Goal: Transaction & Acquisition: Purchase product/service

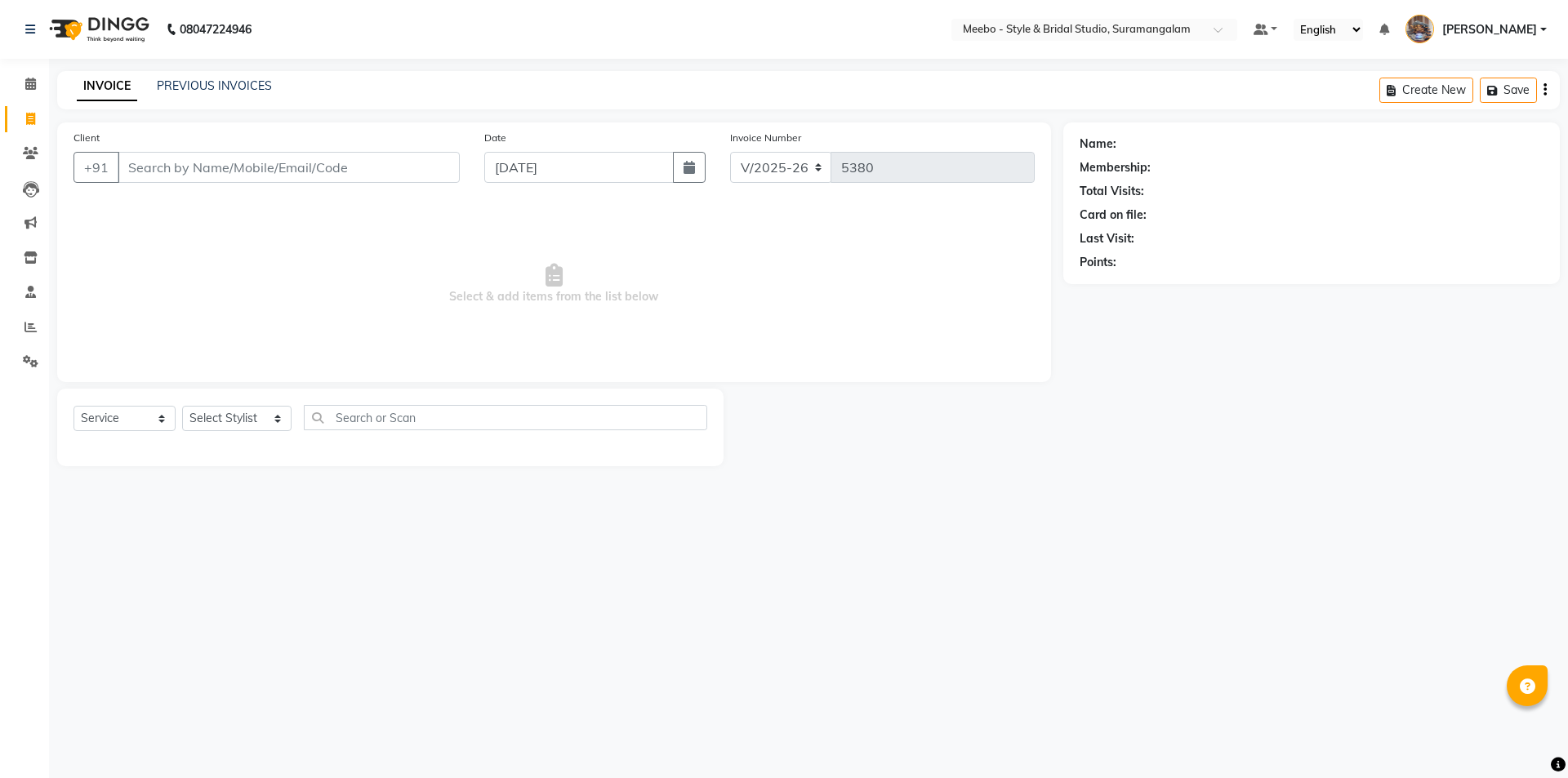
select select "12"
select select "service"
click at [248, 86] on link "PREVIOUS INVOICES" at bounding box center [214, 86] width 115 height 15
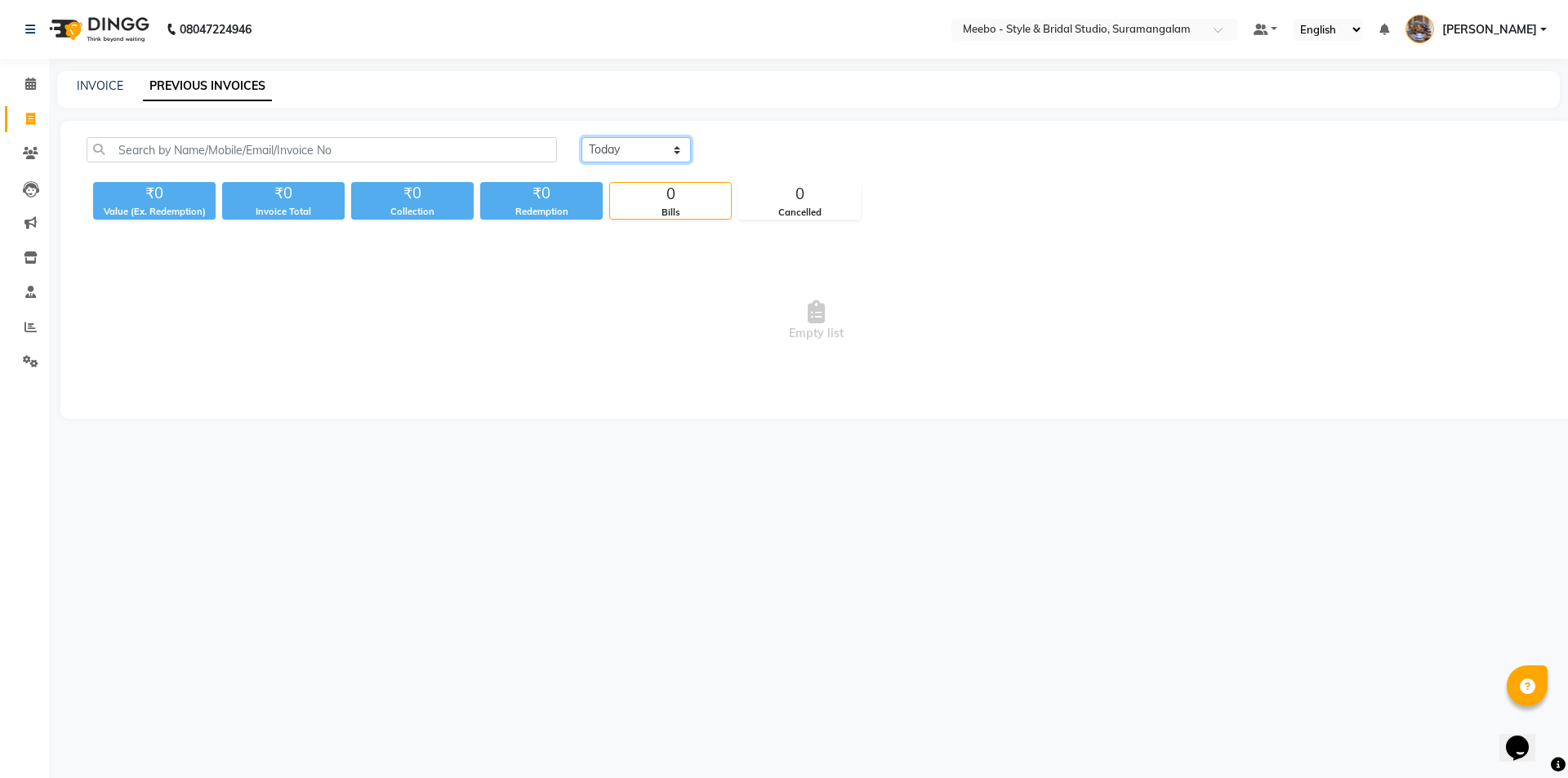
click at [636, 150] on select "[DATE] [DATE] Custom Range" at bounding box center [636, 150] width 110 height 25
select select "[DATE]"
click at [581, 137] on select "[DATE] [DATE] Custom Range" at bounding box center [636, 150] width 110 height 25
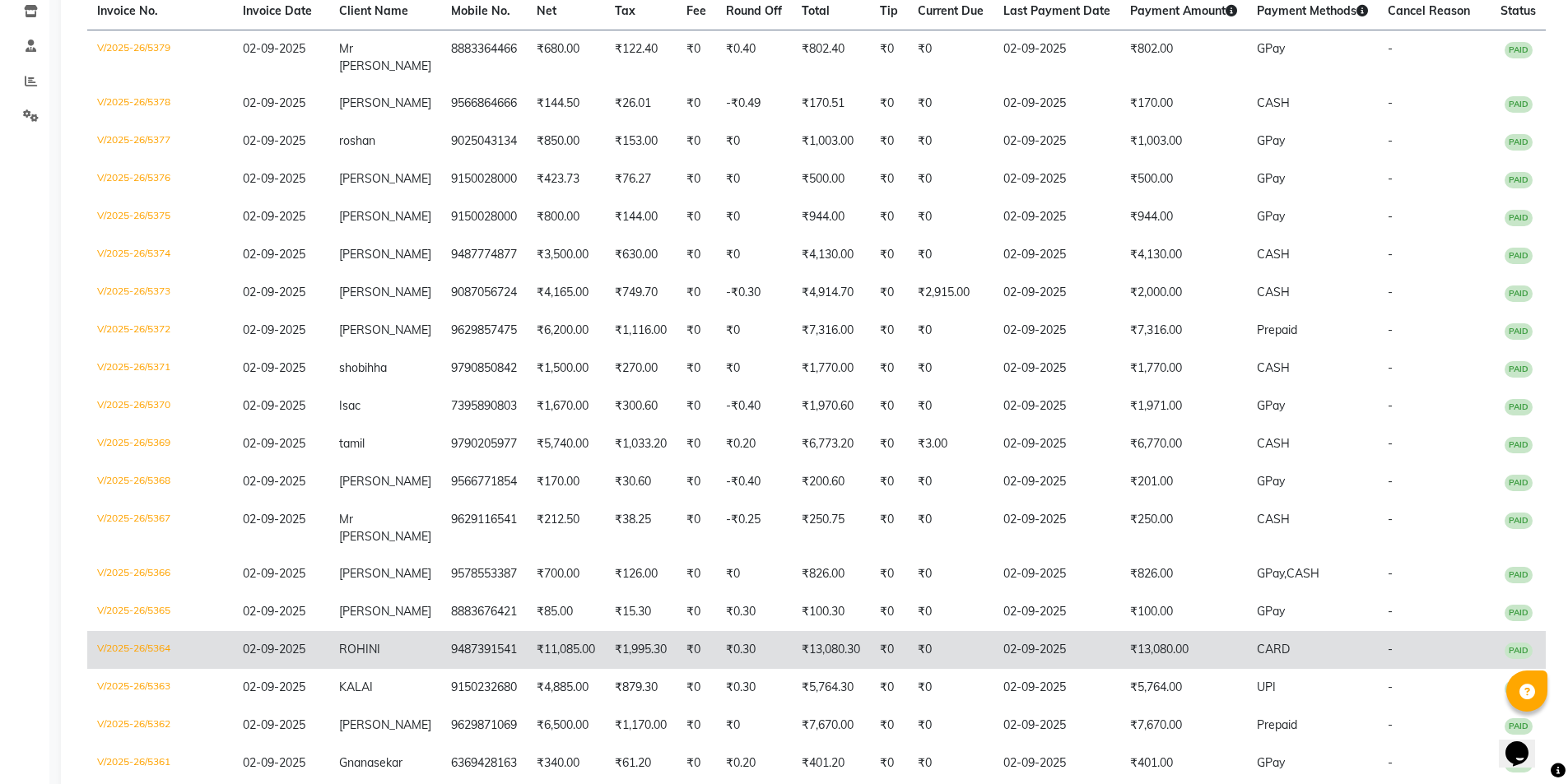
scroll to position [797, 0]
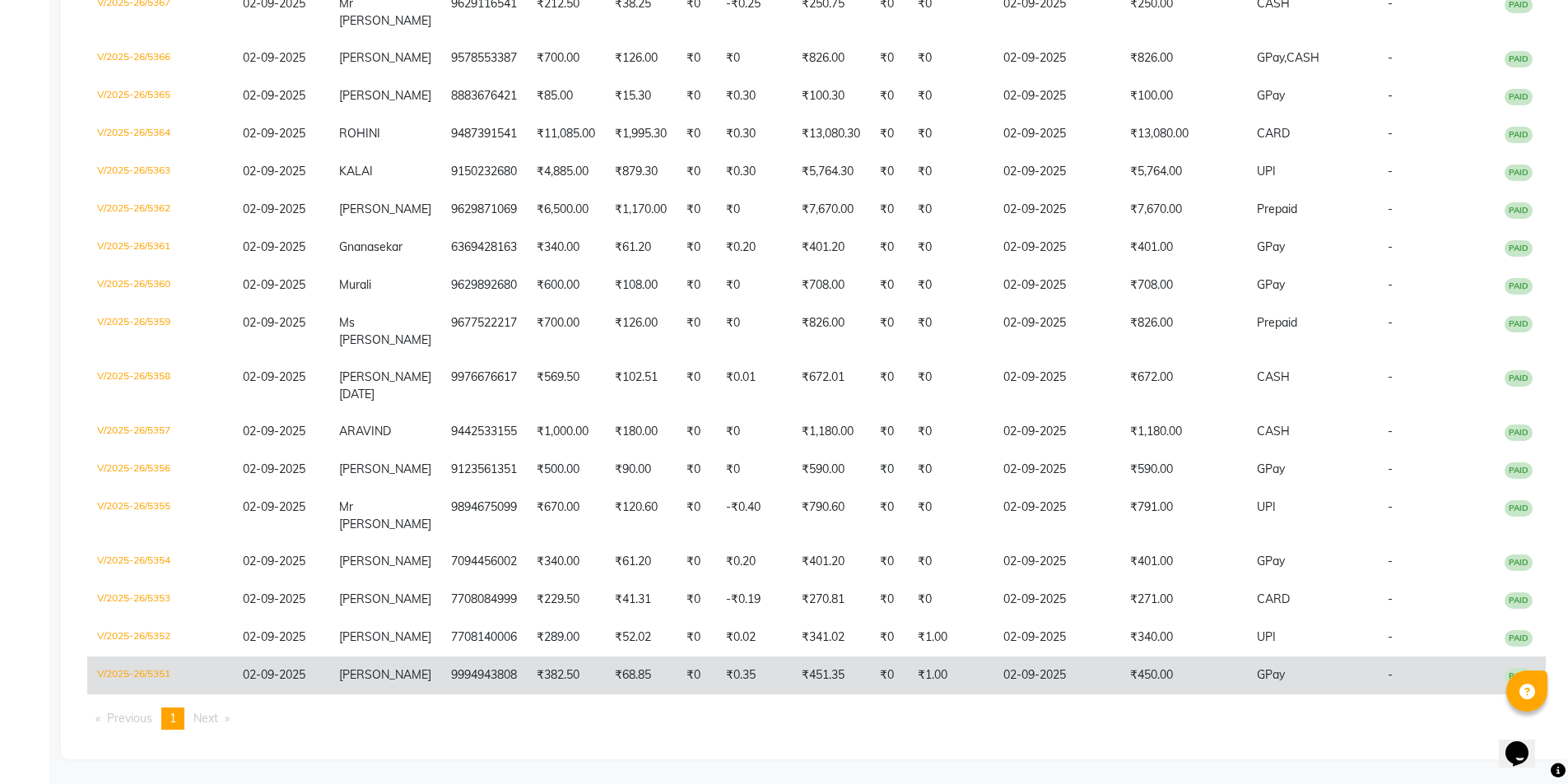
click at [610, 657] on td "₹68.85" at bounding box center [640, 675] width 71 height 38
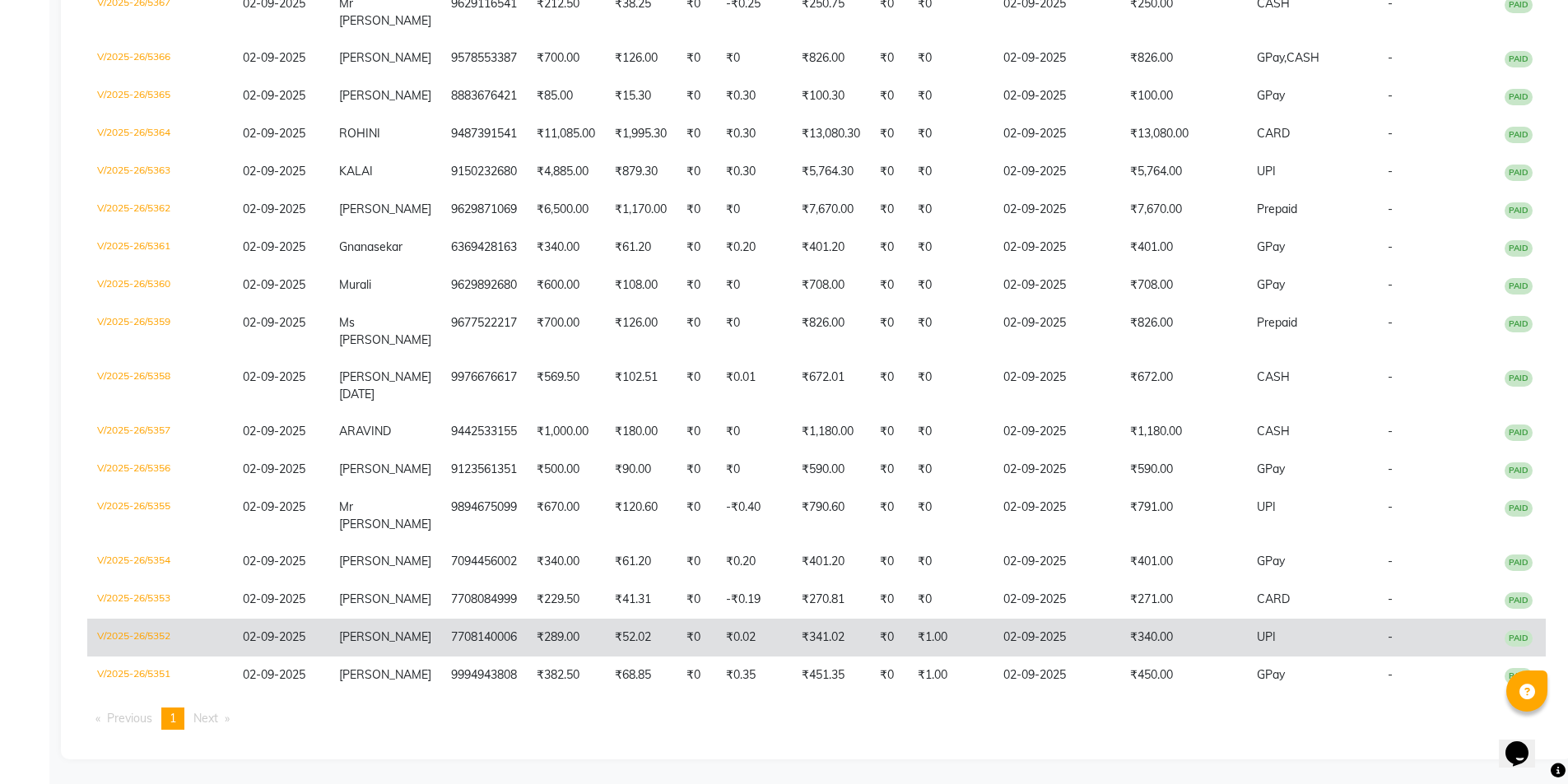
click at [479, 618] on td "7708140006" at bounding box center [484, 637] width 85 height 38
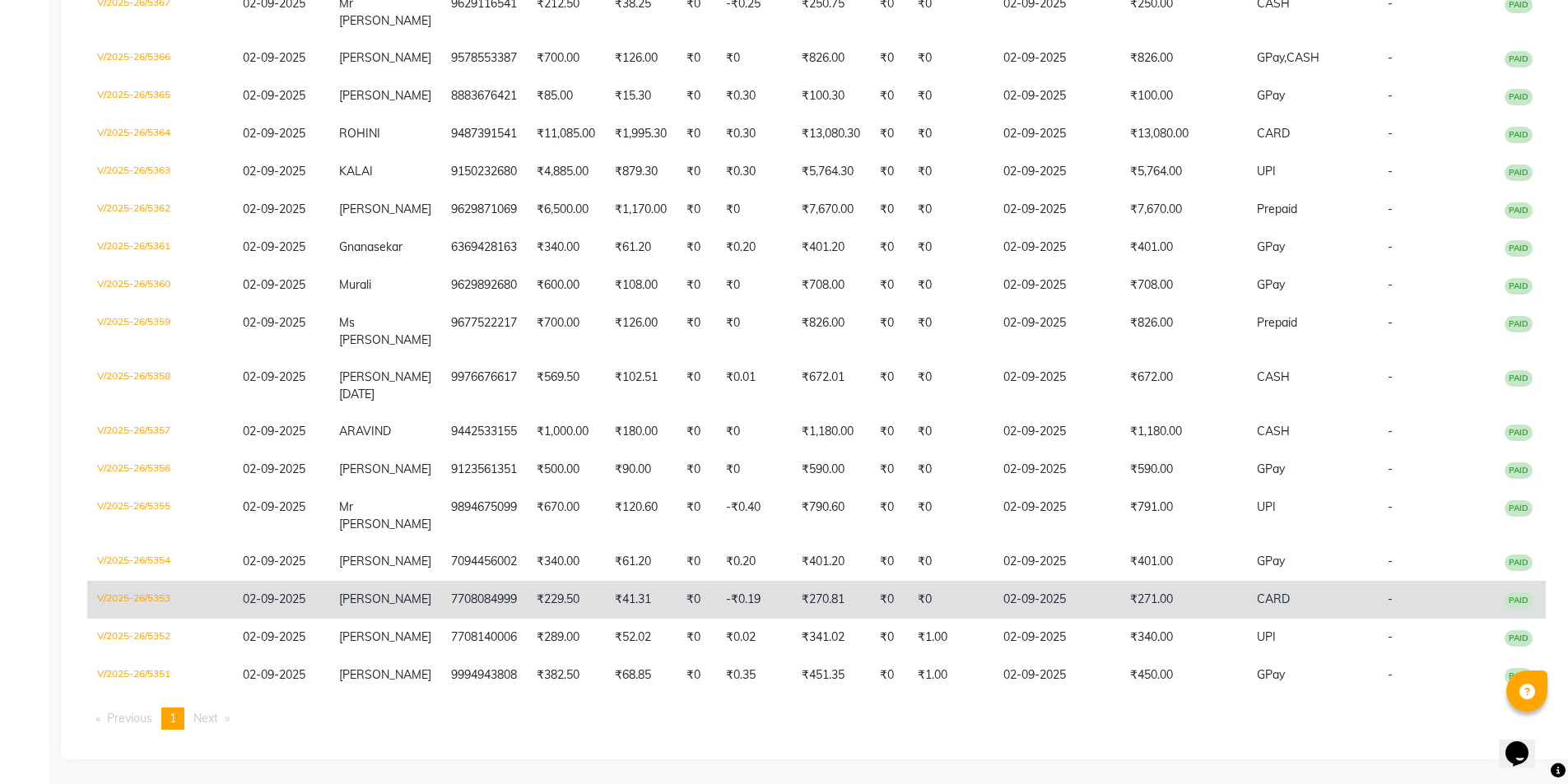
click at [486, 580] on td "7708084999" at bounding box center [484, 599] width 85 height 38
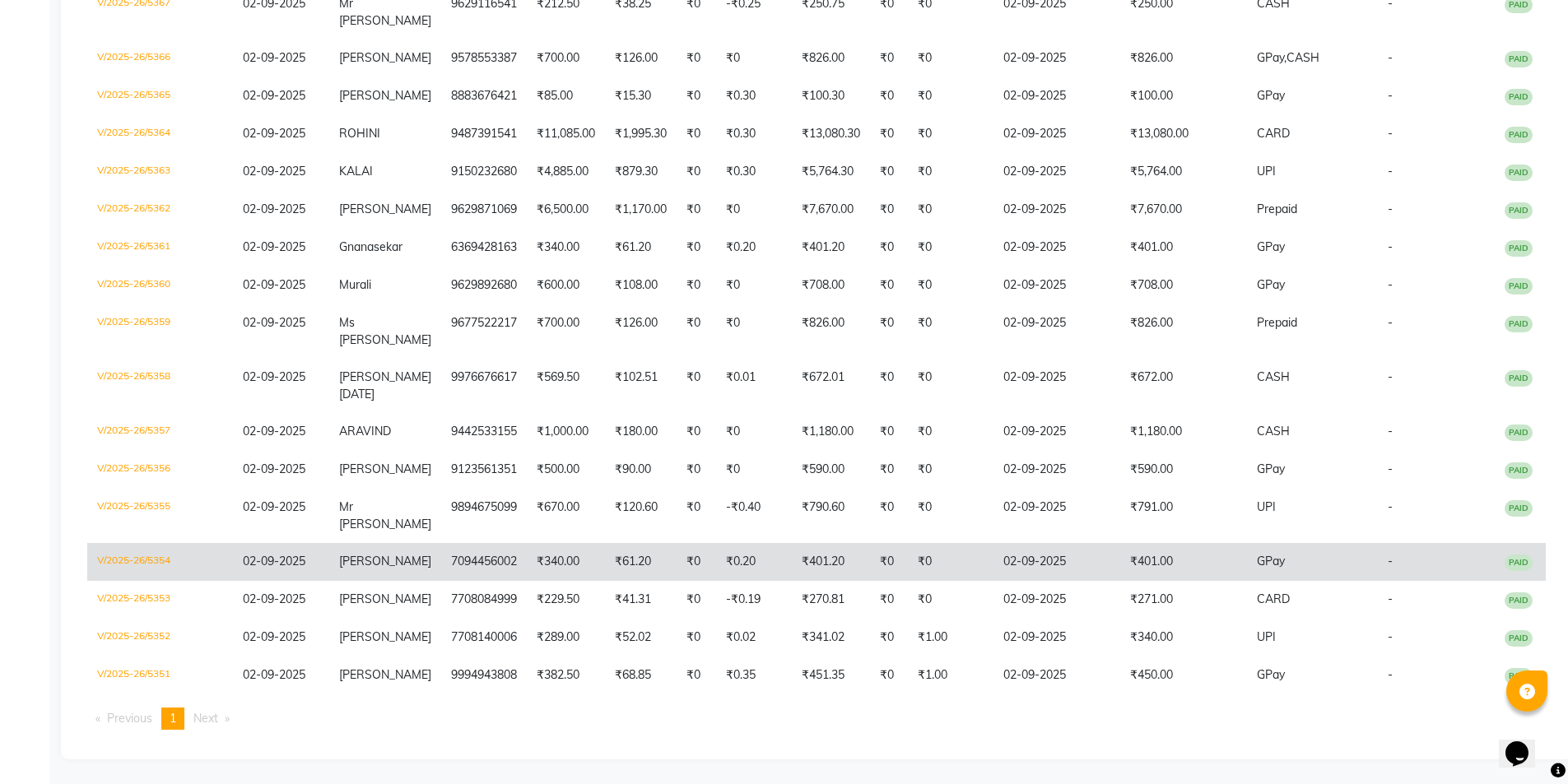
click at [360, 554] on span "RANGARAJ" at bounding box center [386, 561] width 92 height 15
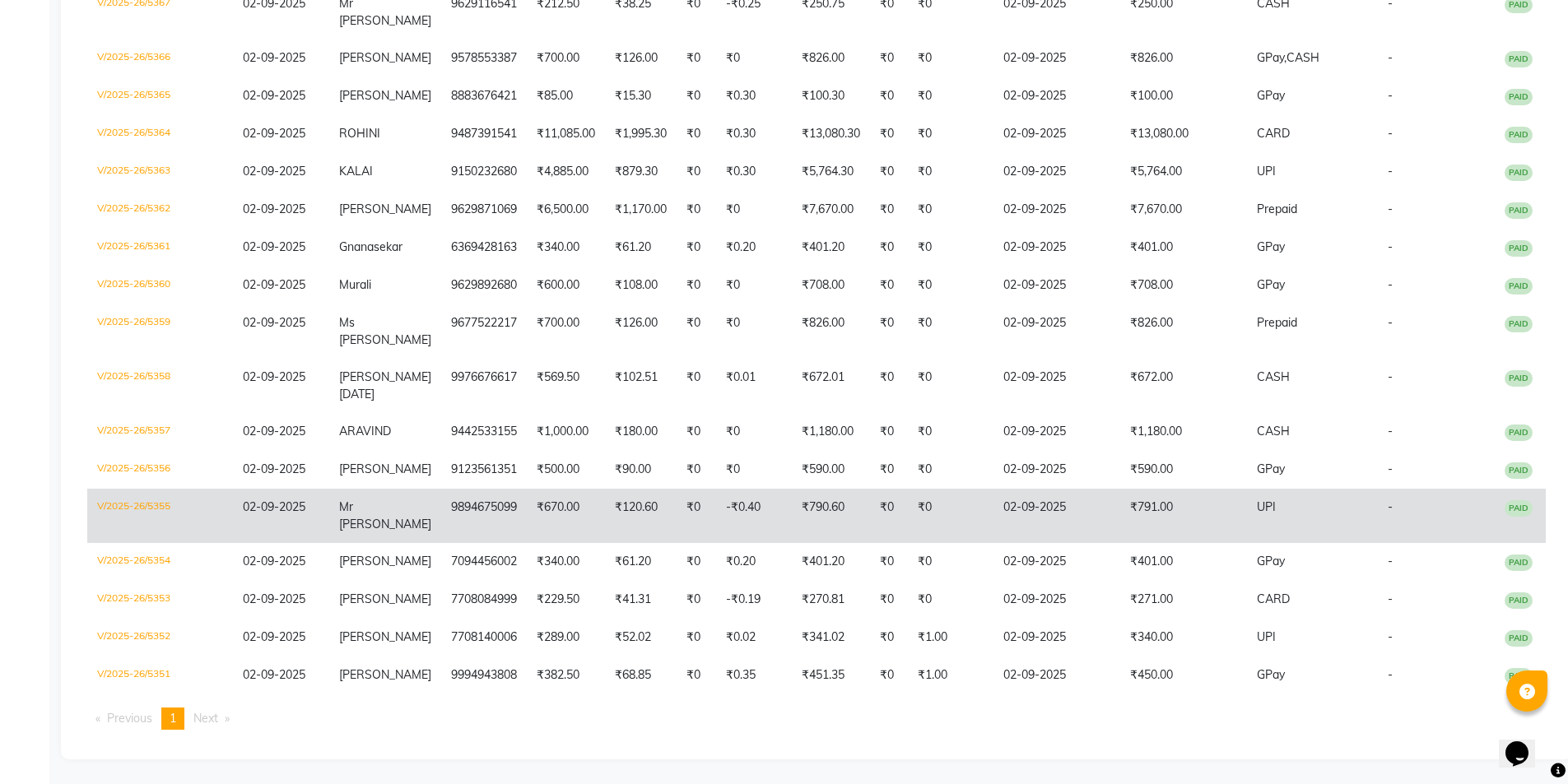
click at [381, 499] on span "Mr Surya" at bounding box center [386, 515] width 92 height 32
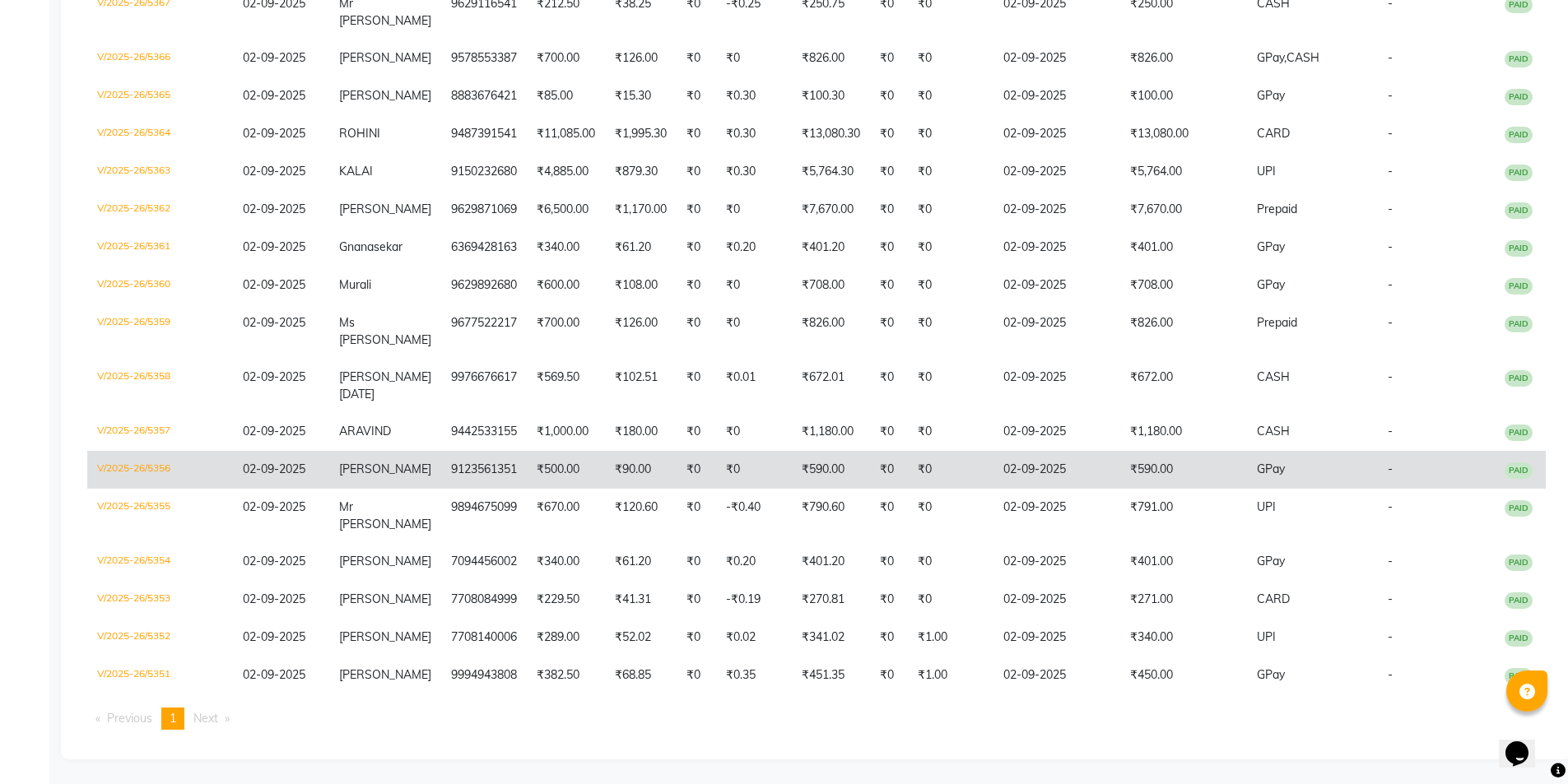
click at [375, 462] on span "Vignesh" at bounding box center [386, 469] width 92 height 15
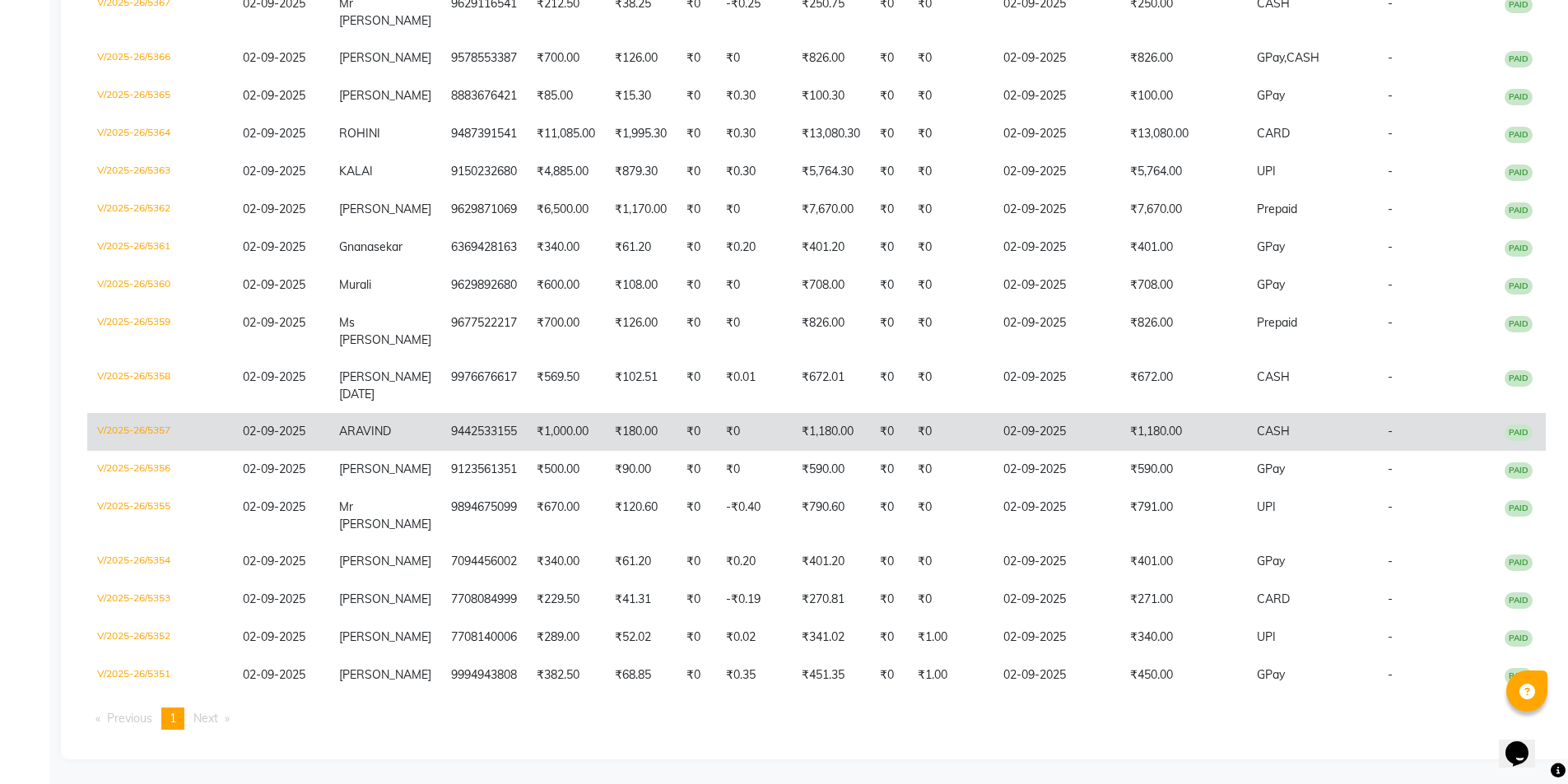
click at [390, 424] on span "ARAVIND" at bounding box center [365, 431] width 52 height 15
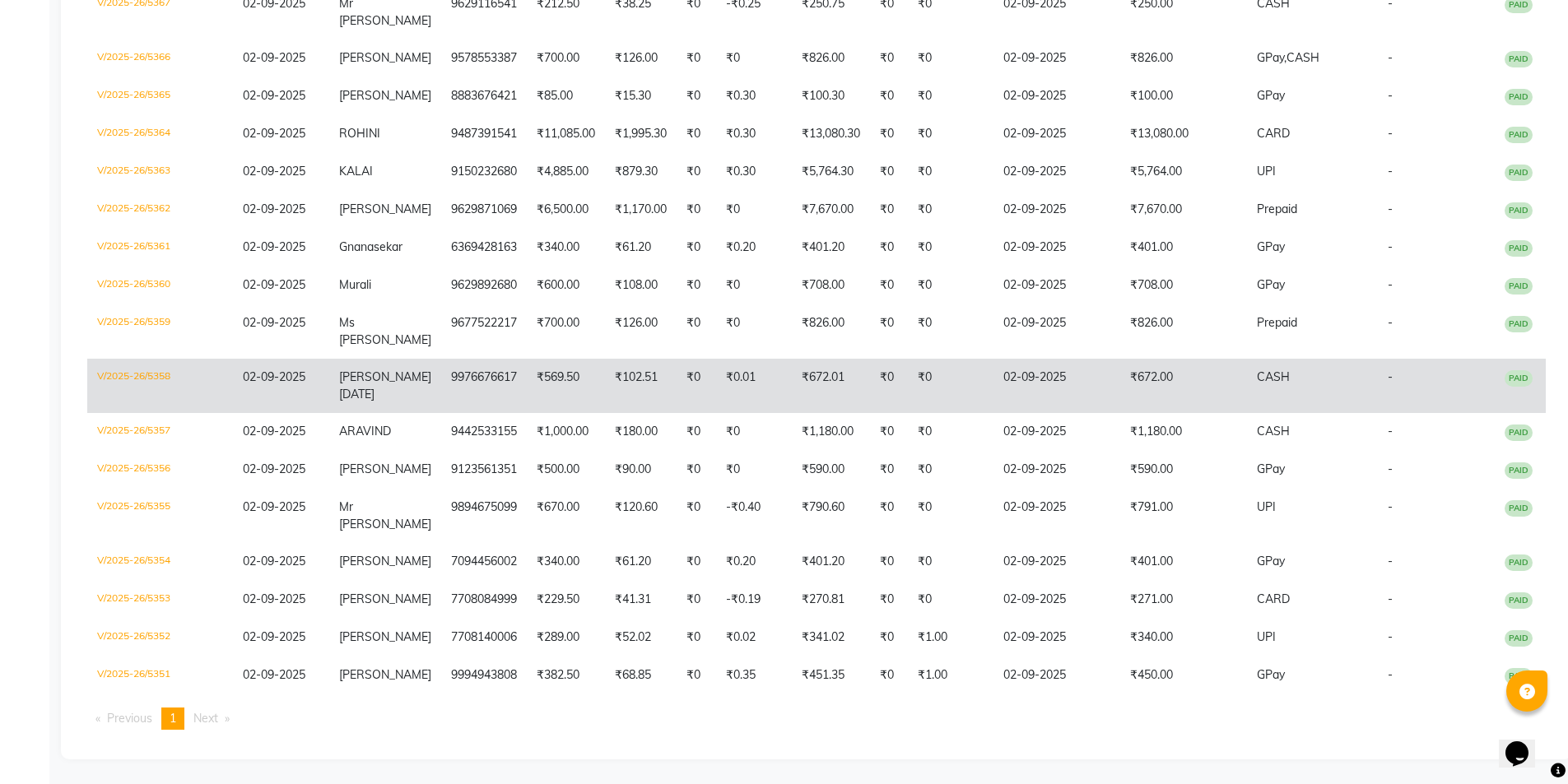
click at [468, 362] on td "9976676617" at bounding box center [484, 385] width 85 height 54
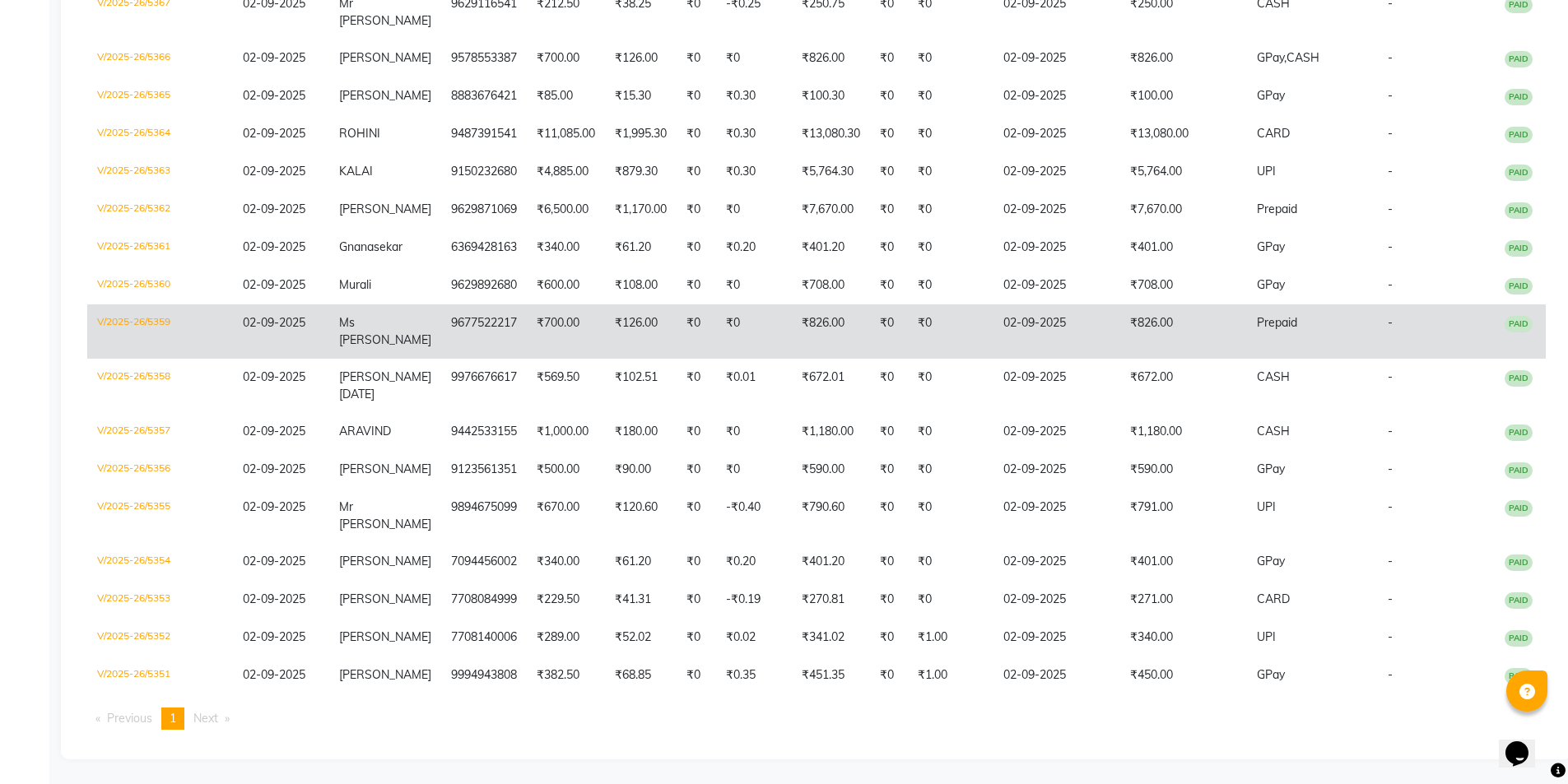
click at [369, 333] on td "Ms Sundhari" at bounding box center [386, 331] width 112 height 54
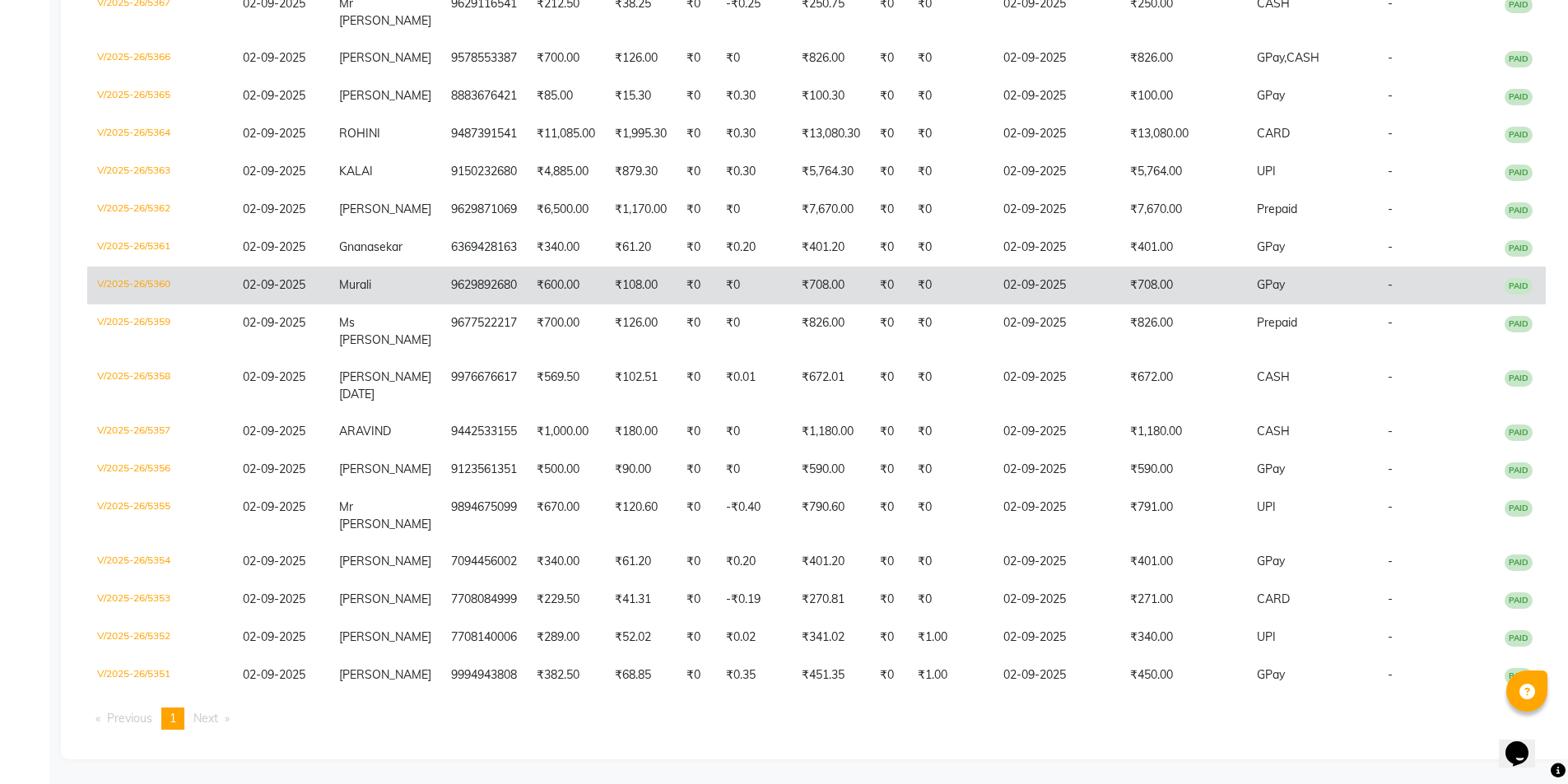
click at [386, 292] on td "Murali" at bounding box center [386, 285] width 112 height 38
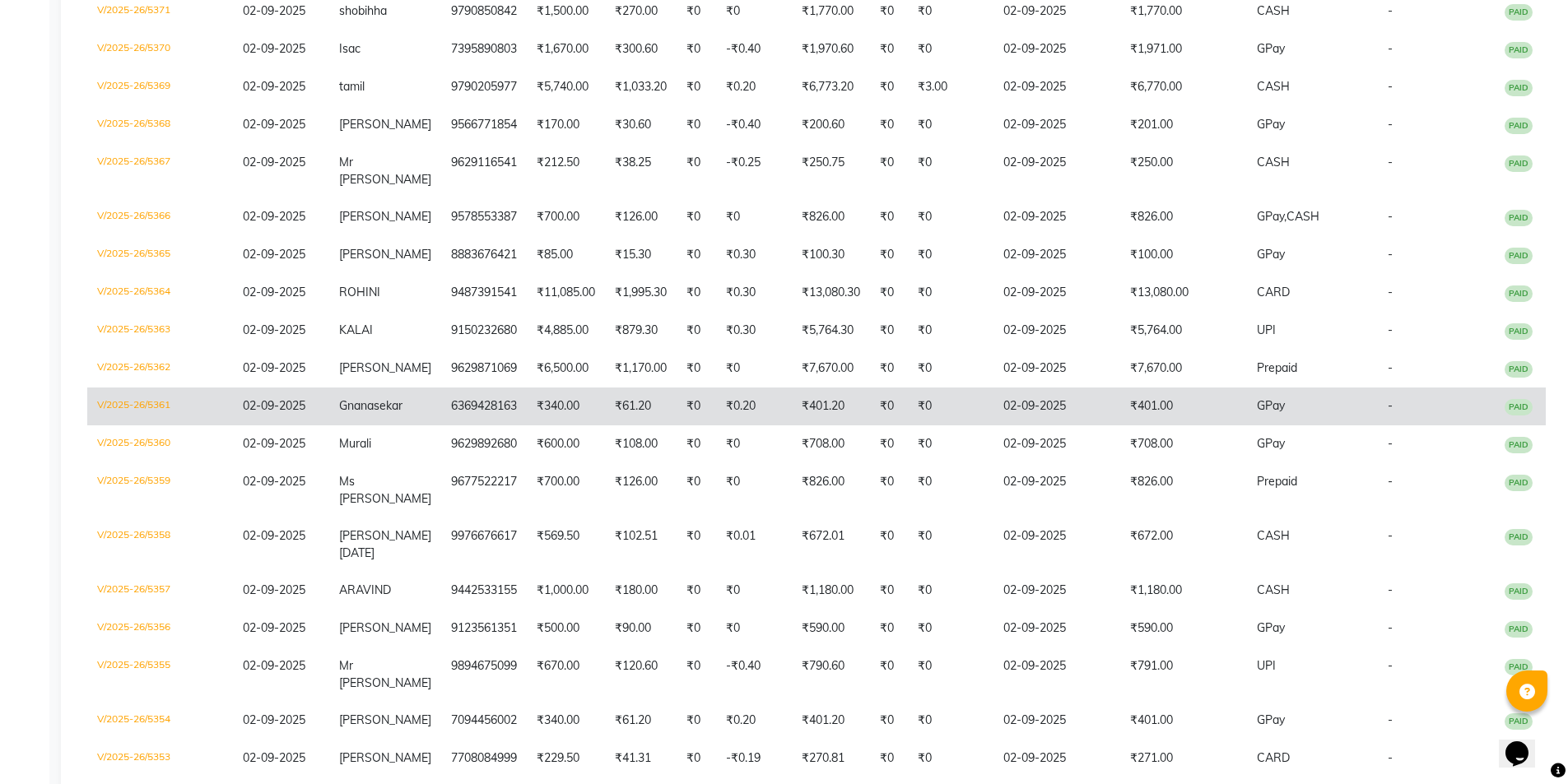
click at [454, 426] on td "6369428163" at bounding box center [484, 406] width 85 height 38
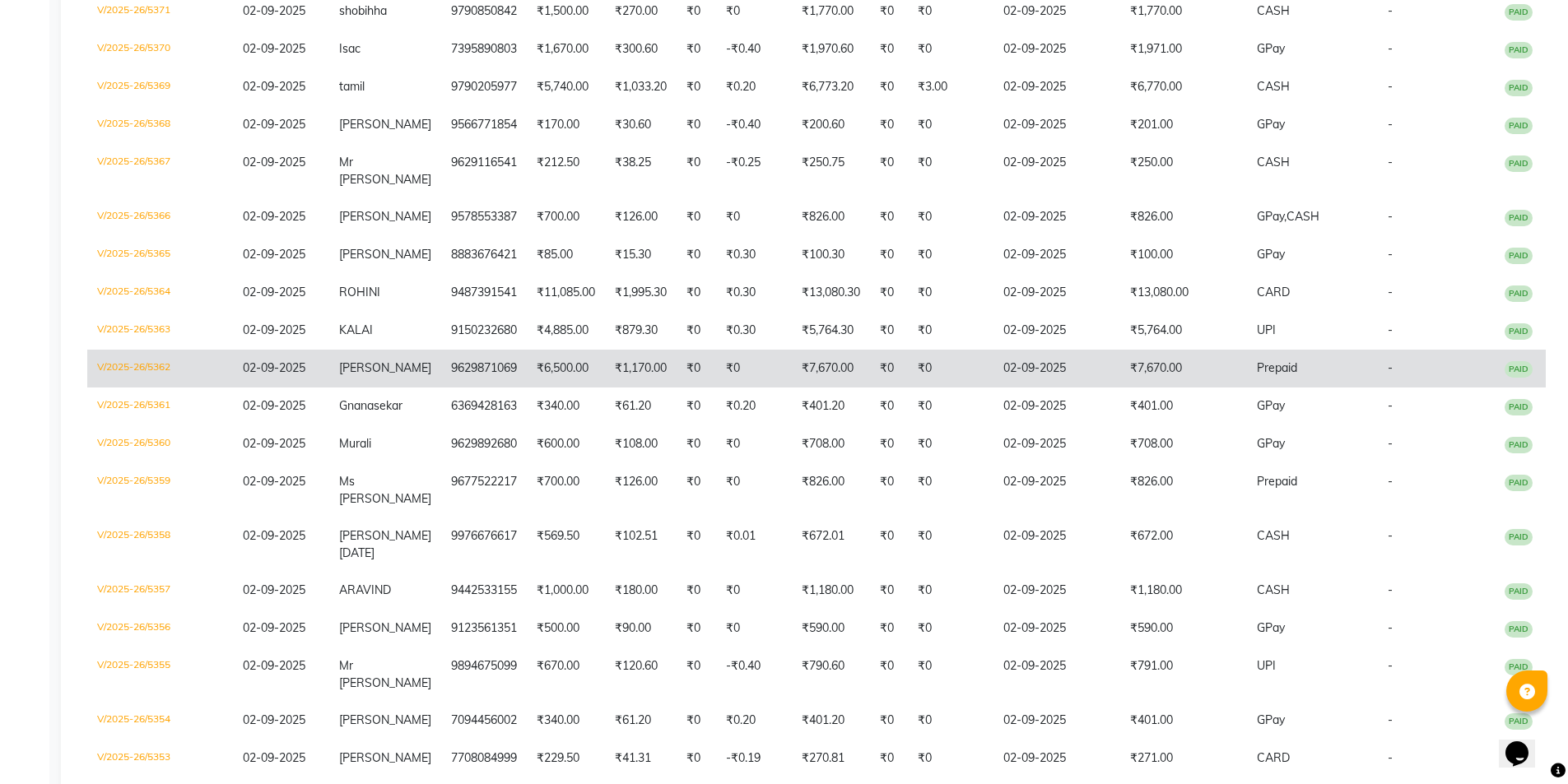
click at [403, 388] on td "Deepthi" at bounding box center [386, 368] width 112 height 38
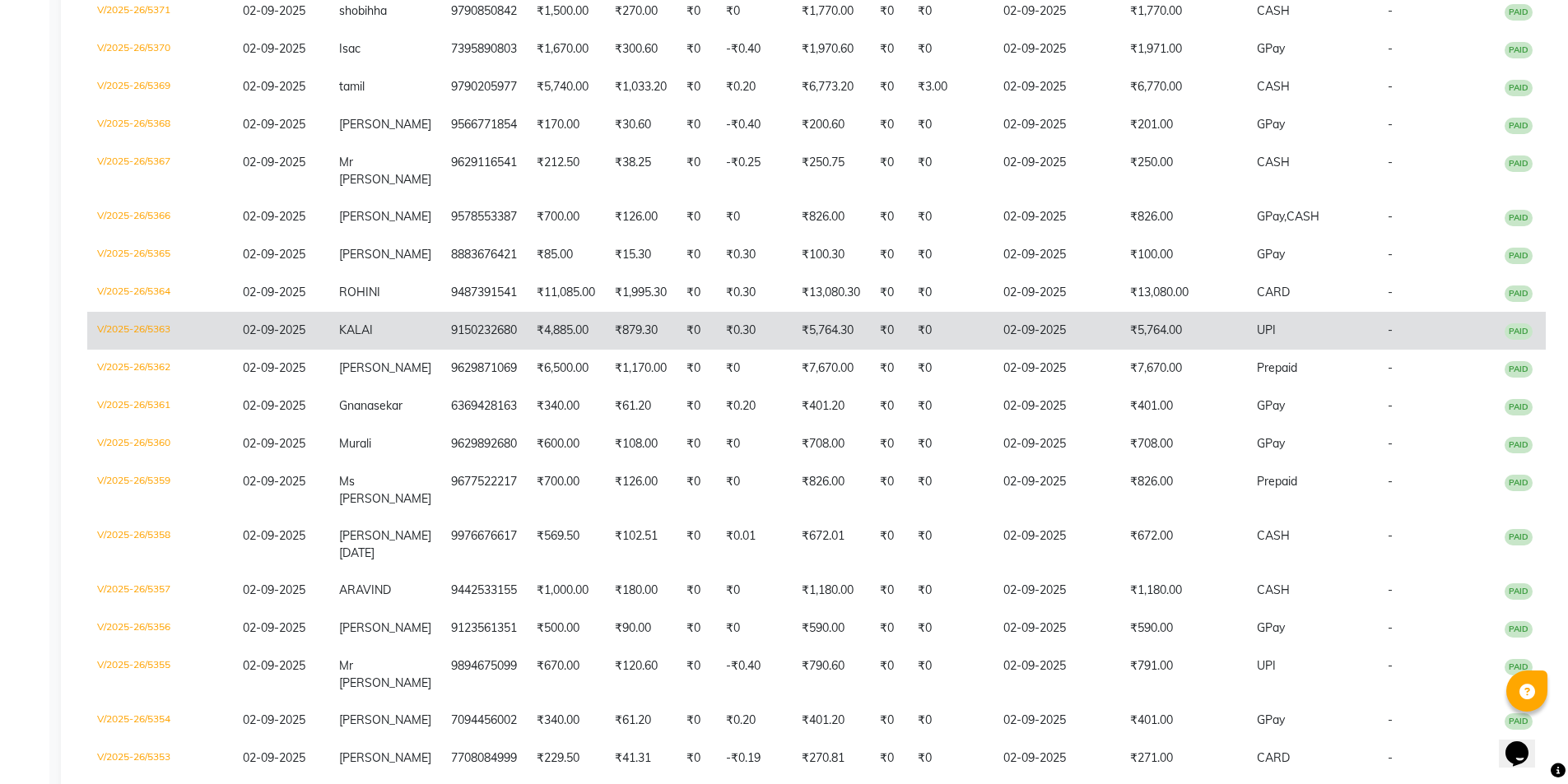
click at [474, 349] on td "9150232680" at bounding box center [484, 330] width 85 height 38
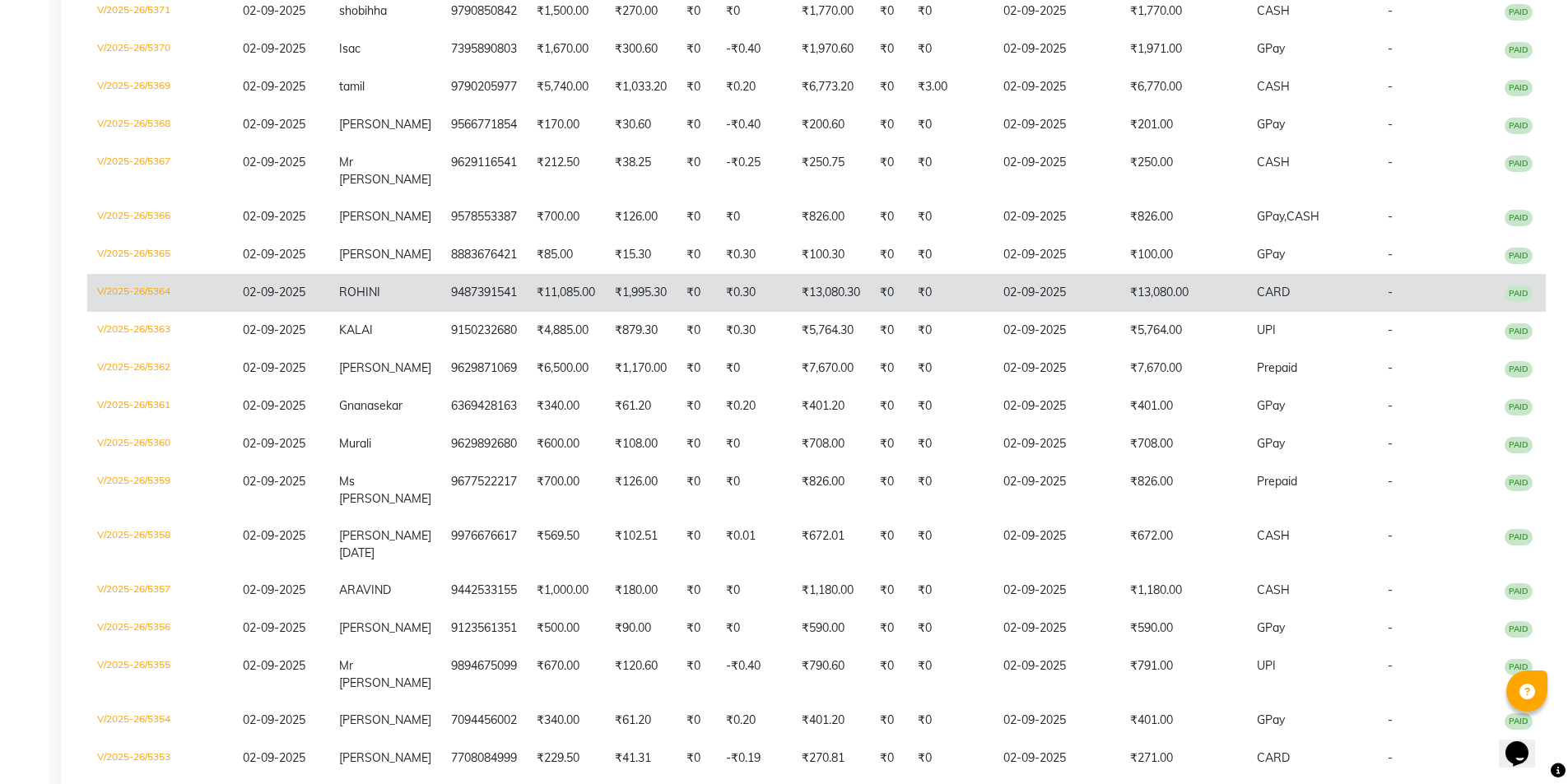
click at [390, 312] on td "ROHINI" at bounding box center [386, 292] width 112 height 38
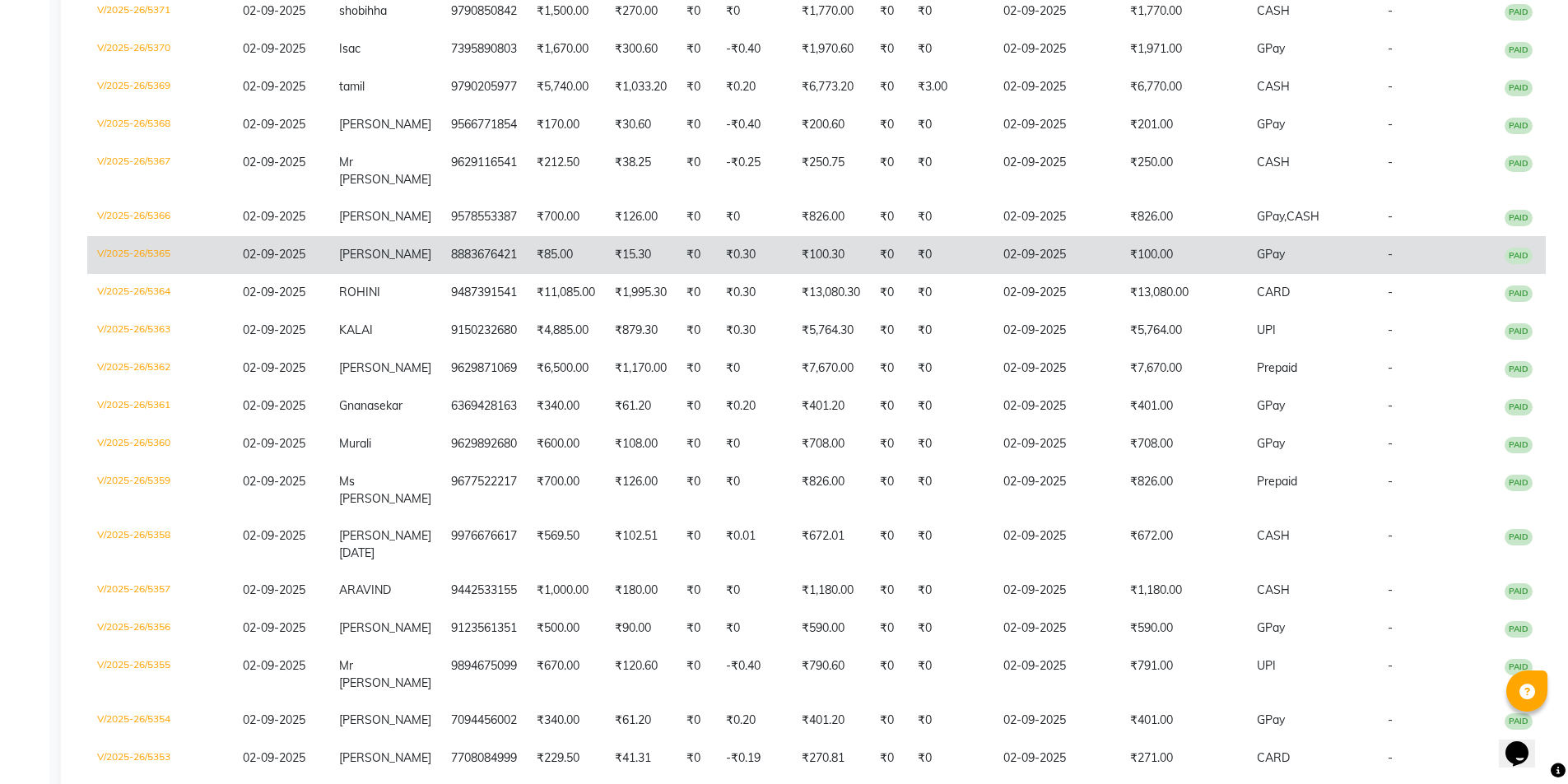
click at [377, 261] on span "dinesh kumar" at bounding box center [386, 255] width 92 height 15
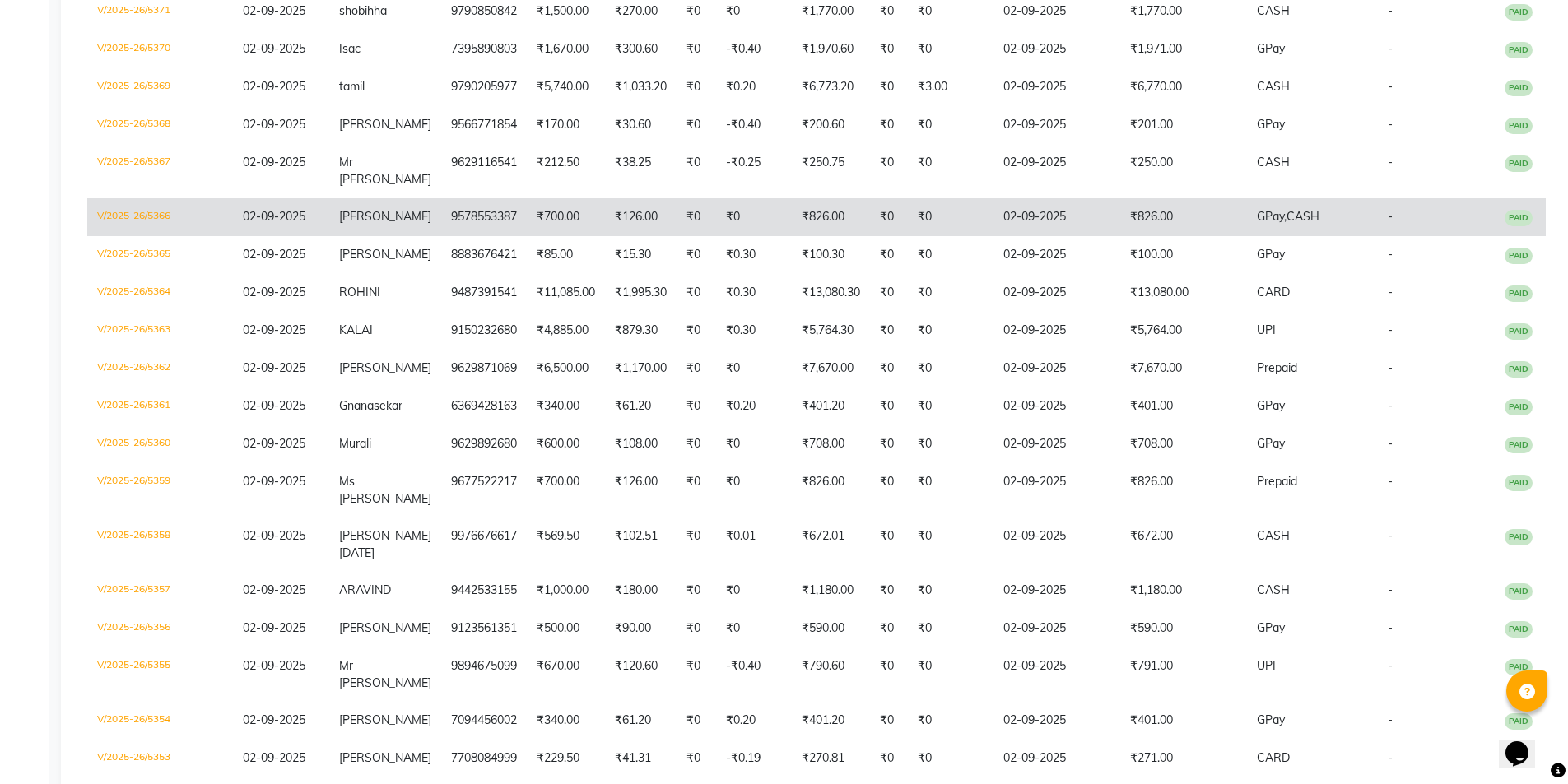
click at [448, 232] on td "9578553387" at bounding box center [484, 217] width 85 height 38
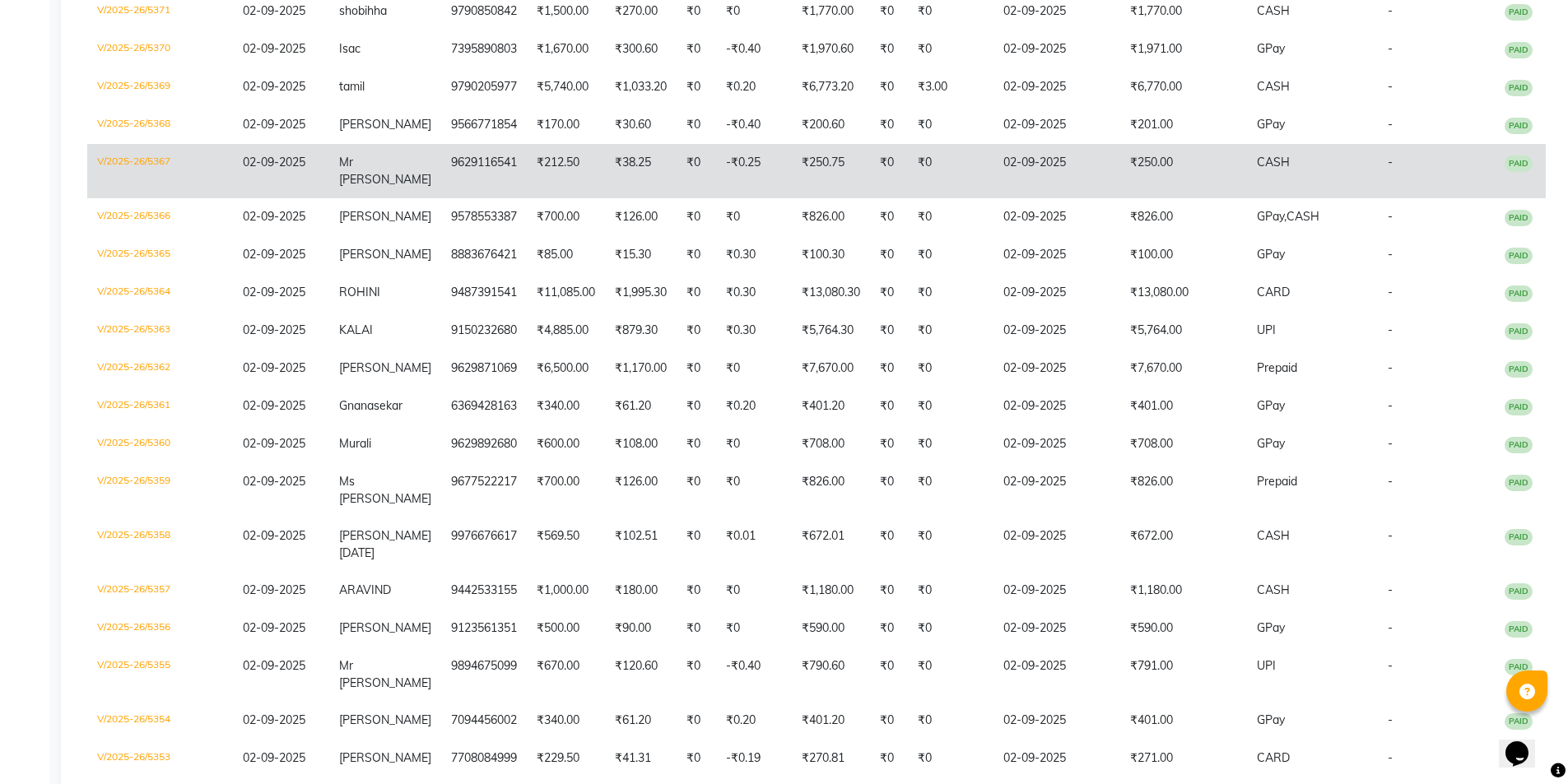
click at [406, 179] on td "Mr Sathish Kumar" at bounding box center [386, 171] width 112 height 54
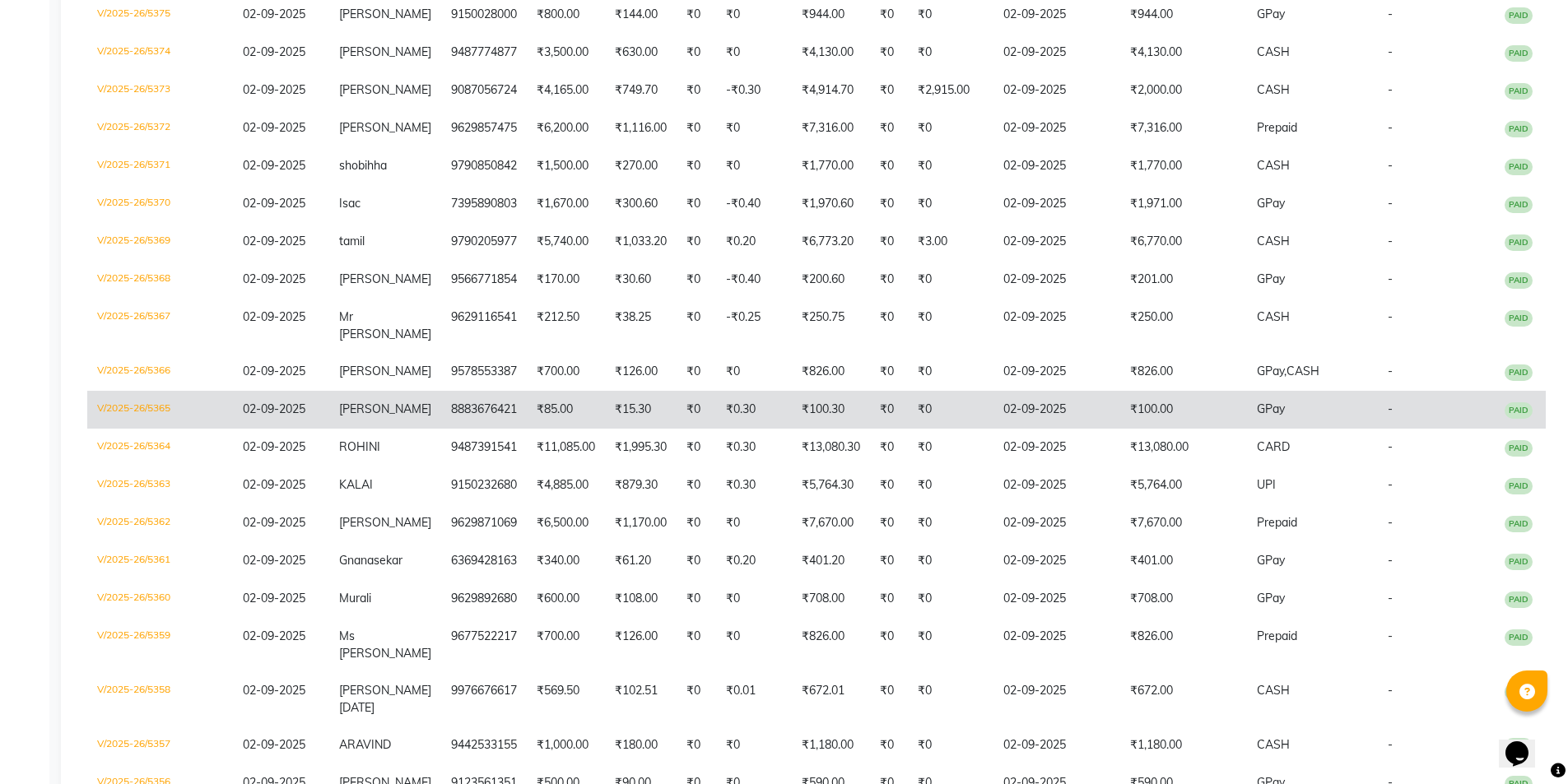
scroll to position [413, 0]
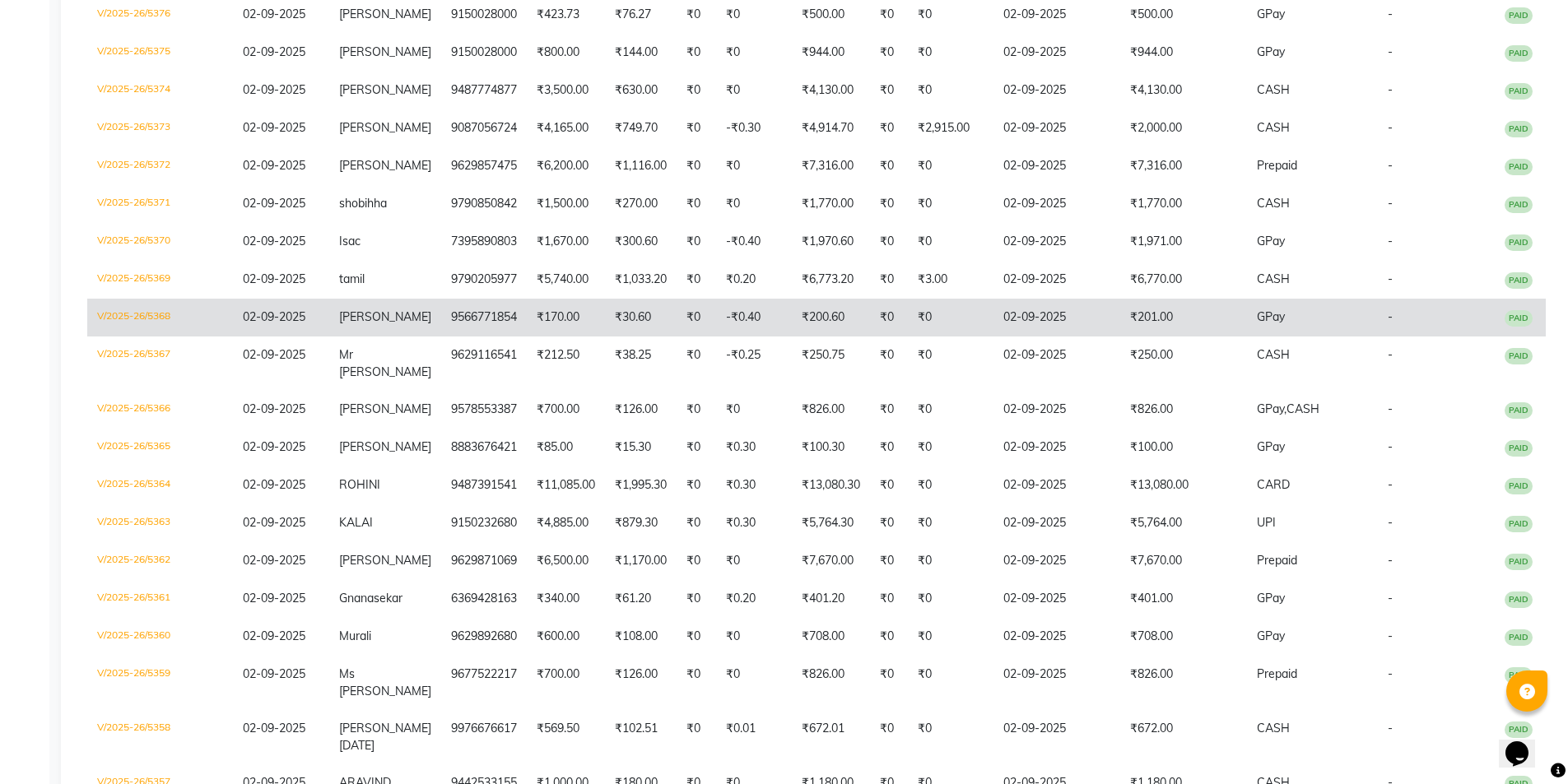
click at [484, 326] on td "9566771854" at bounding box center [484, 317] width 85 height 38
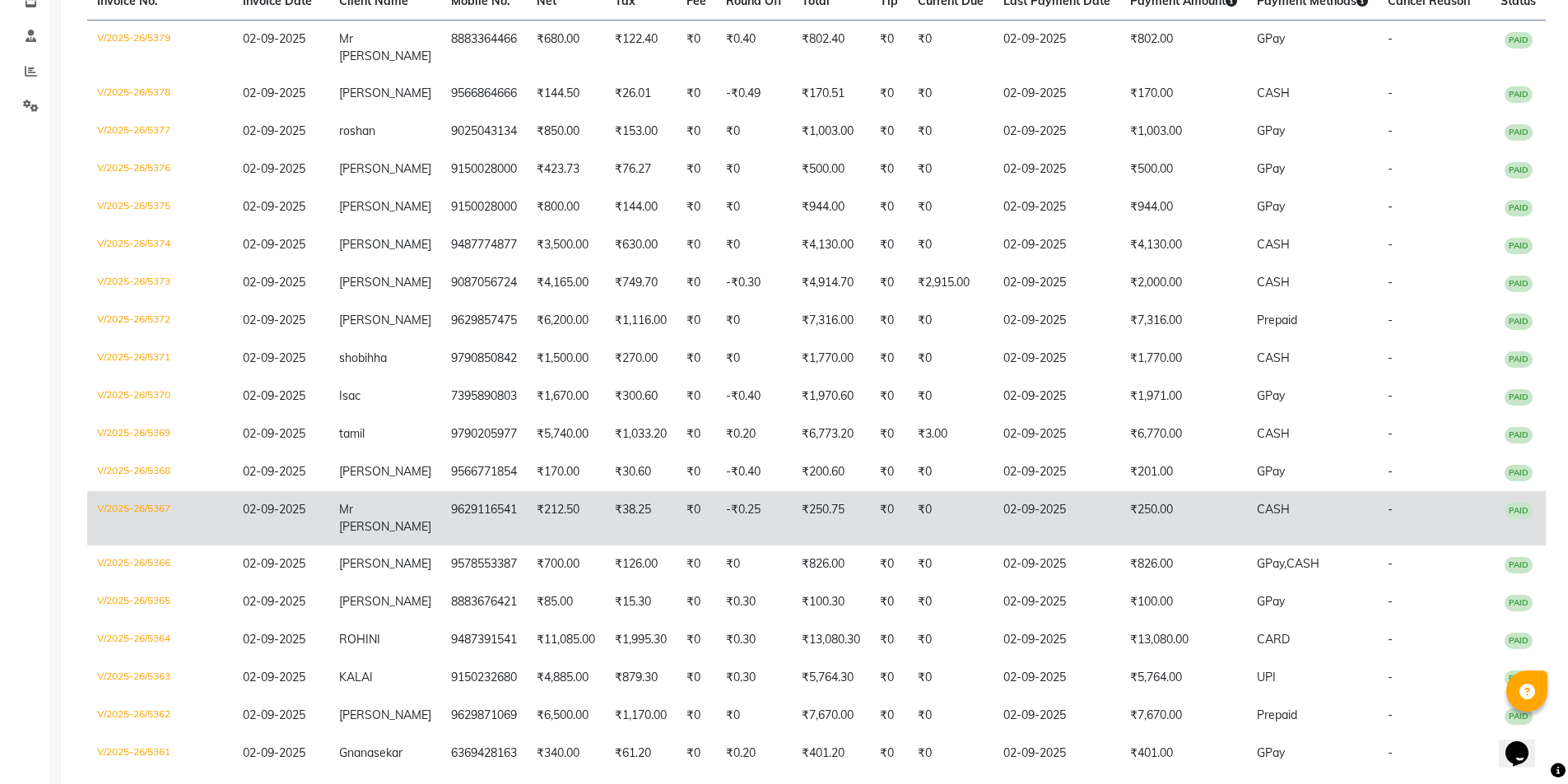
scroll to position [221, 0]
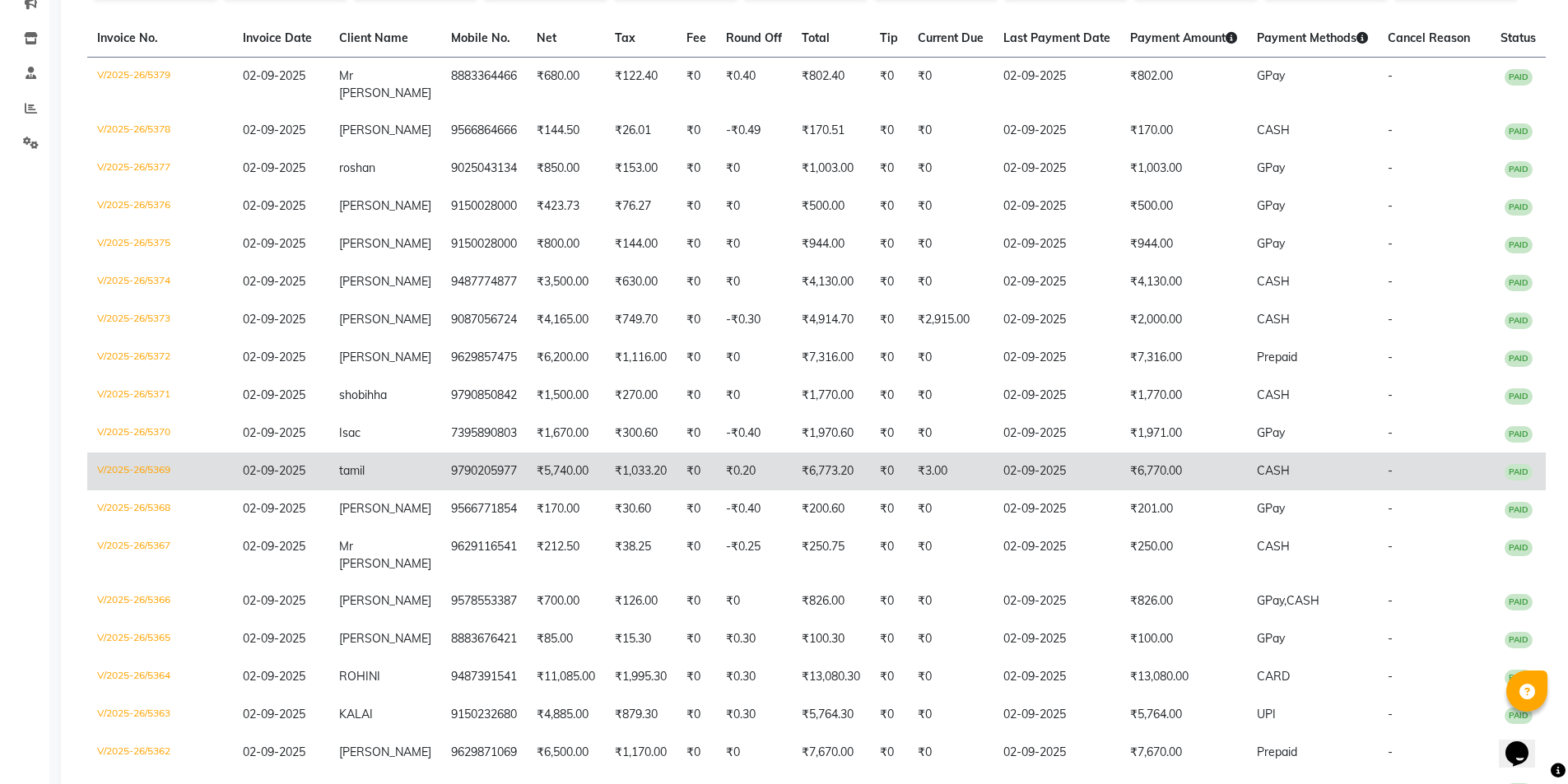
click at [491, 463] on td "9790205977" at bounding box center [484, 471] width 85 height 38
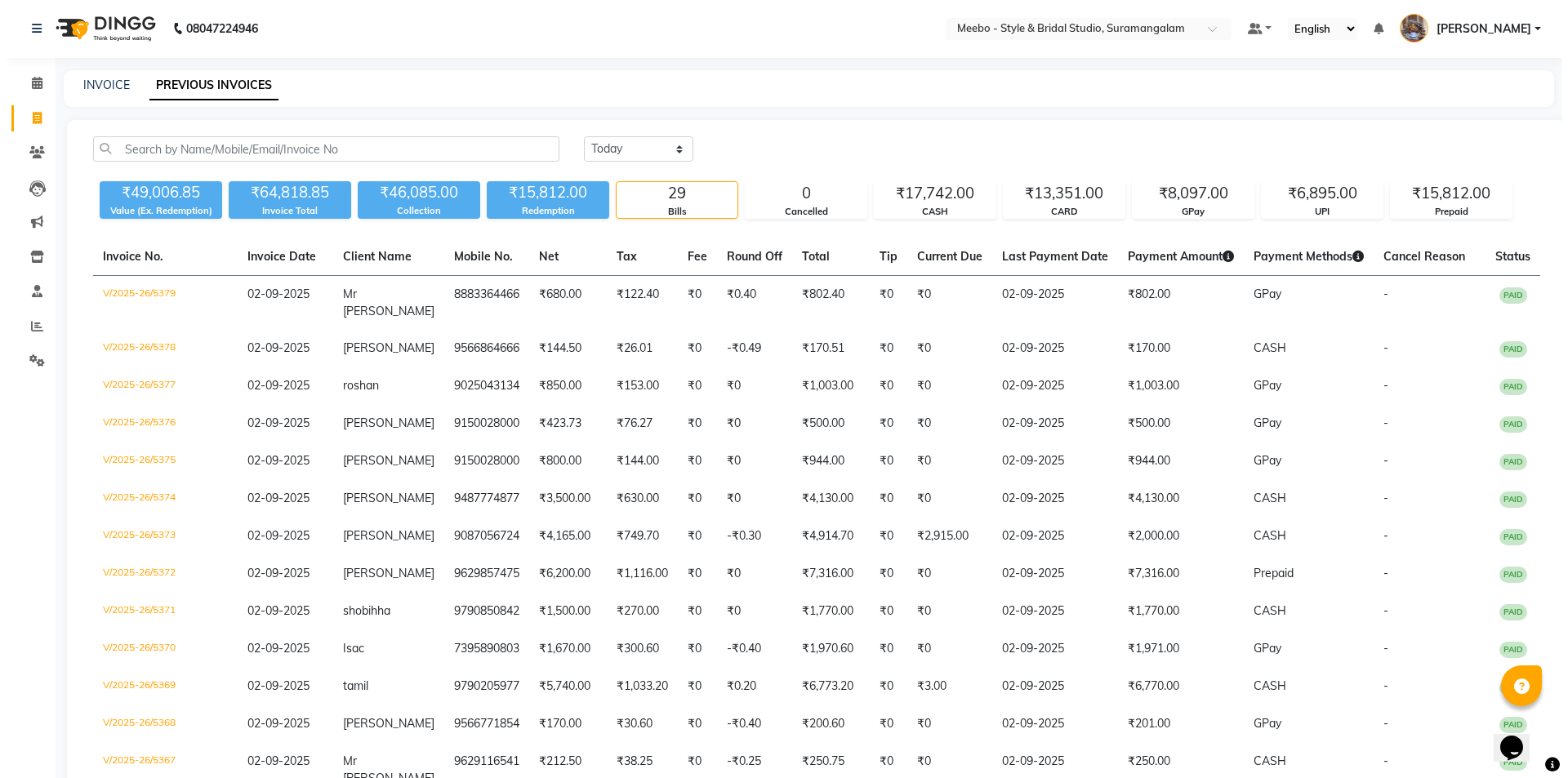
scroll to position [0, 0]
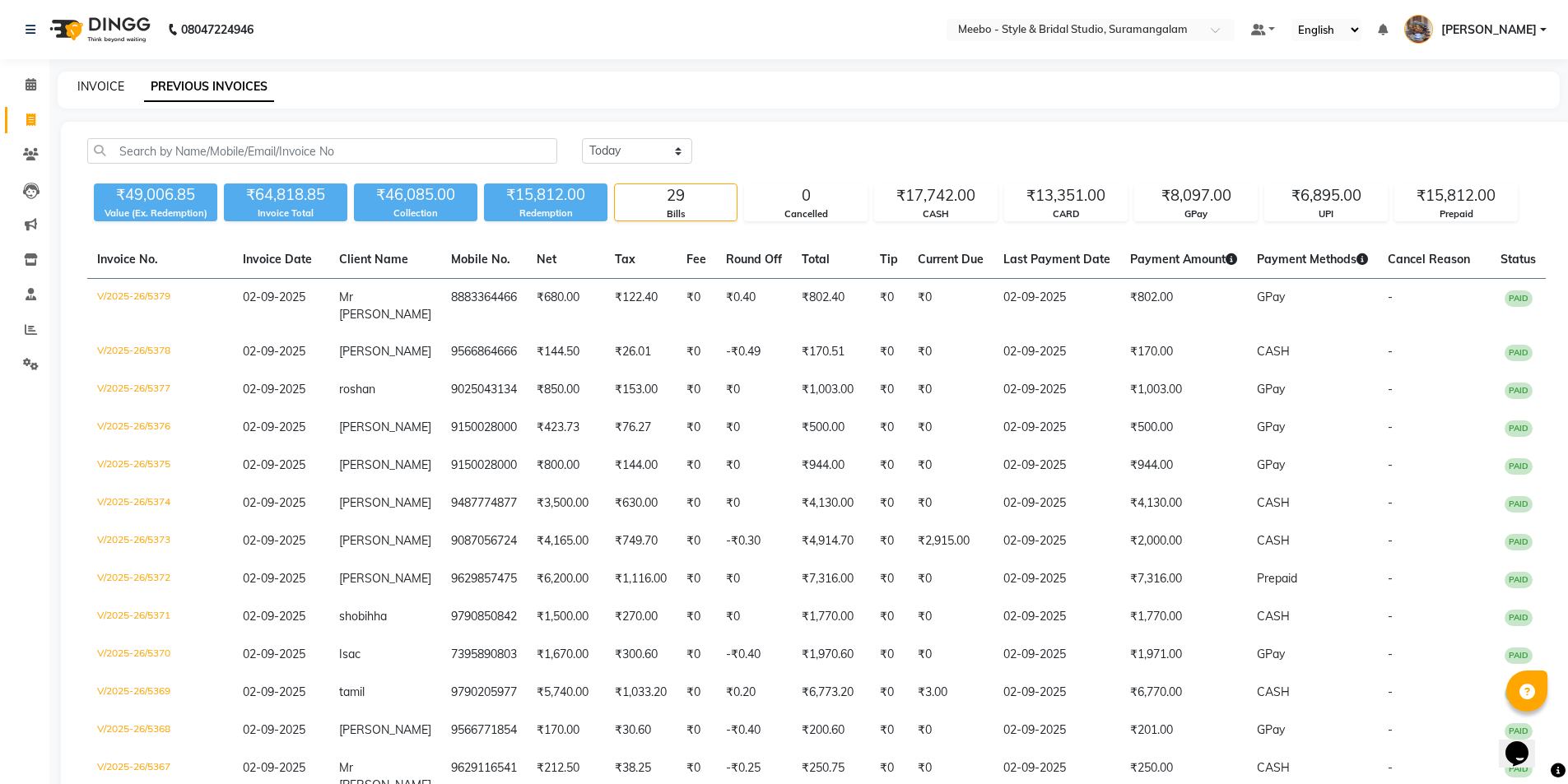
click at [85, 90] on link "INVOICE" at bounding box center [101, 86] width 47 height 15
select select "12"
select select "service"
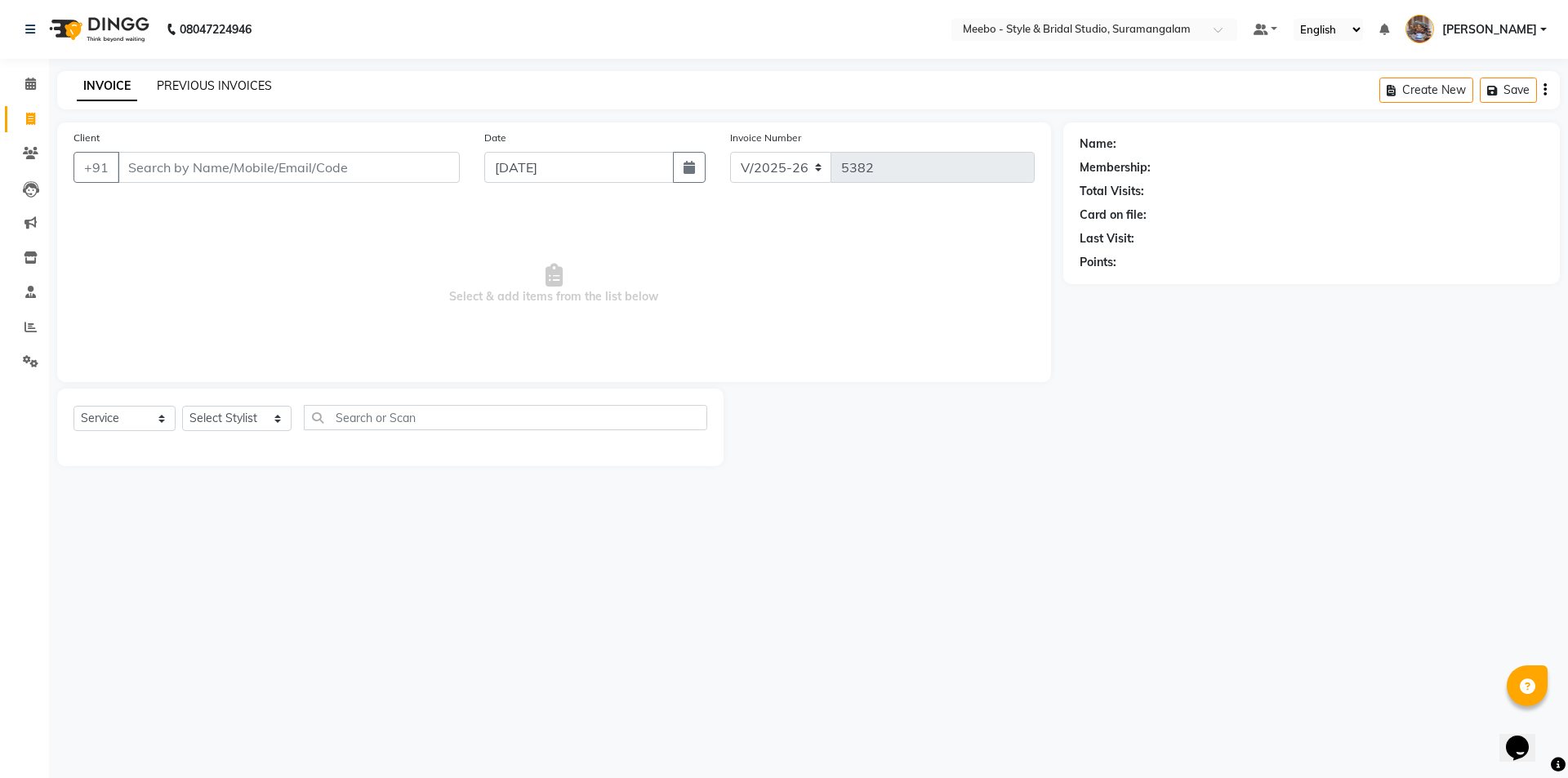
click at [229, 83] on link "PREVIOUS INVOICES" at bounding box center [214, 86] width 115 height 15
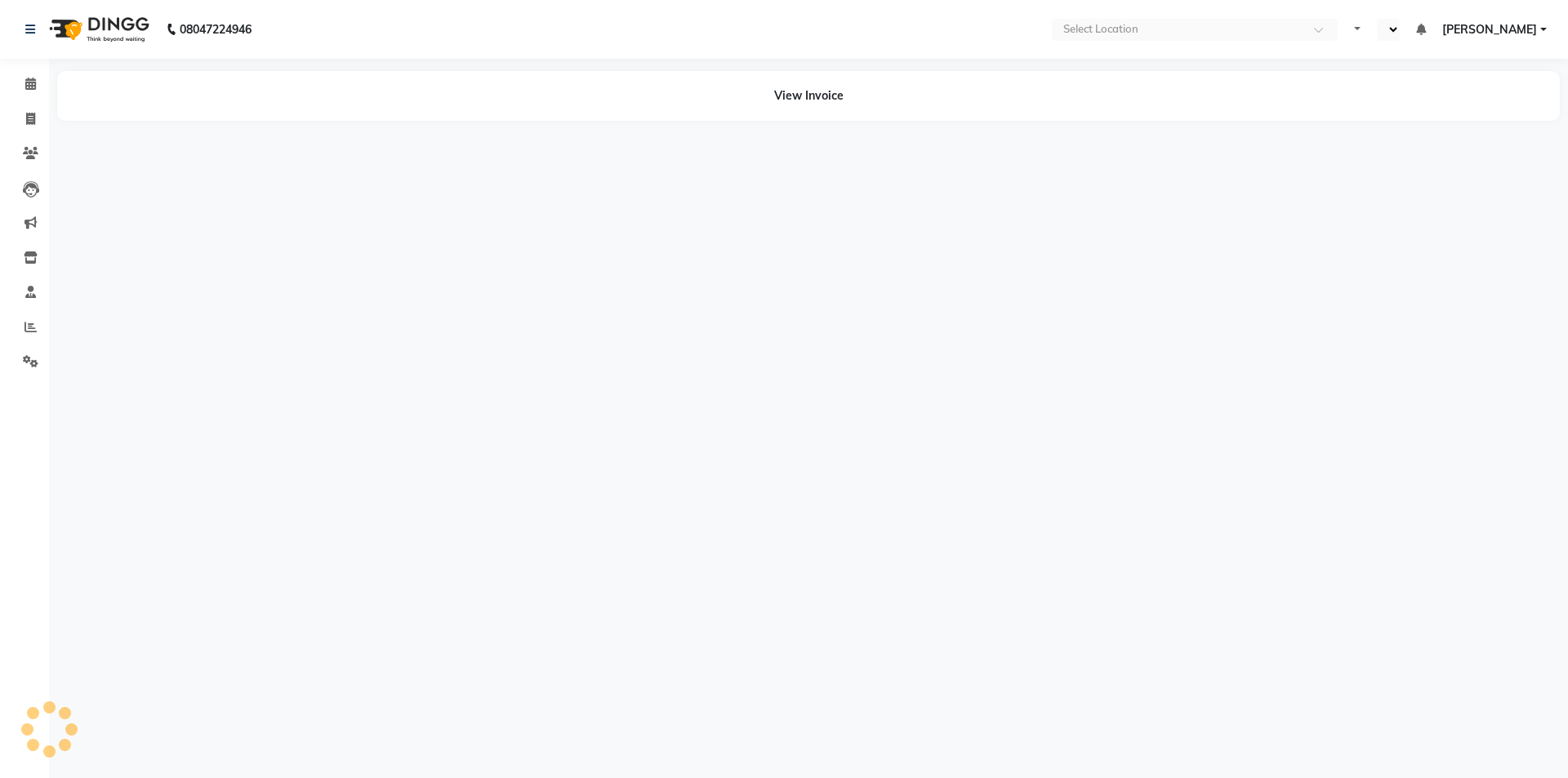
select select "en"
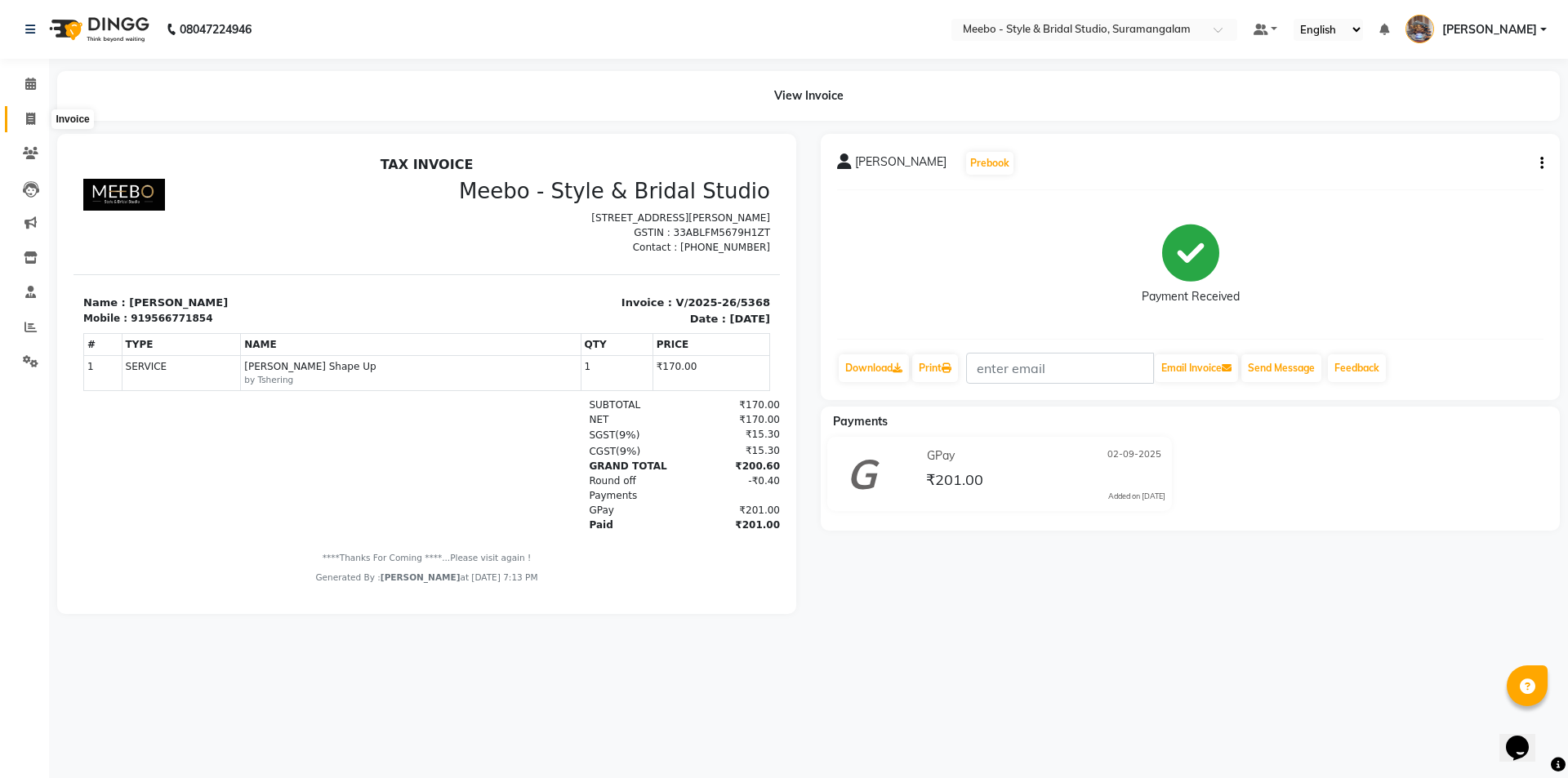
click at [31, 114] on icon at bounding box center [30, 119] width 9 height 12
select select "service"
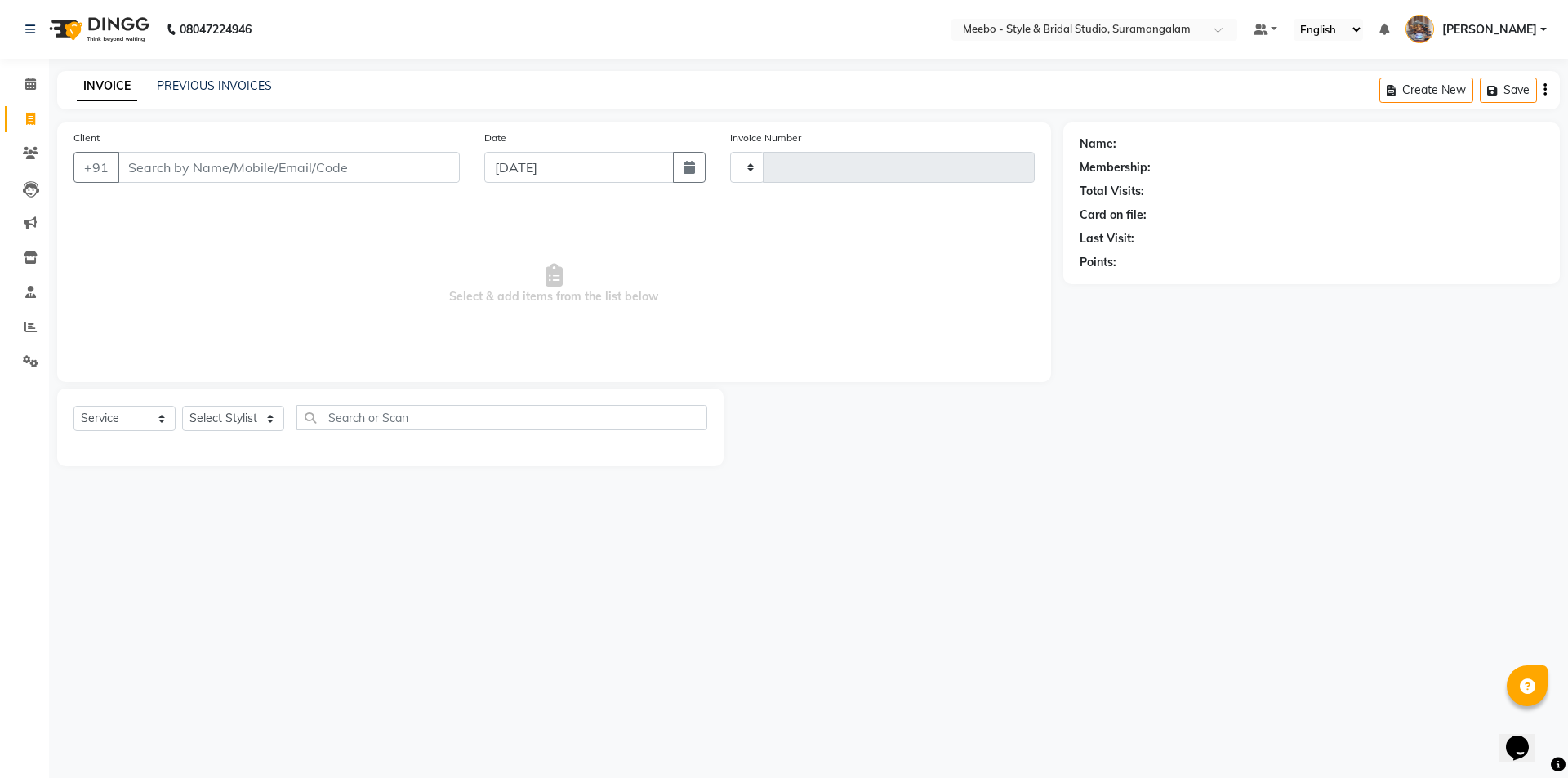
type input "5382"
select select "12"
click at [220, 176] on input "Client" at bounding box center [288, 167] width 342 height 31
click at [232, 212] on ngb-highlight "9003619 282" at bounding box center [212, 205] width 85 height 17
type input "9003619282"
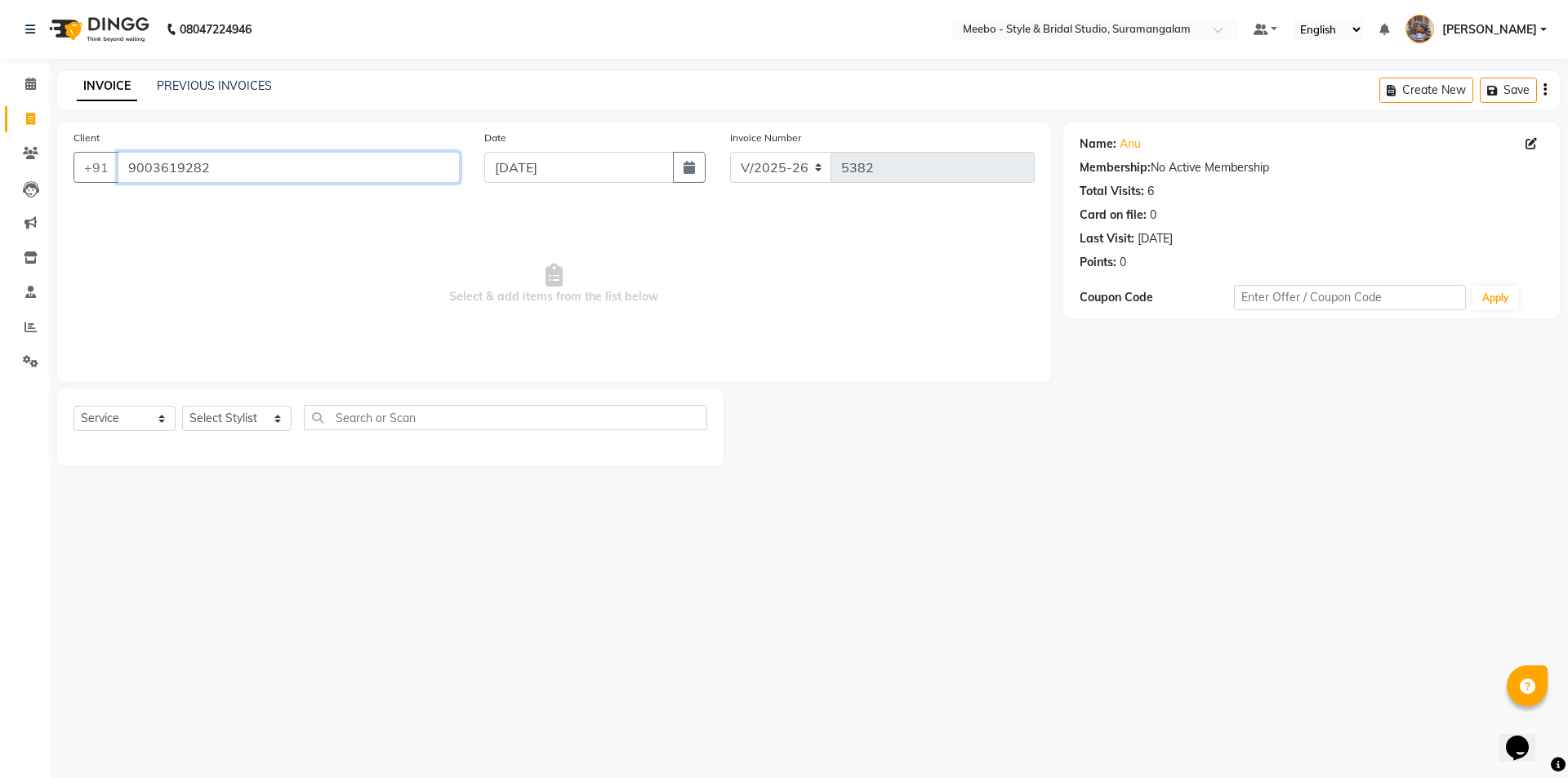
drag, startPoint x: 130, startPoint y: 170, endPoint x: 221, endPoint y: 172, distance: 91.0
click at [221, 172] on input "9003619282" at bounding box center [288, 167] width 342 height 31
click at [32, 187] on icon at bounding box center [31, 190] width 17 height 17
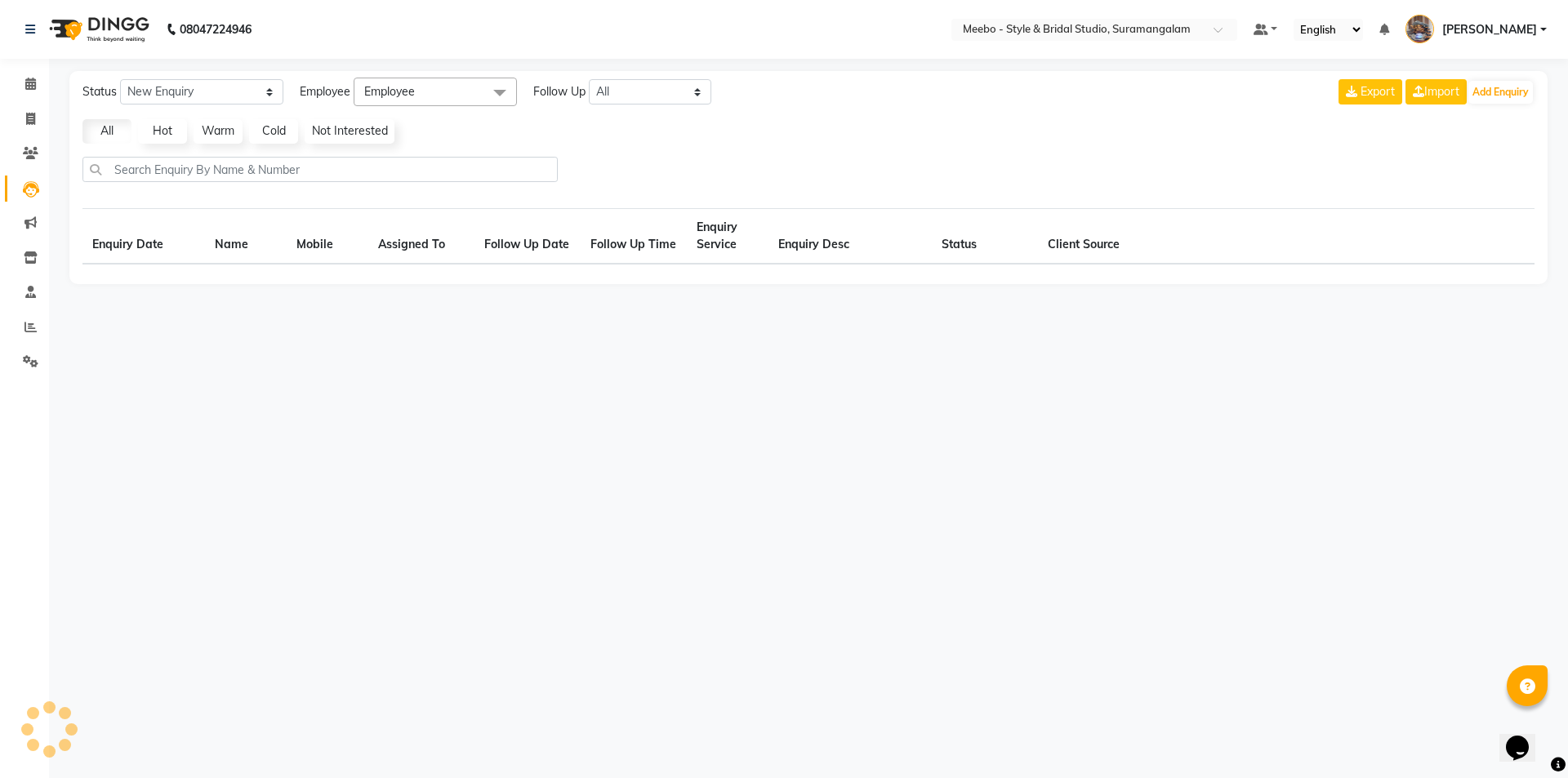
select select "10"
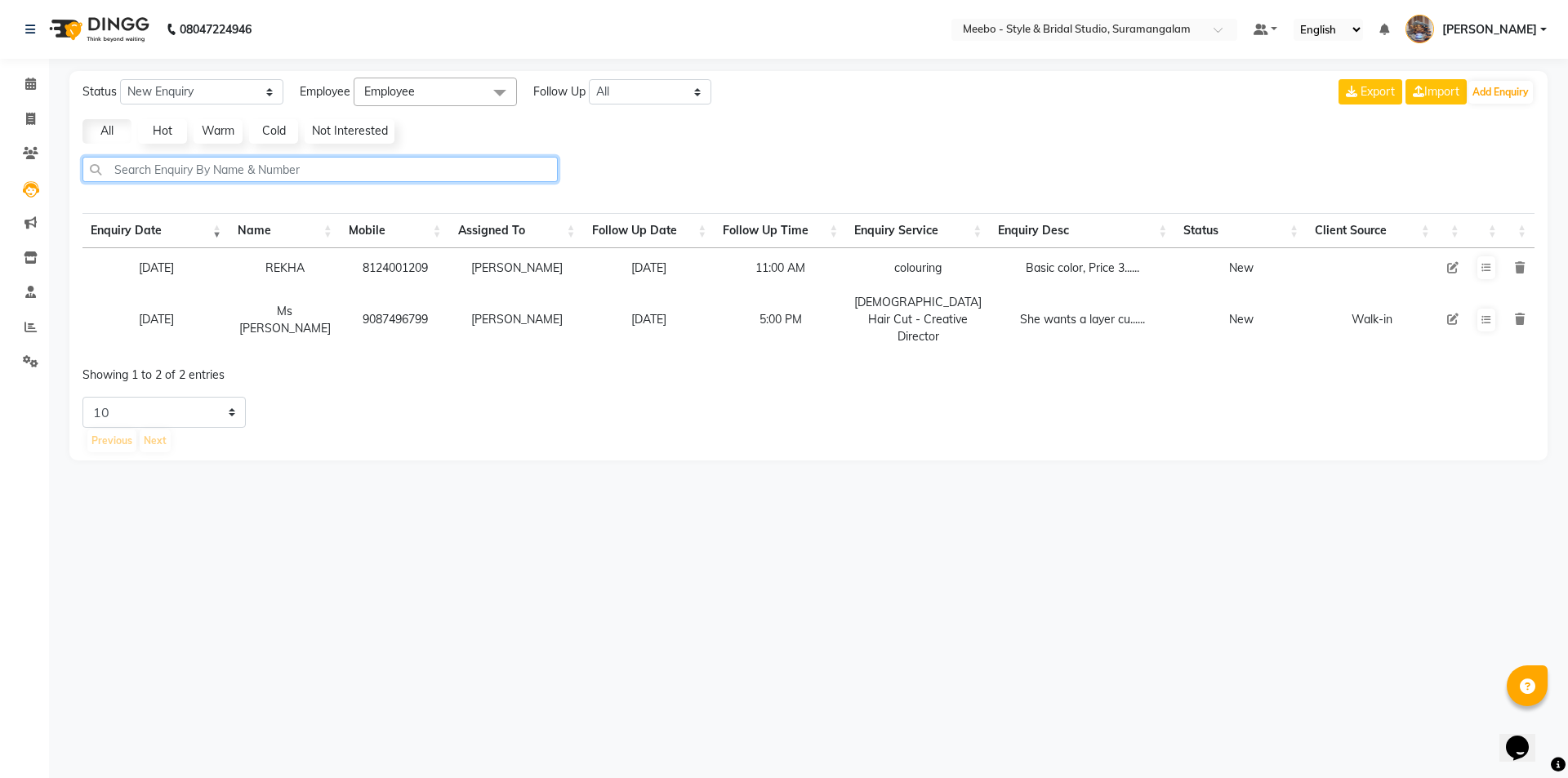
click at [179, 174] on input "text" at bounding box center [320, 170] width 476 height 25
click at [27, 148] on icon at bounding box center [30, 153] width 16 height 12
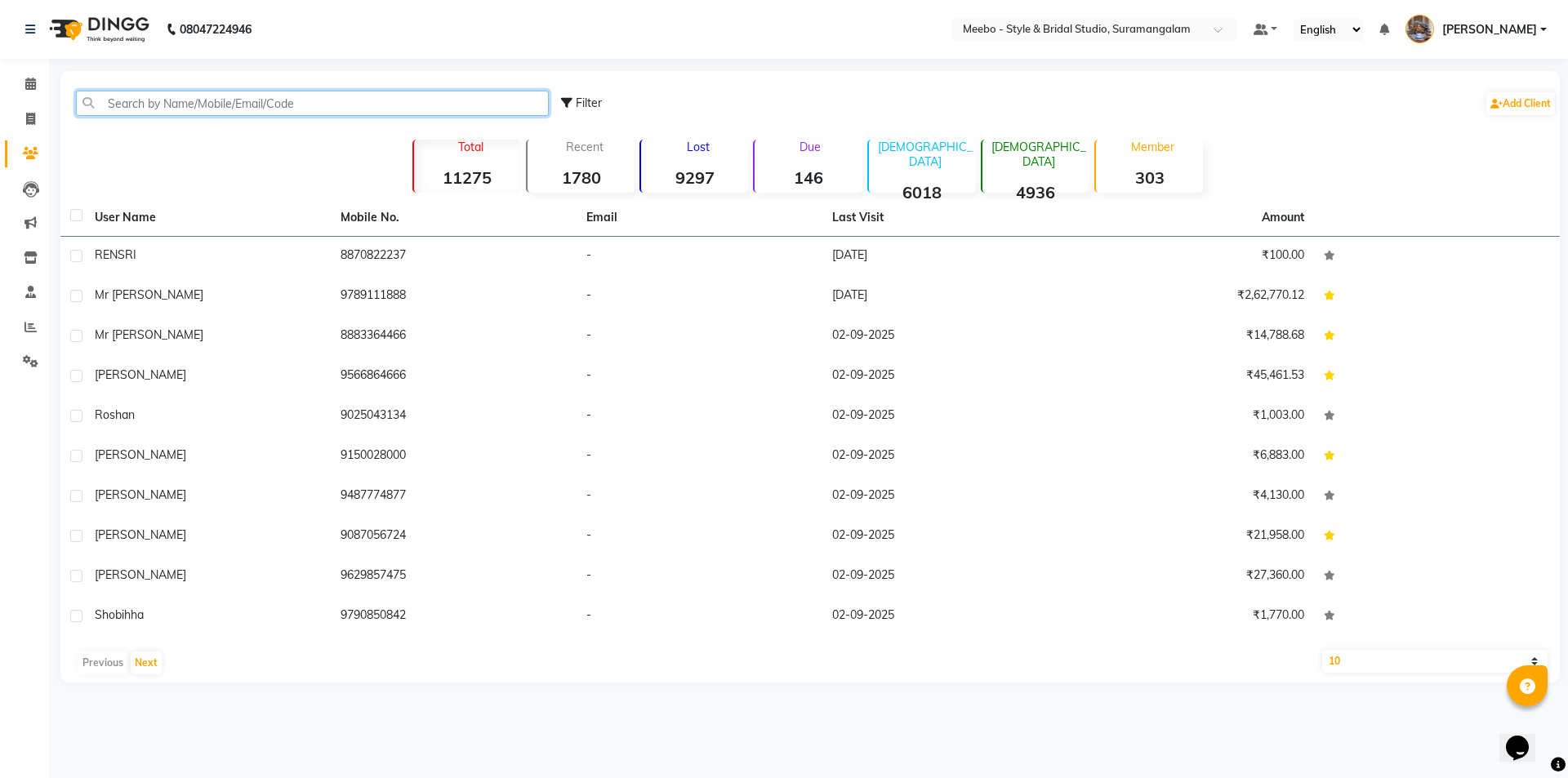
click at [160, 107] on input "text" at bounding box center [312, 103] width 473 height 25
paste input "9003619282"
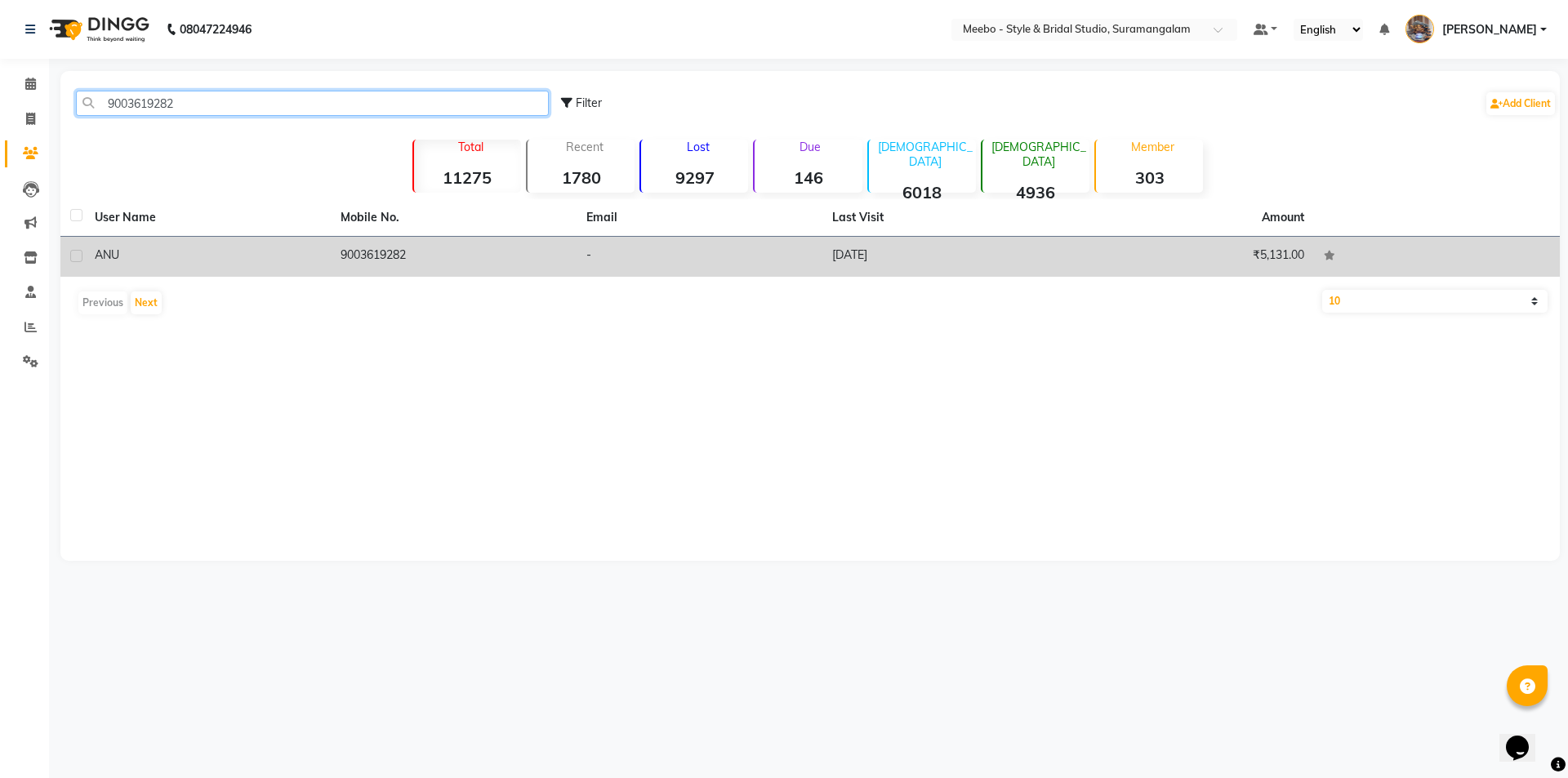
type input "9003619282"
click at [378, 252] on td "9003619282" at bounding box center [454, 257] width 246 height 40
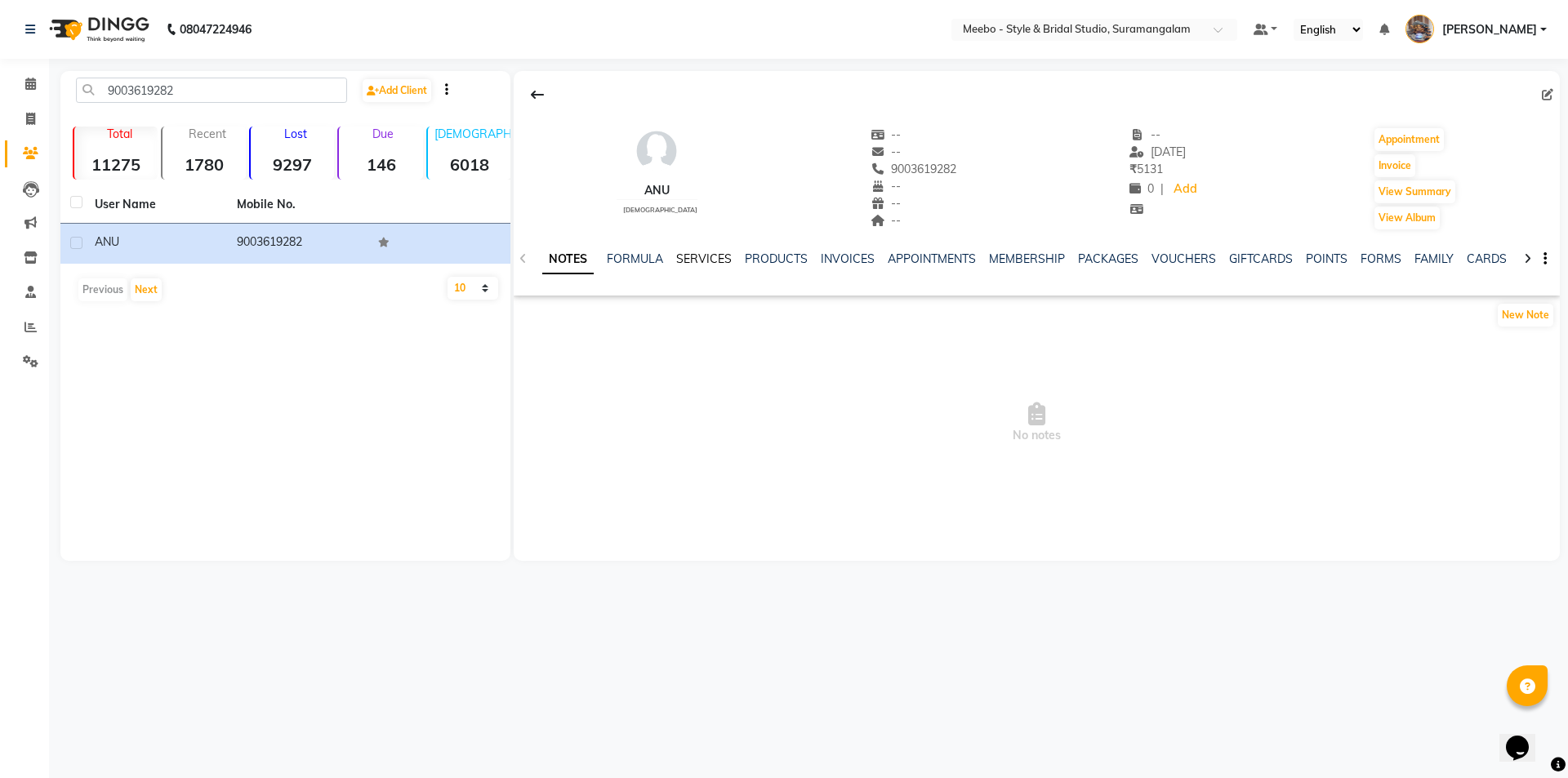
click at [693, 251] on link "SERVICES" at bounding box center [703, 259] width 56 height 15
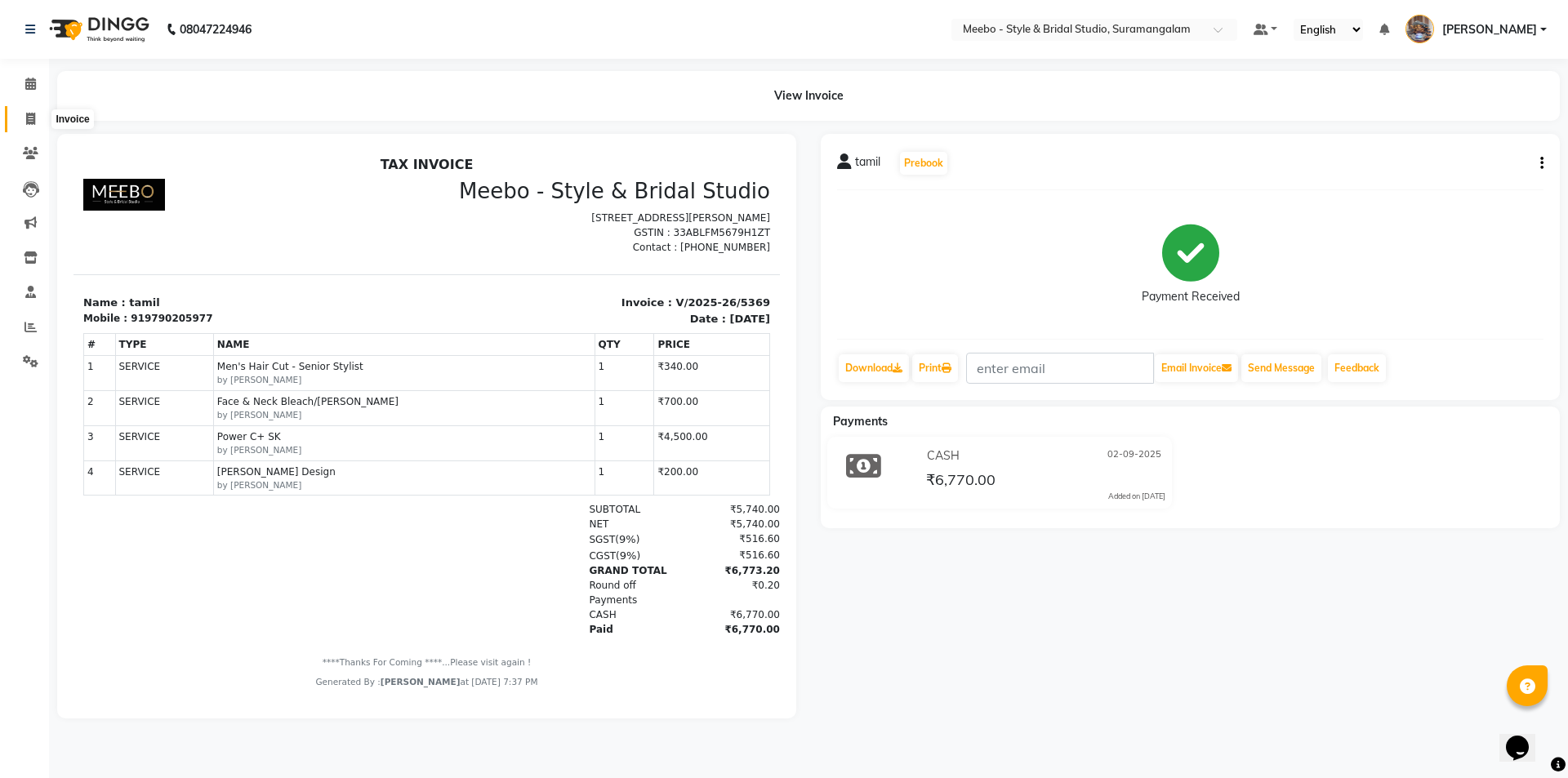
click icon
select select "12"
select select "service"
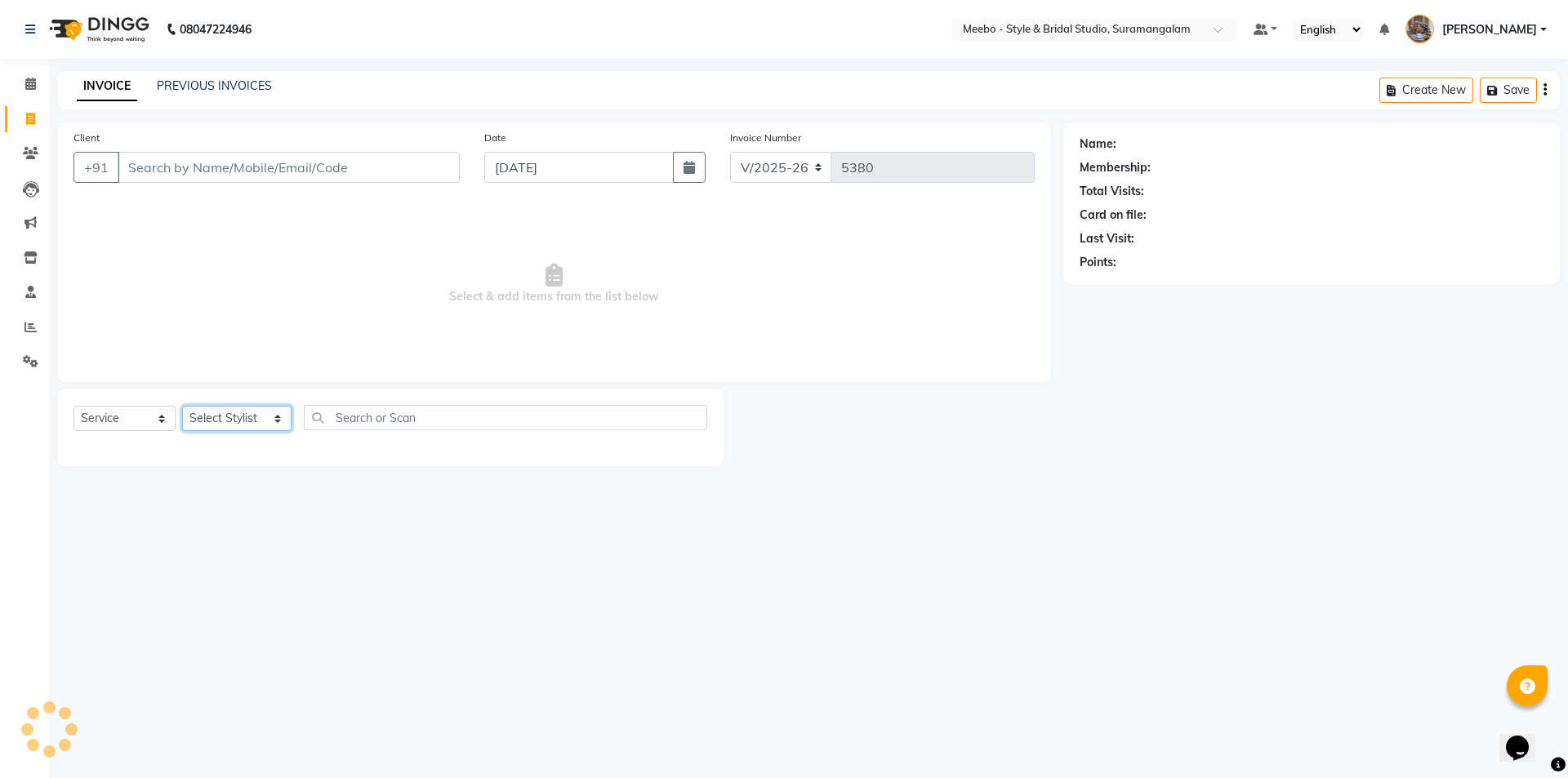
click select "Select Stylist Admin [PERSON_NAME] [PERSON_NAME] Manager [PERSON_NAME] [PERSON_…"
select select "86903"
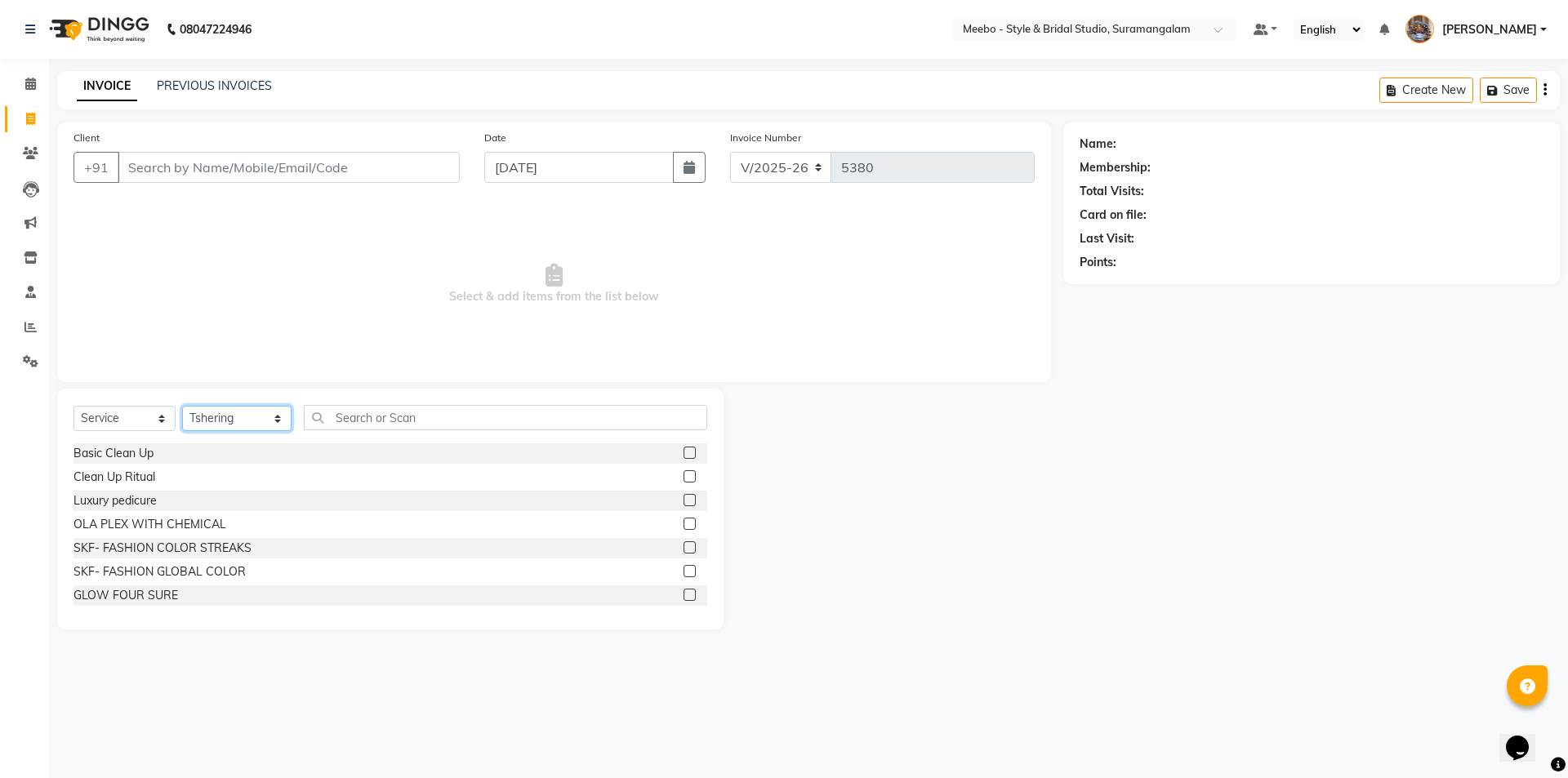
click select "Select Stylist Admin [PERSON_NAME] [PERSON_NAME] Manager [PERSON_NAME] [PERSON_…"
click input "text"
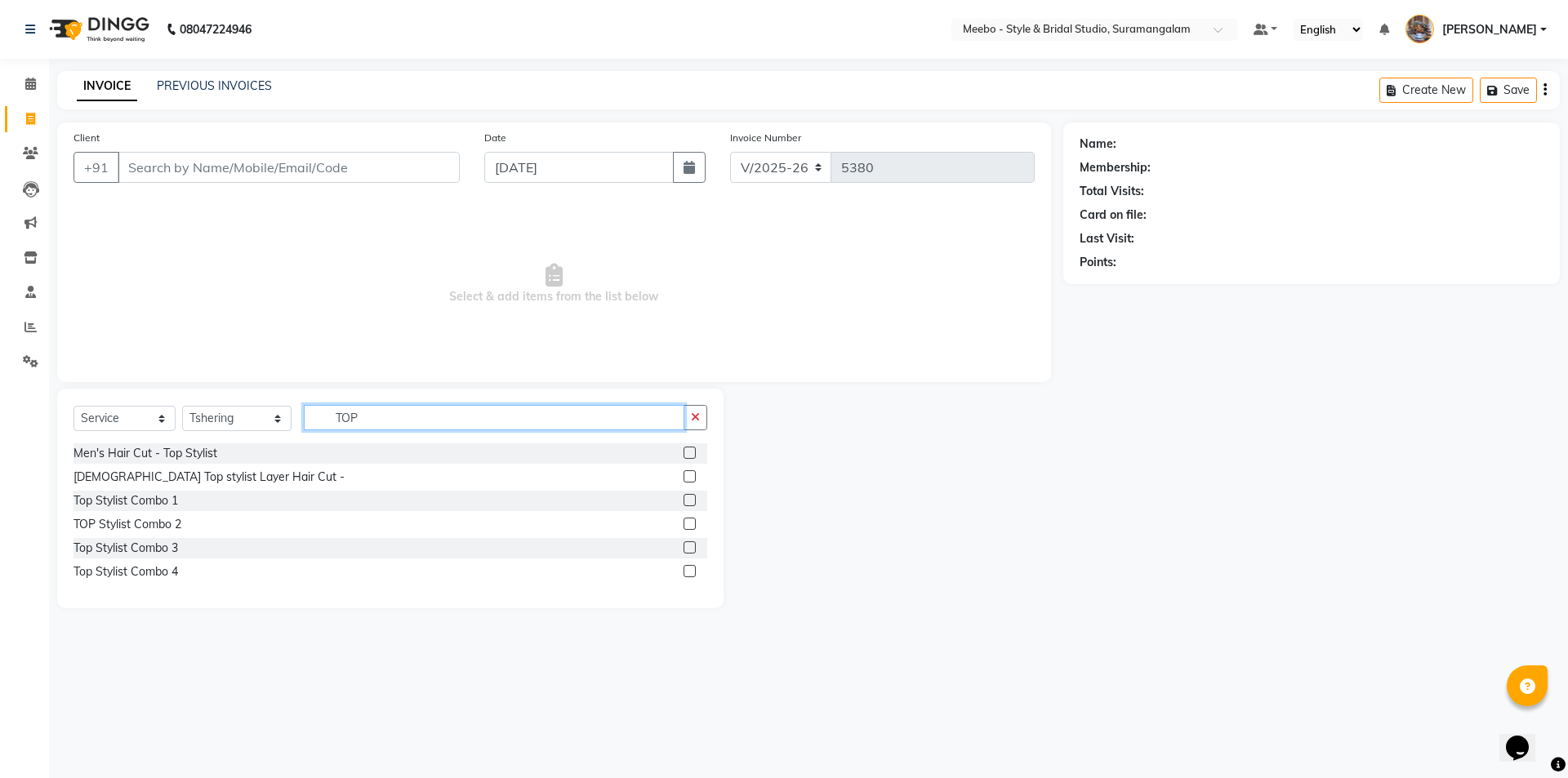
type input "TOP"
click label
click input "checkbox"
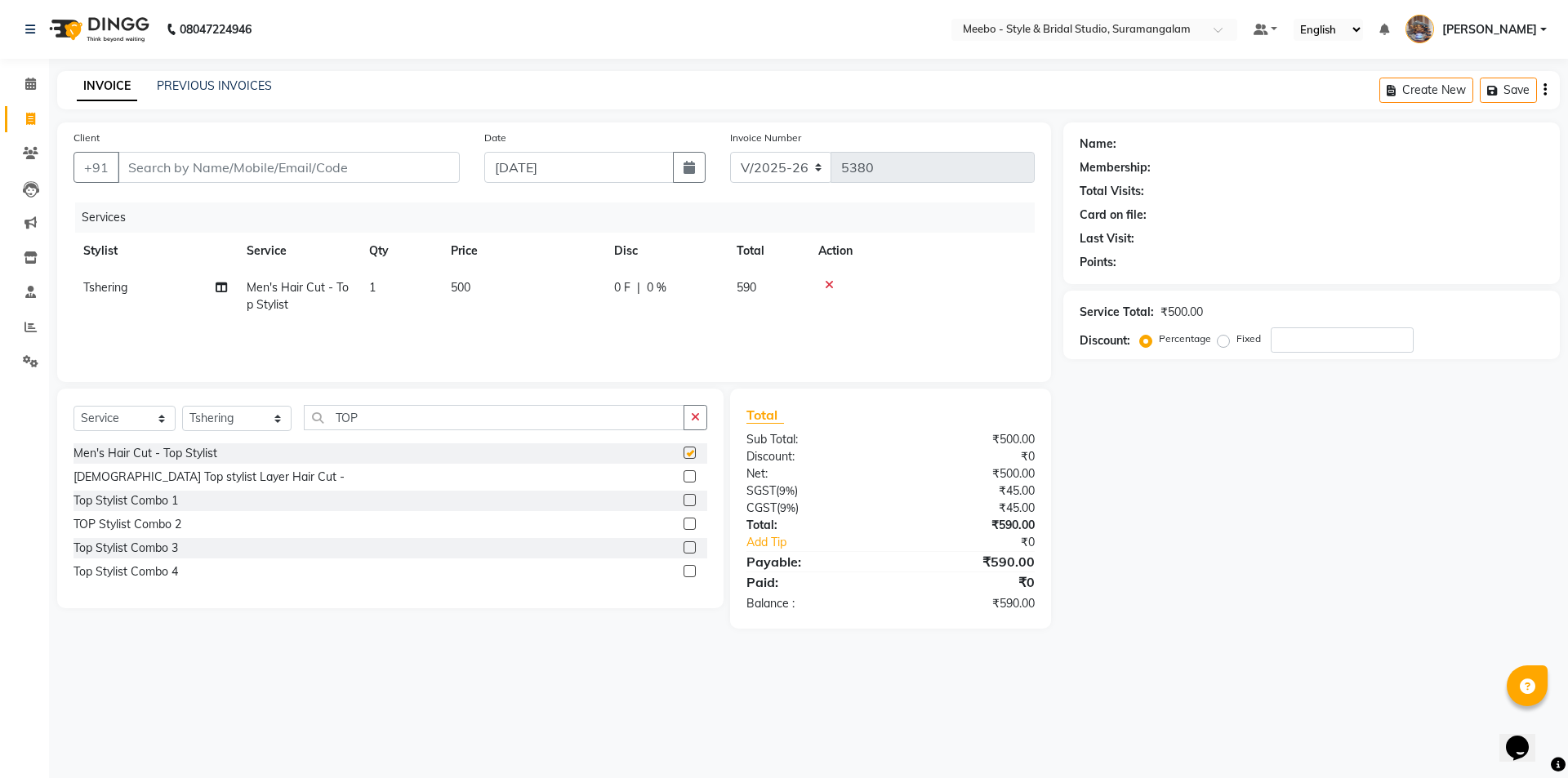
checkbox input "false"
click input "TOP"
type input "T"
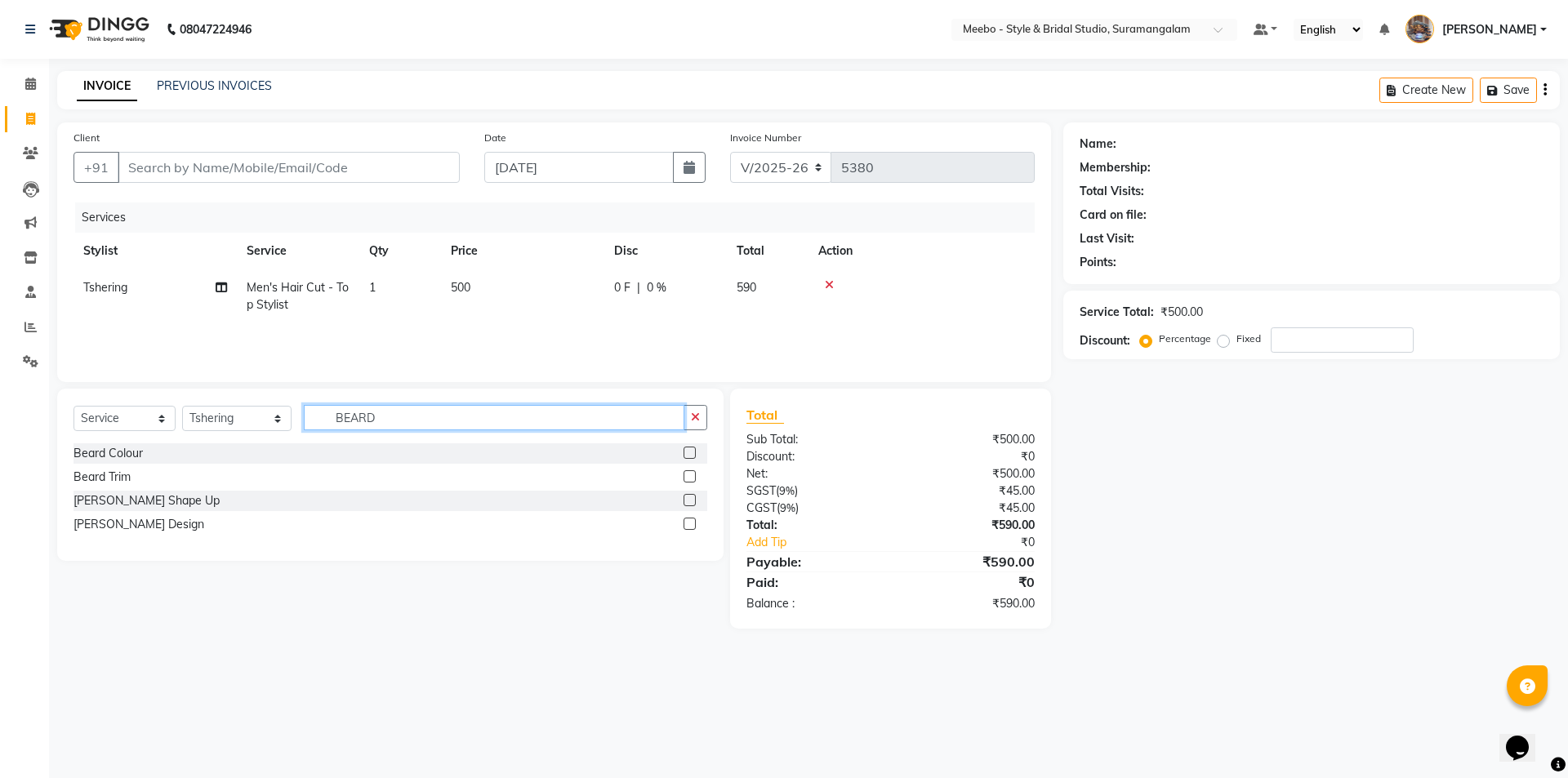
type input "BEARD"
click label
click input "checkbox"
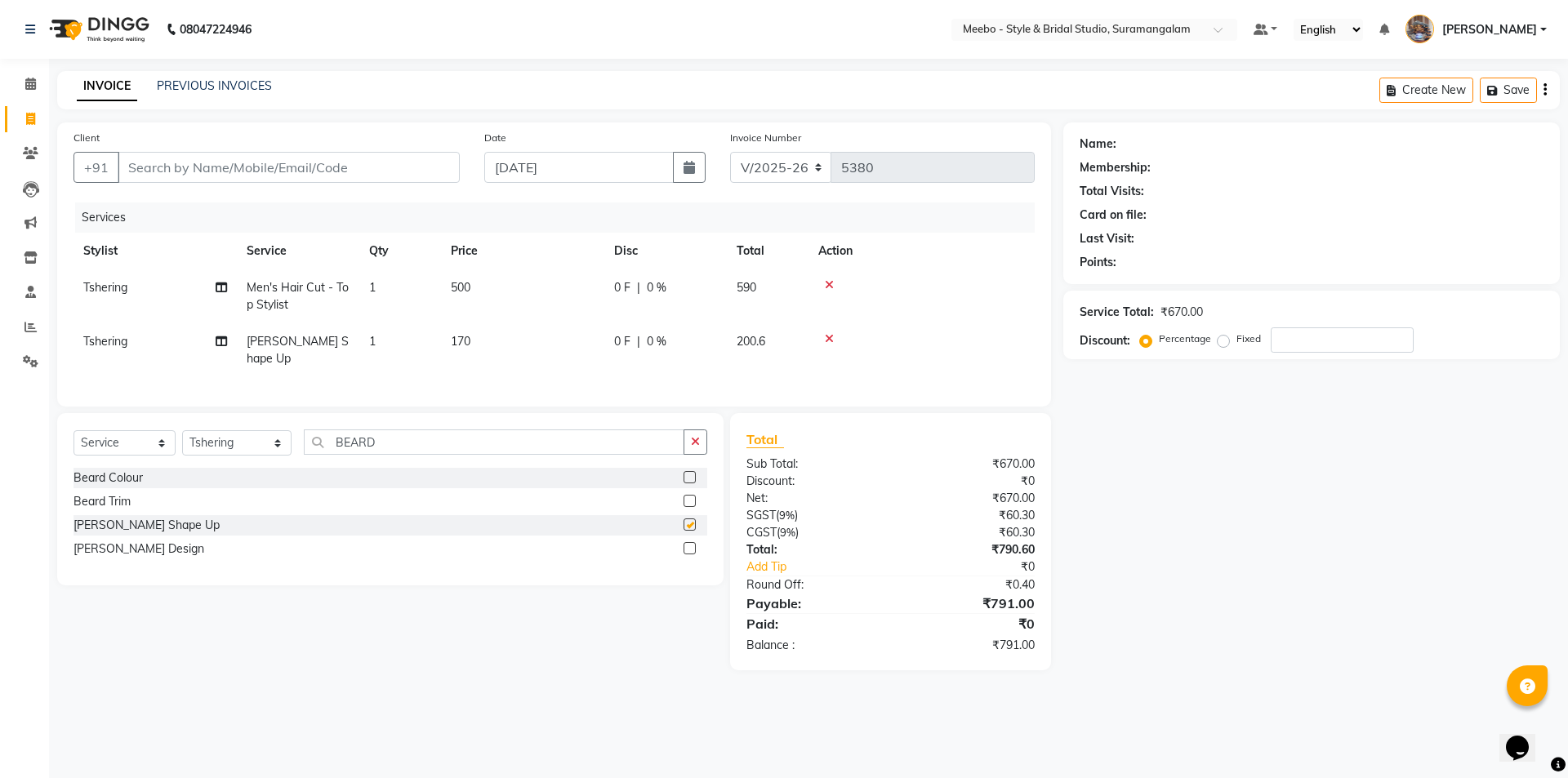
checkbox input "false"
click input "Client"
type input "9"
type input "0"
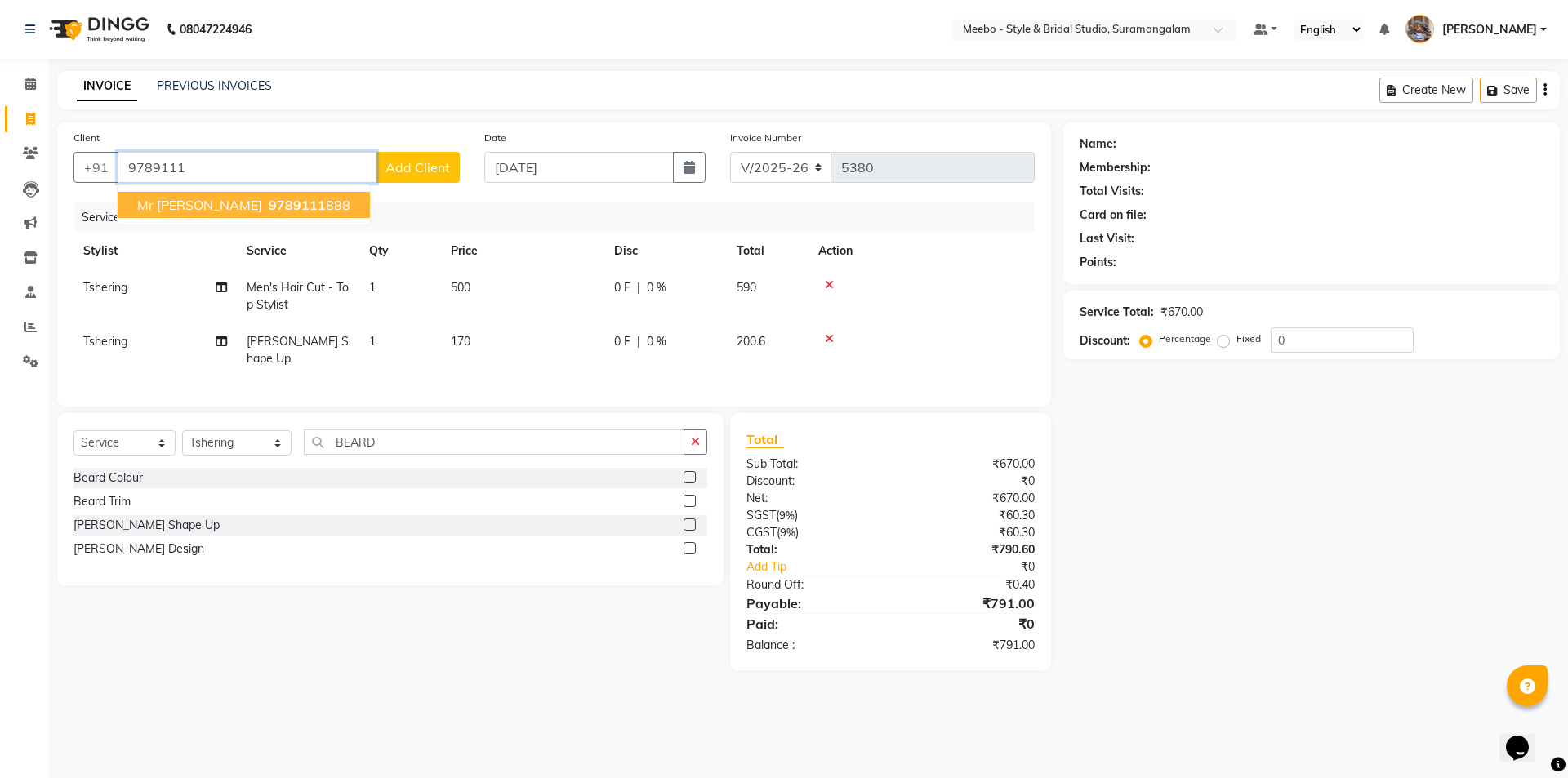
click span "9789111"
type input "9789111888"
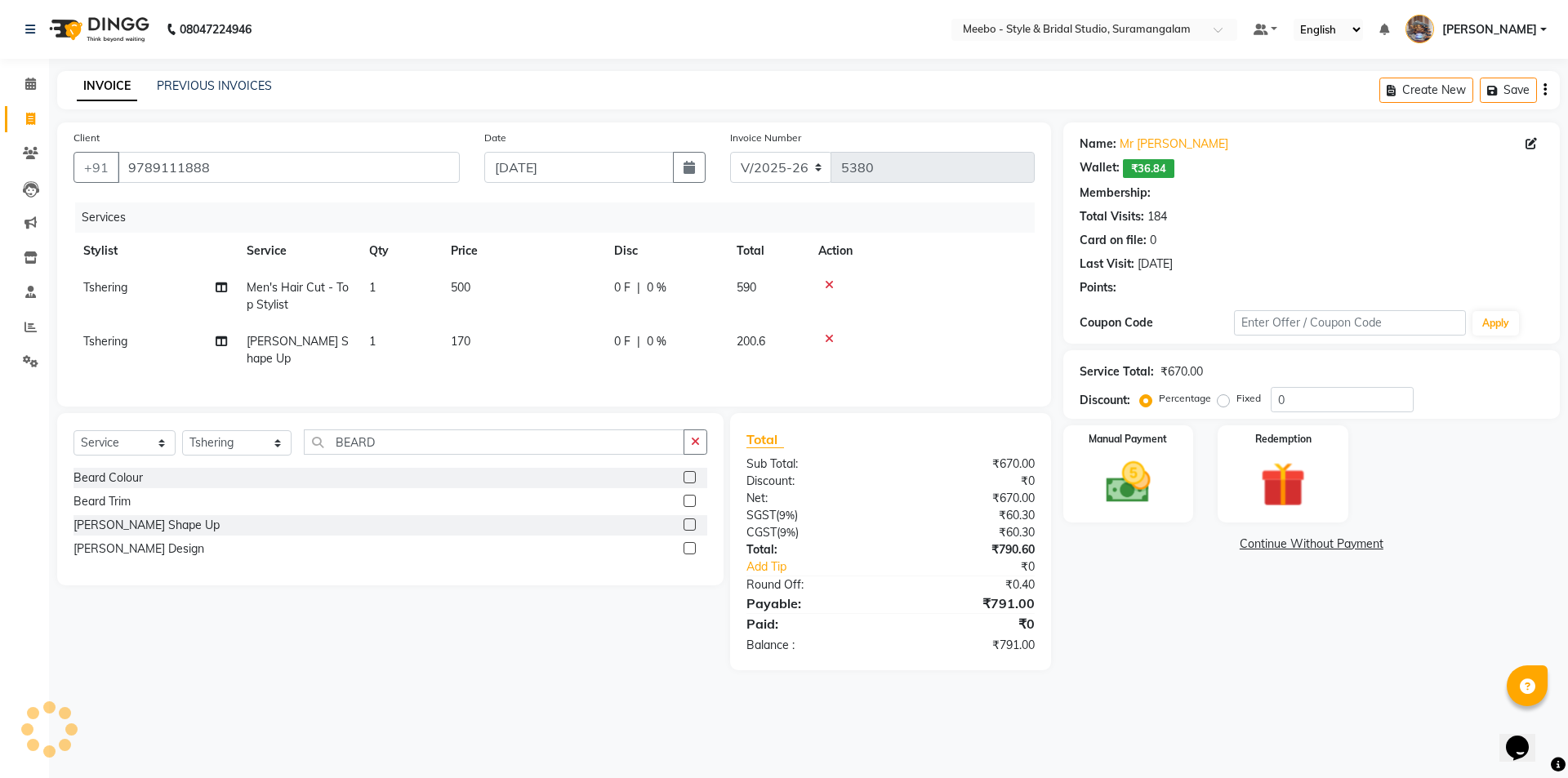
select select "1: Object"
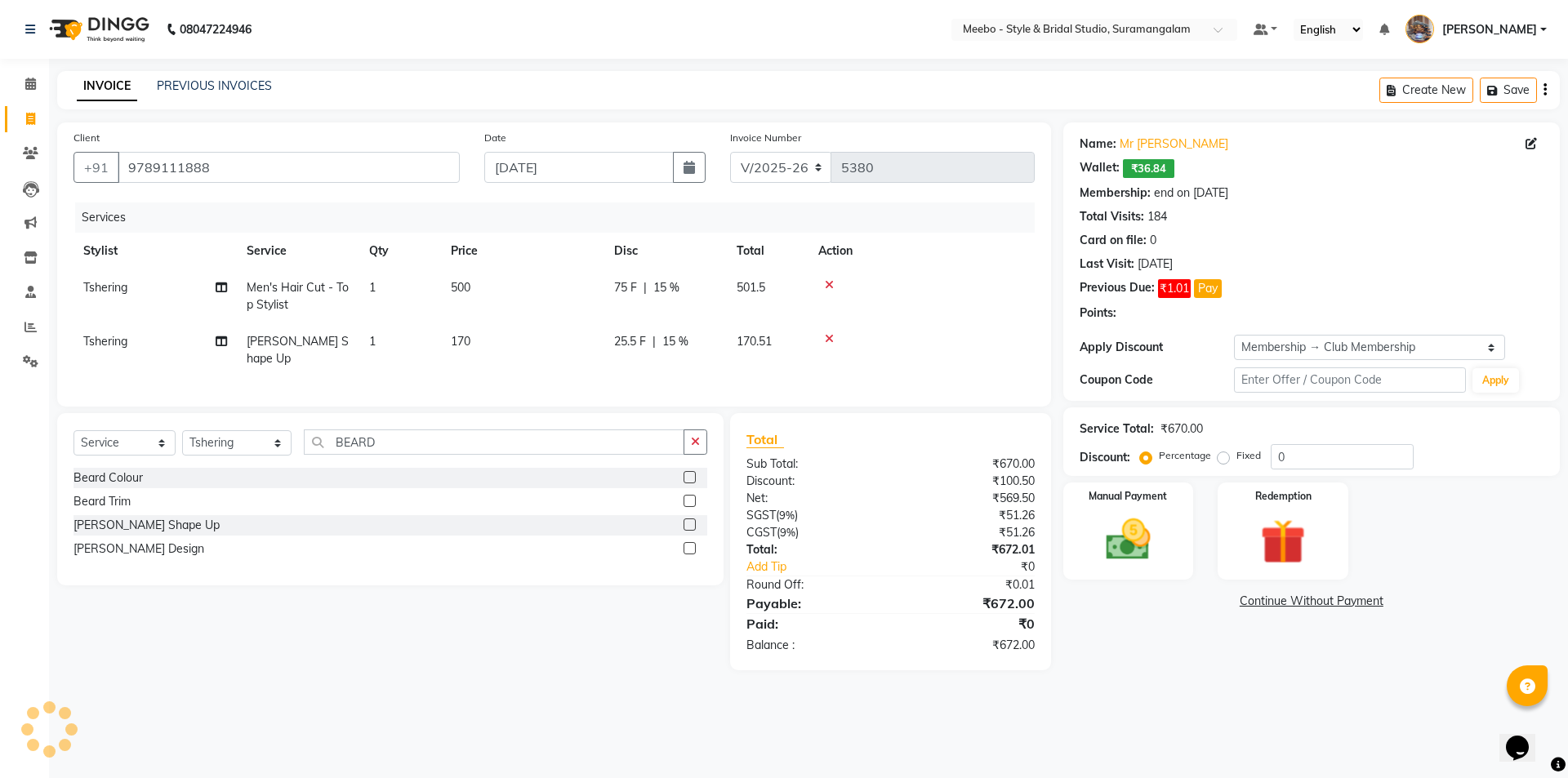
type input "15"
click img
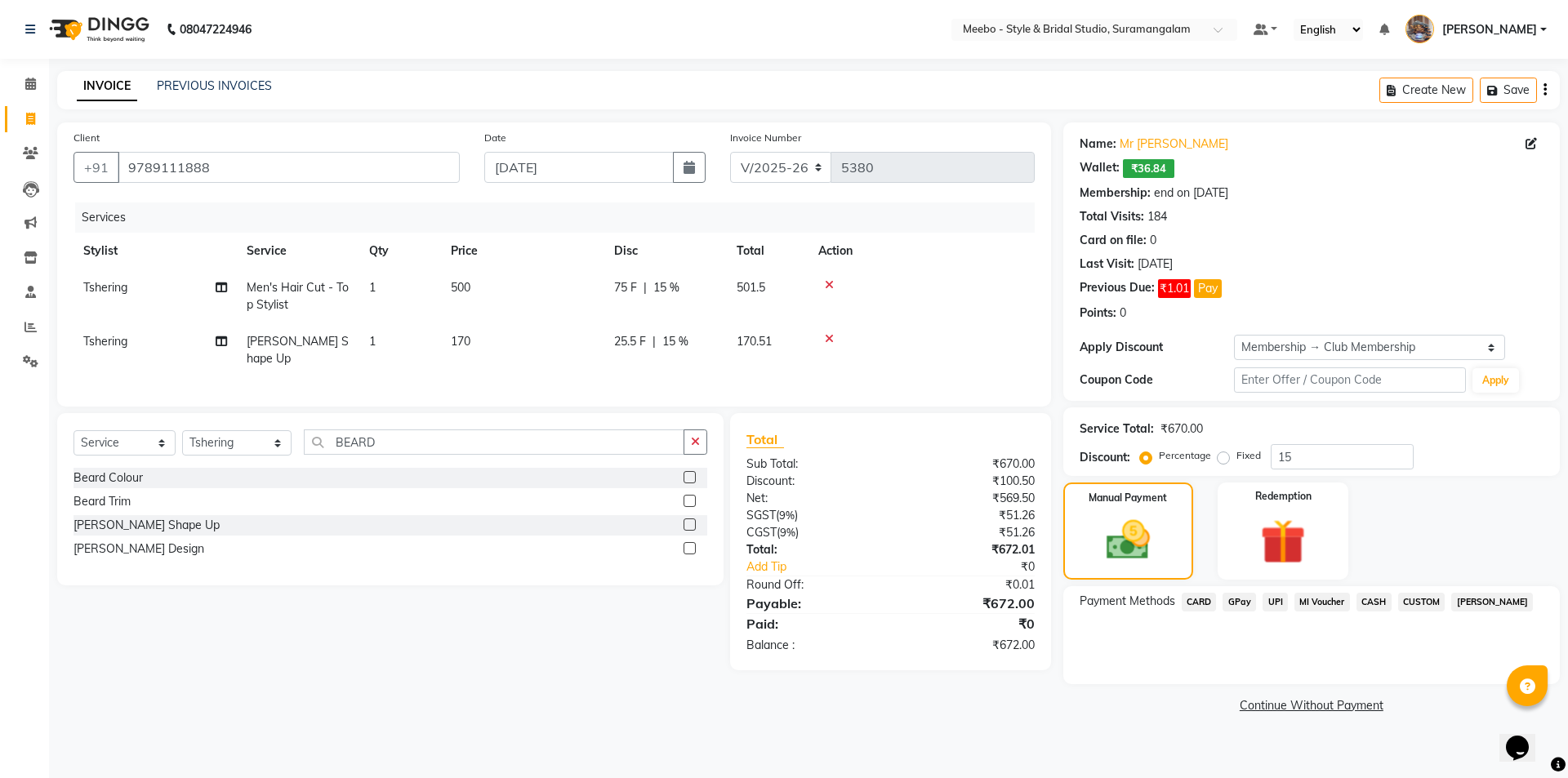
click span "CASH"
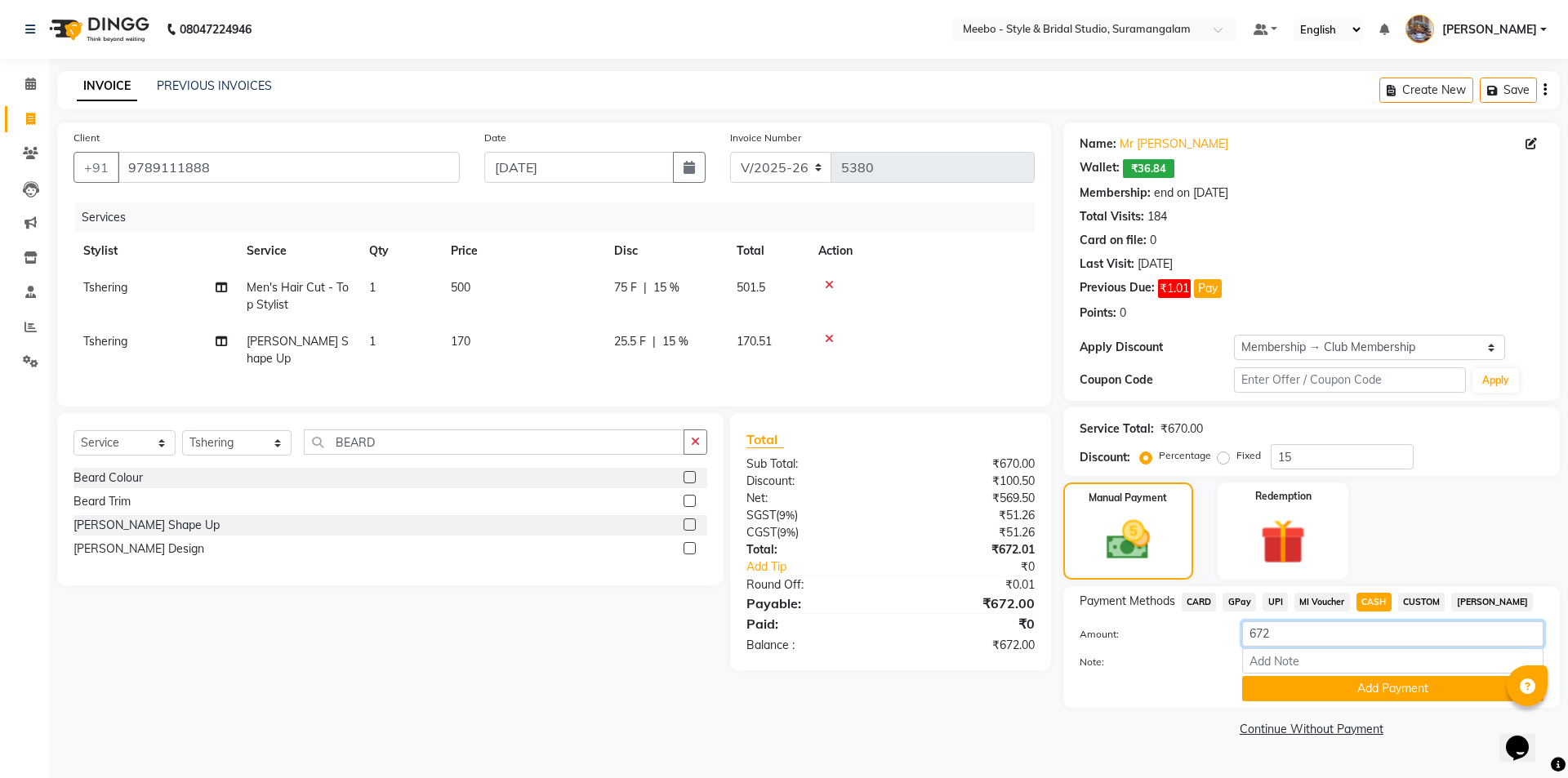
click input "672"
type input "670"
click button "Add Payment"
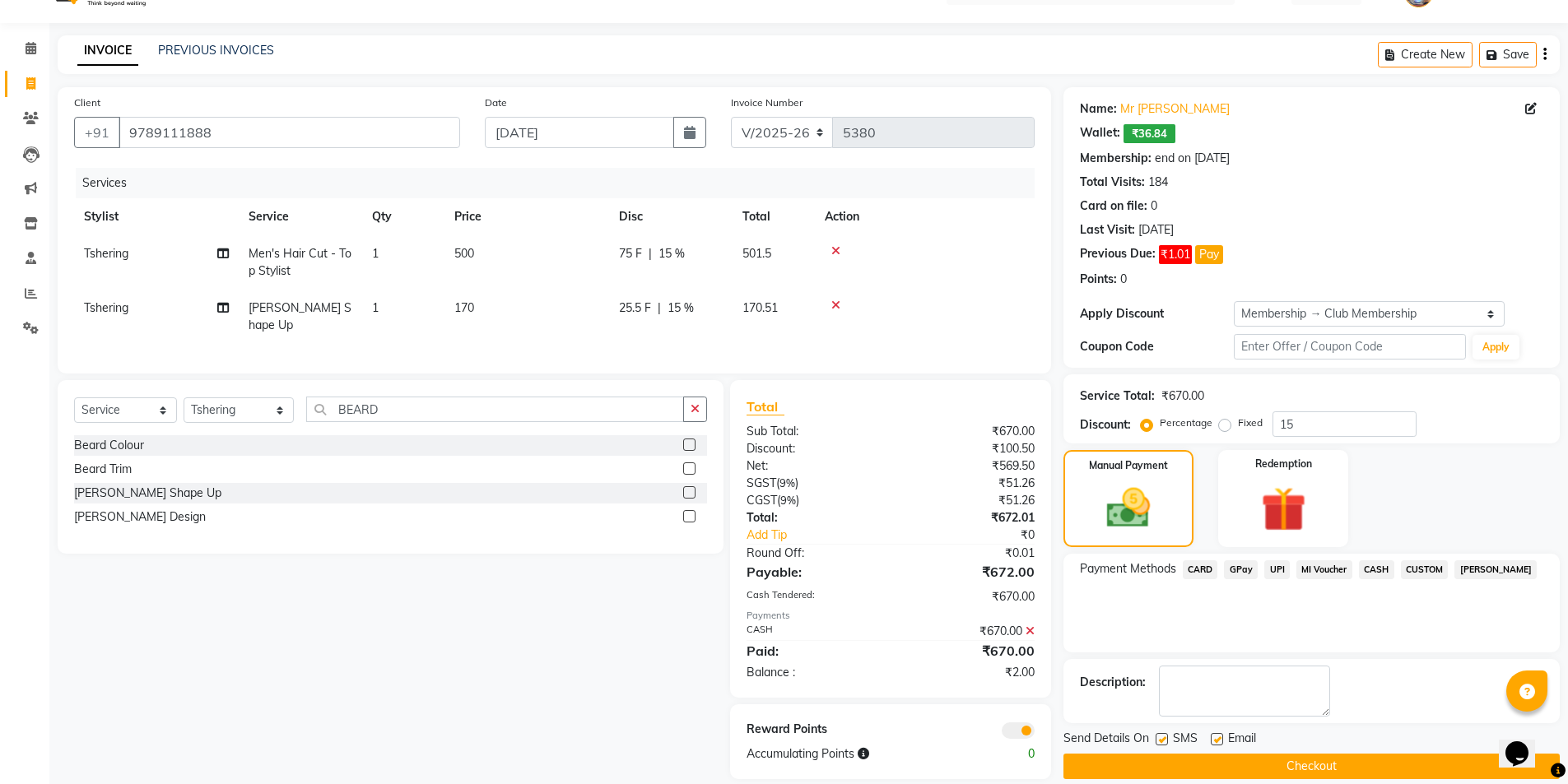
scroll to position [56, 0]
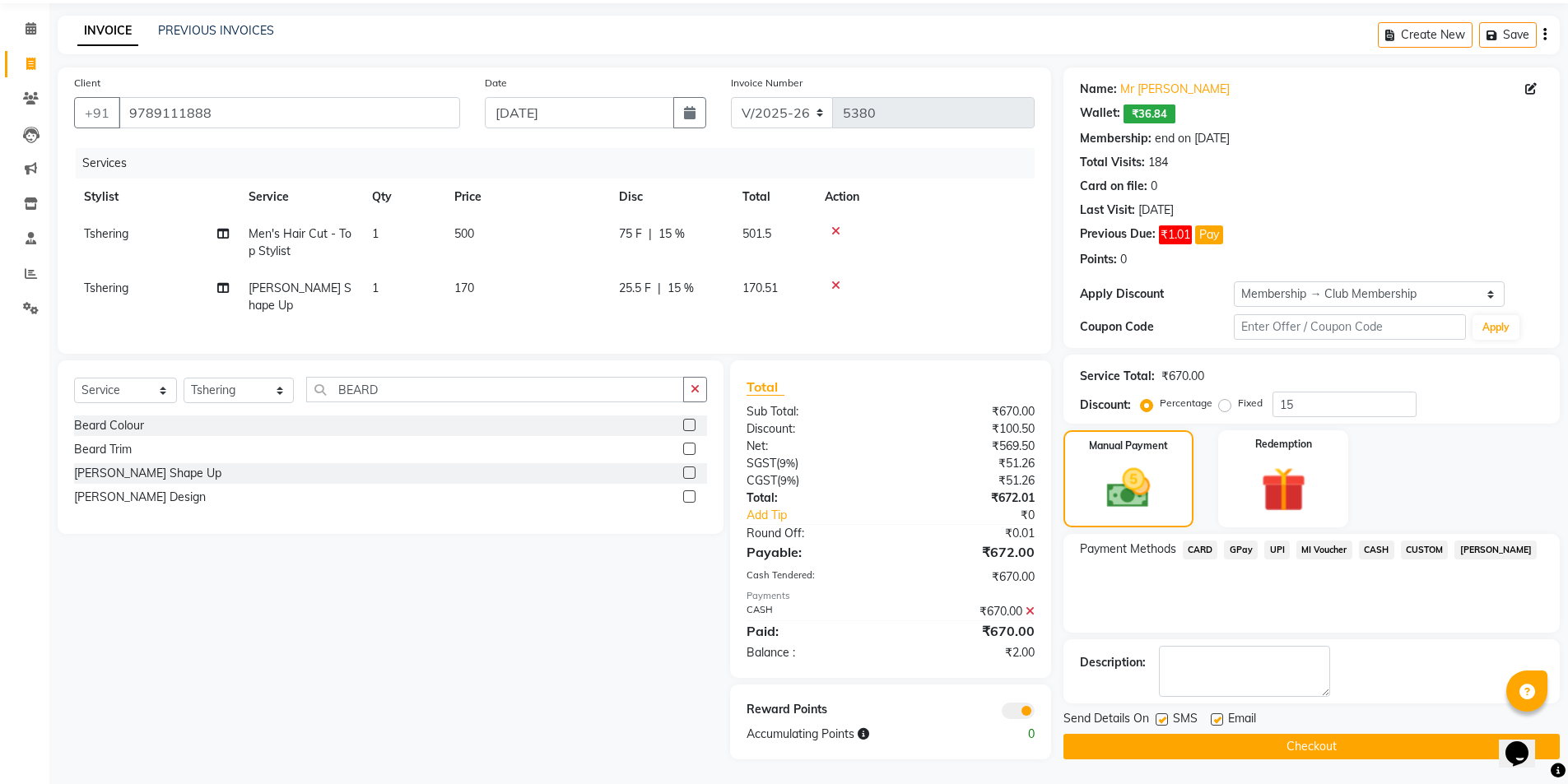
click button "Checkout"
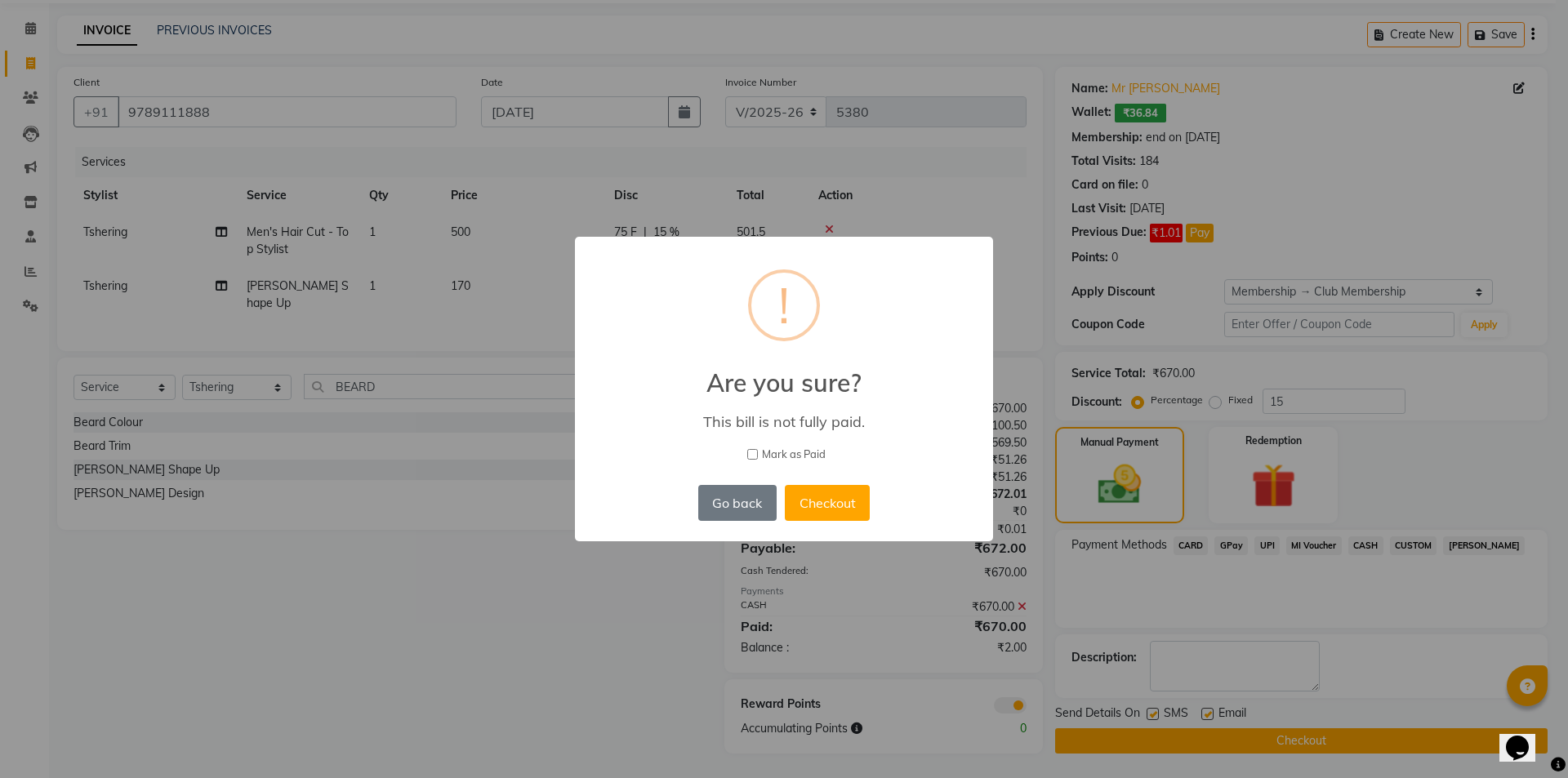
click input "Mark as Paid"
checkbox input "true"
click button "Checkout"
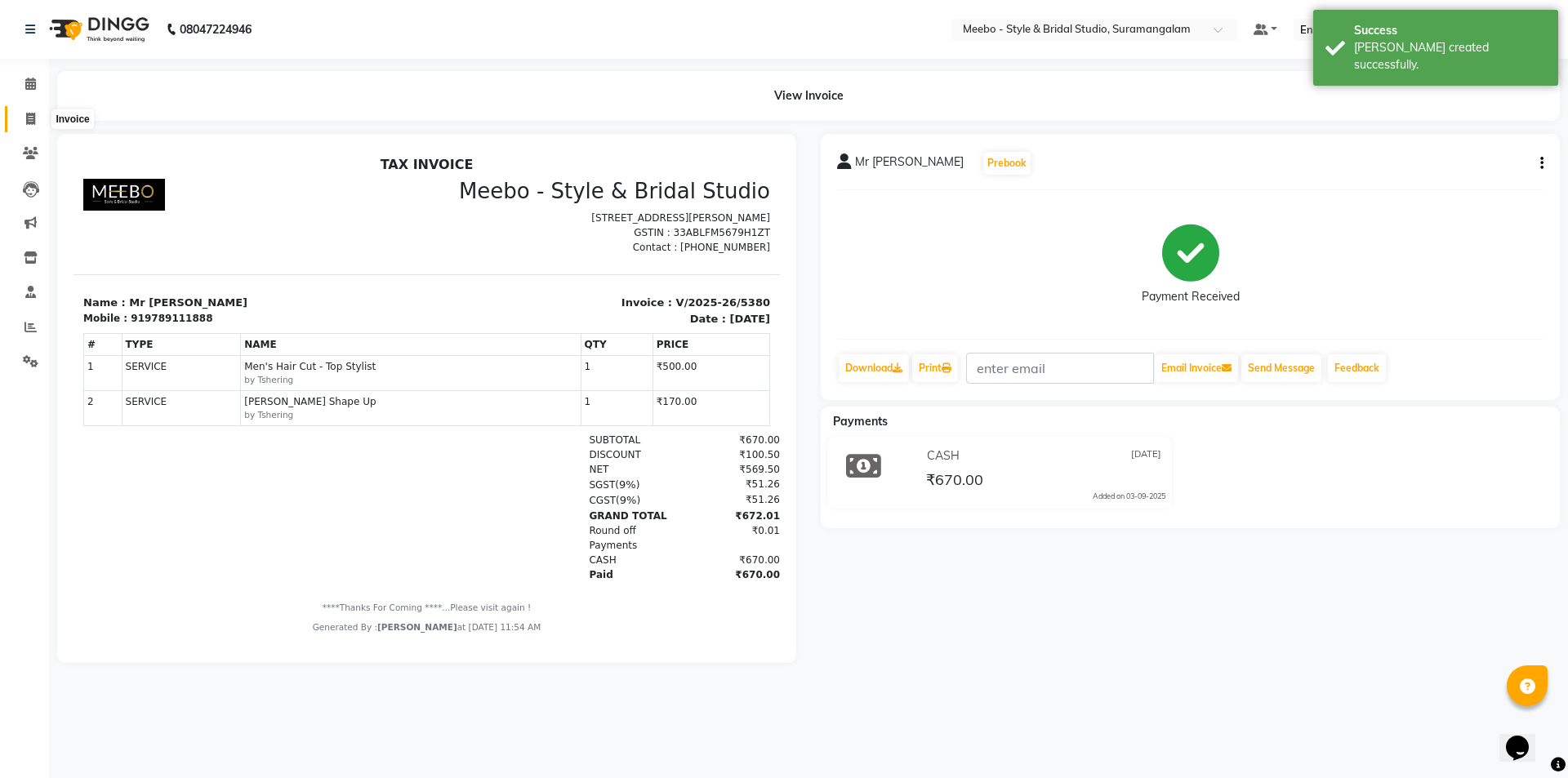
click icon
select select "12"
select select "service"
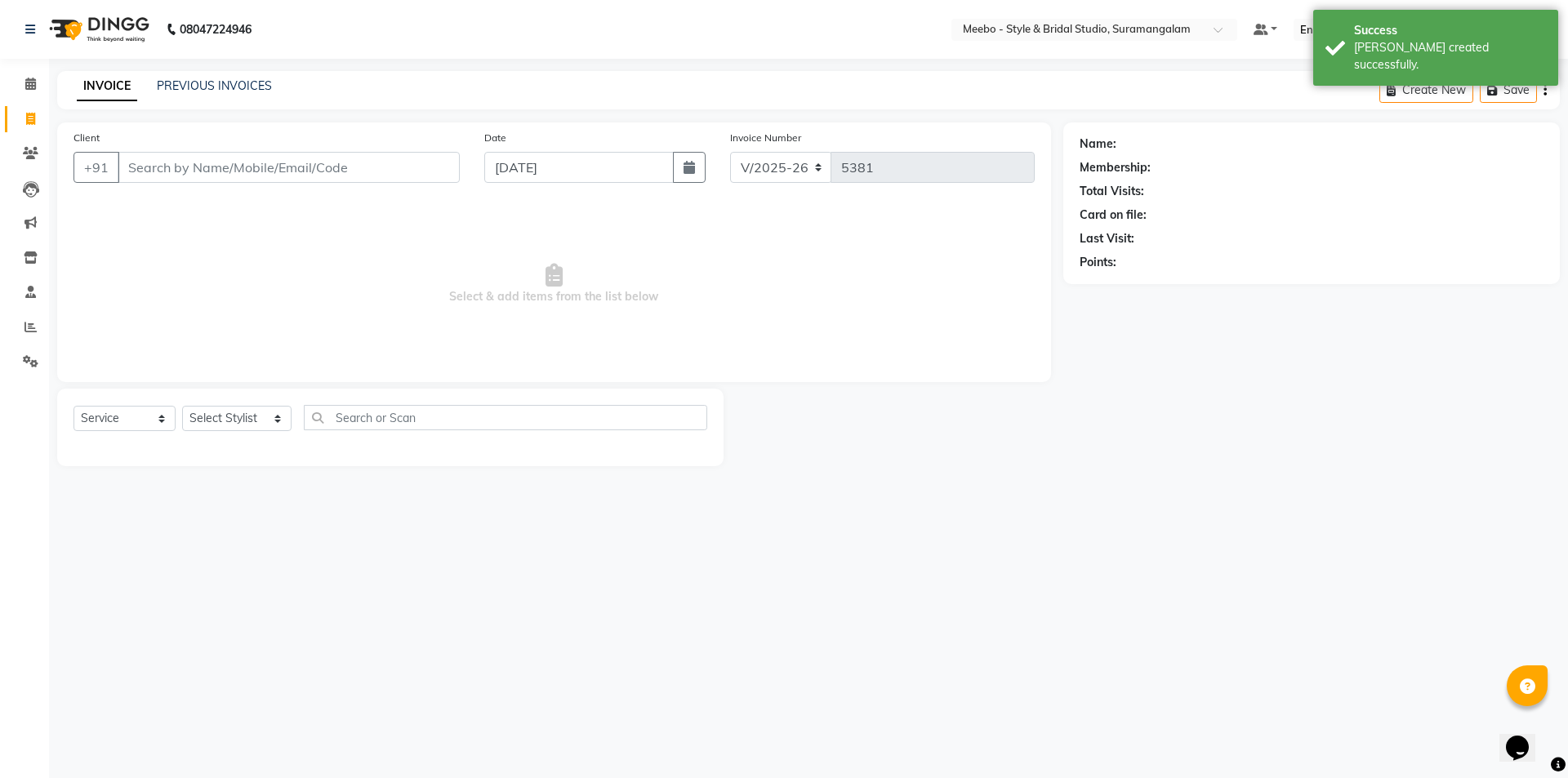
click input "Client"
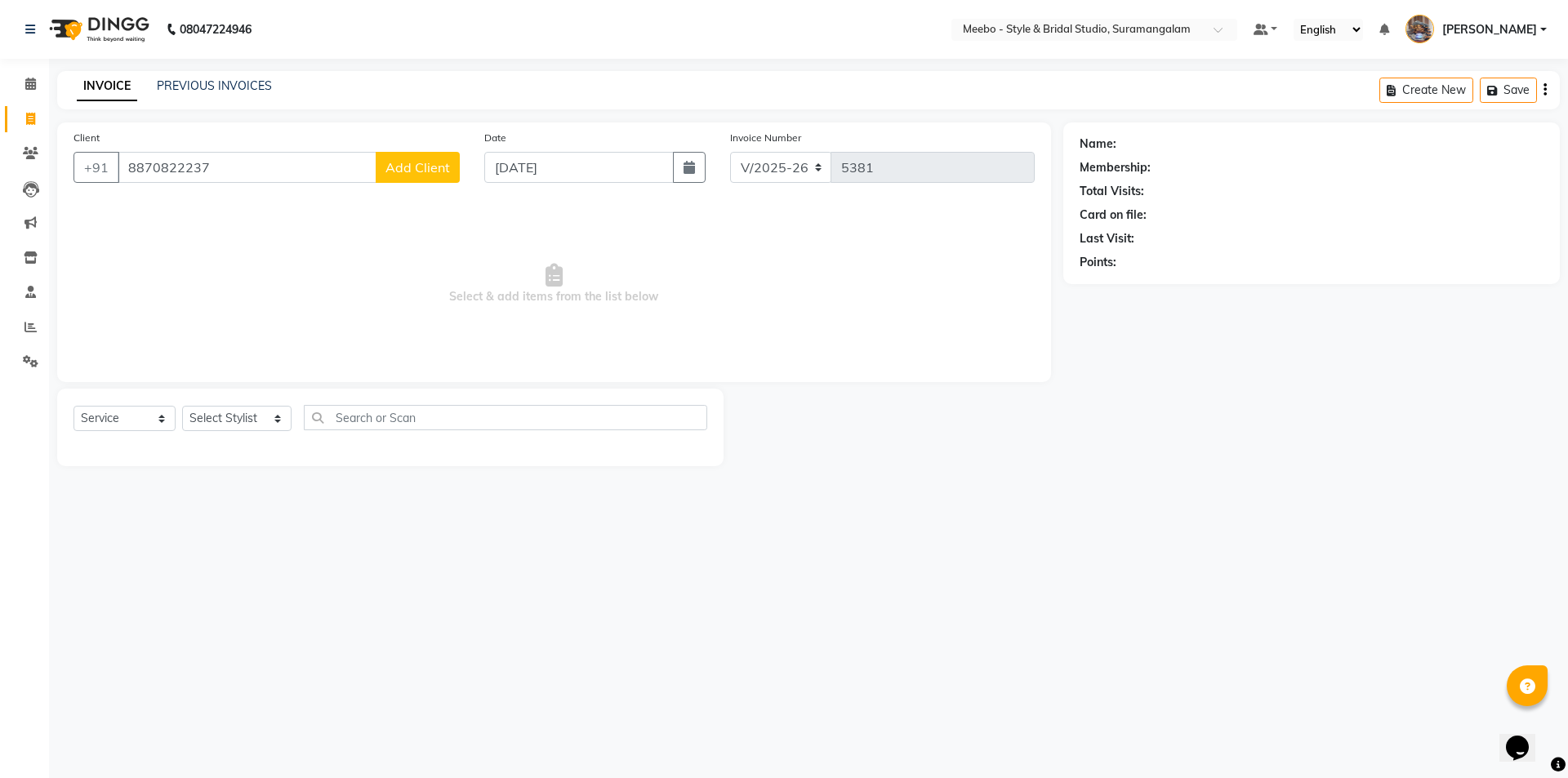
type input "8870822237"
click button "Add Client"
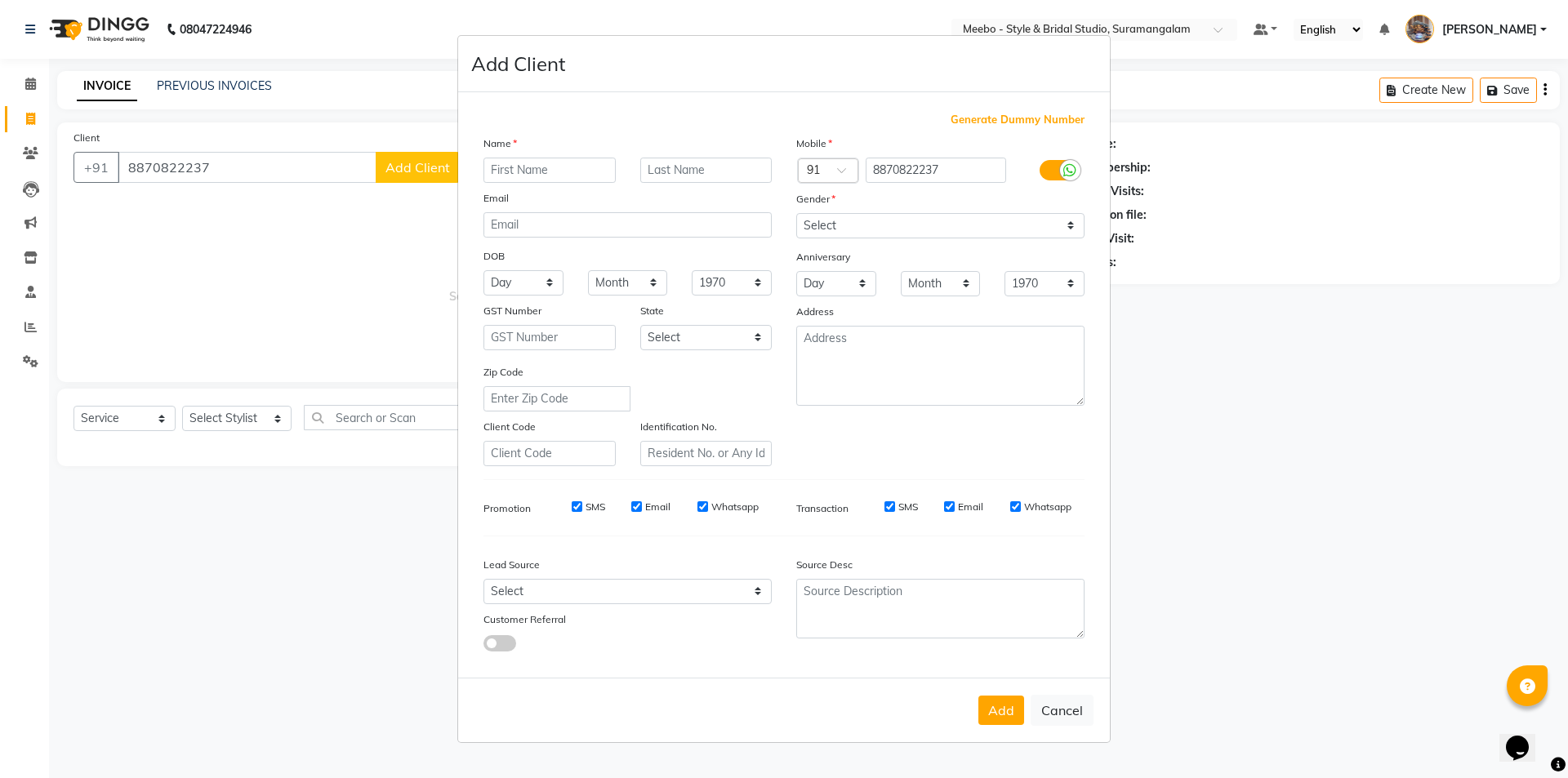
click input "text"
type input "RENSRI"
click select "Select [DEMOGRAPHIC_DATA] [DEMOGRAPHIC_DATA] Other Prefer Not To Say"
select select "[DEMOGRAPHIC_DATA]"
click select "Select [DEMOGRAPHIC_DATA] [DEMOGRAPHIC_DATA] Other Prefer Not To Say"
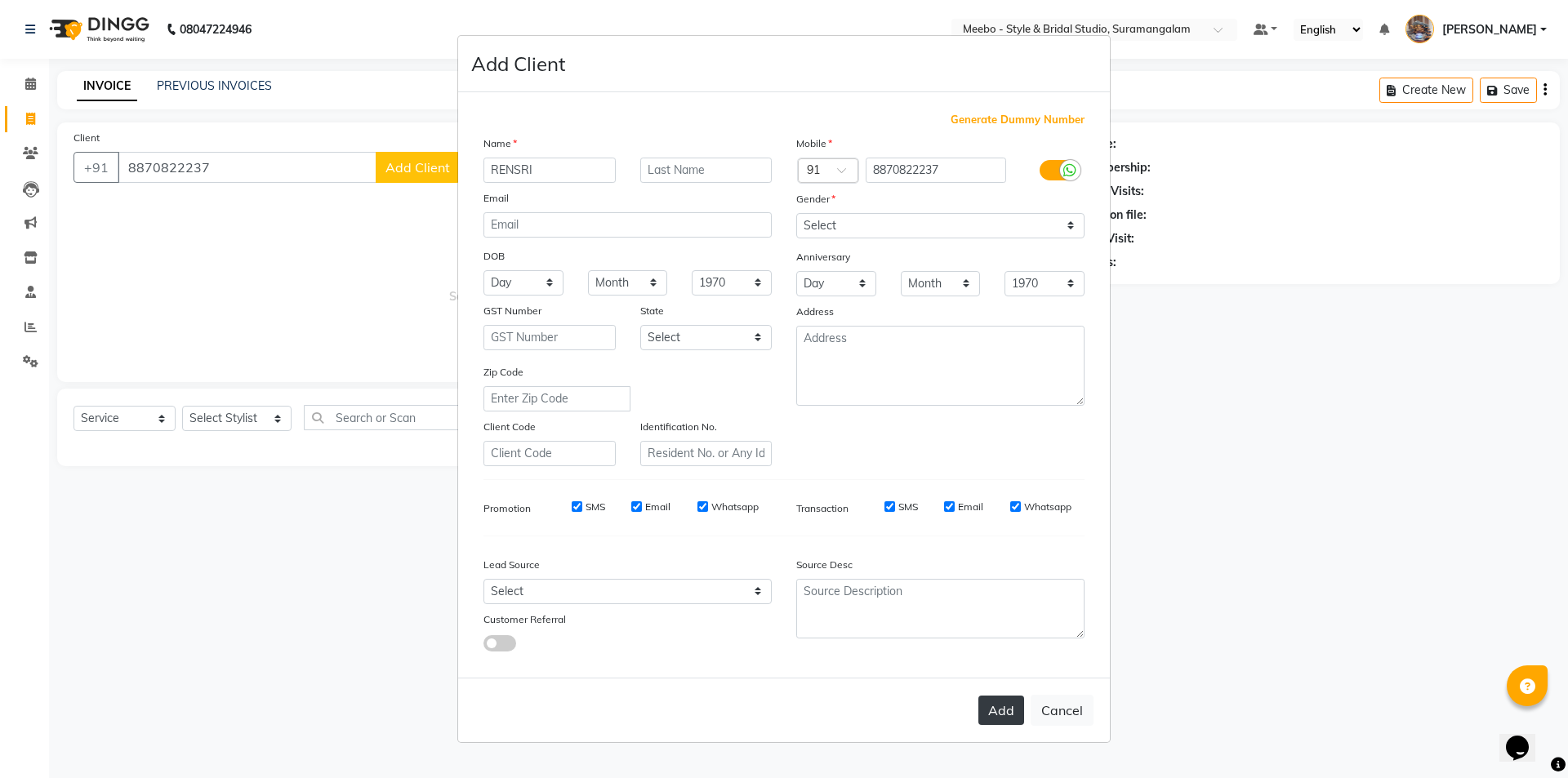
click button "Add"
select select
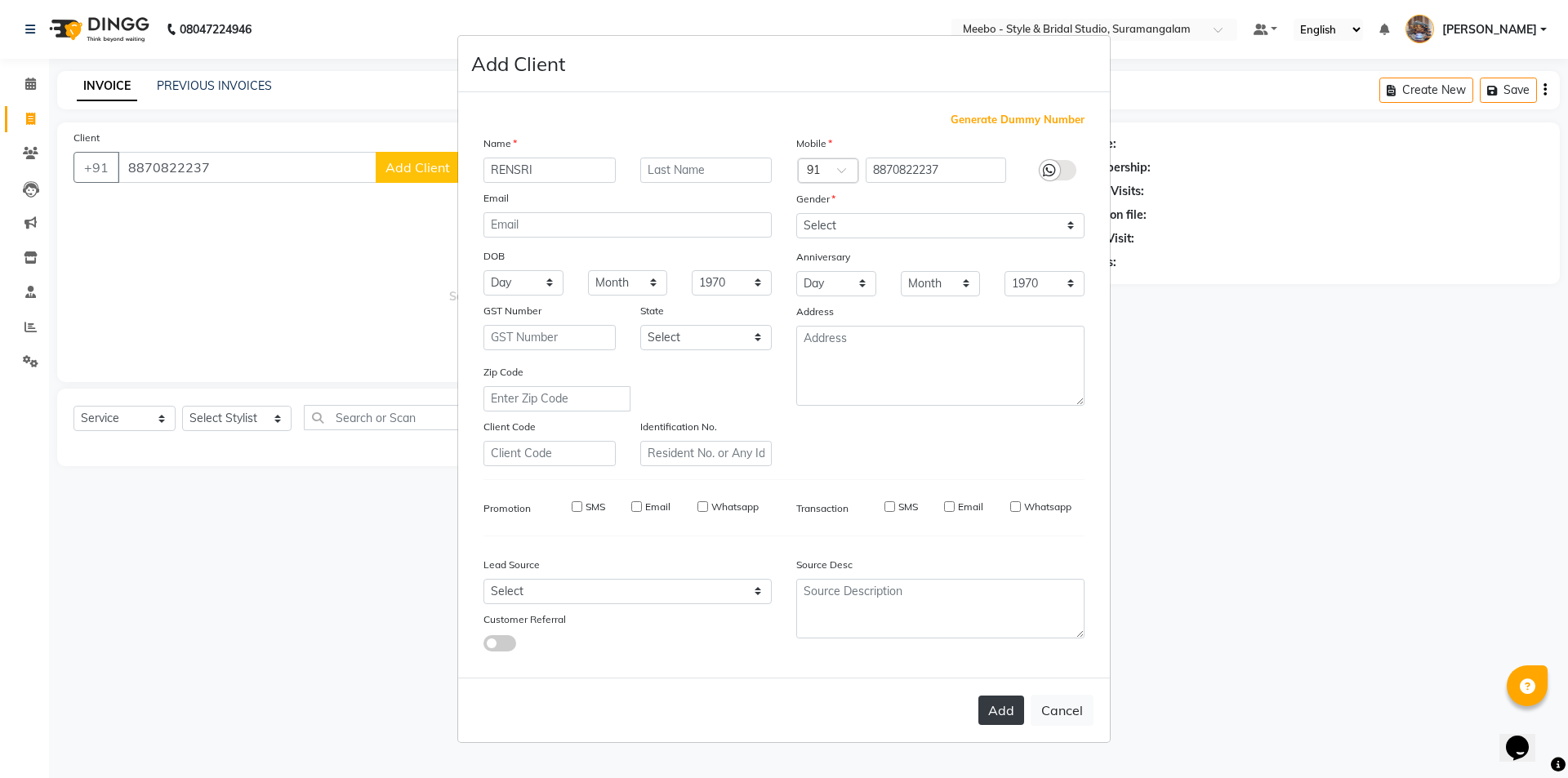
select select
checkbox input "false"
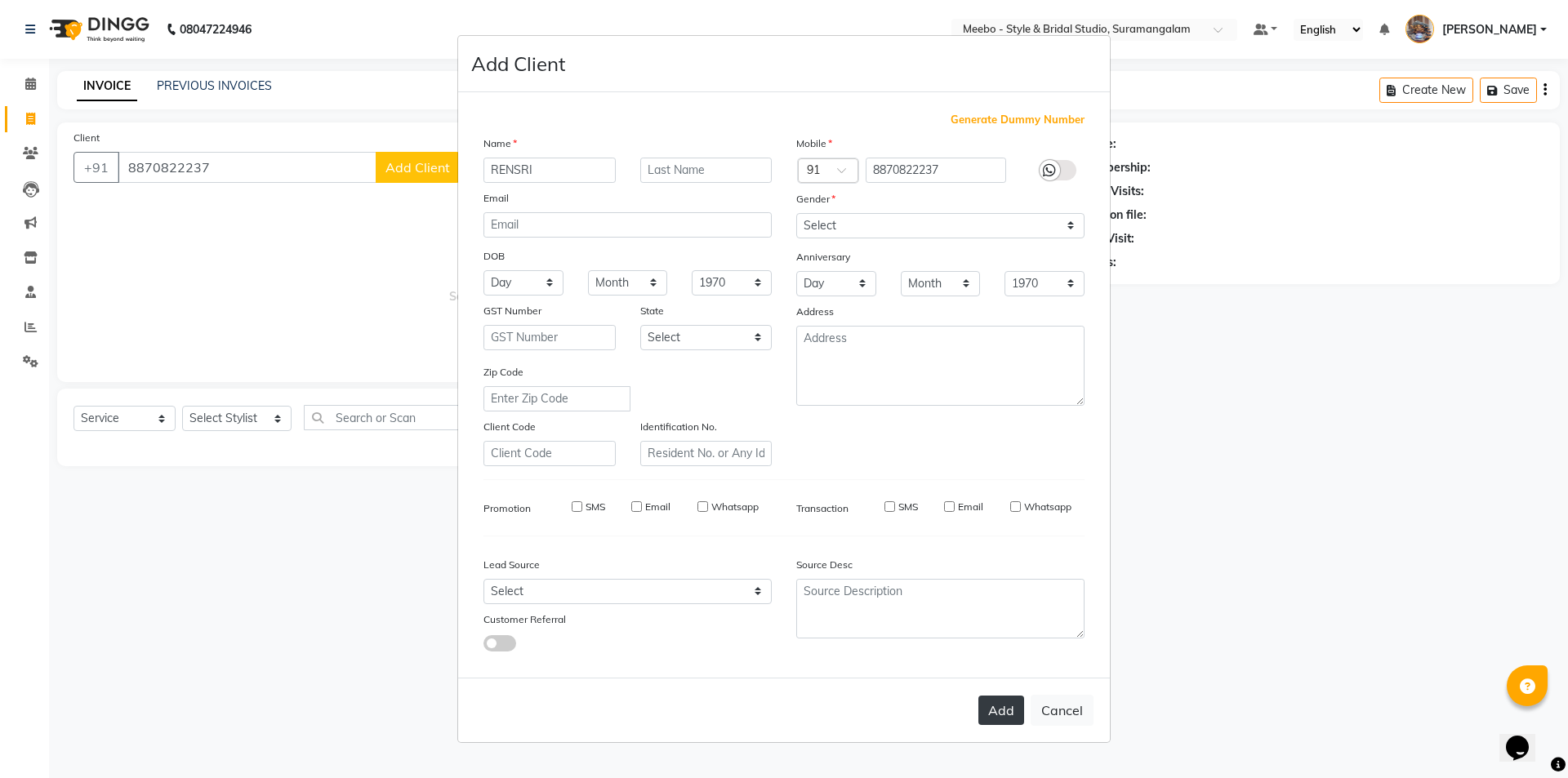
checkbox input "false"
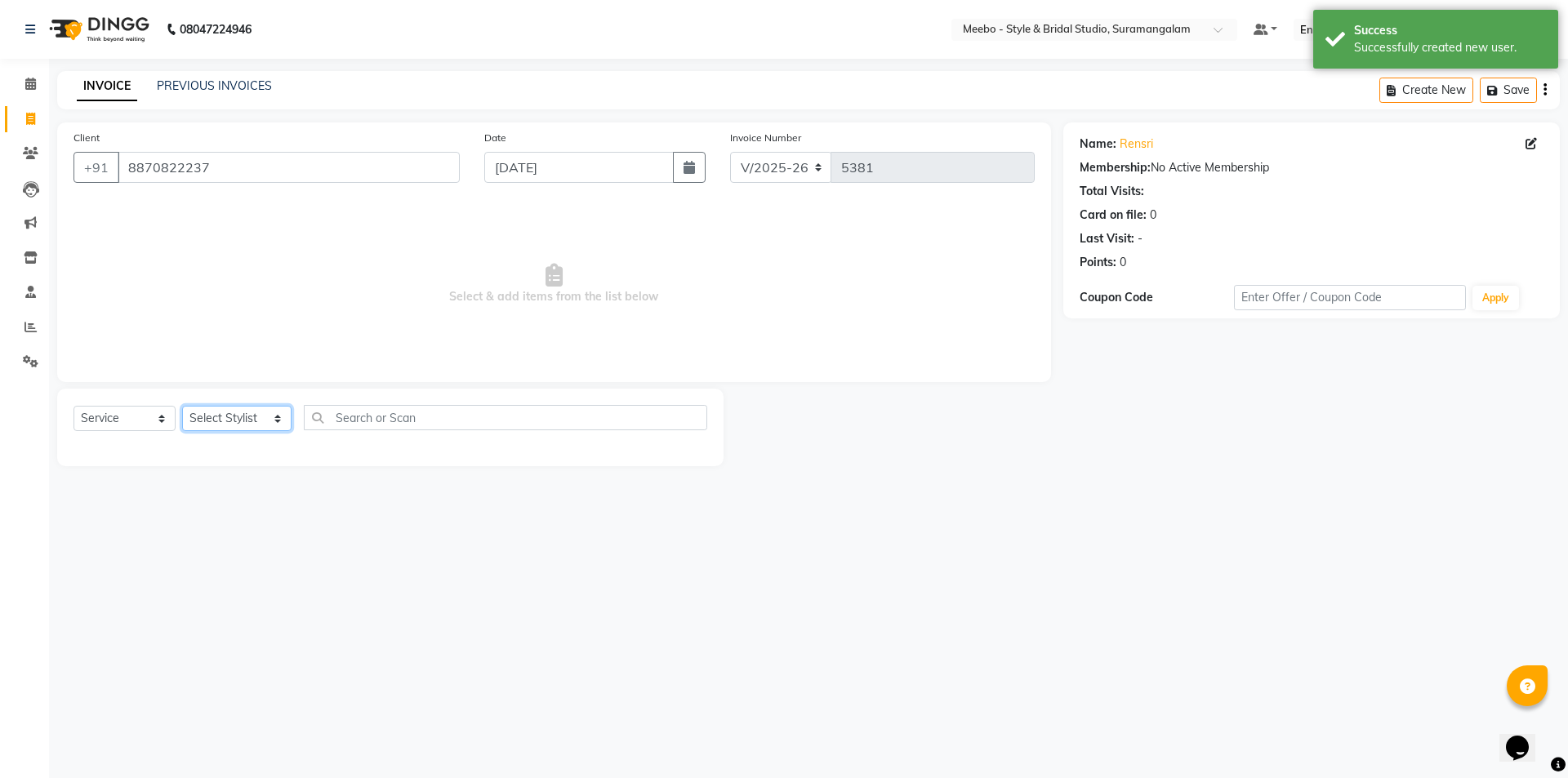
click select "Select Stylist Admin [PERSON_NAME] [PERSON_NAME] Manager [PERSON_NAME] [PERSON_…"
select select "57684"
click select "Select Stylist Admin [PERSON_NAME] [PERSON_NAME] Manager [PERSON_NAME] [PERSON_…"
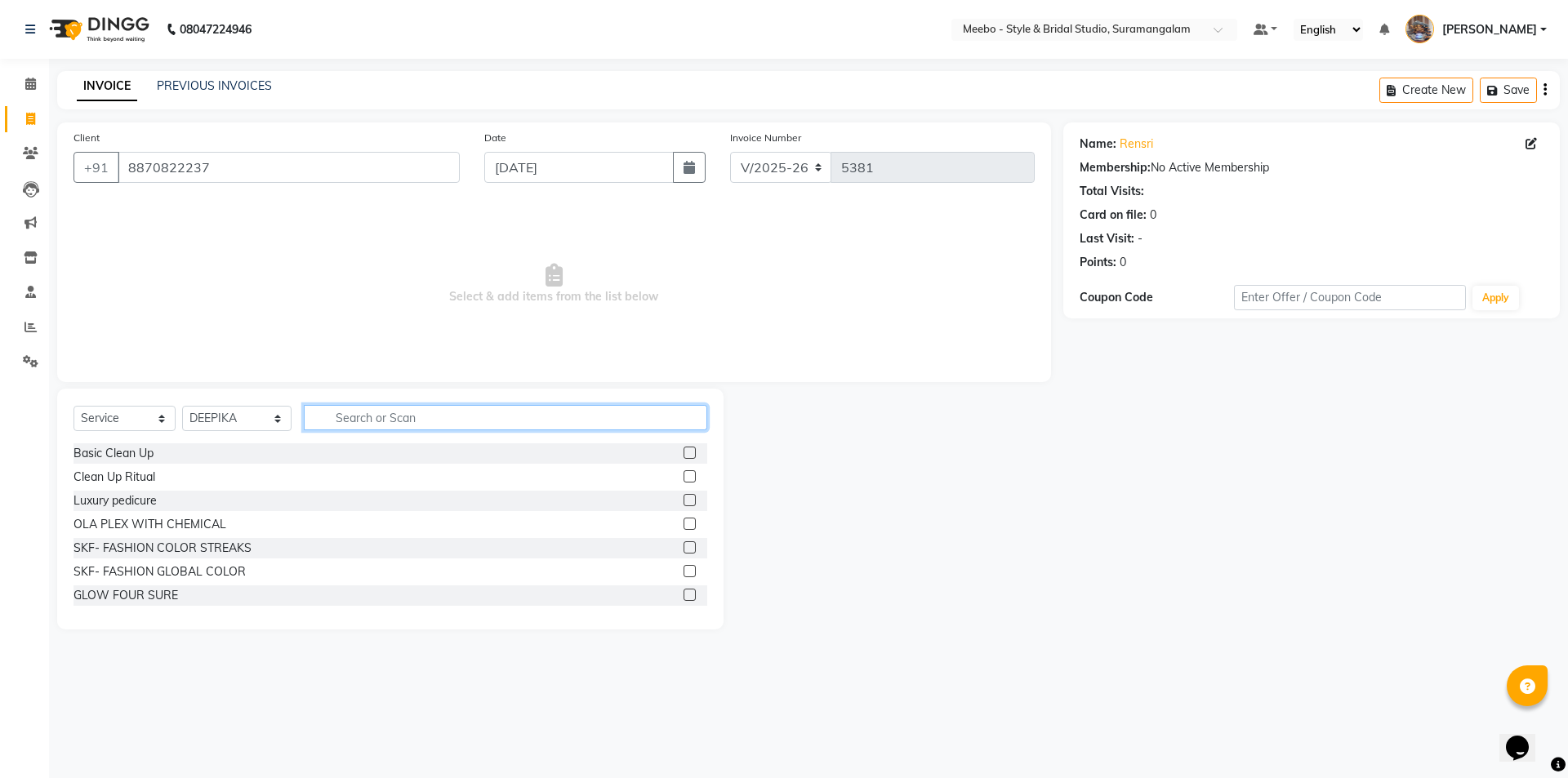
click input "text"
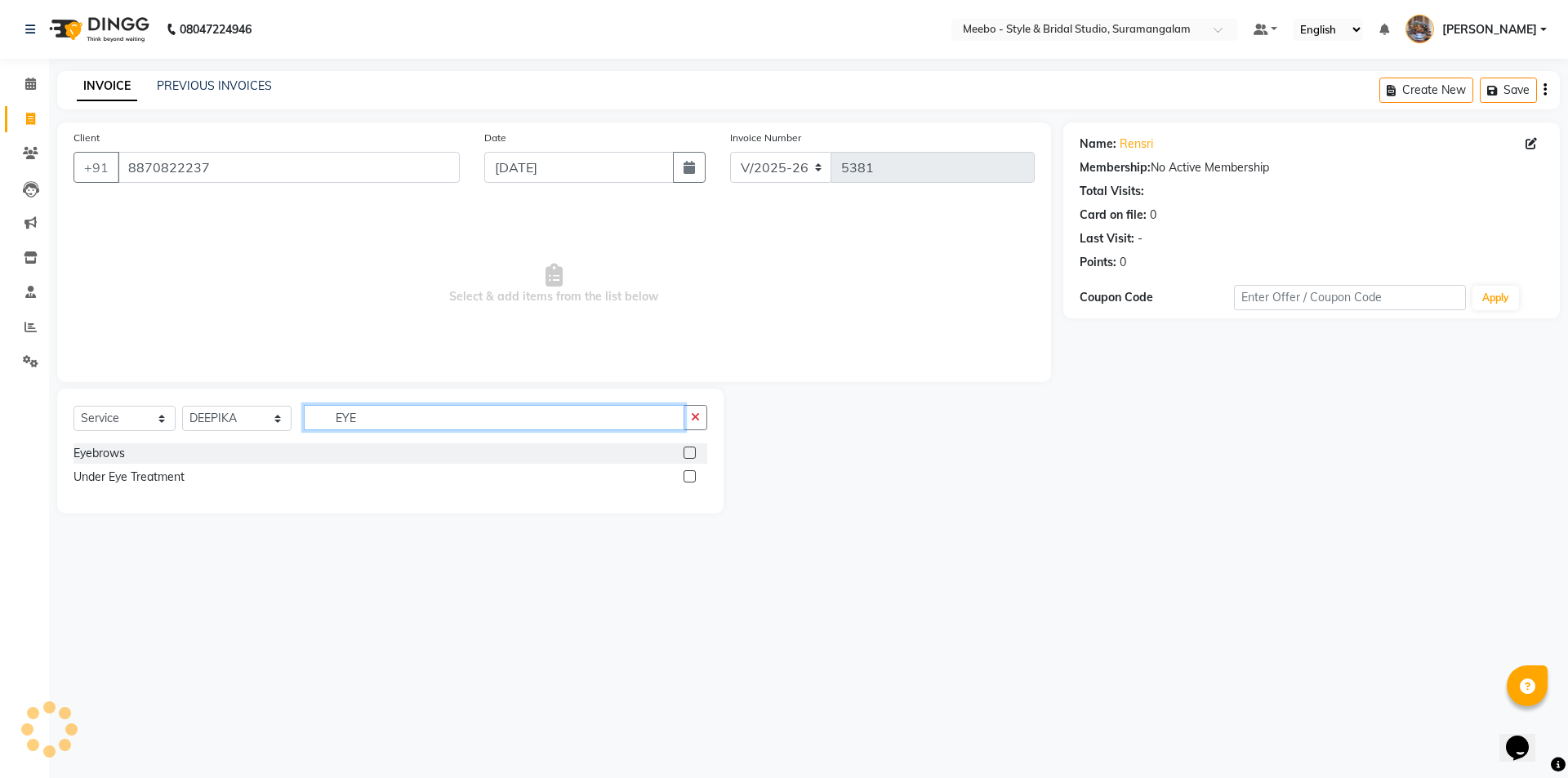
type input "EYE"
click label
click input "checkbox"
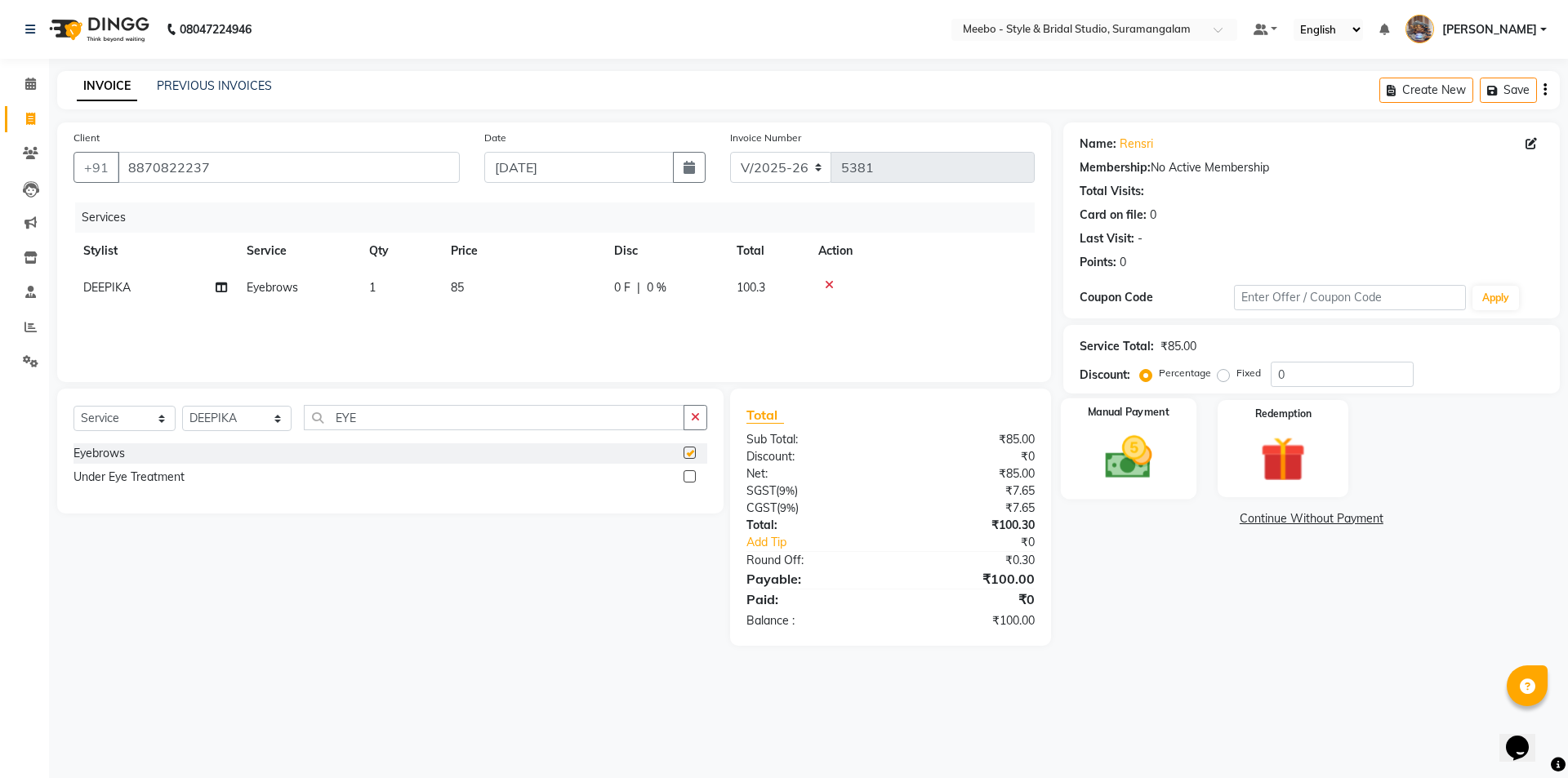
checkbox input "false"
click img
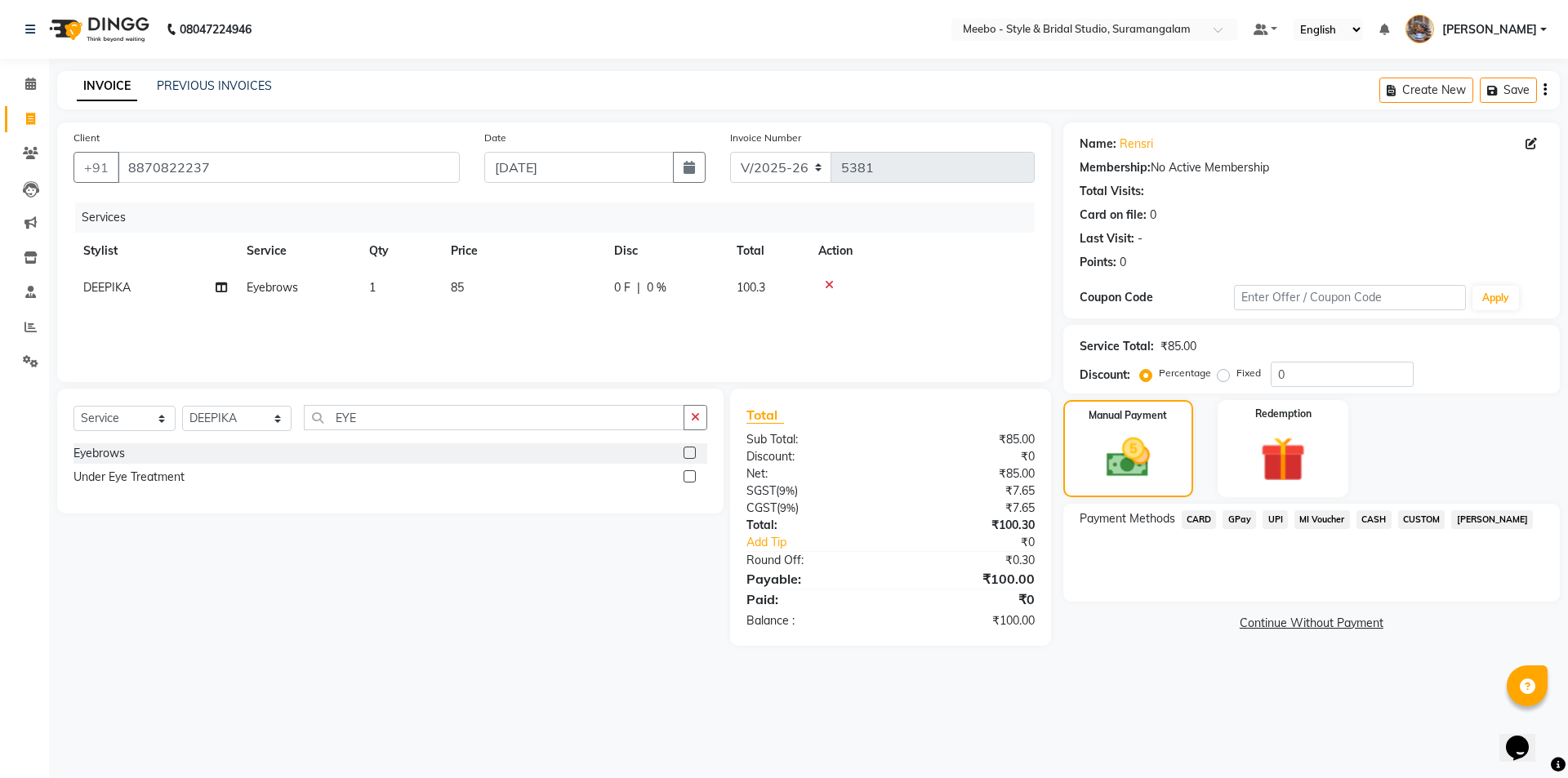
click span "CASH"
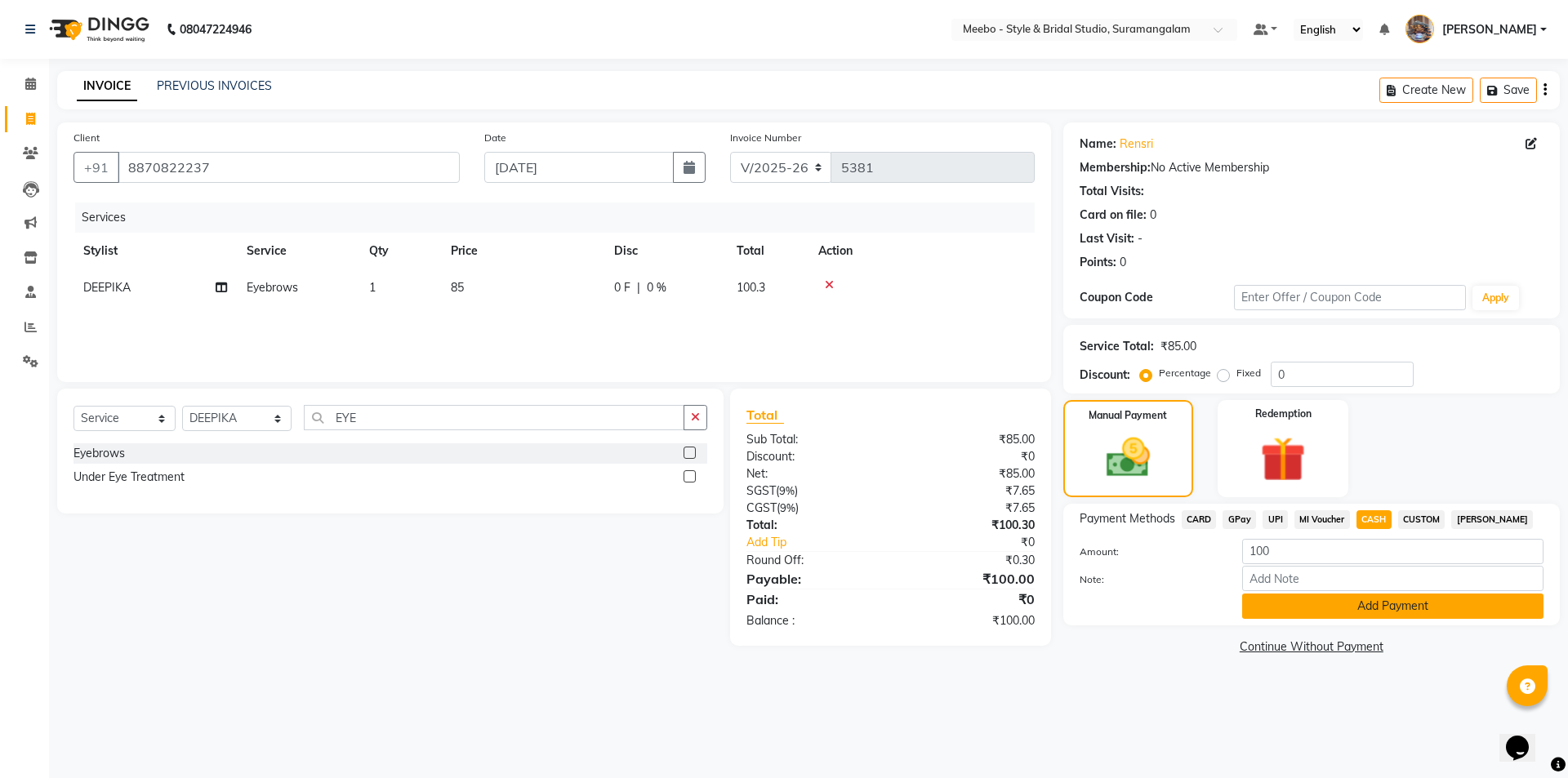
click button "Add Payment"
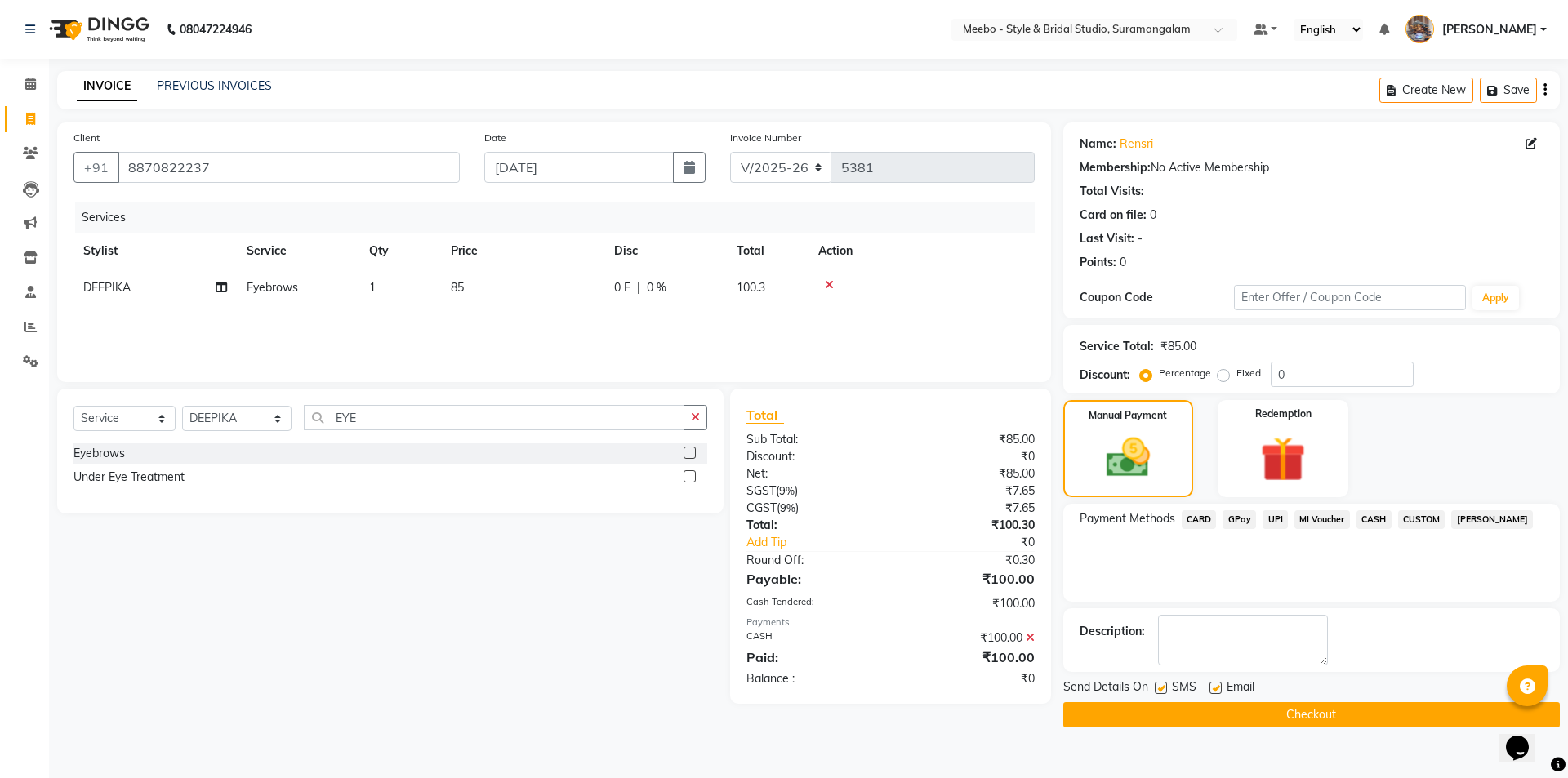
click button "Checkout"
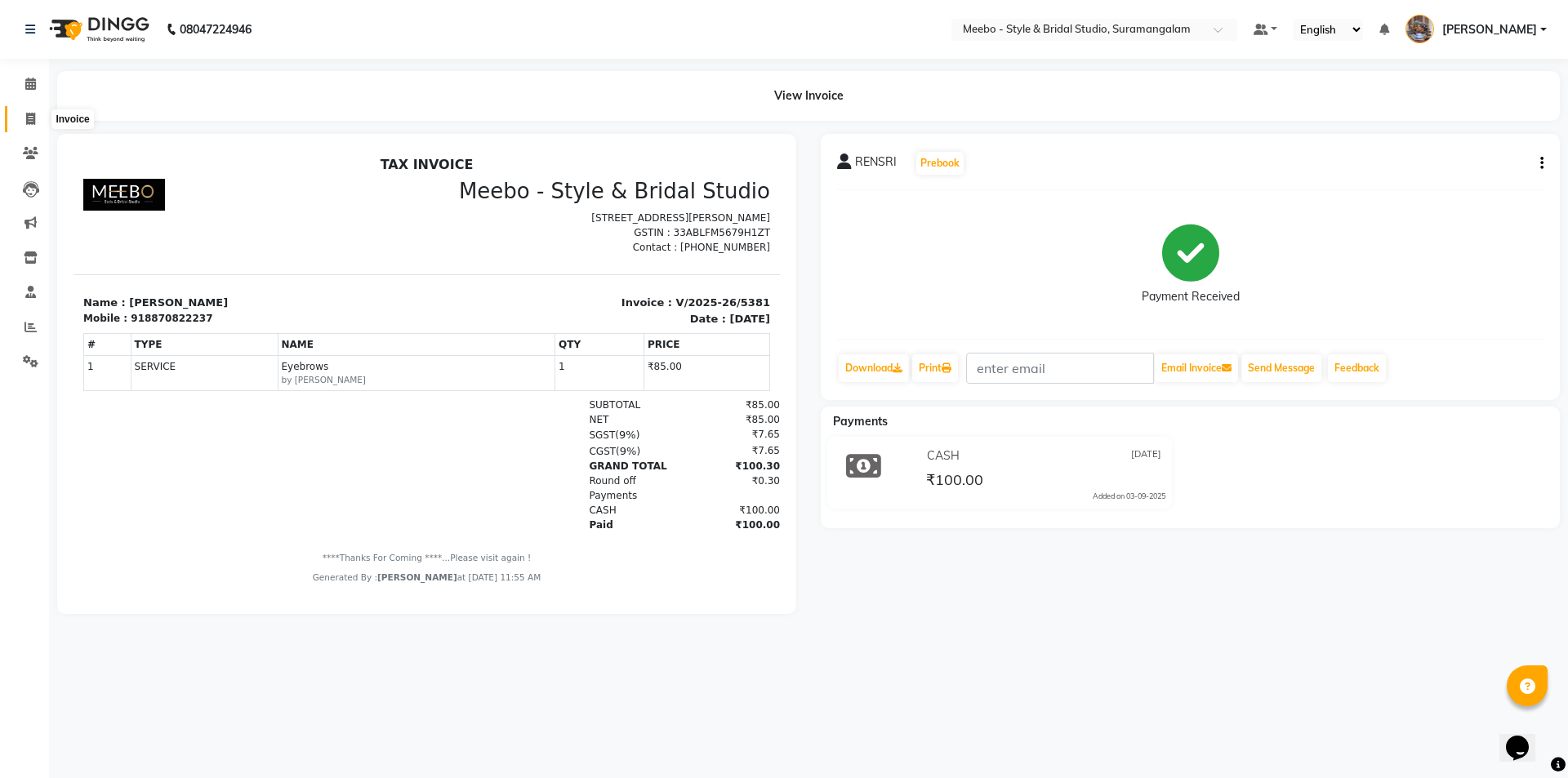
click span
select select "service"
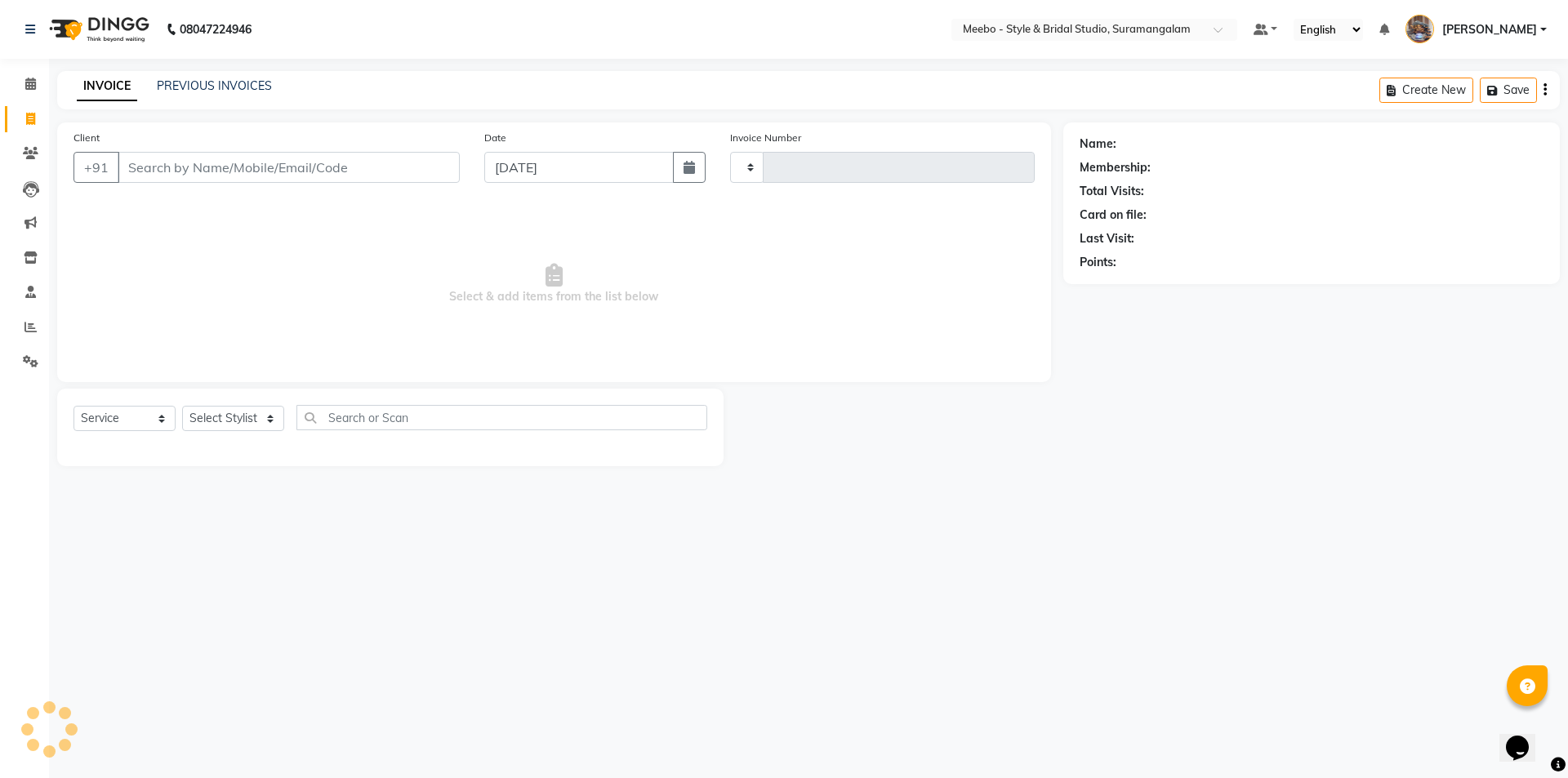
type input "5382"
select select "12"
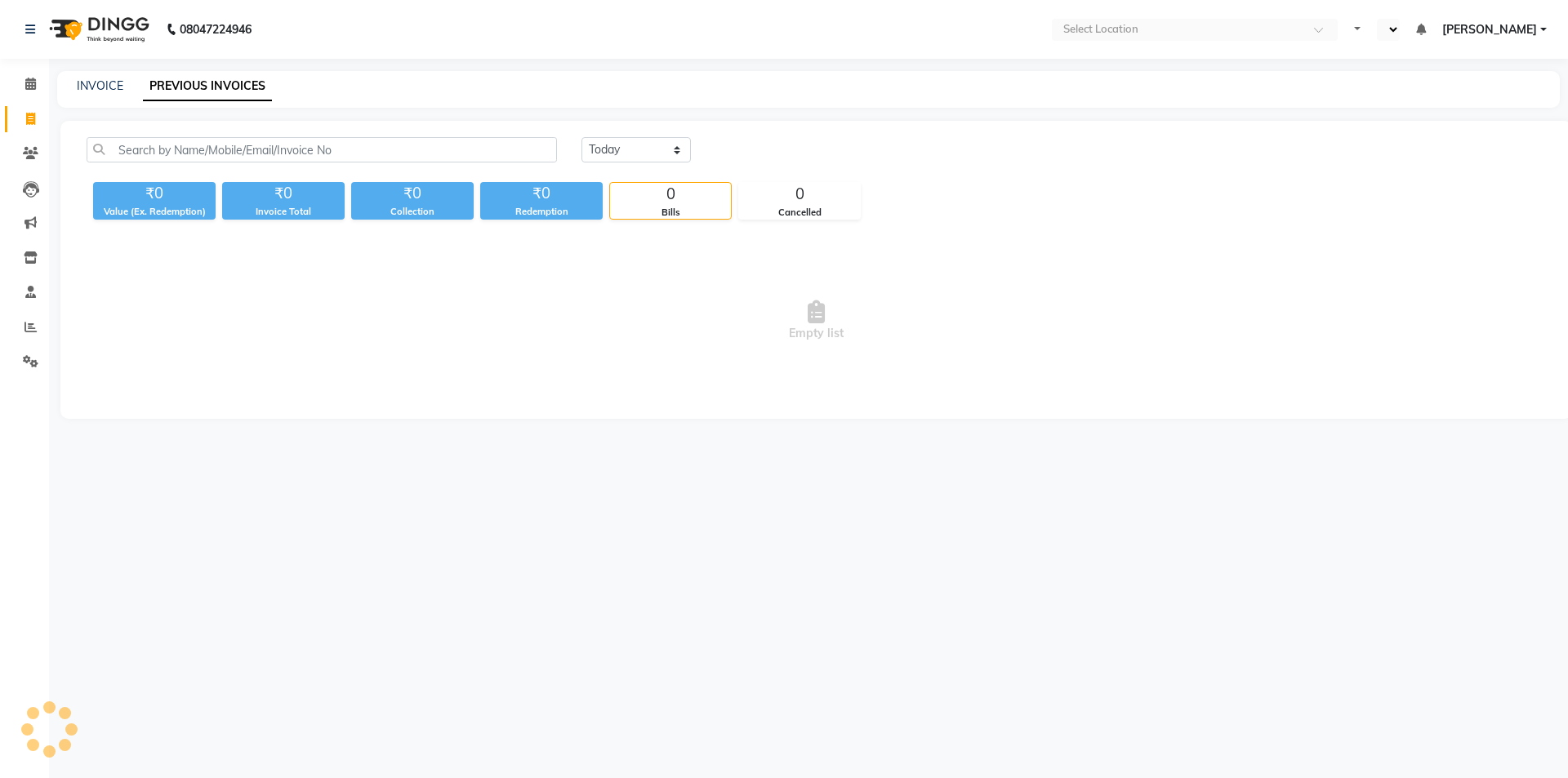
select select "en"
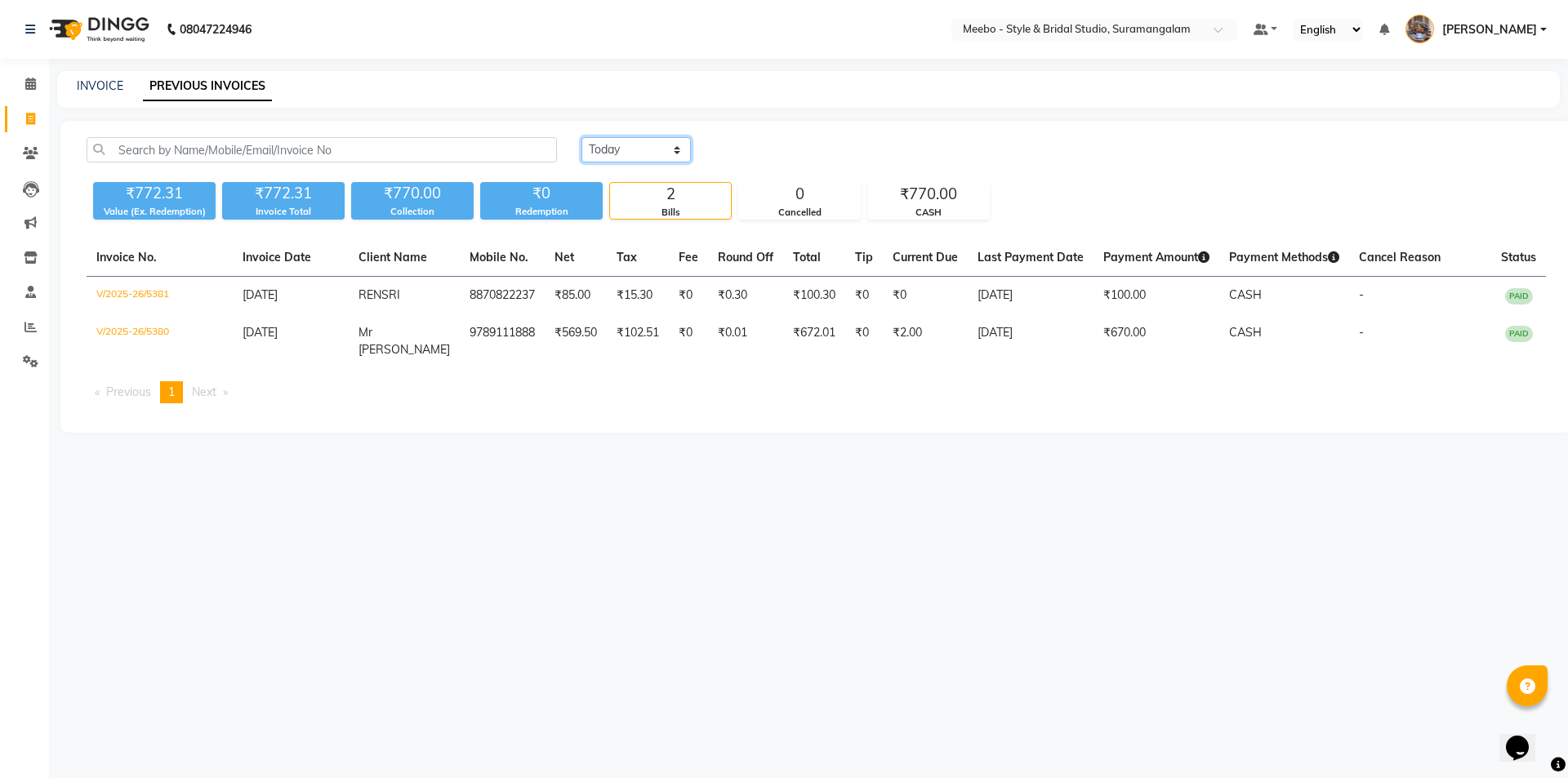
click at [646, 151] on select "[DATE] [DATE] Custom Range" at bounding box center [636, 150] width 110 height 25
select select "[DATE]"
click at [581, 137] on select "[DATE] [DATE] Custom Range" at bounding box center [636, 150] width 110 height 25
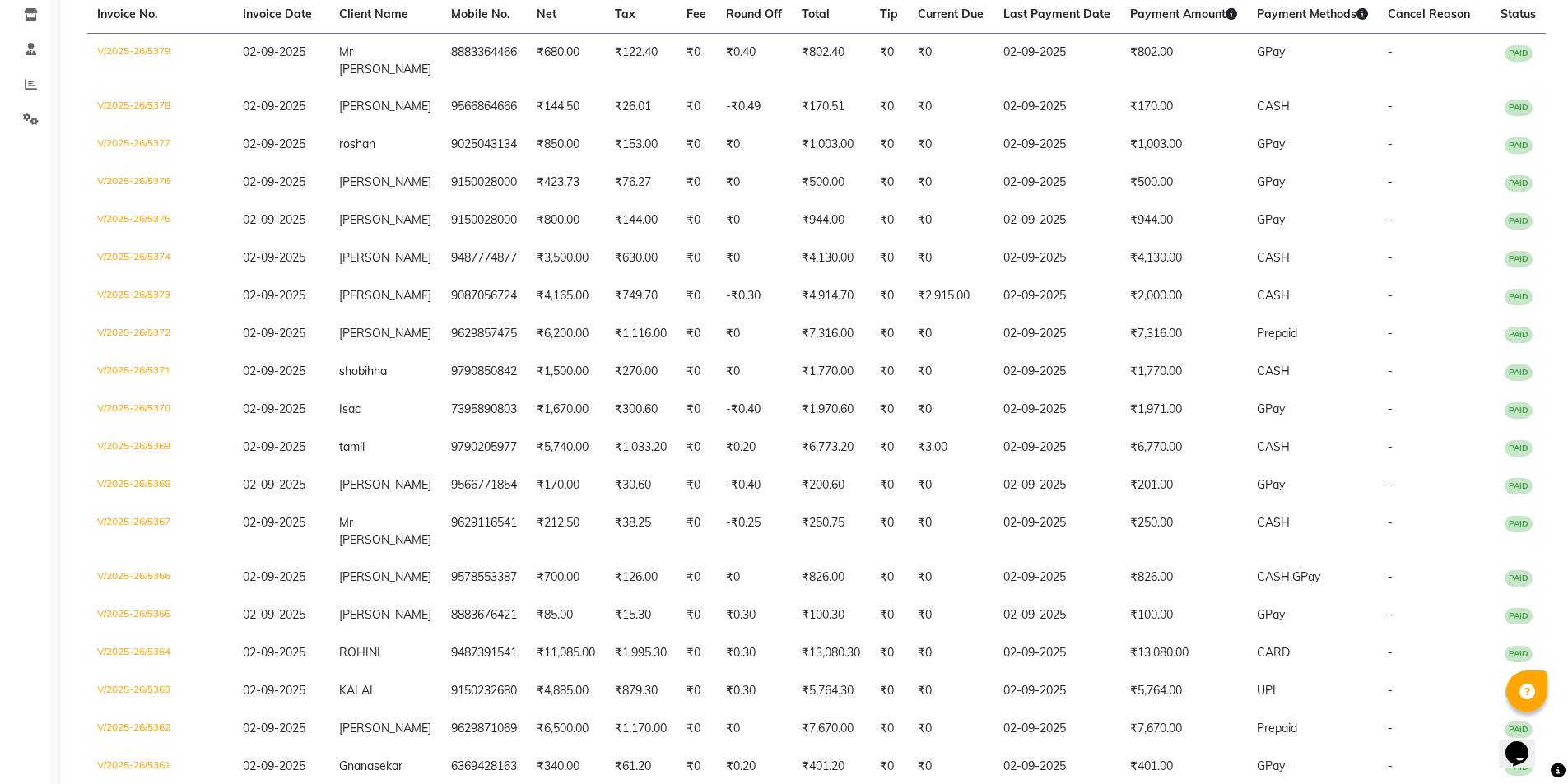
scroll to position [192, 0]
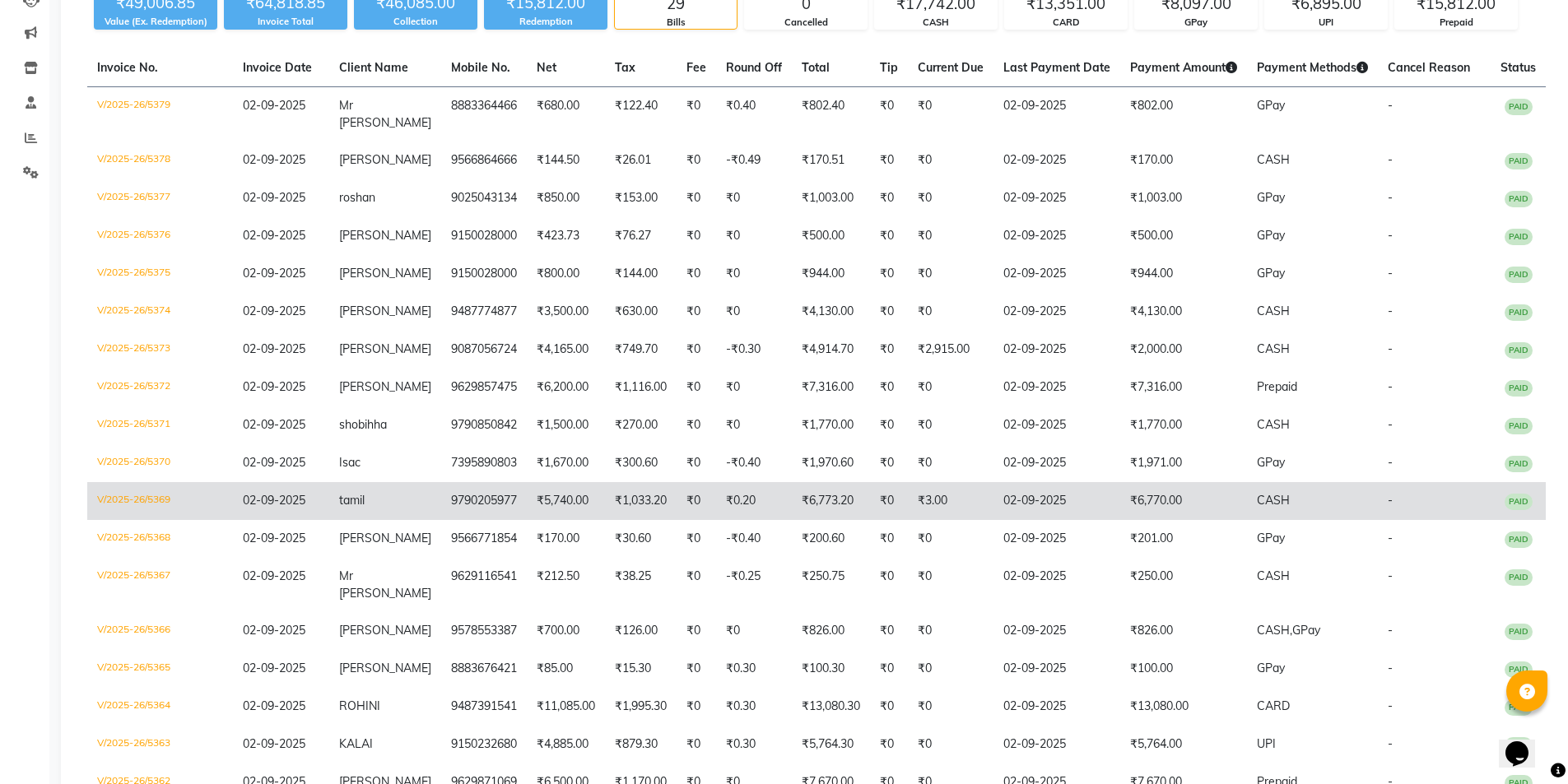
click at [451, 500] on td "9790205977" at bounding box center [484, 500] width 85 height 38
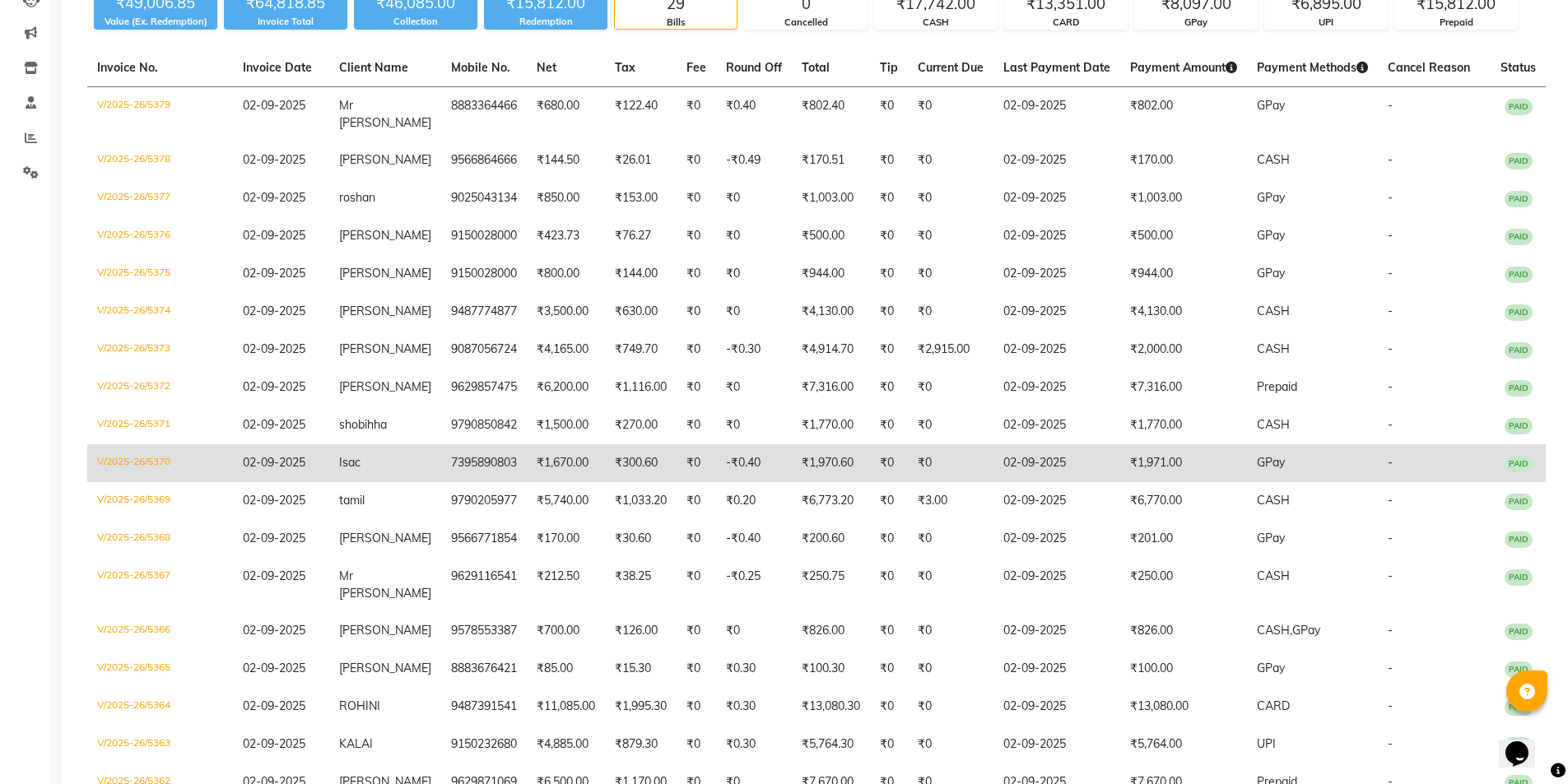
click at [379, 457] on td "Isac" at bounding box center [386, 462] width 112 height 38
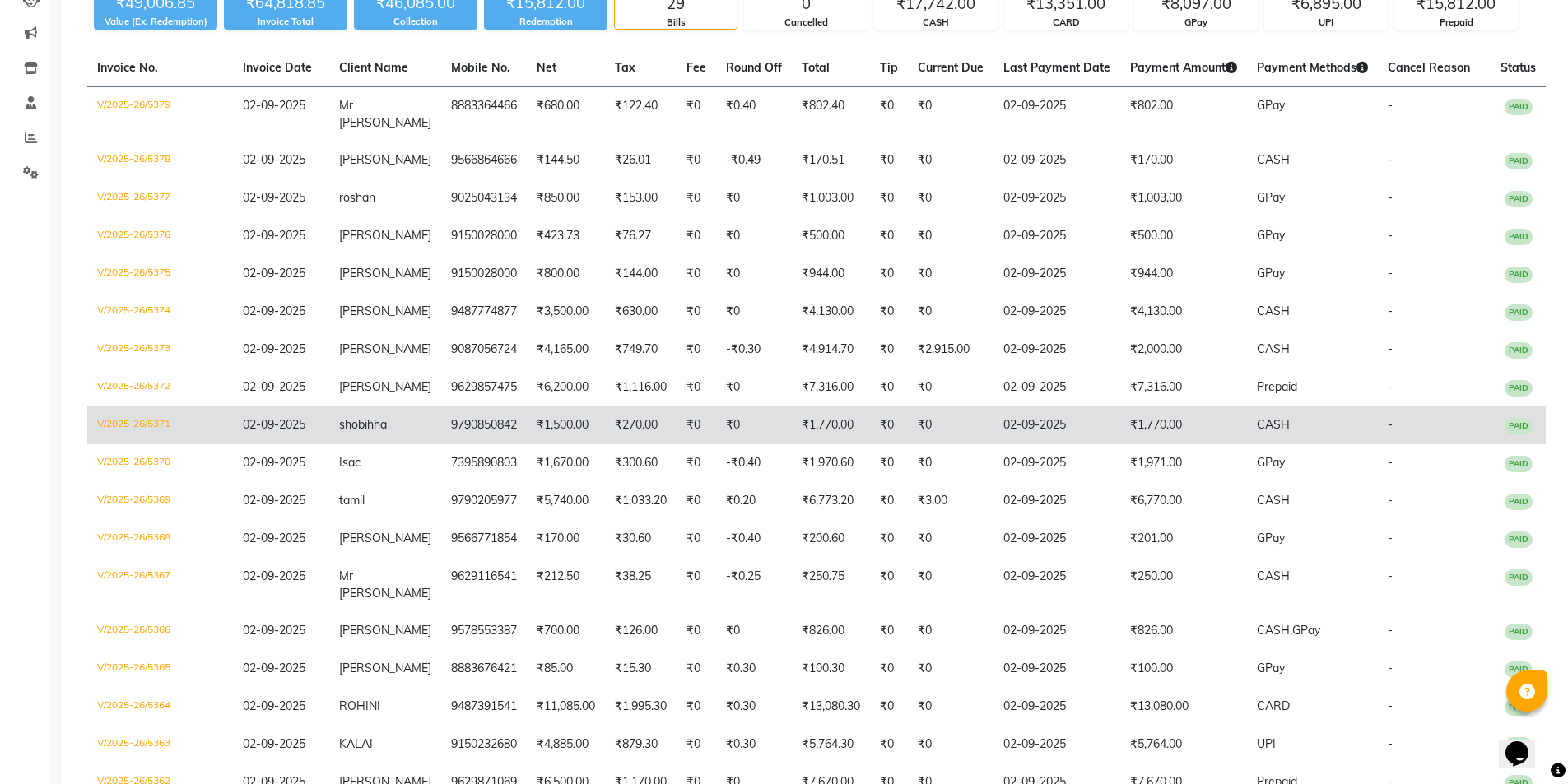
click at [375, 426] on span "shobihha" at bounding box center [363, 425] width 48 height 15
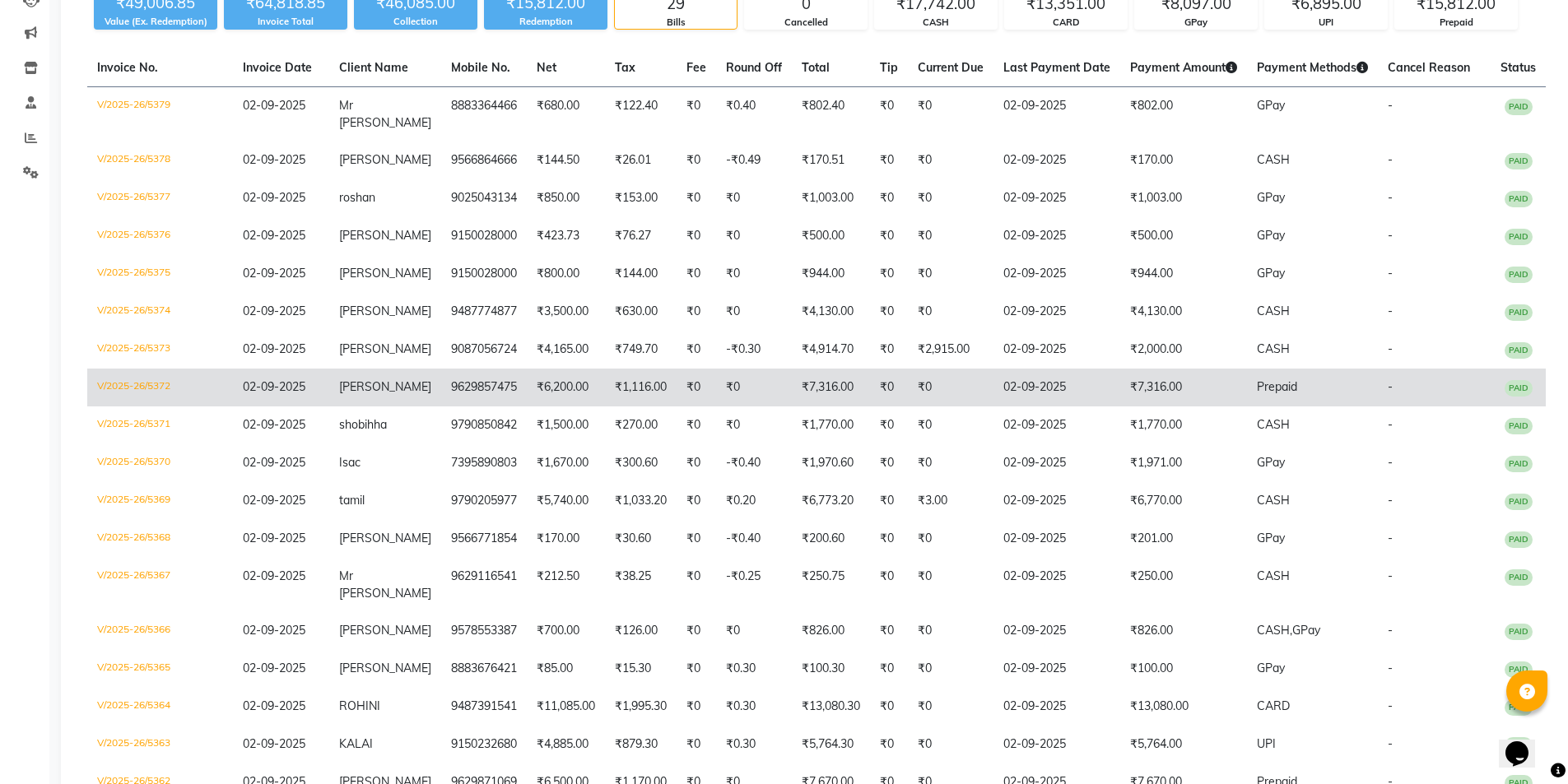
click at [396, 391] on span "[PERSON_NAME]" at bounding box center [386, 387] width 92 height 15
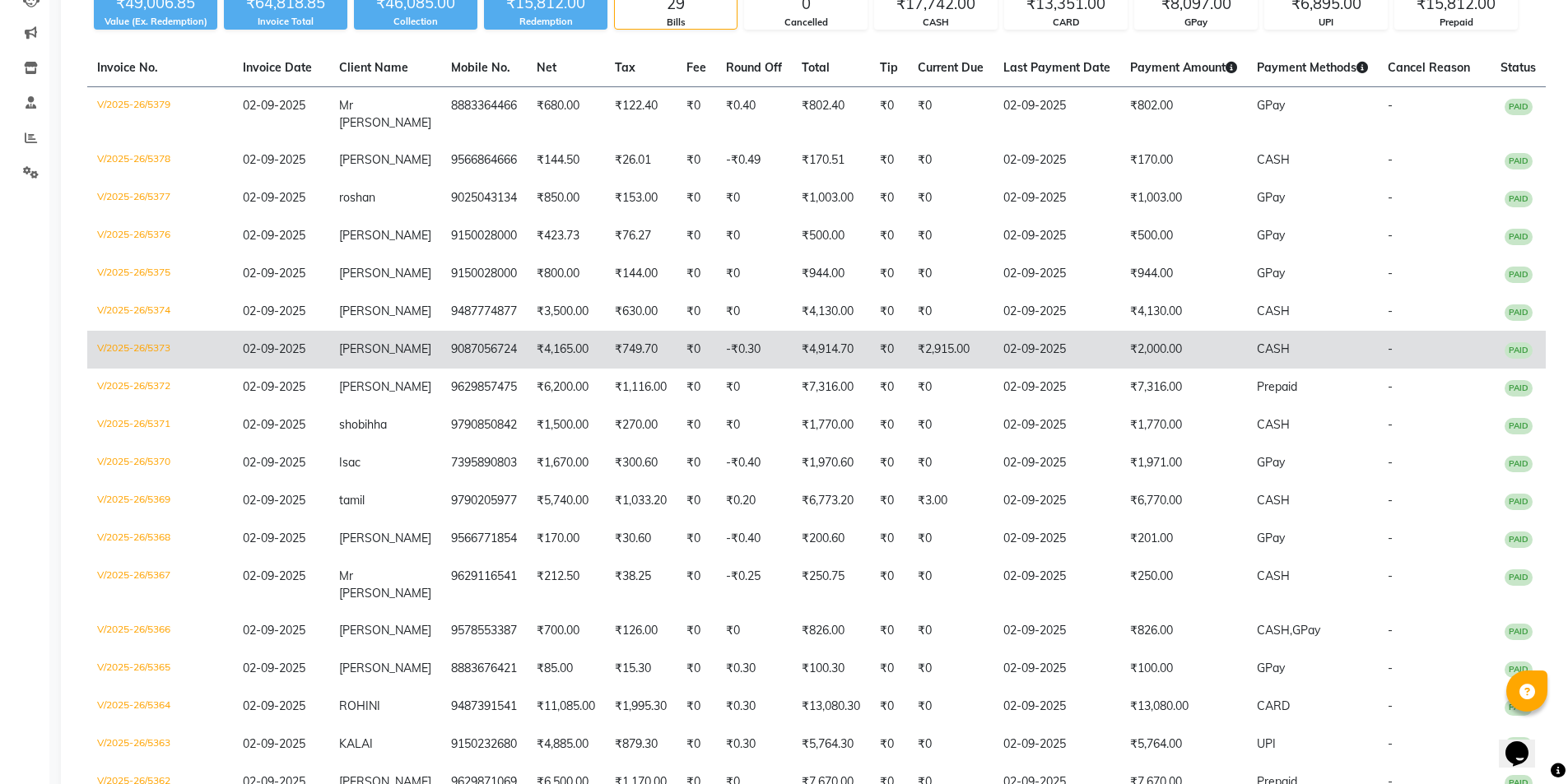
click at [441, 348] on td "9087056724" at bounding box center [484, 349] width 85 height 38
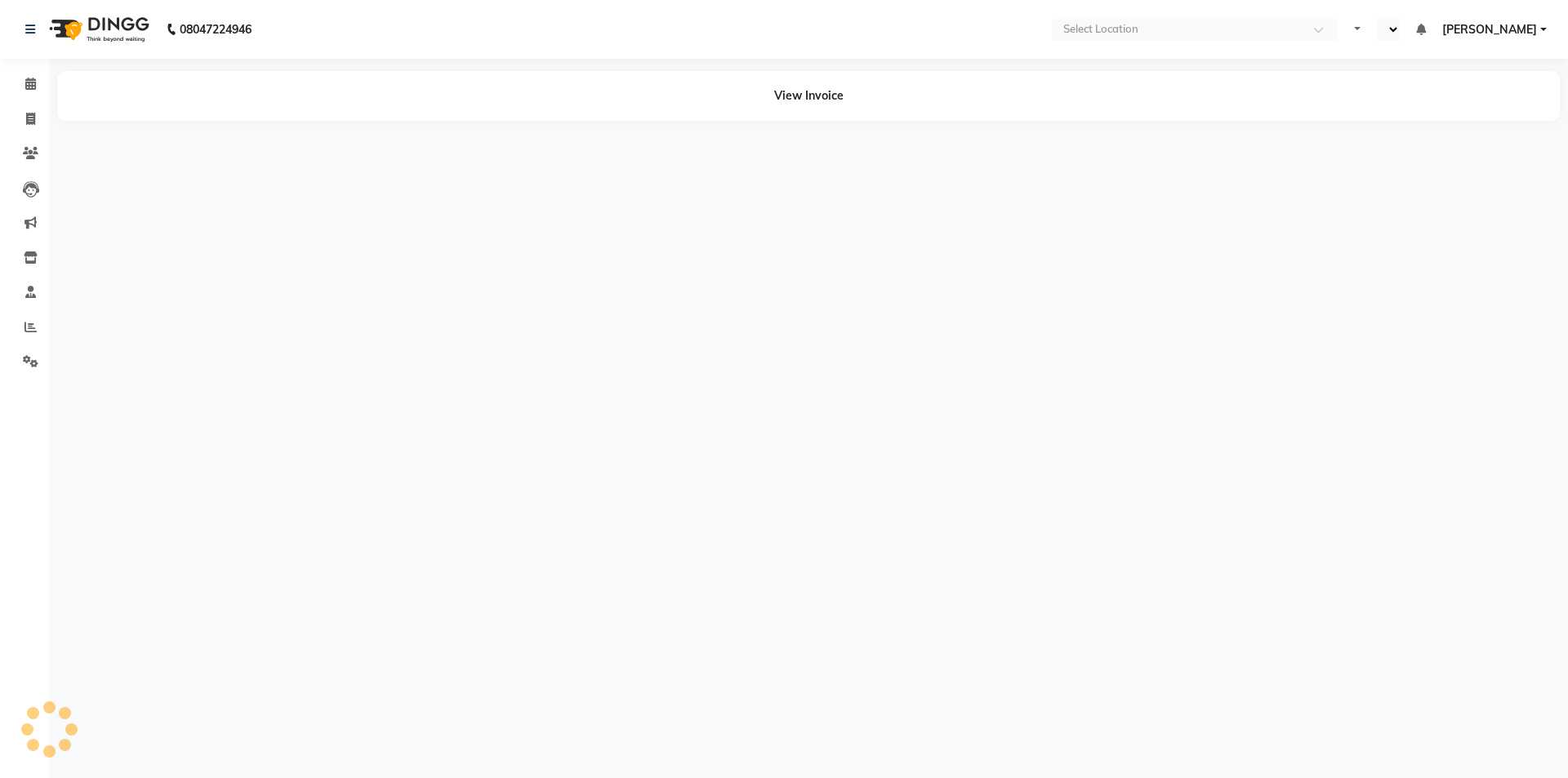
select select "en"
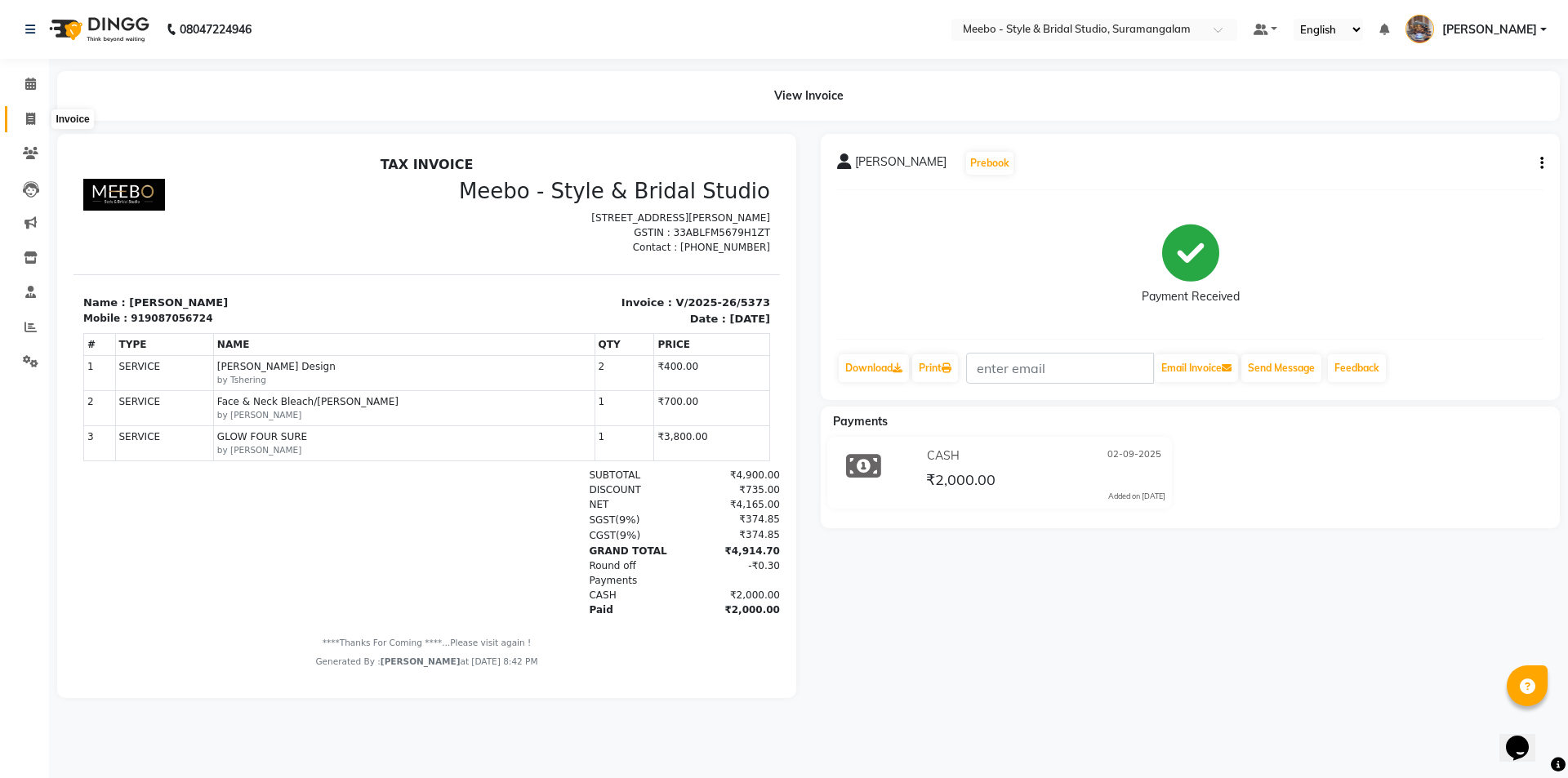
click at [28, 121] on icon at bounding box center [30, 119] width 9 height 12
select select "12"
select select "service"
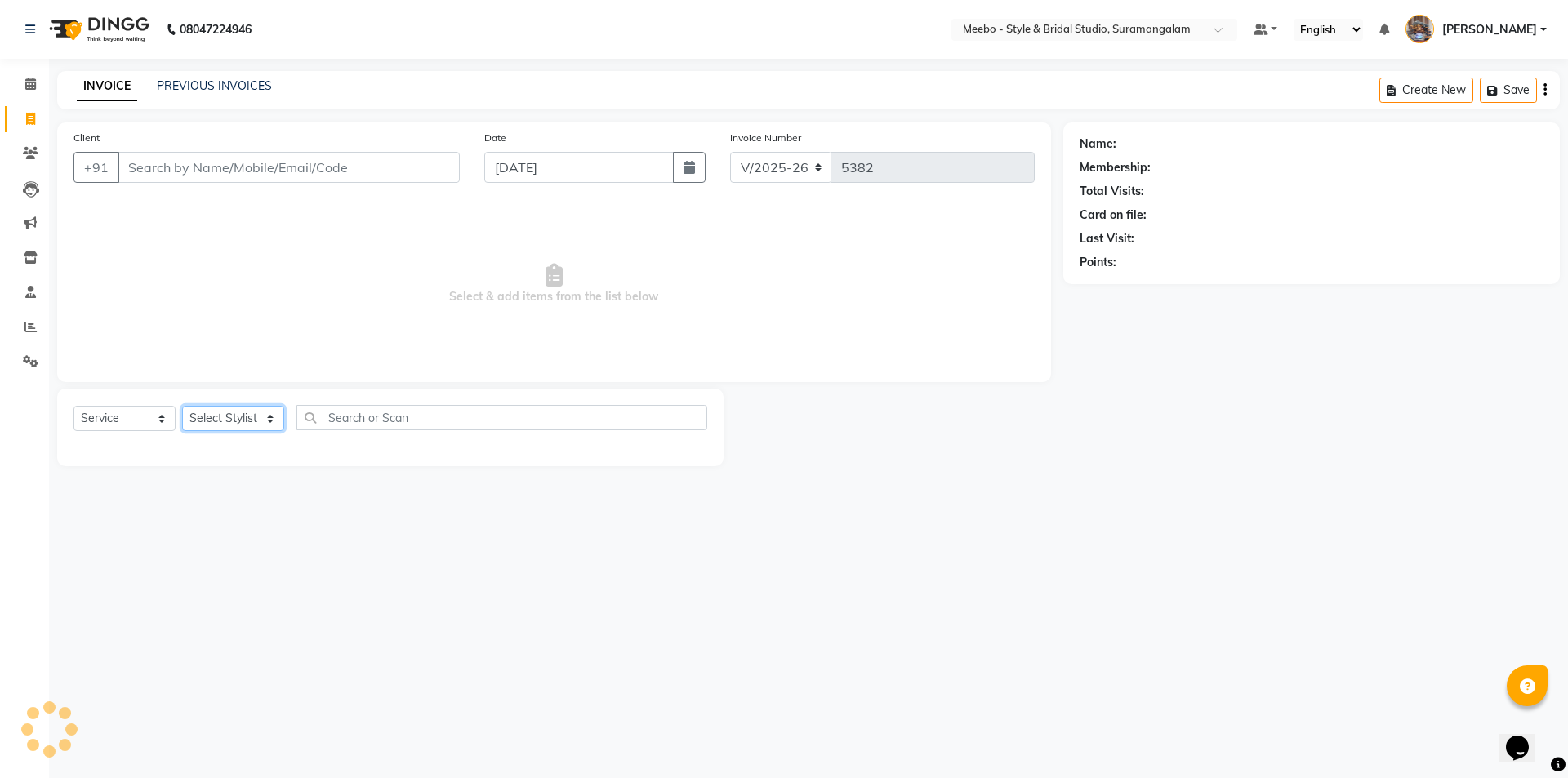
click at [214, 429] on select "Select Stylist" at bounding box center [233, 418] width 102 height 25
select select "34149"
click at [393, 416] on input "text" at bounding box center [505, 417] width 403 height 25
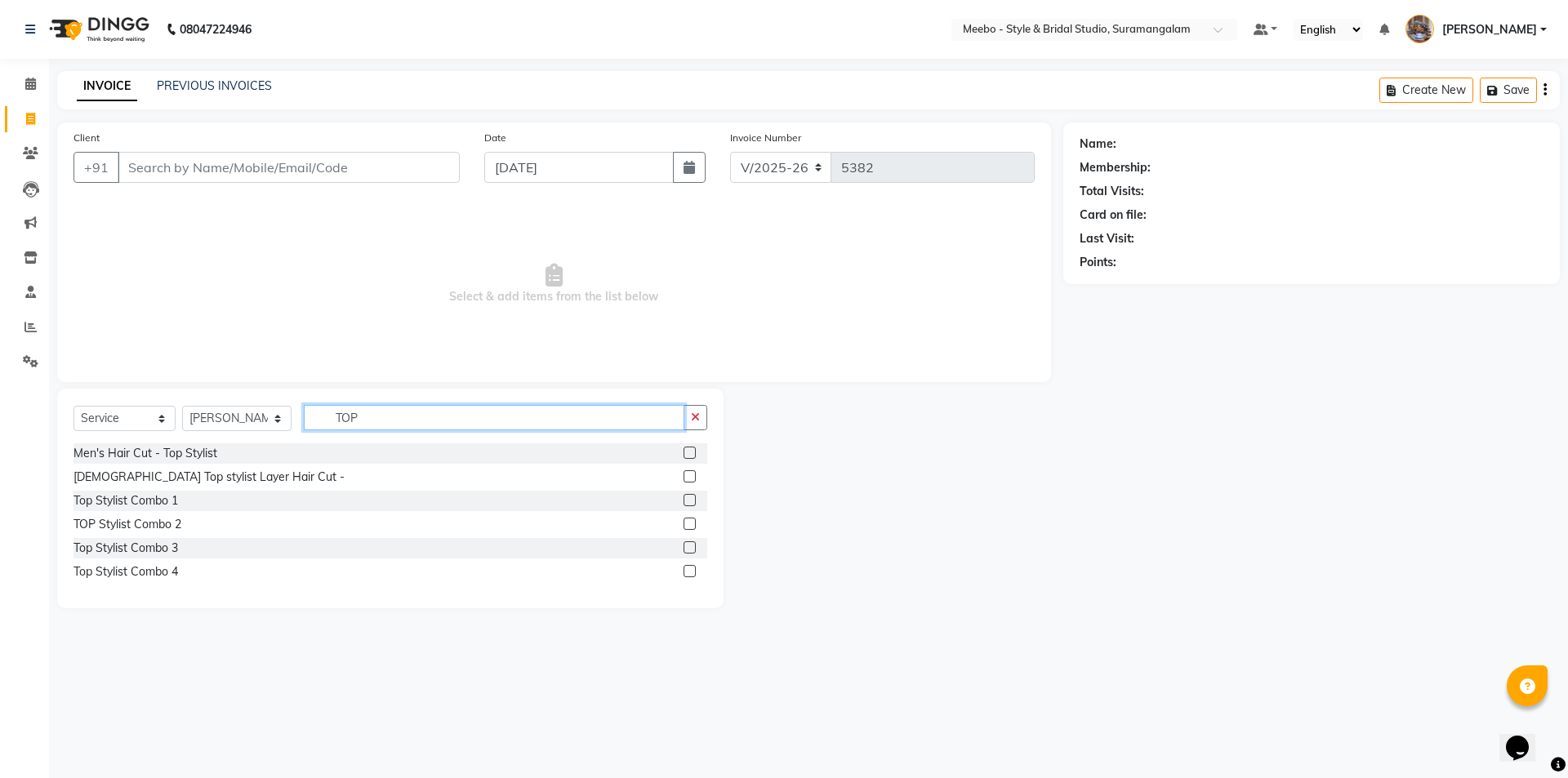
type input "TOP"
click at [687, 473] on label at bounding box center [689, 476] width 12 height 12
click at [687, 473] on input "checkbox" at bounding box center [688, 477] width 11 height 11
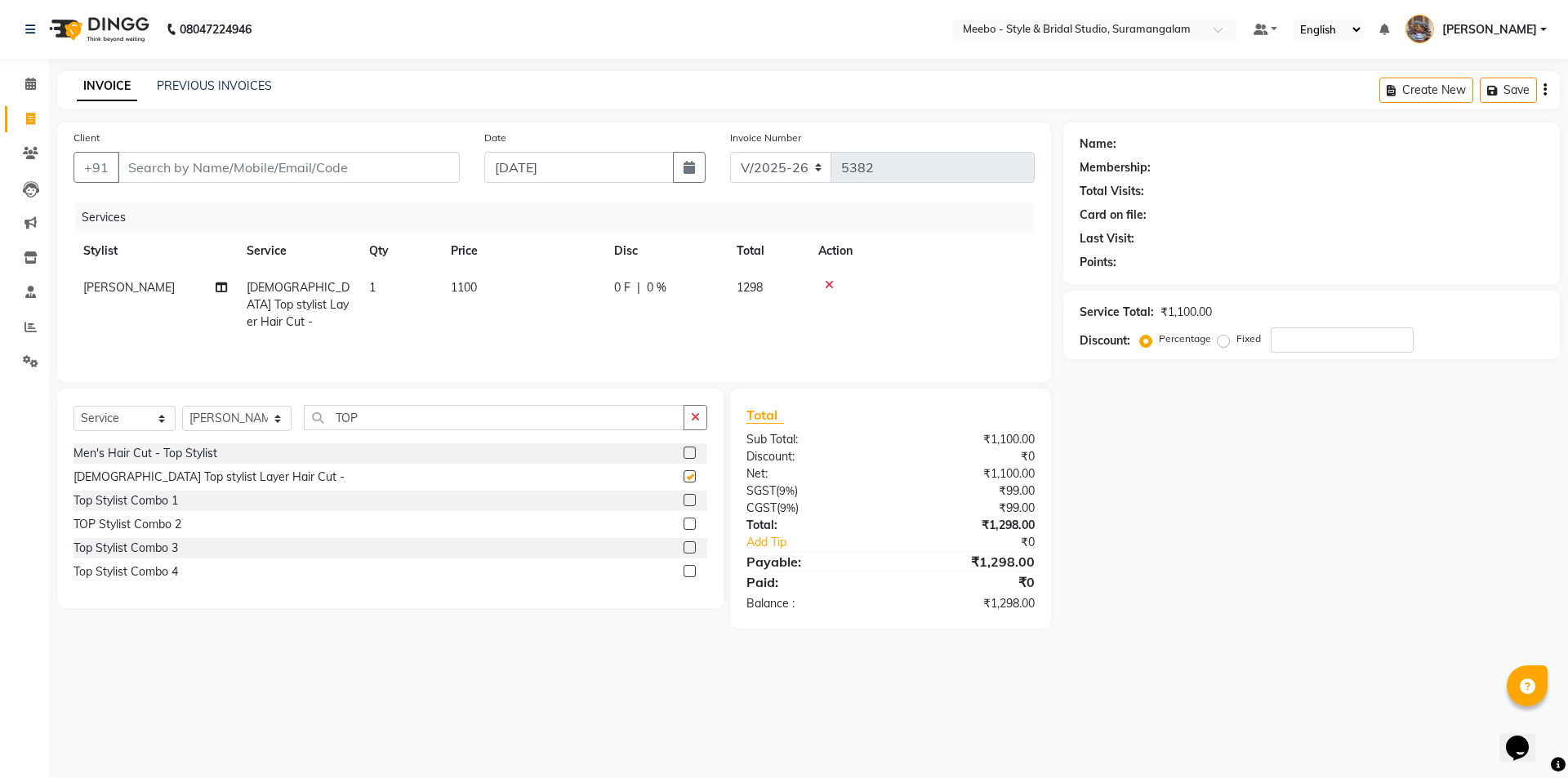
checkbox input "false"
click at [505, 288] on td "1100" at bounding box center [522, 304] width 163 height 71
select select "34149"
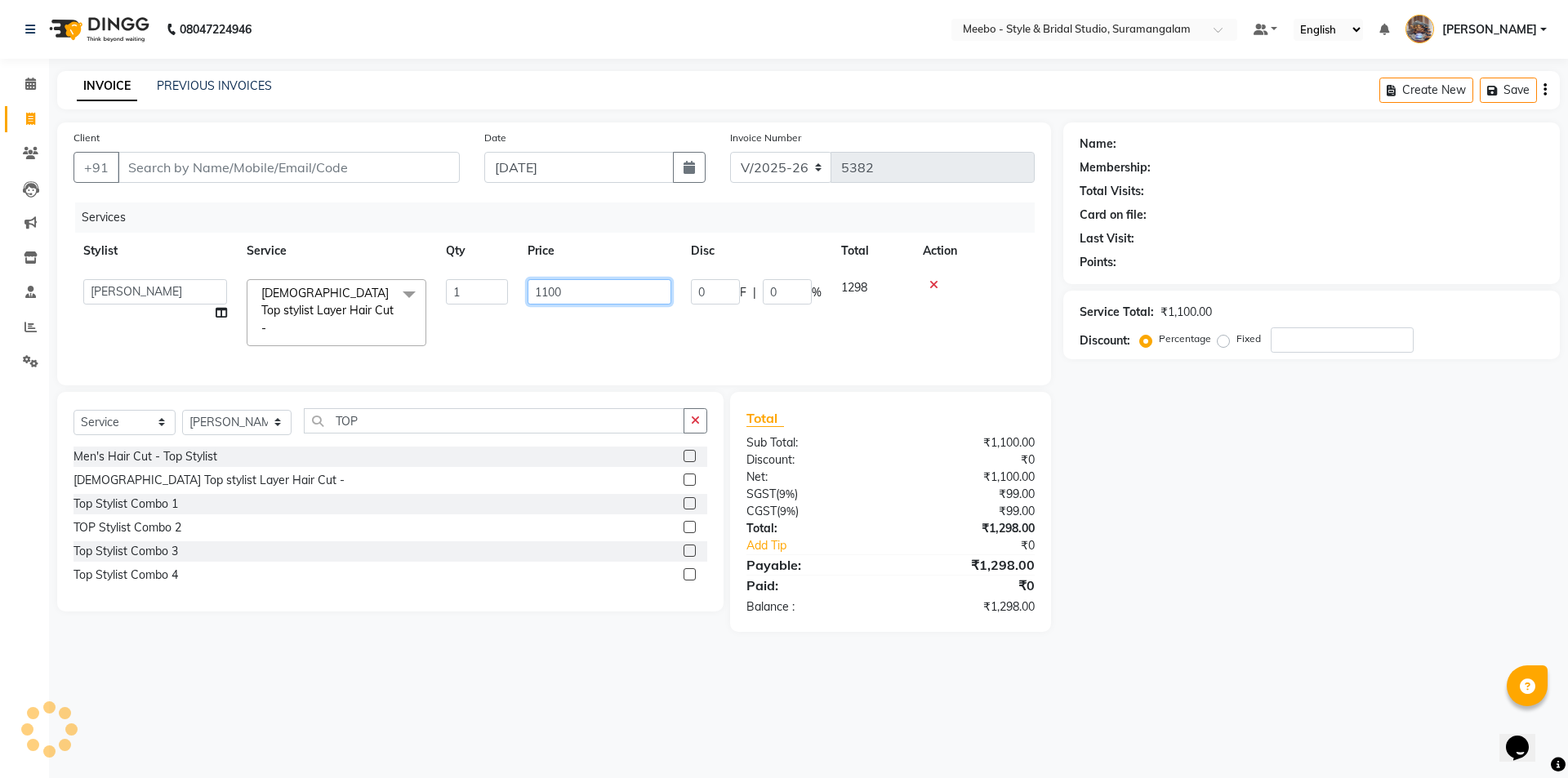
click at [571, 292] on input "1100" at bounding box center [599, 292] width 144 height 25
type input "1300"
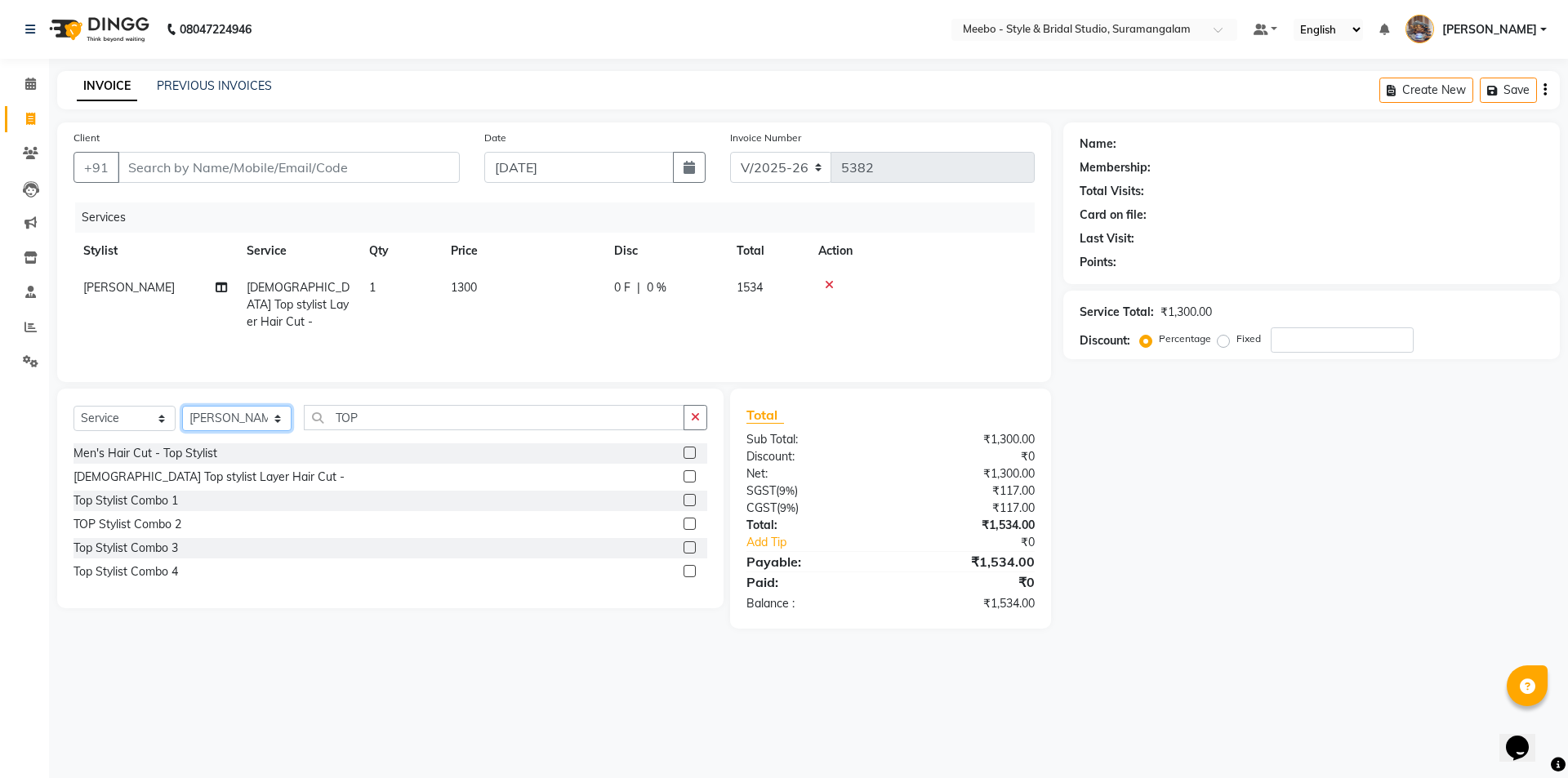
click at [214, 418] on select "Select Stylist Admin [PERSON_NAME] [PERSON_NAME] Manager [PERSON_NAME] [PERSON_…" at bounding box center [237, 418] width 110 height 25
select select "20724"
drag, startPoint x: 214, startPoint y: 418, endPoint x: 229, endPoint y: 418, distance: 15.0
click at [214, 418] on select "Select Stylist Admin [PERSON_NAME] [PERSON_NAME] Manager [PERSON_NAME] [PERSON_…" at bounding box center [237, 418] width 110 height 25
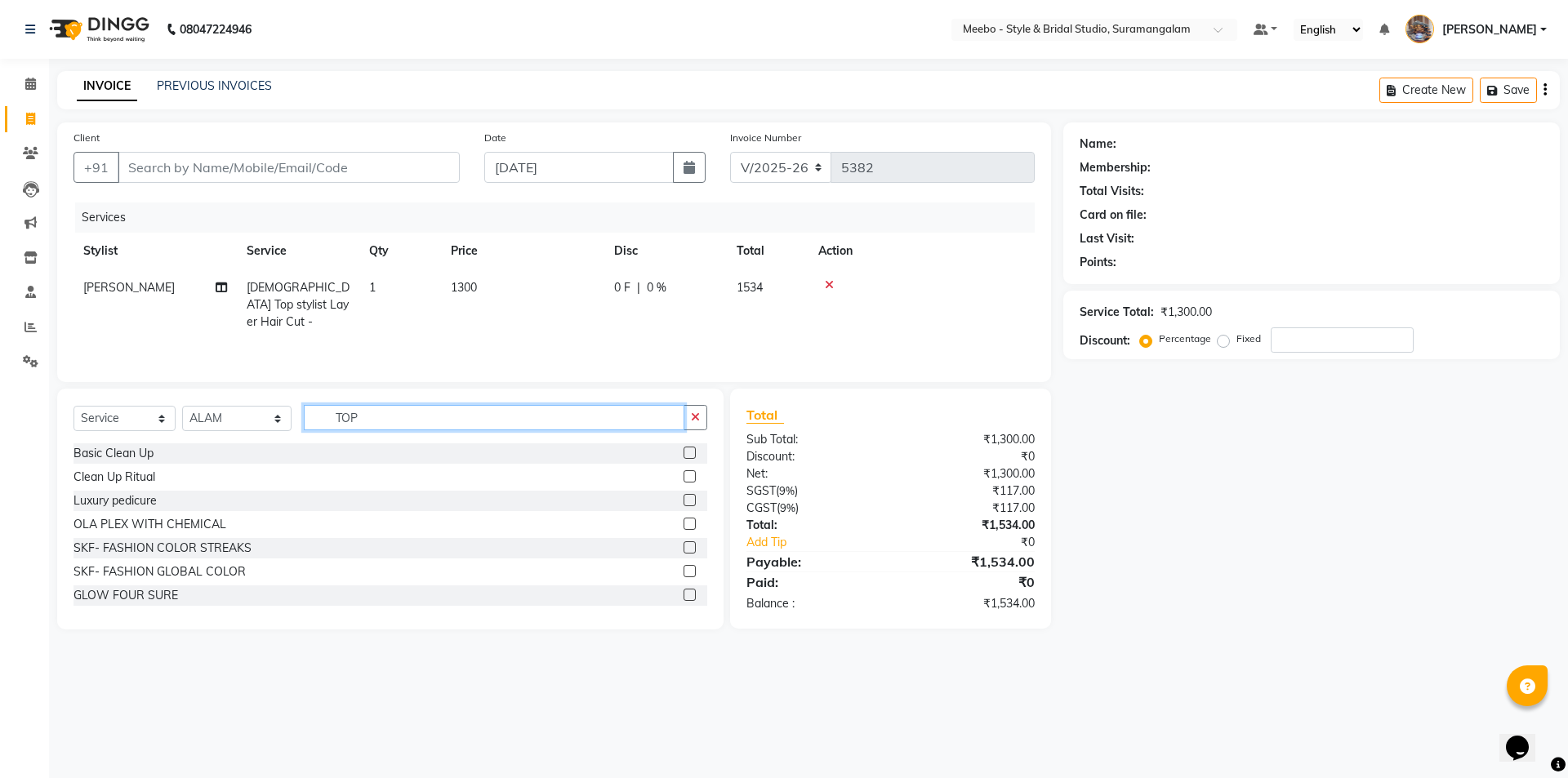
click at [406, 418] on input "TOP" at bounding box center [494, 417] width 381 height 25
type input "T"
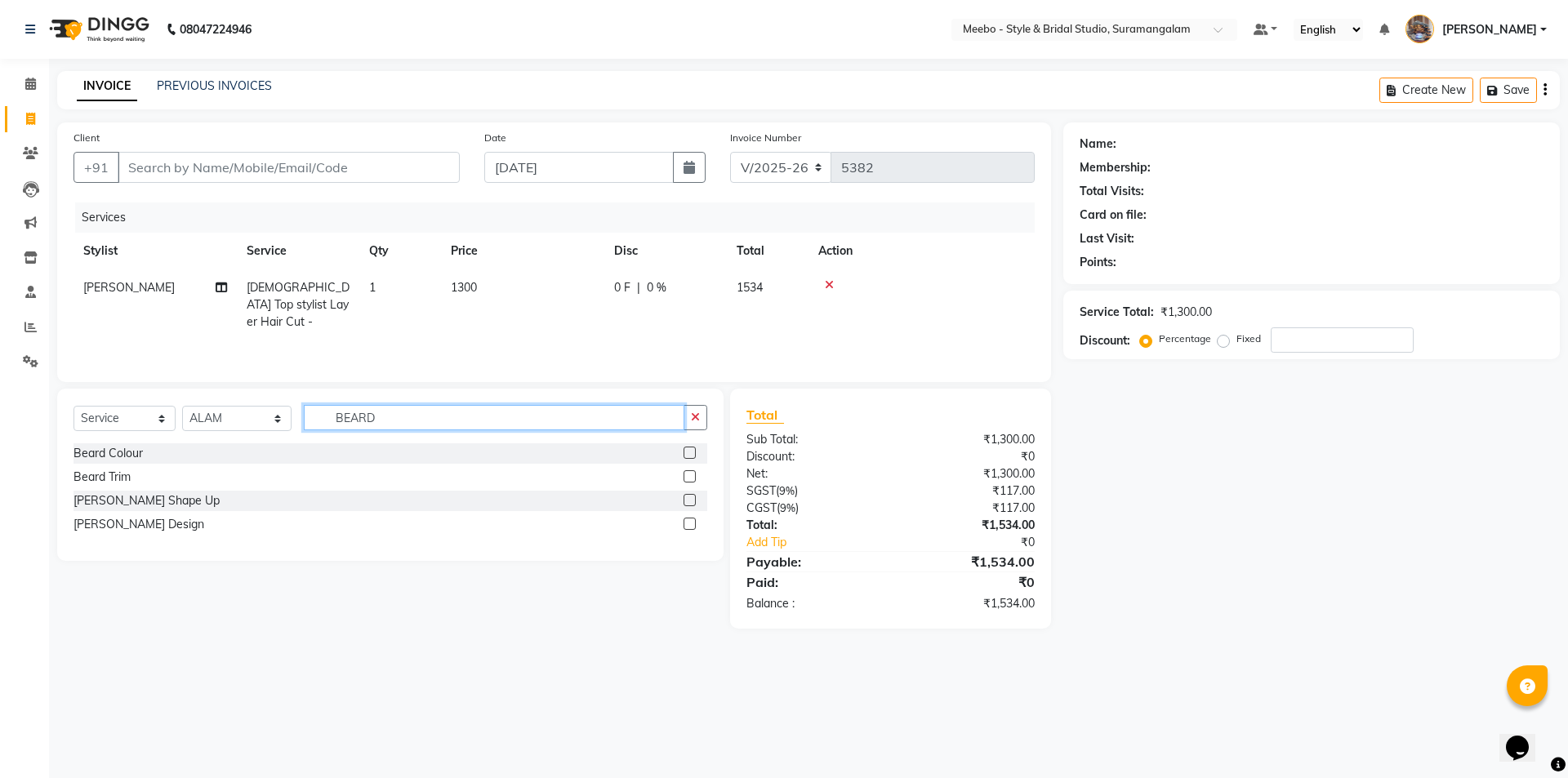
type input "BEARD"
click at [688, 519] on label at bounding box center [689, 524] width 12 height 12
click at [688, 519] on input "checkbox" at bounding box center [688, 524] width 11 height 11
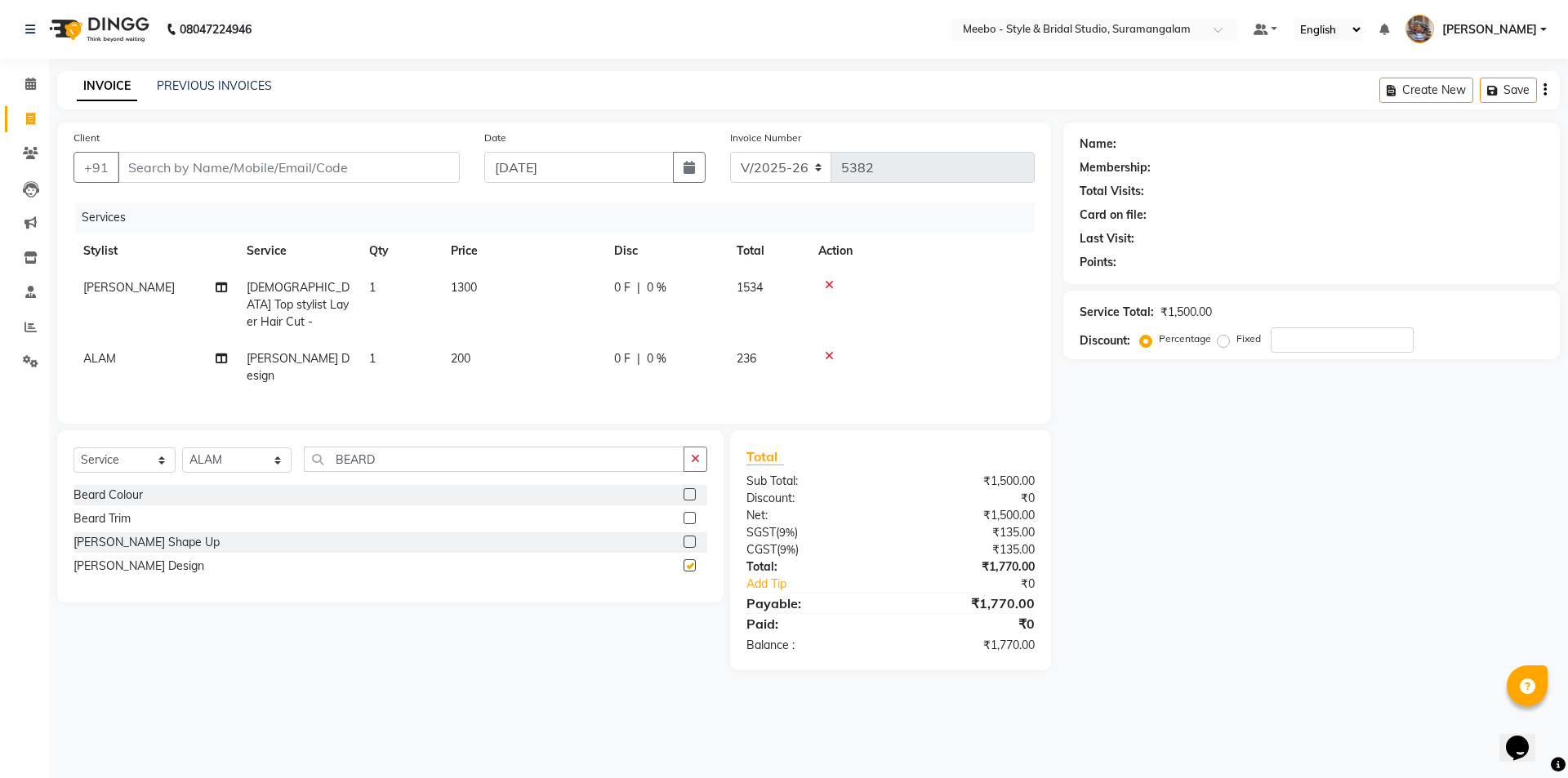
checkbox input "false"
click at [365, 171] on input "Client" at bounding box center [288, 167] width 342 height 31
type input "9"
type input "0"
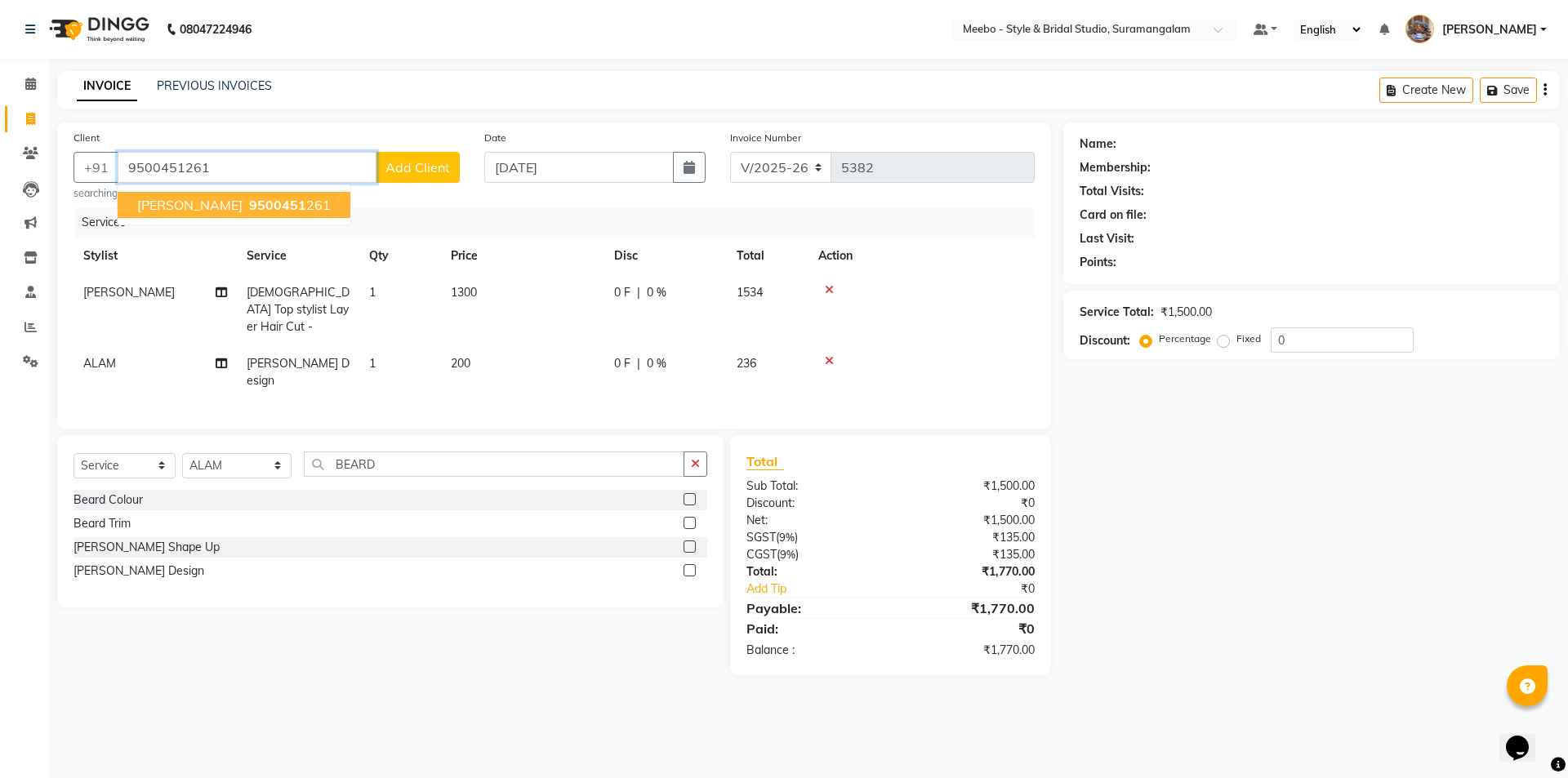
type input "9500451261"
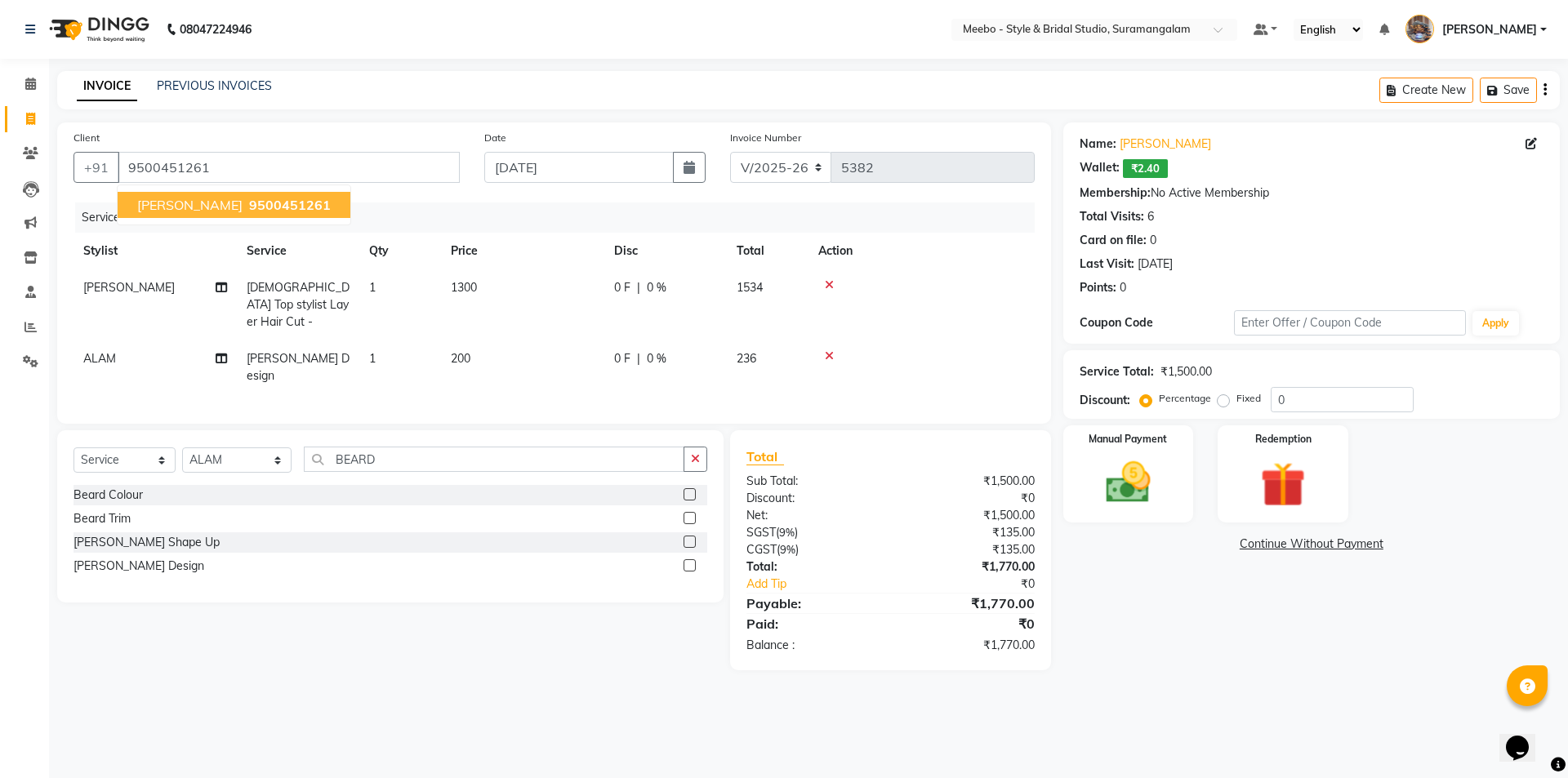
click at [304, 202] on span "9500451261" at bounding box center [290, 205] width 81 height 17
click at [1127, 494] on img at bounding box center [1127, 482] width 76 height 54
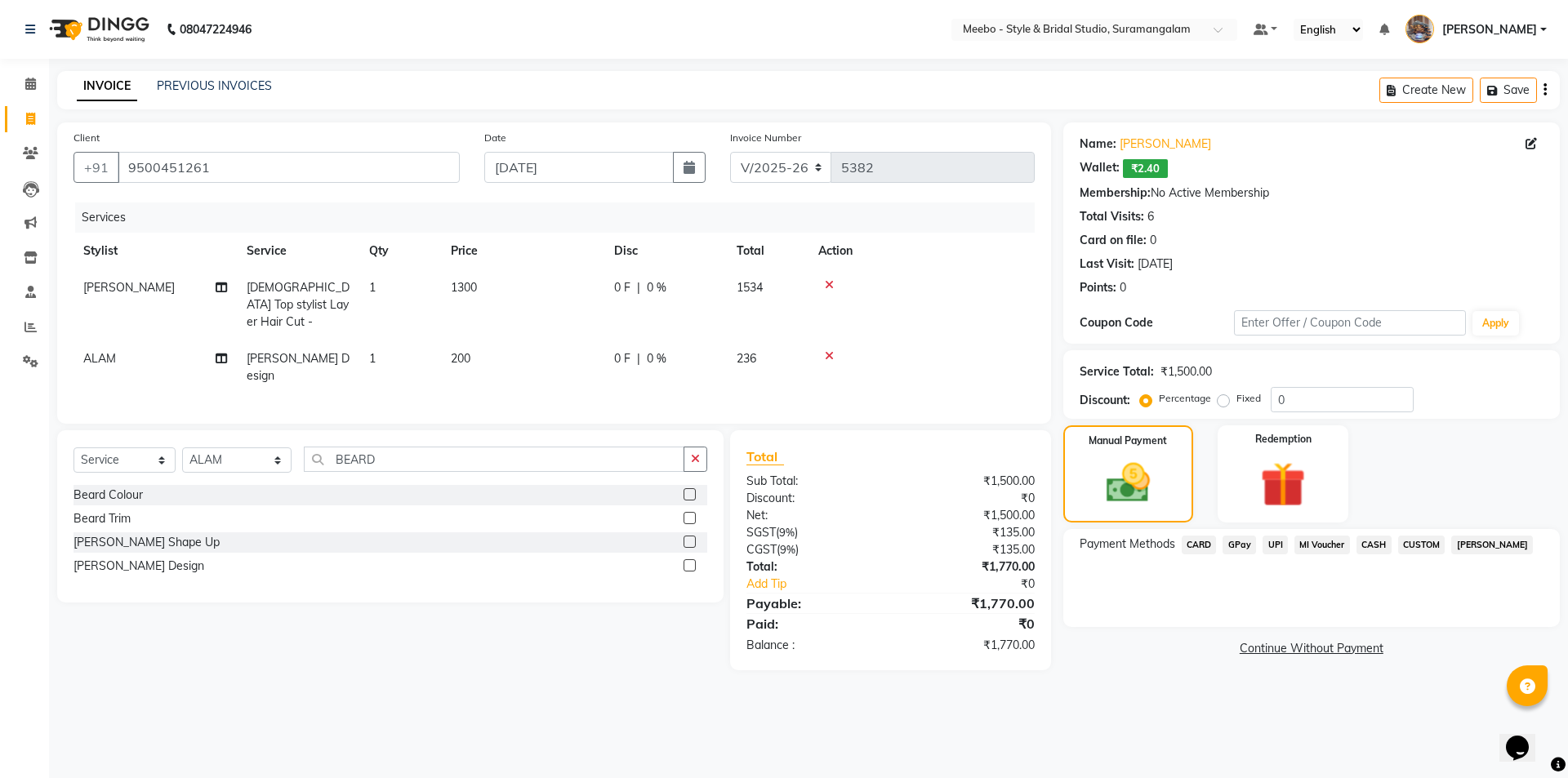
click at [1377, 540] on span "CASH" at bounding box center [1373, 544] width 35 height 19
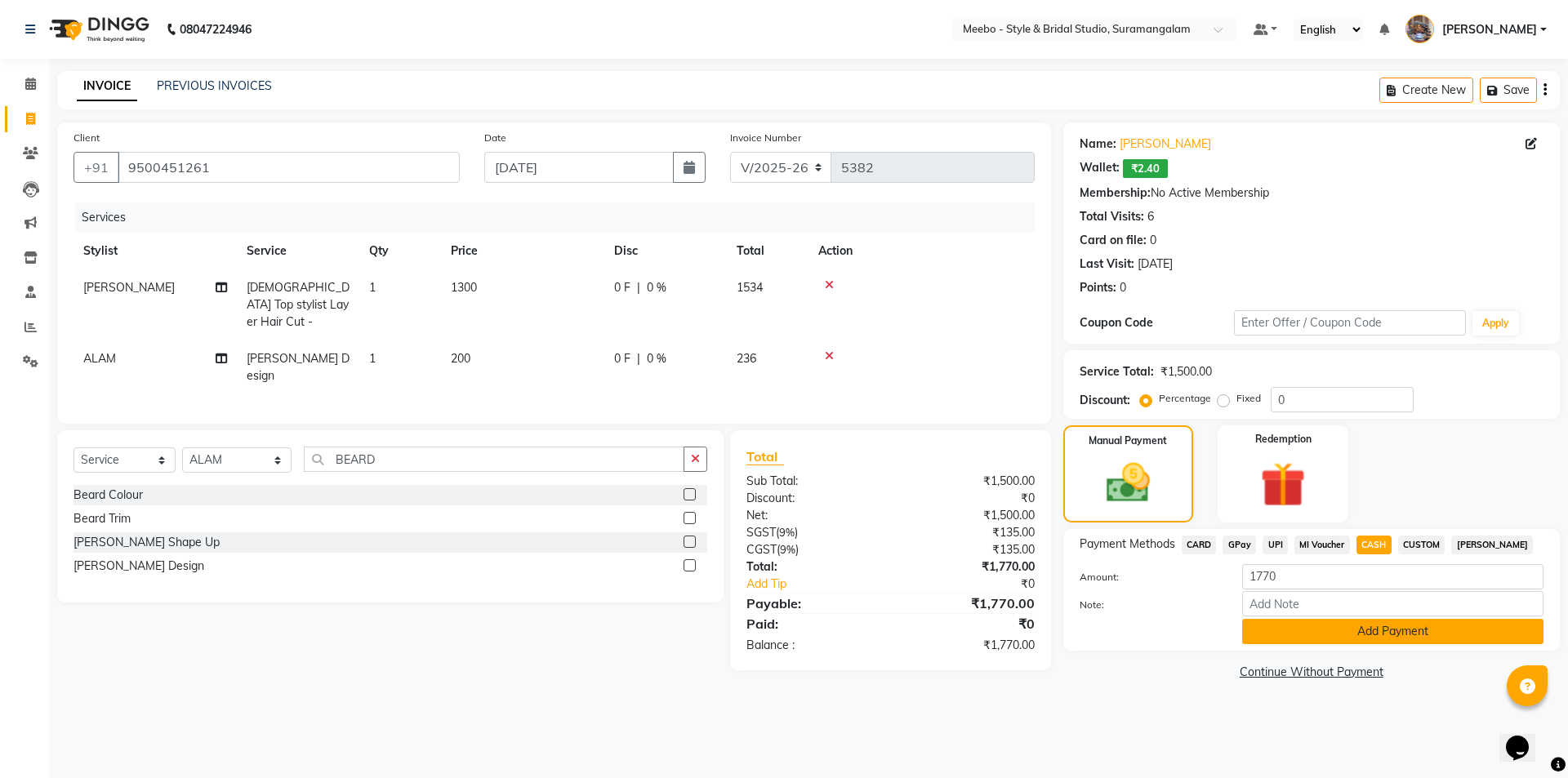
click at [1382, 631] on button "Add Payment" at bounding box center [1393, 631] width 301 height 25
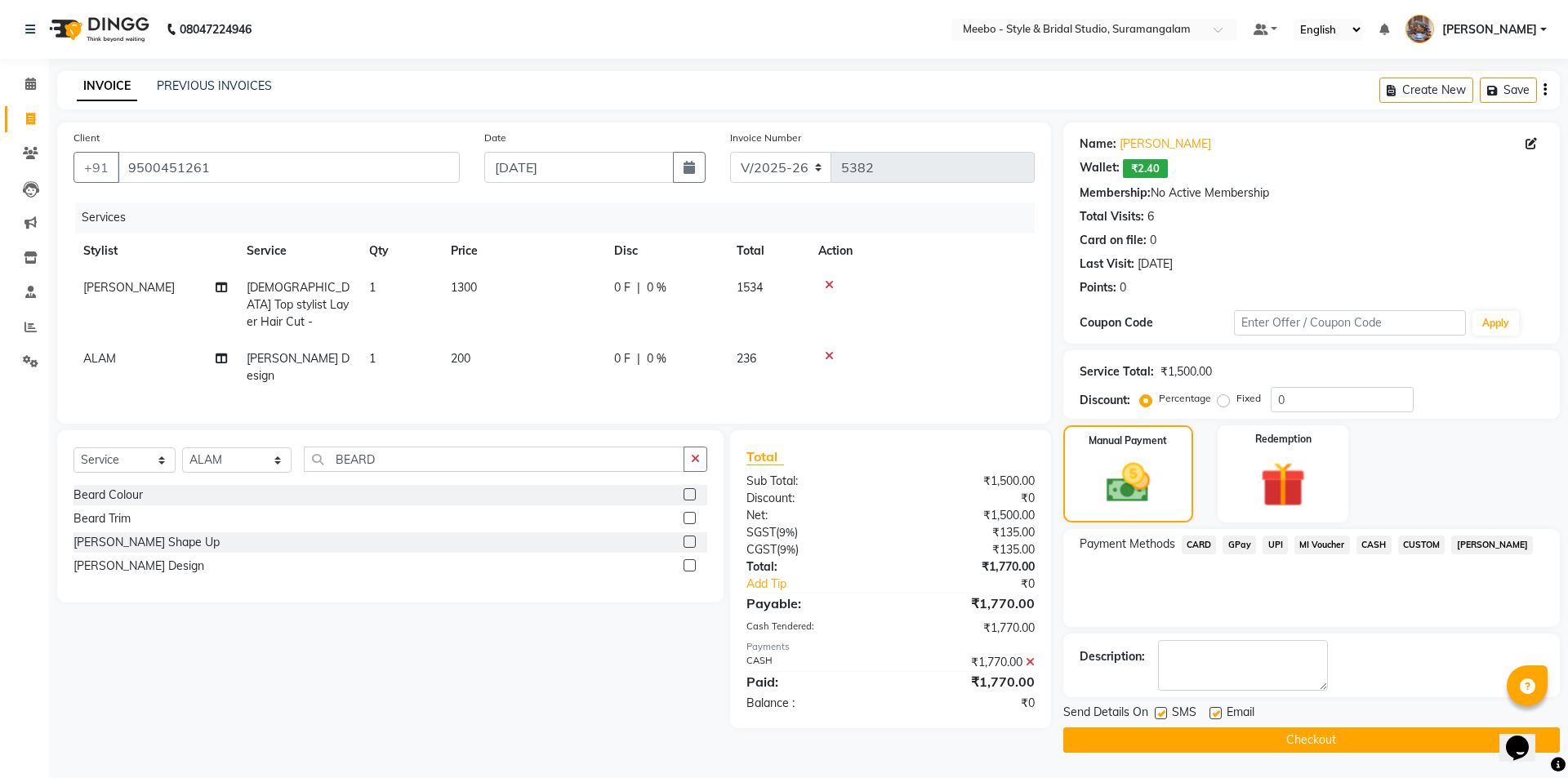
click at [1245, 736] on button "Checkout" at bounding box center [1311, 740] width 496 height 25
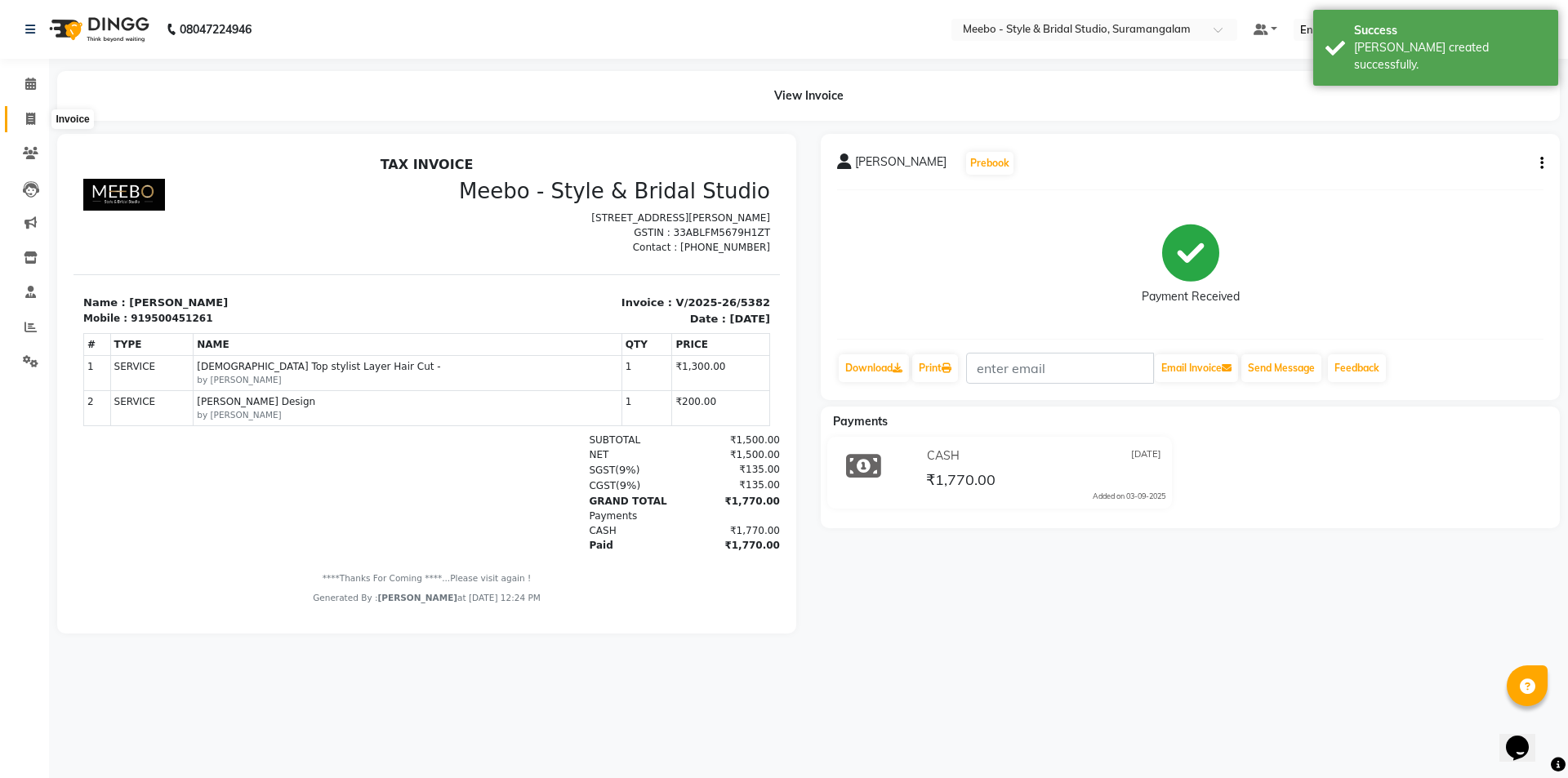
click at [28, 121] on icon at bounding box center [30, 119] width 9 height 12
select select "12"
select select "service"
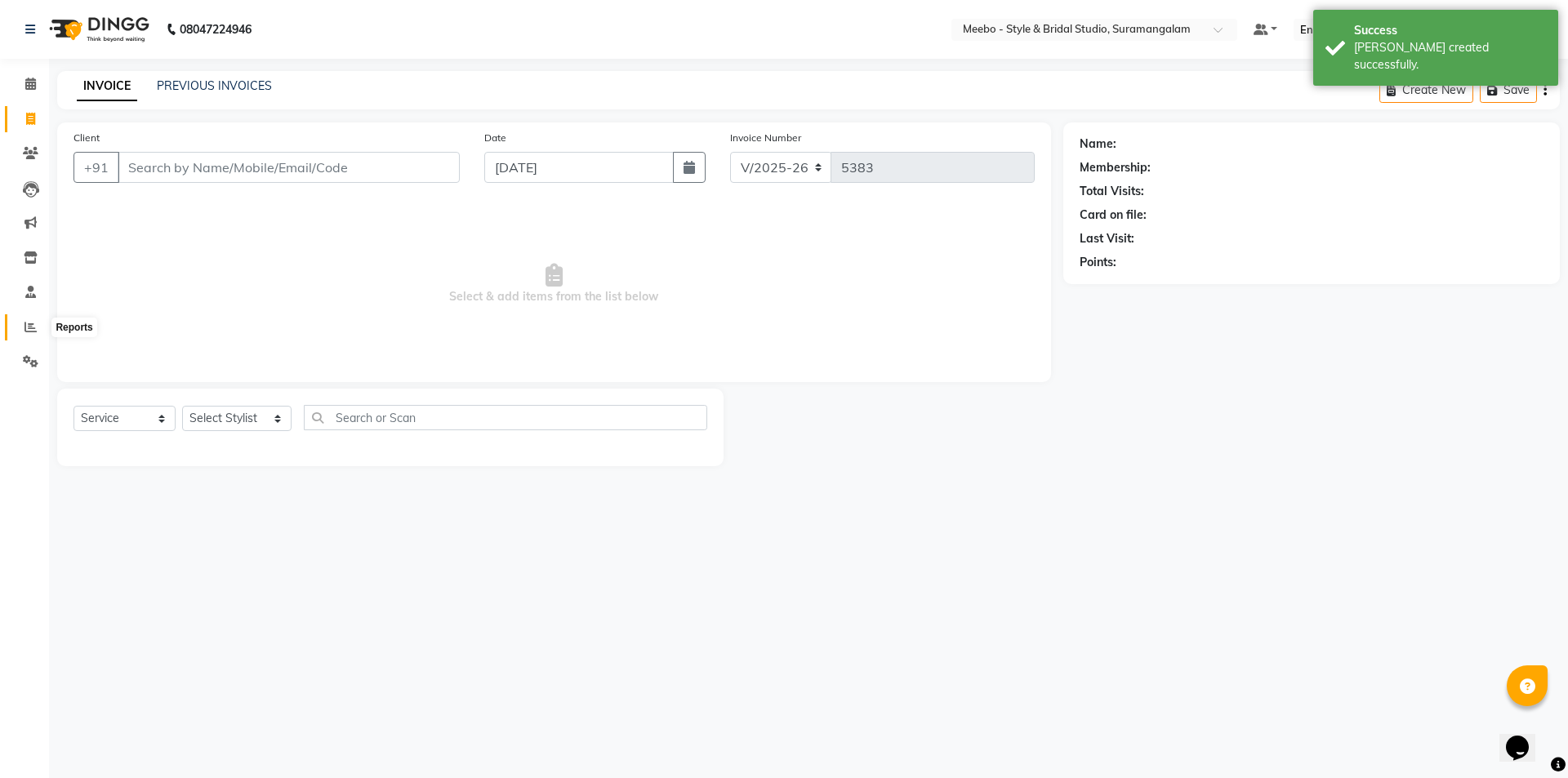
click at [23, 322] on span at bounding box center [31, 327] width 28 height 19
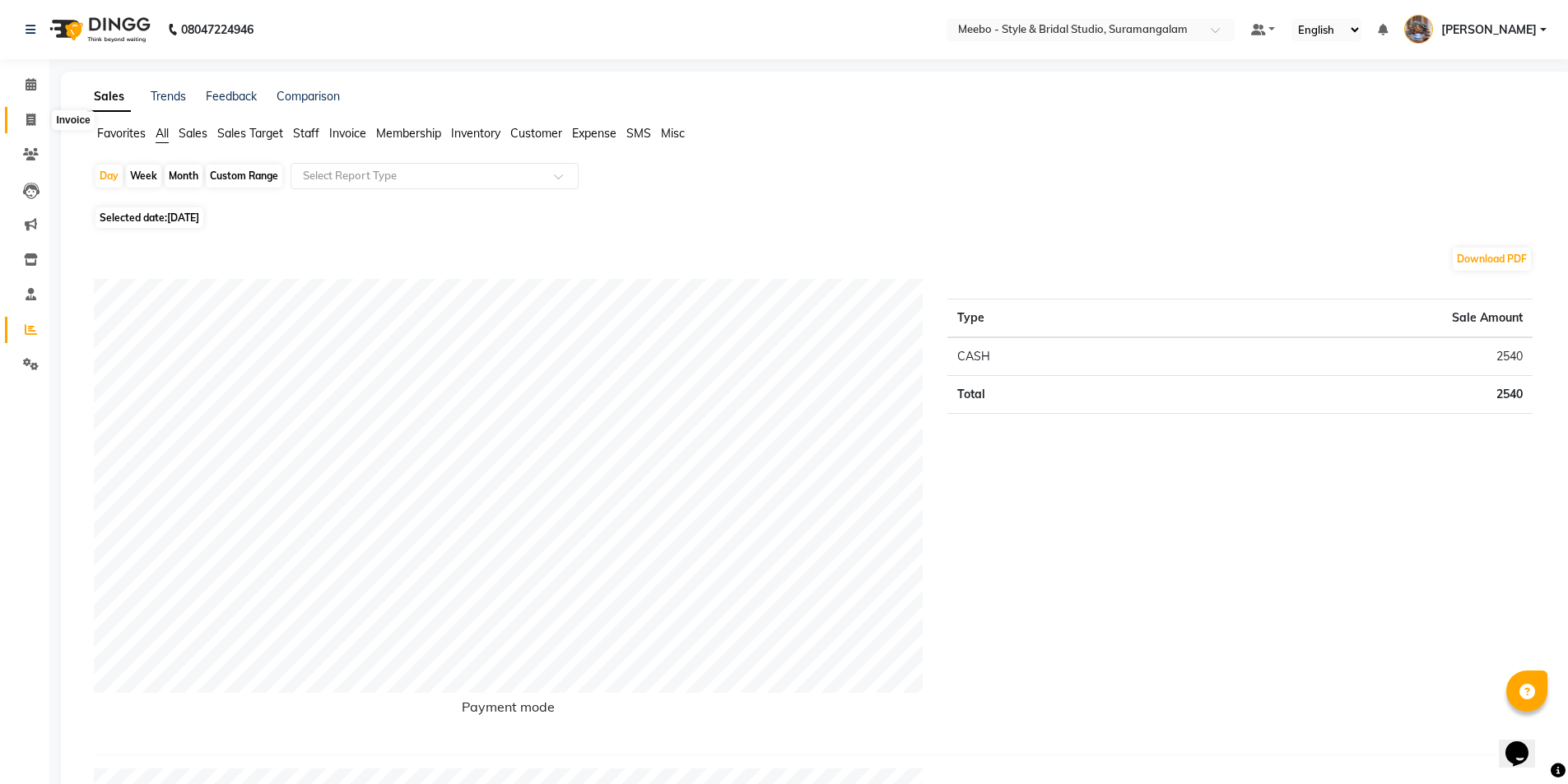
click at [36, 116] on span at bounding box center [31, 121] width 28 height 19
select select "service"
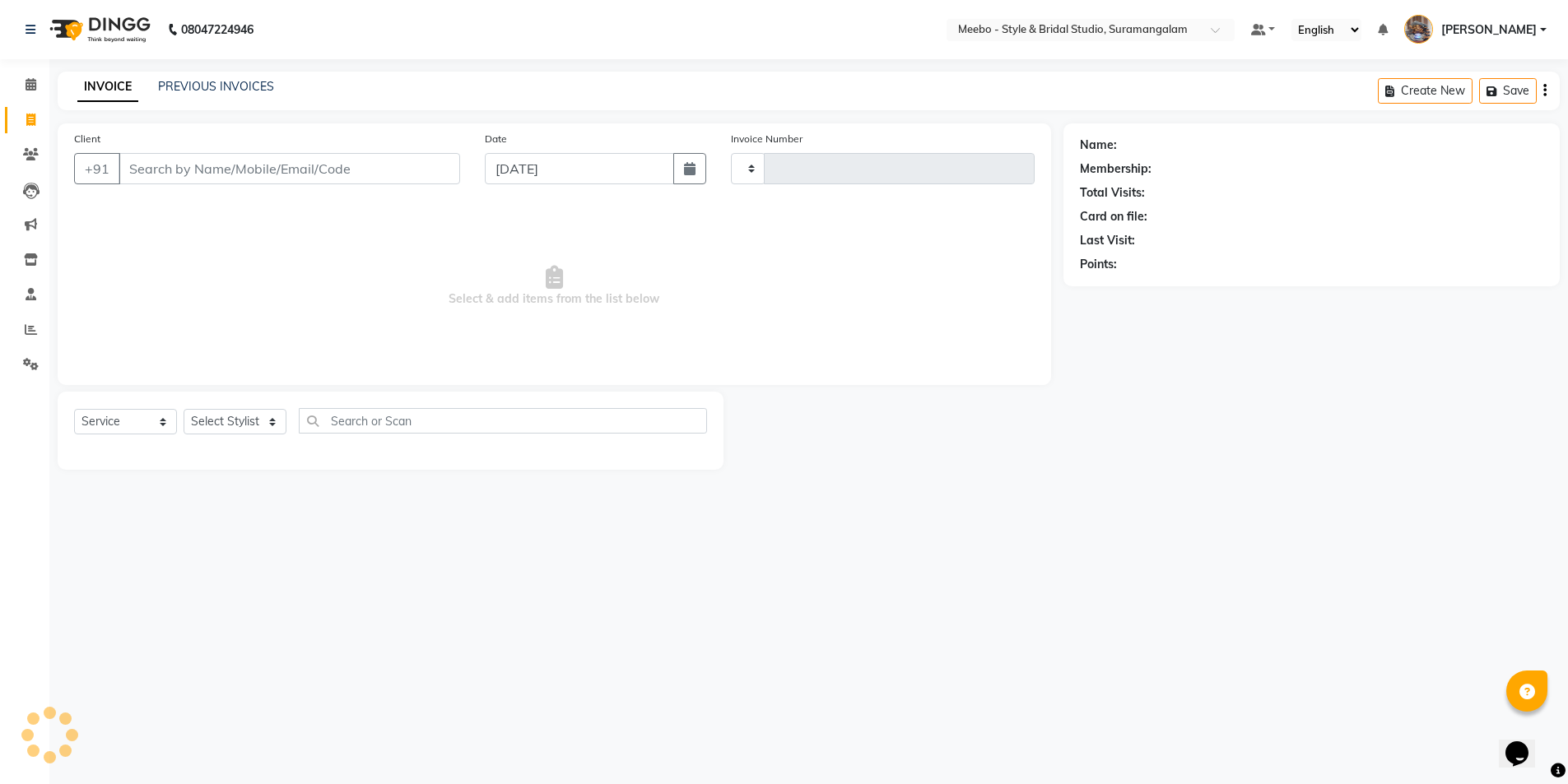
type input "5383"
select select "12"
click at [227, 424] on select "Select Stylist Admin [PERSON_NAME] [PERSON_NAME] Manager [PERSON_NAME] [PERSON_…" at bounding box center [239, 421] width 111 height 25
select select "86903"
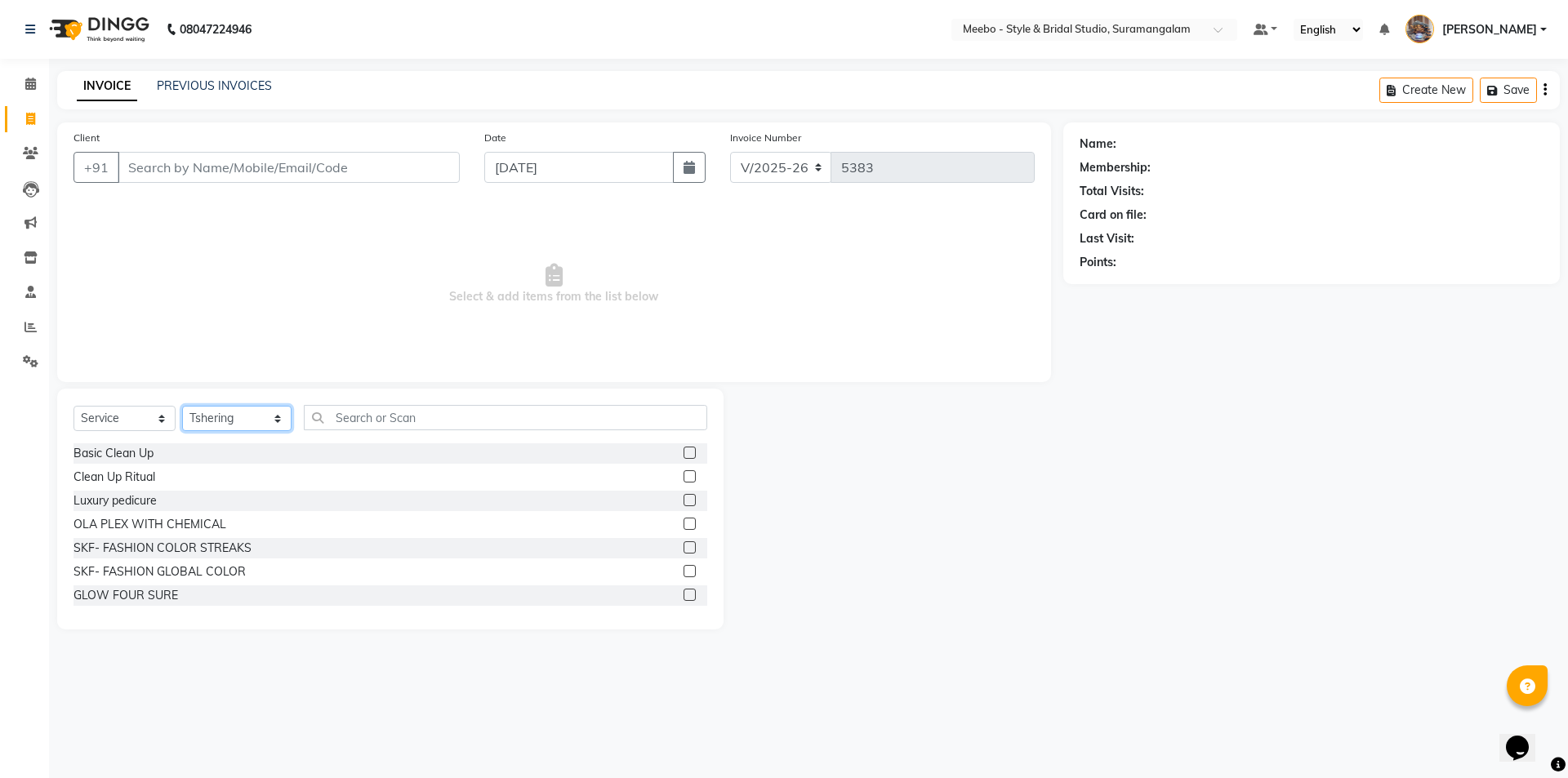
click at [225, 421] on select "Select Stylist Admin [PERSON_NAME] [PERSON_NAME] Manager [PERSON_NAME] [PERSON_…" at bounding box center [237, 418] width 110 height 25
click at [363, 416] on input "text" at bounding box center [505, 417] width 403 height 25
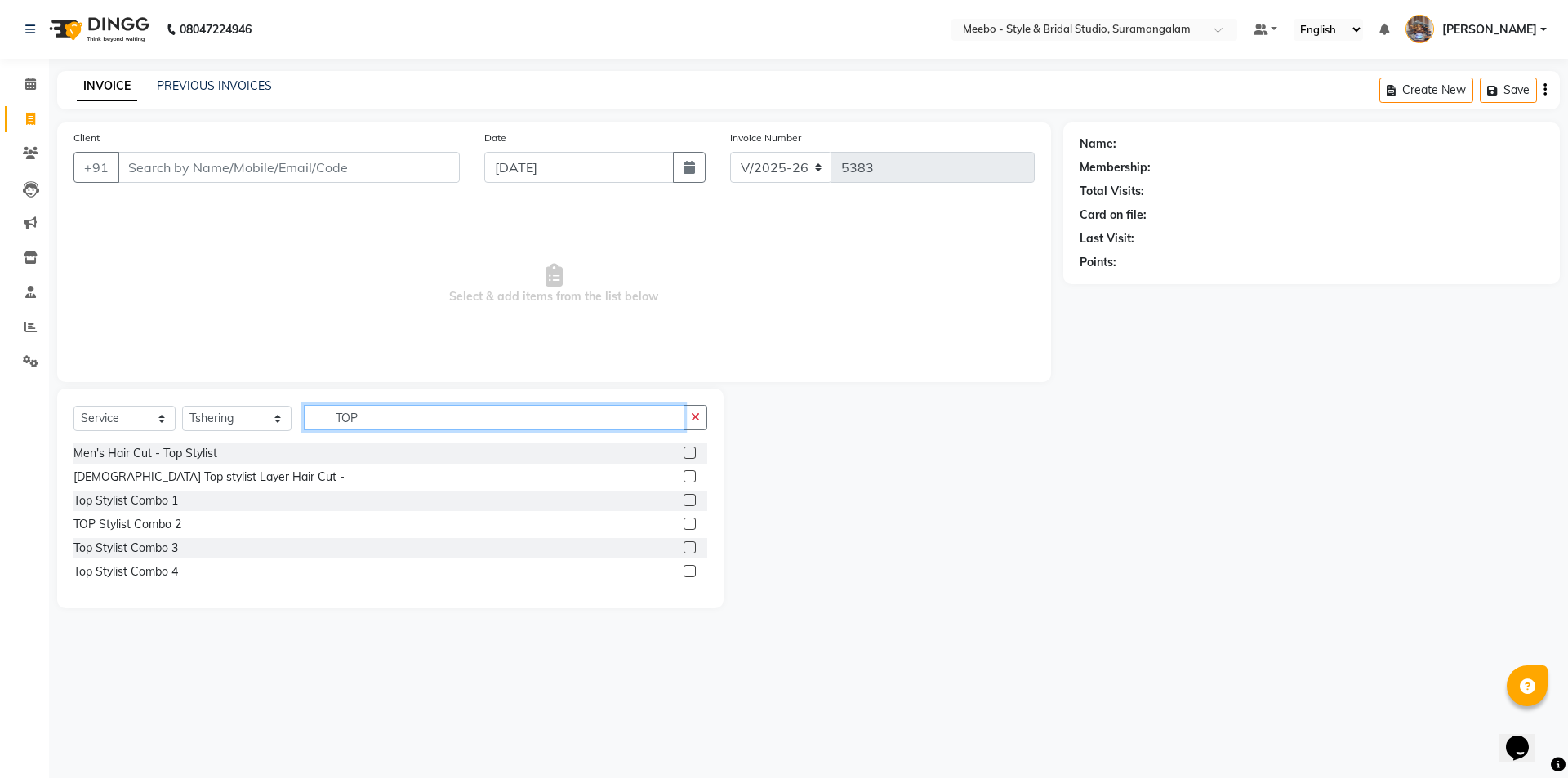
type input "TOP"
click at [687, 451] on label at bounding box center [689, 452] width 12 height 12
click at [687, 451] on input "checkbox" at bounding box center [688, 453] width 11 height 11
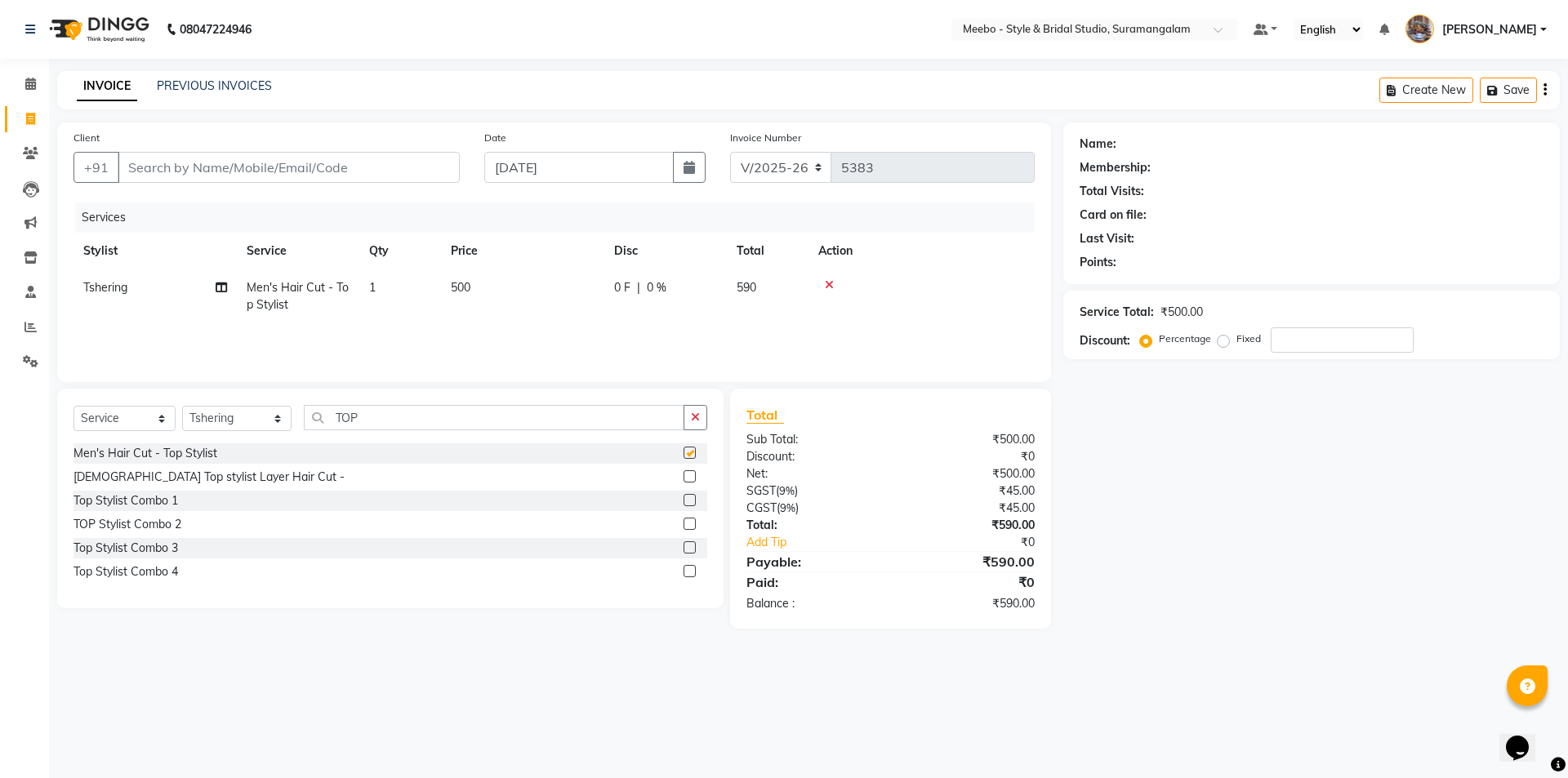
checkbox input "false"
click at [403, 413] on input "TOP" at bounding box center [494, 417] width 381 height 25
type input "T"
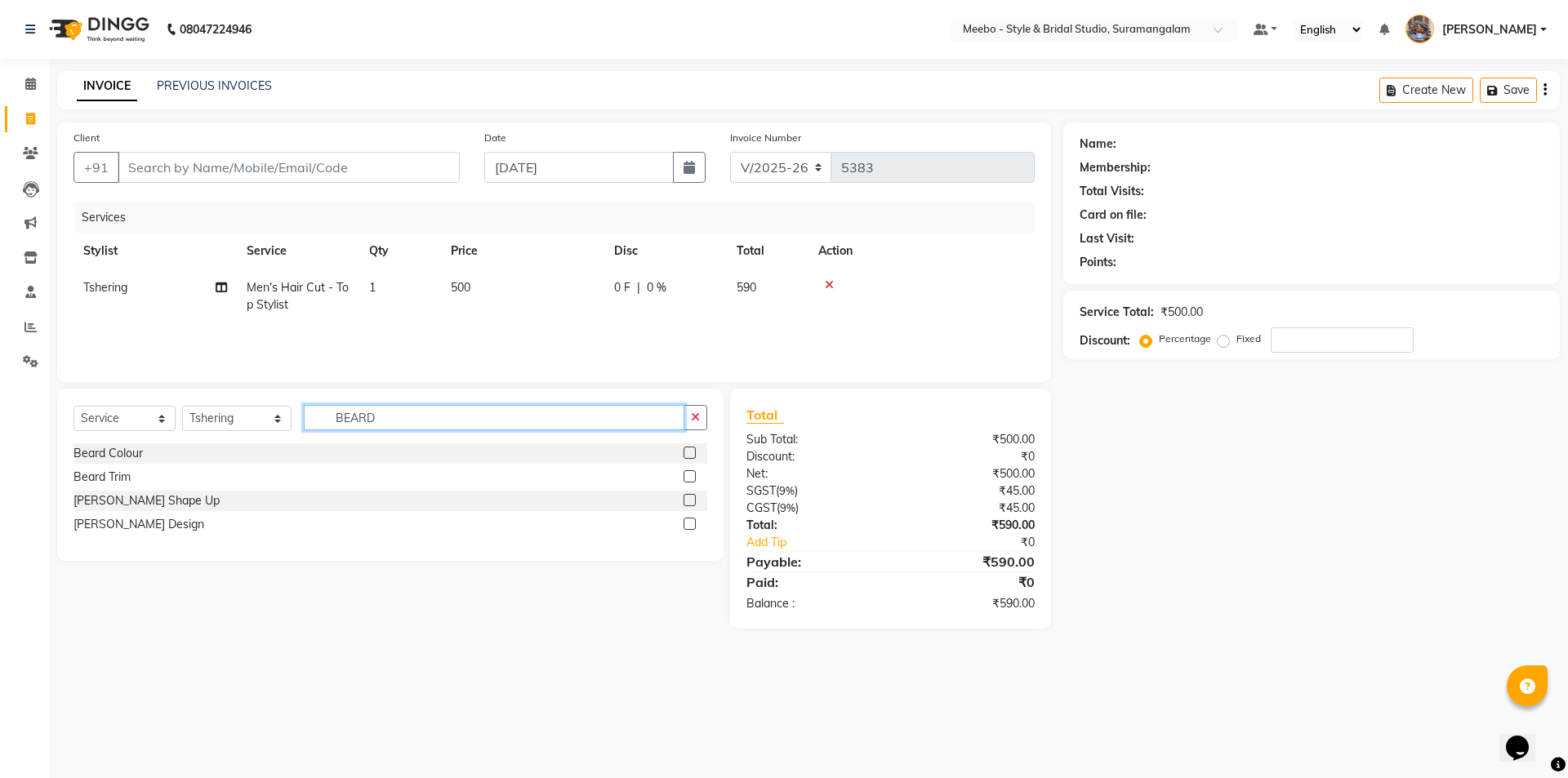
type input "BEARD"
click at [688, 501] on label at bounding box center [689, 500] width 12 height 12
click at [688, 501] on input "checkbox" at bounding box center [688, 500] width 11 height 11
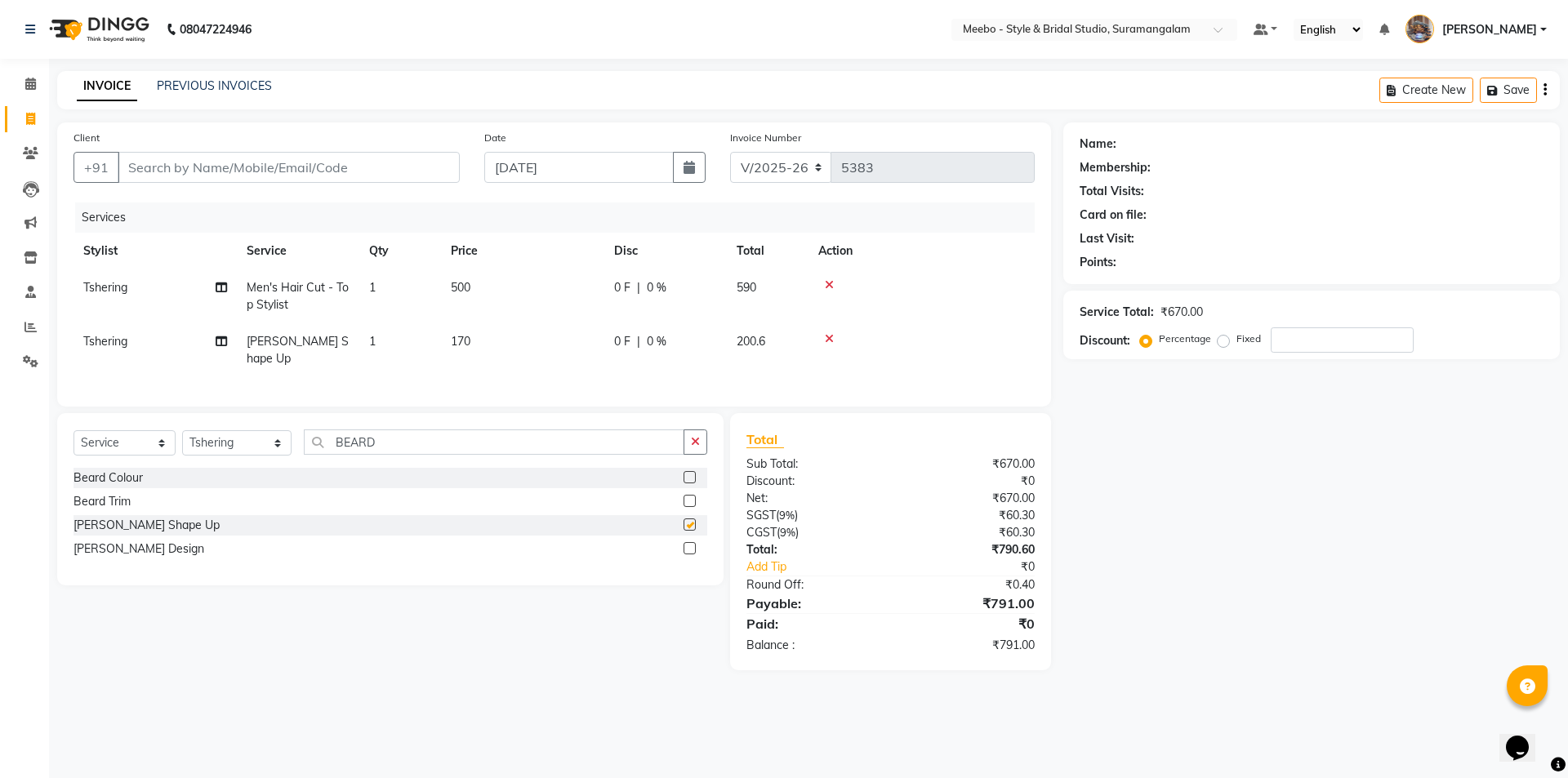
checkbox input "false"
click at [312, 166] on input "Client" at bounding box center [288, 167] width 342 height 31
type input "9"
type input "0"
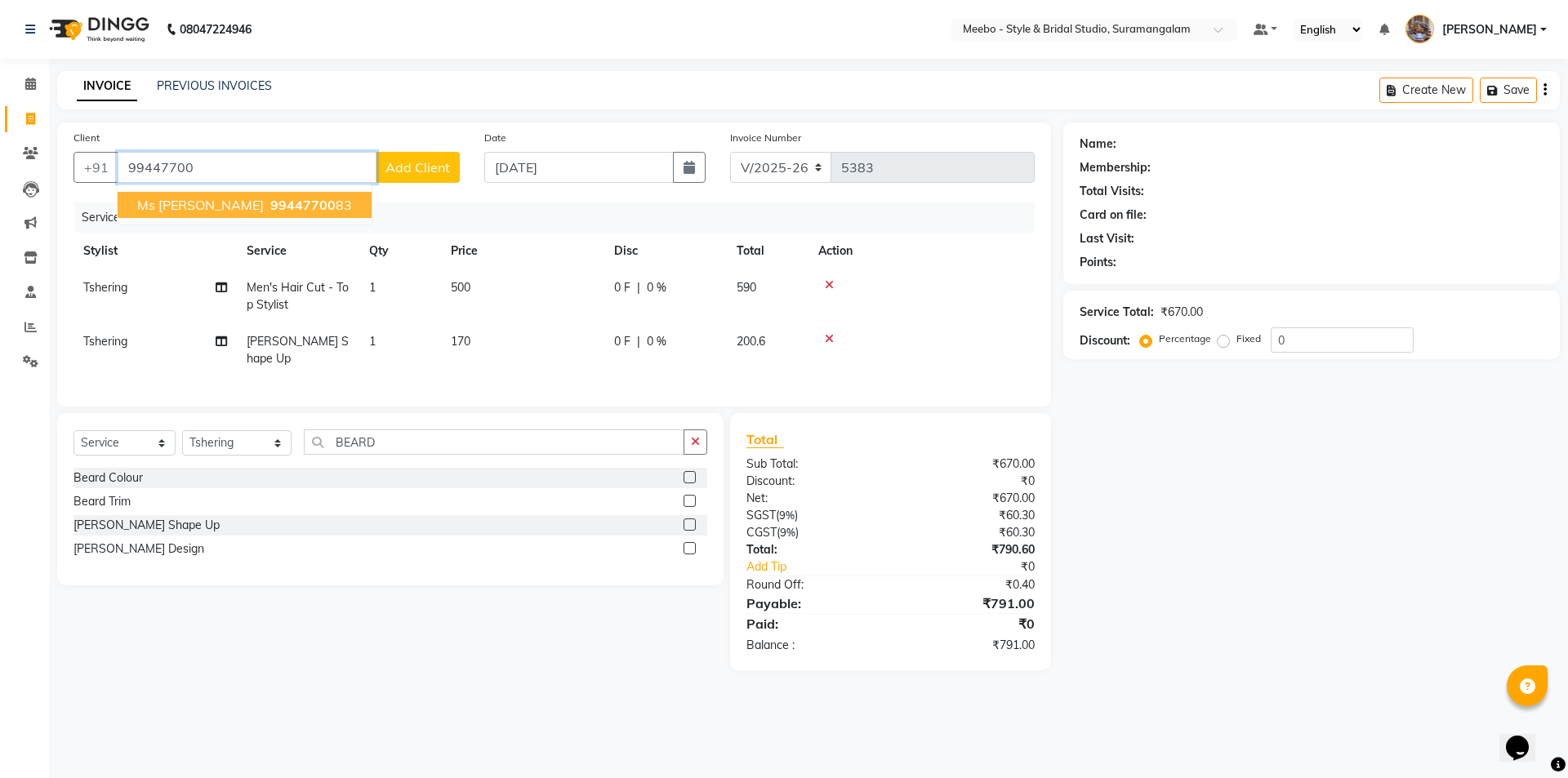
click at [200, 213] on button "Ms Faiyaz 99447700 83" at bounding box center [244, 204] width 254 height 26
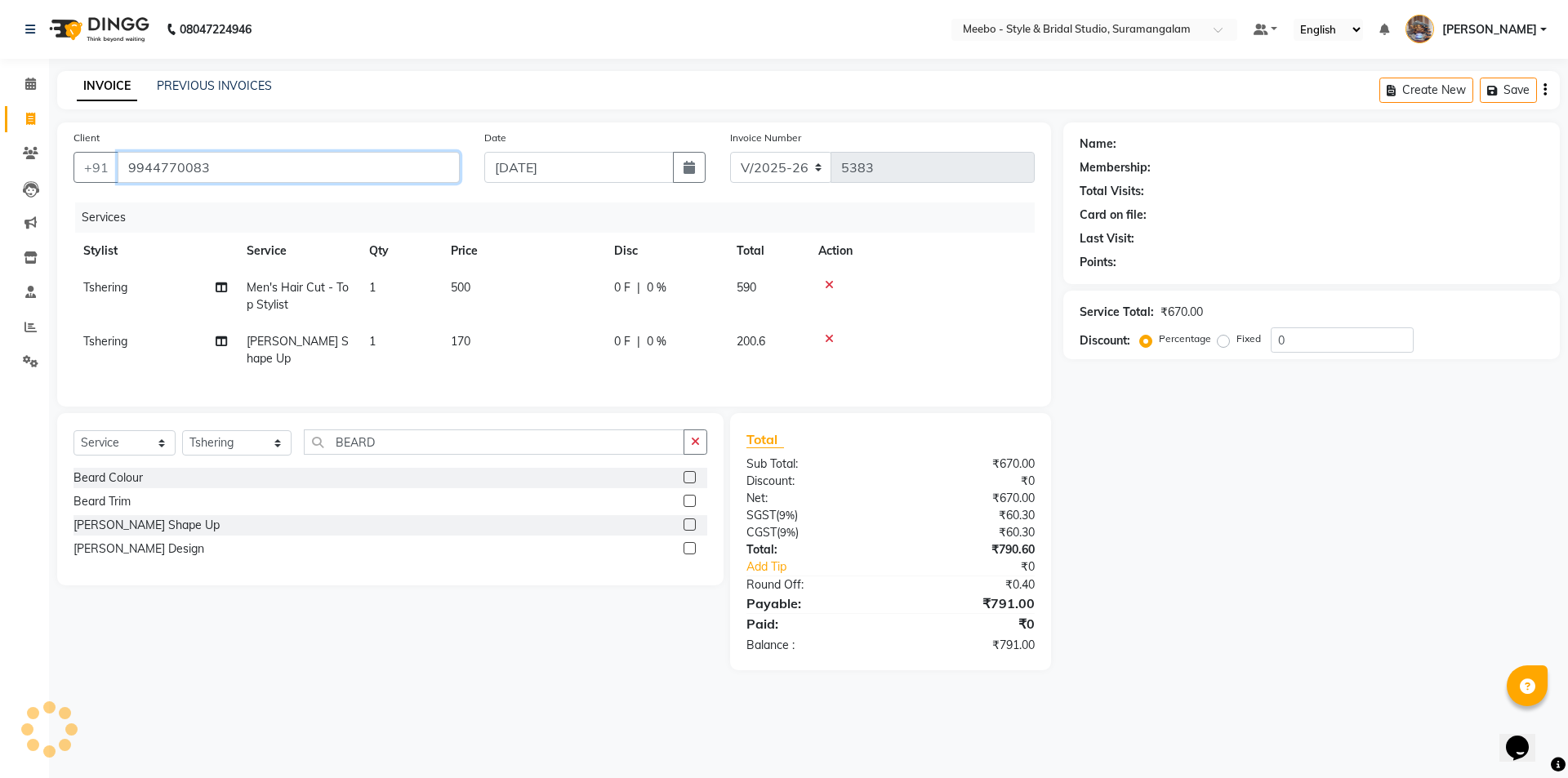
type input "9944770083"
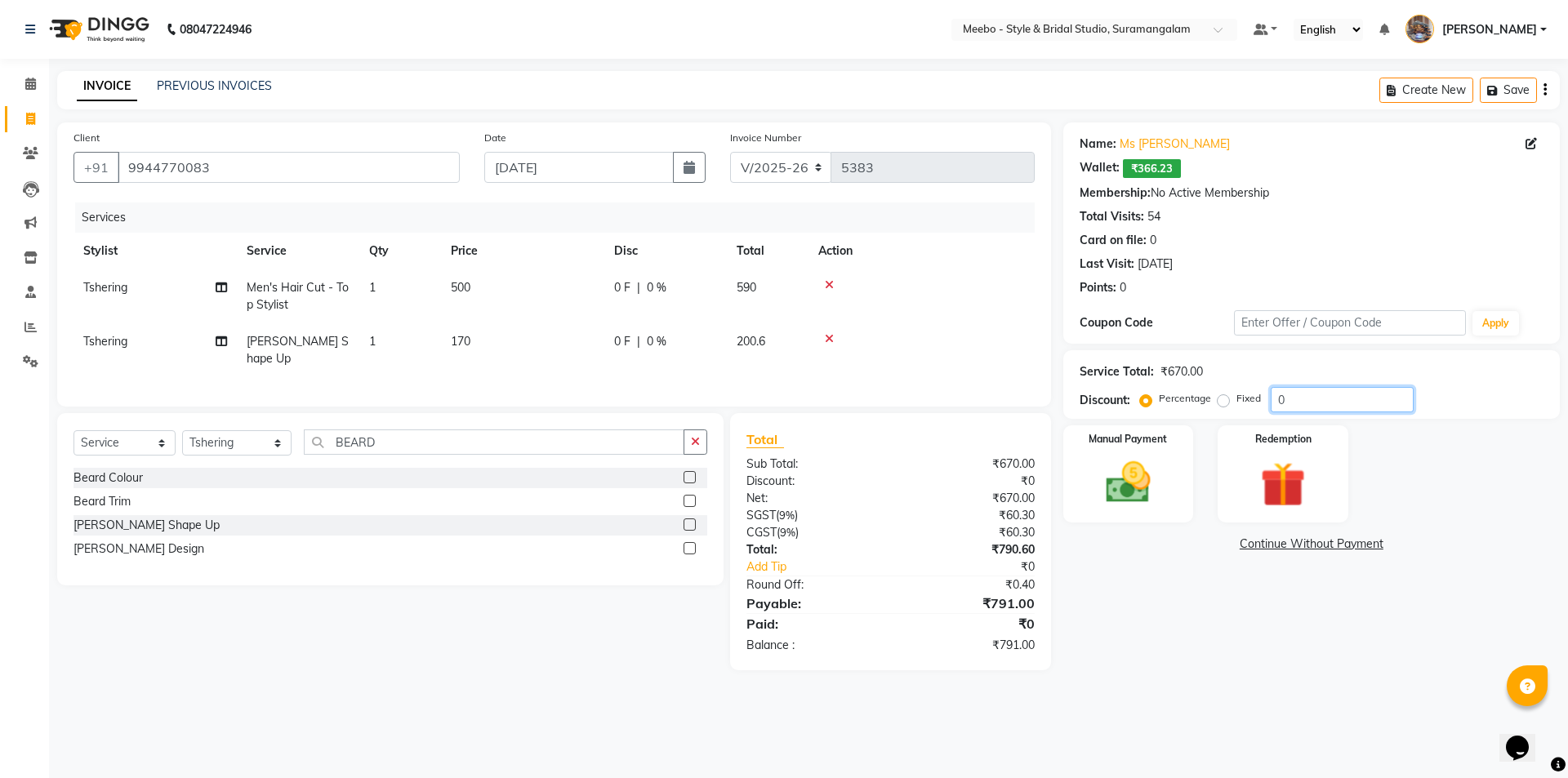
click at [1293, 397] on input "0" at bounding box center [1342, 399] width 143 height 25
click at [1129, 485] on img at bounding box center [1127, 482] width 76 height 54
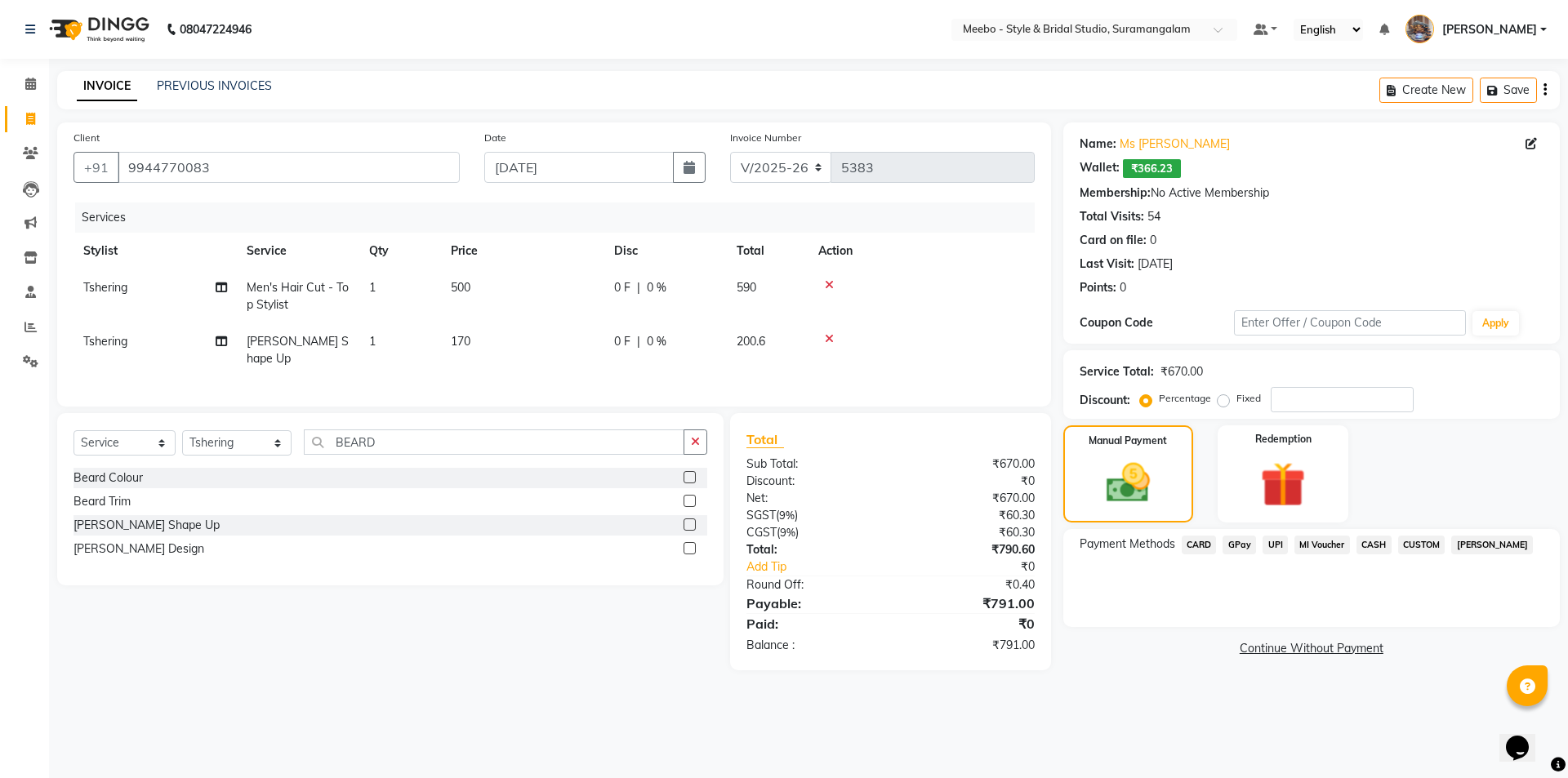
click at [1383, 539] on span "CASH" at bounding box center [1373, 544] width 35 height 19
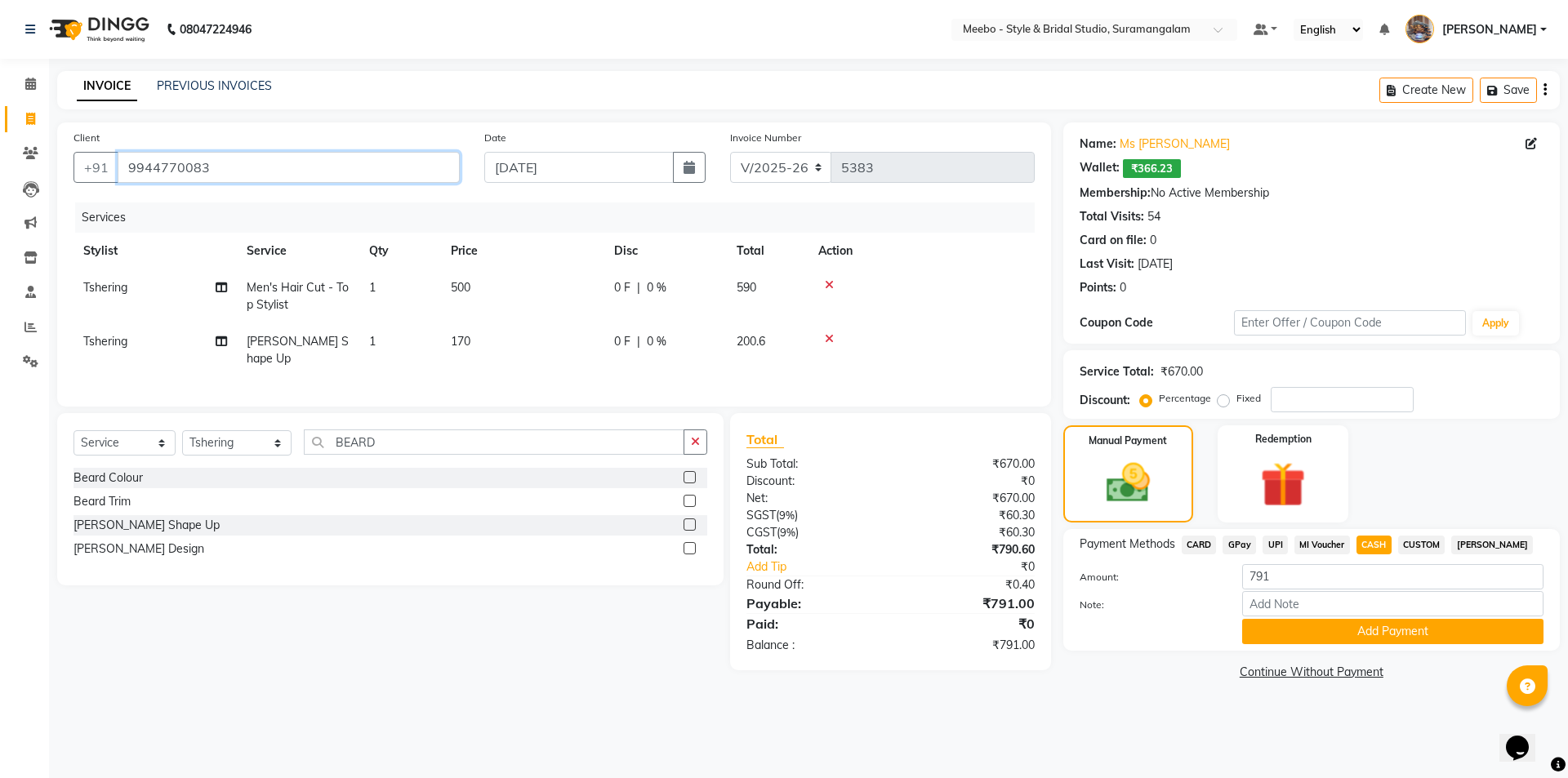
drag, startPoint x: 125, startPoint y: 164, endPoint x: 211, endPoint y: 164, distance: 86.0
click at [211, 164] on input "9944770083" at bounding box center [288, 167] width 342 height 31
click at [1283, 573] on input "791" at bounding box center [1393, 577] width 301 height 25
type input "700"
click at [1364, 629] on button "Add Payment" at bounding box center [1393, 631] width 301 height 25
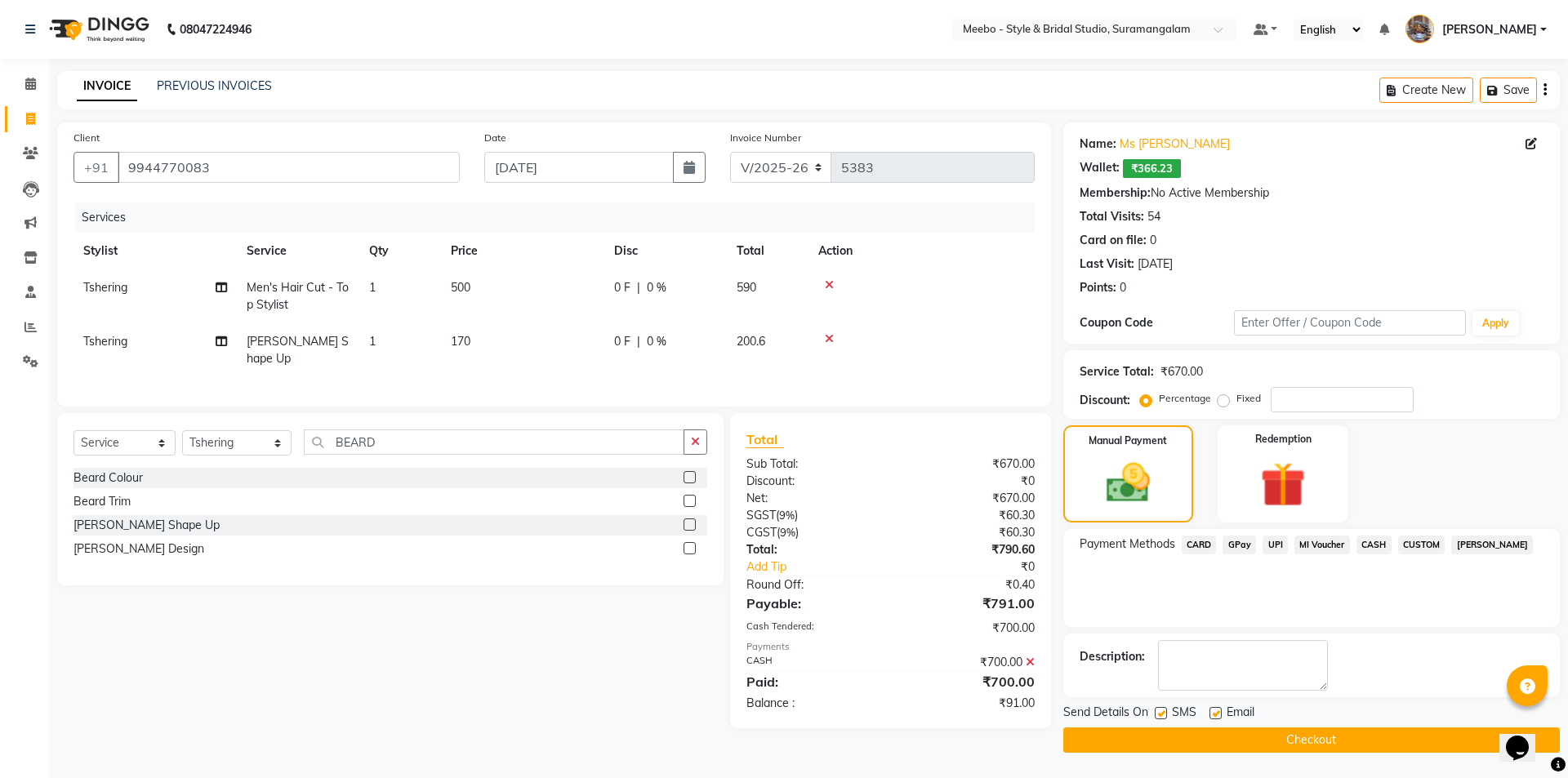
click at [1246, 541] on span "GPay" at bounding box center [1239, 544] width 33 height 19
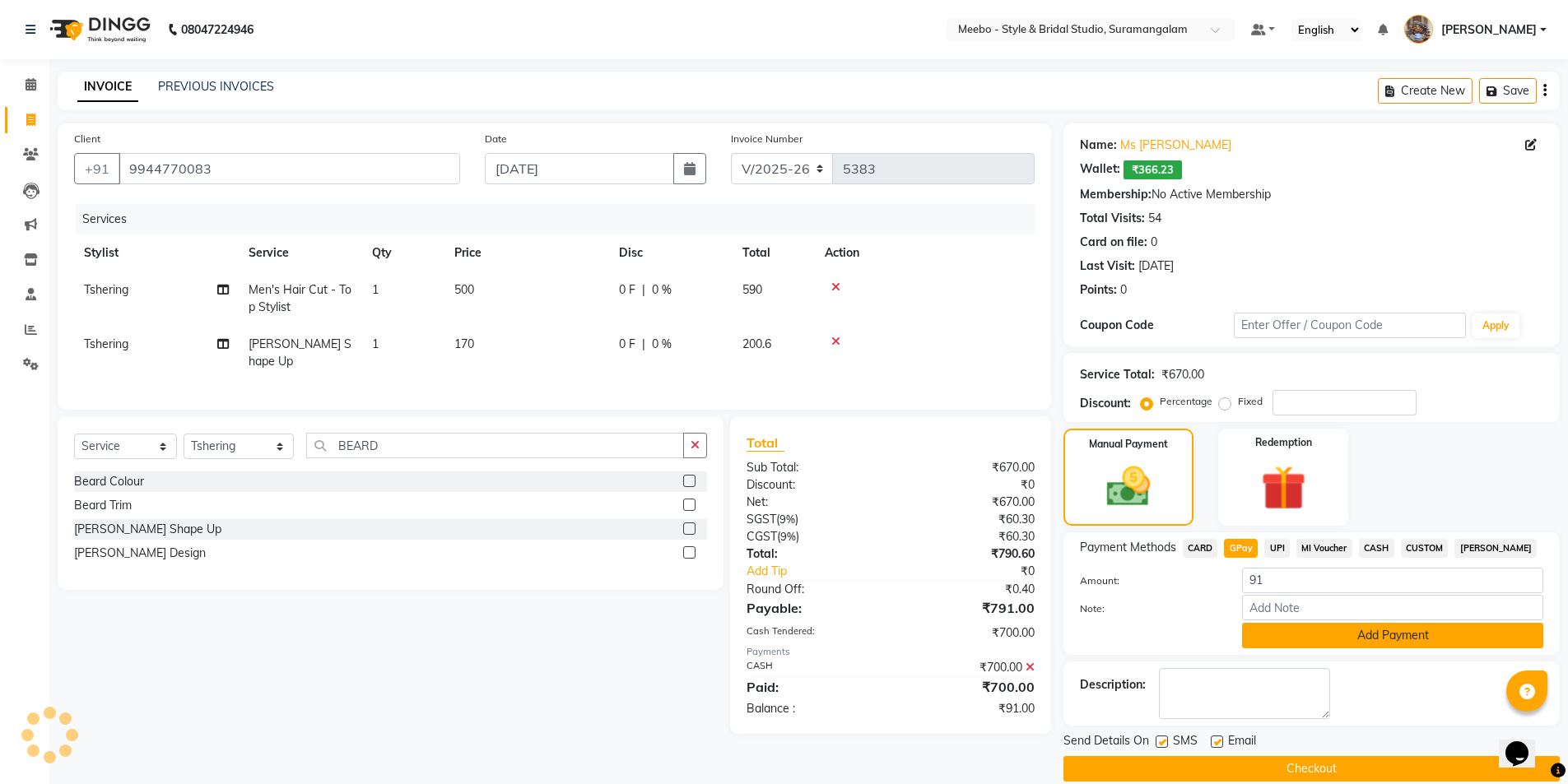
click at [1378, 631] on button "Add Payment" at bounding box center [1392, 635] width 301 height 25
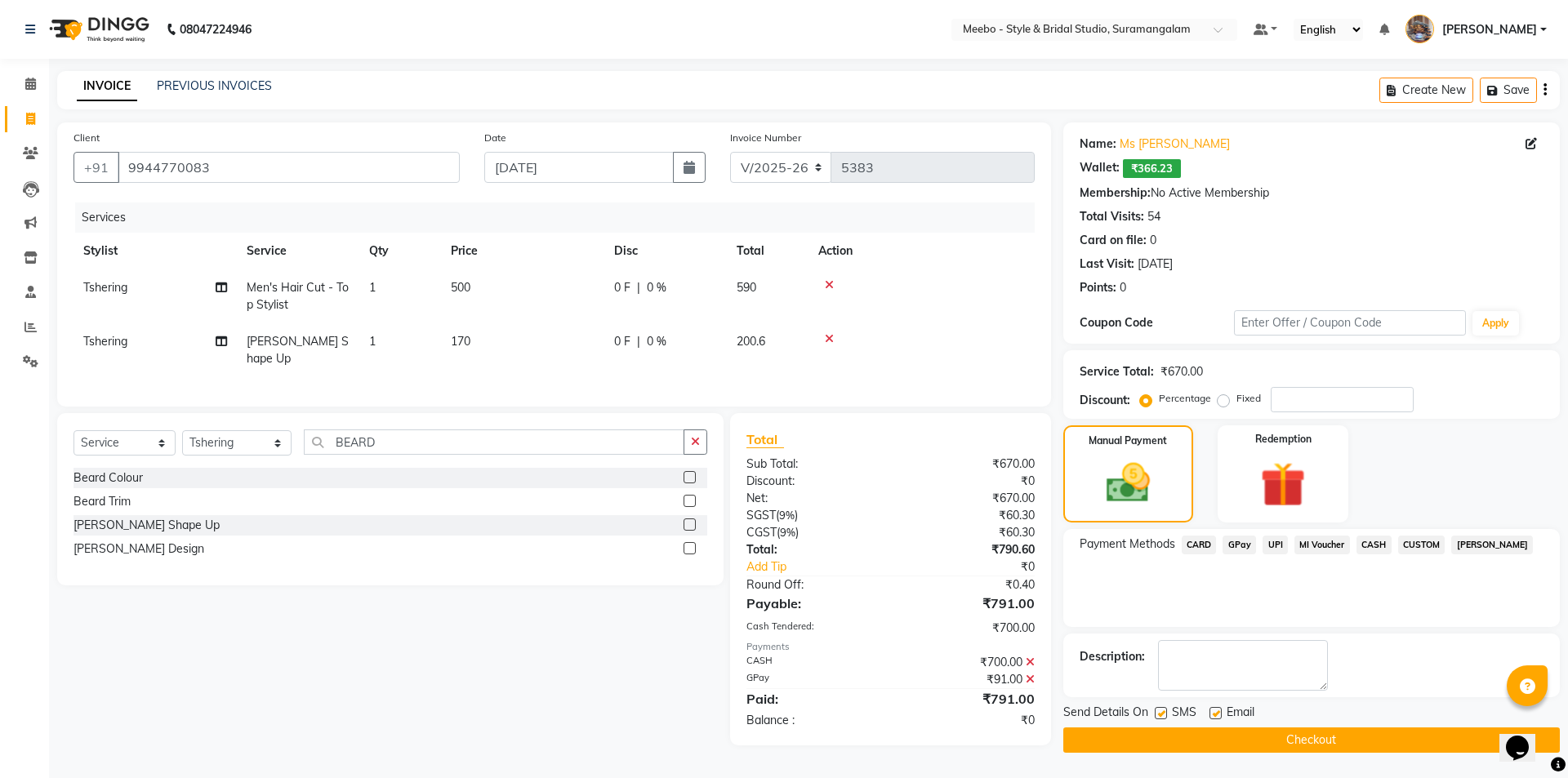
click at [1344, 748] on button "Checkout" at bounding box center [1311, 740] width 496 height 25
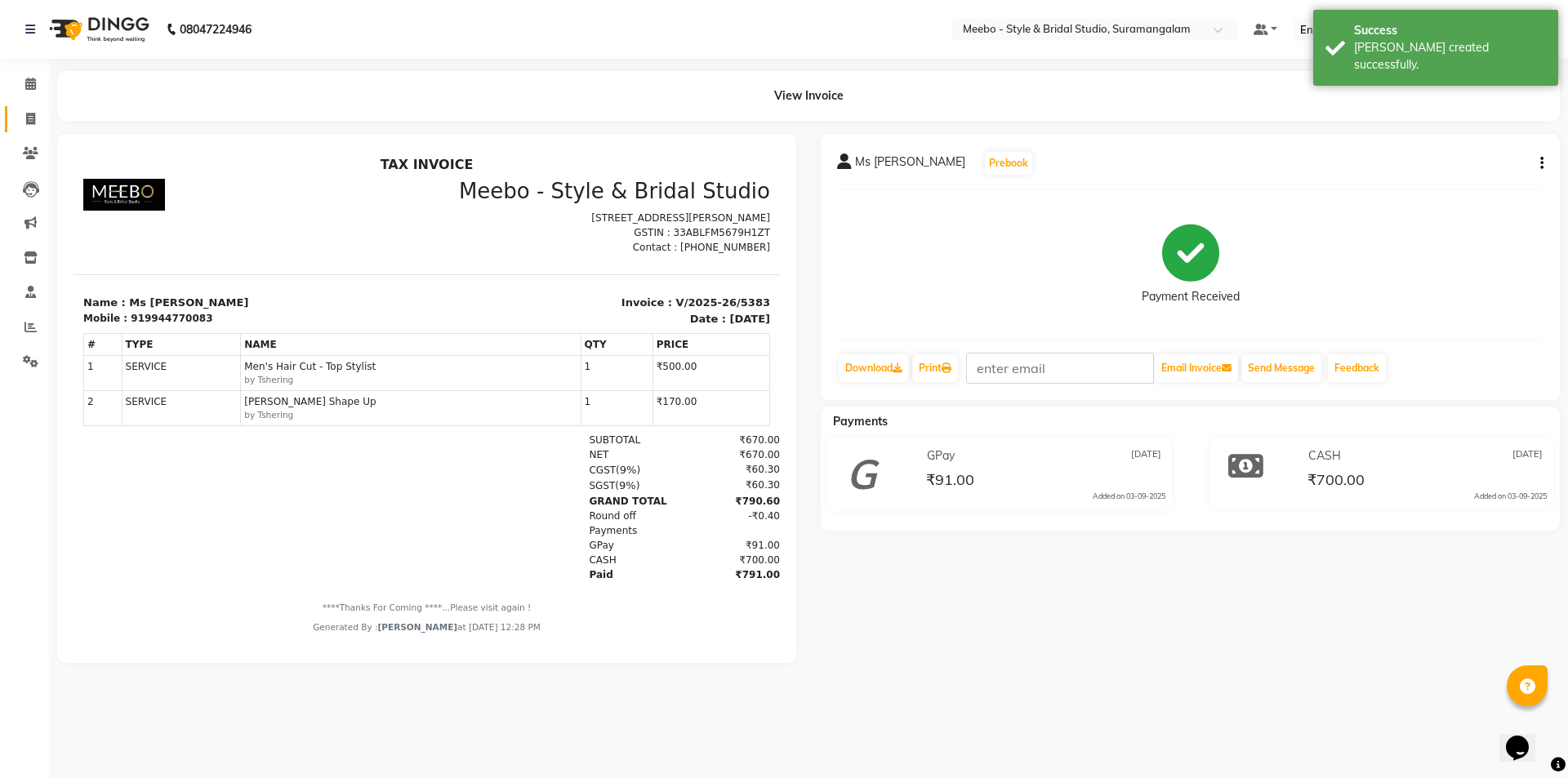
click at [27, 115] on icon at bounding box center [30, 119] width 9 height 12
select select "service"
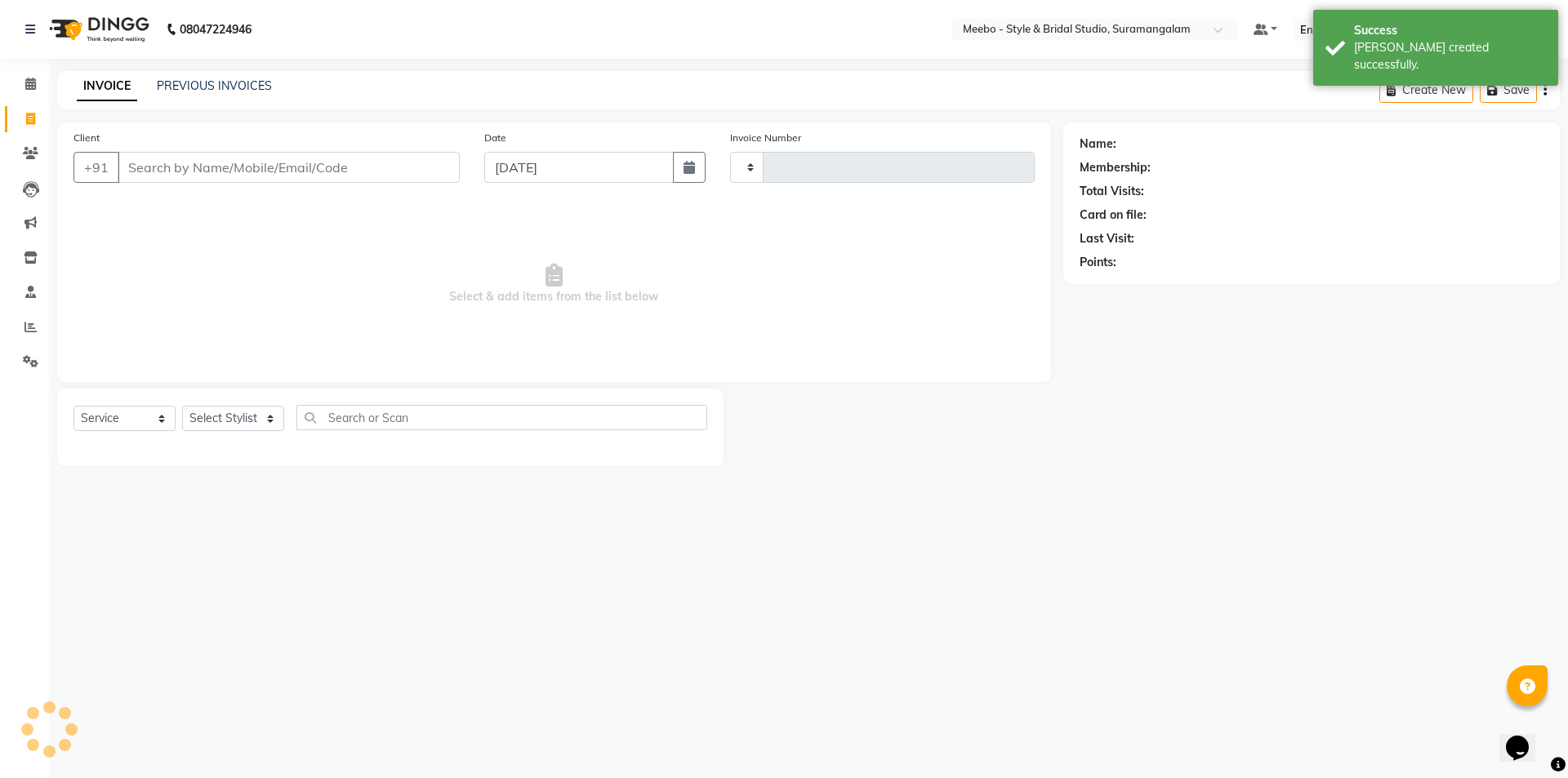
type input "5384"
select select "12"
click at [168, 162] on input "Client" at bounding box center [288, 167] width 342 height 31
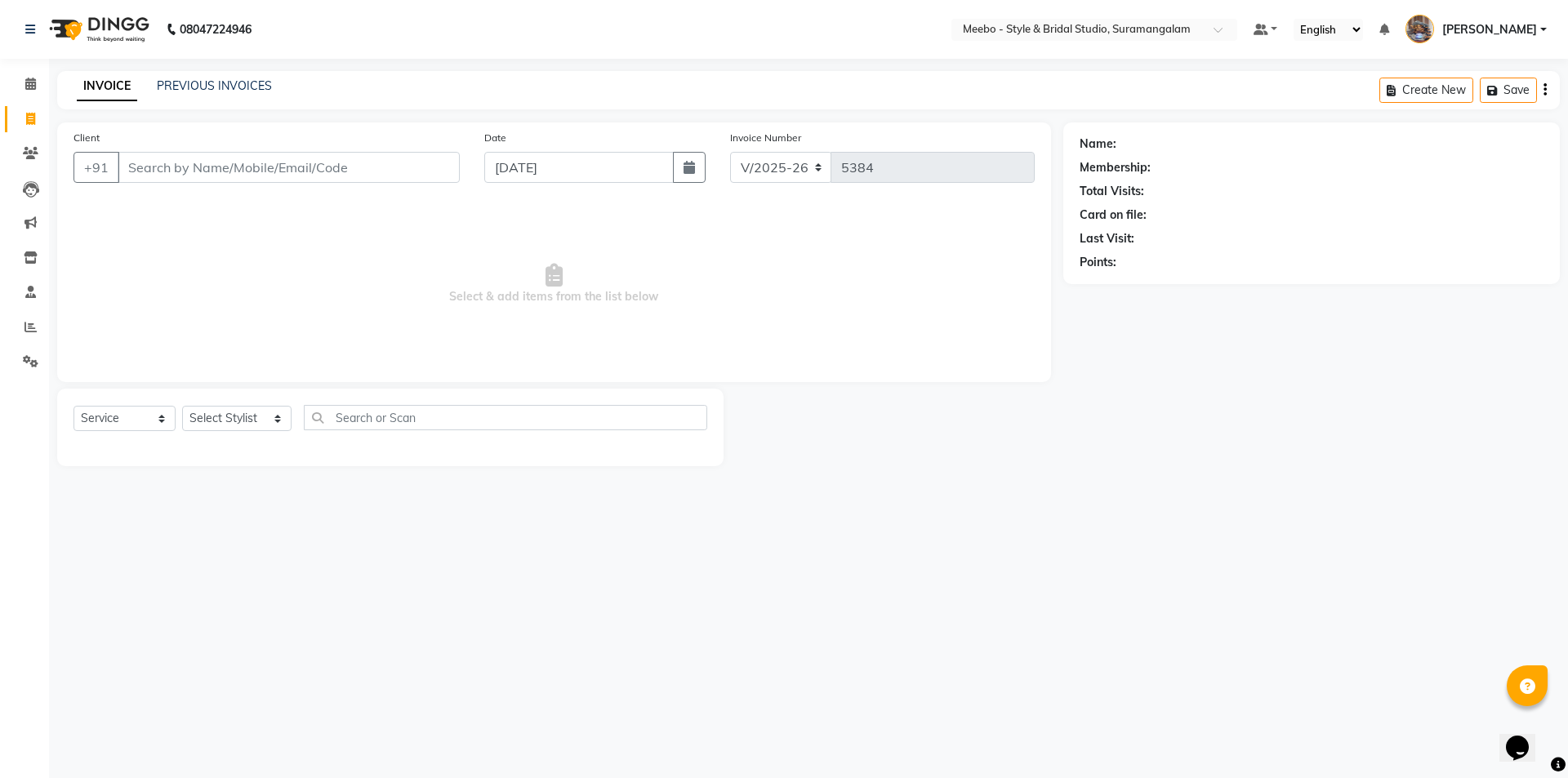
drag, startPoint x: 168, startPoint y: 162, endPoint x: 152, endPoint y: 164, distance: 16.1
type input "9944770083"
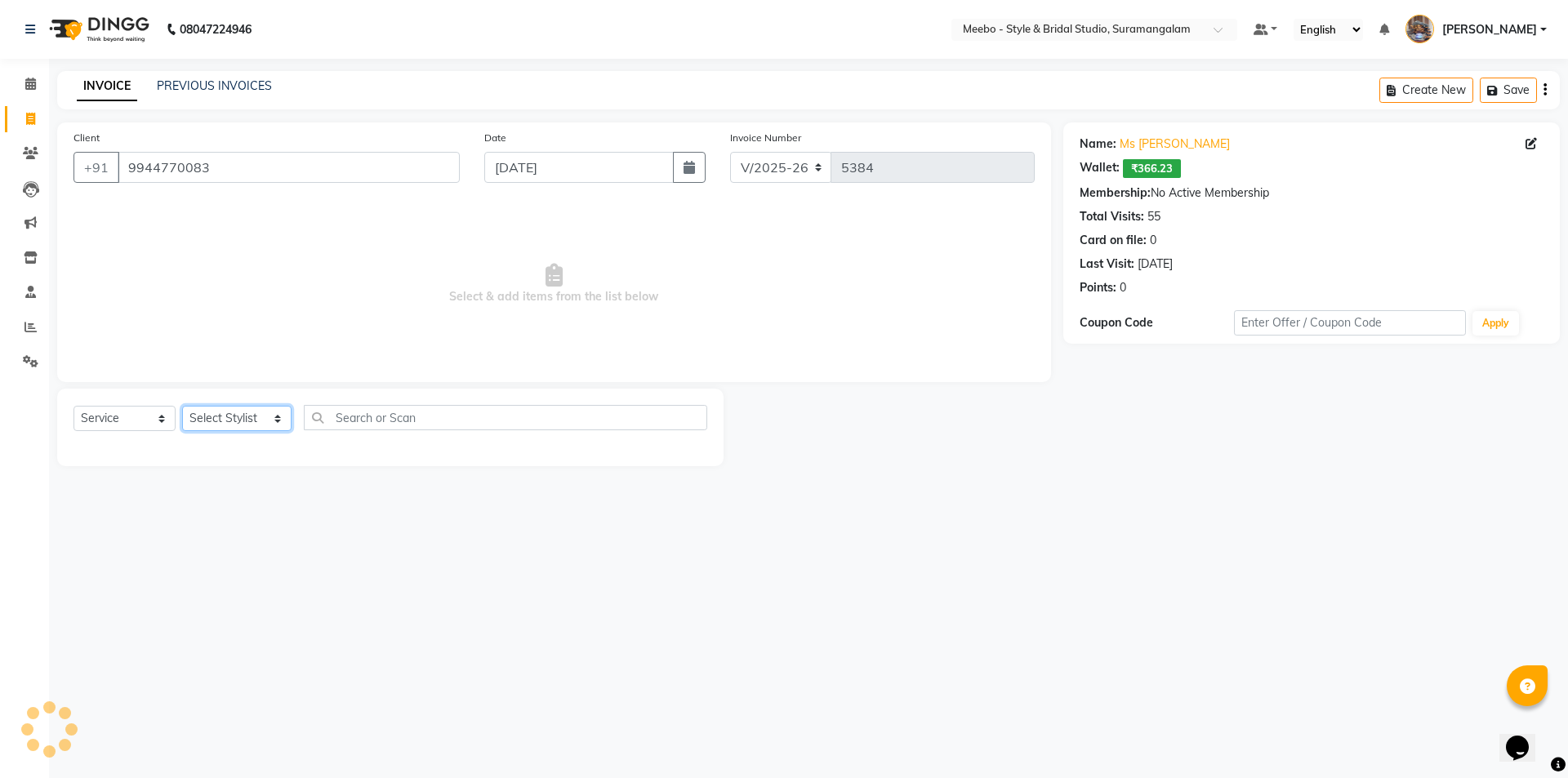
click at [219, 418] on select "Select Stylist Admin [PERSON_NAME] [PERSON_NAME] Manager [PERSON_NAME] [PERSON_…" at bounding box center [237, 418] width 110 height 25
click at [137, 414] on select "Select Service Product Membership Package Voucher Prepaid Gift Card" at bounding box center [124, 418] width 102 height 25
select select "membership"
click at [73, 406] on select "Select Service Product Membership Package Voucher Prepaid Gift Card" at bounding box center [124, 418] width 102 height 25
click at [242, 420] on select "Select Stylist Admin [PERSON_NAME] [PERSON_NAME] Manager [PERSON_NAME] [PERSON_…" at bounding box center [237, 418] width 110 height 25
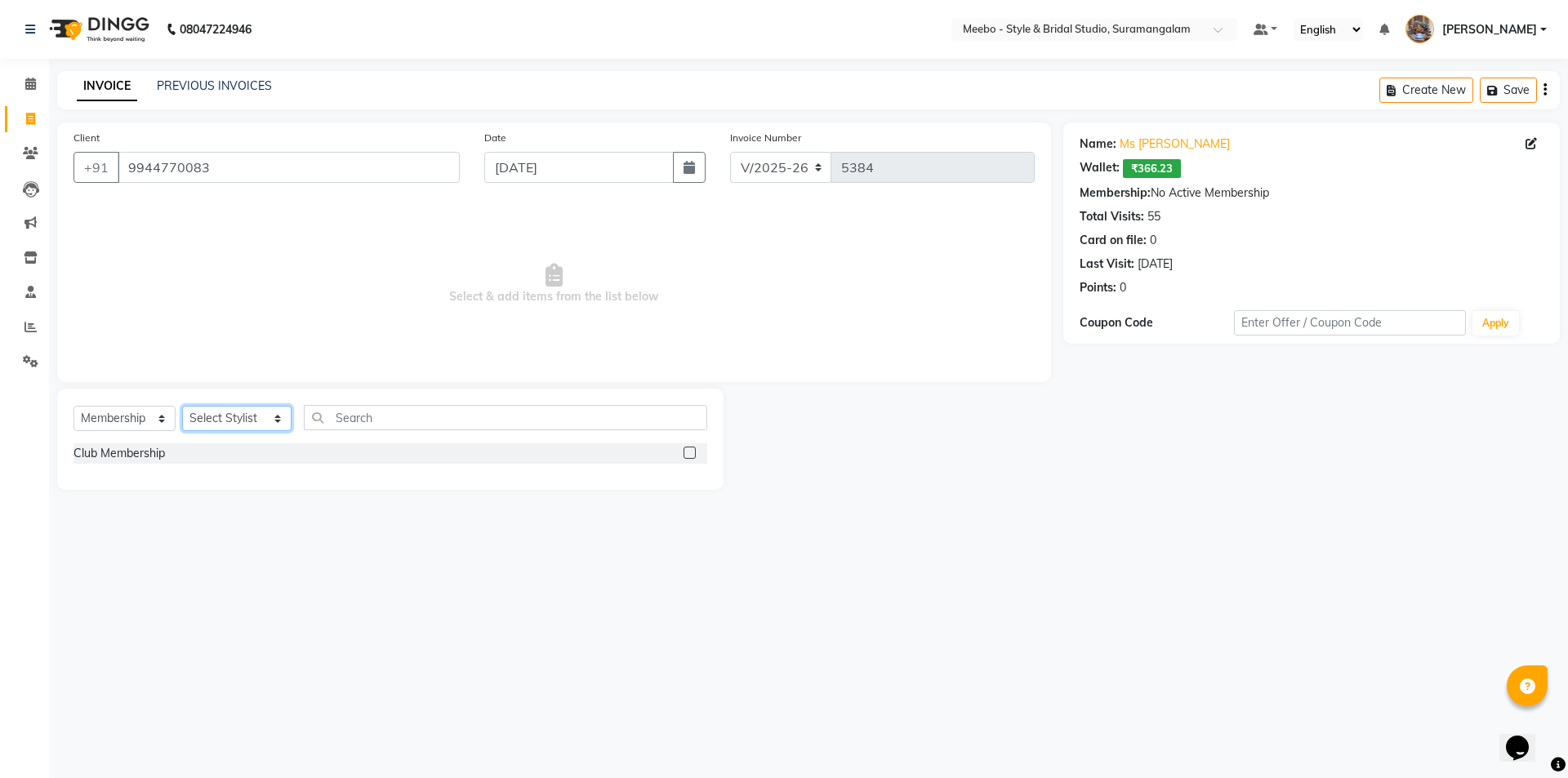
select select "68982"
click at [691, 452] on label at bounding box center [689, 452] width 12 height 12
click at [691, 452] on input "checkbox" at bounding box center [688, 453] width 11 height 11
select select "select"
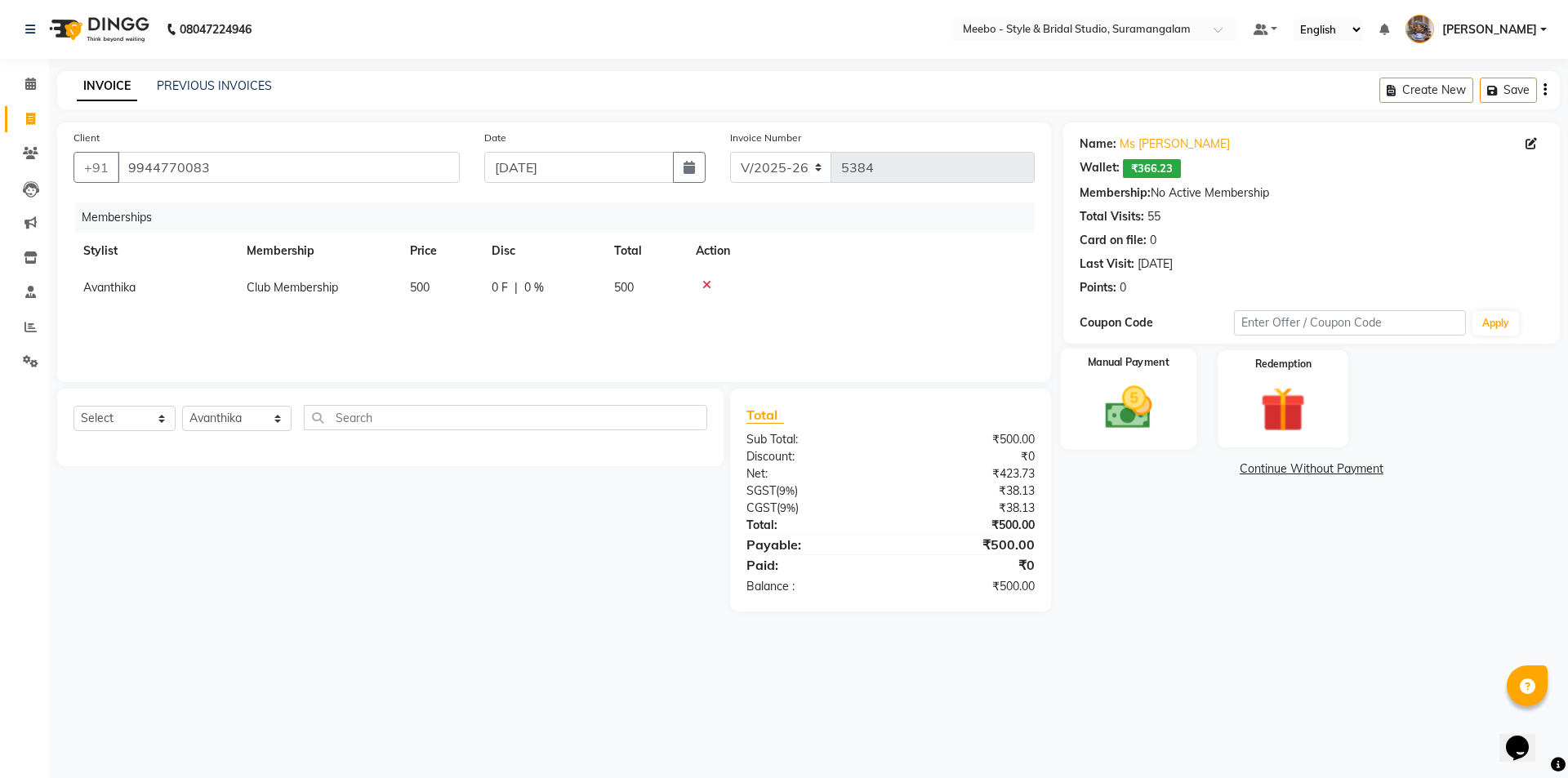
click at [1137, 419] on img at bounding box center [1127, 407] width 76 height 54
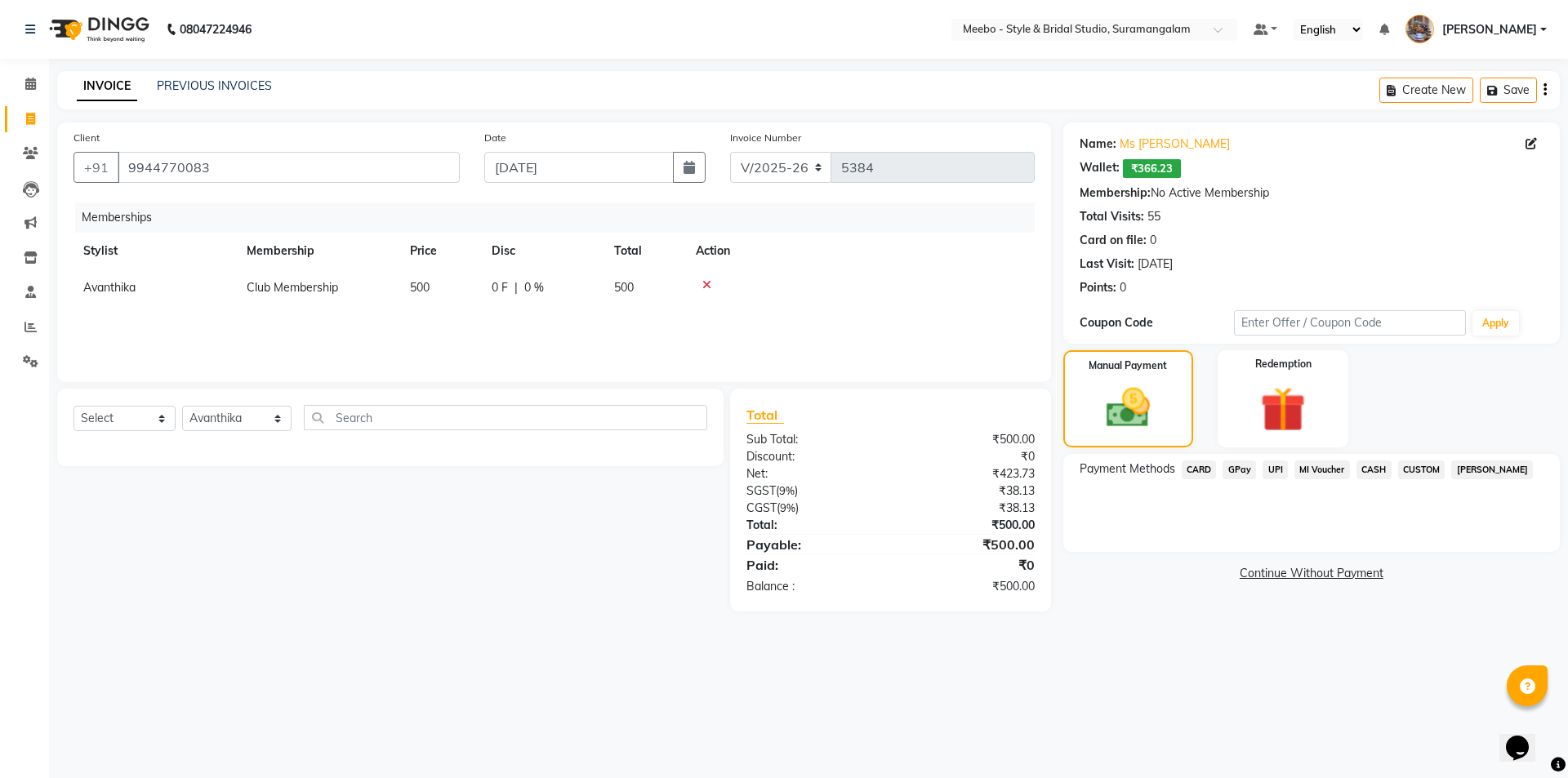
click at [1373, 465] on span "CASH" at bounding box center [1373, 470] width 35 height 19
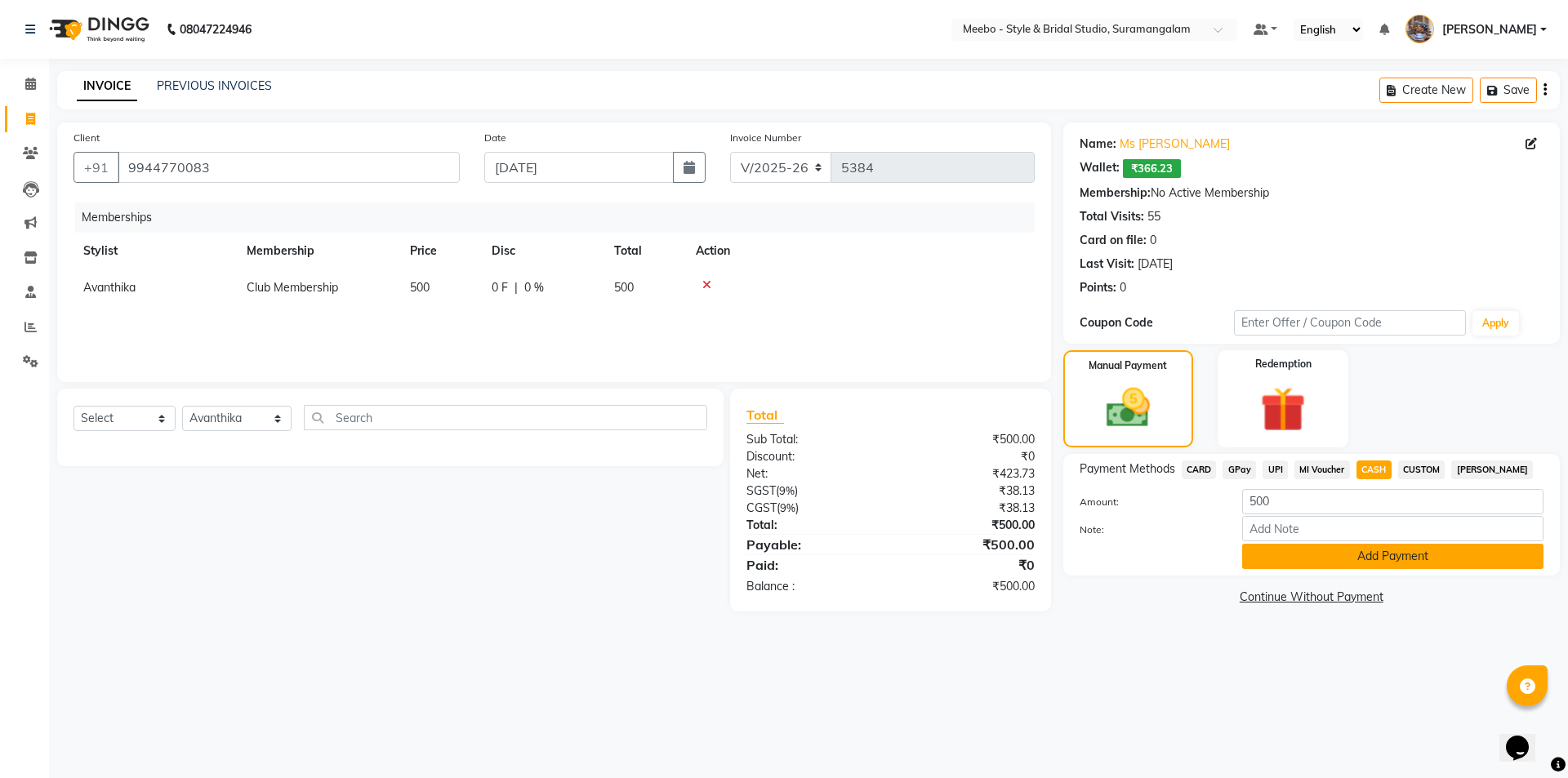
click at [1341, 561] on button "Add Payment" at bounding box center [1393, 556] width 301 height 25
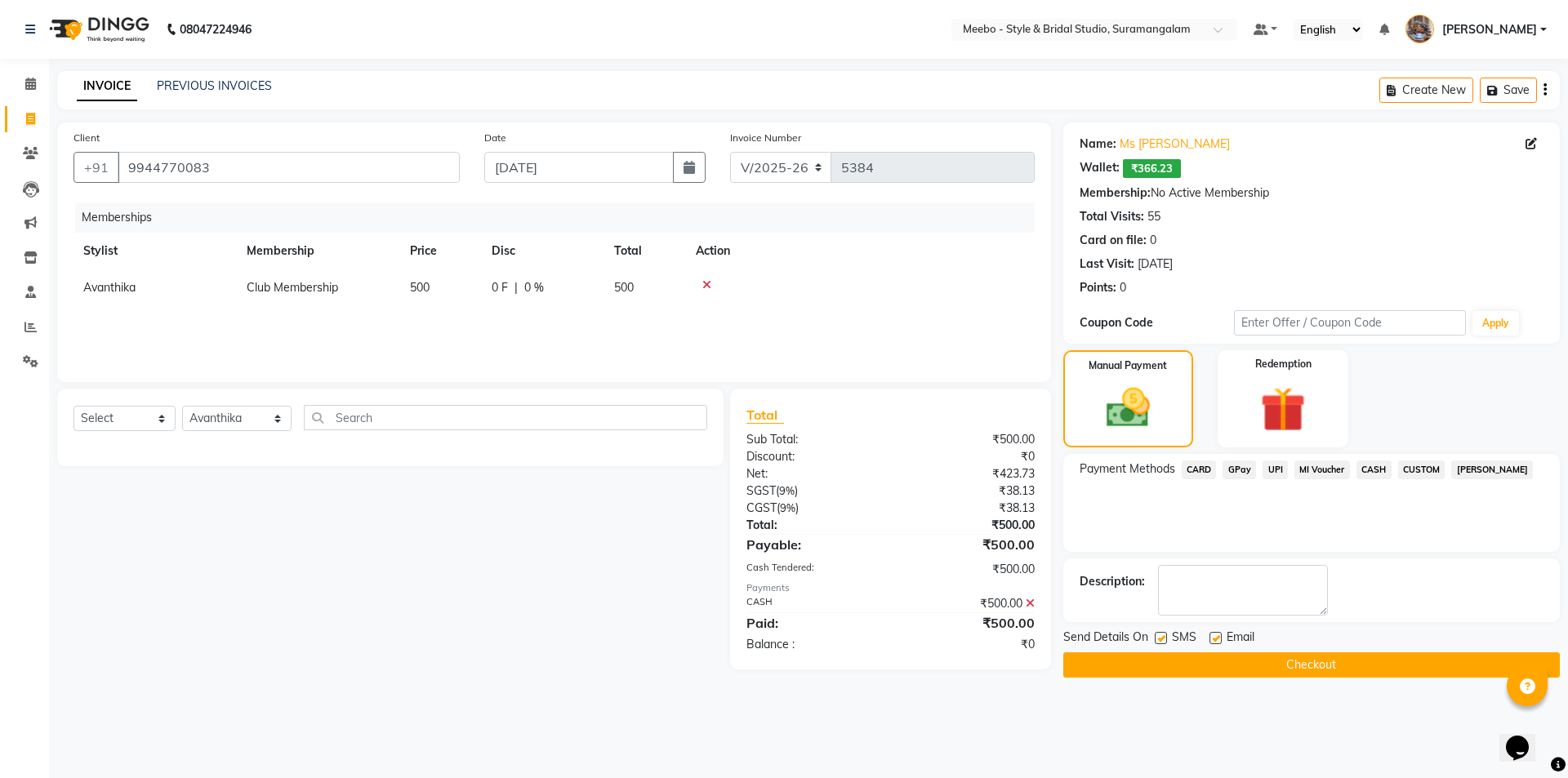
click at [1318, 672] on button "Checkout" at bounding box center [1311, 665] width 496 height 25
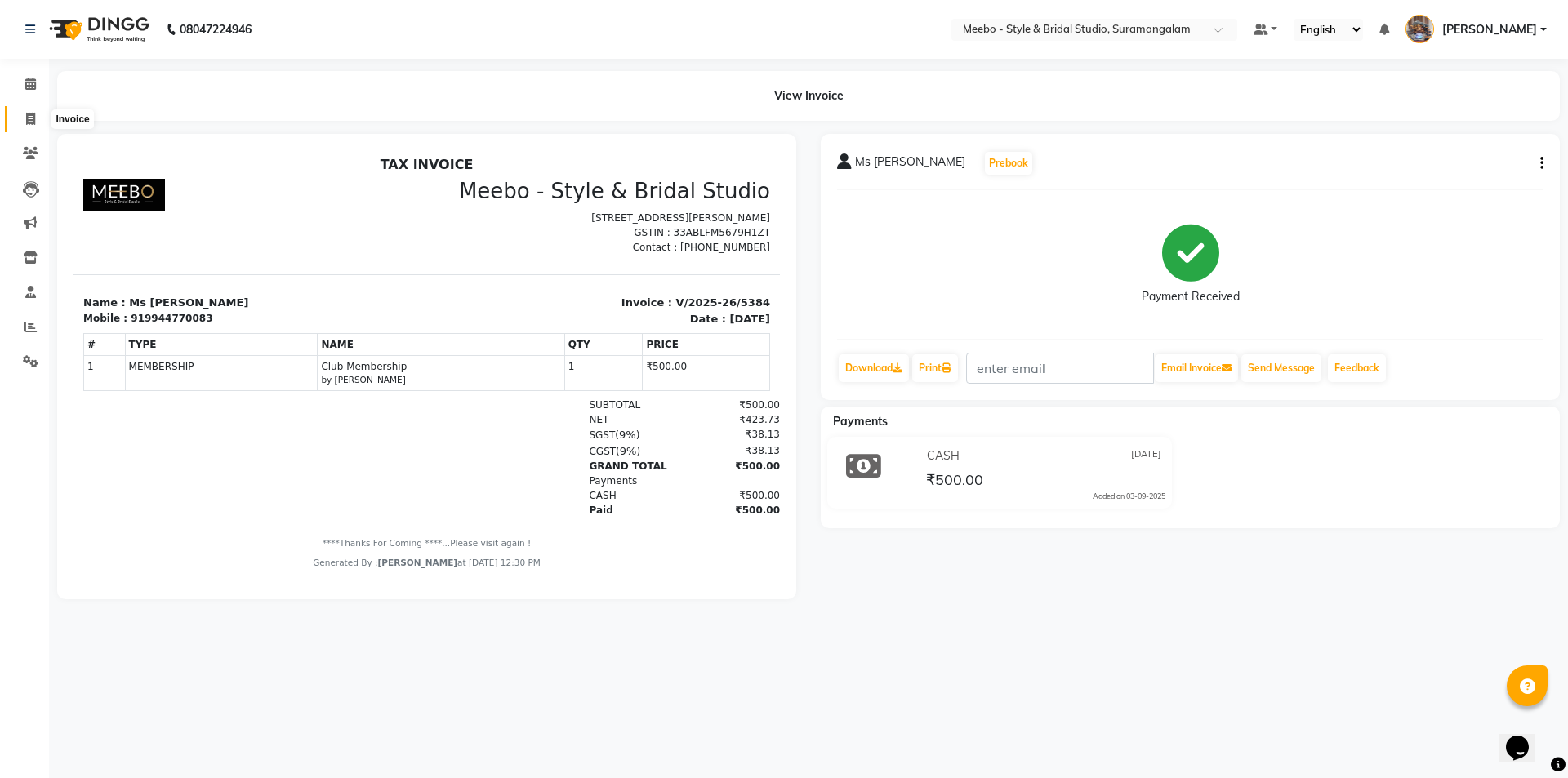
click at [26, 116] on icon at bounding box center [30, 119] width 9 height 12
select select "service"
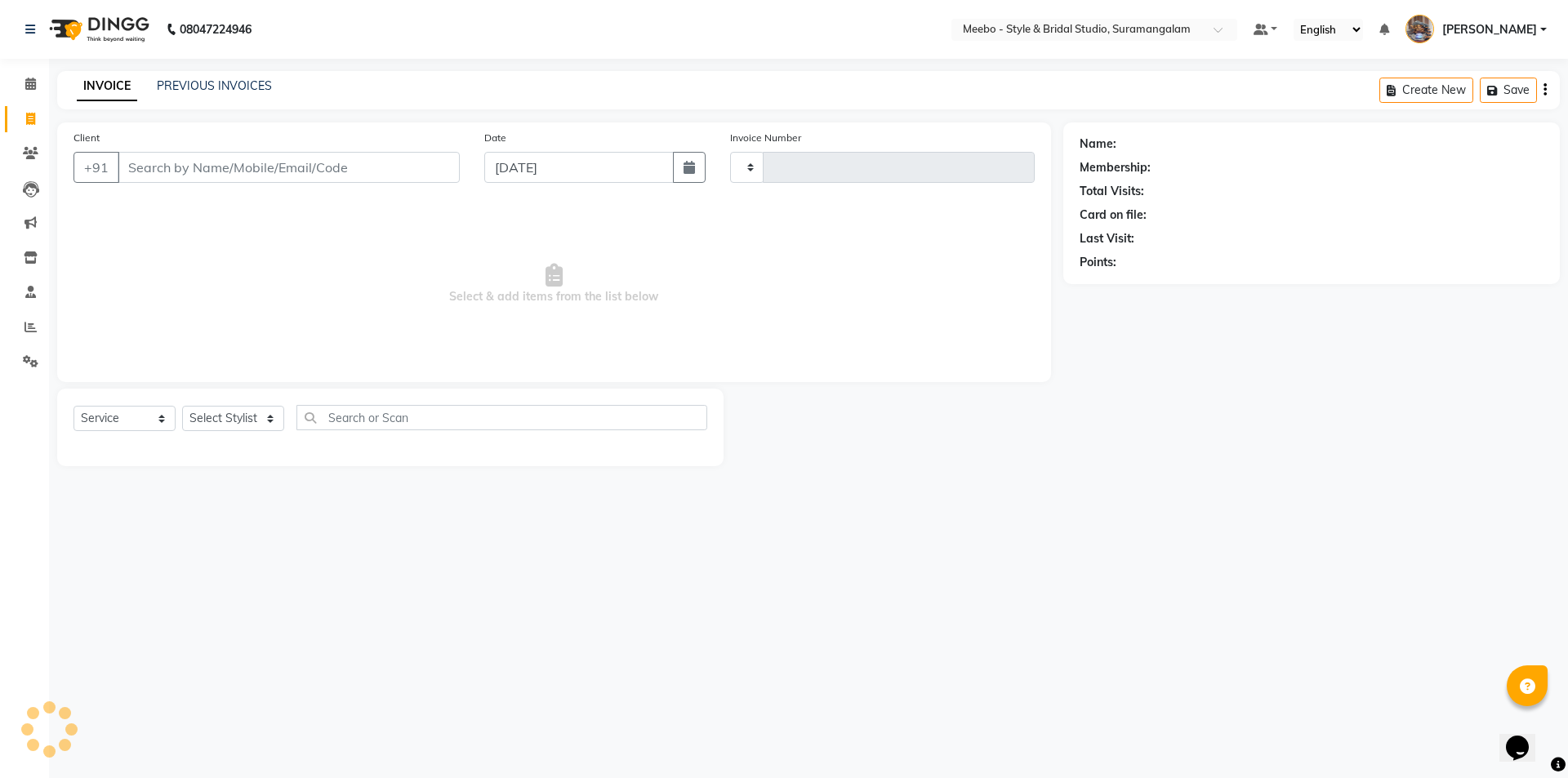
type input "5385"
select select "12"
click at [220, 416] on select "Select Stylist Admin [PERSON_NAME] [PERSON_NAME] Manager [PERSON_NAME] [PERSON_…" at bounding box center [237, 418] width 110 height 25
select select "24562"
click at [382, 416] on input "text" at bounding box center [505, 417] width 403 height 25
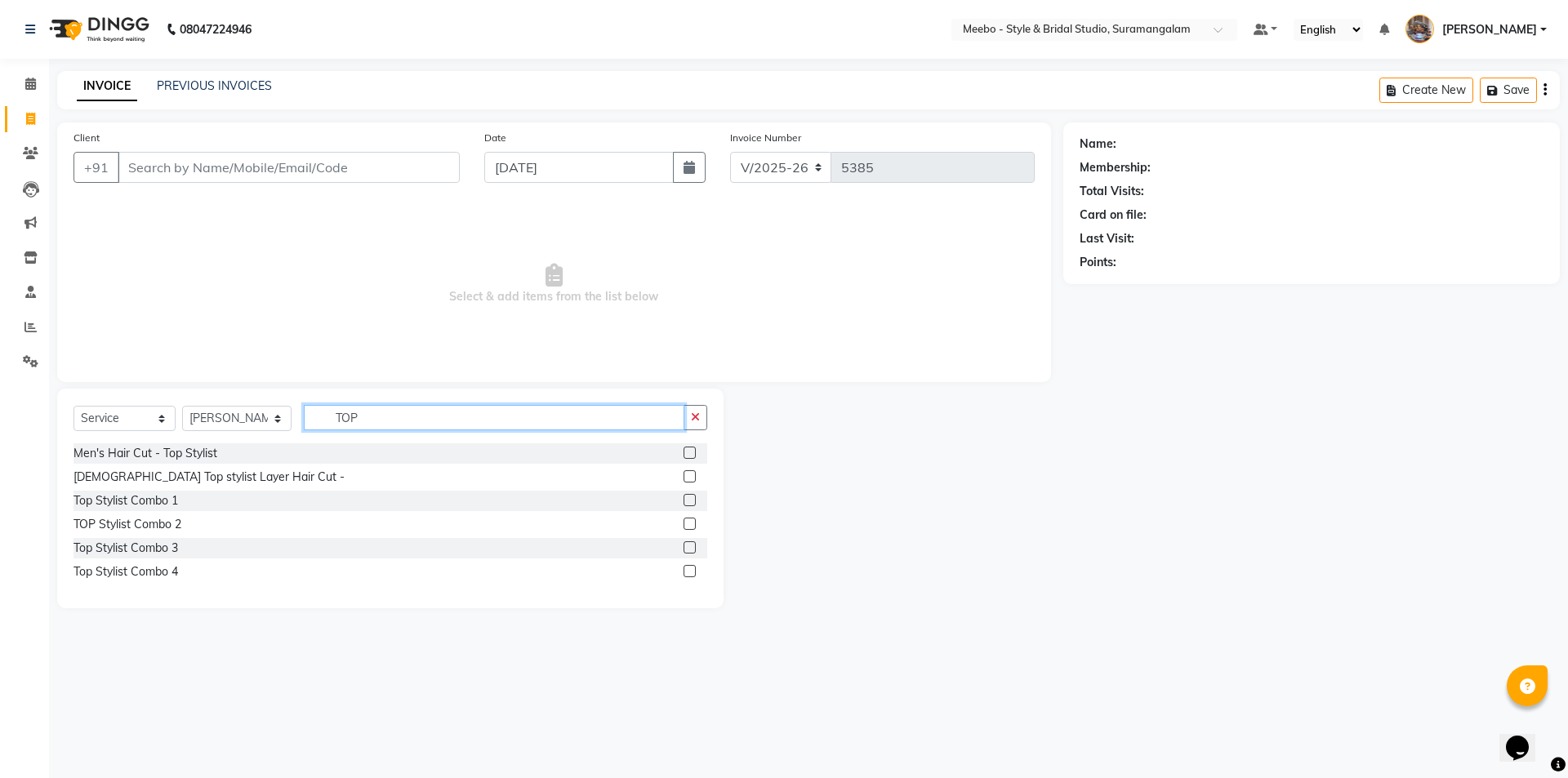
type input "TOP"
click at [690, 454] on label at bounding box center [689, 452] width 12 height 12
click at [690, 454] on input "checkbox" at bounding box center [688, 453] width 11 height 11
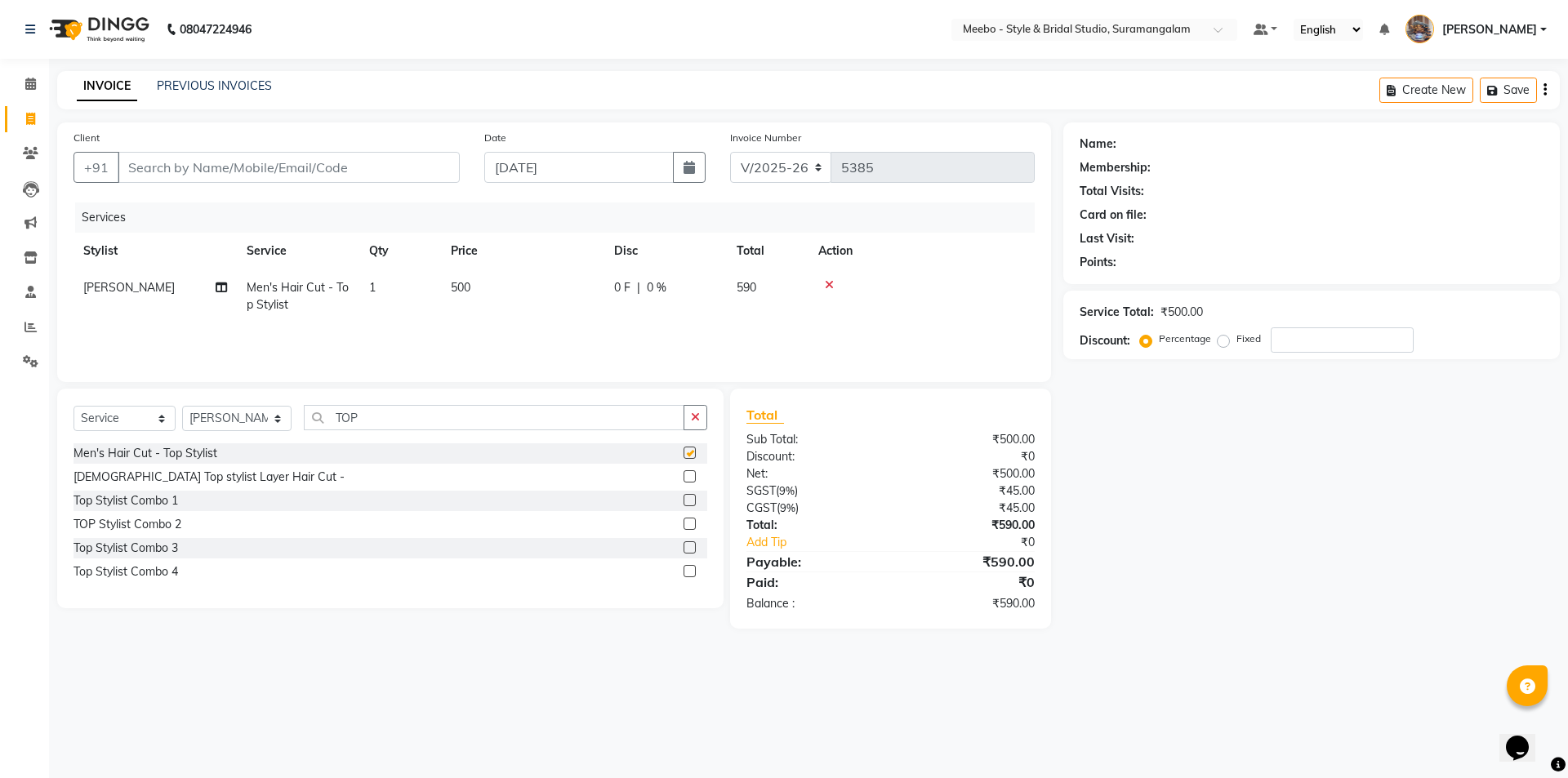
checkbox input "false"
click at [392, 420] on input "TOP" at bounding box center [494, 417] width 381 height 25
type input "T"
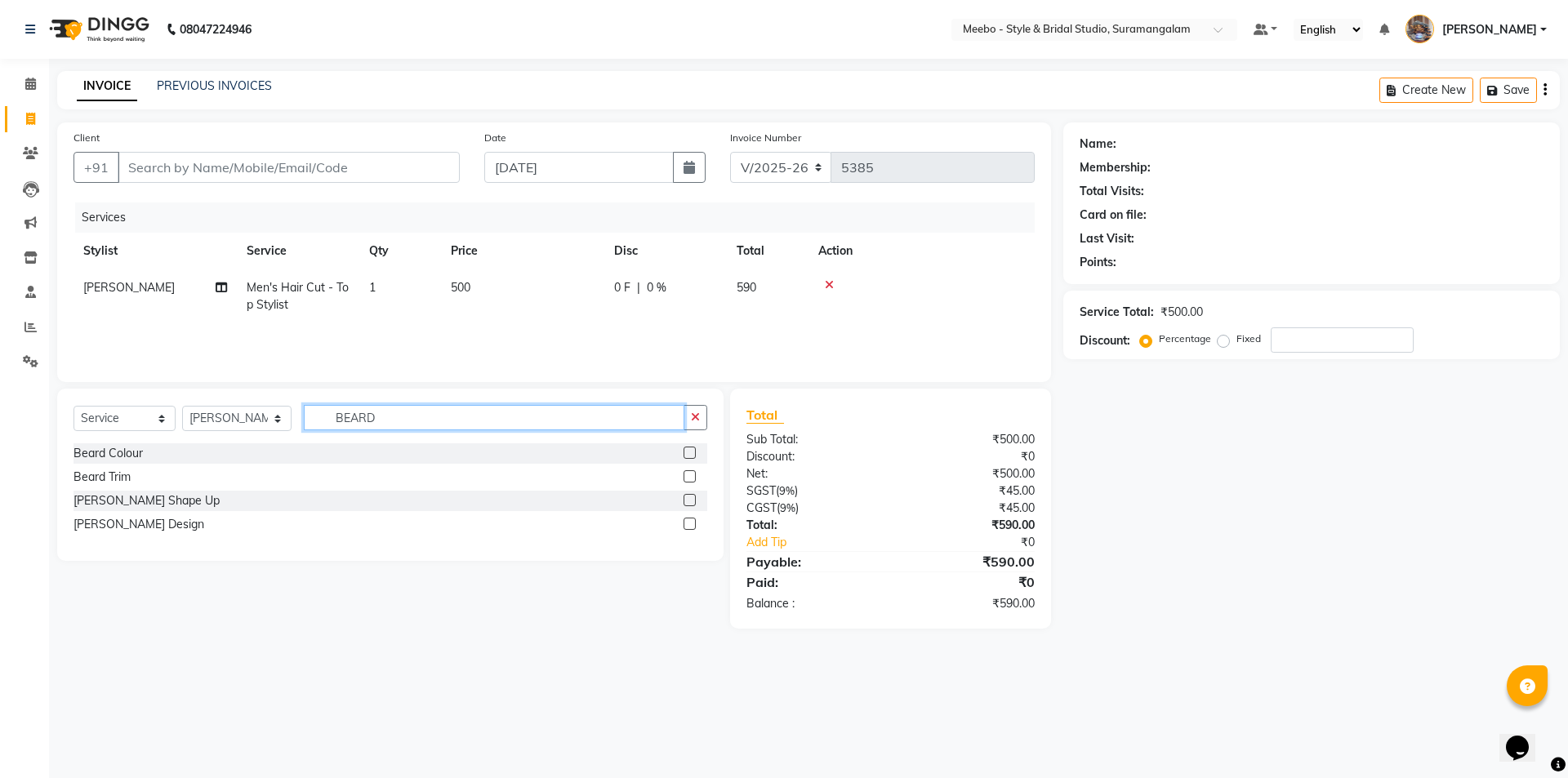
type input "BEARD"
click at [688, 499] on label at bounding box center [689, 500] width 12 height 12
click at [688, 499] on input "checkbox" at bounding box center [688, 500] width 11 height 11
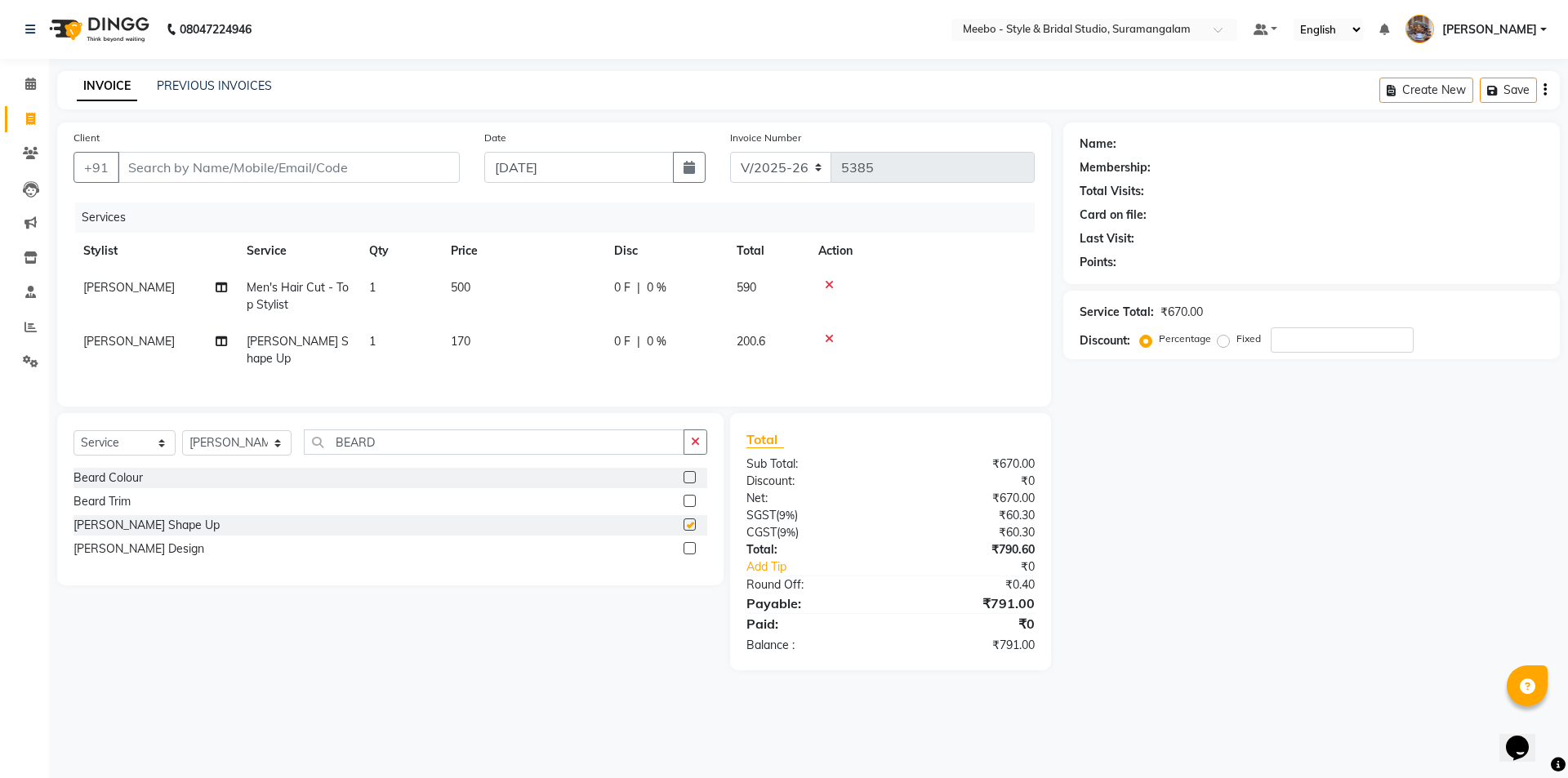
checkbox input "false"
click at [392, 440] on input "BEARD" at bounding box center [494, 442] width 381 height 25
type input "B"
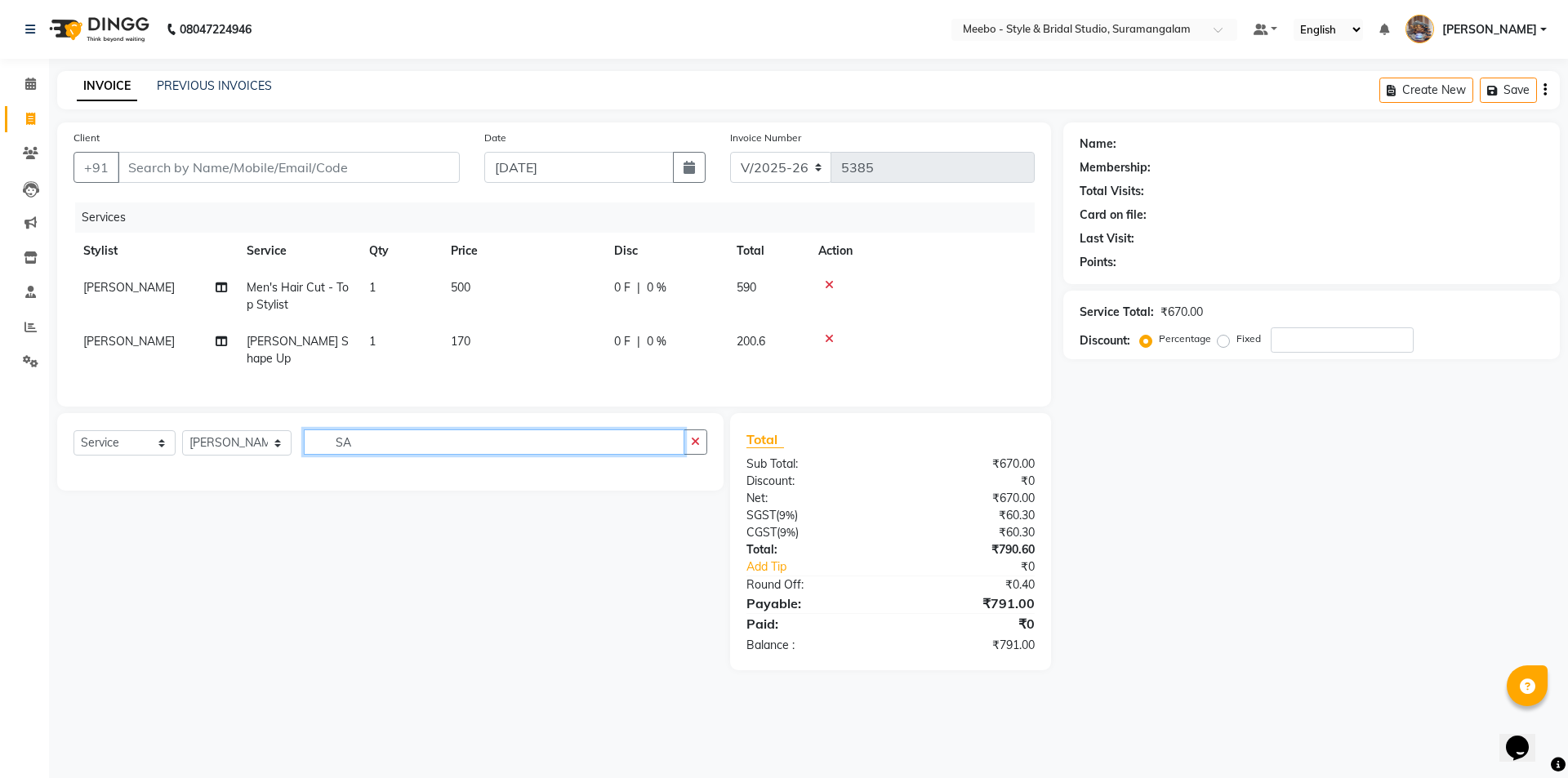
type input "S"
type input "ANTI"
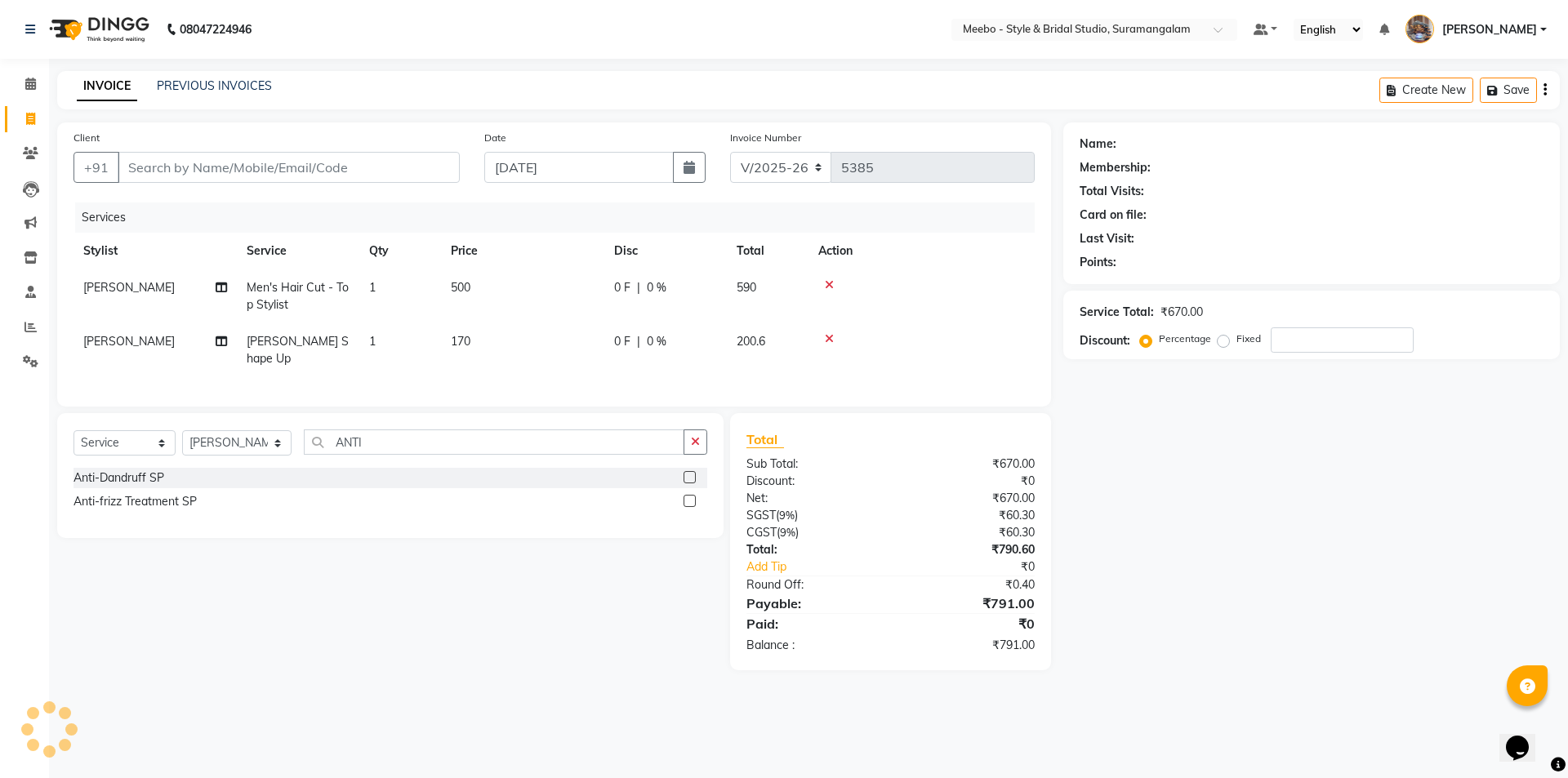
click at [687, 473] on label at bounding box center [689, 477] width 12 height 12
click at [687, 473] on input "checkbox" at bounding box center [688, 478] width 11 height 11
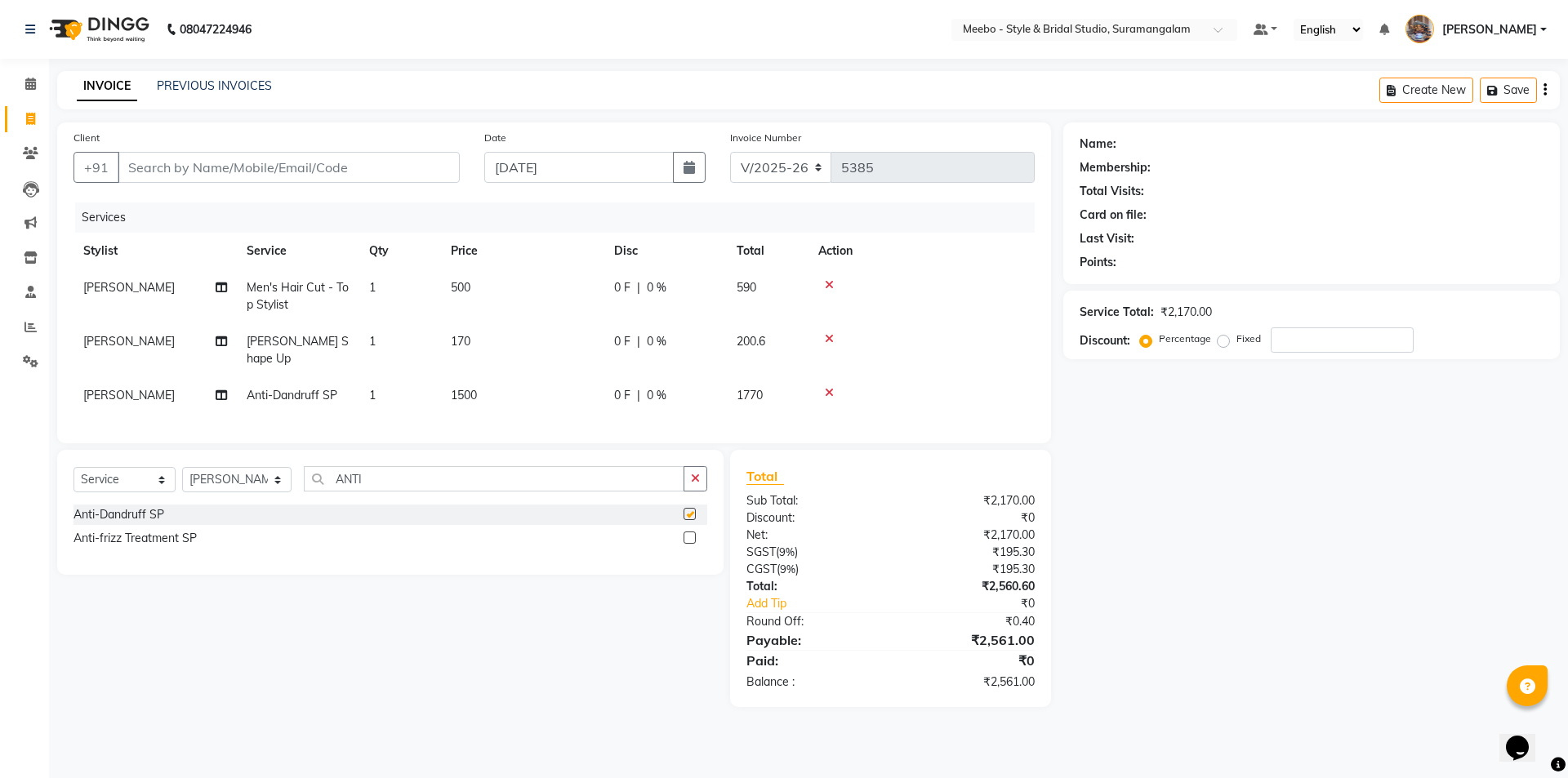
checkbox input "false"
click at [518, 381] on td "1500" at bounding box center [522, 396] width 163 height 37
select select "24562"
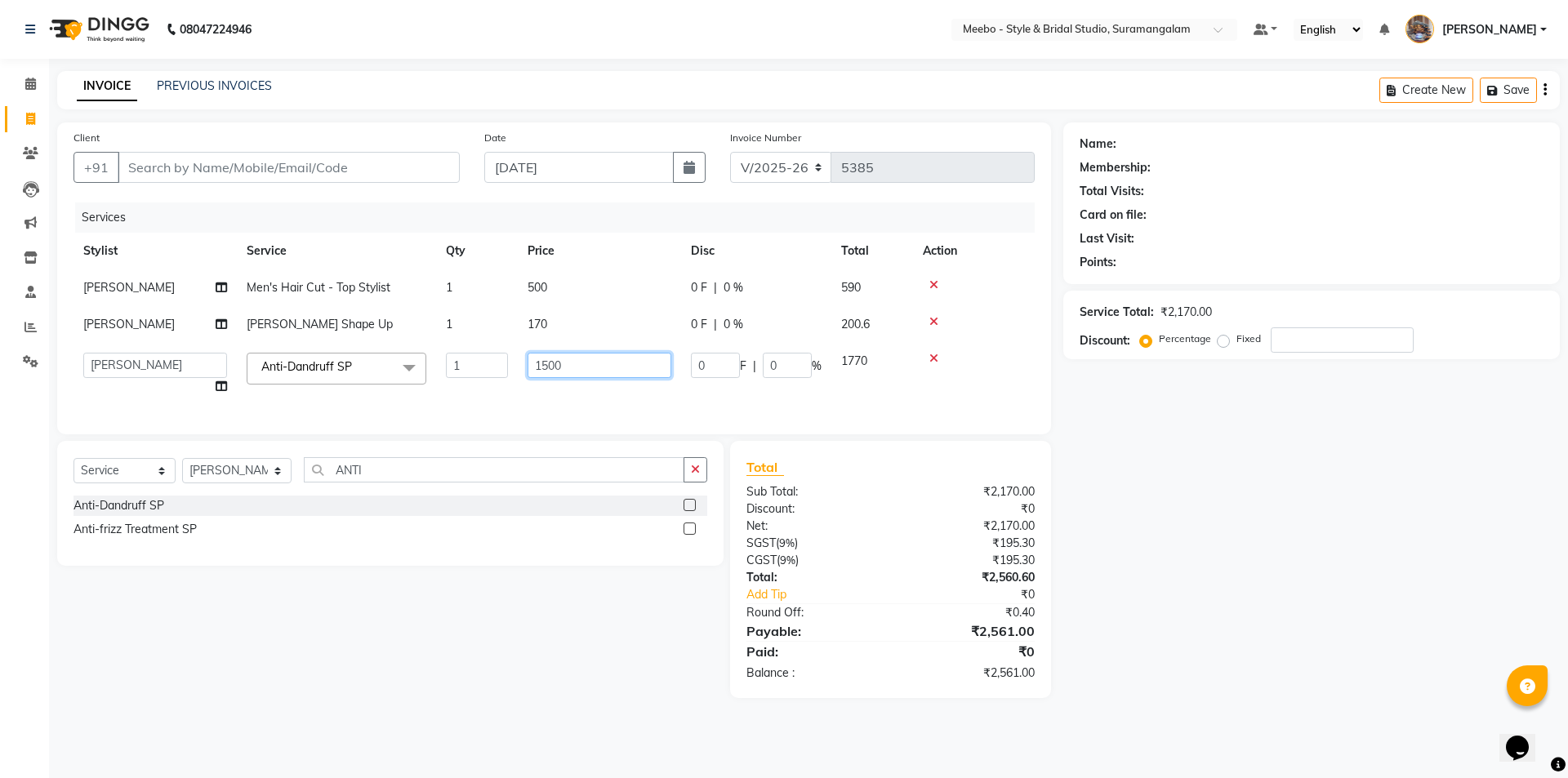
click at [578, 367] on input "1500" at bounding box center [599, 365] width 144 height 25
type input "1"
type input "2000"
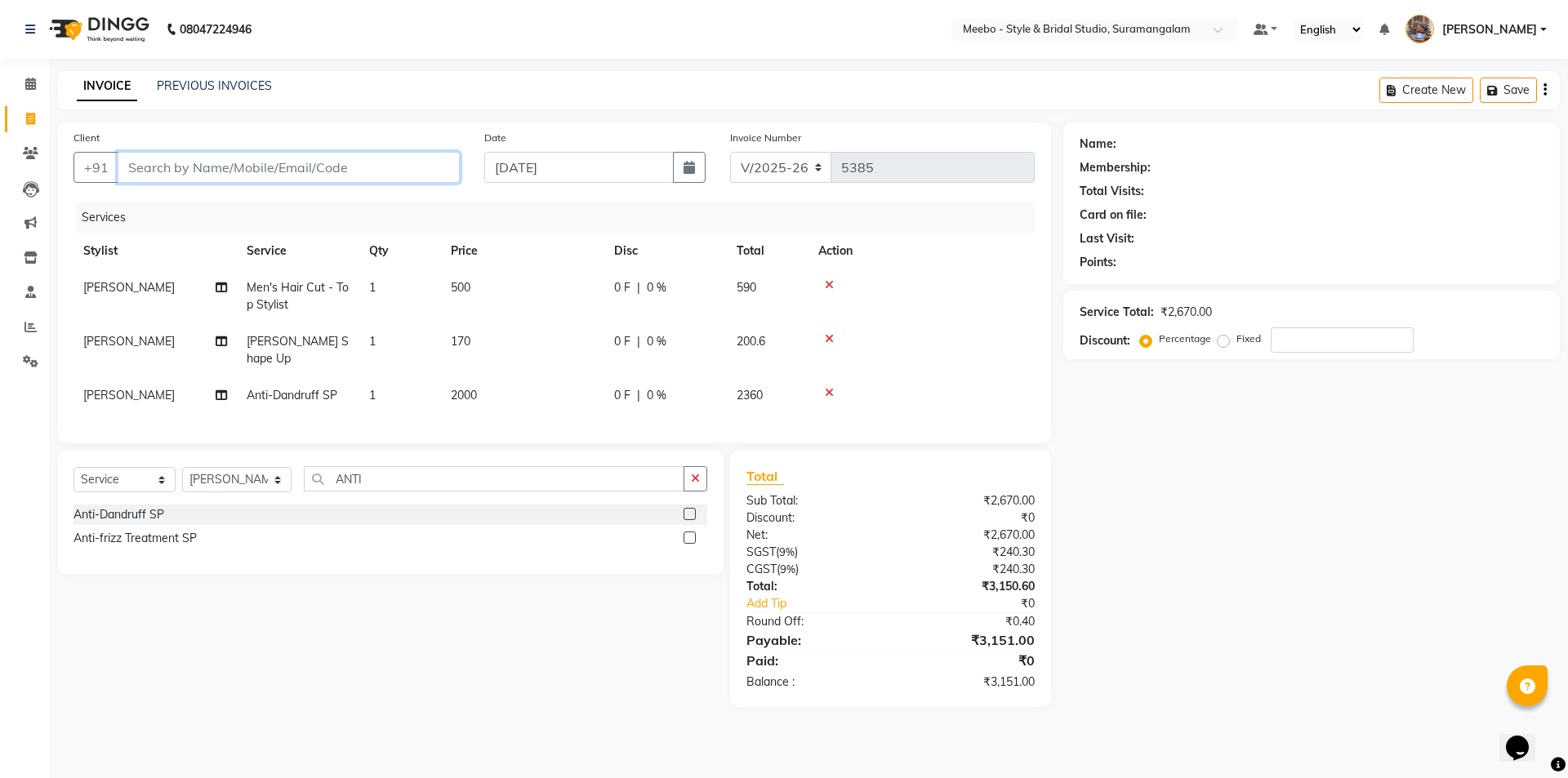
click at [206, 162] on input "Client" at bounding box center [288, 167] width 342 height 31
type input "9"
type input "0"
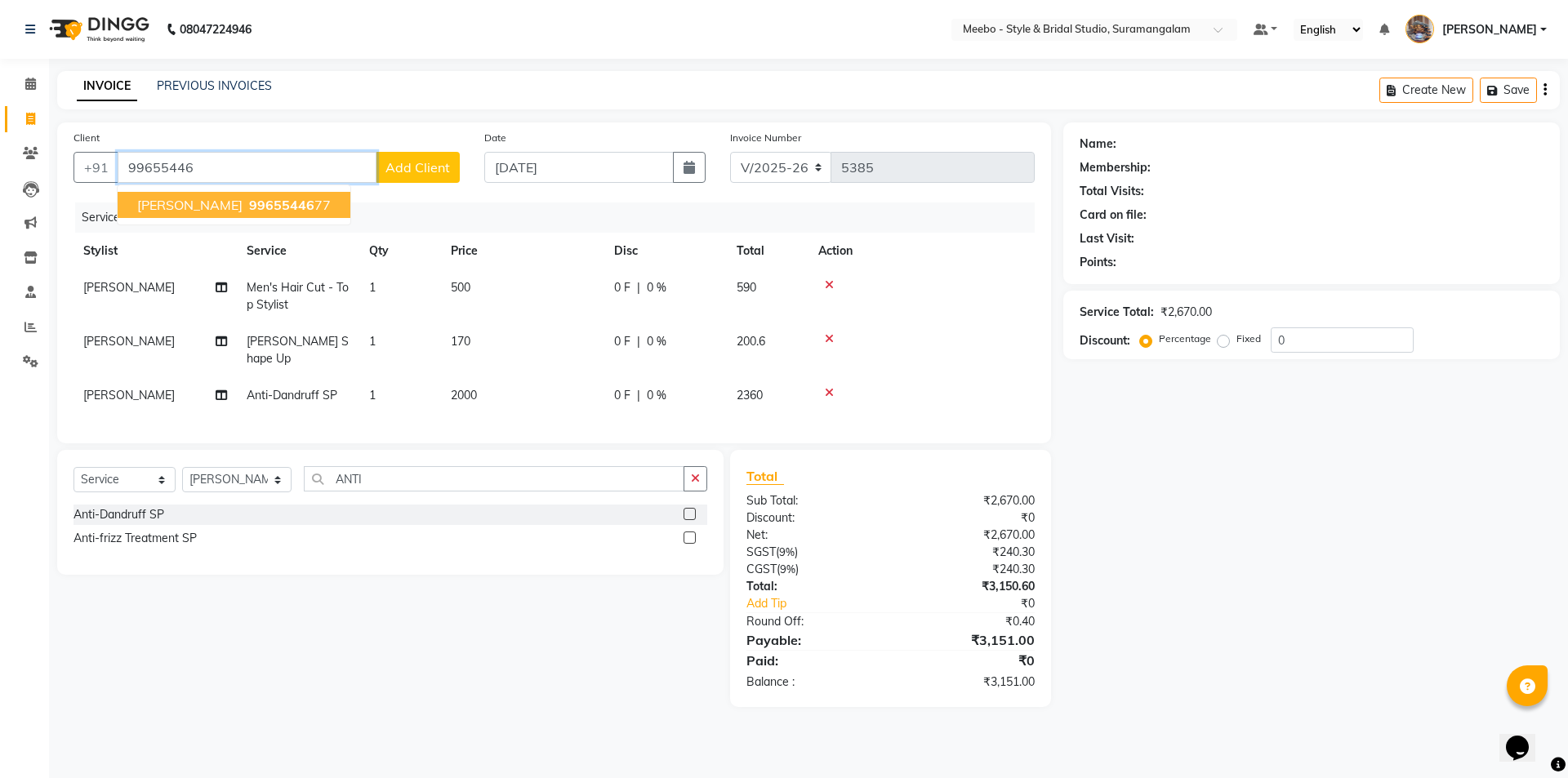
click at [175, 203] on span "[PERSON_NAME]" at bounding box center [190, 205] width 106 height 17
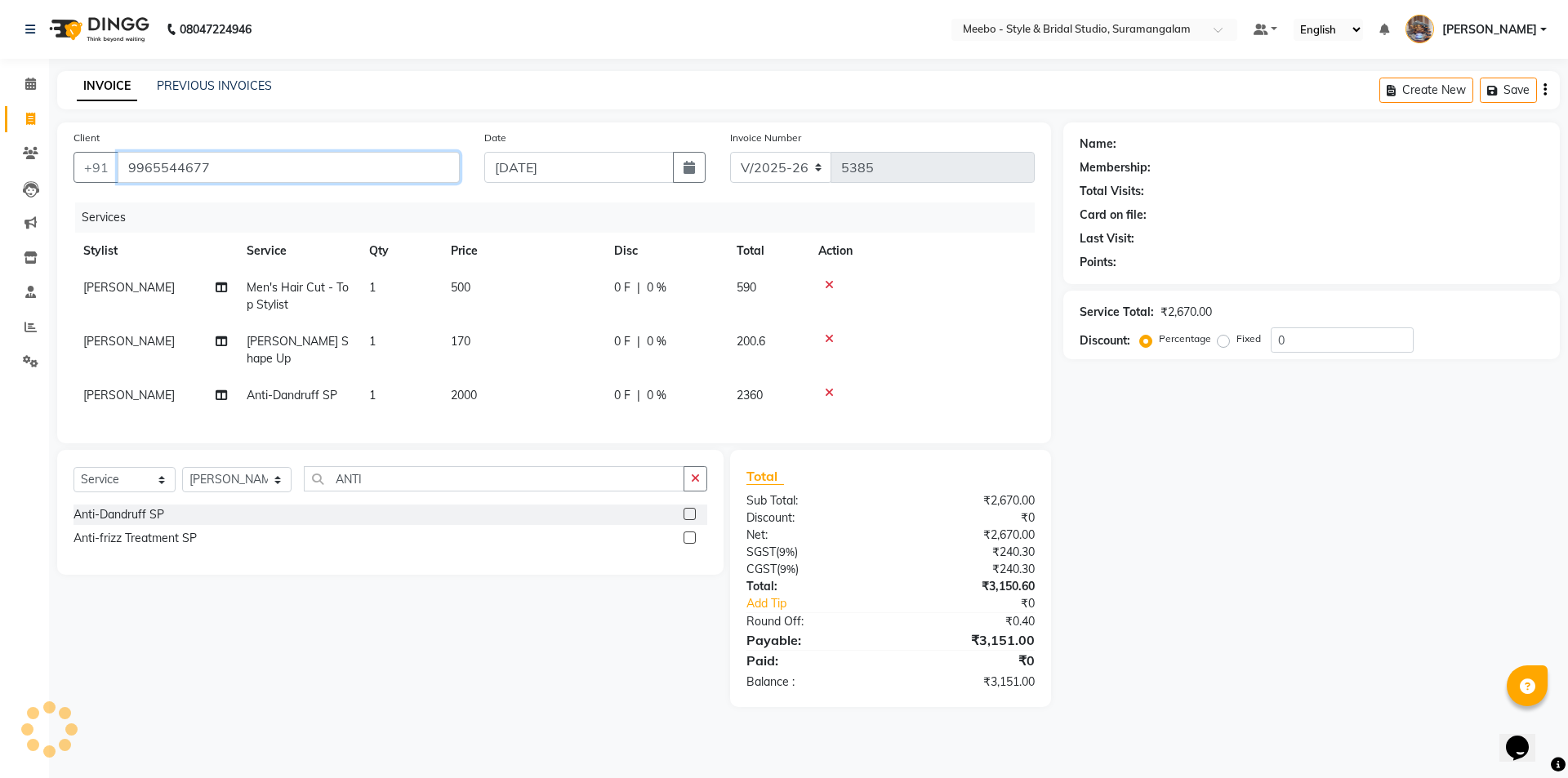
type input "9965544677"
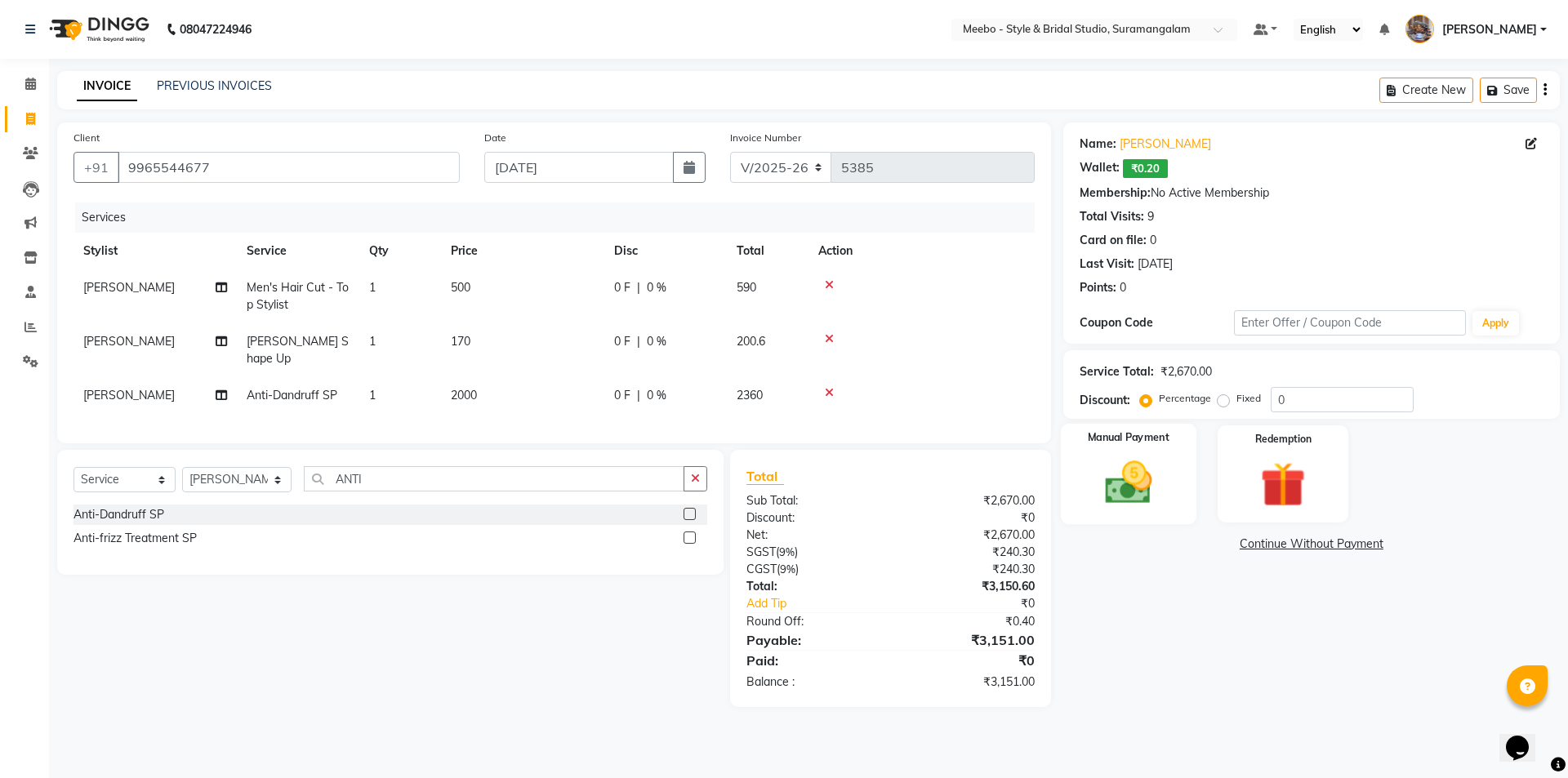
click at [1122, 485] on img at bounding box center [1127, 482] width 76 height 54
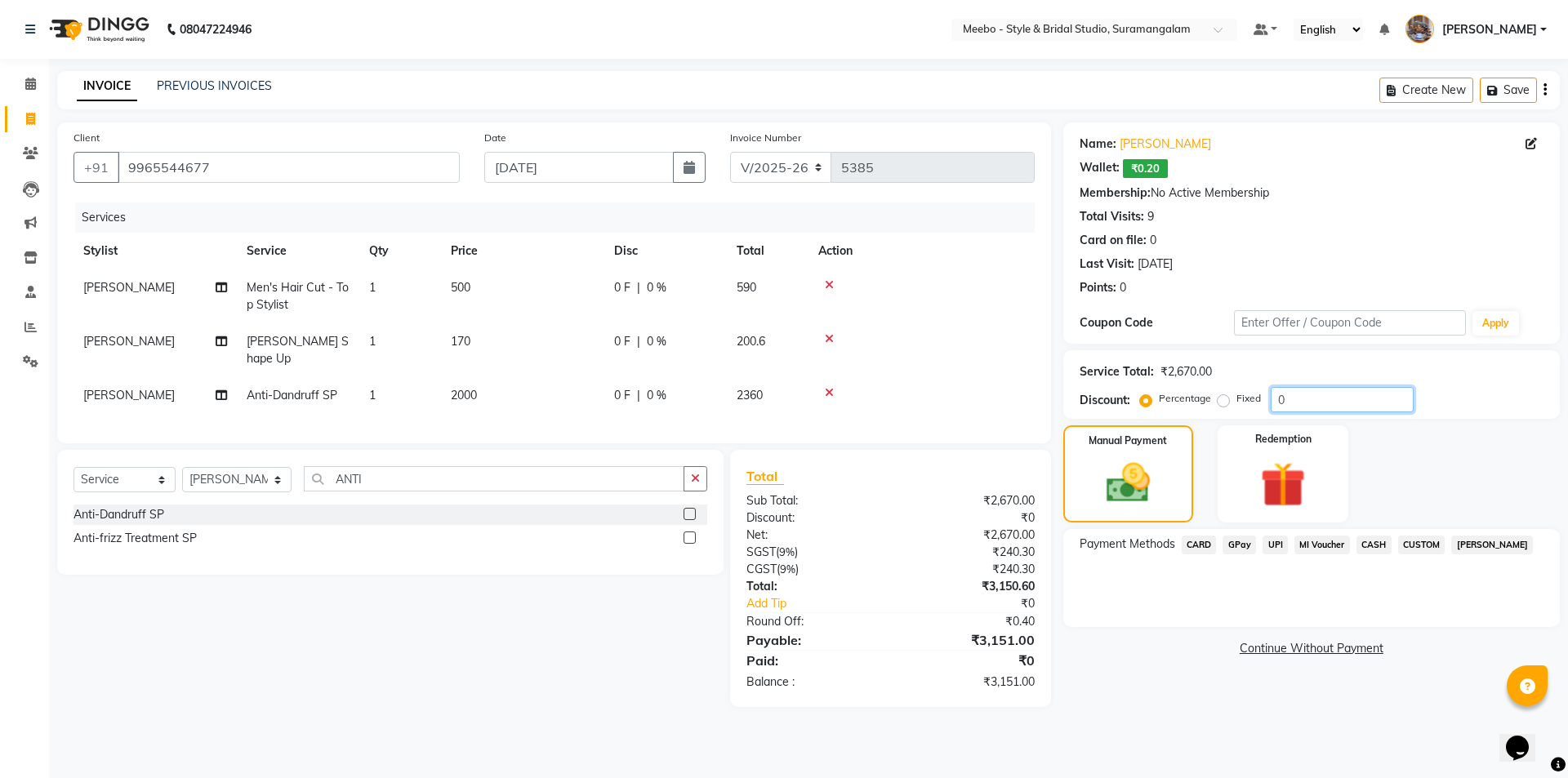
click at [1298, 398] on input "0" at bounding box center [1342, 399] width 143 height 25
type input "15"
click at [1201, 539] on span "CARD" at bounding box center [1199, 544] width 35 height 19
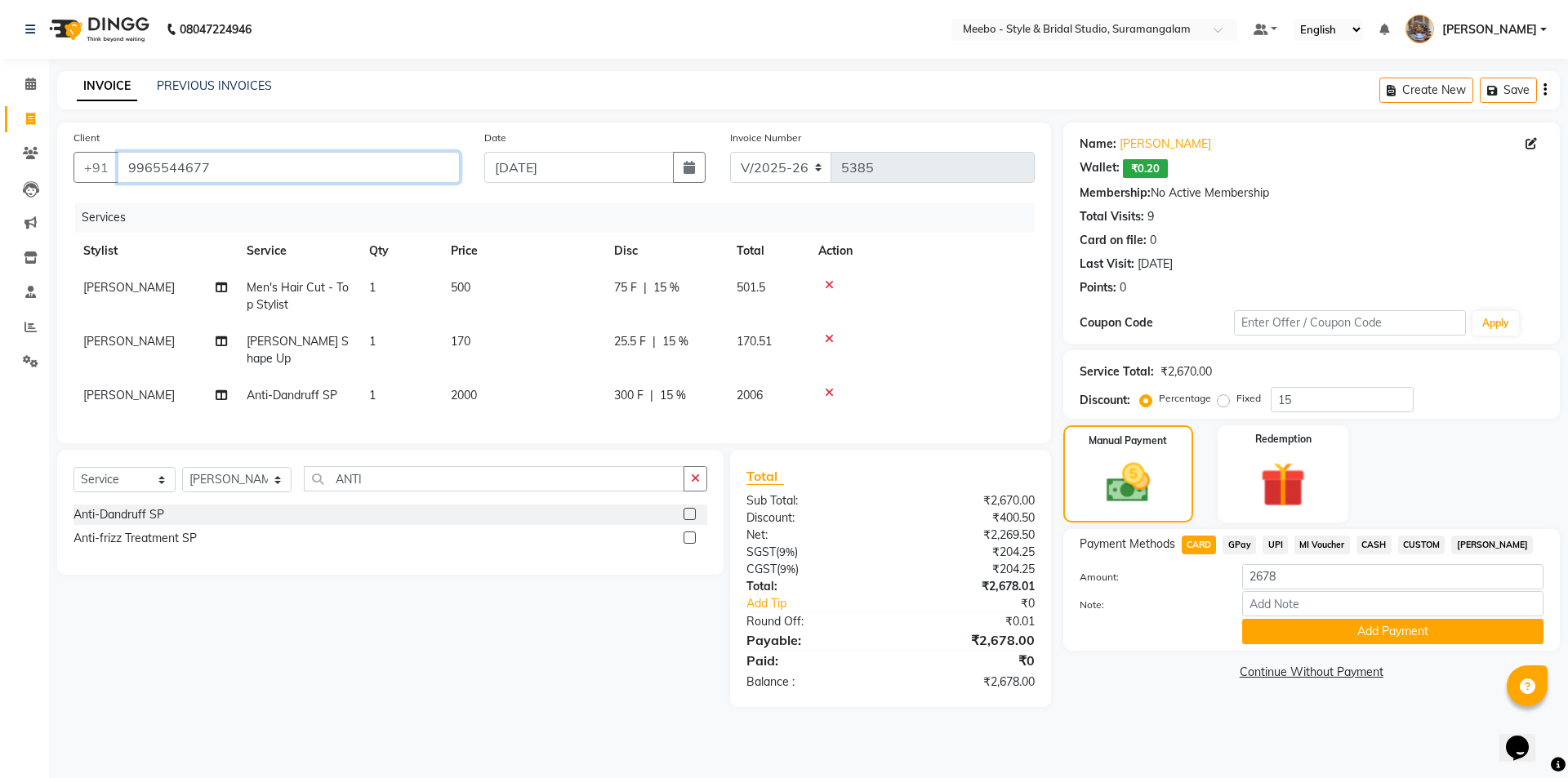
drag, startPoint x: 126, startPoint y: 167, endPoint x: 218, endPoint y: 164, distance: 92.0
click at [218, 164] on input "9965544677" at bounding box center [288, 167] width 342 height 31
click at [1336, 624] on button "Add Payment" at bounding box center [1393, 631] width 301 height 25
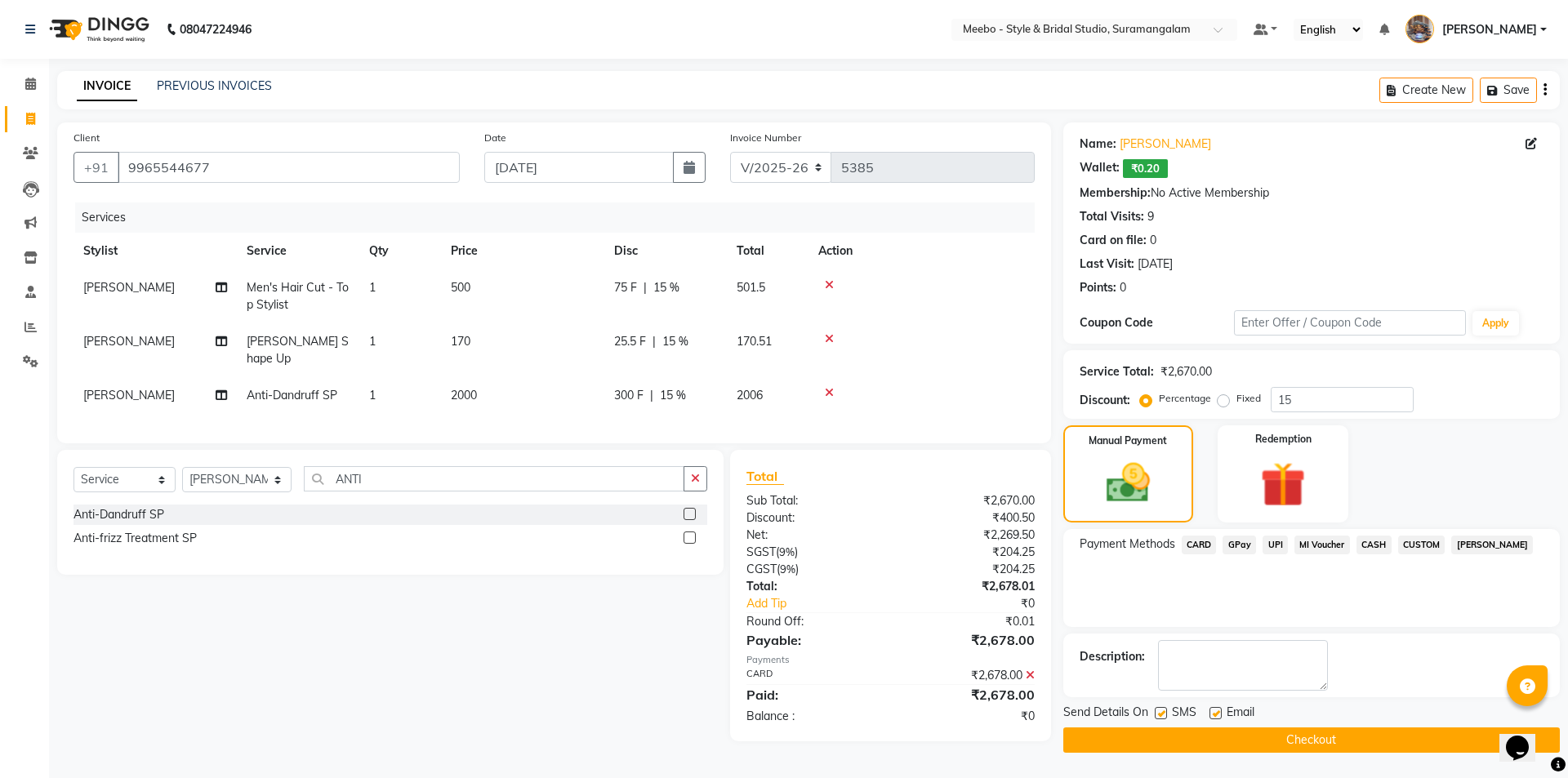
click at [1313, 734] on button "Checkout" at bounding box center [1311, 740] width 496 height 25
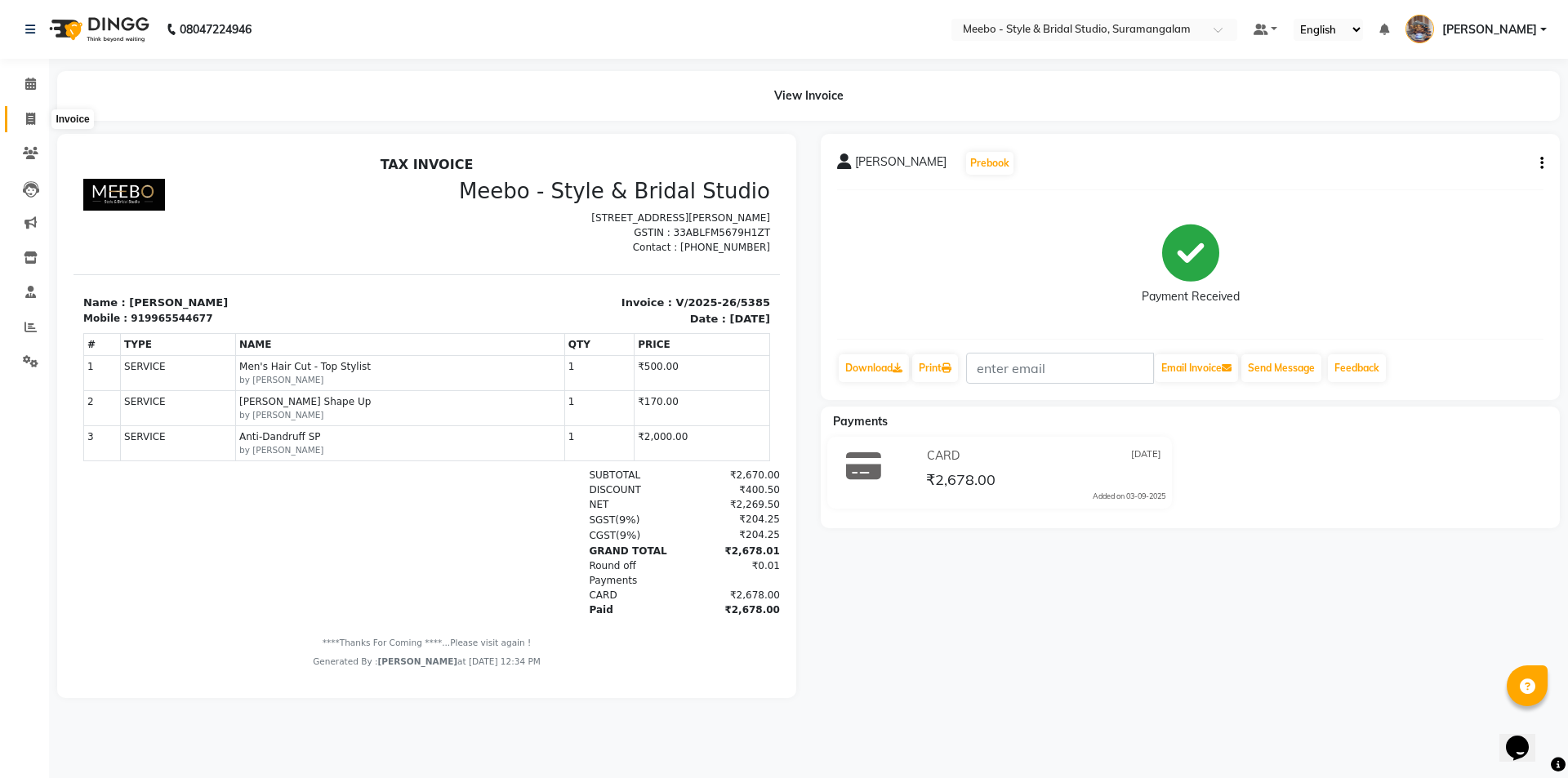
click at [30, 114] on icon at bounding box center [30, 119] width 9 height 12
select select "12"
select select "service"
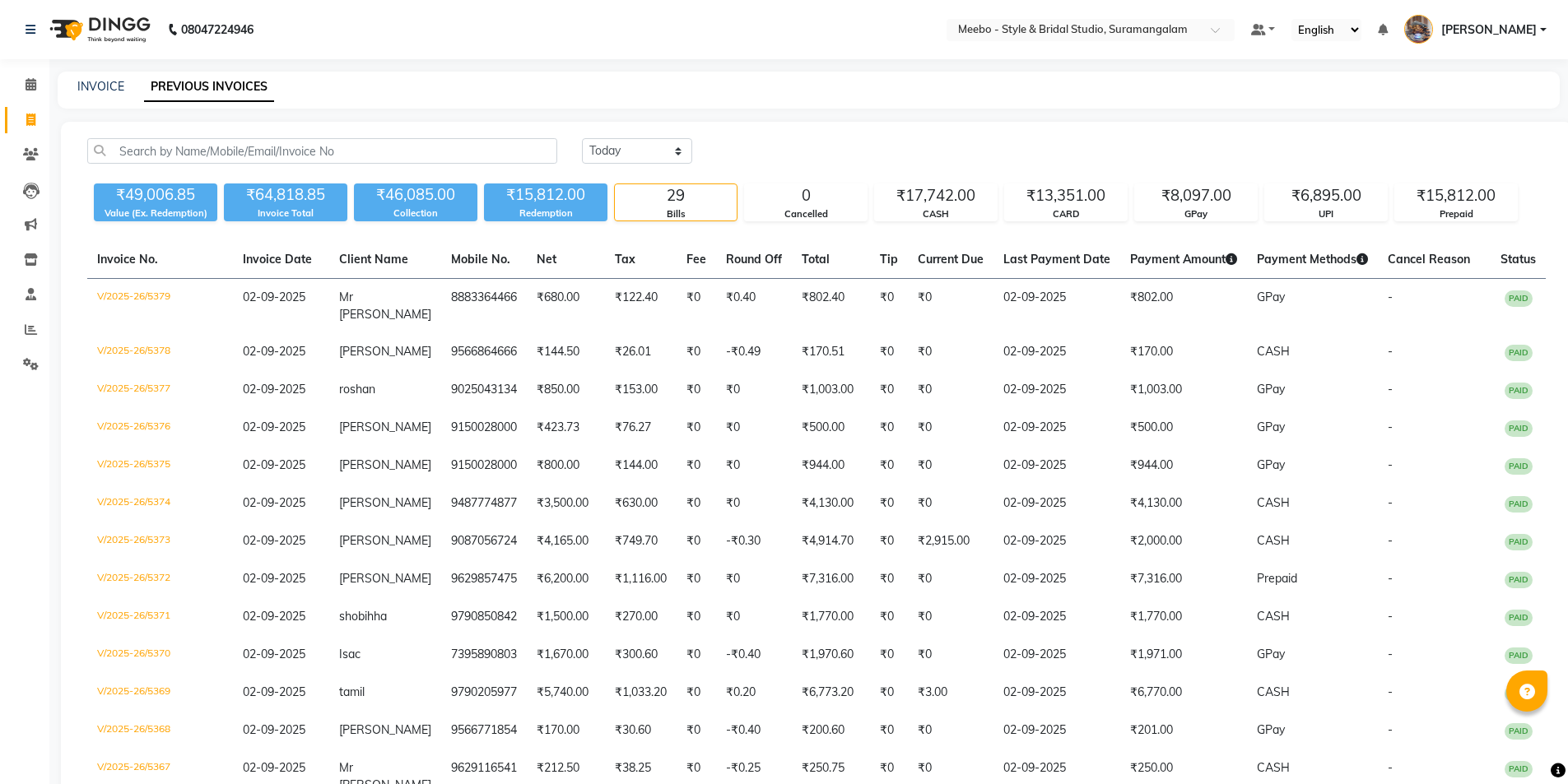
select select "[DATE]"
click at [37, 329] on span at bounding box center [31, 330] width 28 height 19
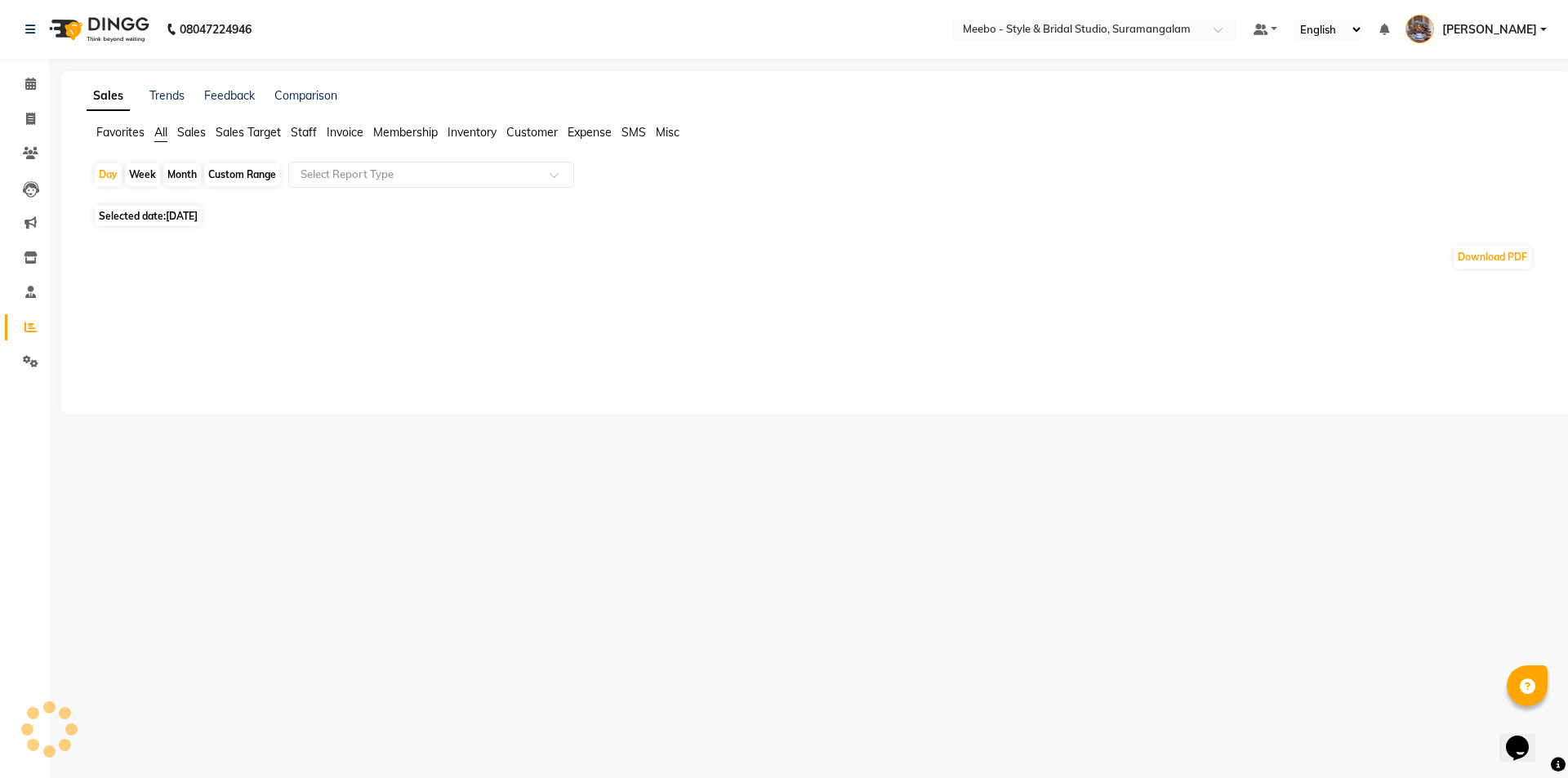
click at [302, 132] on span "Staff" at bounding box center [303, 132] width 26 height 15
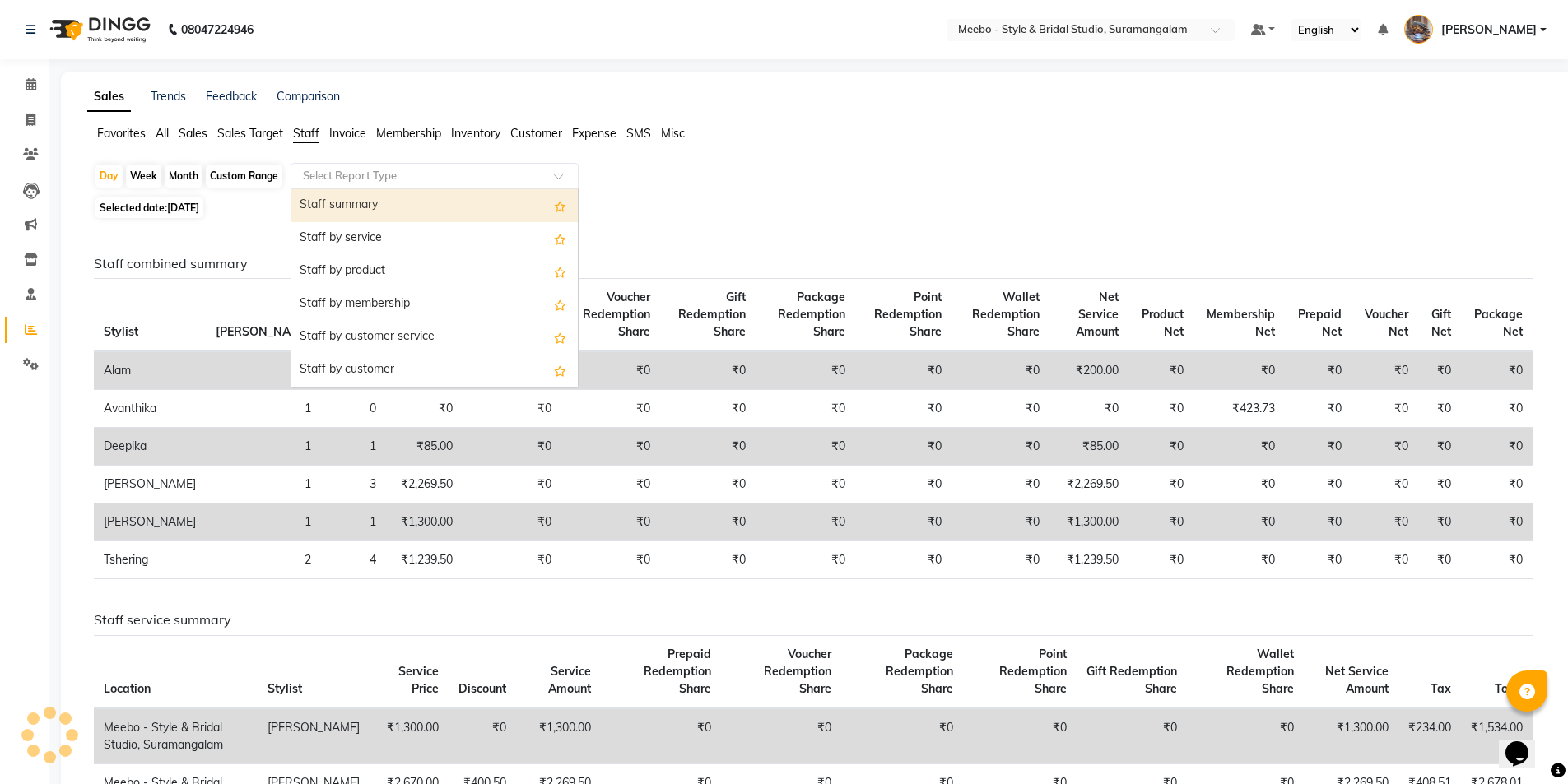
click at [339, 171] on input "text" at bounding box center [417, 176] width 237 height 17
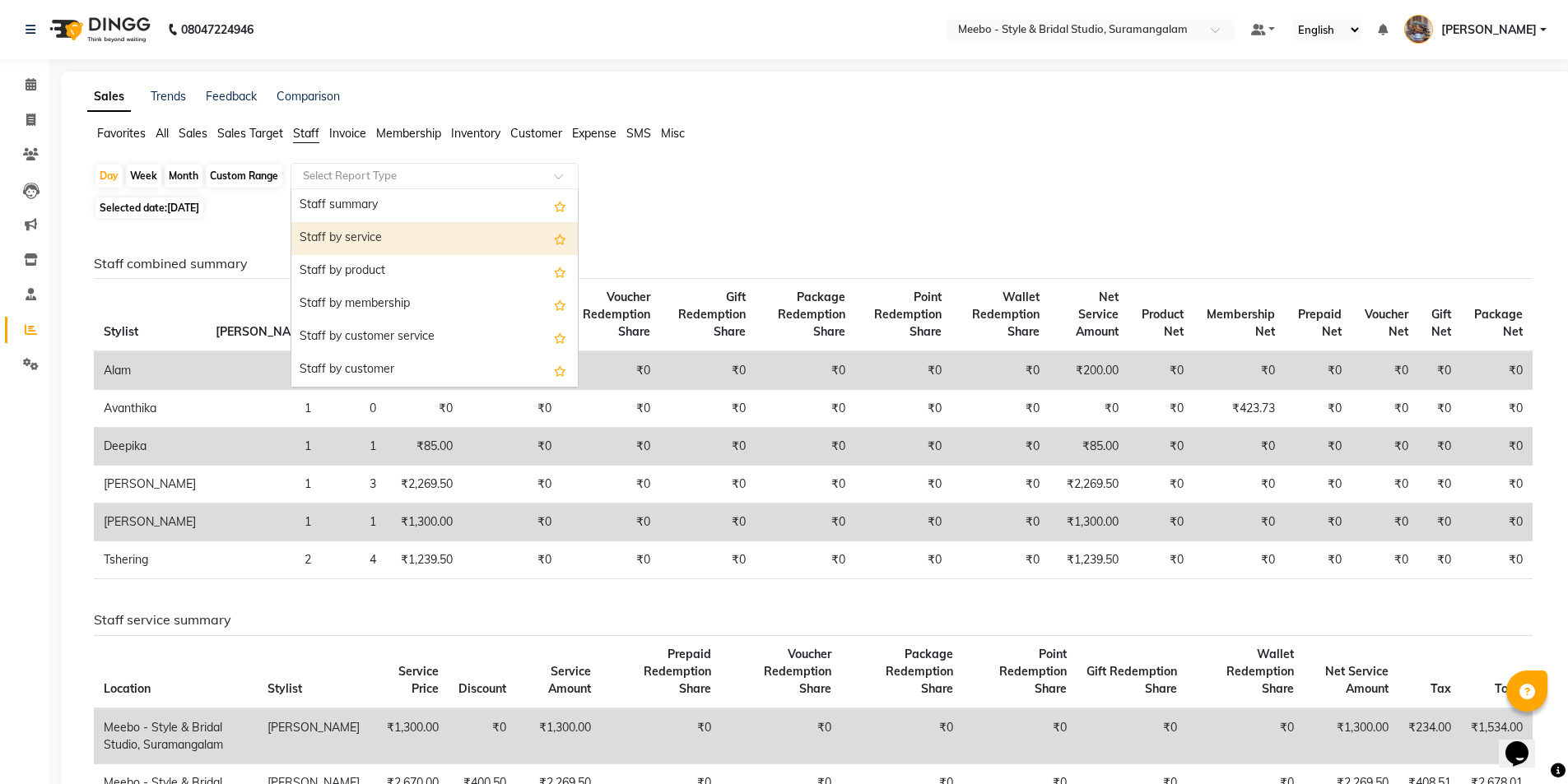
click at [350, 240] on div "Staff by service" at bounding box center [435, 238] width 287 height 33
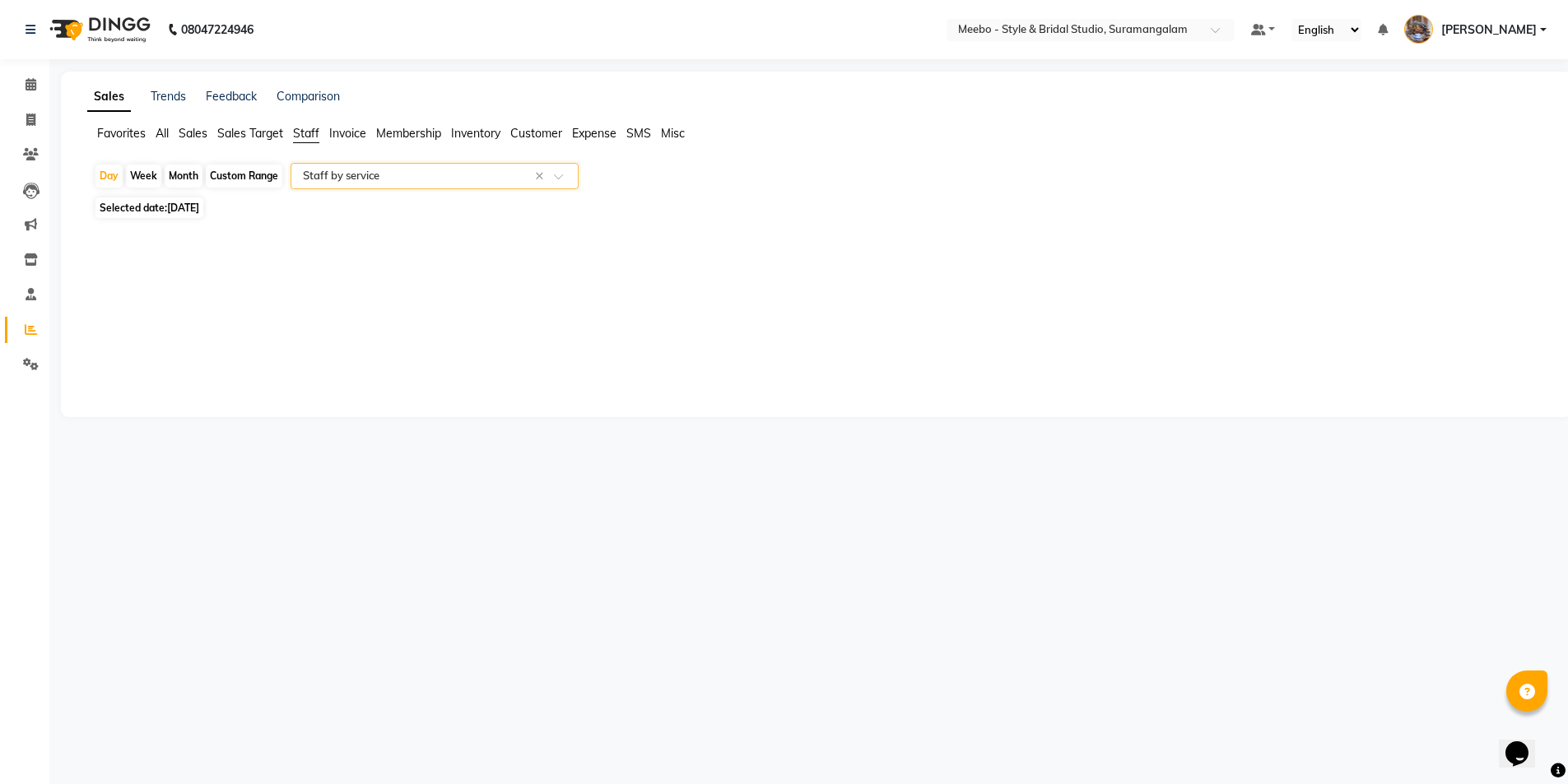
select select "full_report"
select select "csv"
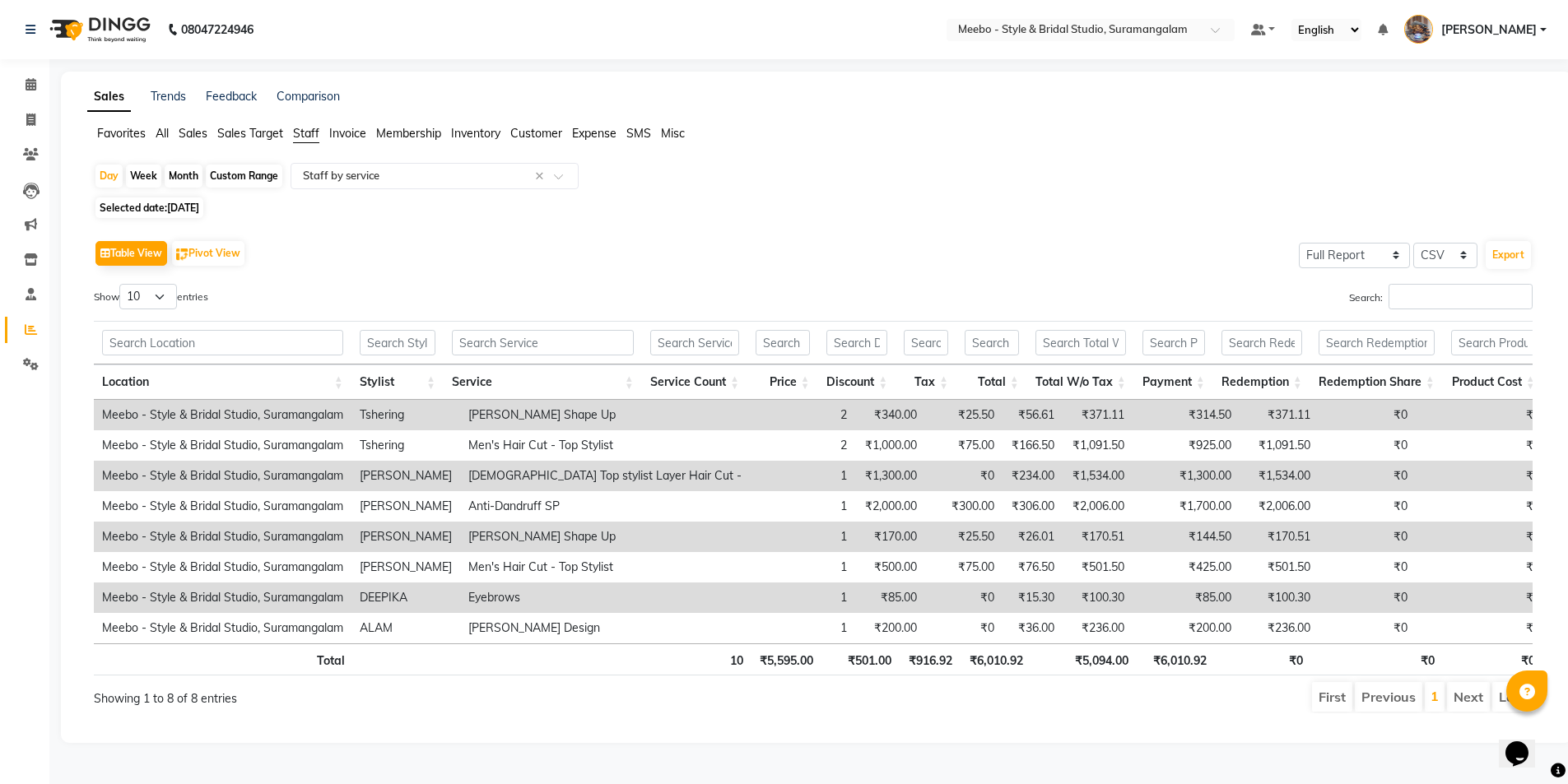
click at [199, 206] on span "[DATE]" at bounding box center [183, 208] width 32 height 13
select select "9"
select select "2025"
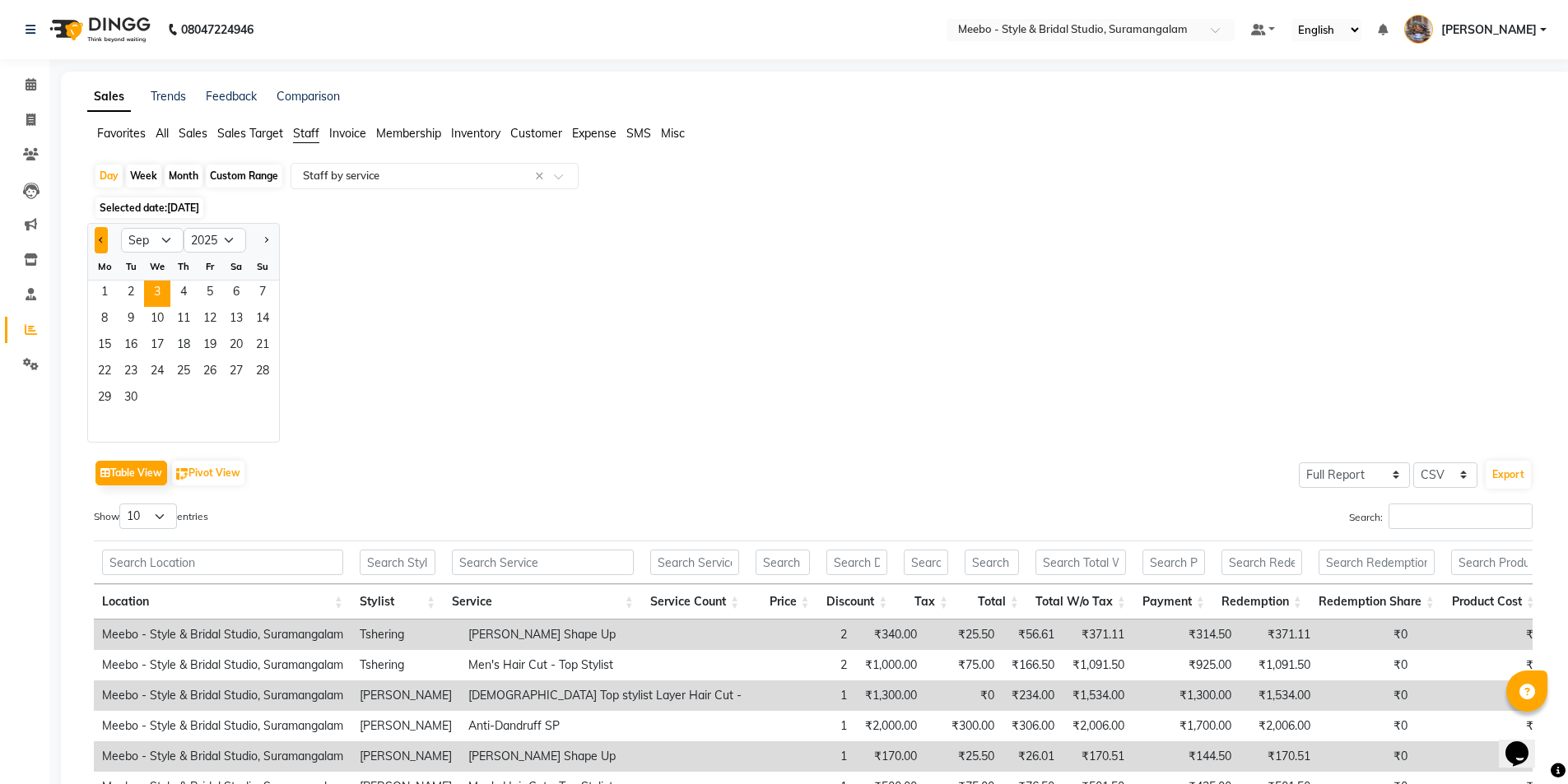
click at [100, 239] on span "Previous month" at bounding box center [101, 240] width 6 height 6
select select "8"
click at [257, 398] on span "31" at bounding box center [262, 399] width 26 height 26
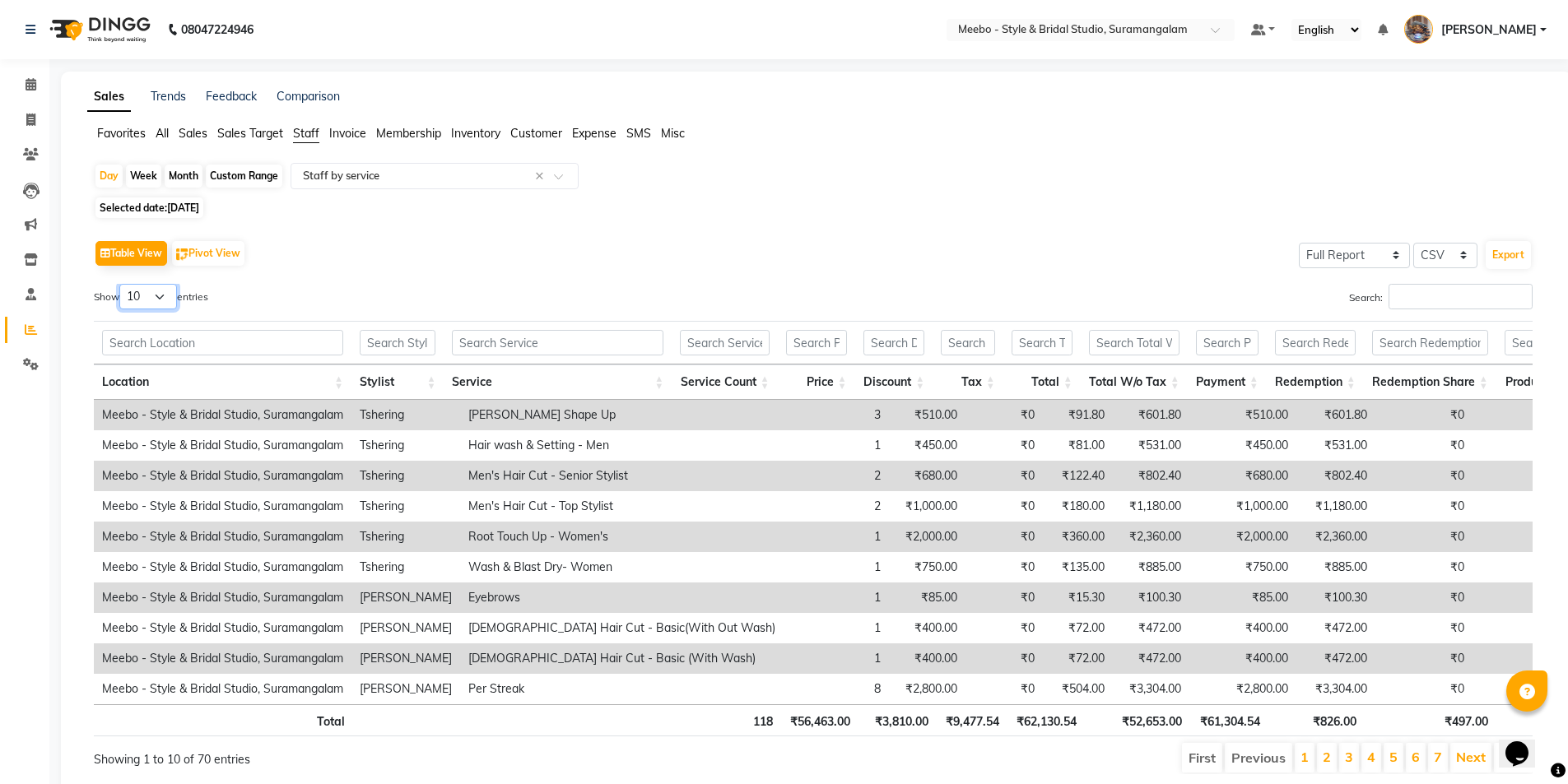
click at [158, 297] on select "10 25 50 100" at bounding box center [147, 297] width 58 height 25
select select "100"
click at [122, 284] on select "10 25 50 100" at bounding box center [147, 297] width 58 height 25
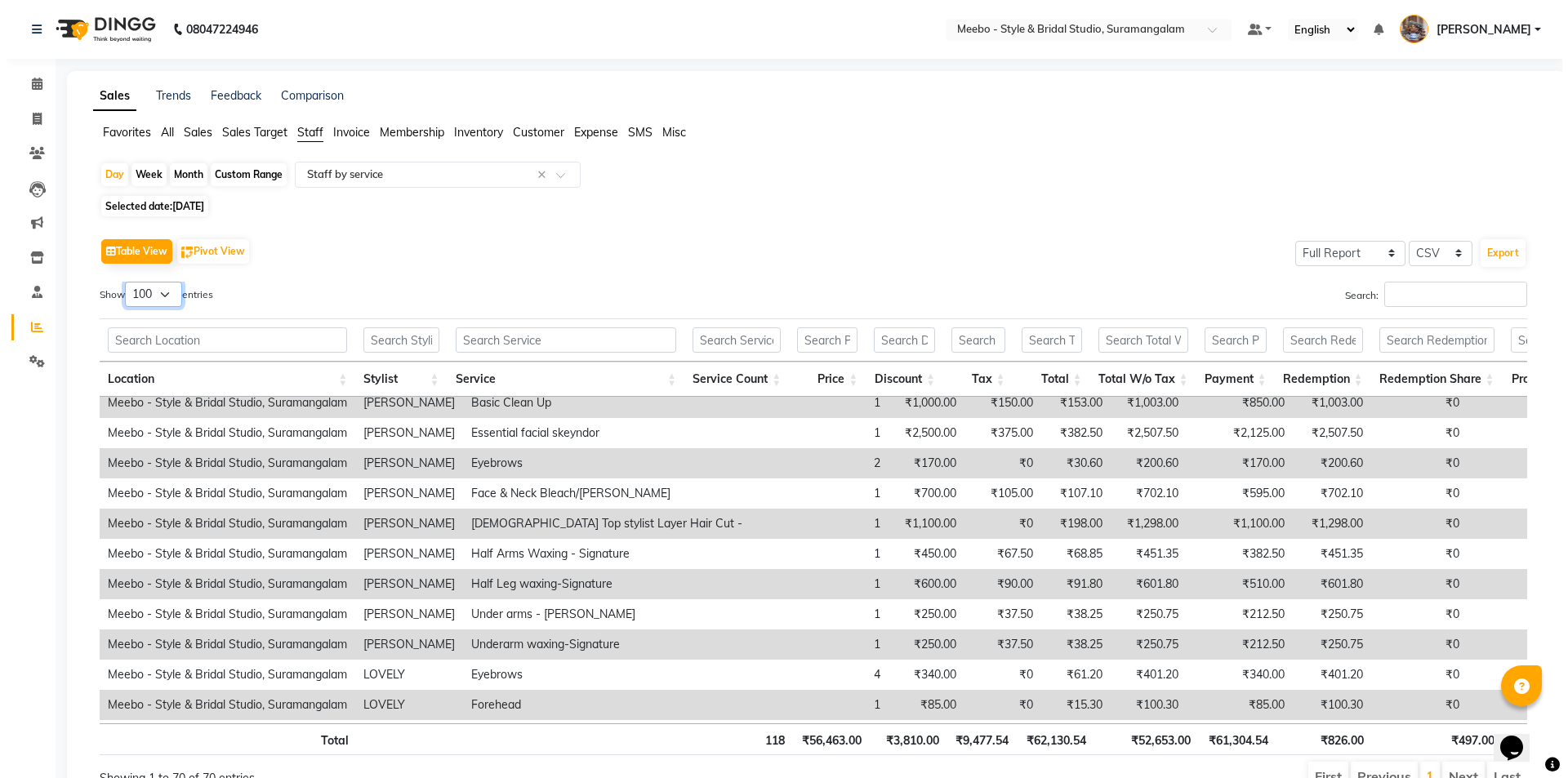
scroll to position [770, 0]
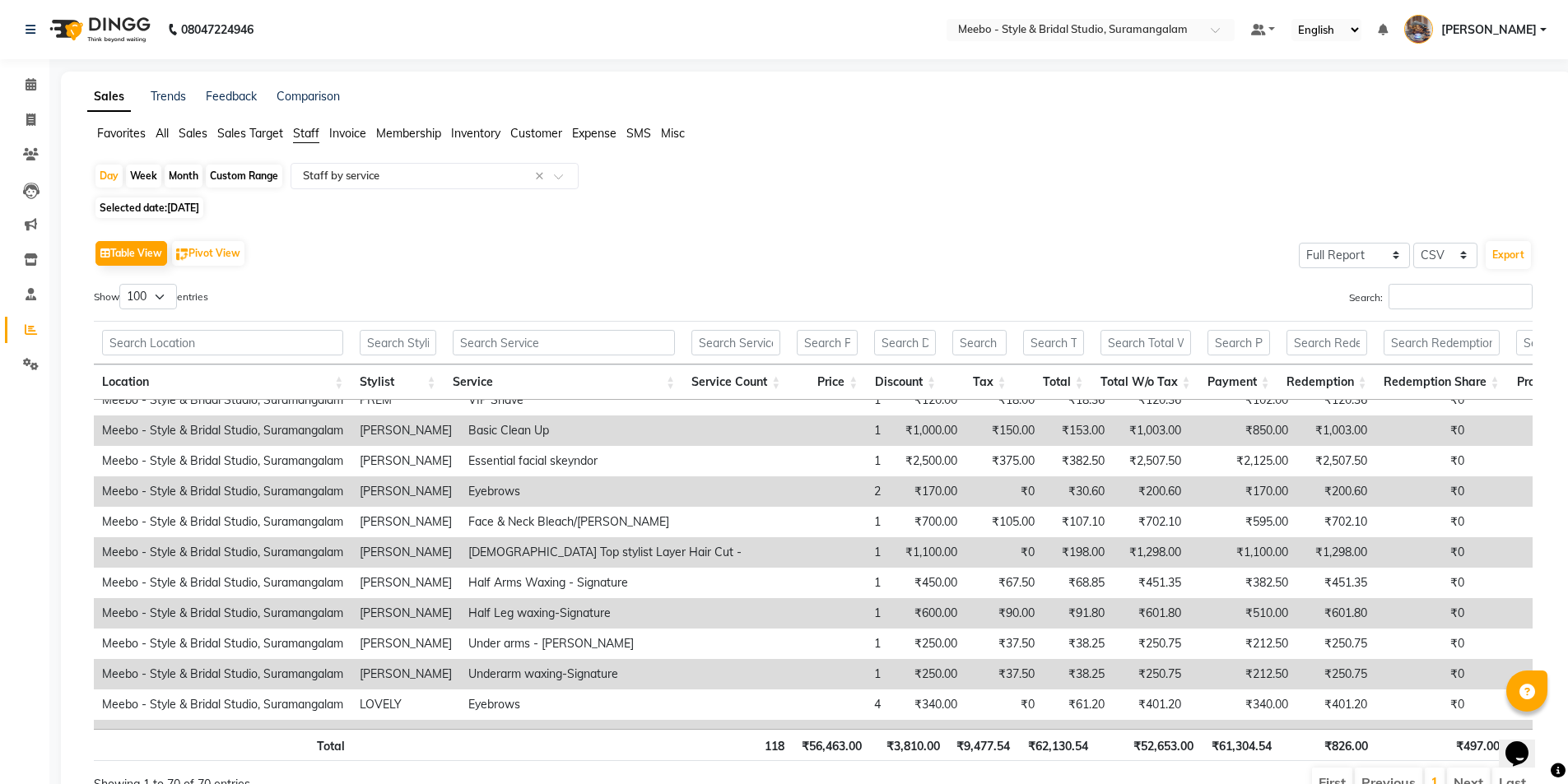
click at [27, 137] on li "Invoice" at bounding box center [24, 121] width 49 height 35
click at [31, 123] on icon at bounding box center [30, 120] width 9 height 13
select select "12"
select select "service"
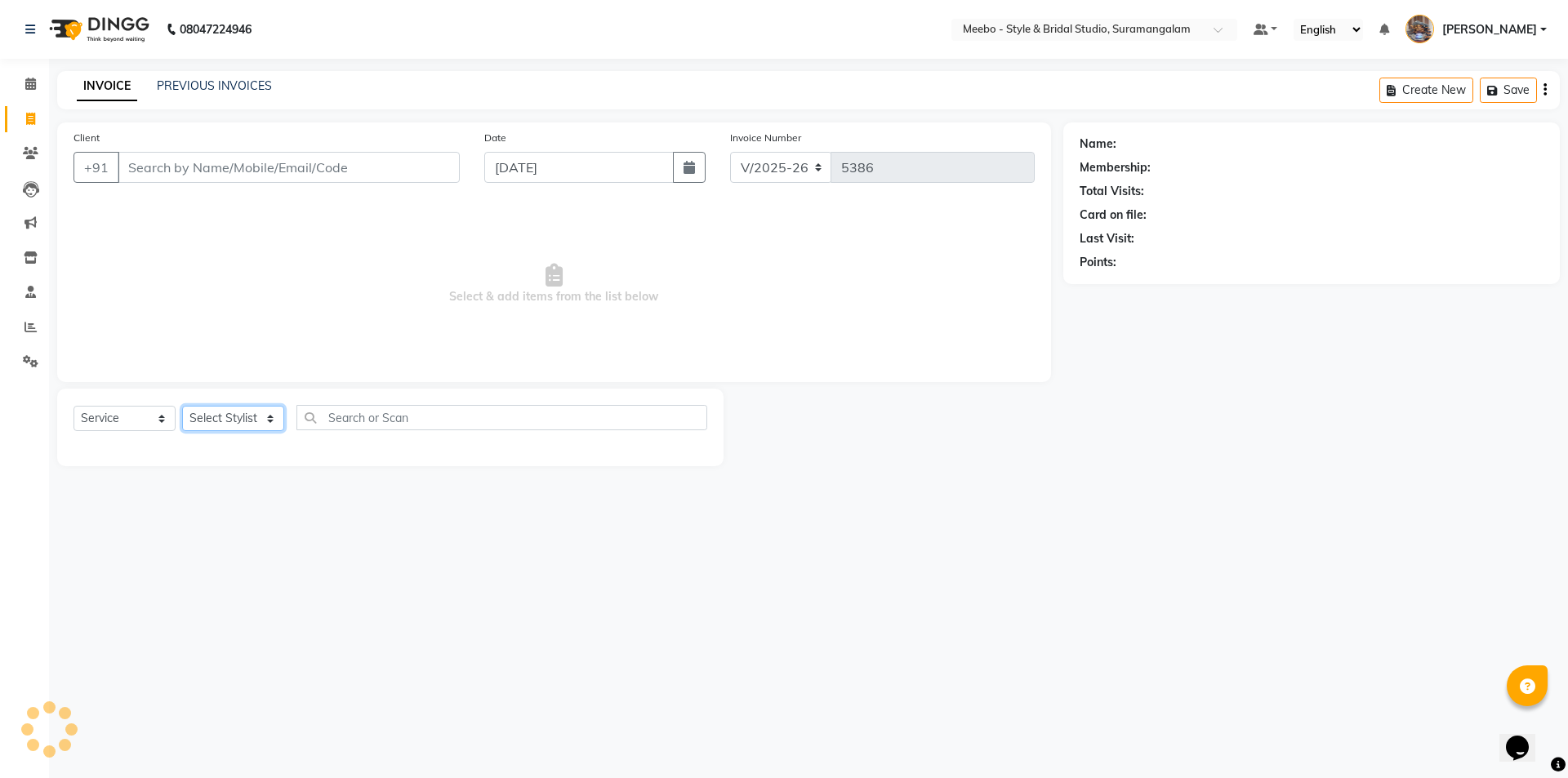
click at [243, 428] on select "Select Stylist" at bounding box center [233, 418] width 102 height 25
select select "90280"
click at [182, 406] on select "Select Stylist Admin [PERSON_NAME] [PERSON_NAME] Manager [PERSON_NAME] [PERSON_…" at bounding box center [237, 418] width 110 height 25
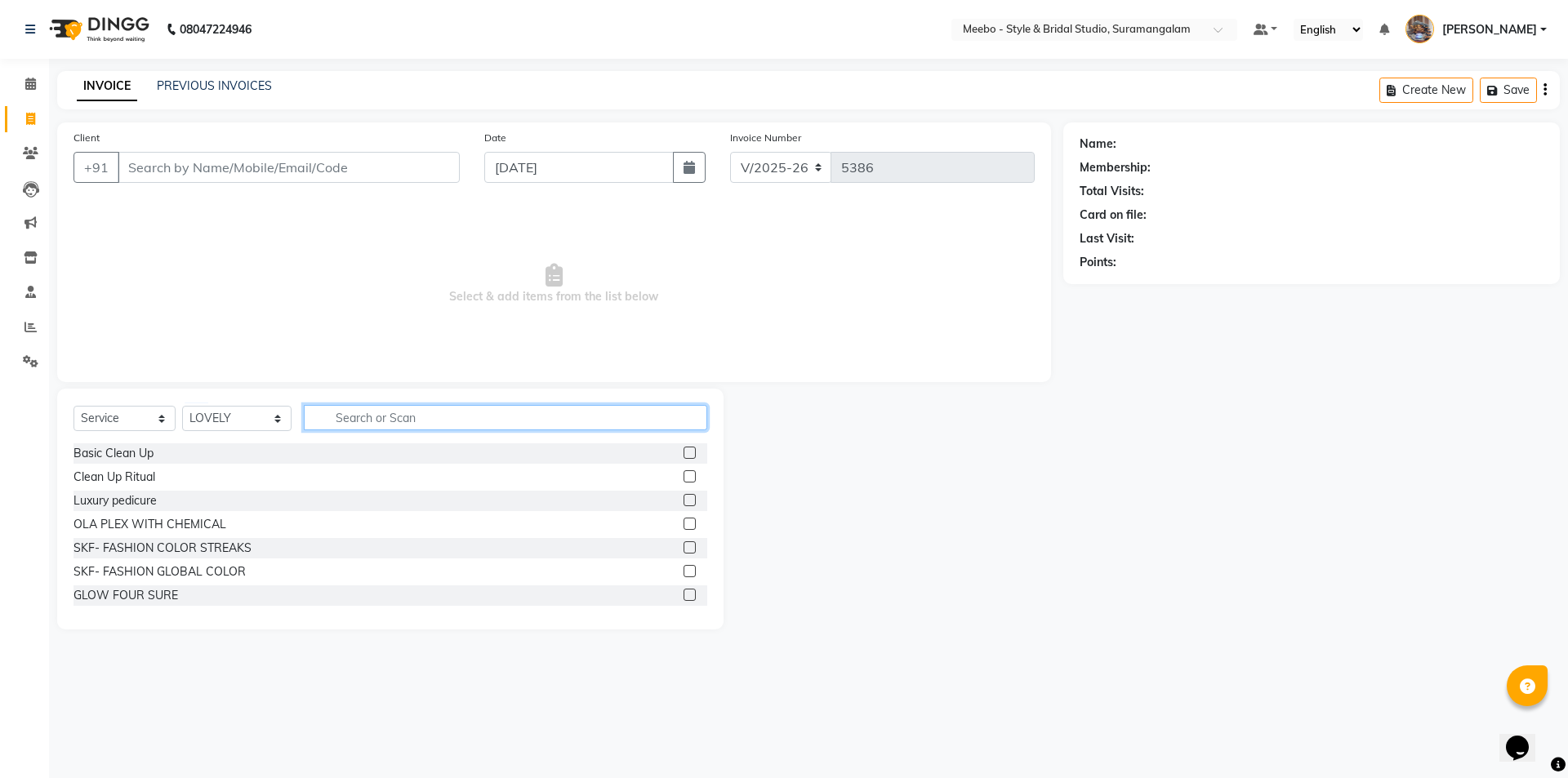
click at [391, 424] on input "text" at bounding box center [505, 417] width 403 height 25
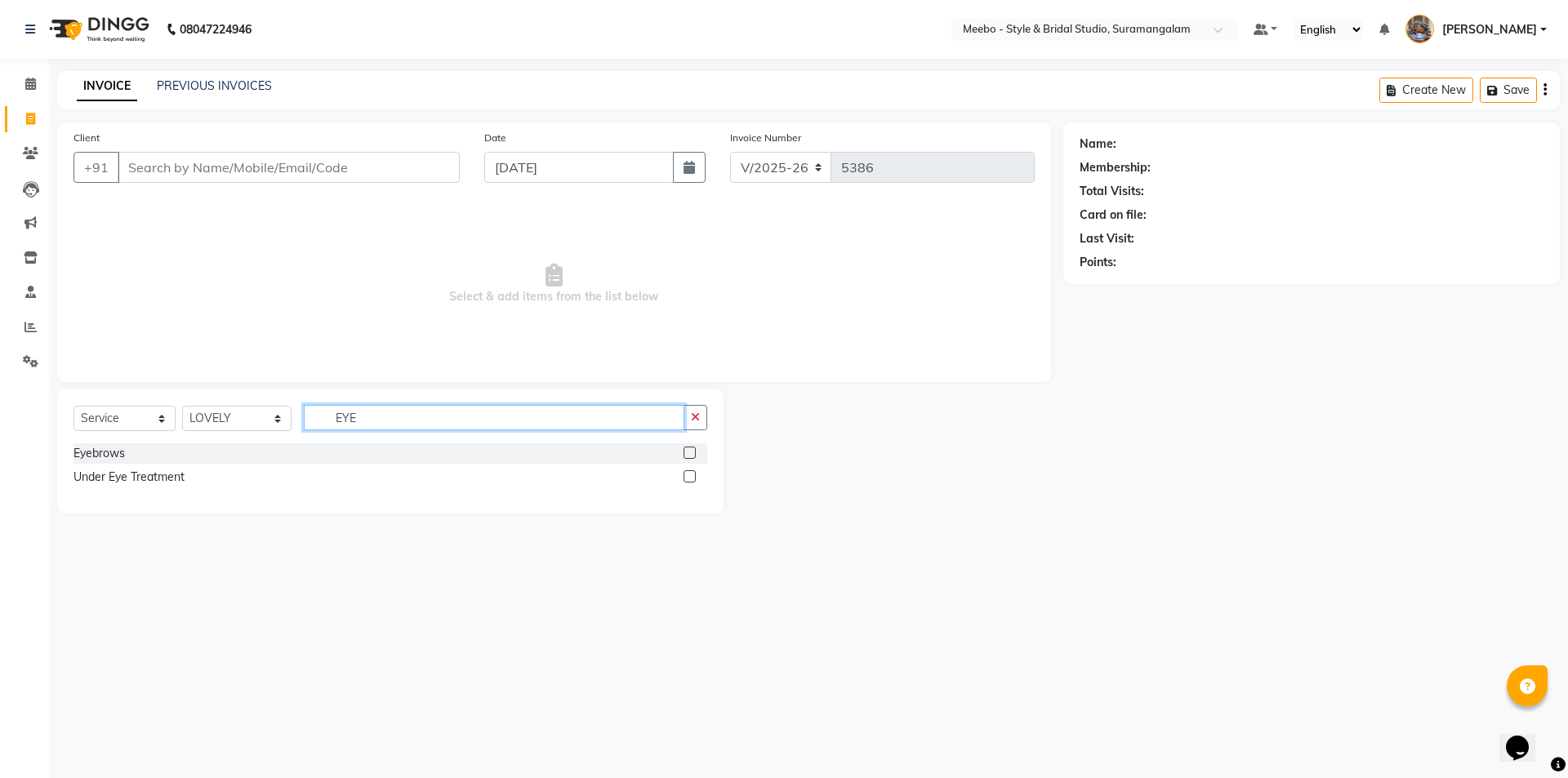
type input "EYE"
click at [690, 455] on label at bounding box center [689, 452] width 12 height 12
click at [690, 455] on input "checkbox" at bounding box center [688, 453] width 11 height 11
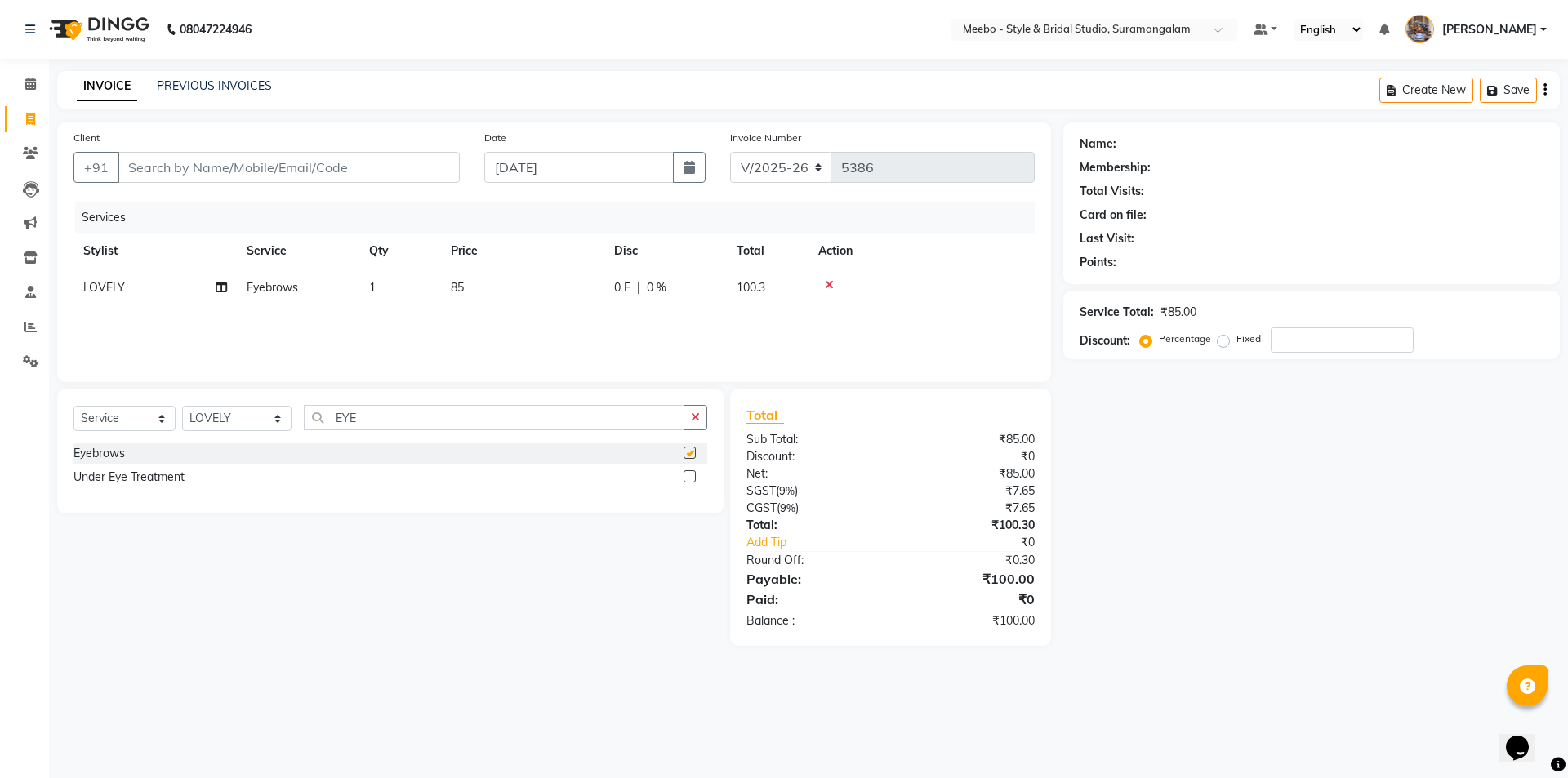
checkbox input "false"
click at [378, 170] on input "Client" at bounding box center [288, 167] width 342 height 31
type input "8"
type input "0"
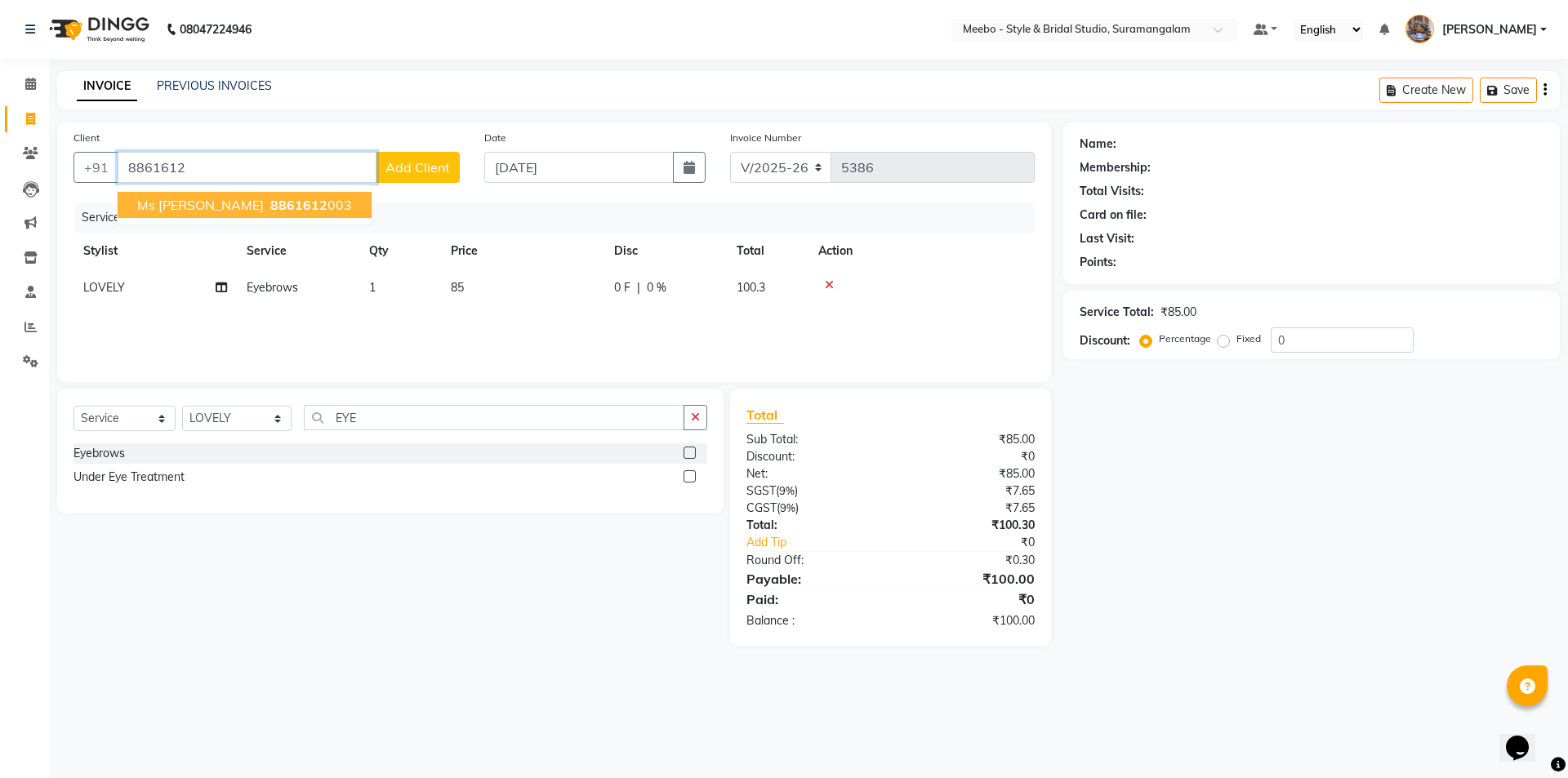
click at [268, 209] on ngb-highlight "8861612 003" at bounding box center [309, 205] width 85 height 17
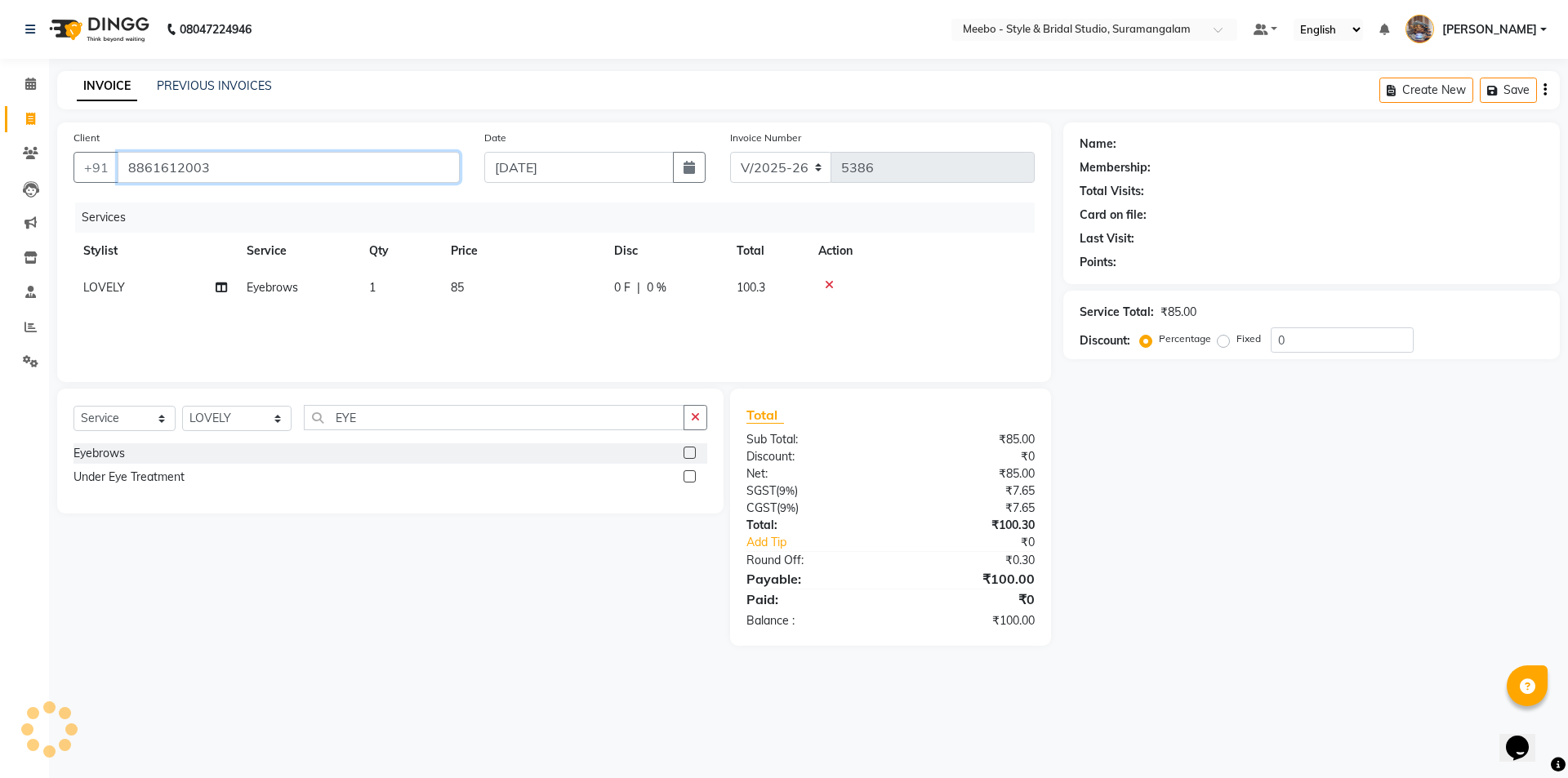
type input "8861612003"
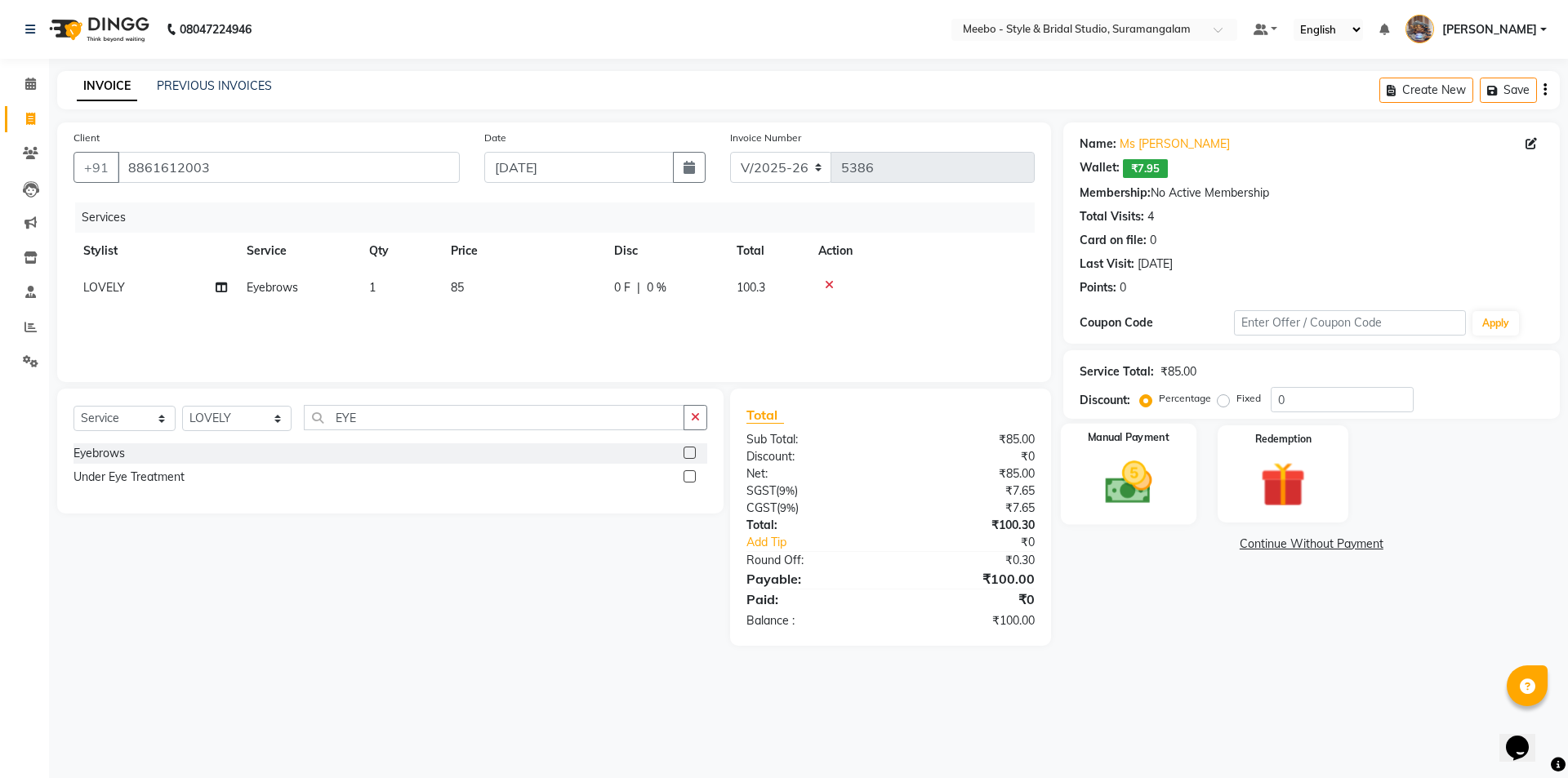
click at [1137, 483] on img at bounding box center [1127, 482] width 76 height 54
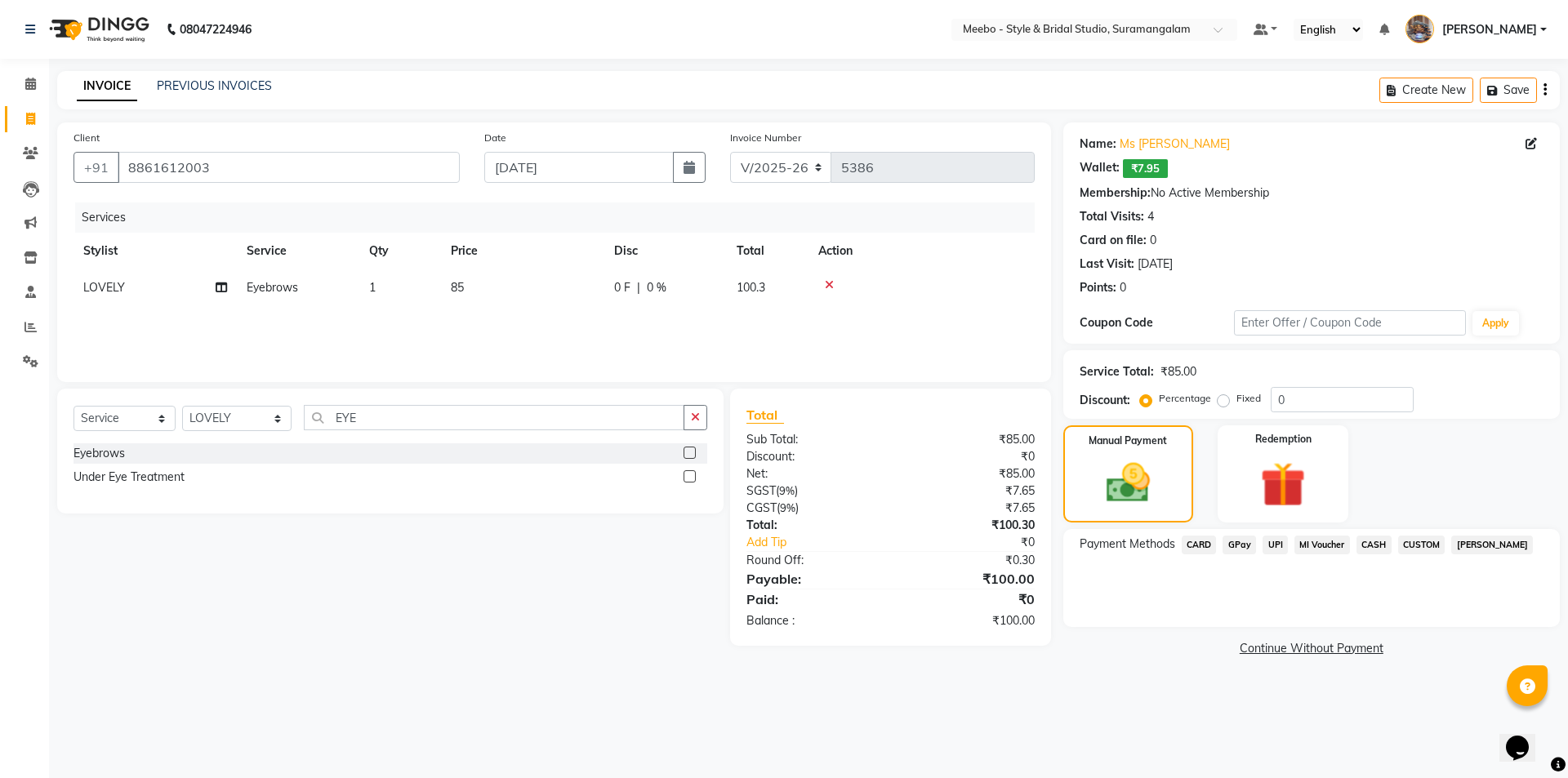
click at [1241, 542] on span "GPay" at bounding box center [1239, 544] width 33 height 19
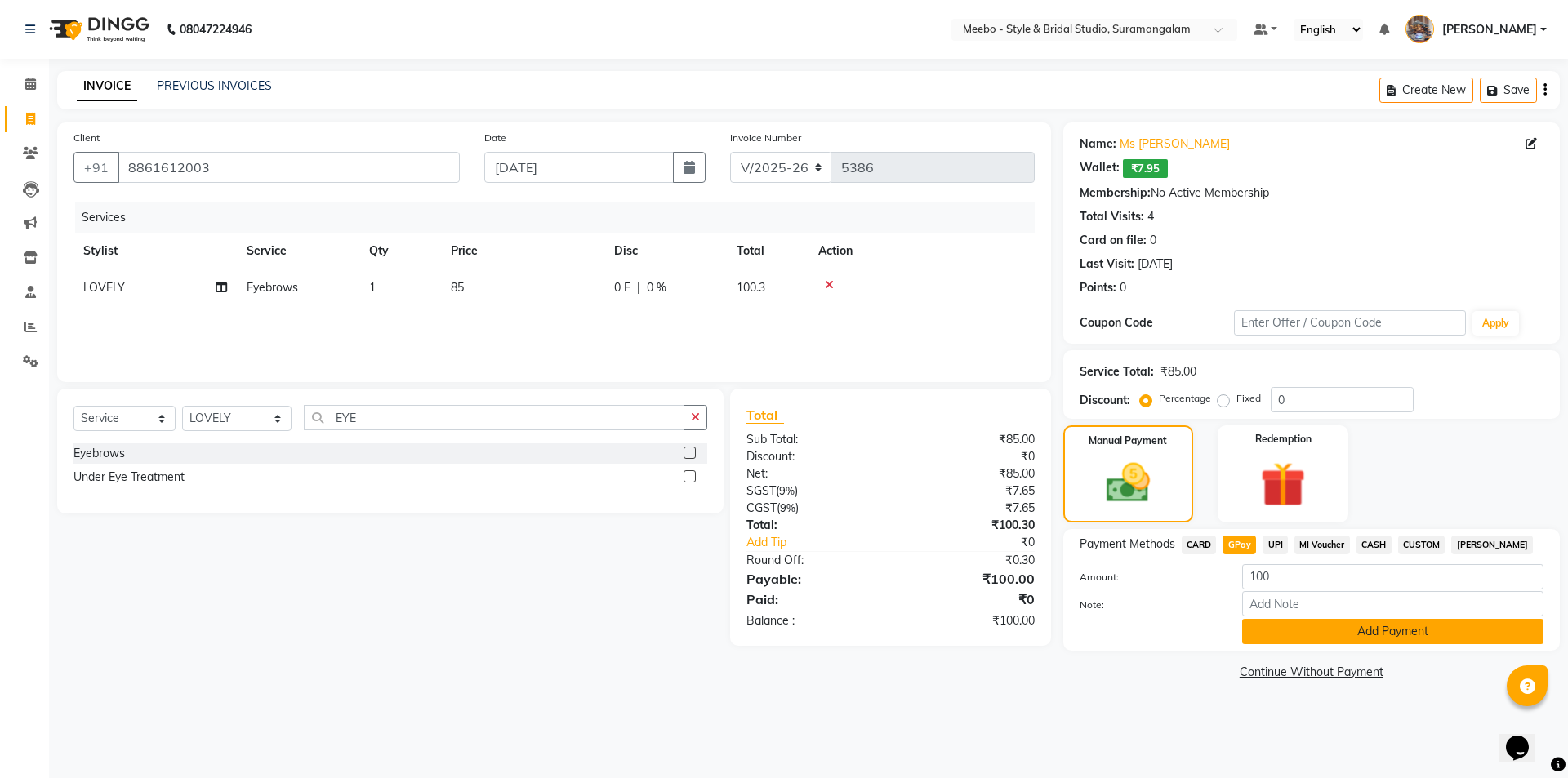
click at [1313, 633] on button "Add Payment" at bounding box center [1393, 631] width 301 height 25
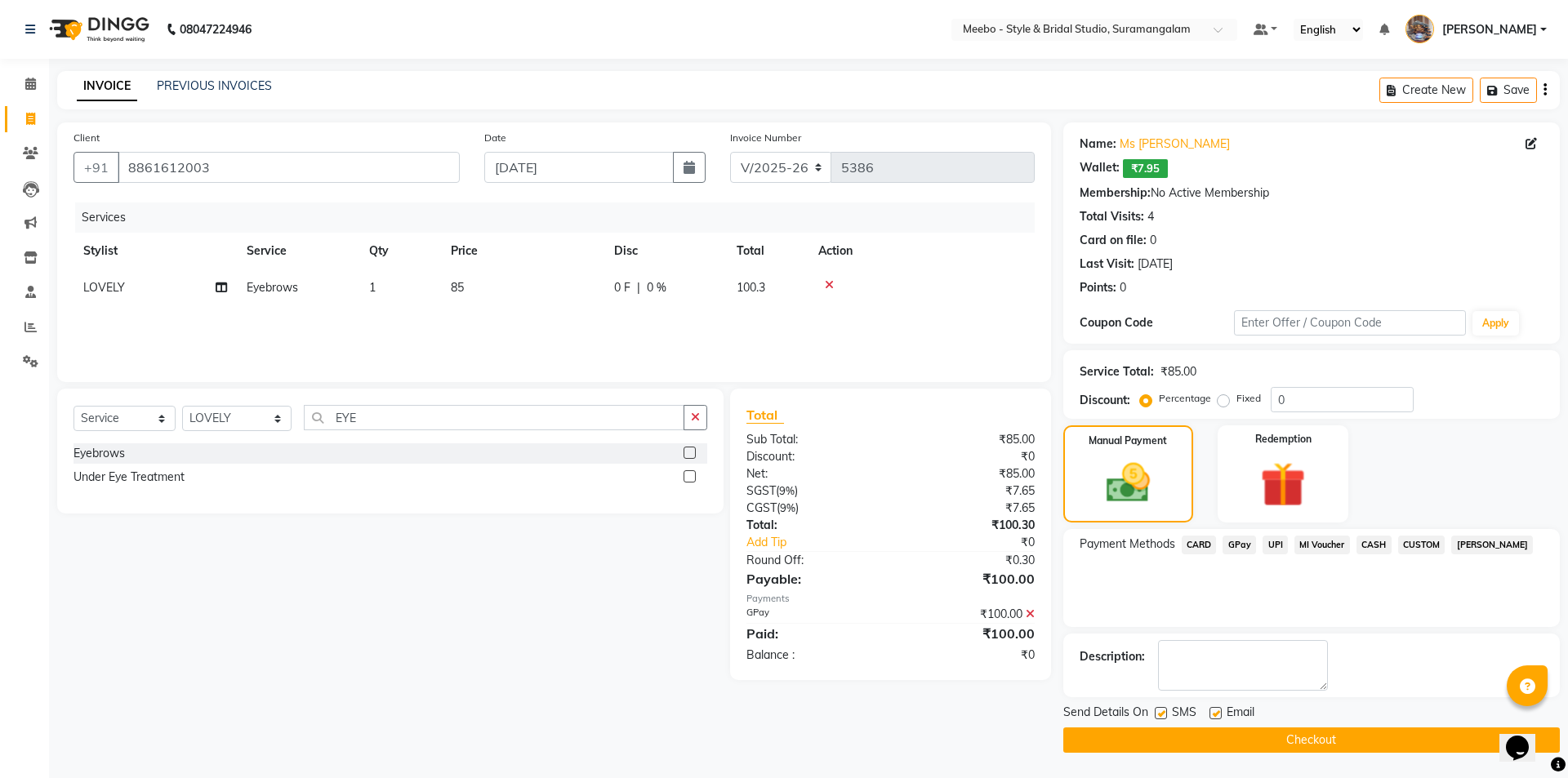
click at [1304, 747] on button "Checkout" at bounding box center [1311, 740] width 496 height 25
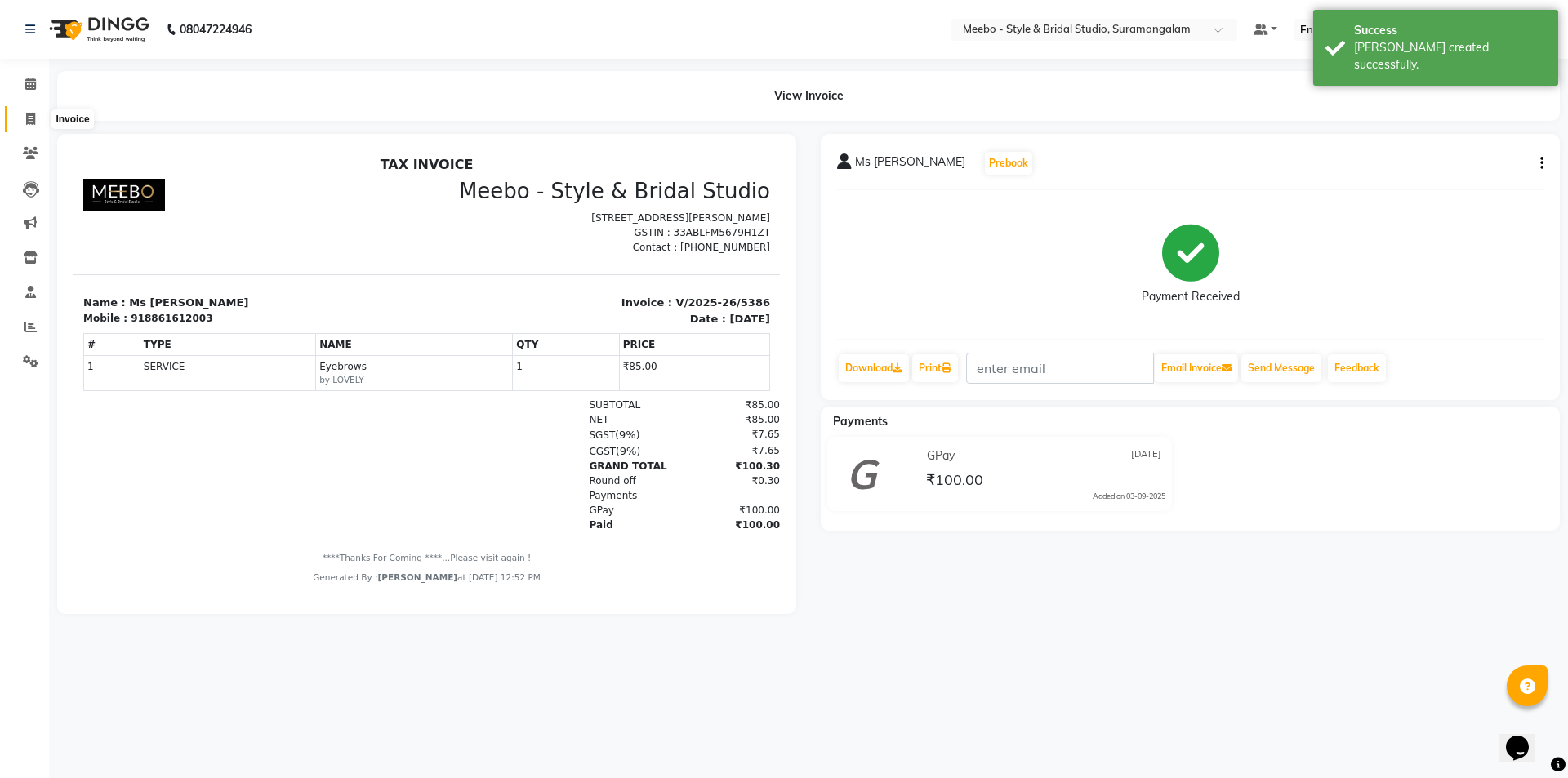
click at [26, 121] on icon at bounding box center [30, 119] width 9 height 12
select select "service"
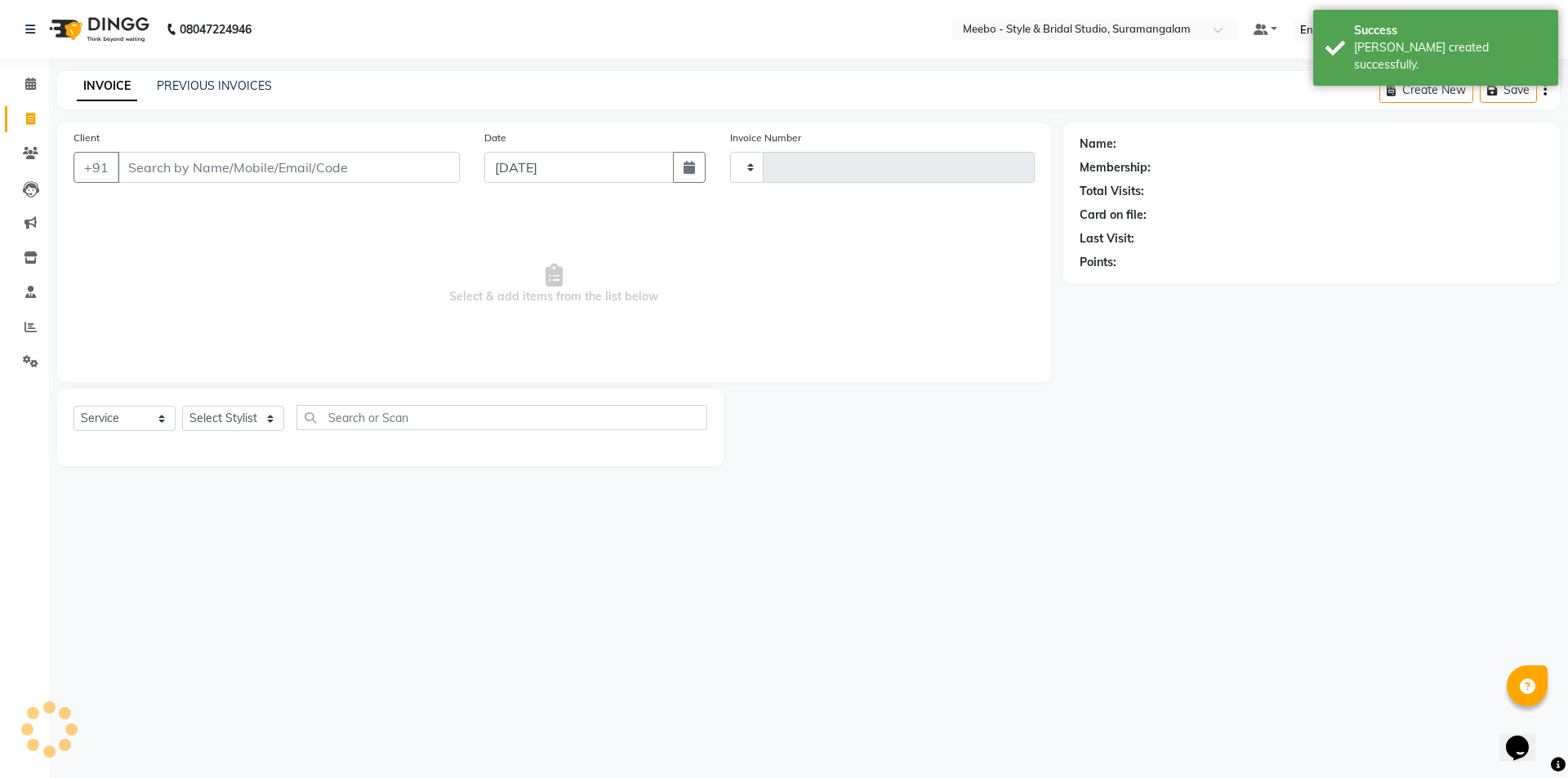
type input "5387"
select select "12"
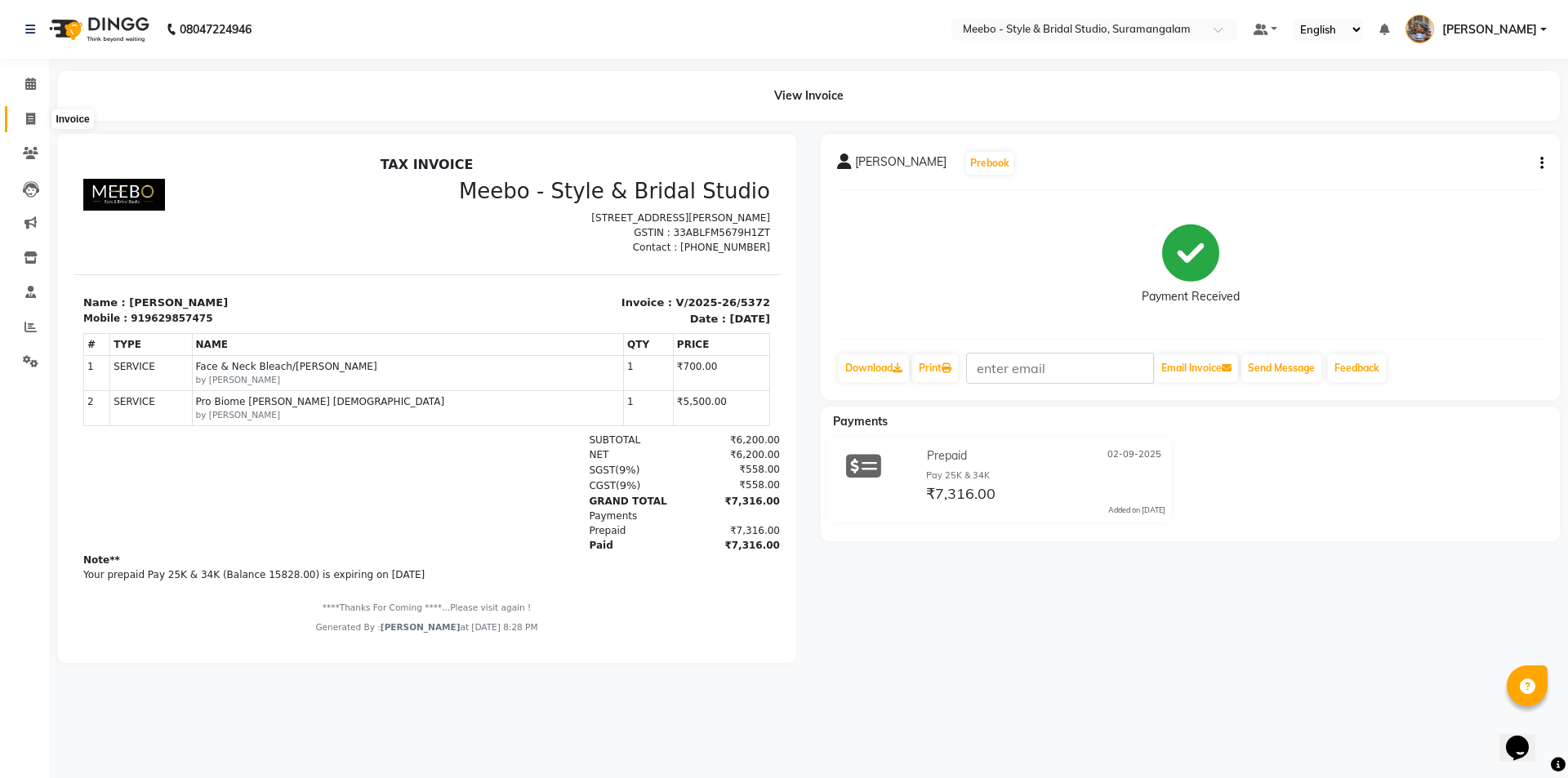
click at [29, 121] on icon at bounding box center [30, 119] width 9 height 12
select select "12"
select select "service"
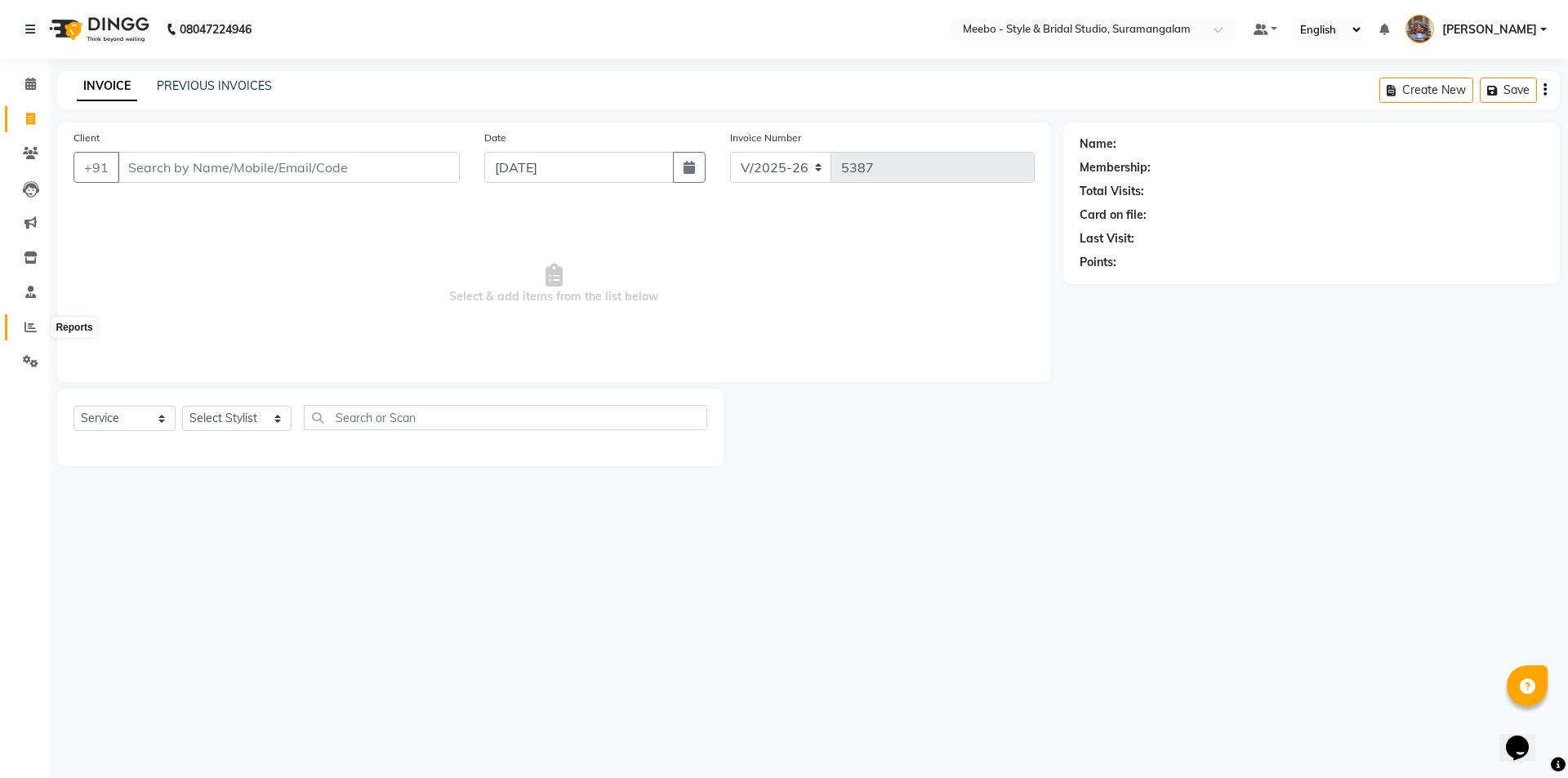
click at [27, 319] on span at bounding box center [31, 327] width 28 height 19
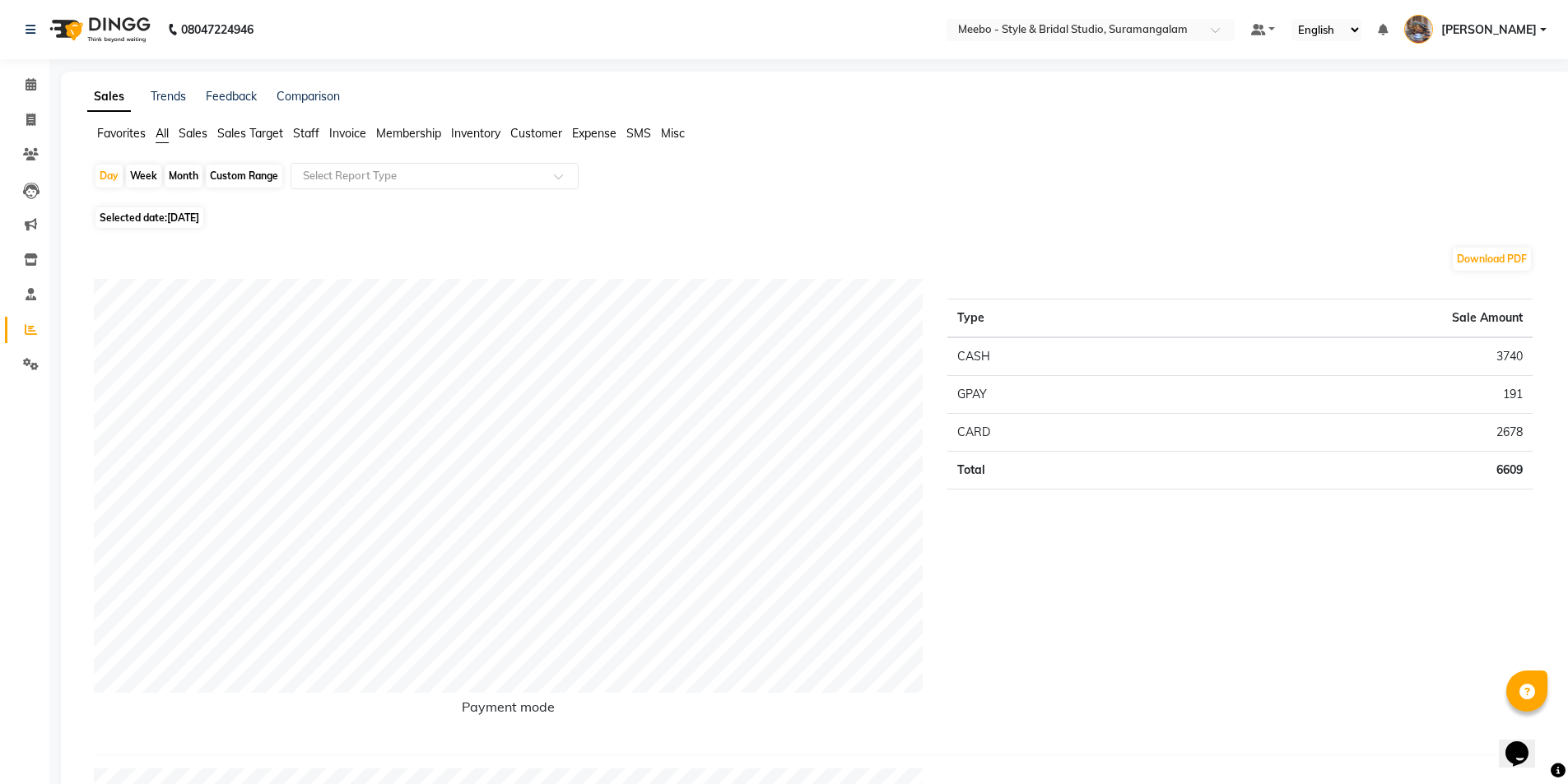
click at [305, 128] on span "Staff" at bounding box center [306, 133] width 26 height 15
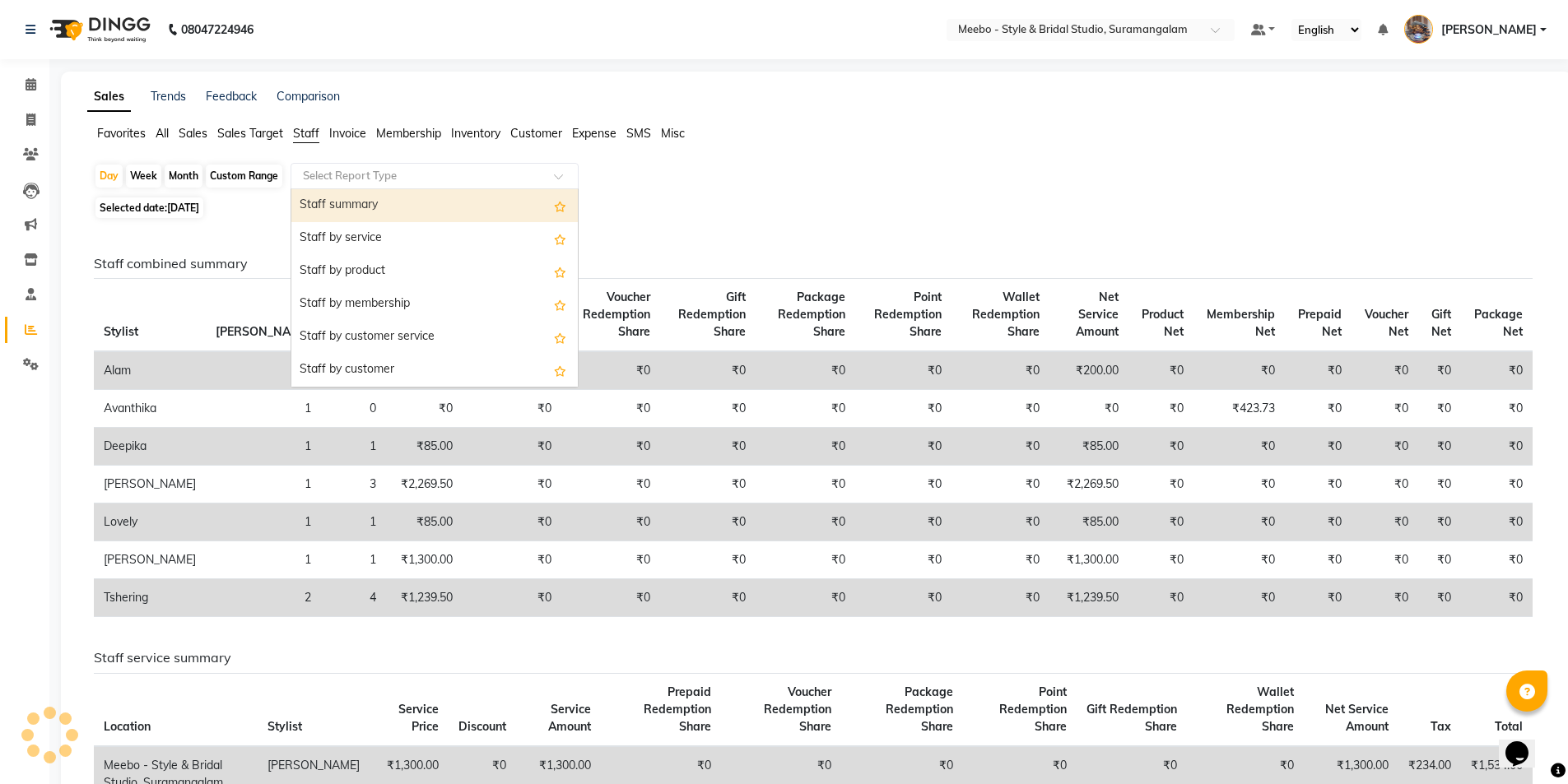
click at [332, 165] on div "Select Report Type" at bounding box center [435, 175] width 288 height 26
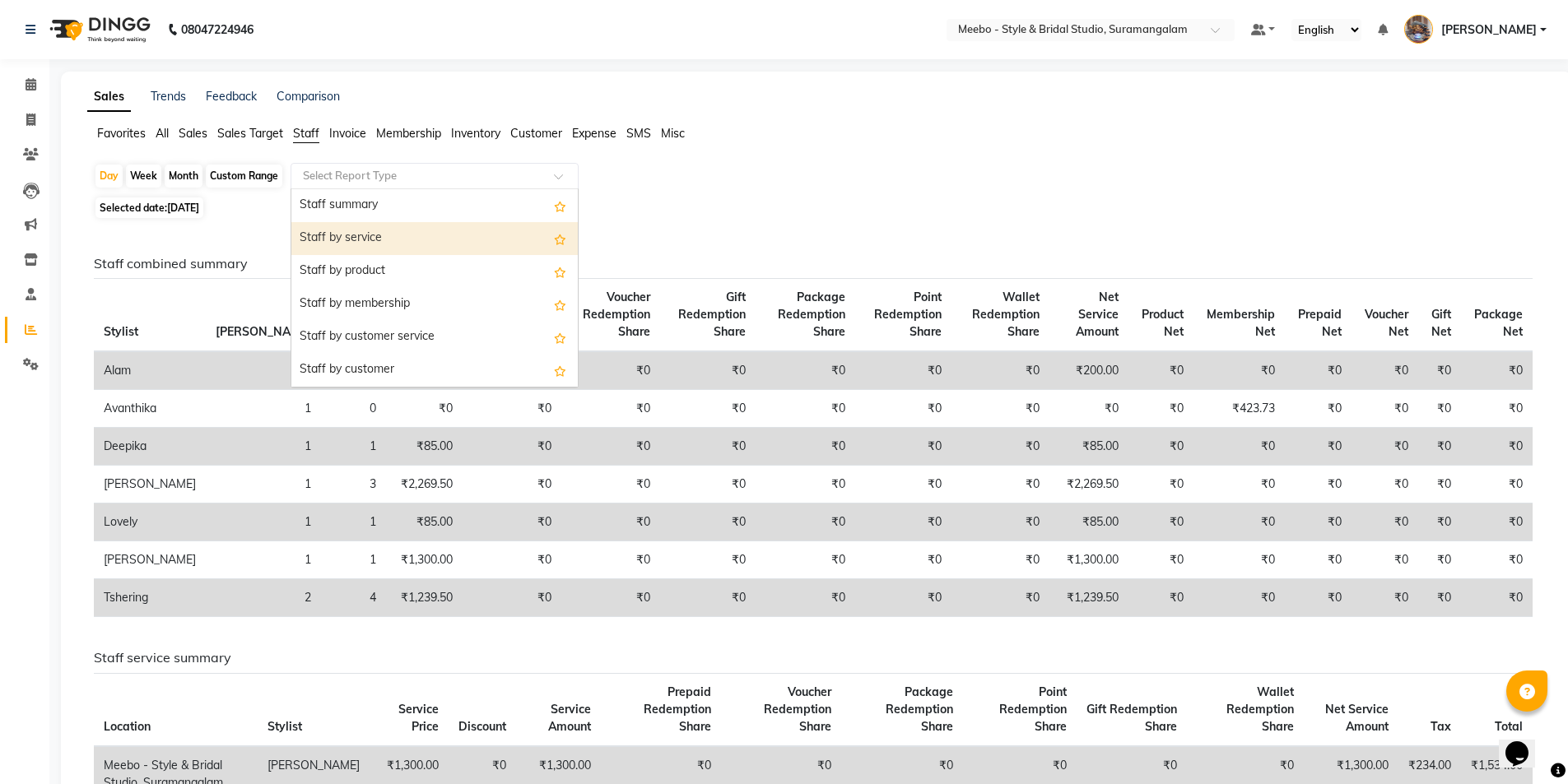
click at [339, 234] on div "Staff by service" at bounding box center [435, 238] width 287 height 33
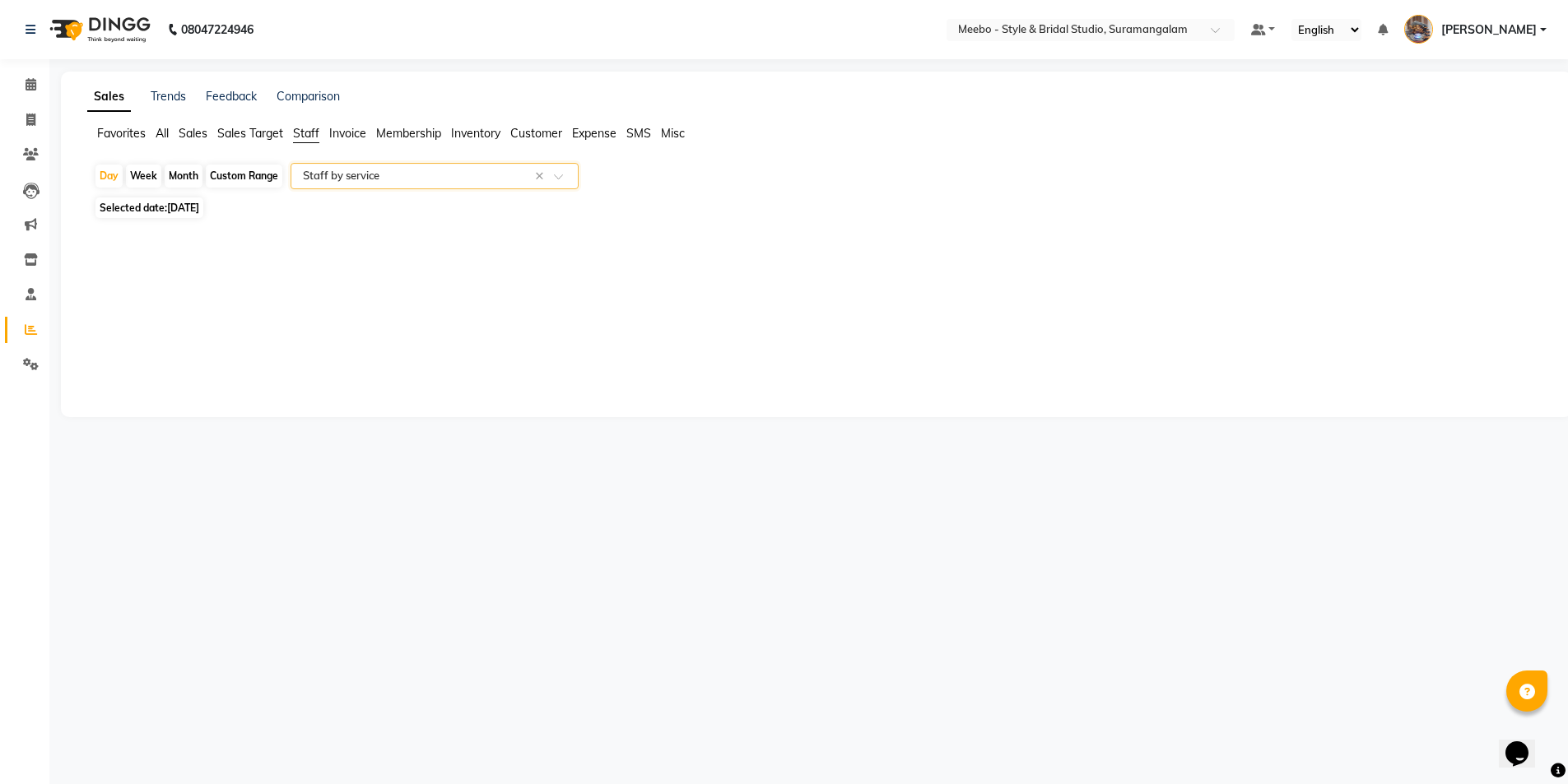
select select "full_report"
select select "csv"
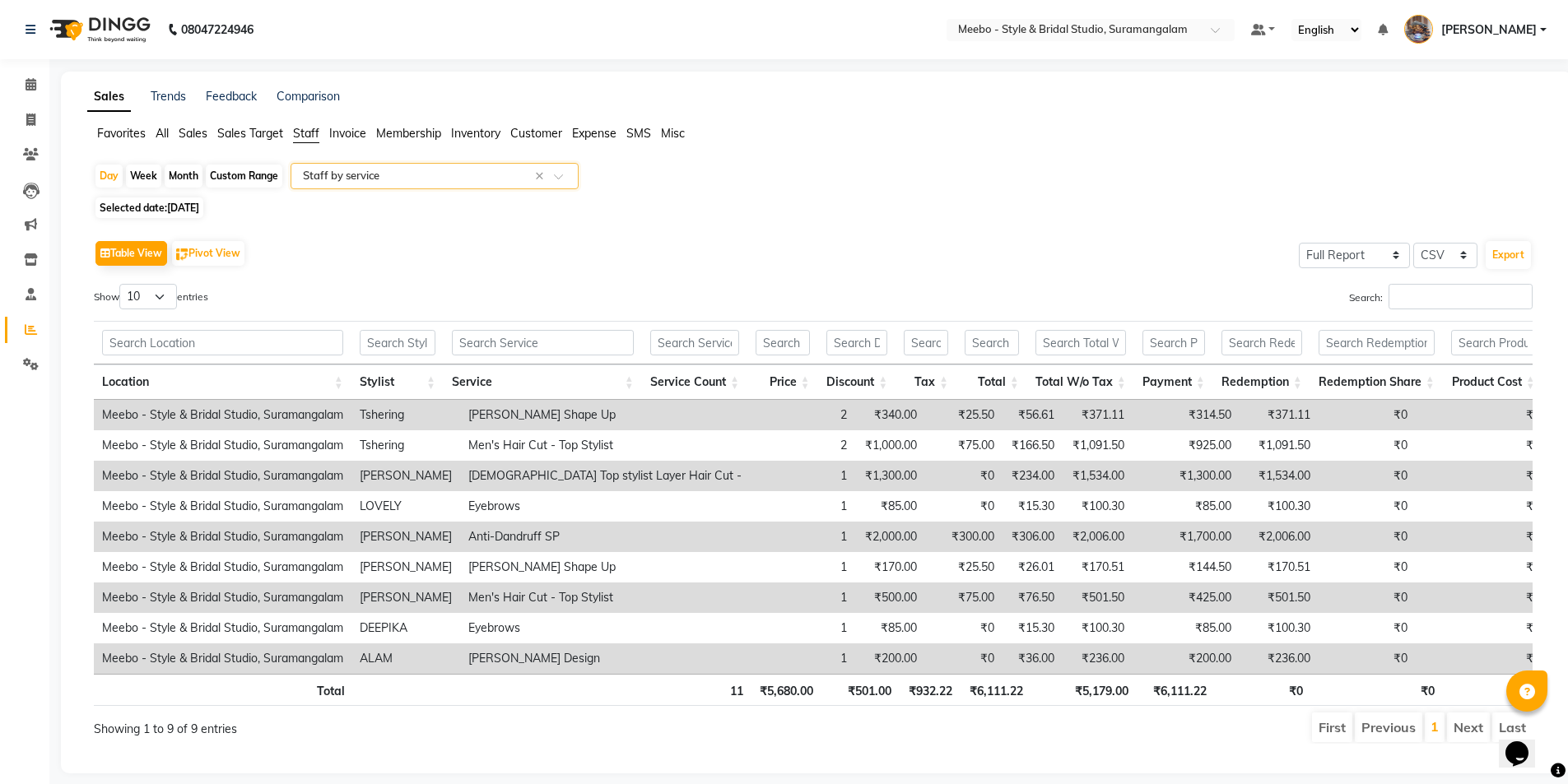
click at [196, 206] on span "[DATE]" at bounding box center [183, 208] width 32 height 13
select select "9"
select select "2025"
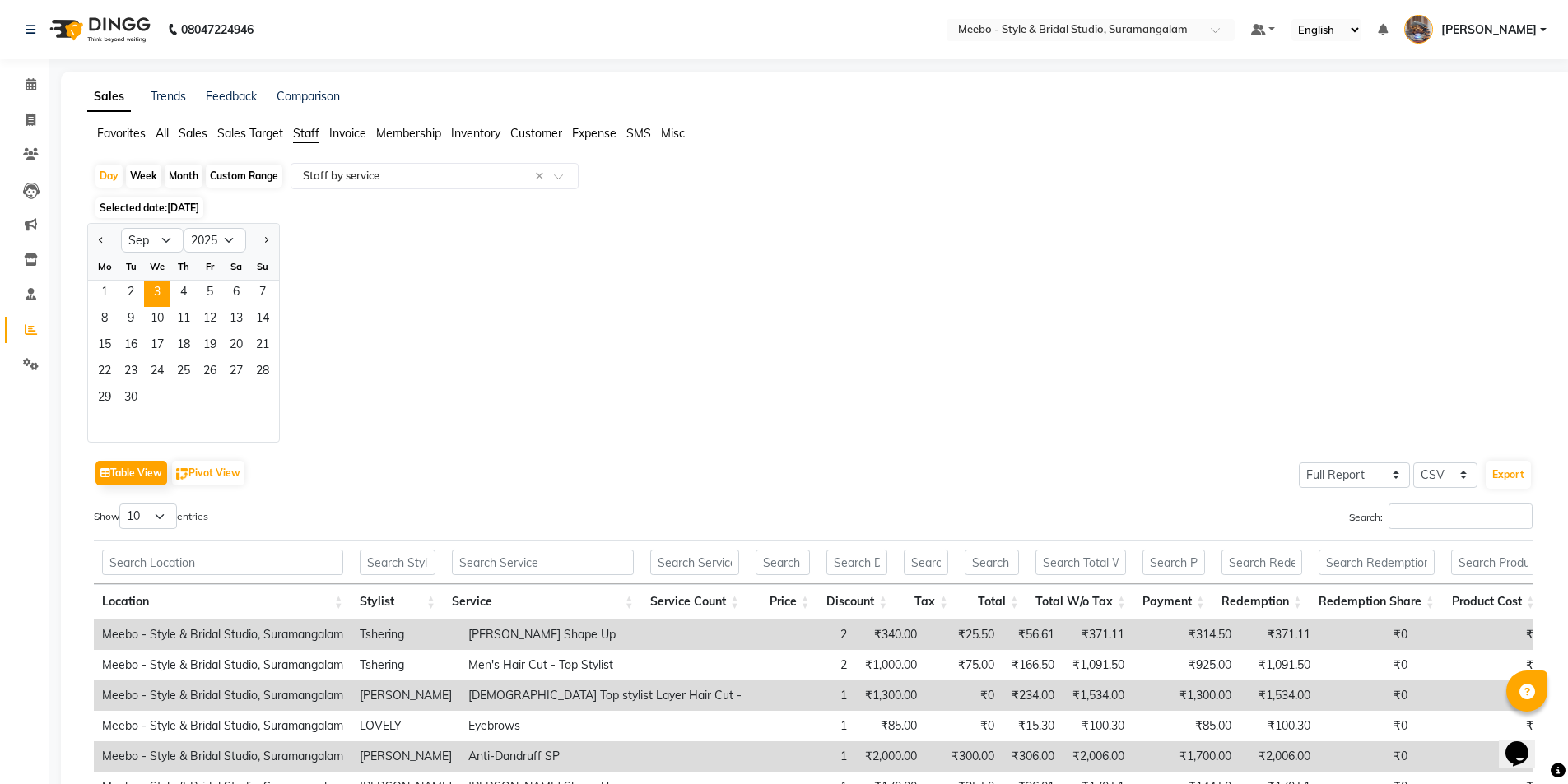
drag, startPoint x: 103, startPoint y: 241, endPoint x: 108, endPoint y: 251, distance: 11.2
click at [102, 241] on span "Previous month" at bounding box center [101, 240] width 6 height 6
select select "8"
click at [211, 287] on span "1" at bounding box center [210, 293] width 26 height 26
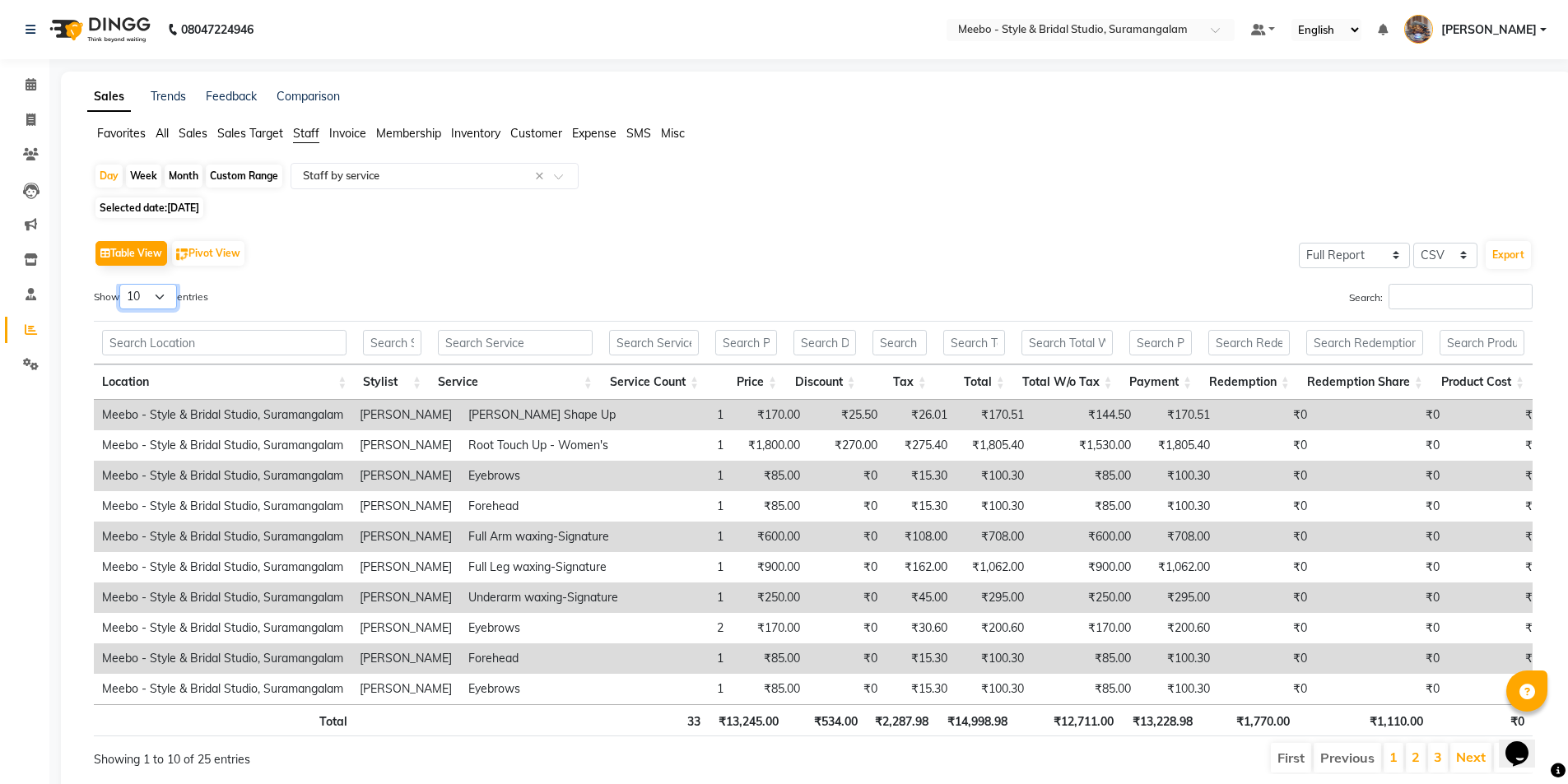
click at [148, 297] on select "10 25 50 100" at bounding box center [147, 297] width 58 height 25
select select "100"
click at [122, 284] on select "10 25 50 100" at bounding box center [147, 297] width 58 height 25
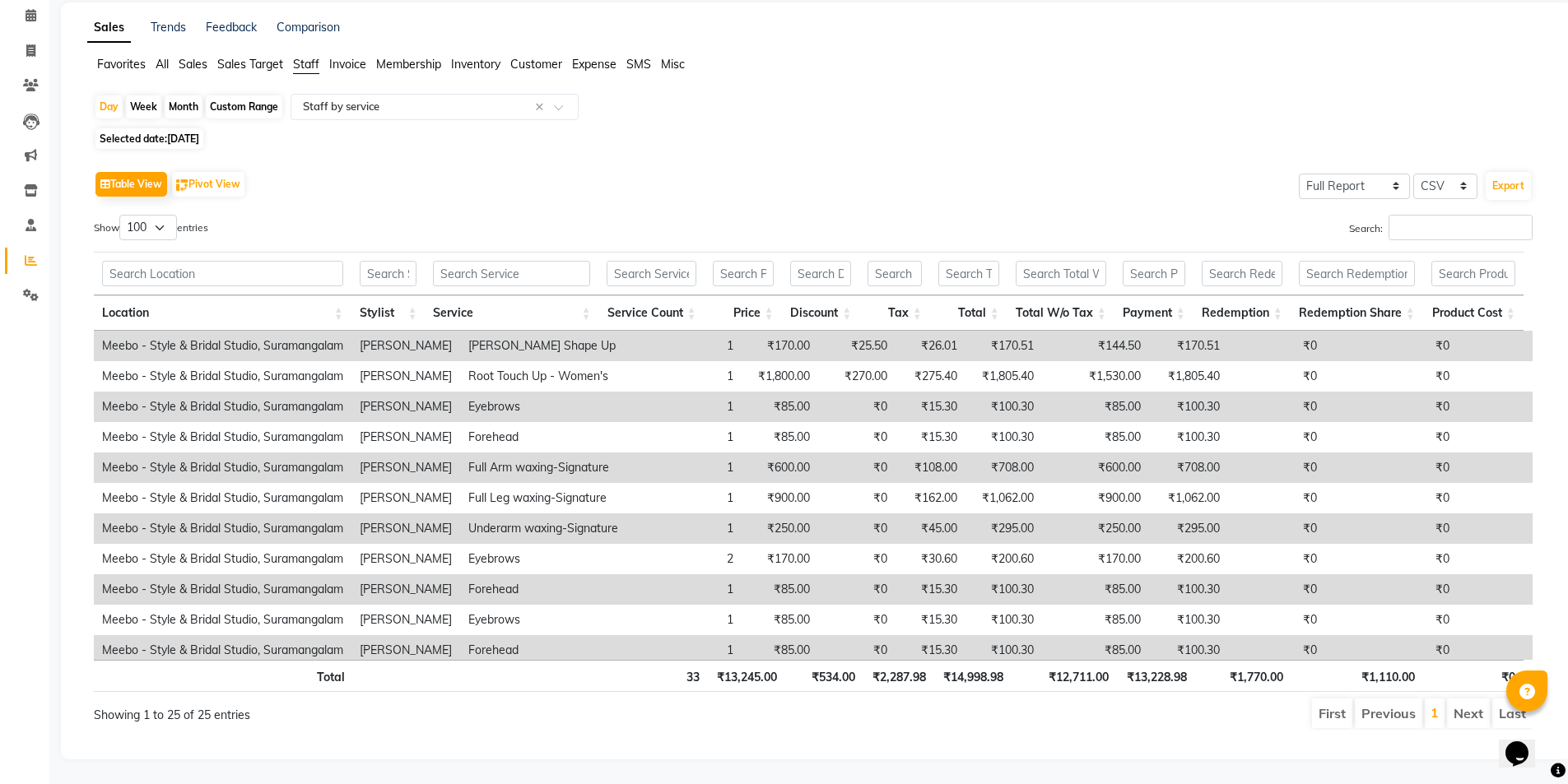
click at [190, 132] on span "[DATE]" at bounding box center [183, 138] width 32 height 13
select select "8"
select select "2025"
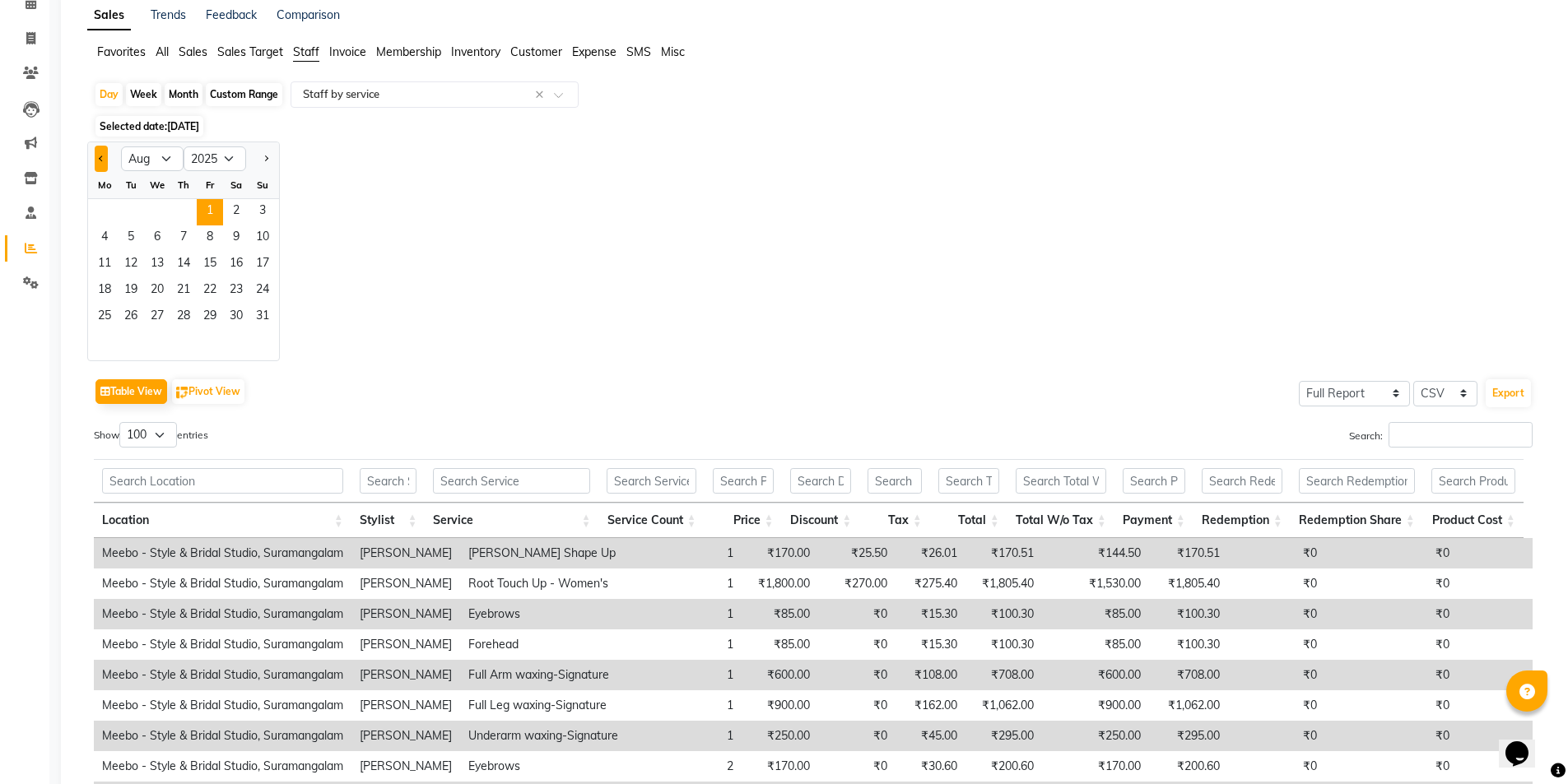
click at [101, 160] on span "Previous month" at bounding box center [101, 158] width 6 height 6
click at [267, 157] on button "Next month" at bounding box center [266, 158] width 13 height 26
select select "8"
click at [260, 317] on span "31" at bounding box center [262, 317] width 26 height 26
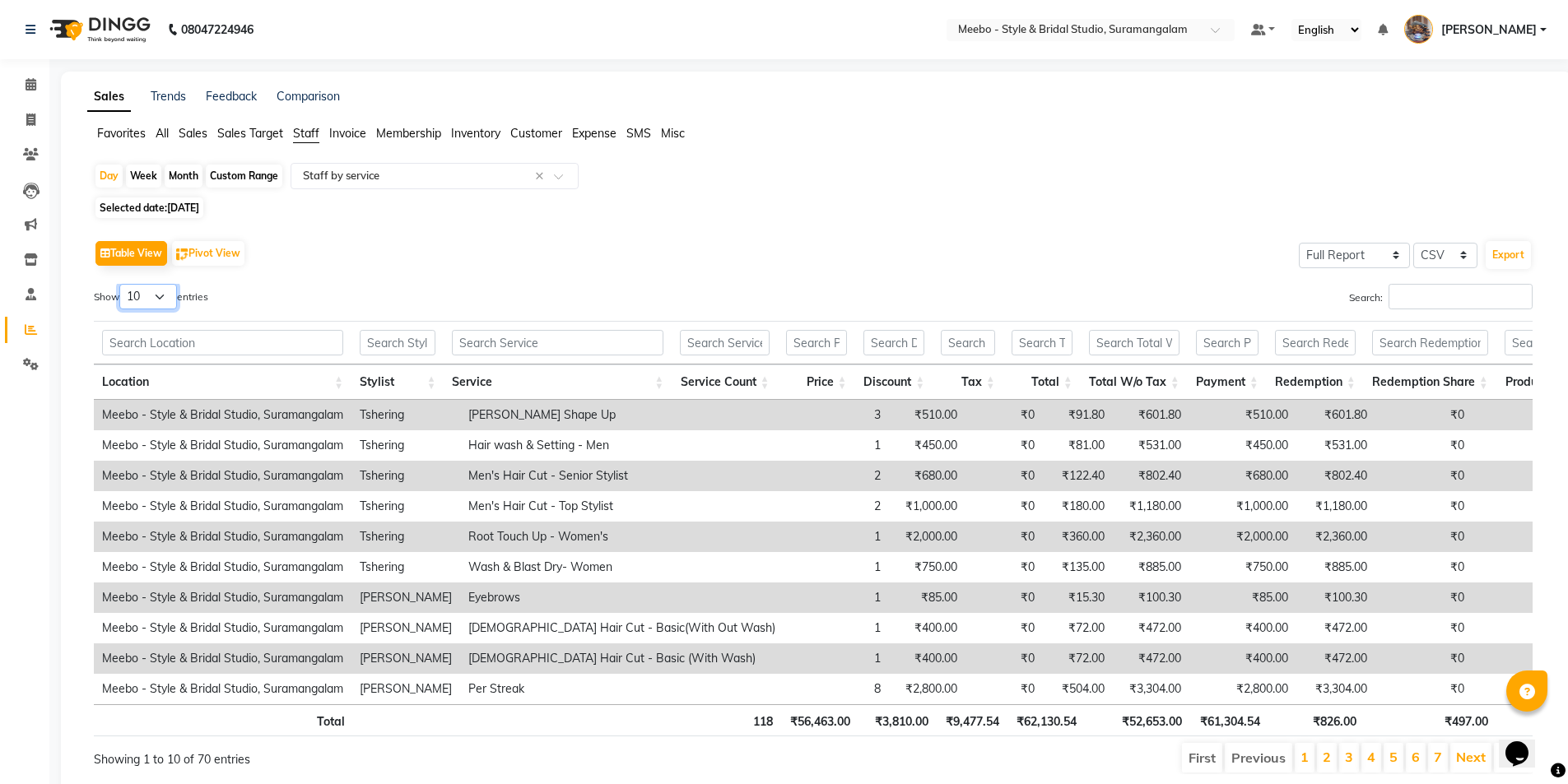
click at [159, 297] on select "10 25 50 100" at bounding box center [147, 297] width 58 height 25
select select "100"
click at [122, 284] on select "10 25 50 100" at bounding box center [147, 297] width 58 height 25
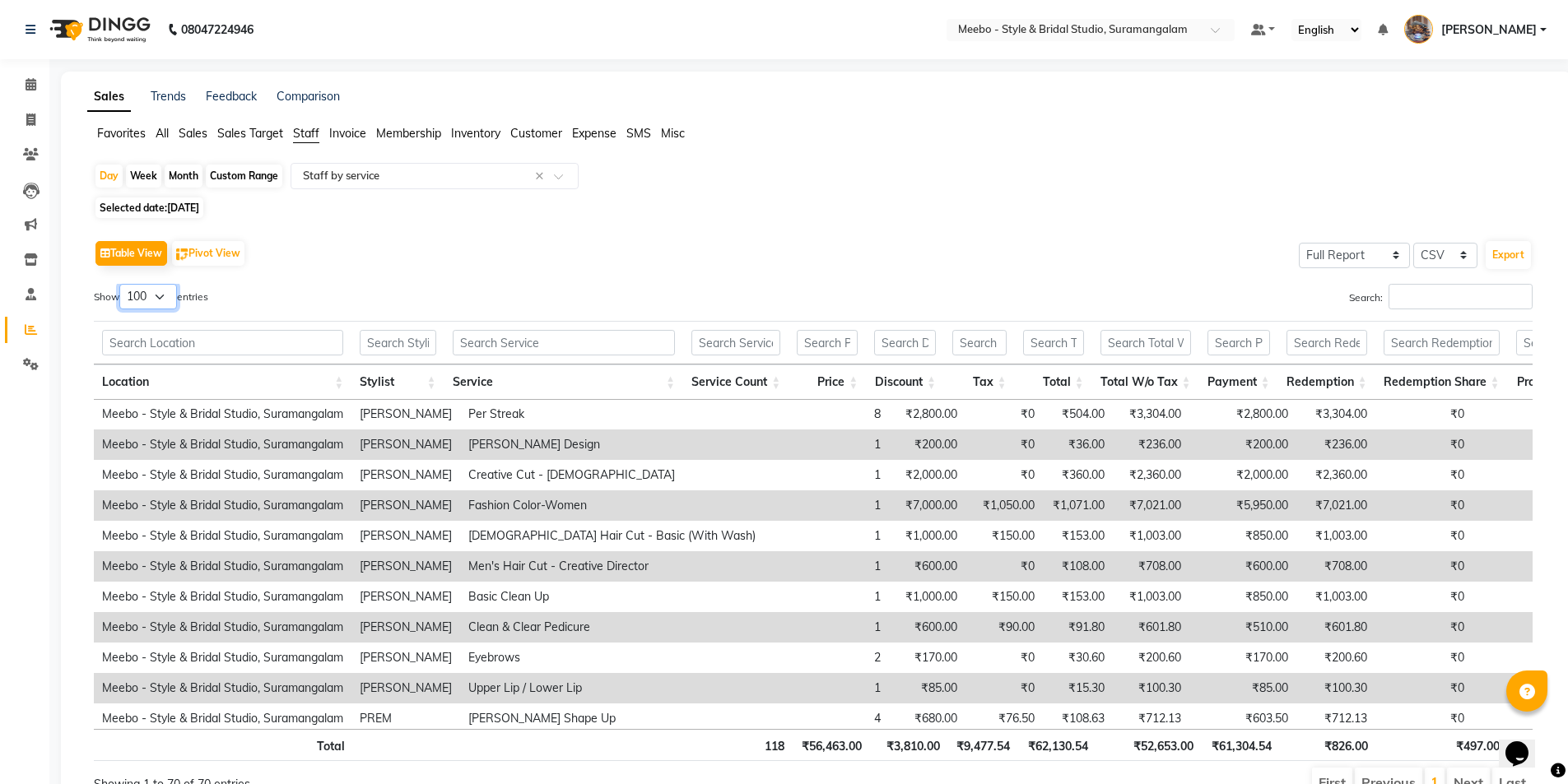
scroll to position [317, 0]
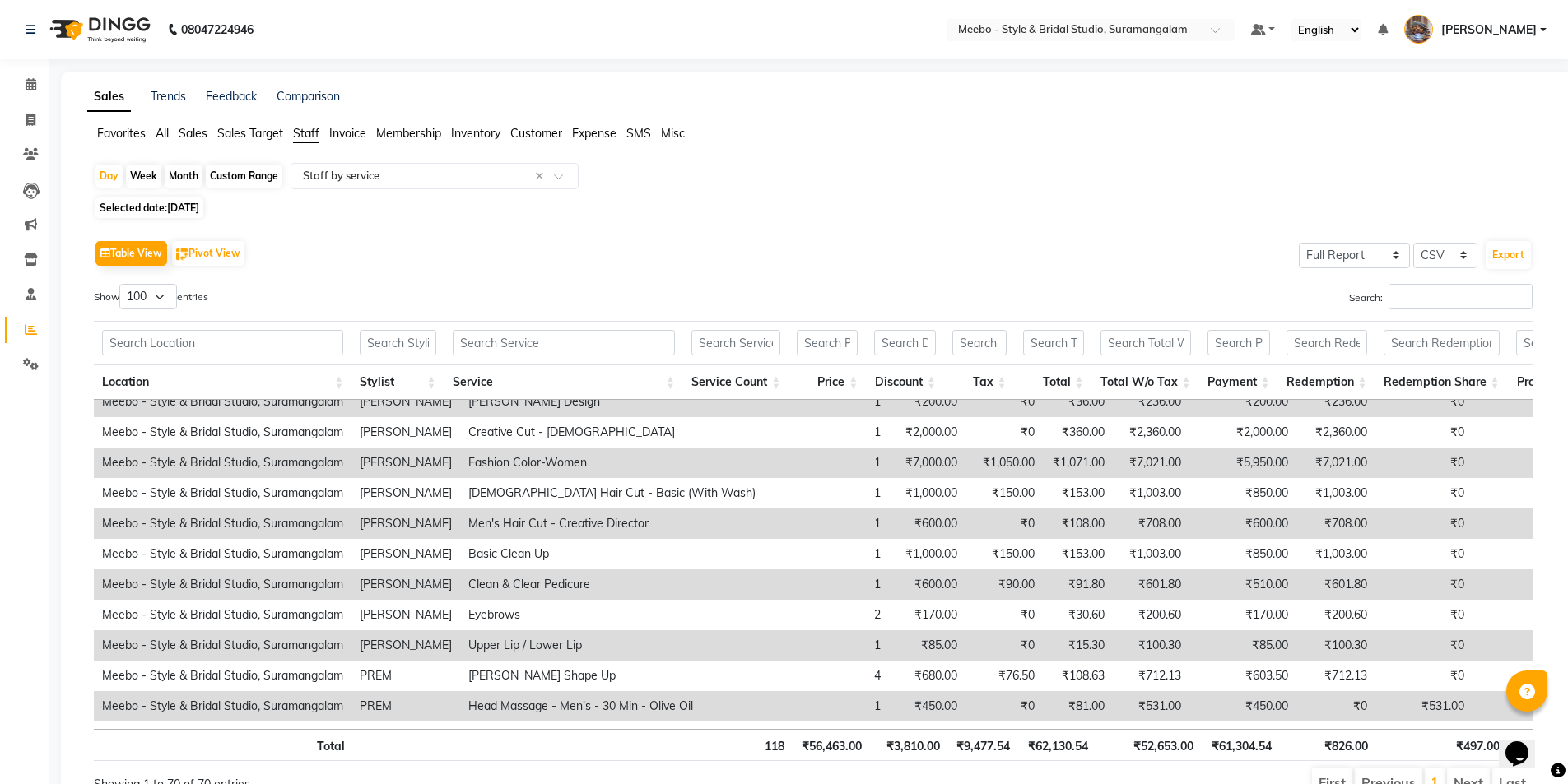
drag, startPoint x: 1534, startPoint y: 466, endPoint x: 1534, endPoint y: 475, distance: 9.0
click at [1534, 475] on div "Table View Pivot View Select Full Report Filtered Report Select CSV PDF Export …" at bounding box center [813, 517] width 1465 height 589
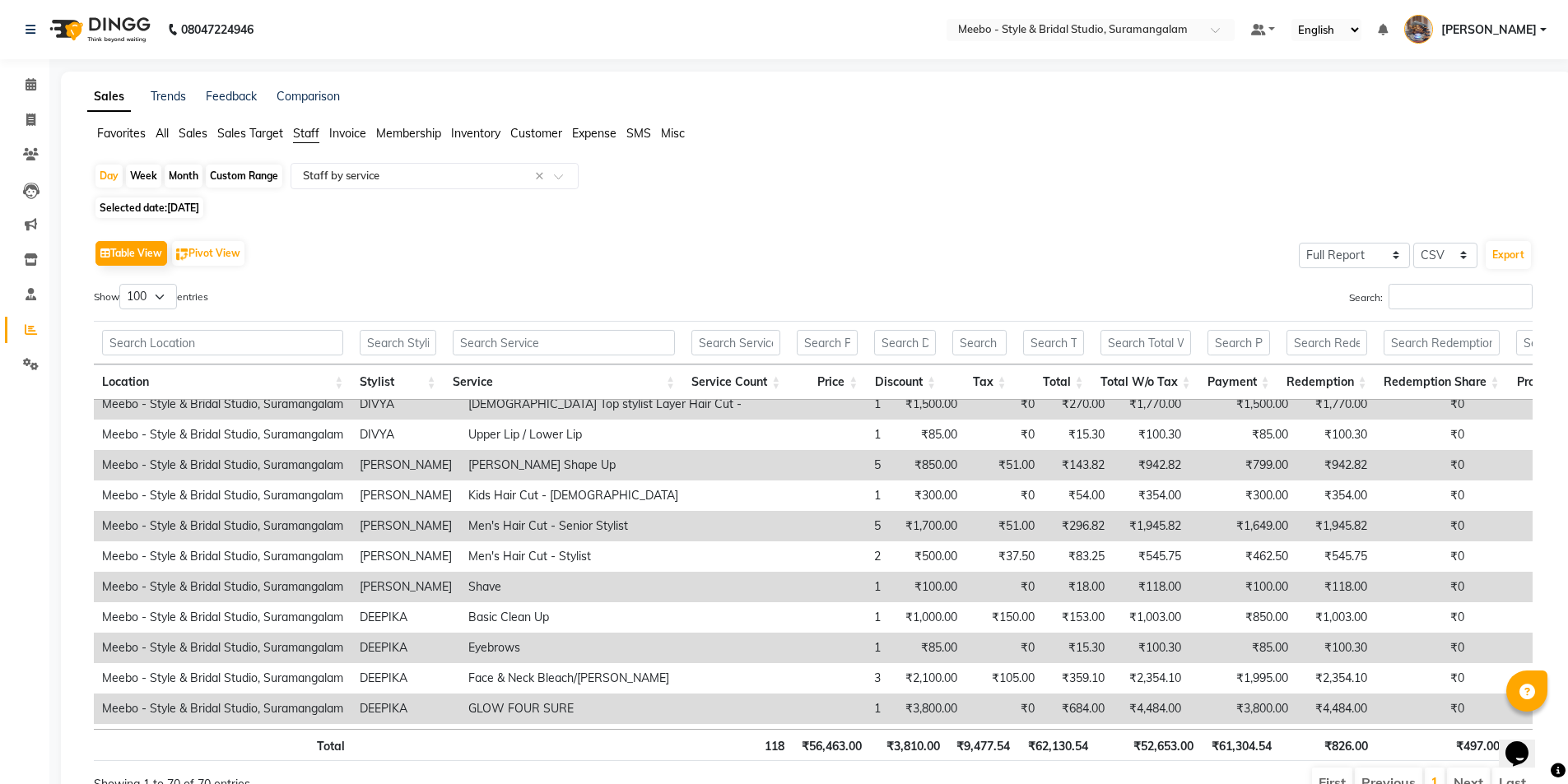
scroll to position [1429, 0]
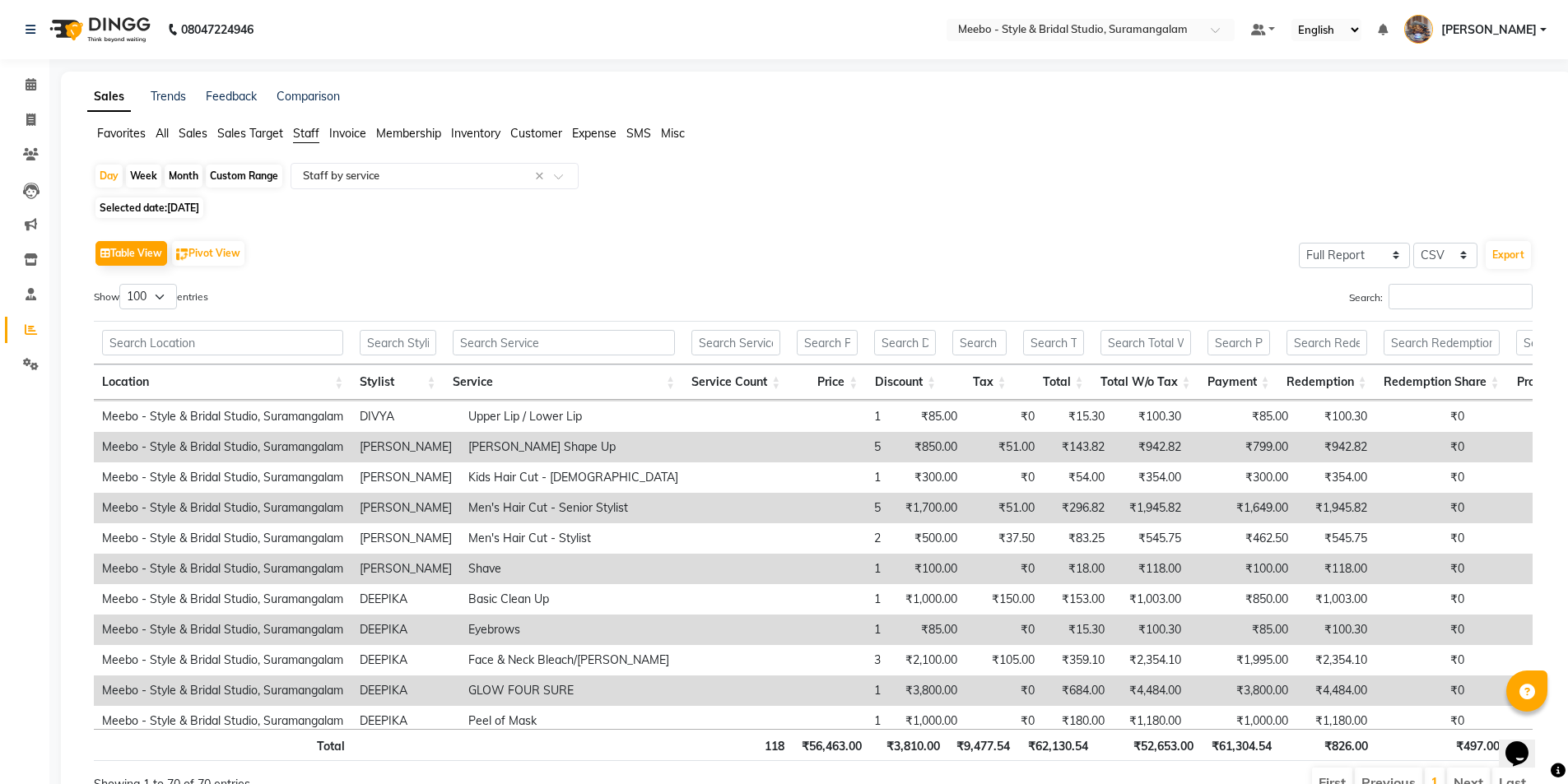
click at [1534, 618] on div "Table View Pivot View Select Full Report Filtered Report Select CSV PDF Export …" at bounding box center [813, 517] width 1465 height 589
drag, startPoint x: 1534, startPoint y: 618, endPoint x: 1525, endPoint y: 590, distance: 29.4
click at [1525, 590] on div "Table View Pivot View Select Full Report Filtered Report Select CSV PDF Export …" at bounding box center [813, 517] width 1465 height 589
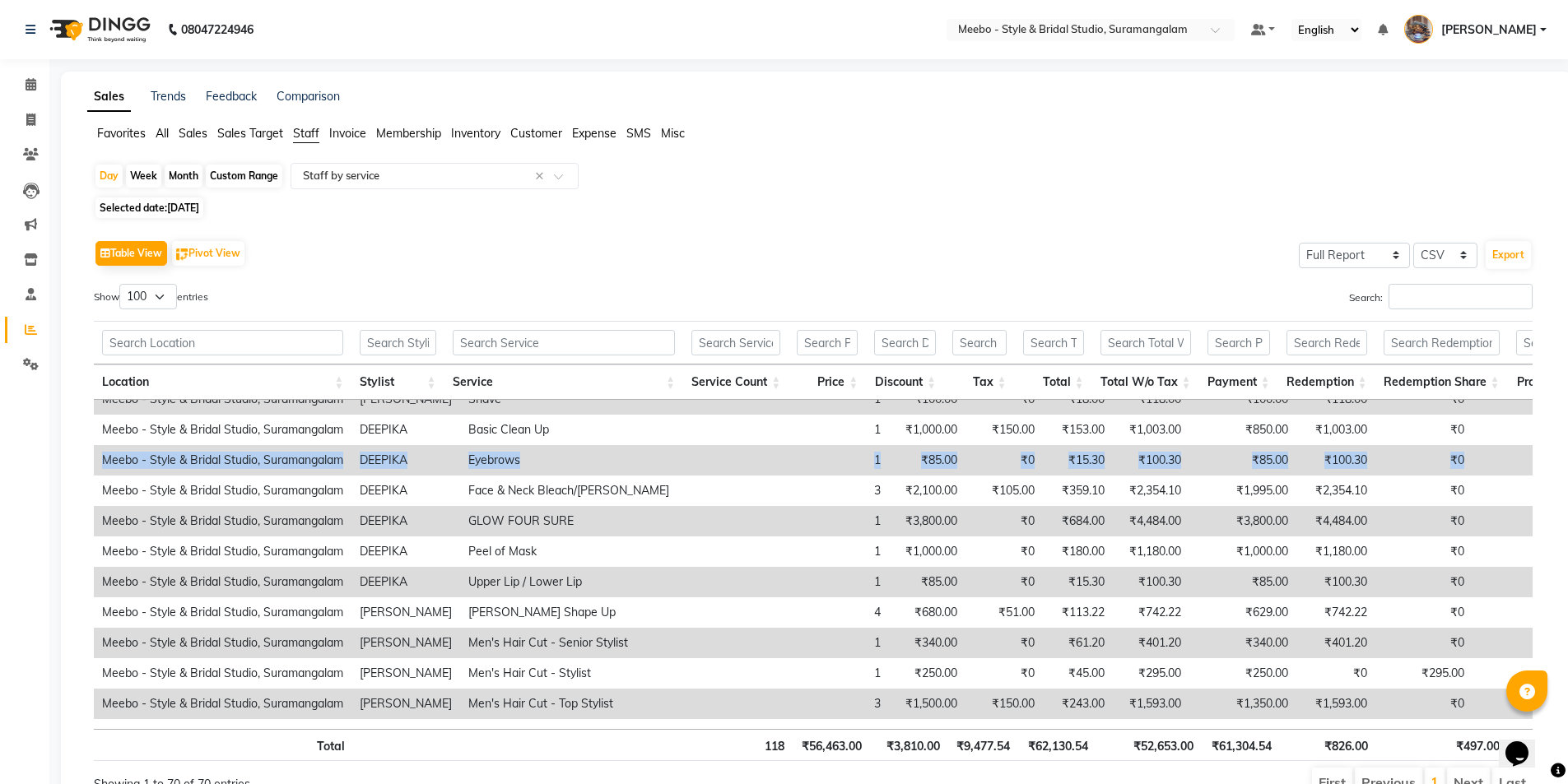
scroll to position [1813, 0]
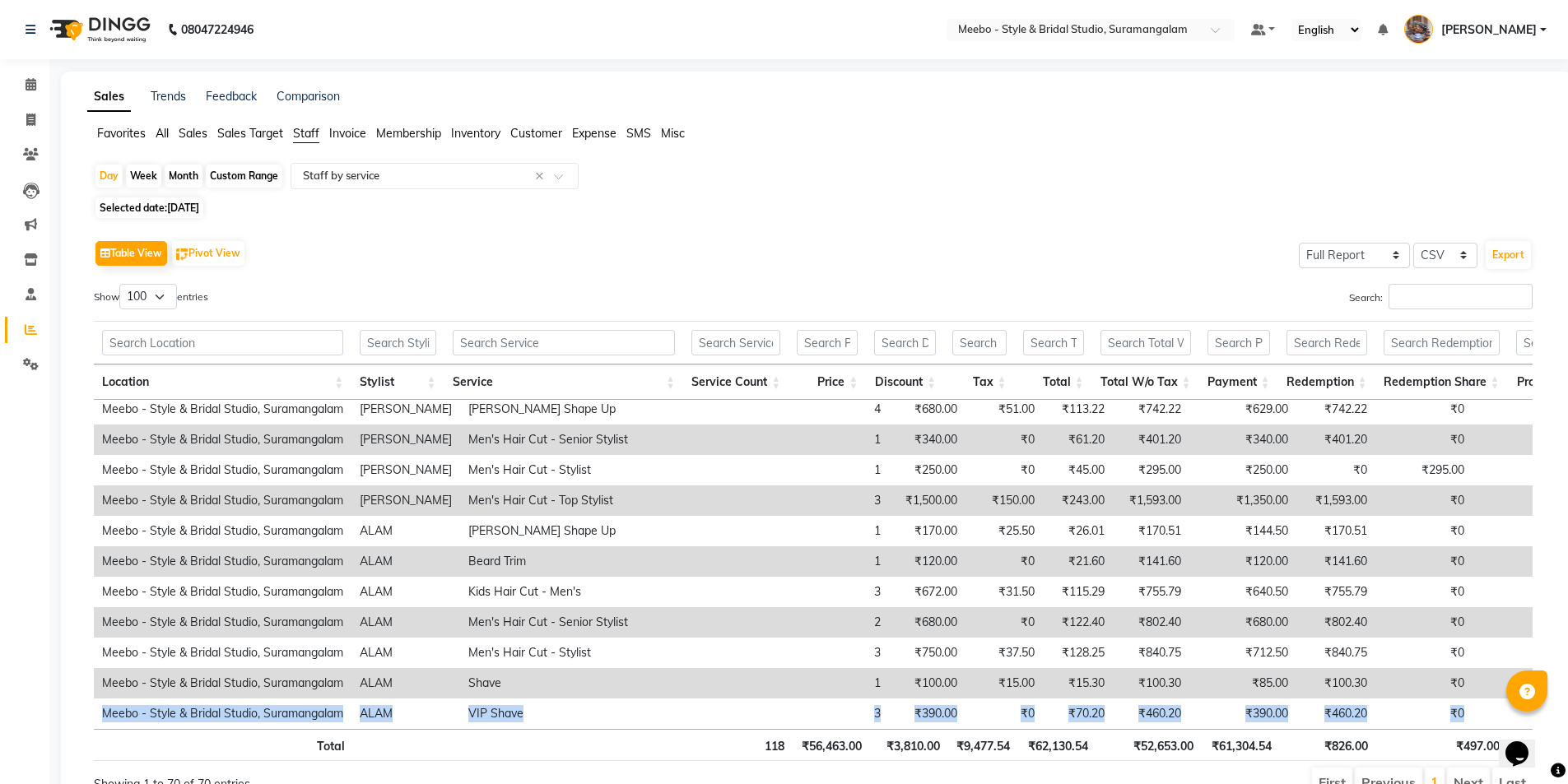
drag, startPoint x: 1559, startPoint y: 693, endPoint x: 1555, endPoint y: 681, distance: 12.6
click at [1555, 681] on div "Sales Trends Feedback Comparison Favorites All Sales Sales Target Staff Invoice…" at bounding box center [816, 449] width 1511 height 756
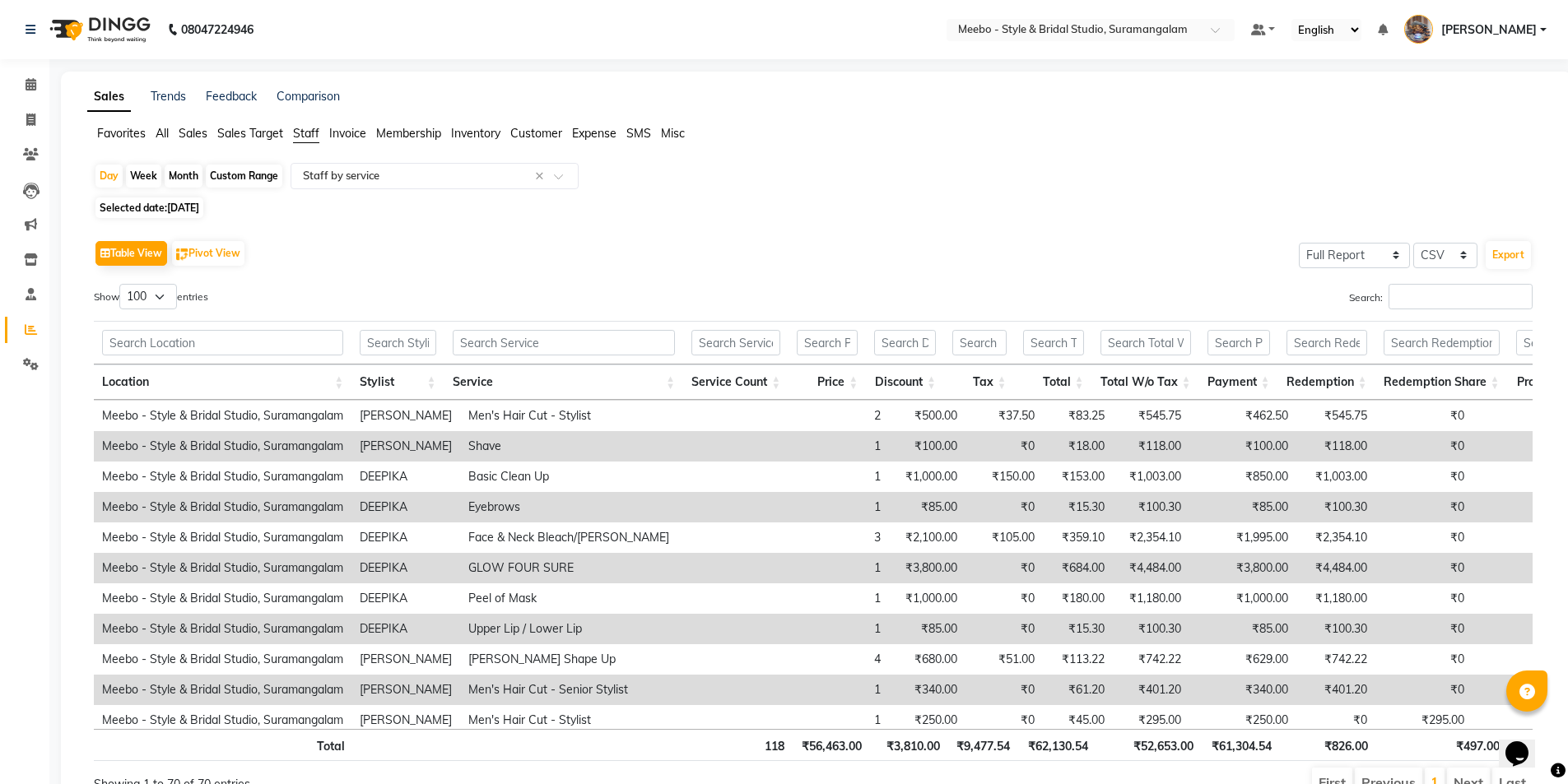
scroll to position [1533, 0]
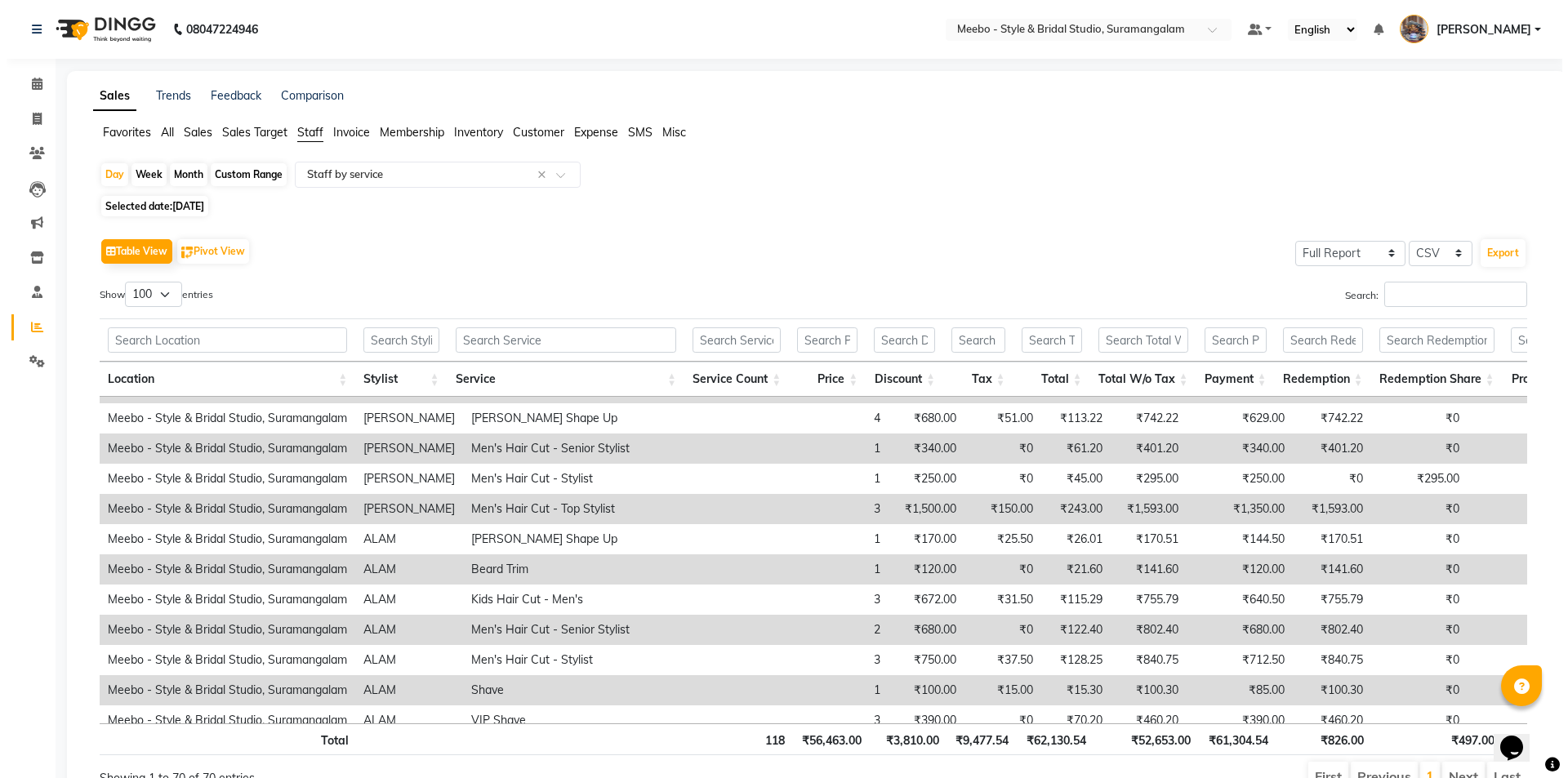
scroll to position [1800, 0]
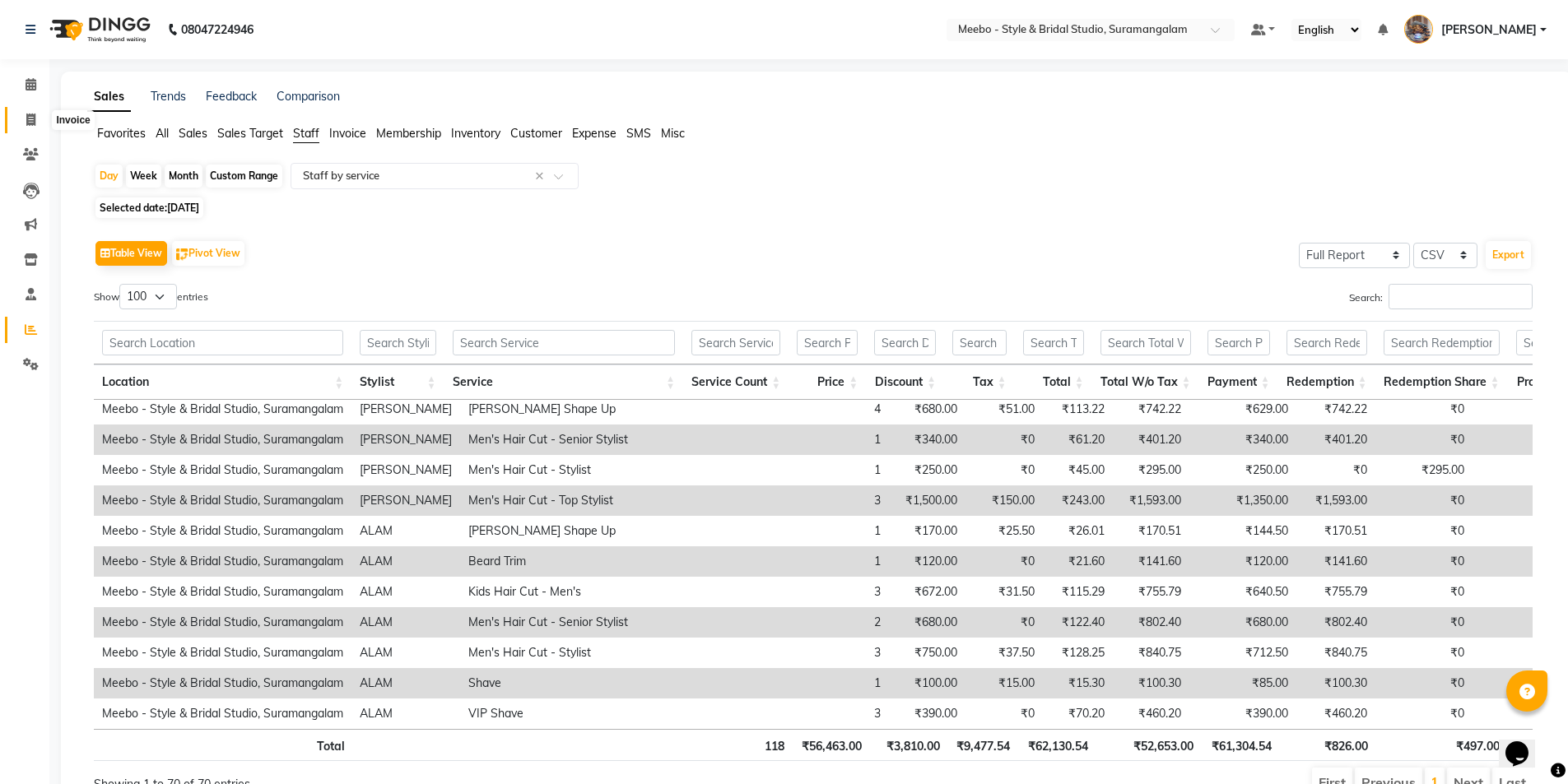
click at [24, 116] on span at bounding box center [31, 121] width 28 height 19
select select "service"
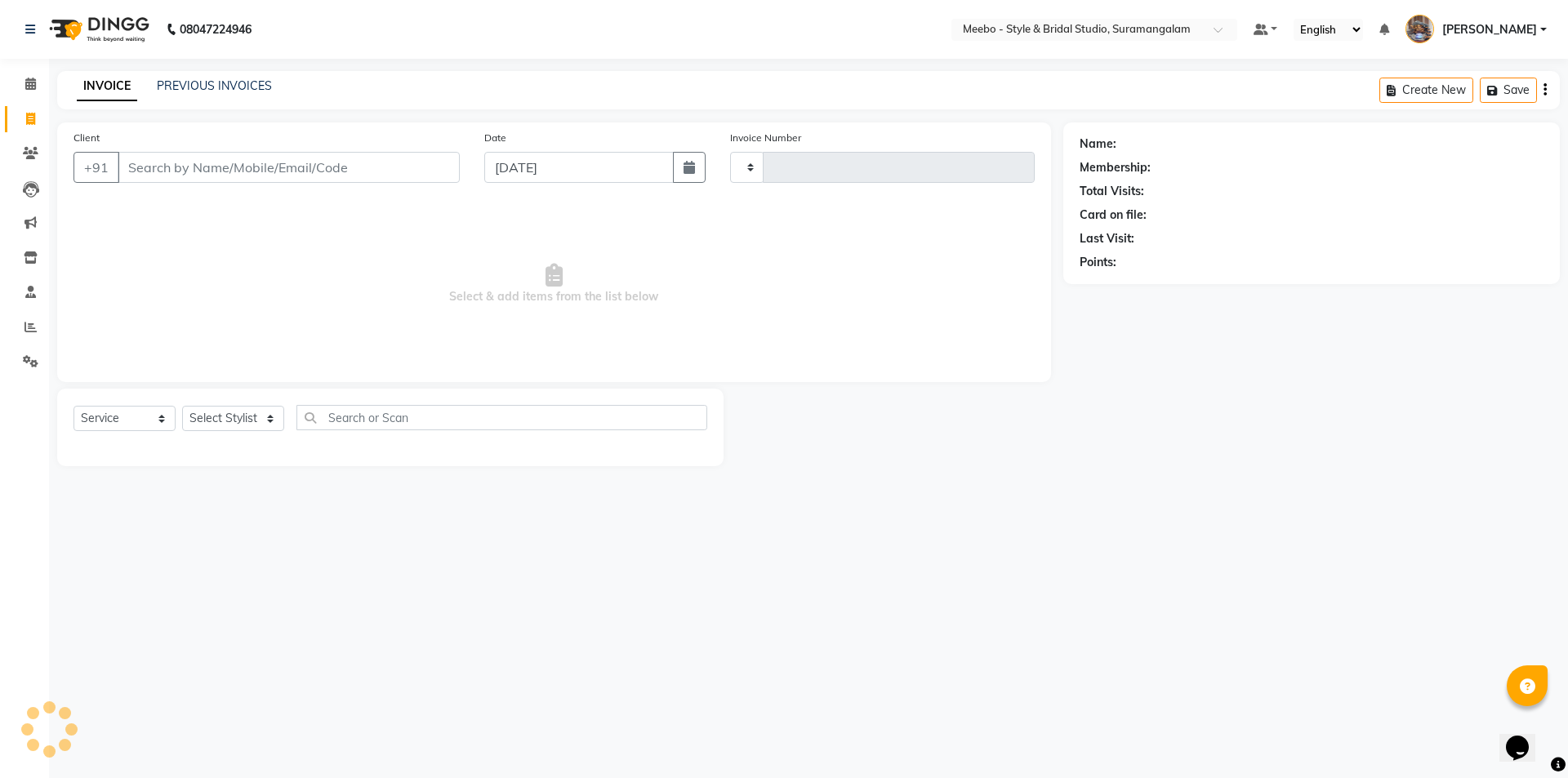
type input "5387"
select select "12"
click at [229, 415] on select "Select Stylist Admin [PERSON_NAME] [PERSON_NAME] Manager [PERSON_NAME] [PERSON_…" at bounding box center [237, 418] width 110 height 25
select select "28922"
click at [371, 416] on input "text" at bounding box center [505, 417] width 403 height 25
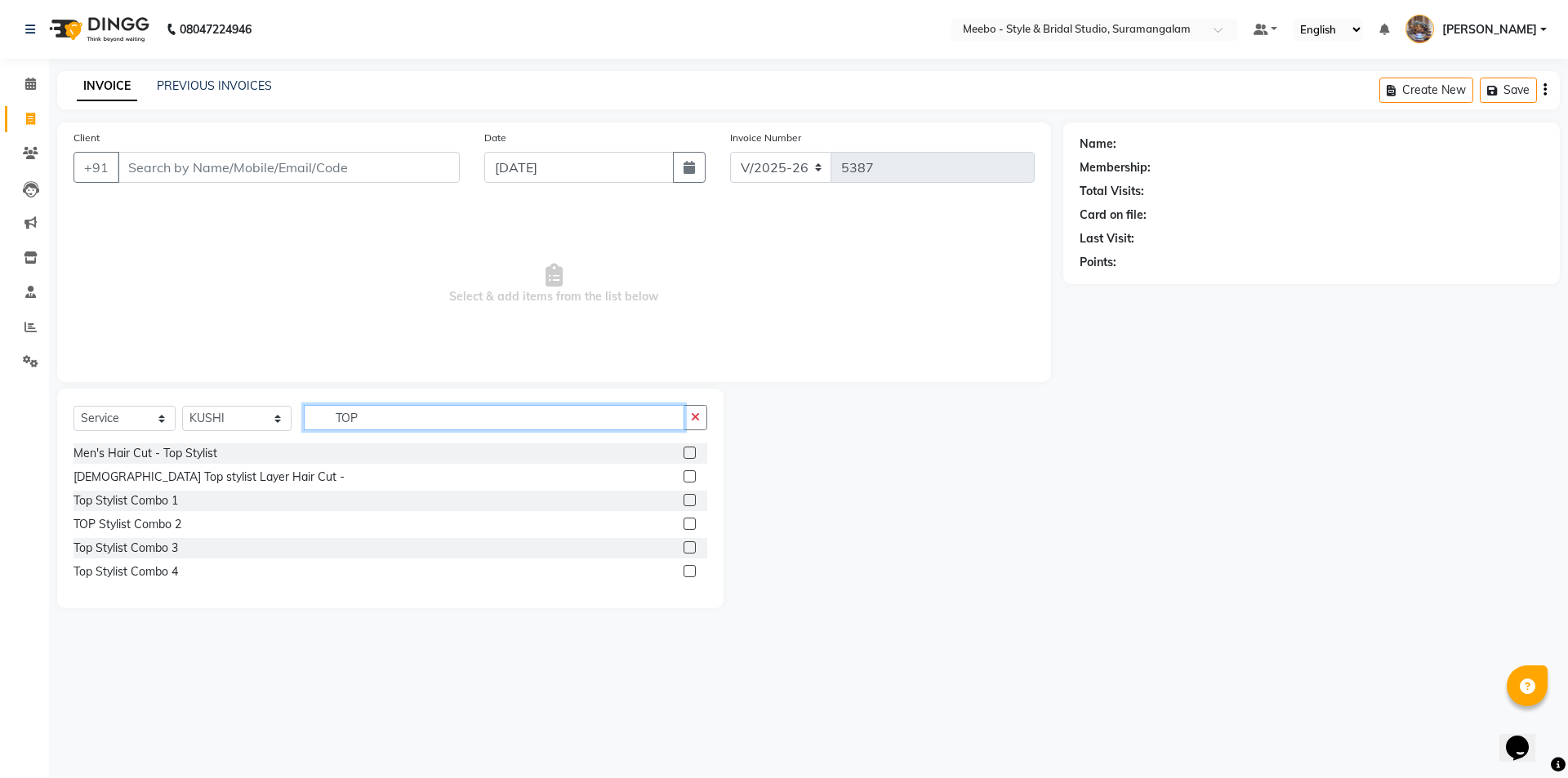
type input "TOP"
click at [693, 475] on label at bounding box center [689, 476] width 12 height 12
click at [693, 475] on input "checkbox" at bounding box center [688, 477] width 11 height 11
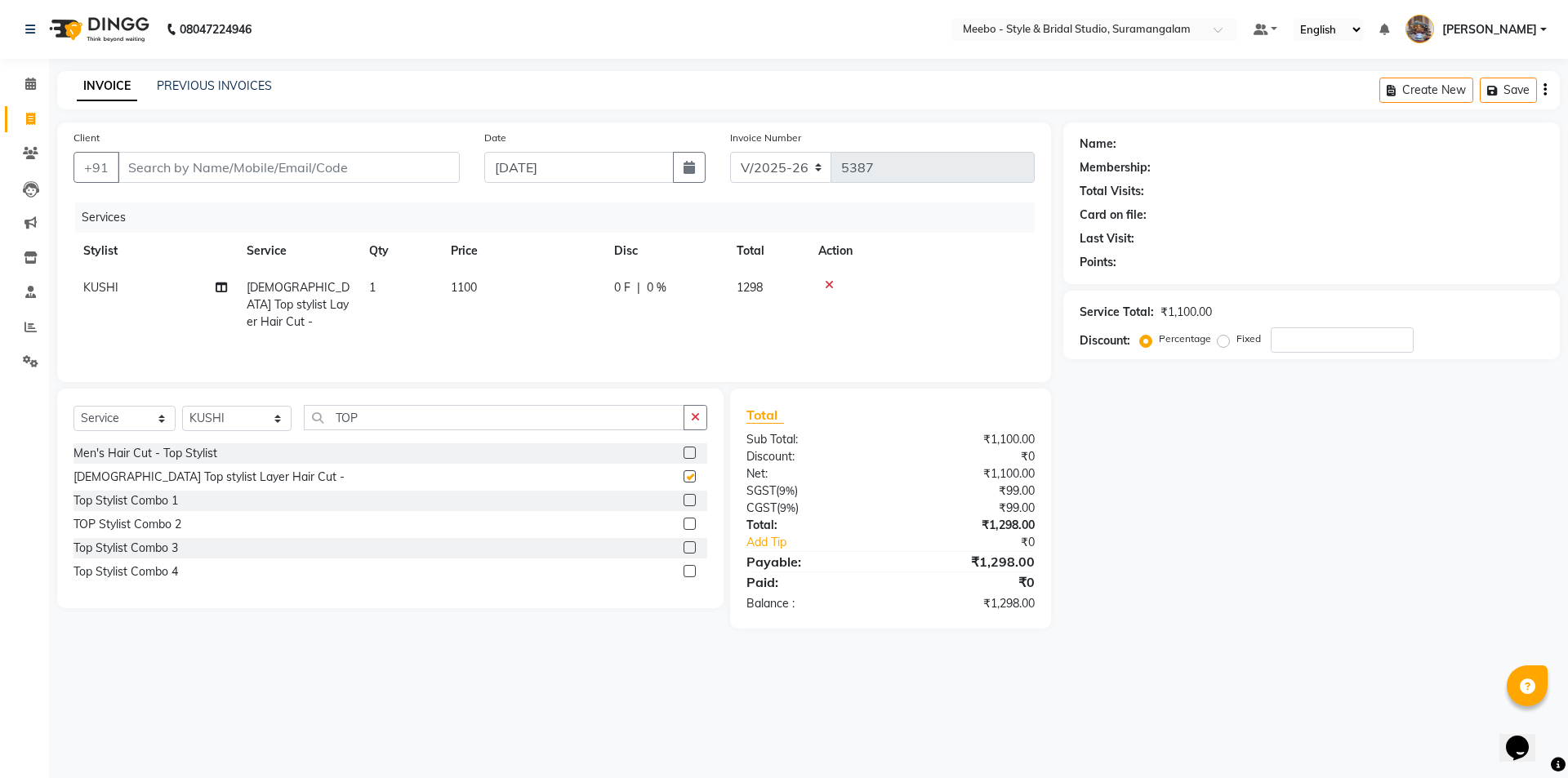
checkbox input "false"
click at [408, 417] on input "TOP" at bounding box center [494, 417] width 381 height 25
type input "T"
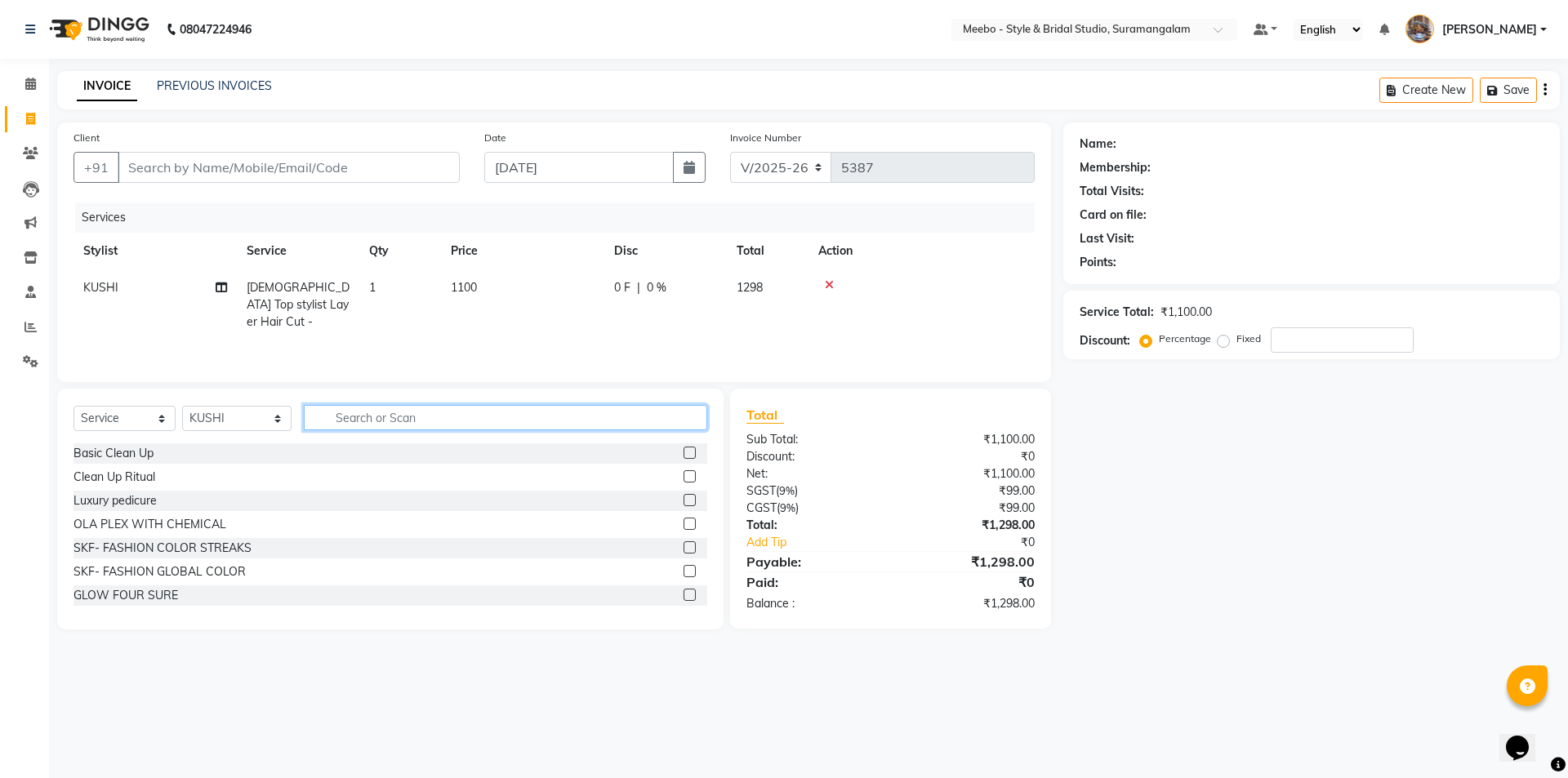
type input "1"
type input "T"
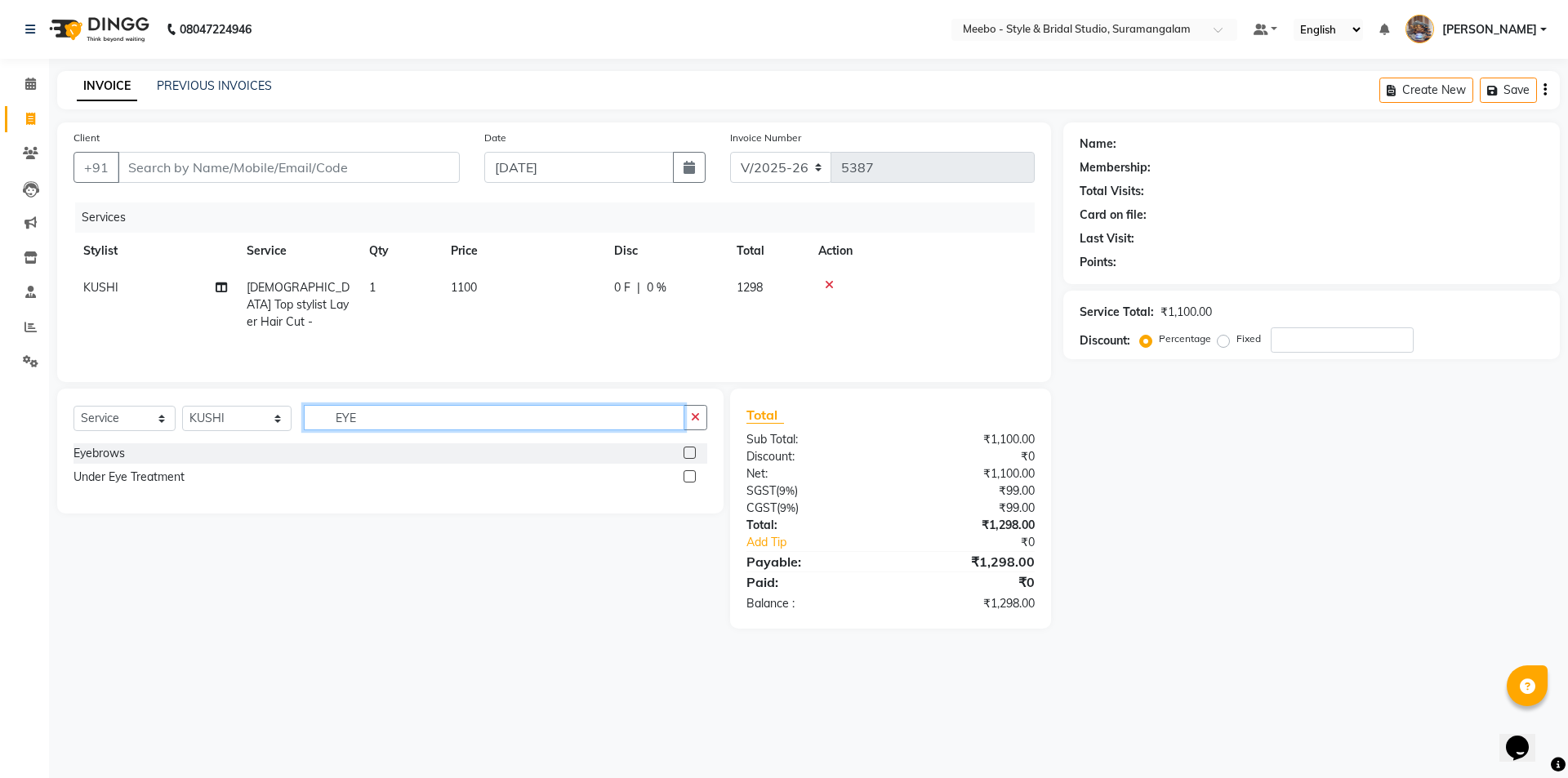
type input "EYE"
click at [693, 453] on label at bounding box center [689, 452] width 12 height 12
click at [693, 453] on input "checkbox" at bounding box center [688, 453] width 11 height 11
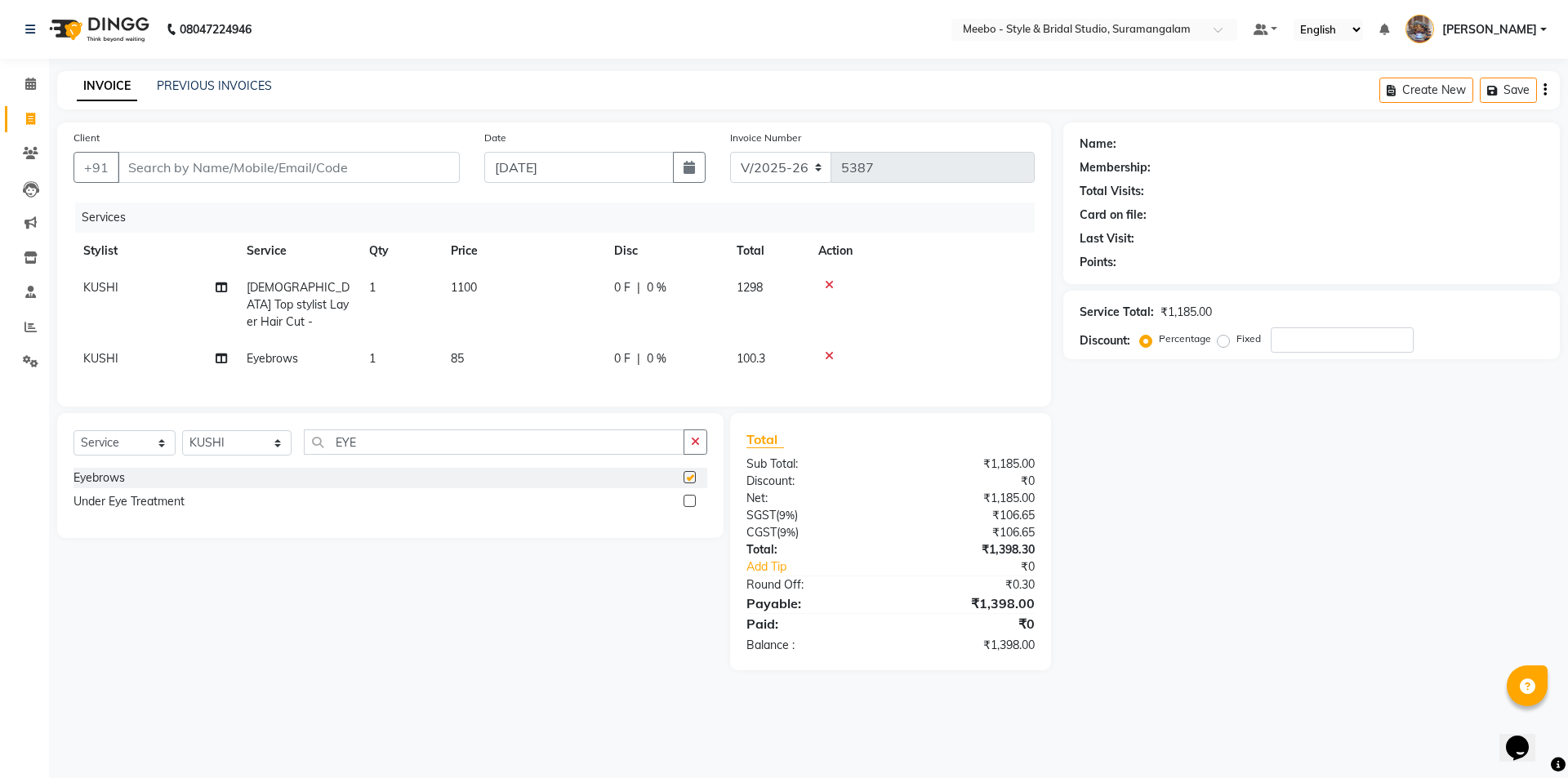
checkbox input "false"
click at [505, 289] on td "1100" at bounding box center [522, 304] width 163 height 71
select select "28922"
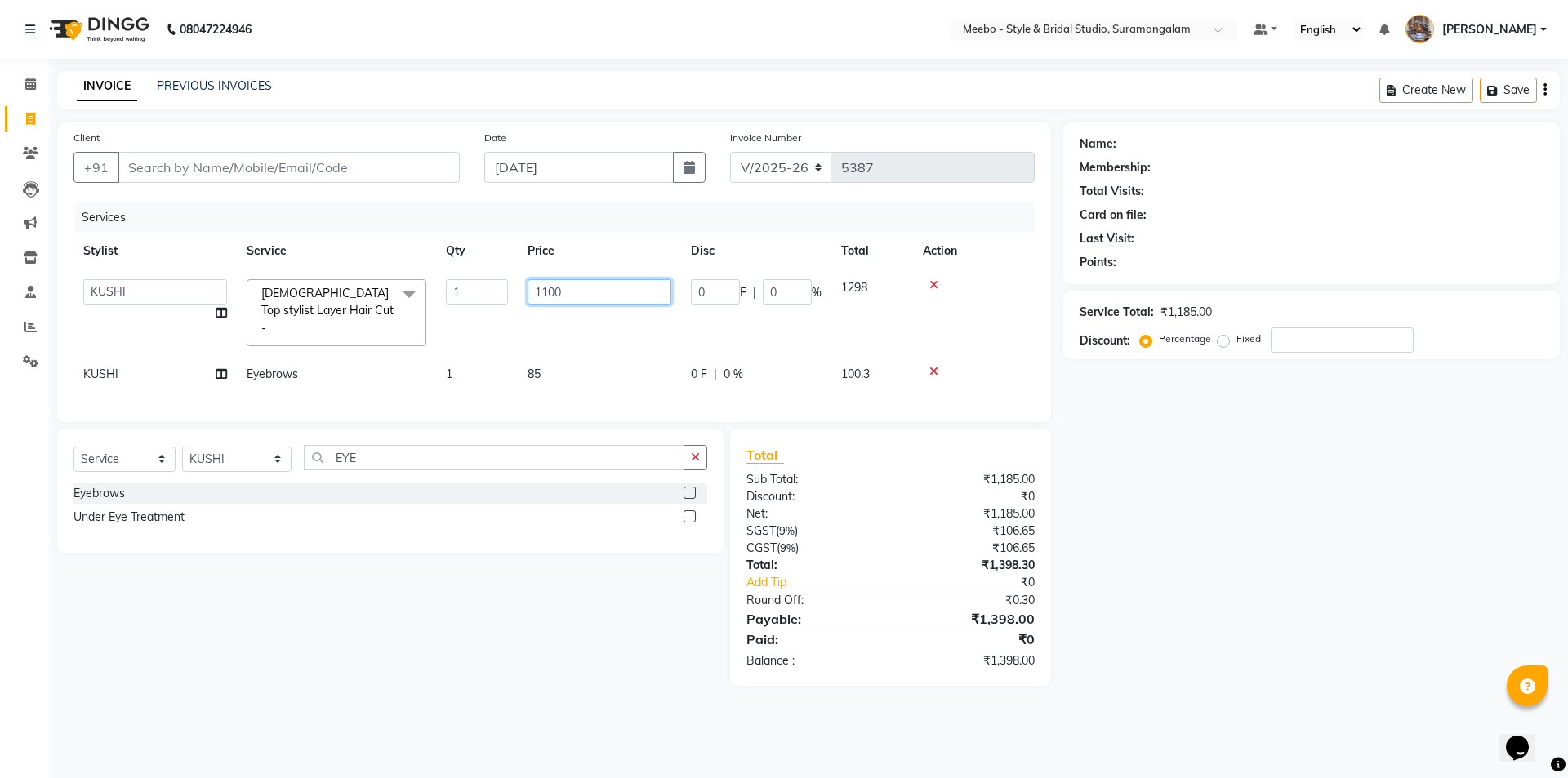
click at [580, 290] on input "1100" at bounding box center [599, 292] width 144 height 25
type input "1300"
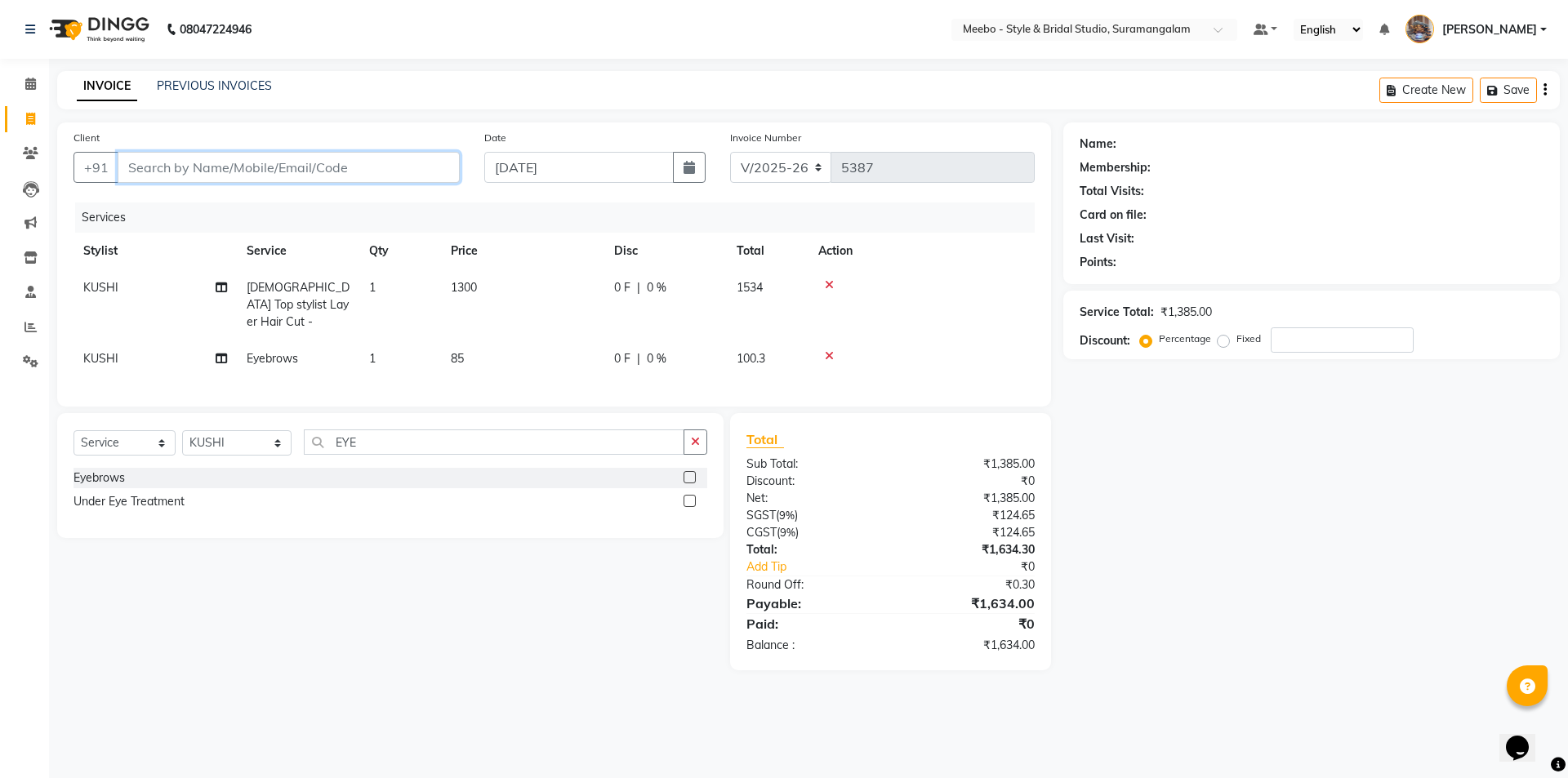
click at [322, 162] on input "Client" at bounding box center [288, 167] width 342 height 31
click at [412, 166] on input "Client" at bounding box center [288, 167] width 342 height 31
type input "8"
type input "0"
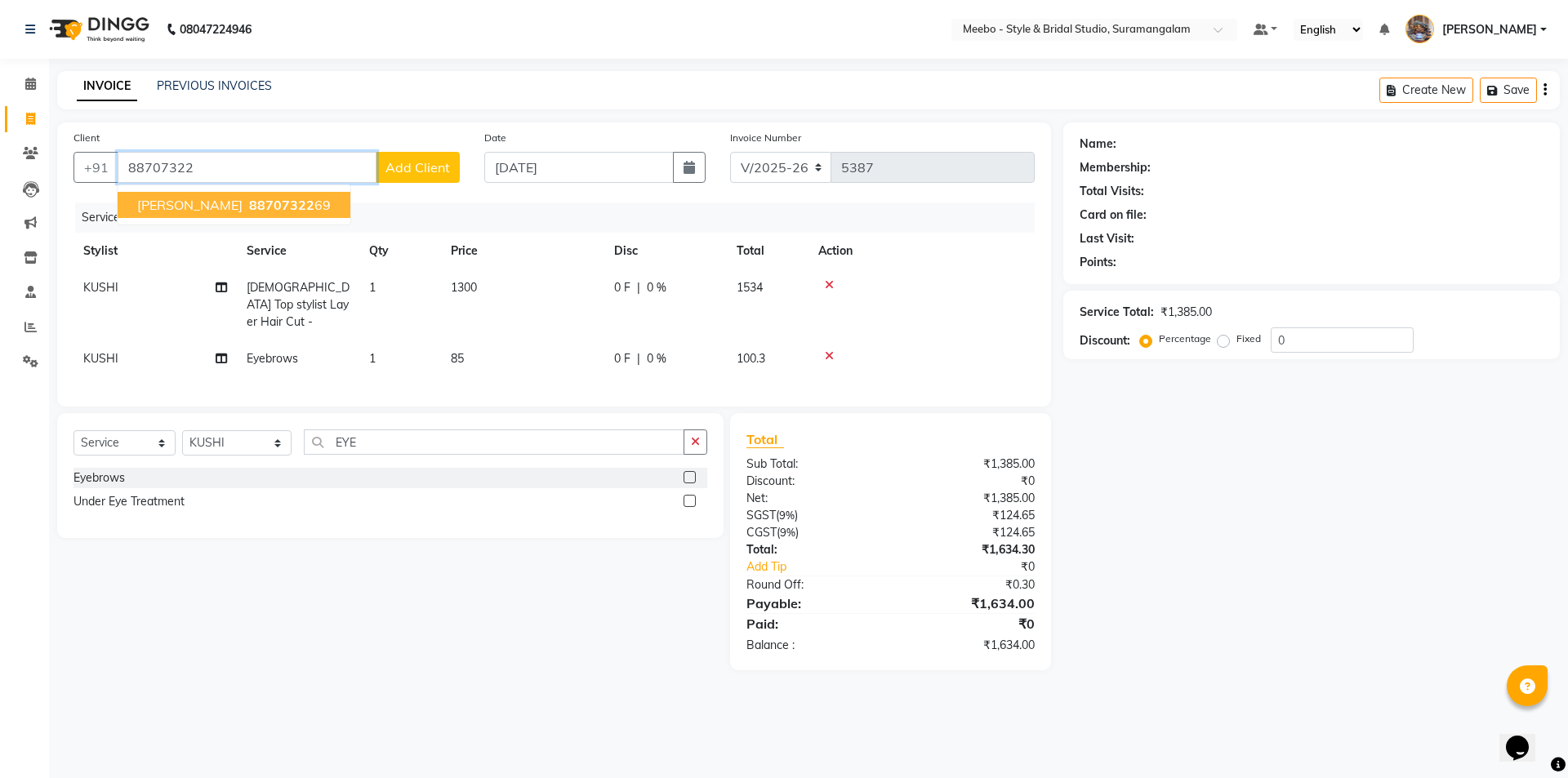
click at [280, 209] on ngb-highlight "88707322 69" at bounding box center [288, 205] width 85 height 17
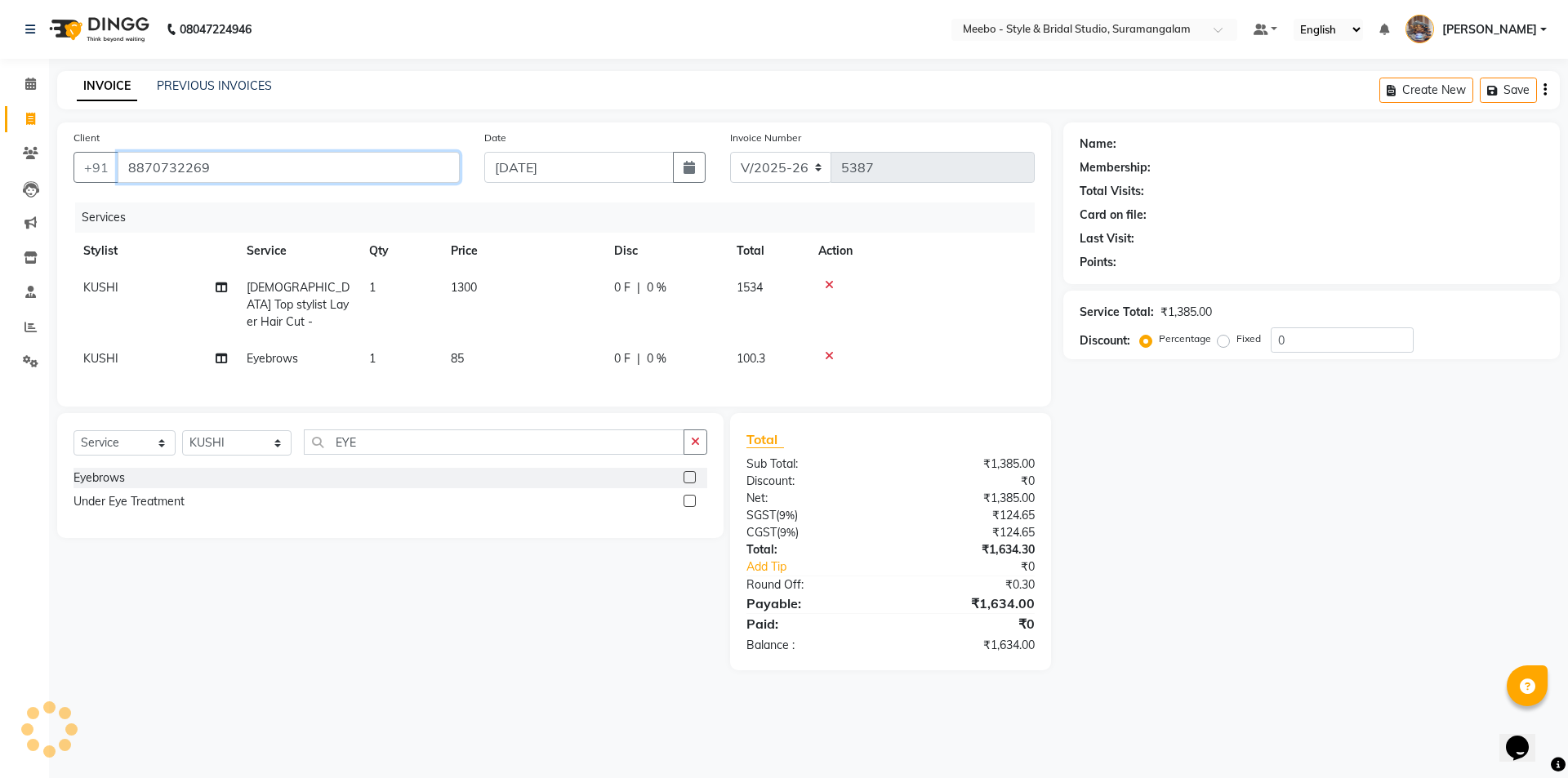
type input "8870732269"
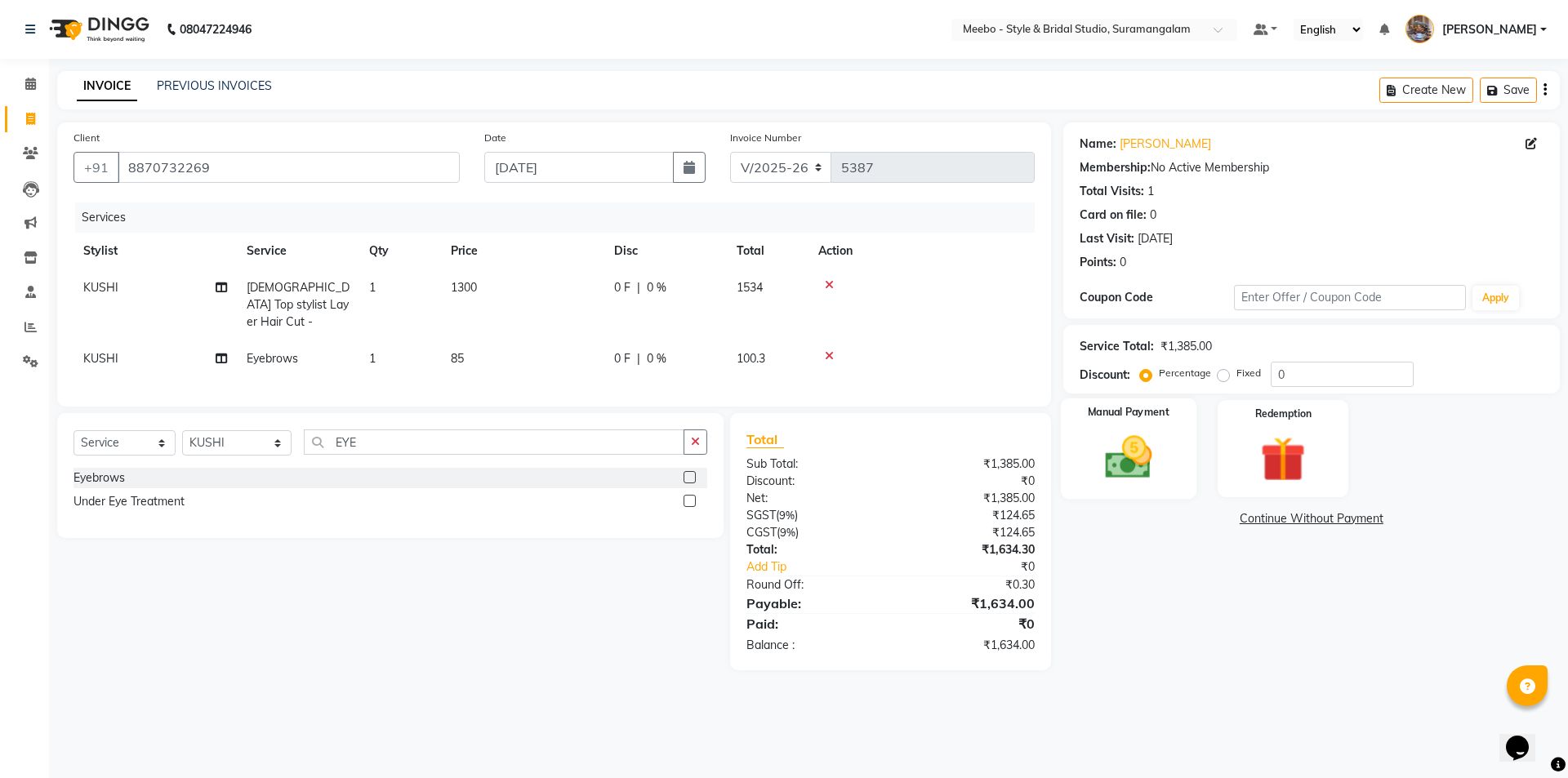
click at [1127, 458] on img at bounding box center [1127, 457] width 76 height 54
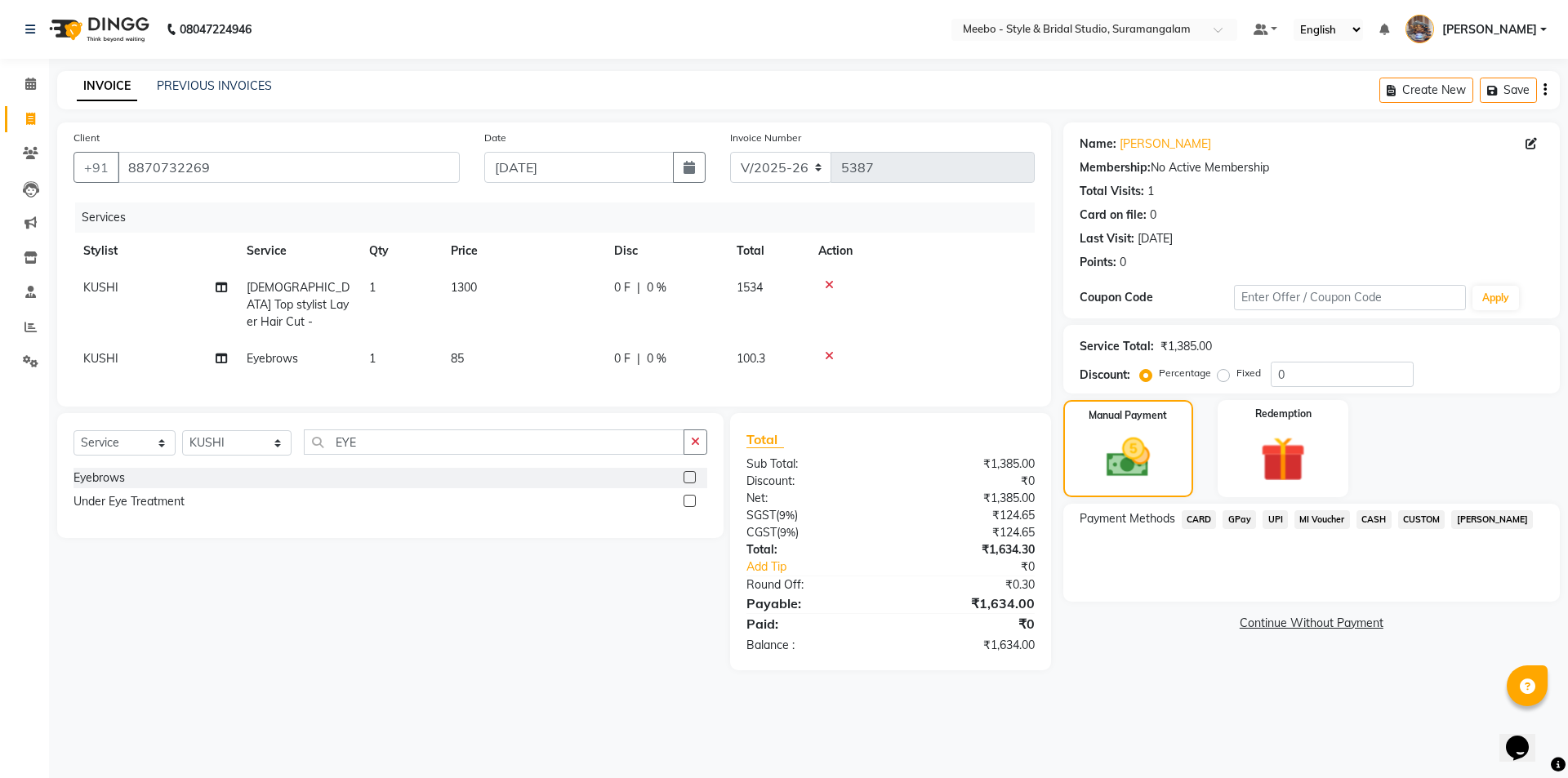
click at [1243, 521] on span "GPay" at bounding box center [1239, 519] width 33 height 19
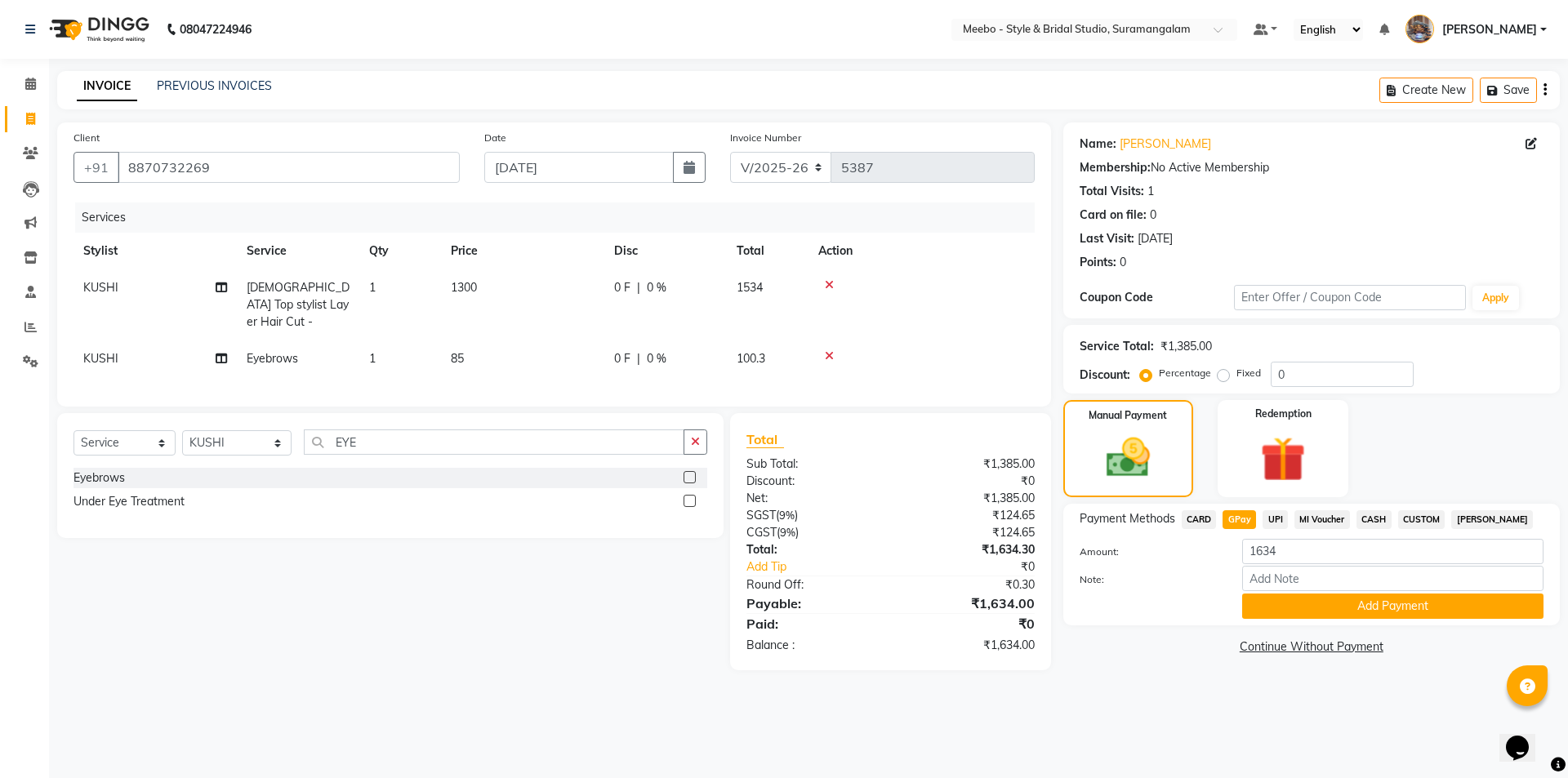
click at [1371, 519] on span "CASH" at bounding box center [1373, 519] width 35 height 19
click at [117, 351] on span "KUSHI" at bounding box center [101, 358] width 35 height 15
select select "28922"
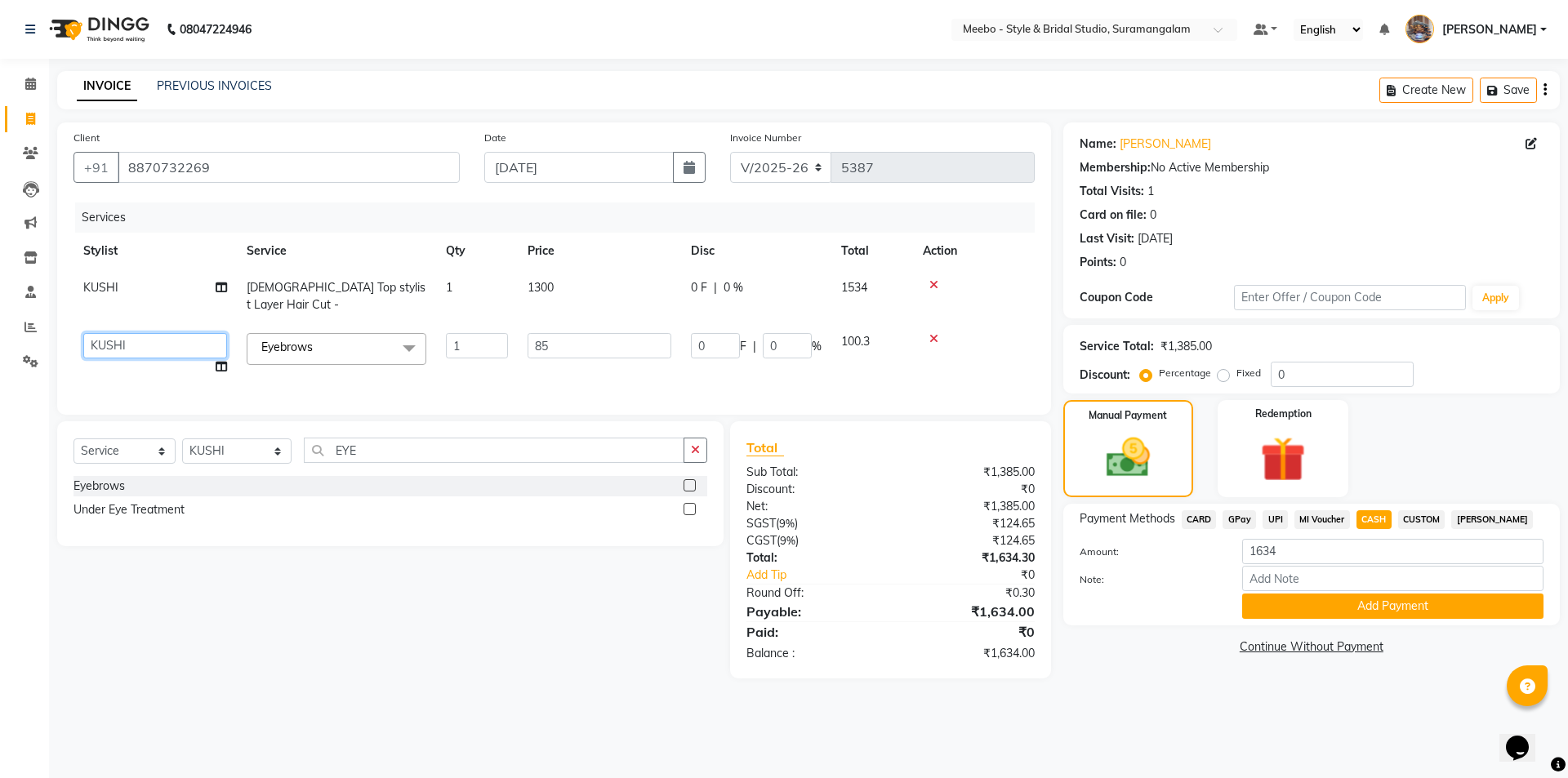
click at [164, 337] on select "Admin AJOY ALAM AMITH Ashwin Manager Avanthika BILAL DEEPIKA DHARSAN DIVYA KUSH…" at bounding box center [155, 346] width 144 height 25
click at [360, 52] on nav "08047224946 Select Location × Meebo - Style & Bridal Studio, Suramangalam Defau…" at bounding box center [784, 29] width 1568 height 59
select select "90280"
click at [1281, 554] on input "1634" at bounding box center [1393, 551] width 301 height 25
click at [1384, 610] on button "Add Payment" at bounding box center [1393, 606] width 301 height 25
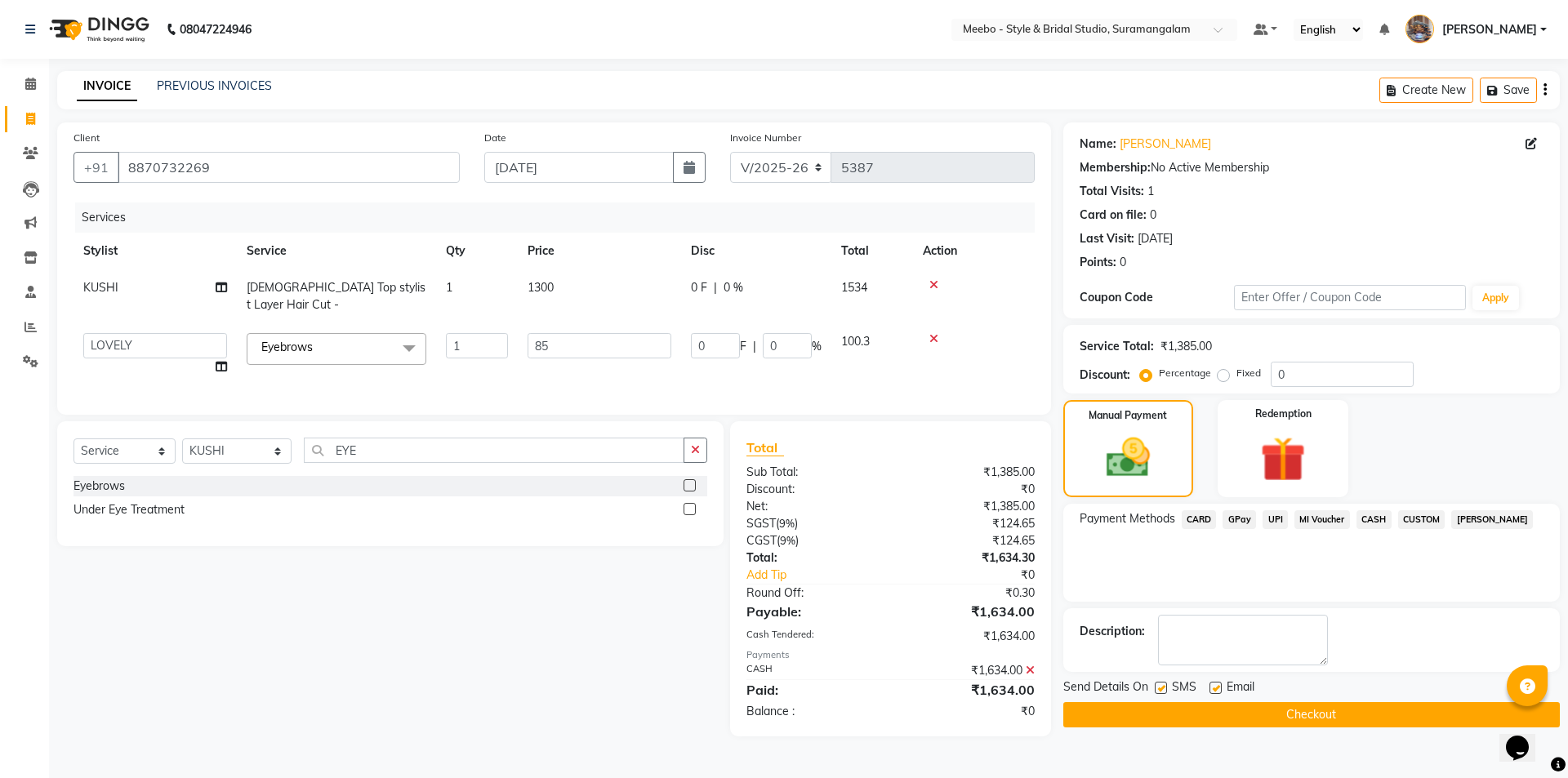
click at [1291, 707] on button "Checkout" at bounding box center [1311, 715] width 496 height 25
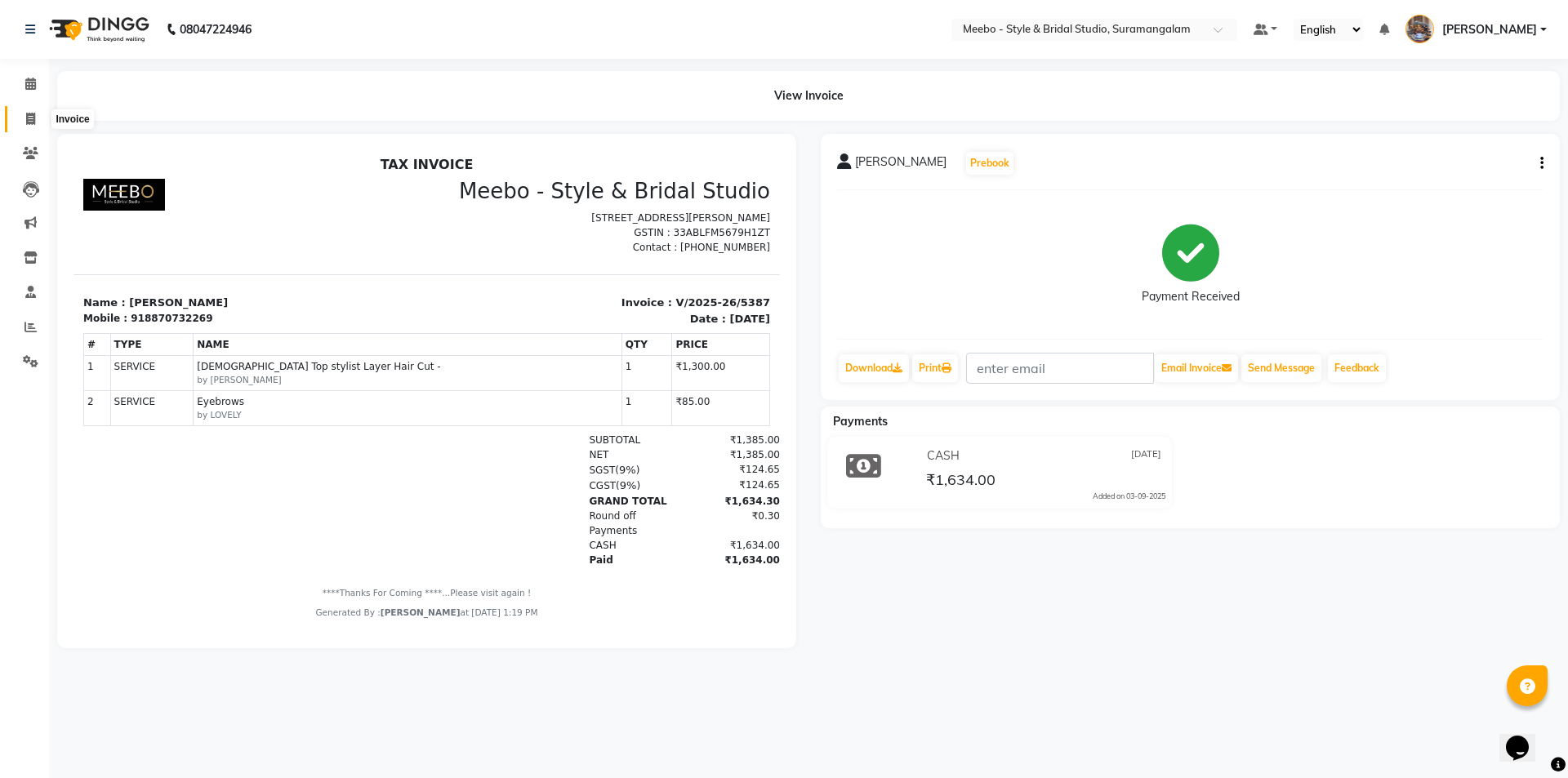
click at [33, 117] on icon at bounding box center [30, 119] width 9 height 12
select select "12"
select select "service"
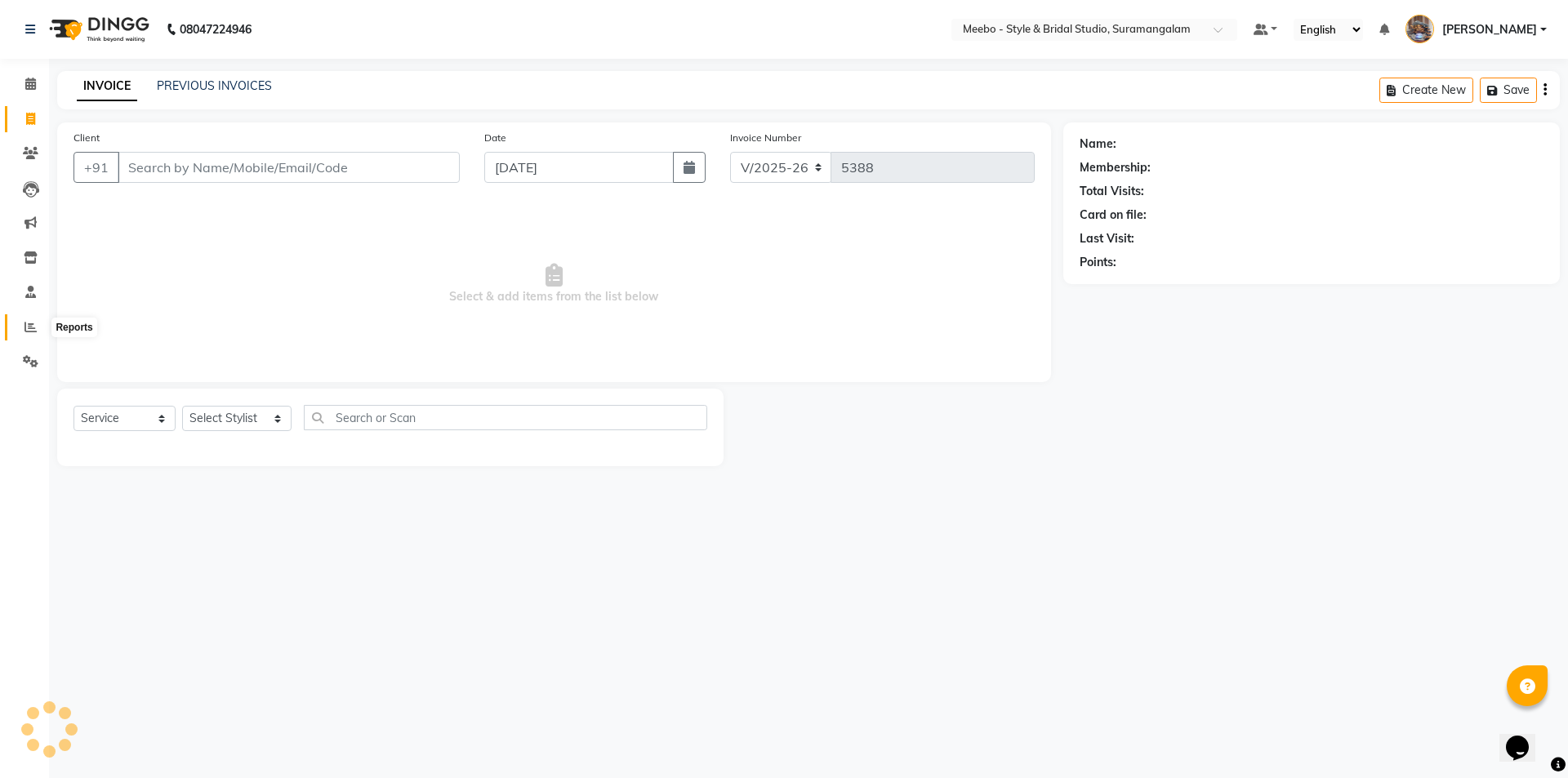
click at [31, 318] on span at bounding box center [31, 327] width 28 height 19
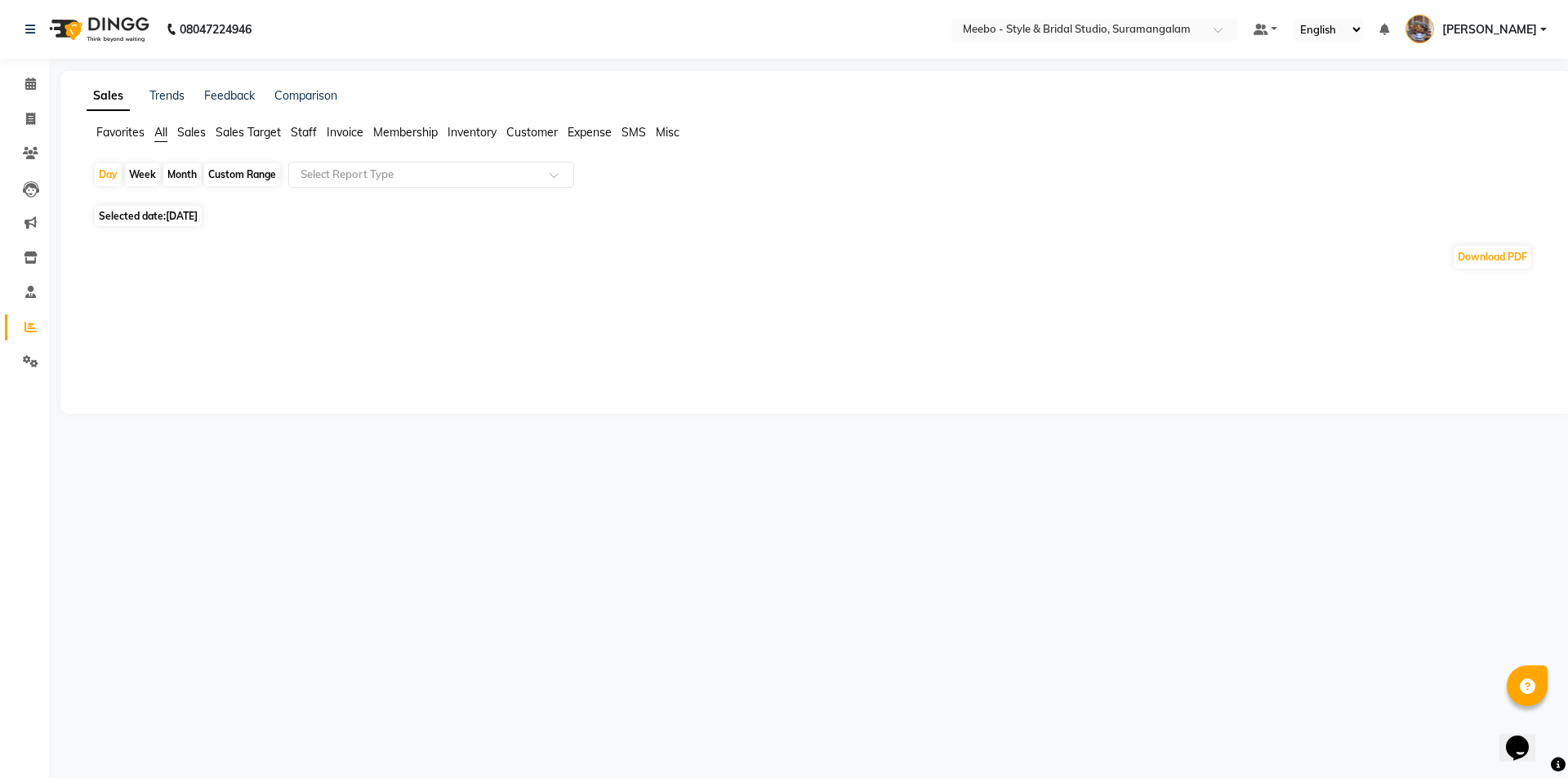
click at [33, 328] on icon at bounding box center [30, 327] width 12 height 12
click at [26, 114] on icon at bounding box center [30, 119] width 9 height 12
select select "service"
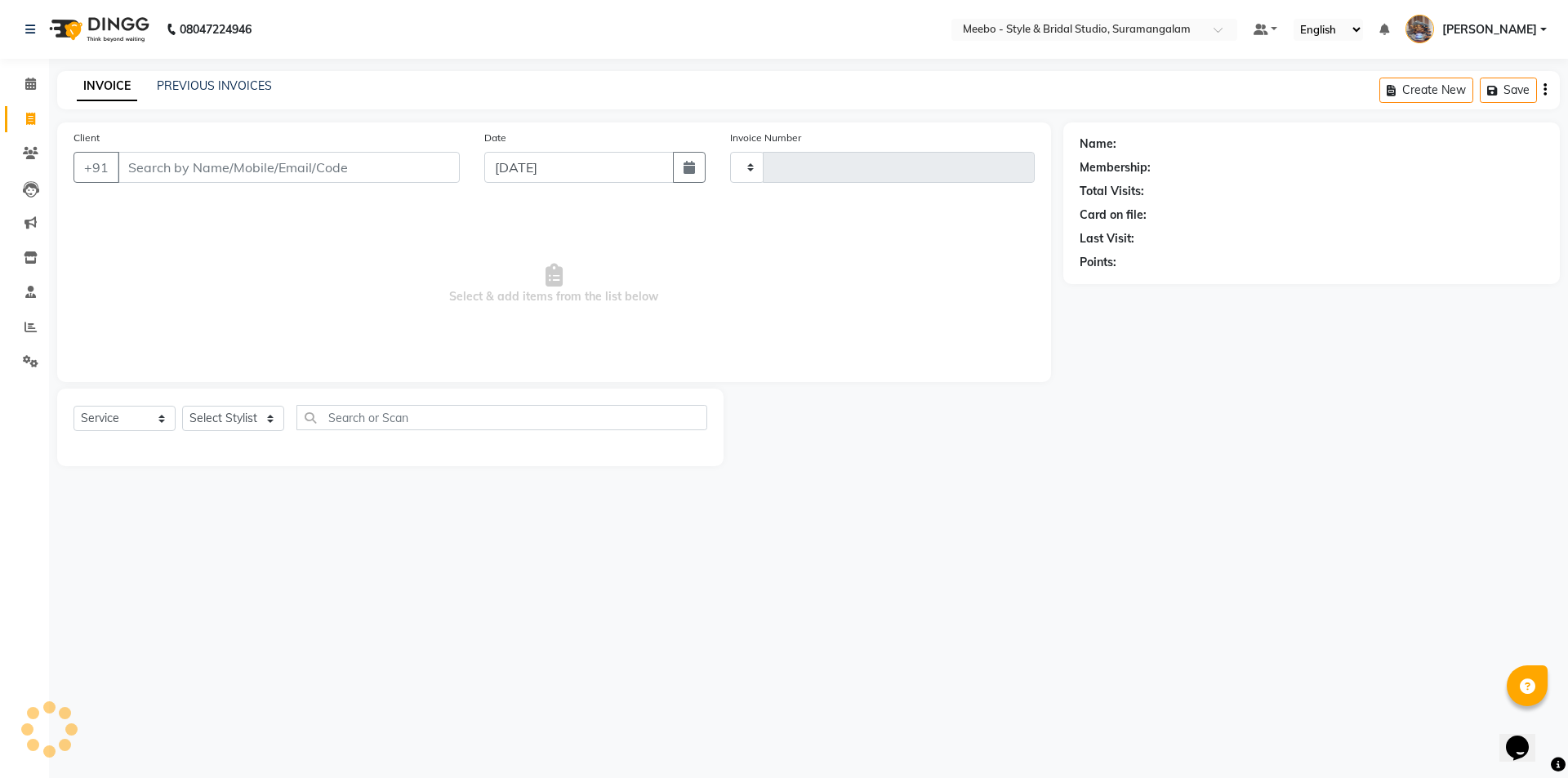
type input "5388"
select select "12"
click at [22, 323] on span at bounding box center [31, 327] width 28 height 19
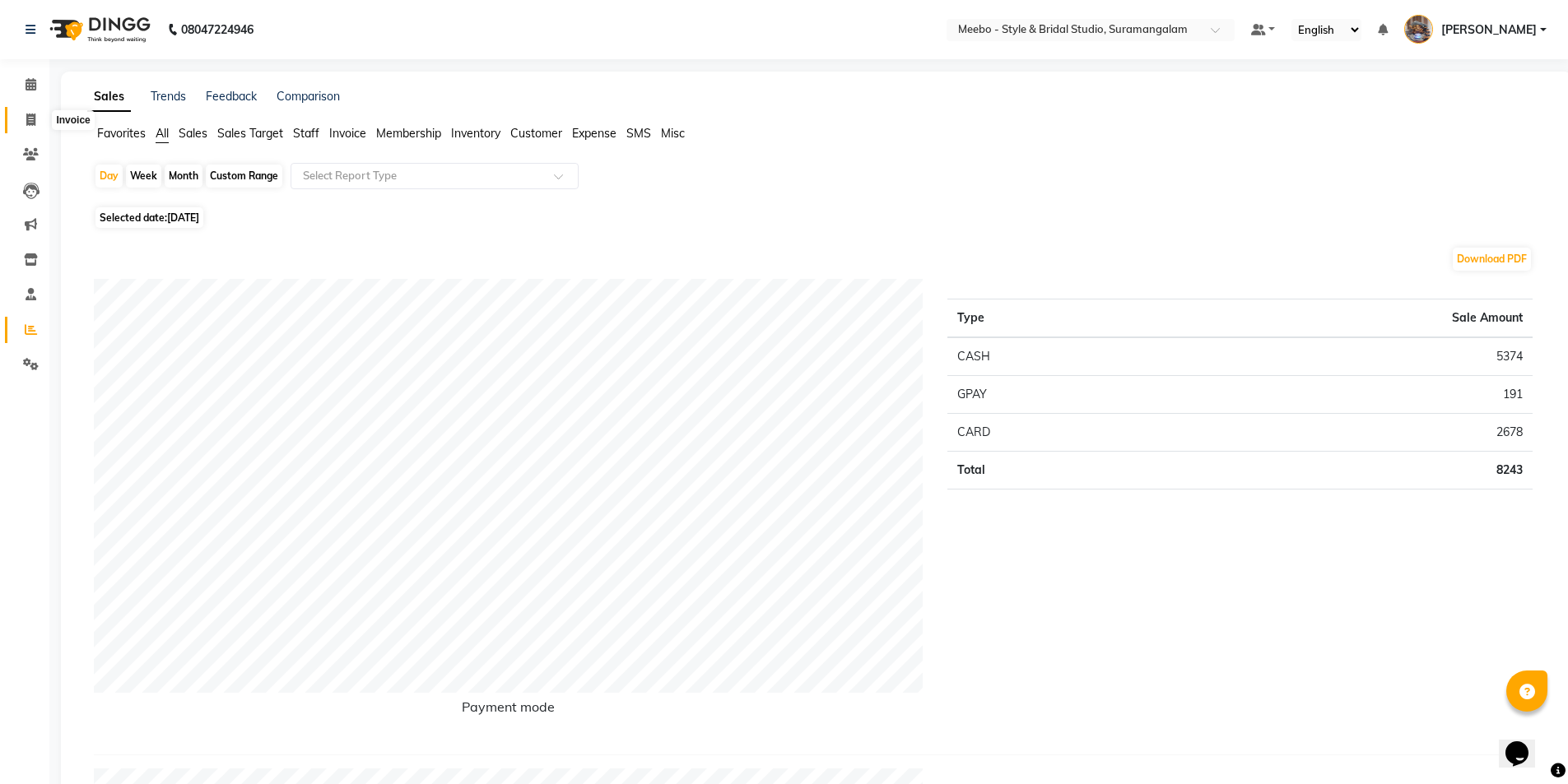
click at [29, 120] on icon at bounding box center [30, 120] width 9 height 13
select select "12"
select select "service"
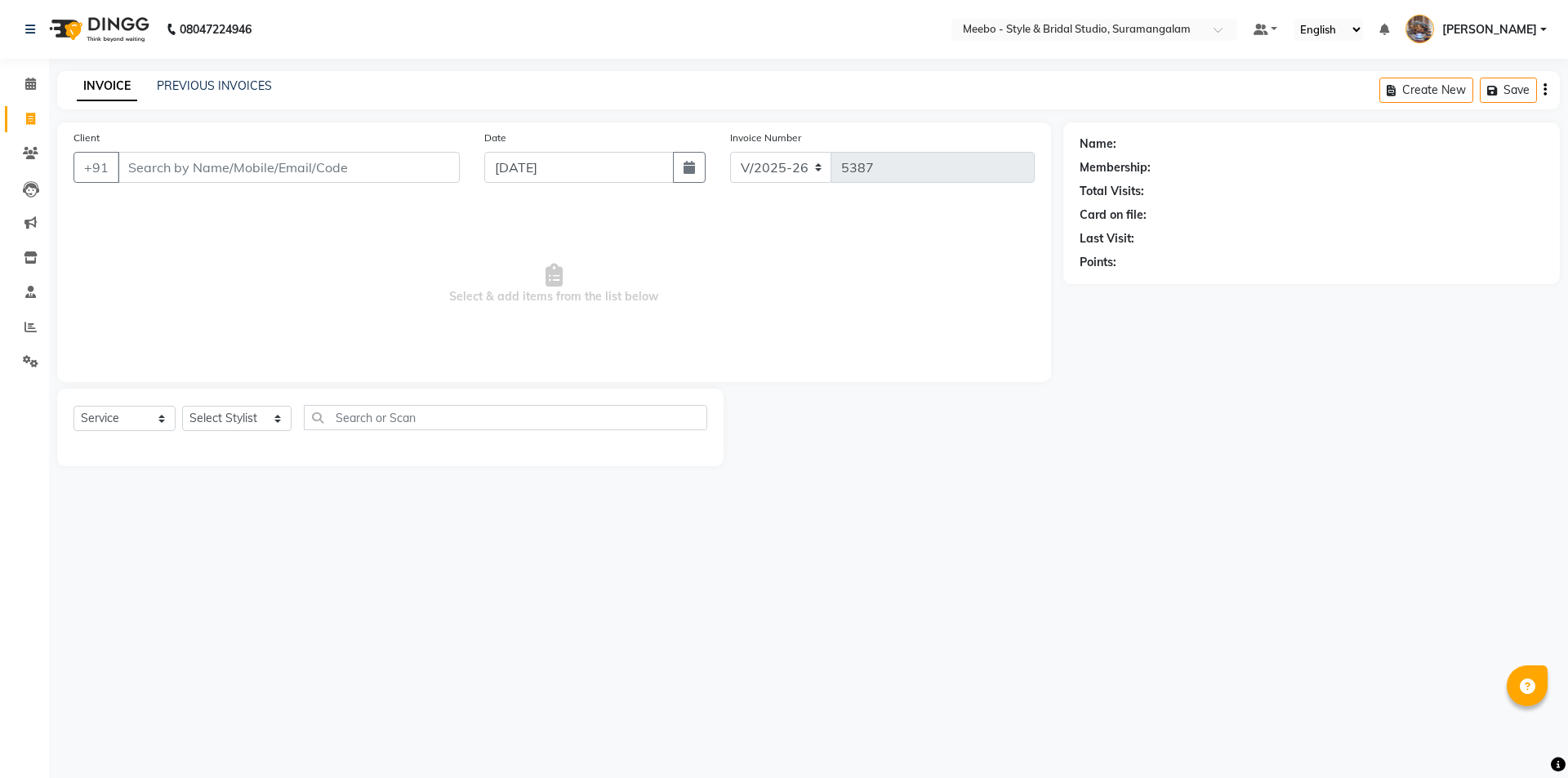
select select "12"
select select "service"
click at [223, 413] on select "Select Stylist Admin [PERSON_NAME] [PERSON_NAME] Manager [PERSON_NAME] [PERSON_…" at bounding box center [237, 418] width 110 height 25
click at [240, 416] on select "Select Stylist Admin [PERSON_NAME] [PERSON_NAME] Manager [PERSON_NAME] [PERSON_…" at bounding box center [237, 418] width 110 height 25
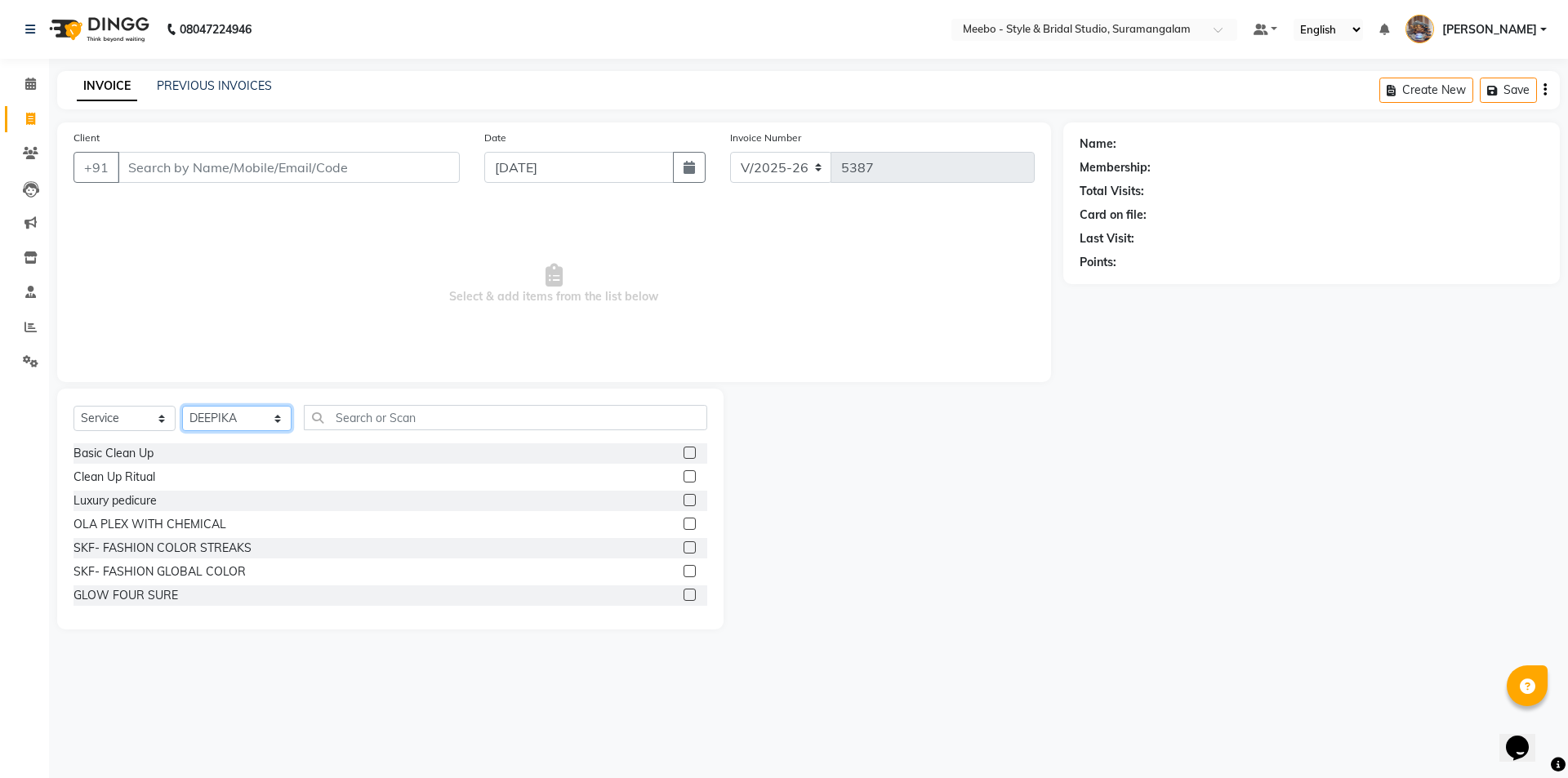
select select "24562"
click at [240, 416] on select "Select Stylist Admin [PERSON_NAME] [PERSON_NAME] Manager [PERSON_NAME] [PERSON_…" at bounding box center [237, 418] width 110 height 25
click at [367, 417] on input "text" at bounding box center [505, 417] width 403 height 25
type input "STY"
click at [683, 498] on label at bounding box center [689, 500] width 12 height 12
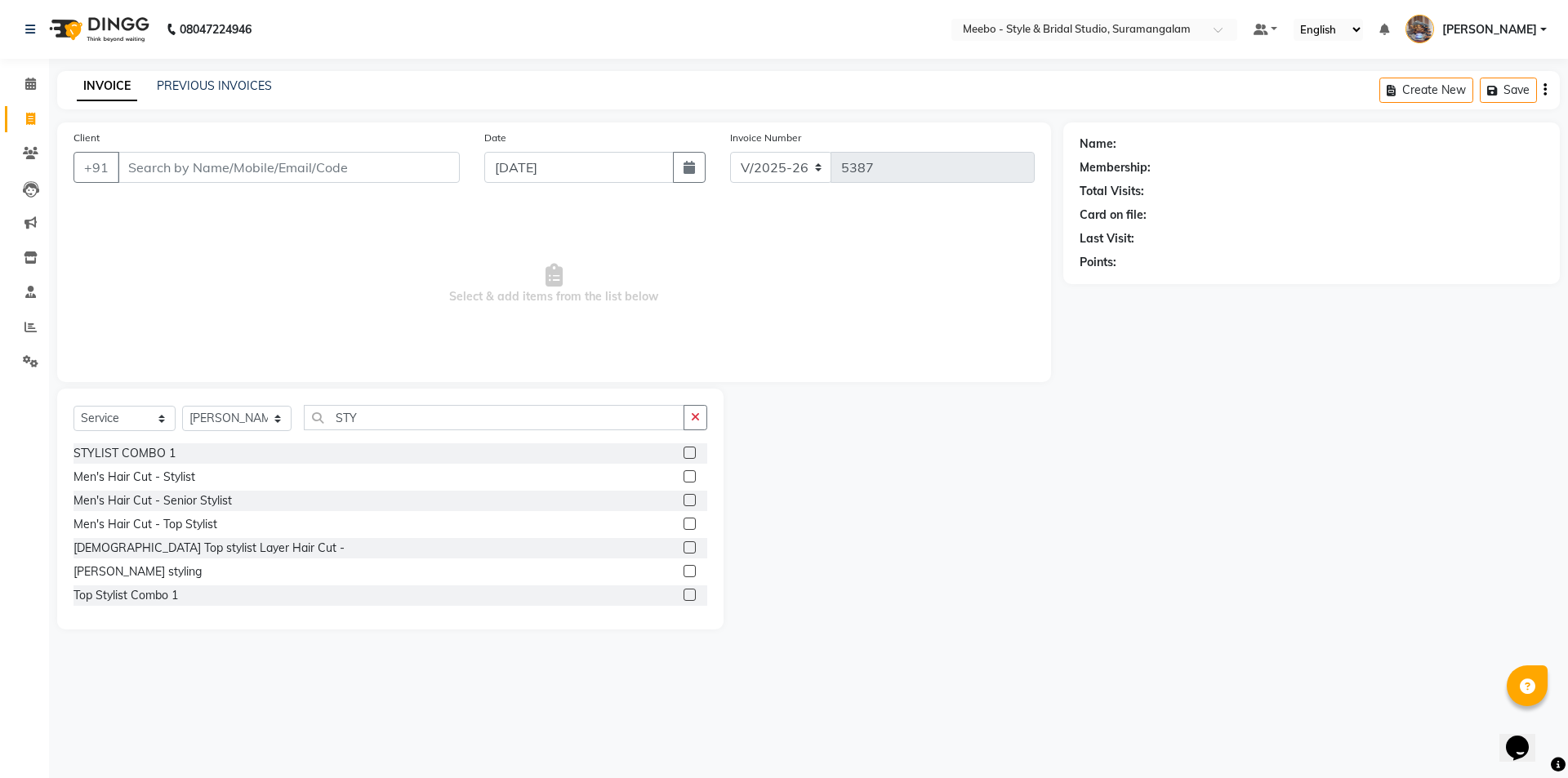
click at [683, 498] on input "checkbox" at bounding box center [688, 500] width 11 height 11
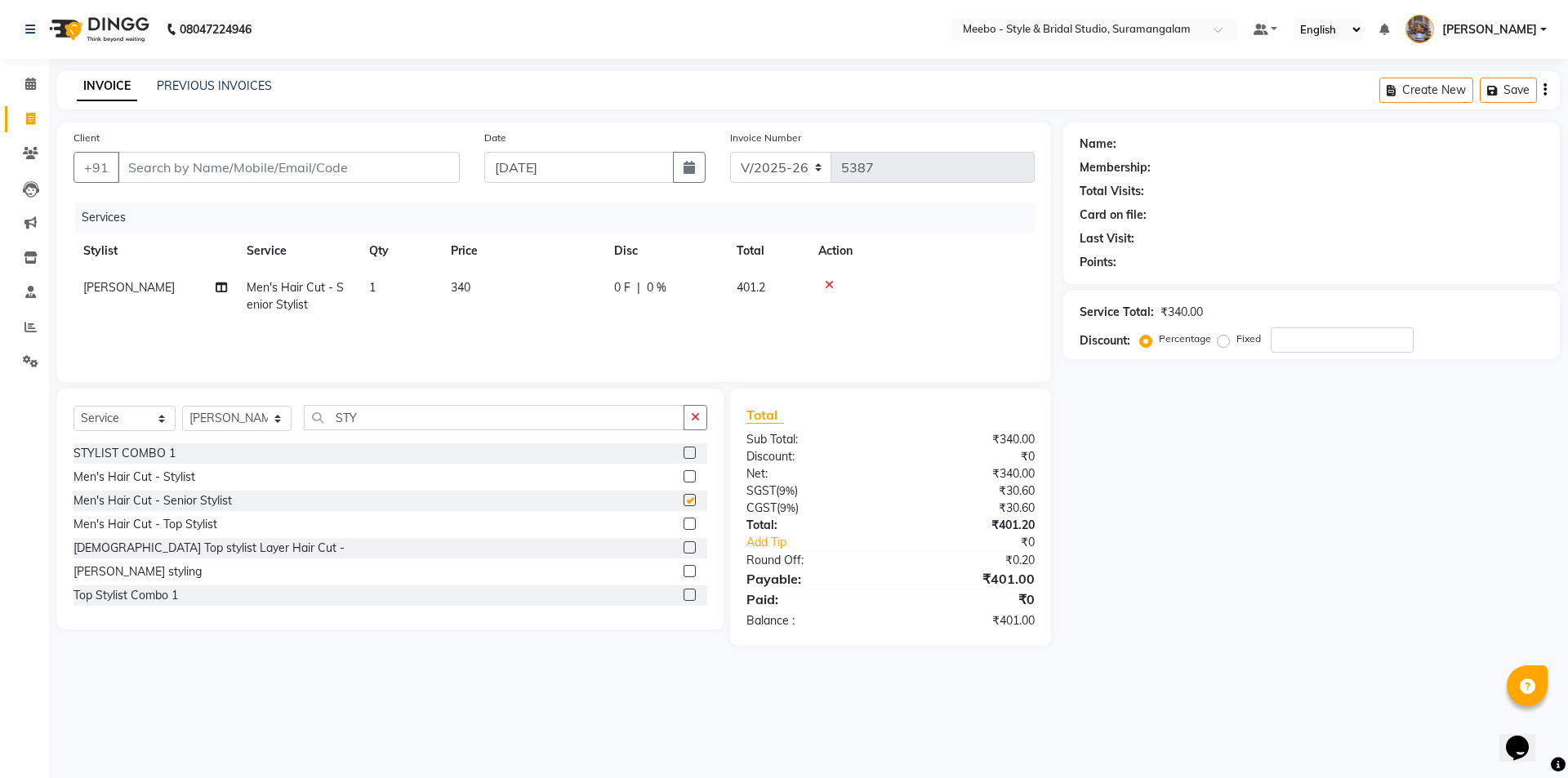
checkbox input "false"
click at [394, 420] on input "STY" at bounding box center [494, 417] width 381 height 25
type input "S"
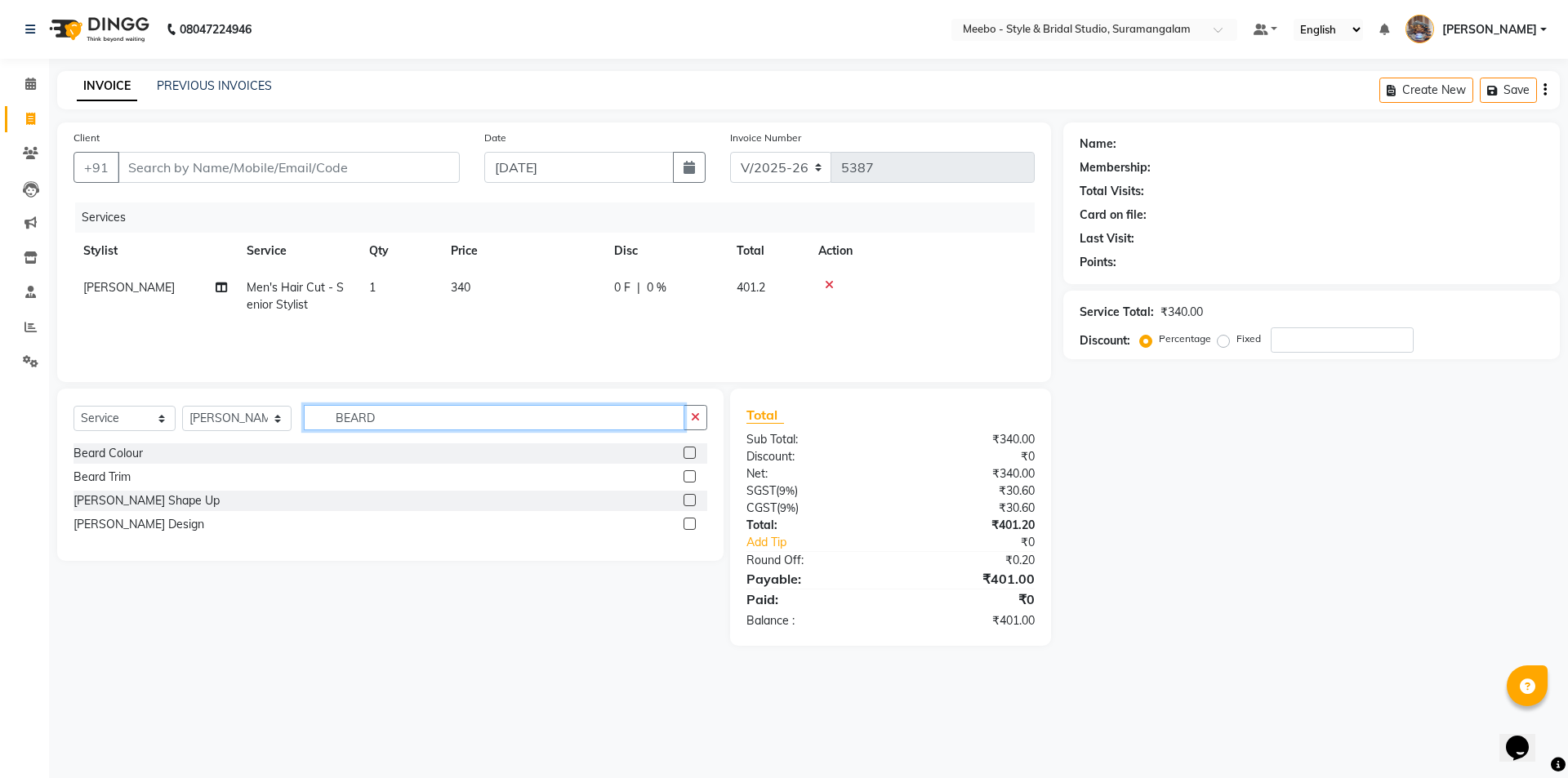
type input "BEARD"
click at [688, 499] on label at bounding box center [689, 500] width 12 height 12
click at [688, 499] on input "checkbox" at bounding box center [688, 500] width 11 height 11
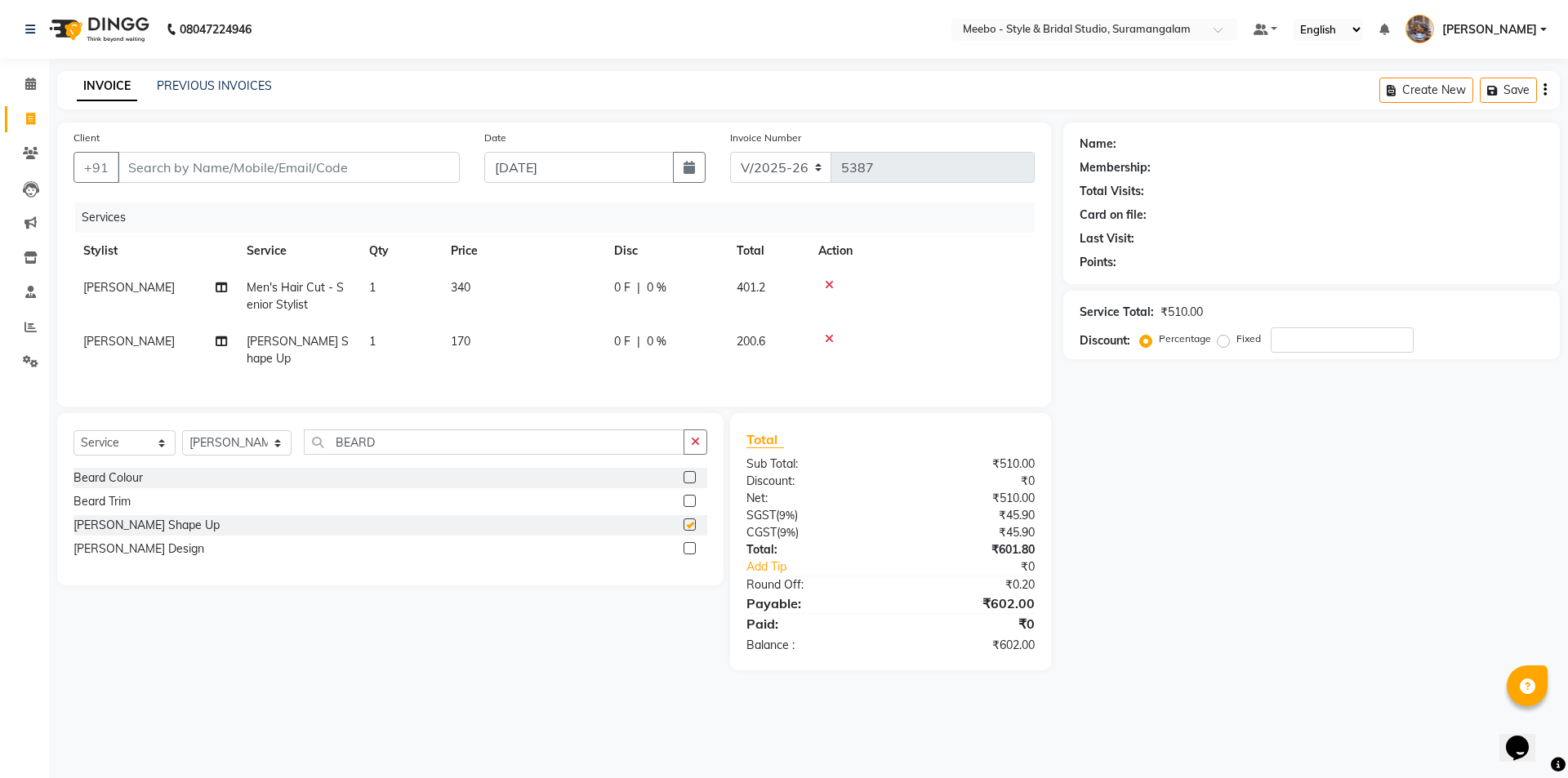
checkbox input "false"
click at [286, 171] on input "Client" at bounding box center [288, 167] width 342 height 31
type input "9"
type input "0"
click at [239, 204] on ngb-highlight "9003619 282" at bounding box center [212, 205] width 85 height 17
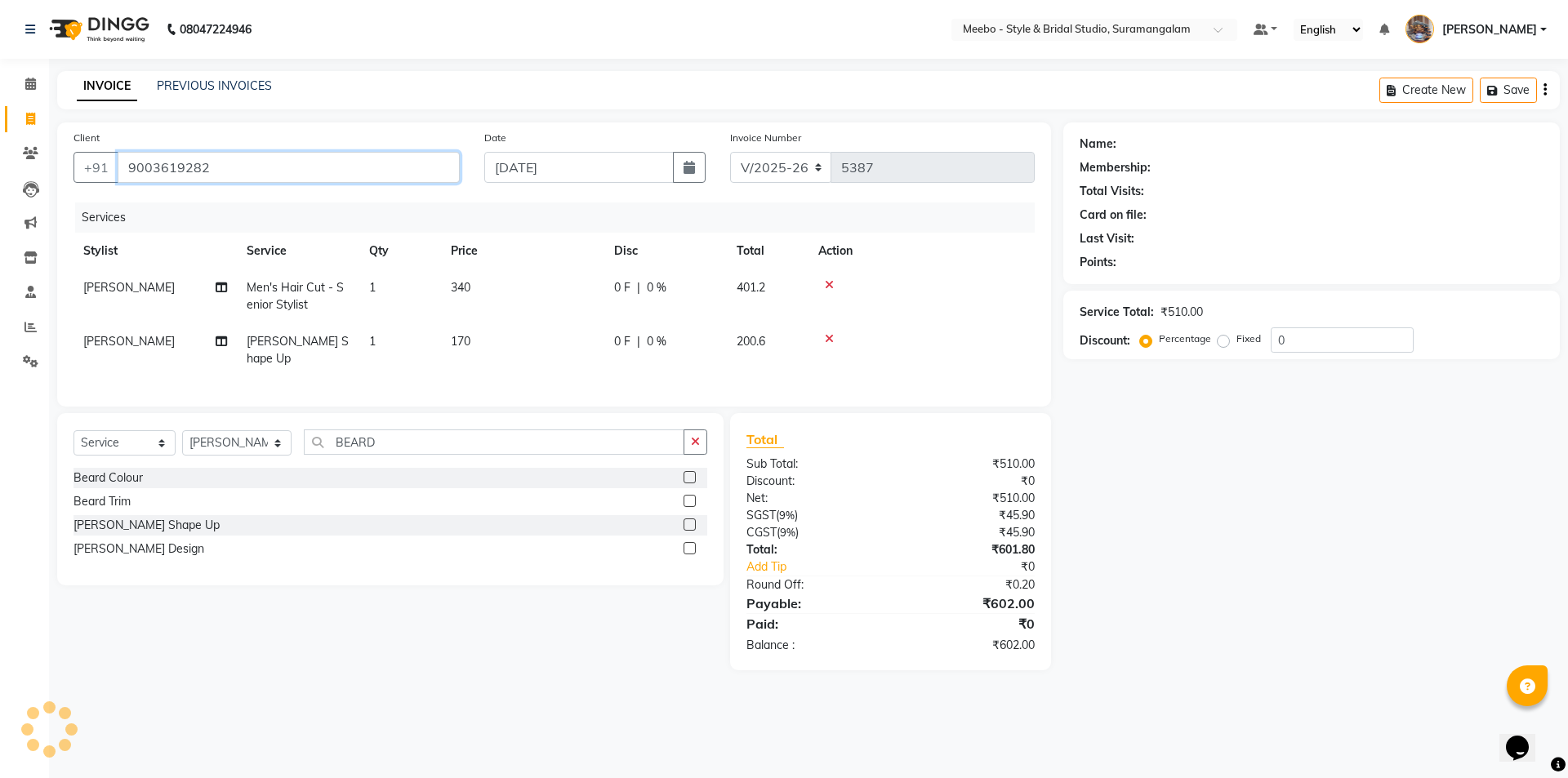
type input "9003619282"
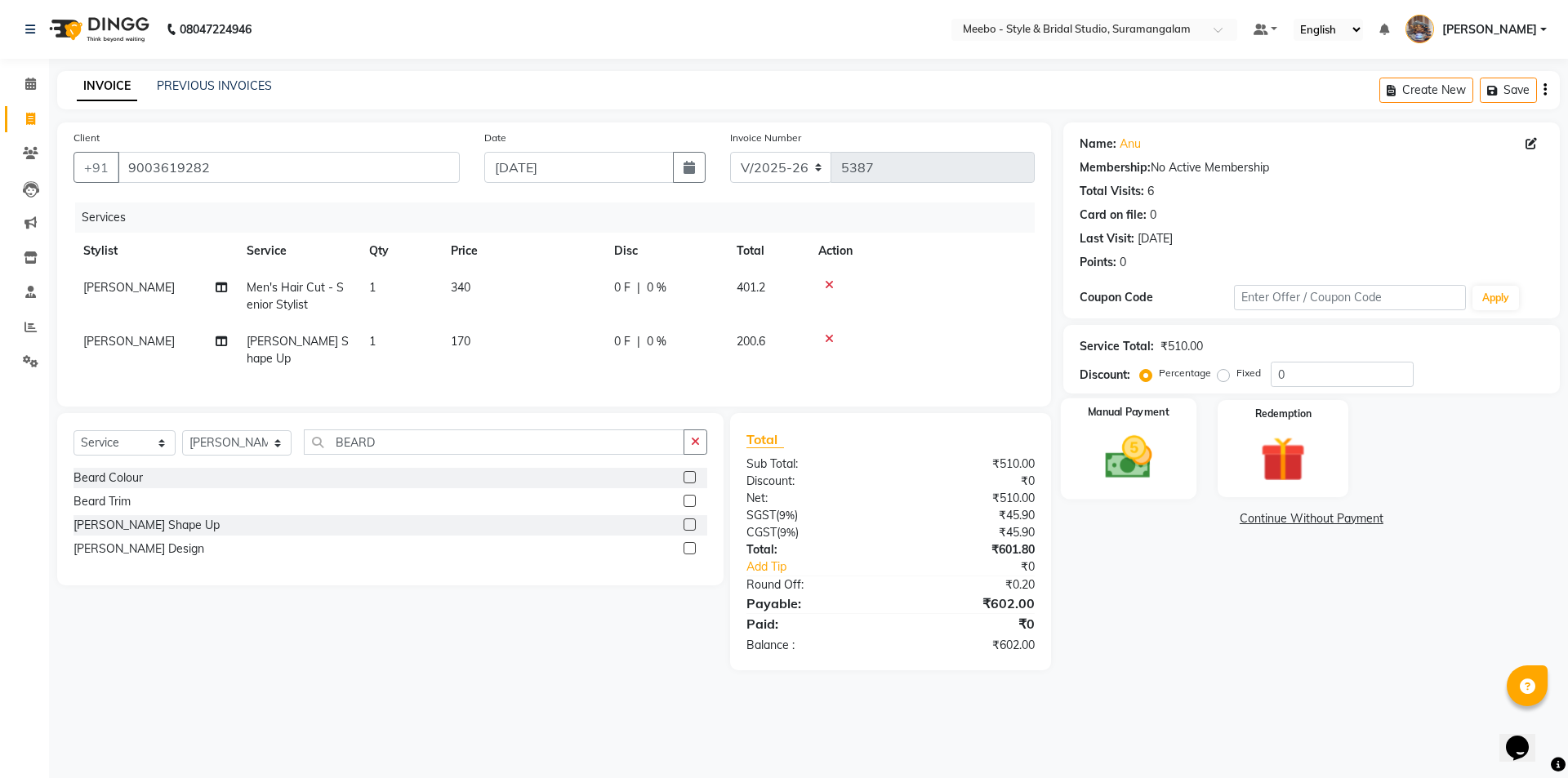
click at [1132, 465] on img at bounding box center [1127, 457] width 76 height 54
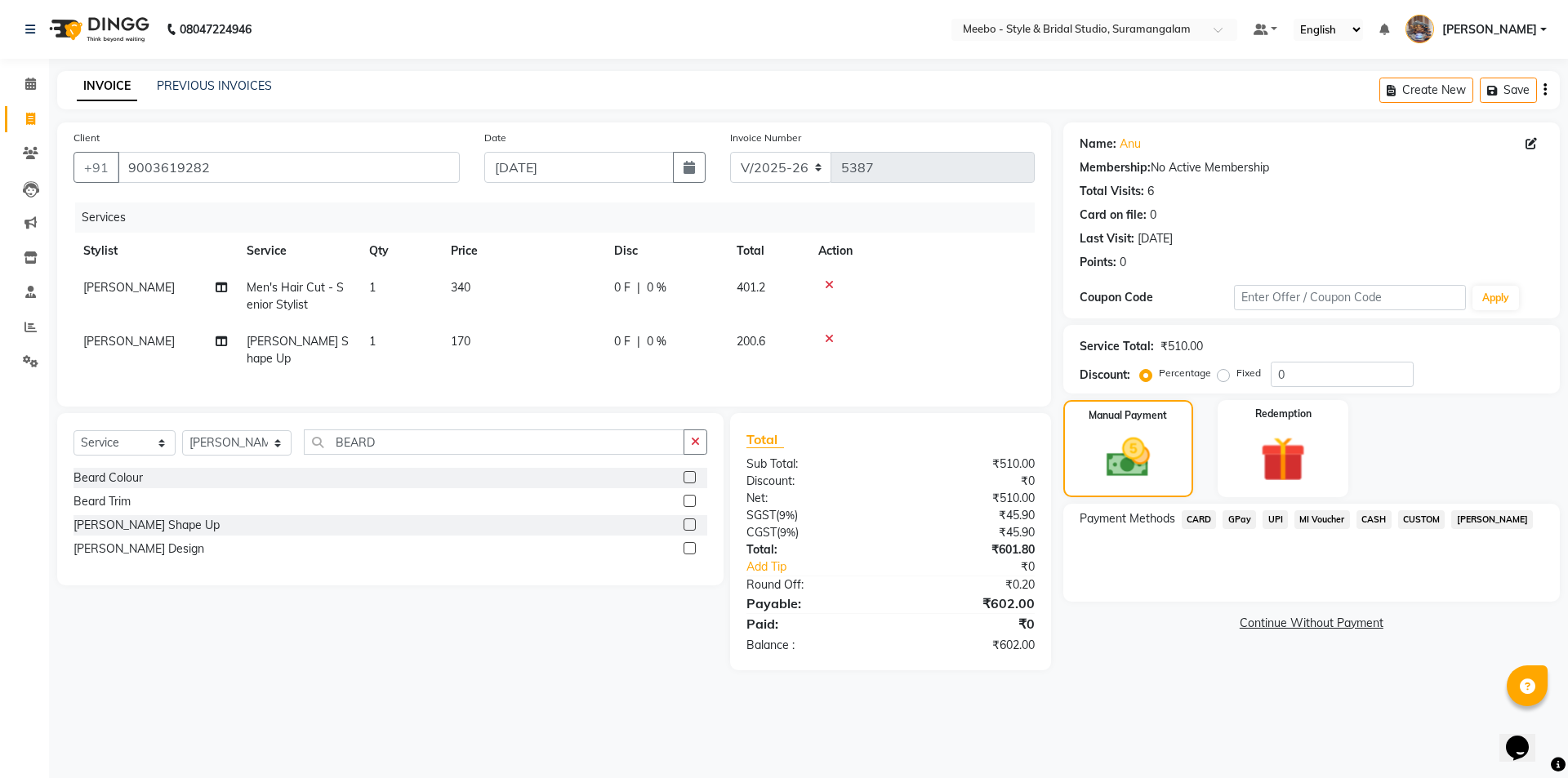
click at [1235, 517] on span "GPay" at bounding box center [1239, 519] width 33 height 19
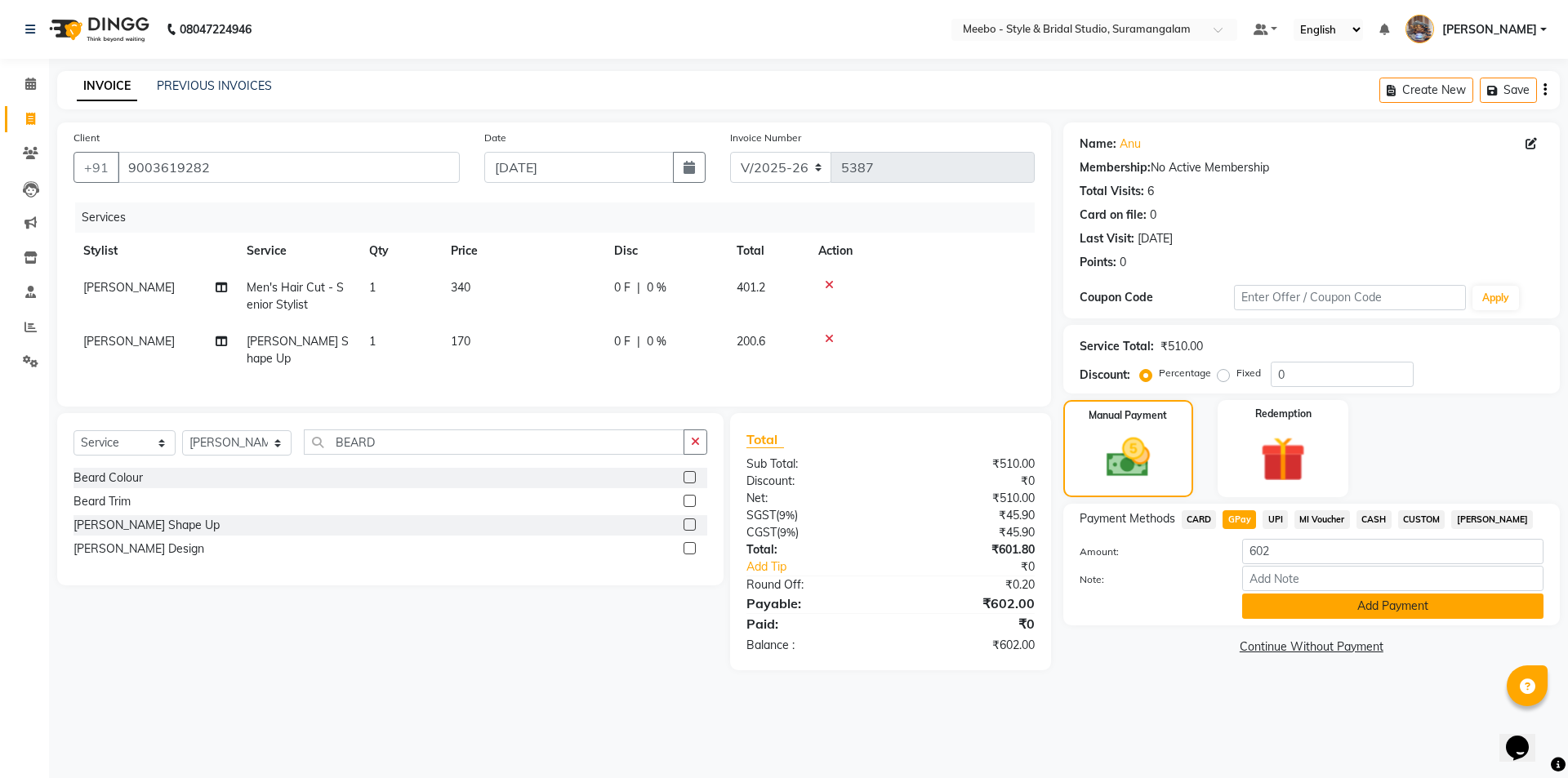
click at [1360, 600] on button "Add Payment" at bounding box center [1393, 606] width 301 height 25
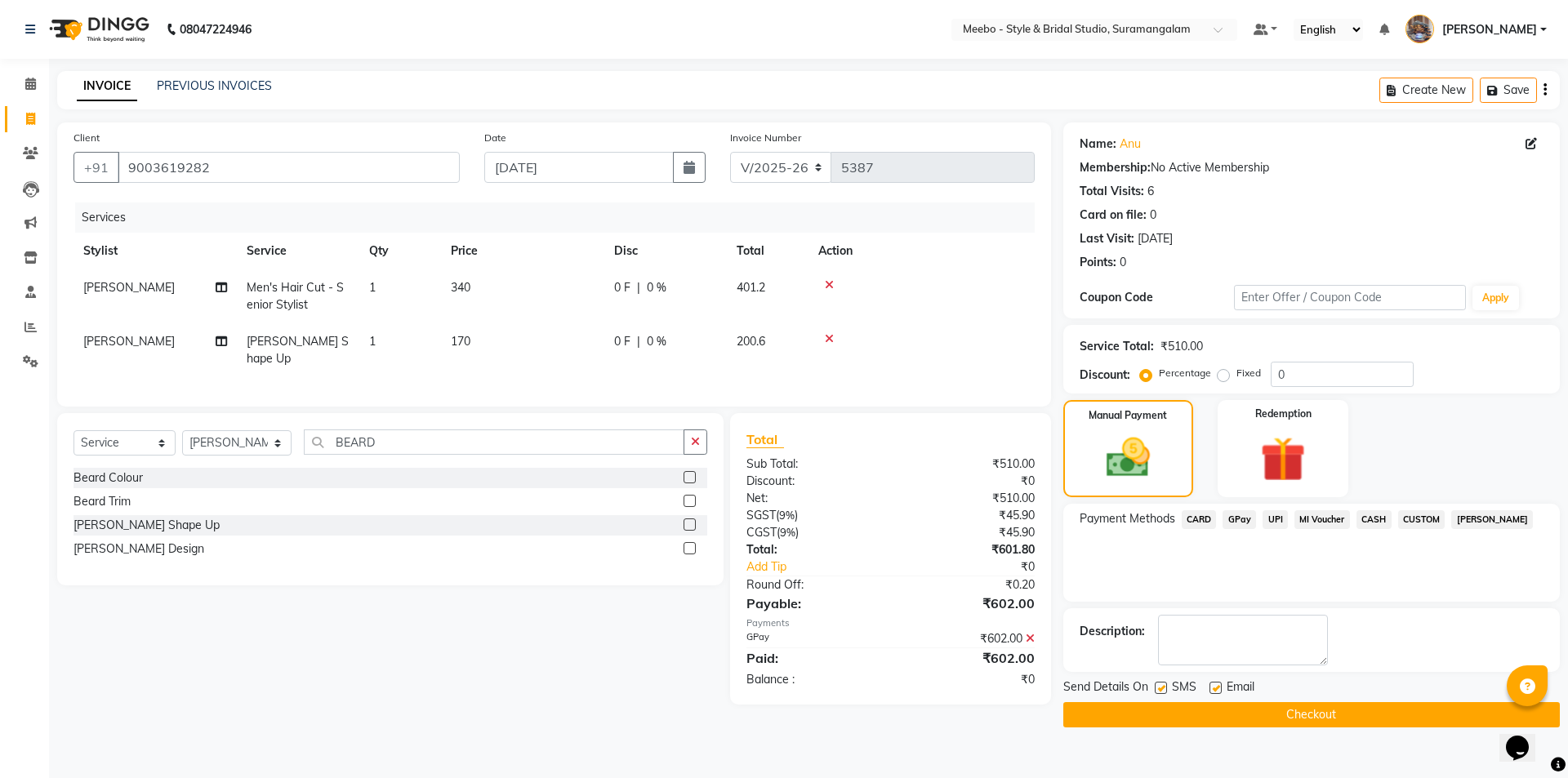
click at [1329, 714] on button "Checkout" at bounding box center [1311, 715] width 496 height 25
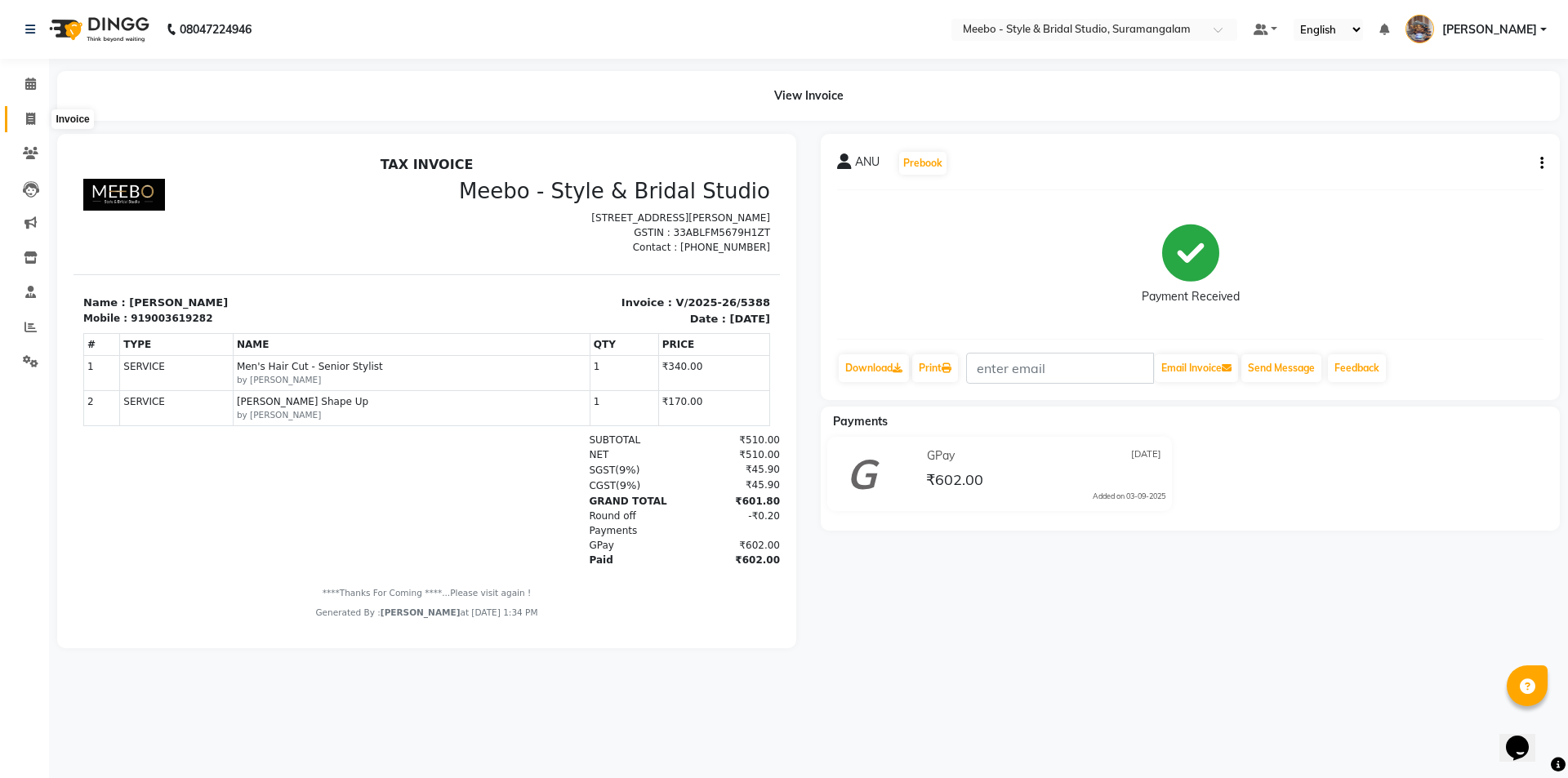
click at [27, 116] on icon at bounding box center [30, 119] width 9 height 12
select select "12"
select select "service"
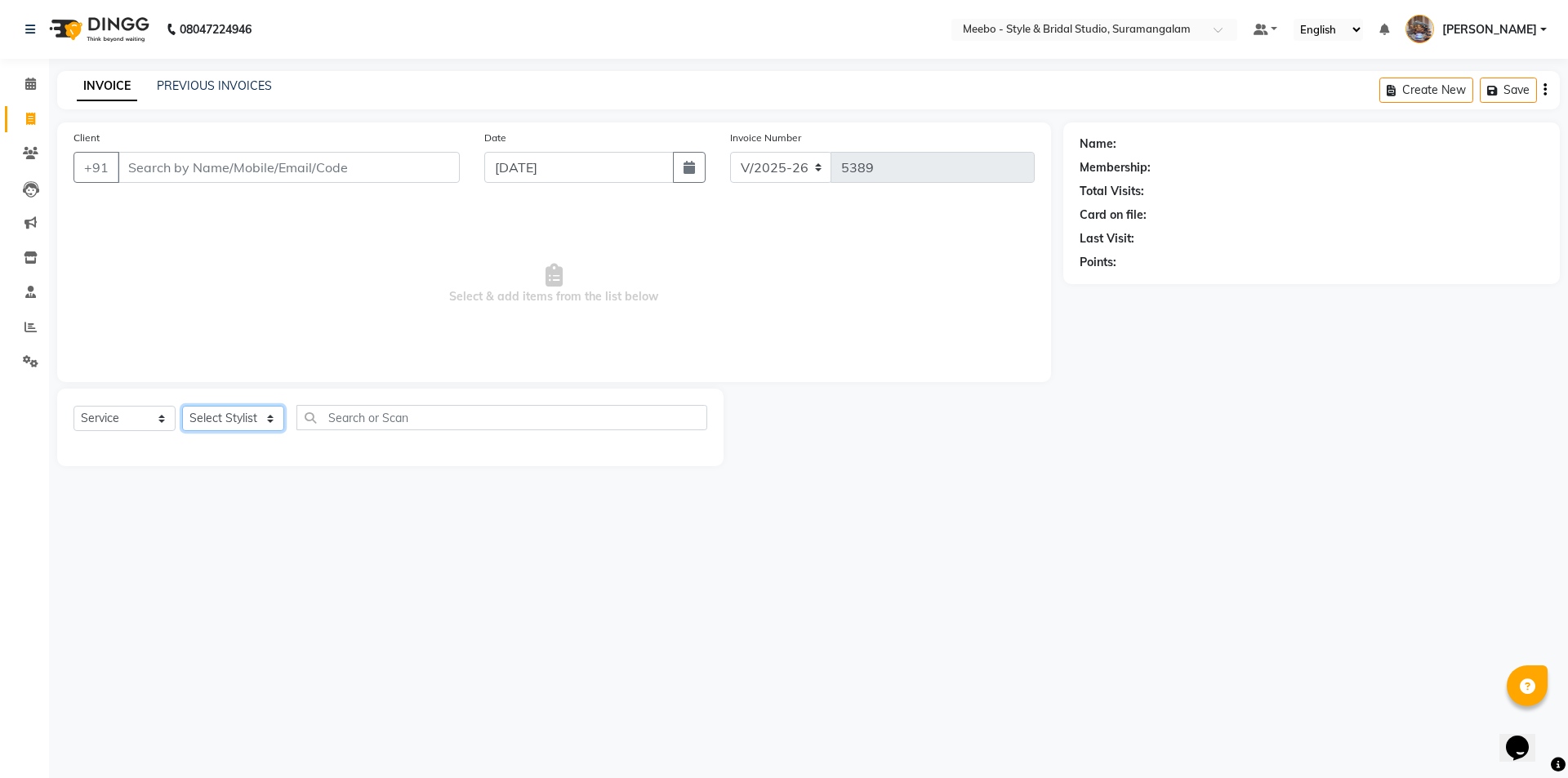
click at [227, 410] on select "Select Stylist" at bounding box center [233, 418] width 102 height 25
click at [229, 415] on select "Select Stylist Admin AJOY ALAM AMITH Ashwin Manager Avanthika BILAL DEEPIKA DHA…" at bounding box center [237, 418] width 110 height 25
select select "21188"
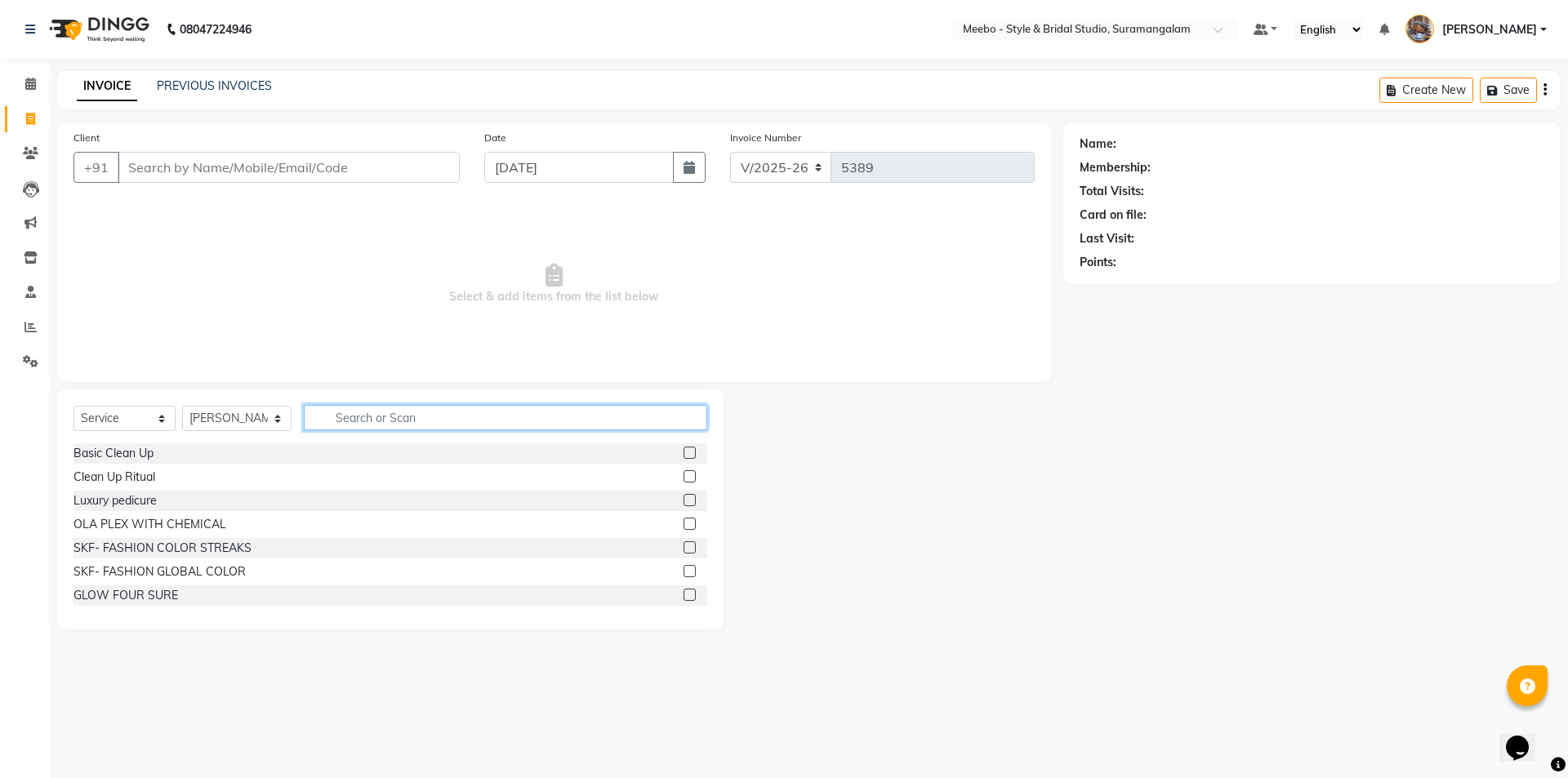
click at [351, 417] on input "text" at bounding box center [505, 417] width 403 height 25
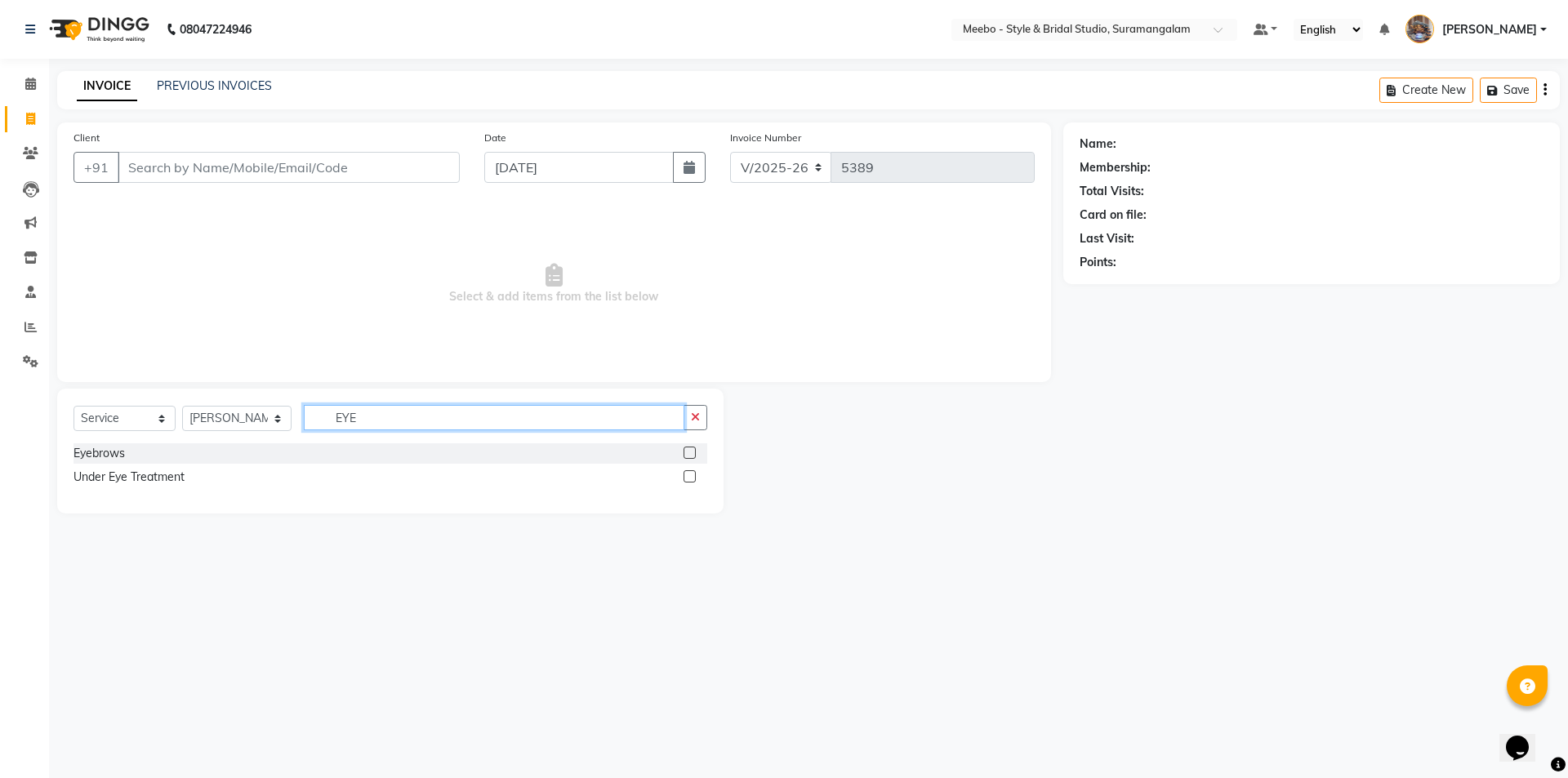
type input "EYE"
click at [692, 451] on label at bounding box center [689, 452] width 12 height 12
click at [692, 451] on input "checkbox" at bounding box center [688, 453] width 11 height 11
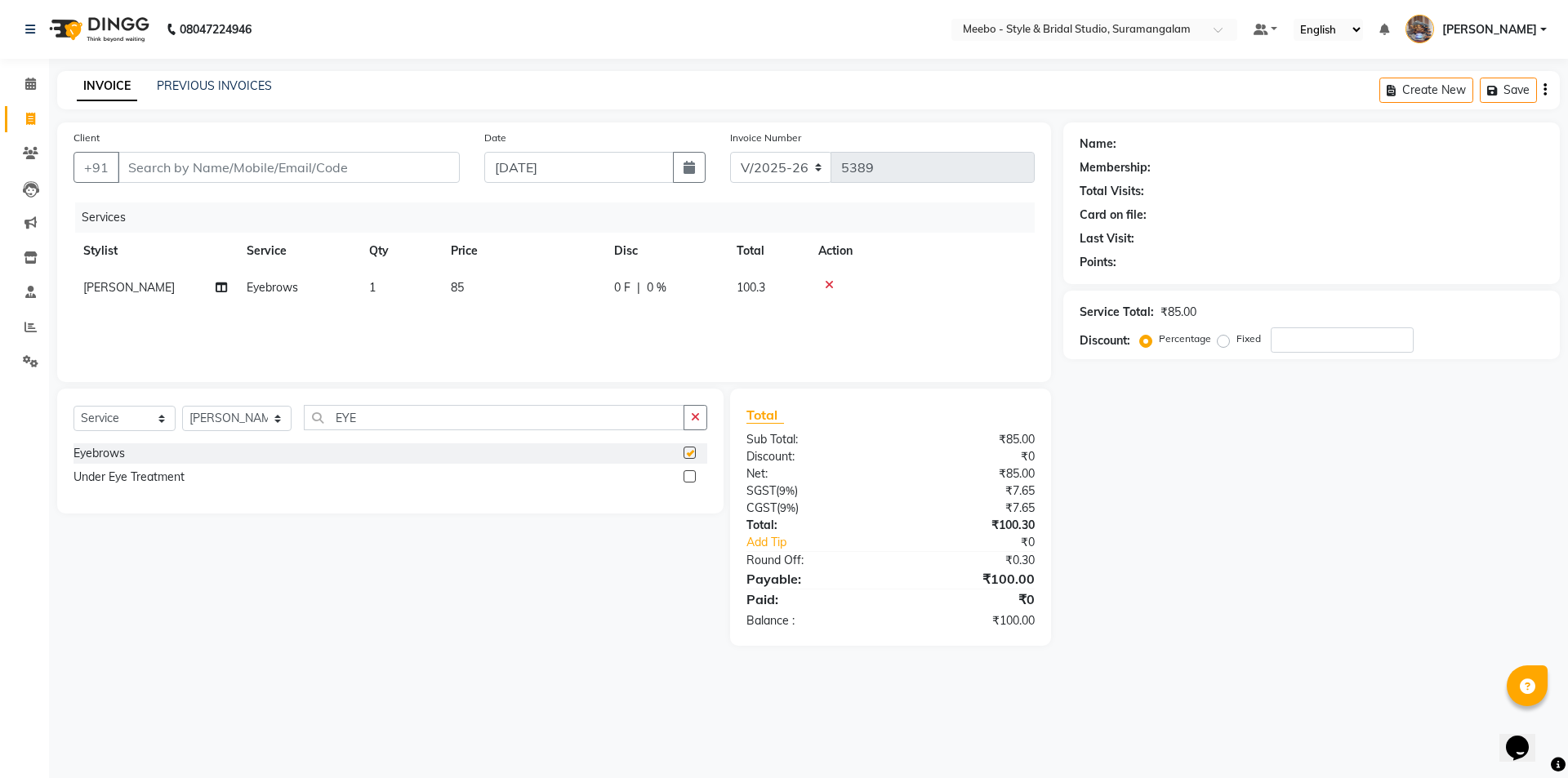
checkbox input "false"
click at [335, 171] on input "Client" at bounding box center [288, 167] width 342 height 31
type input "9"
type input "0"
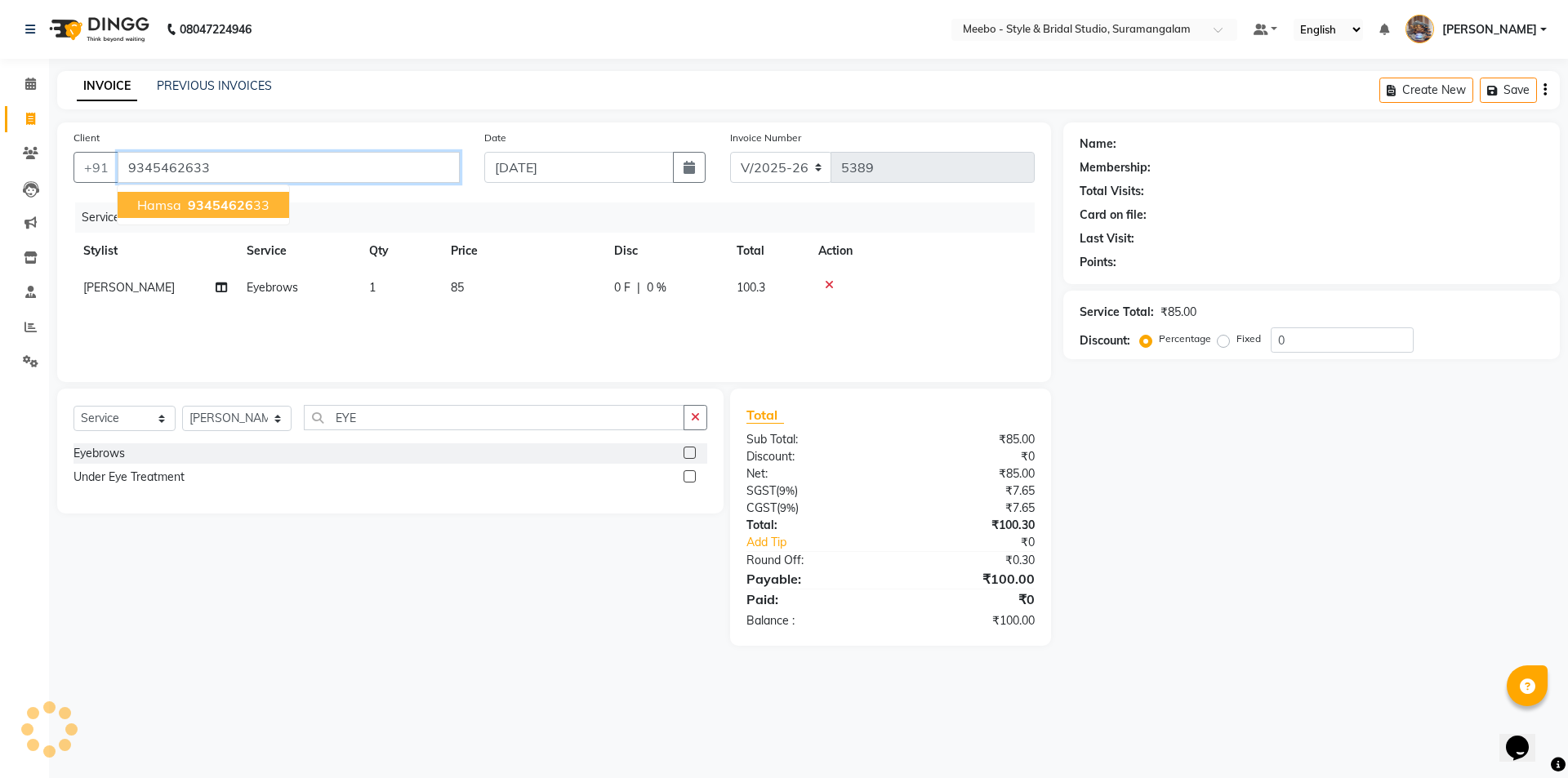
type input "9345462633"
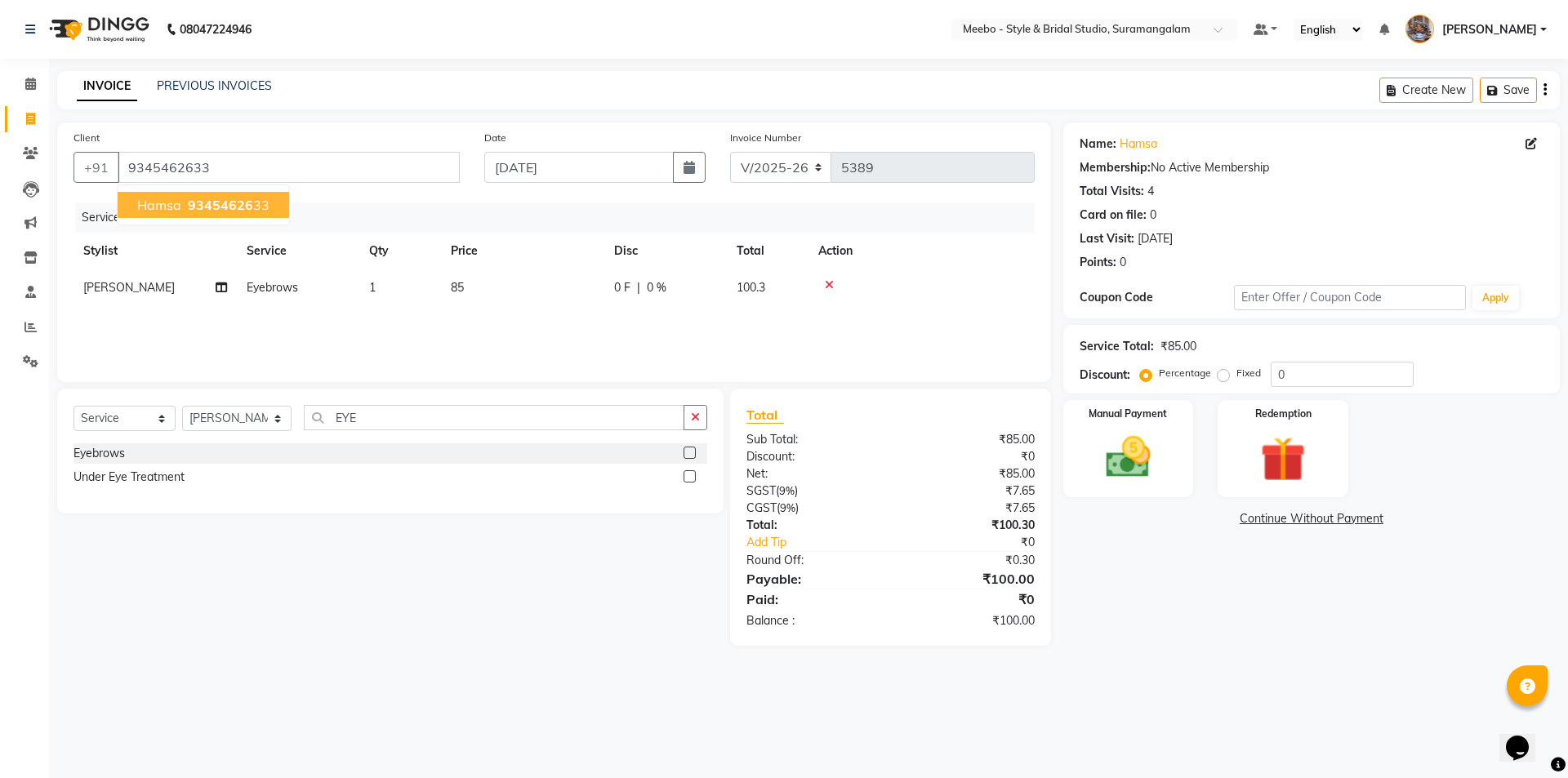
click at [259, 195] on button "hamsa 93454626 33" at bounding box center [203, 204] width 171 height 26
click at [1126, 469] on img at bounding box center [1127, 457] width 76 height 54
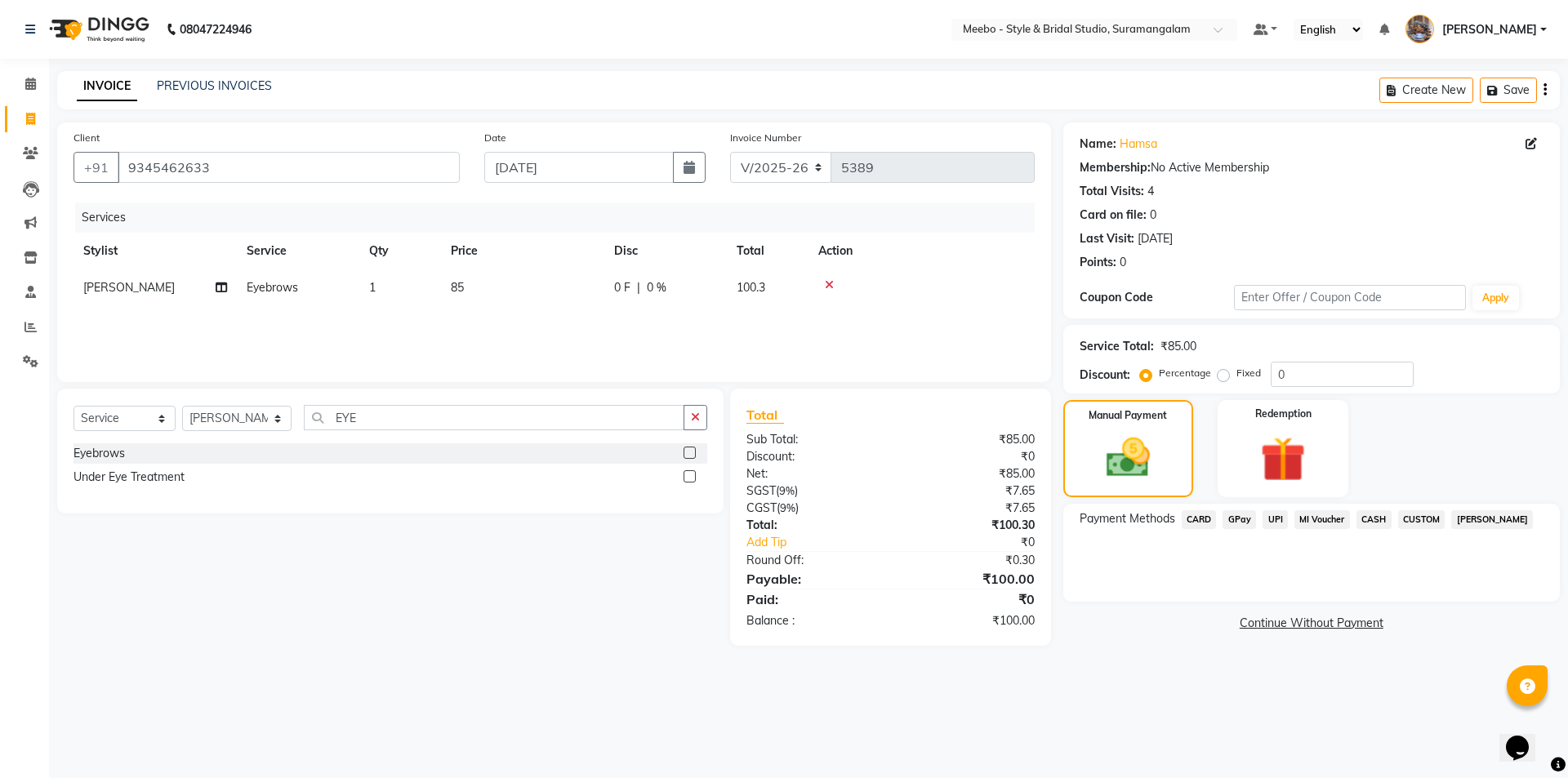
click at [1239, 515] on span "GPay" at bounding box center [1239, 519] width 33 height 19
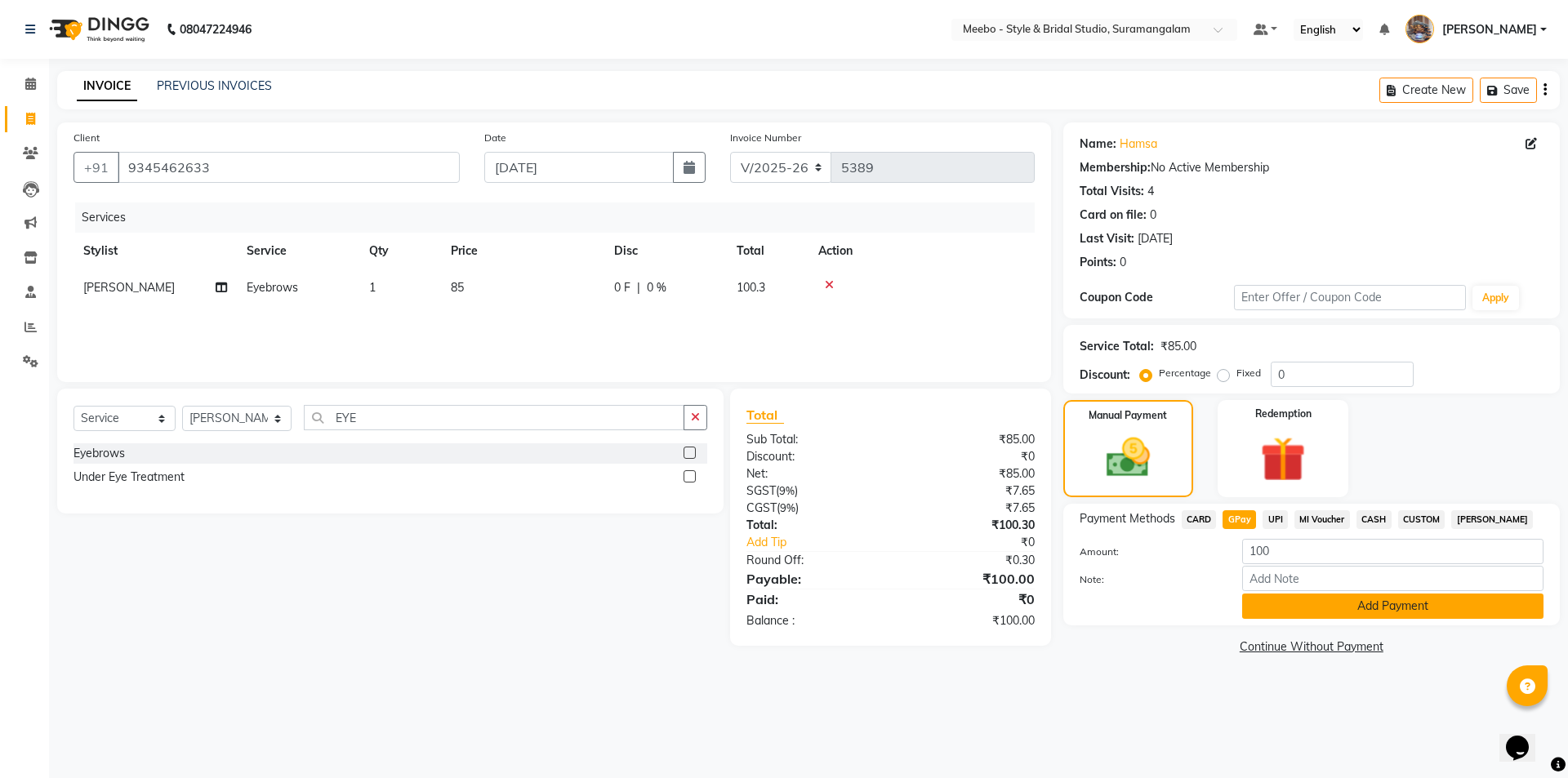
click at [1372, 608] on button "Add Payment" at bounding box center [1393, 606] width 301 height 25
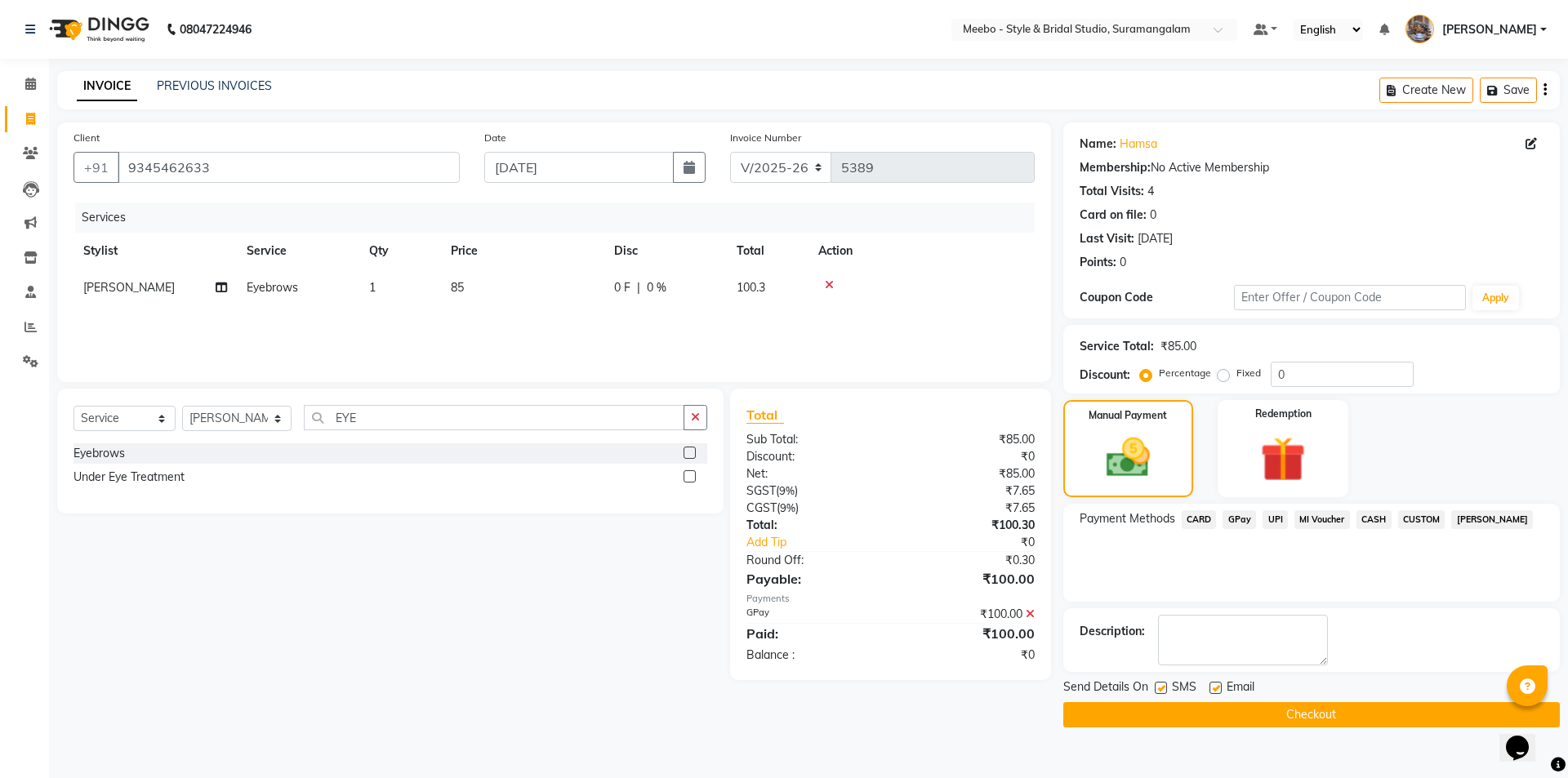
click at [1328, 717] on button "Checkout" at bounding box center [1311, 715] width 496 height 25
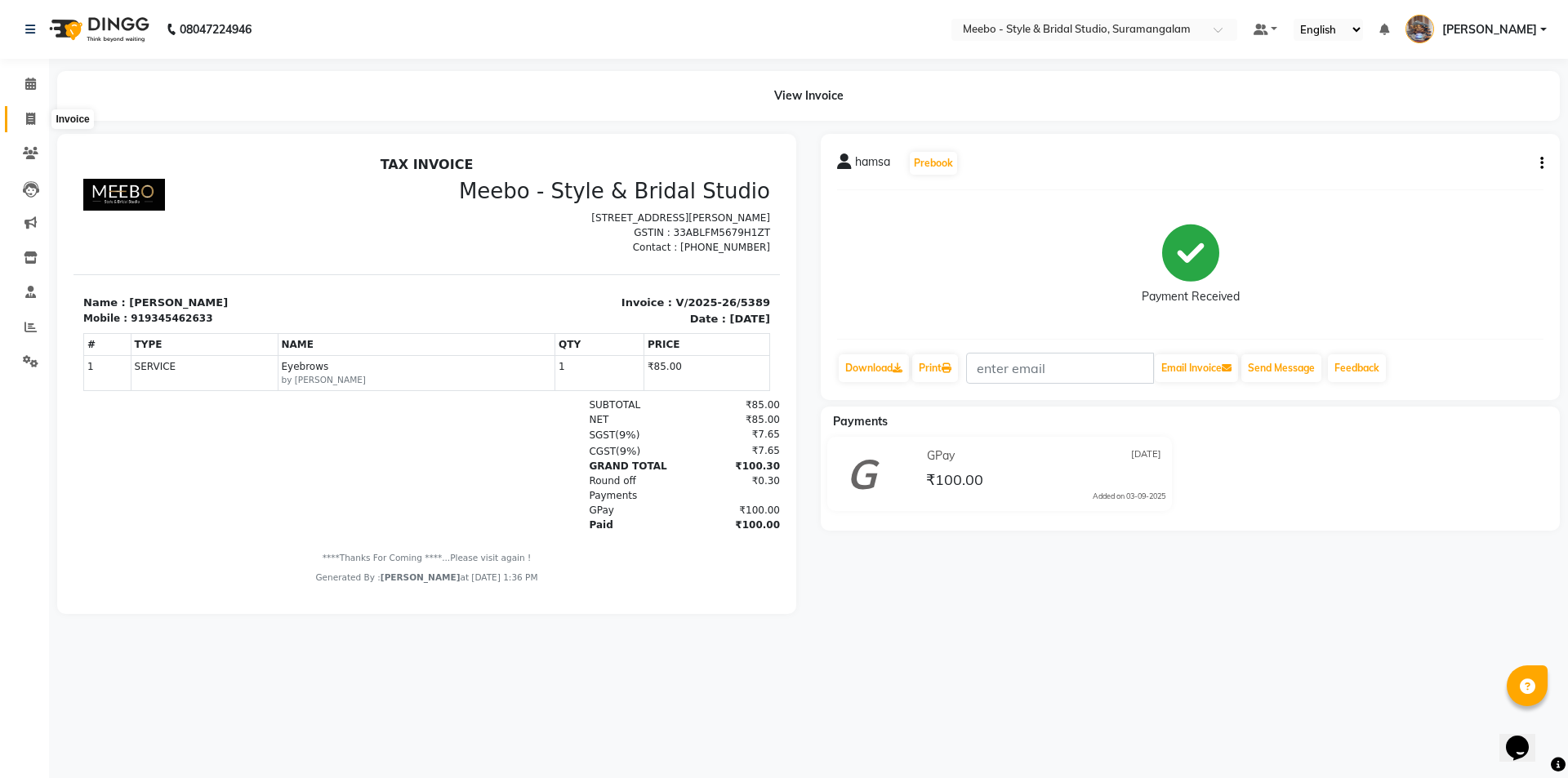
click at [28, 113] on icon at bounding box center [30, 119] width 9 height 12
select select "12"
select select "service"
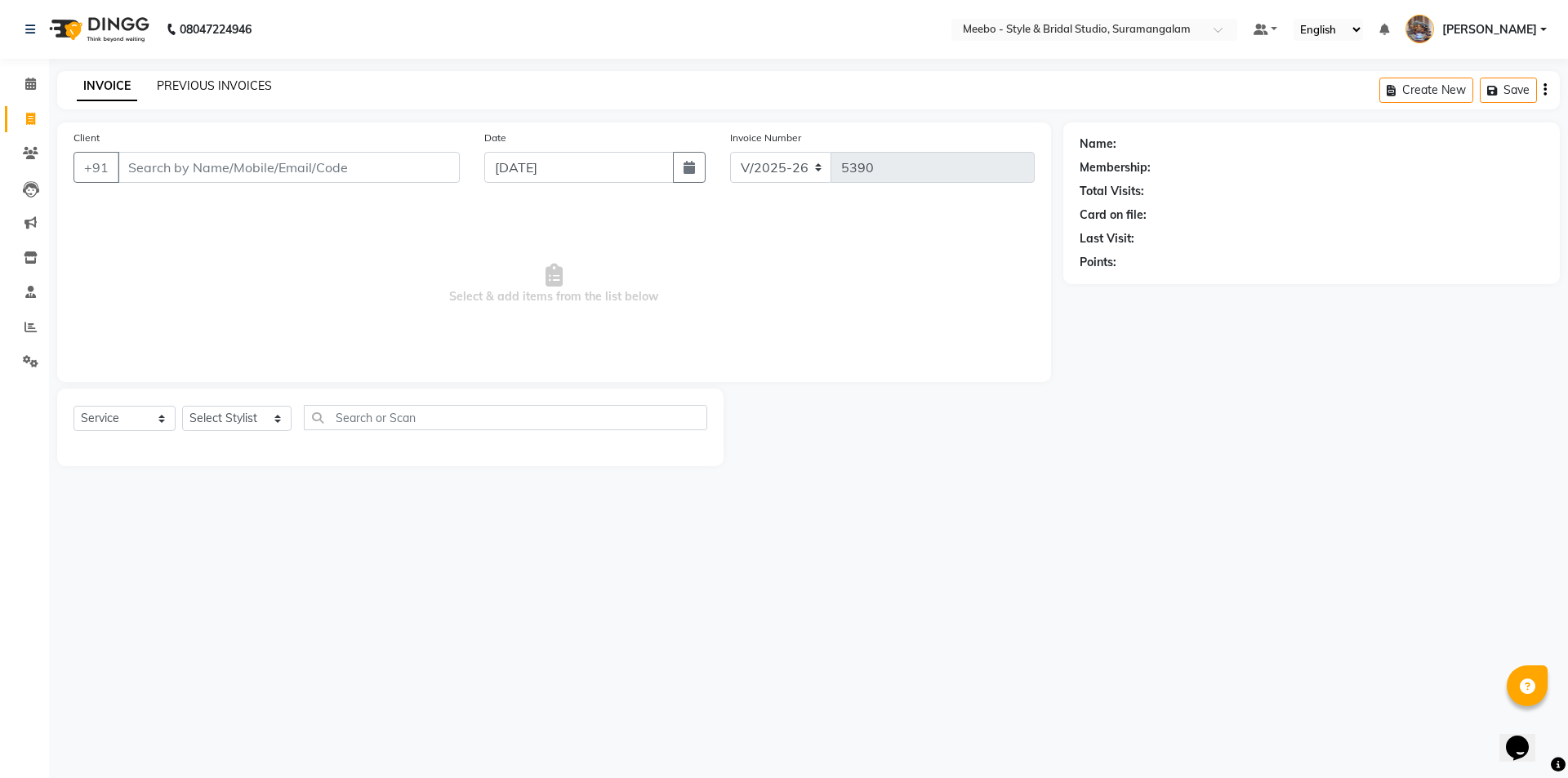
click at [247, 87] on link "PREVIOUS INVOICES" at bounding box center [214, 86] width 115 height 15
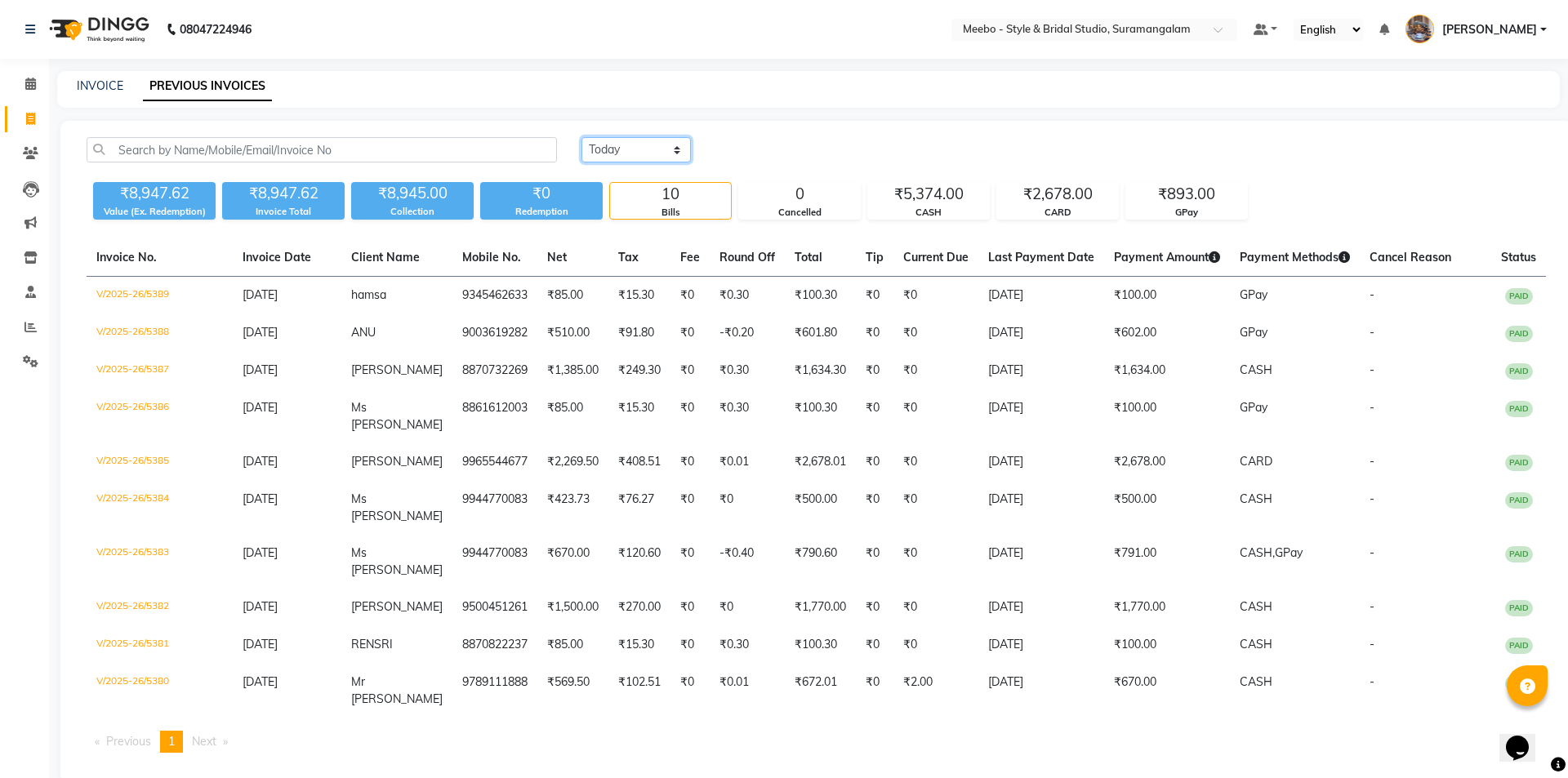
click at [622, 150] on select "Today Yesterday Custom Range" at bounding box center [636, 150] width 110 height 25
select select "yesterday"
click at [581, 137] on select "Today Yesterday Custom Range" at bounding box center [636, 150] width 110 height 25
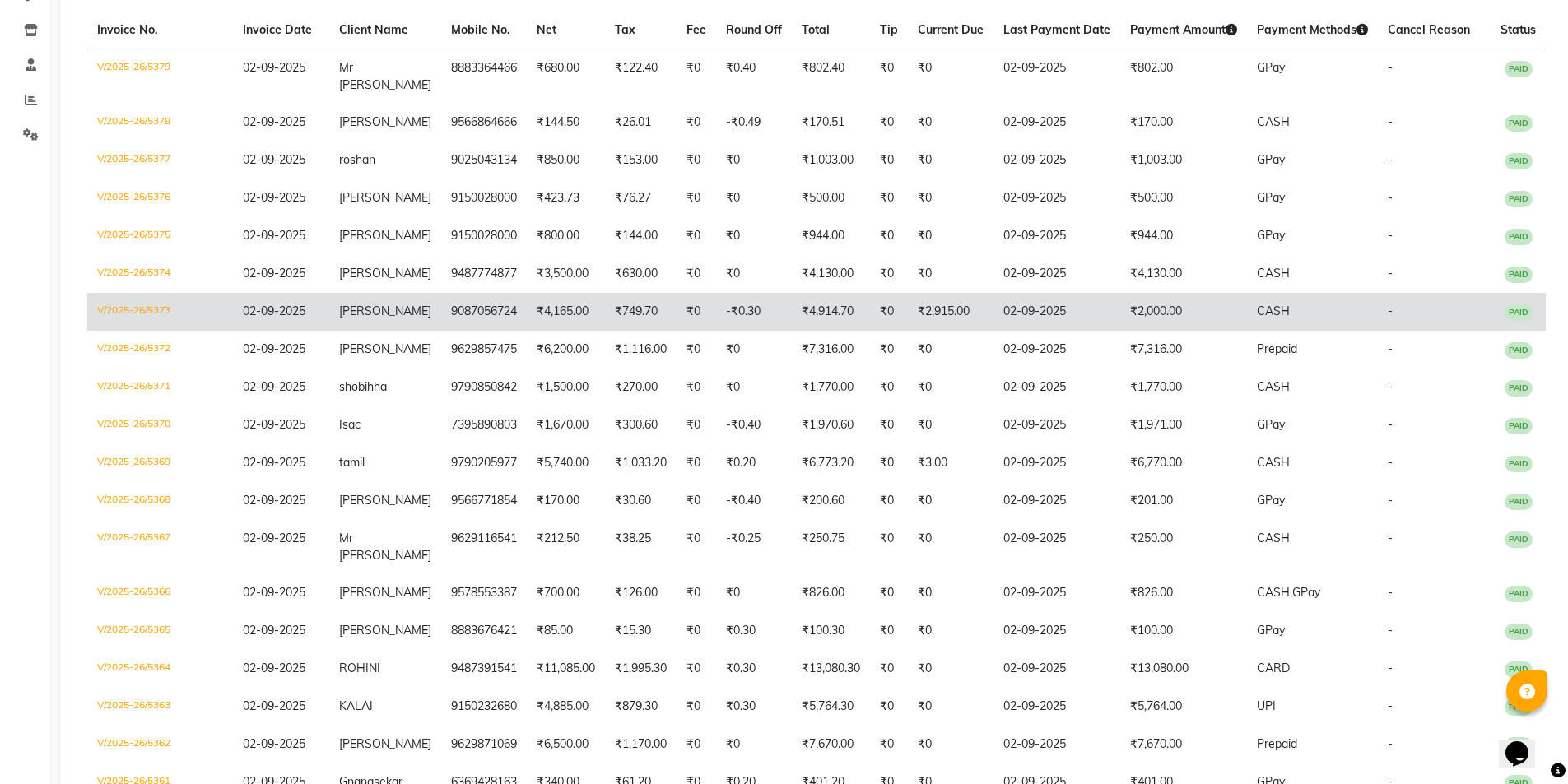
scroll to position [192, 0]
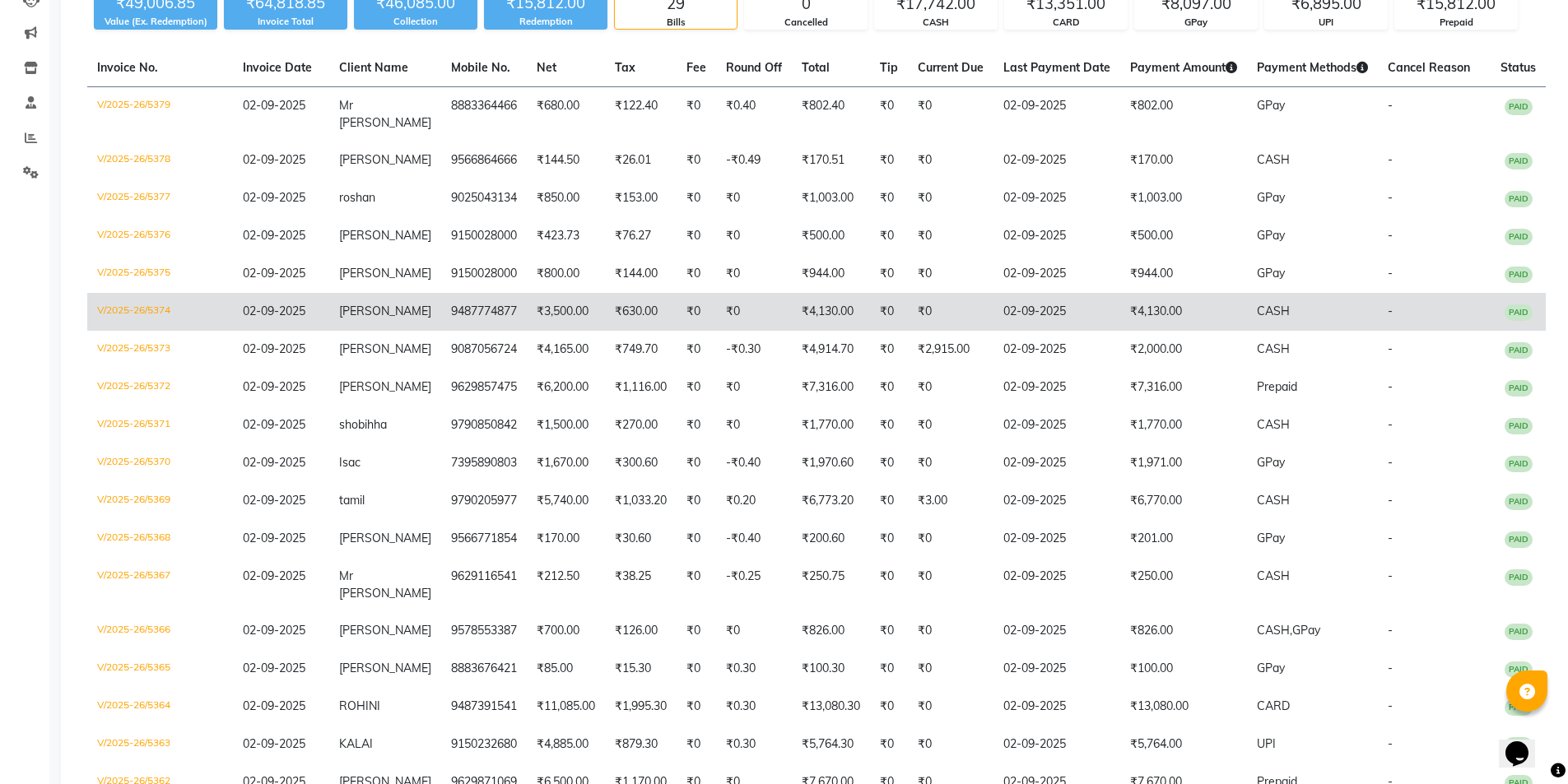
click at [390, 293] on td "nandhini" at bounding box center [386, 312] width 112 height 38
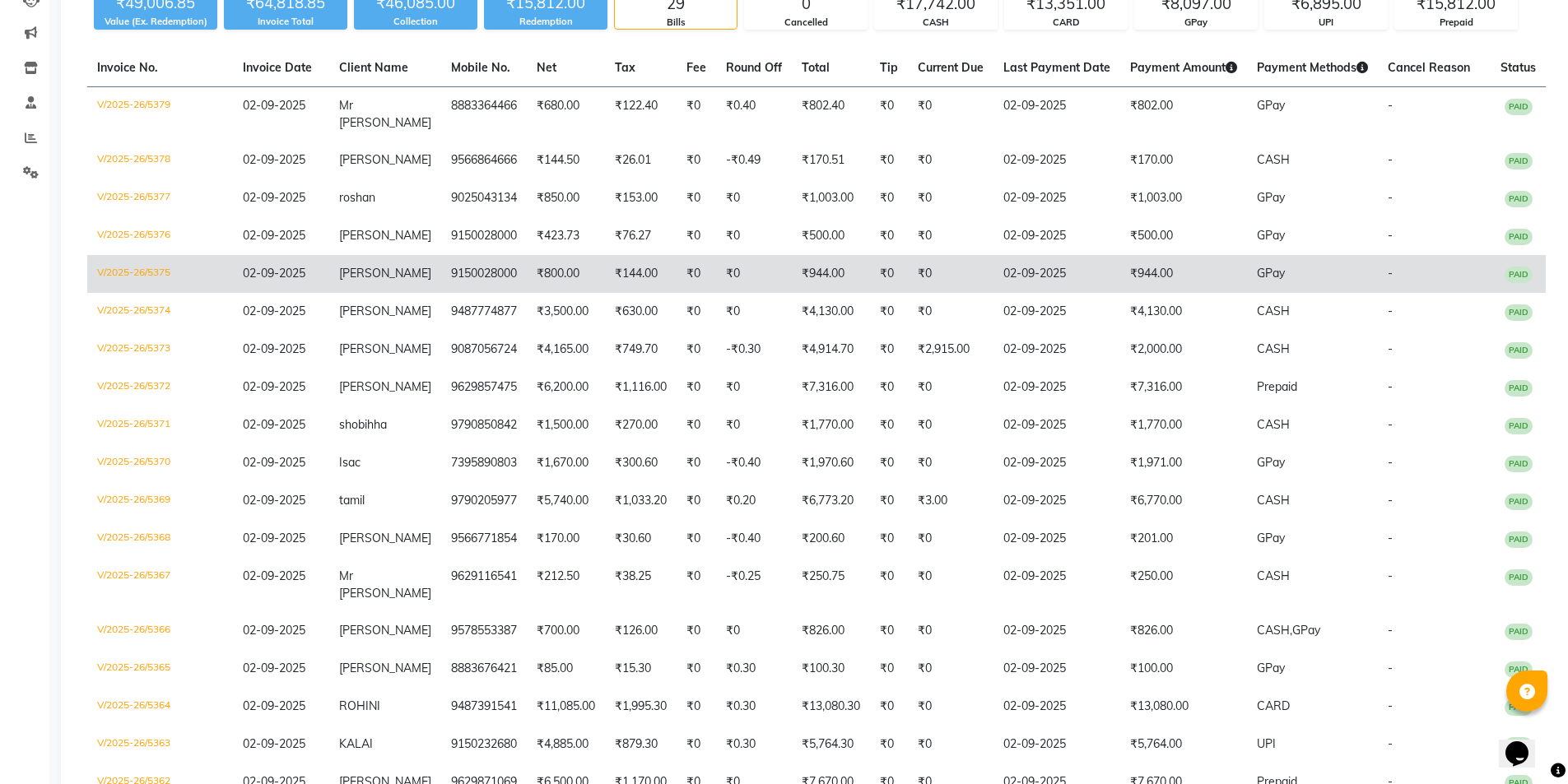
click at [363, 266] on span "Aadhithya" at bounding box center [386, 273] width 92 height 15
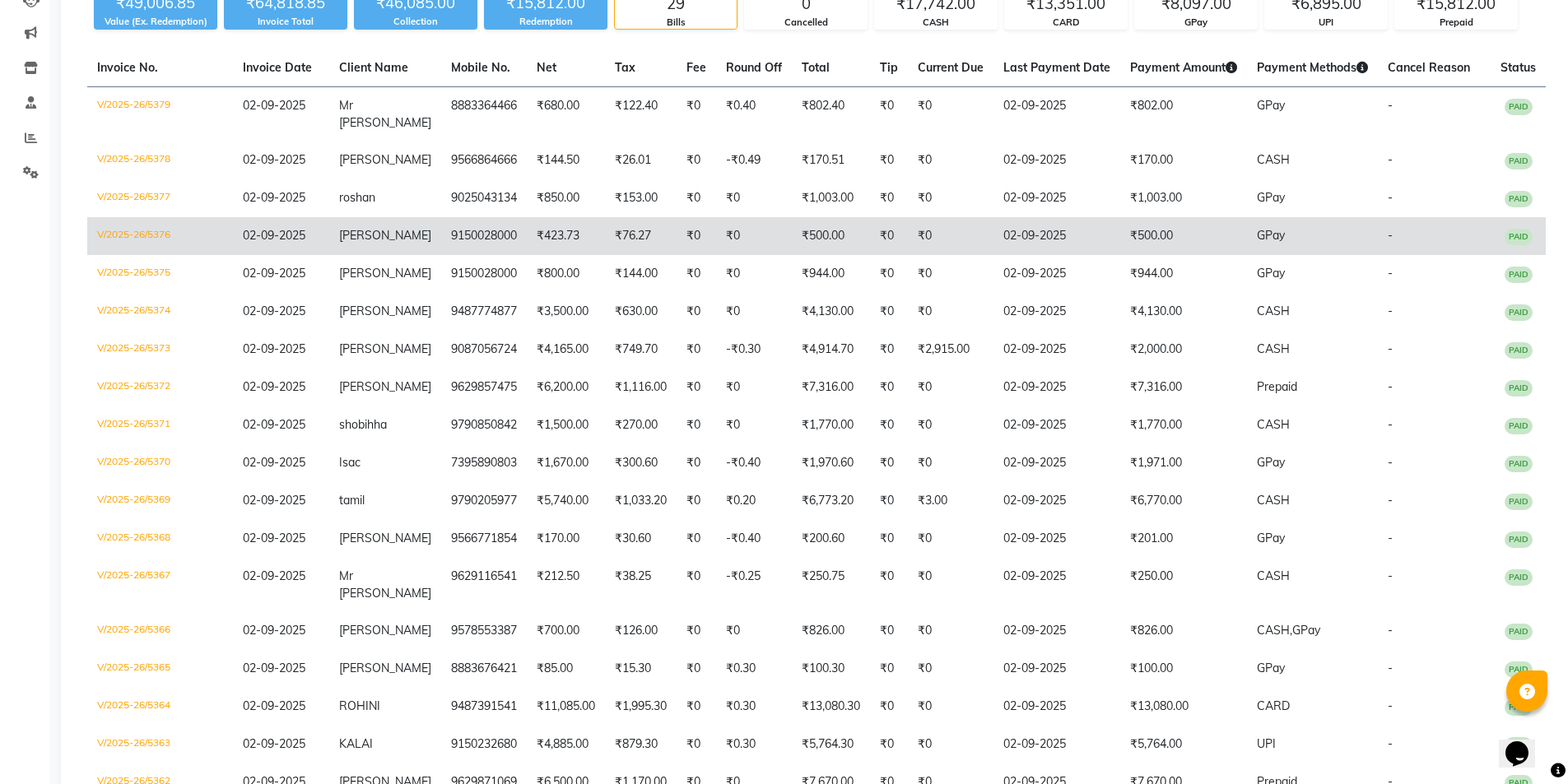
click at [399, 221] on td "Aadhithya" at bounding box center [386, 235] width 112 height 38
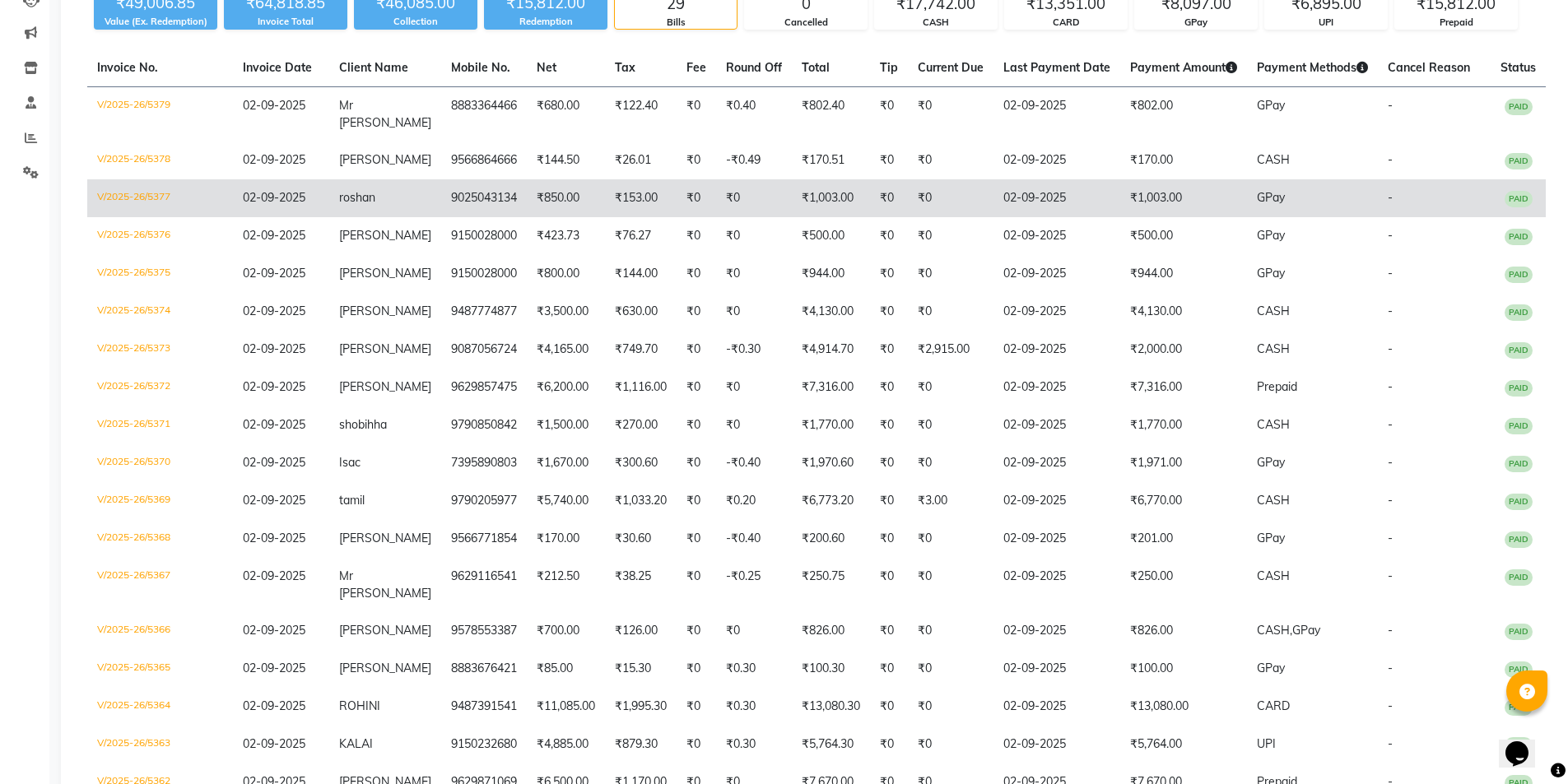
click at [375, 190] on span "roshan" at bounding box center [357, 198] width 36 height 15
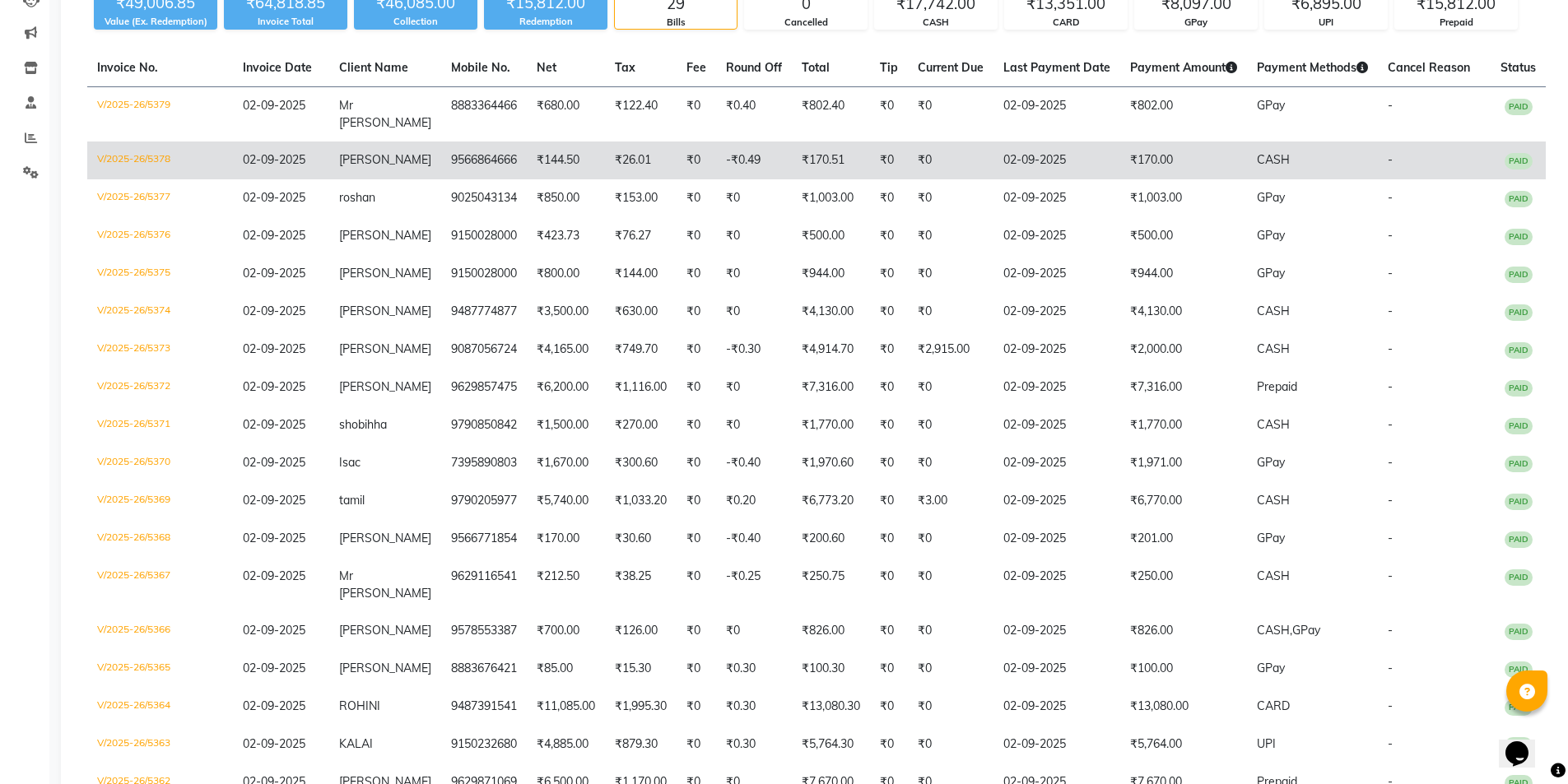
click at [395, 152] on span "Mr Karthick" at bounding box center [386, 160] width 92 height 15
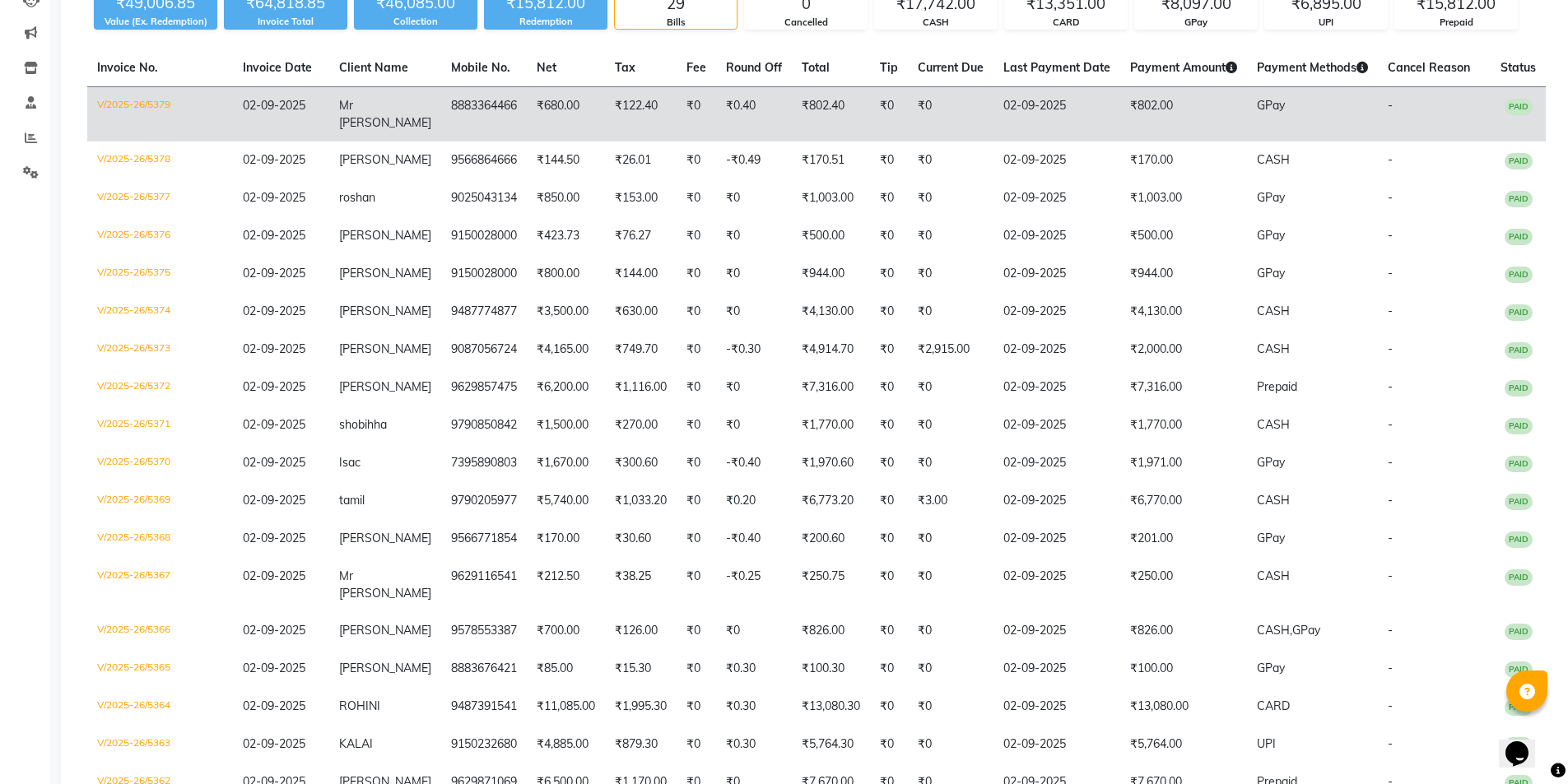
click at [408, 111] on td "Mr Sithath" at bounding box center [386, 115] width 112 height 55
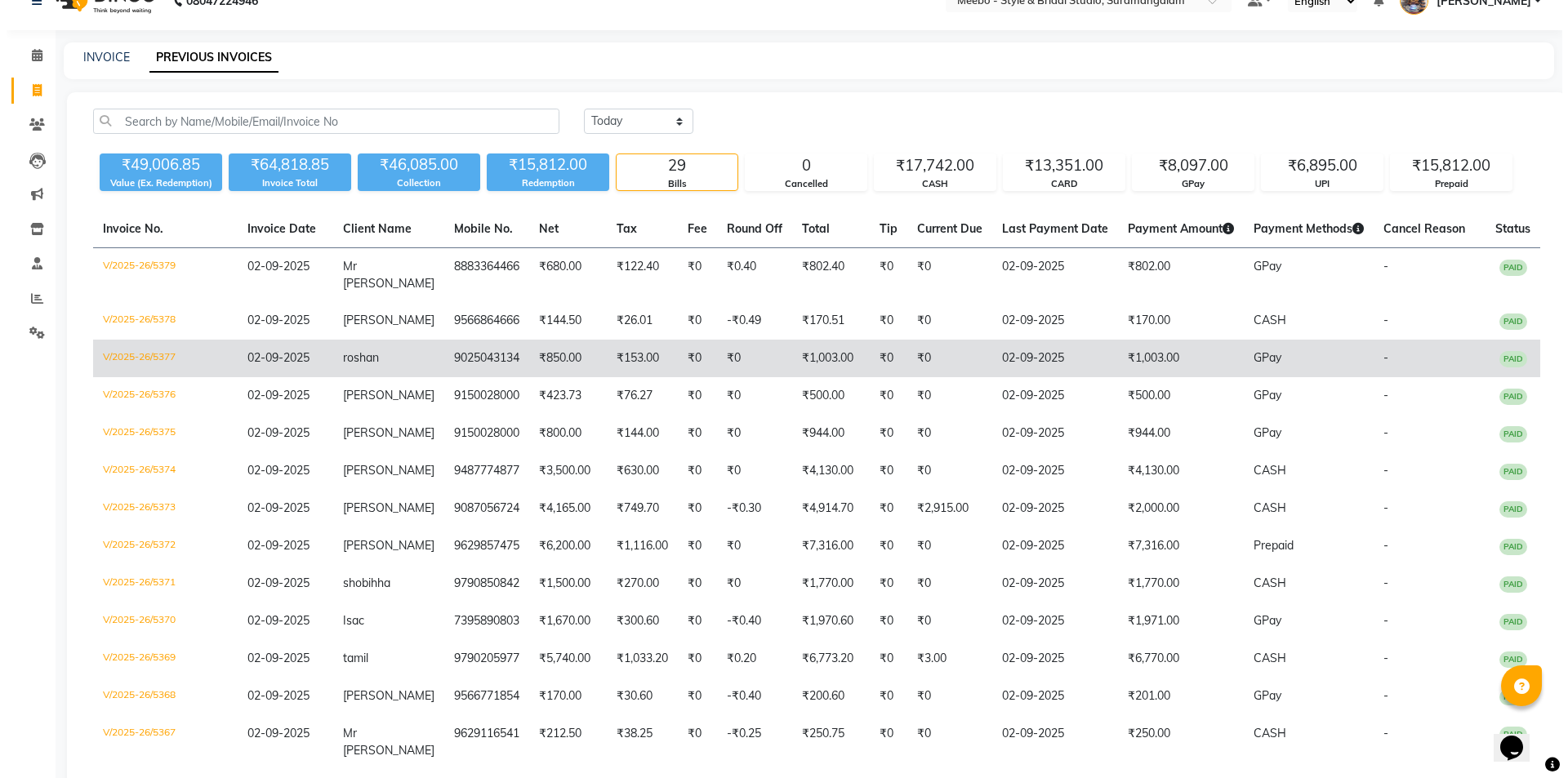
scroll to position [0, 0]
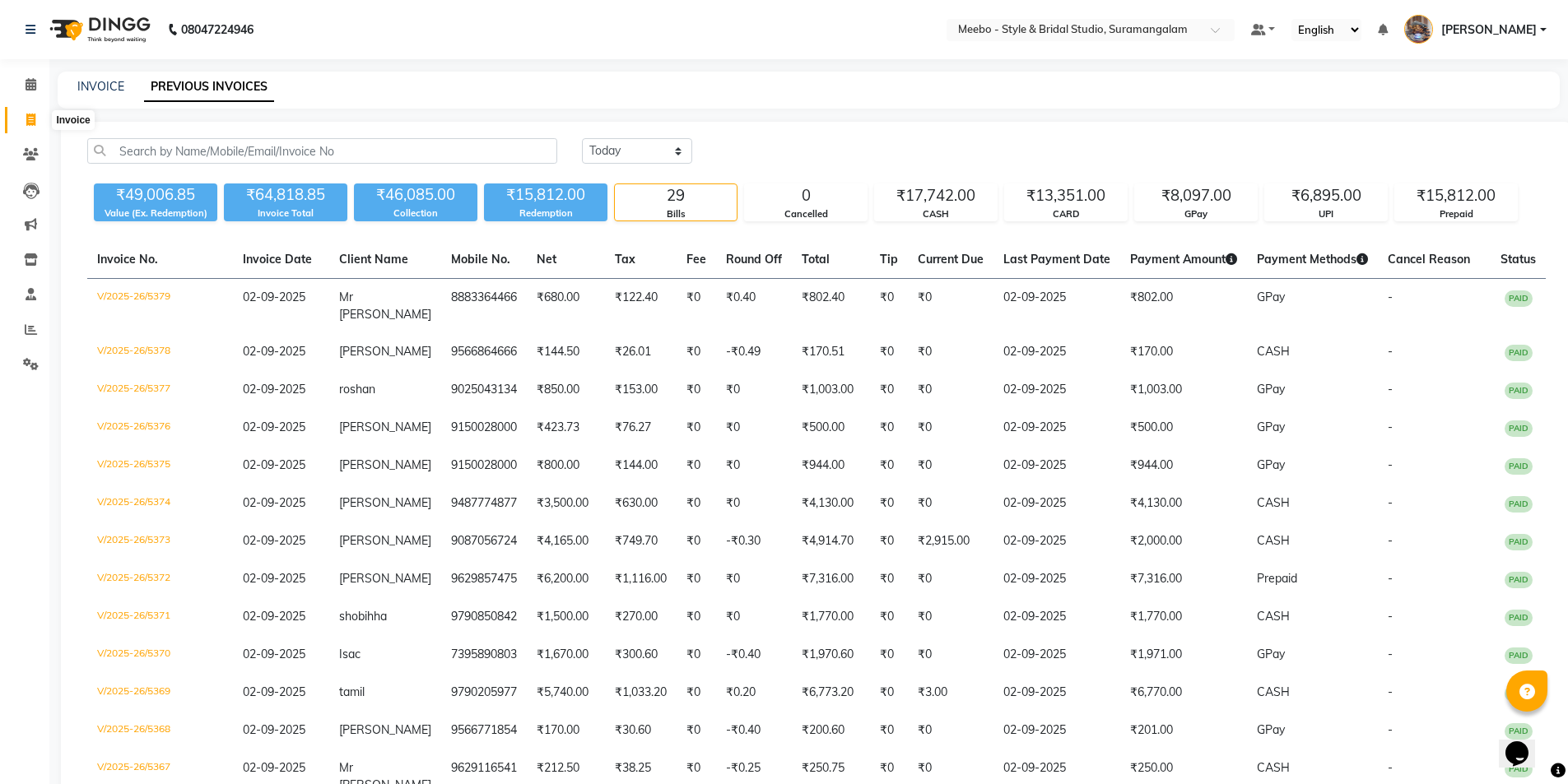
click at [27, 117] on icon at bounding box center [30, 120] width 9 height 13
select select "service"
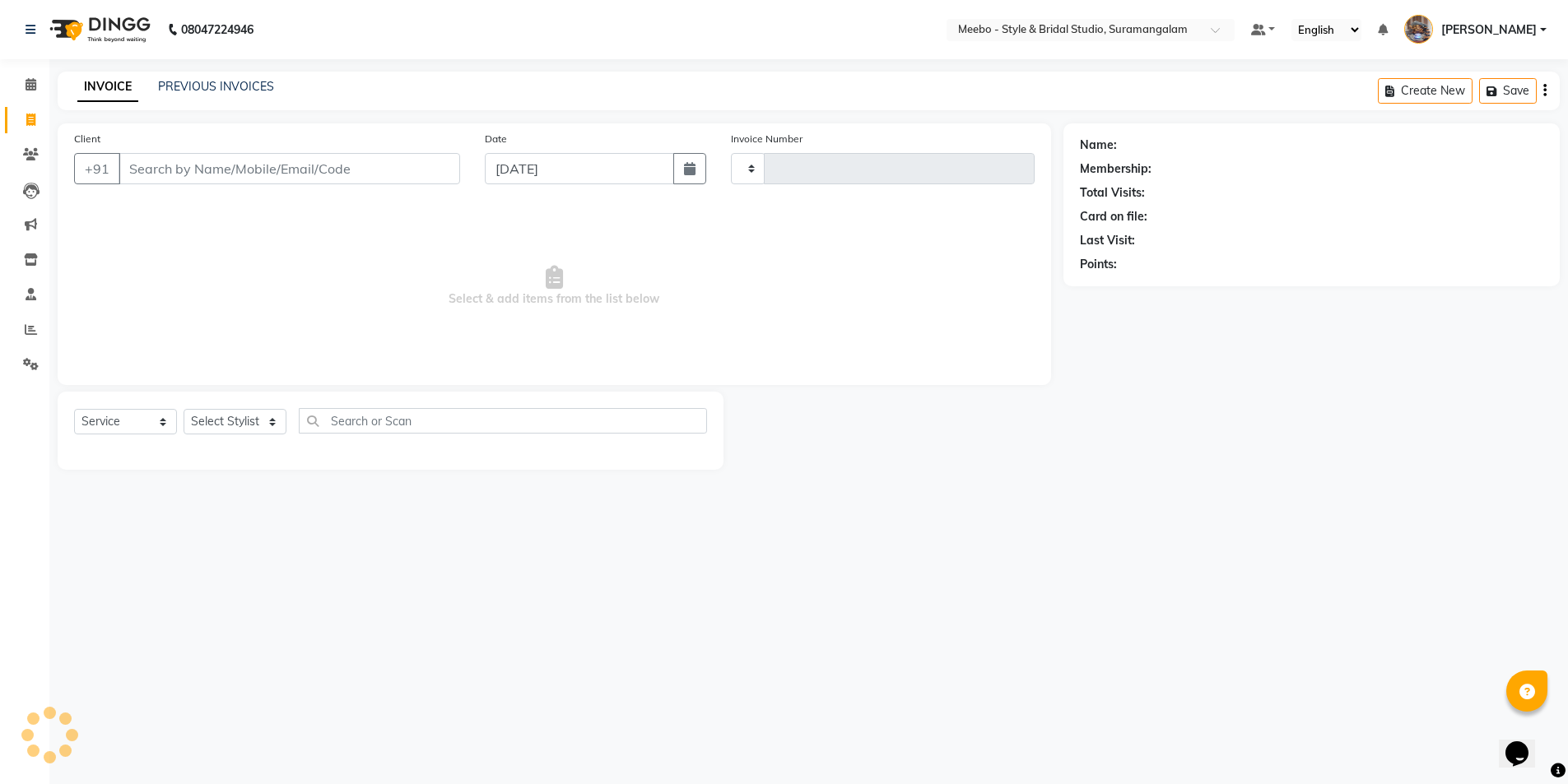
type input "5390"
select select "12"
click at [233, 171] on input "Client" at bounding box center [290, 168] width 344 height 31
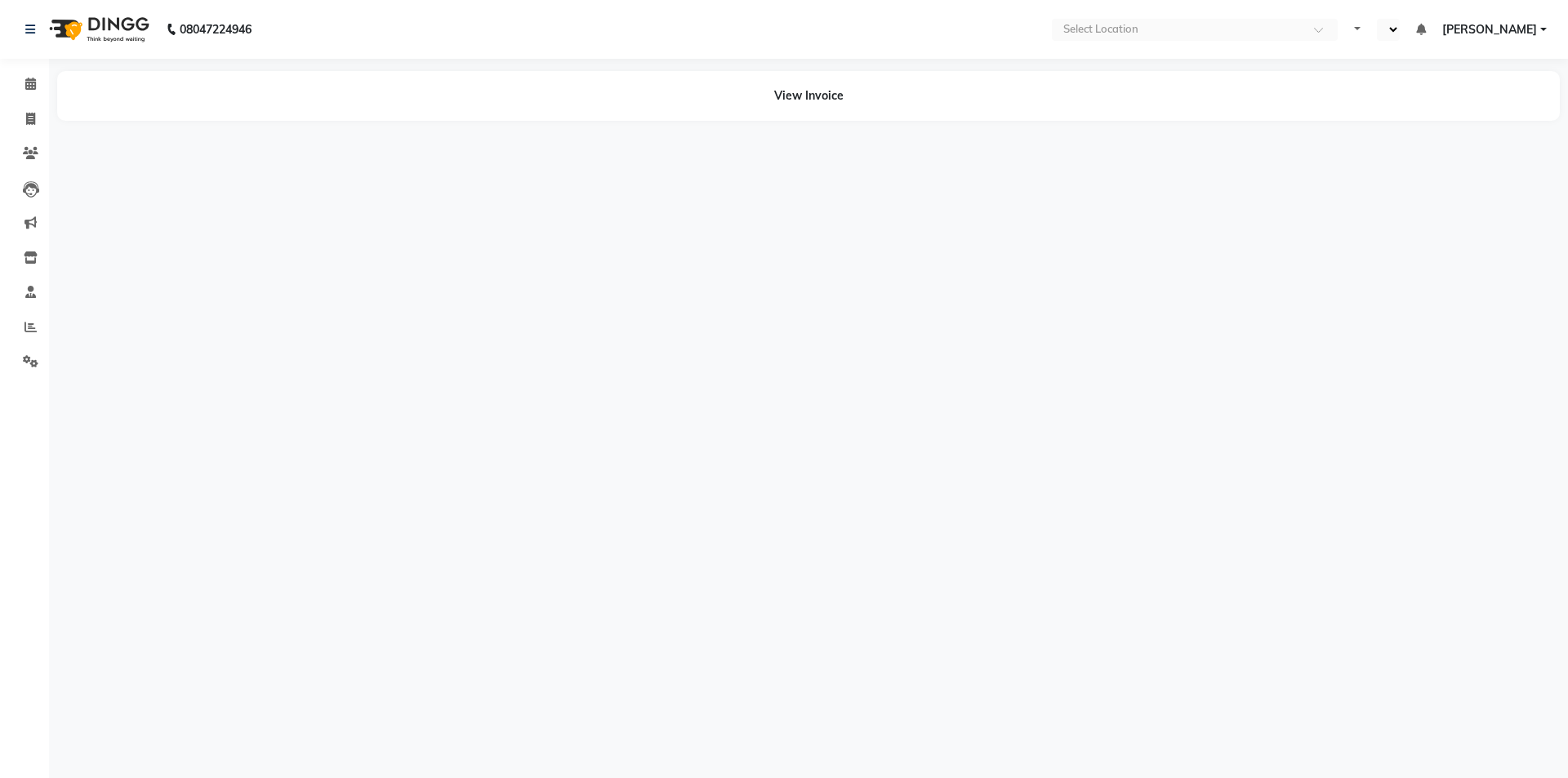
select select "en"
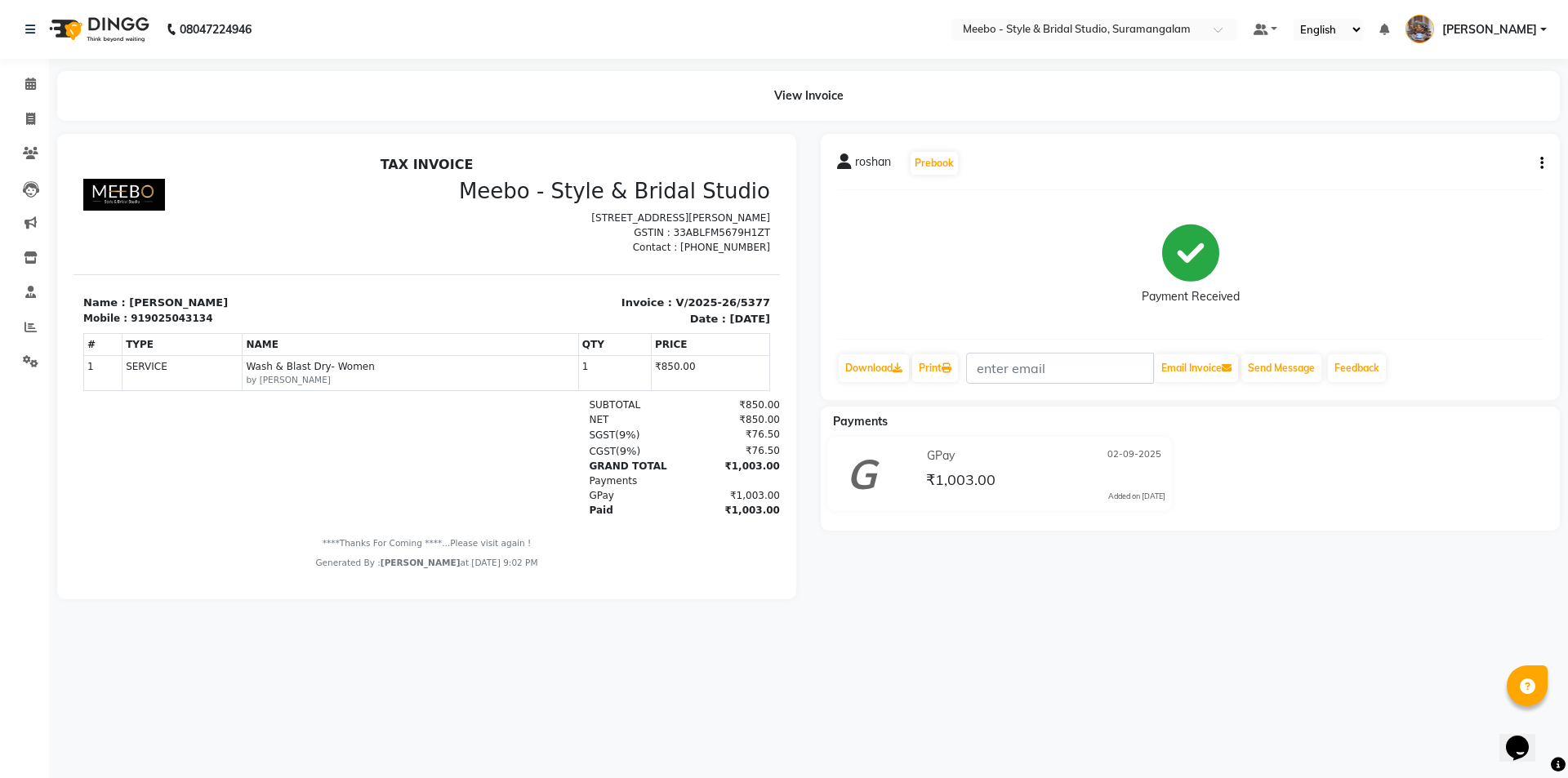
click at [1088, 662] on div "08047224946 Select Location × Meebo - Style & Bridal Studio, Suramangalam Defau…" at bounding box center [784, 389] width 1568 height 778
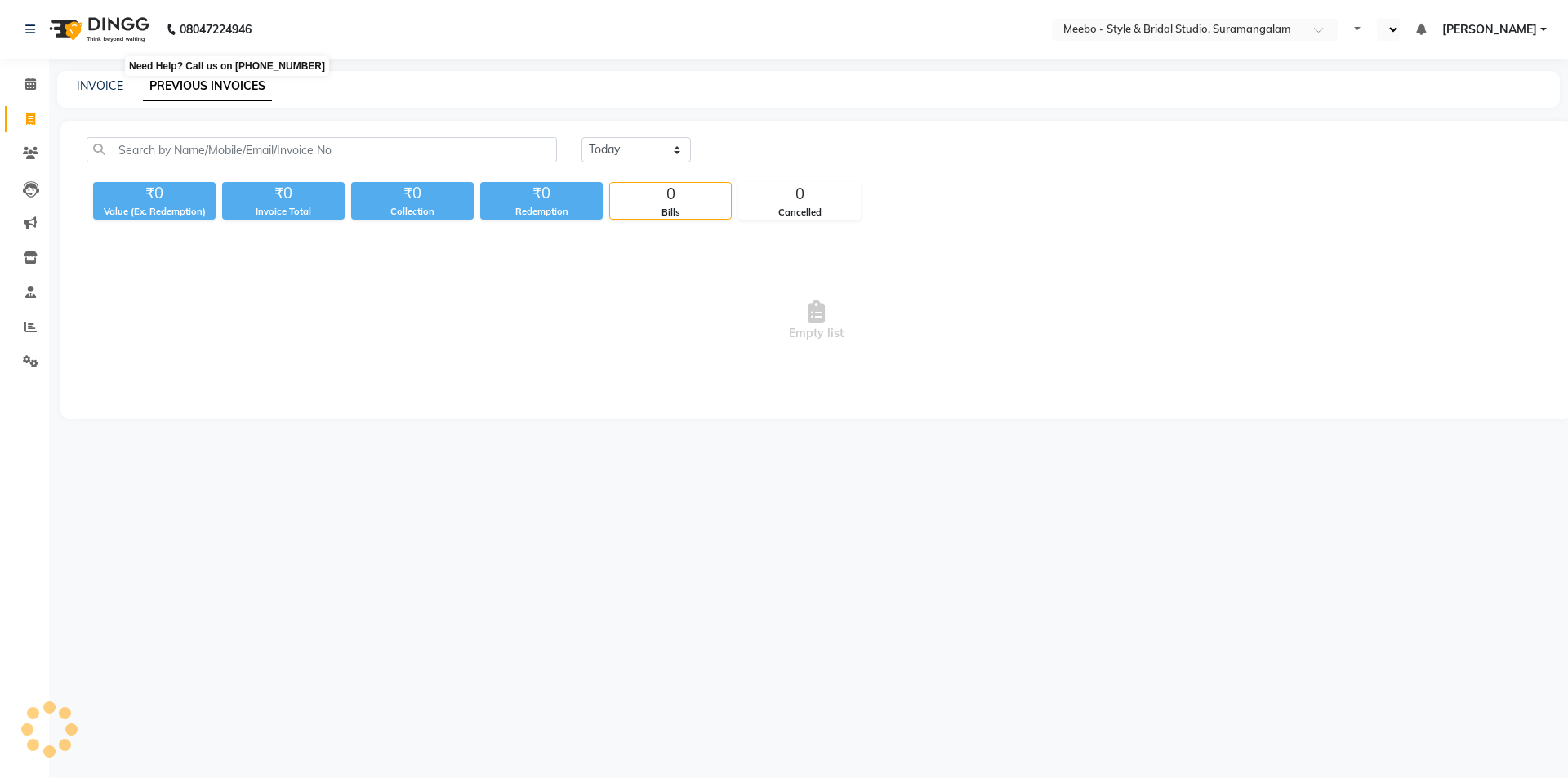
select select "en"
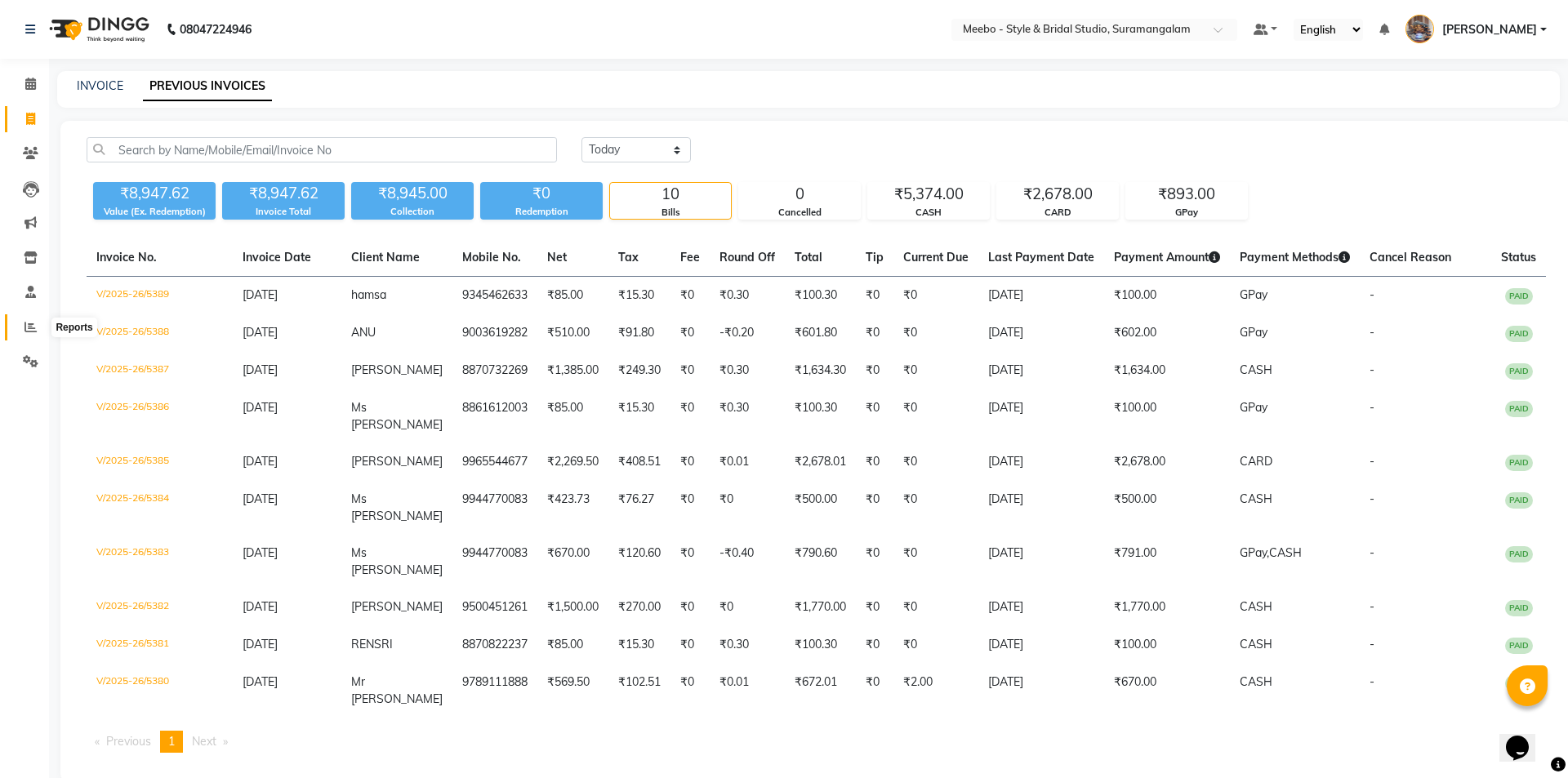
click at [32, 327] on icon at bounding box center [30, 327] width 12 height 12
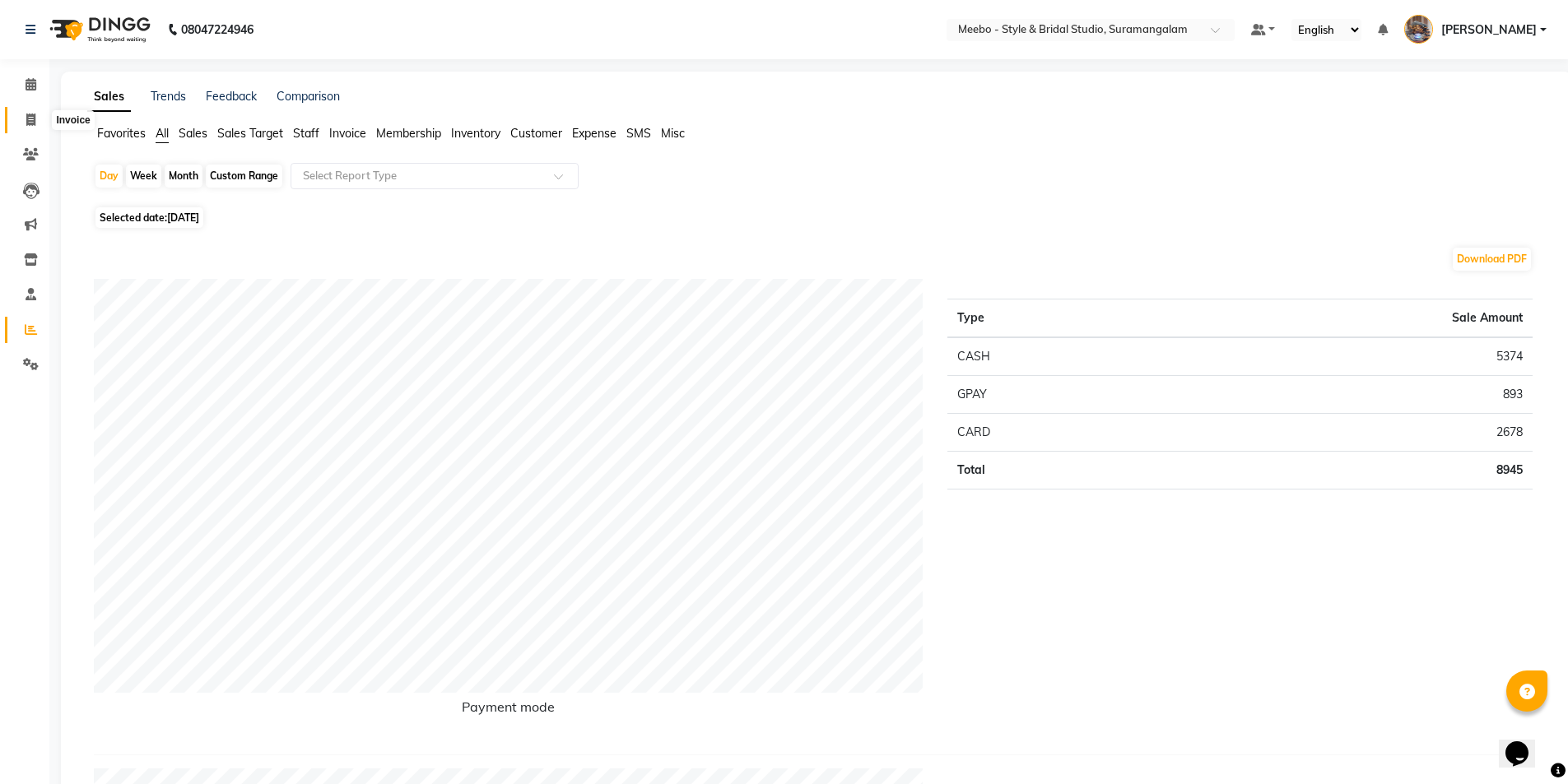
click at [26, 115] on icon at bounding box center [30, 120] width 9 height 13
select select "service"
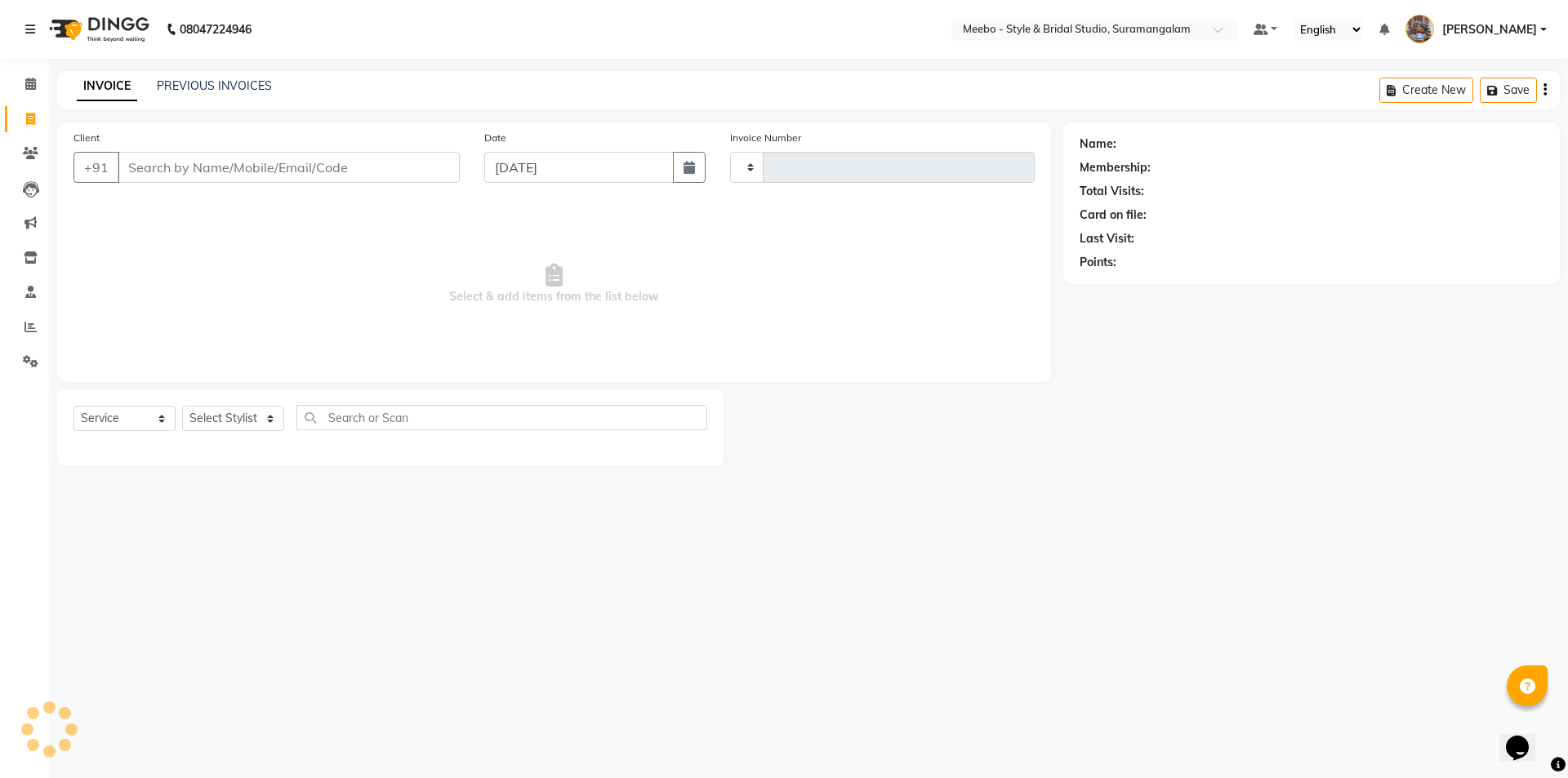
type input "5390"
select select "12"
click at [33, 319] on span at bounding box center [31, 327] width 28 height 19
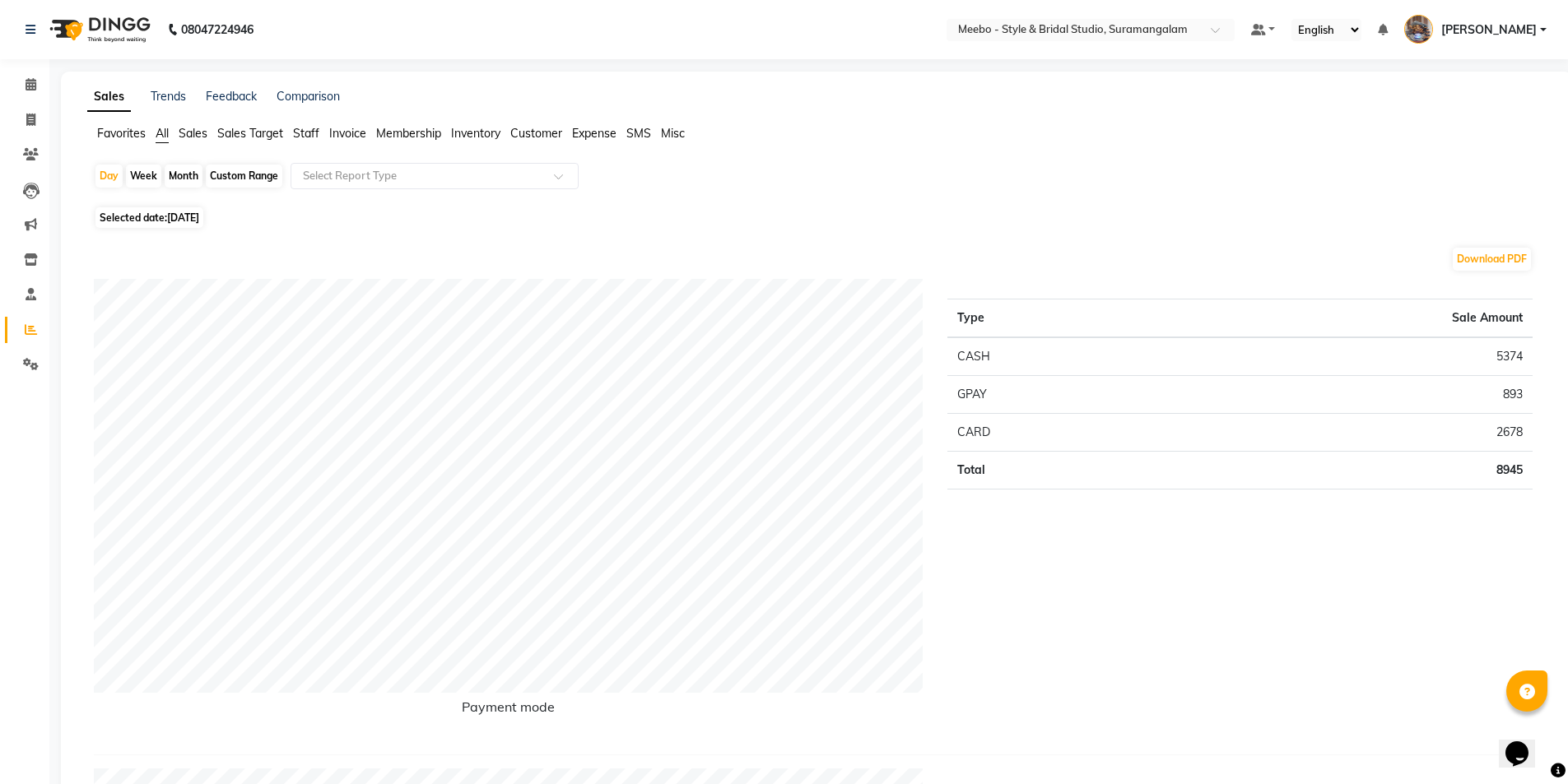
click at [194, 218] on span "03-09-2025" at bounding box center [183, 217] width 32 height 13
select select "9"
select select "2025"
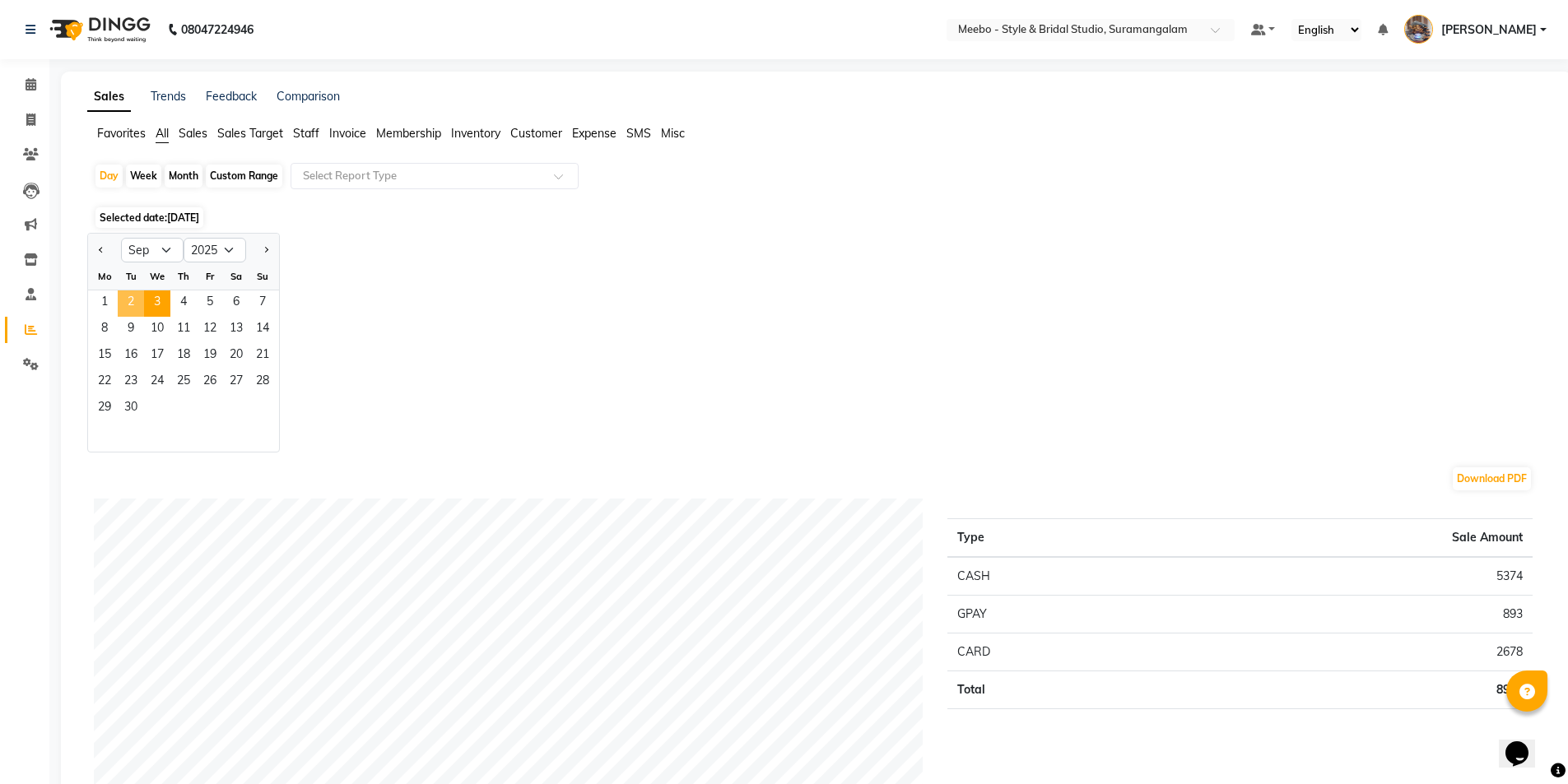
click at [127, 301] on span "2" at bounding box center [130, 303] width 26 height 26
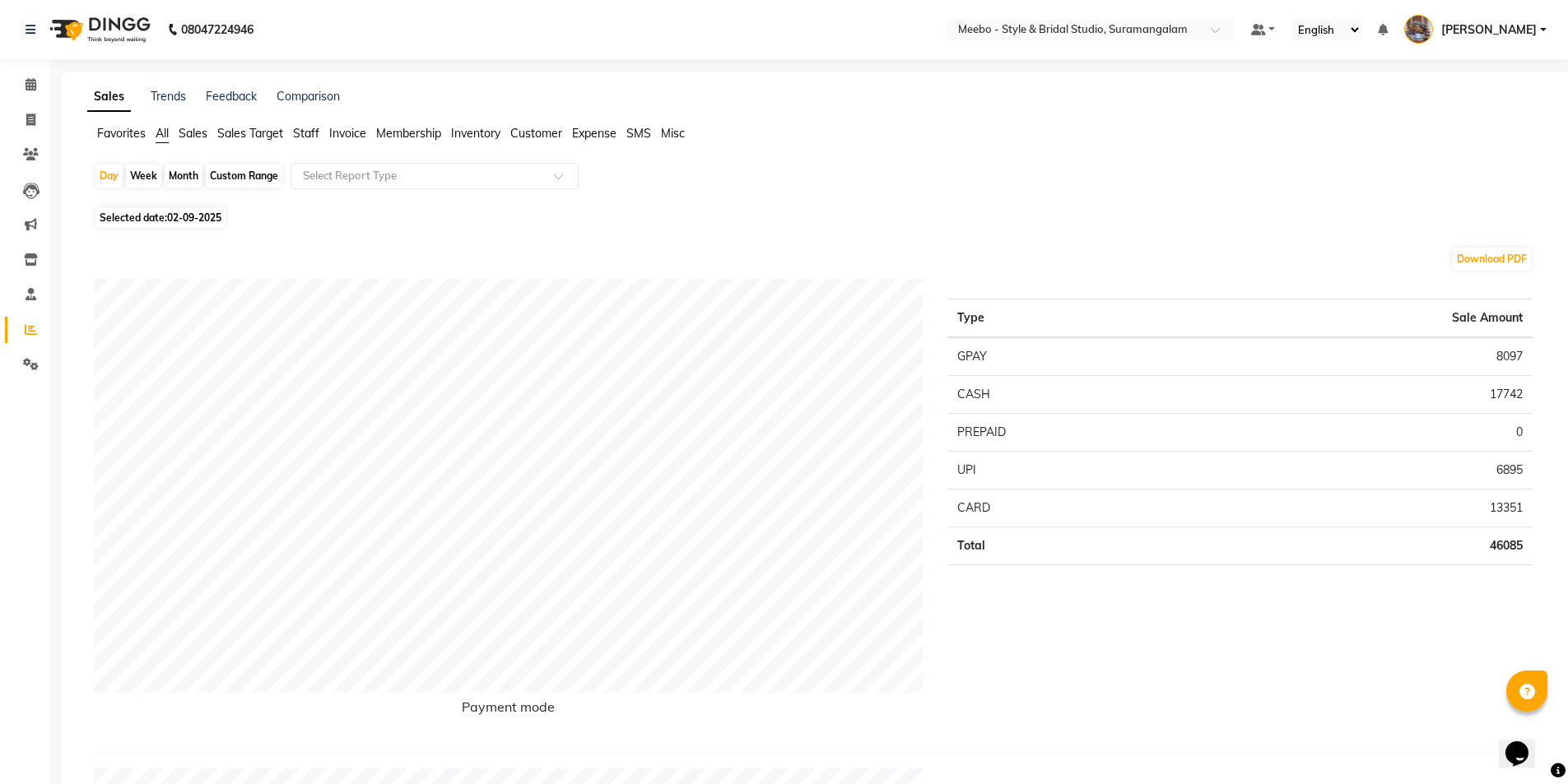
click at [306, 135] on span "Staff" at bounding box center [306, 133] width 26 height 15
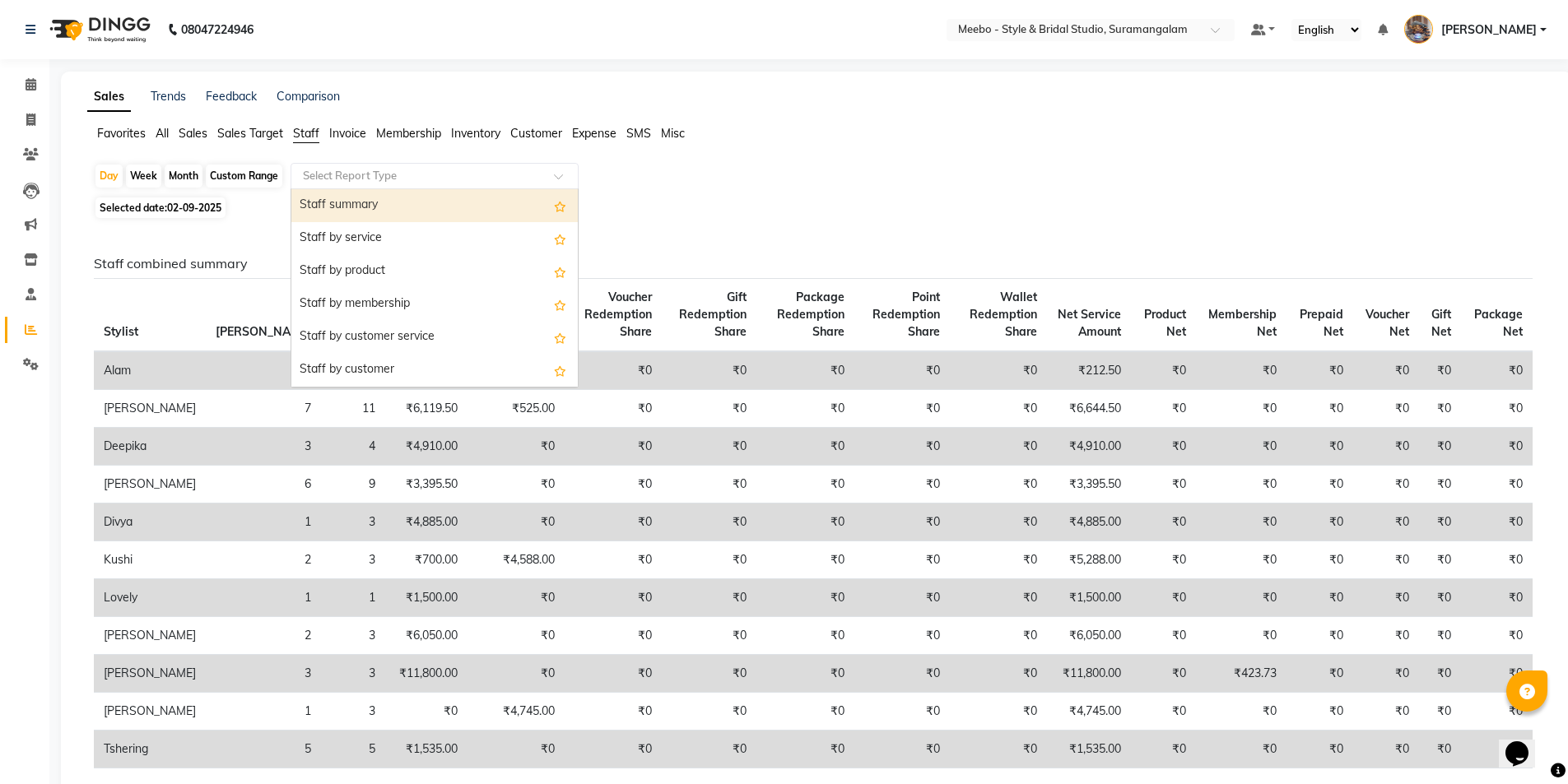
click at [334, 175] on input "text" at bounding box center [417, 176] width 237 height 17
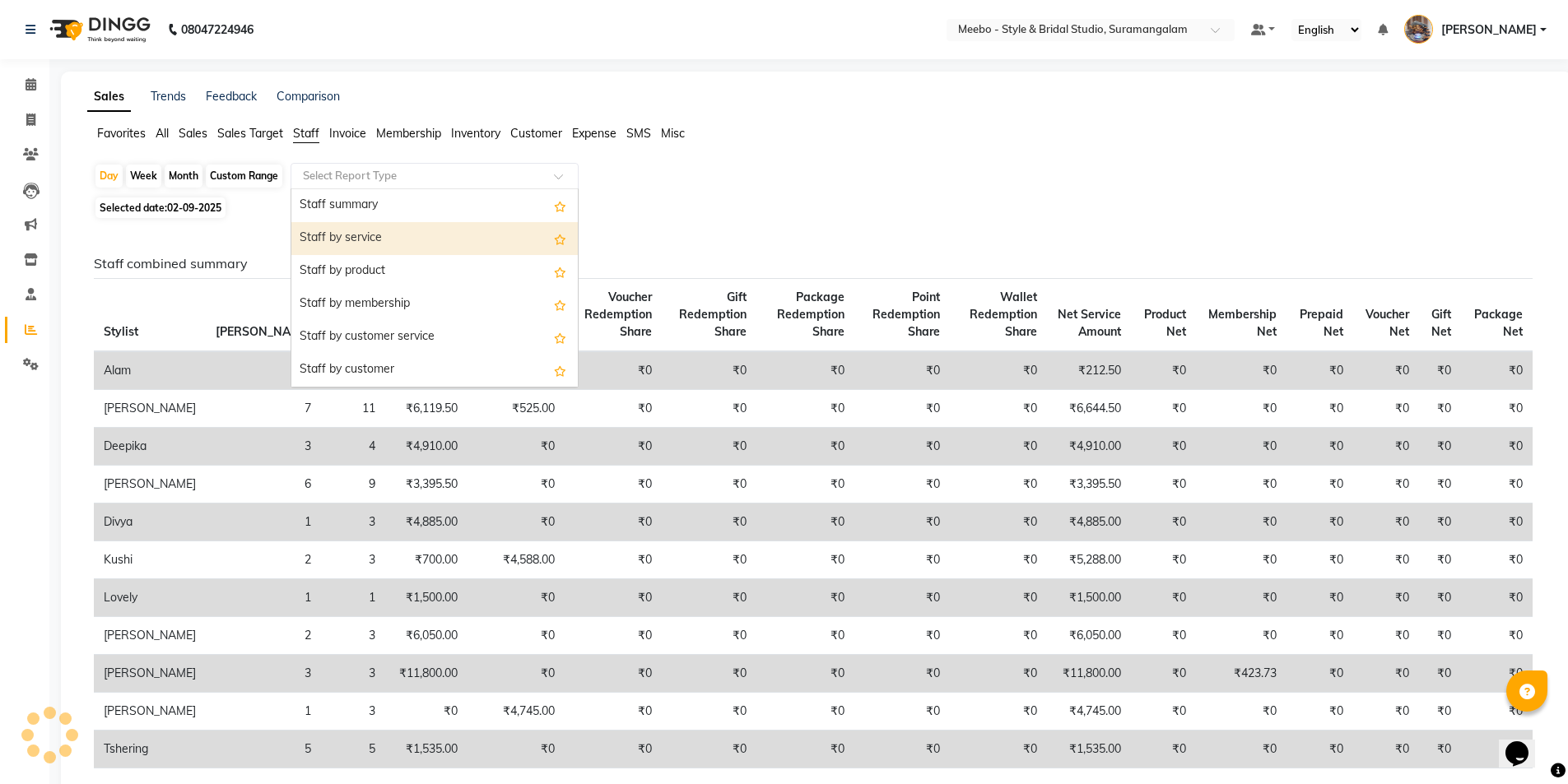
click at [344, 235] on div "Staff by service" at bounding box center [435, 238] width 287 height 33
select select "full_report"
select select "csv"
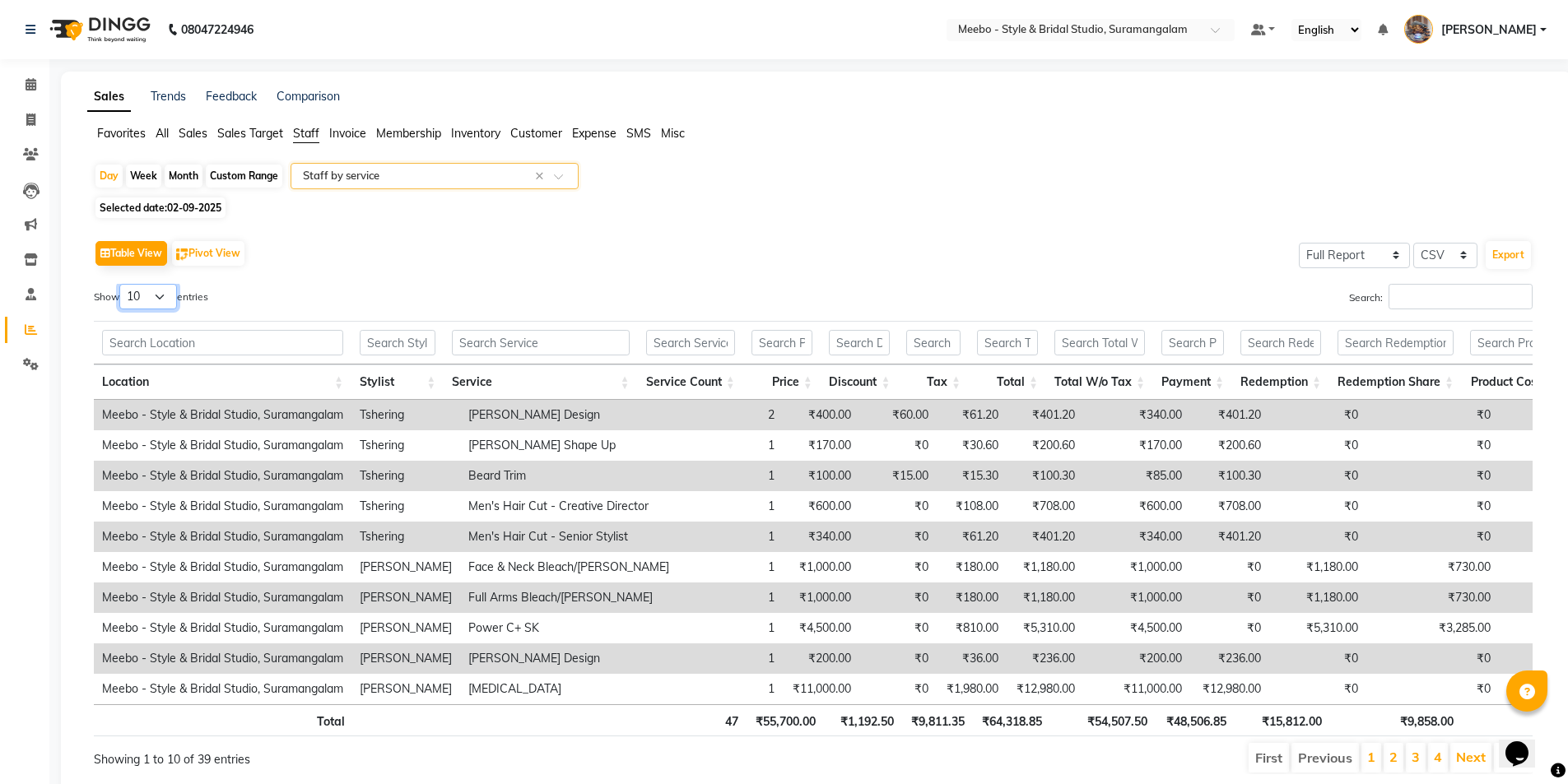
click at [160, 297] on select "10 25 50 100" at bounding box center [147, 297] width 58 height 25
select select "100"
click at [122, 284] on select "10 25 50 100" at bounding box center [147, 297] width 58 height 25
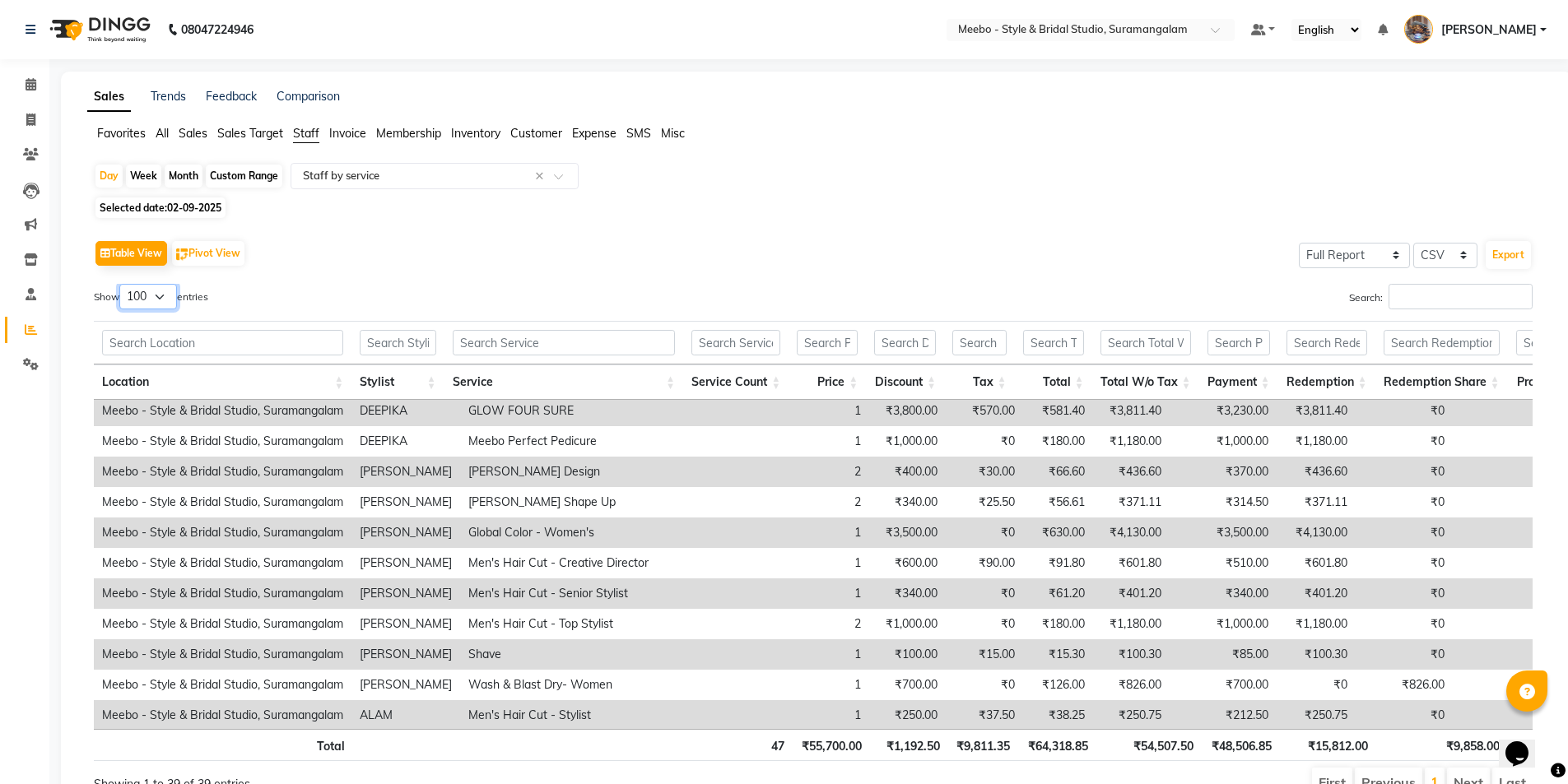
scroll to position [870, 0]
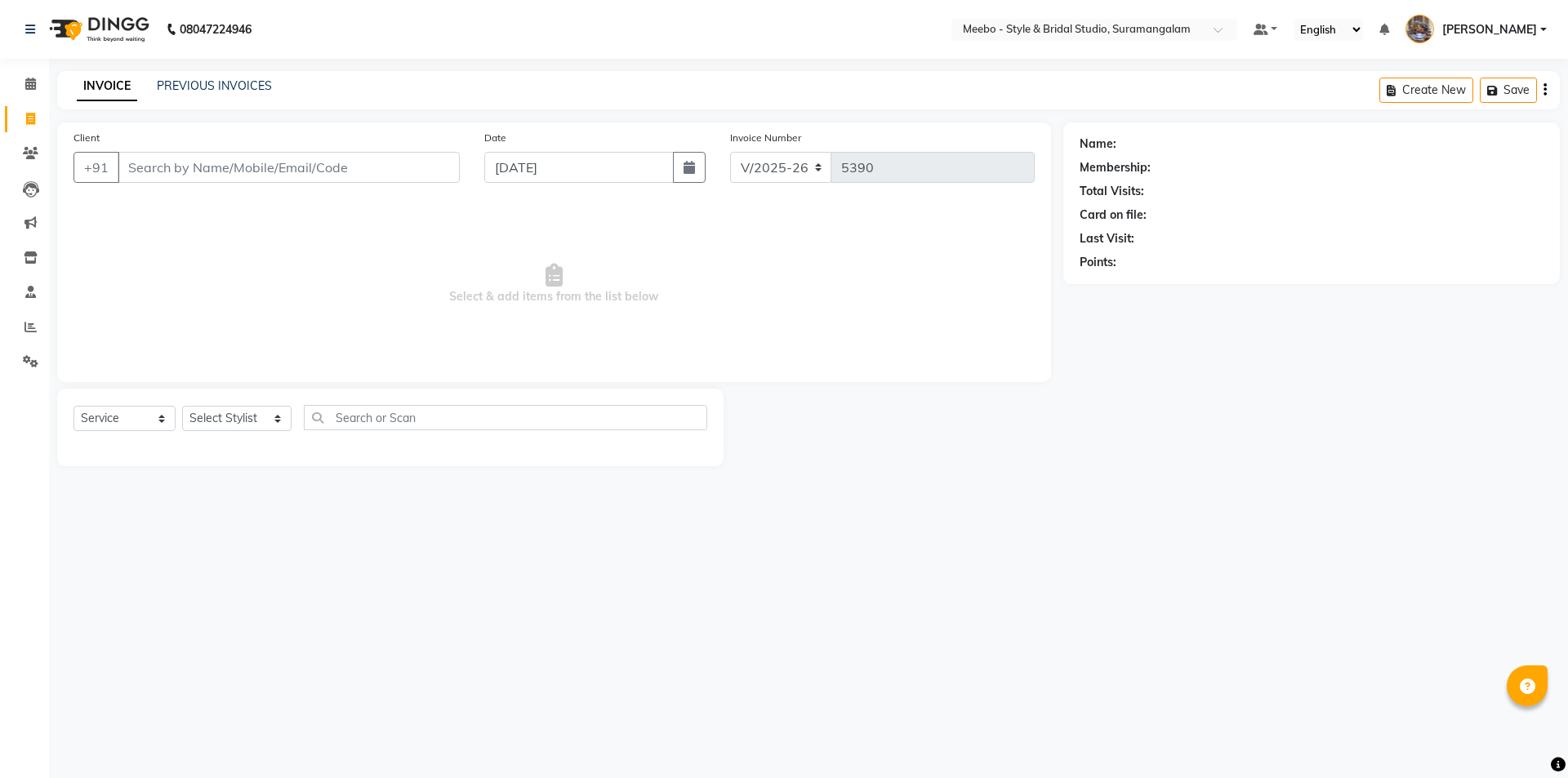
select select "12"
select select "service"
click at [37, 121] on span at bounding box center [31, 120] width 28 height 19
select select "12"
select select "service"
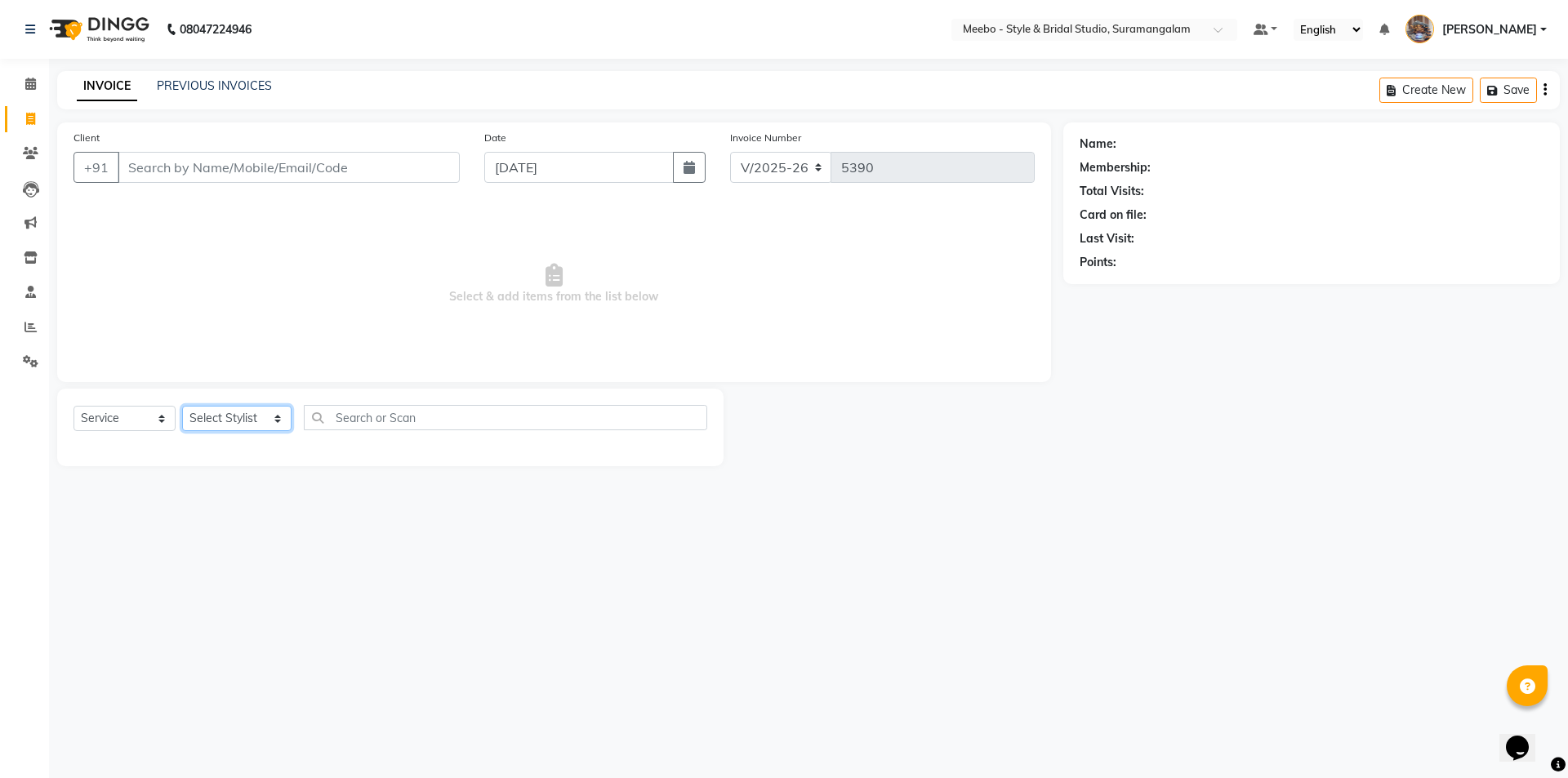
click at [221, 416] on select "Select Stylist Admin [PERSON_NAME] [PERSON_NAME] Manager [PERSON_NAME] [PERSON_…" at bounding box center [237, 418] width 110 height 25
select select "20724"
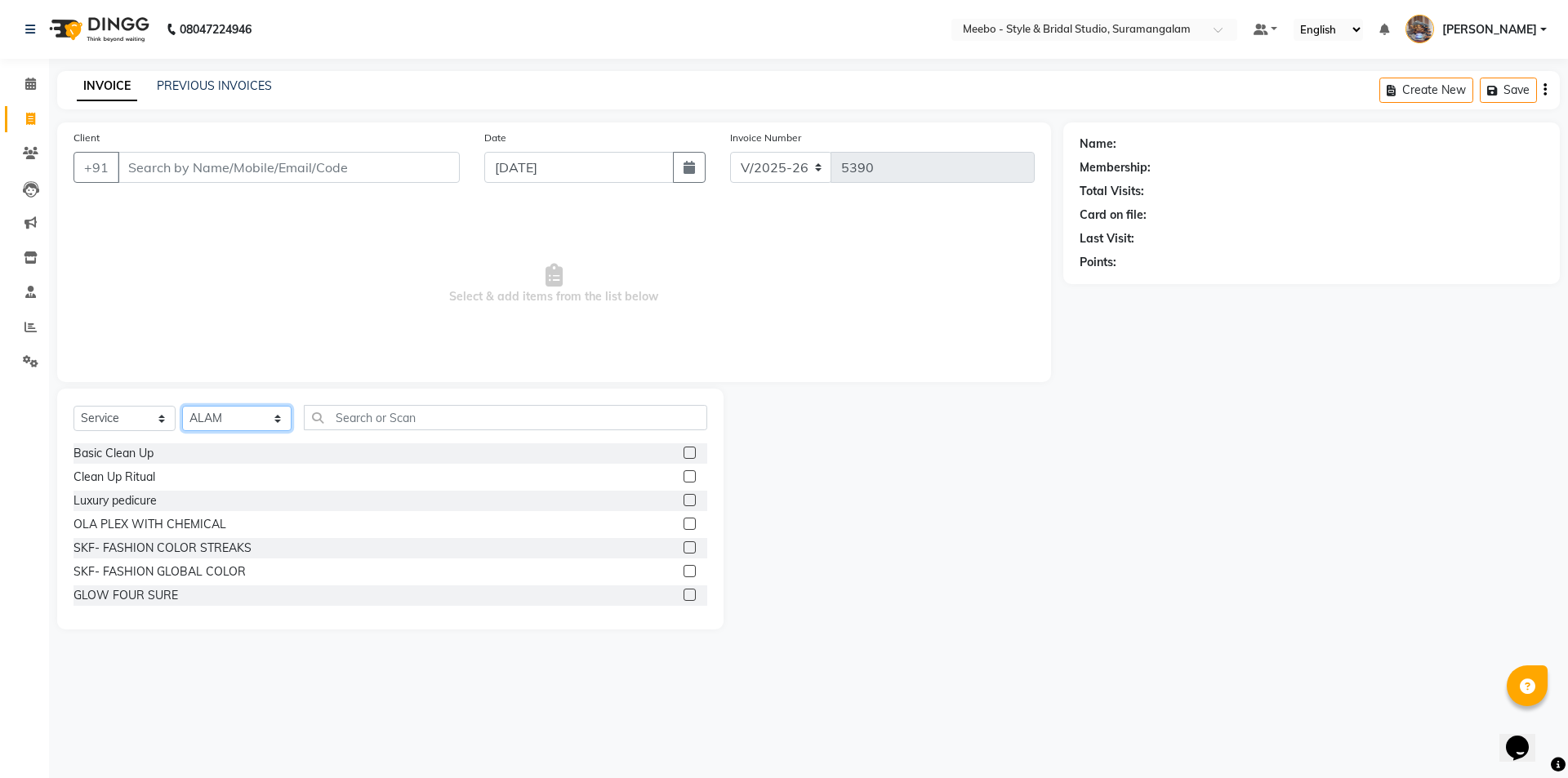
drag, startPoint x: 221, startPoint y: 416, endPoint x: 239, endPoint y: 415, distance: 18.0
click at [225, 416] on select "Select Stylist Admin [PERSON_NAME] [PERSON_NAME] Manager [PERSON_NAME] [PERSON_…" at bounding box center [237, 418] width 110 height 25
click at [357, 417] on input "text" at bounding box center [505, 417] width 403 height 25
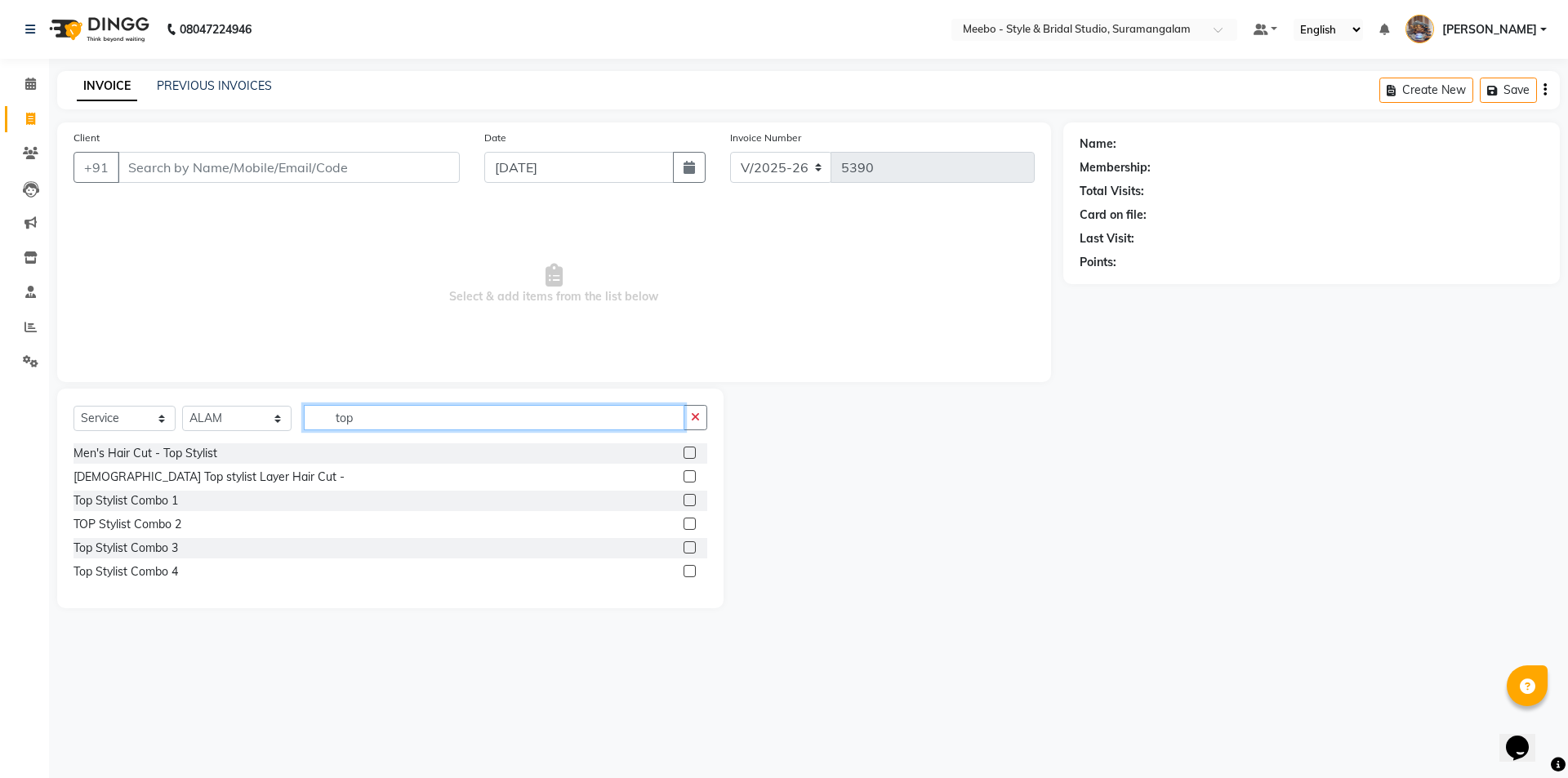
type input "top"
click at [687, 455] on label at bounding box center [689, 452] width 12 height 12
click at [687, 455] on input "checkbox" at bounding box center [688, 453] width 11 height 11
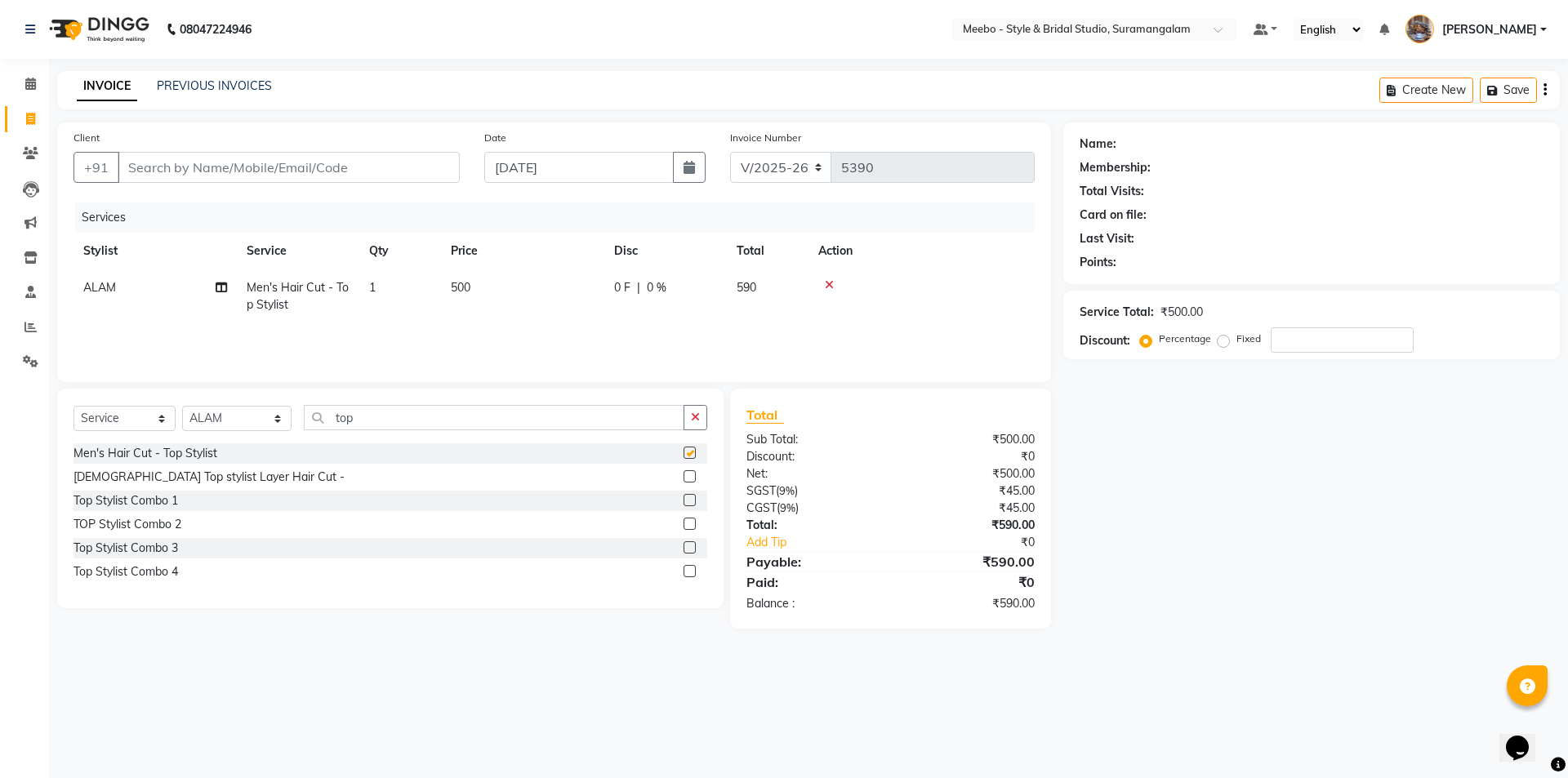
checkbox input "false"
click at [398, 416] on input "top" at bounding box center [494, 417] width 381 height 25
type input "t"
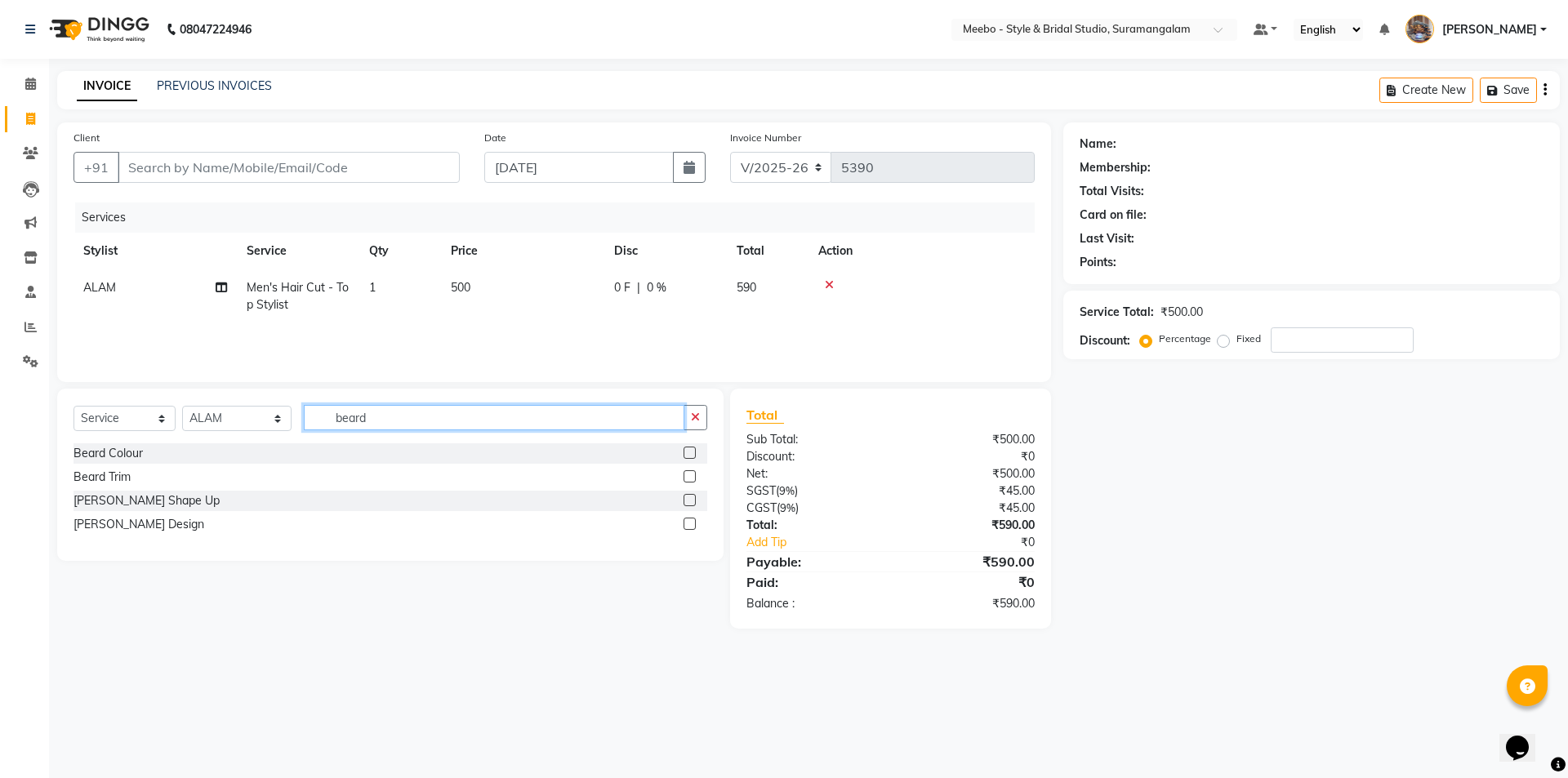
type input "beard"
click at [687, 499] on label at bounding box center [689, 500] width 12 height 12
click at [687, 499] on input "checkbox" at bounding box center [688, 500] width 11 height 11
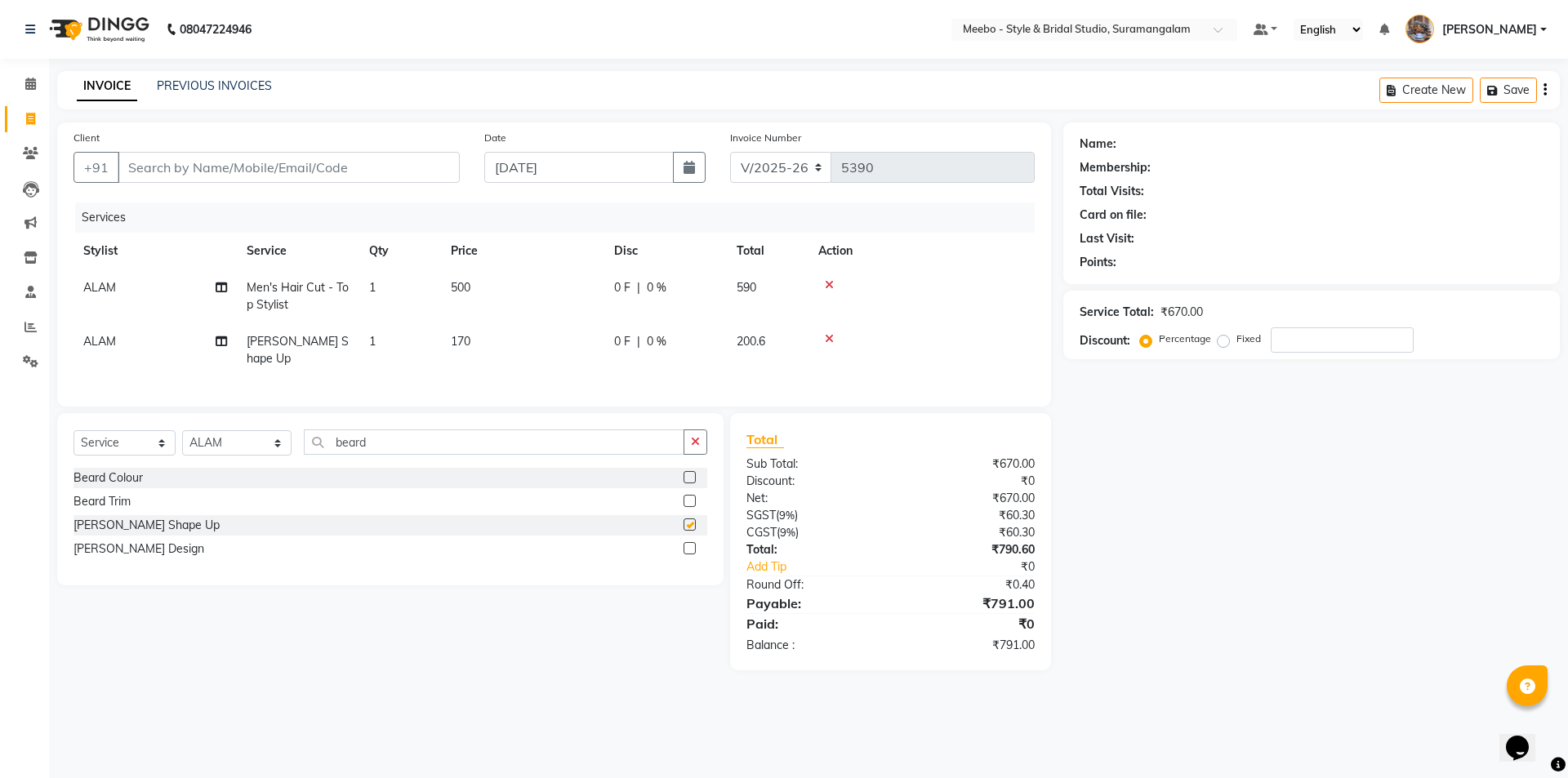
checkbox input "false"
click at [689, 548] on label at bounding box center [689, 548] width 12 height 12
click at [689, 548] on input "checkbox" at bounding box center [688, 549] width 11 height 11
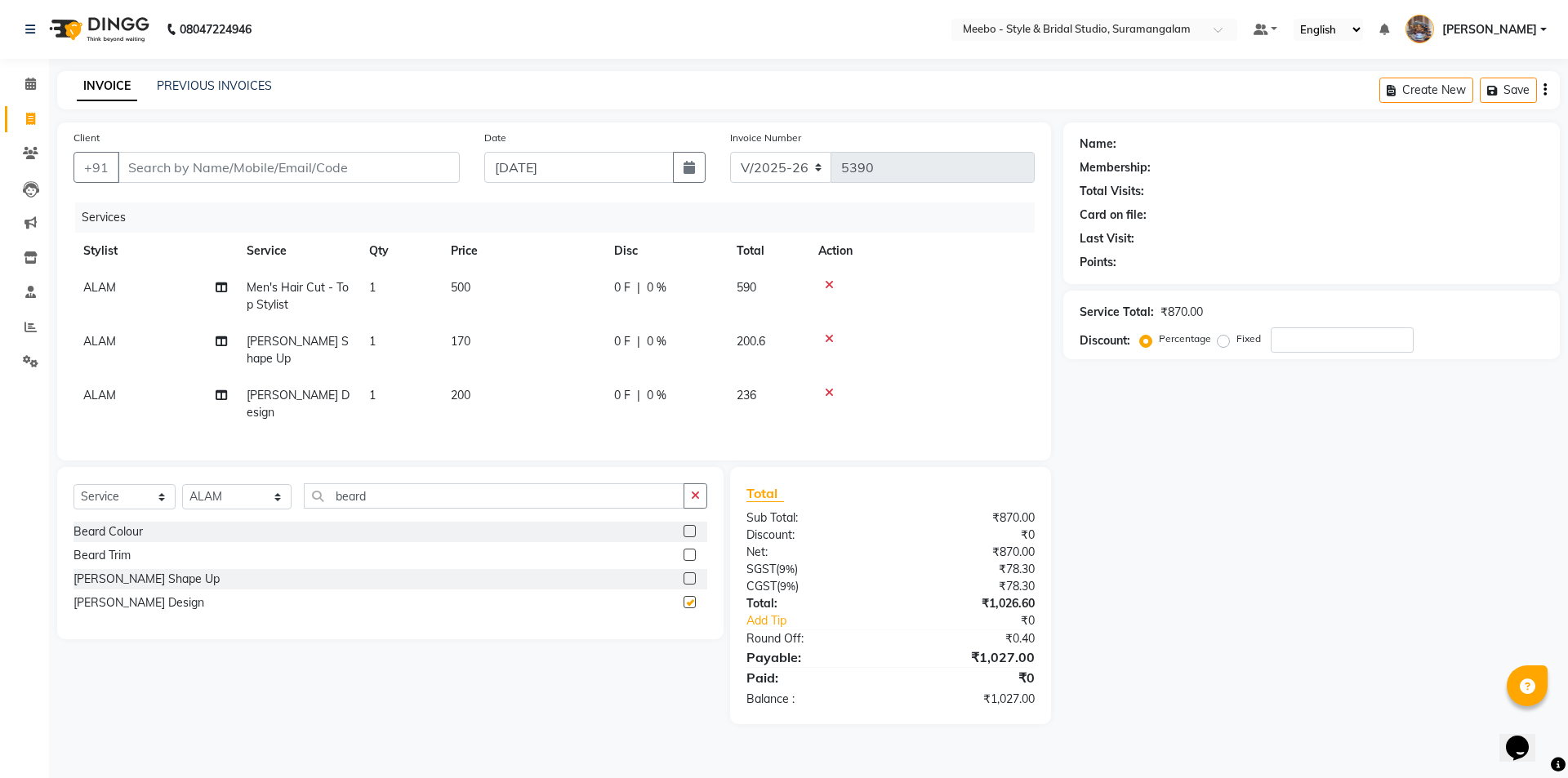
checkbox input "false"
click at [829, 387] on icon at bounding box center [829, 392] width 9 height 12
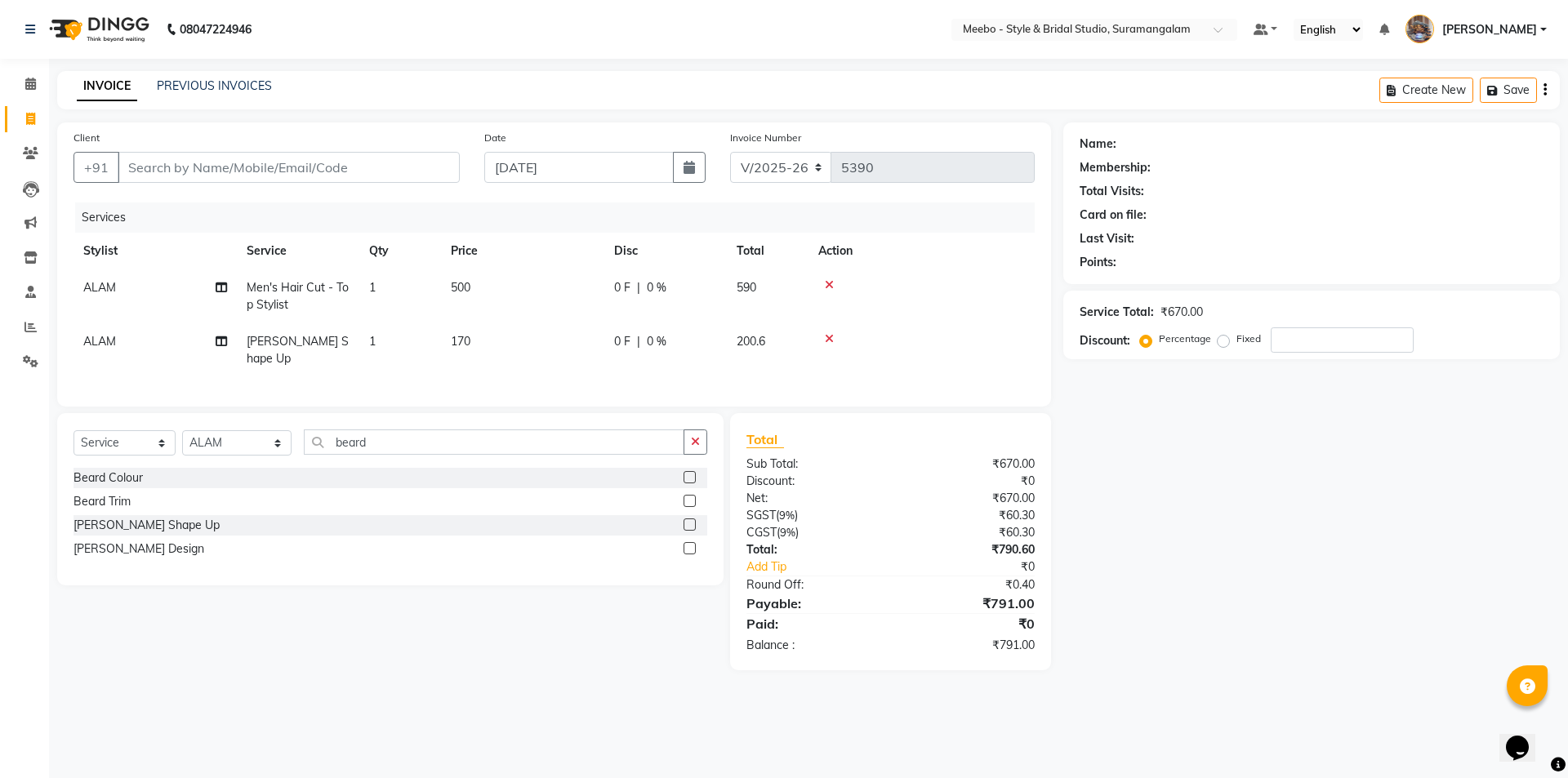
click at [683, 495] on div "Beard Trim" at bounding box center [390, 501] width 634 height 21
click at [687, 495] on label at bounding box center [689, 500] width 12 height 12
click at [687, 496] on input "checkbox" at bounding box center [688, 501] width 11 height 11
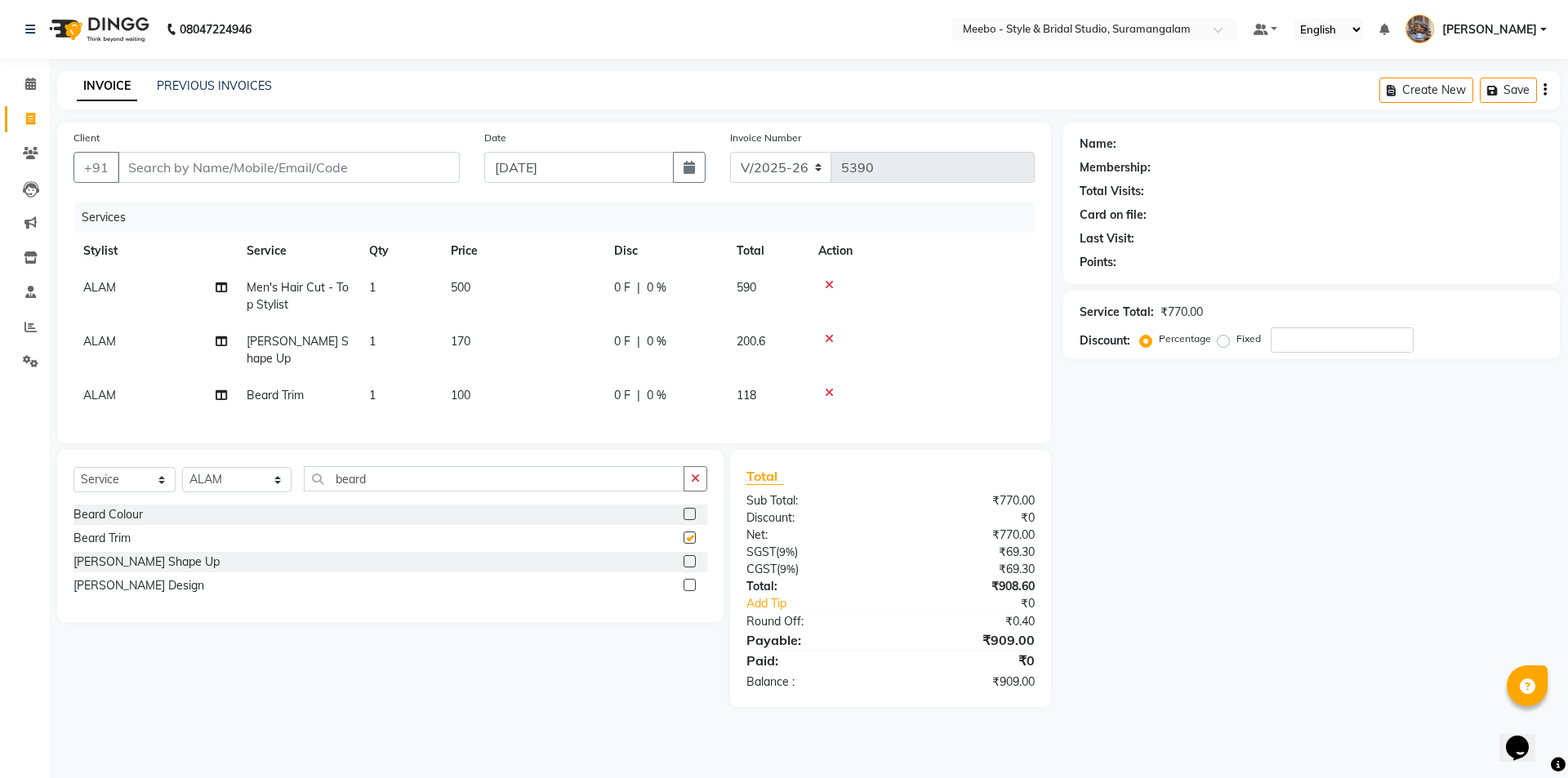
checkbox input "false"
click at [827, 338] on icon at bounding box center [829, 339] width 9 height 12
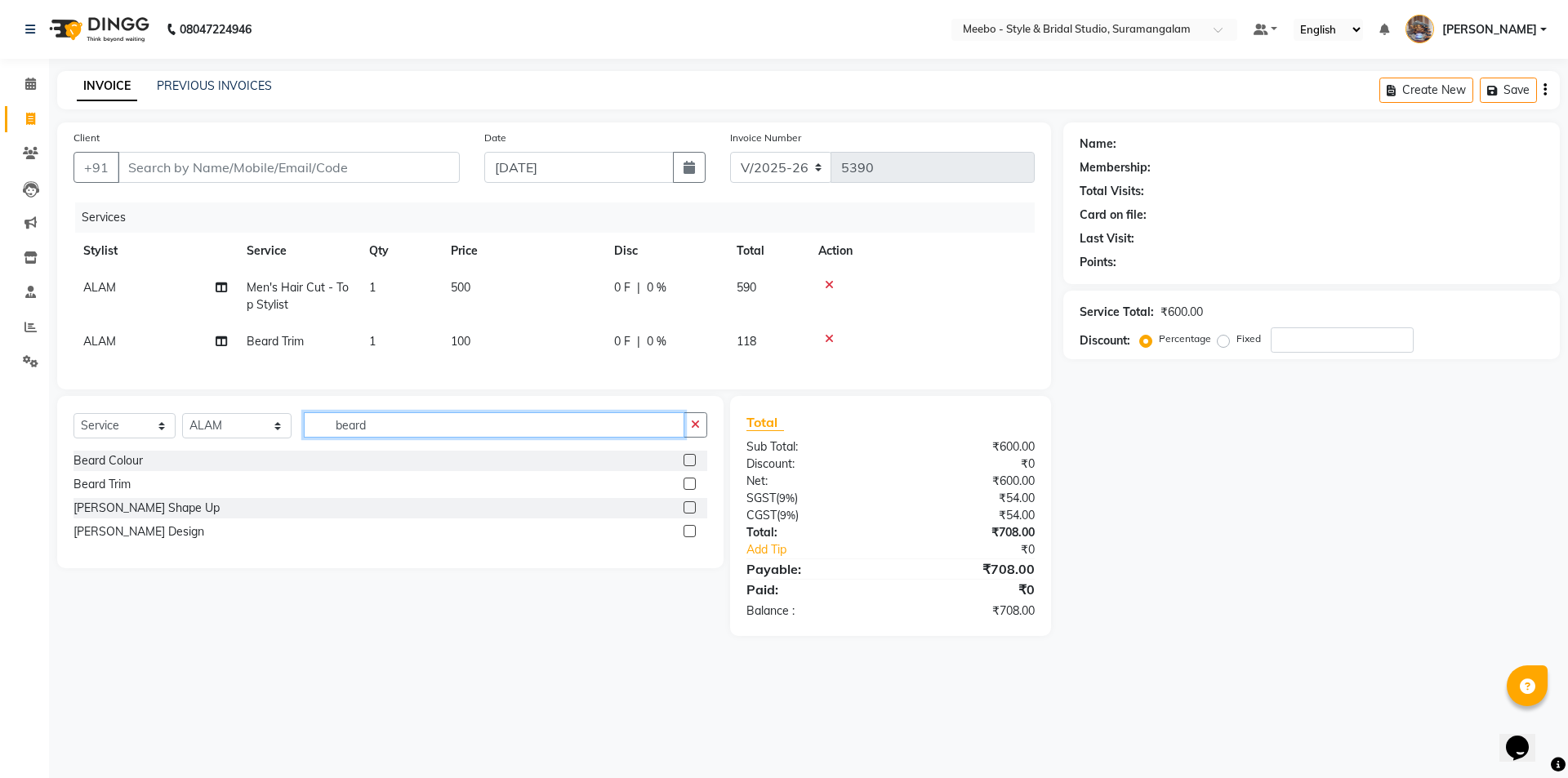
click at [401, 436] on input "beard" at bounding box center [494, 425] width 381 height 25
type input "b"
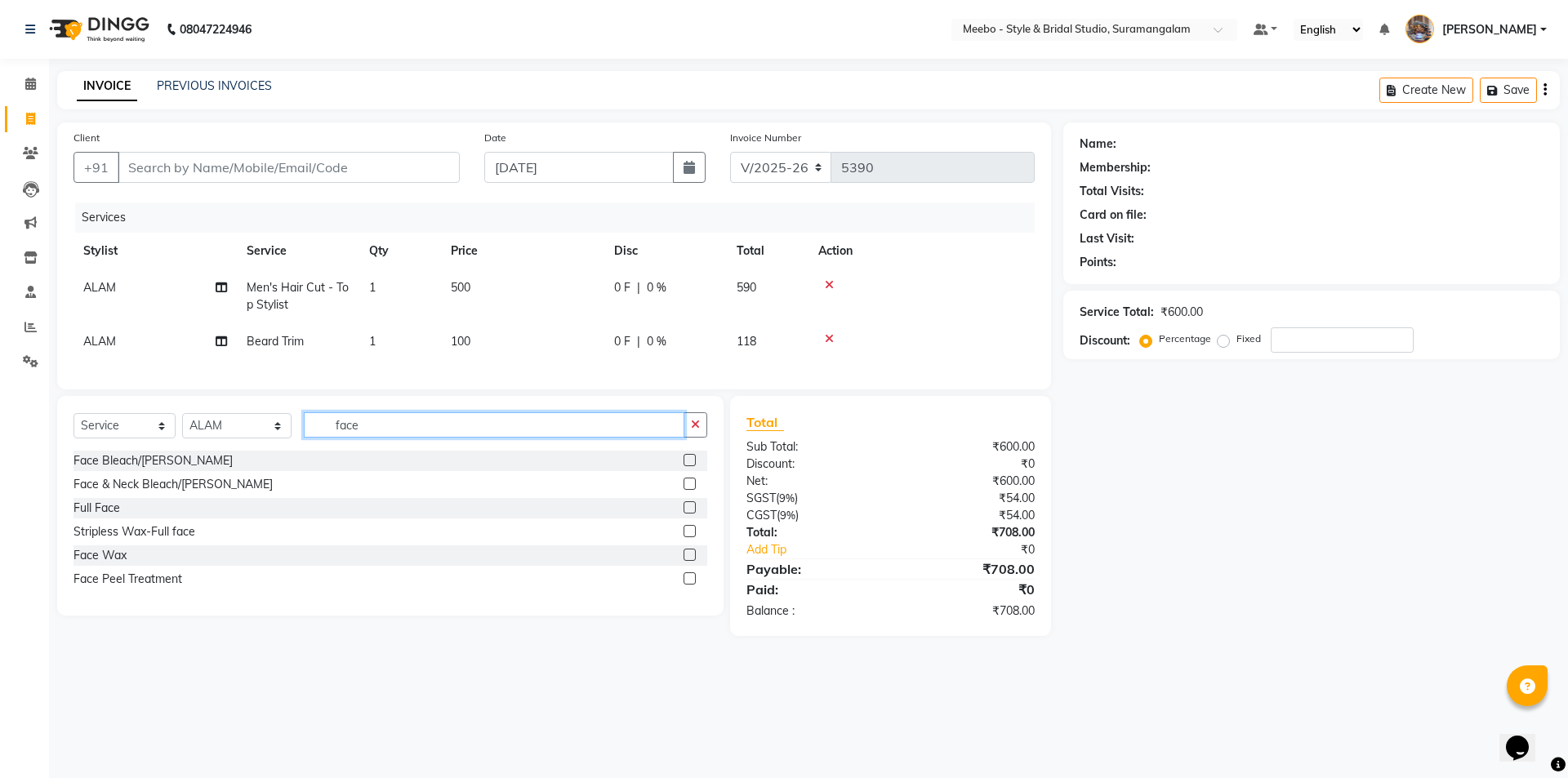
type input "face"
click at [690, 490] on label at bounding box center [689, 483] width 12 height 12
click at [690, 490] on input "checkbox" at bounding box center [688, 484] width 11 height 11
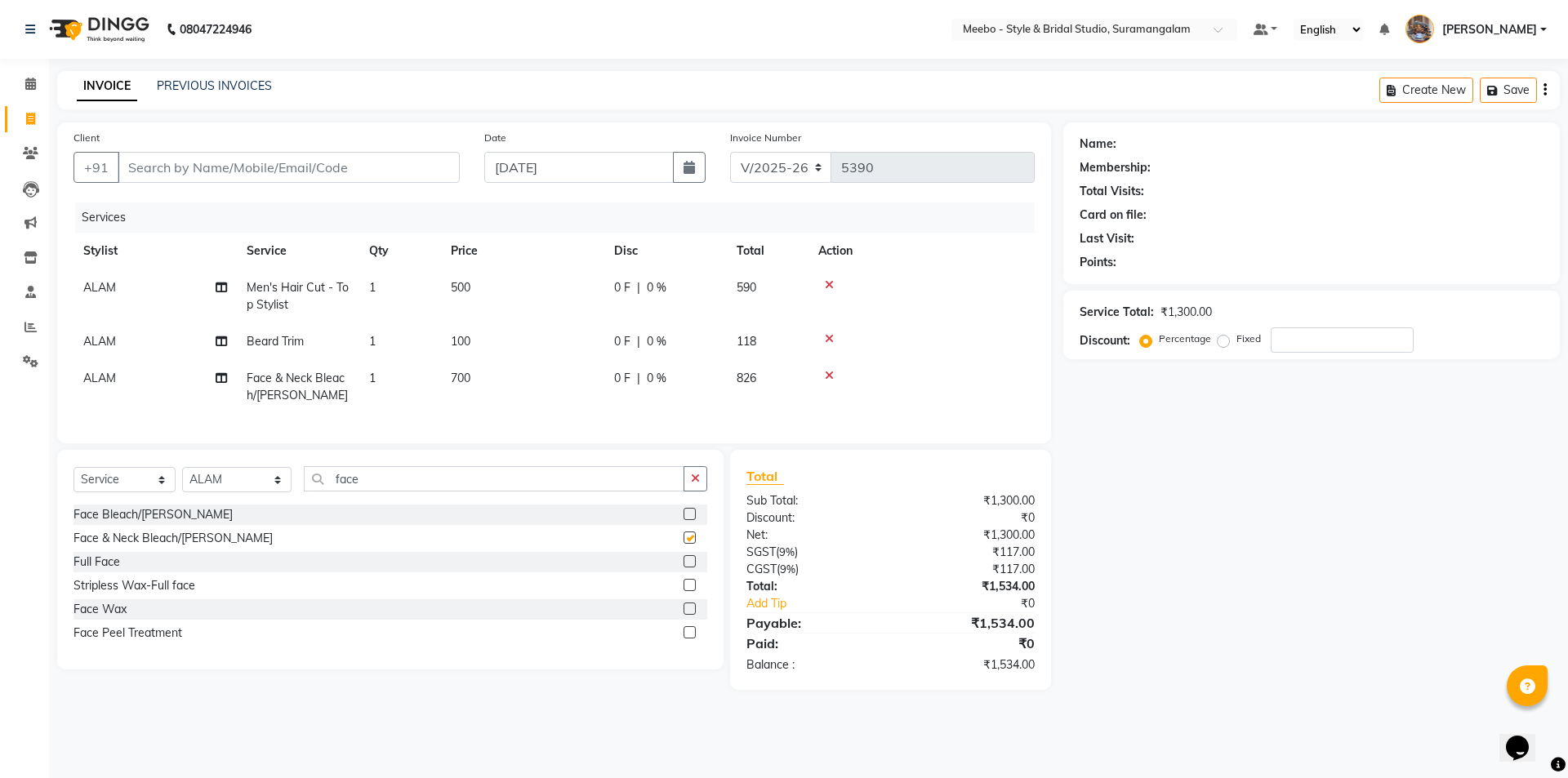
checkbox input "false"
click at [375, 490] on input "face" at bounding box center [494, 479] width 381 height 25
type input "f"
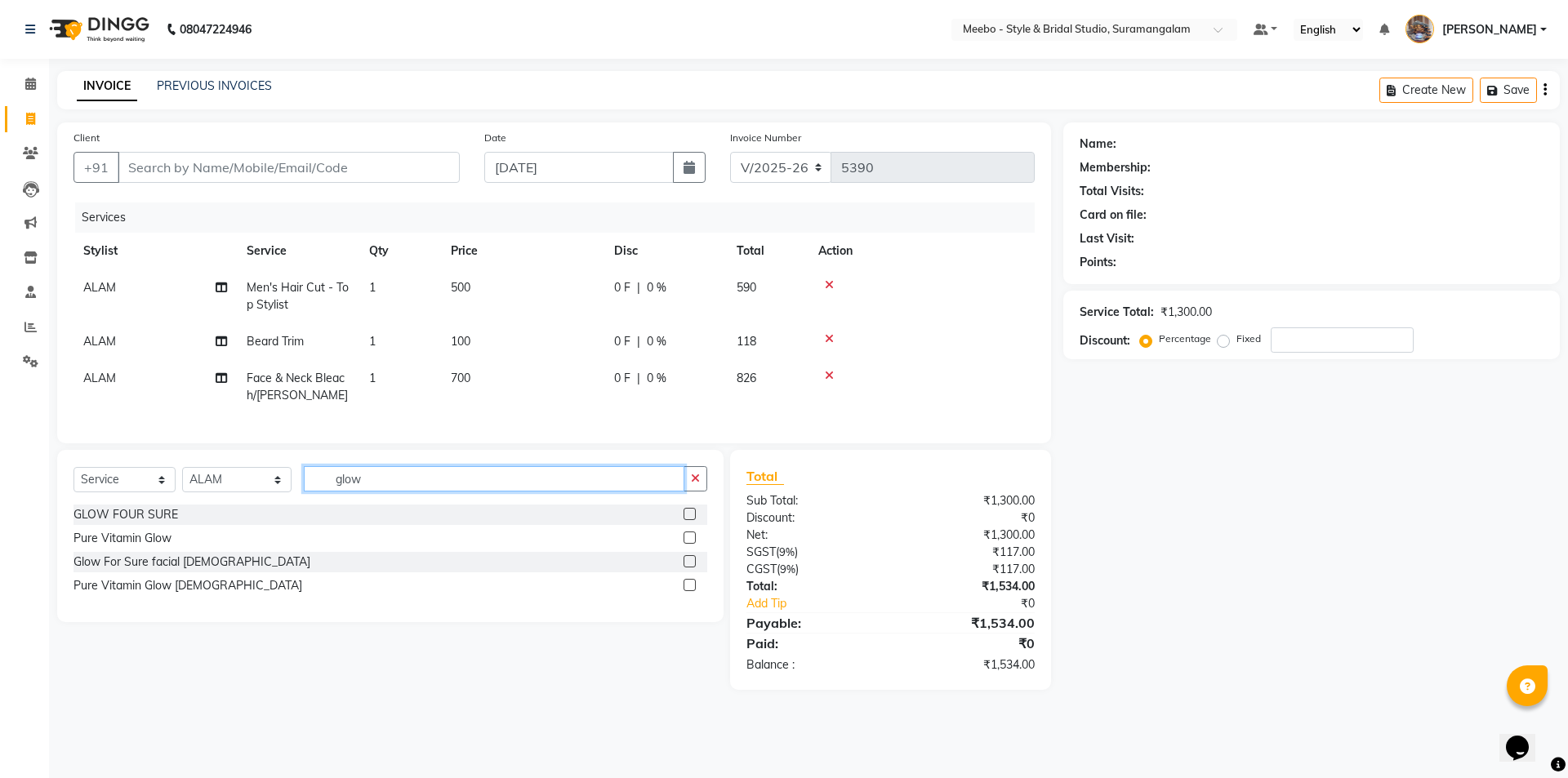
type input "glow"
click at [689, 520] on label at bounding box center [689, 514] width 12 height 12
click at [689, 520] on input "checkbox" at bounding box center [688, 515] width 11 height 11
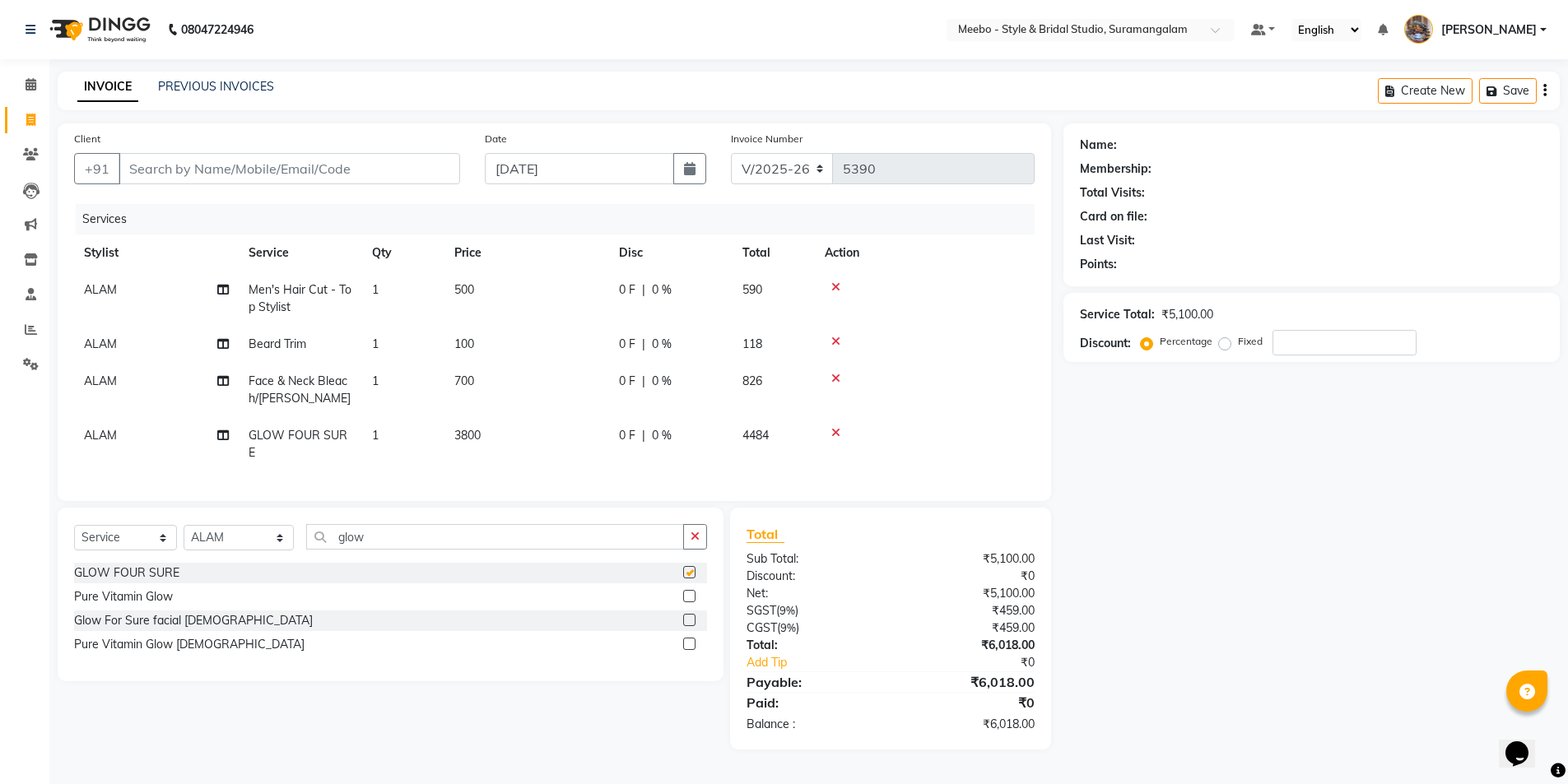
checkbox input "false"
click at [324, 165] on input "Client" at bounding box center [289, 168] width 342 height 31
click at [102, 434] on span "ALAM" at bounding box center [100, 436] width 33 height 15
select select "20724"
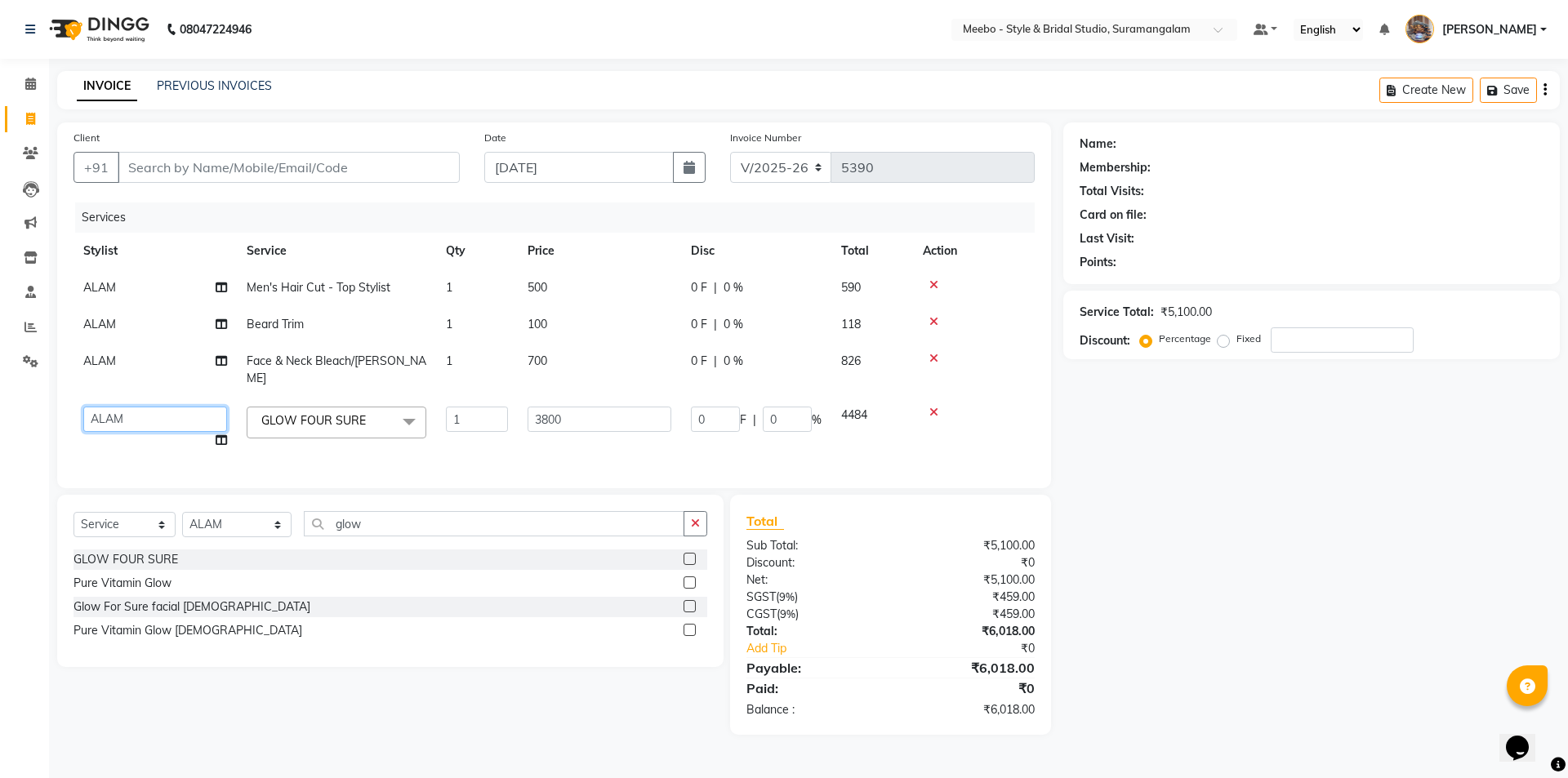
click at [150, 406] on select "Admin AJOY ALAM AMITH Ashwin Manager Avanthika BILAL DEEPIKA DHARSAN DIVYA KUSH…" at bounding box center [155, 419] width 144 height 25
select select "21188"
click at [150, 406] on select "Admin AJOY ALAM AMITH Ashwin Manager Avanthika BILAL DEEPIKA DHARSAN DIVYA KUSH…" at bounding box center [155, 419] width 144 height 25
click at [145, 406] on select "Admin AJOY ALAM AMITH Ashwin Manager Avanthika BILAL DEEPIKA DHARSAN DIVYA KUSH…" at bounding box center [155, 419] width 144 height 25
click at [125, 428] on td "Admin AJOY ALAM AMITH Ashwin Manager Avanthika BILAL DEEPIKA DHARSAN DIVYA KUSH…" at bounding box center [155, 427] width 163 height 62
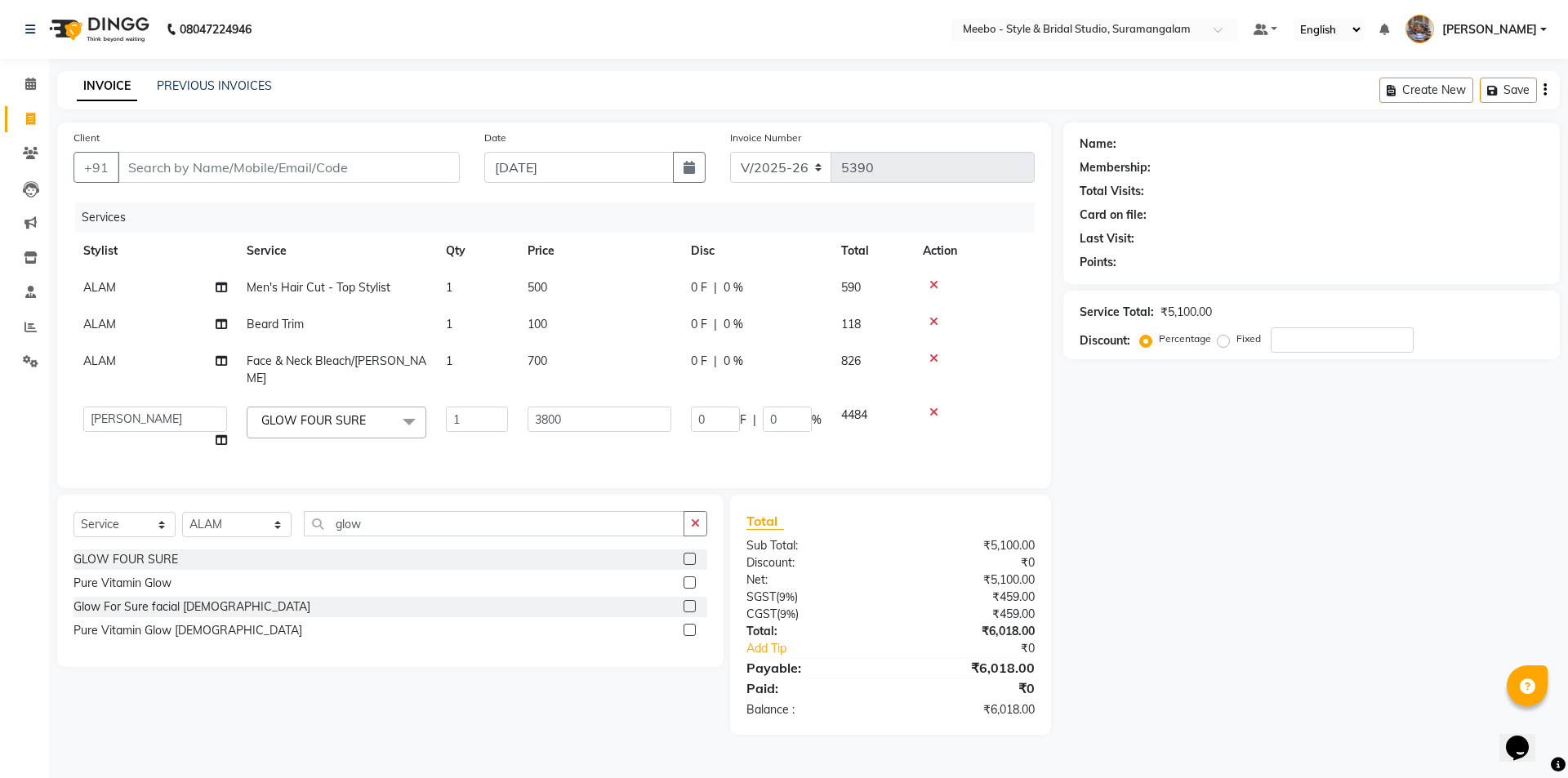
select select "21188"
click at [274, 167] on input "Client" at bounding box center [288, 167] width 342 height 31
click at [195, 163] on input "Client" at bounding box center [288, 167] width 342 height 31
click at [226, 169] on input "Client" at bounding box center [288, 167] width 342 height 31
click at [235, 168] on input "Client" at bounding box center [288, 167] width 342 height 31
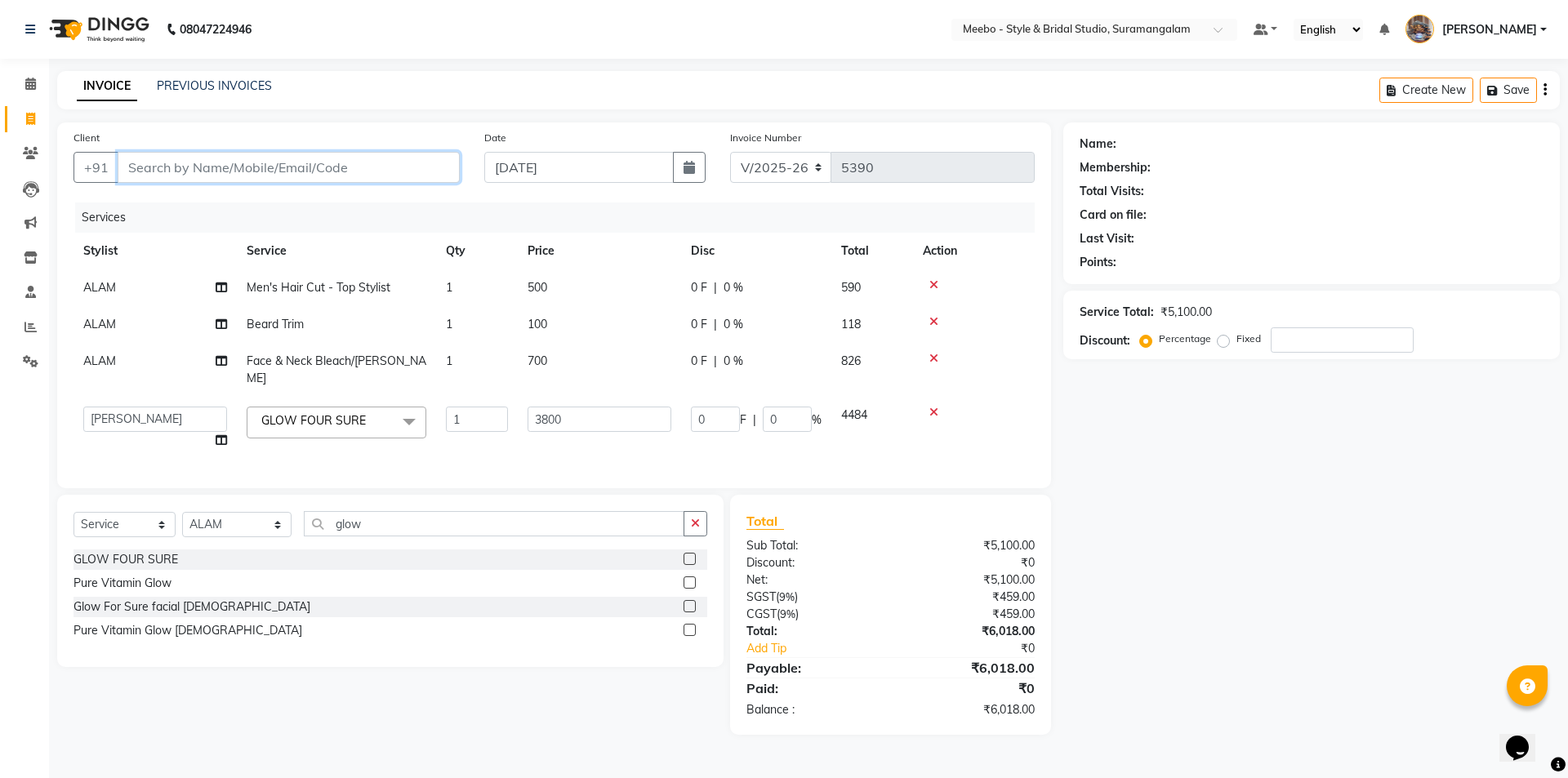
type input "8"
type input "0"
type input "8526551634"
click at [425, 171] on span "Add Client" at bounding box center [418, 167] width 65 height 17
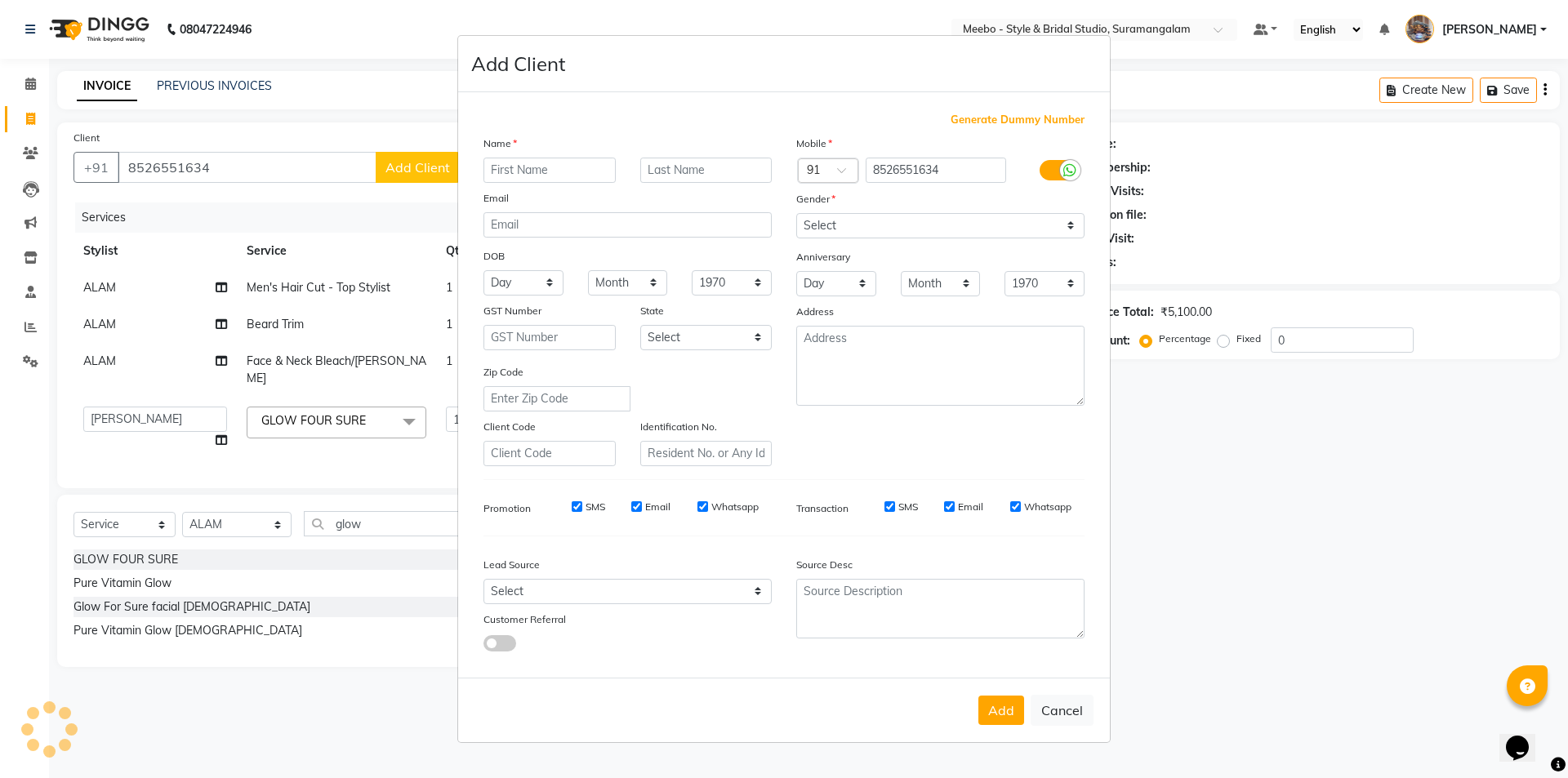
click at [568, 167] on input "text" at bounding box center [549, 170] width 132 height 25
type input "a"
type input "ASHOKE"
click at [920, 227] on select "Select [DEMOGRAPHIC_DATA] [DEMOGRAPHIC_DATA] Other Prefer Not To Say" at bounding box center [939, 225] width 288 height 25
select select "male"
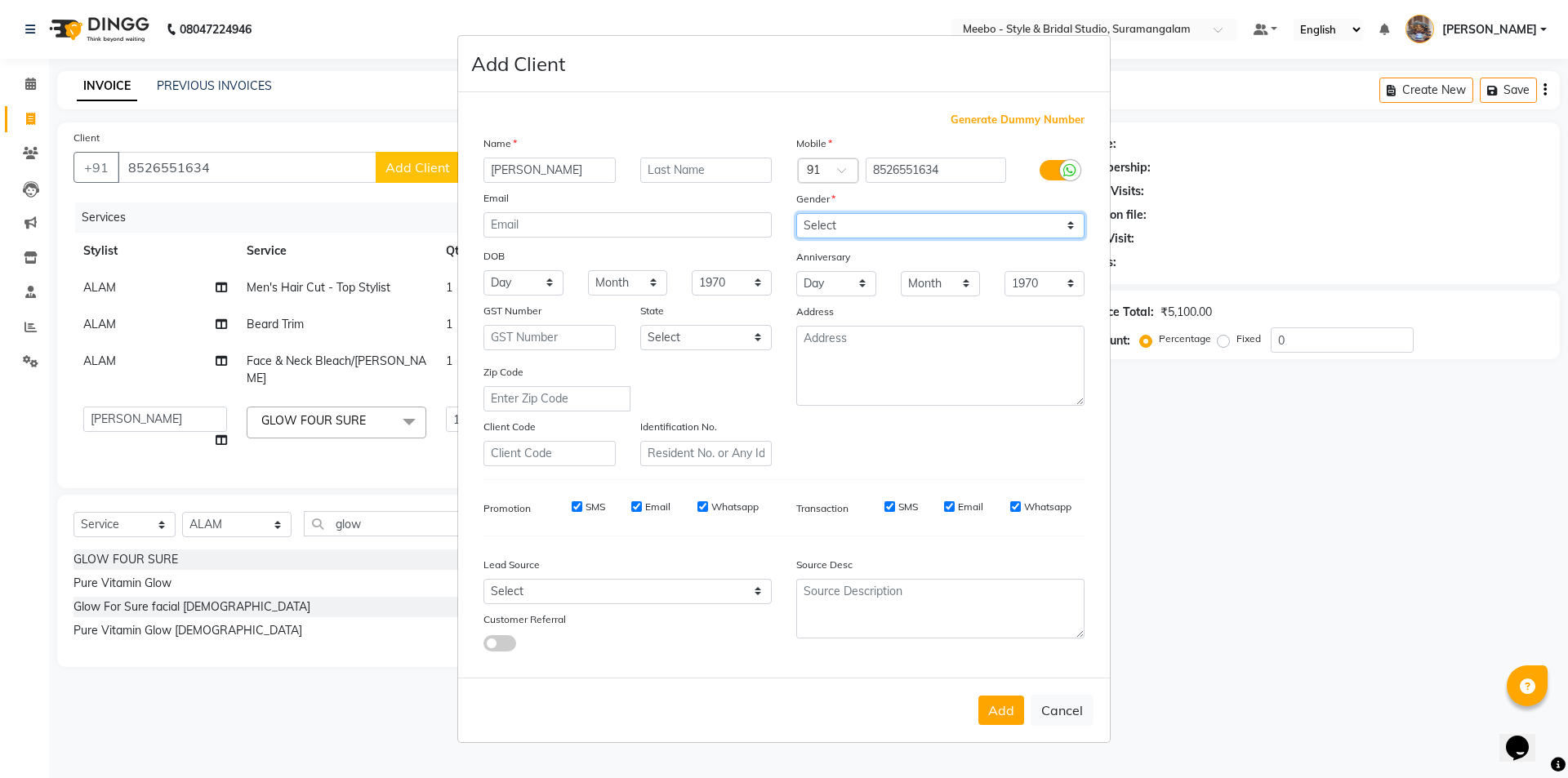
click at [796, 213] on select "Select [DEMOGRAPHIC_DATA] [DEMOGRAPHIC_DATA] Other Prefer Not To Say" at bounding box center [939, 225] width 288 height 25
click at [1007, 710] on button "Add" at bounding box center [1000, 710] width 46 height 29
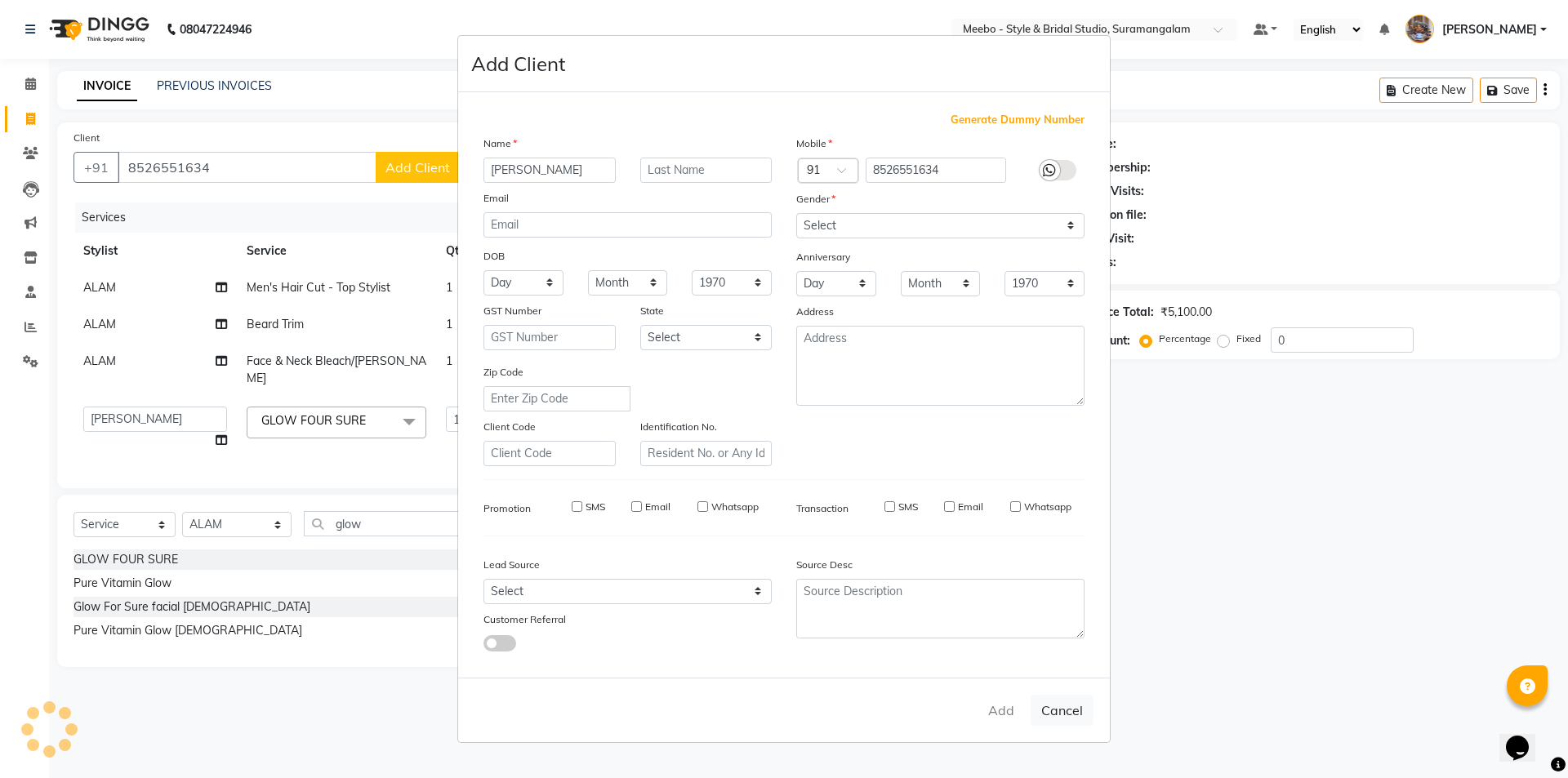
select select
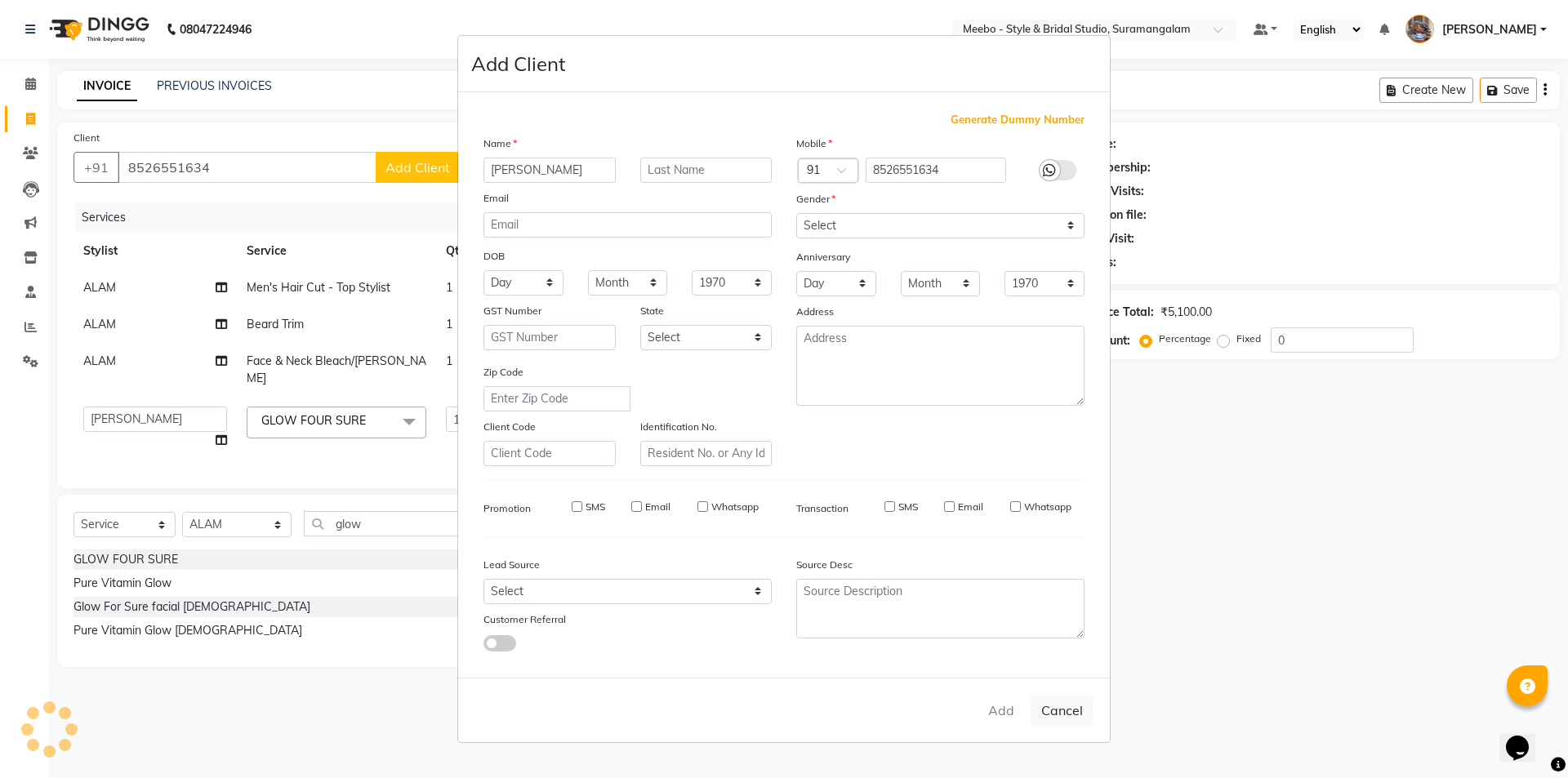
select select
checkbox input "false"
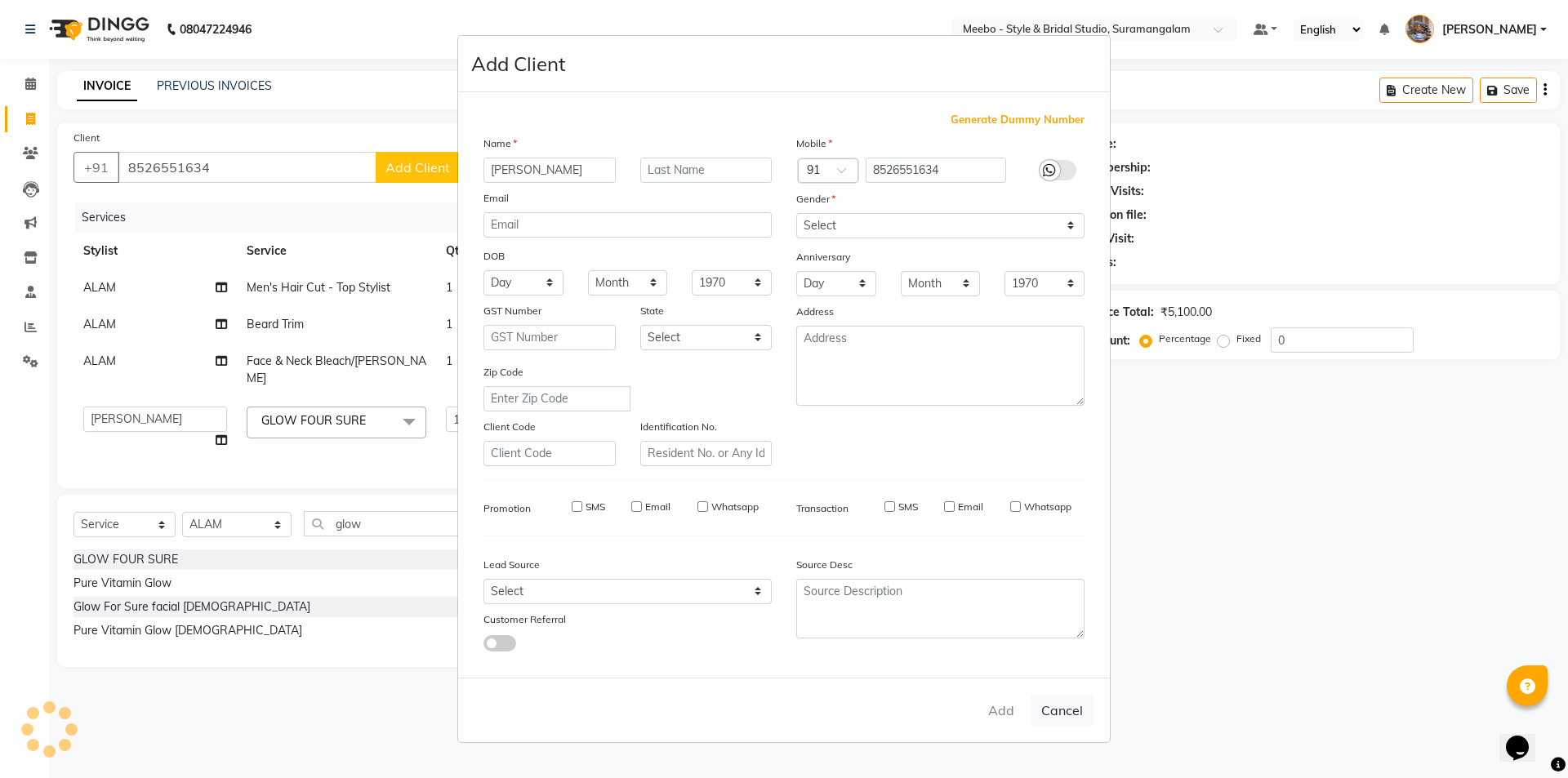
checkbox input "false"
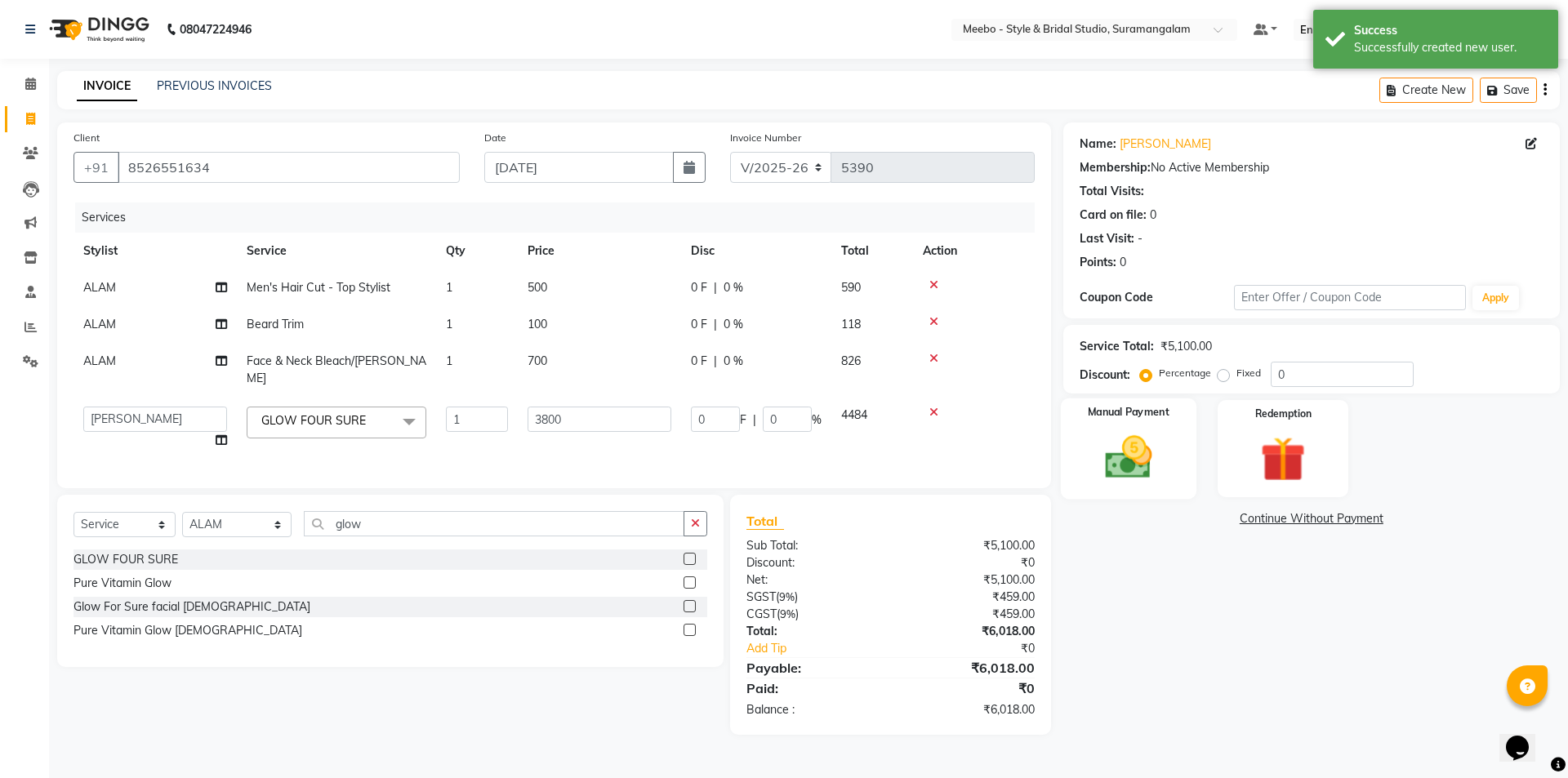
click at [1132, 467] on img at bounding box center [1127, 457] width 76 height 54
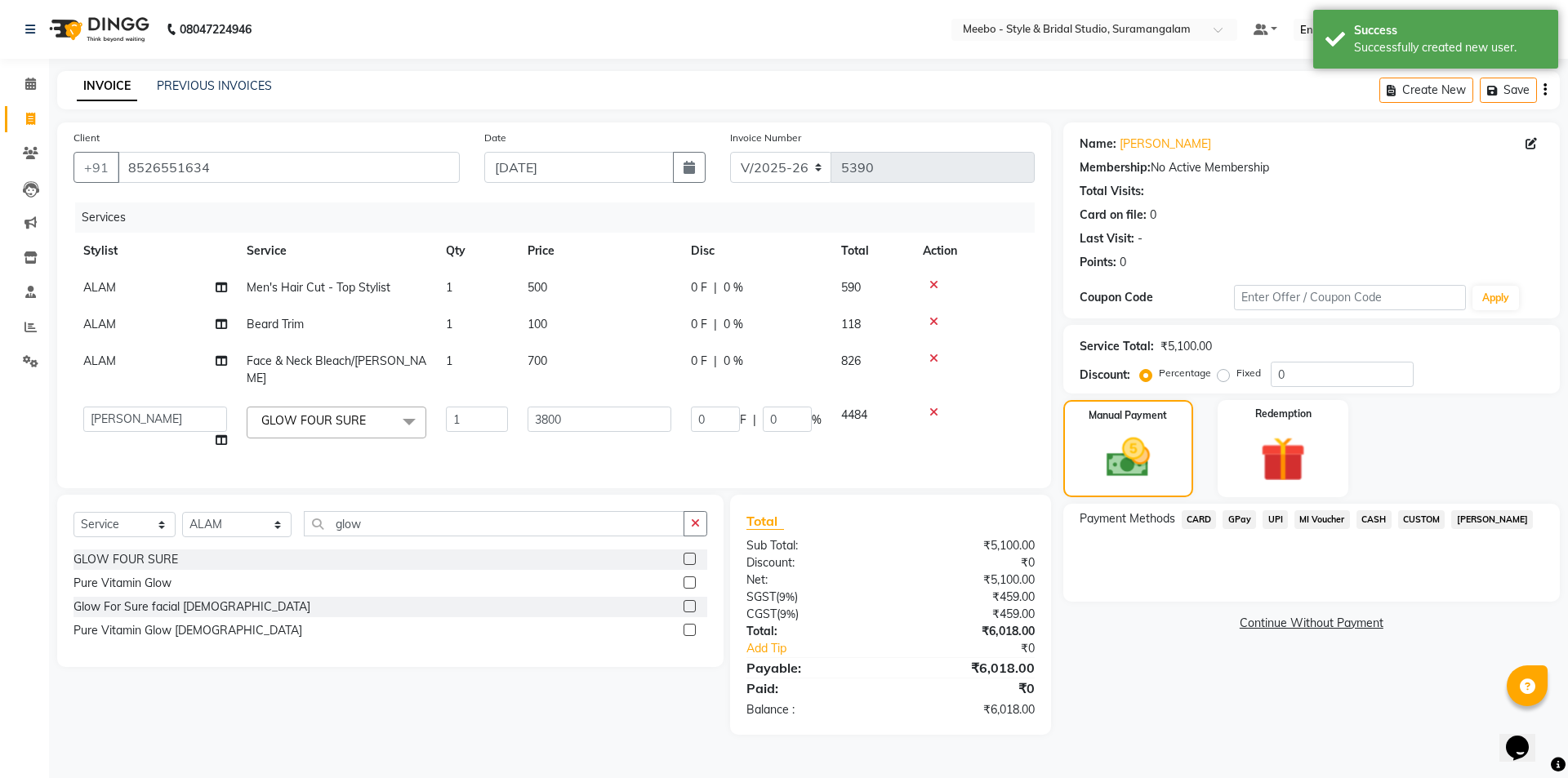
click at [1275, 517] on span "UPI" at bounding box center [1275, 519] width 25 height 19
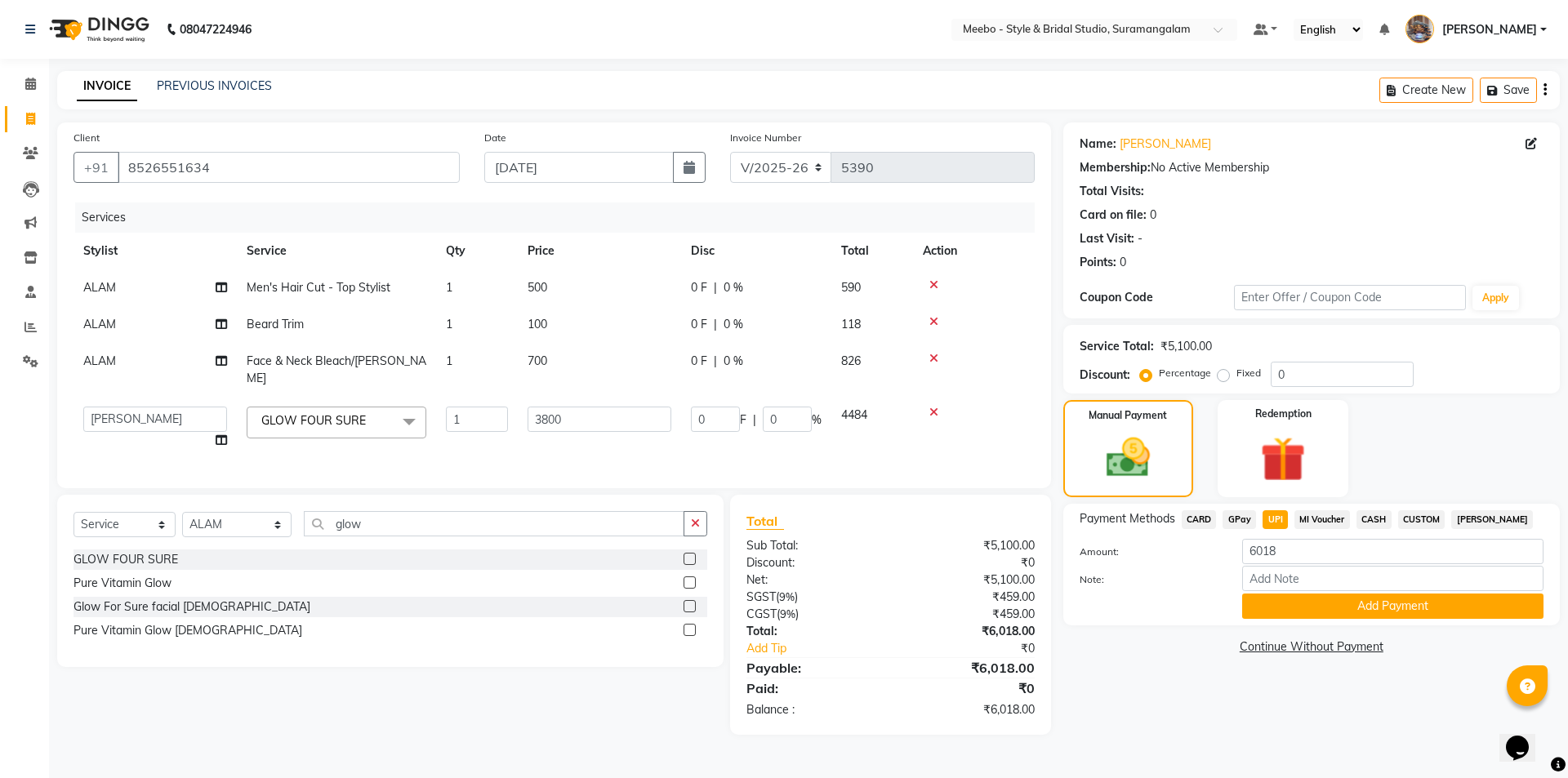
click at [566, 320] on td "100" at bounding box center [599, 324] width 163 height 37
select select "20724"
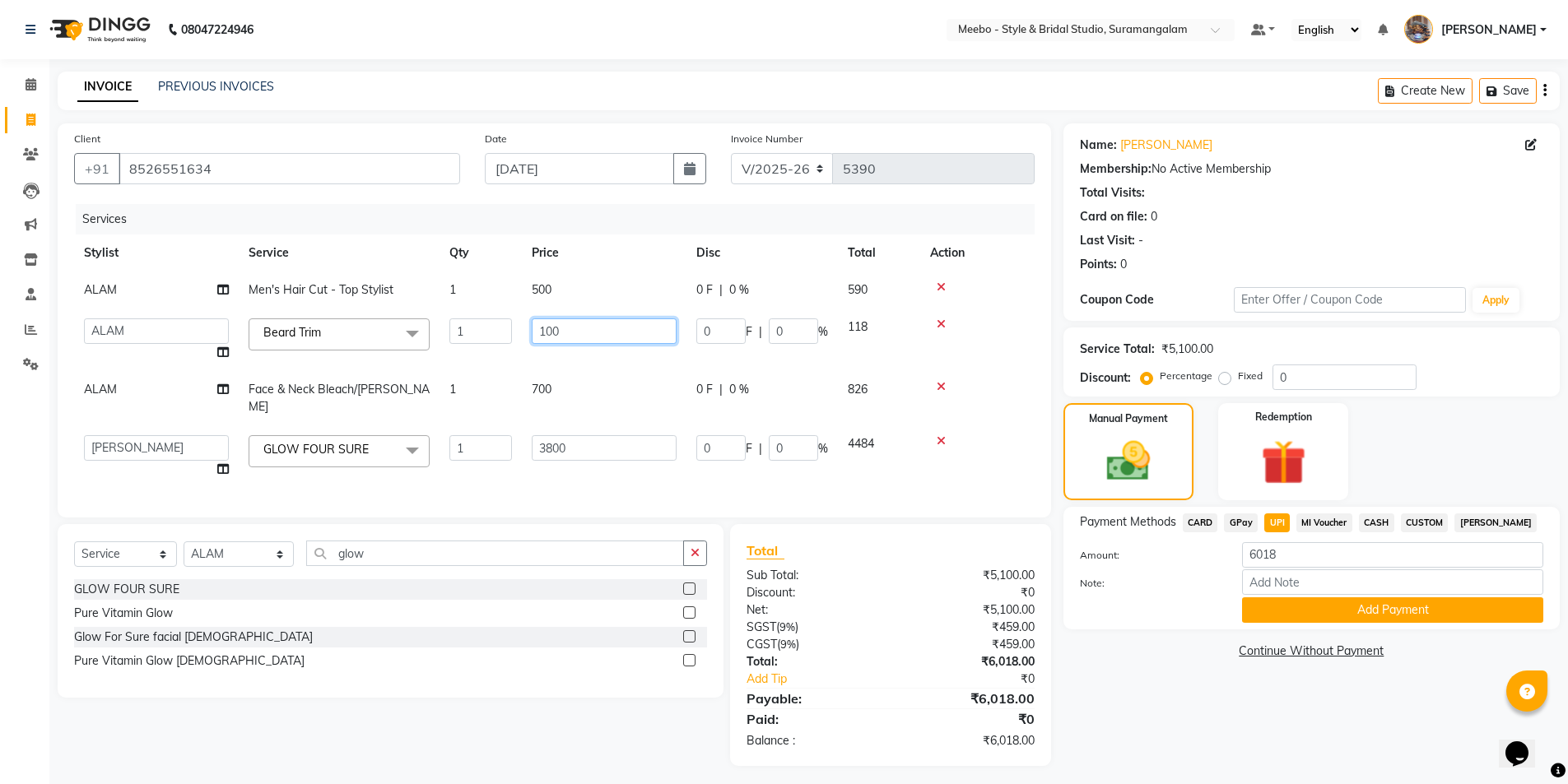
click at [603, 331] on input "100" at bounding box center [603, 331] width 145 height 25
type input "150"
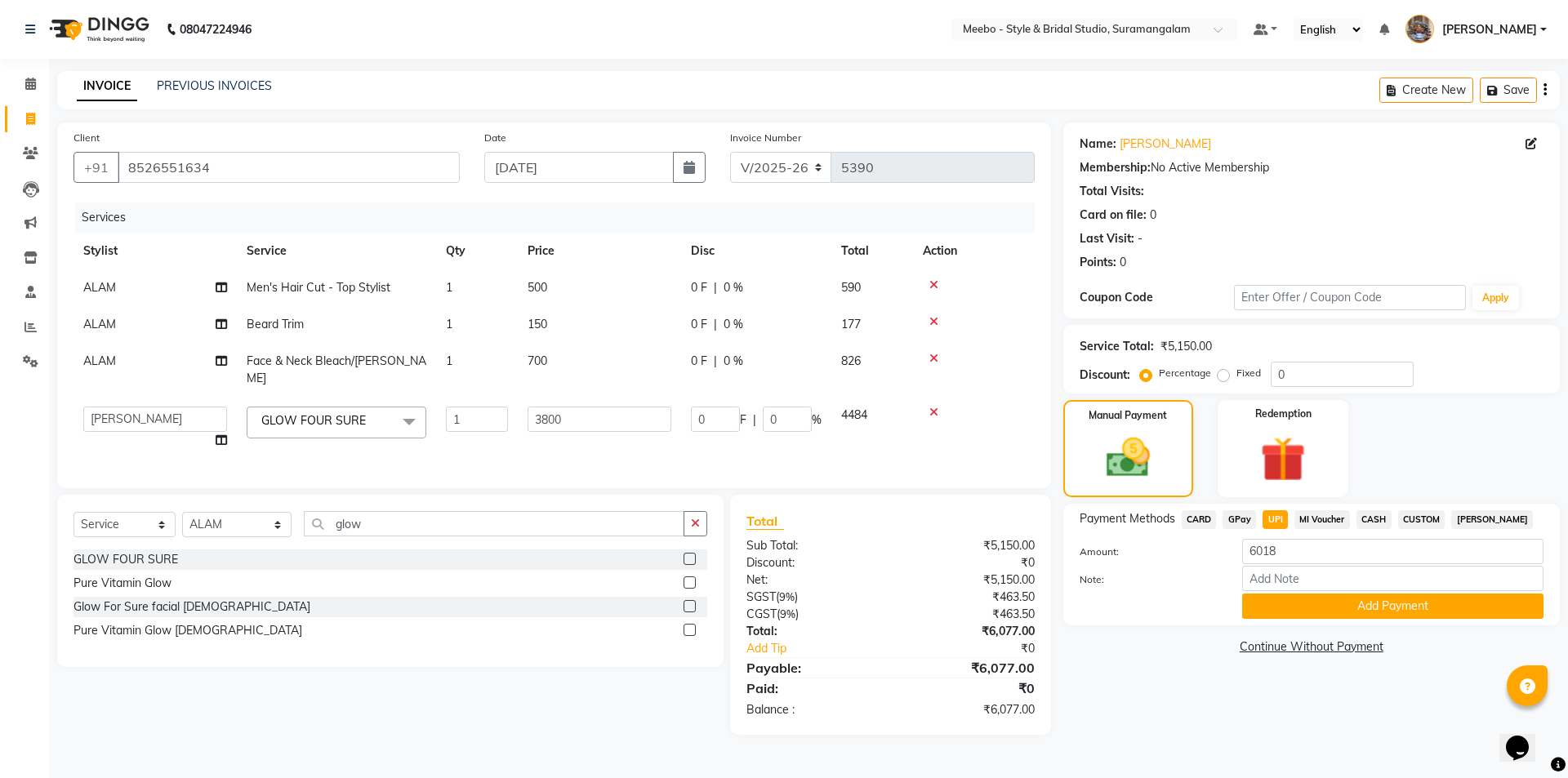
click at [1269, 520] on span "UPI" at bounding box center [1275, 519] width 25 height 19
type input "6077"
click at [1318, 603] on button "Add Payment" at bounding box center [1393, 606] width 301 height 25
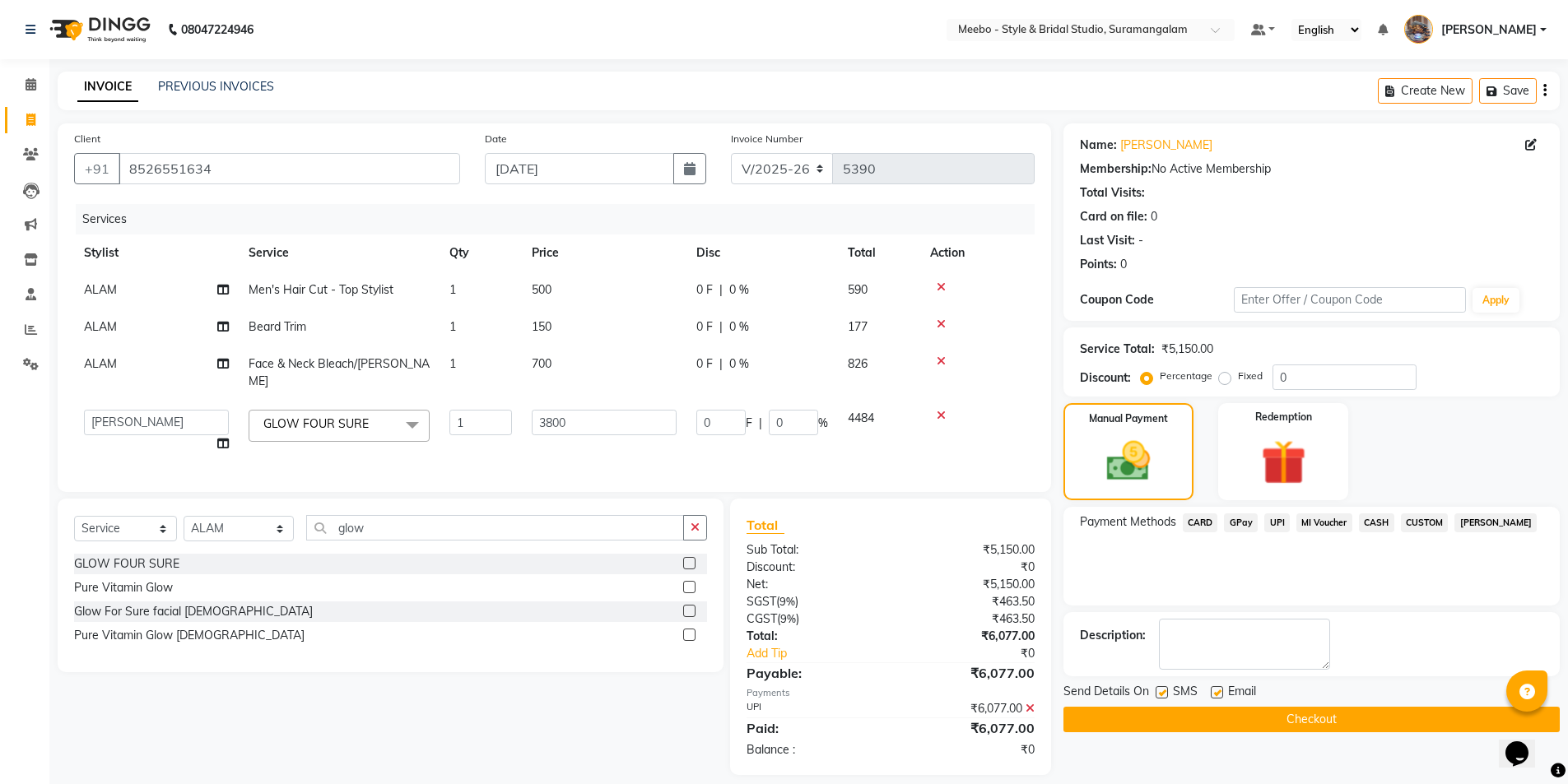
click at [1296, 714] on button "Checkout" at bounding box center [1312, 720] width 496 height 25
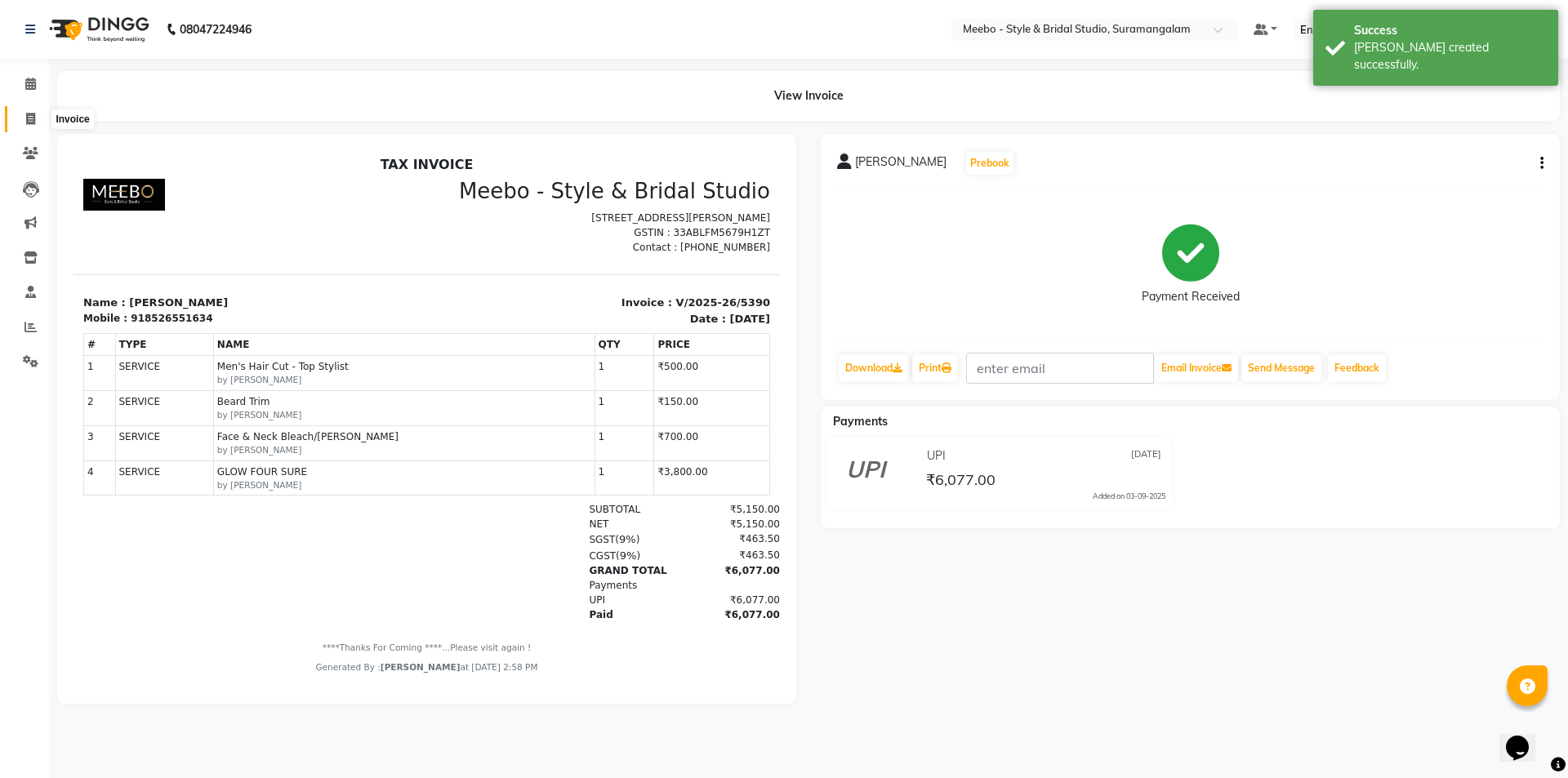
click at [27, 114] on icon at bounding box center [30, 119] width 9 height 12
select select "service"
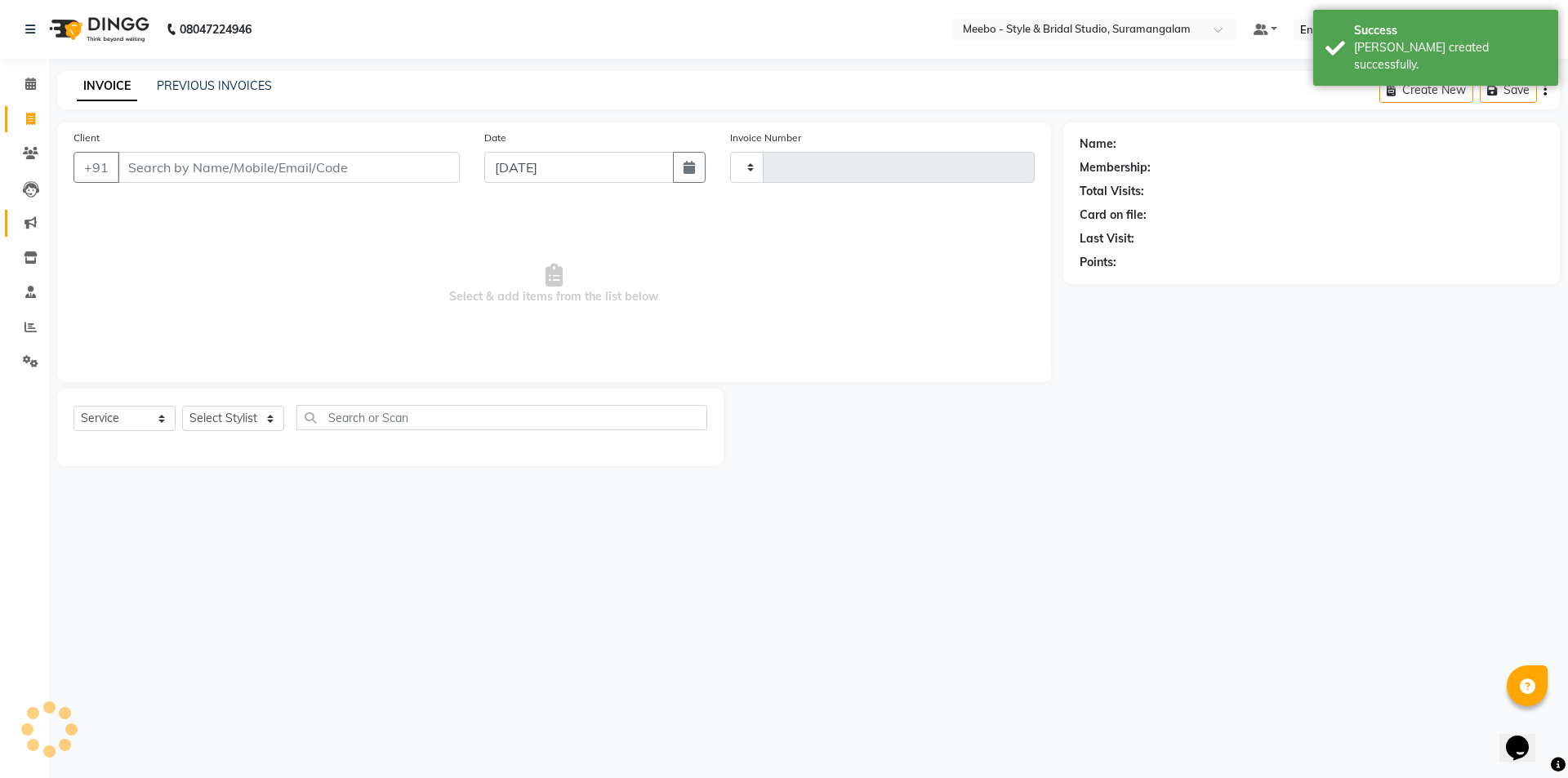
type input "5391"
select select "12"
click at [210, 420] on select "Select Stylist" at bounding box center [233, 418] width 102 height 25
select select "57684"
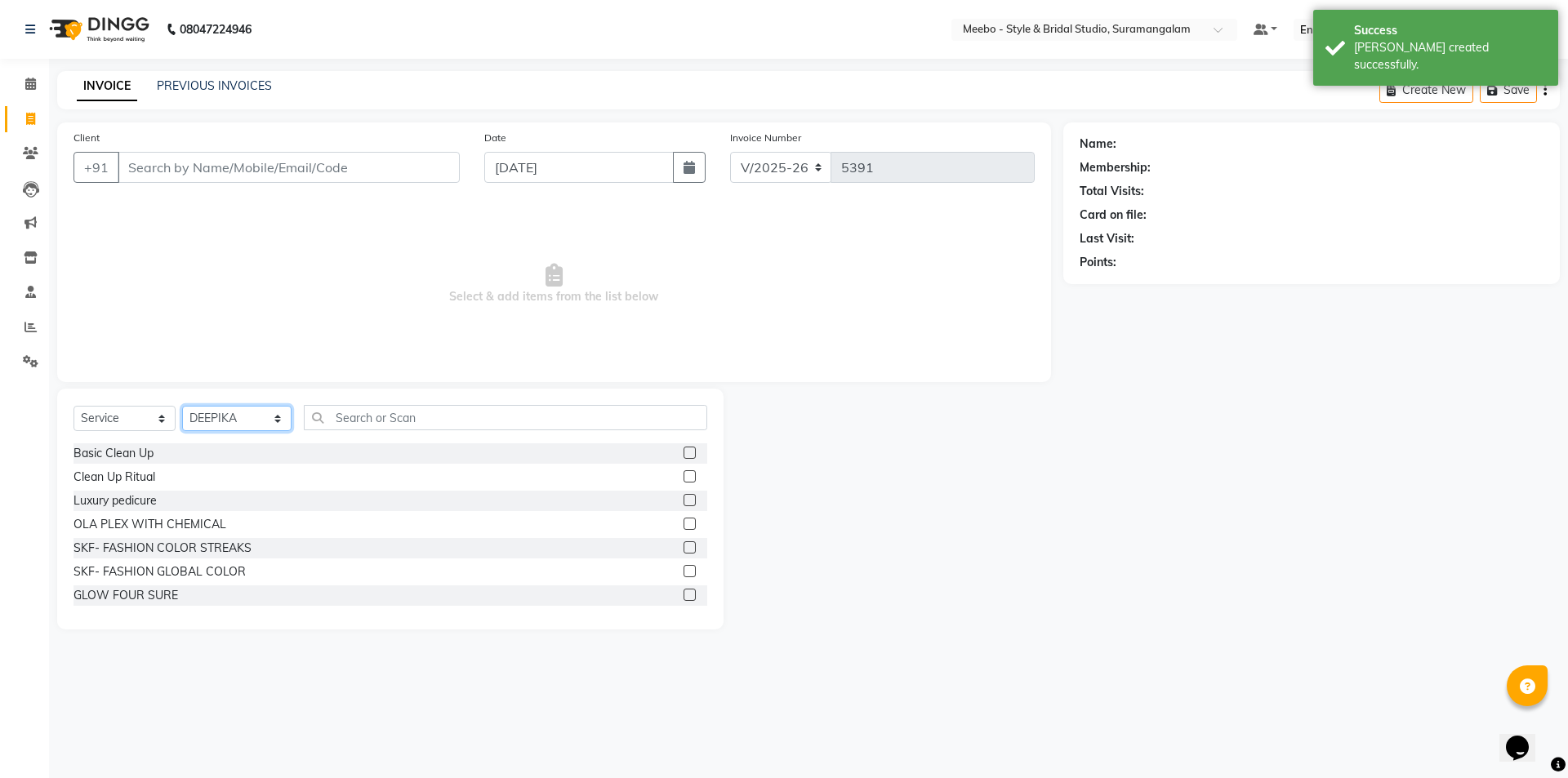
drag, startPoint x: 210, startPoint y: 420, endPoint x: 260, endPoint y: 417, distance: 50.1
click at [222, 419] on select "Select Stylist Admin [PERSON_NAME] [PERSON_NAME] Manager [PERSON_NAME] [PERSON_…" at bounding box center [237, 418] width 110 height 25
click at [362, 424] on input "text" at bounding box center [505, 417] width 403 height 25
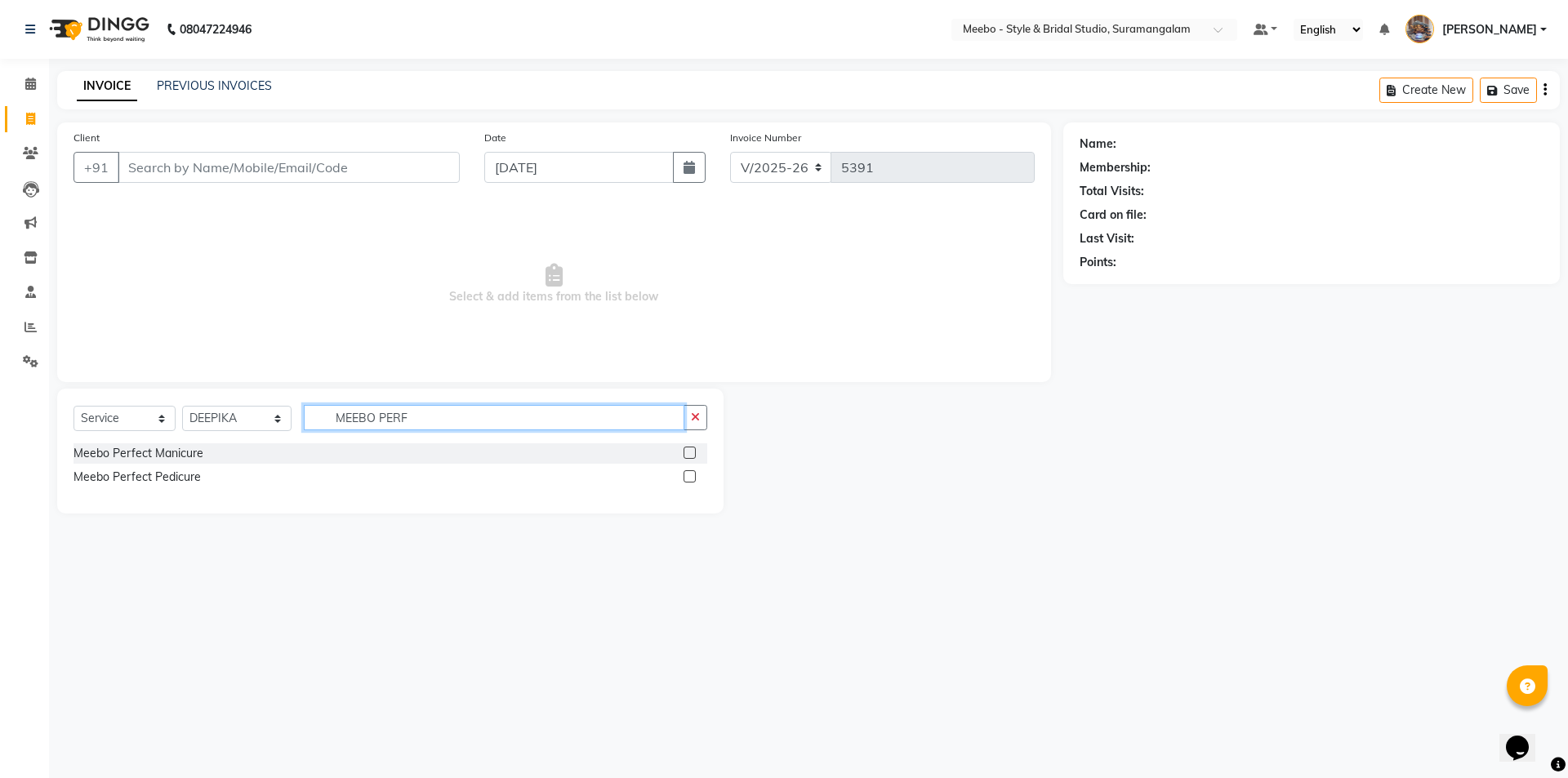
type input "MEEBO PERF"
click at [689, 475] on label at bounding box center [689, 476] width 12 height 12
click at [689, 475] on input "checkbox" at bounding box center [688, 477] width 11 height 11
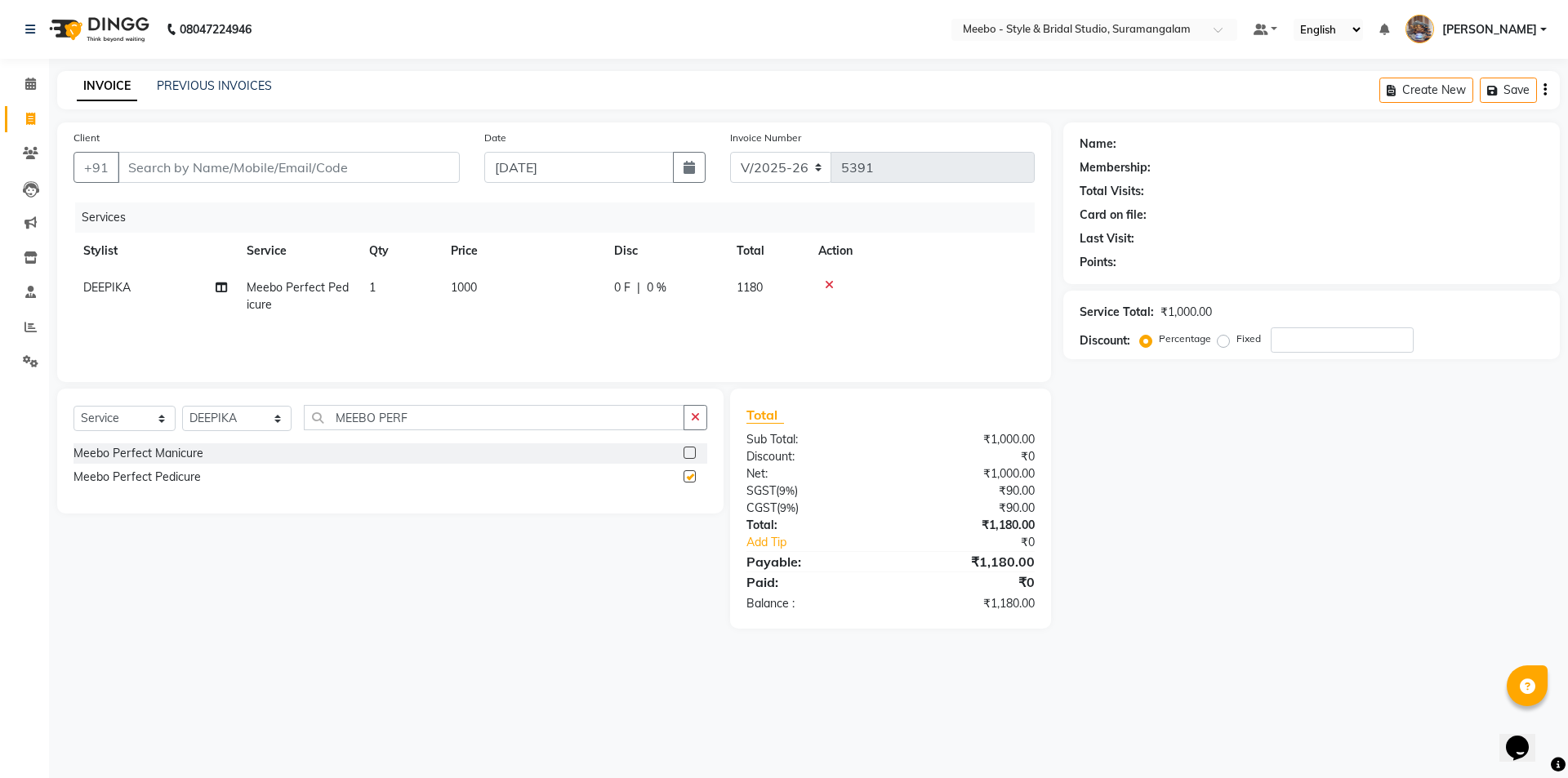
checkbox input "false"
click at [228, 160] on input "Client" at bounding box center [288, 167] width 342 height 31
type input "6"
type input "0"
type input "6379797280"
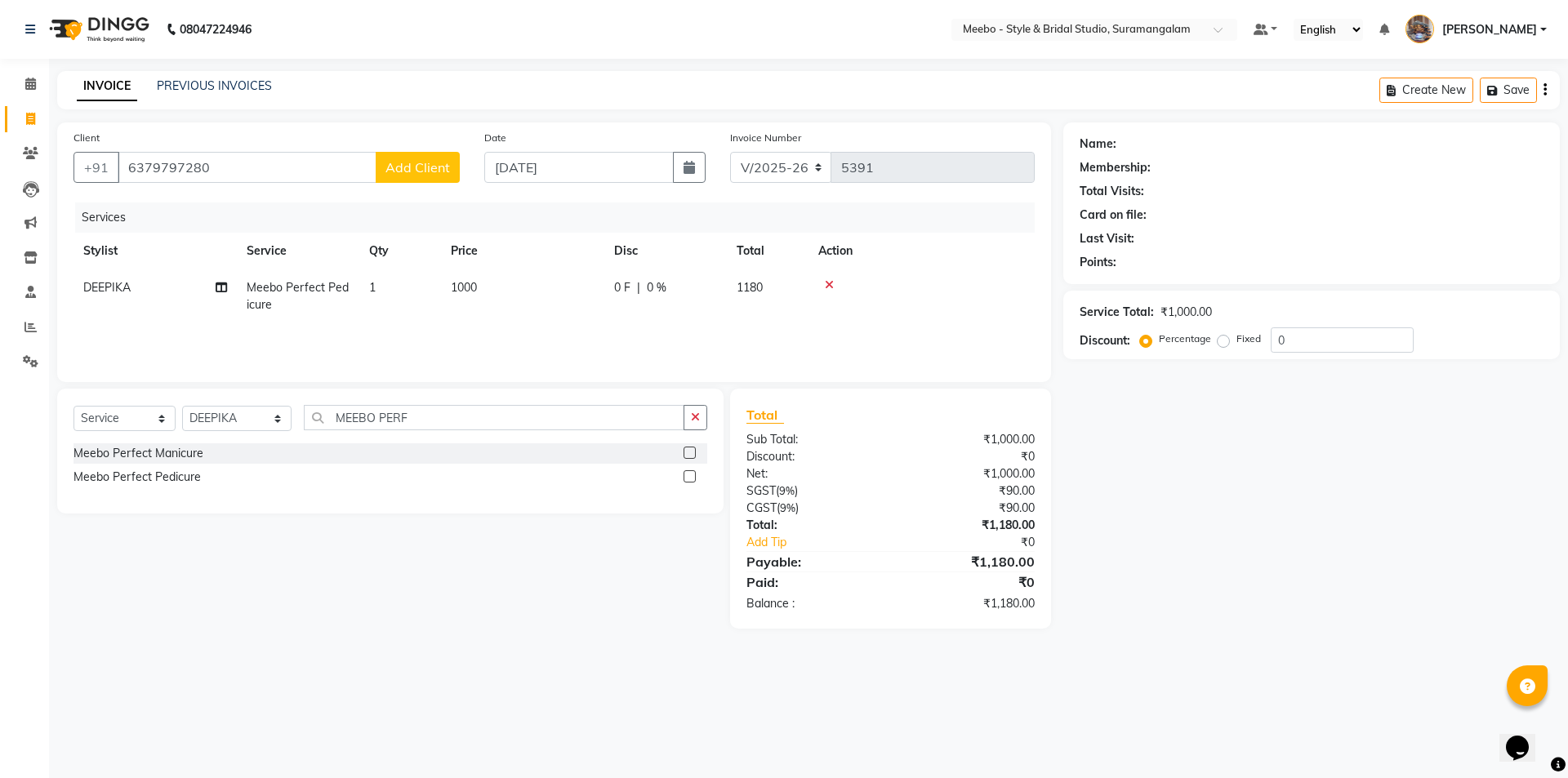
click at [402, 177] on button "Add Client" at bounding box center [417, 167] width 84 height 31
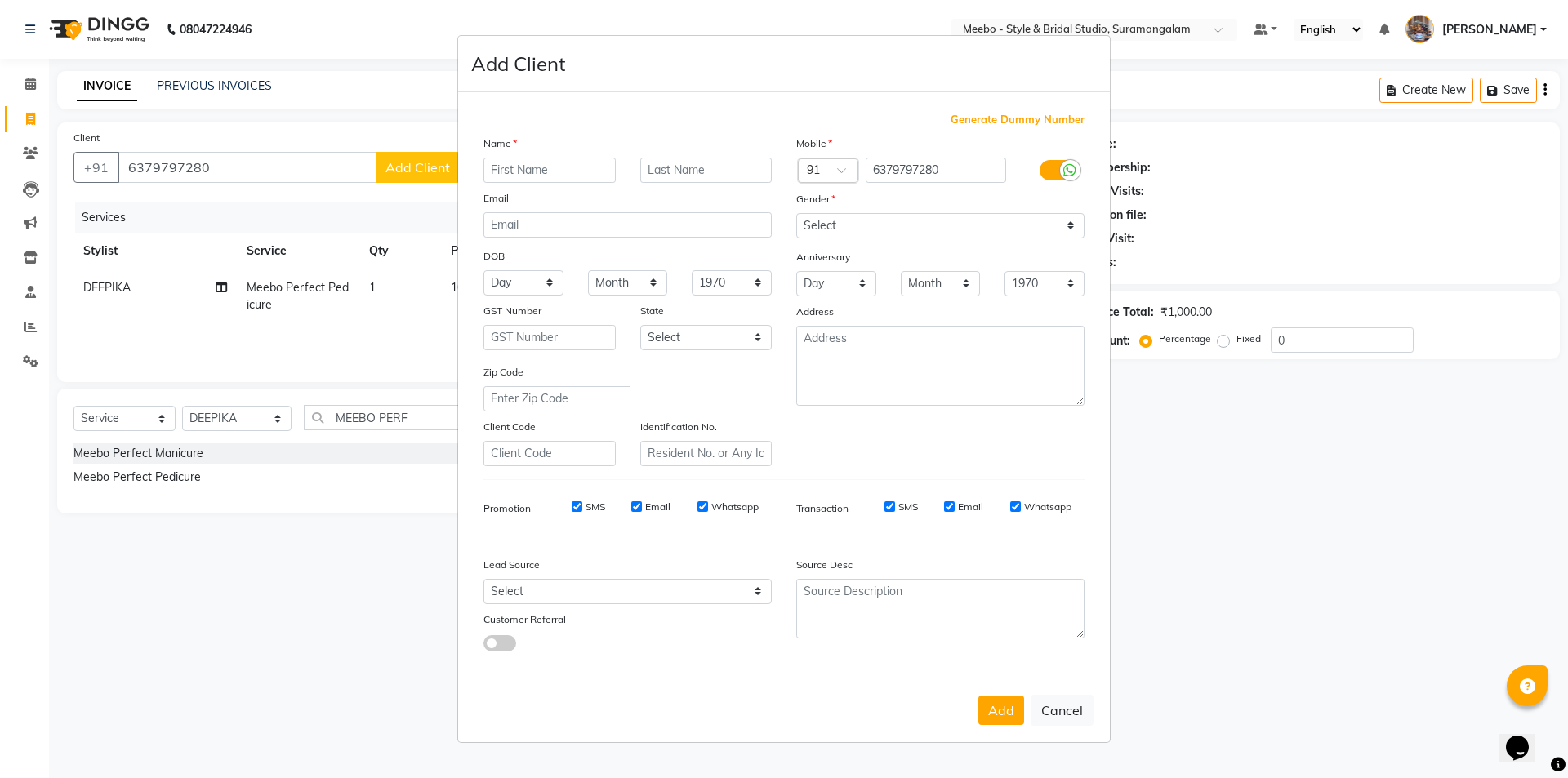
click at [526, 174] on input "text" at bounding box center [549, 170] width 132 height 25
click at [545, 172] on input "SUJI" at bounding box center [549, 170] width 132 height 25
click at [544, 172] on input "SUJI" at bounding box center [549, 170] width 132 height 25
type input "T"
type input "SUJITHA"
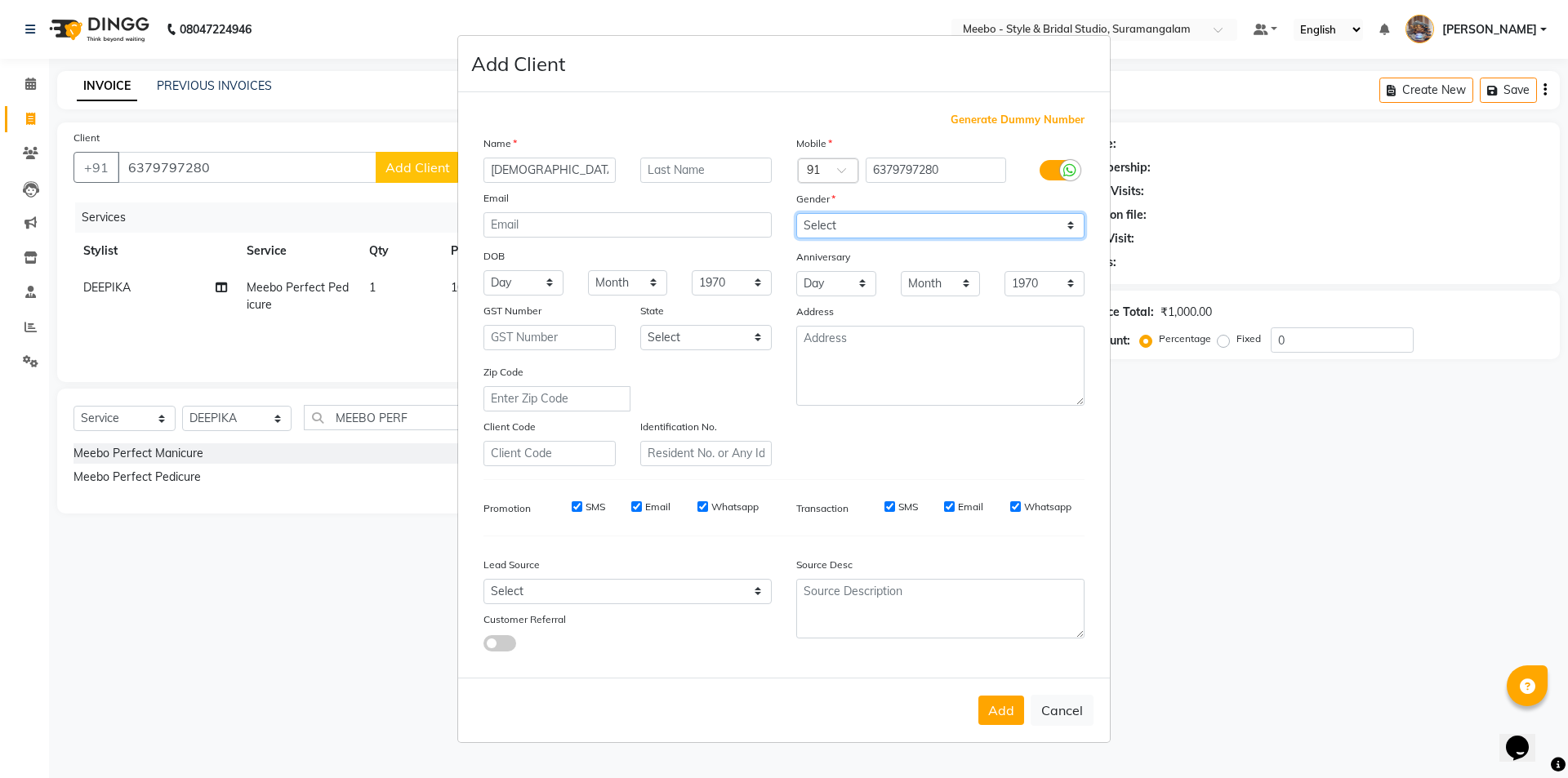
click at [905, 224] on select "Select [DEMOGRAPHIC_DATA] [DEMOGRAPHIC_DATA] Other Prefer Not To Say" at bounding box center [939, 225] width 288 height 25
select select "[DEMOGRAPHIC_DATA]"
click at [796, 213] on select "Select [DEMOGRAPHIC_DATA] [DEMOGRAPHIC_DATA] Other Prefer Not To Say" at bounding box center [939, 225] width 288 height 25
click at [992, 710] on button "Add" at bounding box center [1000, 710] width 46 height 29
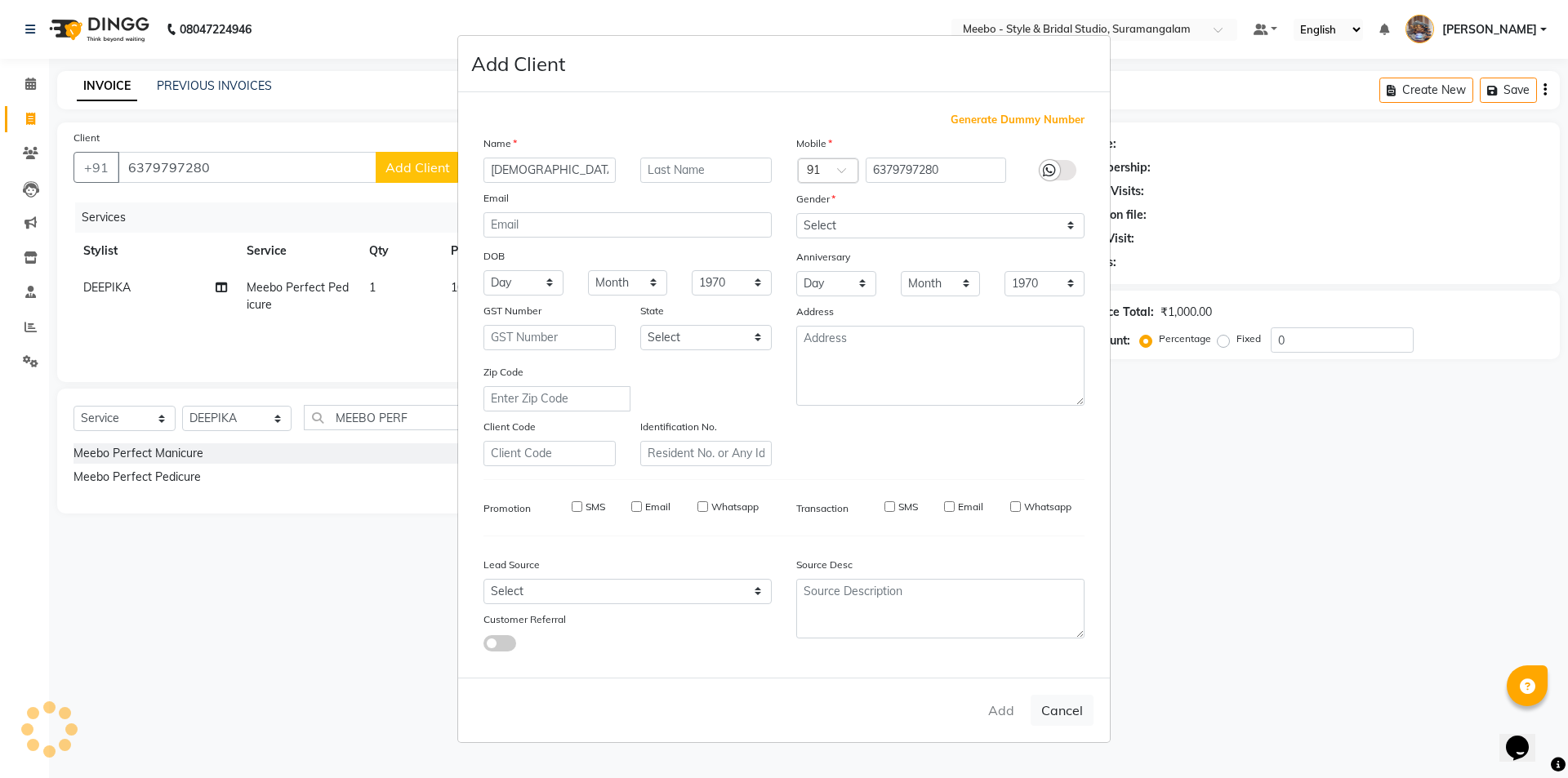
select select
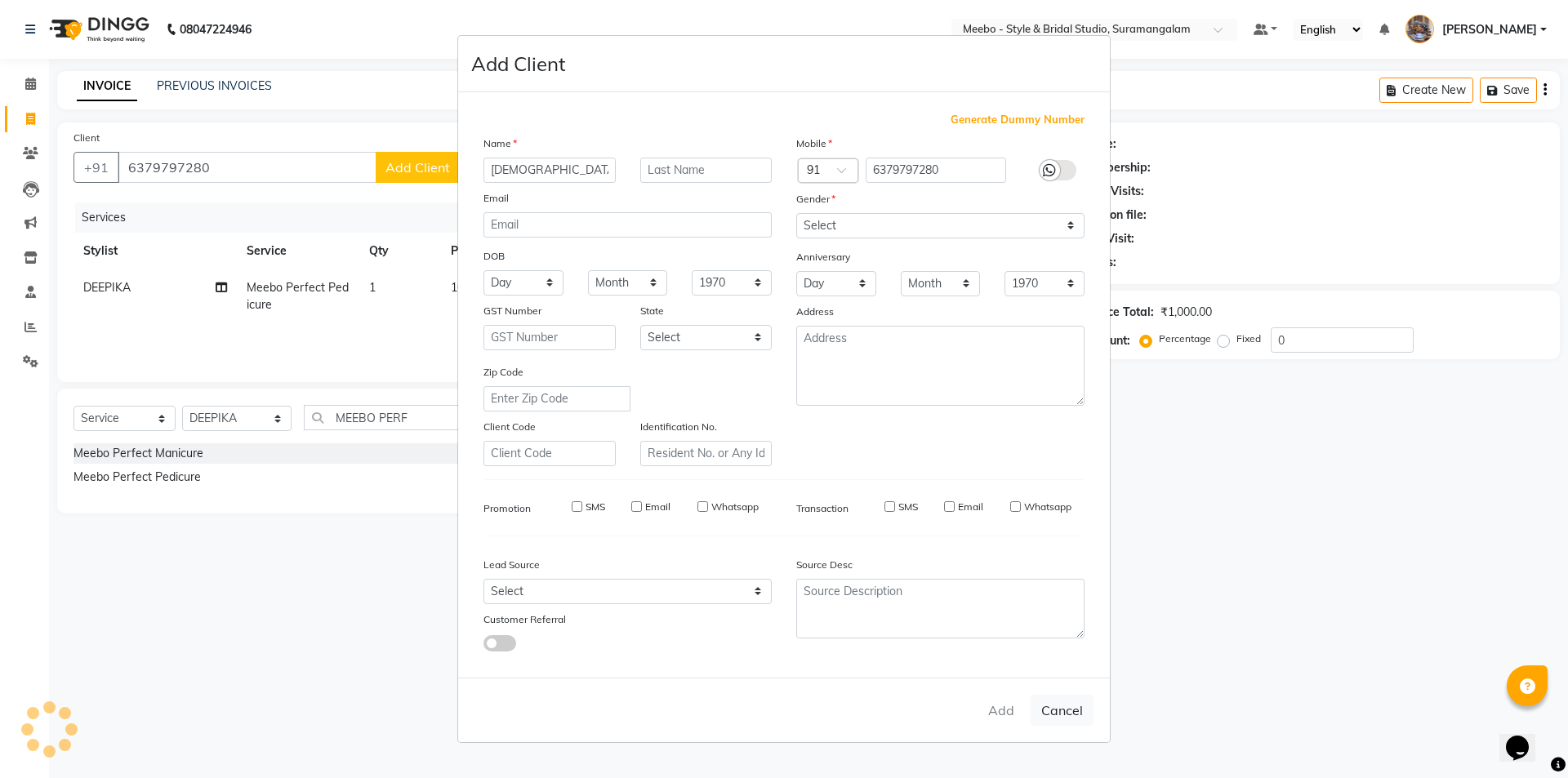
select select
checkbox input "false"
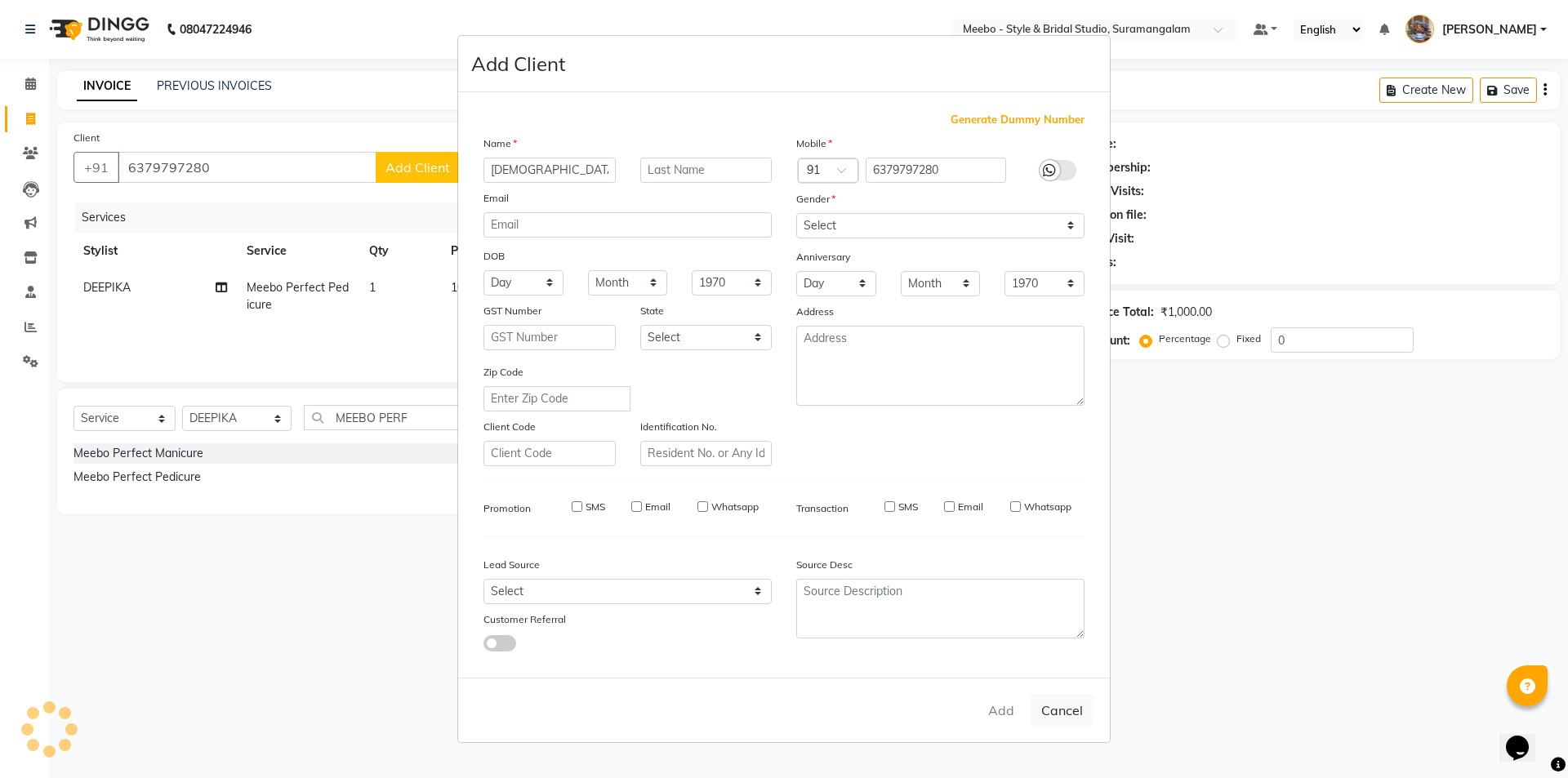
checkbox input "false"
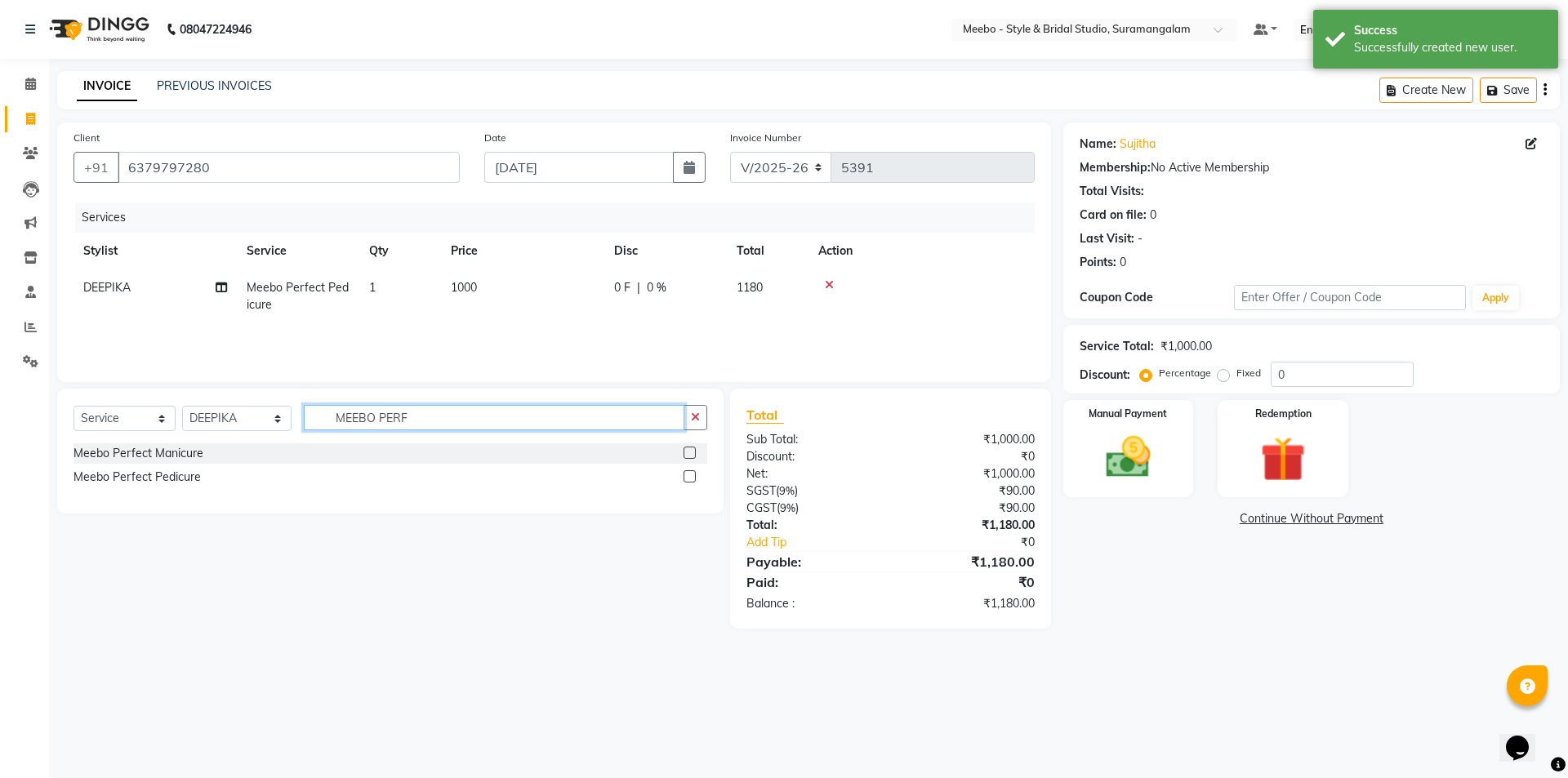
click at [421, 418] on input "MEEBO PERF" at bounding box center [494, 417] width 381 height 25
type input "M"
type input "EYE"
click at [691, 451] on label at bounding box center [689, 452] width 12 height 12
click at [691, 451] on input "checkbox" at bounding box center [688, 453] width 11 height 11
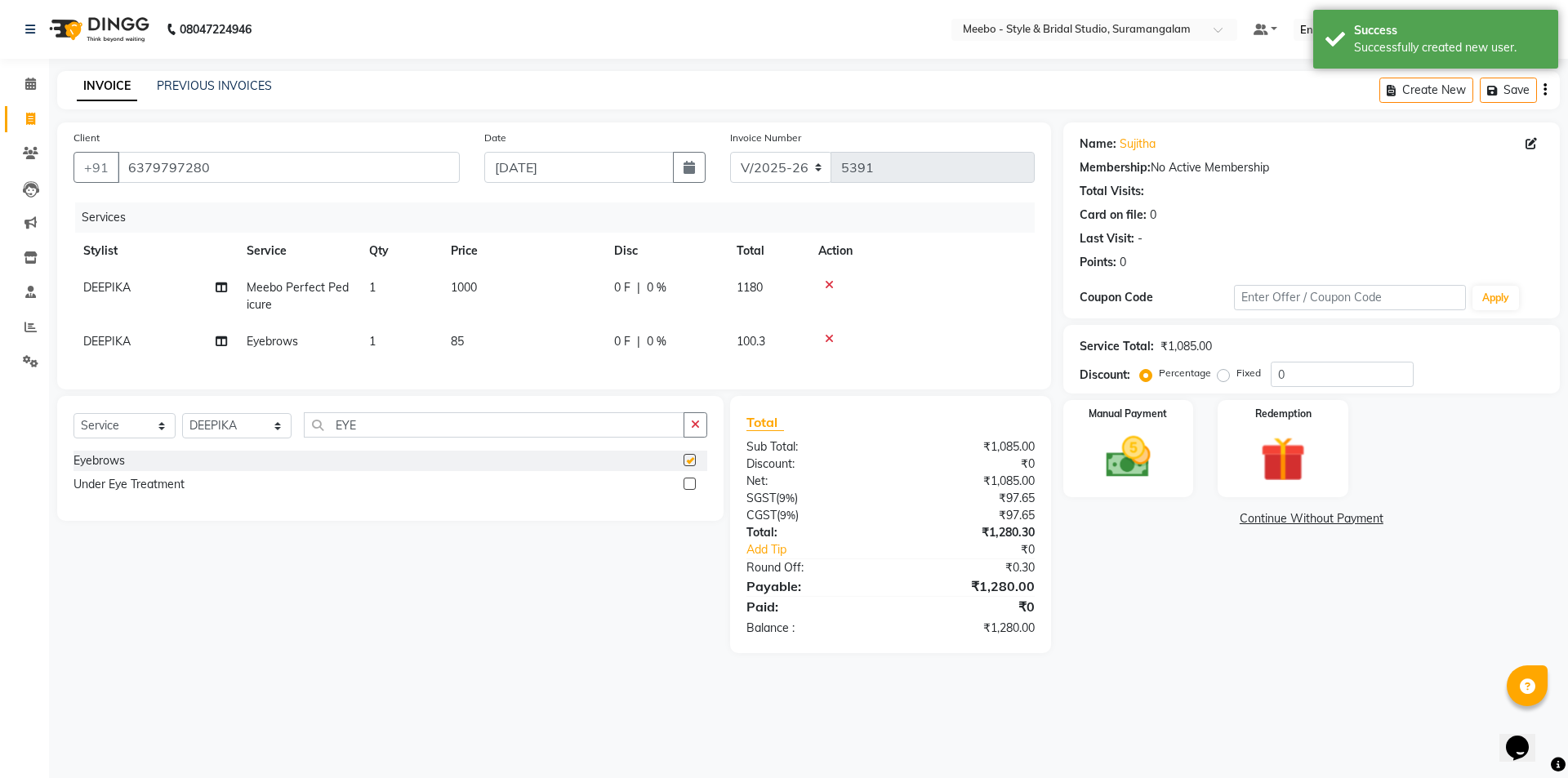
checkbox input "false"
click at [1111, 474] on img at bounding box center [1127, 457] width 76 height 54
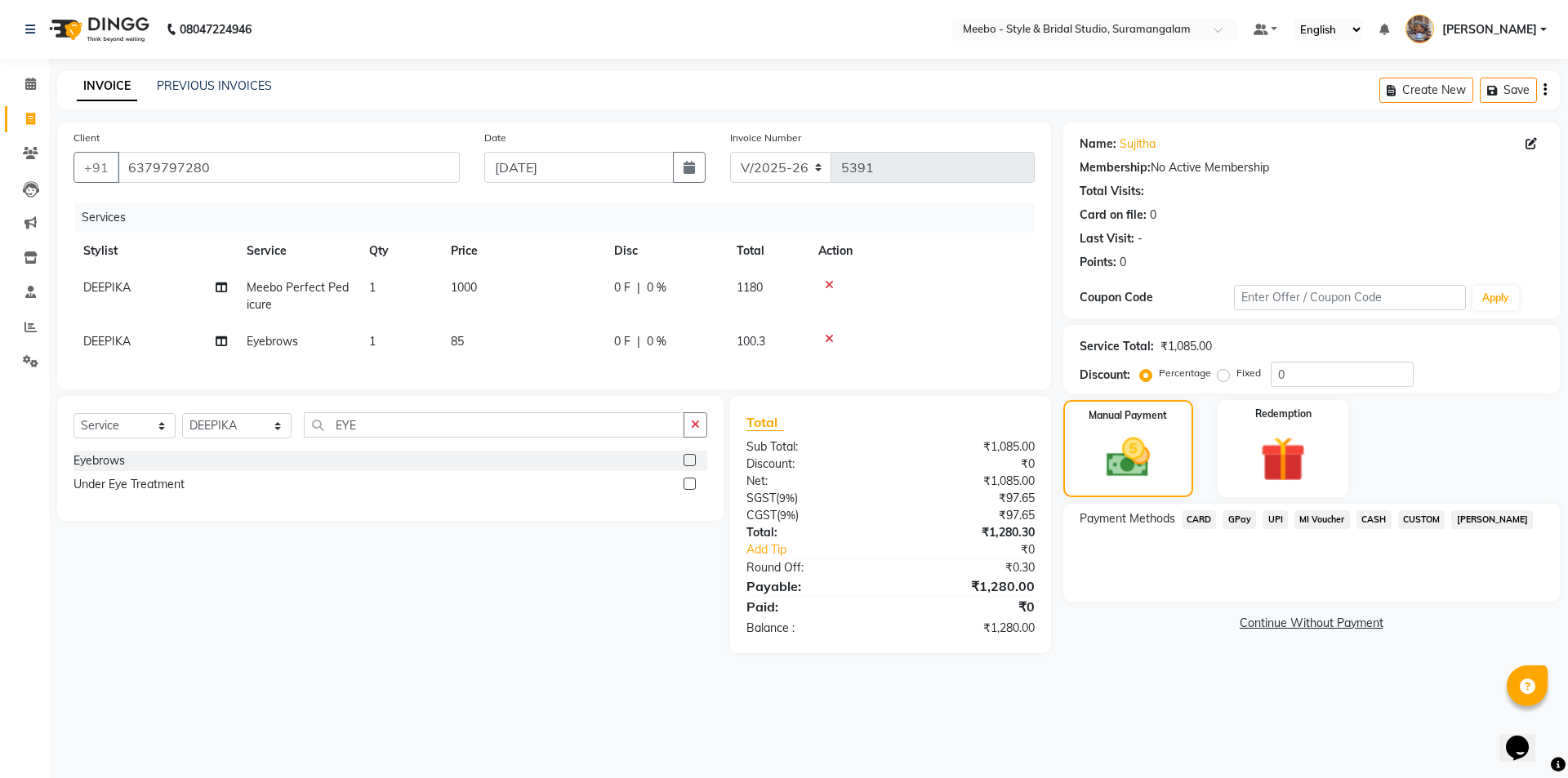
click at [1192, 519] on span "CARD" at bounding box center [1199, 519] width 35 height 19
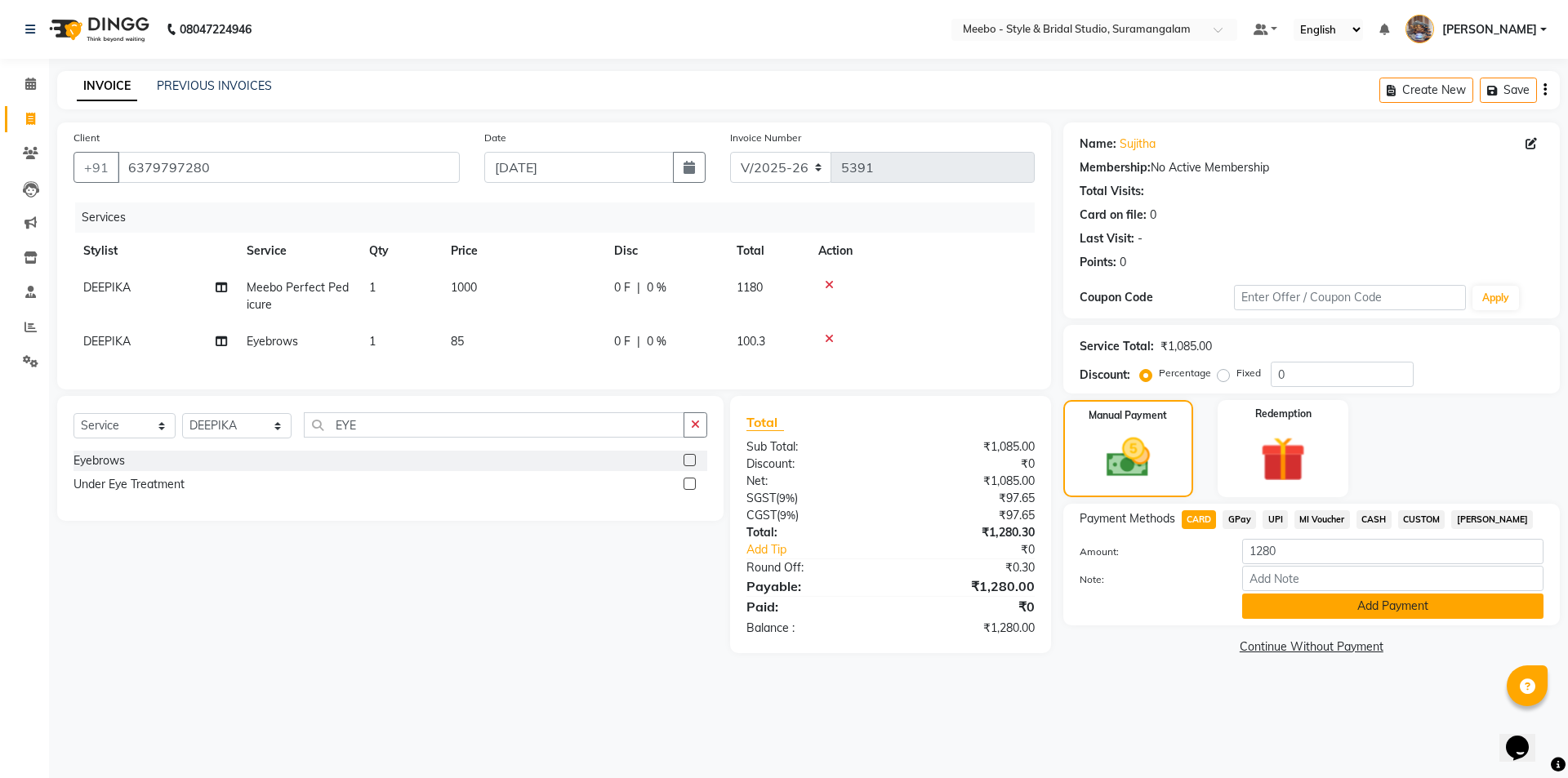
click at [1404, 609] on button "Add Payment" at bounding box center [1393, 606] width 301 height 25
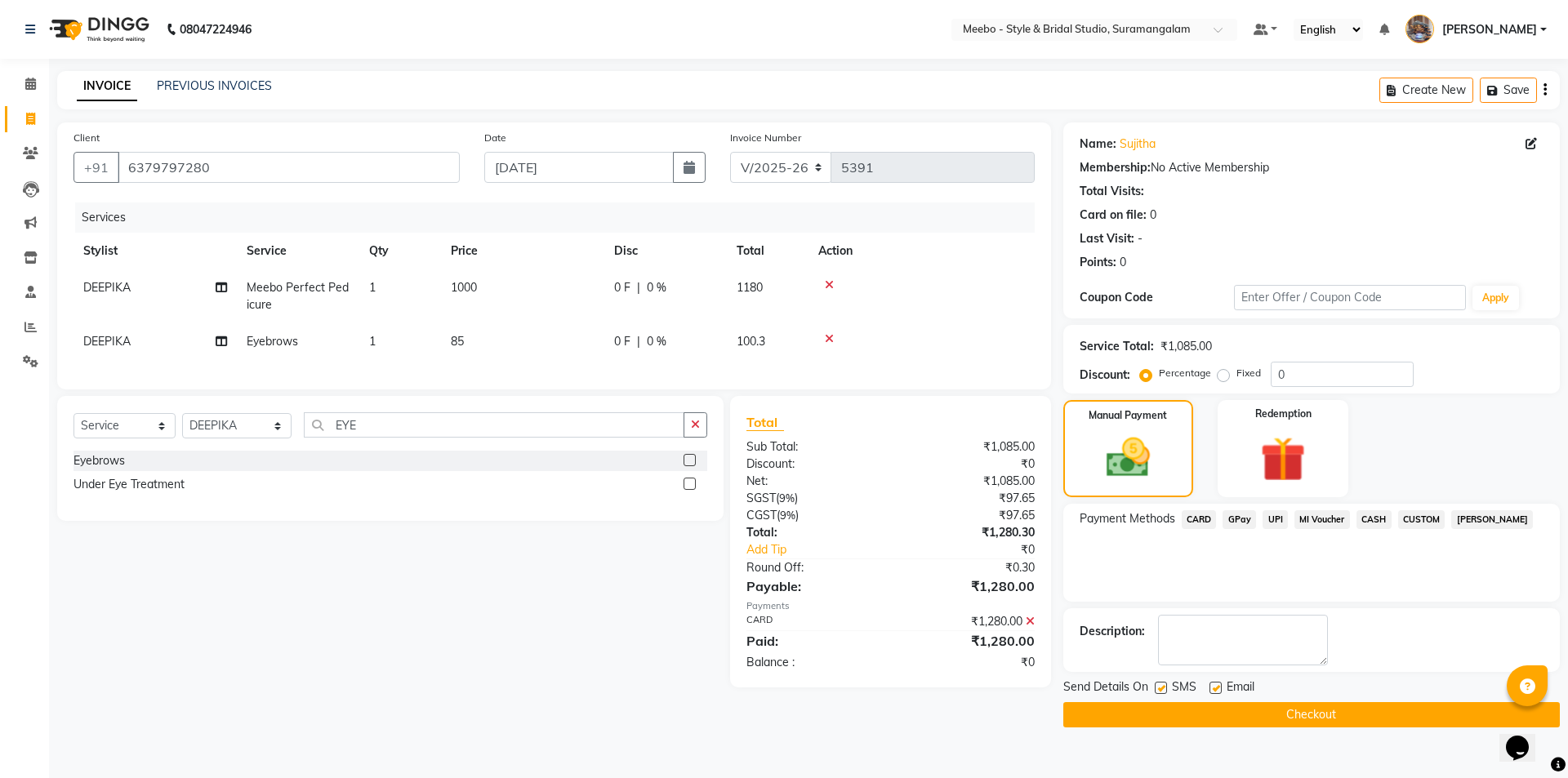
click at [1306, 711] on button "Checkout" at bounding box center [1311, 715] width 496 height 25
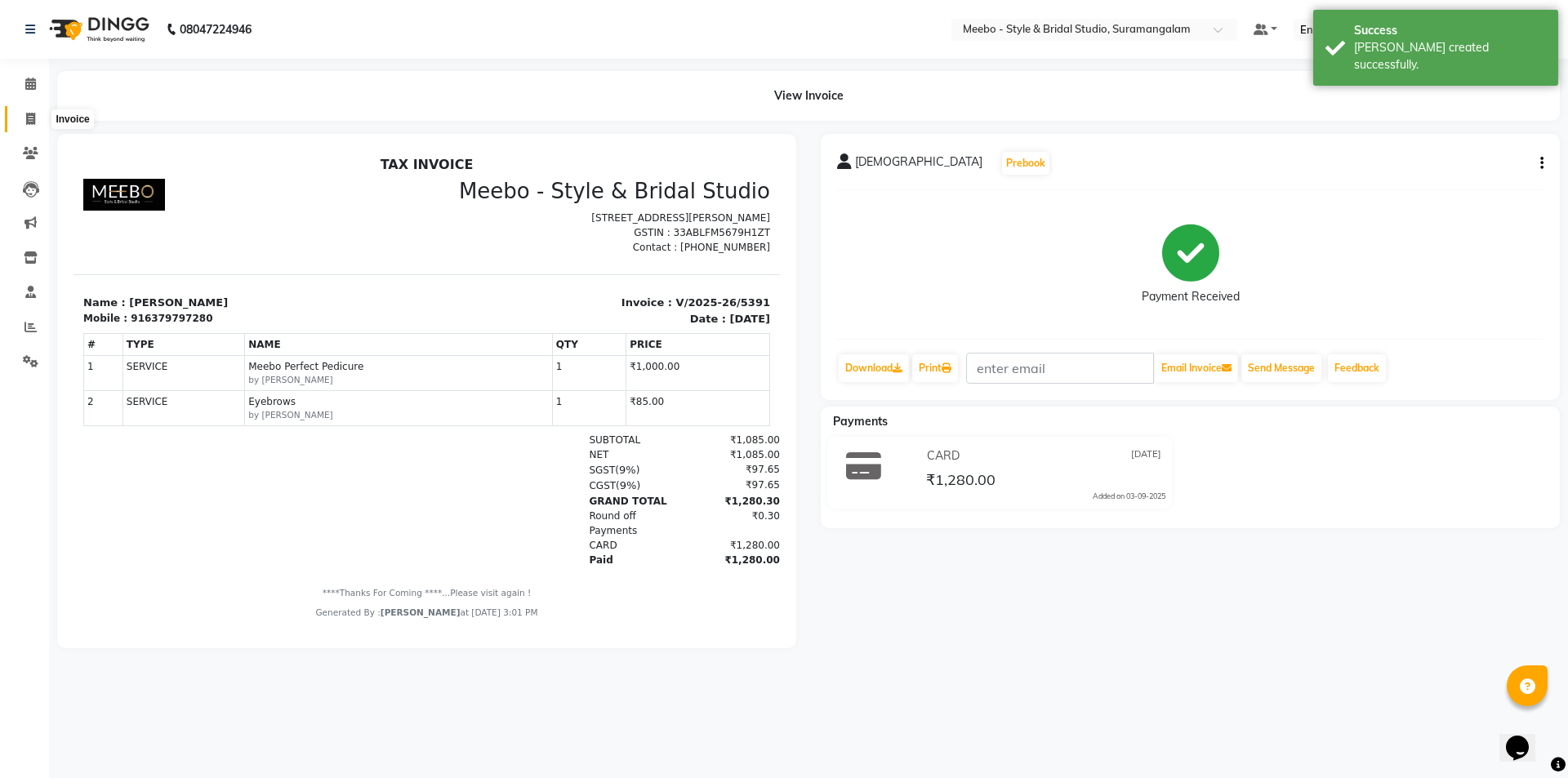
click at [30, 116] on icon at bounding box center [30, 119] width 9 height 12
select select "service"
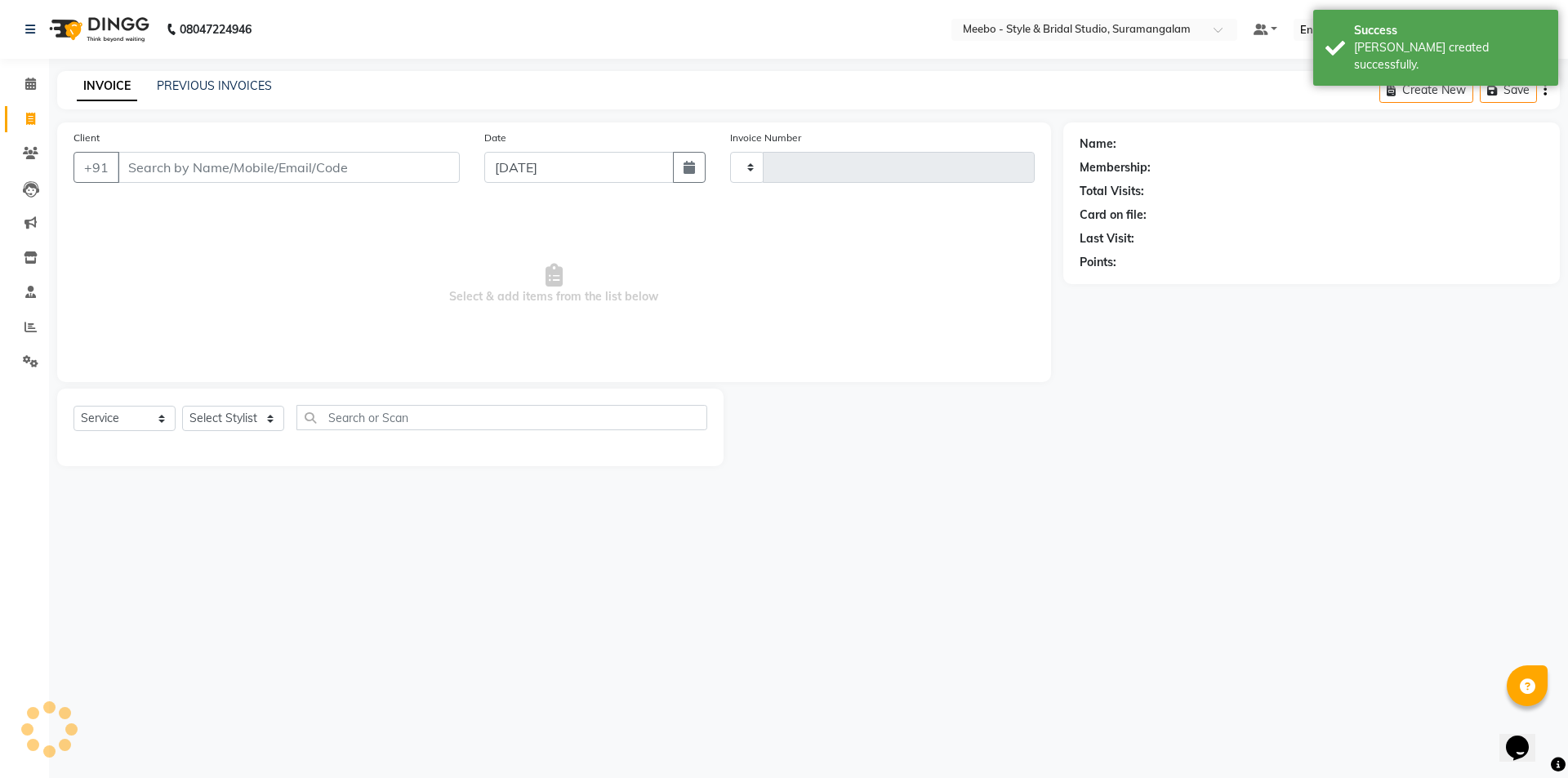
type input "5392"
select select "12"
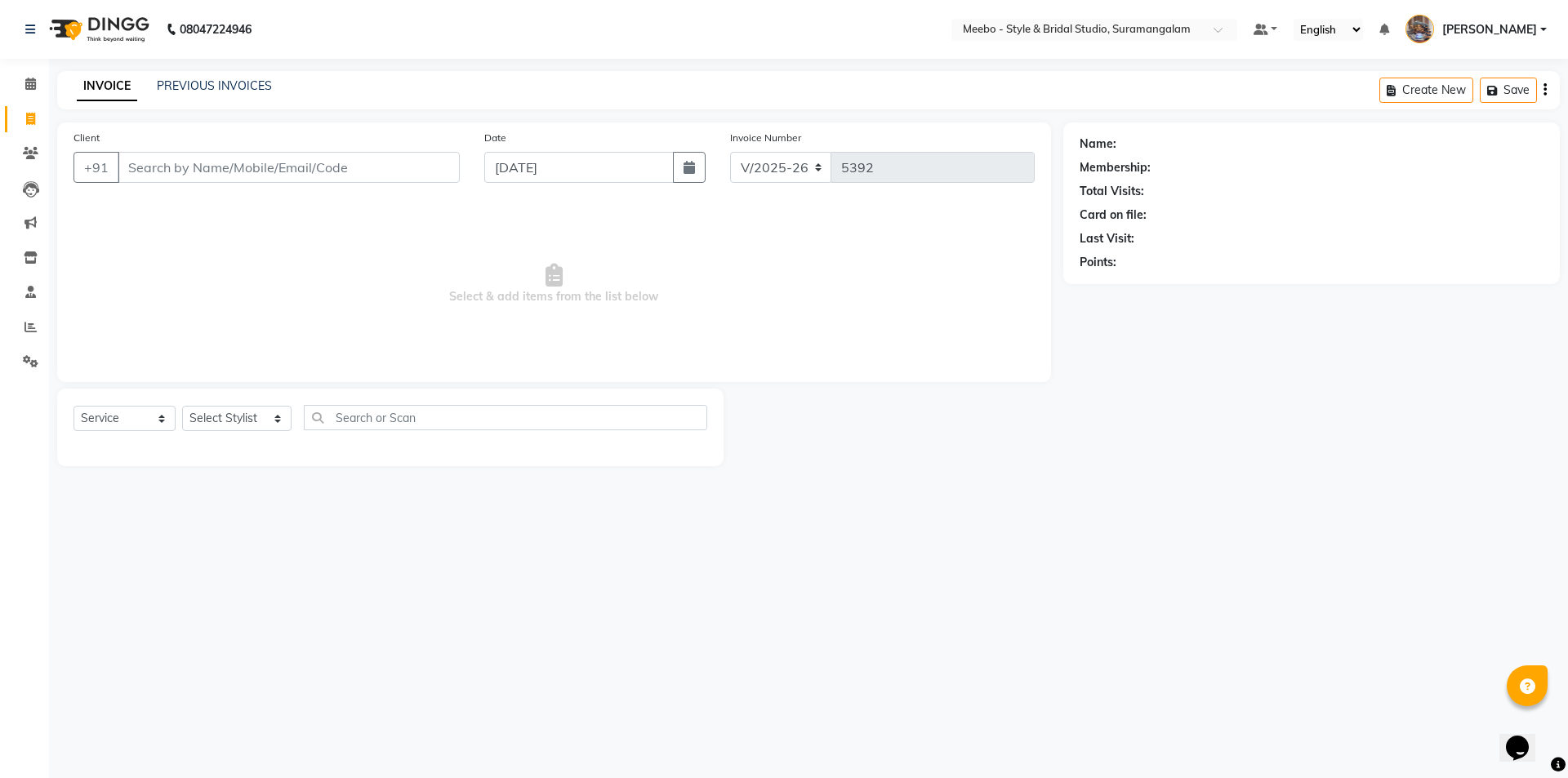
drag, startPoint x: 269, startPoint y: 368, endPoint x: 268, endPoint y: 382, distance: 14.0
click at [270, 378] on div "Client +91 Date 03-09-2025 Invoice Number V/2025 V/2025-26 5392 Select & add it…" at bounding box center [554, 252] width 994 height 259
click at [232, 417] on select "Select Stylist Admin [PERSON_NAME] [PERSON_NAME] Manager [PERSON_NAME] [PERSON_…" at bounding box center [237, 418] width 110 height 25
select select "20724"
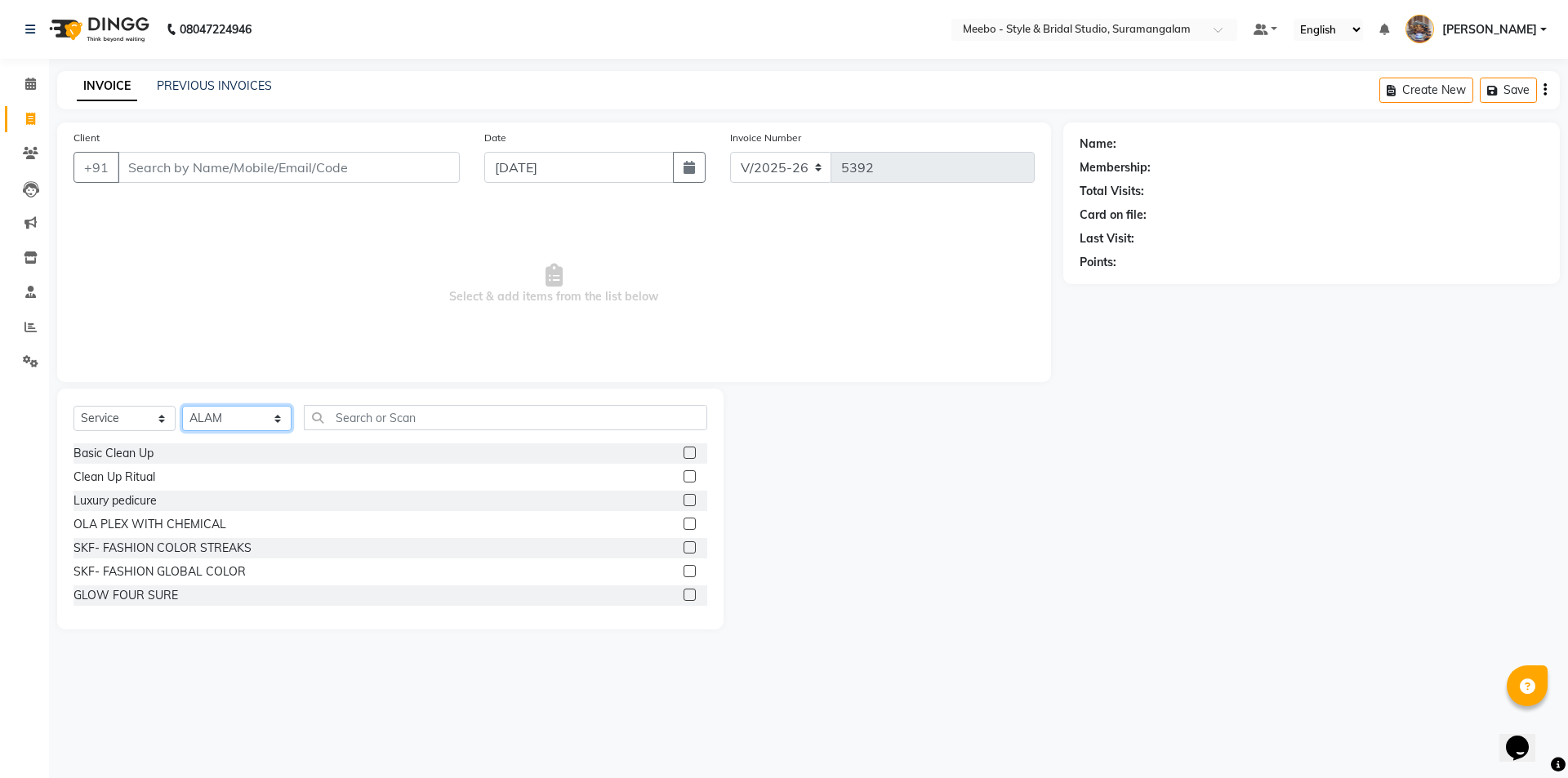
click at [231, 417] on select "Select Stylist Admin [PERSON_NAME] [PERSON_NAME] Manager [PERSON_NAME] [PERSON_…" at bounding box center [237, 418] width 110 height 25
click at [377, 416] on input "text" at bounding box center [505, 417] width 403 height 25
type input "STY"
click at [683, 498] on label at bounding box center [689, 500] width 12 height 12
click at [683, 498] on input "checkbox" at bounding box center [688, 500] width 11 height 11
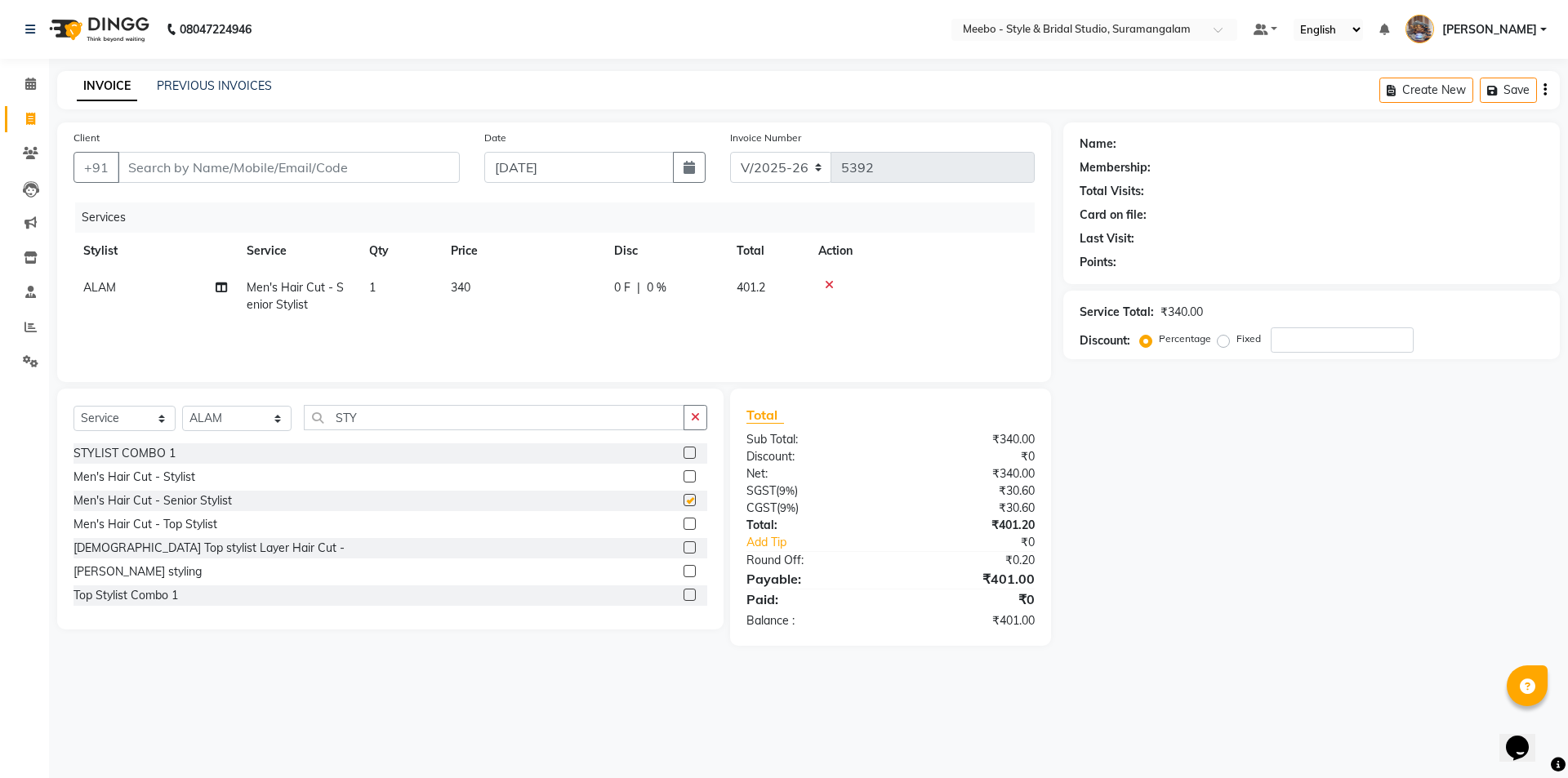
checkbox input "false"
click at [202, 165] on input "Client" at bounding box center [288, 167] width 342 height 31
type input "9"
type input "0"
type input "9"
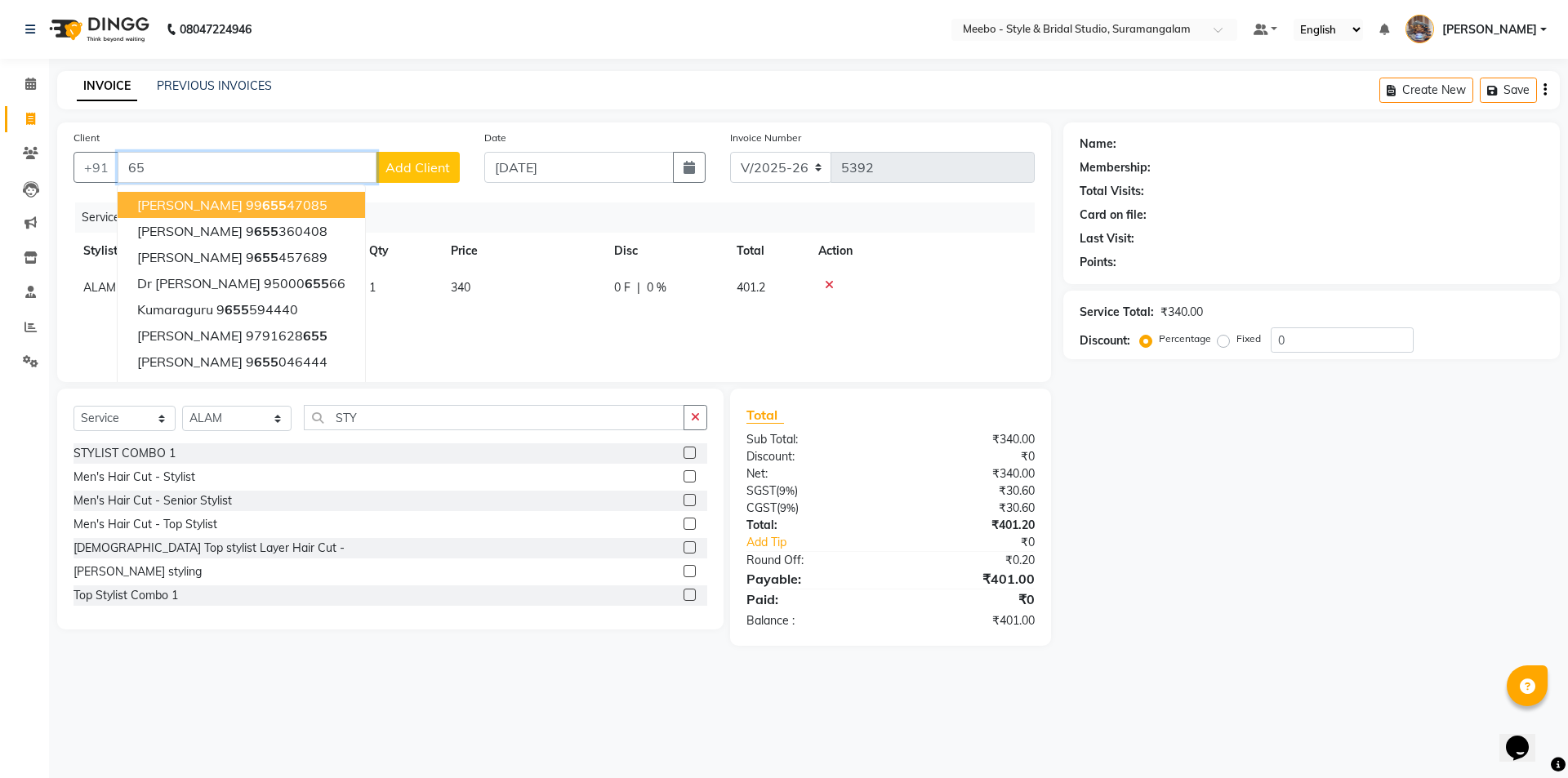
type input "6"
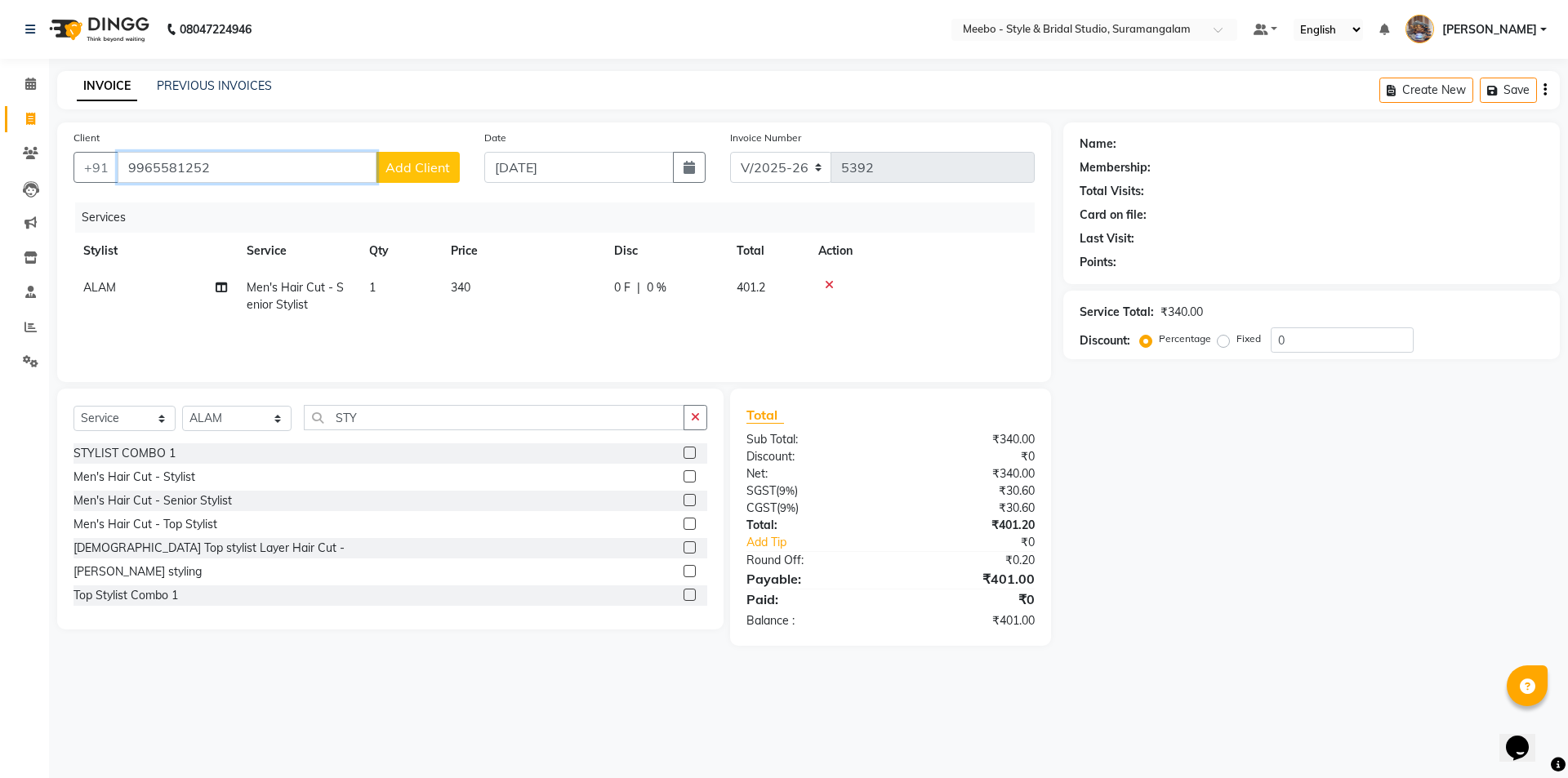
type input "9965581252"
click at [401, 163] on span "Add Client" at bounding box center [418, 167] width 65 height 17
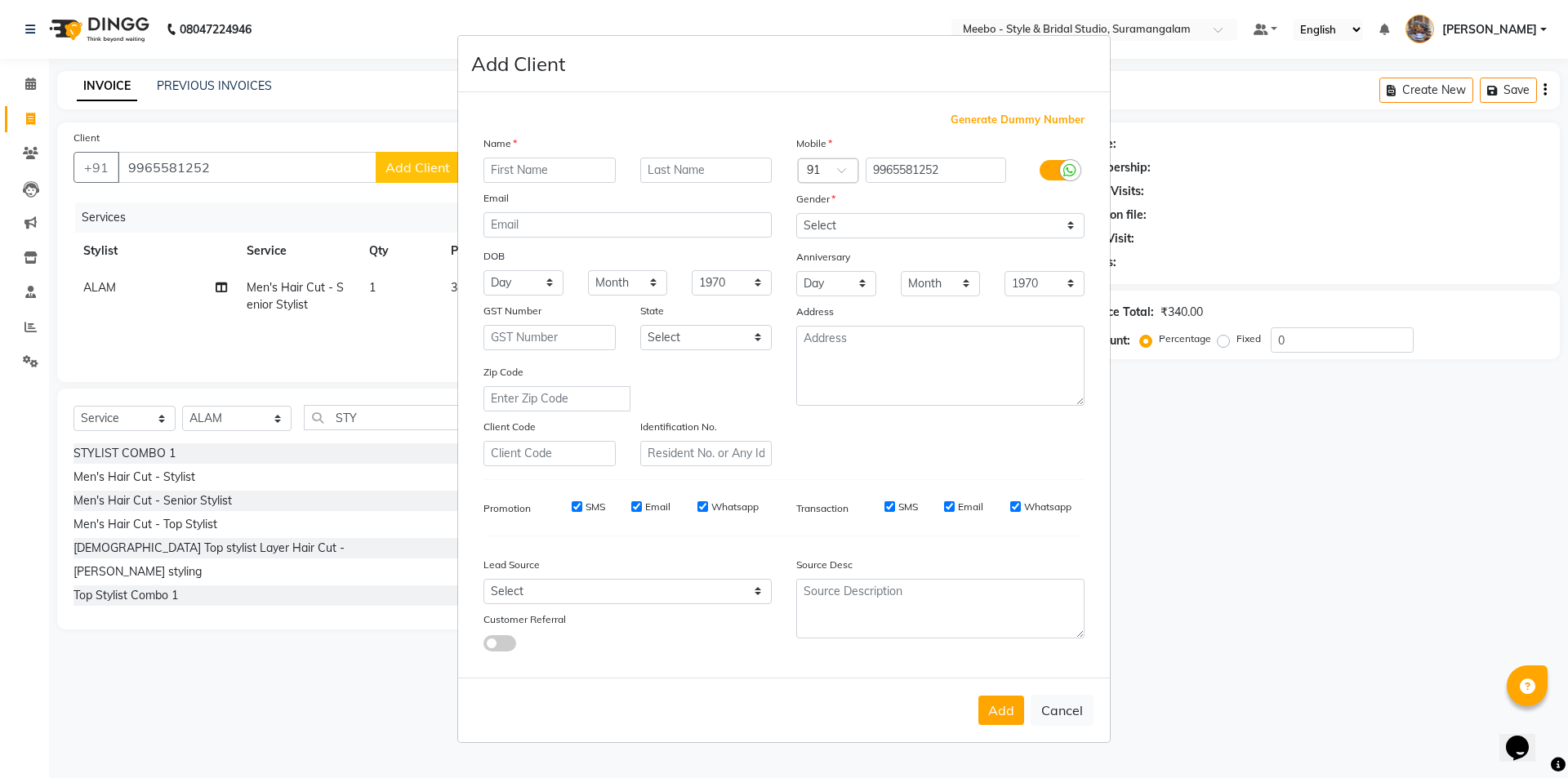
click at [512, 163] on input "text" at bounding box center [549, 170] width 132 height 25
type input "SANMUGA SOUNDARAM"
click at [831, 223] on select "Select Male Female Other Prefer Not To Say" at bounding box center [939, 225] width 288 height 25
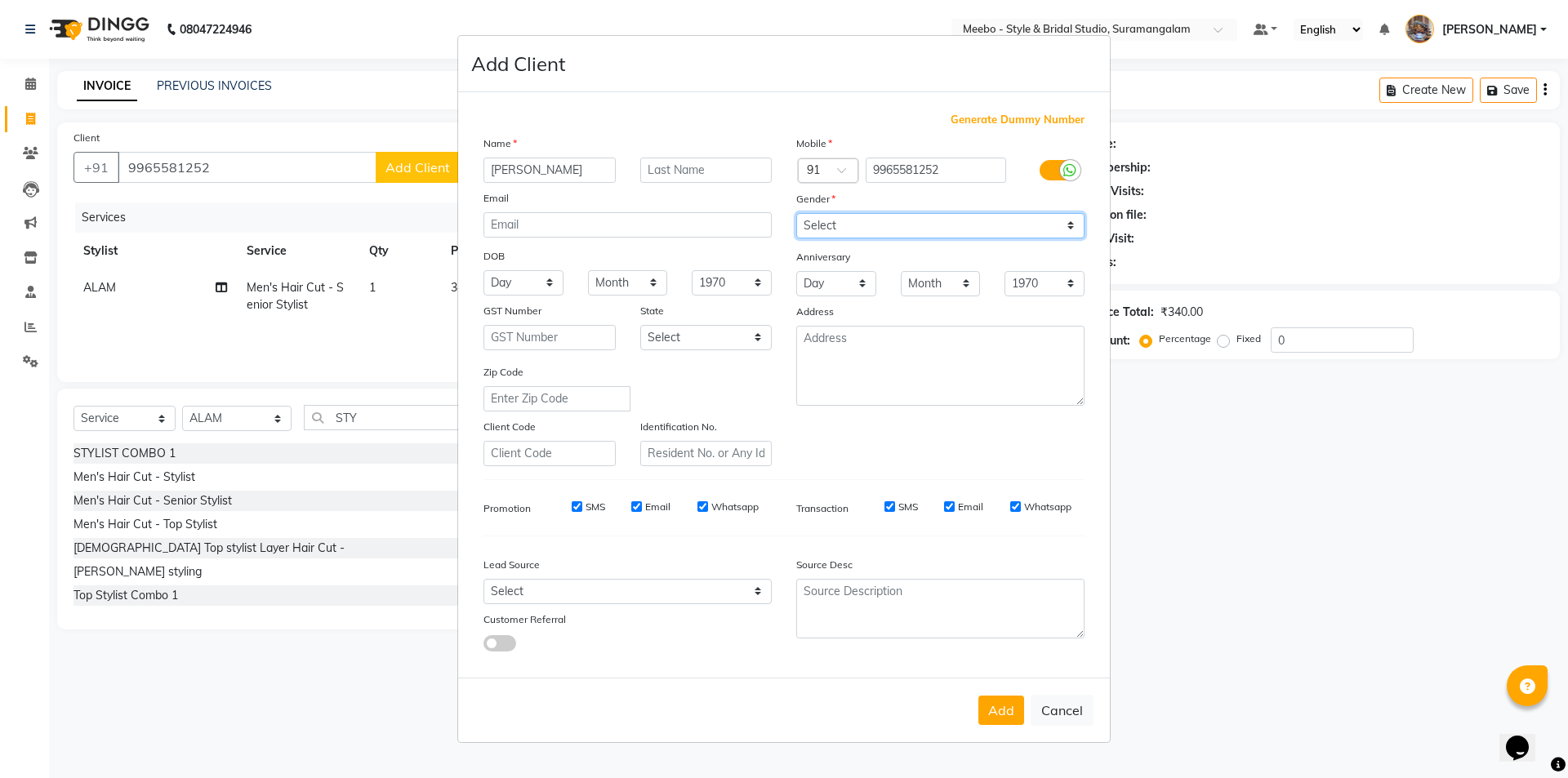
select select "male"
click at [796, 213] on select "Select Male Female Other Prefer Not To Say" at bounding box center [939, 225] width 288 height 25
click at [1006, 704] on button "Add" at bounding box center [1000, 710] width 46 height 29
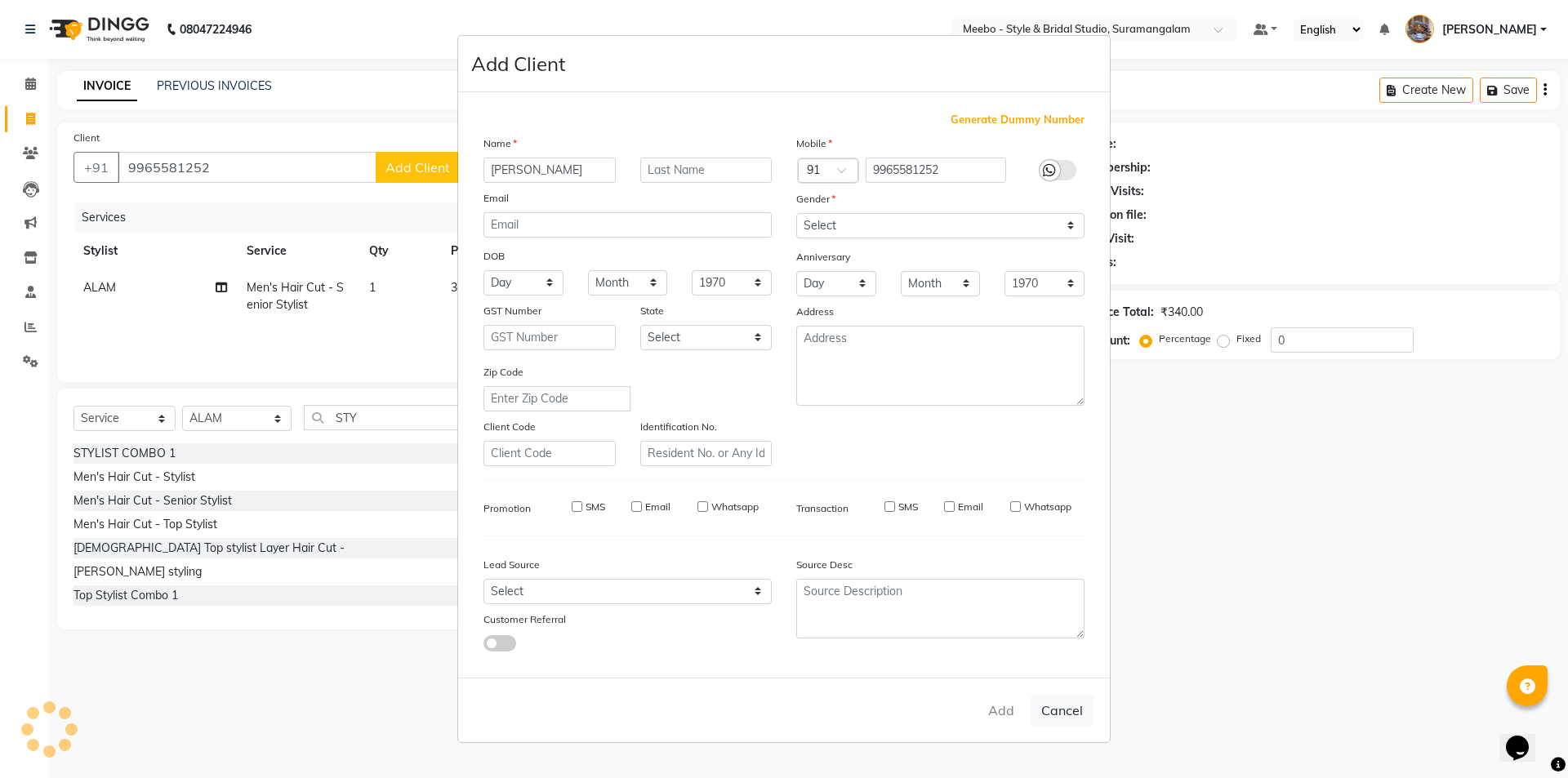
select select
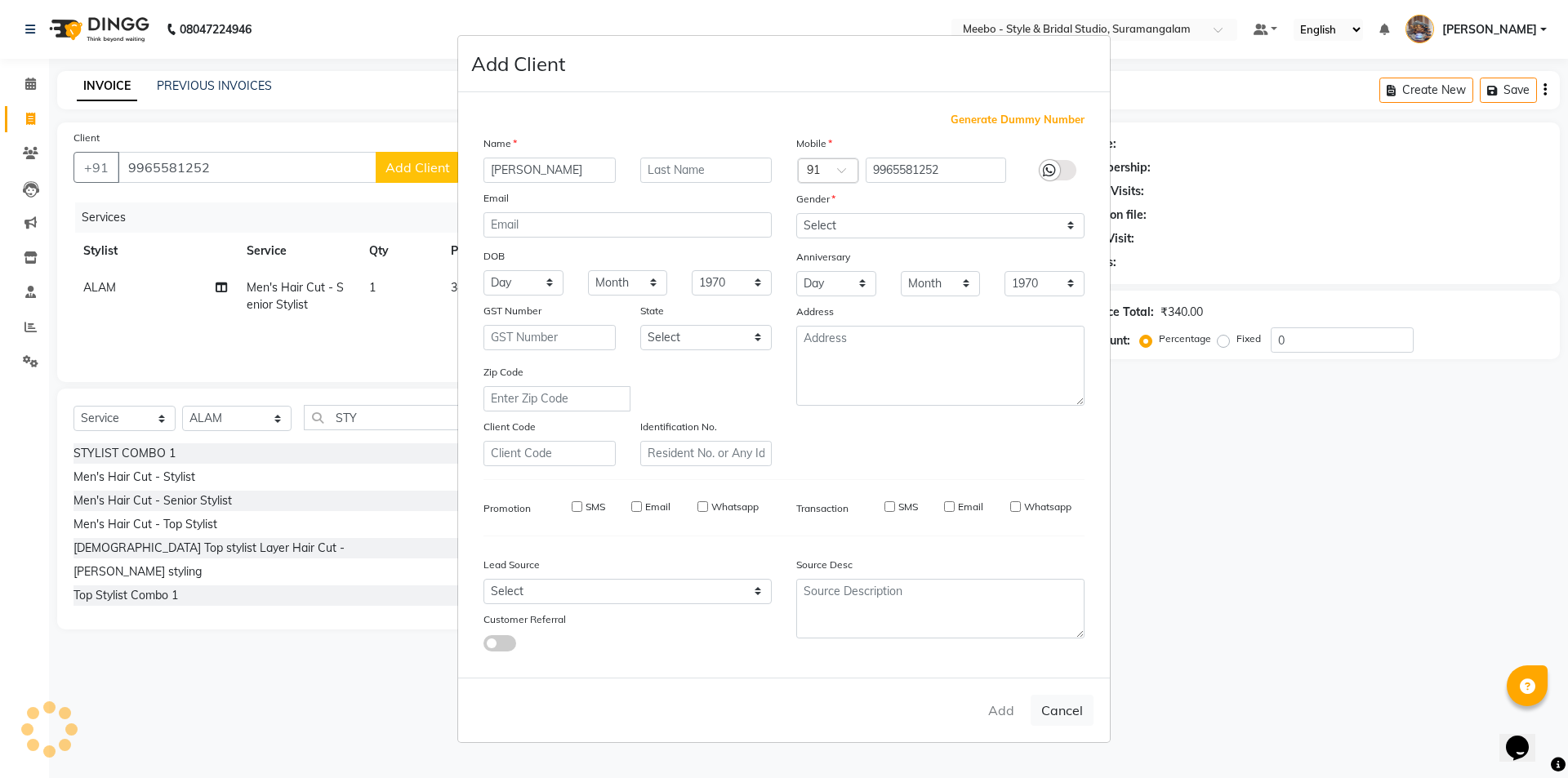
select select
checkbox input "false"
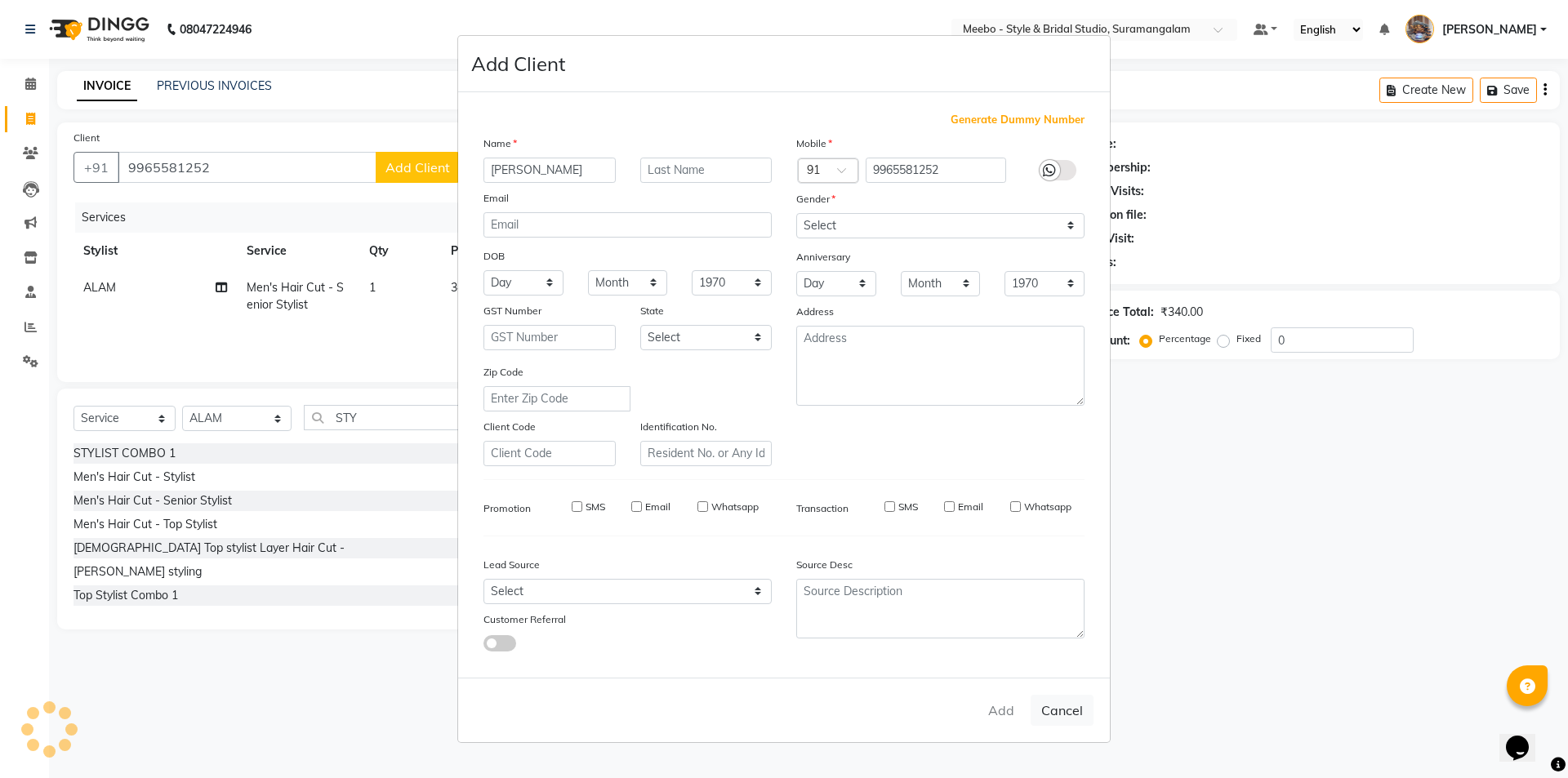
checkbox input "false"
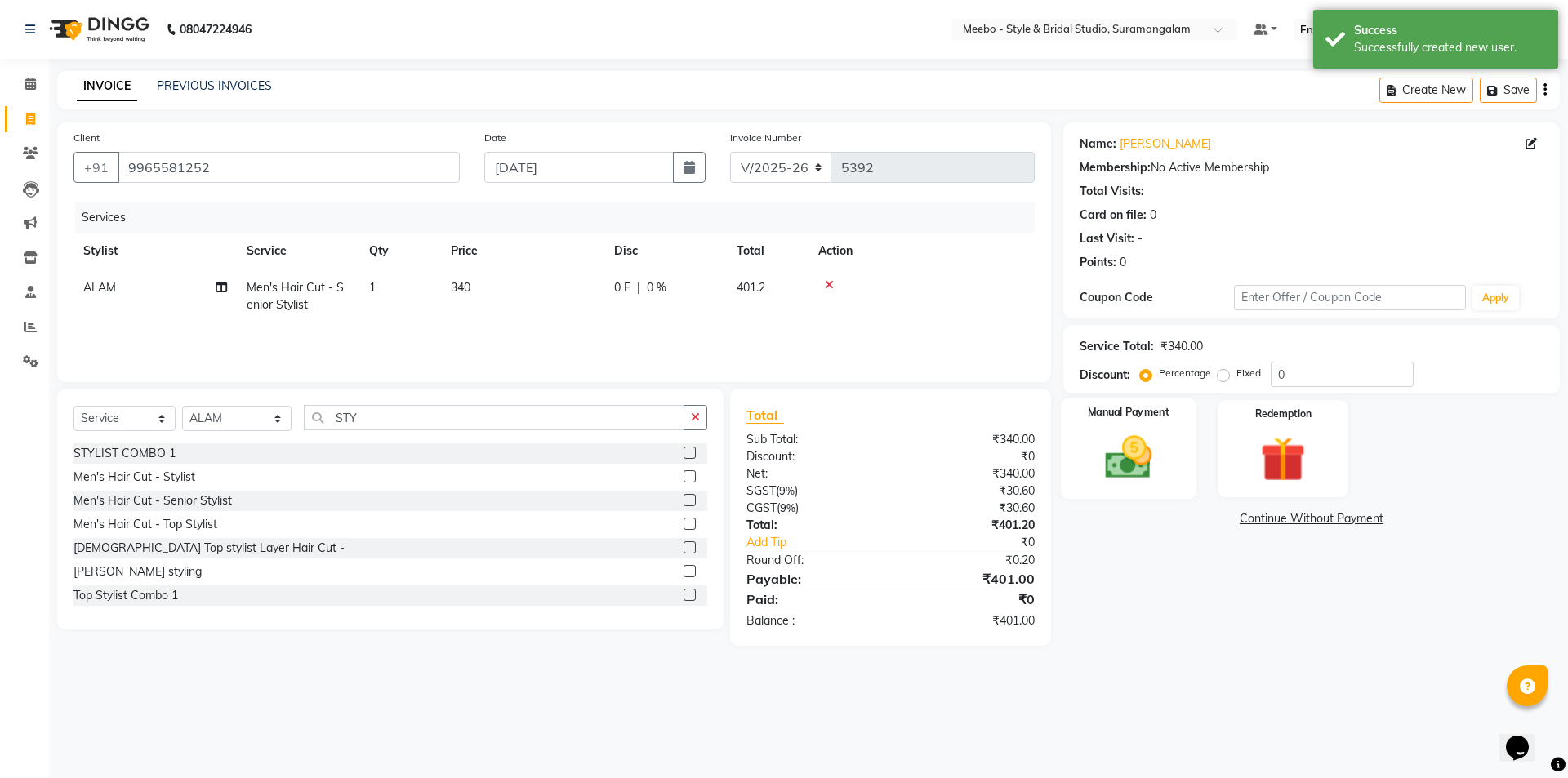
click at [1117, 469] on img at bounding box center [1127, 457] width 76 height 54
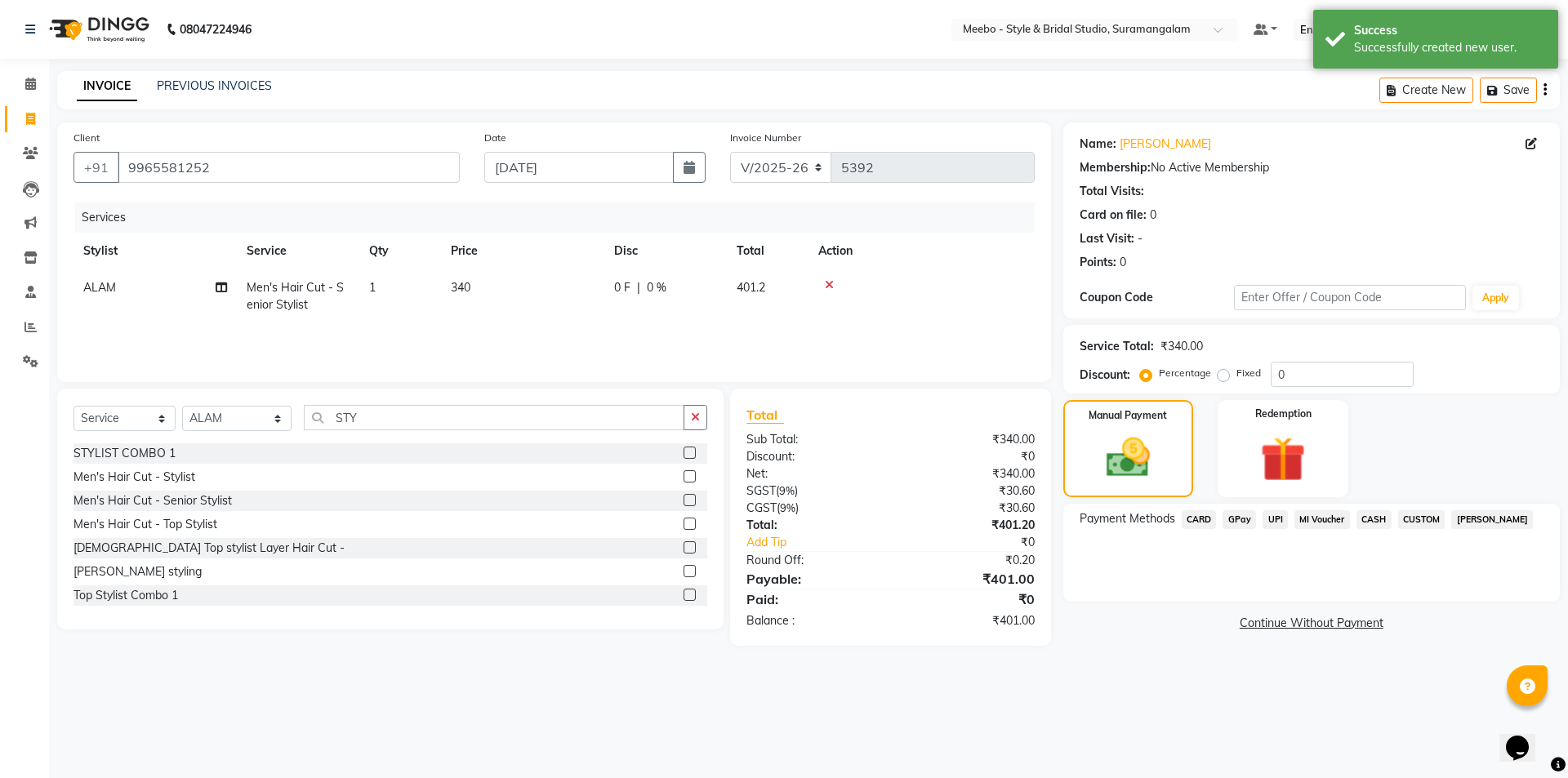
click at [1373, 517] on span "CASH" at bounding box center [1373, 519] width 35 height 19
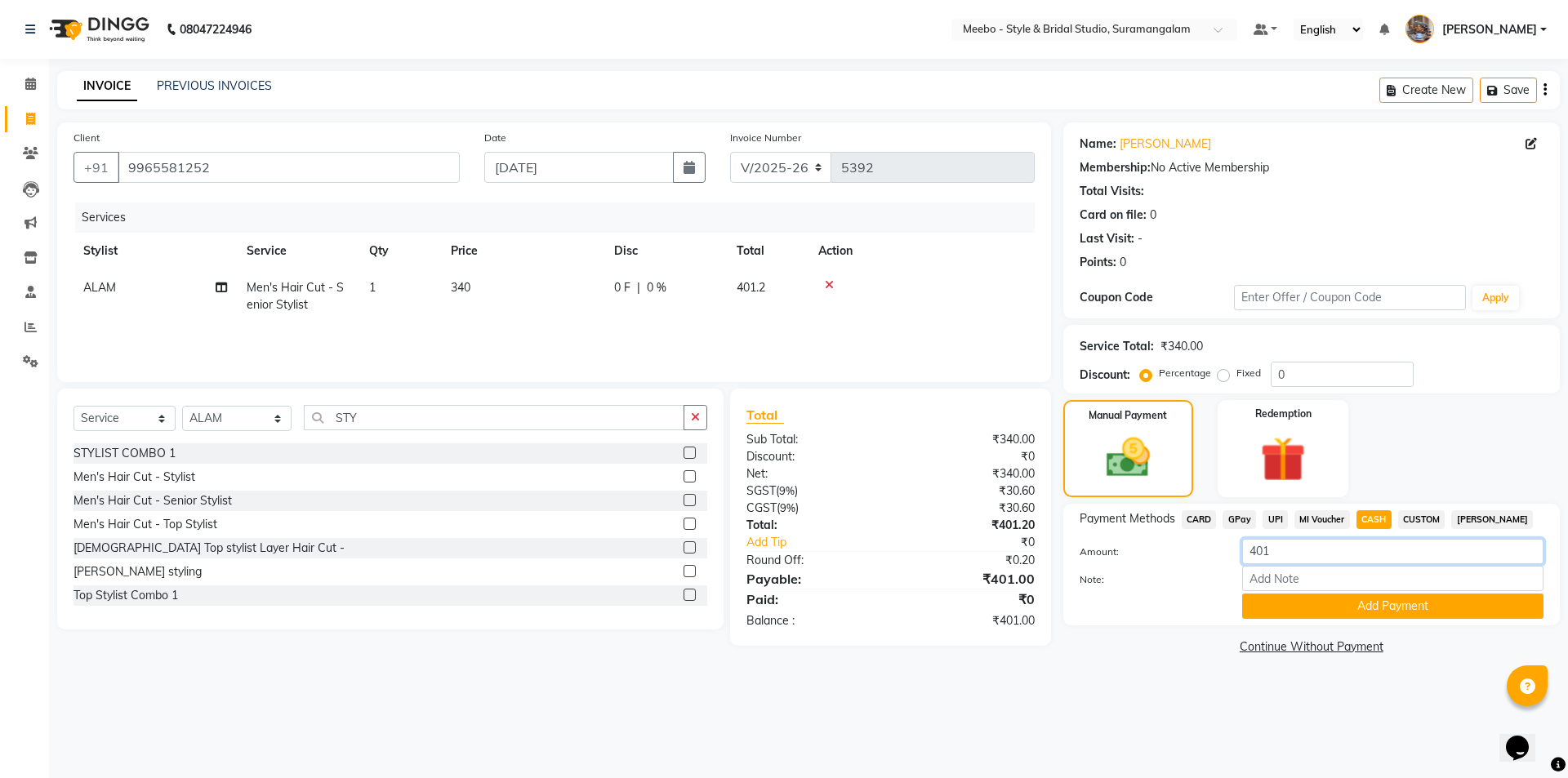
click at [1276, 551] on input "401" at bounding box center [1393, 551] width 301 height 25
type input "400"
click at [683, 477] on label at bounding box center [689, 476] width 12 height 12
click at [683, 477] on input "checkbox" at bounding box center [688, 477] width 11 height 11
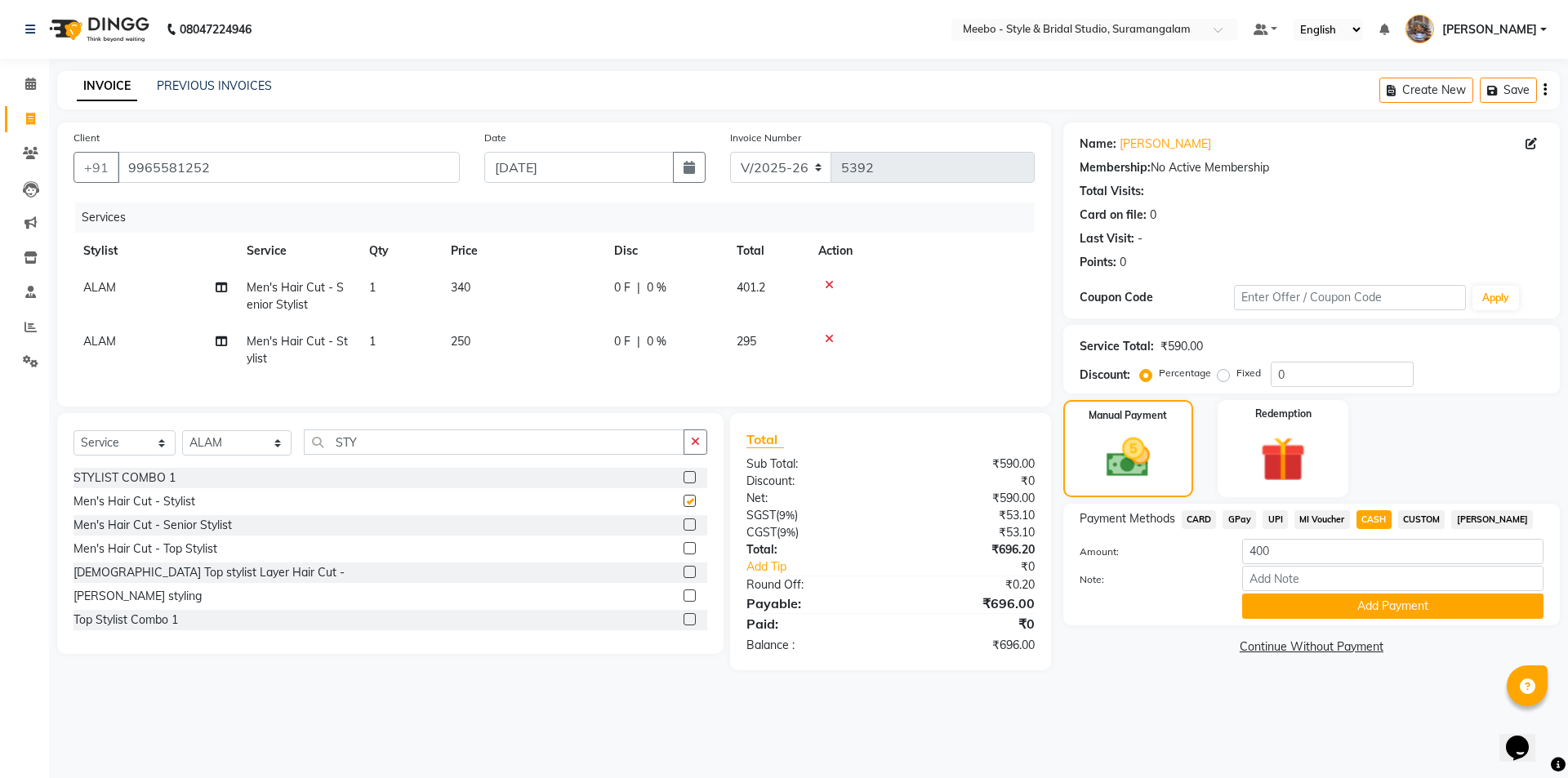
checkbox input "false"
click at [830, 283] on icon at bounding box center [829, 285] width 9 height 12
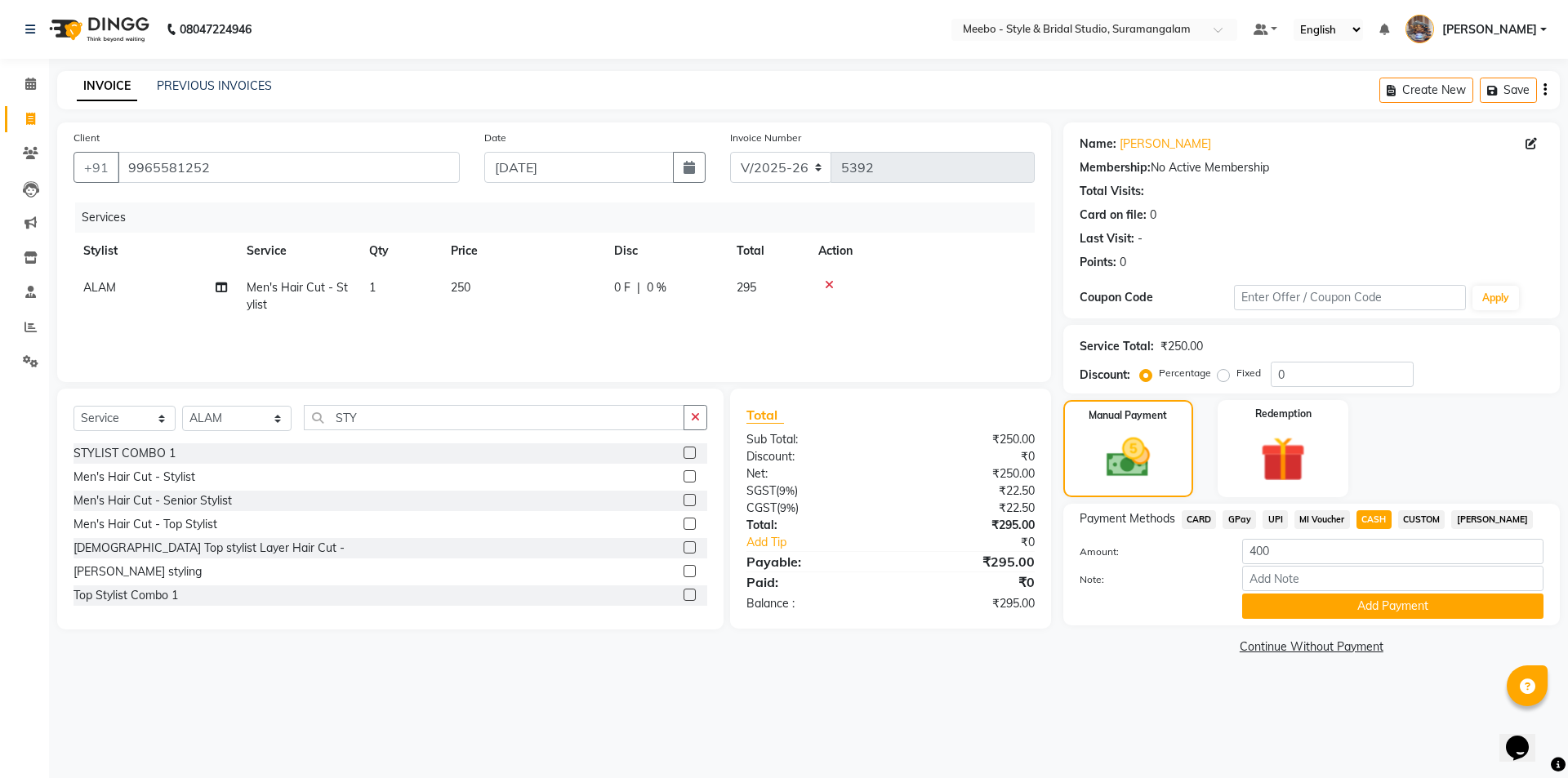
click at [1375, 511] on span "CASH" at bounding box center [1373, 519] width 35 height 19
type input "295"
click at [1345, 599] on button "Add Payment" at bounding box center [1393, 606] width 301 height 25
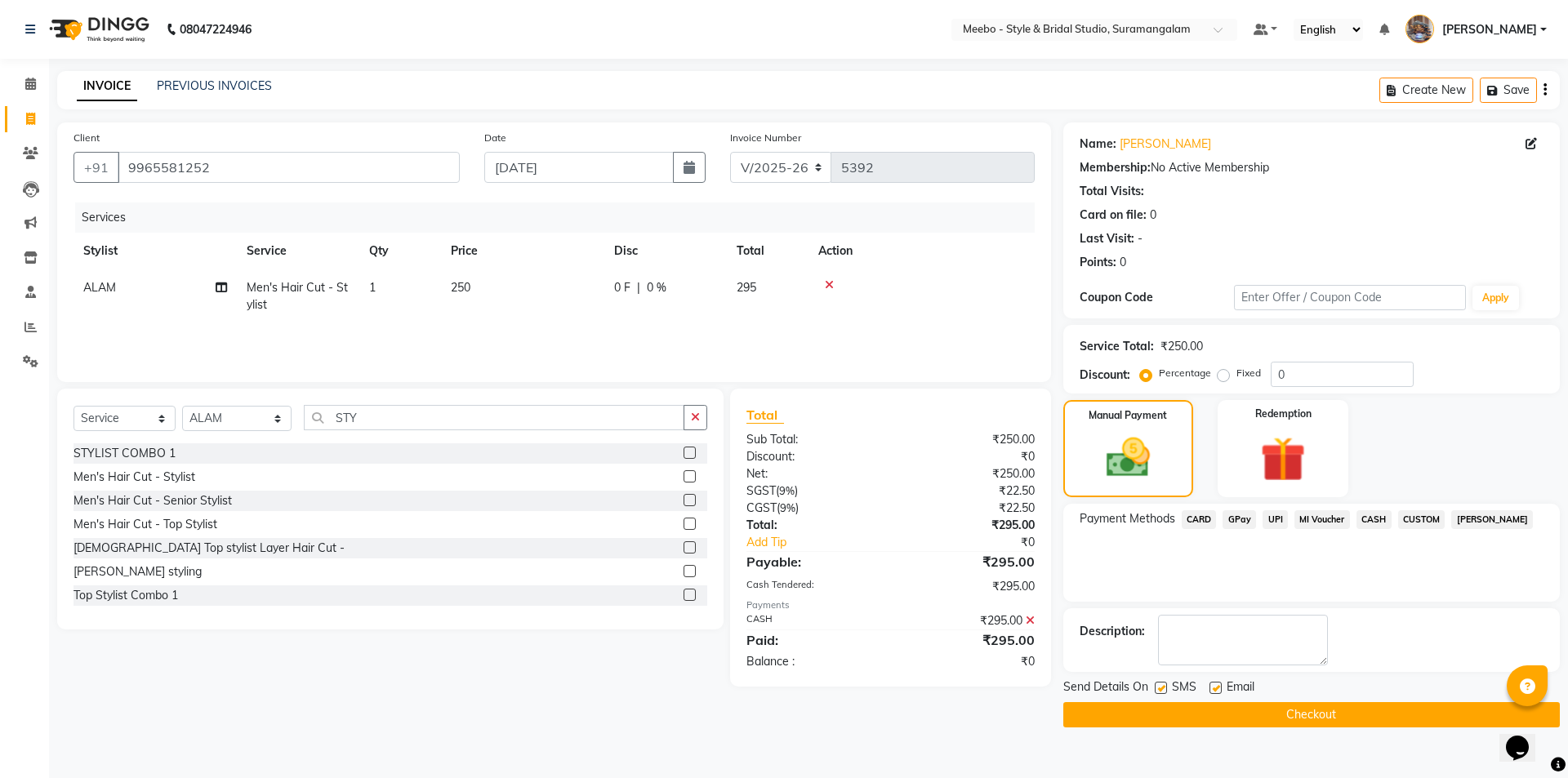
click at [1345, 721] on button "Checkout" at bounding box center [1311, 715] width 496 height 25
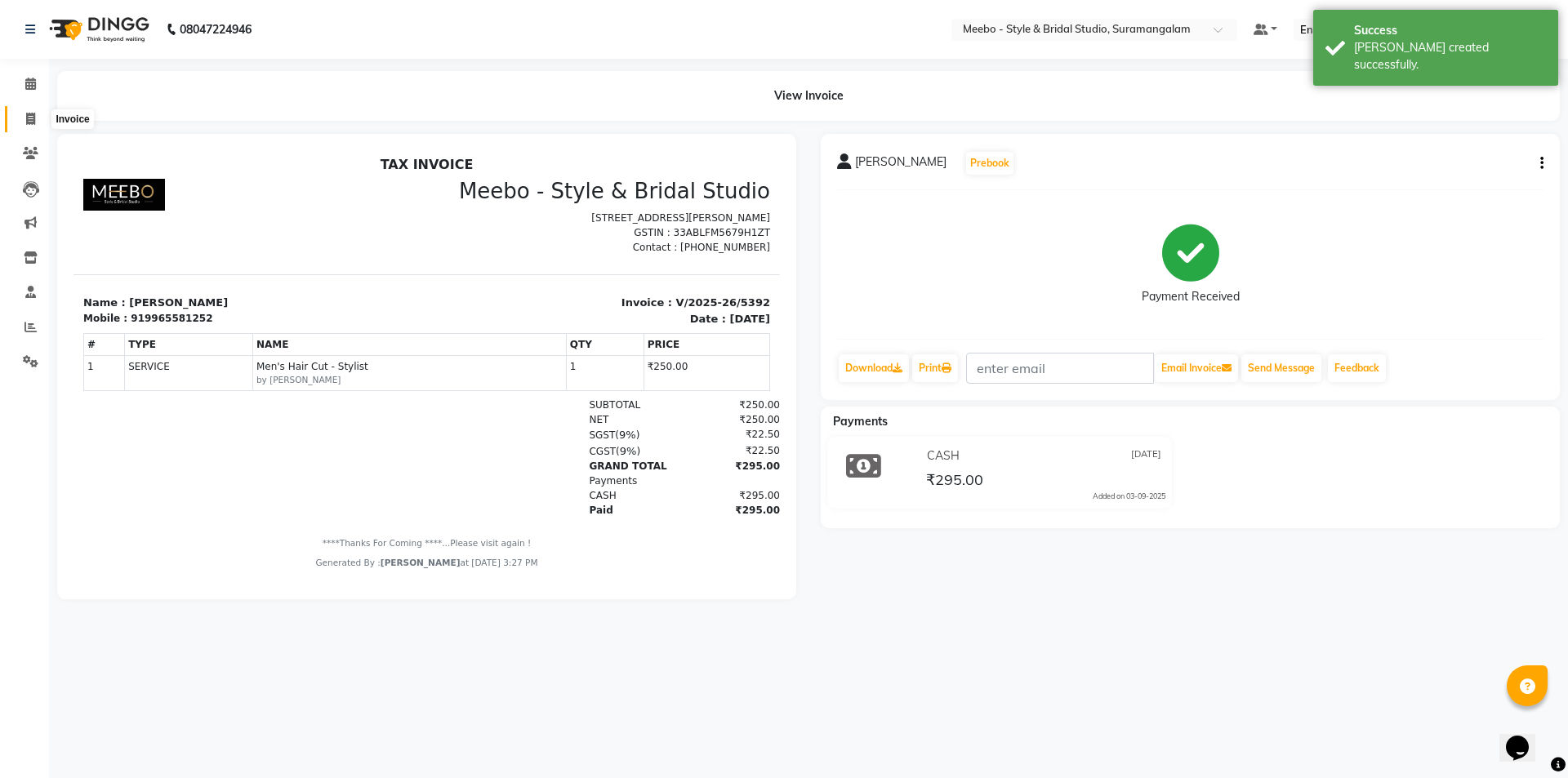
click at [30, 116] on icon at bounding box center [30, 119] width 9 height 12
select select "12"
select select "service"
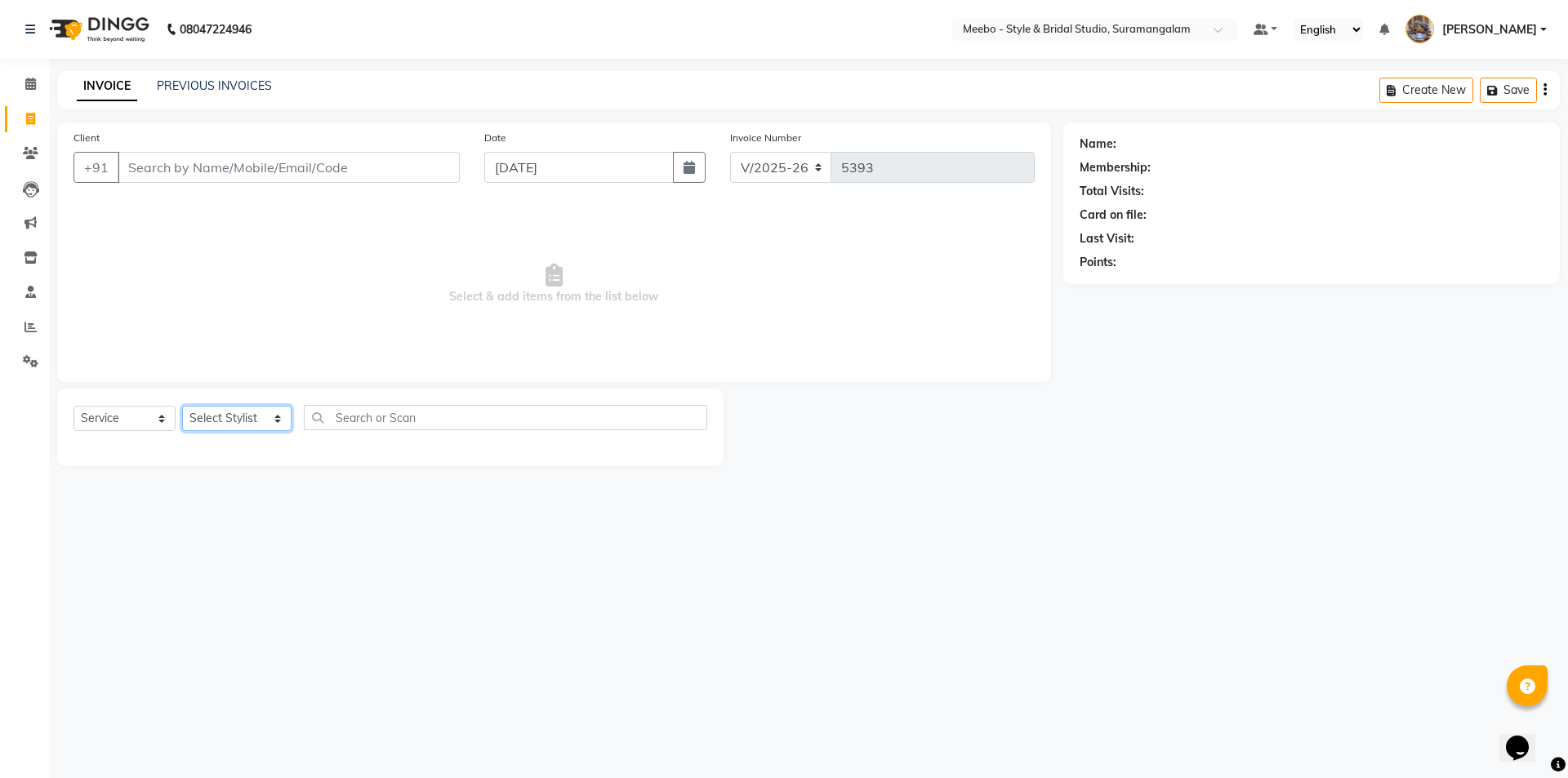
click at [233, 410] on select "Select Stylist Admin [PERSON_NAME] [PERSON_NAME] Manager [PERSON_NAME] [PERSON_…" at bounding box center [237, 418] width 110 height 25
click at [407, 274] on span "Select & add items from the list below" at bounding box center [554, 284] width 961 height 163
click at [212, 419] on select "Select Stylist Admin [PERSON_NAME] [PERSON_NAME] Manager [PERSON_NAME] [PERSON_…" at bounding box center [237, 418] width 110 height 25
select select "86903"
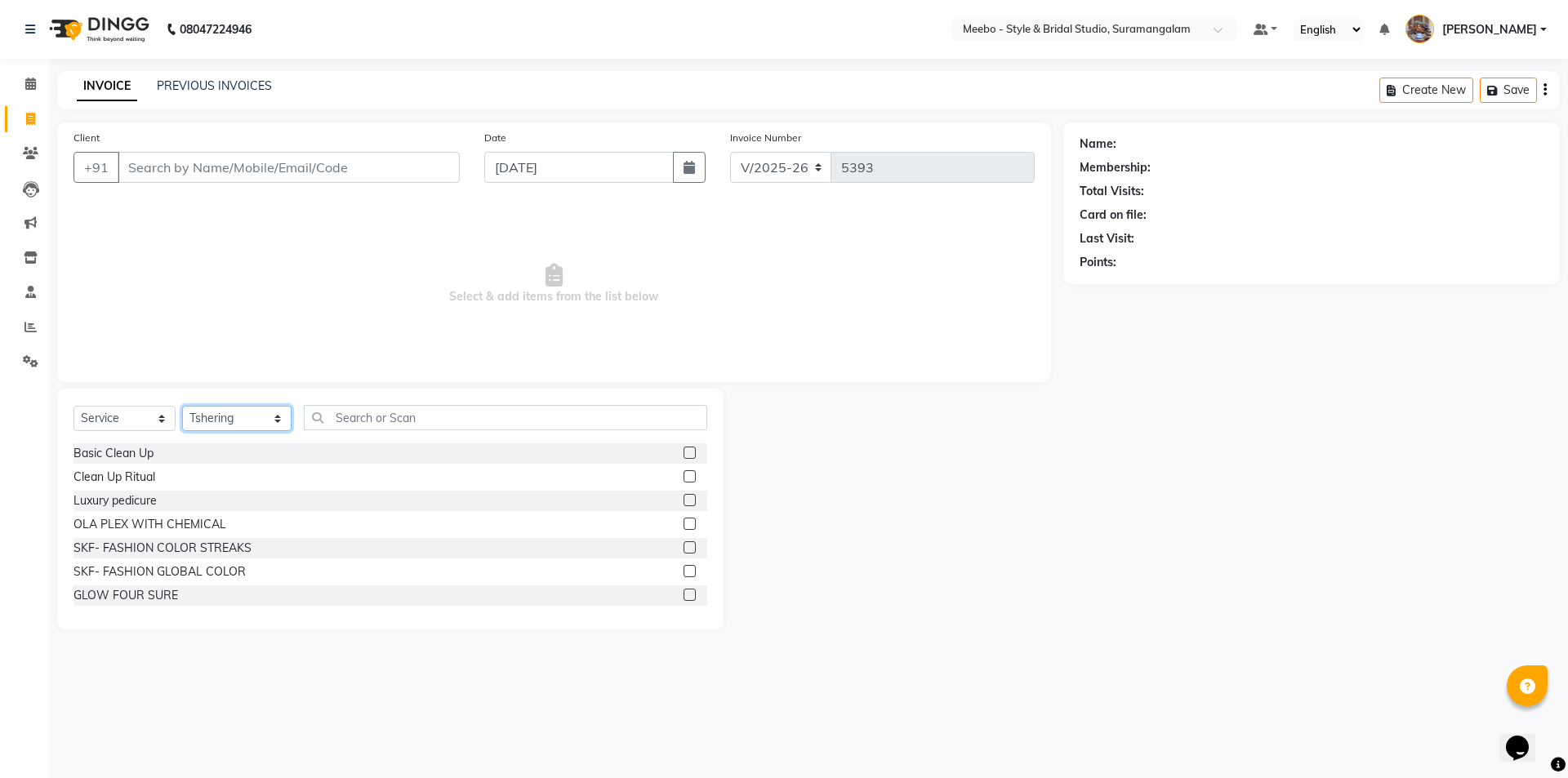
drag, startPoint x: 211, startPoint y: 417, endPoint x: 235, endPoint y: 420, distance: 24.2
click at [219, 417] on select "Select Stylist Admin [PERSON_NAME] [PERSON_NAME] Manager [PERSON_NAME] [PERSON_…" at bounding box center [237, 418] width 110 height 25
click at [381, 414] on input "text" at bounding box center [505, 417] width 403 height 25
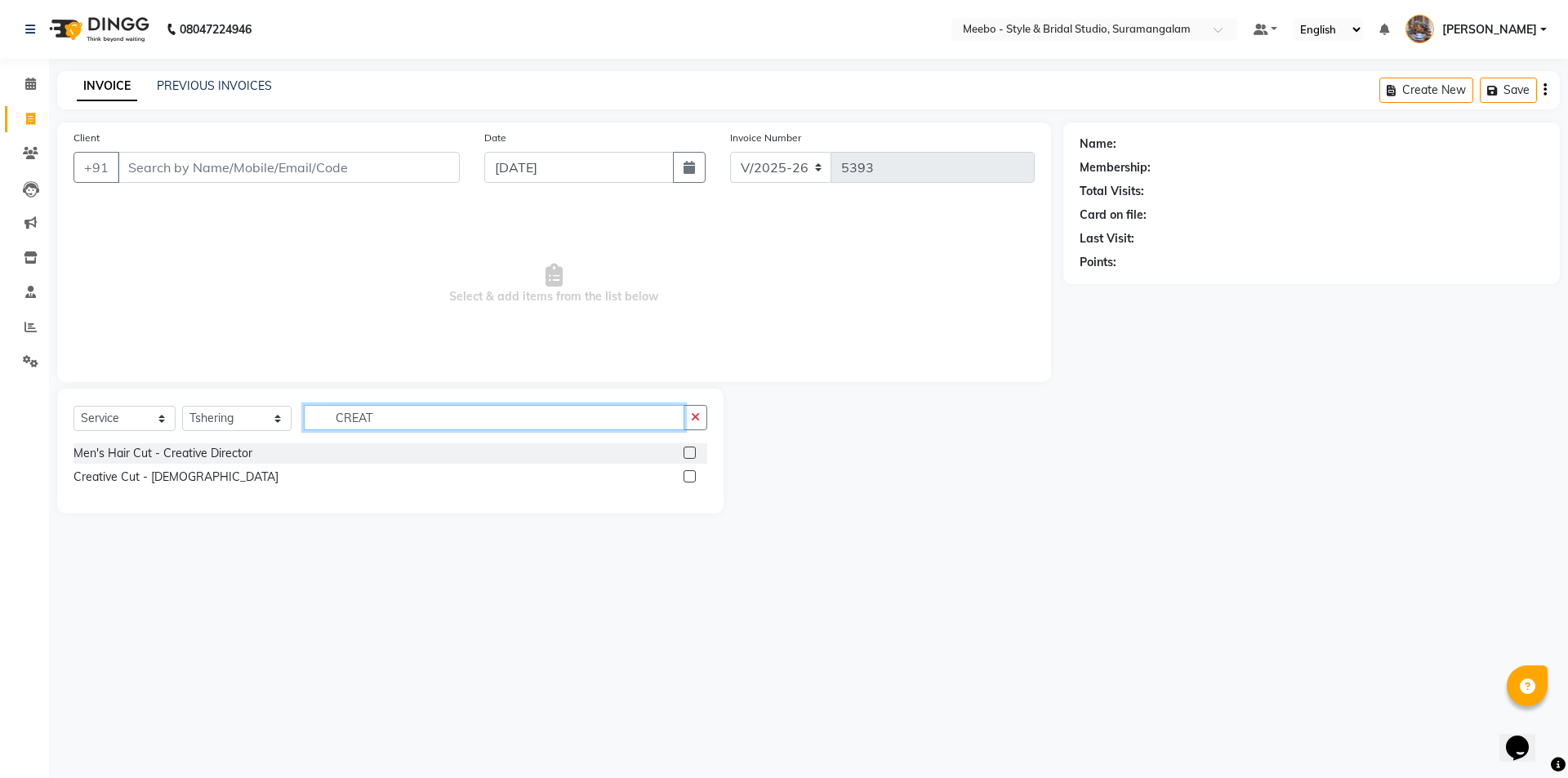
type input "CREAT"
click at [685, 452] on label at bounding box center [689, 452] width 12 height 12
click at [685, 452] on input "checkbox" at bounding box center [688, 453] width 11 height 11
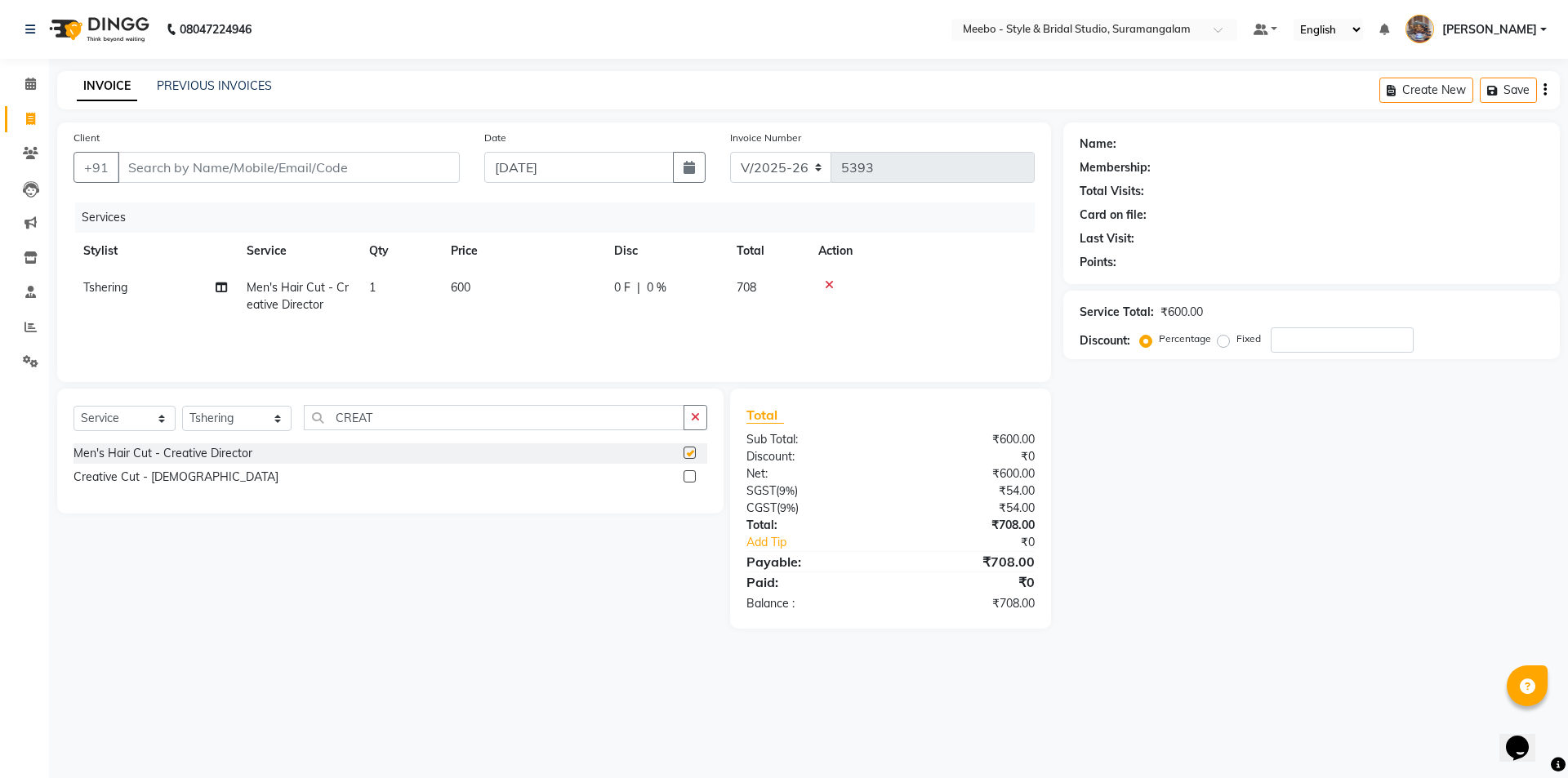
checkbox input "false"
click at [392, 420] on input "CREAT" at bounding box center [494, 417] width 381 height 25
type input "C"
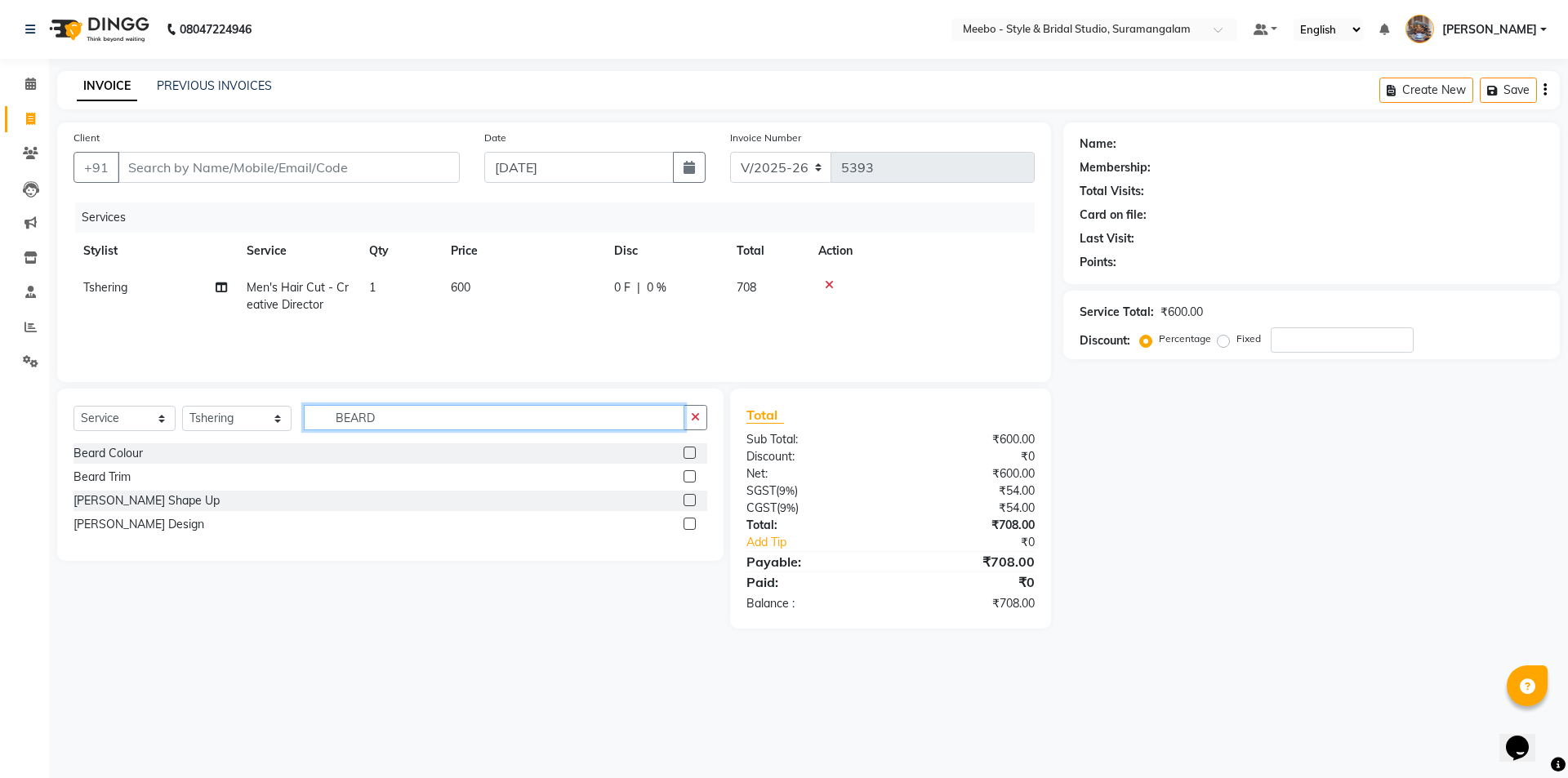
type input "BEARD"
click at [688, 521] on label at bounding box center [689, 524] width 12 height 12
click at [688, 521] on input "checkbox" at bounding box center [688, 524] width 11 height 11
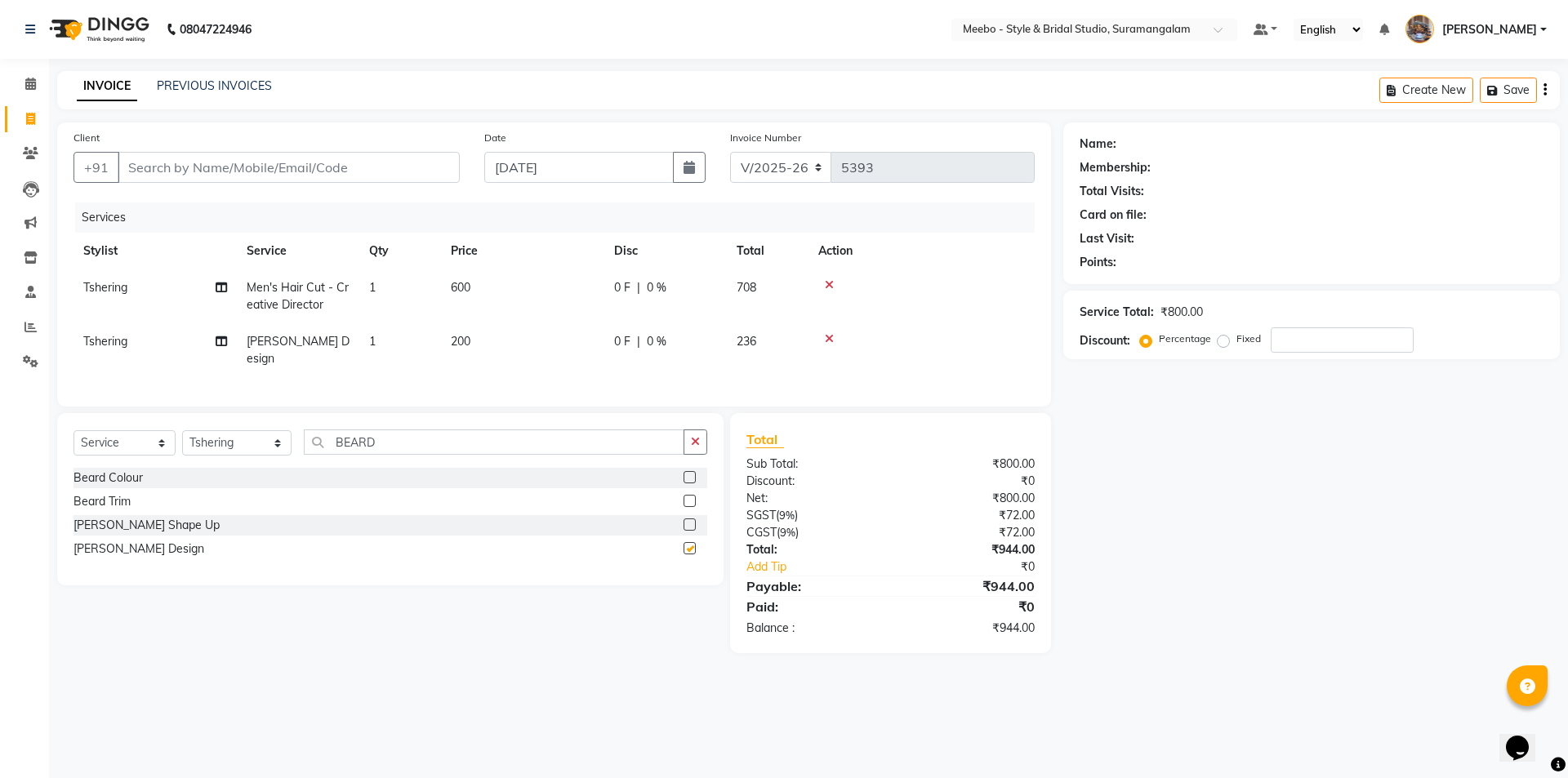
checkbox input "false"
click at [205, 166] on input "Client" at bounding box center [288, 167] width 342 height 31
type input "8"
type input "0"
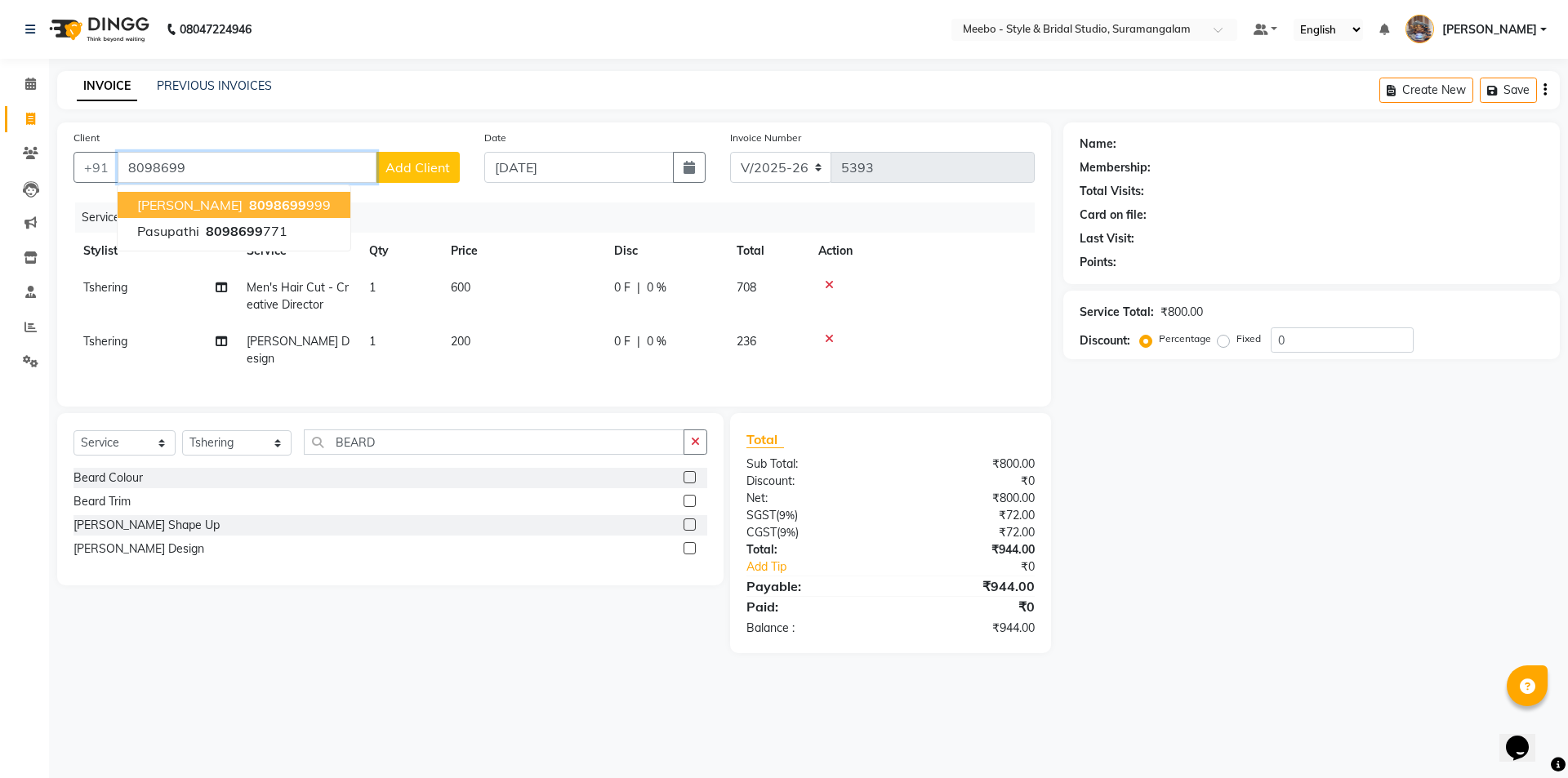
click at [249, 199] on span "8098699" at bounding box center [278, 205] width 57 height 17
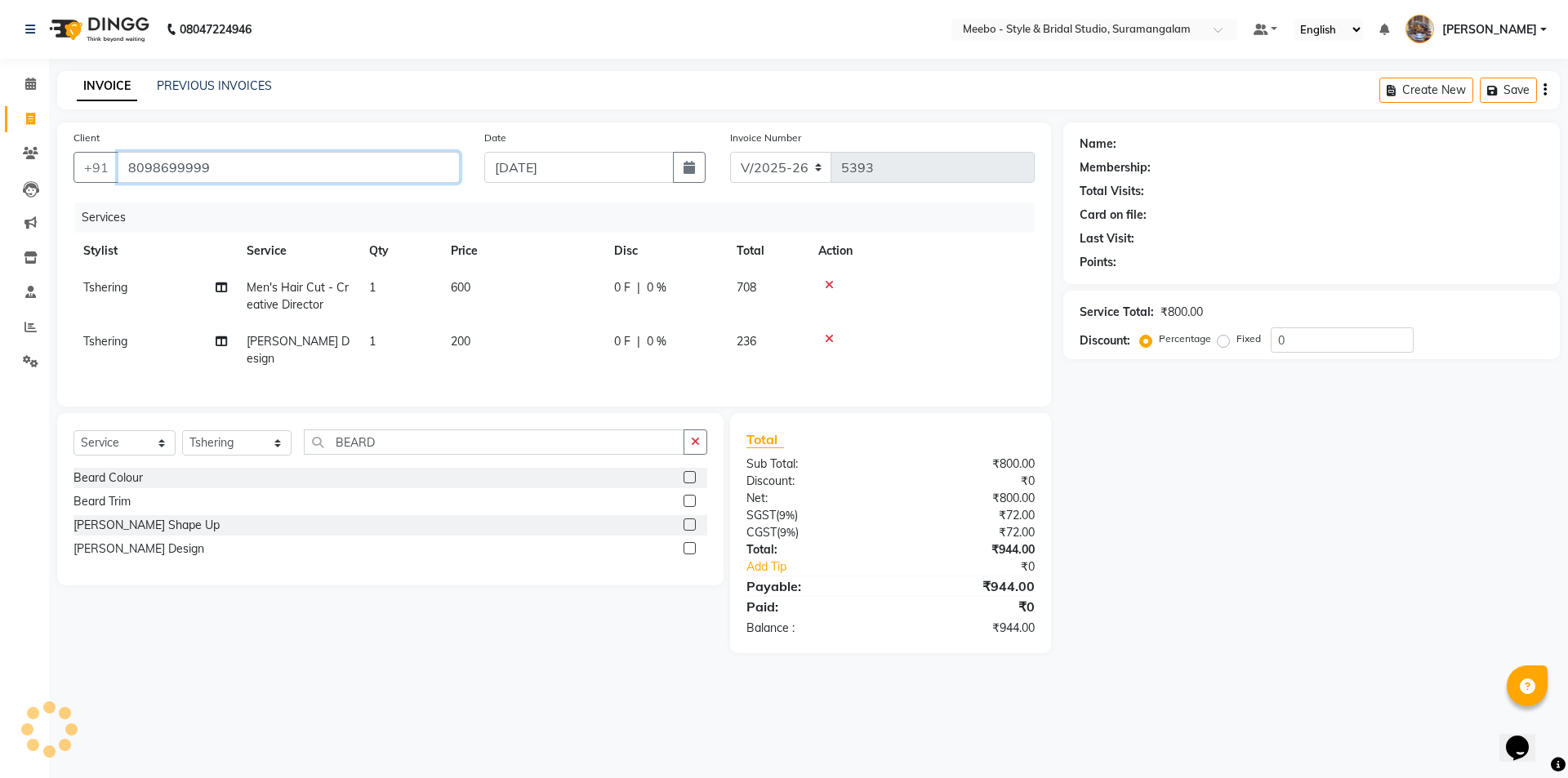
type input "8098699999"
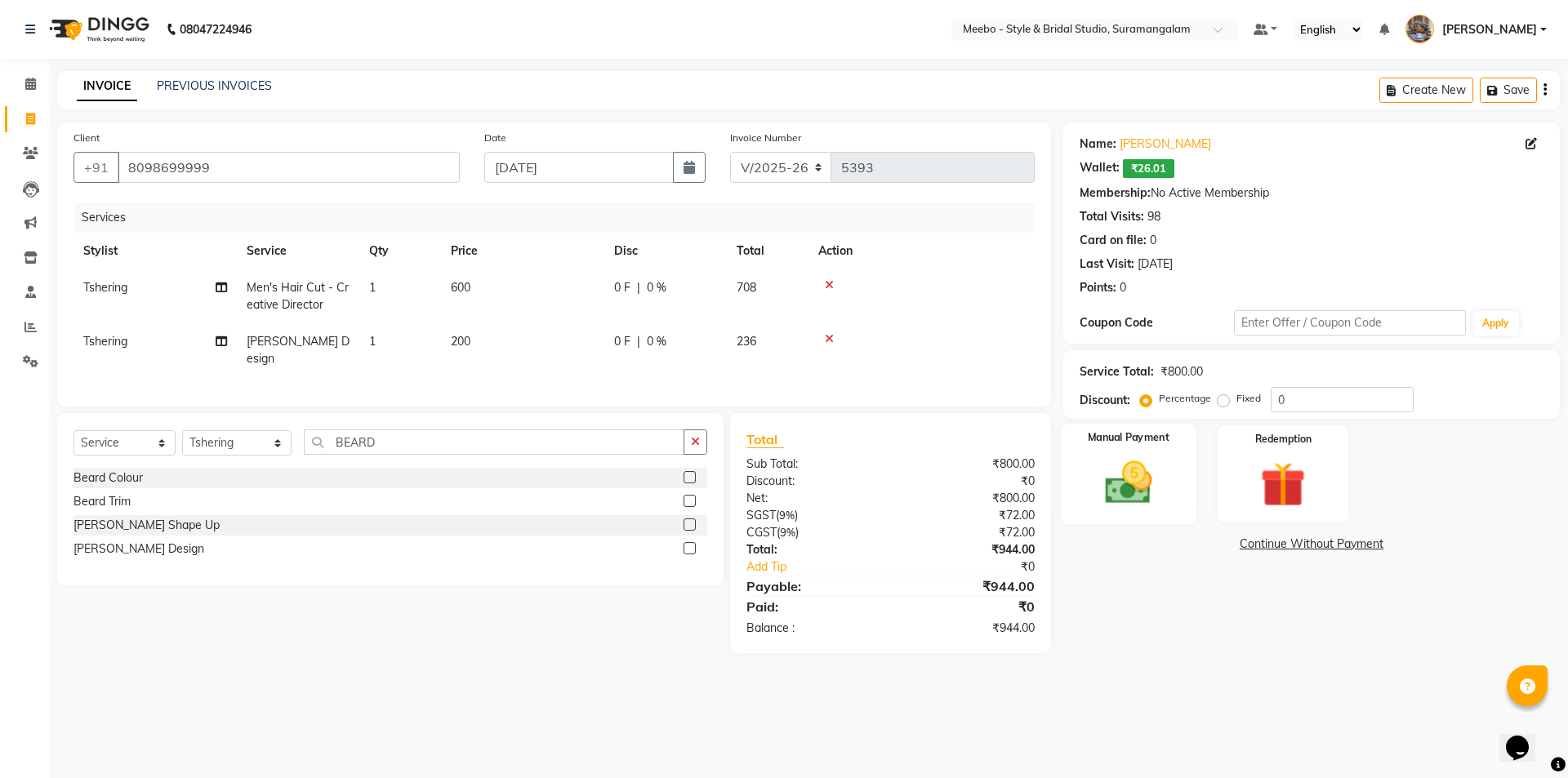
click at [1133, 495] on img at bounding box center [1127, 482] width 76 height 54
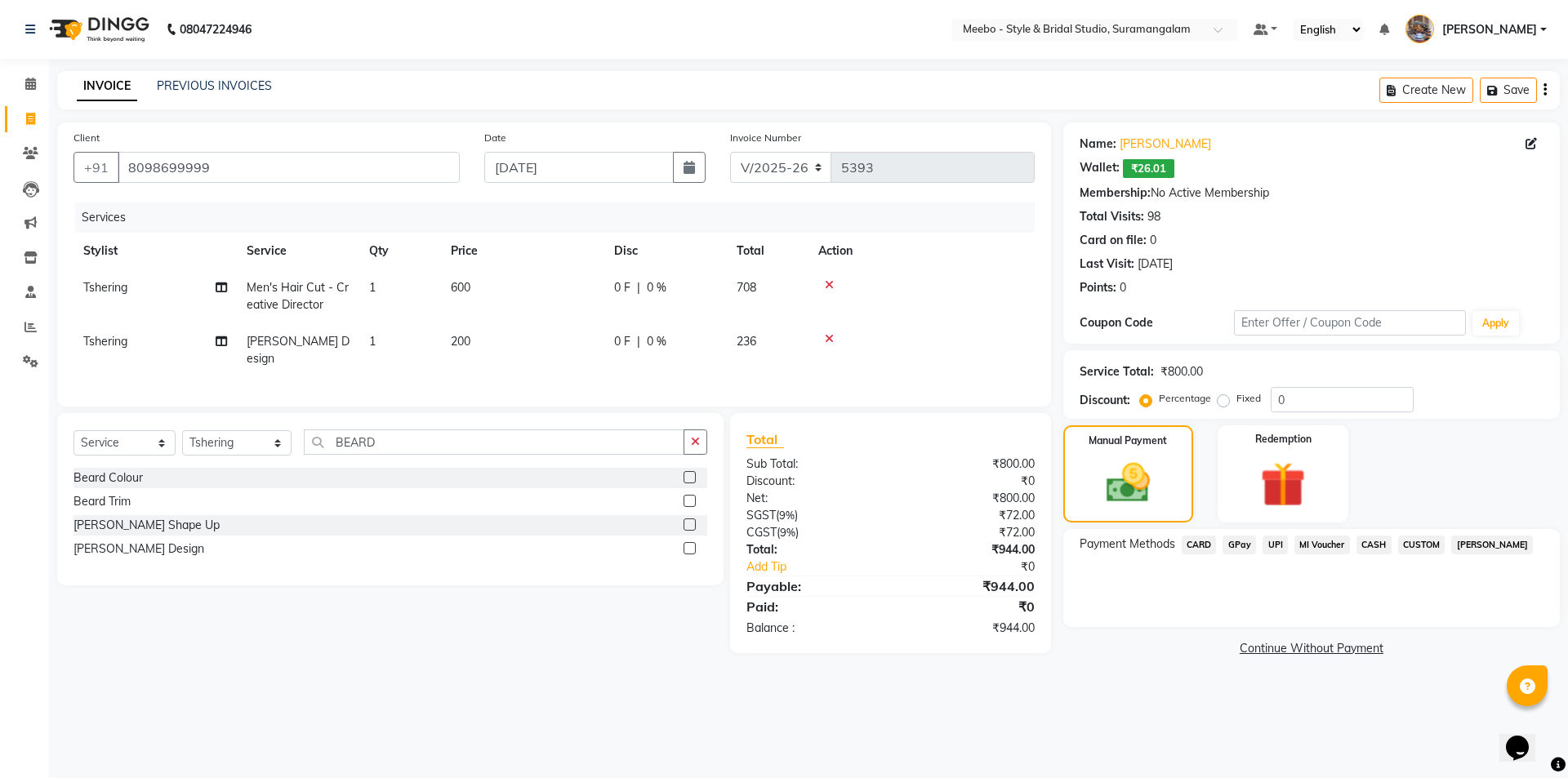
click at [1191, 544] on span "CARD" at bounding box center [1199, 544] width 35 height 19
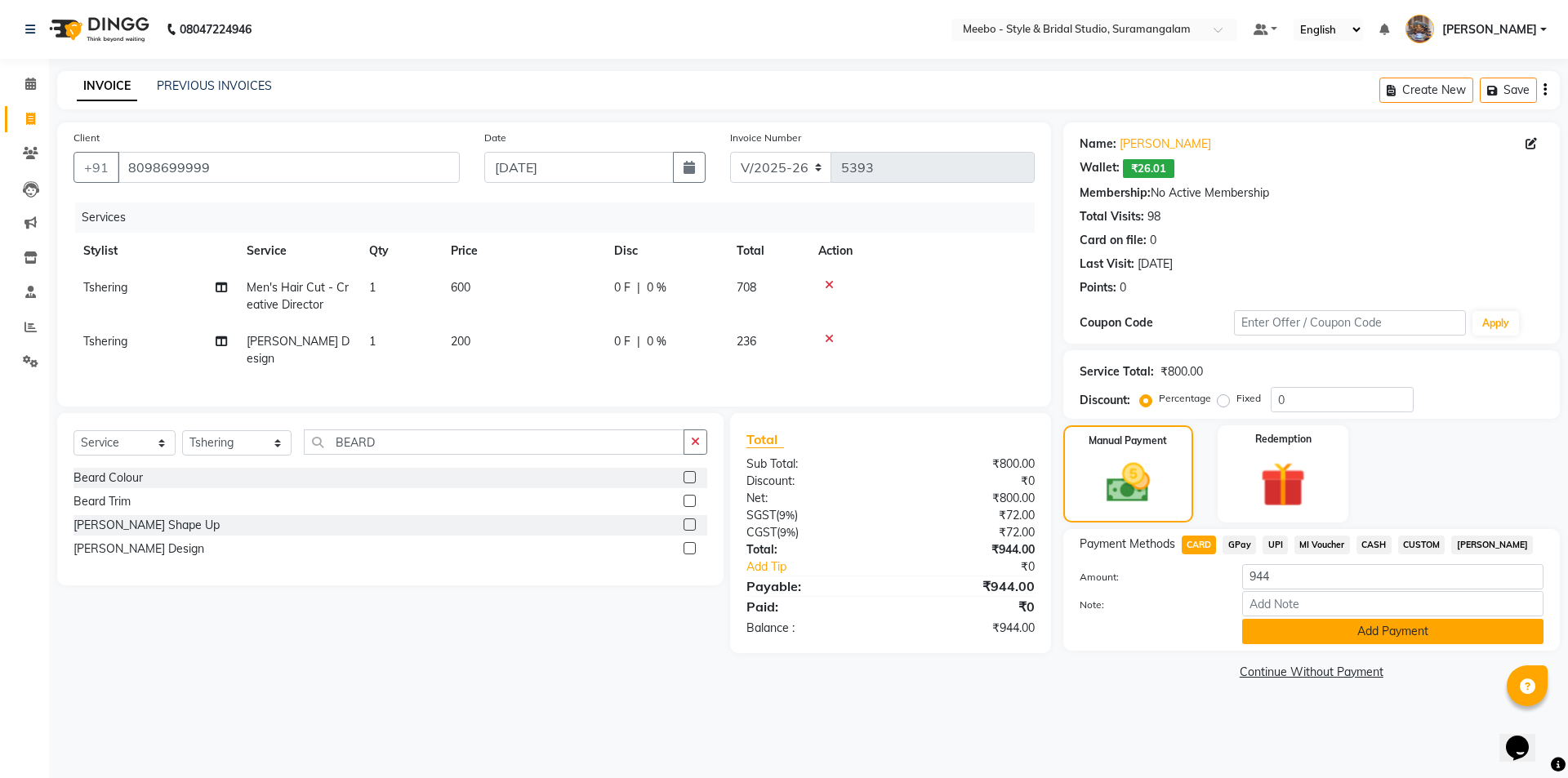
click at [1372, 632] on button "Add Payment" at bounding box center [1393, 631] width 301 height 25
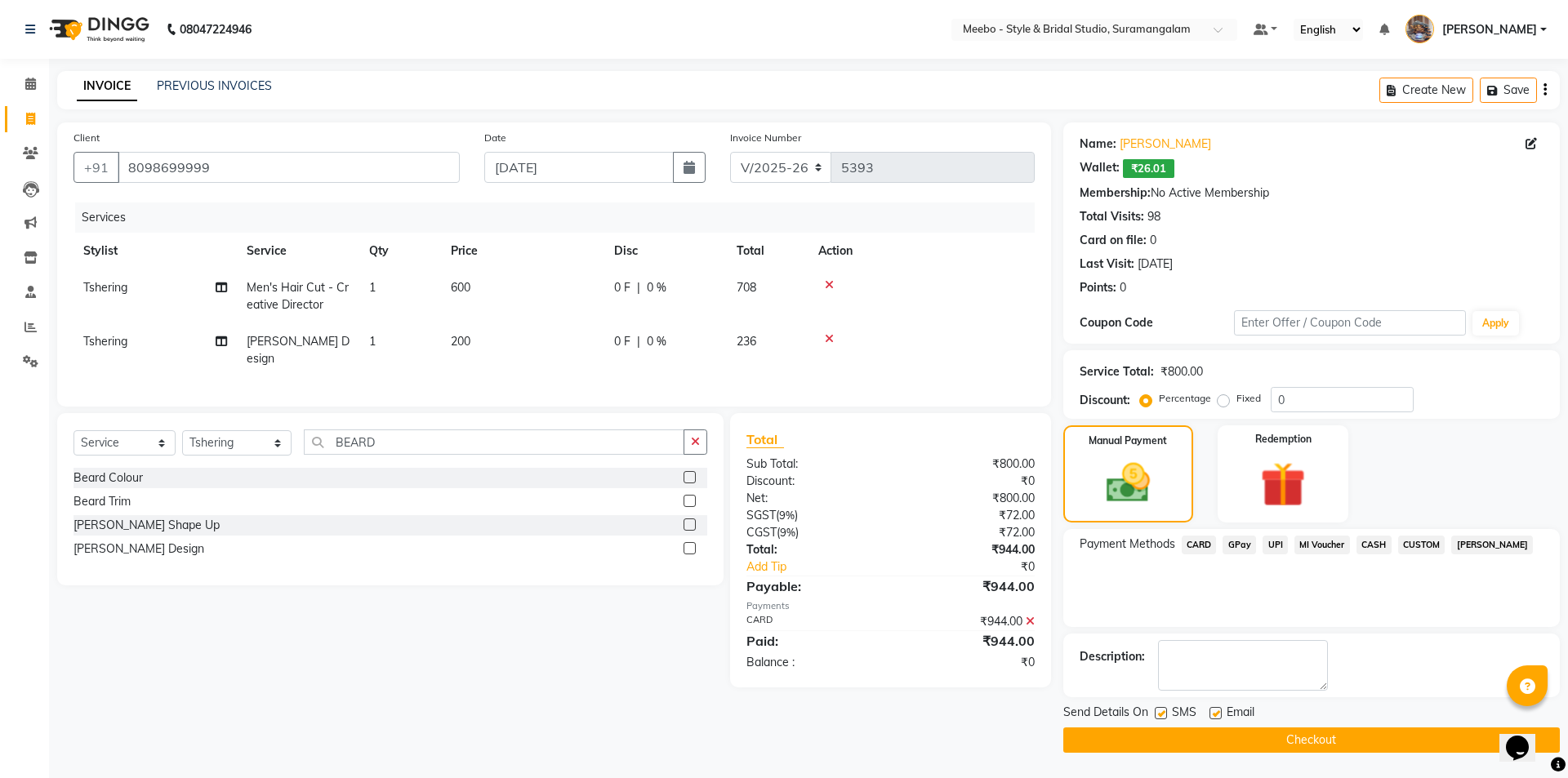
click at [1283, 731] on button "Checkout" at bounding box center [1311, 740] width 496 height 25
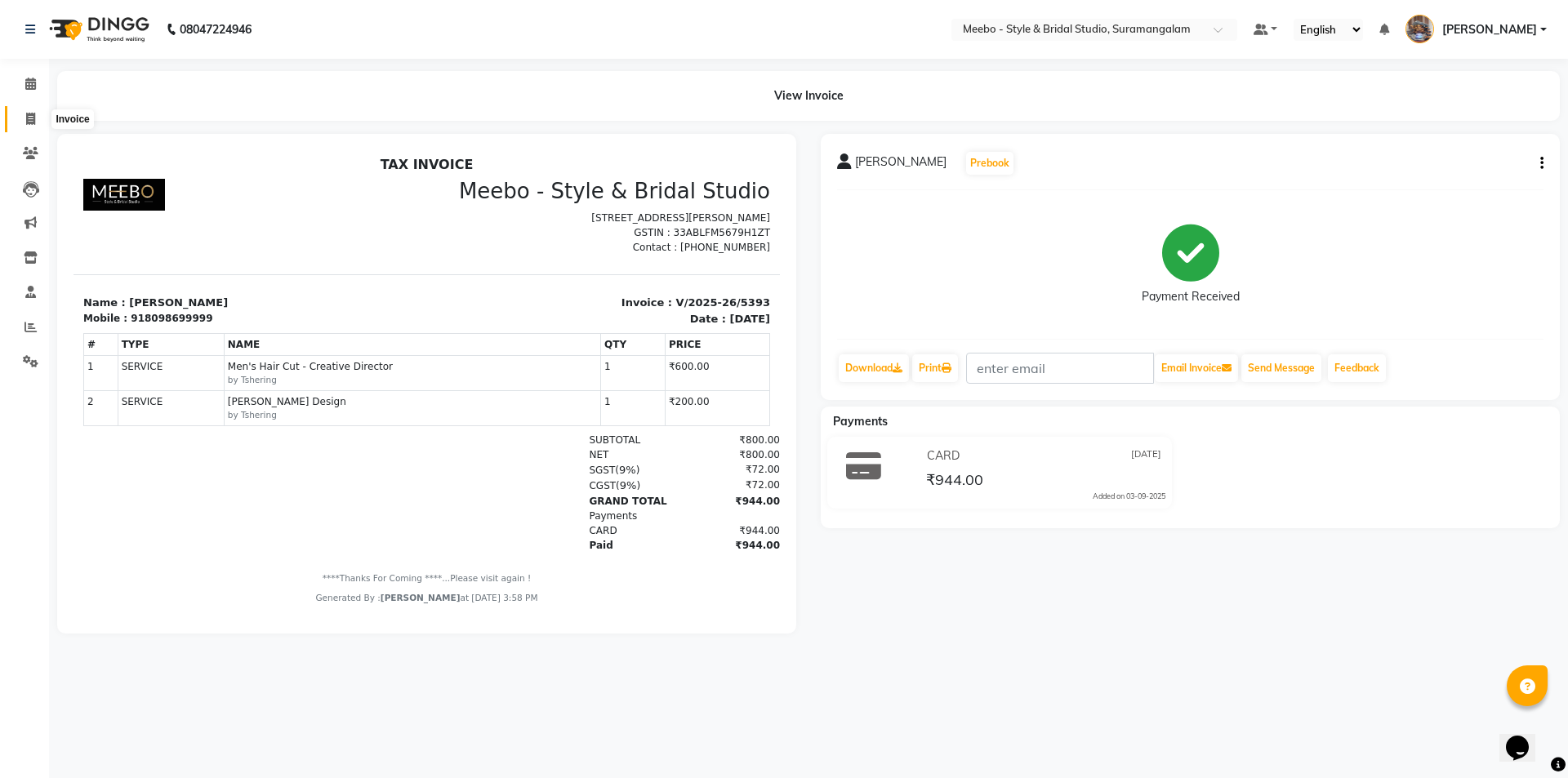
click at [30, 115] on icon at bounding box center [30, 119] width 9 height 12
select select "service"
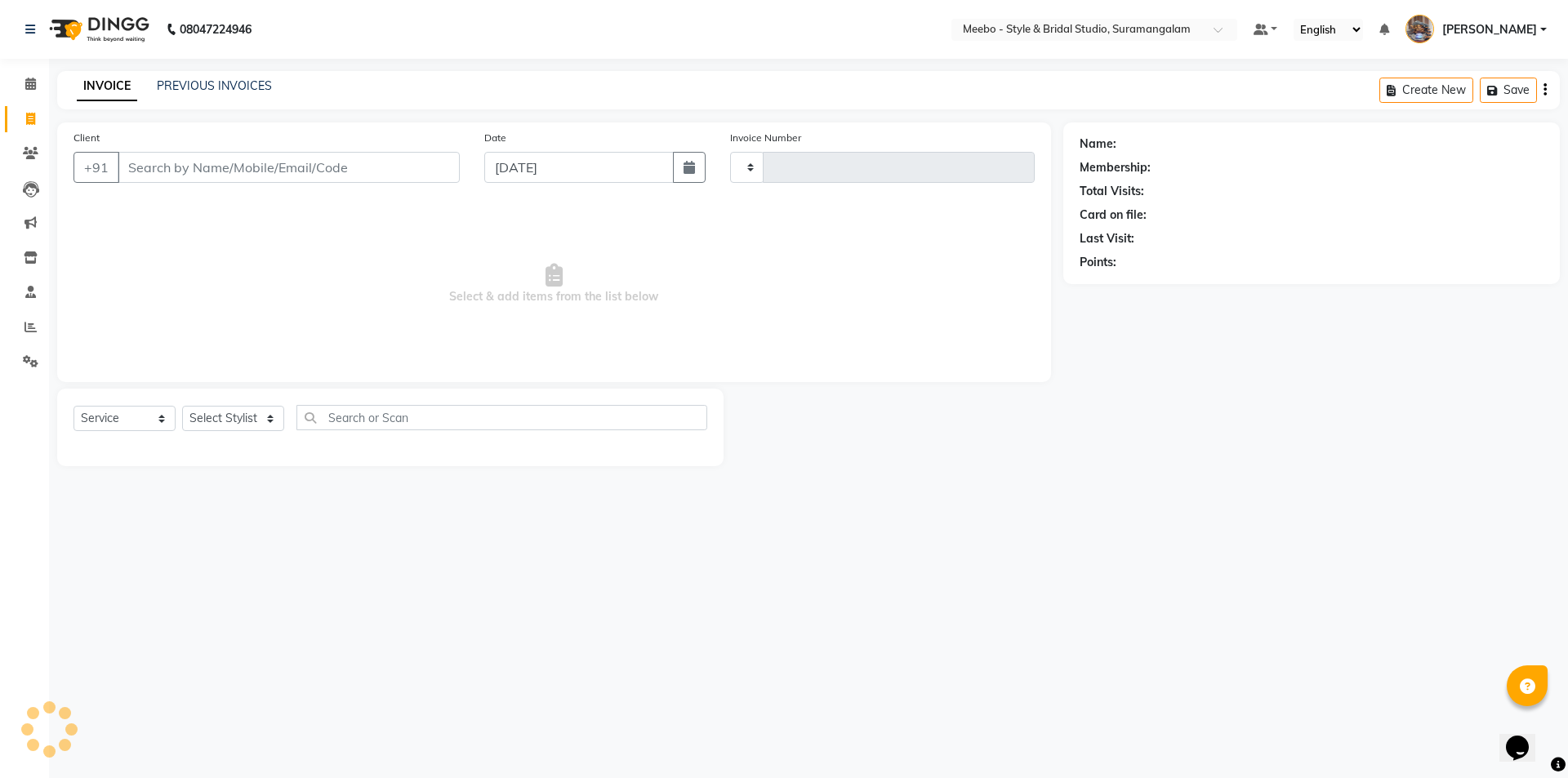
type input "5394"
select select "12"
click at [231, 413] on select "Select Stylist Admin [PERSON_NAME] [PERSON_NAME] Manager [PERSON_NAME] [PERSON_…" at bounding box center [237, 418] width 110 height 25
select select "86903"
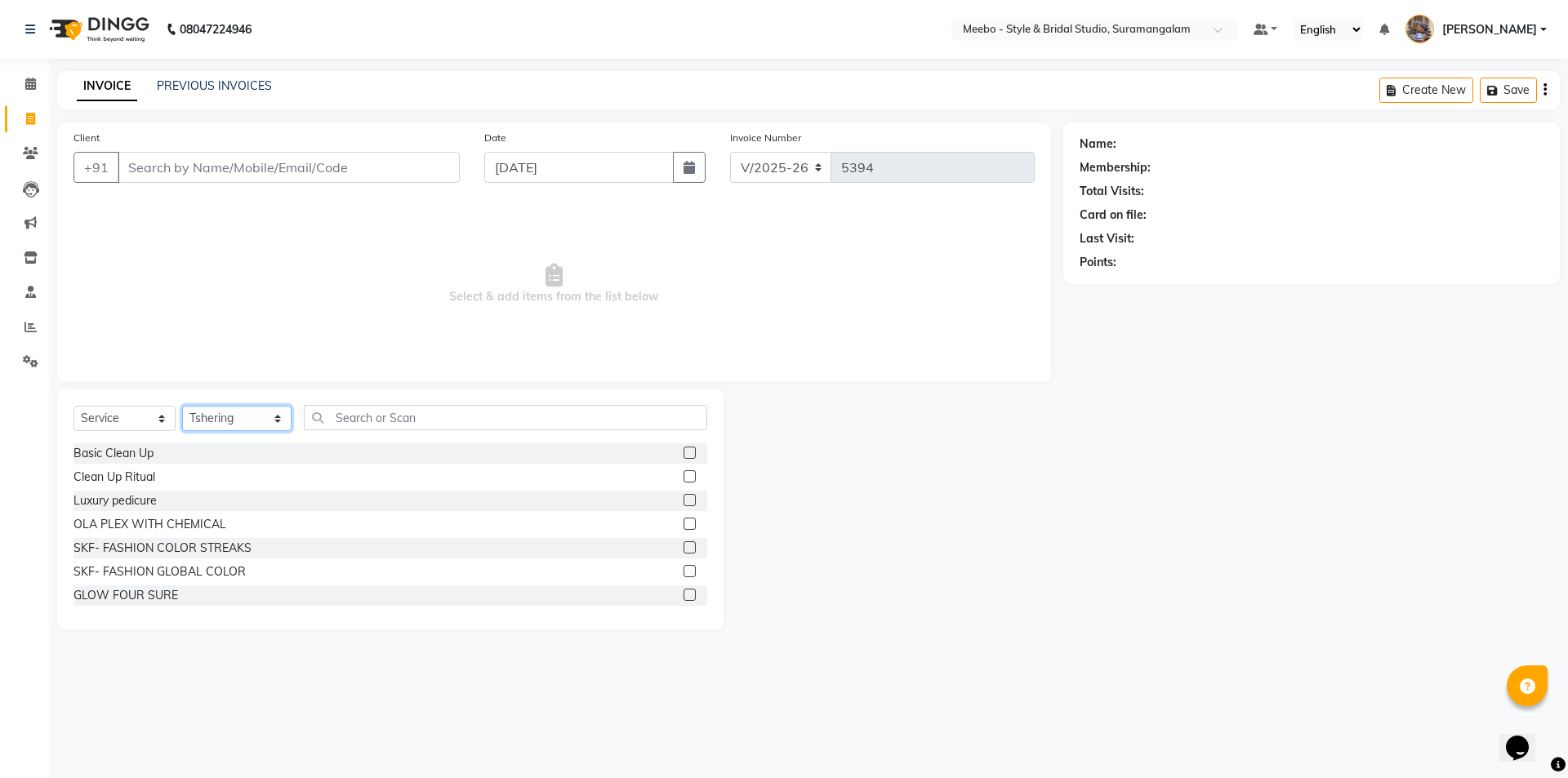
drag, startPoint x: 231, startPoint y: 413, endPoint x: 249, endPoint y: 411, distance: 18.1
click at [232, 413] on select "Select Stylist Admin [PERSON_NAME] [PERSON_NAME] Manager [PERSON_NAME] [PERSON_…" at bounding box center [237, 418] width 110 height 25
click at [380, 416] on input "text" at bounding box center [505, 417] width 403 height 25
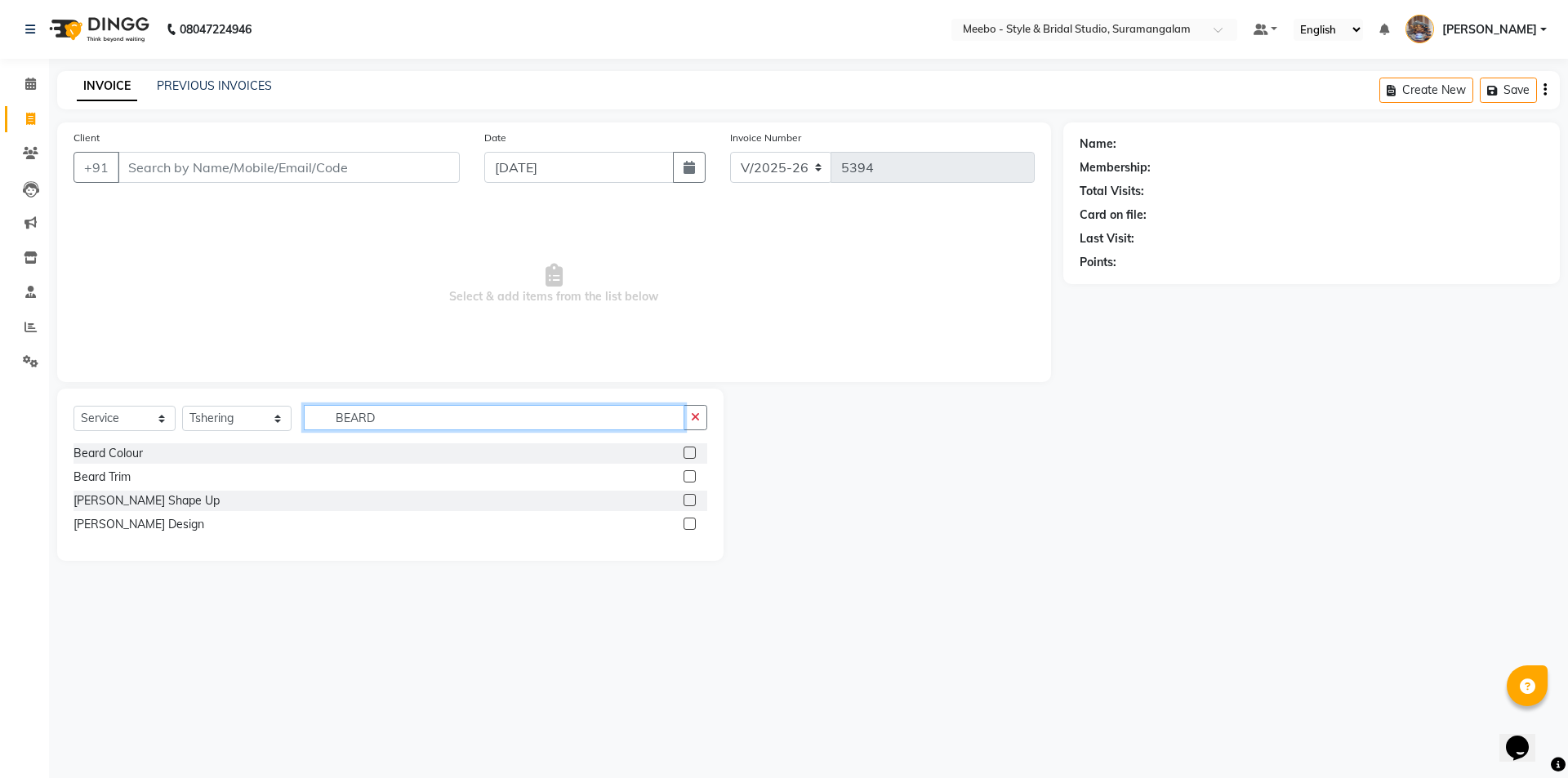
type input "BEARD"
click at [690, 475] on label at bounding box center [689, 476] width 12 height 12
click at [690, 475] on input "checkbox" at bounding box center [688, 477] width 11 height 11
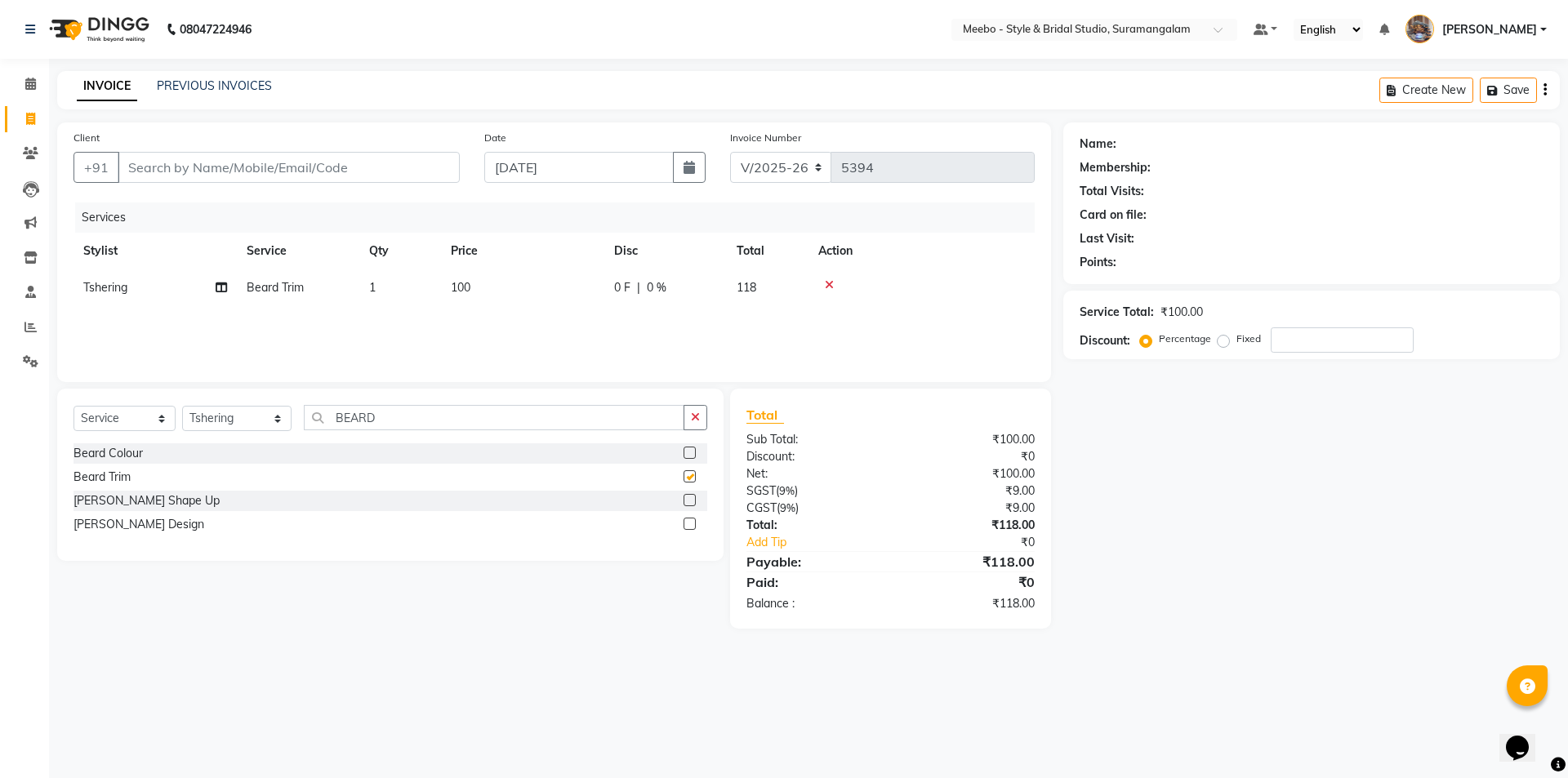
checkbox input "false"
click at [508, 291] on td "100" at bounding box center [522, 288] width 163 height 37
select select "86903"
click at [579, 291] on input "100" at bounding box center [599, 292] width 144 height 25
type input "150"
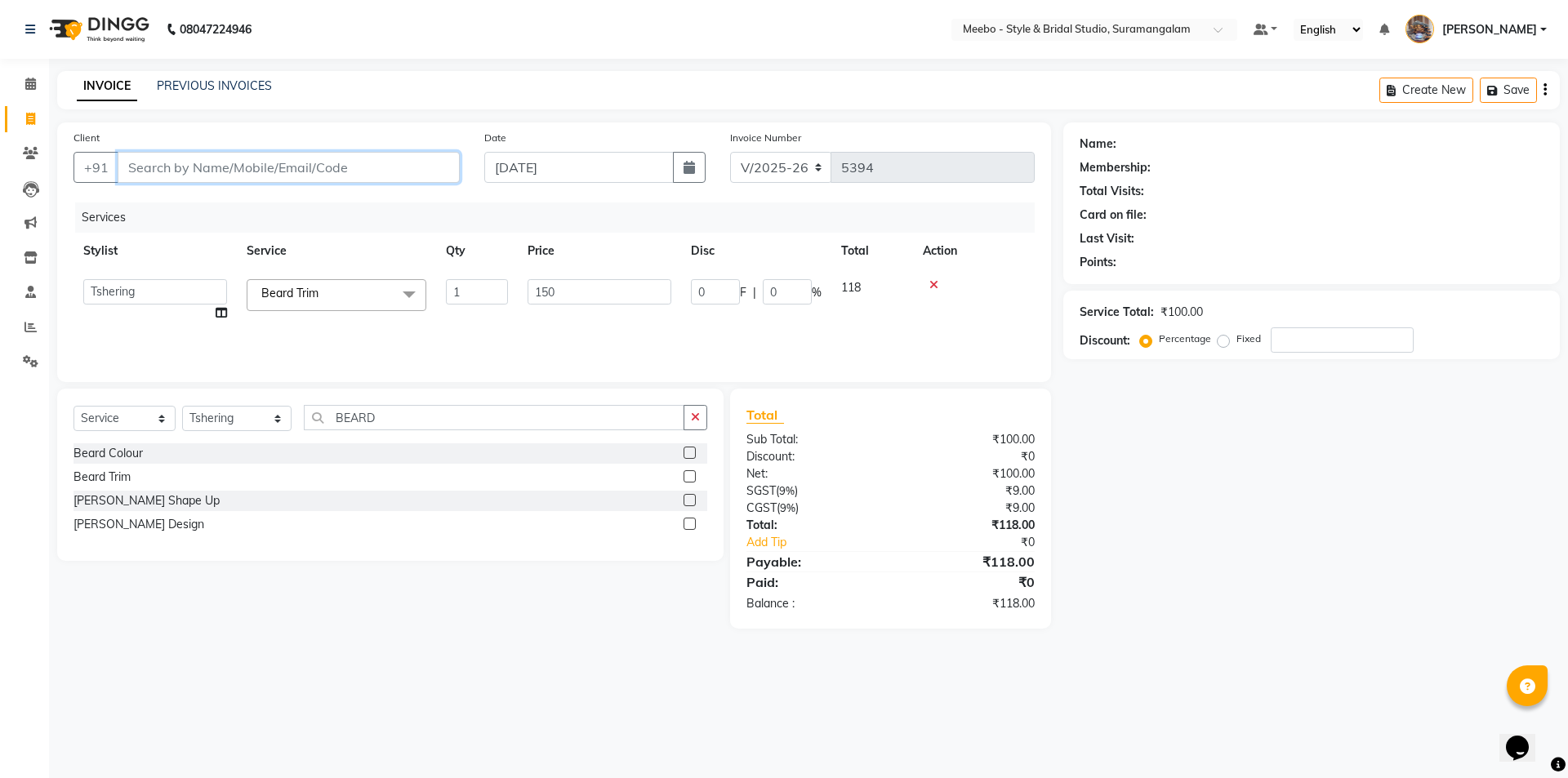
click at [187, 163] on input "Client" at bounding box center [288, 167] width 342 height 31
type input "9"
type input "0"
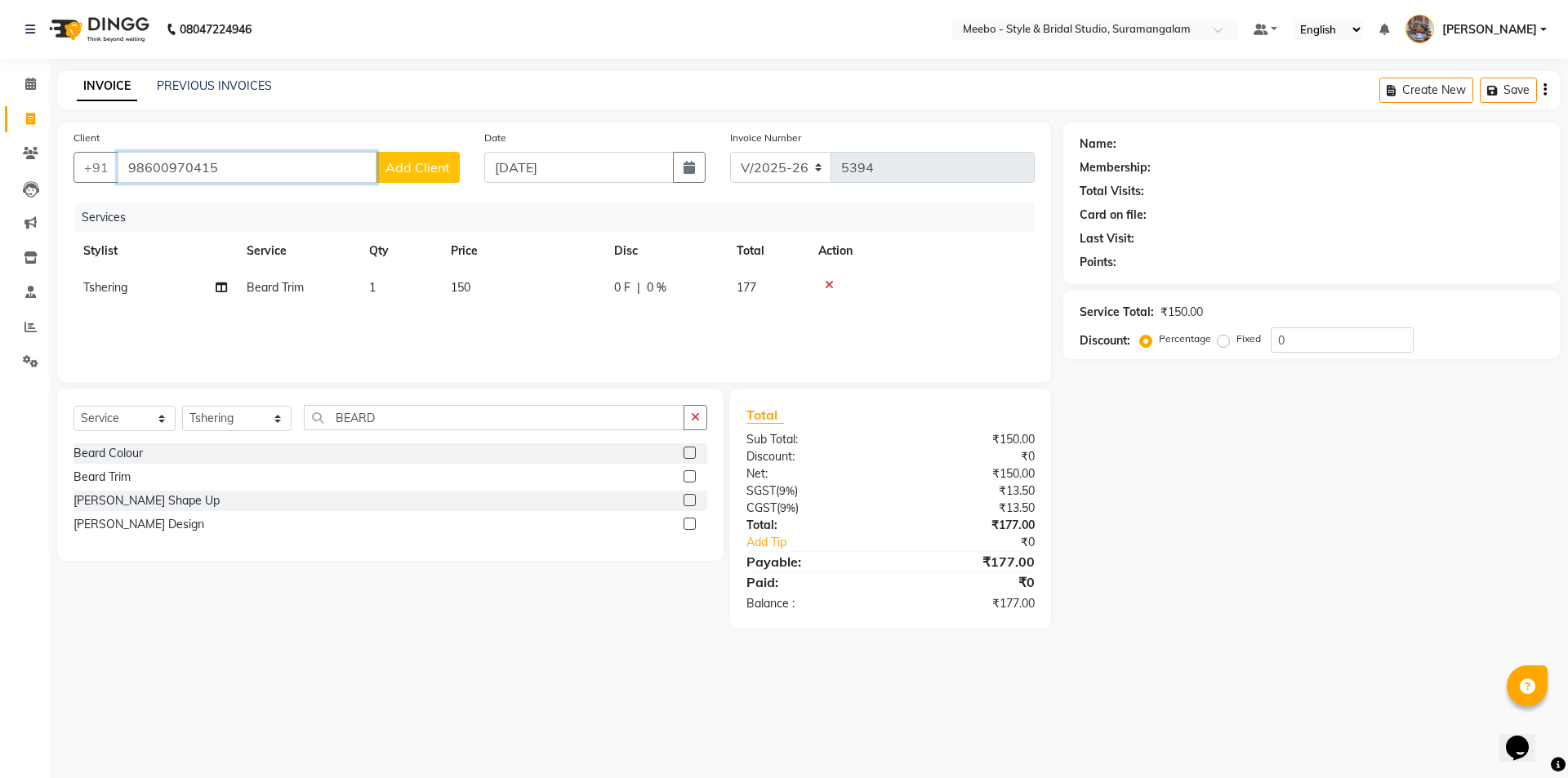
type input "98600970415"
click at [422, 166] on span "Add Client" at bounding box center [418, 167] width 65 height 17
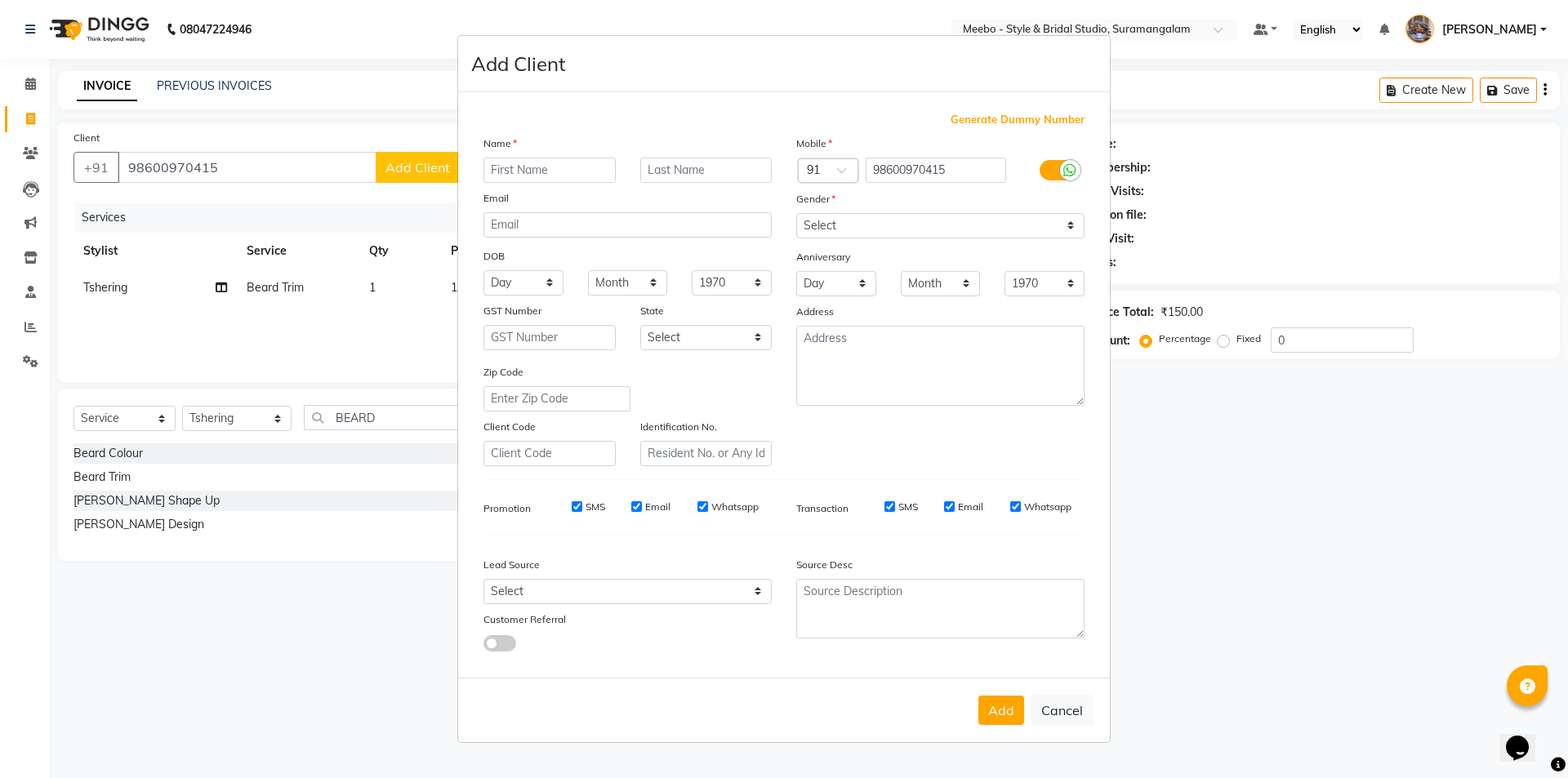
click at [568, 170] on input "text" at bounding box center [549, 170] width 132 height 25
type input "VIMAL"
click at [946, 214] on select "Select Male Female Other Prefer Not To Say" at bounding box center [939, 225] width 288 height 25
select select "male"
click at [796, 213] on select "Select Male Female Other Prefer Not To Say" at bounding box center [939, 225] width 288 height 25
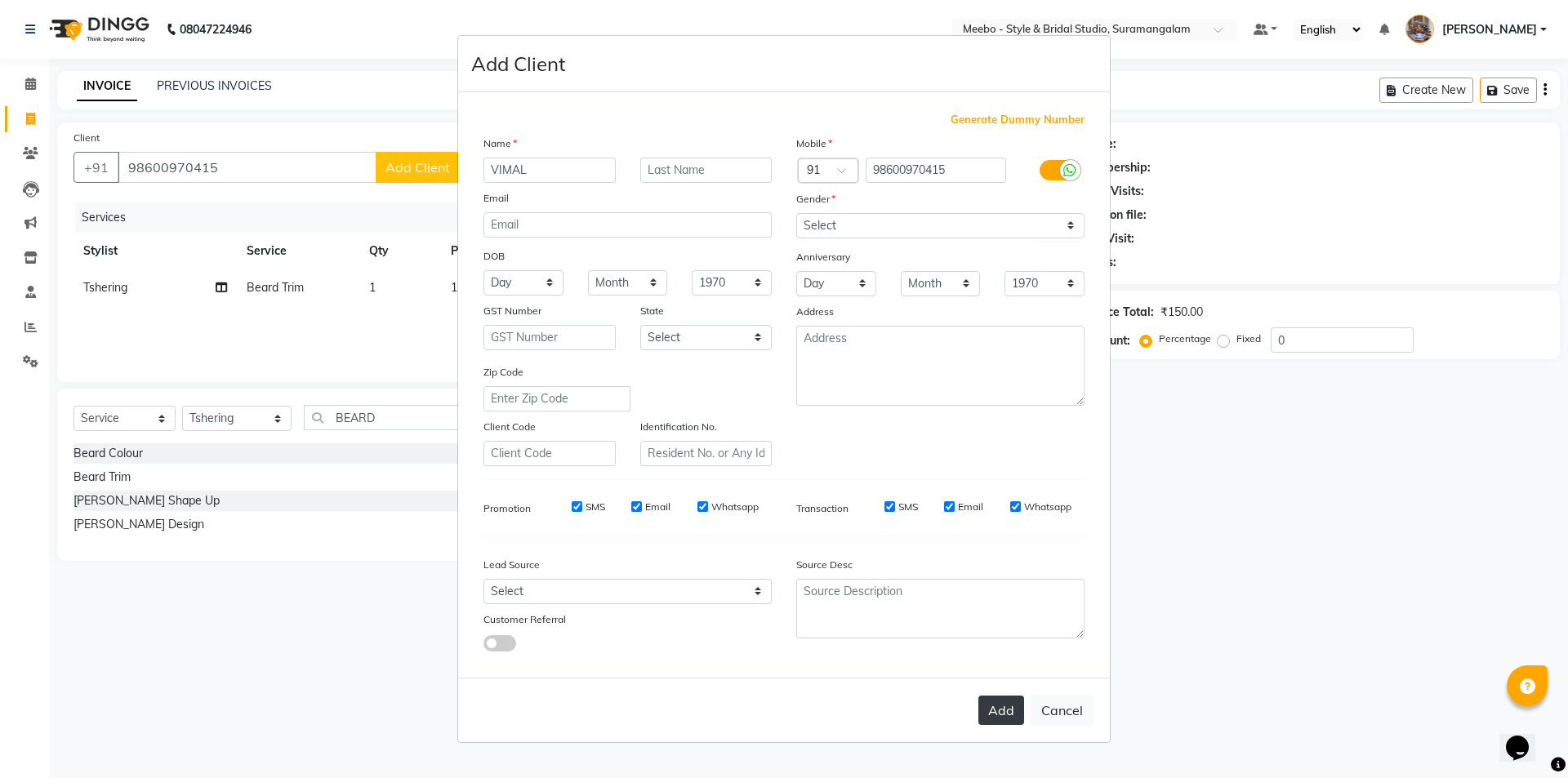
click at [1009, 707] on button "Add" at bounding box center [1000, 710] width 46 height 29
select select
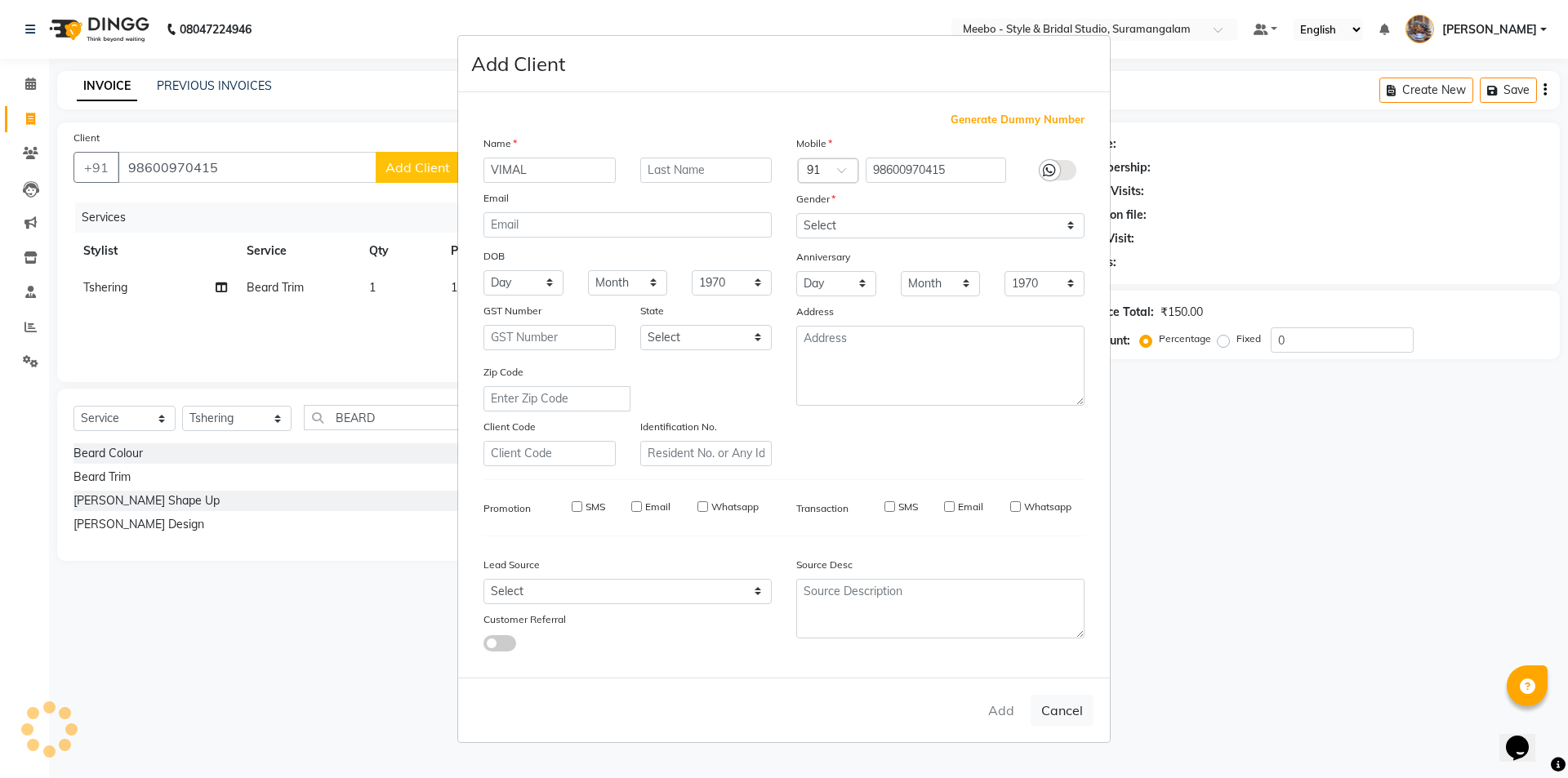
select select
checkbox input "false"
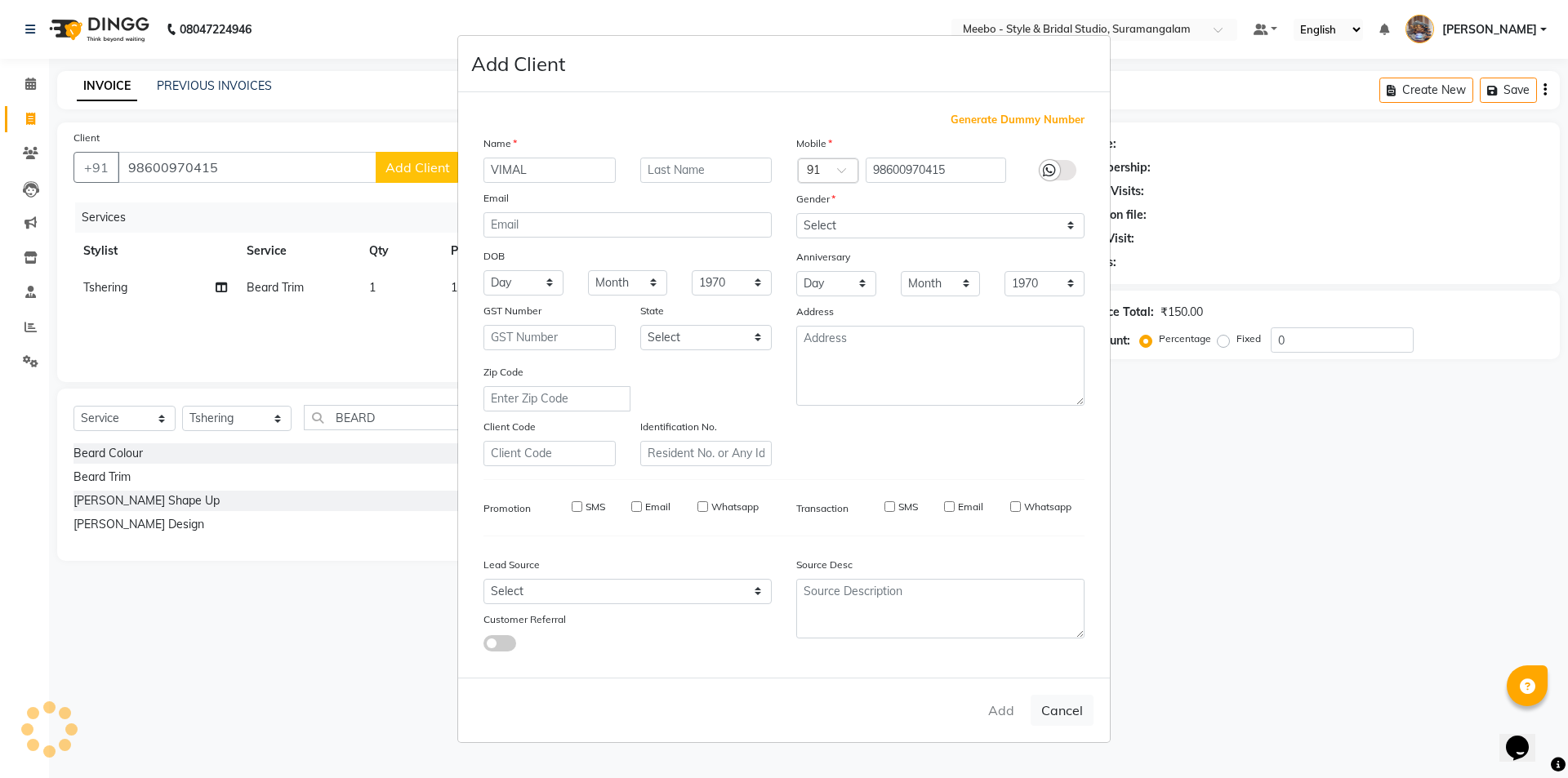
checkbox input "false"
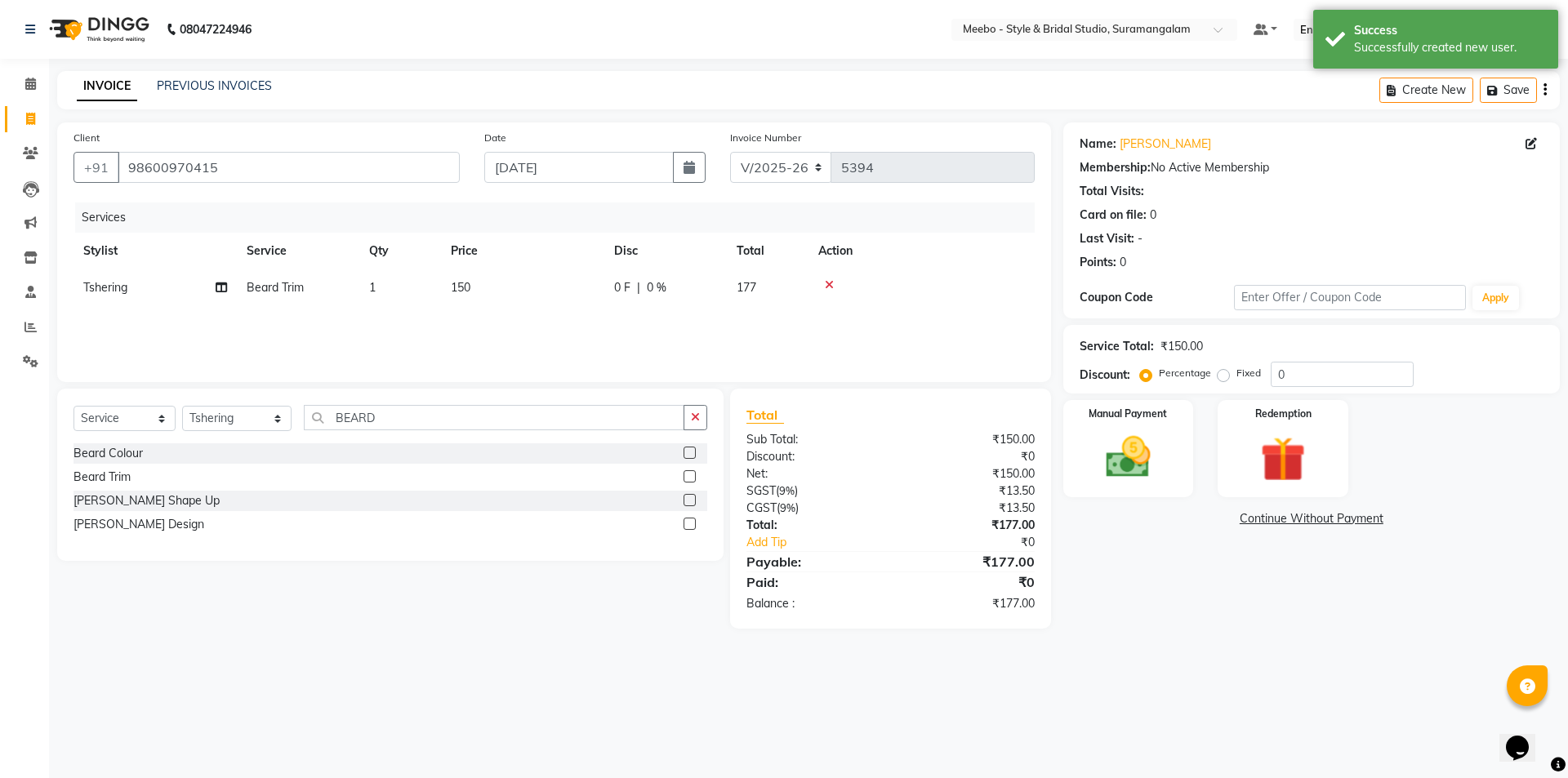
click at [693, 499] on label at bounding box center [689, 500] width 12 height 12
click at [693, 499] on input "checkbox" at bounding box center [688, 500] width 11 height 11
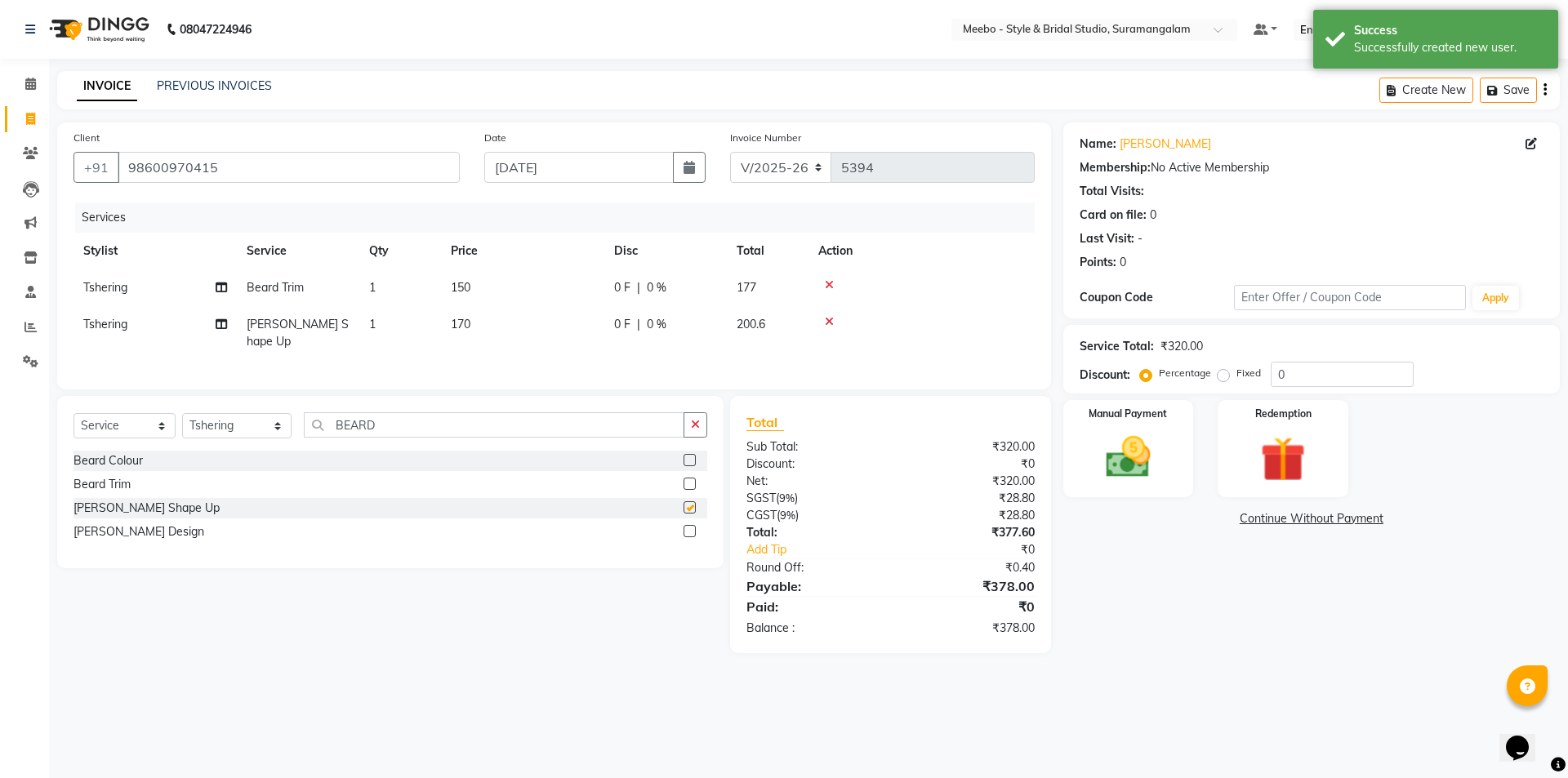
checkbox input "false"
click at [830, 280] on icon at bounding box center [829, 285] width 9 height 12
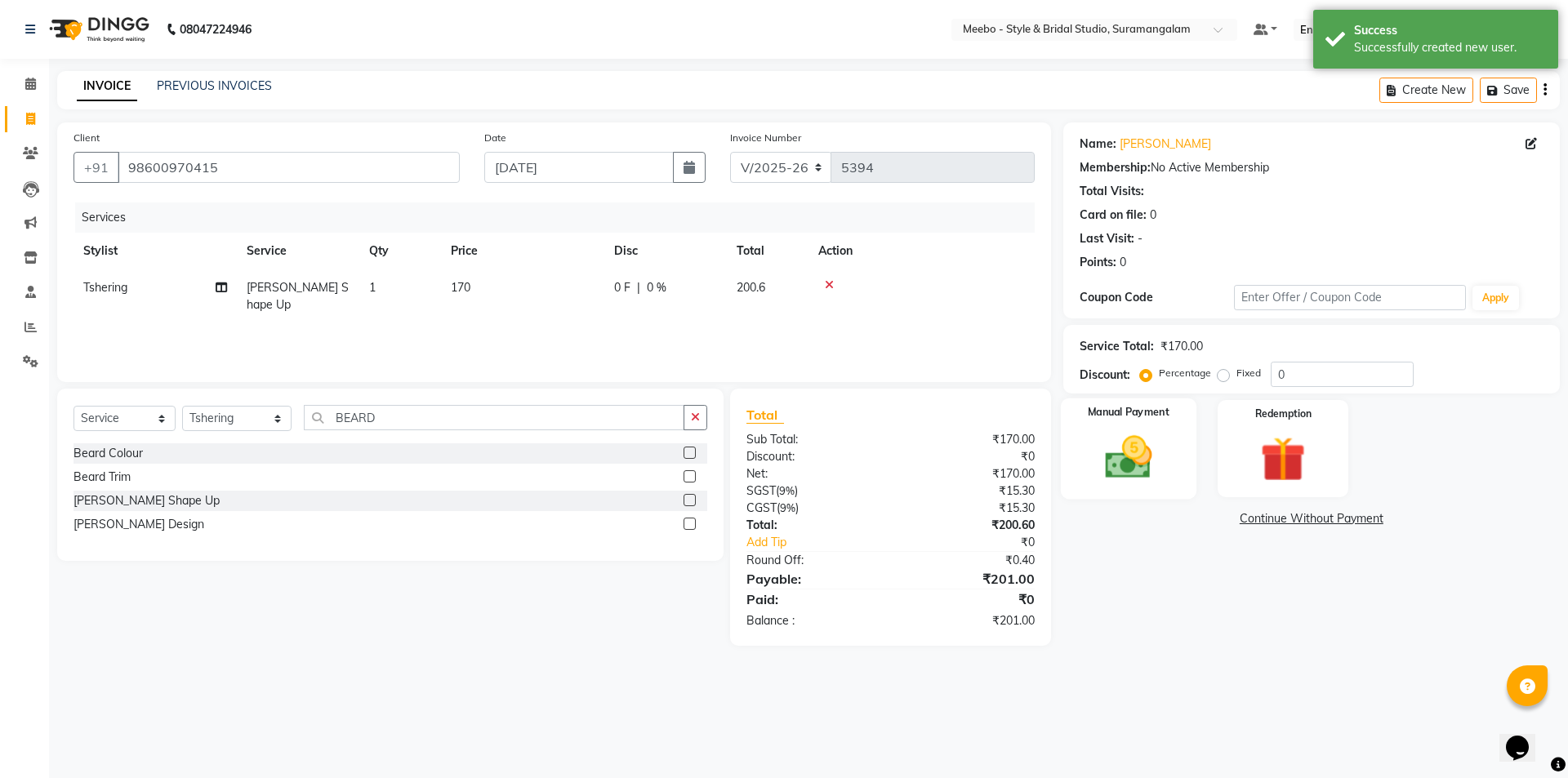
click at [1127, 465] on img at bounding box center [1127, 457] width 76 height 54
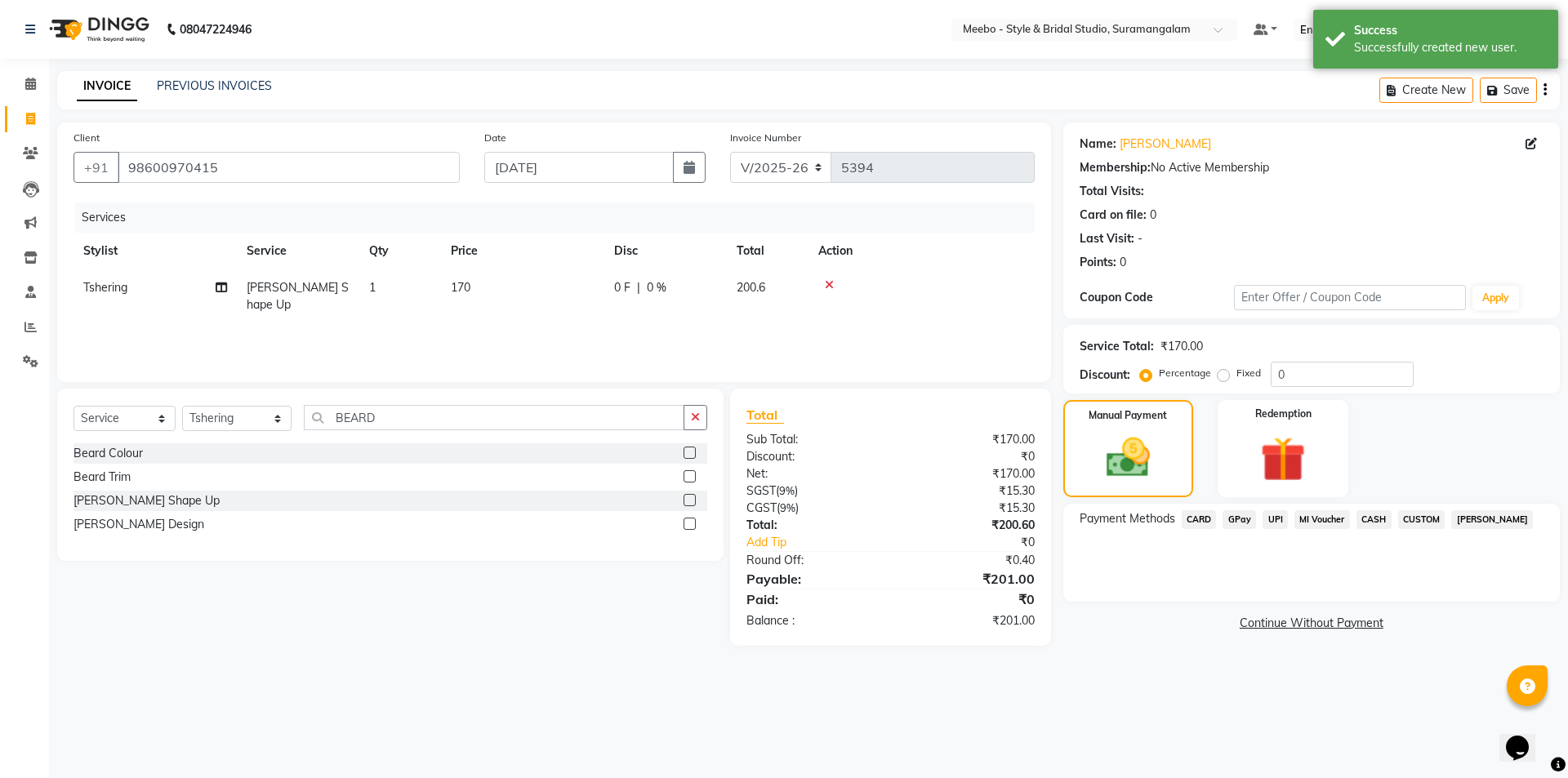
click at [1380, 518] on span "CASH" at bounding box center [1373, 519] width 35 height 19
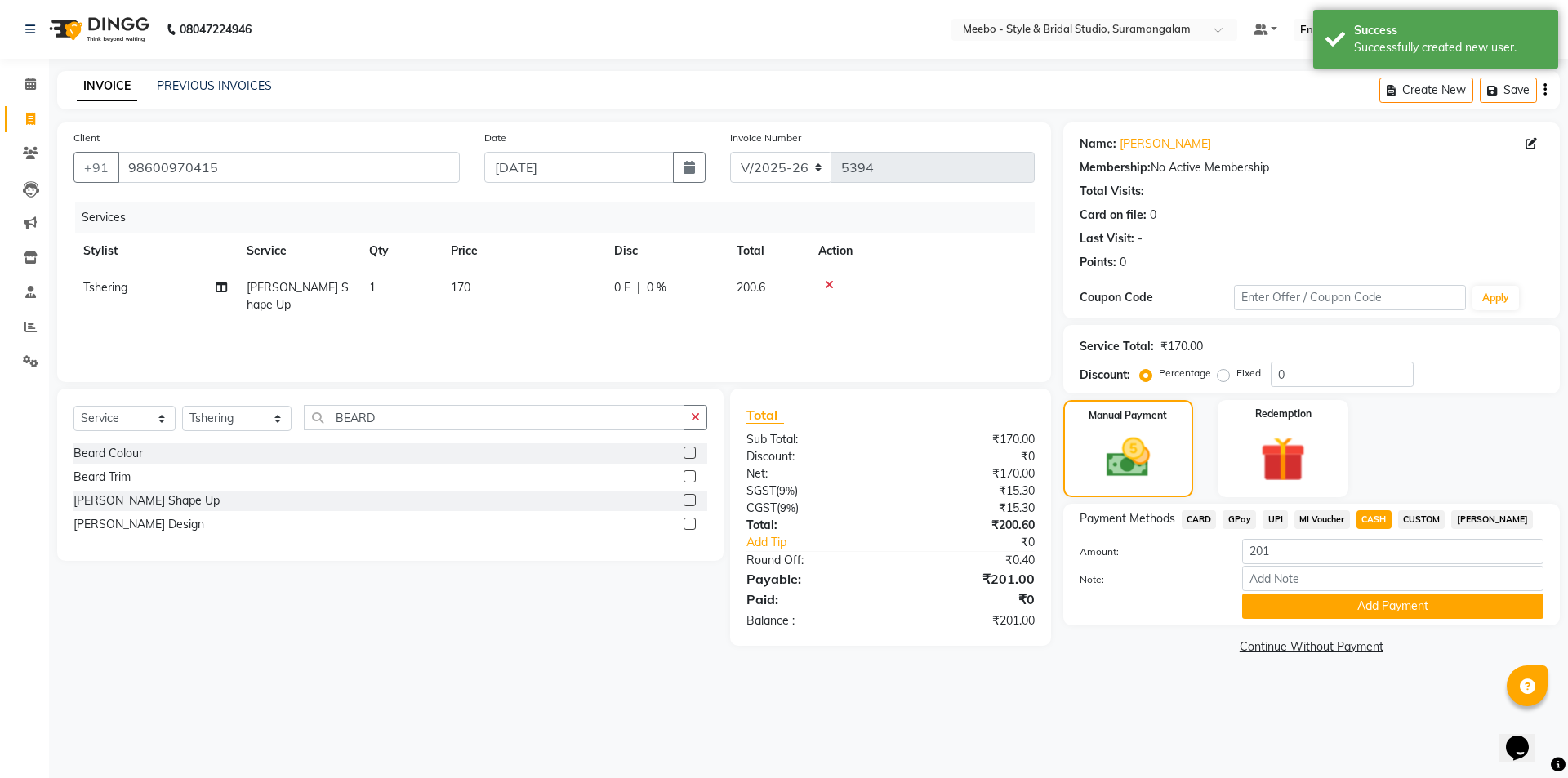
click at [1242, 518] on span "GPay" at bounding box center [1239, 519] width 33 height 19
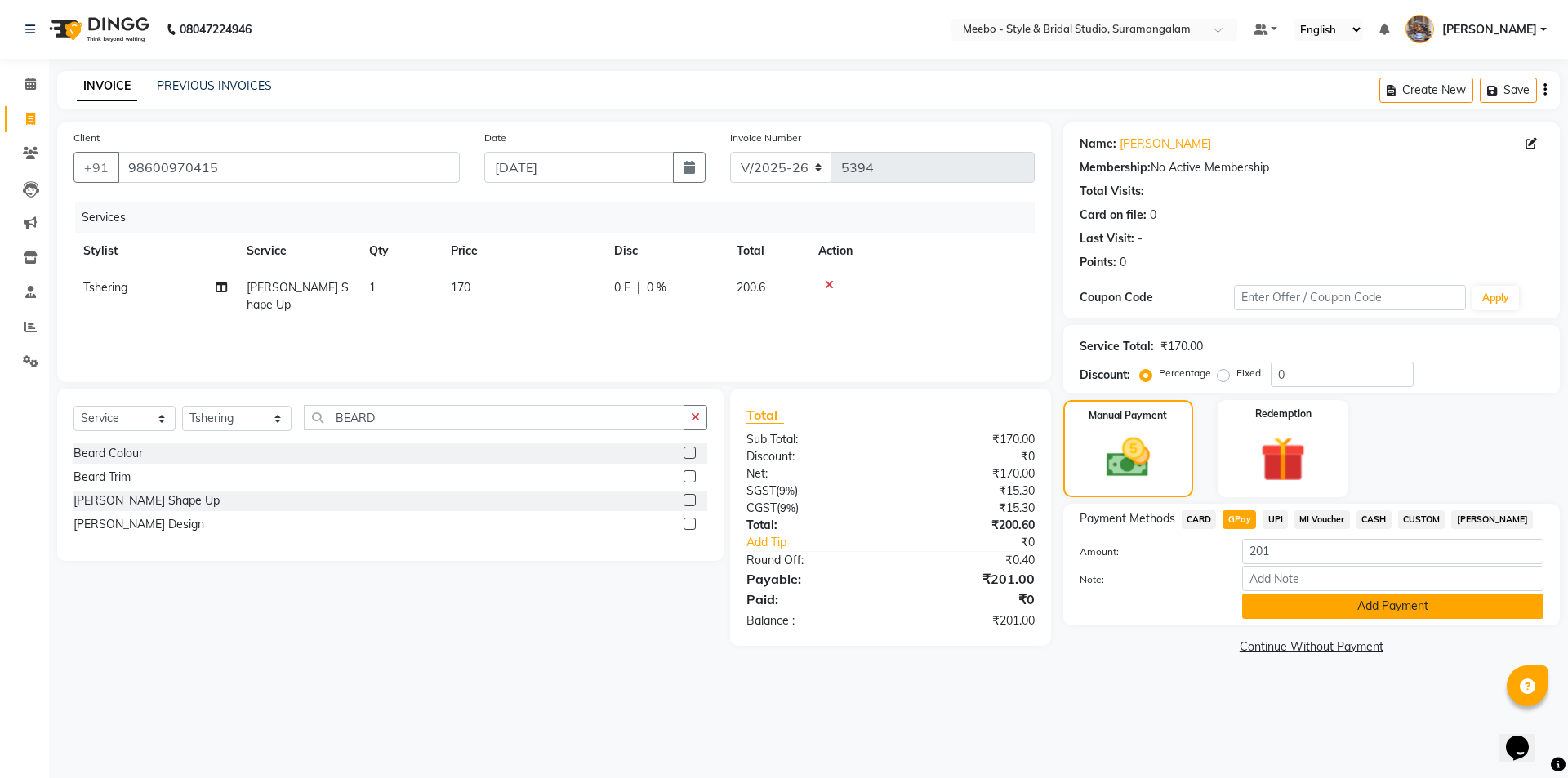
click at [1338, 609] on button "Add Payment" at bounding box center [1393, 606] width 301 height 25
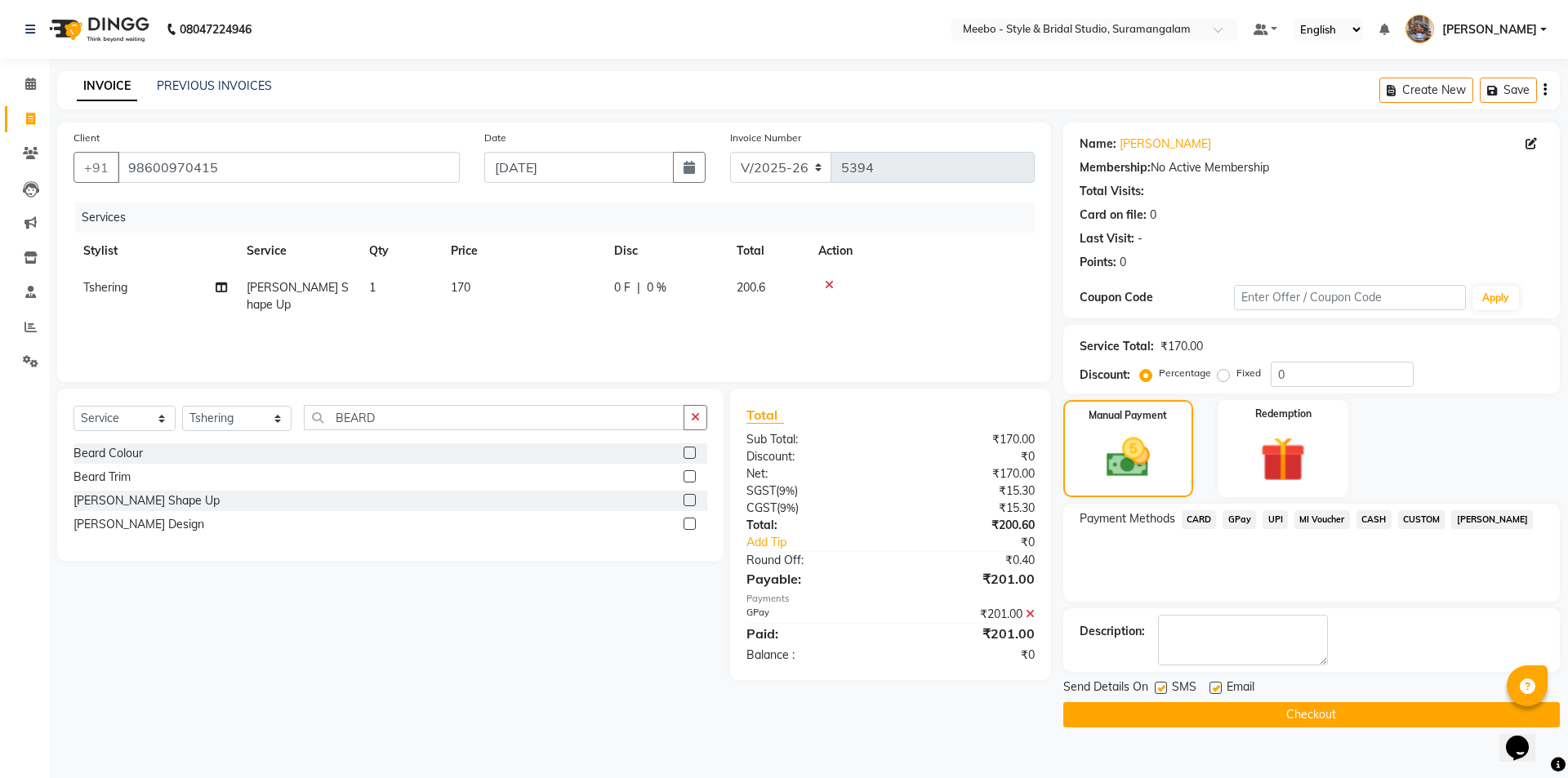
click at [1313, 711] on button "Checkout" at bounding box center [1311, 715] width 496 height 25
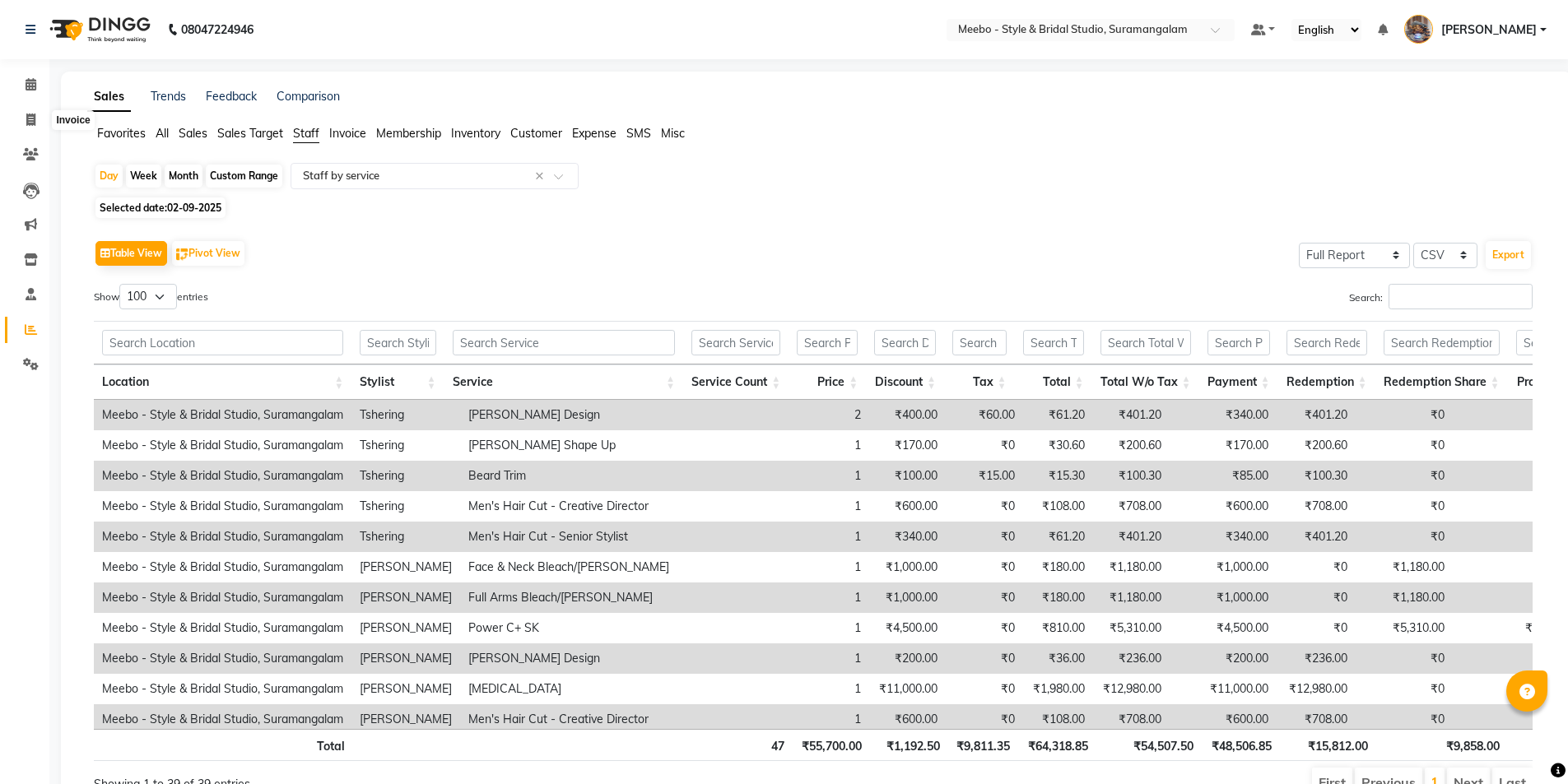
select select "full_report"
select select "csv"
select select "100"
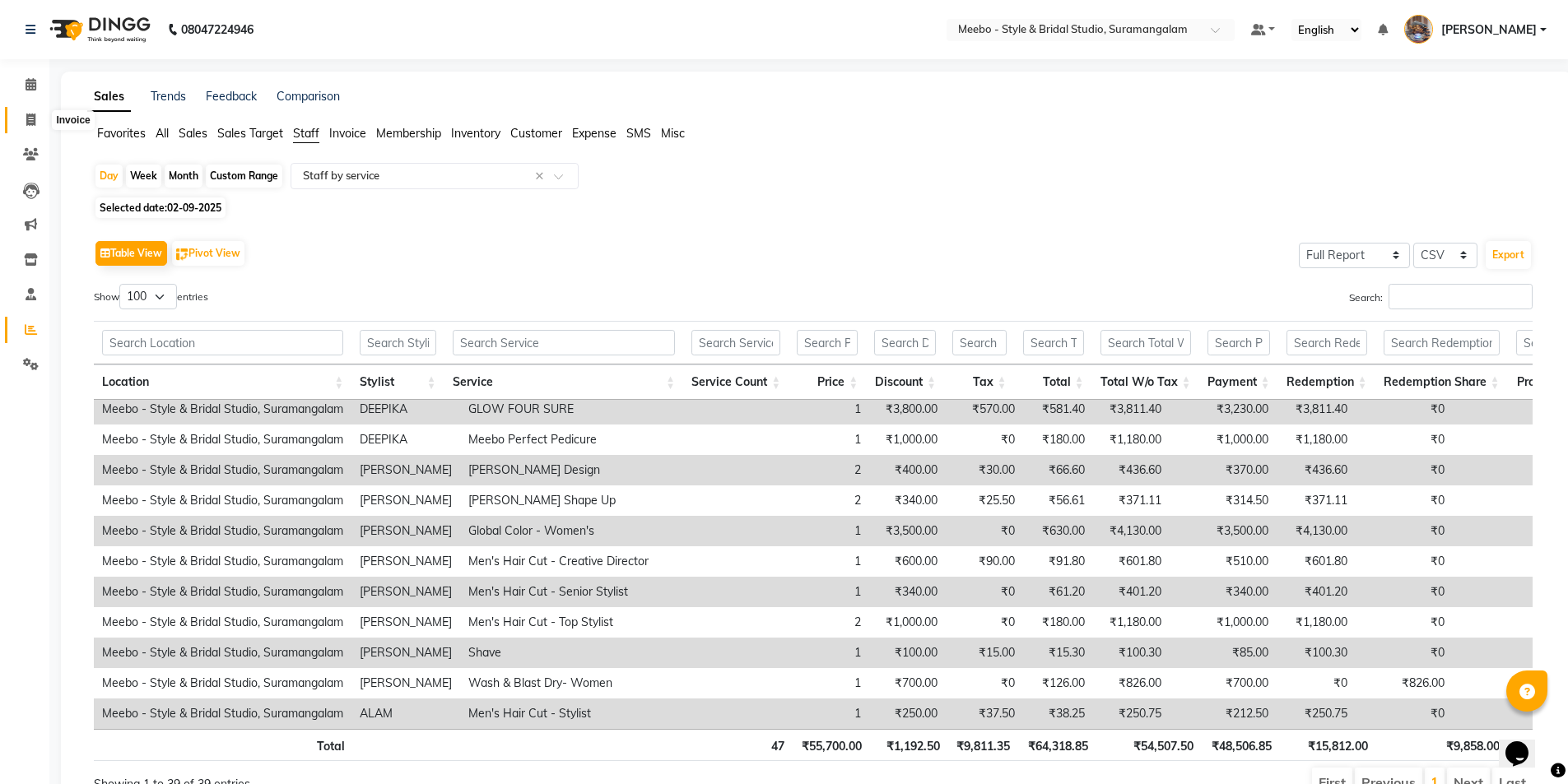
click at [28, 114] on icon at bounding box center [30, 120] width 9 height 13
select select "12"
select select "service"
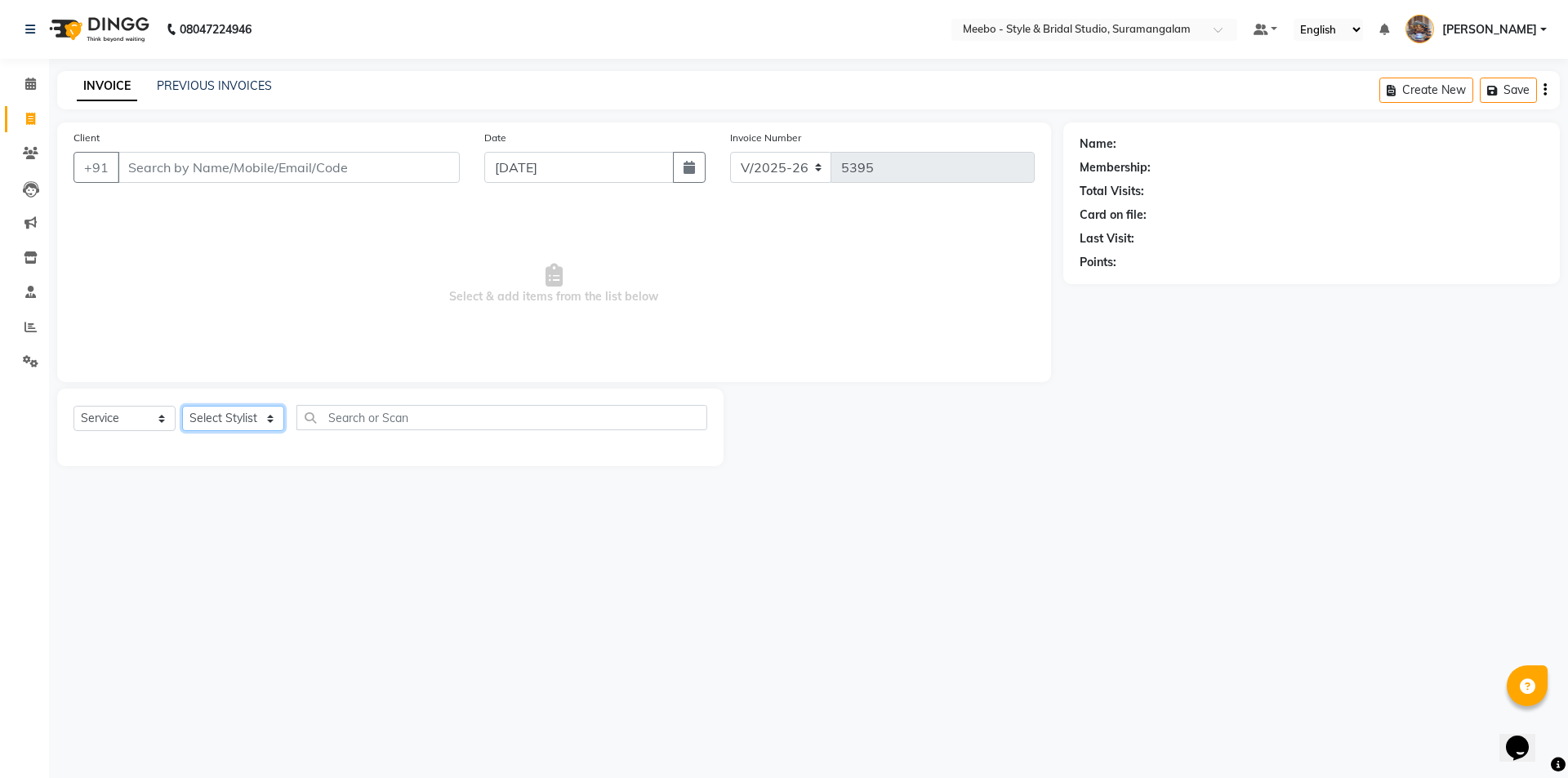
click at [215, 417] on select "Select Stylist" at bounding box center [233, 418] width 102 height 25
select select "34149"
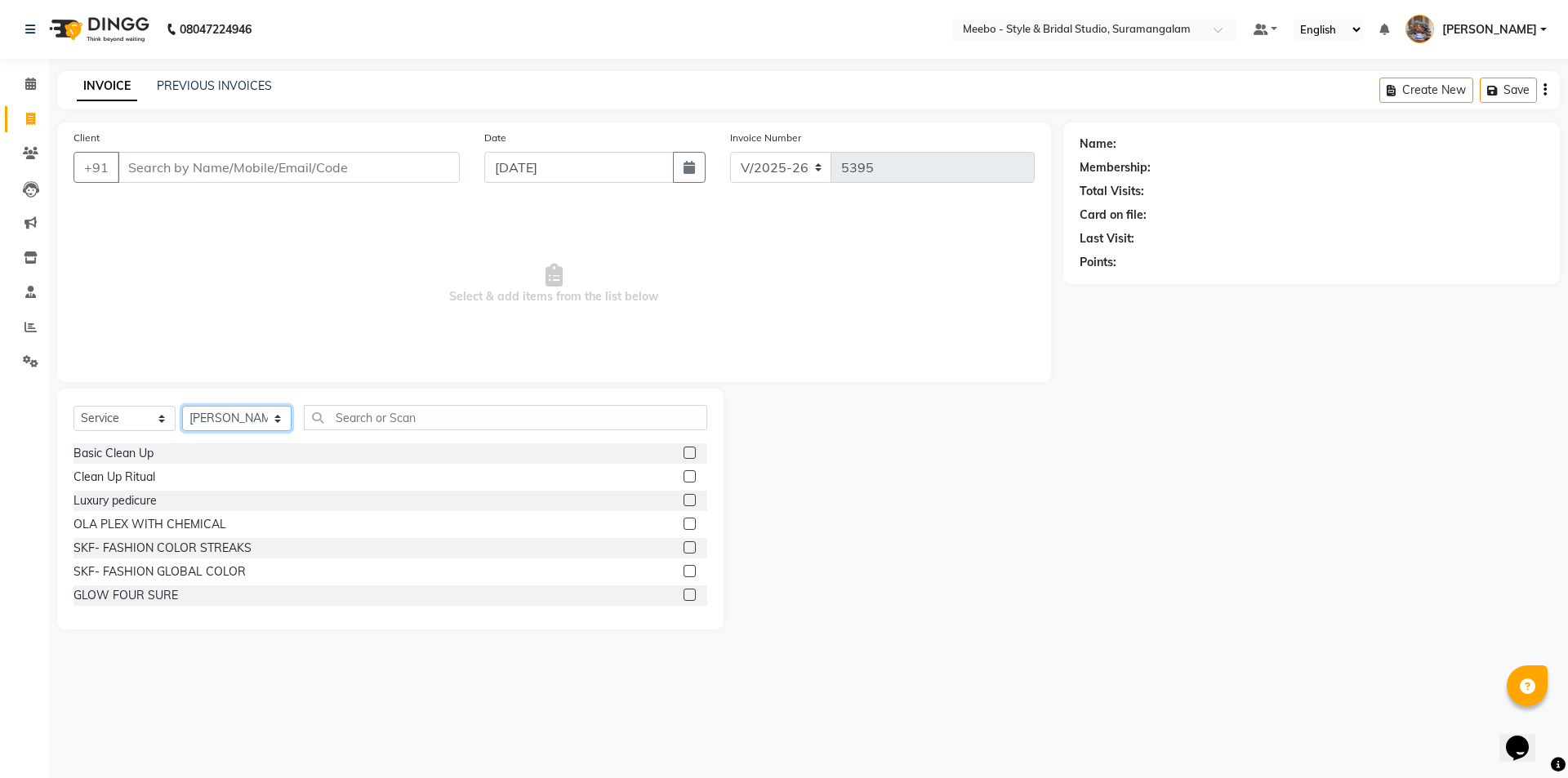
click at [215, 417] on select "Select Stylist Admin [PERSON_NAME] [PERSON_NAME] Manager [PERSON_NAME] [PERSON_…" at bounding box center [237, 418] width 110 height 25
click at [365, 421] on input "text" at bounding box center [505, 417] width 403 height 25
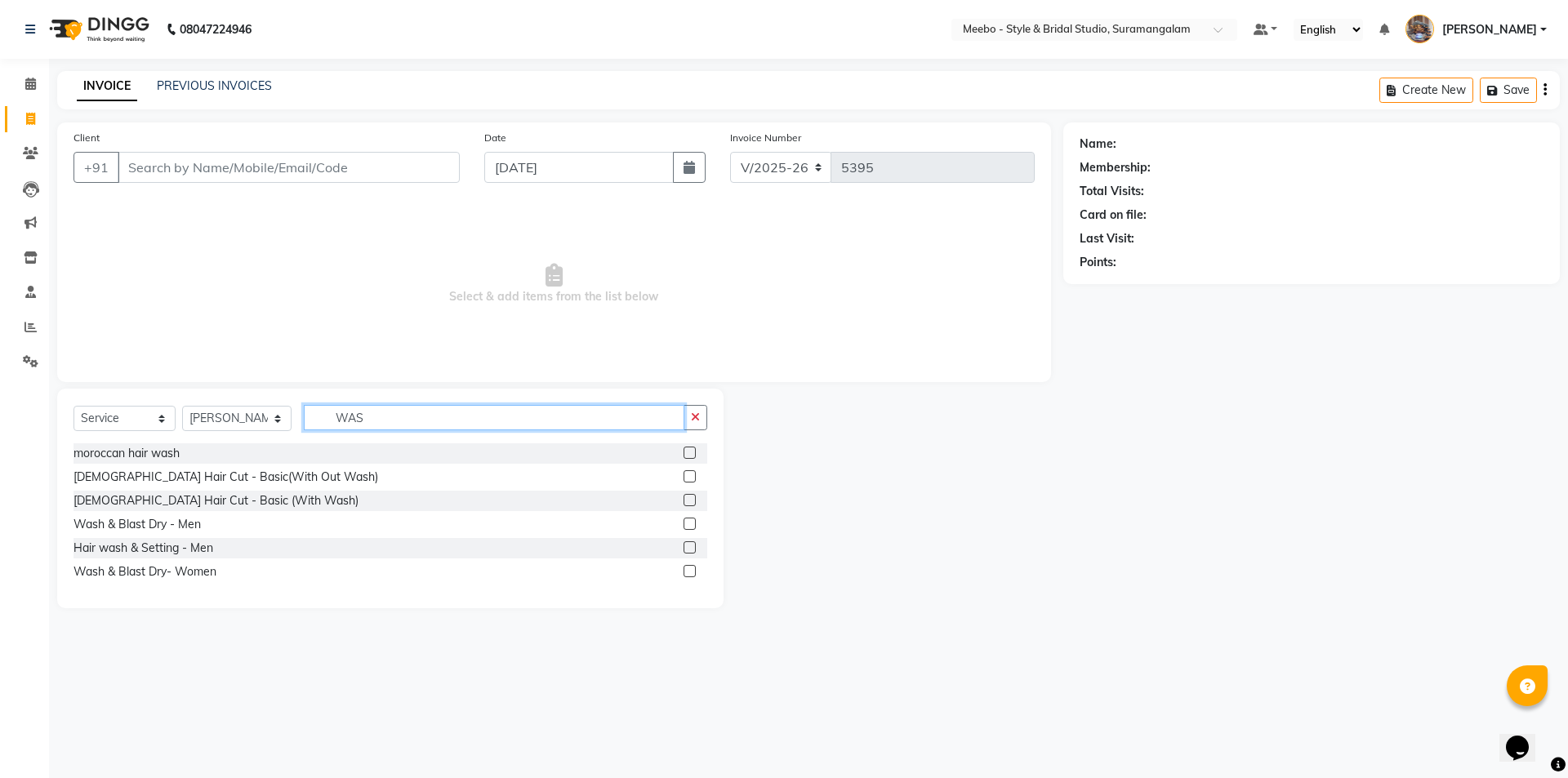
type input "WAS"
click at [691, 572] on label at bounding box center [689, 571] width 12 height 12
click at [691, 572] on input "checkbox" at bounding box center [688, 572] width 11 height 11
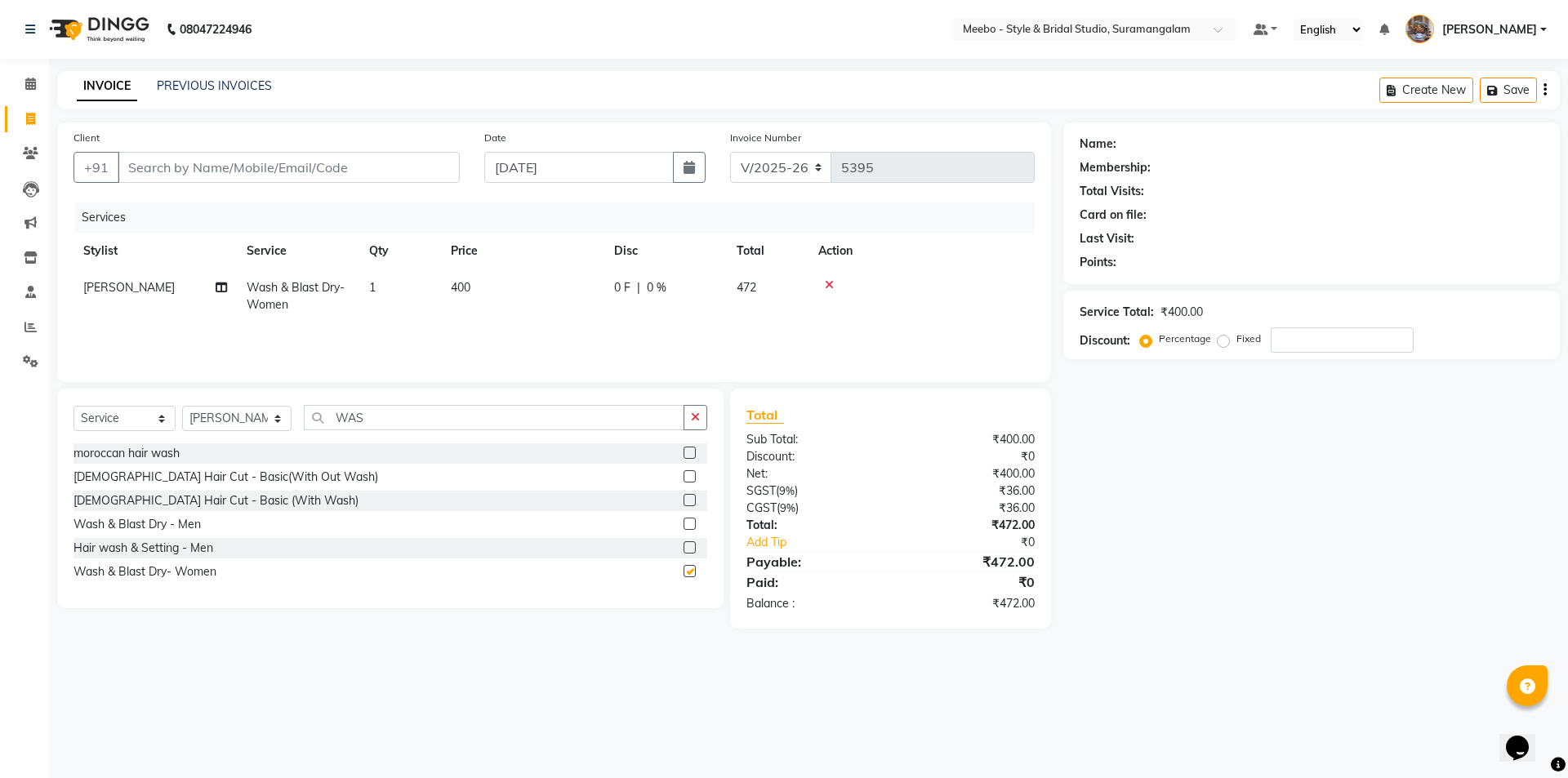
checkbox input "false"
click at [500, 292] on td "400" at bounding box center [522, 296] width 163 height 54
select select "34149"
click at [589, 293] on input "400" at bounding box center [599, 292] width 144 height 25
type input "4"
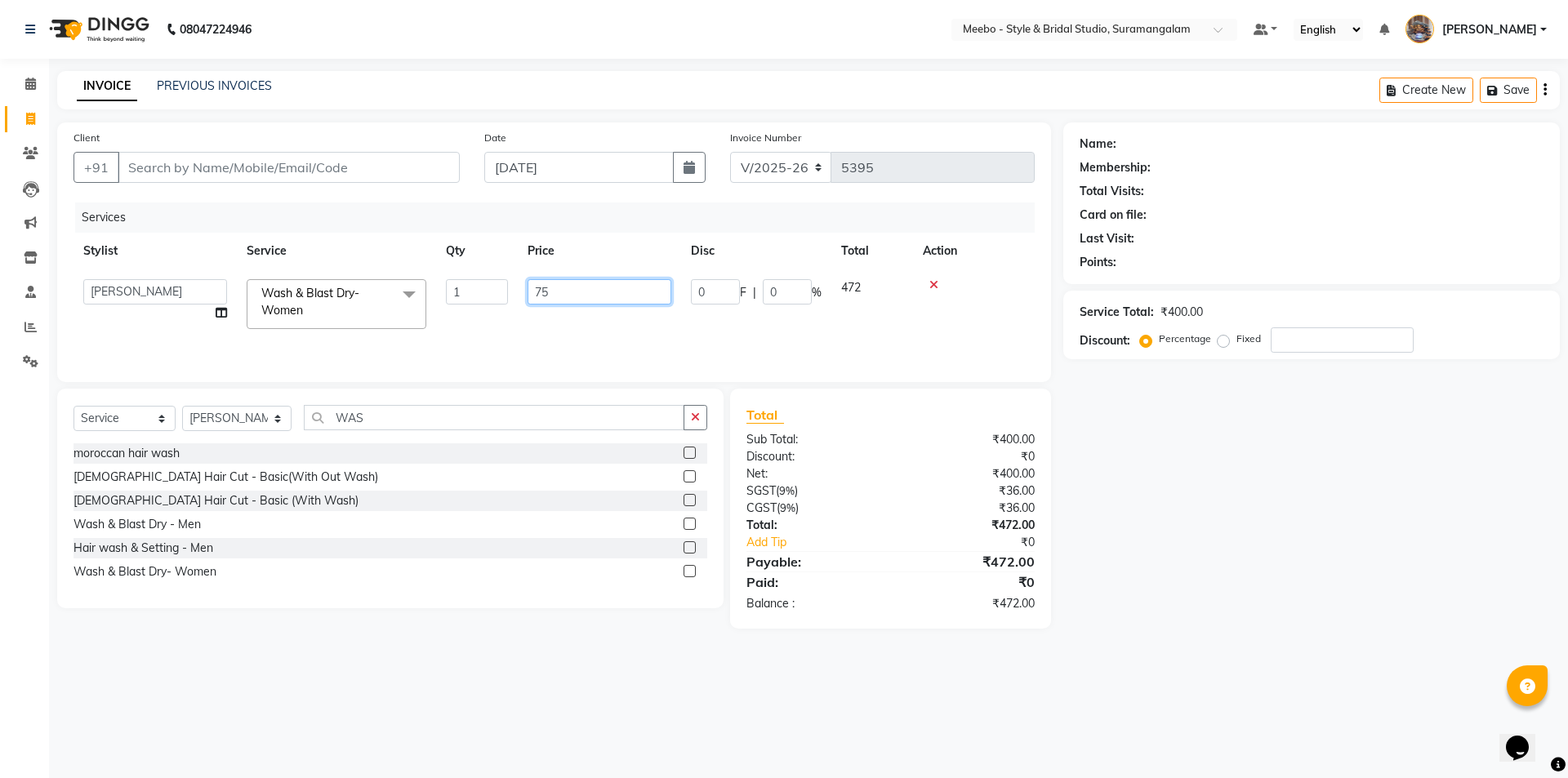
type input "750"
click at [519, 199] on div "Client +91 Date [DATE] Invoice Number V/2025 V/[PHONE_NUMBER] Services Stylist …" at bounding box center [554, 252] width 994 height 259
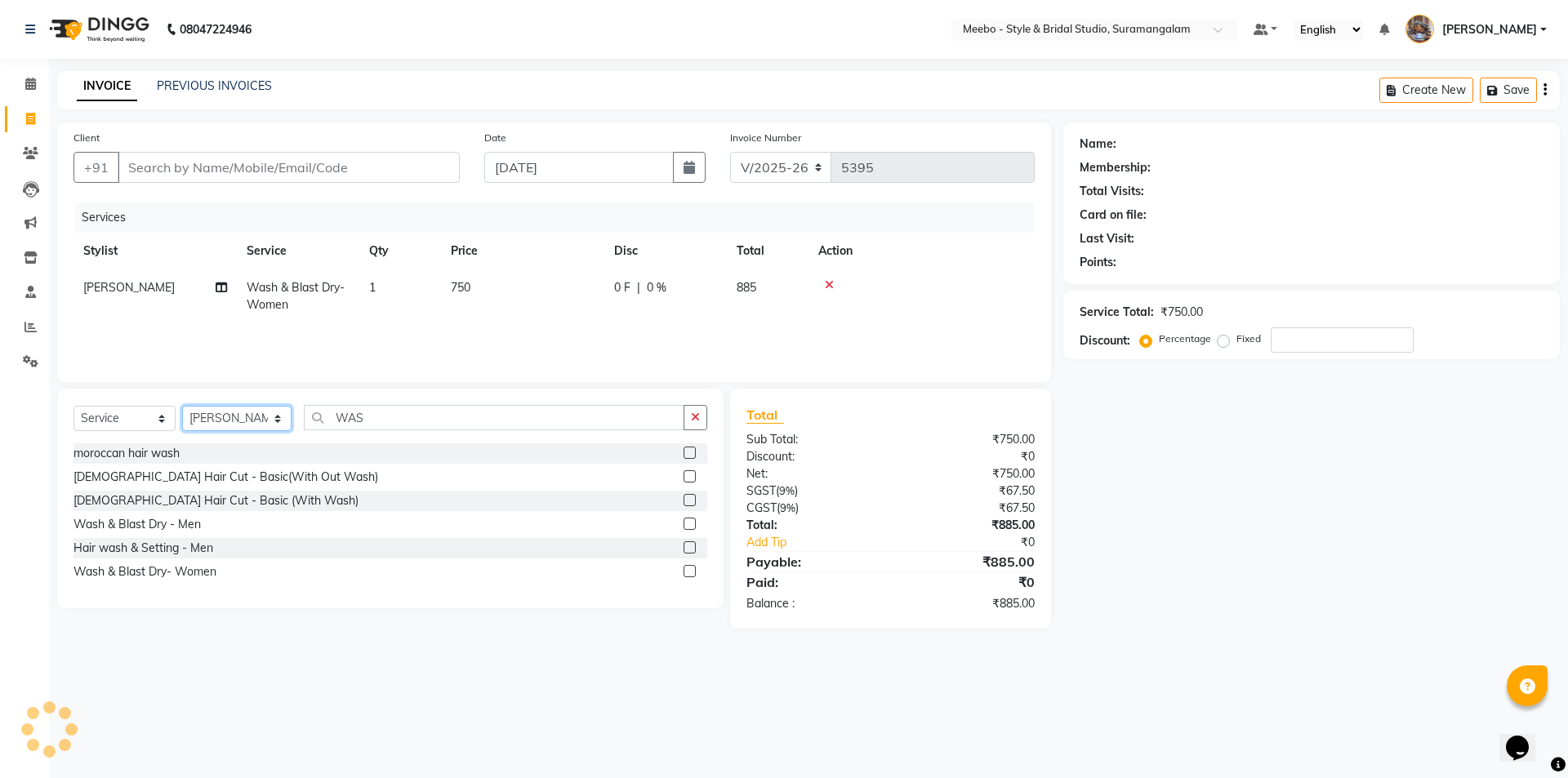
click at [244, 416] on select "Select Stylist Admin [PERSON_NAME] [PERSON_NAME] Manager [PERSON_NAME] [PERSON_…" at bounding box center [237, 418] width 110 height 25
select select "90280"
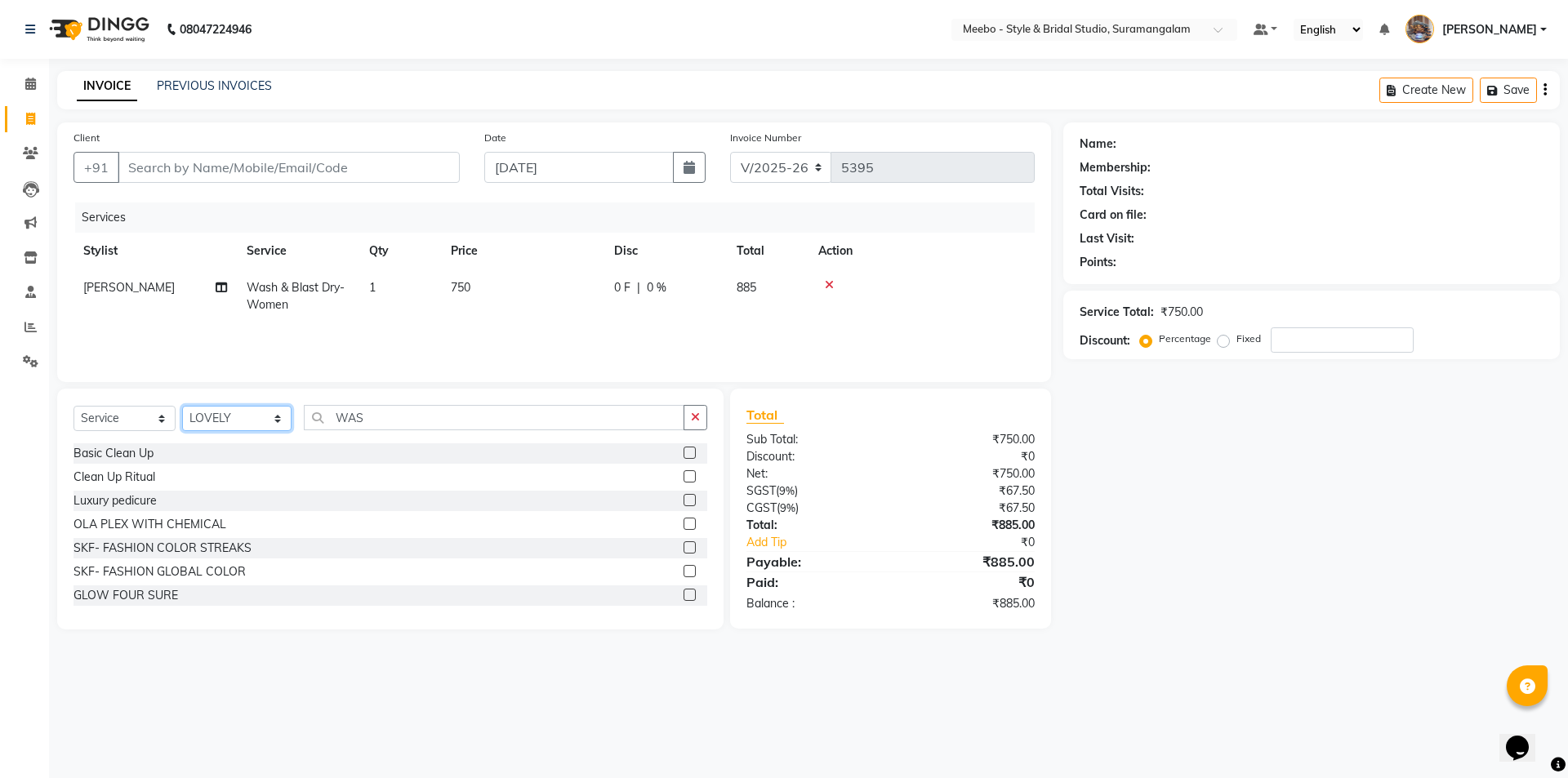
click at [244, 416] on select "Select Stylist Admin [PERSON_NAME] [PERSON_NAME] Manager [PERSON_NAME] [PERSON_…" at bounding box center [237, 418] width 110 height 25
click at [406, 411] on input "WAS" at bounding box center [494, 417] width 381 height 25
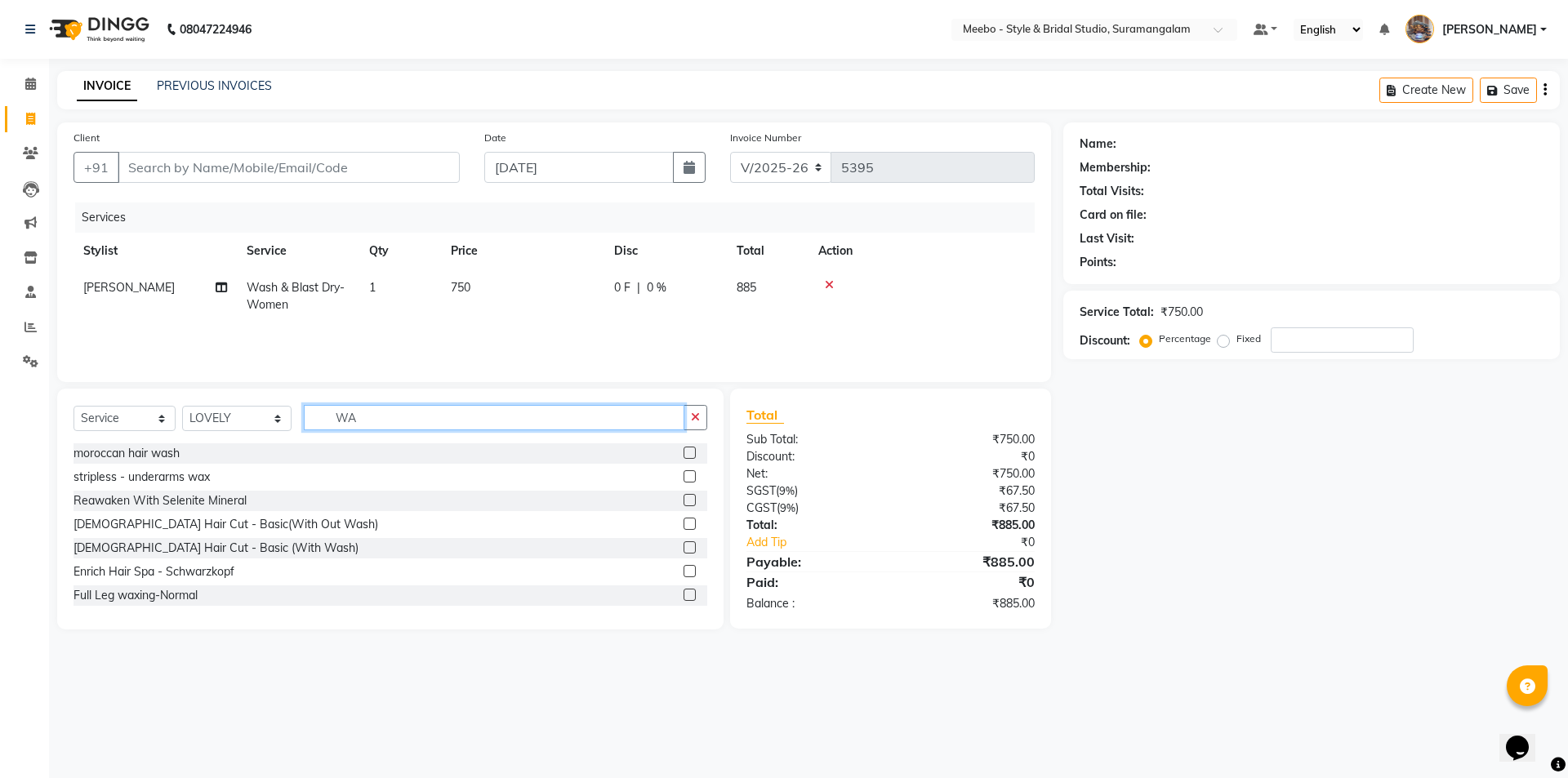
type input "W"
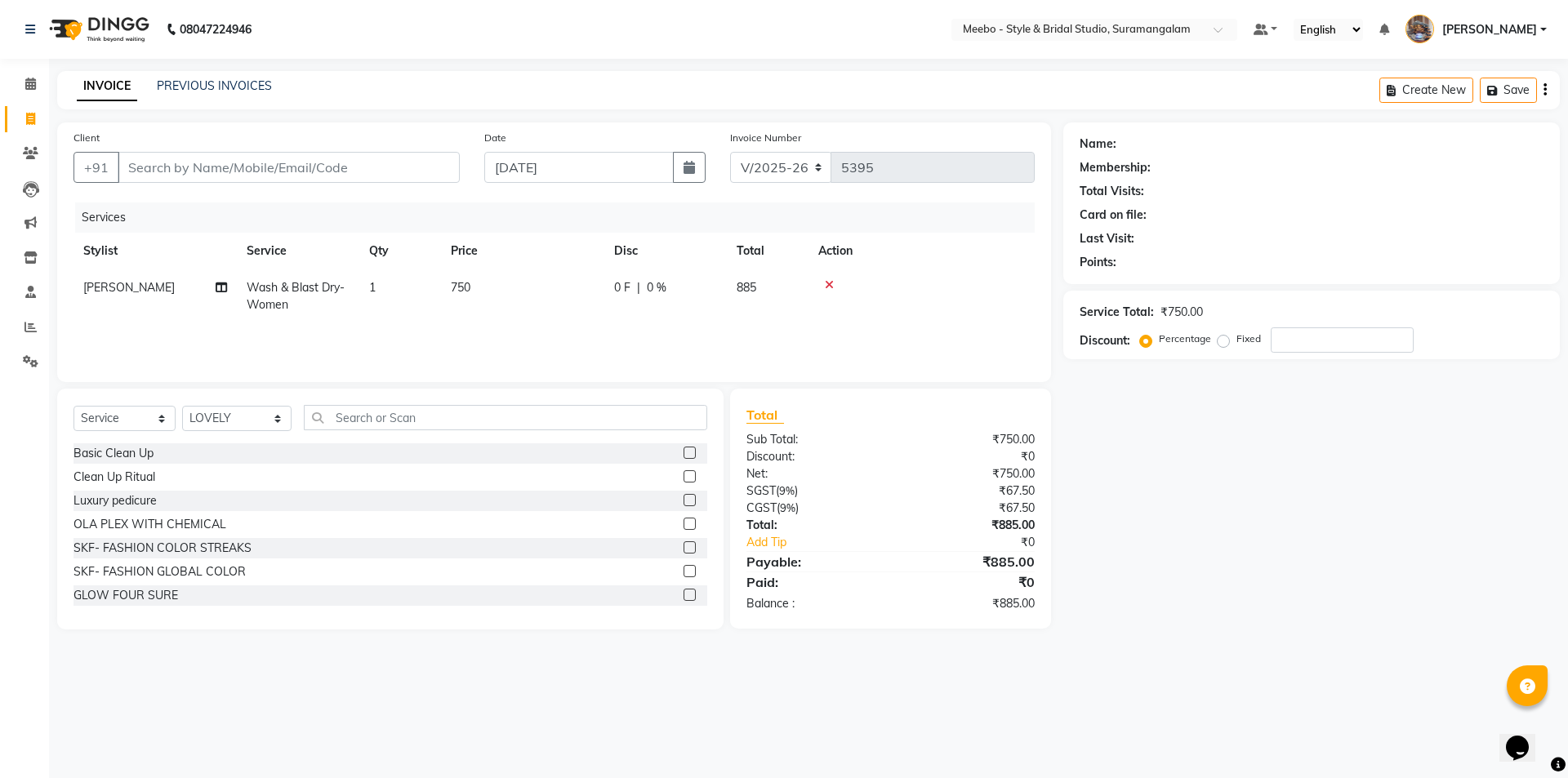
click at [511, 288] on td "750" at bounding box center [522, 296] width 163 height 54
select select "34149"
click at [574, 293] on input "750" at bounding box center [599, 292] width 144 height 25
type input "7"
type input "850"
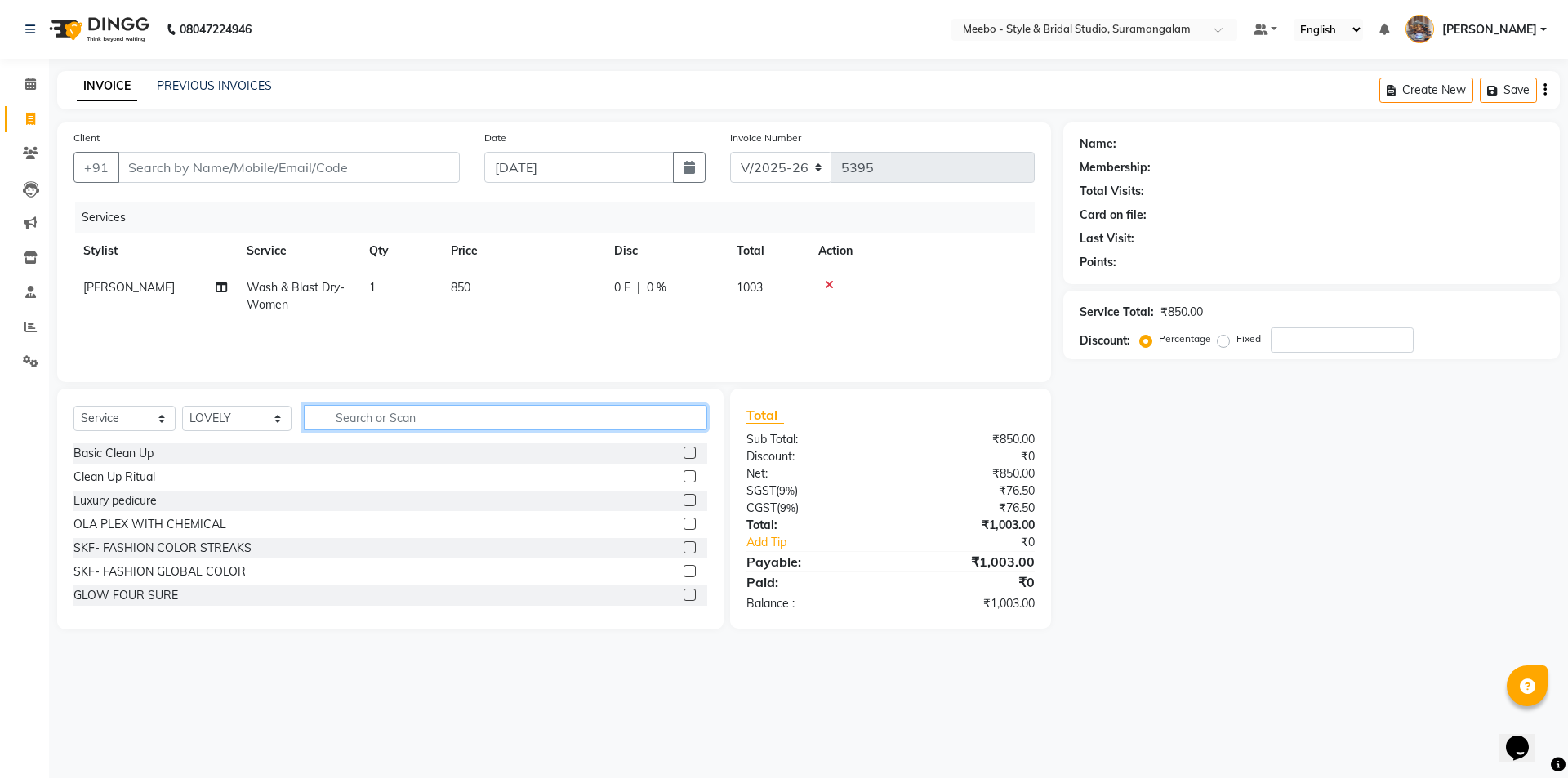
click at [397, 425] on input "text" at bounding box center [505, 417] width 403 height 25
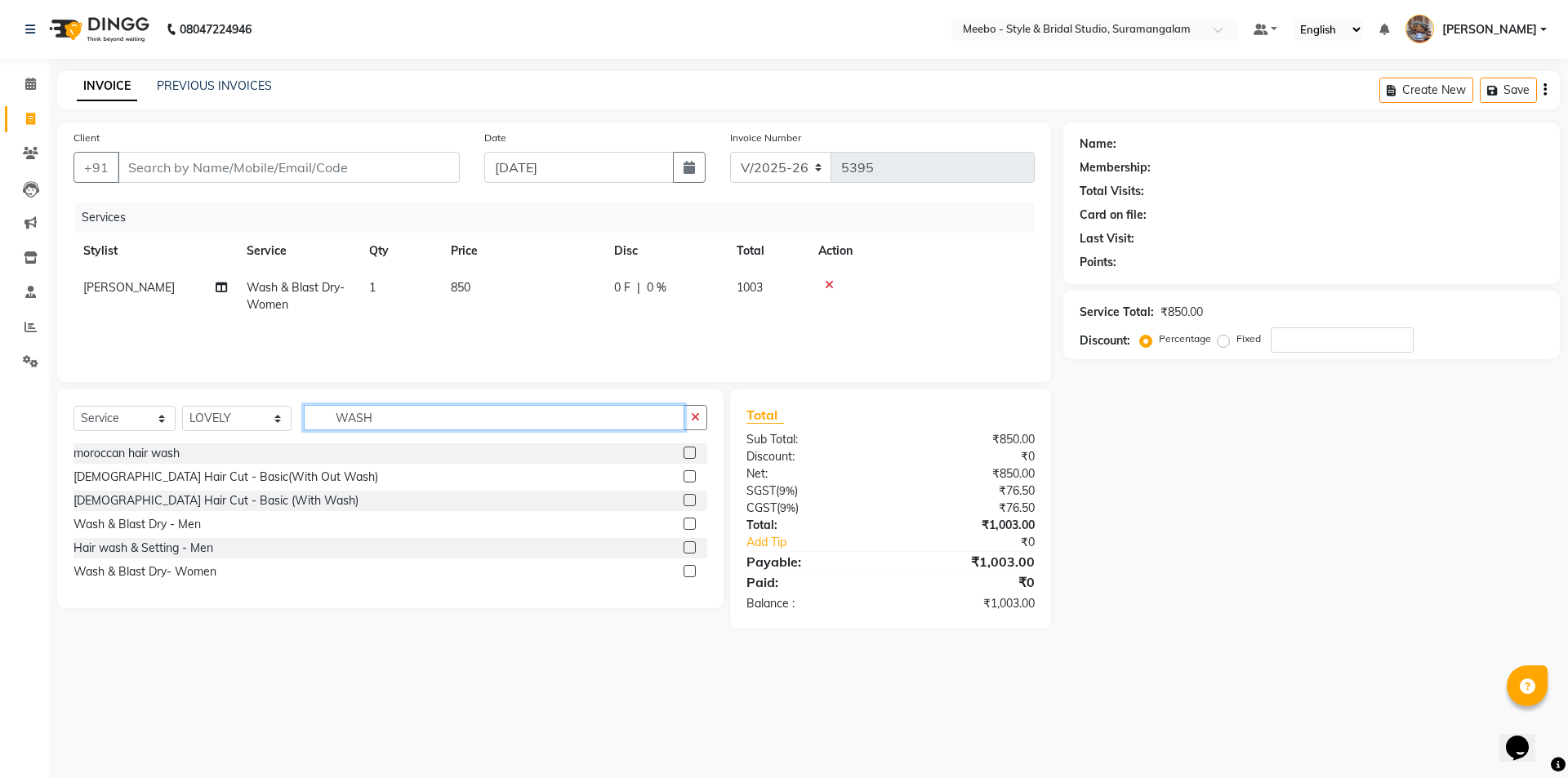
type input "WASH"
click at [692, 570] on label at bounding box center [689, 571] width 12 height 12
click at [692, 570] on input "checkbox" at bounding box center [688, 572] width 11 height 11
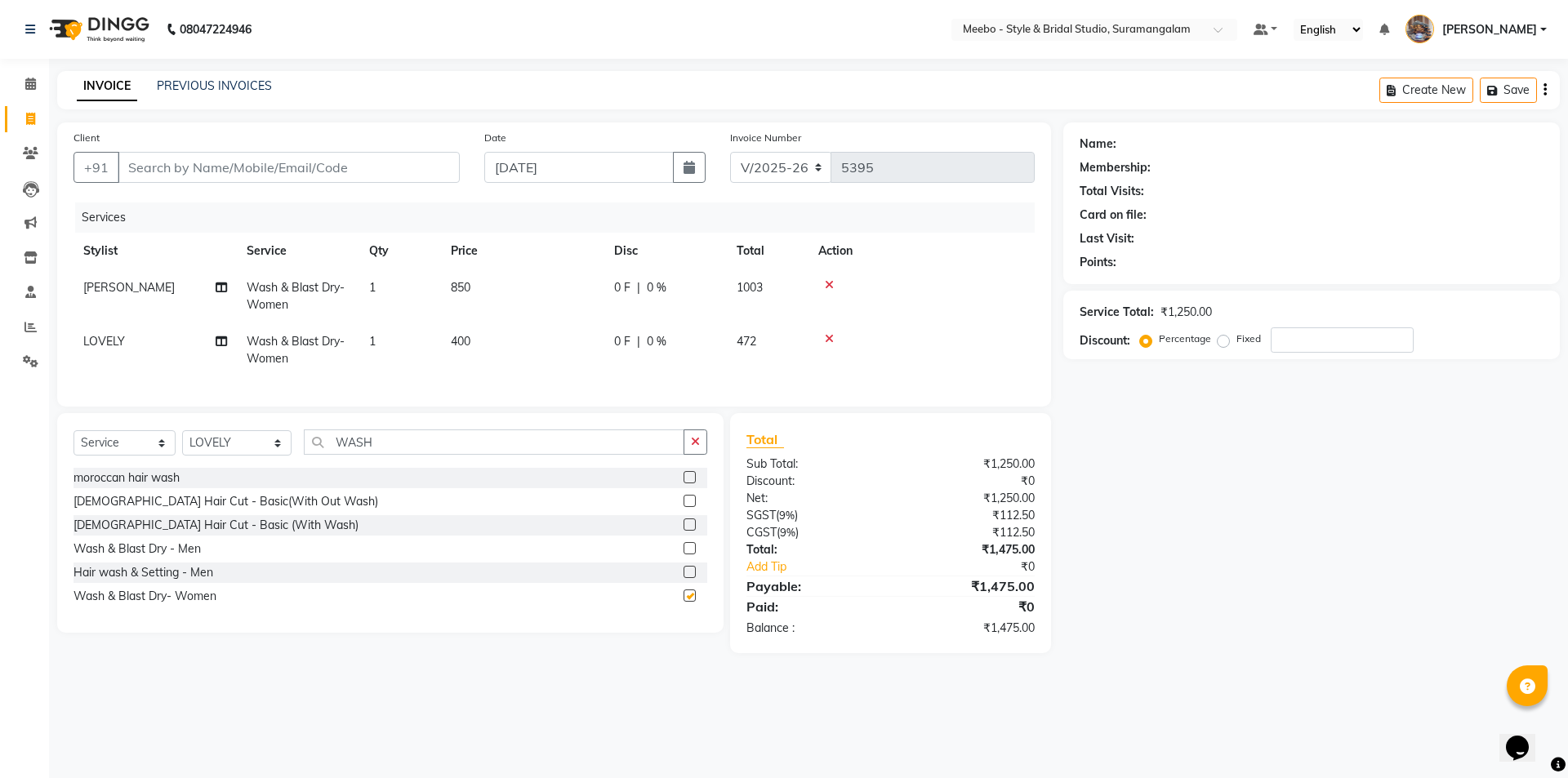
checkbox input "false"
click at [487, 347] on td "400" at bounding box center [522, 350] width 163 height 54
select select "90280"
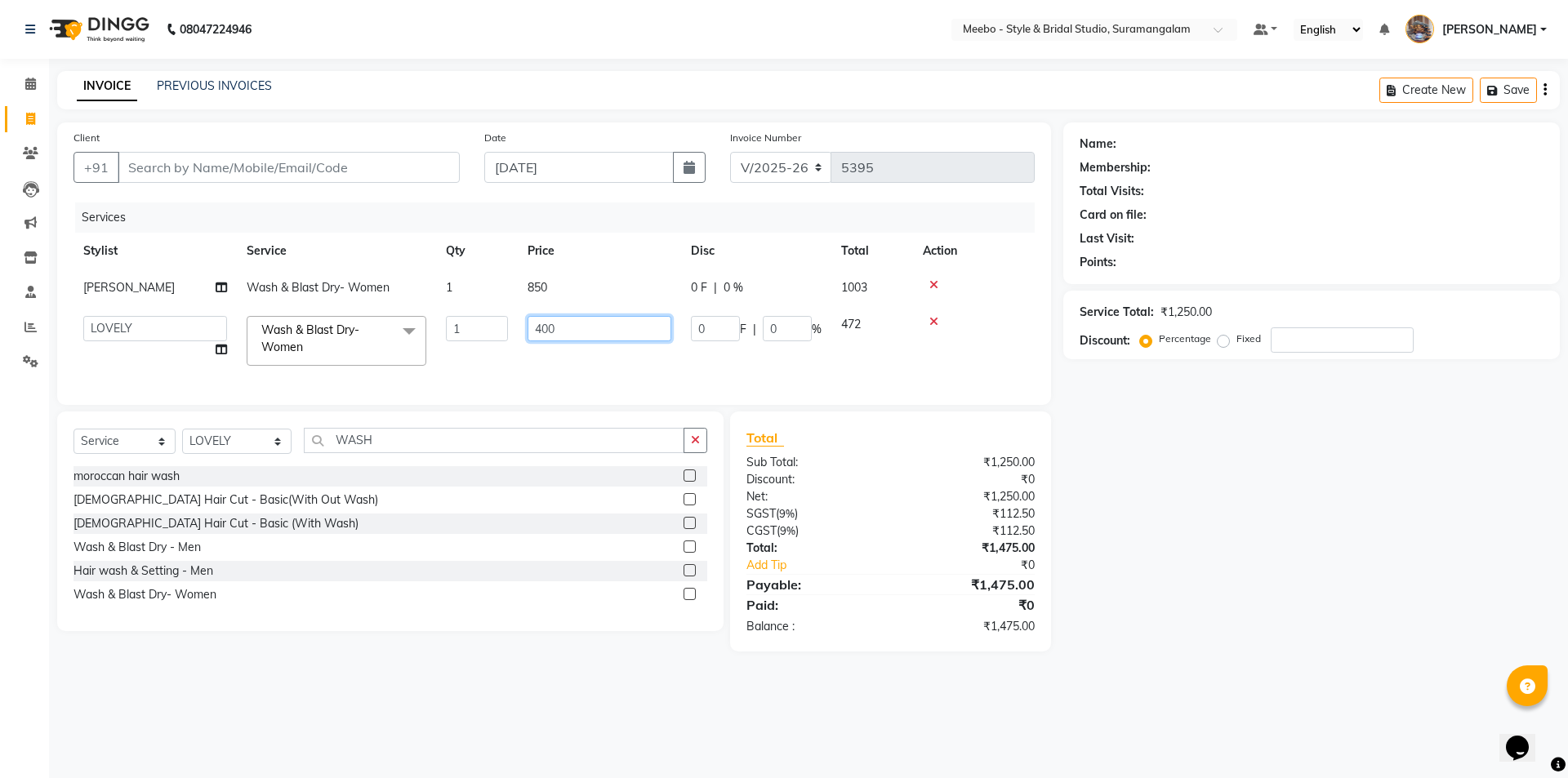
click at [591, 329] on input "400" at bounding box center [599, 328] width 144 height 25
type input "4"
click at [560, 325] on input "number" at bounding box center [599, 328] width 144 height 25
type input "550"
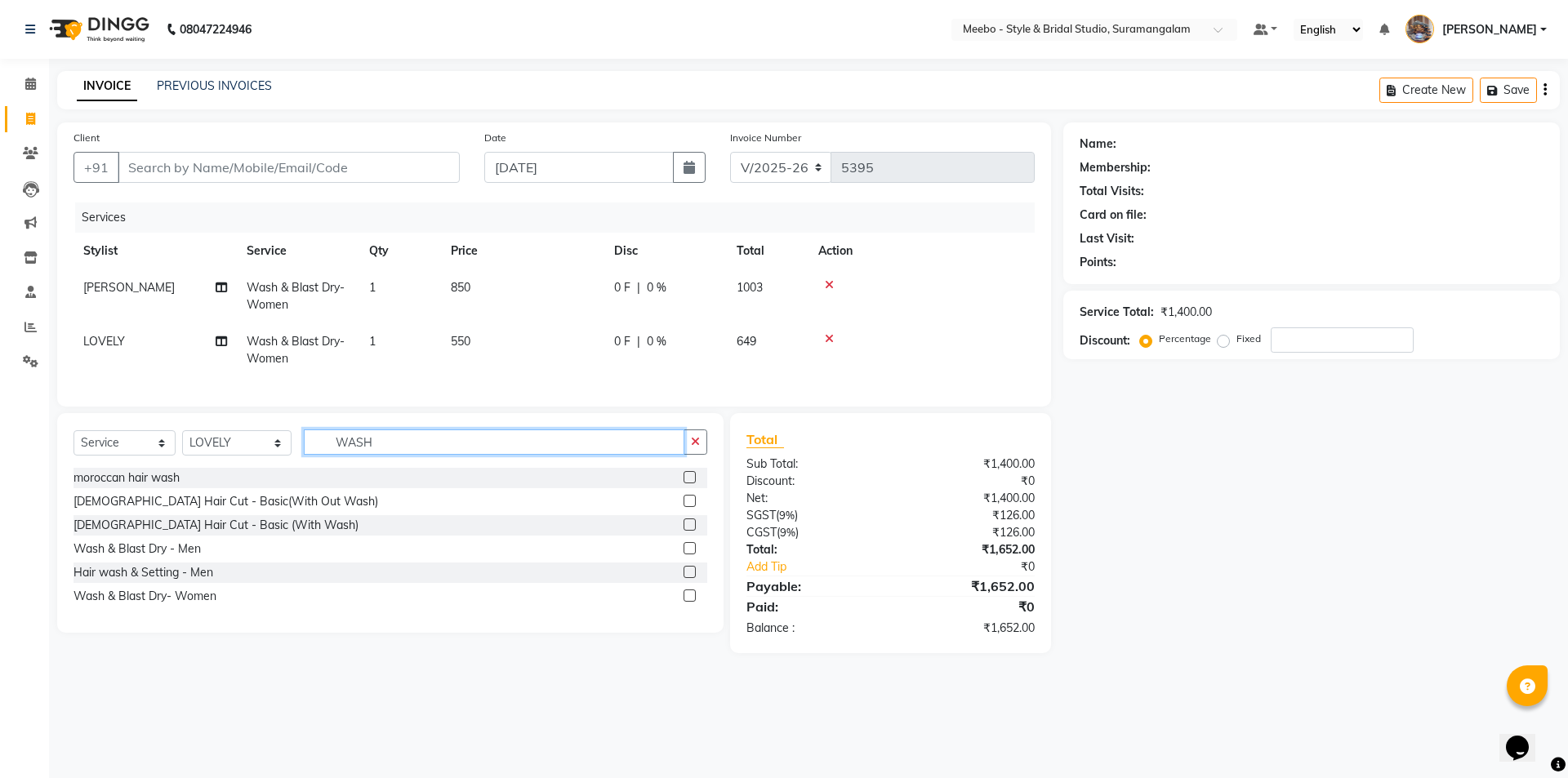
click at [389, 452] on input "WASH" at bounding box center [494, 442] width 381 height 25
click at [237, 455] on select "Select Stylist Admin [PERSON_NAME] [PERSON_NAME] Manager [PERSON_NAME] [PERSON_…" at bounding box center [237, 443] width 110 height 25
select select "20724"
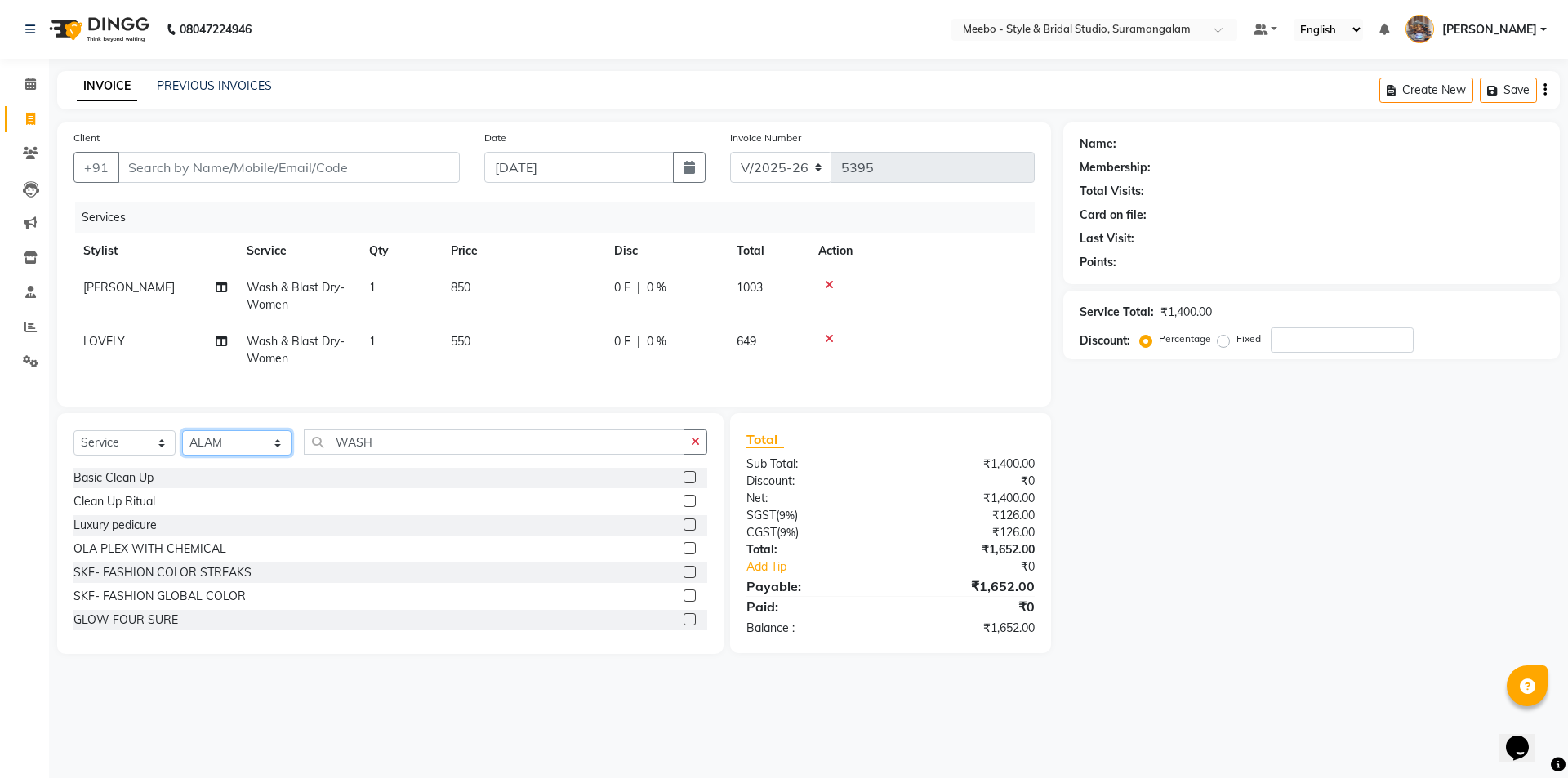
click at [237, 455] on select "Select Stylist Admin [PERSON_NAME] [PERSON_NAME] Manager [PERSON_NAME] [PERSON_…" at bounding box center [237, 443] width 110 height 25
click at [398, 442] on input "WASH" at bounding box center [494, 442] width 381 height 25
type input "W"
click at [380, 451] on input "text" at bounding box center [505, 442] width 403 height 25
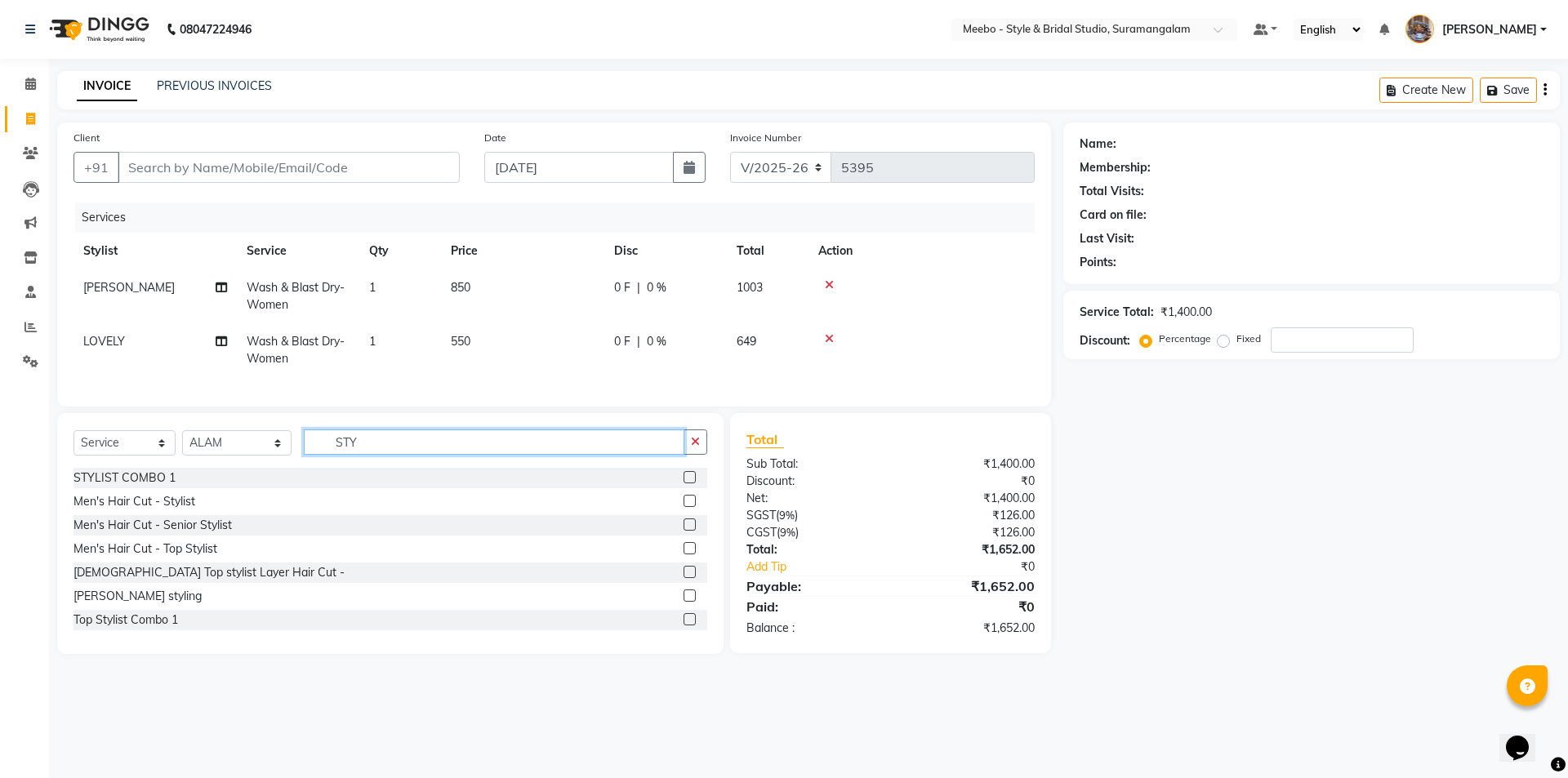
type input "STY"
click at [683, 530] on label at bounding box center [689, 524] width 12 height 12
click at [683, 530] on input "checkbox" at bounding box center [688, 525] width 11 height 11
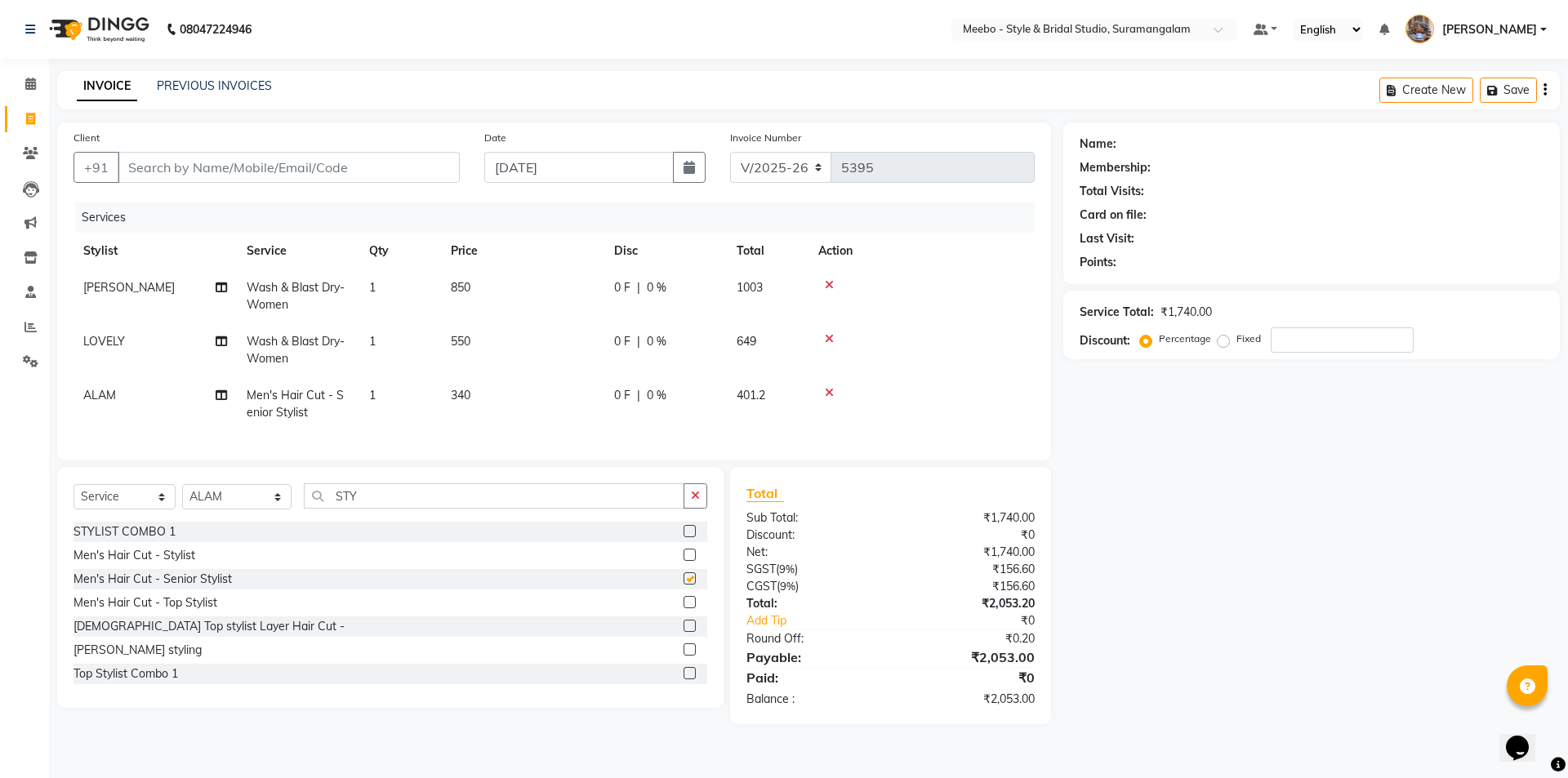
checkbox input "false"
click at [412, 505] on input "STY" at bounding box center [494, 495] width 381 height 25
type input "S"
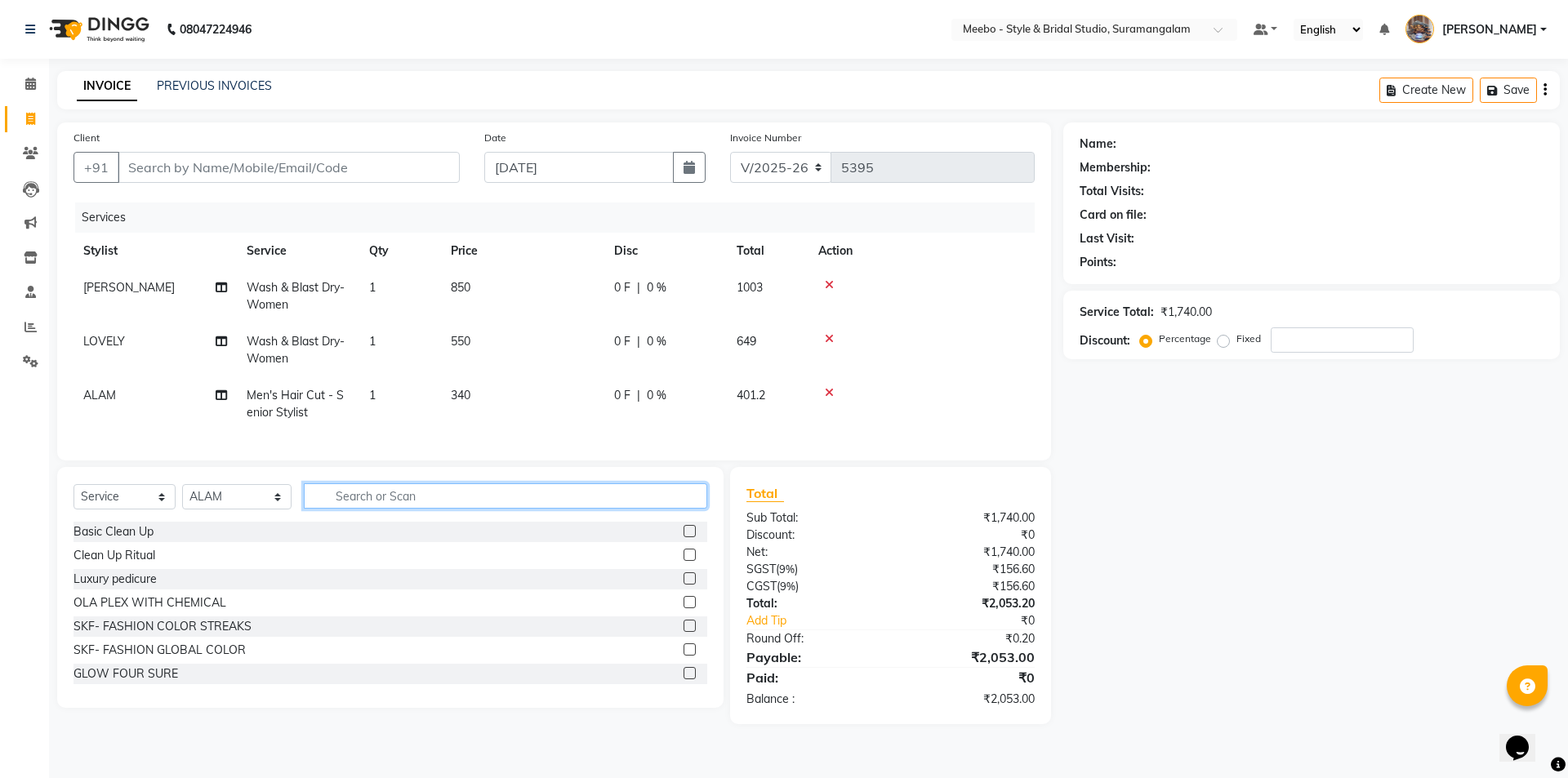
click at [385, 505] on input "text" at bounding box center [505, 495] width 403 height 25
click at [397, 509] on input "text" at bounding box center [505, 495] width 403 height 25
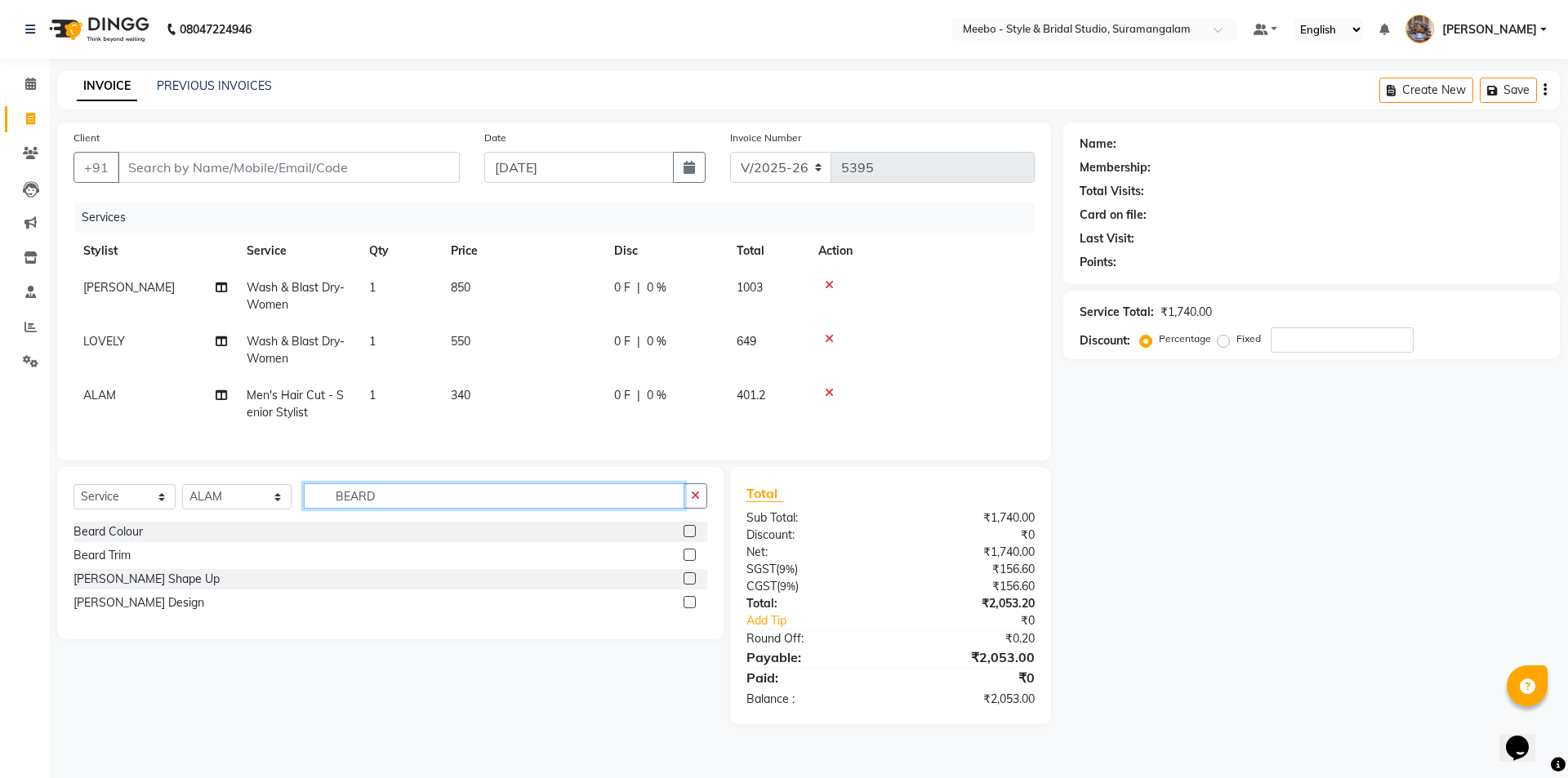
type input "BEARD"
click at [686, 584] on label at bounding box center [689, 578] width 12 height 12
click at [686, 584] on input "checkbox" at bounding box center [688, 579] width 11 height 11
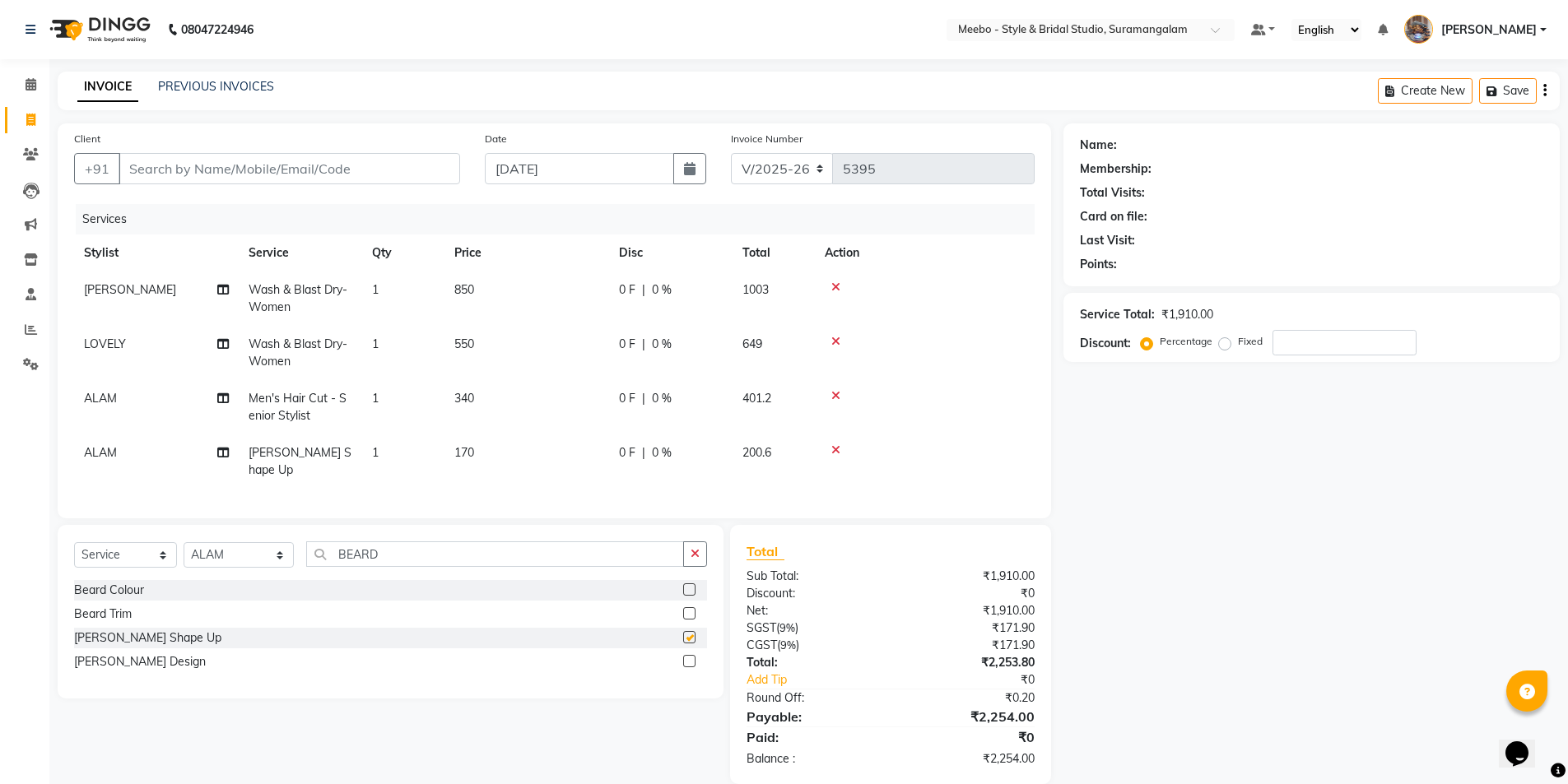
checkbox input "false"
click at [318, 177] on input "Client" at bounding box center [289, 168] width 342 height 31
type input "9"
type input "0"
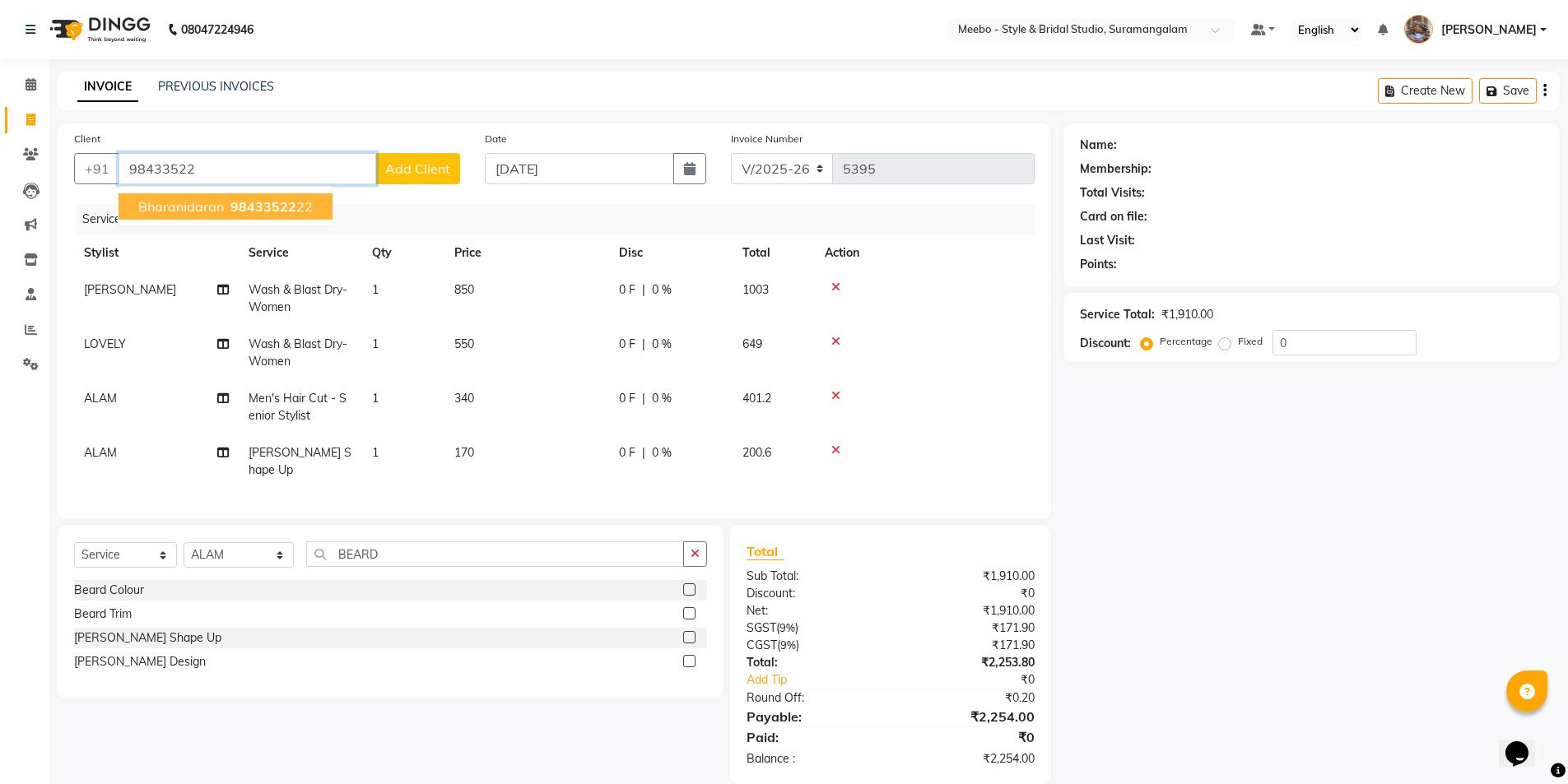
click at [241, 212] on span "98433522" at bounding box center [263, 207] width 66 height 17
type input "9843352222"
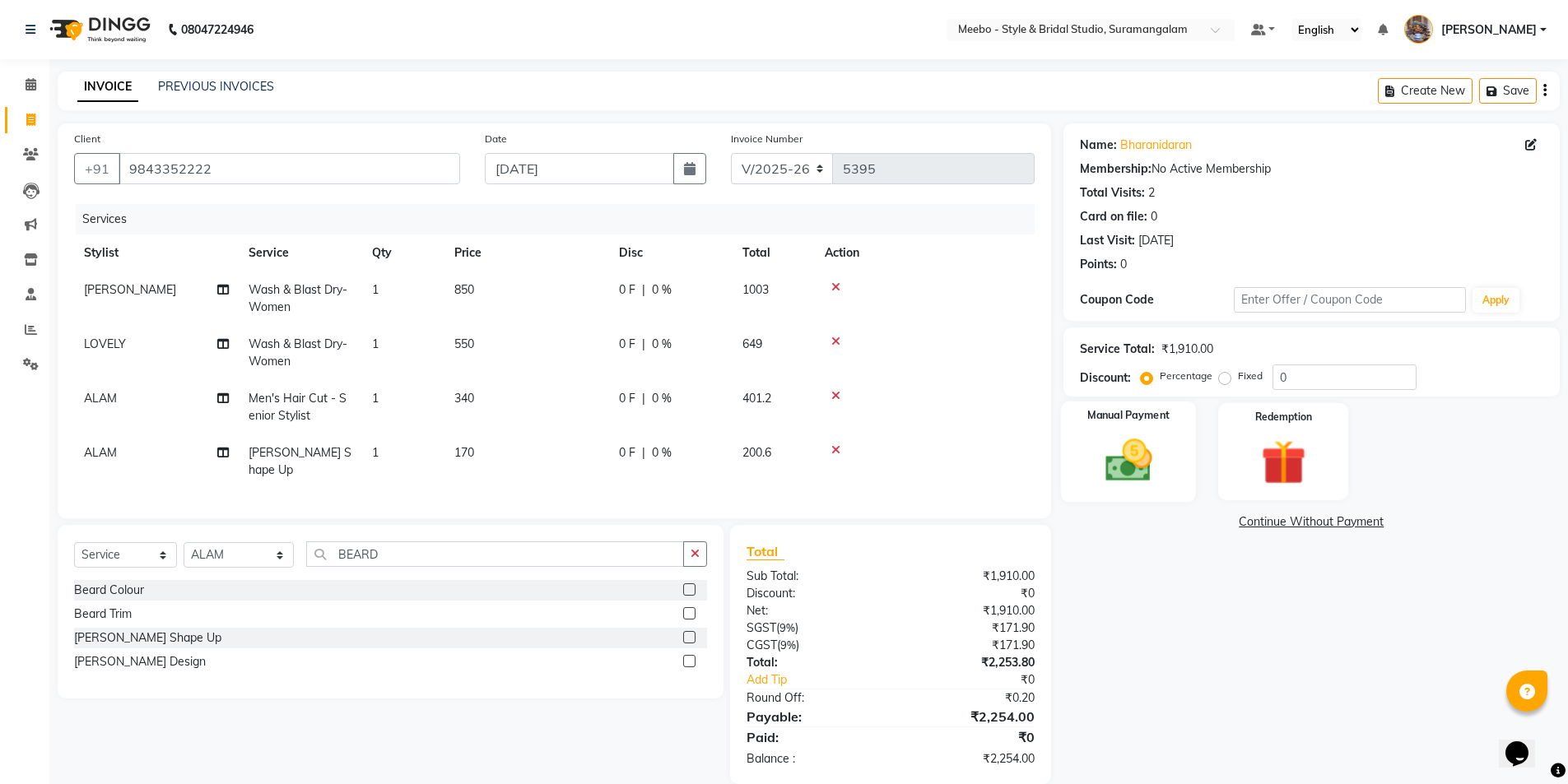
click at [1127, 467] on img at bounding box center [1128, 461] width 75 height 54
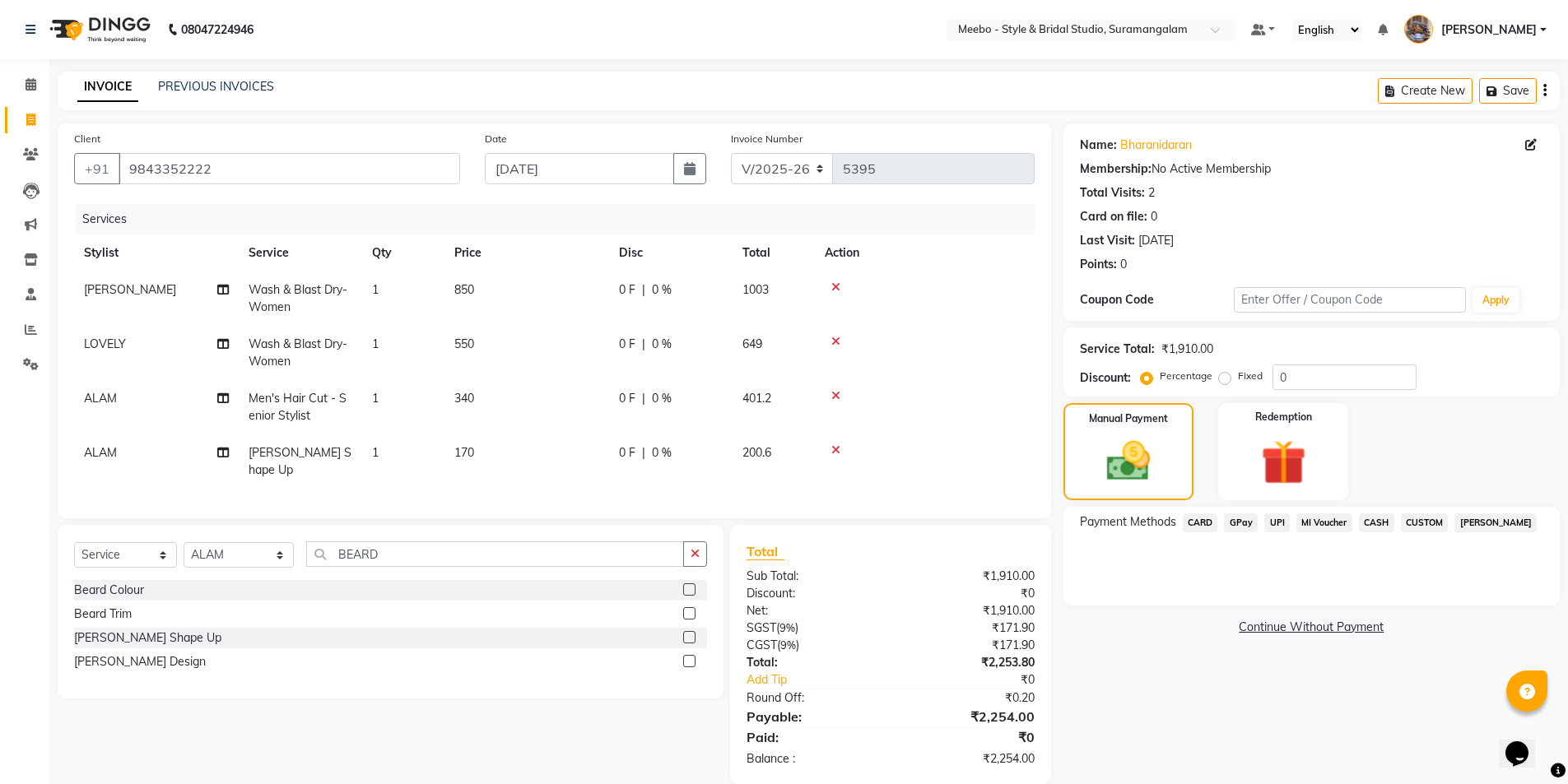
click at [1237, 520] on span "GPay" at bounding box center [1240, 523] width 34 height 19
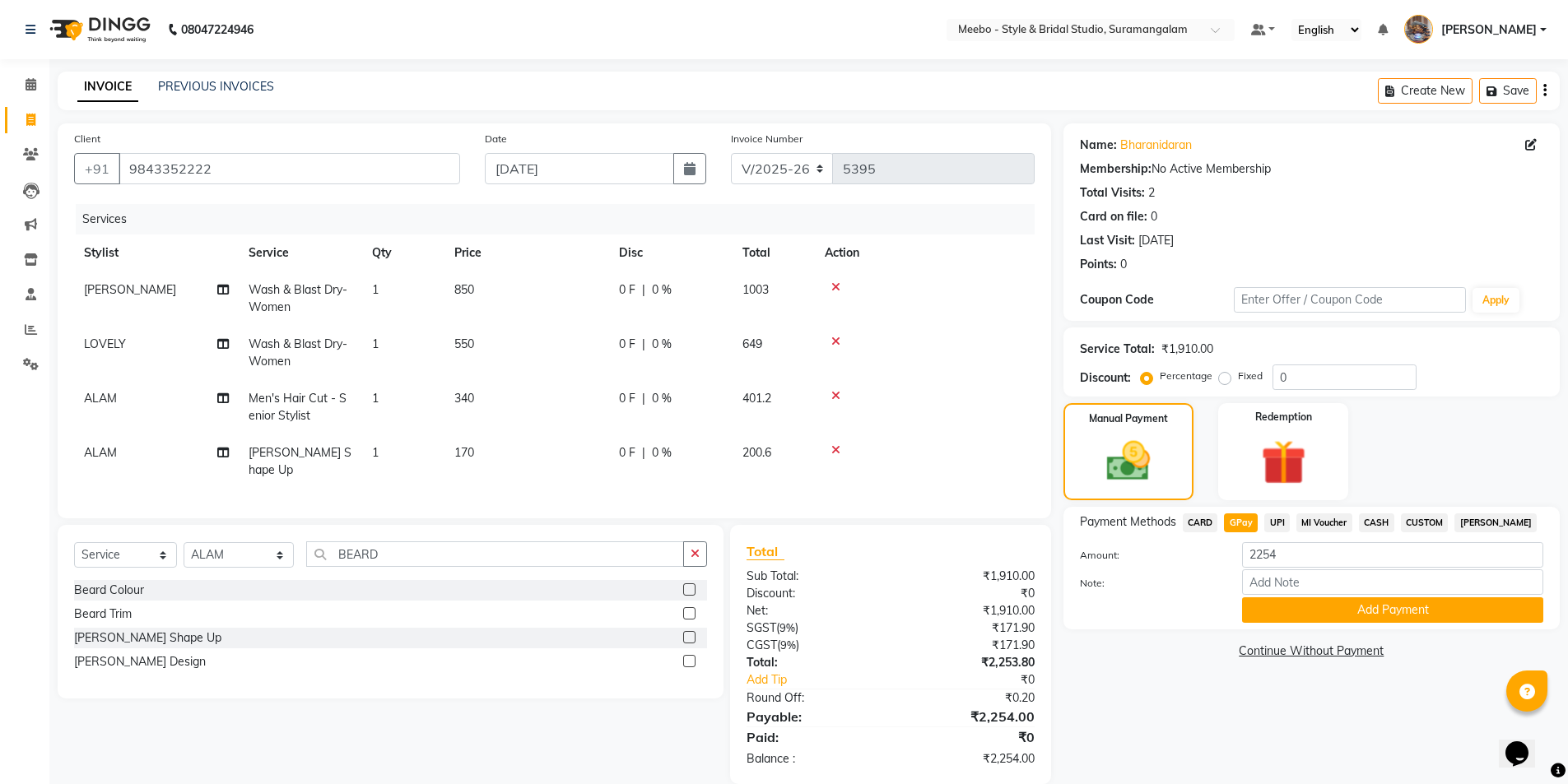
click at [1279, 524] on span "UPI" at bounding box center [1276, 523] width 25 height 19
click at [1331, 614] on button "Add Payment" at bounding box center [1392, 610] width 301 height 25
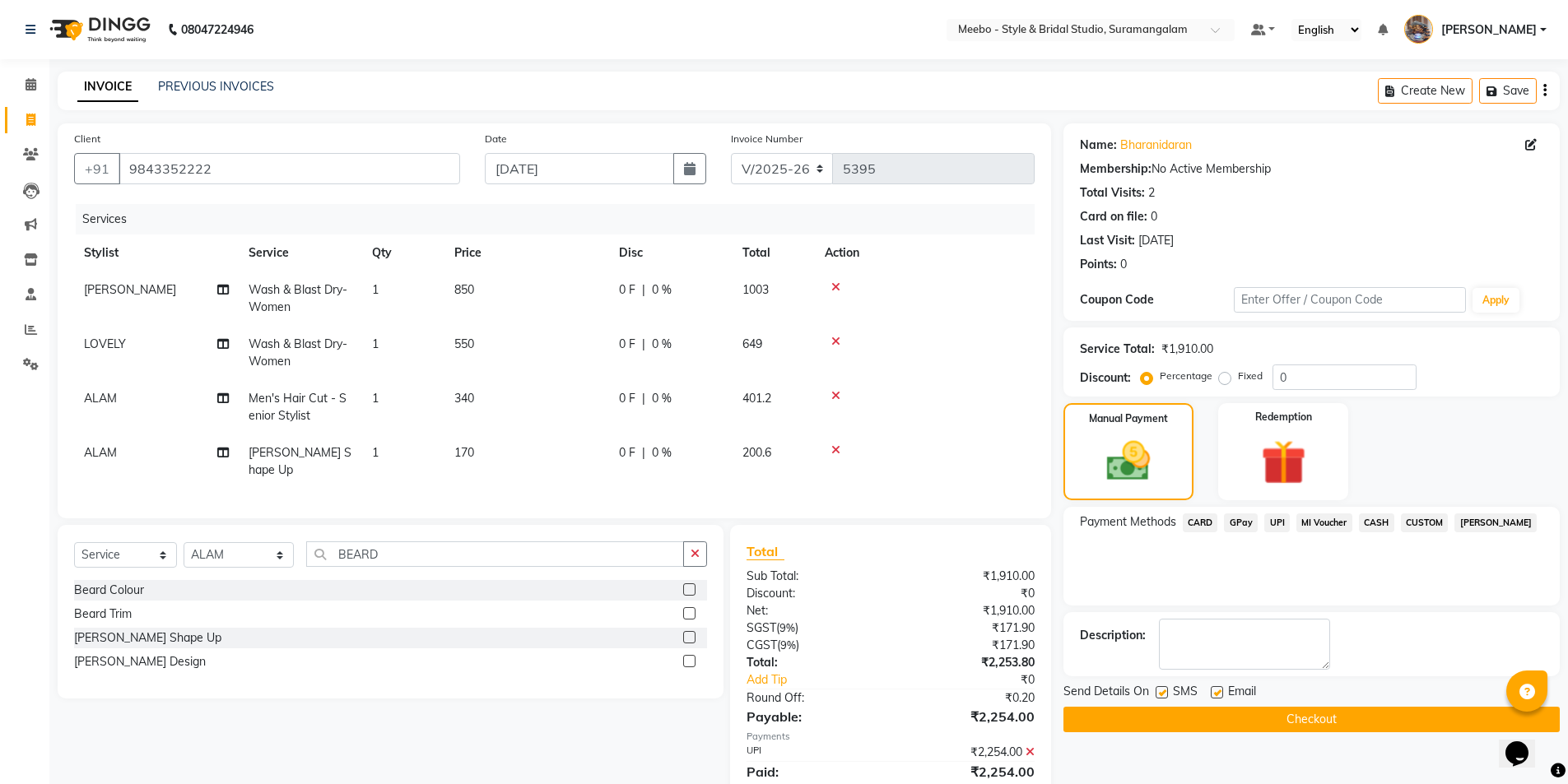
click at [1316, 718] on button "Checkout" at bounding box center [1312, 720] width 496 height 25
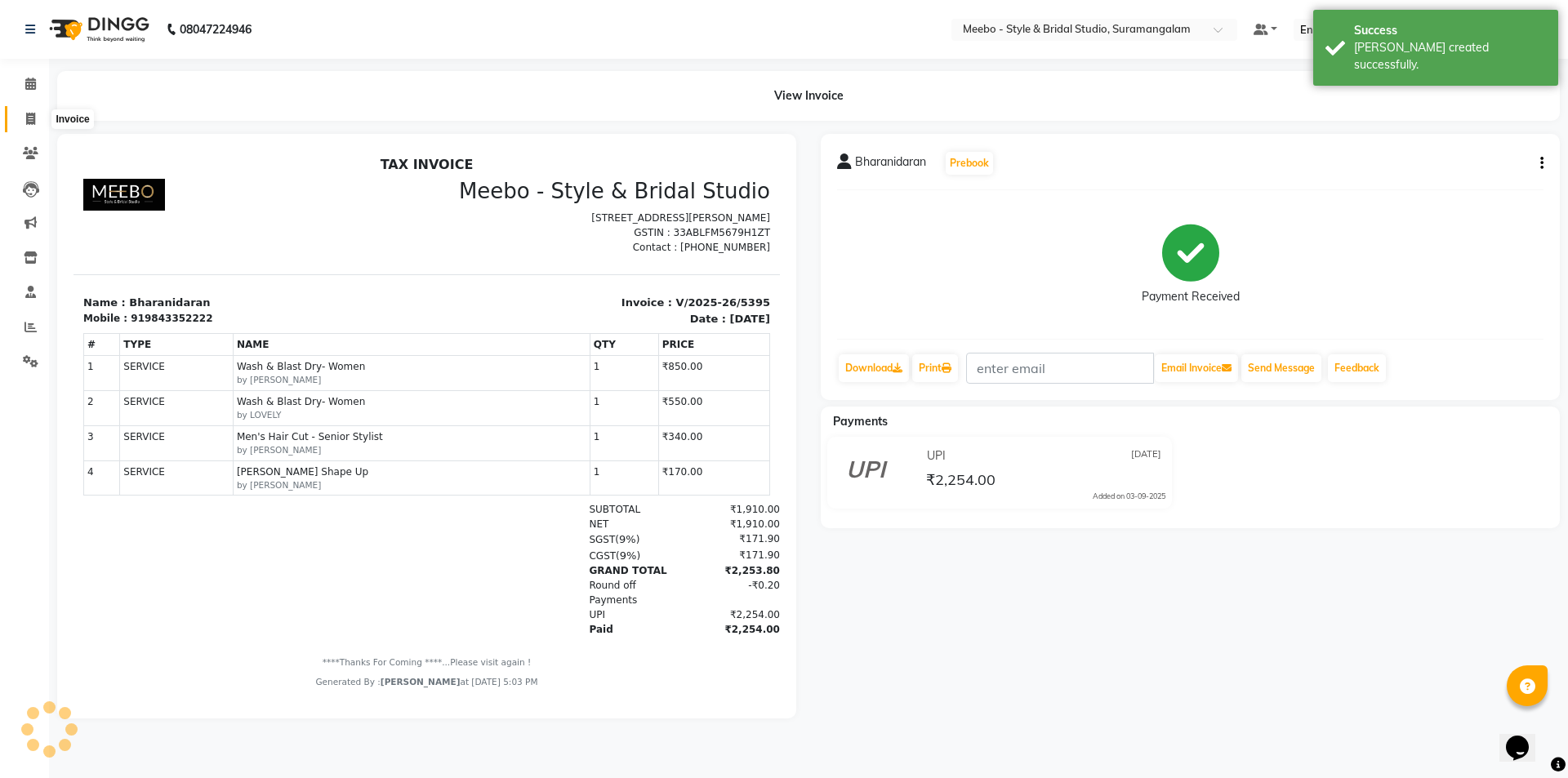
click at [30, 114] on icon at bounding box center [30, 119] width 9 height 12
select select "service"
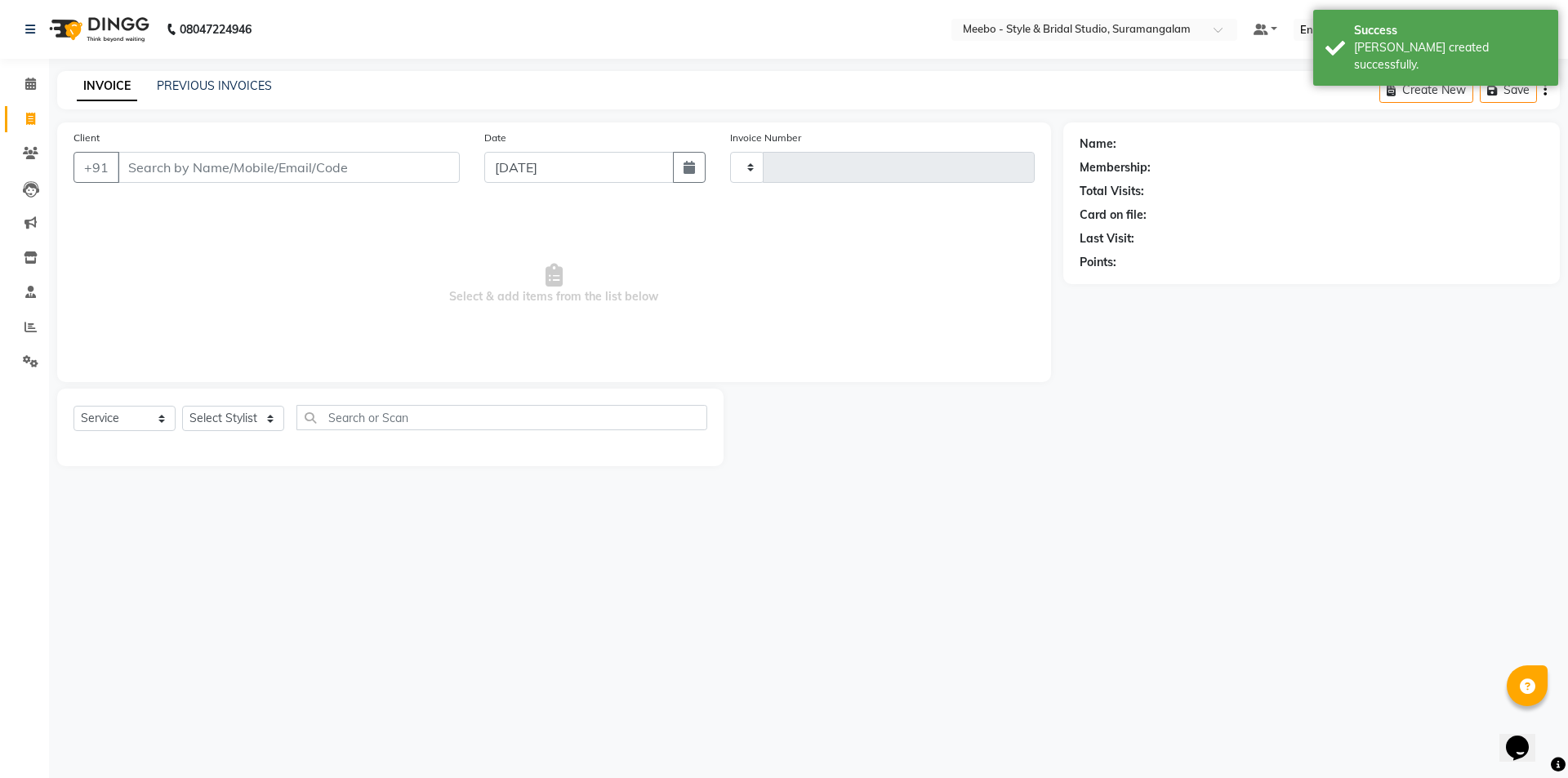
type input "5396"
select select "12"
click at [26, 327] on icon at bounding box center [30, 327] width 12 height 12
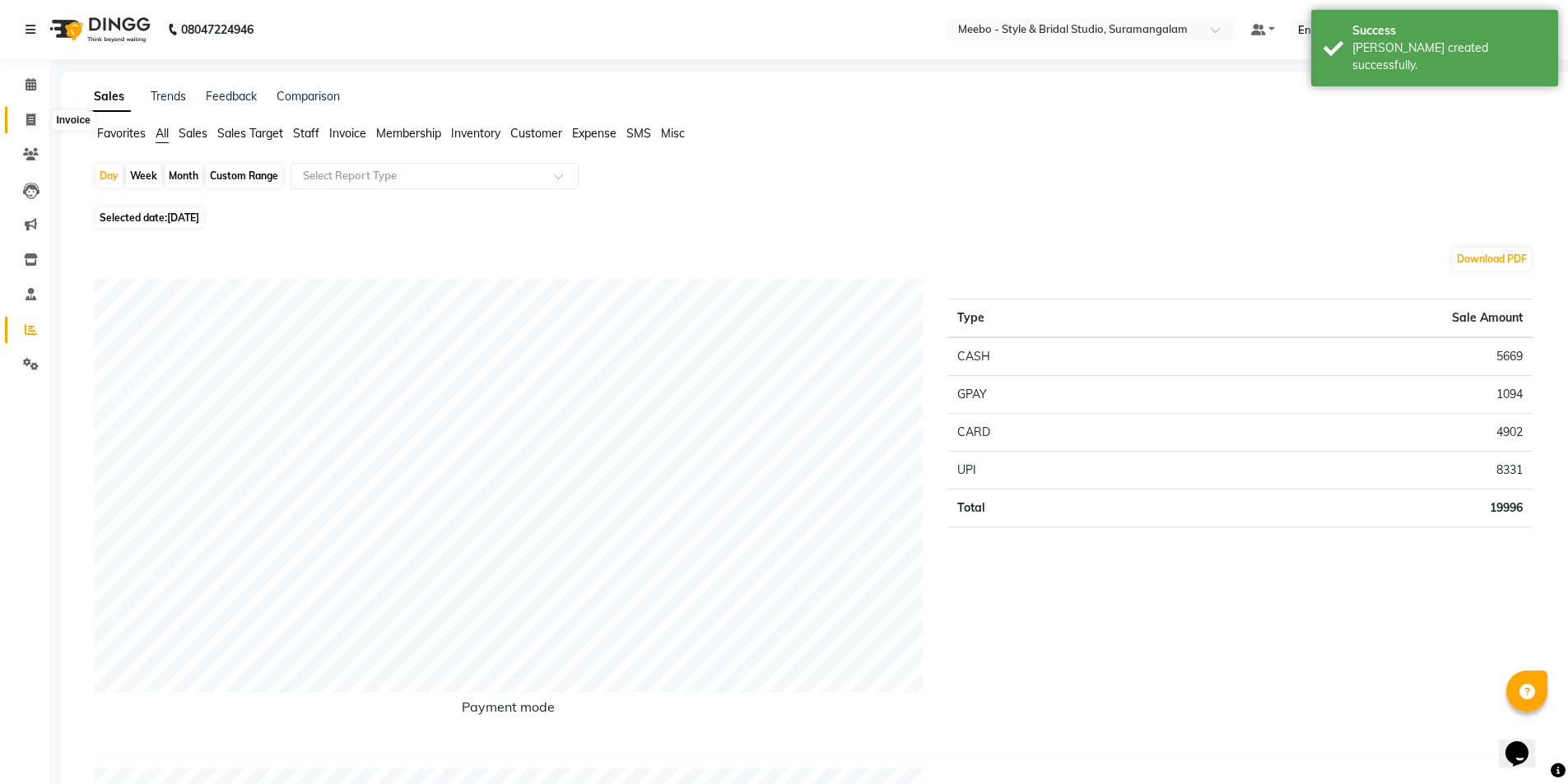
click at [37, 120] on span at bounding box center [31, 121] width 28 height 19
select select "12"
select select "service"
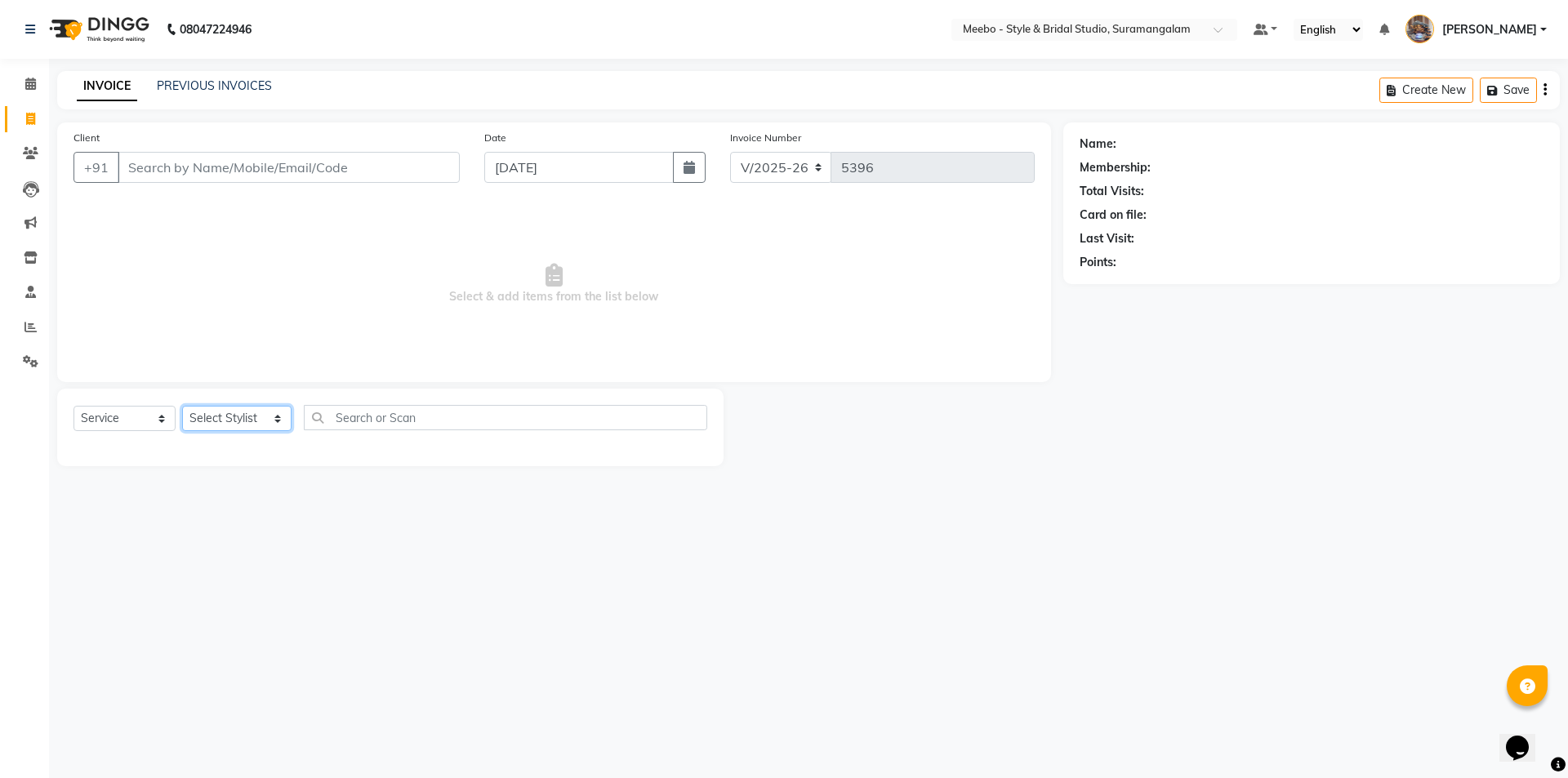
click at [220, 418] on select "Select Stylist Admin [PERSON_NAME] [PERSON_NAME] Manager [PERSON_NAME] [PERSON_…" at bounding box center [237, 418] width 110 height 25
select select "90280"
drag, startPoint x: 220, startPoint y: 418, endPoint x: 298, endPoint y: 416, distance: 78.0
click at [252, 419] on select "Select Stylist Admin [PERSON_NAME] [PERSON_NAME] Manager [PERSON_NAME] [PERSON_…" at bounding box center [237, 418] width 110 height 25
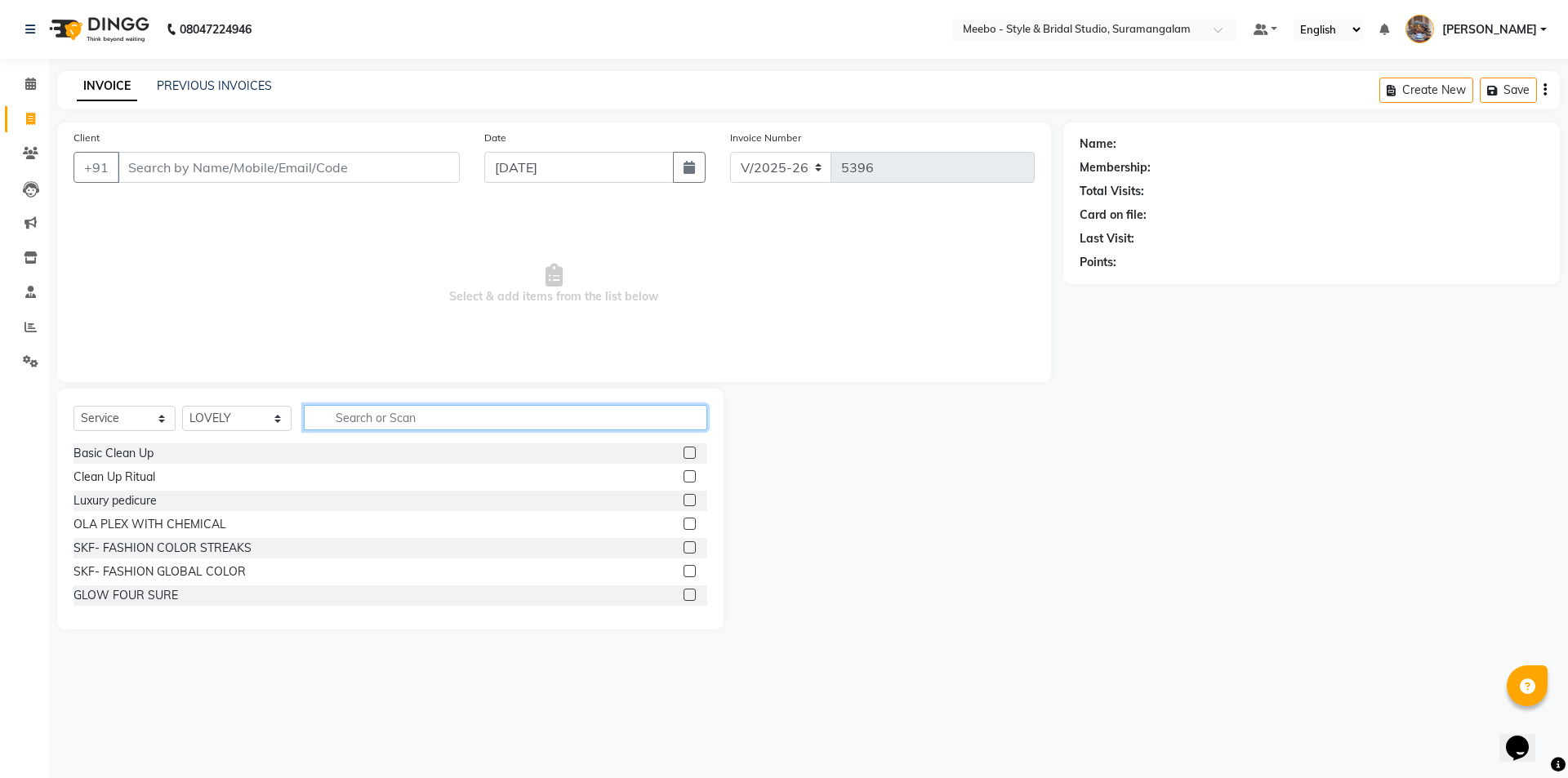
click at [341, 416] on input "text" at bounding box center [505, 417] width 403 height 25
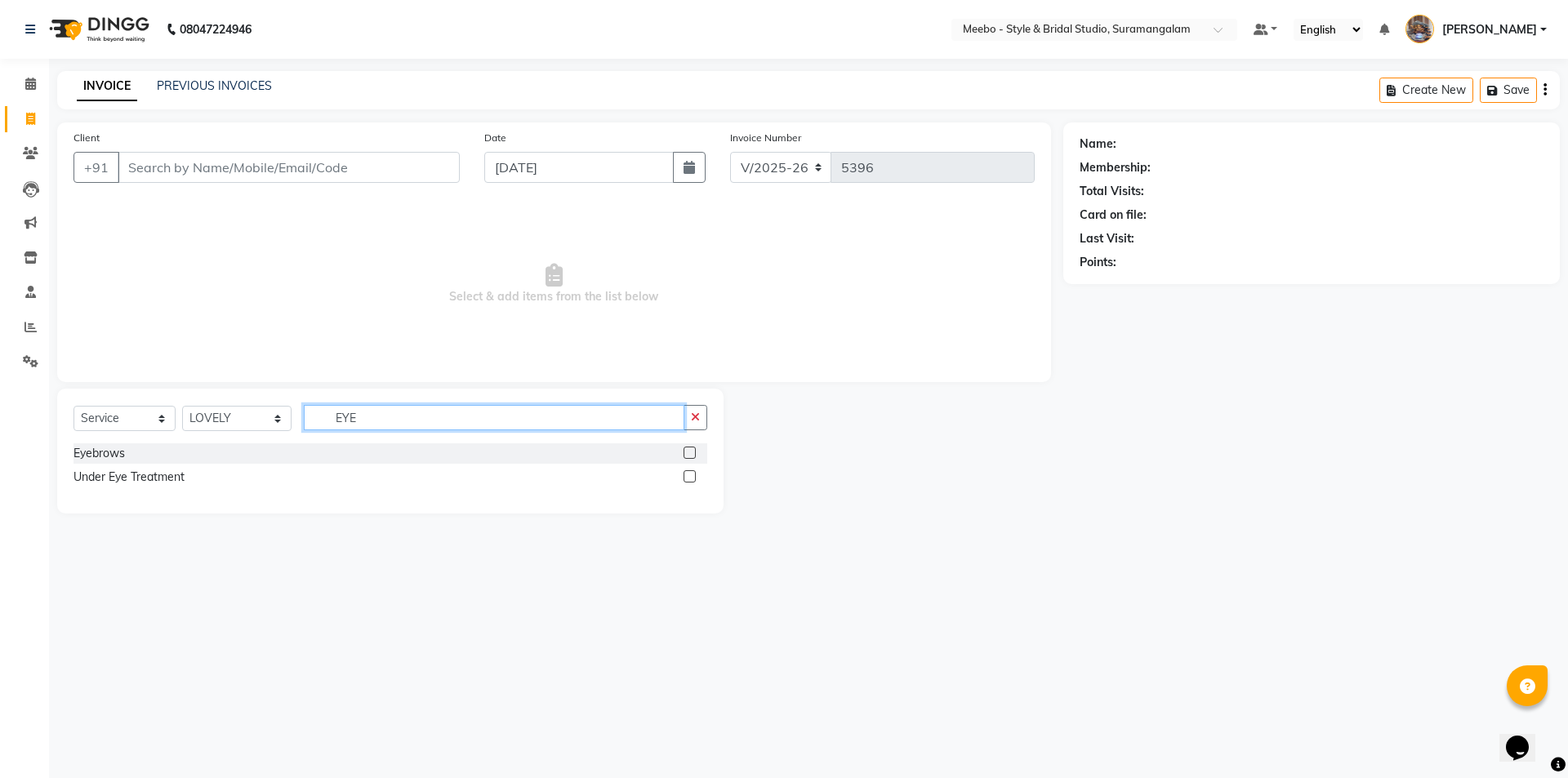
type input "EYE"
click at [696, 451] on label at bounding box center [689, 452] width 12 height 12
click at [694, 451] on input "checkbox" at bounding box center [688, 453] width 11 height 11
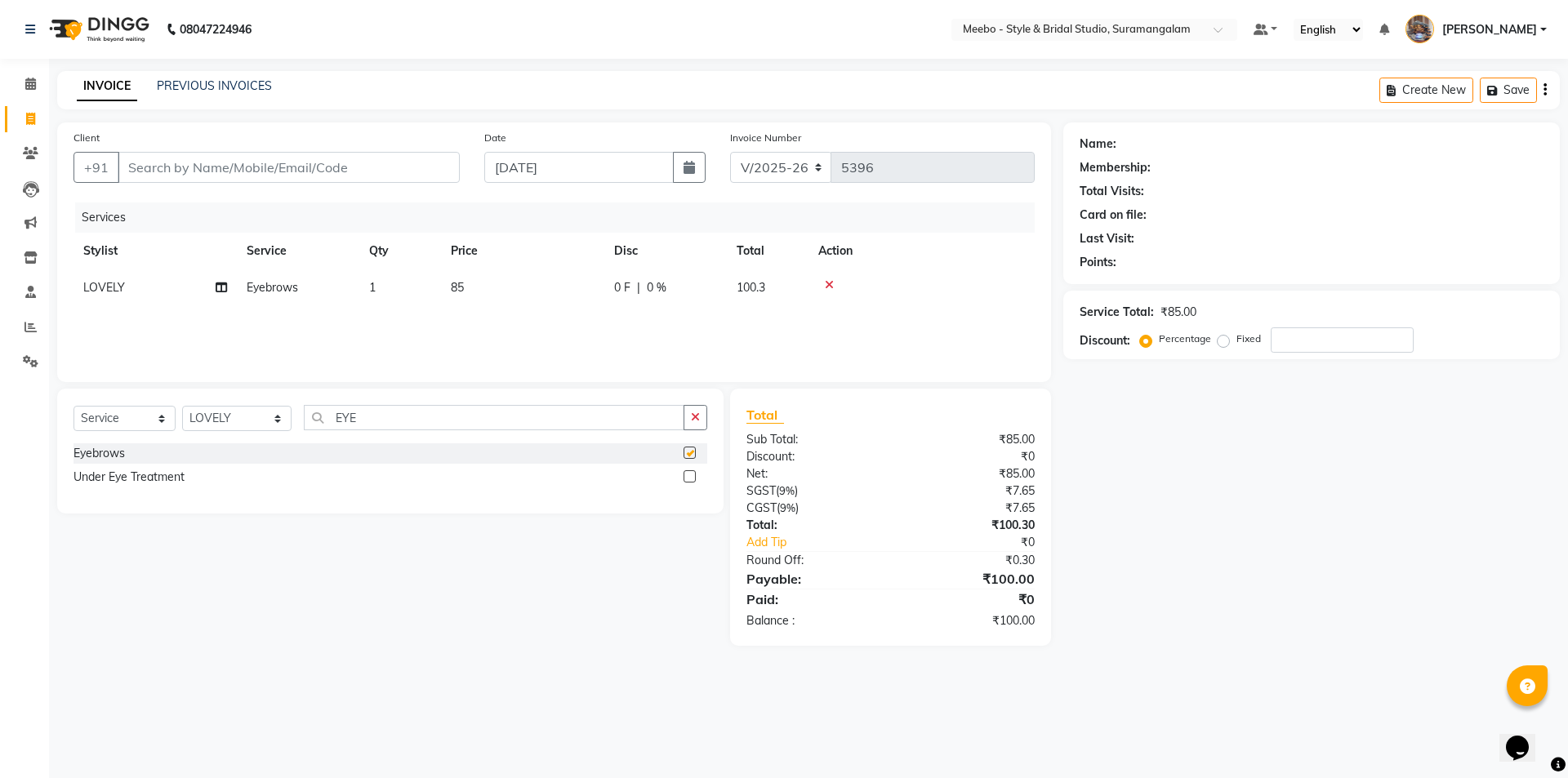
checkbox input "false"
click at [298, 165] on input "Client" at bounding box center [288, 167] width 342 height 31
type input "9"
type input "0"
type input "9790915060"
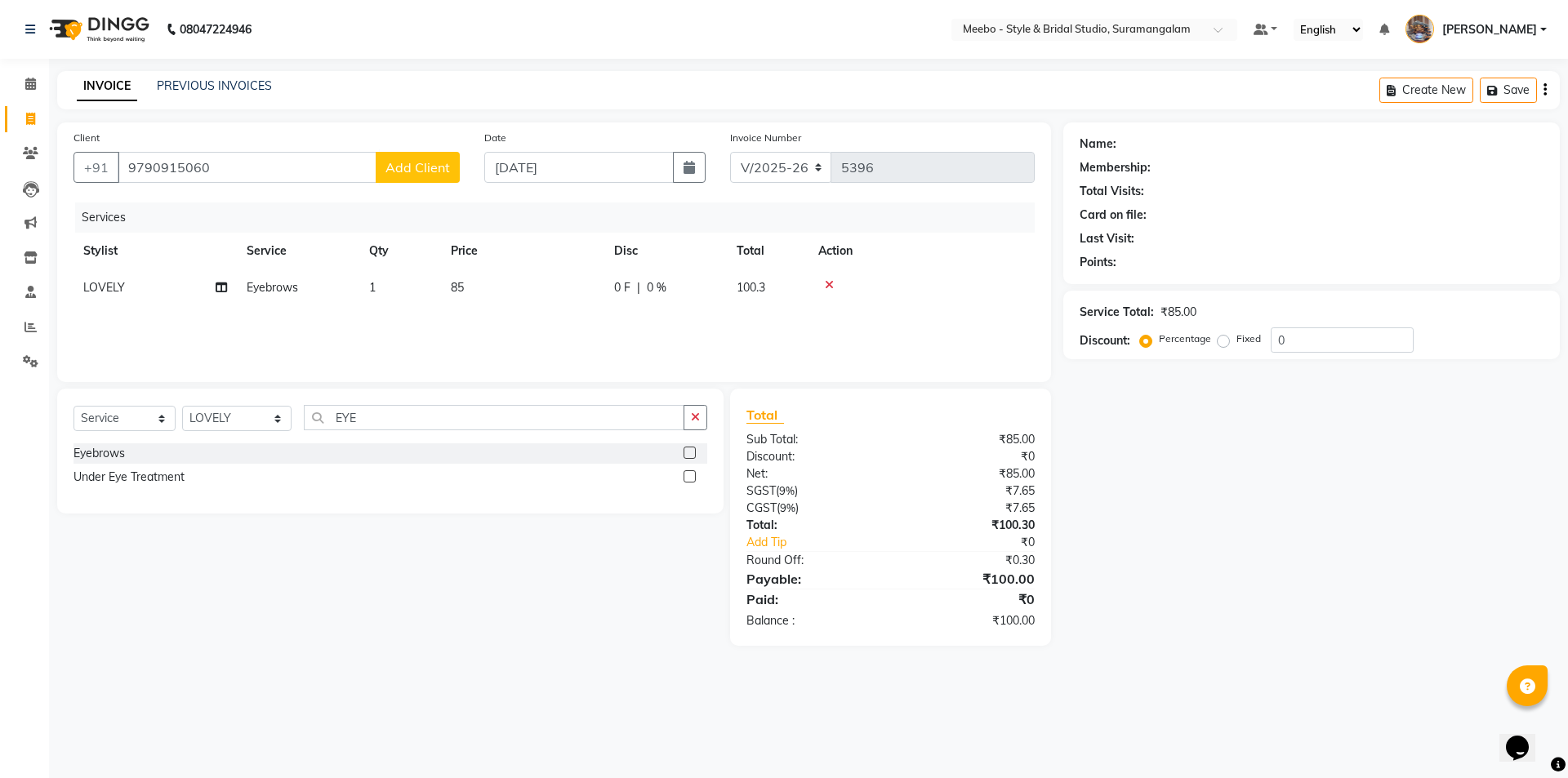
click at [422, 164] on span "Add Client" at bounding box center [418, 167] width 65 height 17
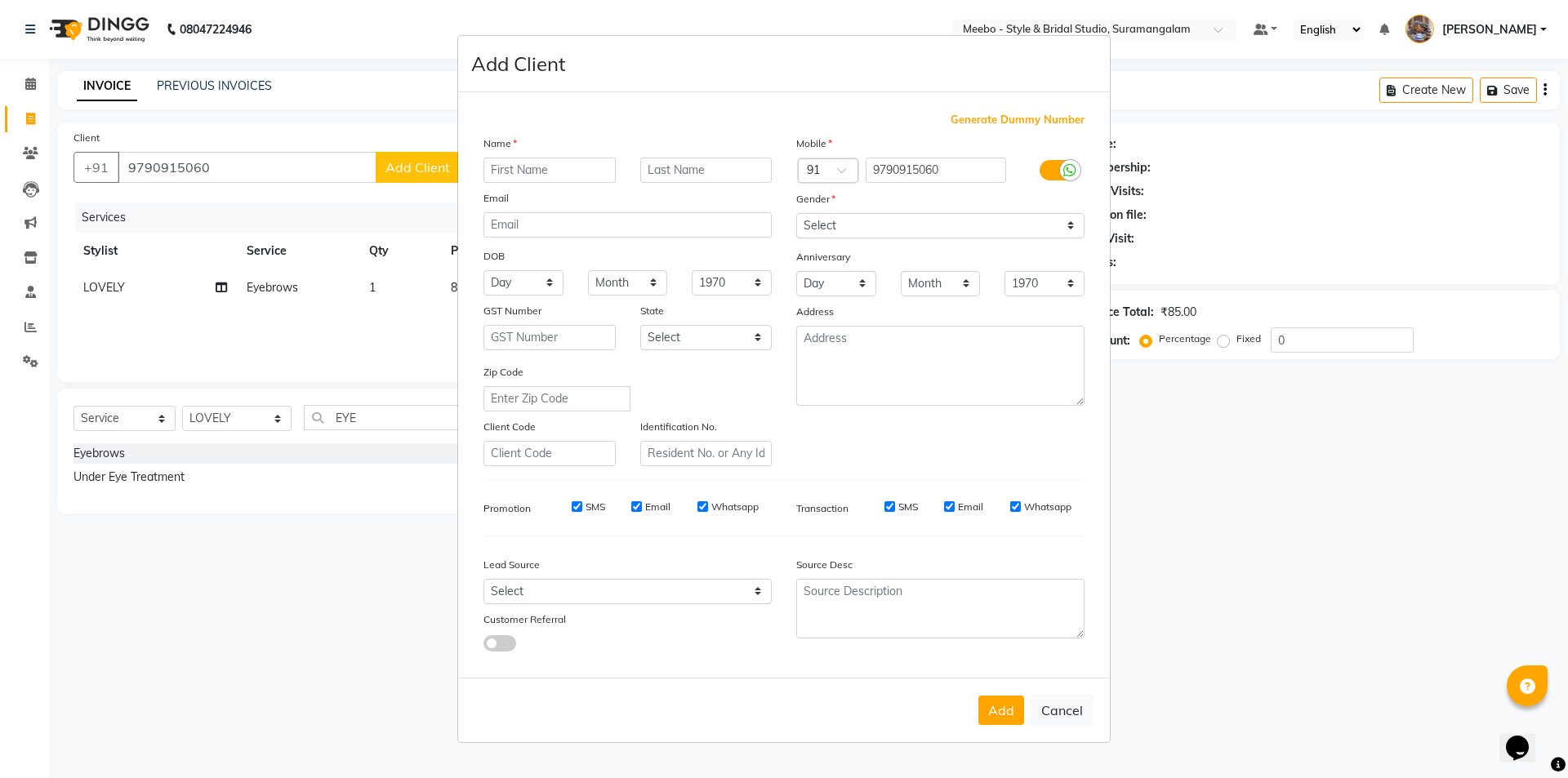
click at [504, 168] on input "text" at bounding box center [549, 170] width 132 height 25
type input "NAVEENA"
click at [834, 214] on select "Select Male Female Other Prefer Not To Say" at bounding box center [939, 225] width 288 height 25
select select "female"
click at [796, 213] on select "Select Male Female Other Prefer Not To Say" at bounding box center [939, 225] width 288 height 25
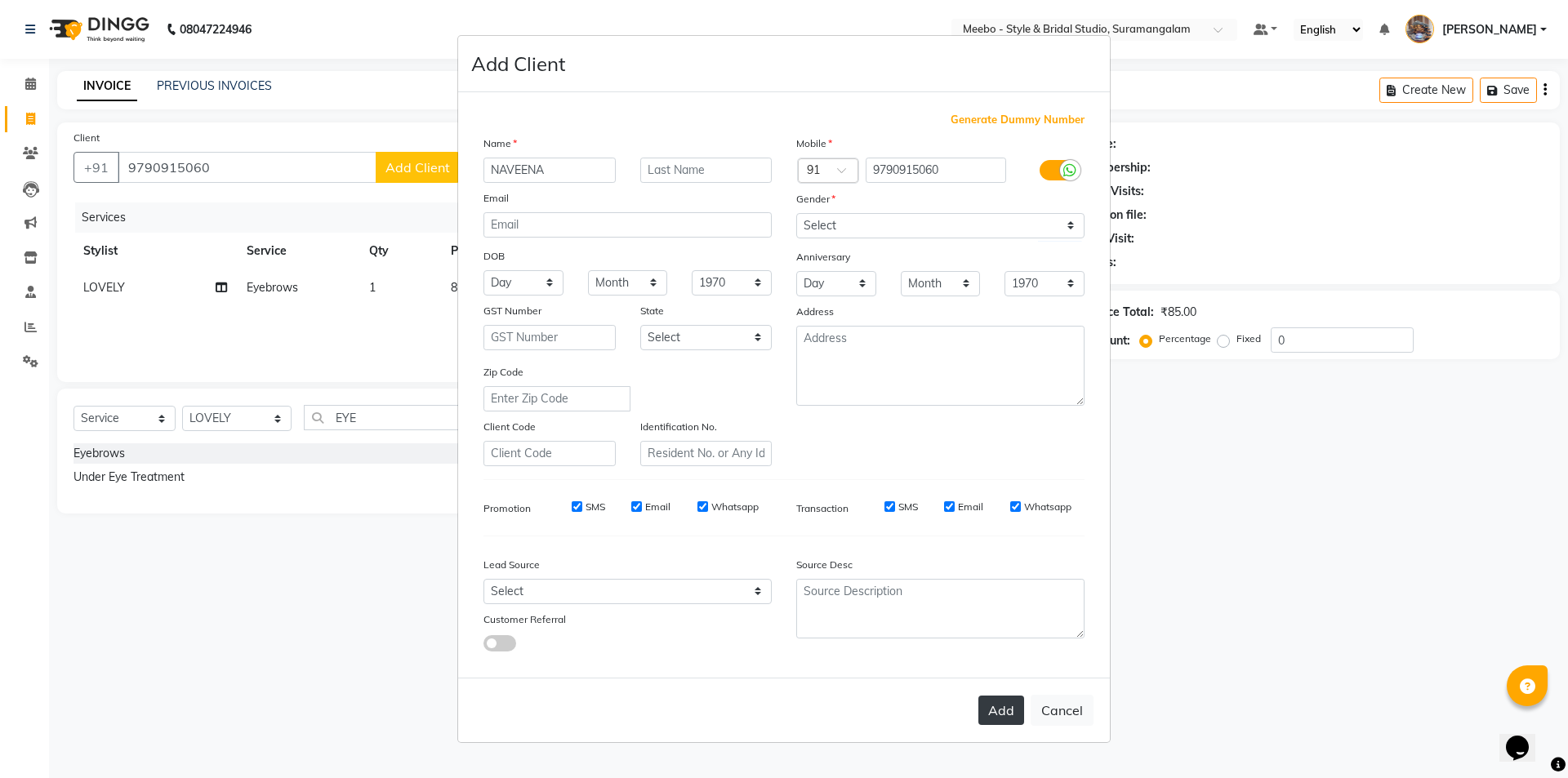
click at [1006, 704] on button "Add" at bounding box center [1000, 710] width 46 height 29
select select
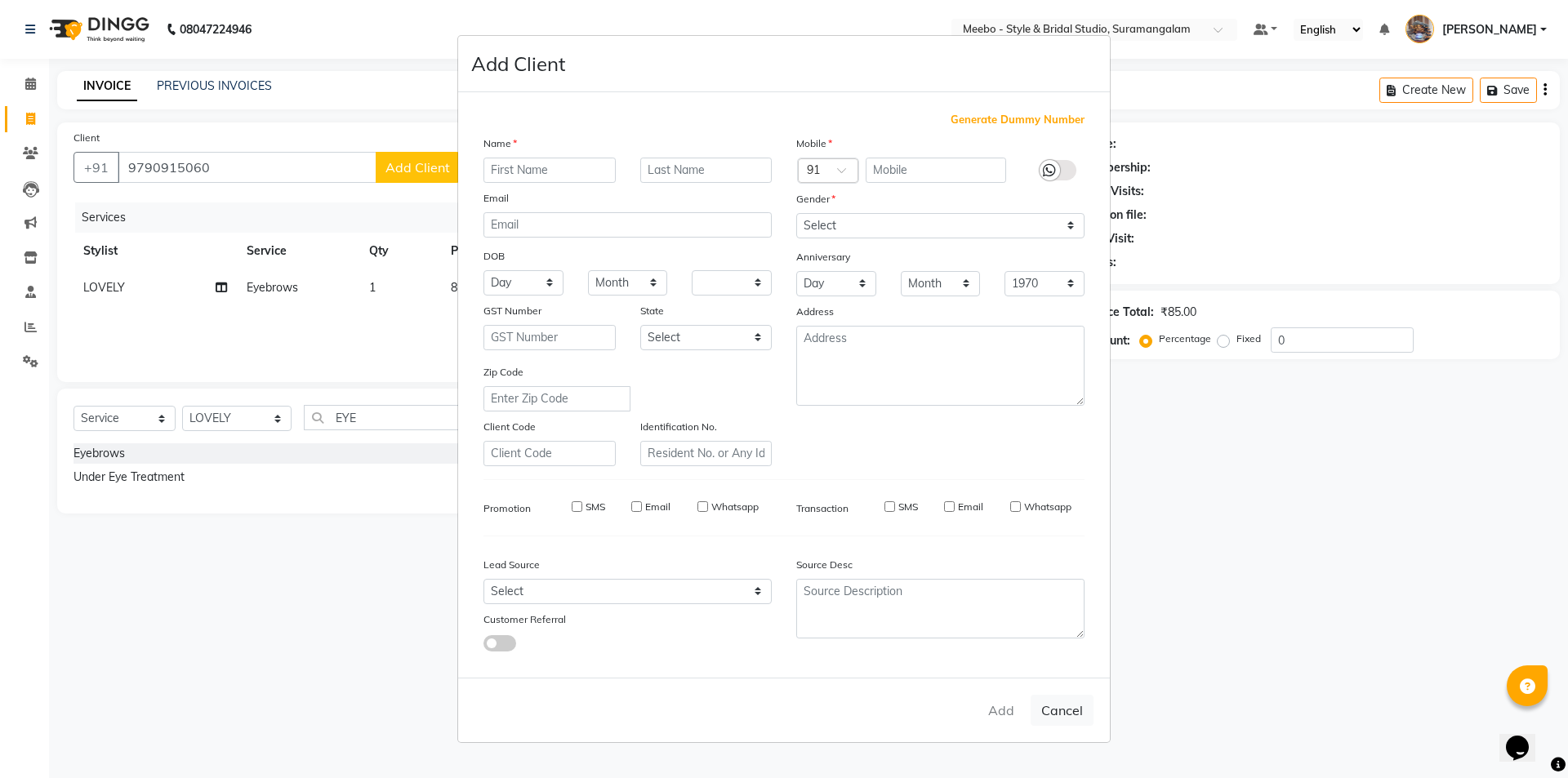
select select
checkbox input "false"
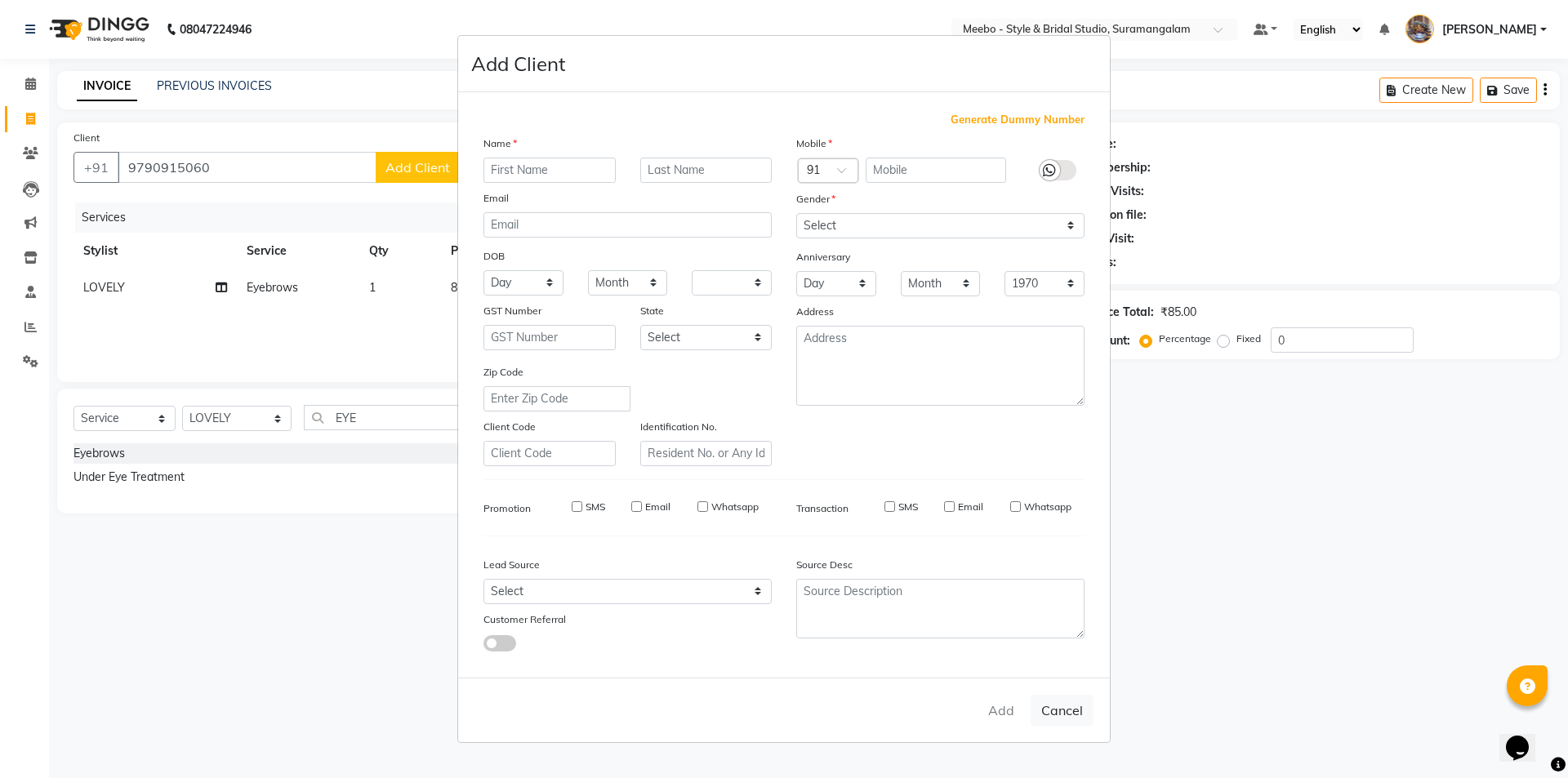
checkbox input "false"
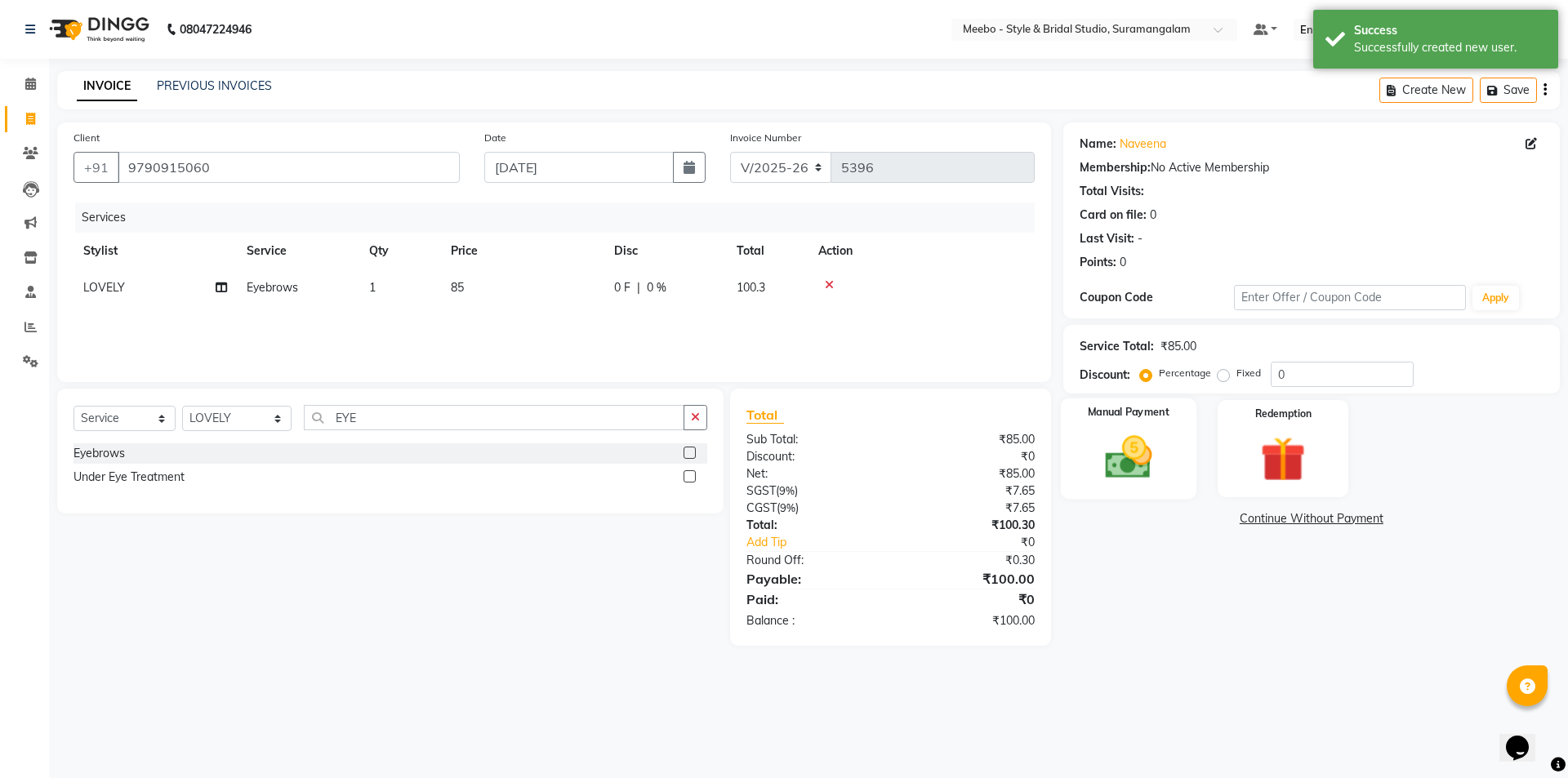
click at [1131, 473] on img at bounding box center [1127, 457] width 76 height 54
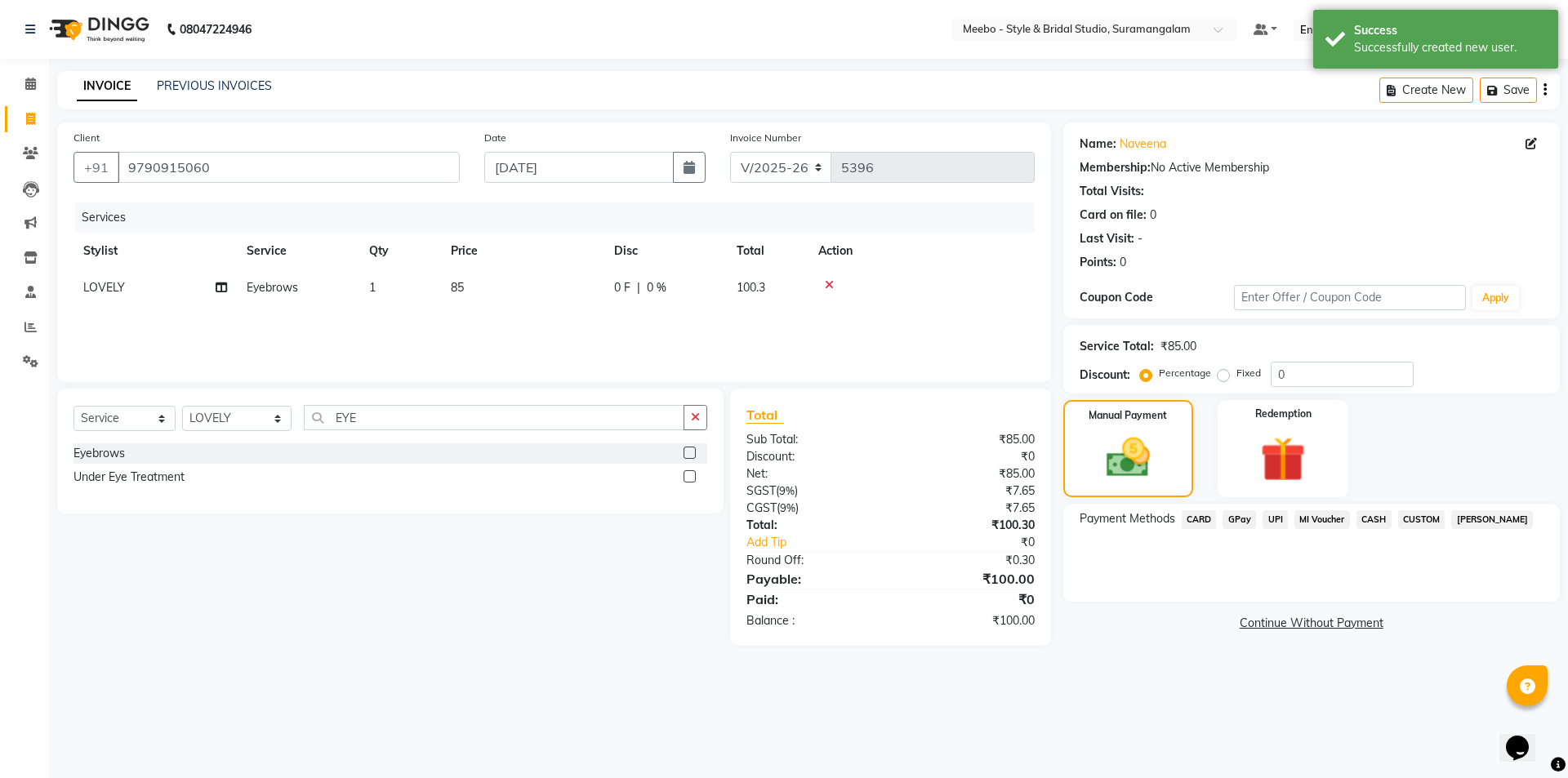
click at [1242, 524] on span "GPay" at bounding box center [1239, 519] width 33 height 19
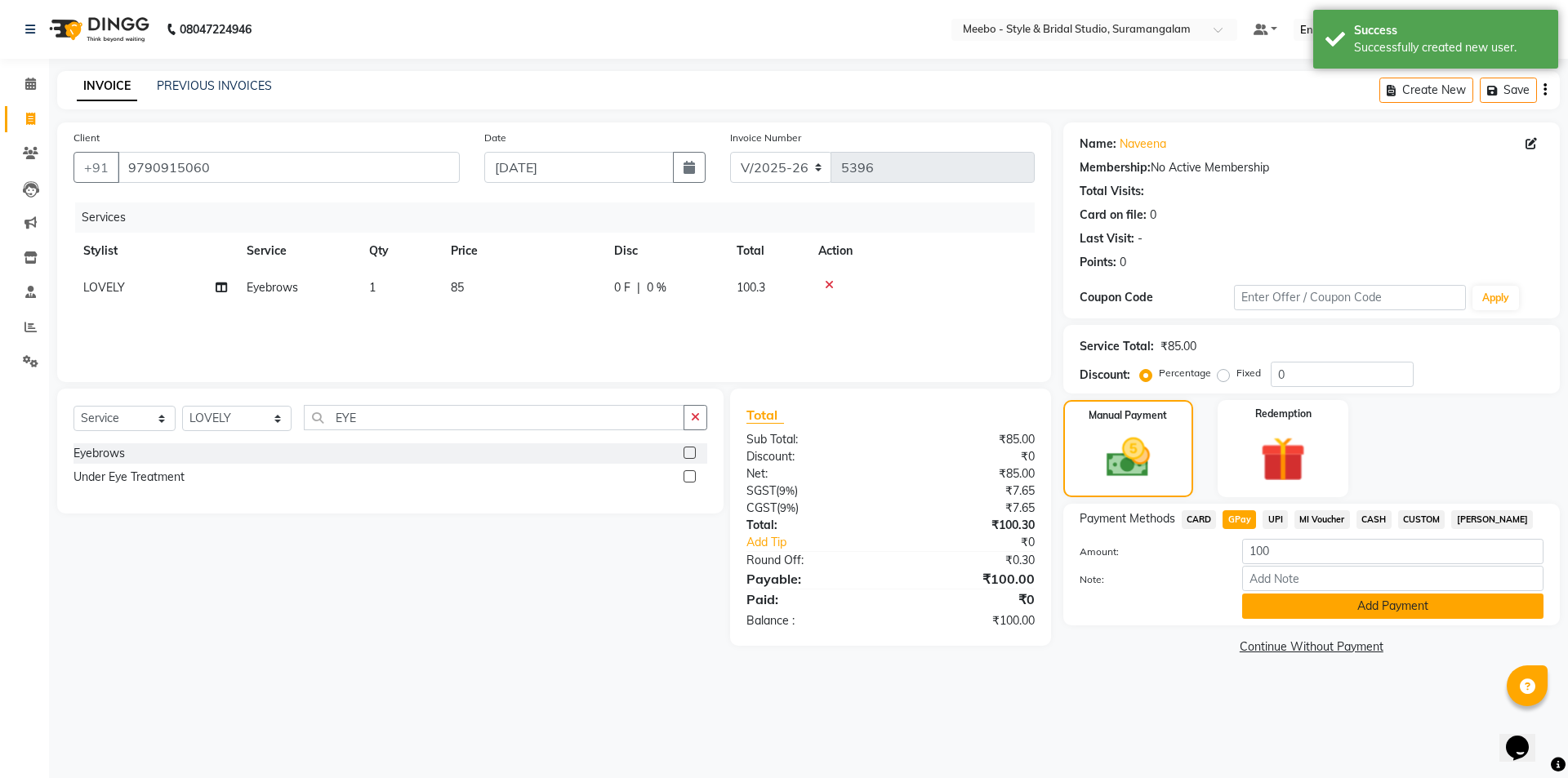
click at [1340, 598] on button "Add Payment" at bounding box center [1393, 606] width 301 height 25
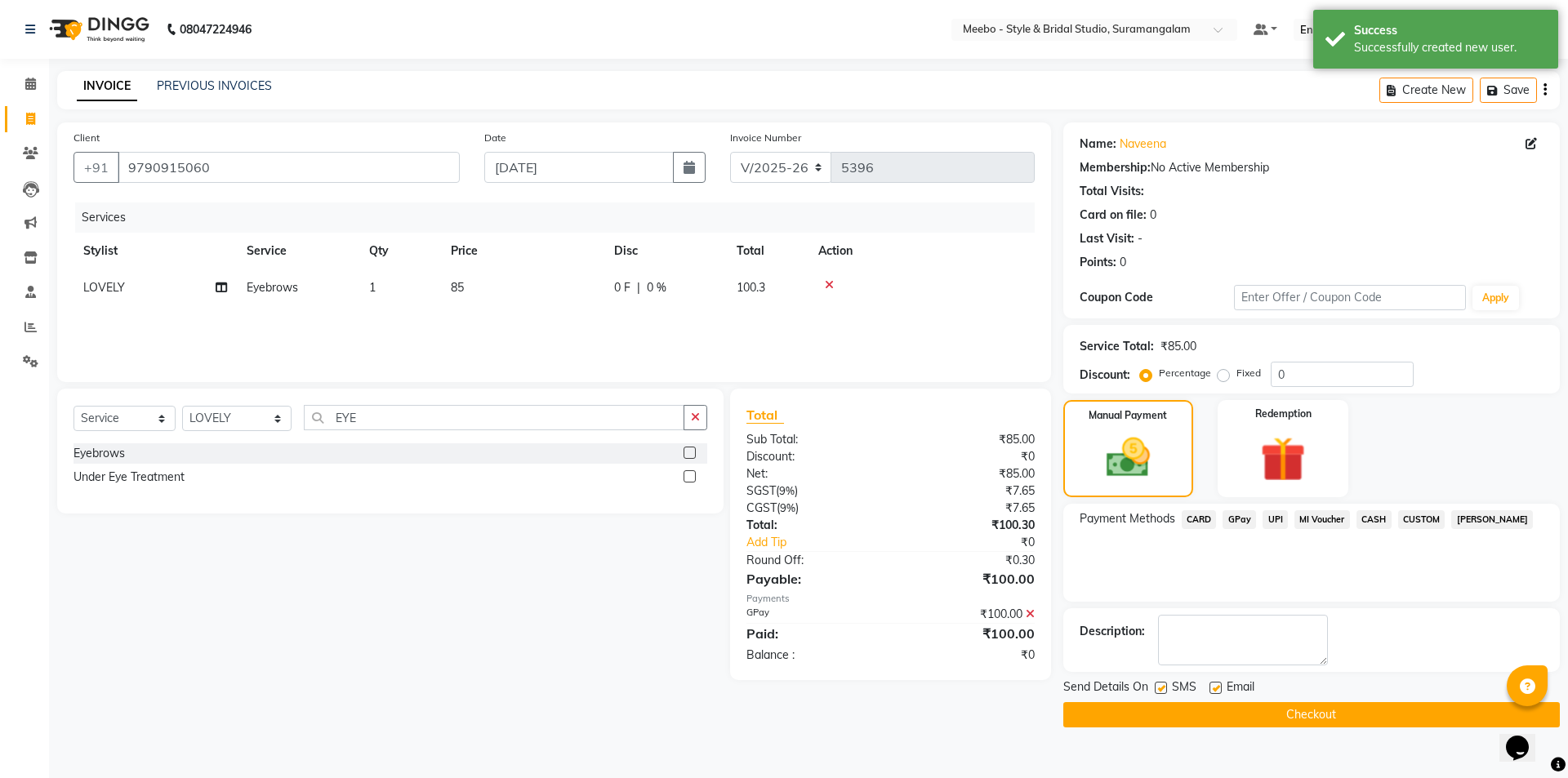
click at [1341, 711] on button "Checkout" at bounding box center [1311, 715] width 496 height 25
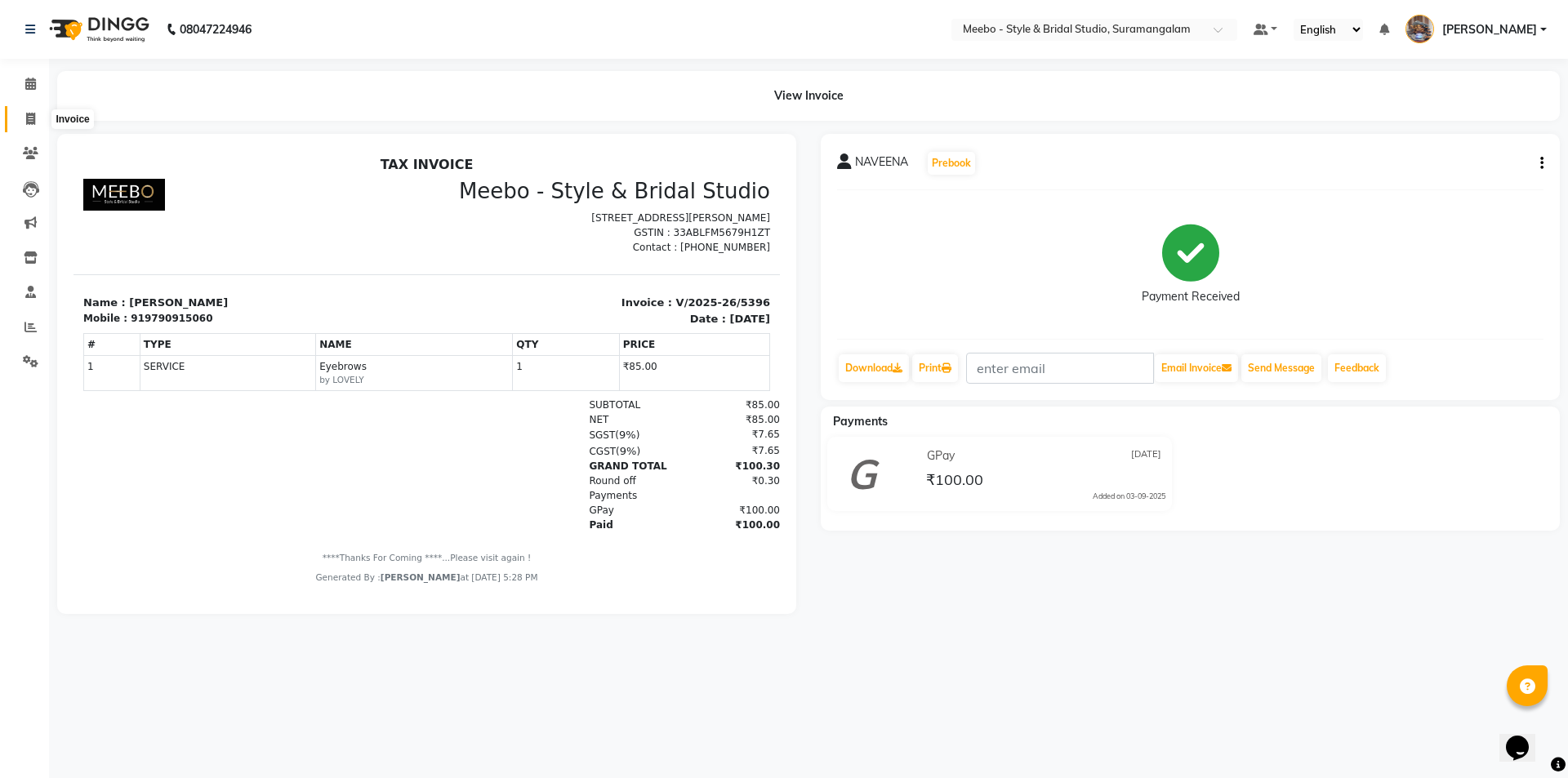
click at [32, 116] on icon at bounding box center [30, 119] width 9 height 12
select select "service"
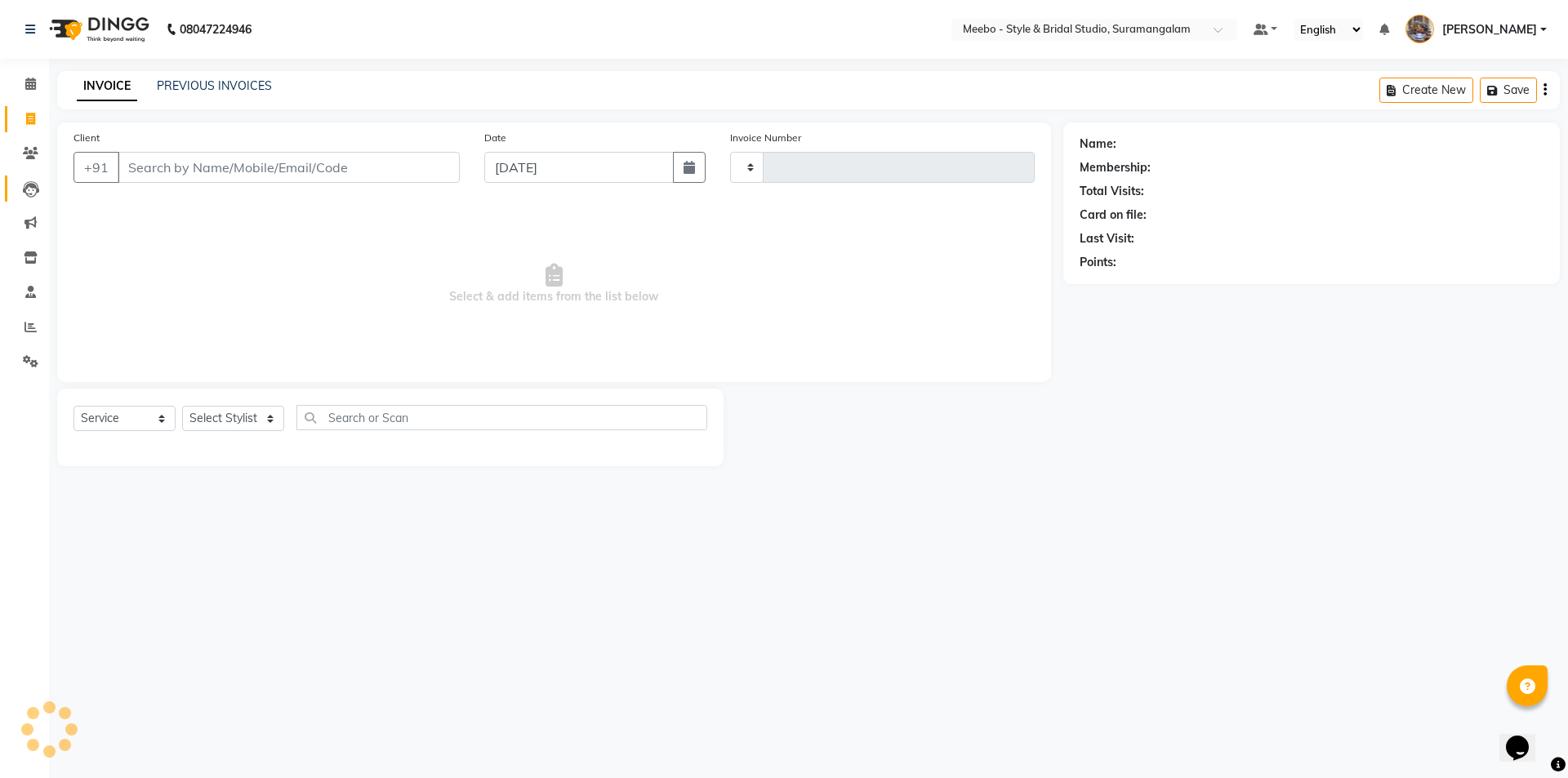
type input "5397"
select select "12"
click at [227, 417] on select "Select Stylist" at bounding box center [233, 418] width 102 height 25
select select "20724"
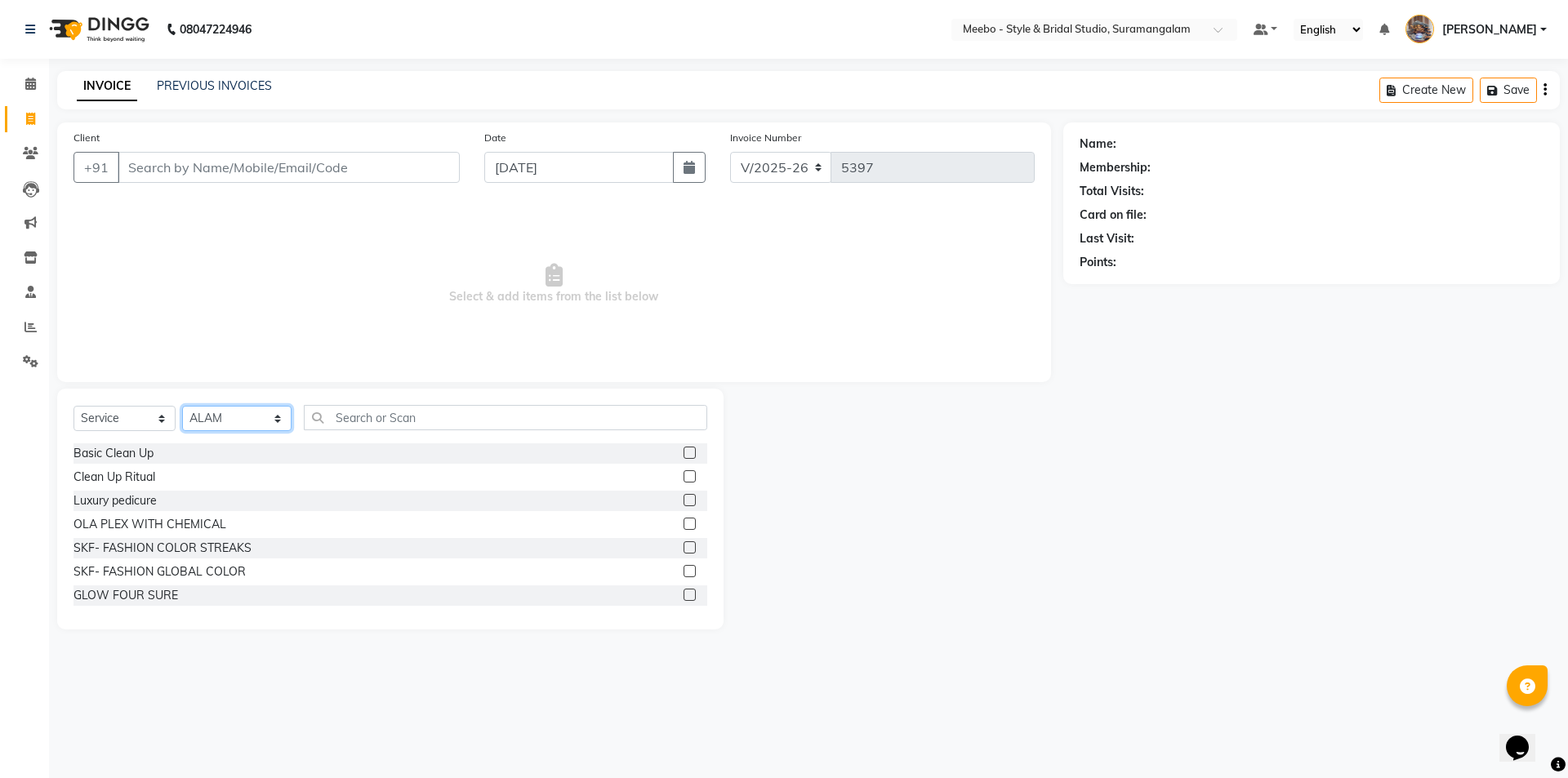
click at [227, 417] on select "Select Stylist Admin [PERSON_NAME] [PERSON_NAME] Manager [PERSON_NAME] [PERSON_…" at bounding box center [237, 418] width 110 height 25
click at [411, 411] on input "text" at bounding box center [505, 417] width 403 height 25
type input "A"
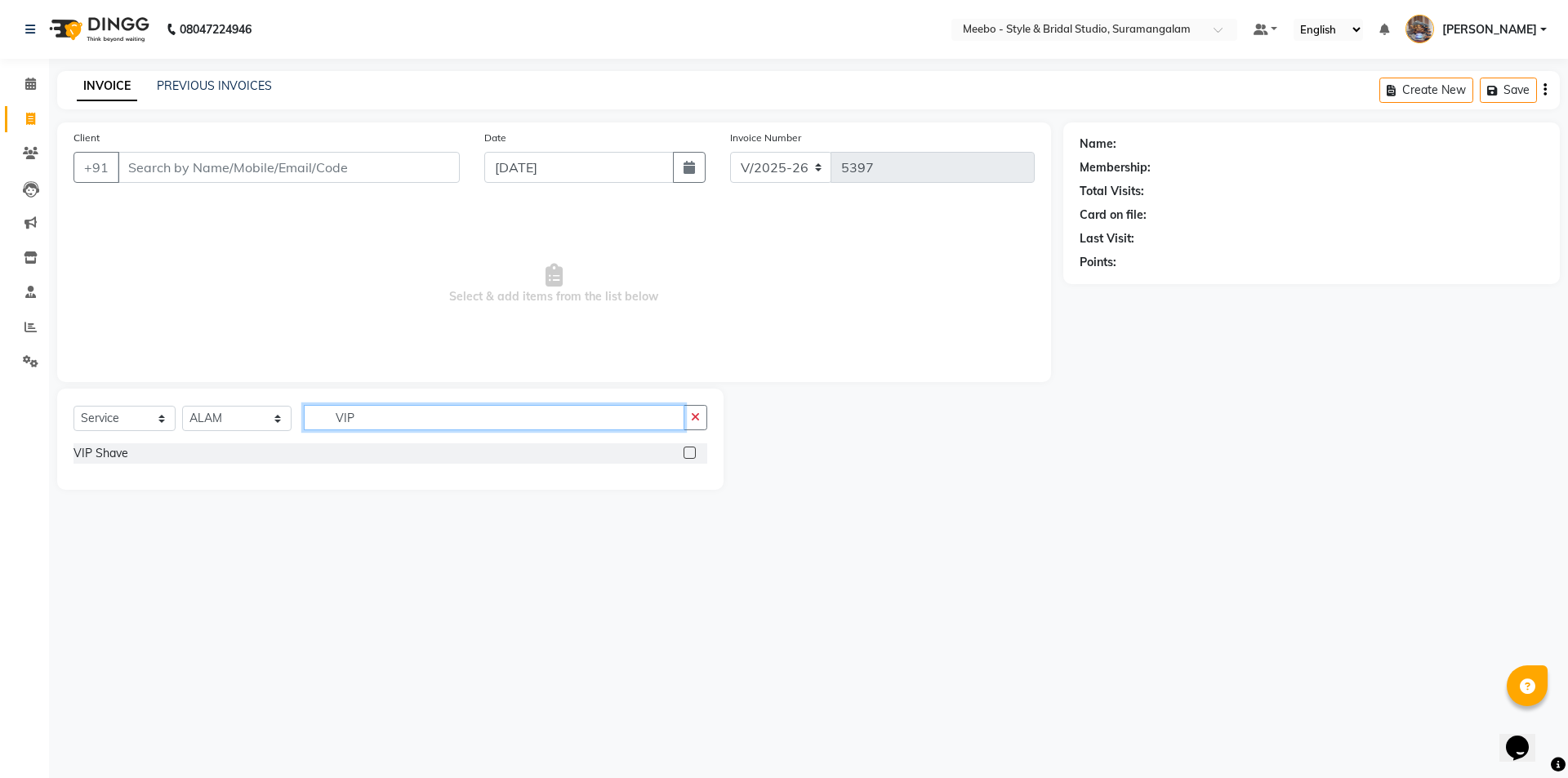
type input "VIP"
click at [686, 452] on label at bounding box center [689, 452] width 12 height 12
click at [686, 452] on input "checkbox" at bounding box center [688, 453] width 11 height 11
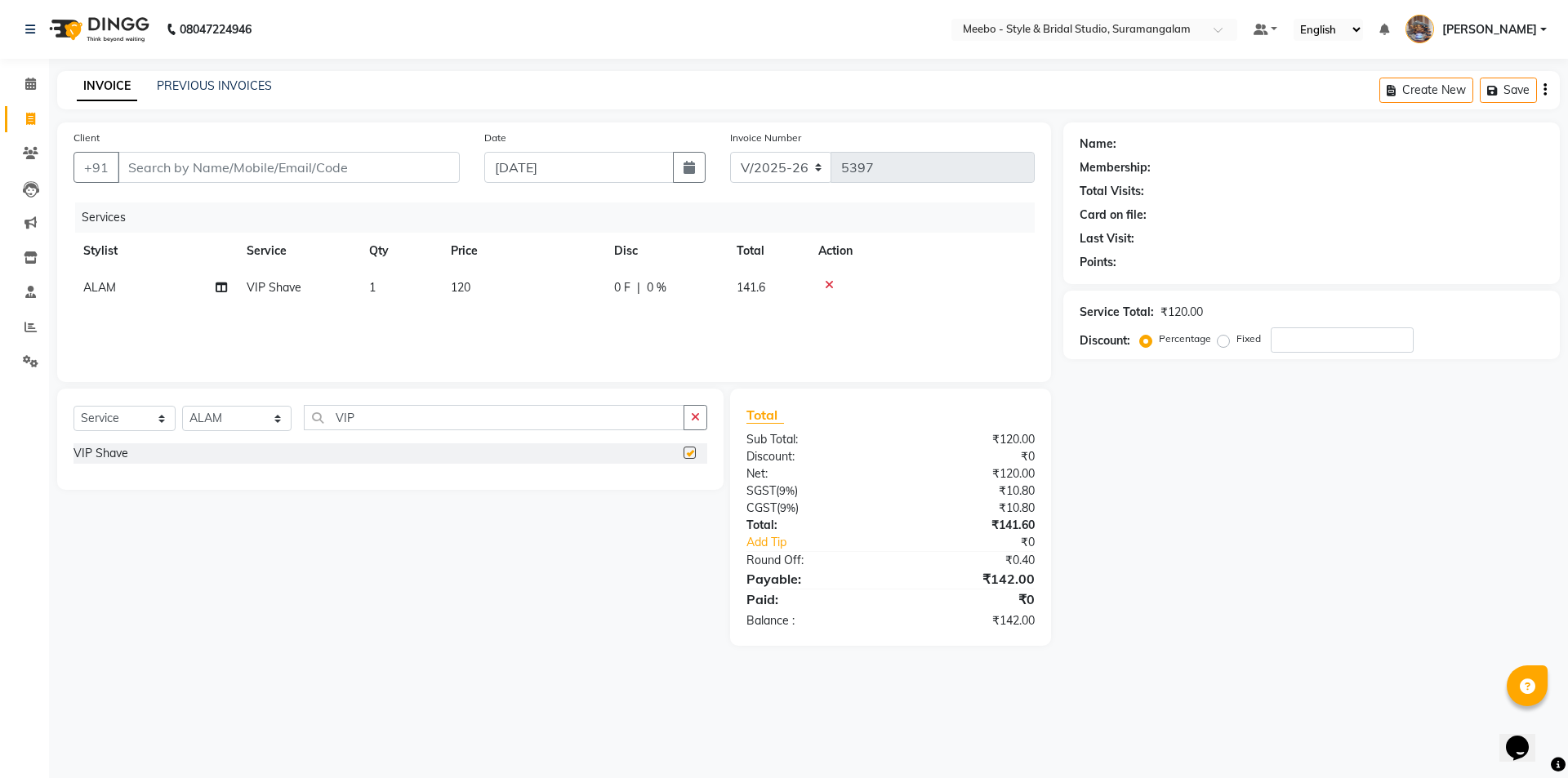
checkbox input "false"
click at [338, 157] on input "Client" at bounding box center [288, 167] width 342 height 31
type input "9"
type input "0"
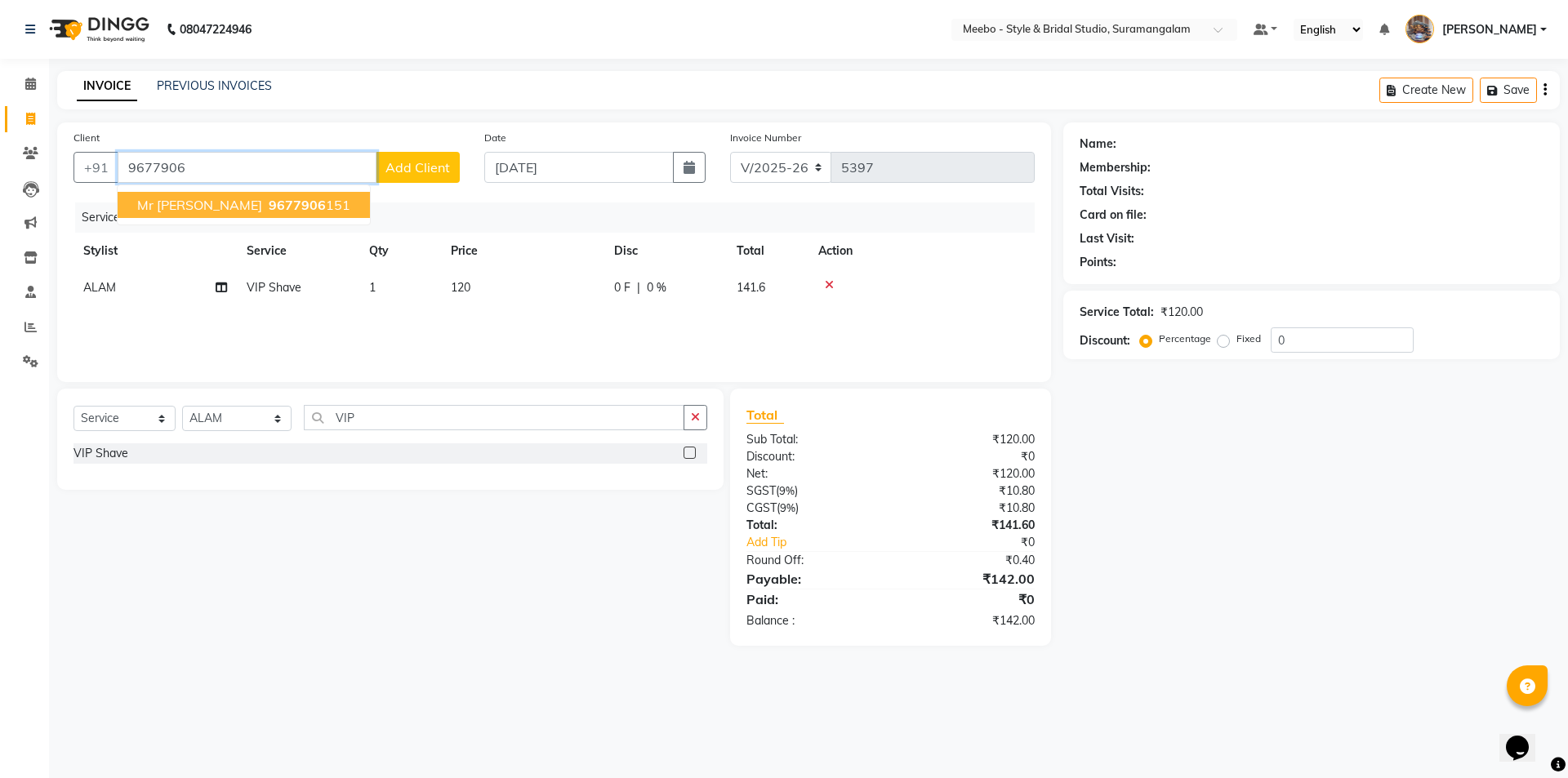
click at [275, 198] on ngb-highlight "9677906 151" at bounding box center [308, 205] width 85 height 17
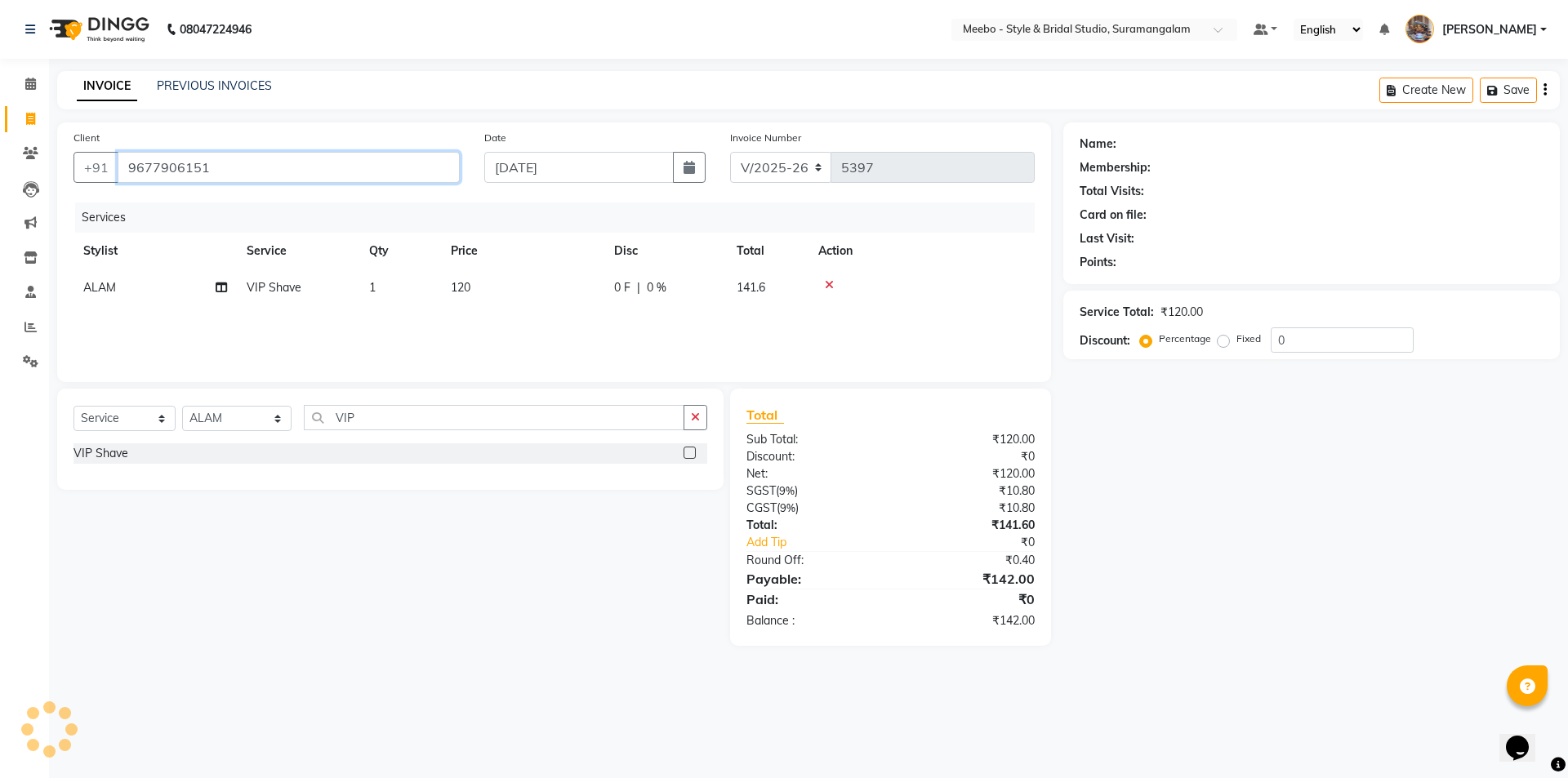
type input "9677906151"
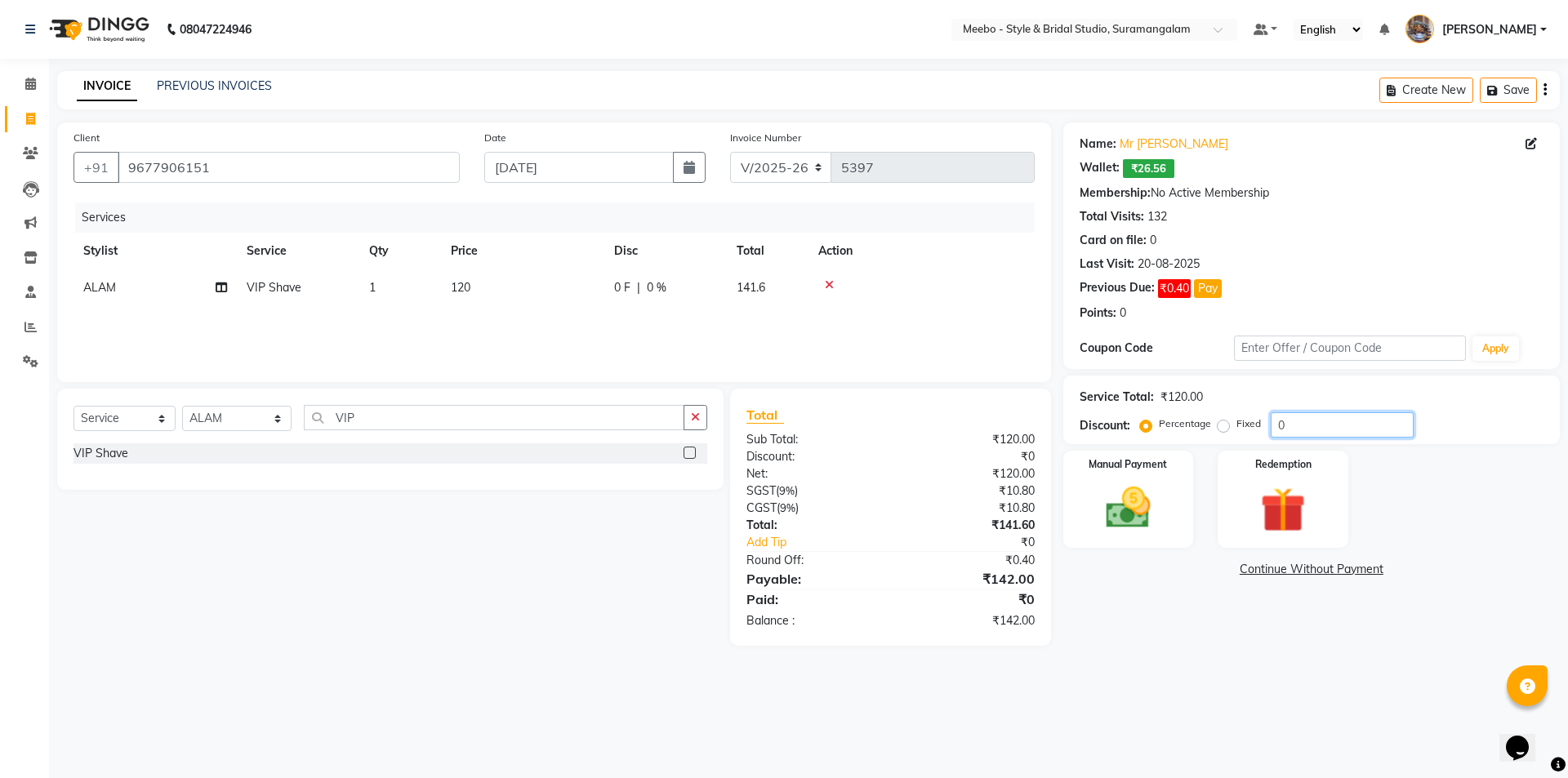
click at [1302, 423] on input "0" at bounding box center [1342, 425] width 143 height 25
type input "15"
click at [1127, 519] on img at bounding box center [1127, 507] width 76 height 54
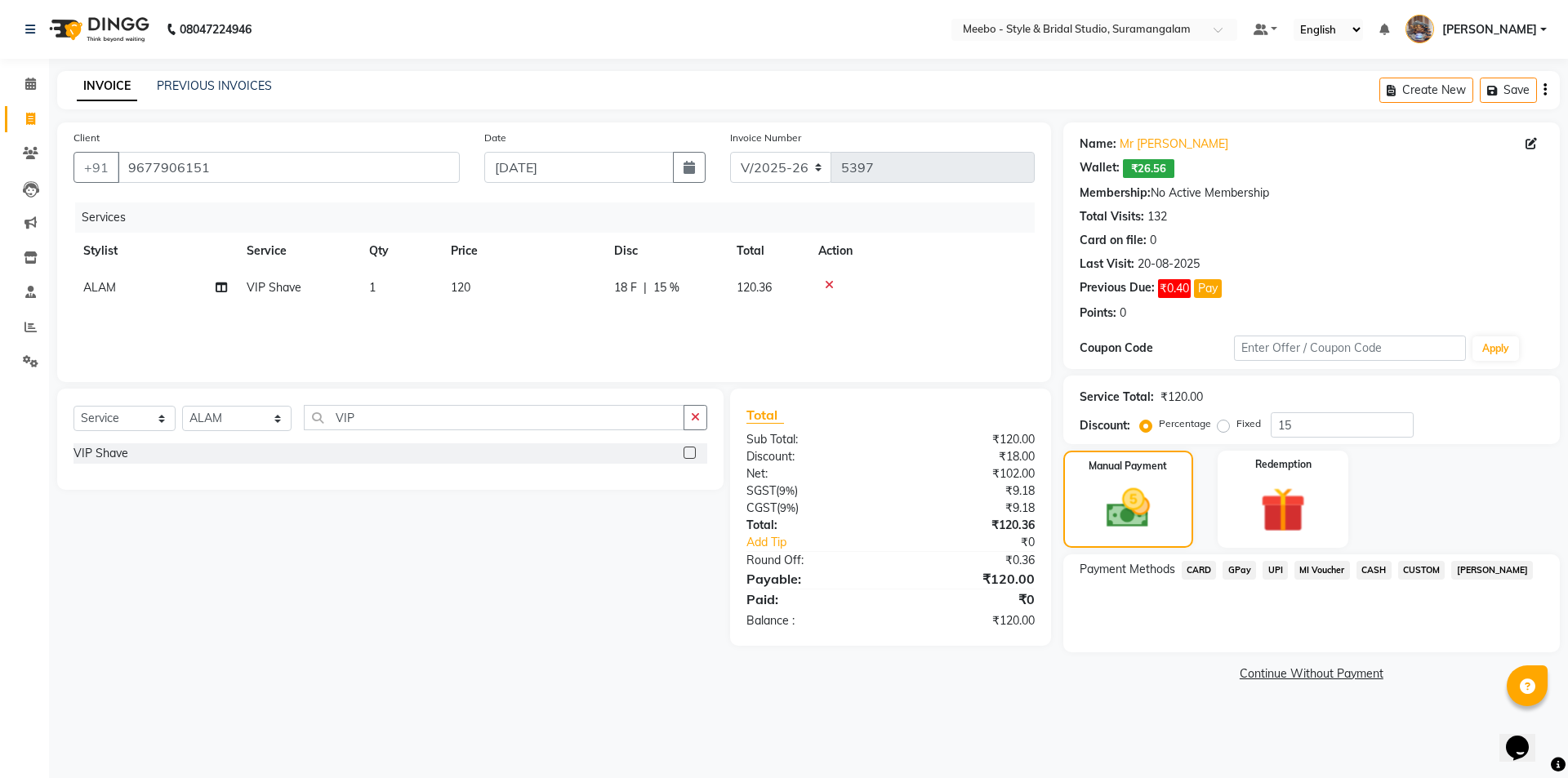
click at [1250, 568] on span "GPay" at bounding box center [1239, 570] width 33 height 19
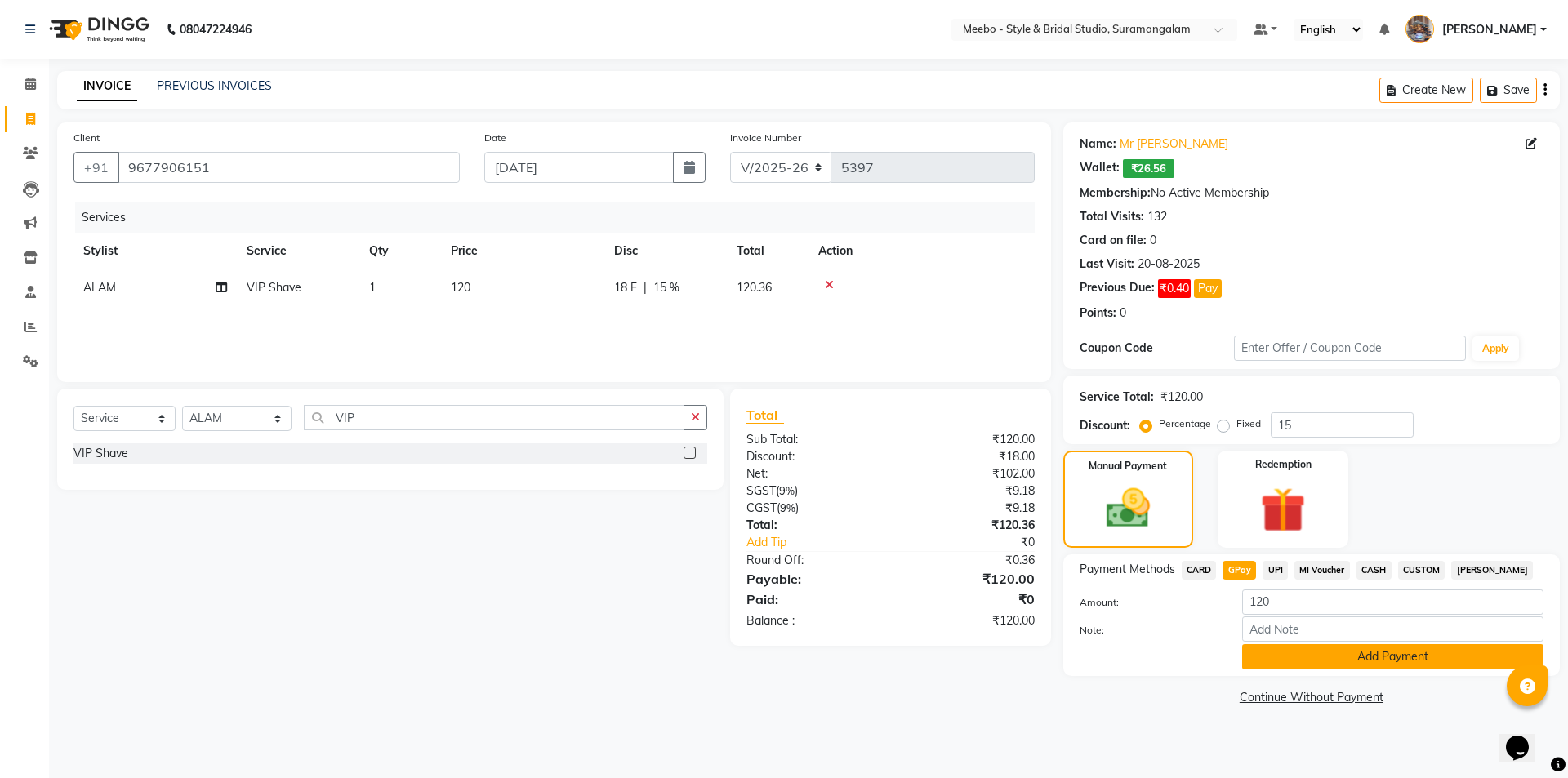
click at [1337, 657] on button "Add Payment" at bounding box center [1393, 657] width 301 height 25
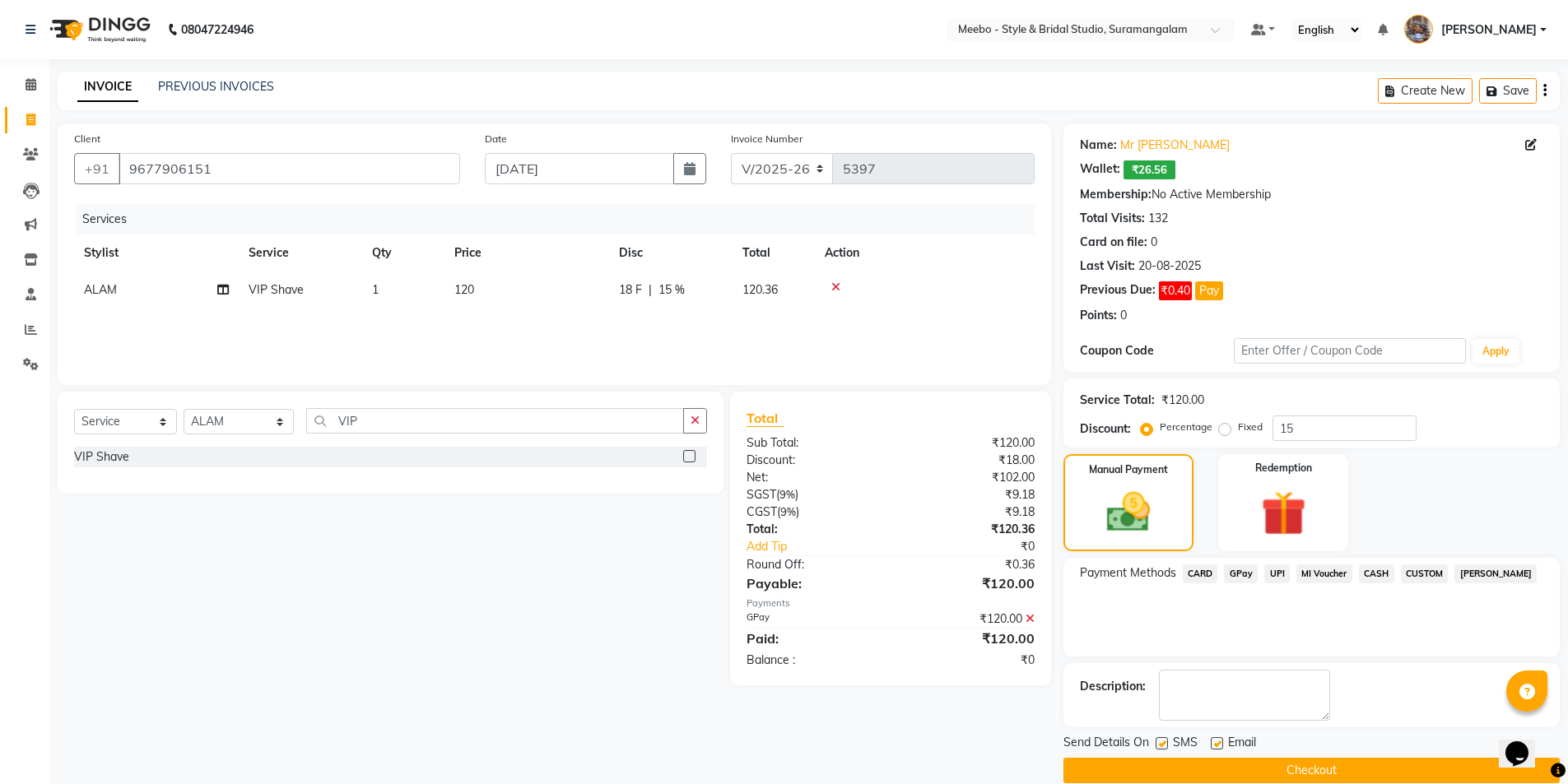
click at [1328, 766] on button "Checkout" at bounding box center [1312, 770] width 496 height 25
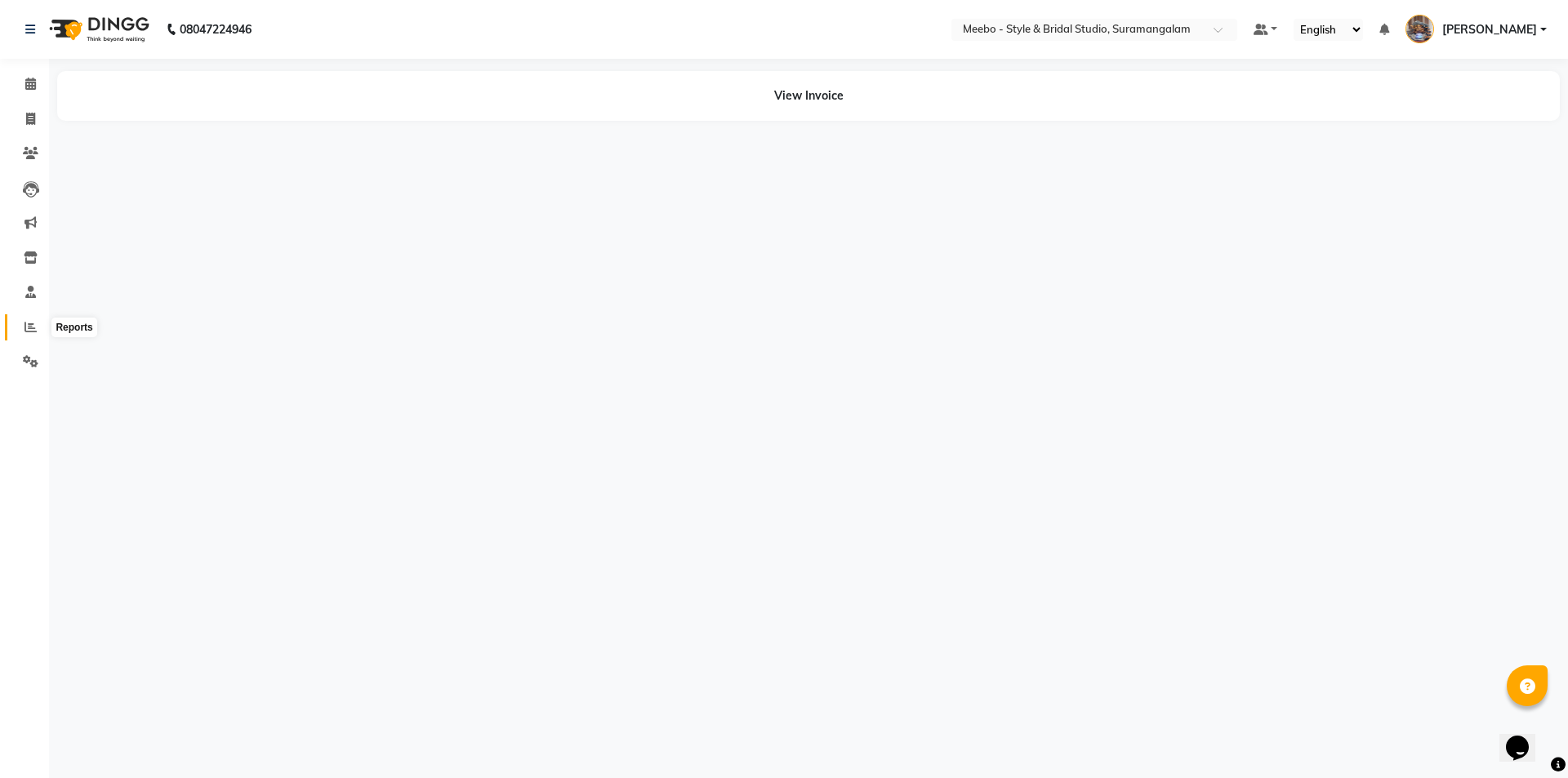
click at [30, 321] on icon at bounding box center [30, 327] width 12 height 12
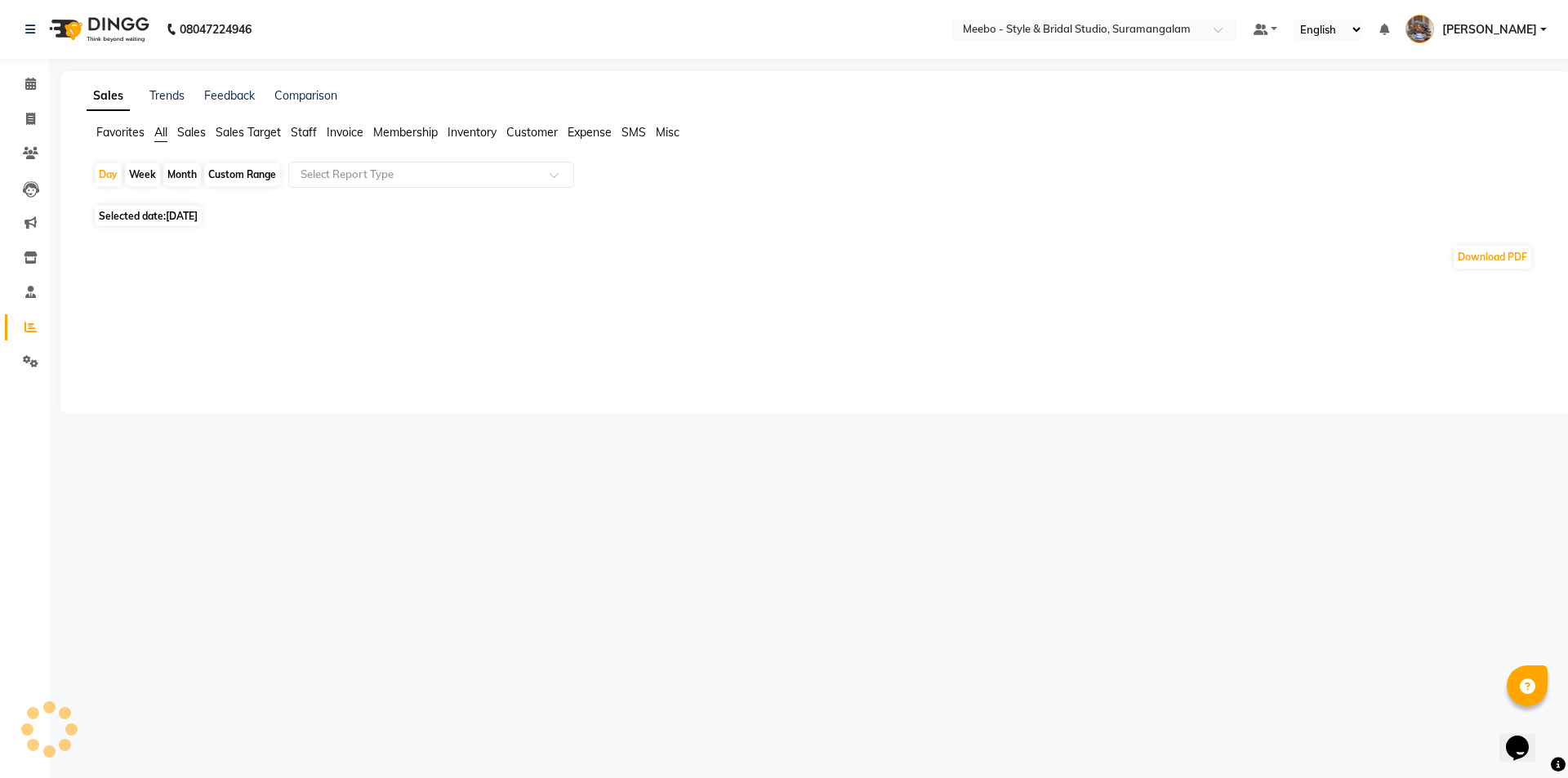
click at [308, 132] on span "Staff" at bounding box center [303, 132] width 26 height 15
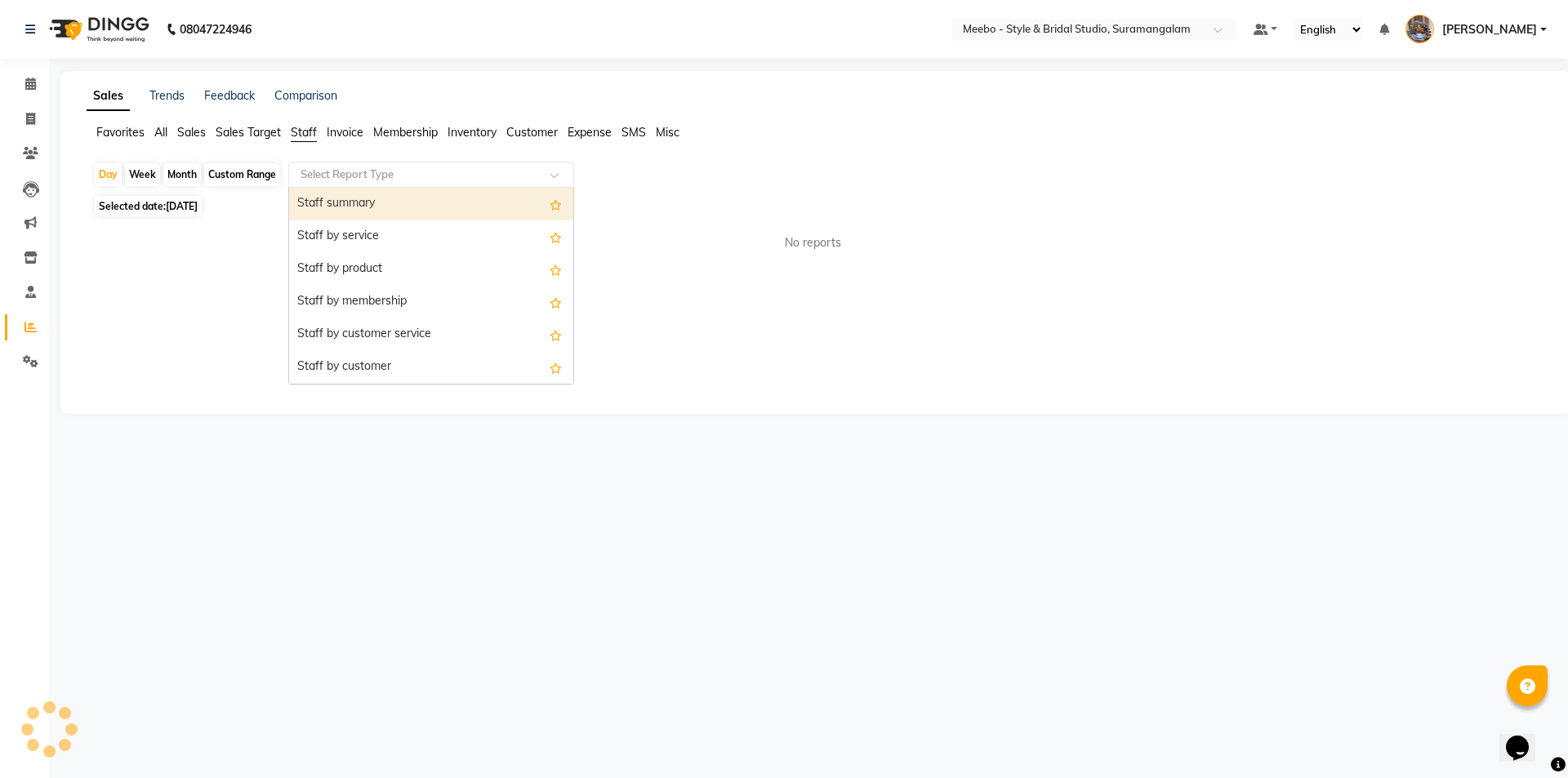
click at [335, 168] on input "text" at bounding box center [414, 175] width 235 height 17
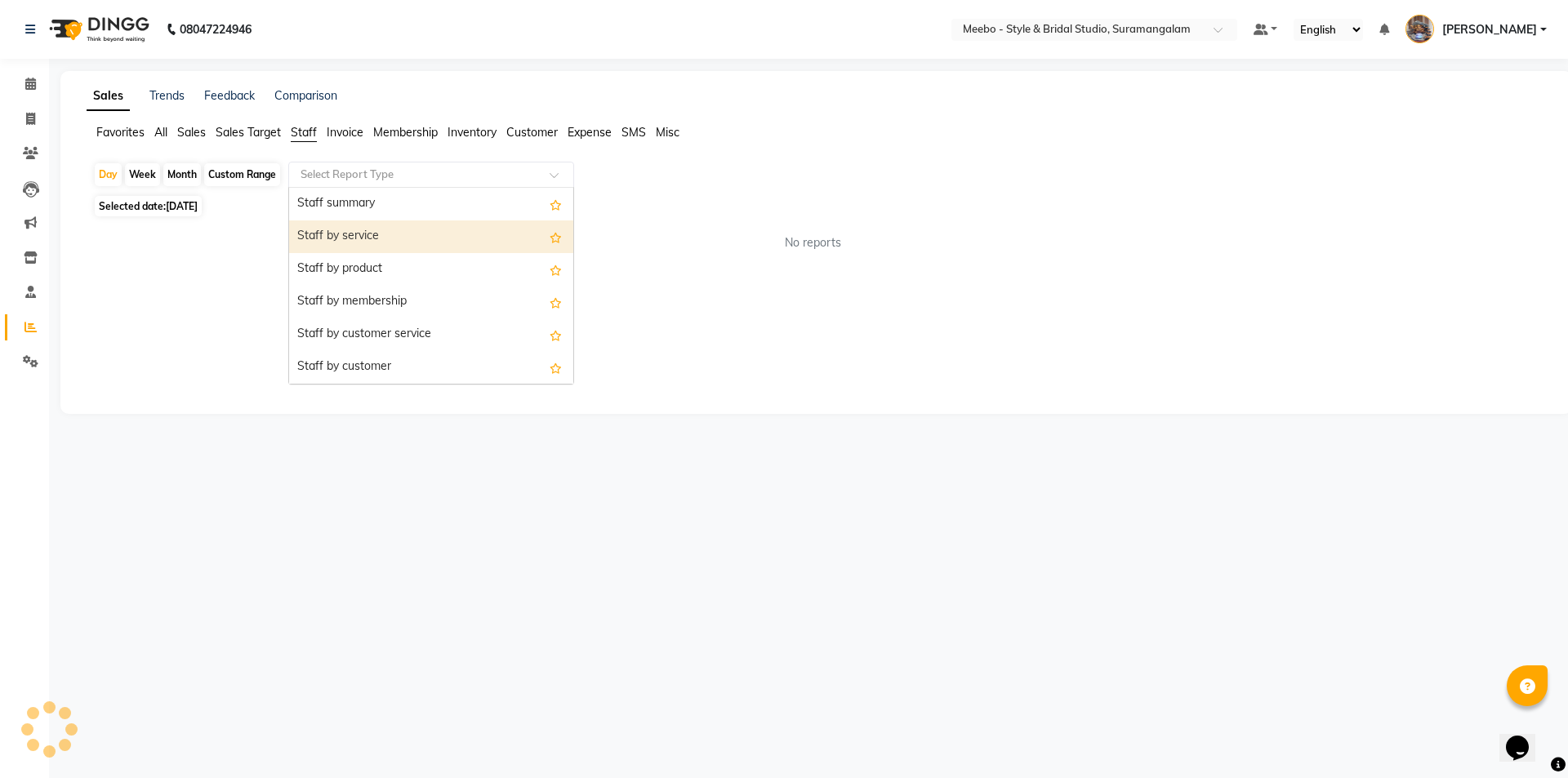
click at [348, 234] on div "Staff by service" at bounding box center [431, 236] width 284 height 32
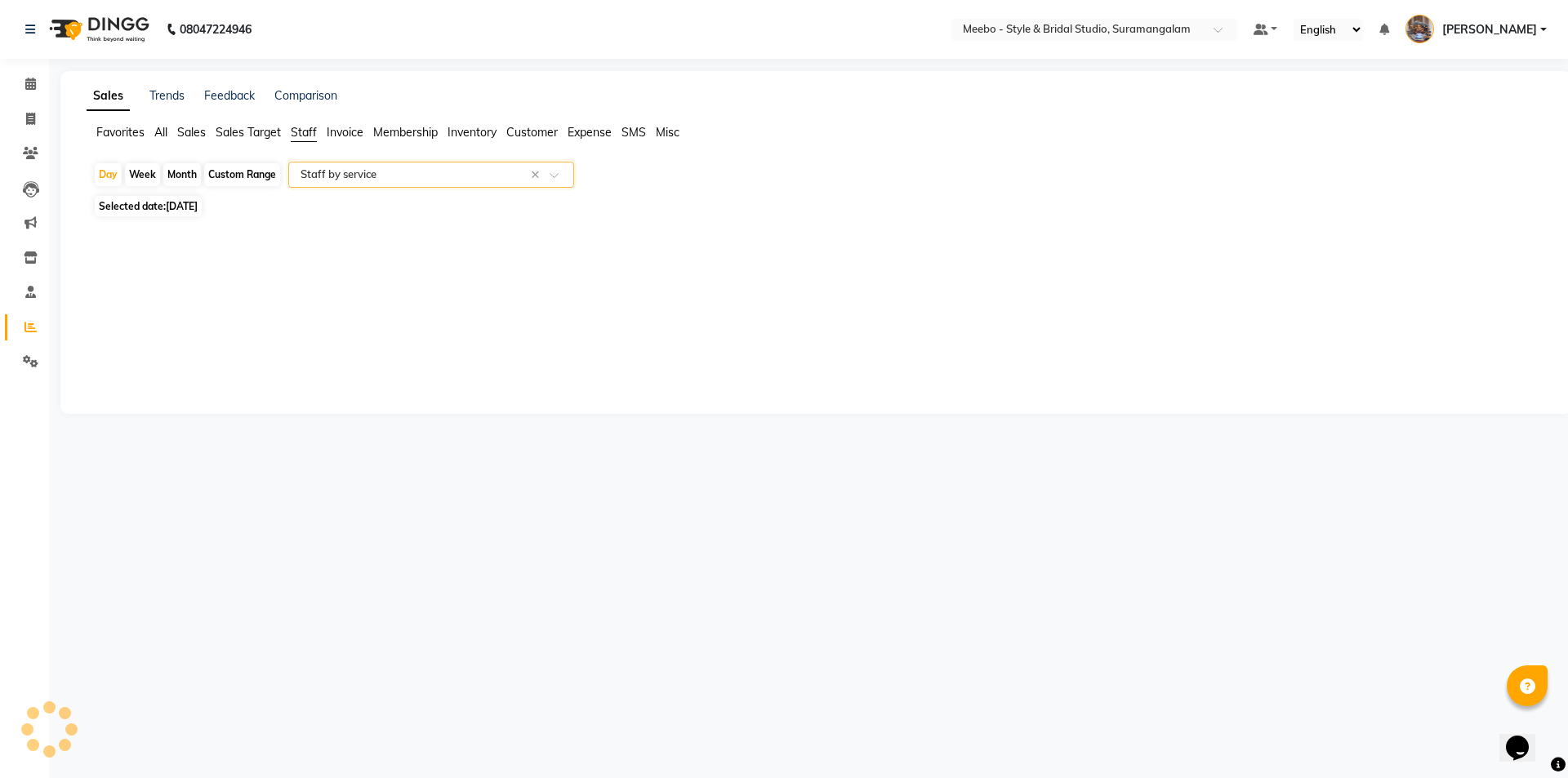
select select "full_report"
select select "csv"
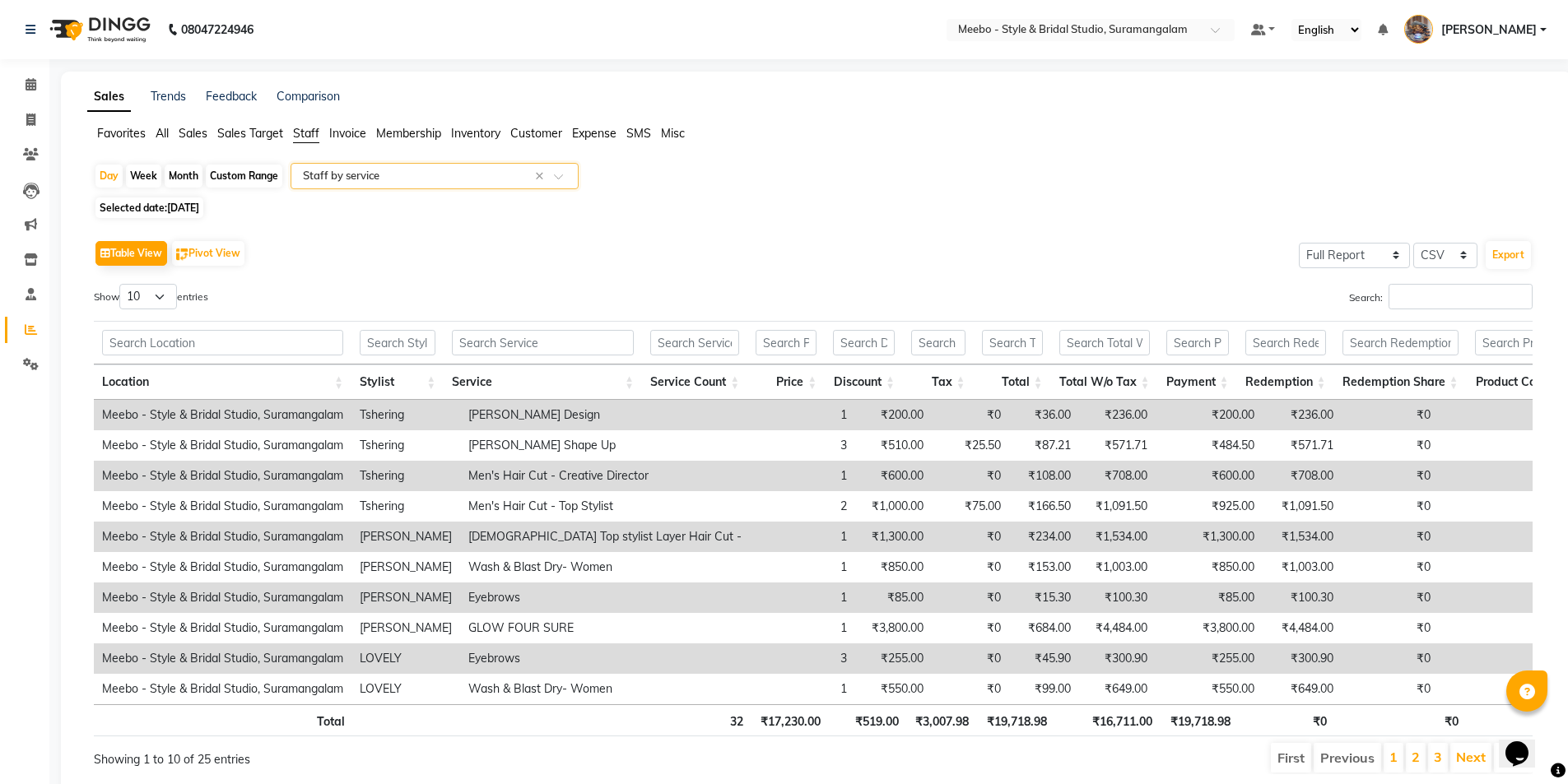
click at [187, 209] on span "[DATE]" at bounding box center [183, 208] width 32 height 13
select select "9"
select select "2025"
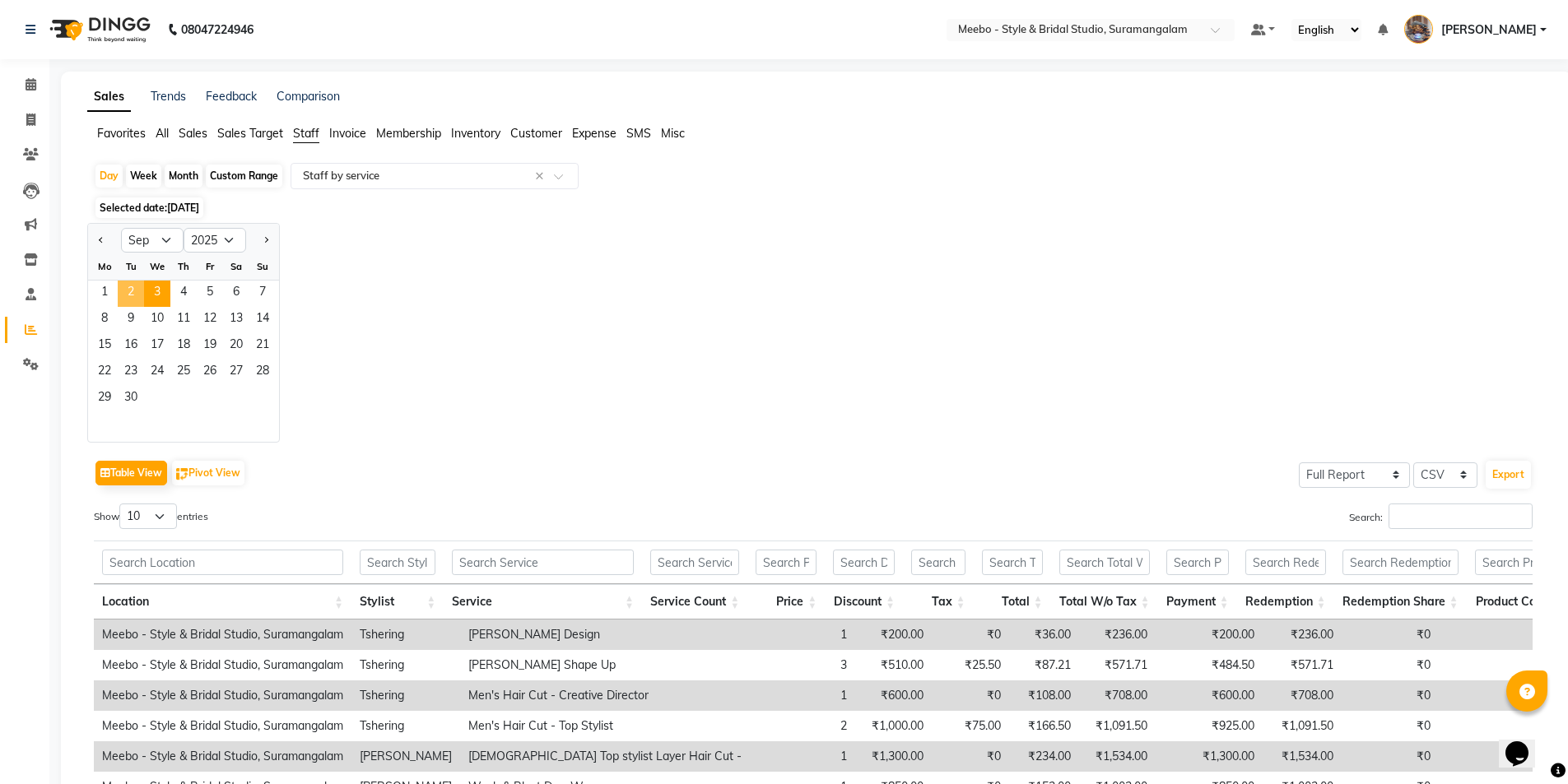
click at [137, 288] on span "2" at bounding box center [130, 293] width 26 height 26
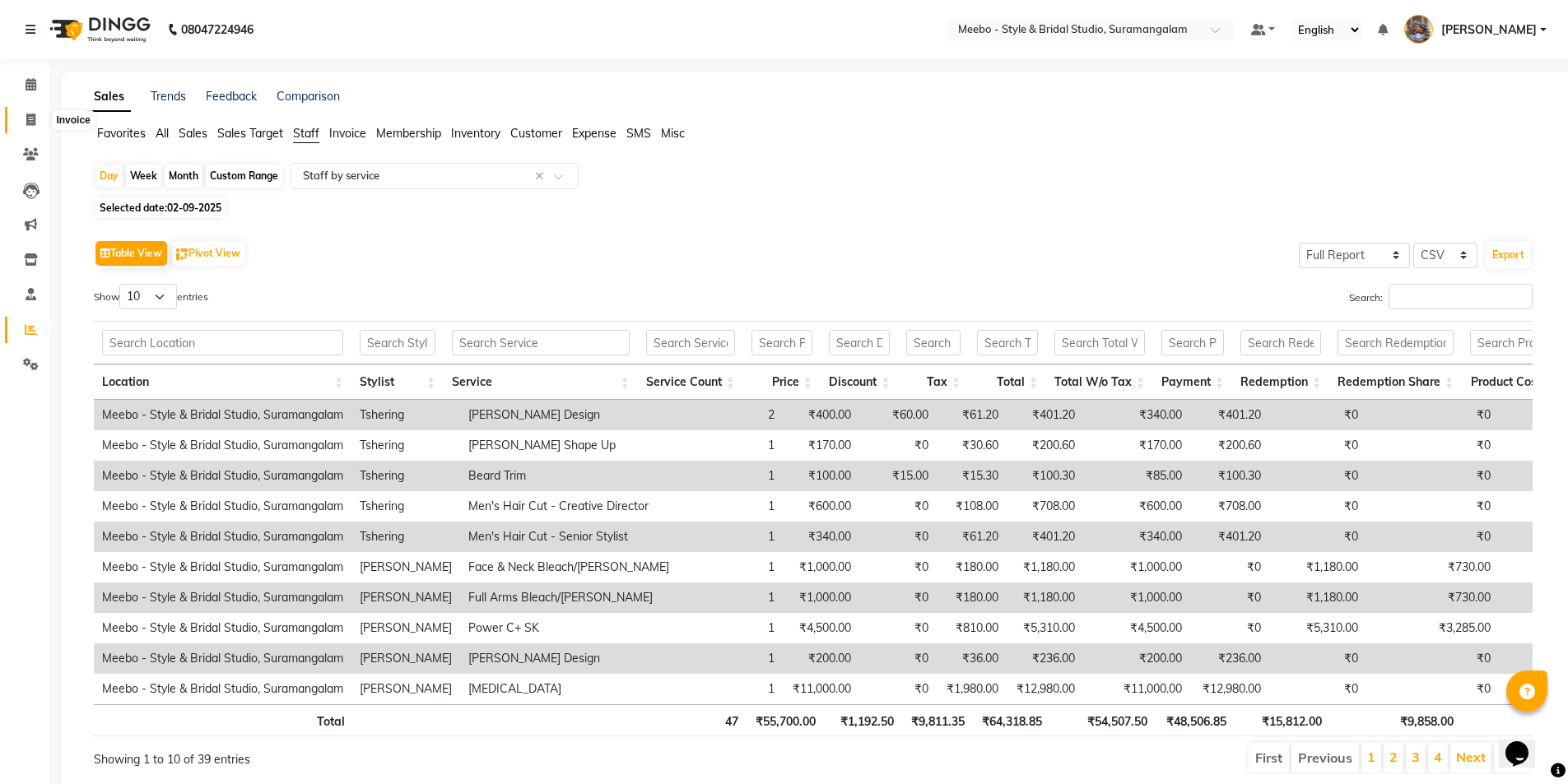
click at [24, 120] on span at bounding box center [31, 121] width 28 height 19
select select "service"
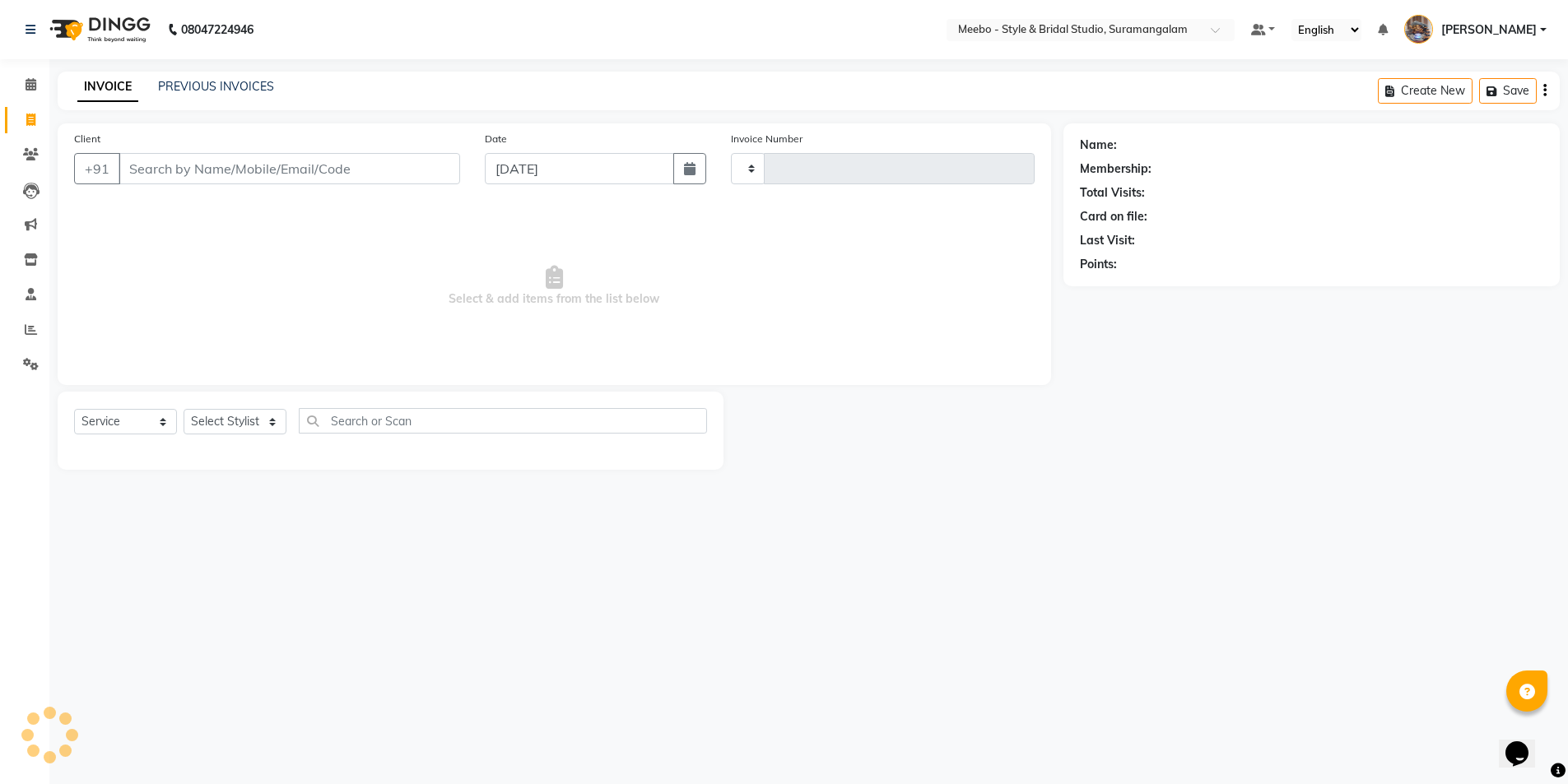
type input "5398"
select select "12"
click at [217, 426] on select "Select Stylist" at bounding box center [235, 421] width 103 height 25
select select "90280"
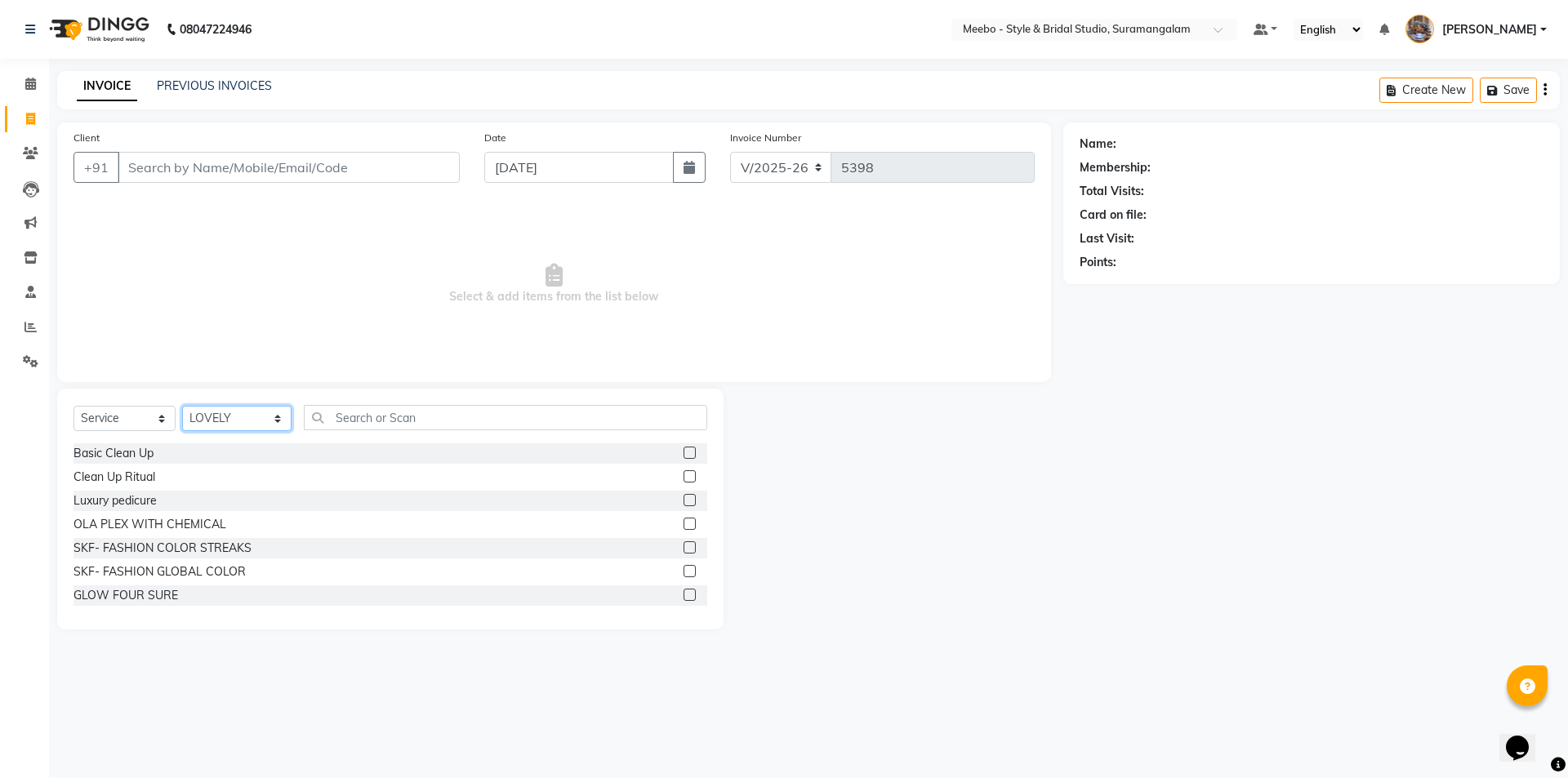
drag, startPoint x: 215, startPoint y: 422, endPoint x: 272, endPoint y: 406, distance: 59.2
click at [246, 410] on select "Select Stylist Admin [PERSON_NAME] [PERSON_NAME] Manager [PERSON_NAME] [PERSON_…" at bounding box center [237, 418] width 110 height 25
click at [357, 420] on input "text" at bounding box center [505, 417] width 403 height 25
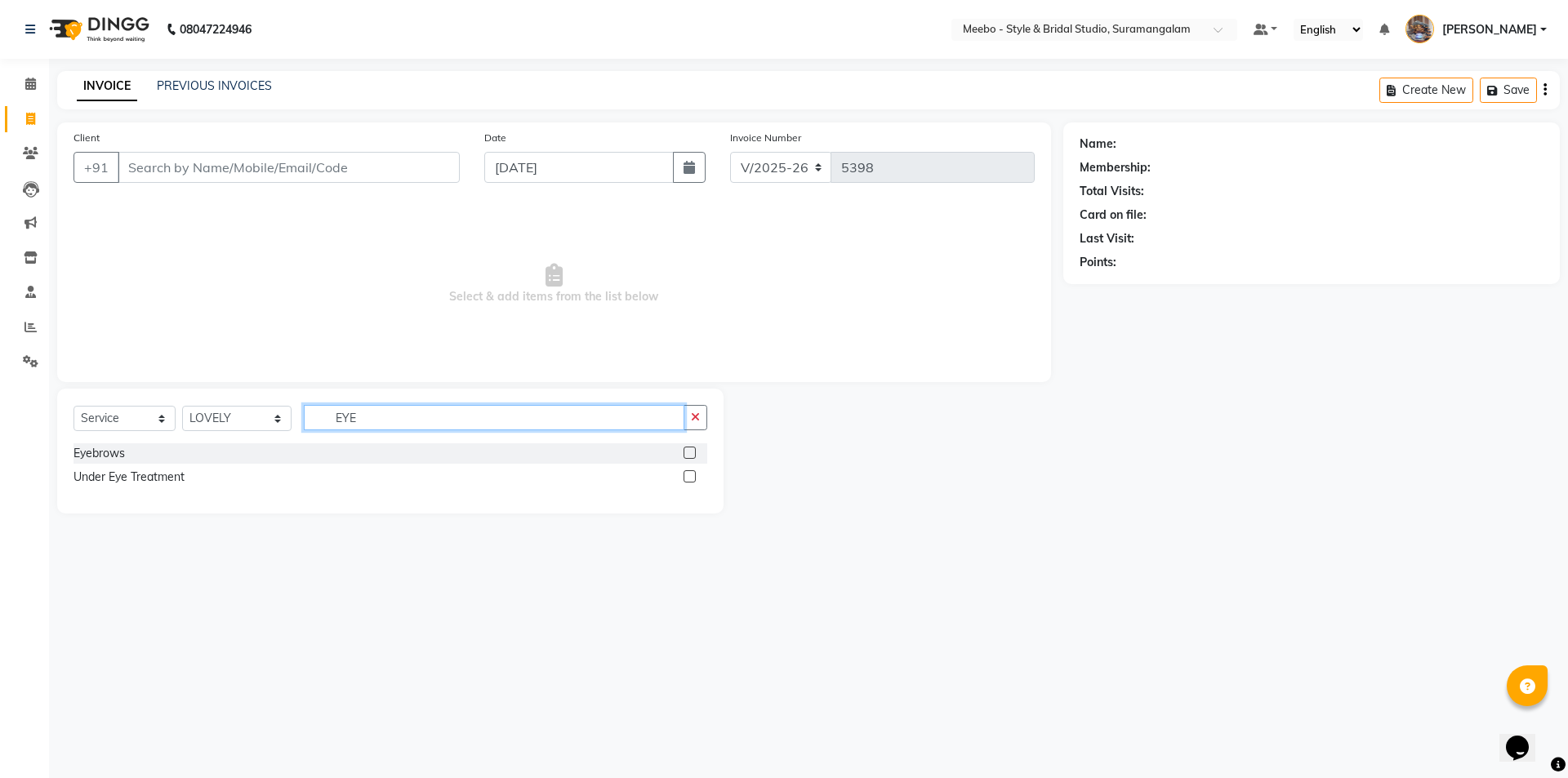
type input "EYE"
click at [688, 455] on label at bounding box center [689, 452] width 12 height 12
click at [688, 455] on input "checkbox" at bounding box center [688, 453] width 11 height 11
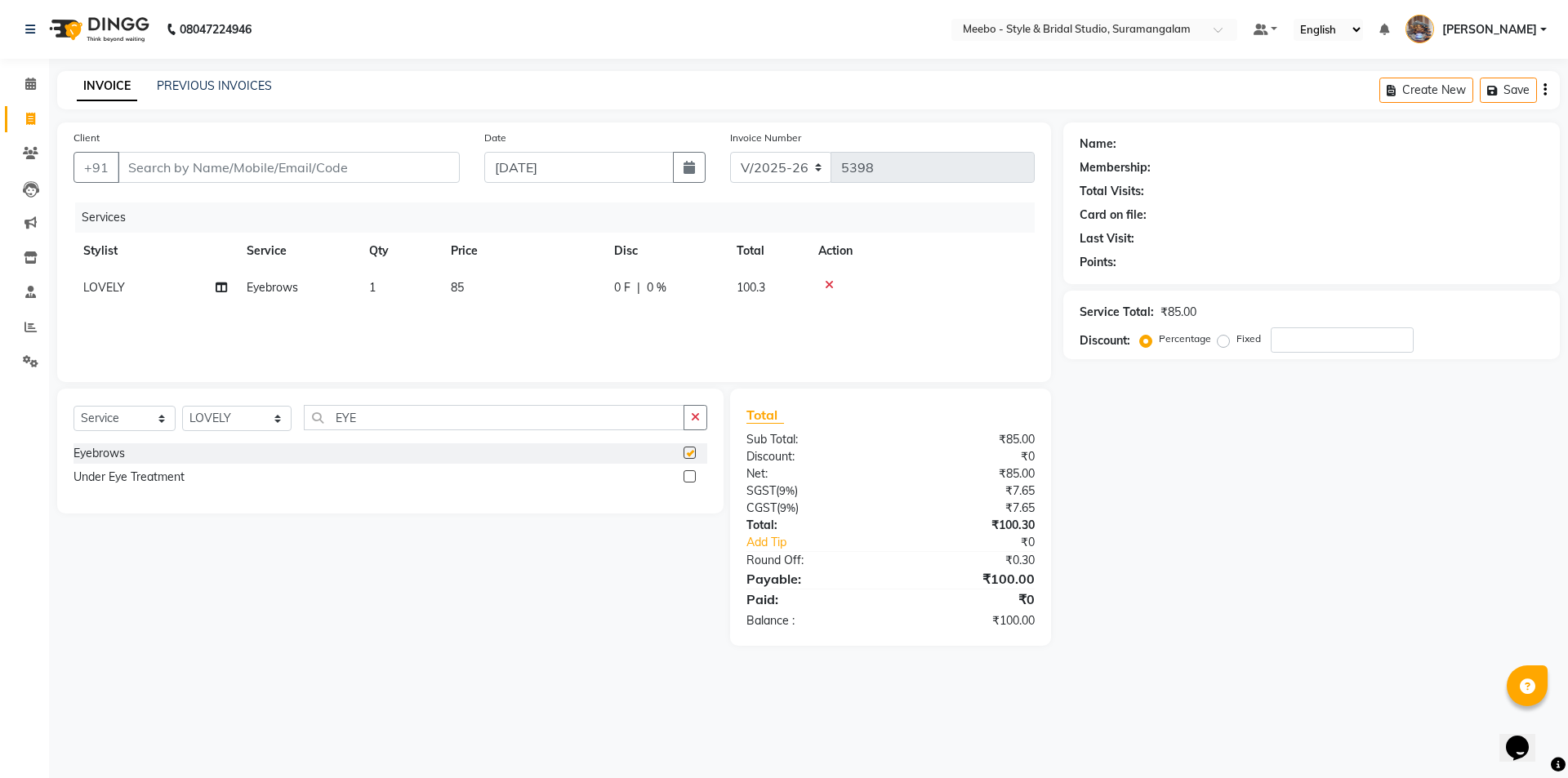
checkbox input "false"
click at [369, 167] on input "Client" at bounding box center [288, 167] width 342 height 31
click at [285, 160] on input "Client" at bounding box center [288, 167] width 342 height 31
type input "8"
type input "0"
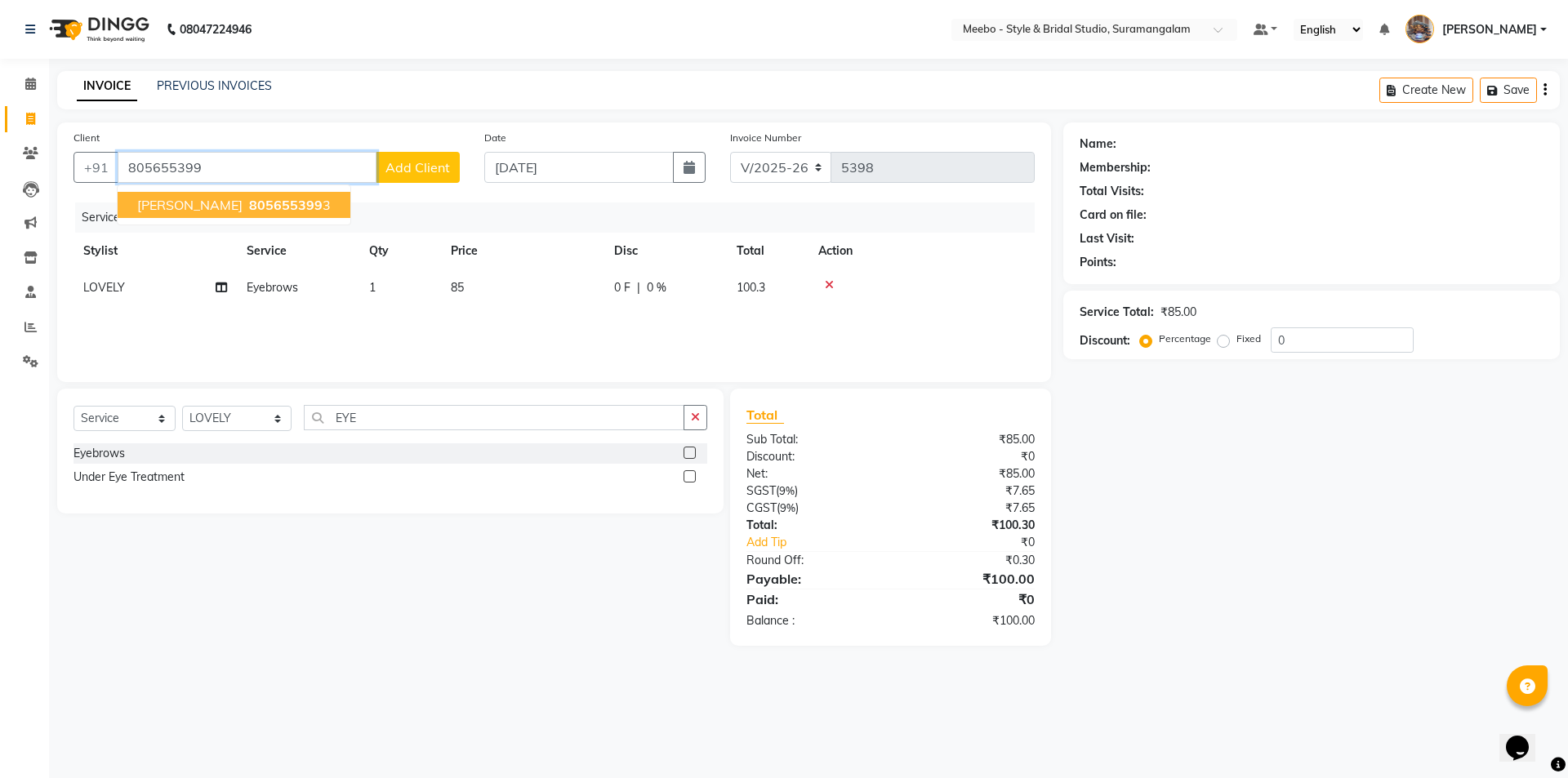
click at [262, 208] on ngb-highlight "805655399 3" at bounding box center [288, 205] width 85 height 17
type input "8056553993"
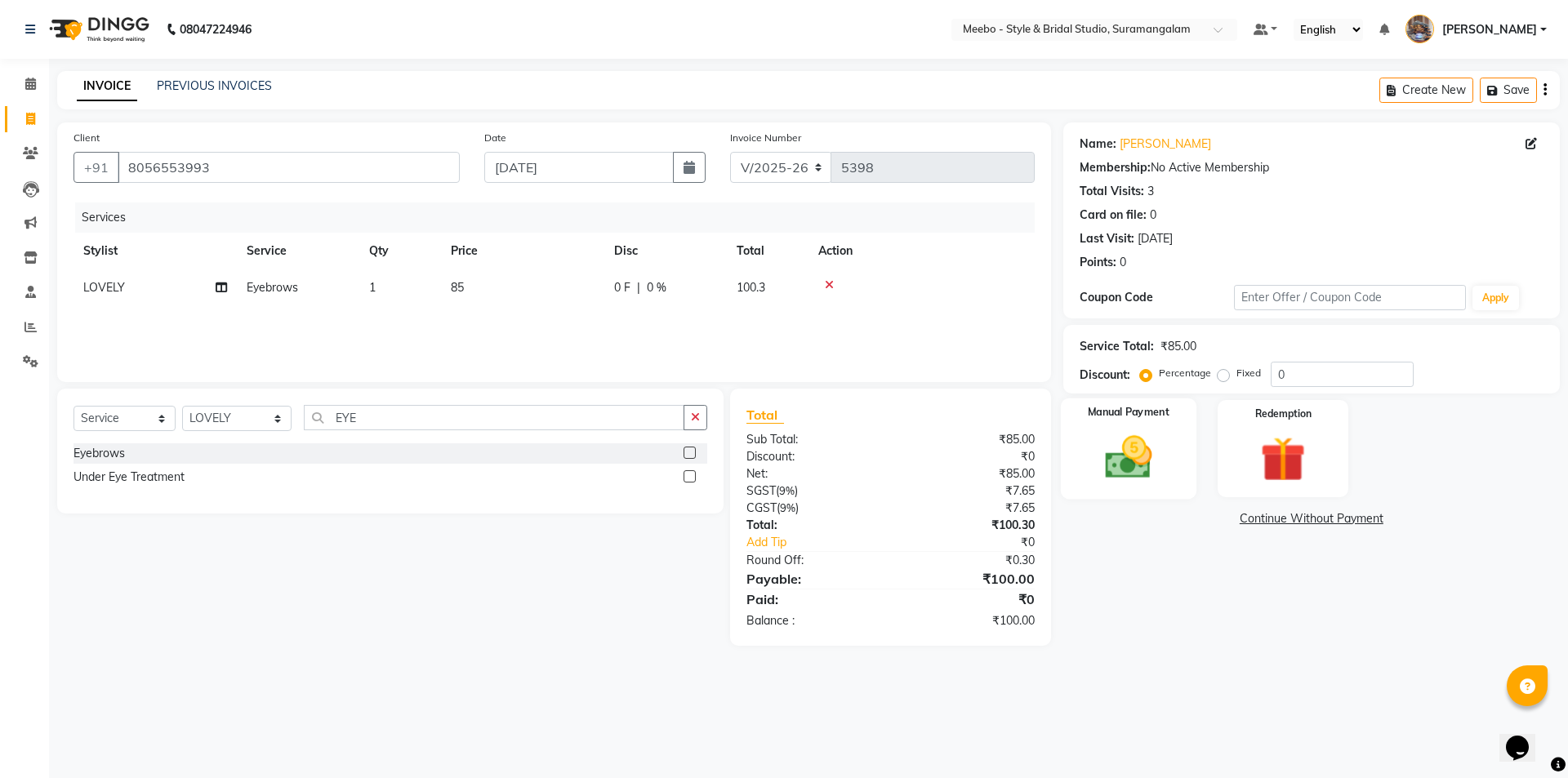
click at [1123, 456] on img at bounding box center [1127, 457] width 76 height 54
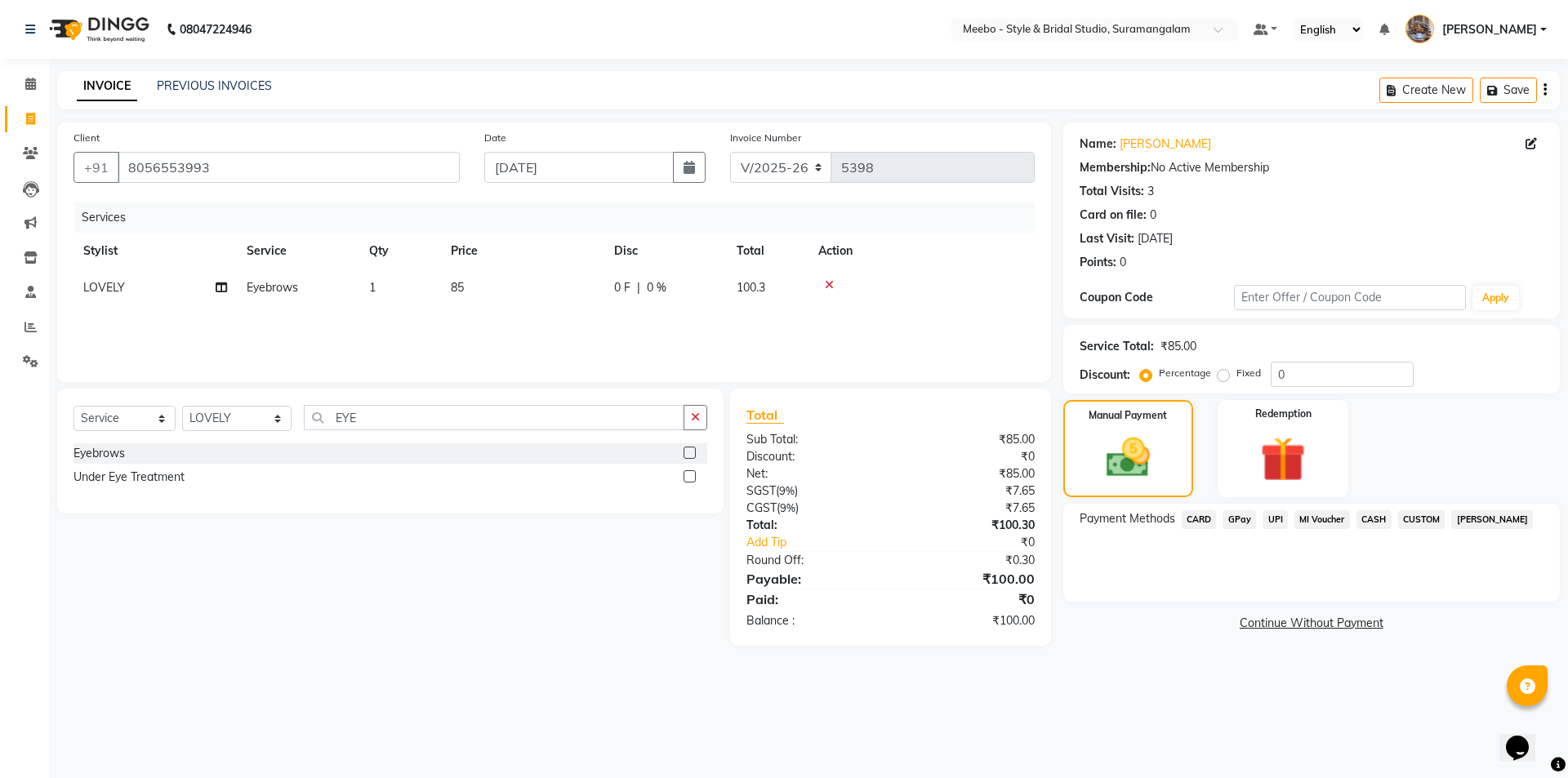
click at [1385, 519] on span "CASH" at bounding box center [1373, 519] width 35 height 19
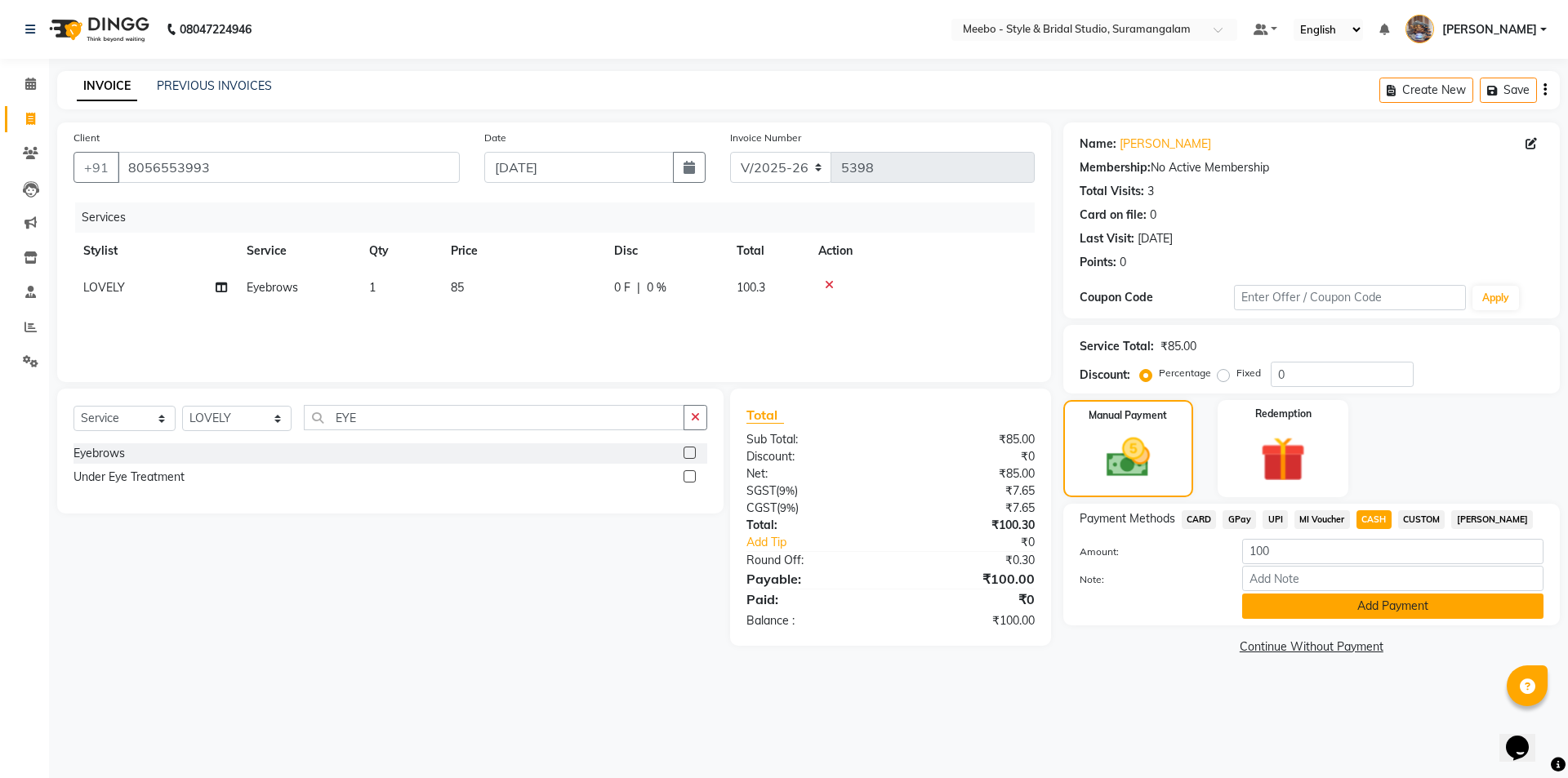
click at [1401, 609] on button "Add Payment" at bounding box center [1393, 606] width 301 height 25
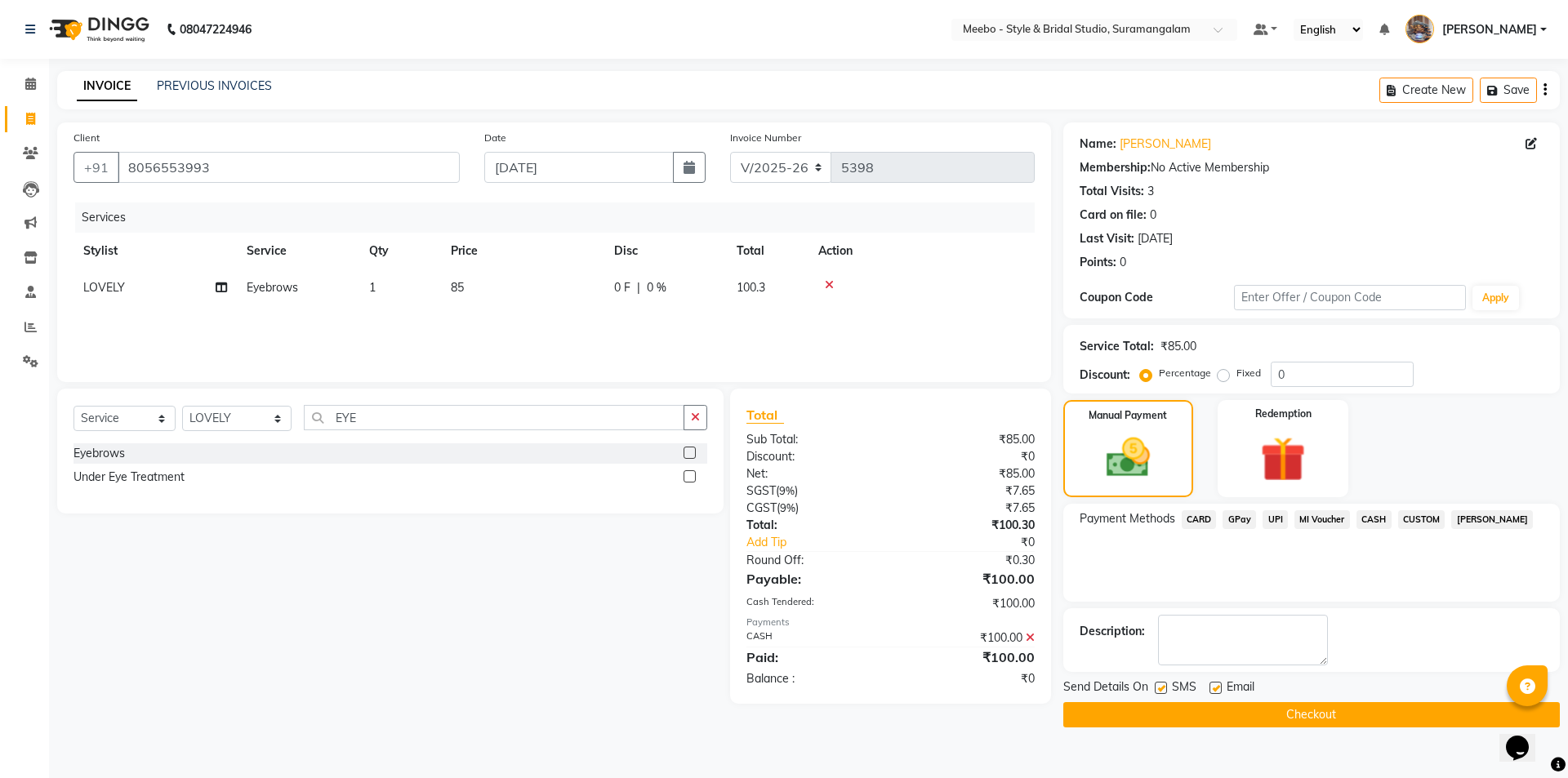
click at [1397, 720] on button "Checkout" at bounding box center [1311, 715] width 496 height 25
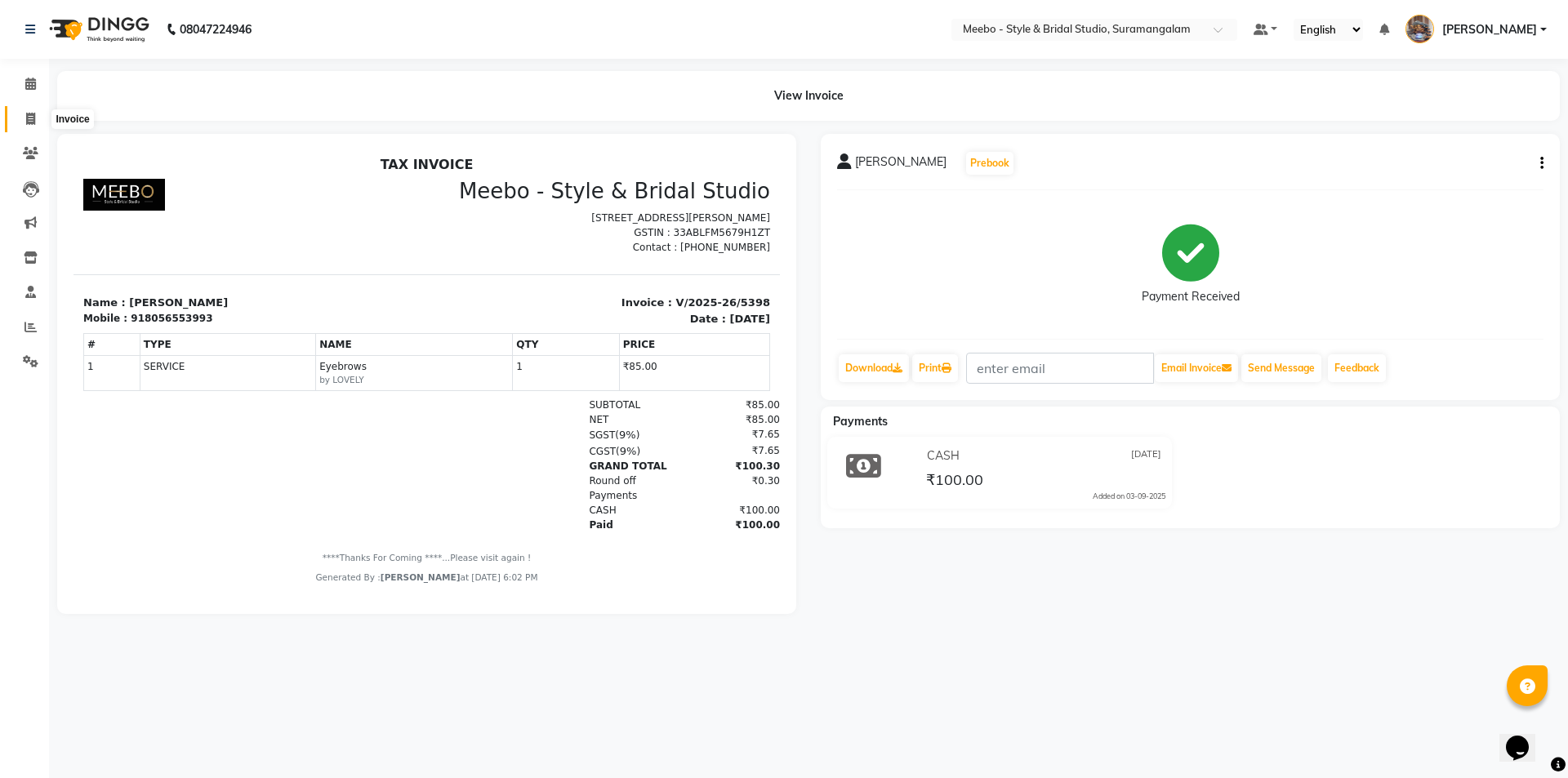
click at [26, 113] on icon at bounding box center [30, 119] width 9 height 12
select select "service"
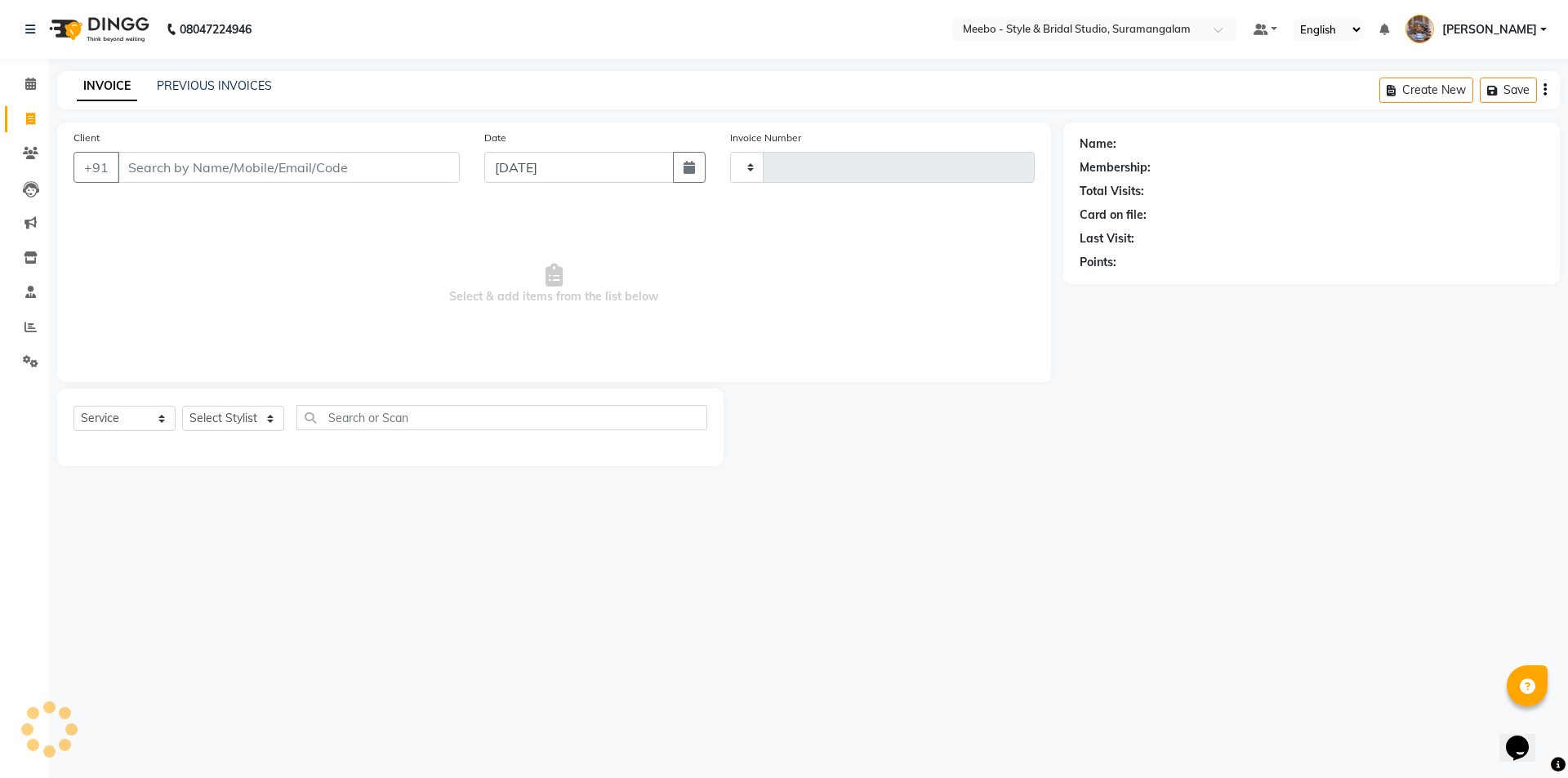
type input "5399"
select select "12"
click at [170, 168] on input "Client" at bounding box center [288, 167] width 342 height 31
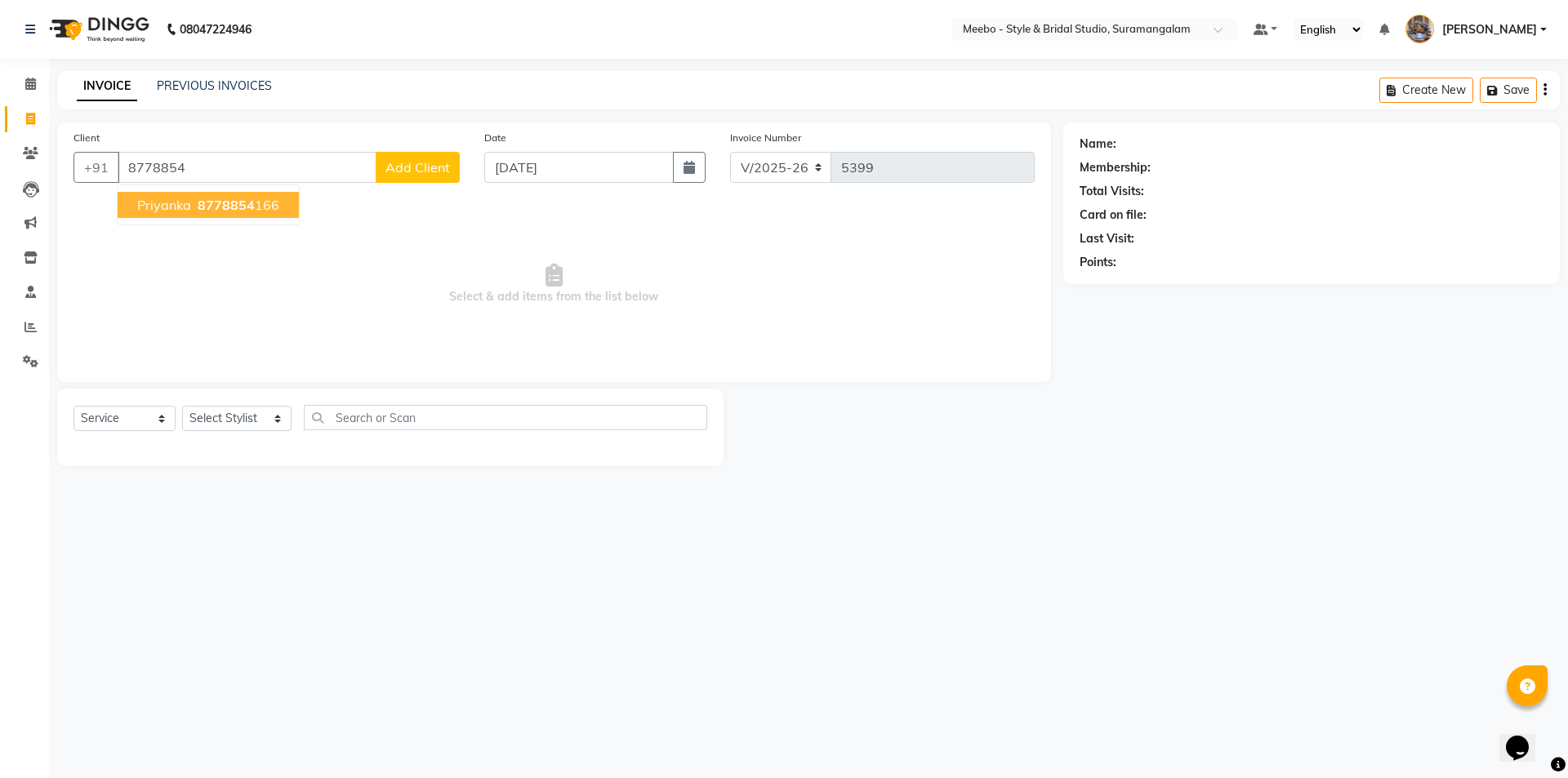
click at [176, 202] on span "Priyanka" at bounding box center [164, 205] width 54 height 17
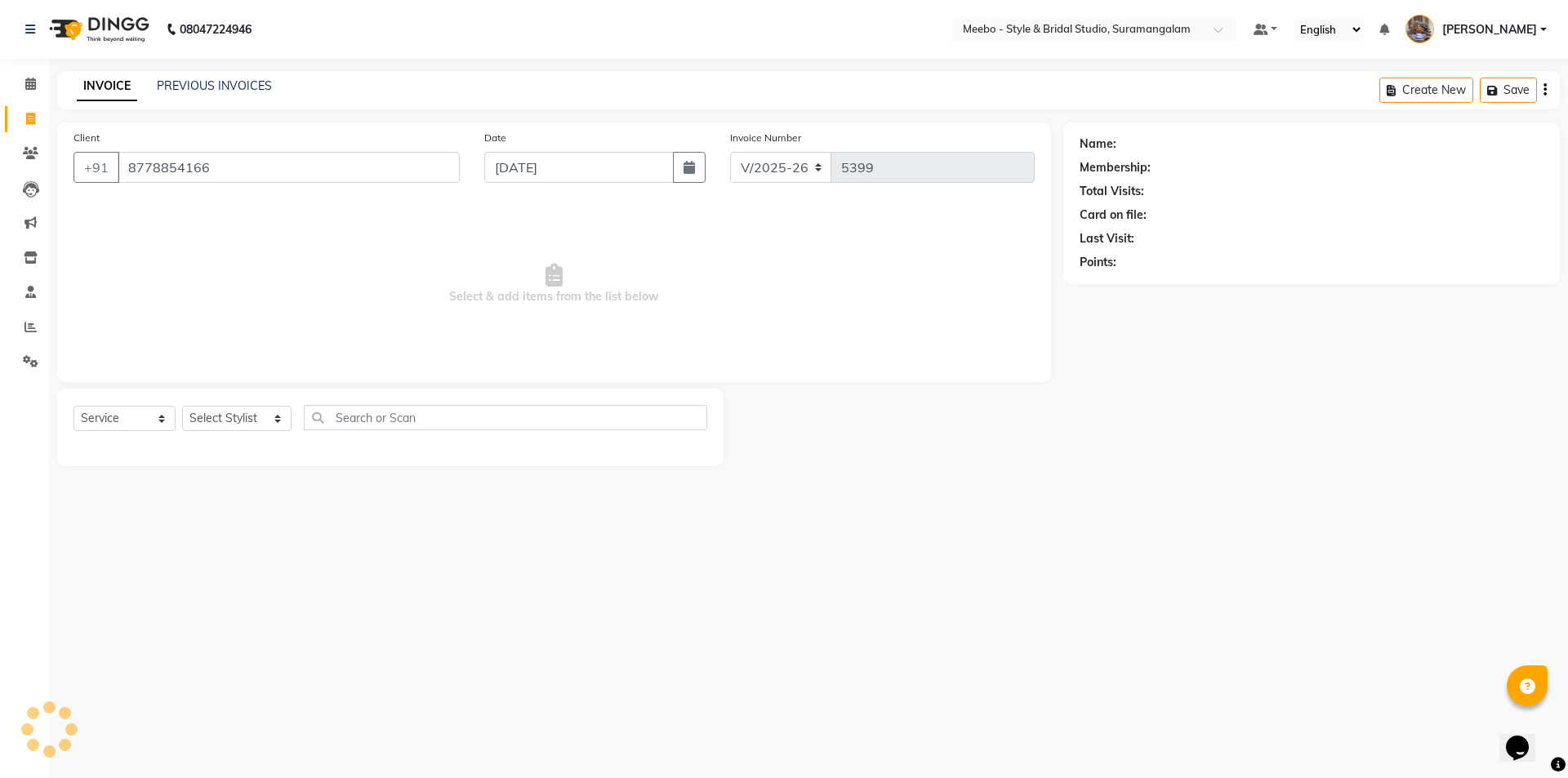
type input "8778854166"
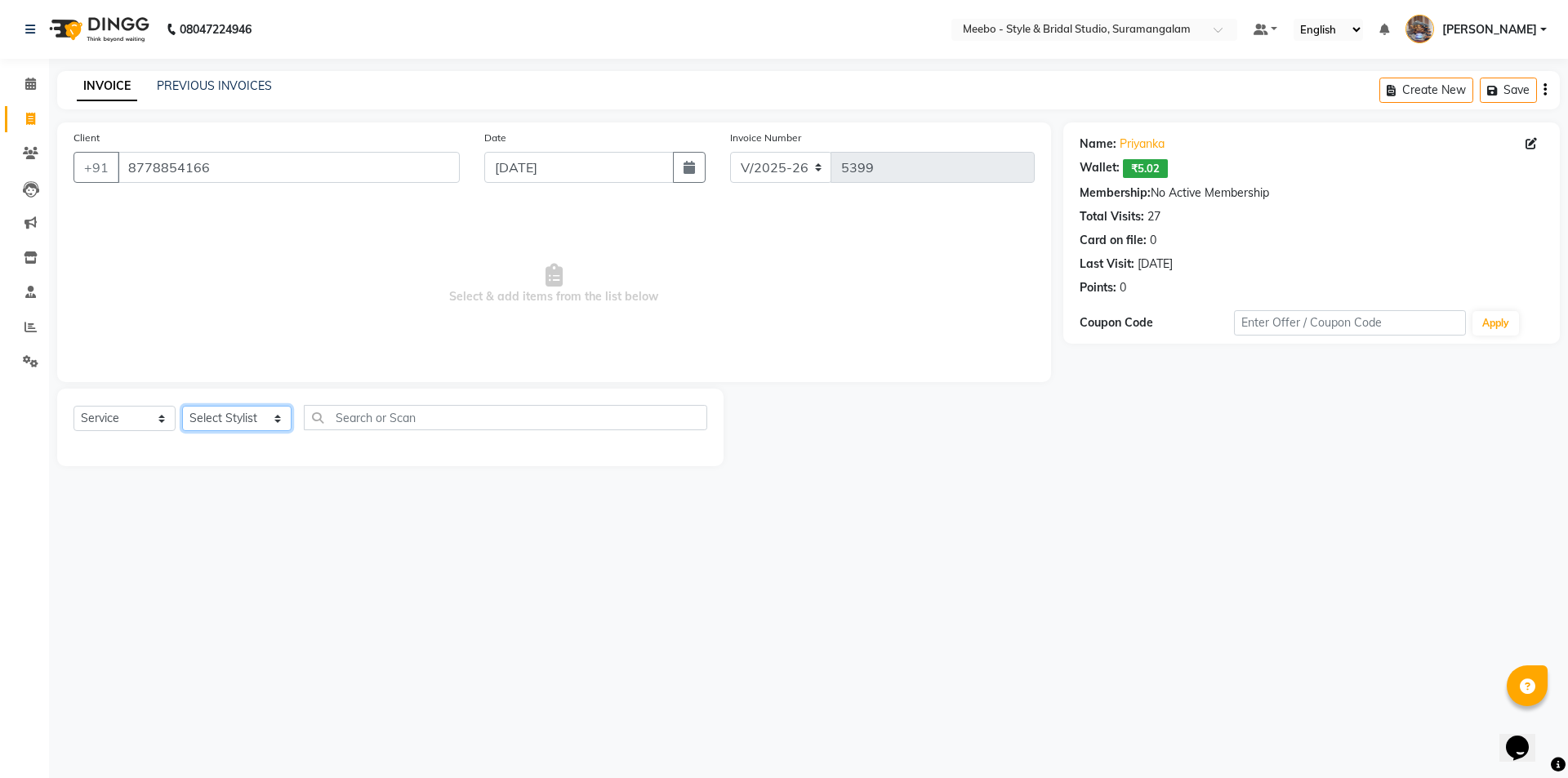
click at [209, 419] on select "Select Stylist Admin [PERSON_NAME] [PERSON_NAME] Manager [PERSON_NAME] [PERSON_…" at bounding box center [237, 418] width 110 height 25
select select "90280"
drag, startPoint x: 209, startPoint y: 419, endPoint x: 243, endPoint y: 421, distance: 34.1
click at [229, 421] on select "Select Stylist Admin [PERSON_NAME] [PERSON_NAME] Manager [PERSON_NAME] [PERSON_…" at bounding box center [237, 418] width 110 height 25
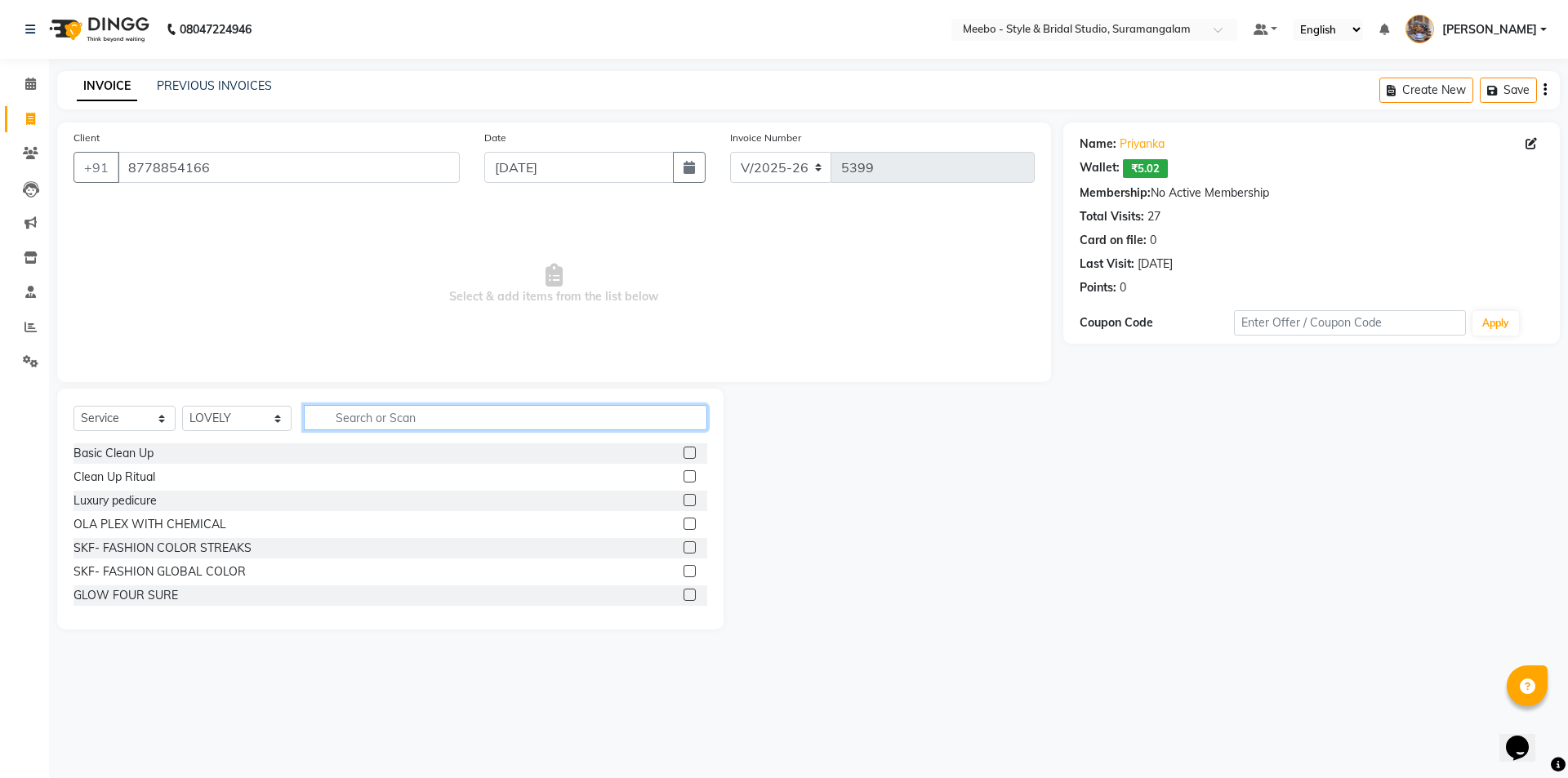
click at [350, 421] on input "text" at bounding box center [505, 417] width 403 height 25
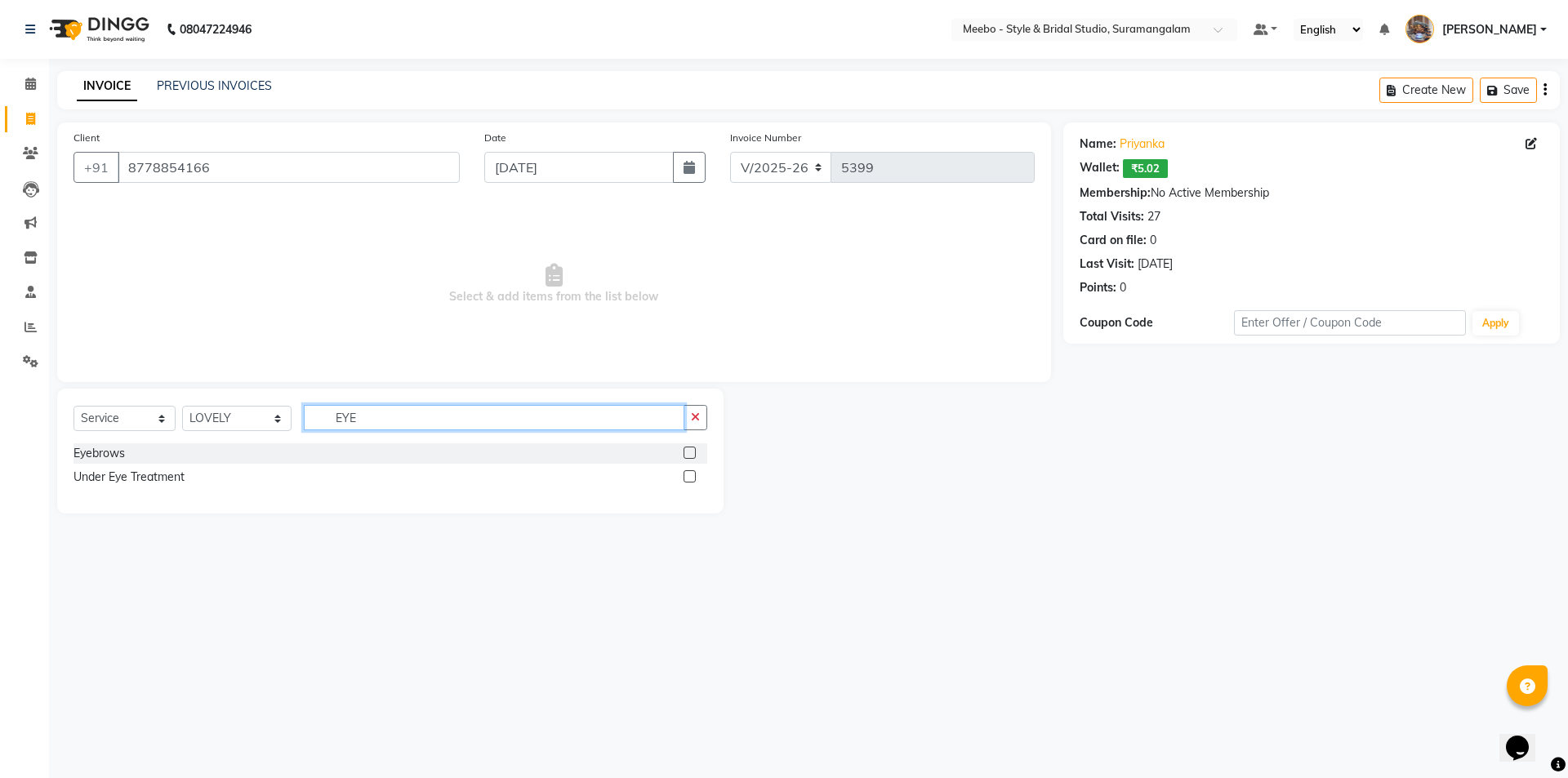
type input "EYE"
click at [690, 452] on label at bounding box center [689, 452] width 12 height 12
click at [690, 452] on input "checkbox" at bounding box center [688, 453] width 11 height 11
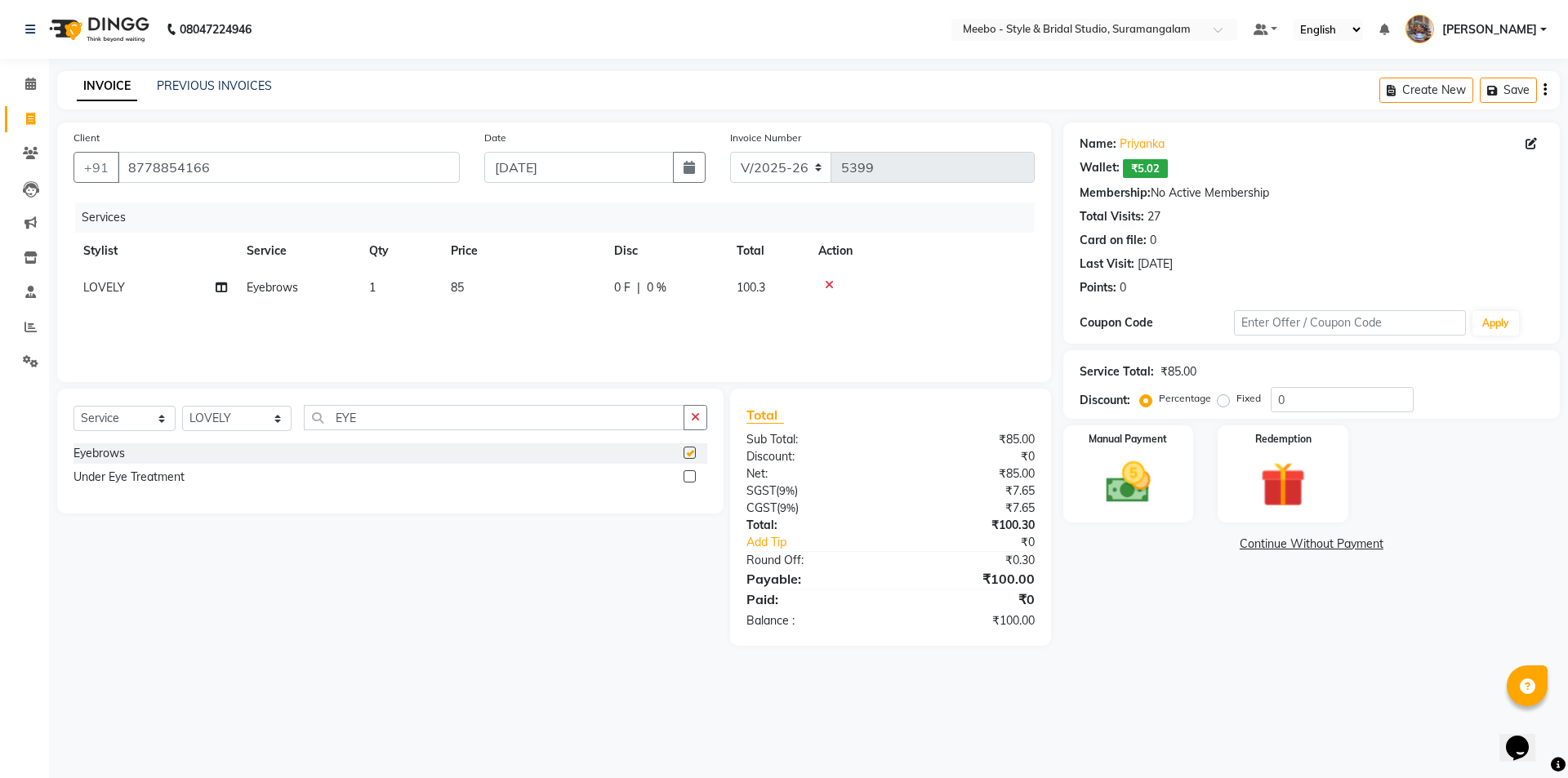
checkbox input "false"
click at [1143, 485] on img at bounding box center [1127, 482] width 76 height 54
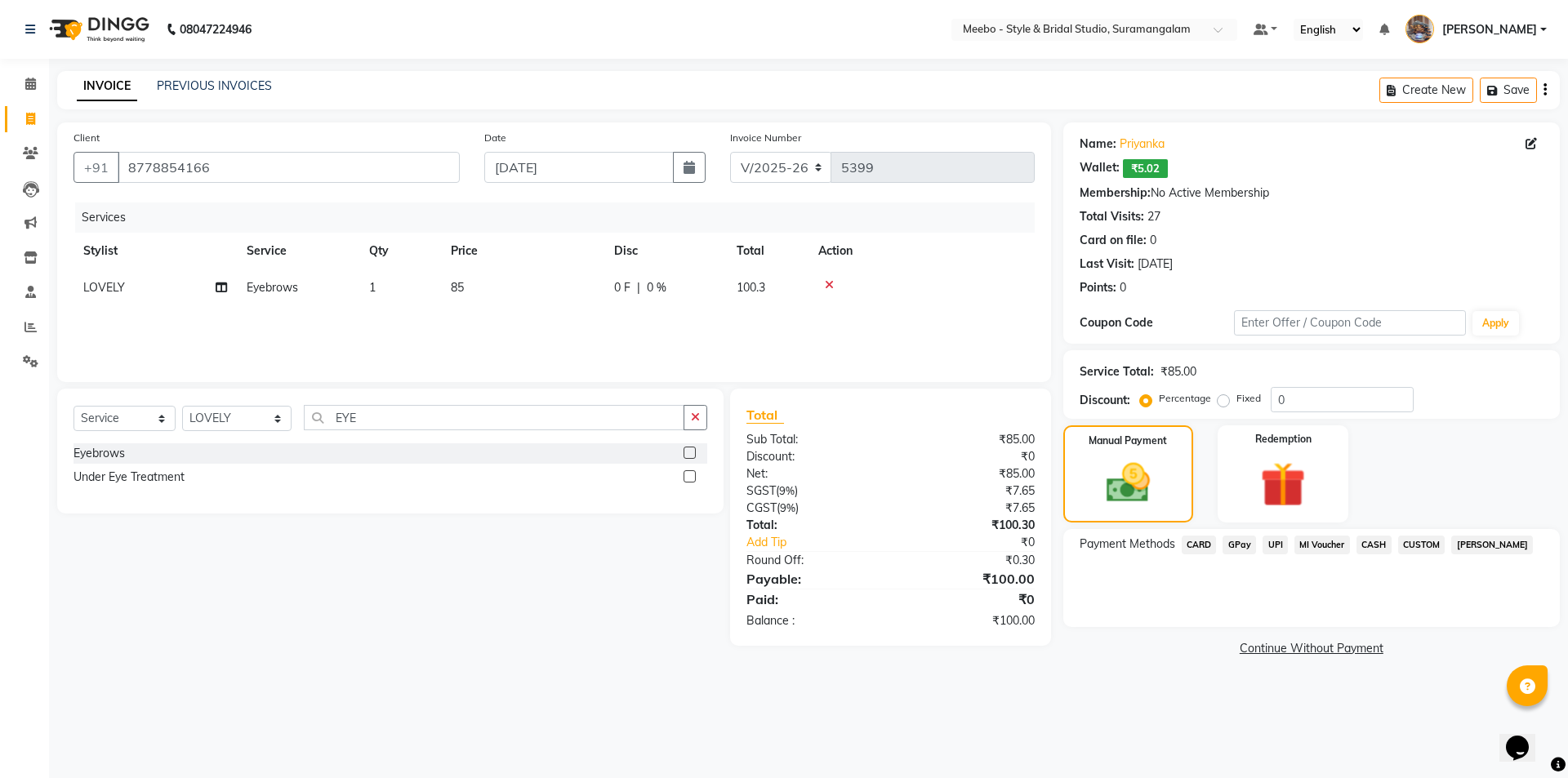
click at [1380, 540] on span "CASH" at bounding box center [1373, 544] width 35 height 19
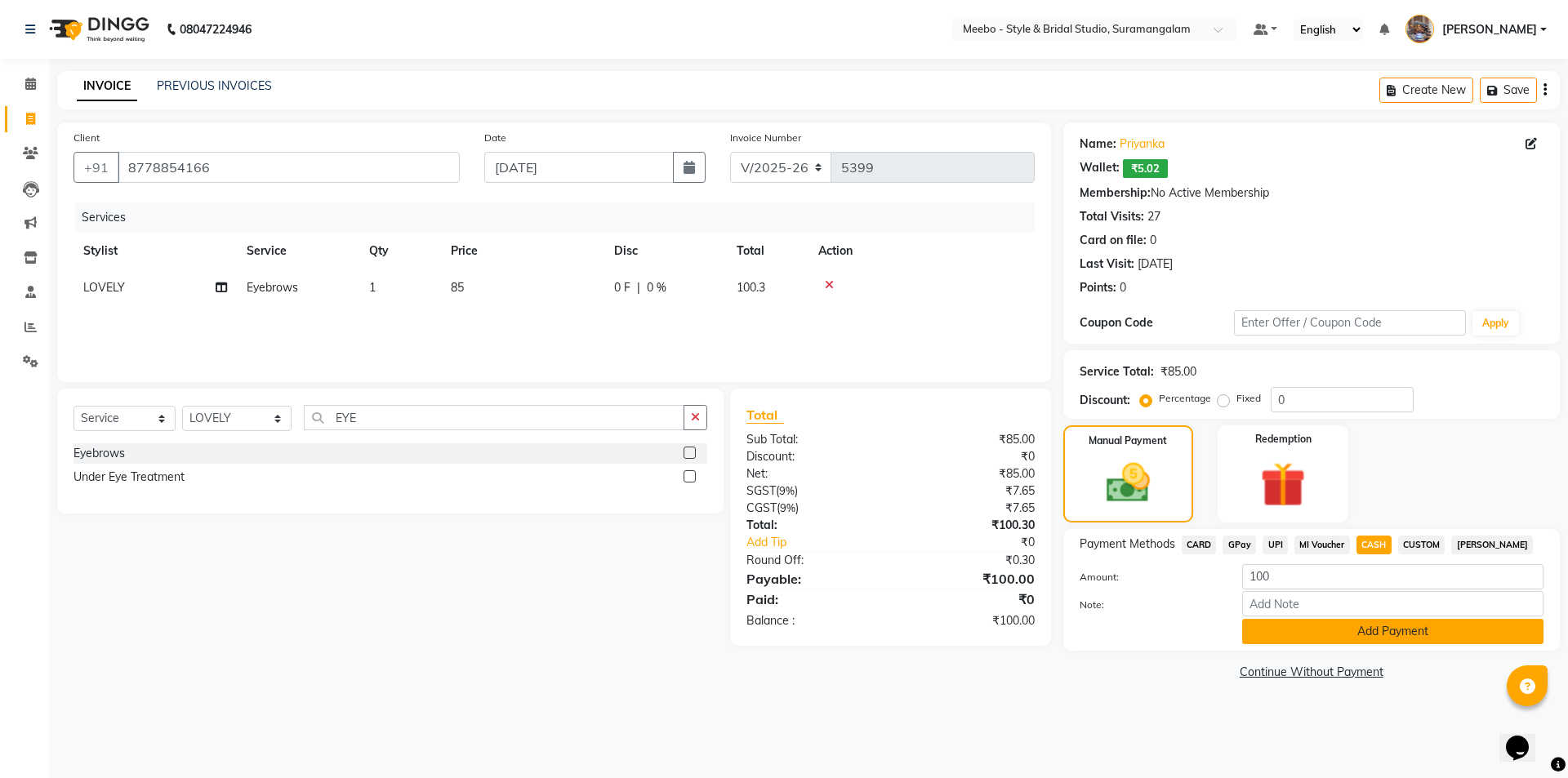
click at [1354, 629] on button "Add Payment" at bounding box center [1393, 631] width 301 height 25
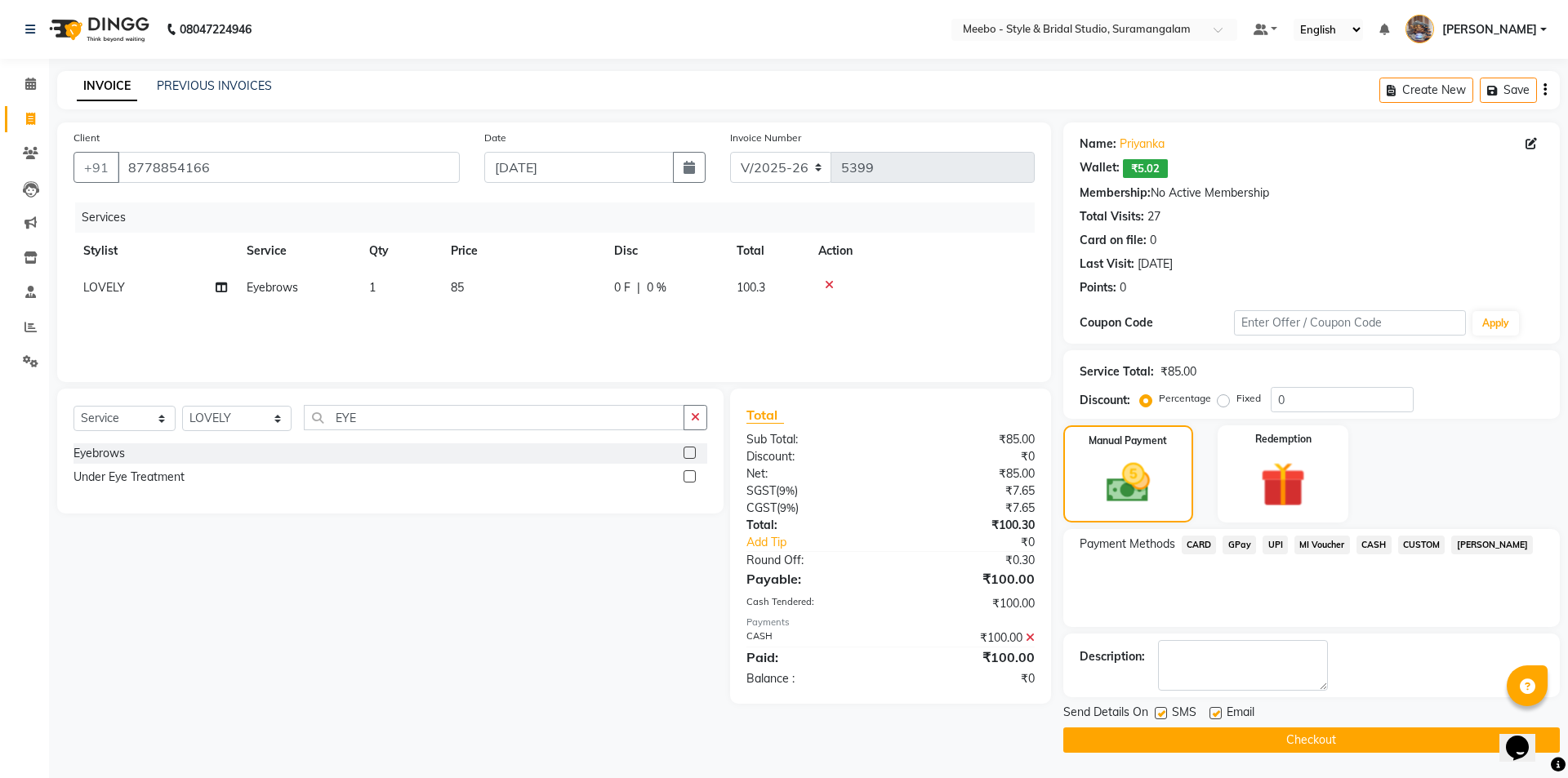
click at [1290, 743] on button "Checkout" at bounding box center [1311, 740] width 496 height 25
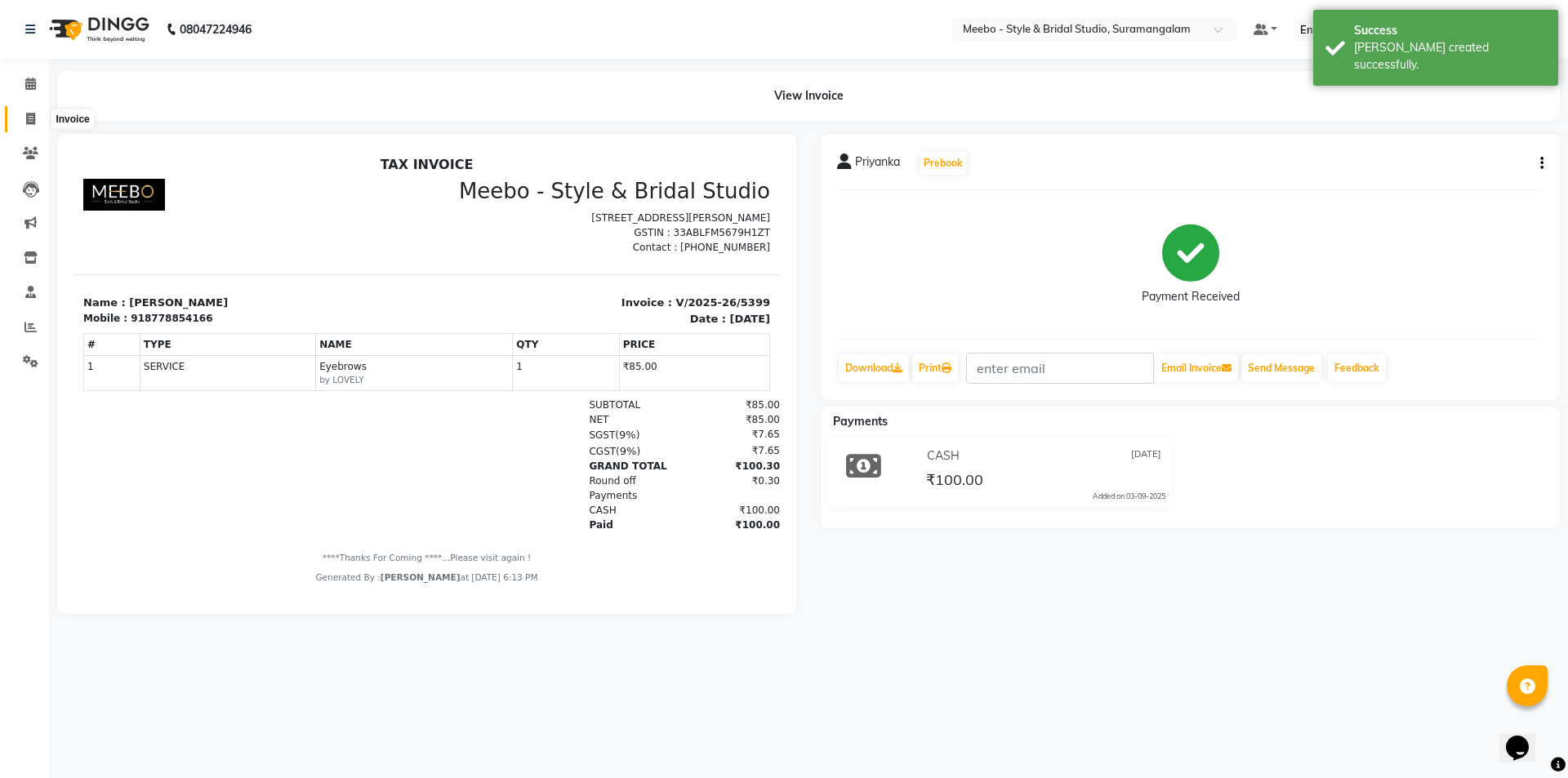
click at [23, 118] on span at bounding box center [31, 120] width 28 height 19
select select "12"
select select "service"
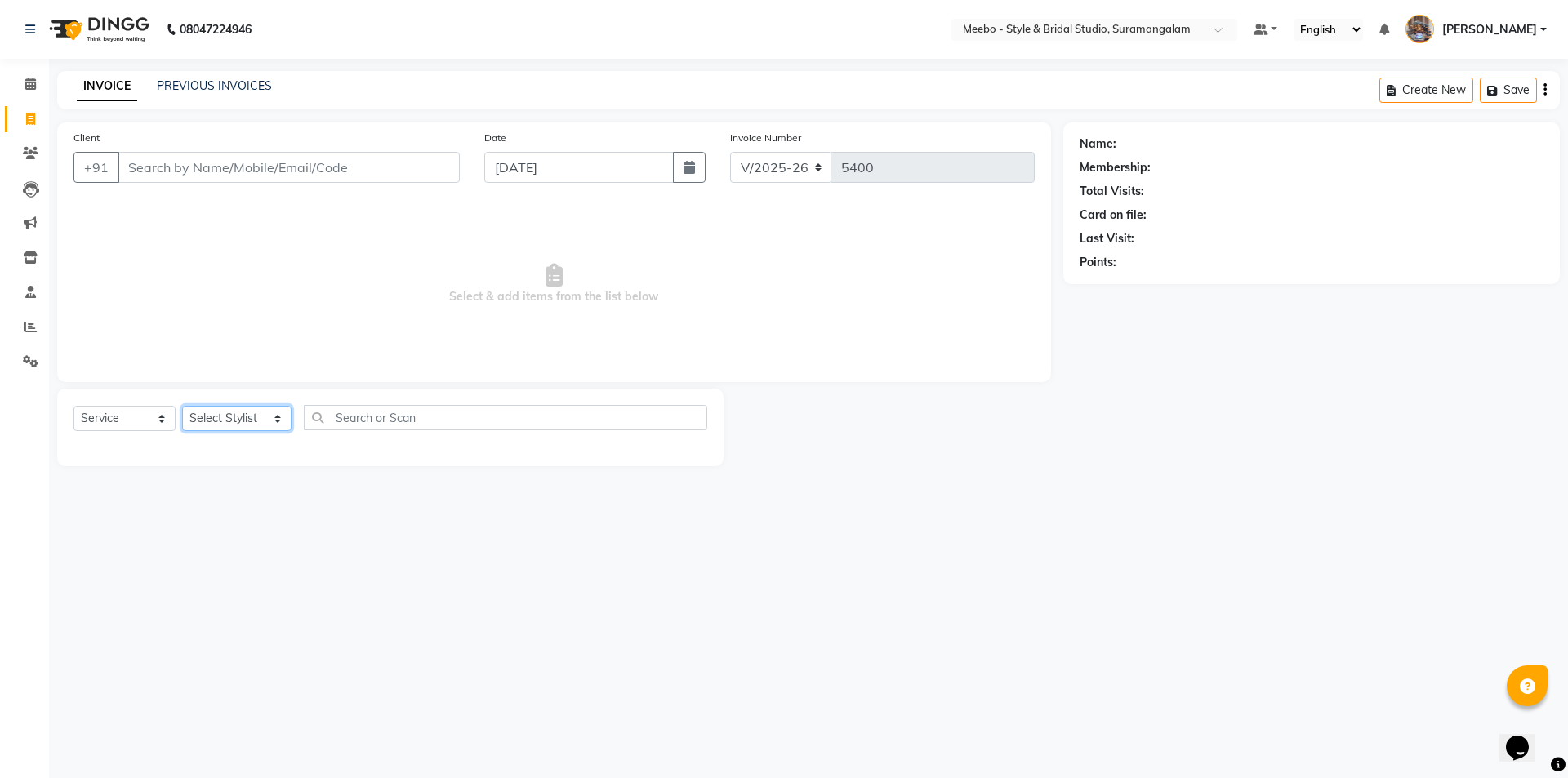
click at [206, 413] on select "Select Stylist Admin [PERSON_NAME] [PERSON_NAME] Manager [PERSON_NAME] [PERSON_…" at bounding box center [237, 418] width 110 height 25
select select "20724"
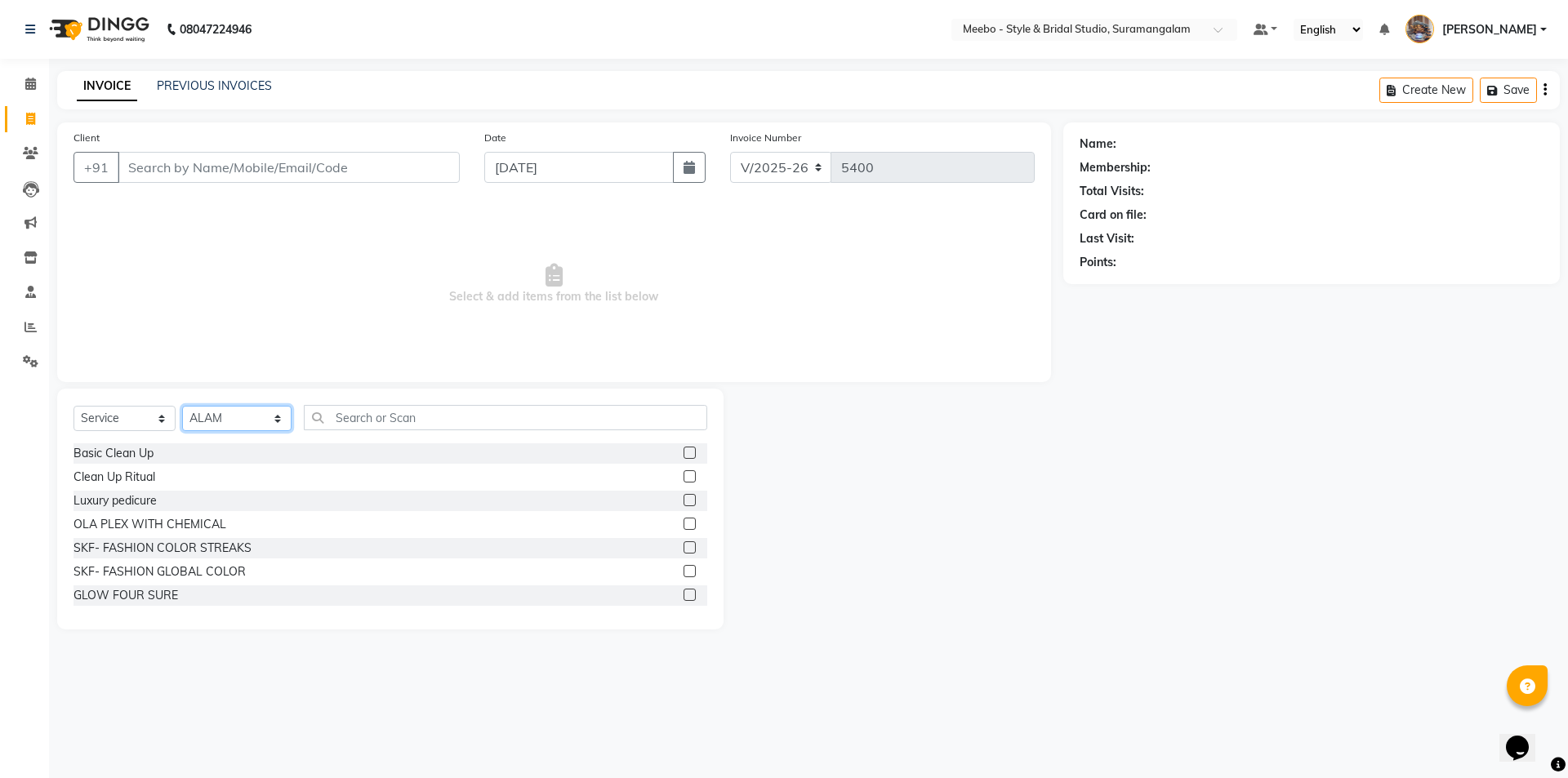
click at [239, 416] on select "Select Stylist Admin [PERSON_NAME] [PERSON_NAME] Manager [PERSON_NAME] [PERSON_…" at bounding box center [237, 418] width 110 height 25
click at [396, 417] on input "text" at bounding box center [505, 417] width 403 height 25
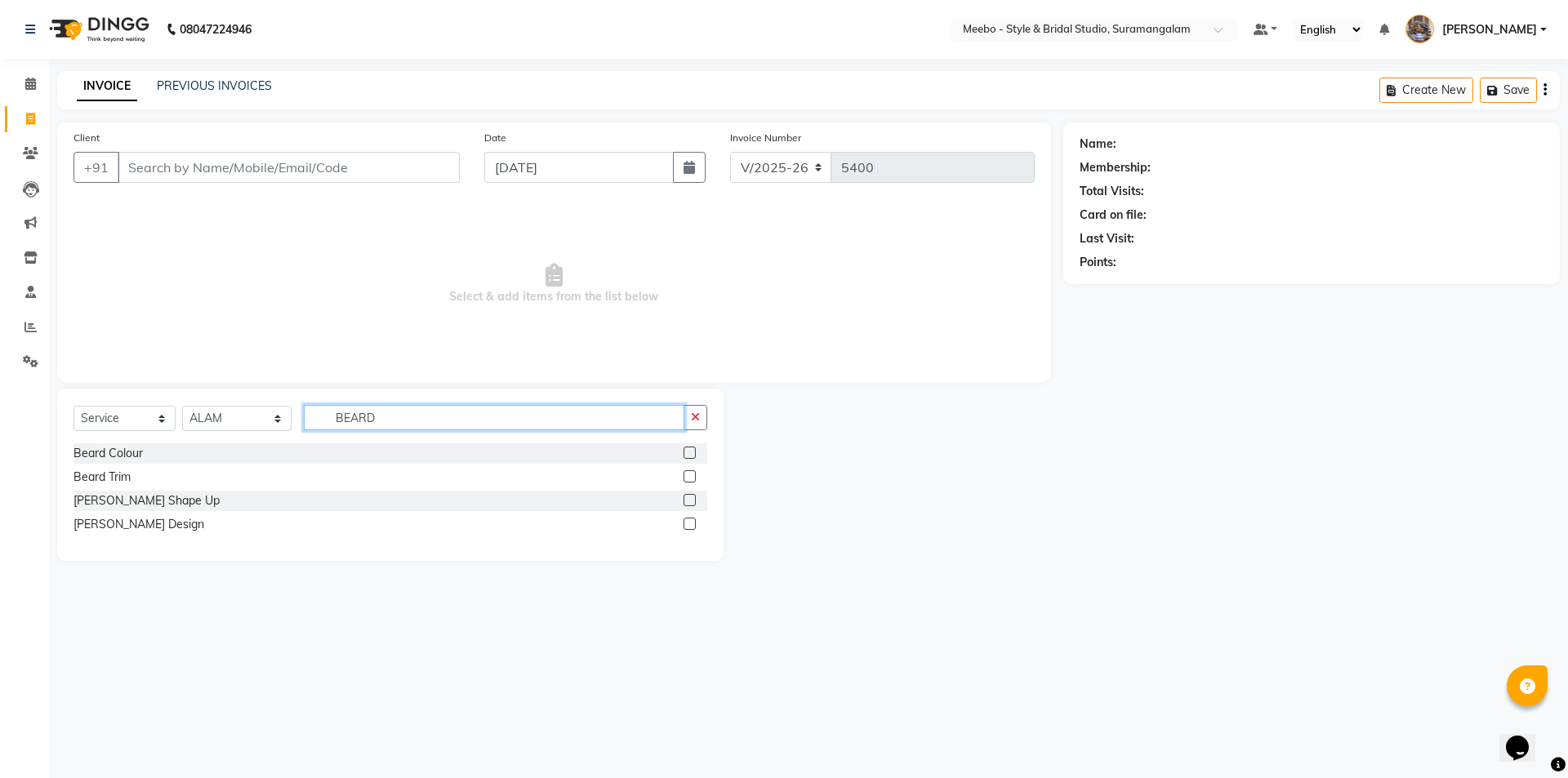
type input "BEARD"
click at [691, 499] on label at bounding box center [689, 500] width 12 height 12
click at [691, 499] on input "checkbox" at bounding box center [688, 500] width 11 height 11
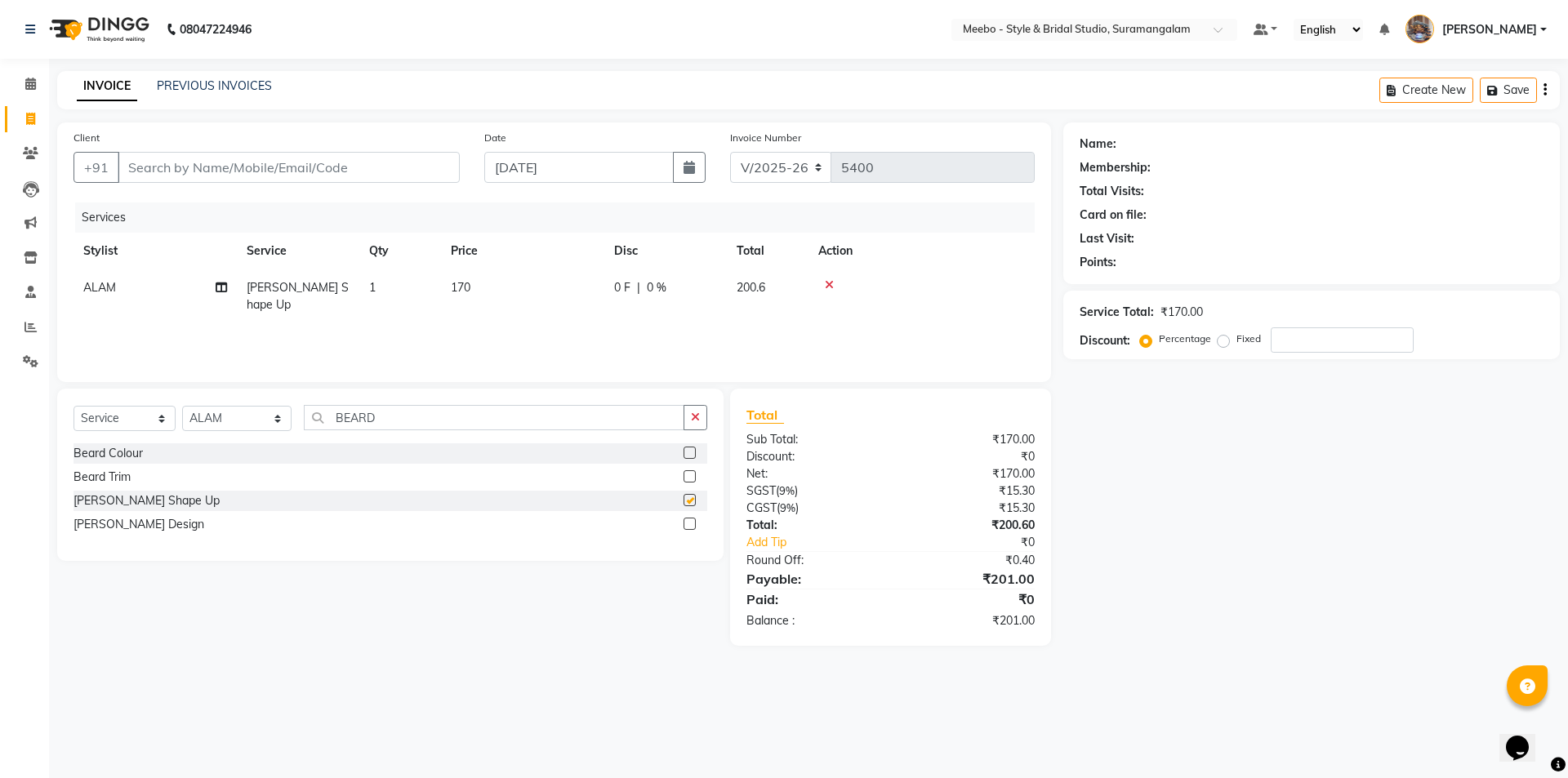
checkbox input "false"
click at [387, 165] on input "Client" at bounding box center [288, 167] width 342 height 31
type input "9"
type input "0"
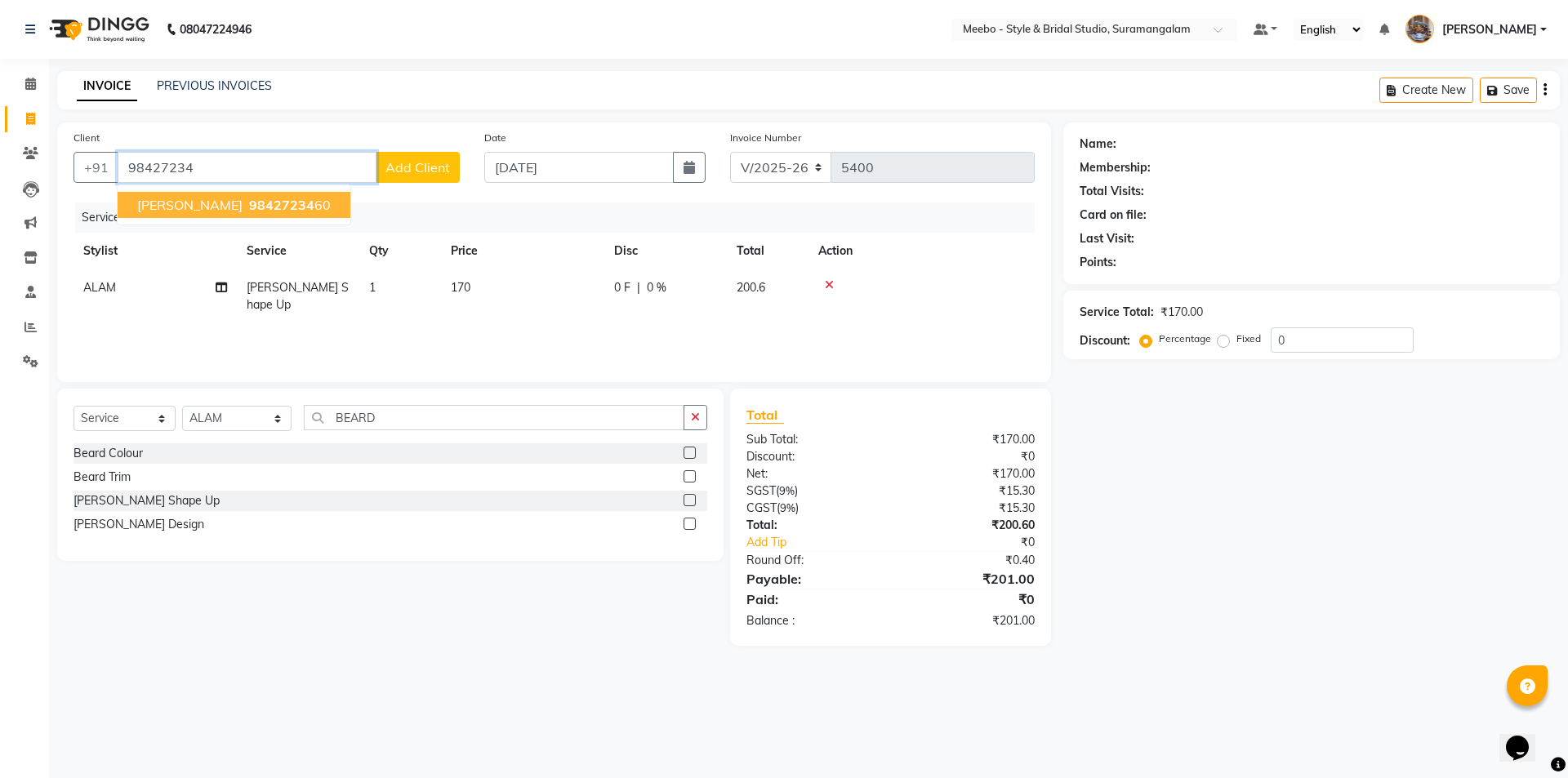
click at [301, 197] on span "98427234" at bounding box center [282, 205] width 66 height 17
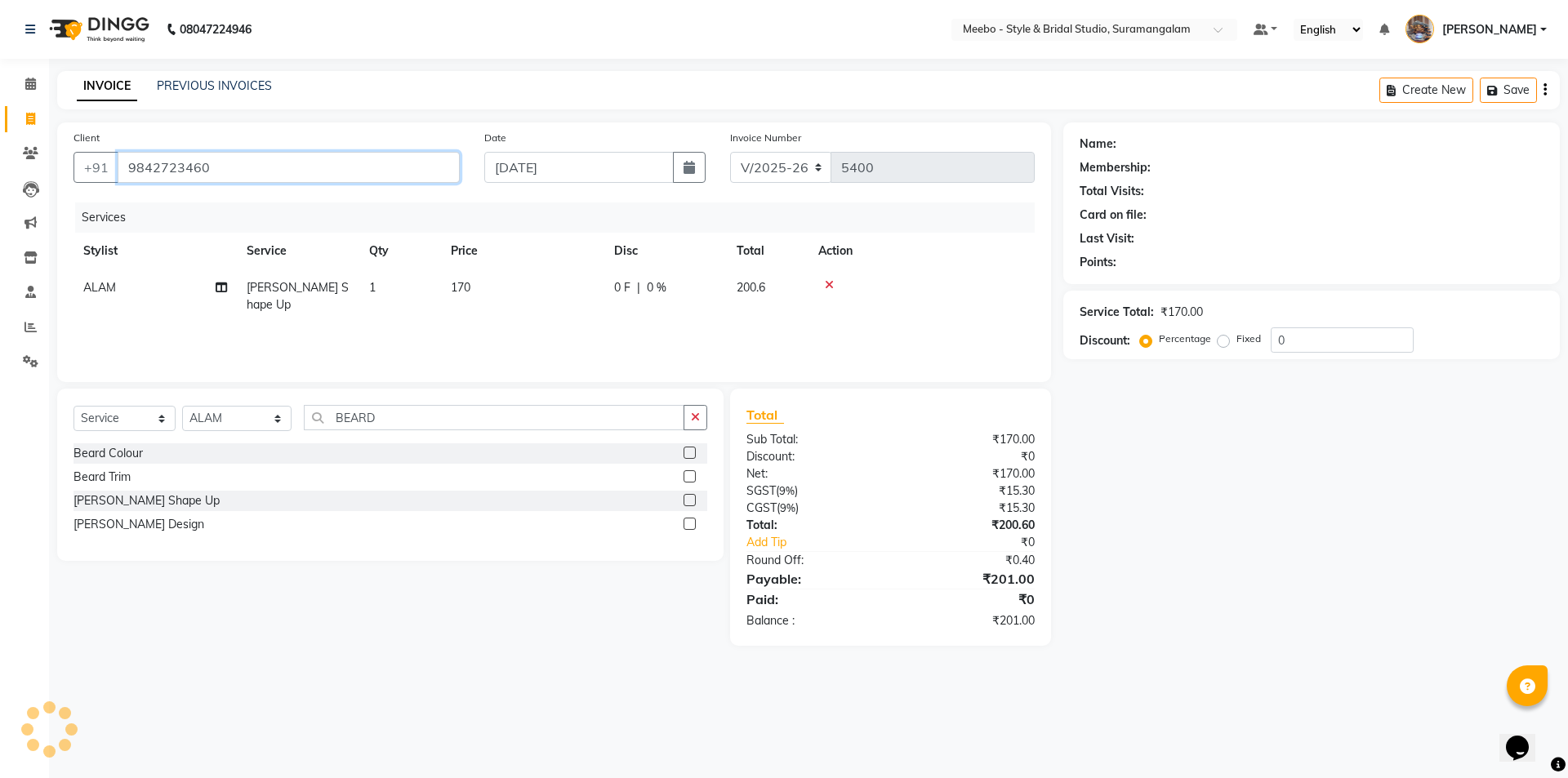
type input "9842723460"
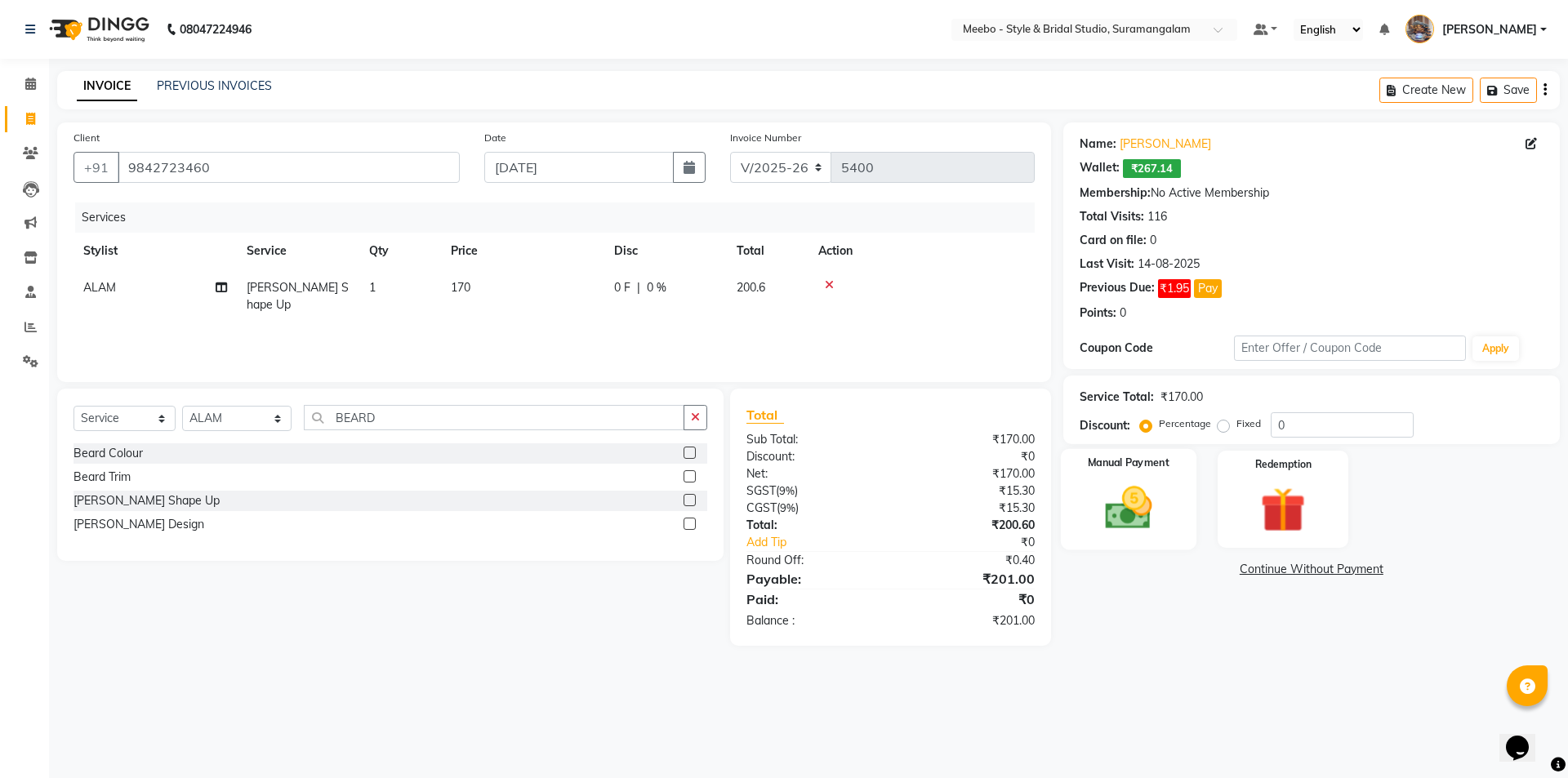
click at [1117, 508] on img at bounding box center [1127, 507] width 76 height 54
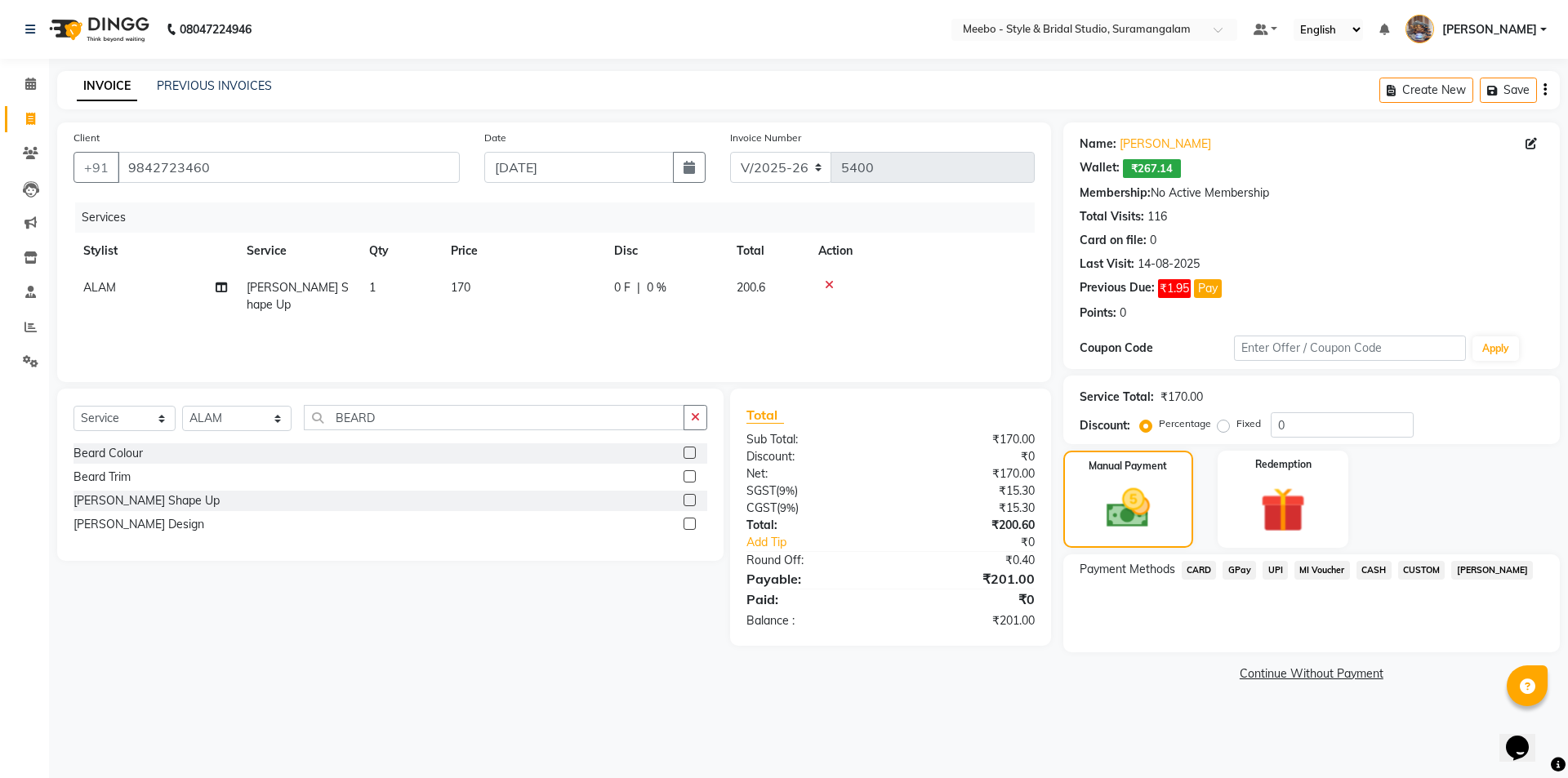
click at [1373, 569] on span "CASH" at bounding box center [1373, 570] width 35 height 19
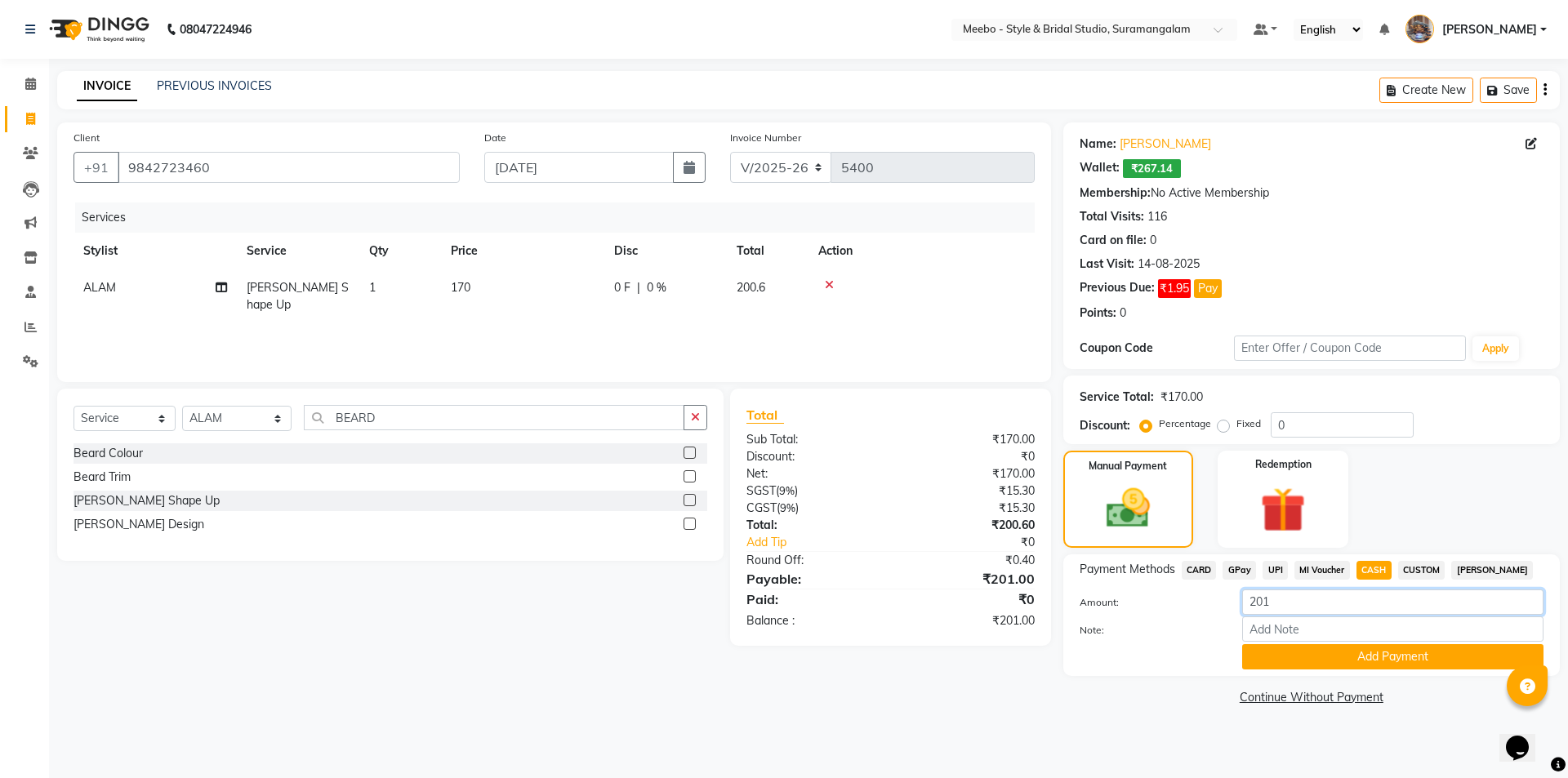
click at [1287, 602] on input "201" at bounding box center [1393, 602] width 301 height 25
type input "200"
click at [1335, 651] on button "Add Payment" at bounding box center [1393, 657] width 301 height 25
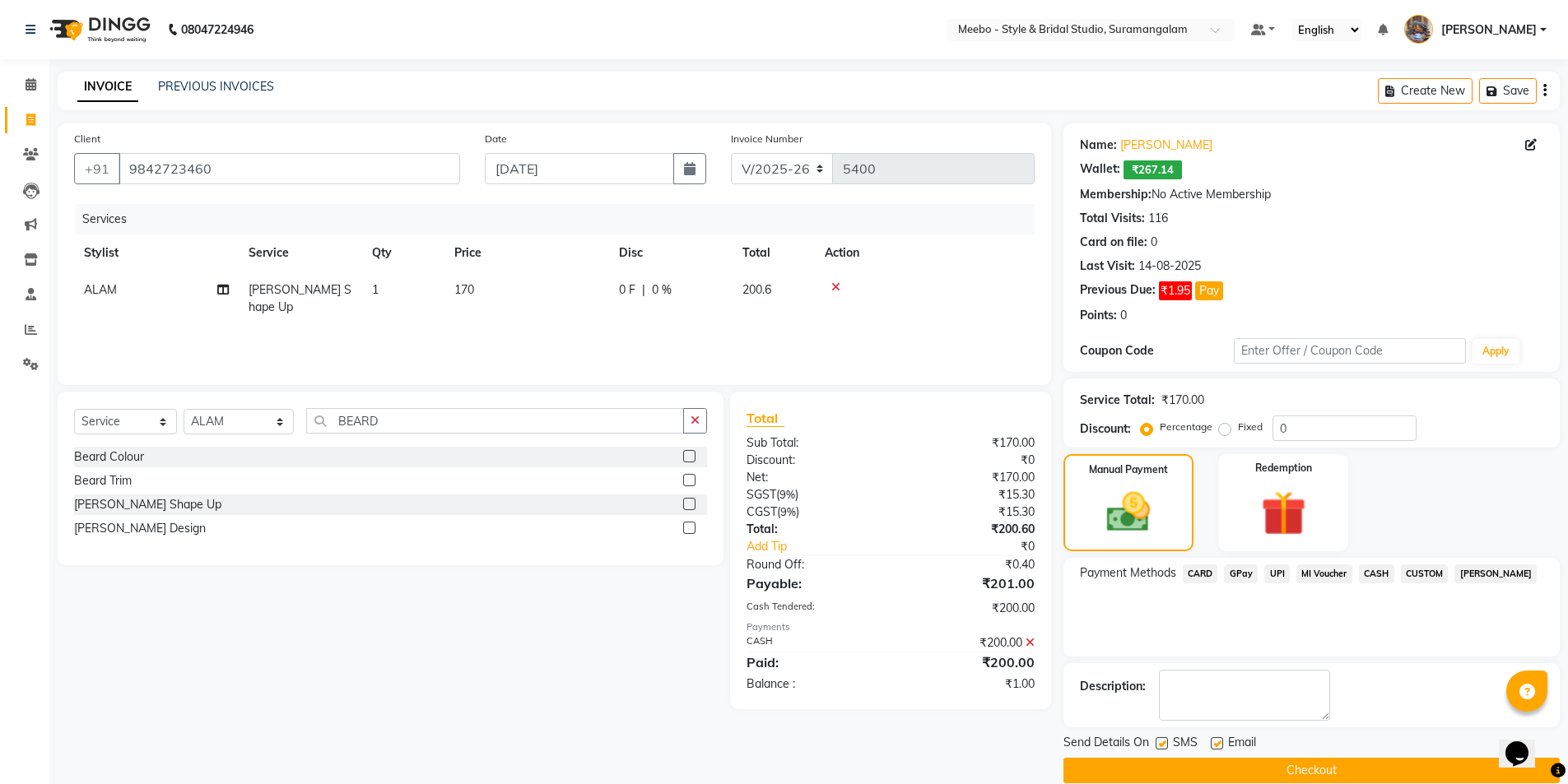
click at [1275, 765] on button "Checkout" at bounding box center [1312, 770] width 496 height 25
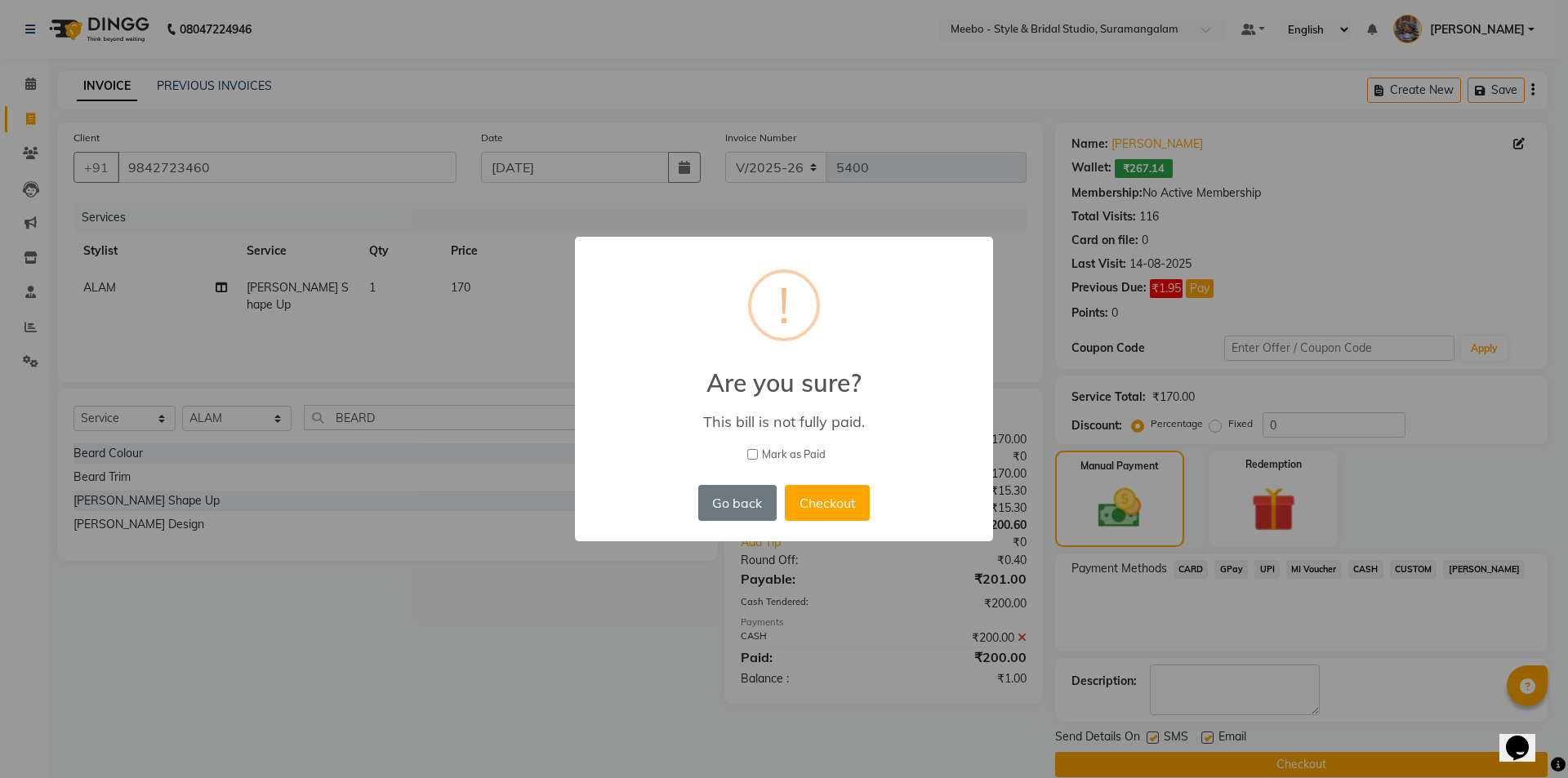
click at [753, 454] on input "Mark as Paid" at bounding box center [752, 454] width 11 height 11
checkbox input "true"
click at [821, 514] on button "Checkout" at bounding box center [827, 502] width 85 height 36
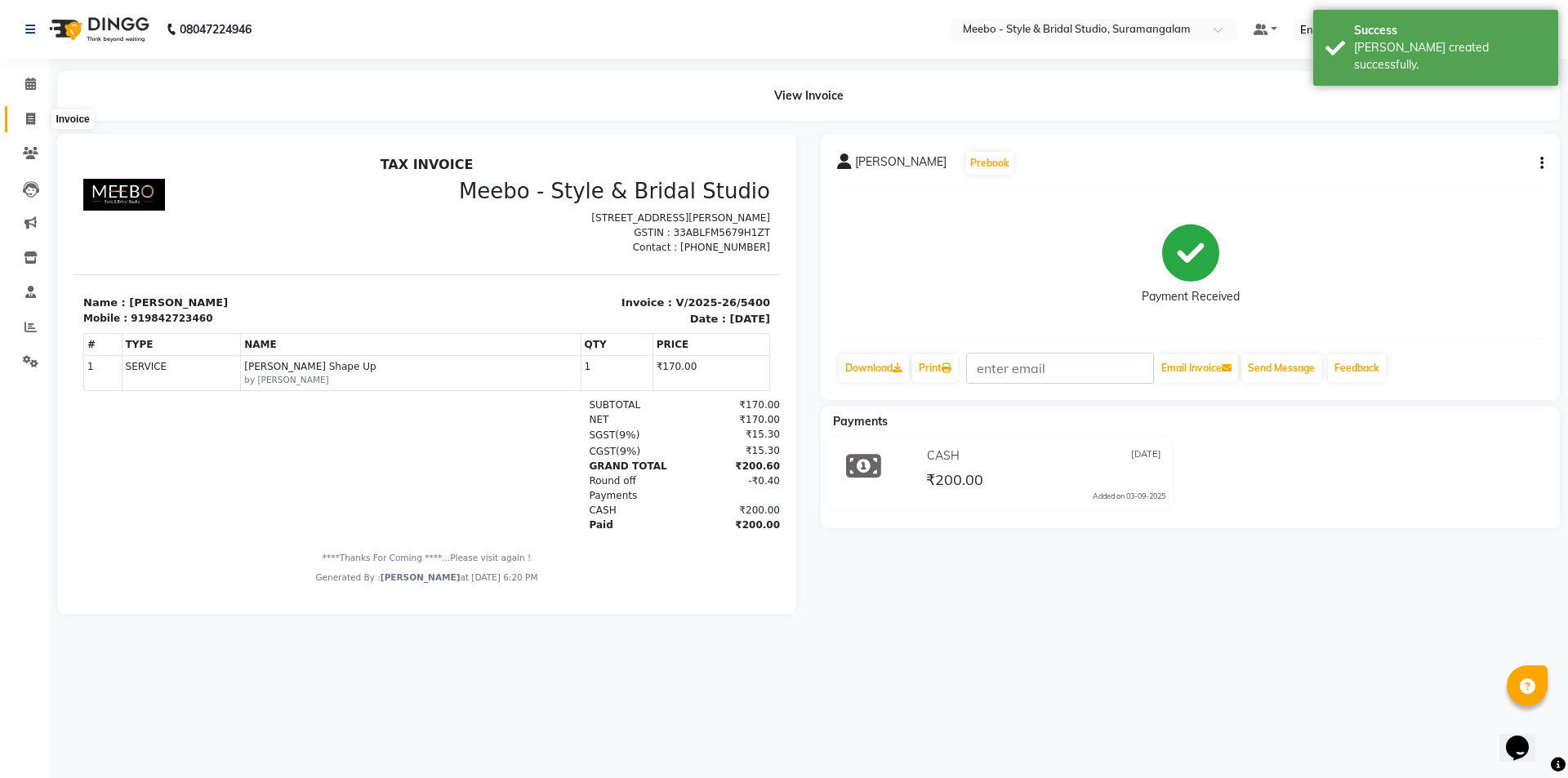
click at [31, 113] on icon at bounding box center [30, 119] width 9 height 12
select select "service"
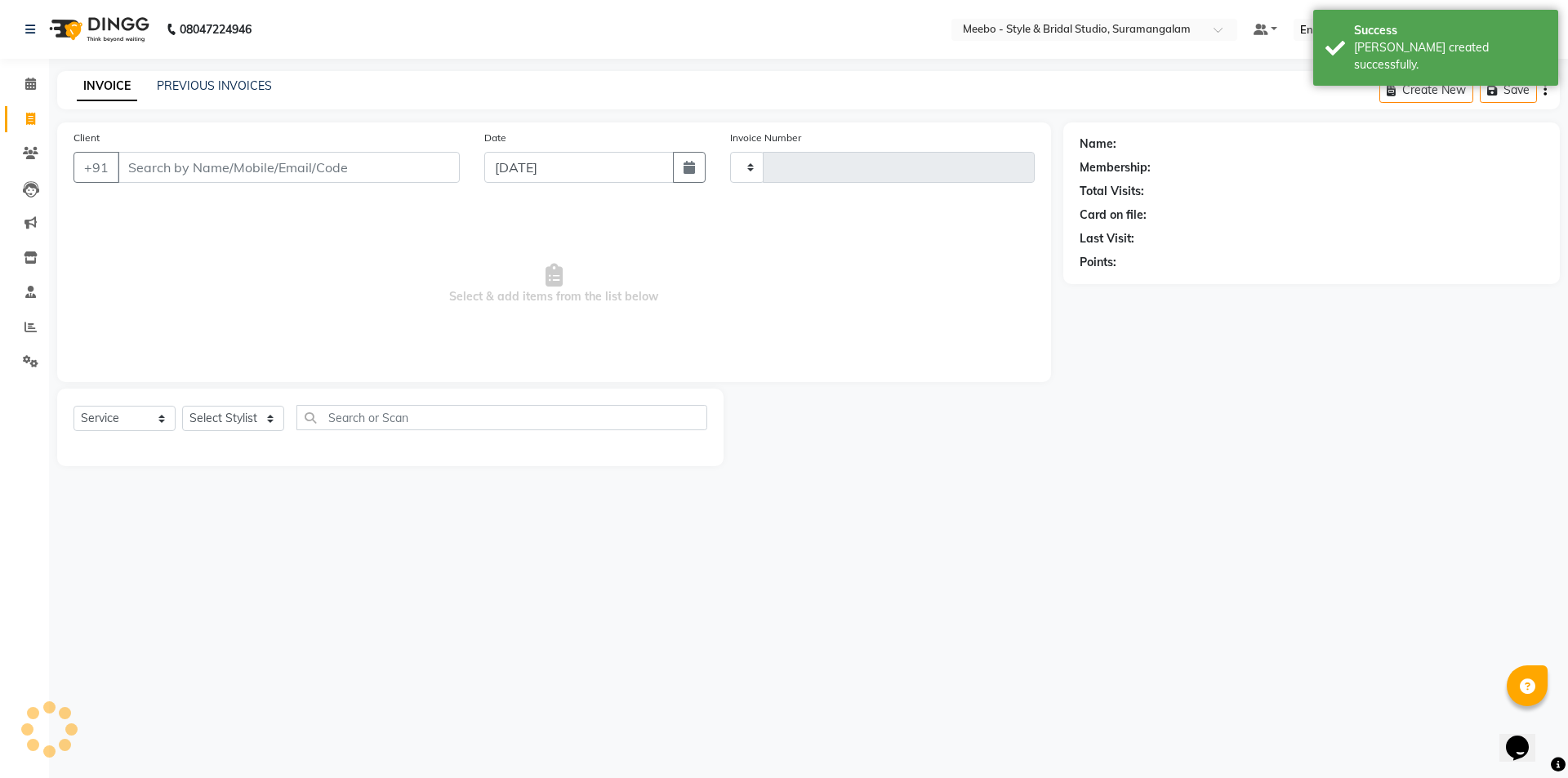
type input "5401"
select select "12"
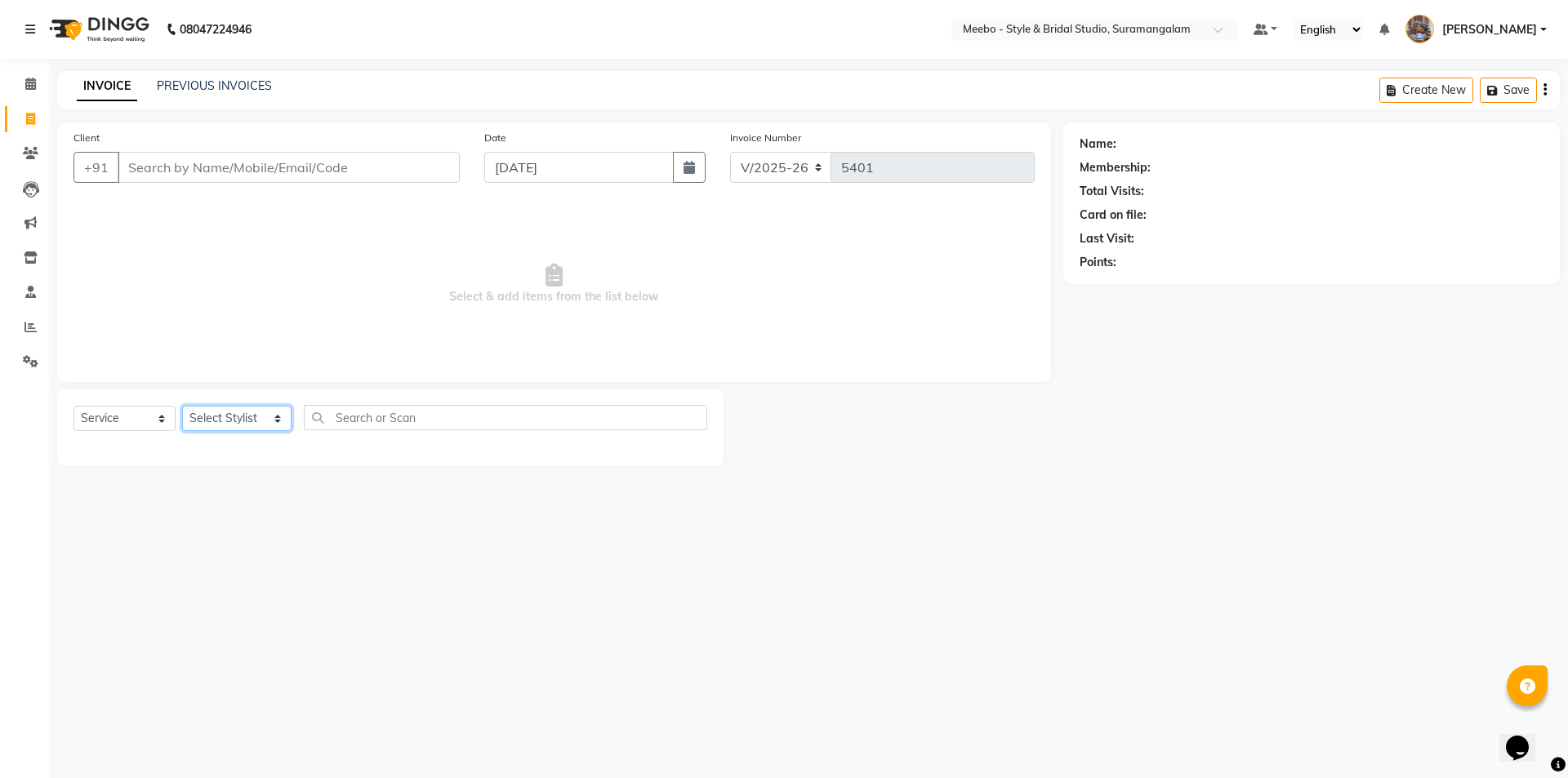
click at [225, 415] on select "Select Stylist Admin [PERSON_NAME] [PERSON_NAME] Manager [PERSON_NAME] [PERSON_…" at bounding box center [237, 418] width 110 height 25
select select "86903"
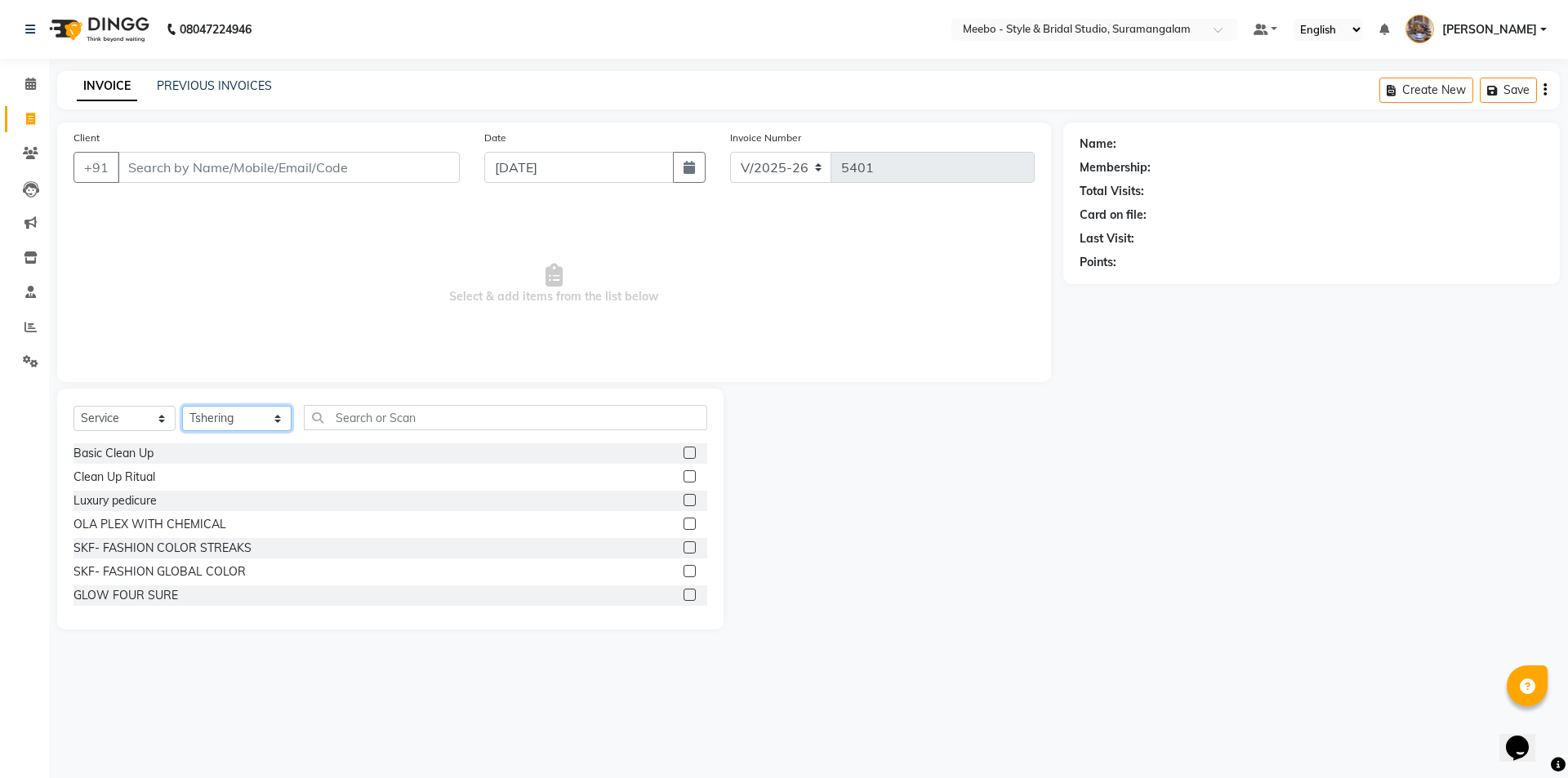
click at [225, 415] on select "Select Stylist Admin [PERSON_NAME] [PERSON_NAME] Manager [PERSON_NAME] [PERSON_…" at bounding box center [237, 418] width 110 height 25
click at [361, 412] on input "text" at bounding box center [505, 417] width 403 height 25
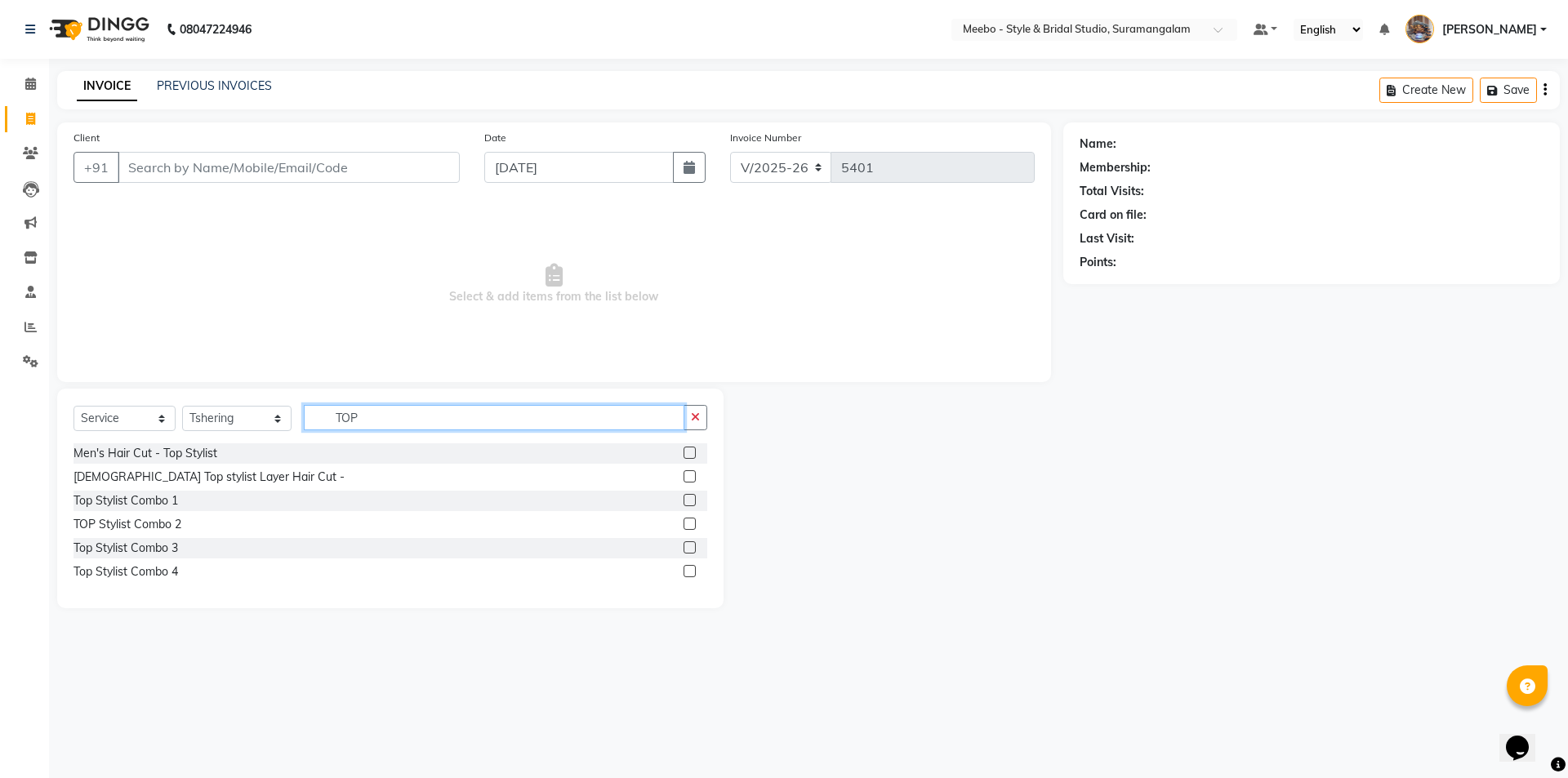
type input "TOP"
click at [691, 451] on label at bounding box center [689, 452] width 12 height 12
click at [691, 451] on input "checkbox" at bounding box center [688, 453] width 11 height 11
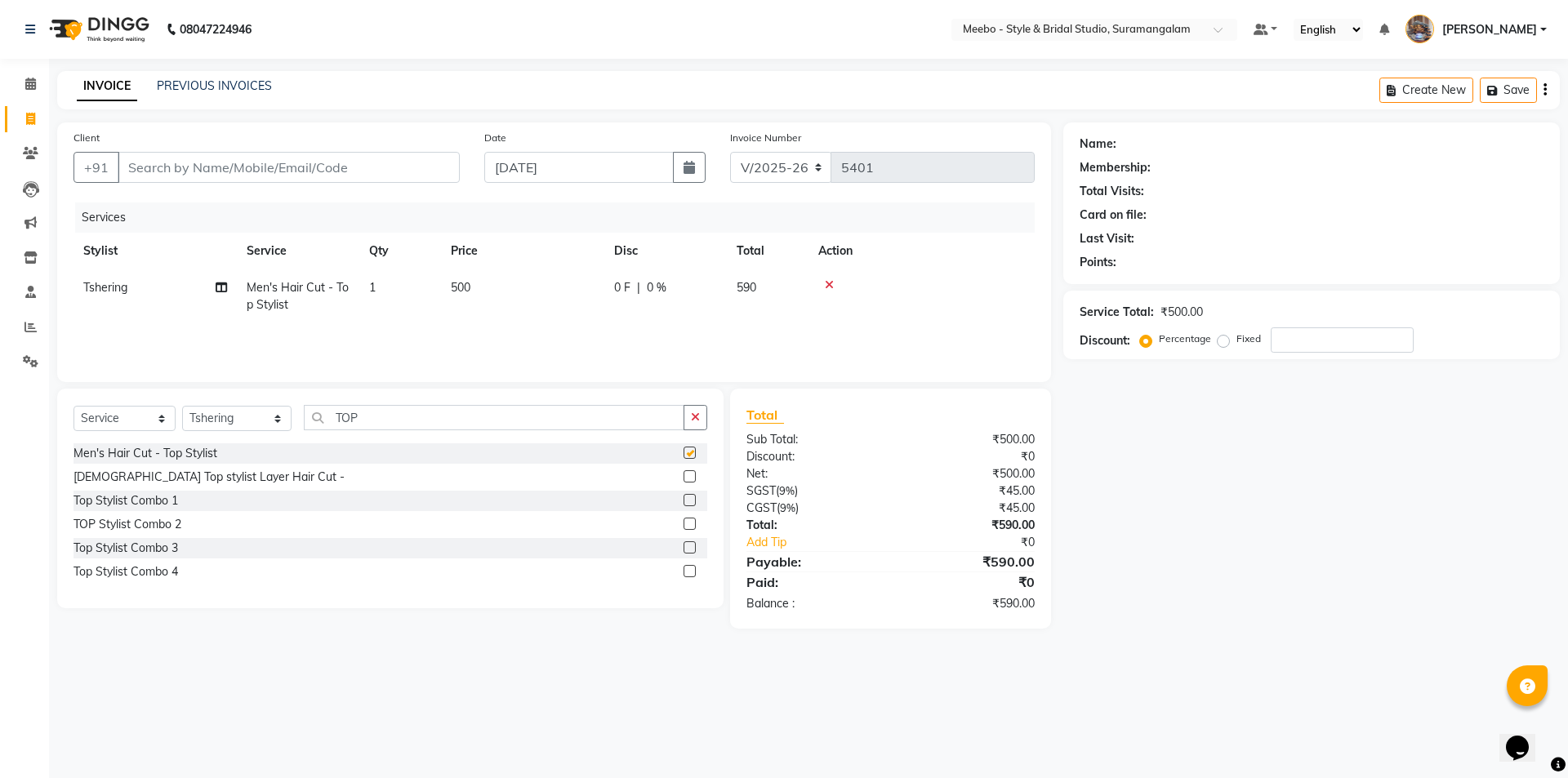
checkbox input "false"
click at [450, 416] on input "TOP" at bounding box center [494, 417] width 381 height 25
type input "T"
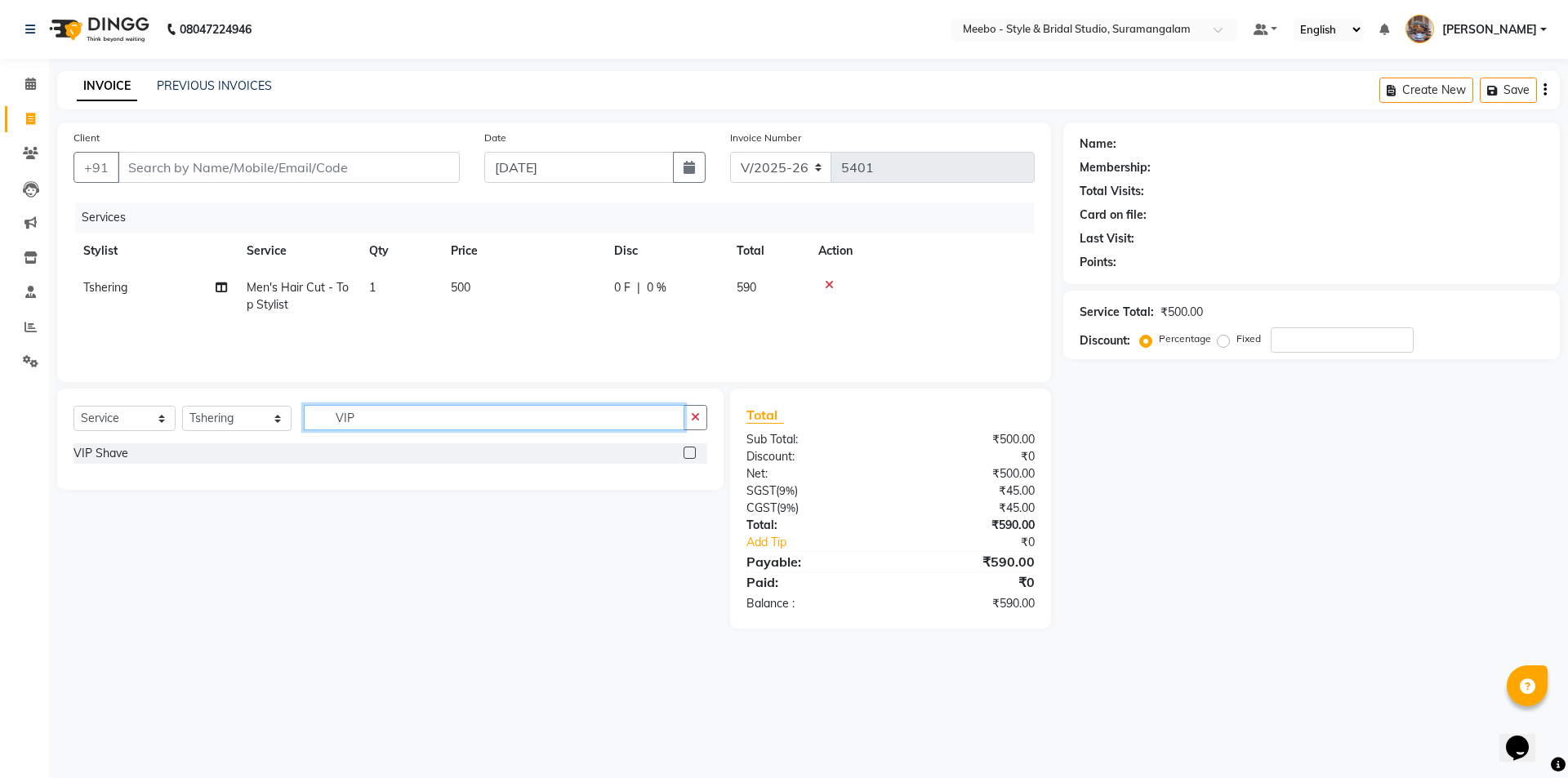
type input "VIP"
click at [686, 454] on label at bounding box center [689, 452] width 12 height 12
click at [686, 454] on input "checkbox" at bounding box center [688, 453] width 11 height 11
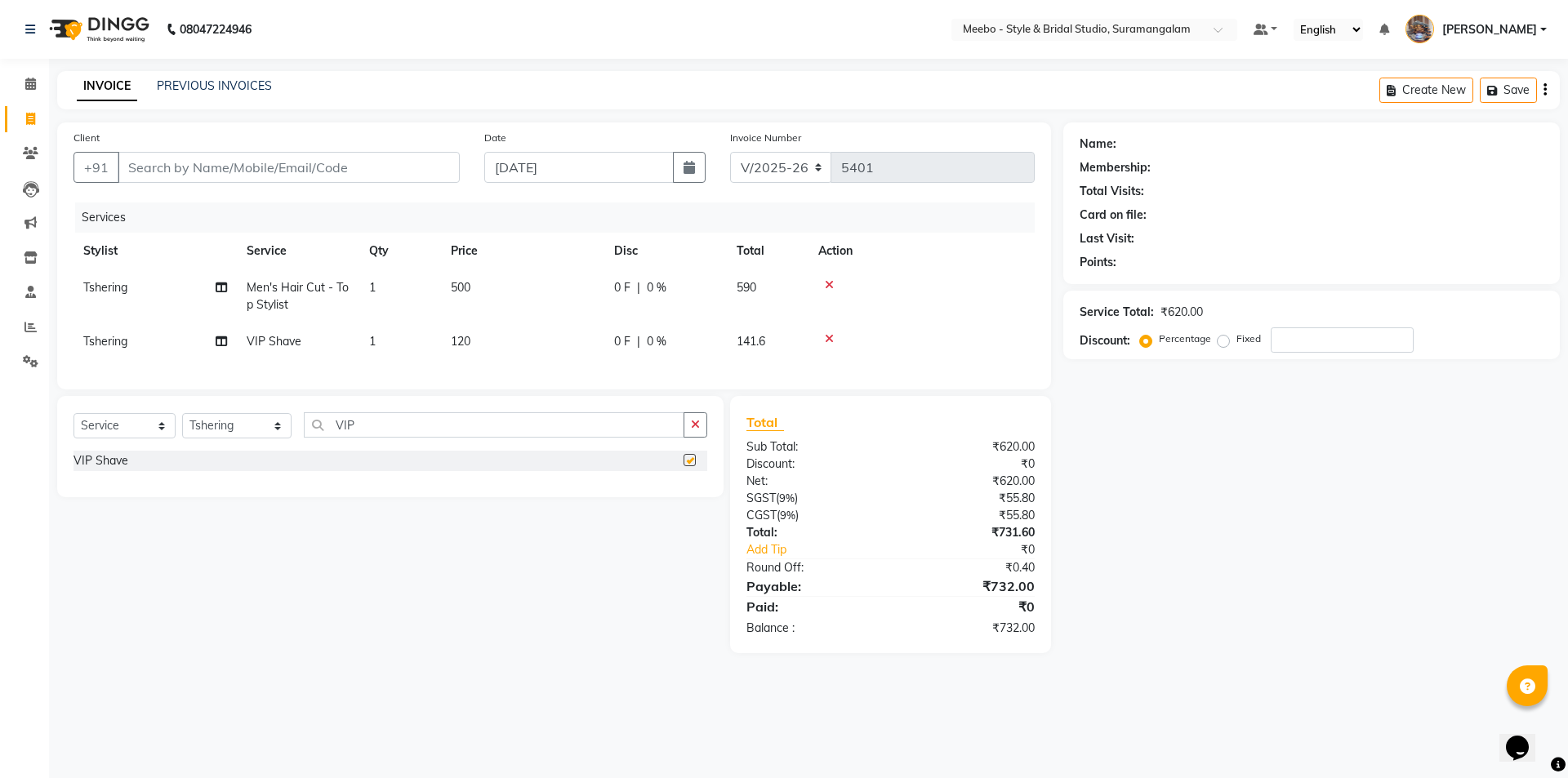
checkbox input "false"
click at [300, 165] on input "Client" at bounding box center [288, 167] width 342 height 31
type input "9"
type input "0"
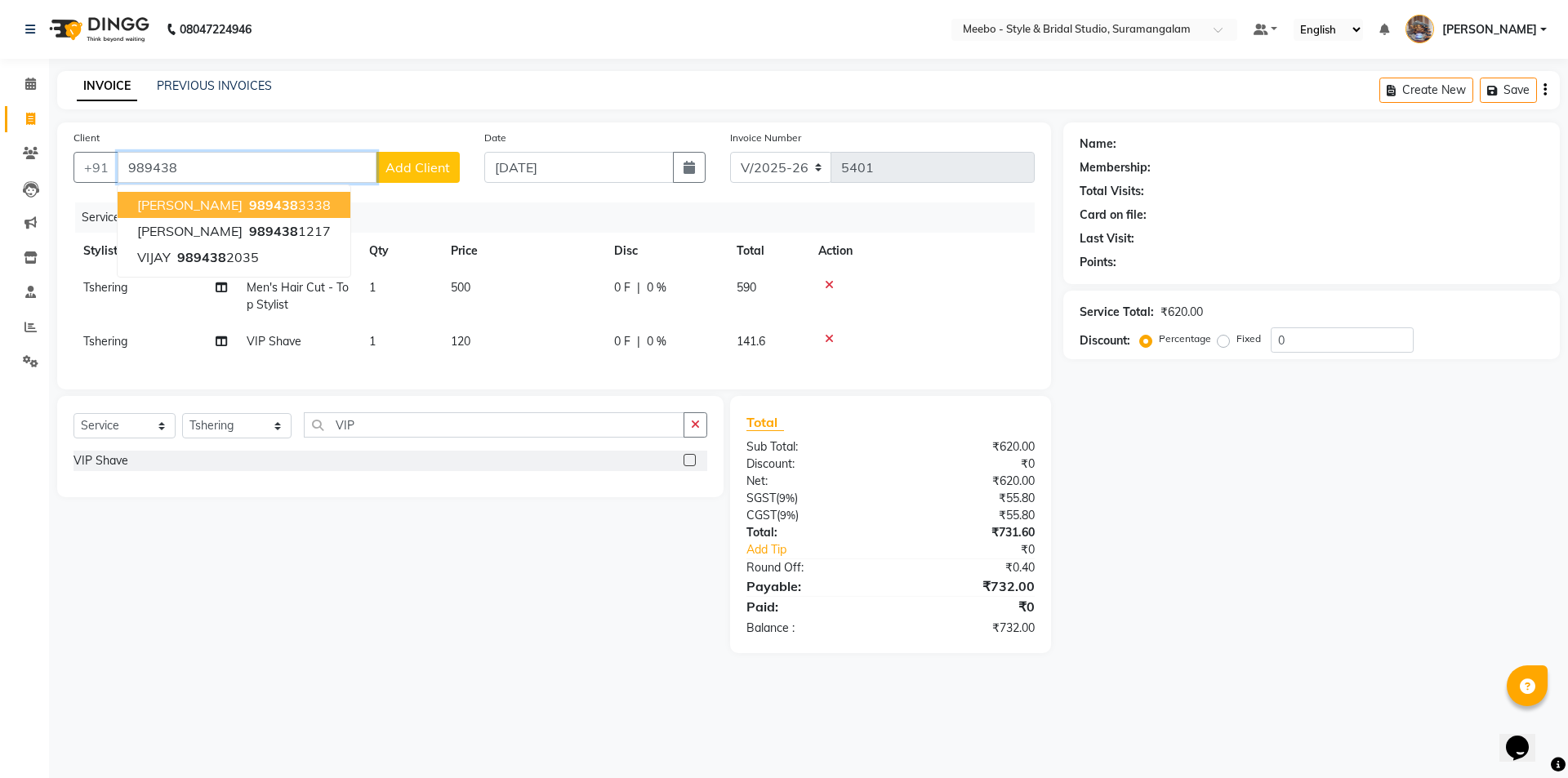
click at [259, 194] on button "Mr Karthick 989438 3338" at bounding box center [234, 204] width 233 height 26
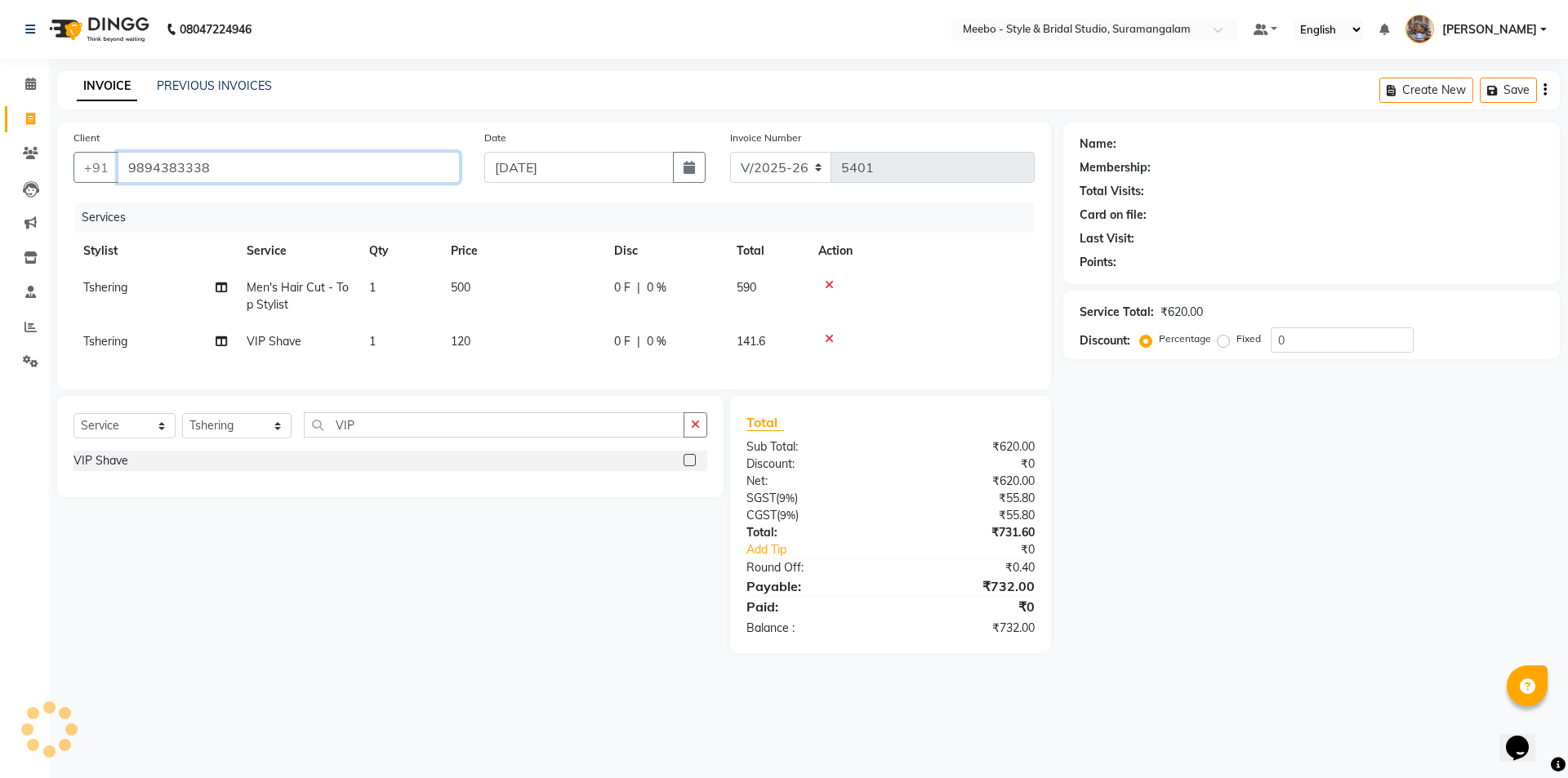
type input "9894383338"
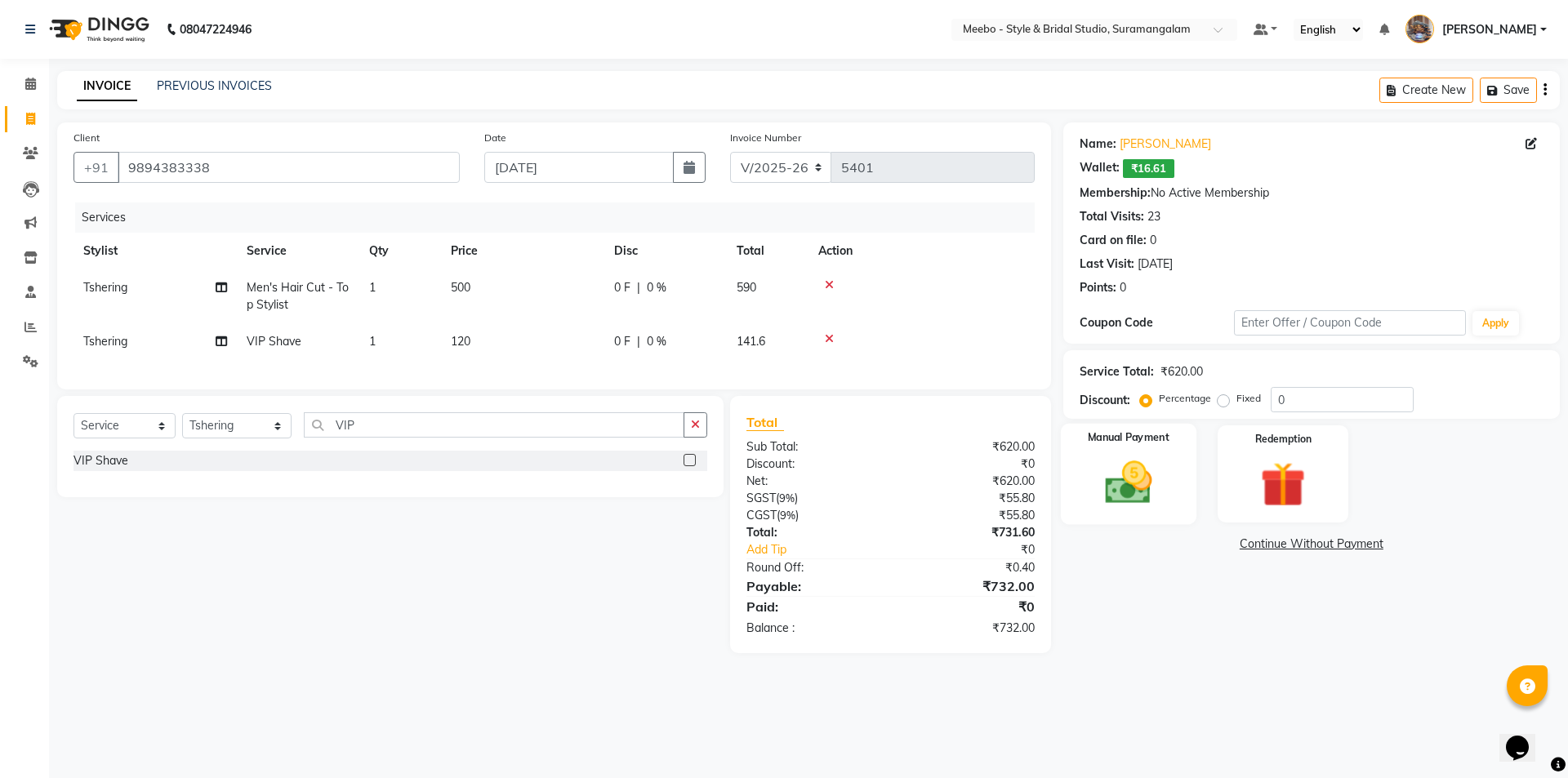
click at [1132, 480] on img at bounding box center [1127, 482] width 76 height 54
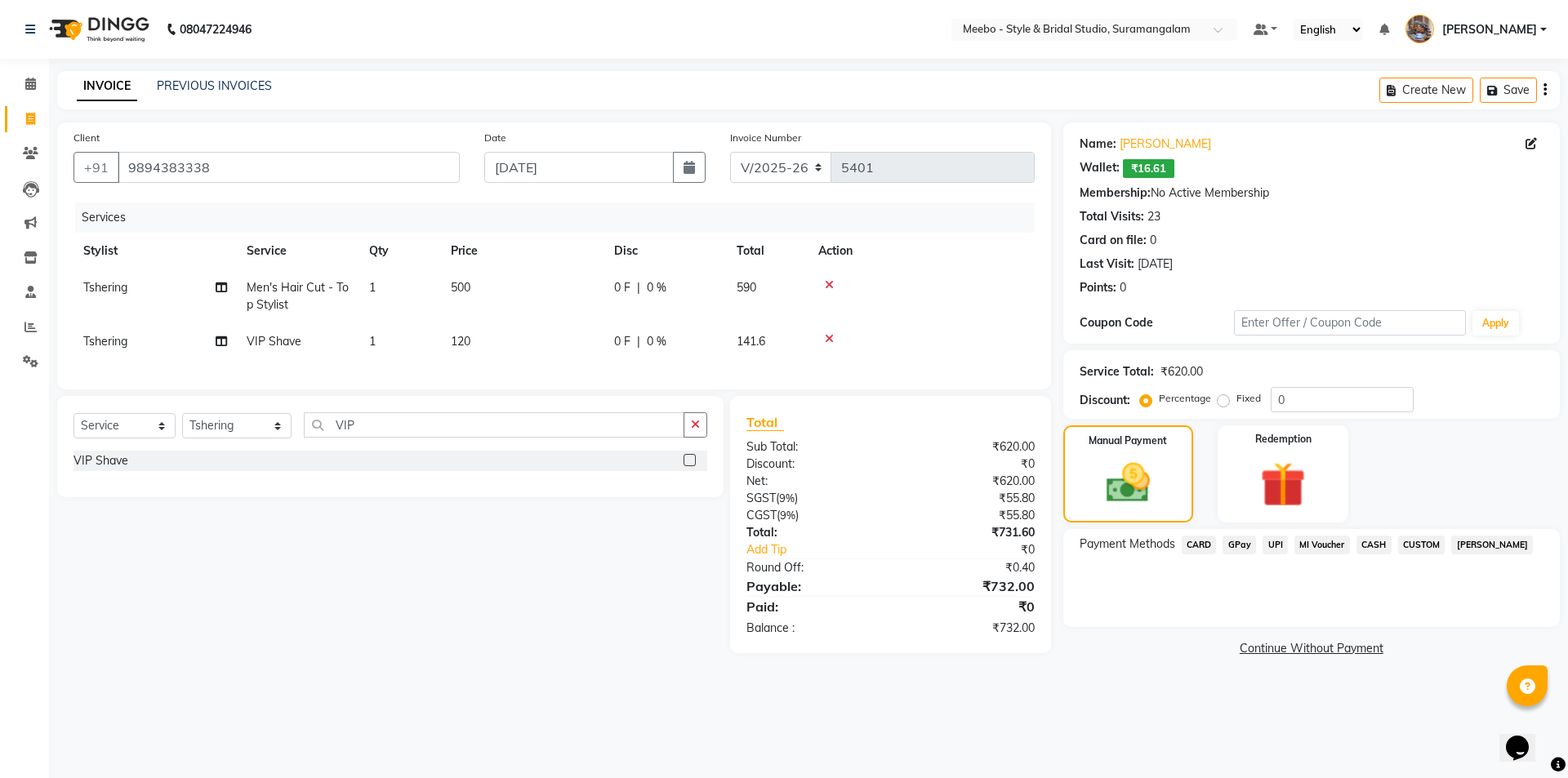
click at [1238, 537] on span "GPay" at bounding box center [1239, 544] width 33 height 19
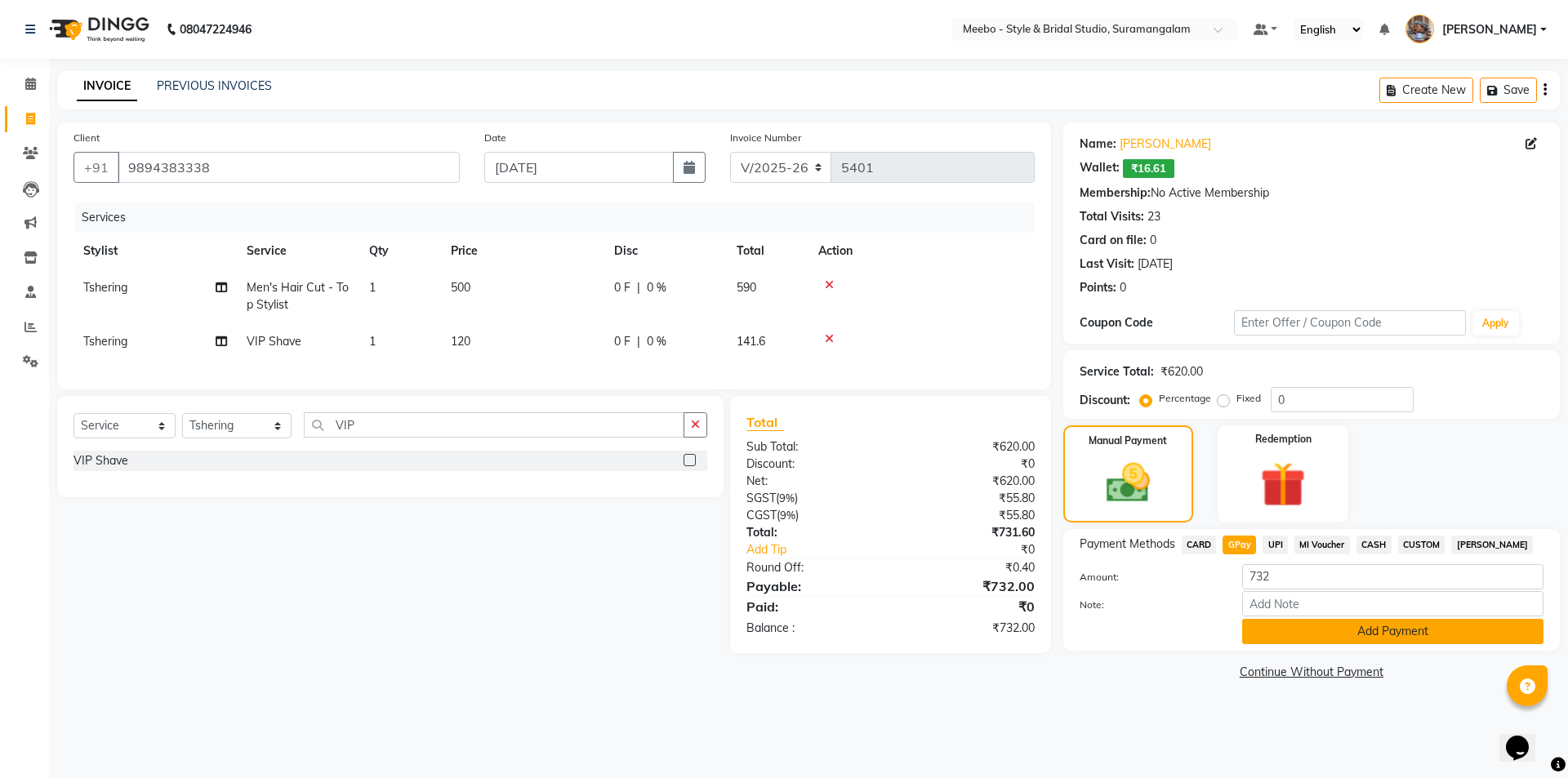
click at [1330, 630] on button "Add Payment" at bounding box center [1393, 631] width 301 height 25
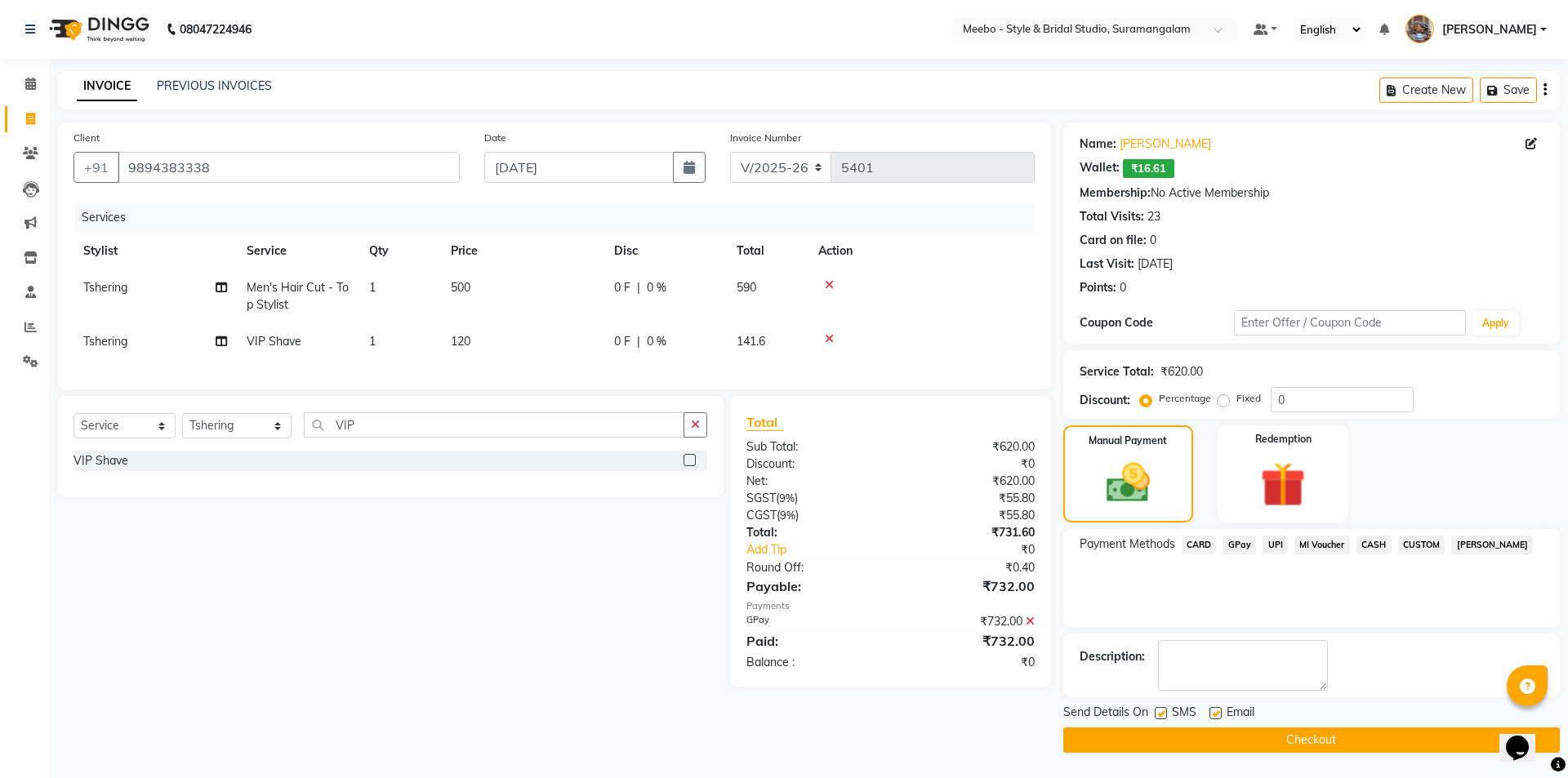
click at [1314, 741] on button "Checkout" at bounding box center [1311, 740] width 496 height 25
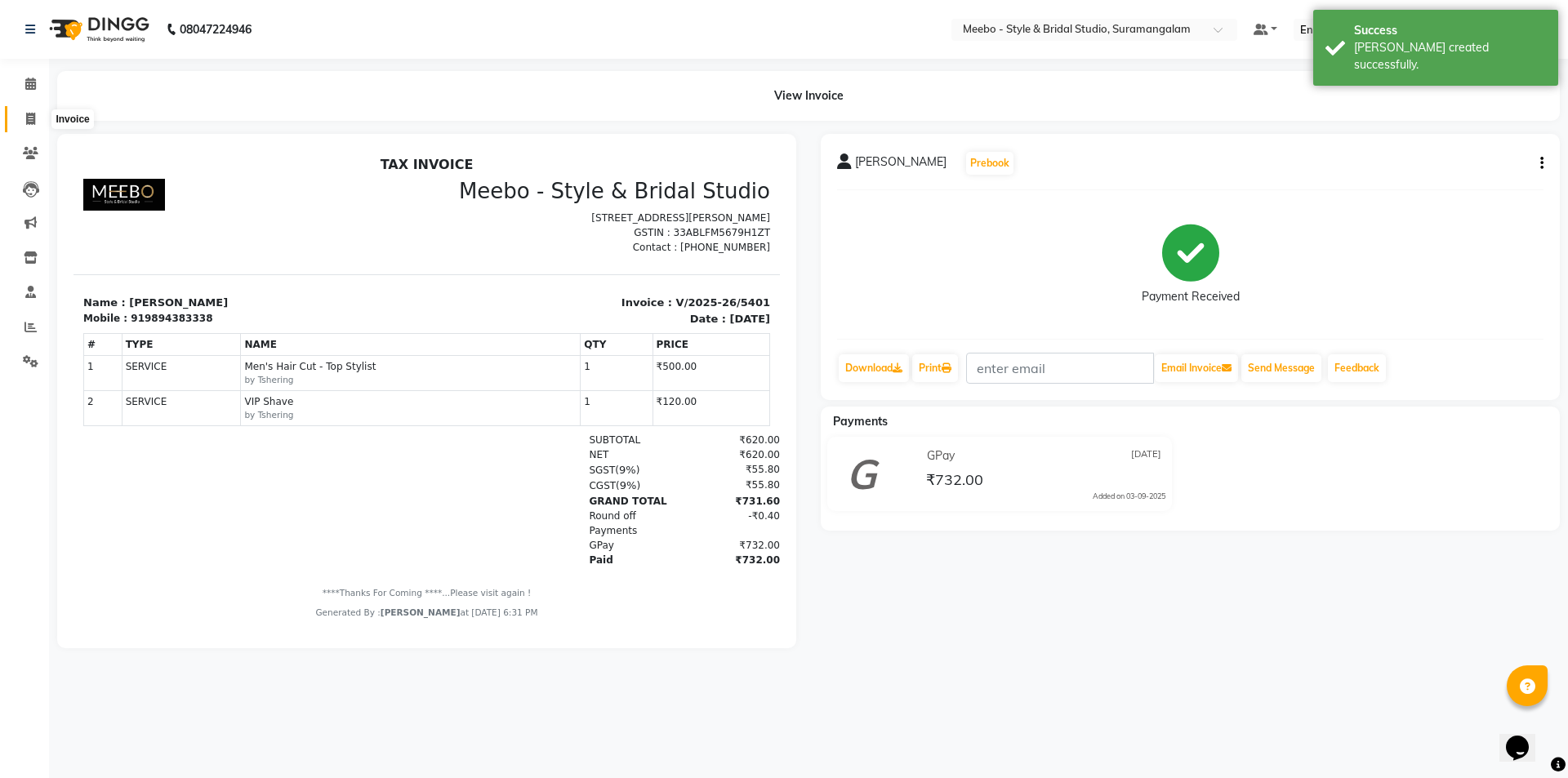
click at [26, 111] on span at bounding box center [31, 120] width 28 height 19
select select "12"
select select "service"
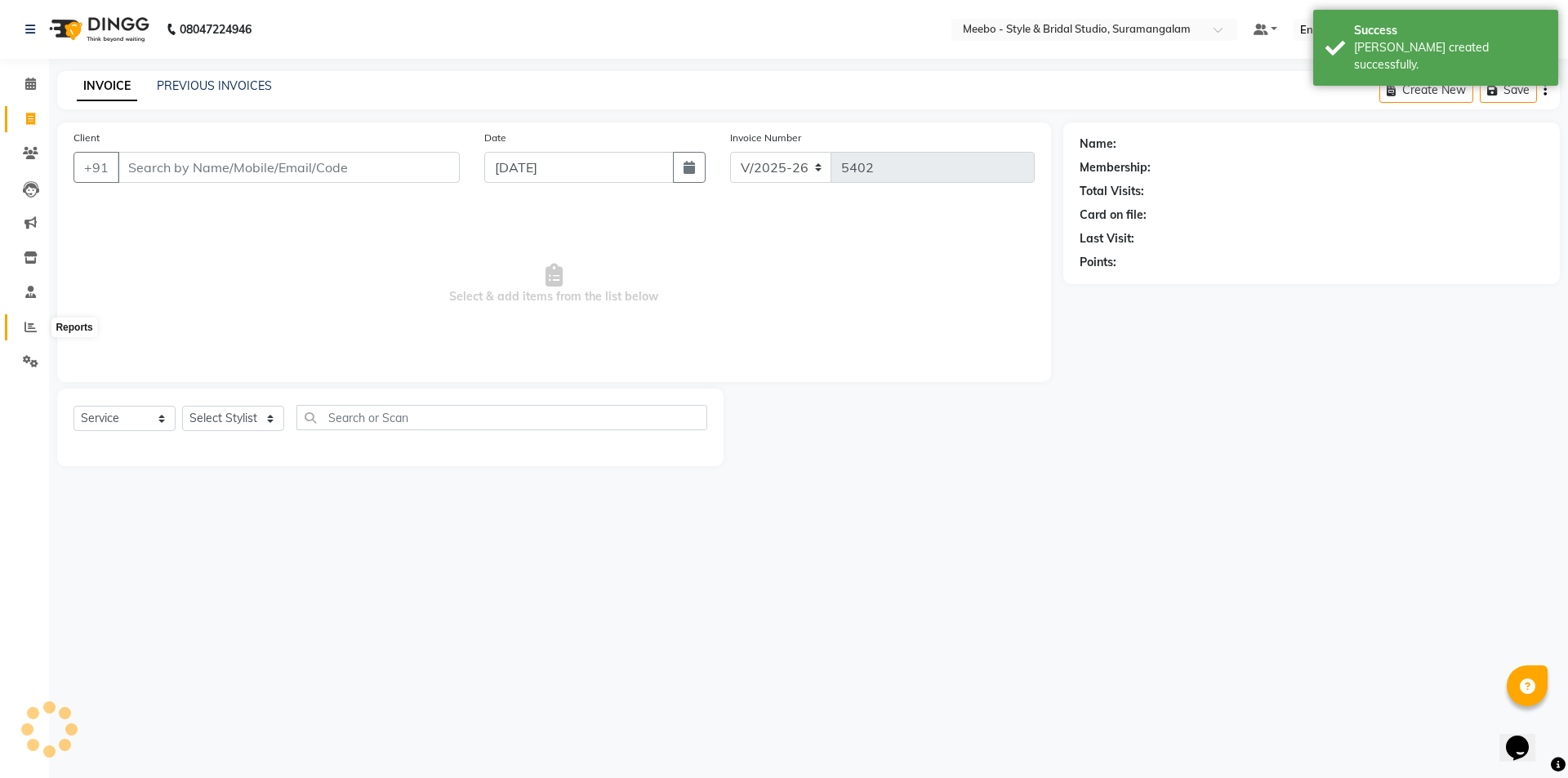
click at [28, 323] on icon at bounding box center [30, 327] width 12 height 12
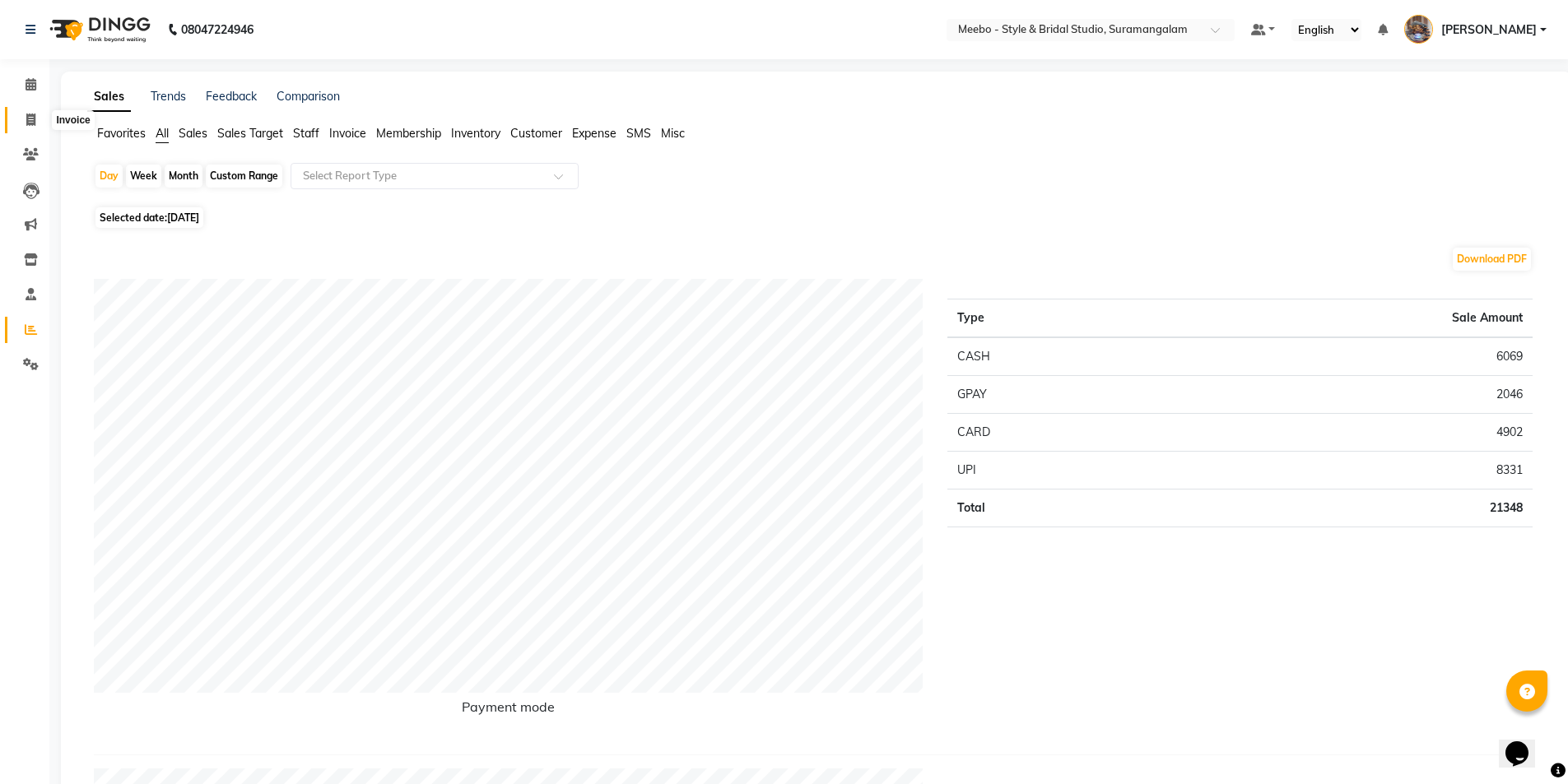
click at [27, 116] on icon at bounding box center [30, 120] width 9 height 13
select select "service"
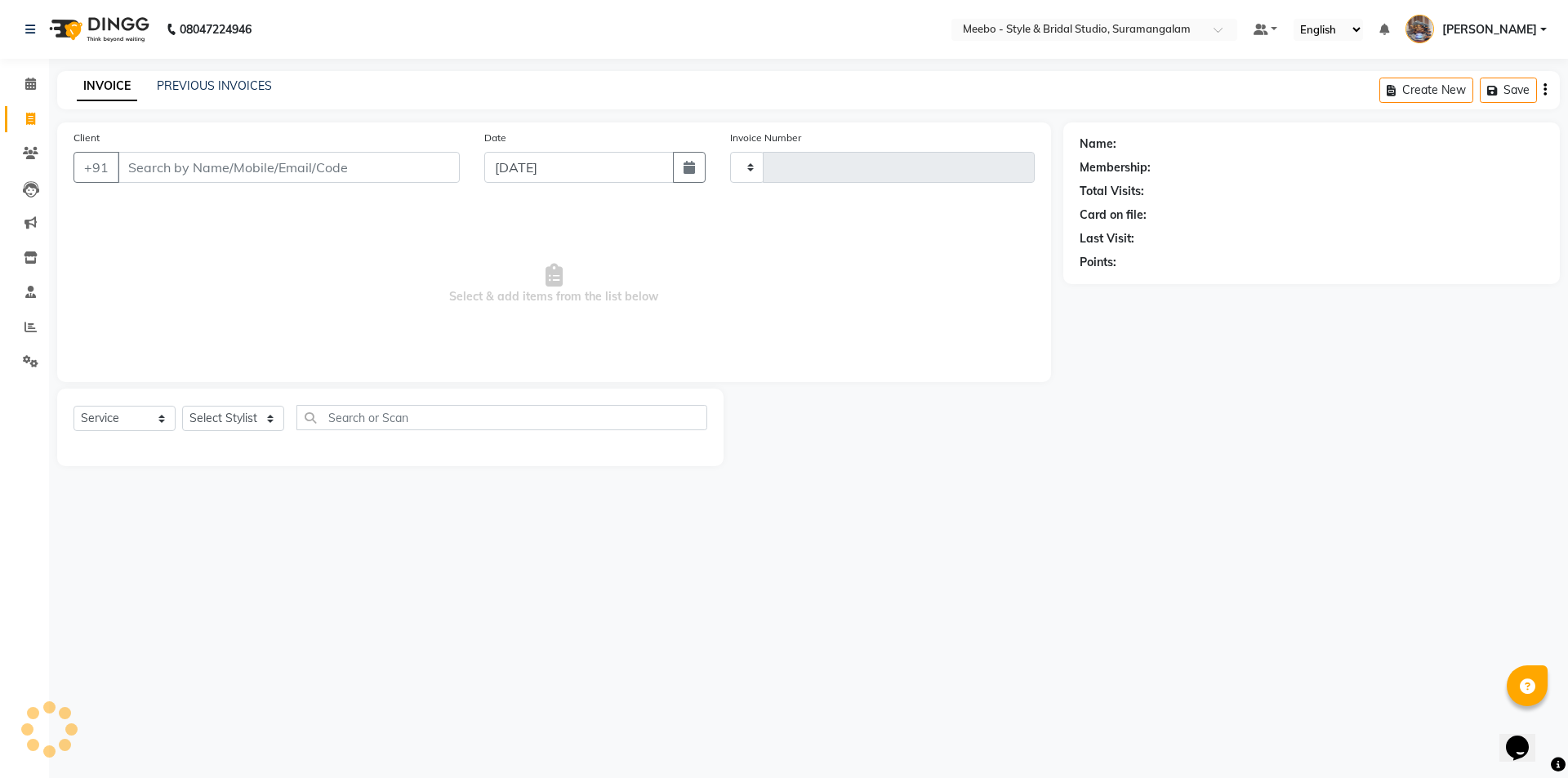
type input "5402"
select select "12"
click at [232, 419] on select "Select Stylist Admin [PERSON_NAME] [PERSON_NAME] Manager [PERSON_NAME] [PERSON_…" at bounding box center [237, 418] width 110 height 25
select select "34149"
click at [232, 419] on select "Select Stylist Admin [PERSON_NAME] [PERSON_NAME] Manager [PERSON_NAME] [PERSON_…" at bounding box center [237, 418] width 110 height 25
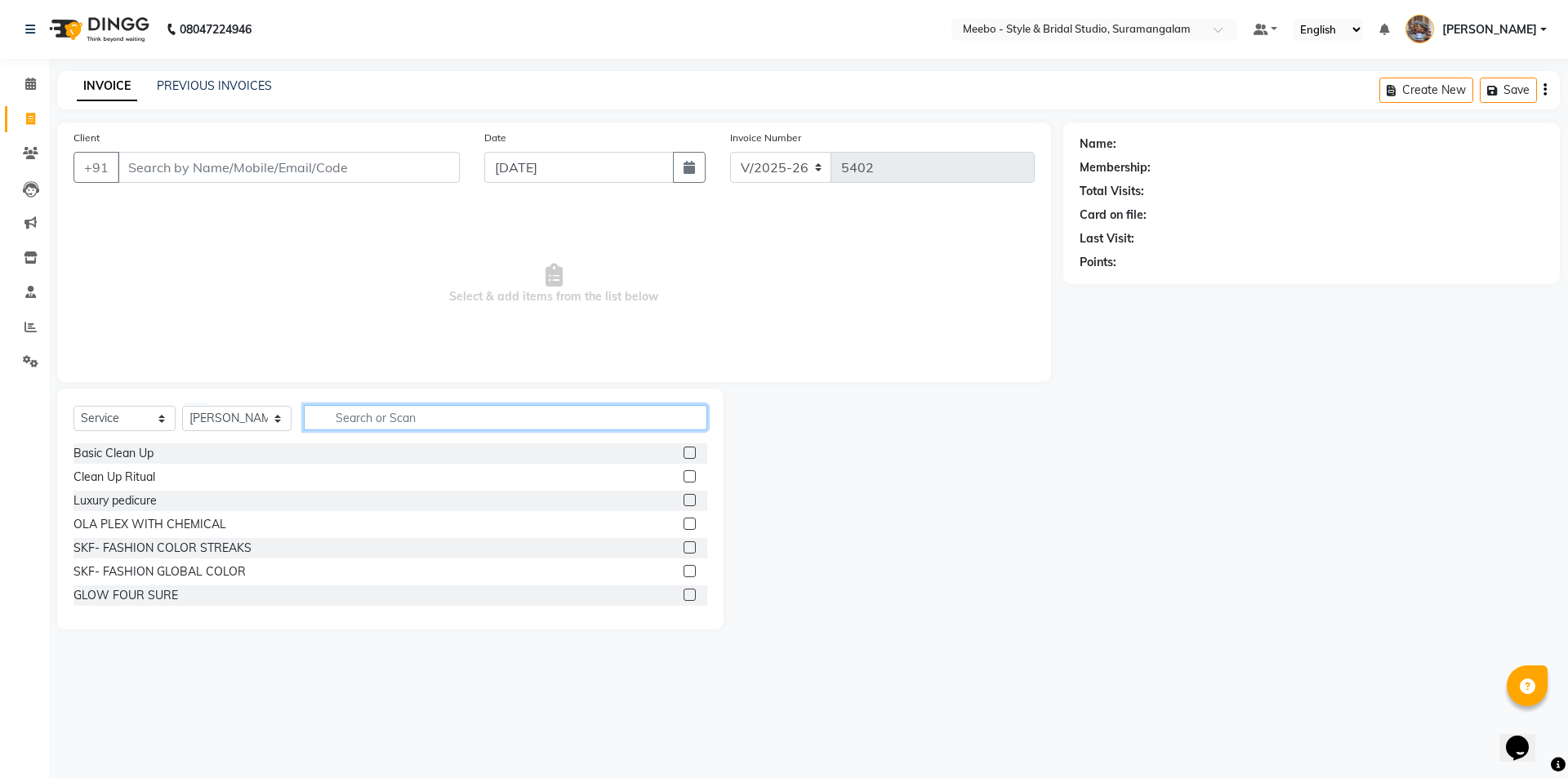
click at [343, 419] on input "text" at bounding box center [505, 417] width 403 height 25
click at [374, 413] on input "OLI" at bounding box center [494, 417] width 381 height 25
click at [368, 413] on input "OLI" at bounding box center [494, 417] width 381 height 25
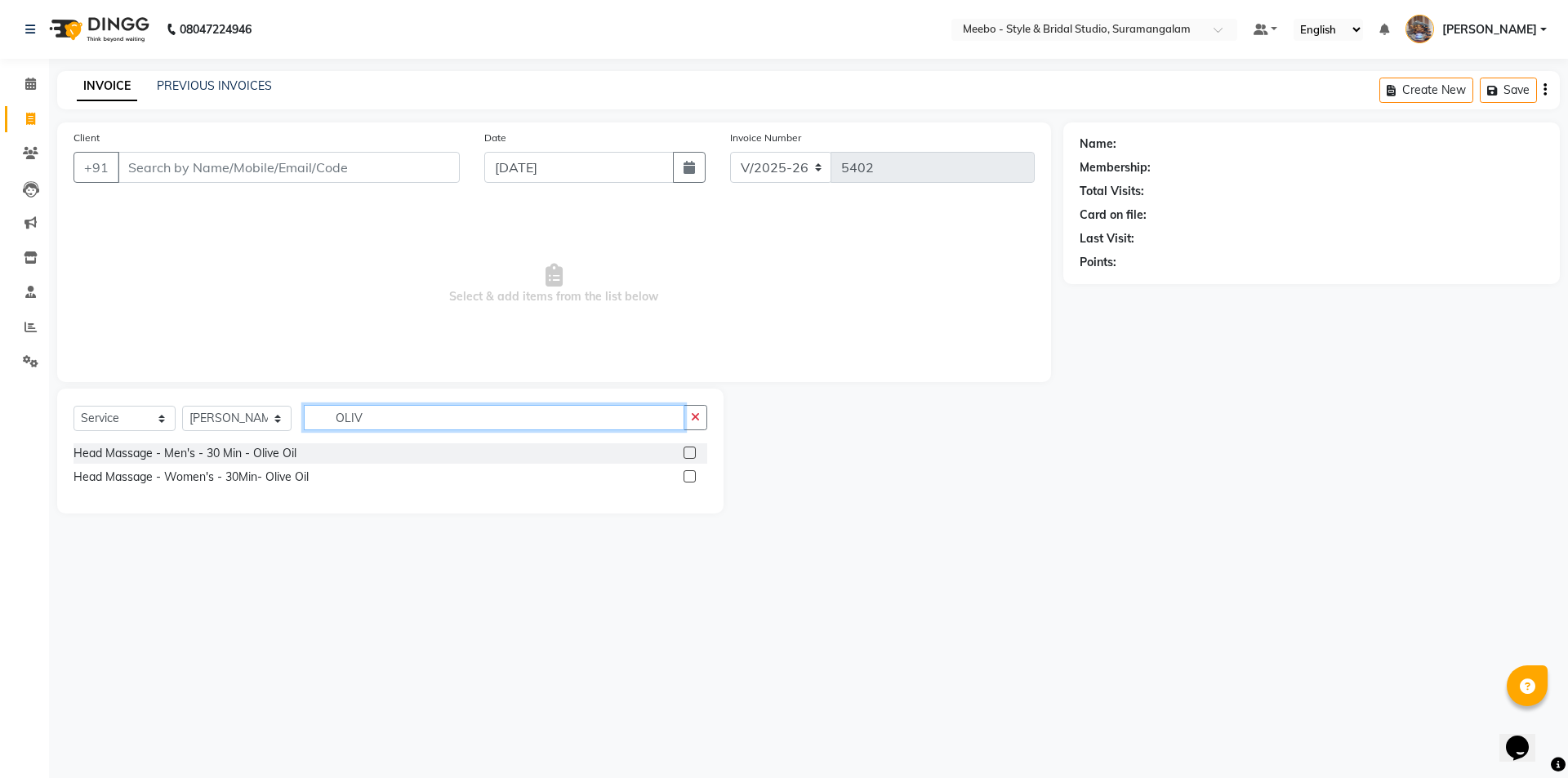
type input "OLIV"
click at [692, 475] on label at bounding box center [689, 476] width 12 height 12
click at [692, 475] on input "checkbox" at bounding box center [688, 477] width 11 height 11
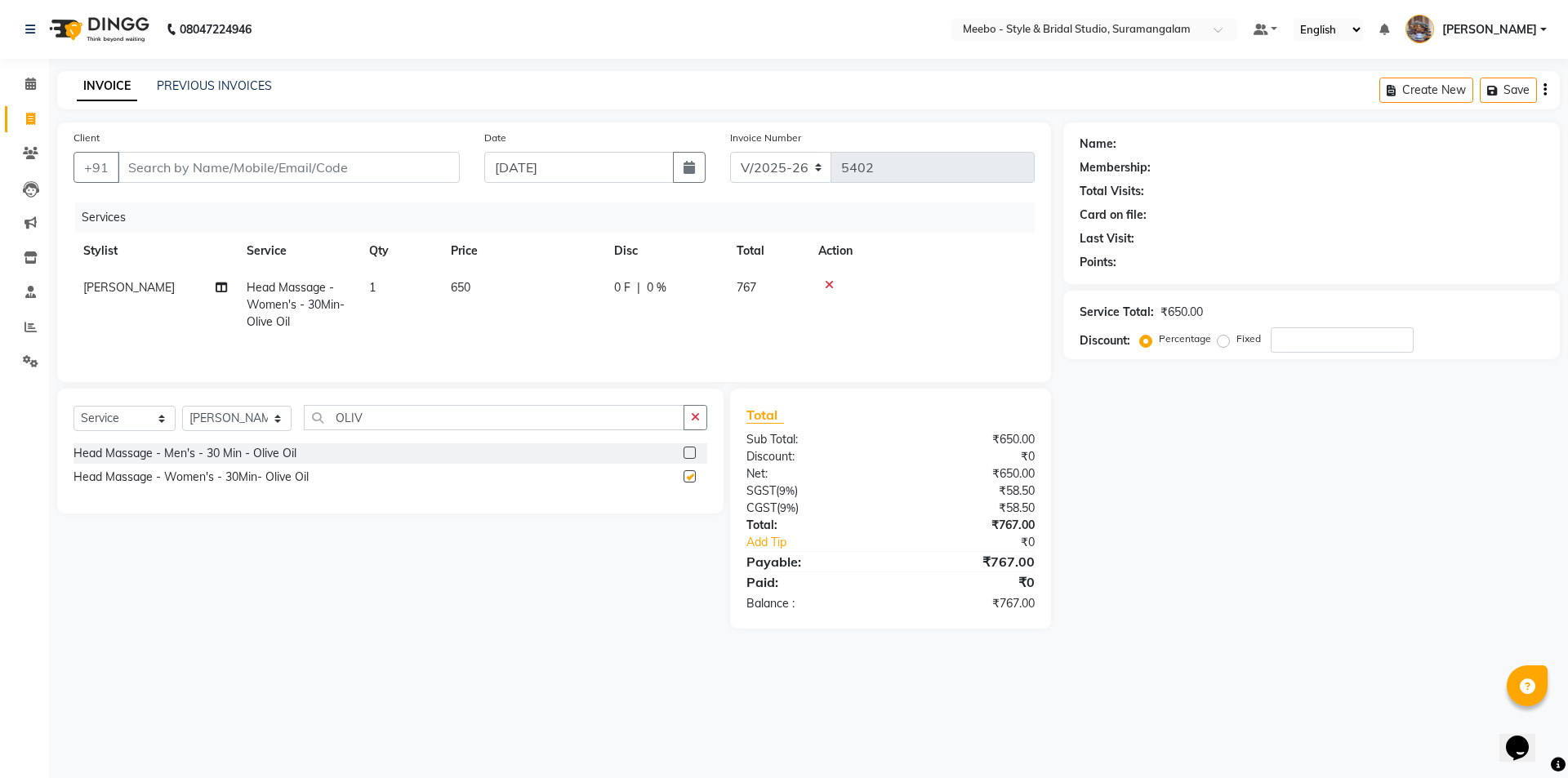
checkbox input "false"
click at [533, 285] on td "650" at bounding box center [522, 304] width 163 height 71
select select "34149"
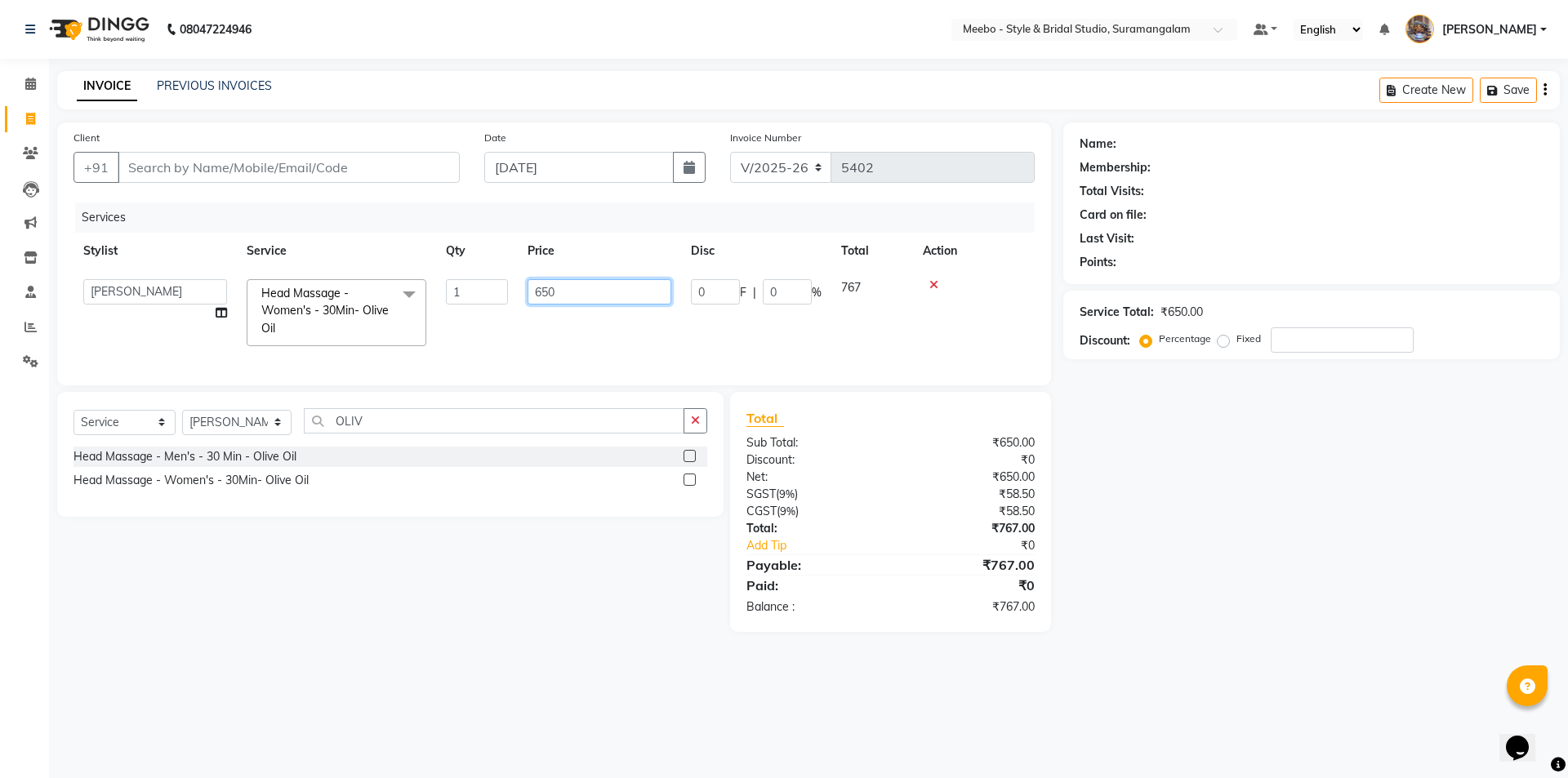
click at [599, 298] on input "650" at bounding box center [599, 292] width 144 height 25
type input "6"
type input "750"
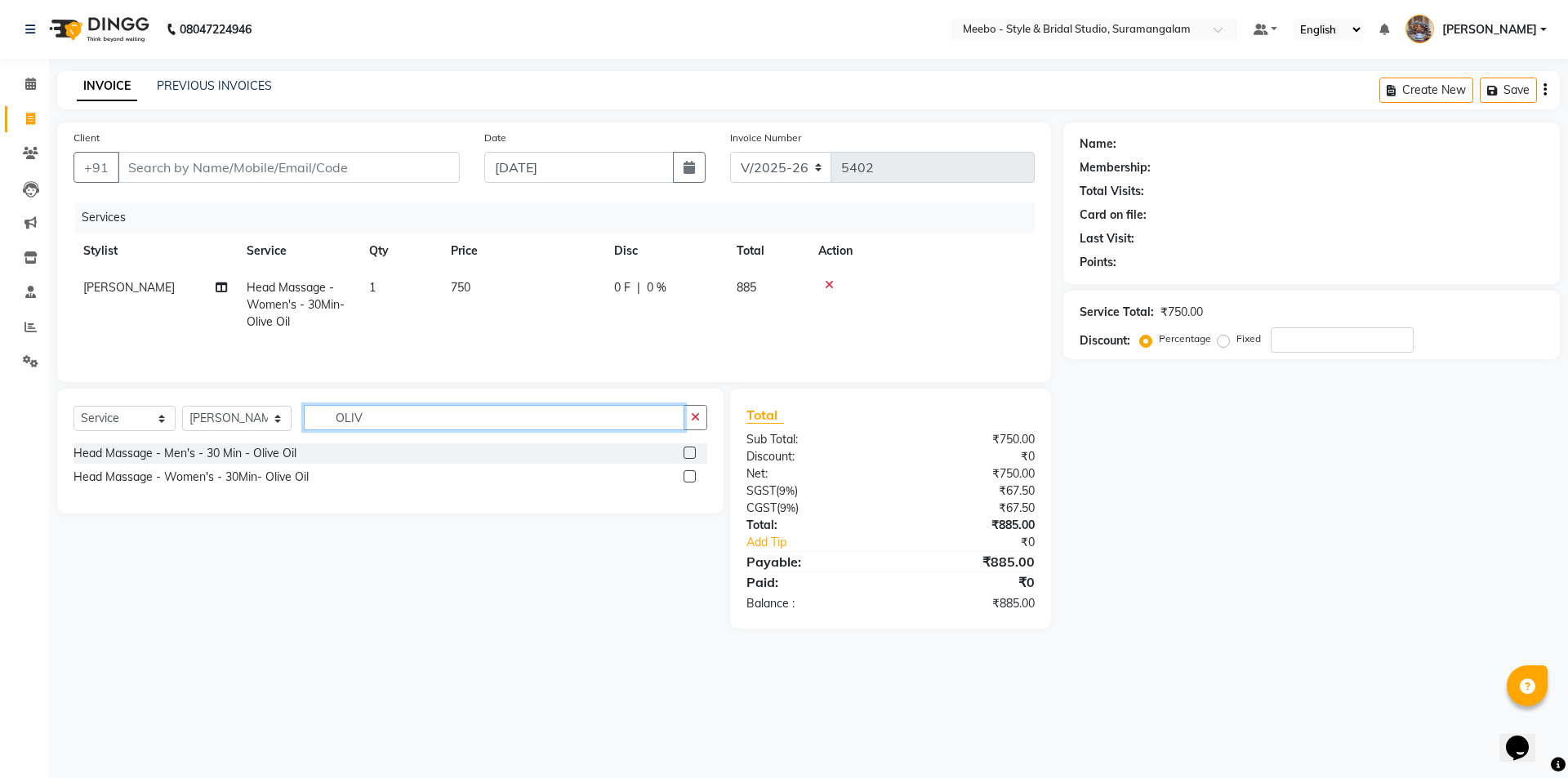
click at [387, 429] on input "OLIV" at bounding box center [494, 417] width 381 height 25
click at [387, 412] on input "OLIV" at bounding box center [494, 417] width 381 height 25
type input "O"
type input "ROOT"
click at [688, 475] on label at bounding box center [689, 476] width 12 height 12
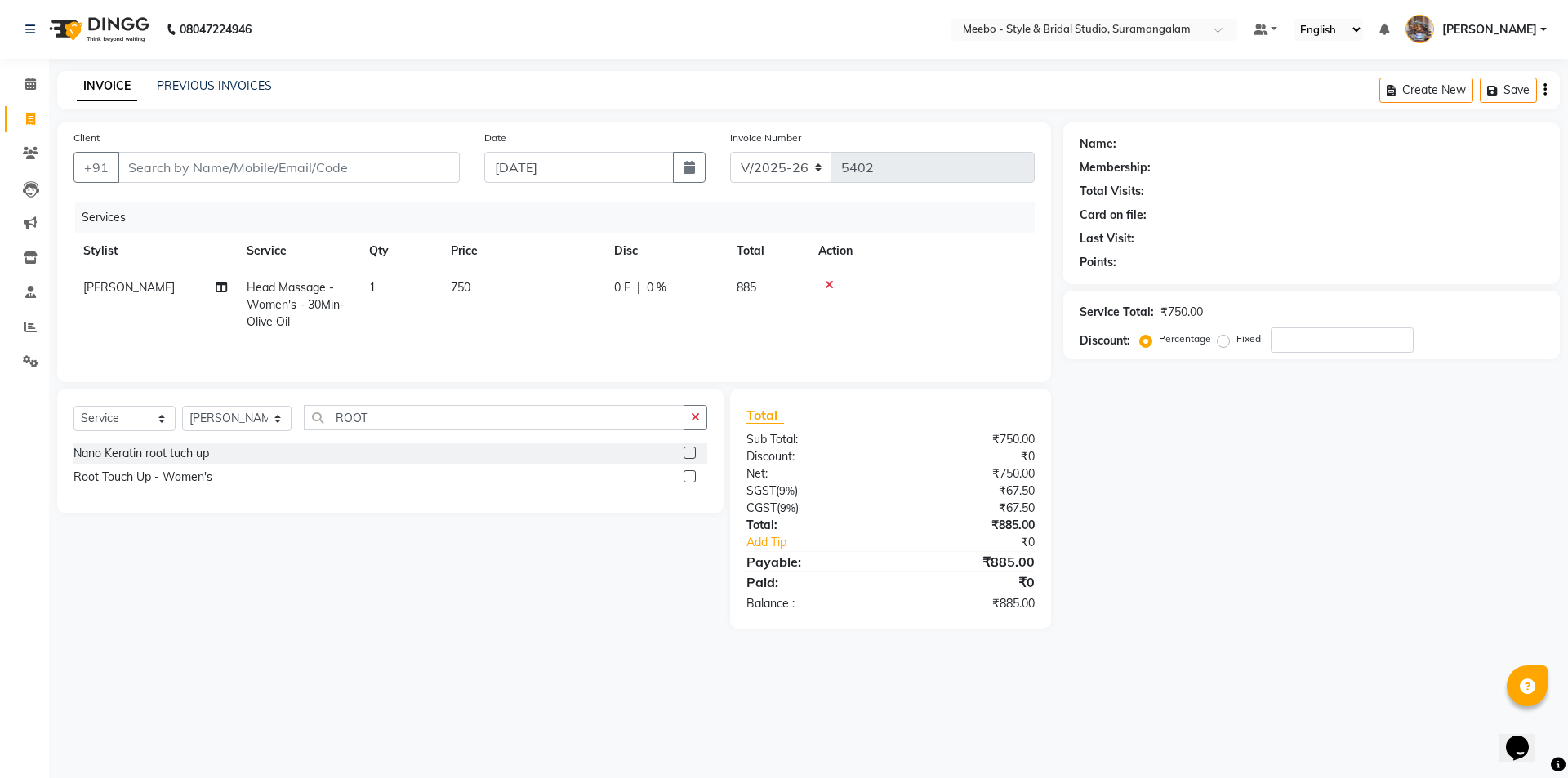
click at [688, 475] on input "checkbox" at bounding box center [688, 477] width 11 height 11
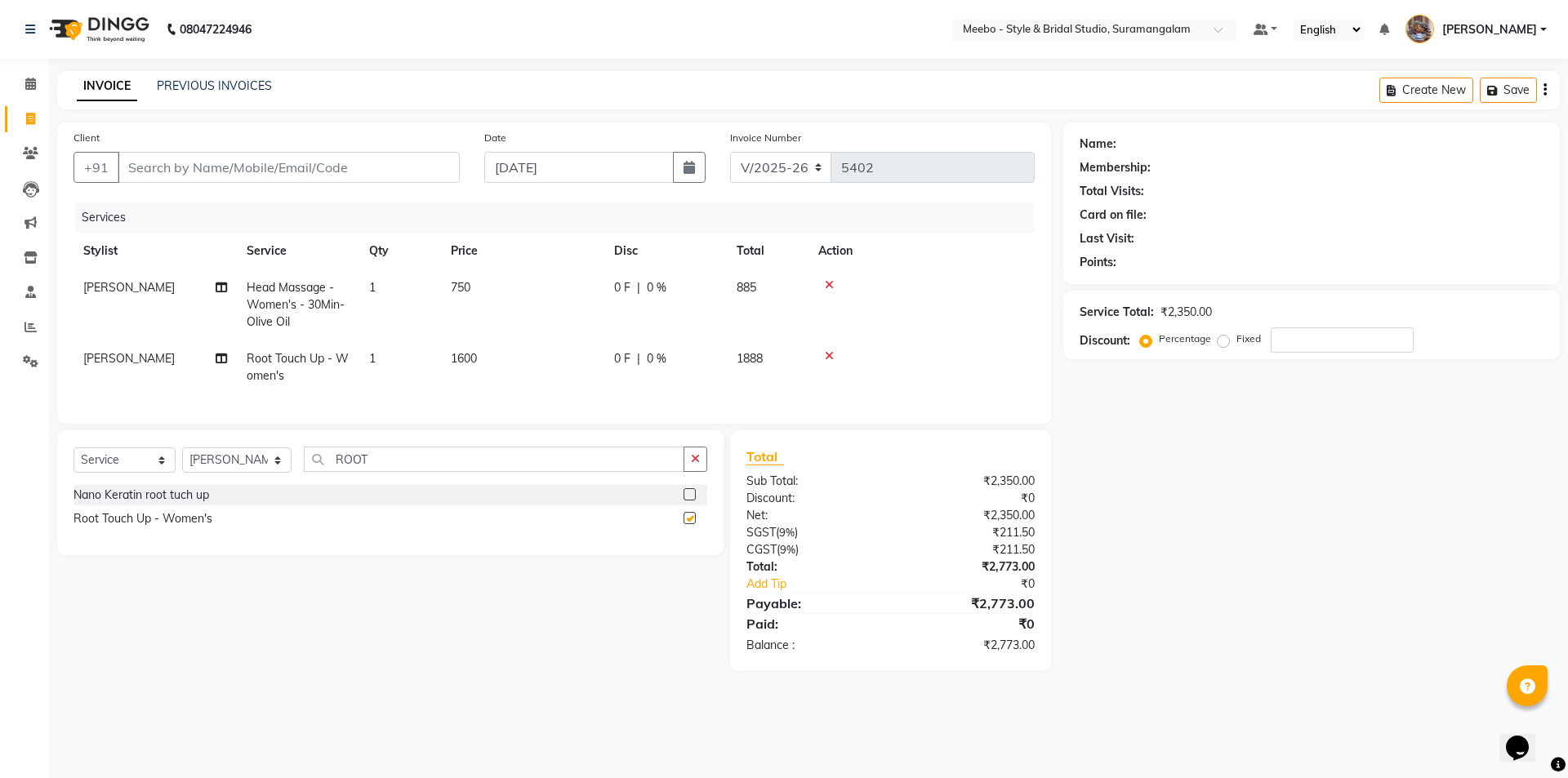
checkbox input "false"
click at [507, 350] on td "1600" at bounding box center [522, 367] width 163 height 54
select select "34149"
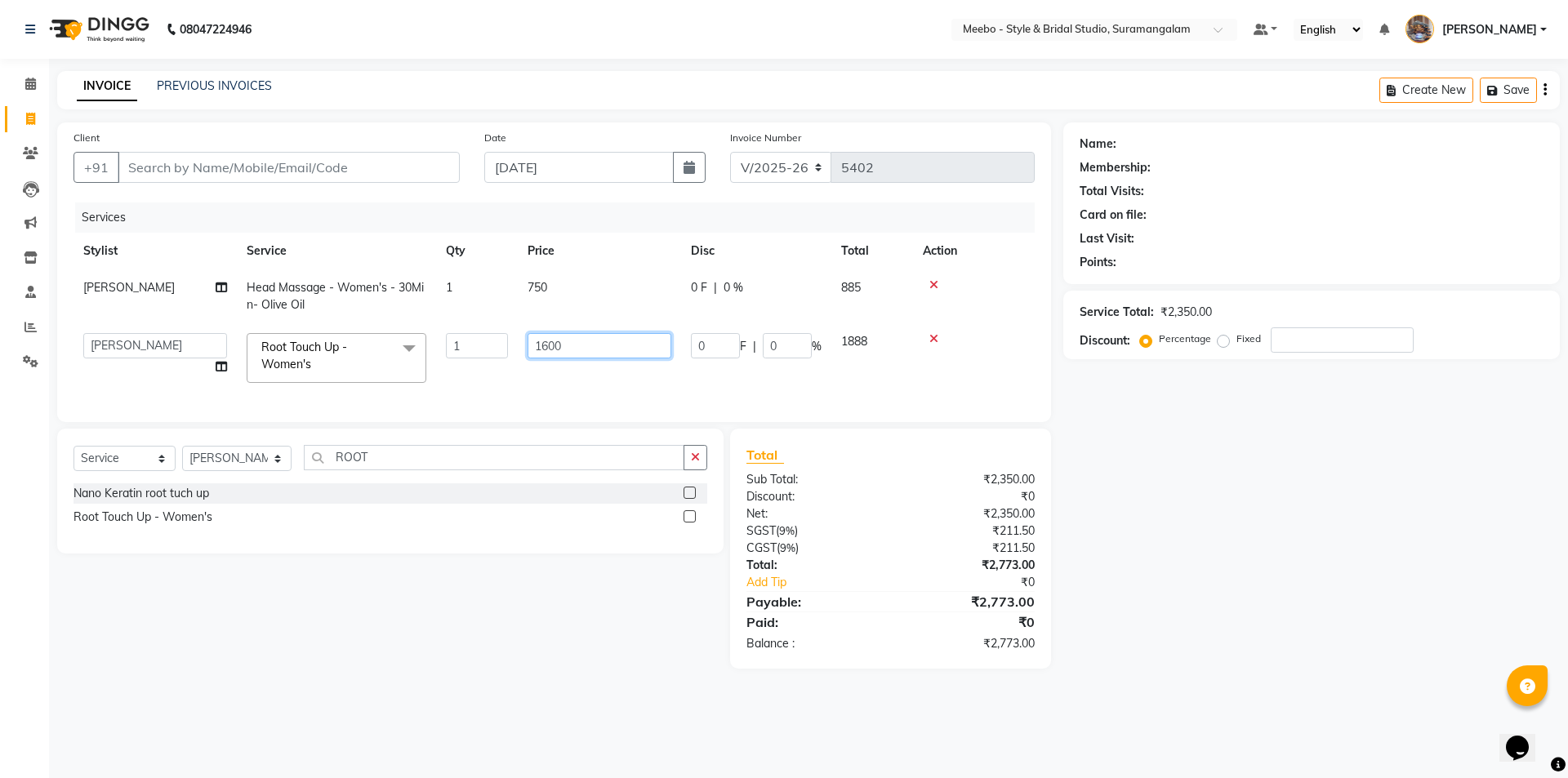
click at [585, 342] on input "1600" at bounding box center [599, 346] width 144 height 25
type input "1"
type input "2000"
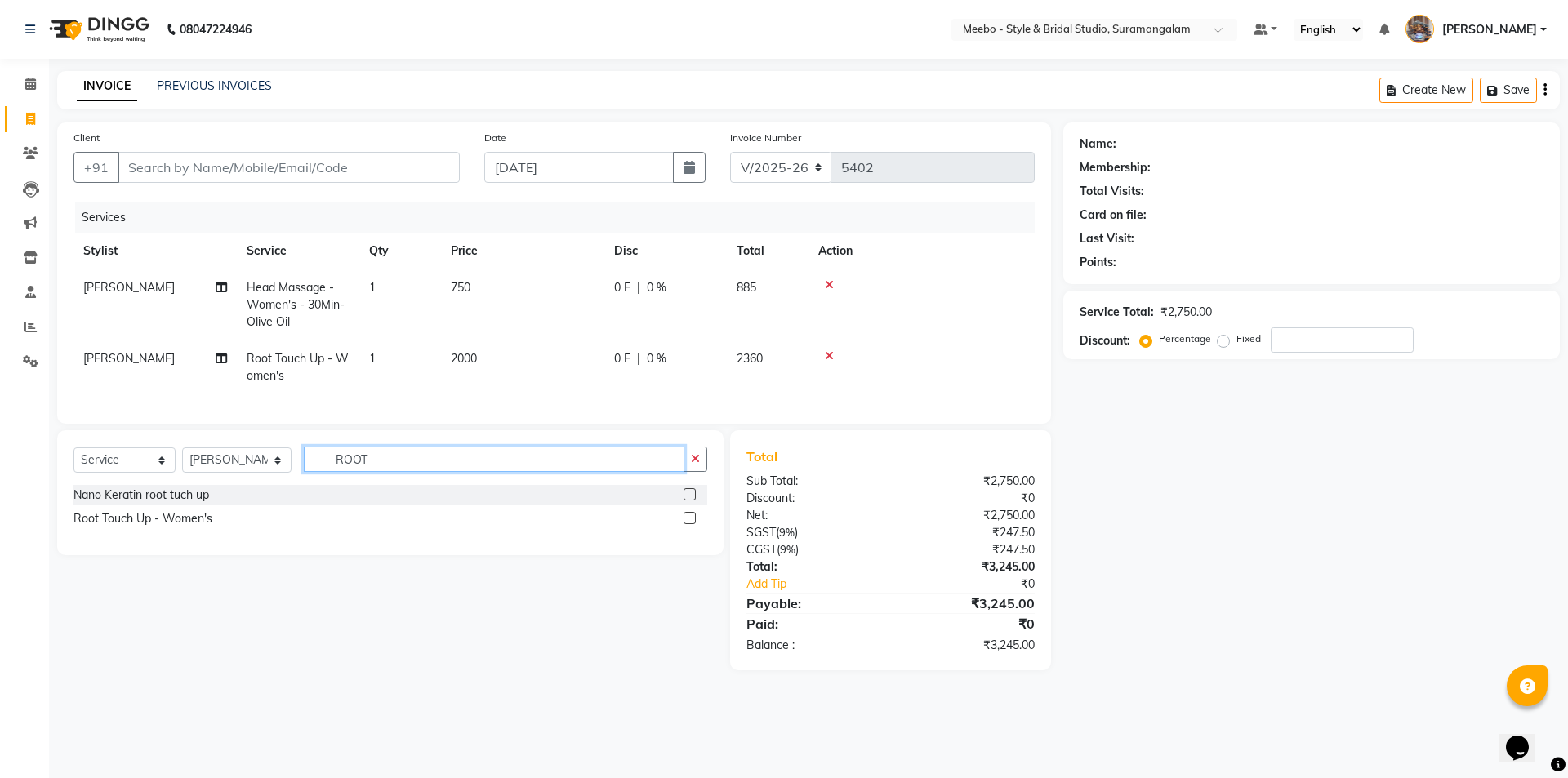
click at [412, 466] on input "ROOT" at bounding box center [494, 459] width 381 height 25
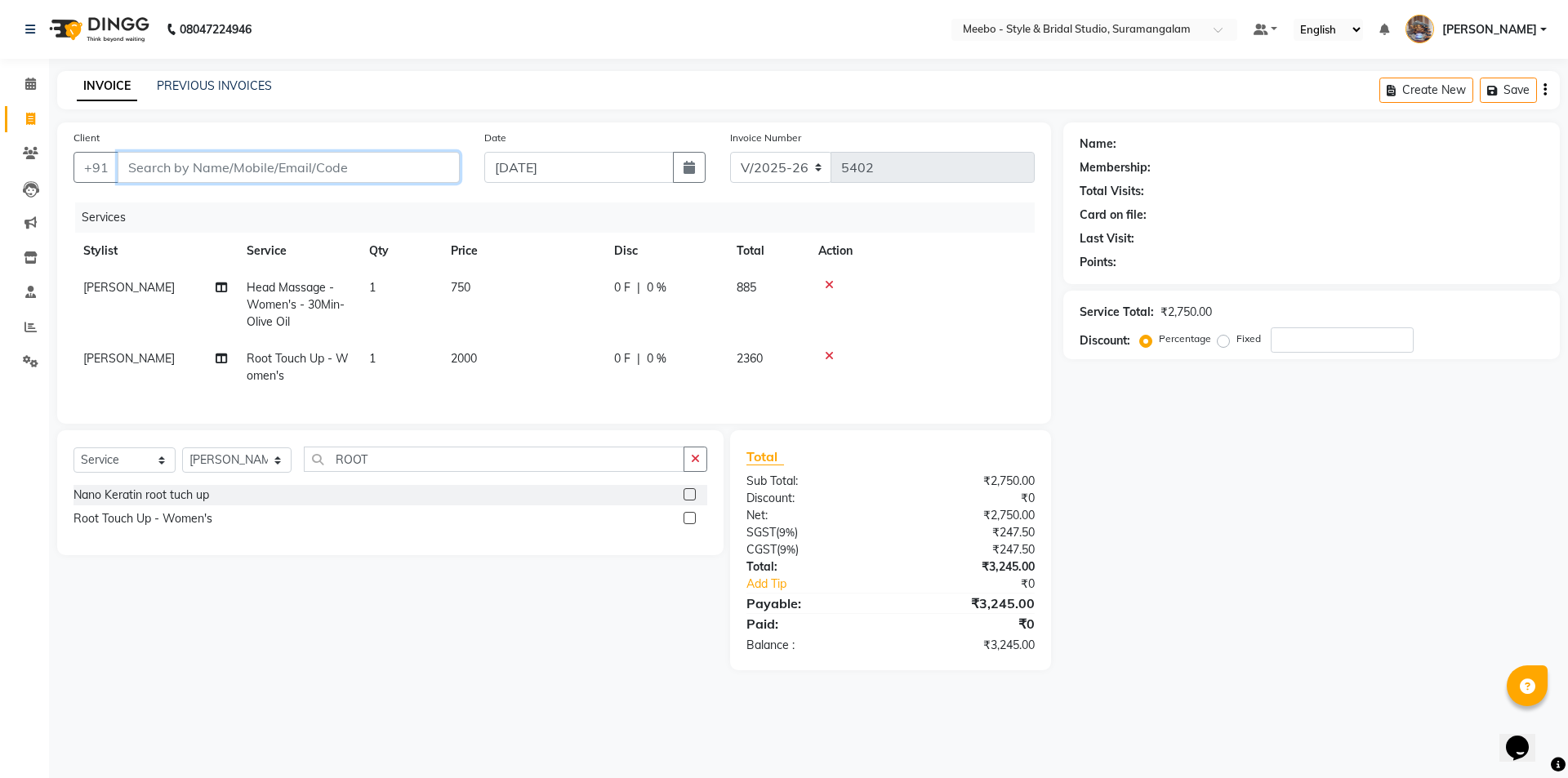
click at [229, 165] on input "Client" at bounding box center [288, 167] width 342 height 31
type input "9"
type input "0"
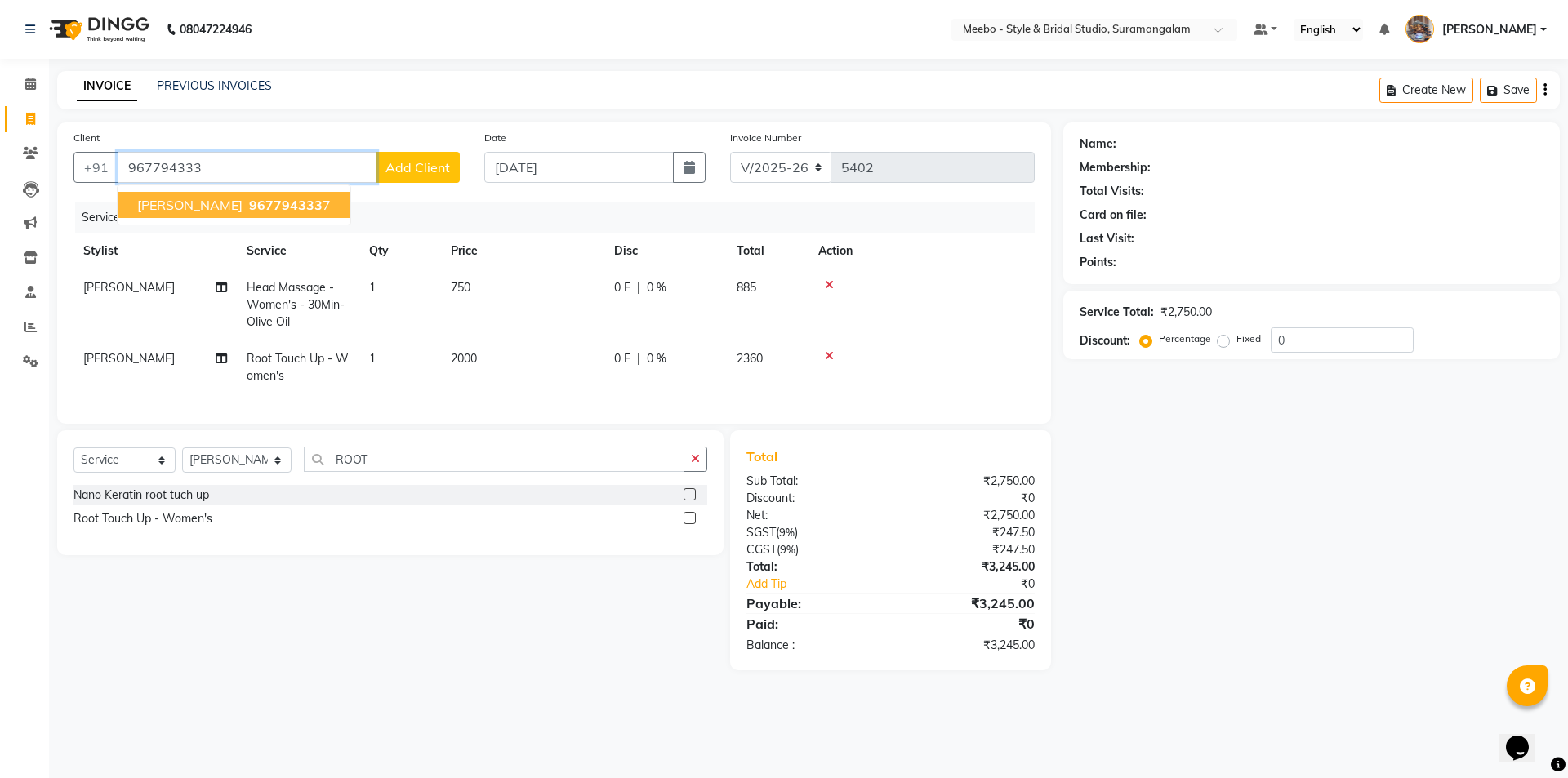
click at [249, 204] on span "967794333" at bounding box center [286, 205] width 73 height 17
type input "9677943337"
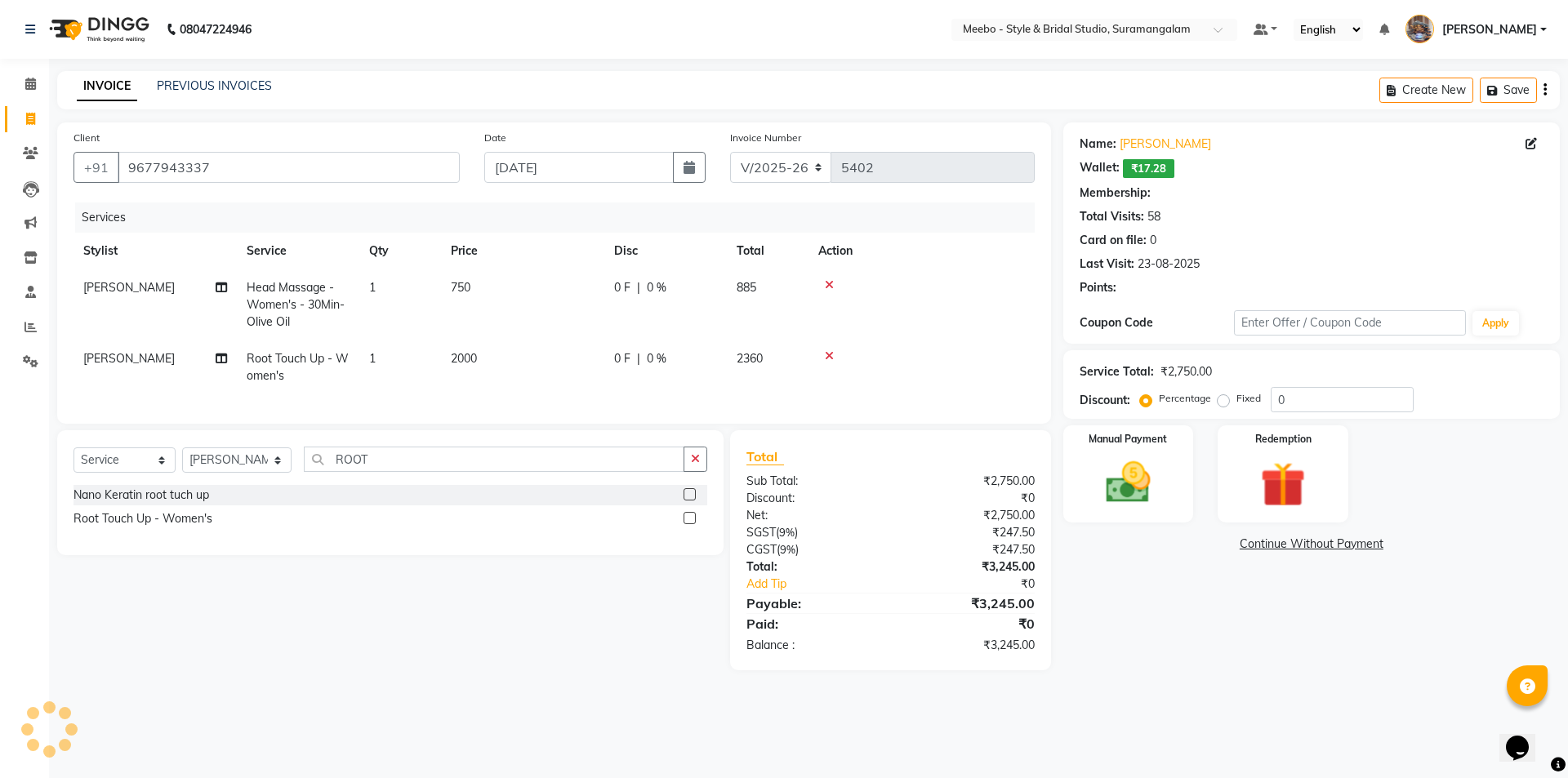
select select "1: Object"
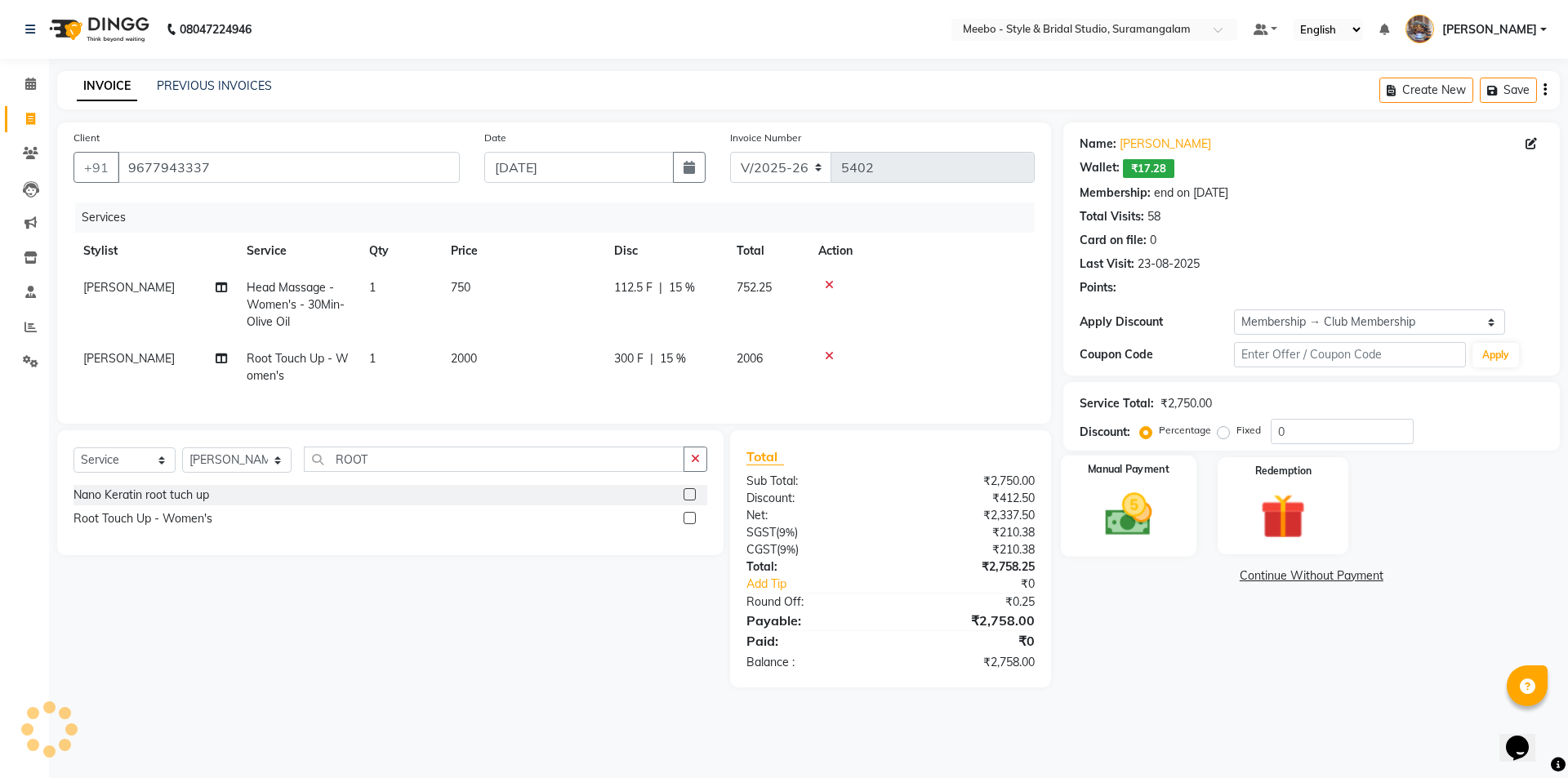
type input "15"
click at [1113, 505] on img at bounding box center [1127, 514] width 76 height 54
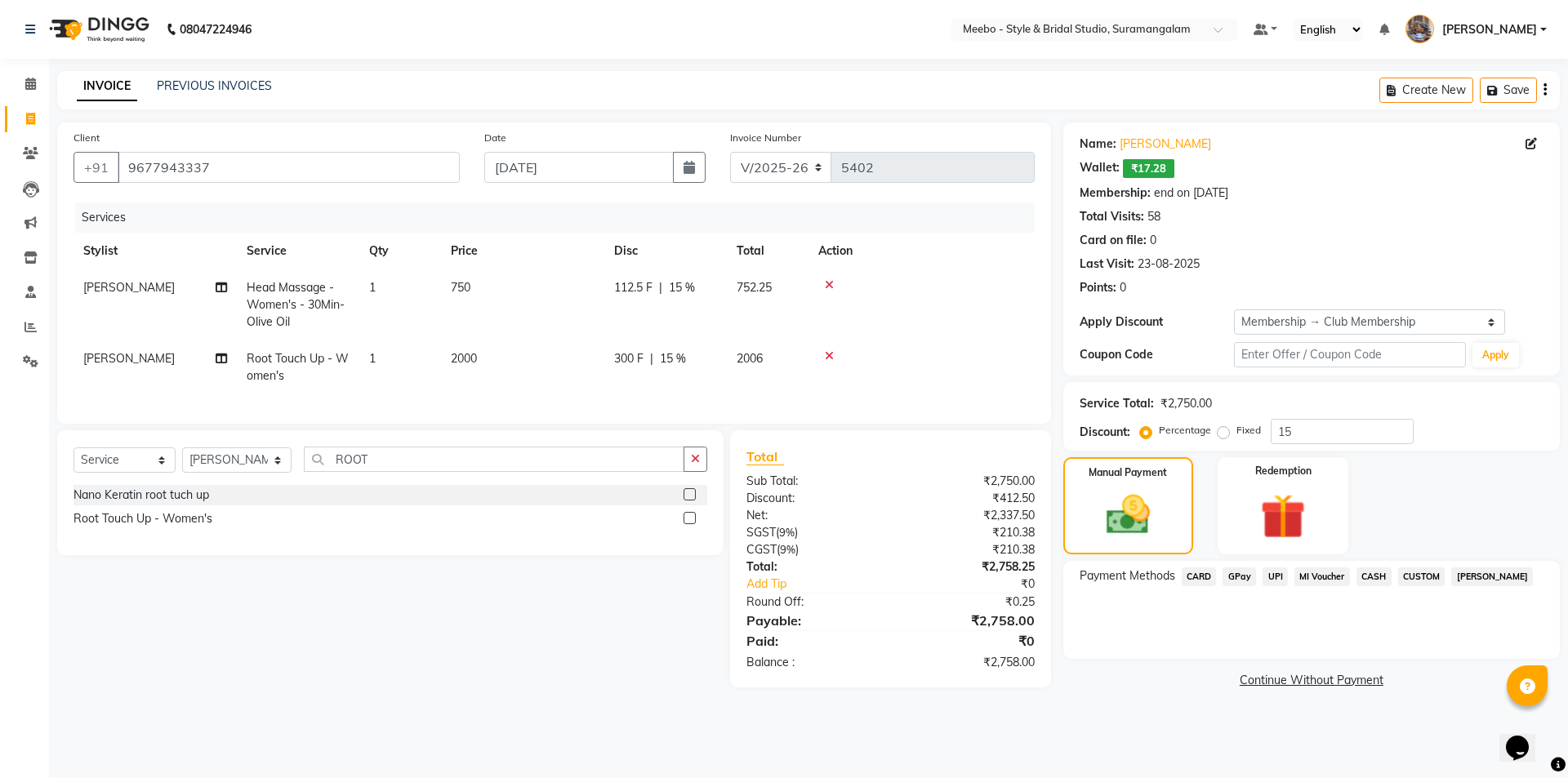
click at [1370, 574] on span "CASH" at bounding box center [1373, 577] width 35 height 19
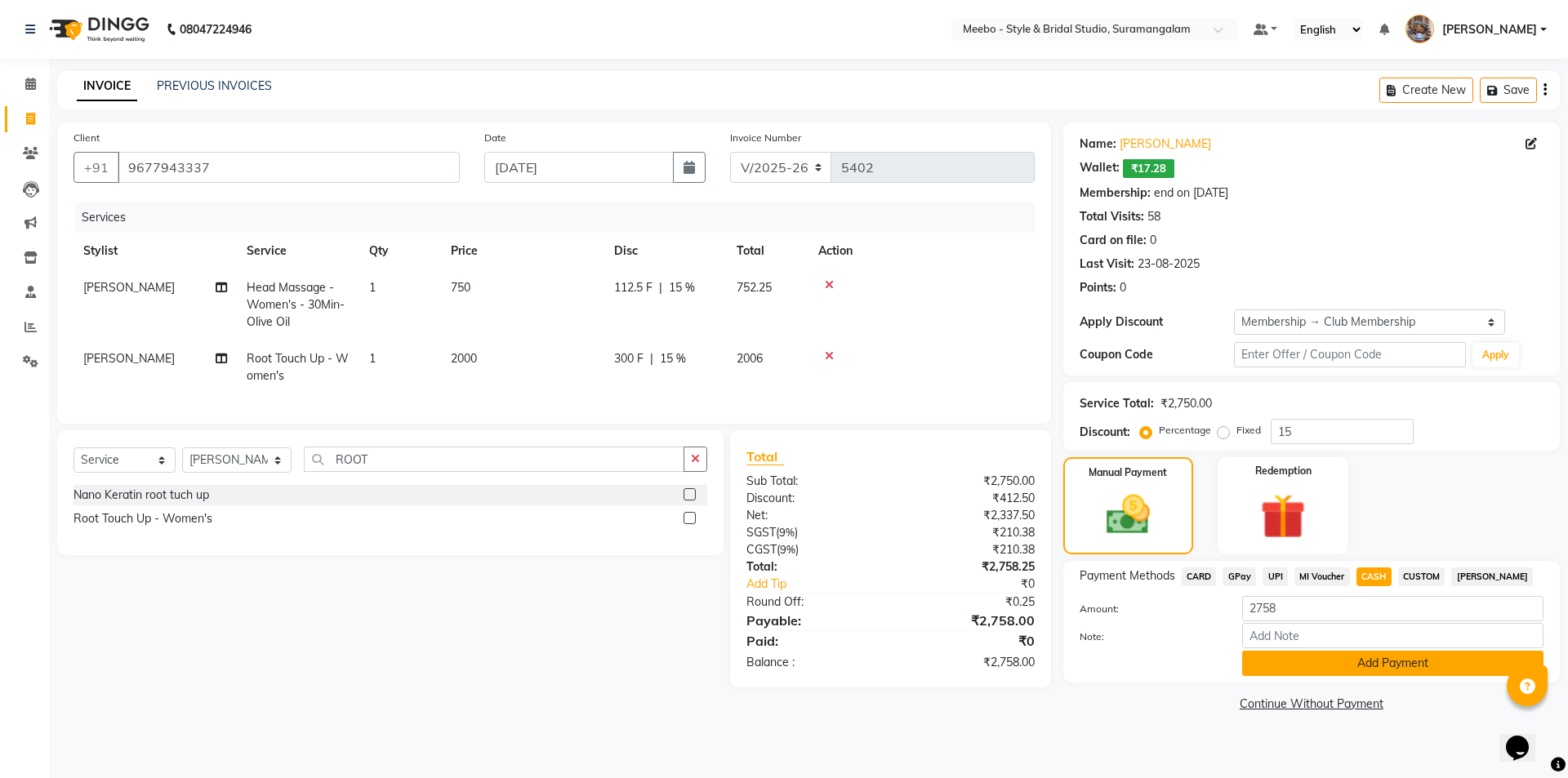
click at [1386, 659] on button "Add Payment" at bounding box center [1393, 663] width 301 height 25
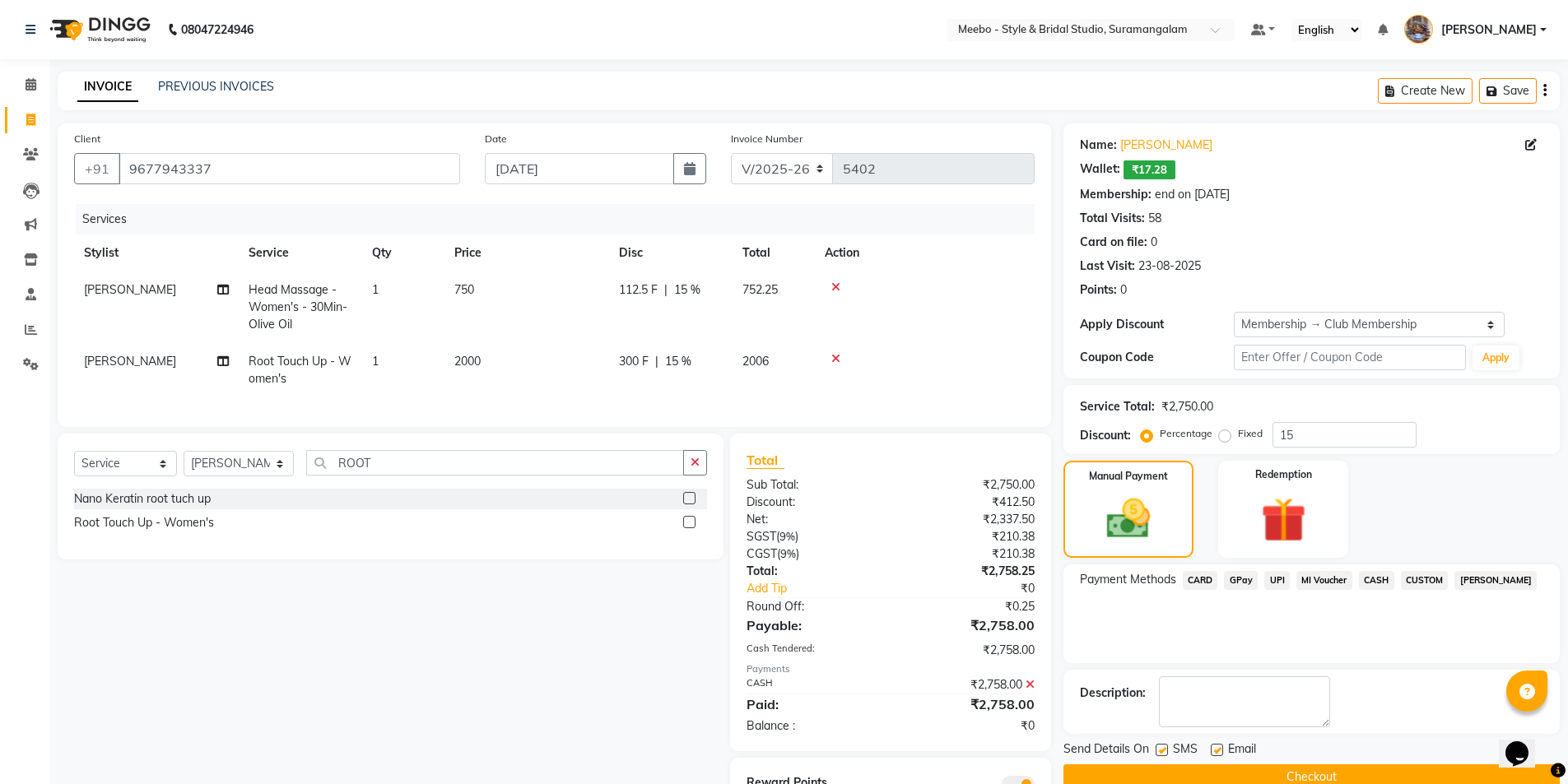
click at [1333, 766] on button "Checkout" at bounding box center [1312, 776] width 496 height 25
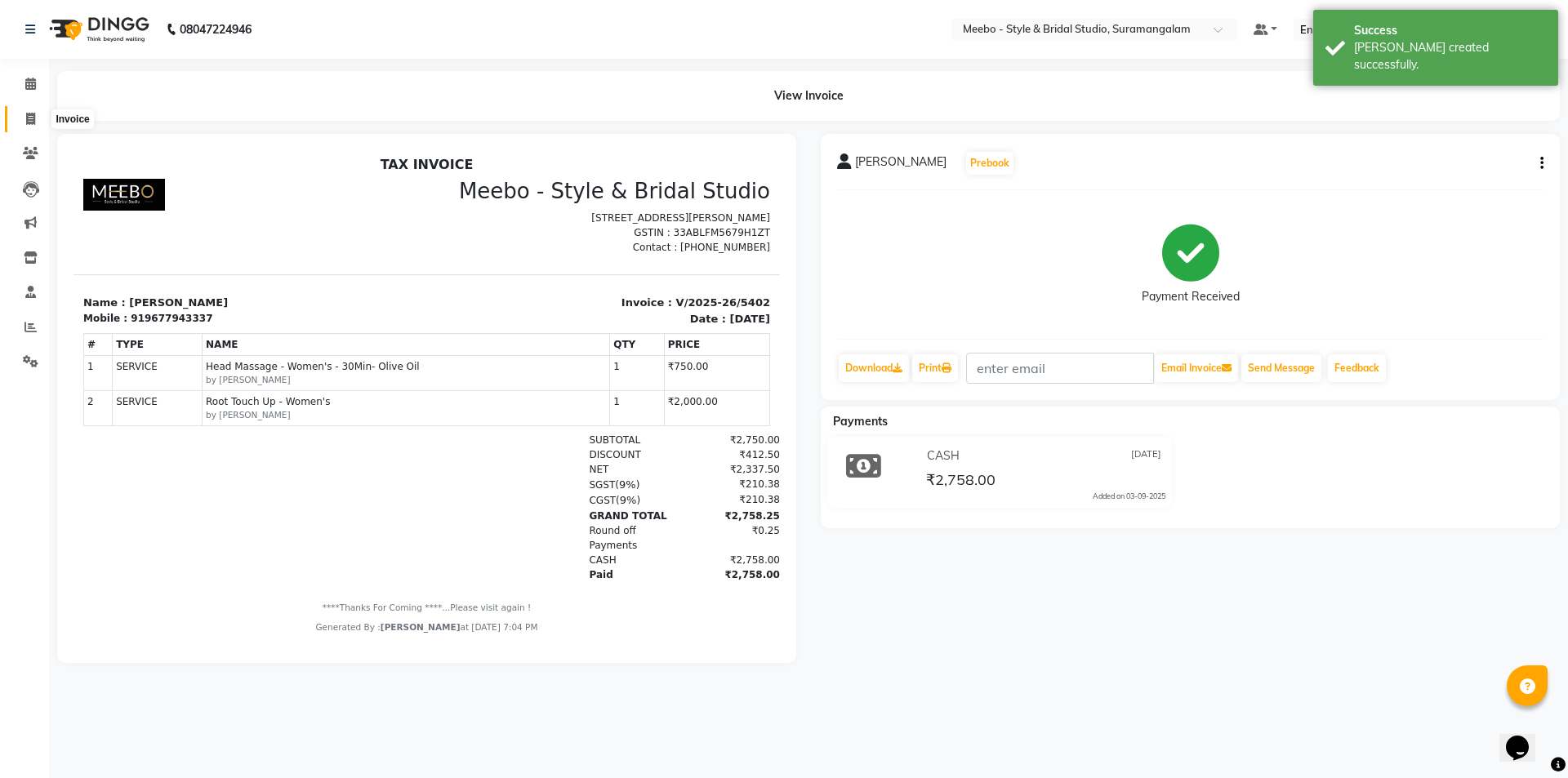
click at [24, 115] on span at bounding box center [31, 120] width 28 height 19
select select "12"
select select "service"
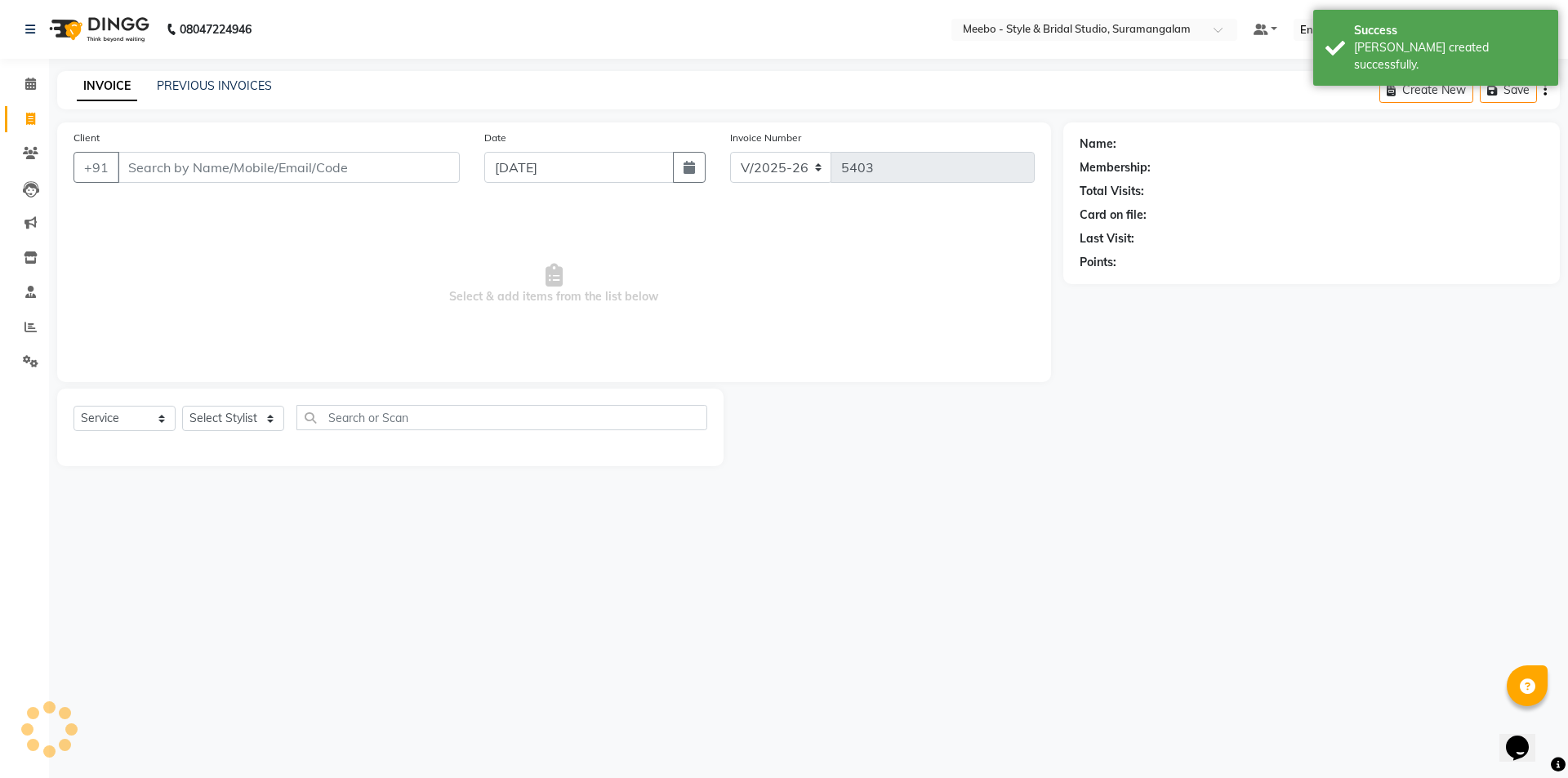
click at [191, 172] on input "Client" at bounding box center [288, 167] width 342 height 31
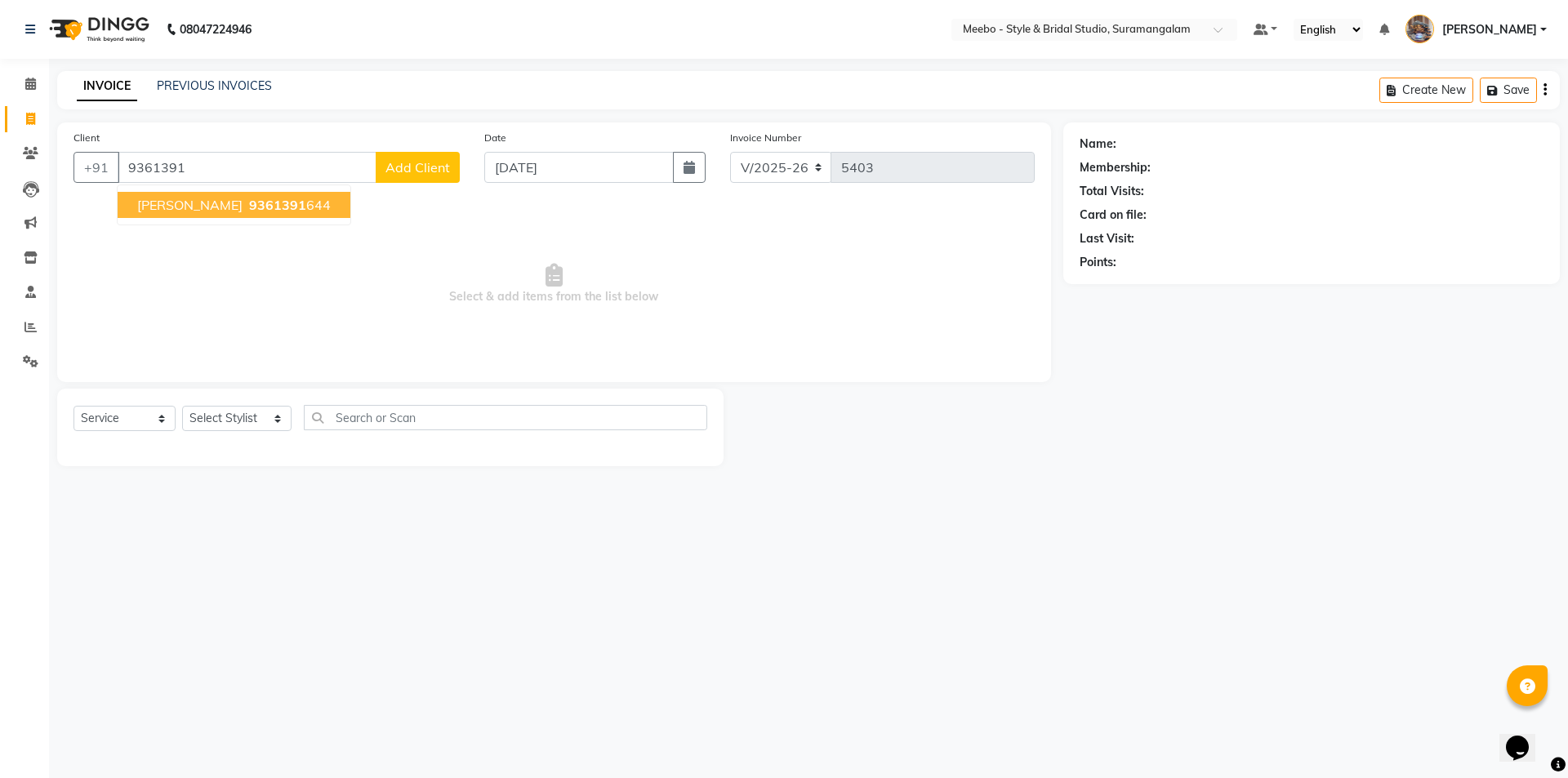
click at [230, 213] on button "pavitha 9361391 644" at bounding box center [234, 204] width 233 height 26
type input "9361391644"
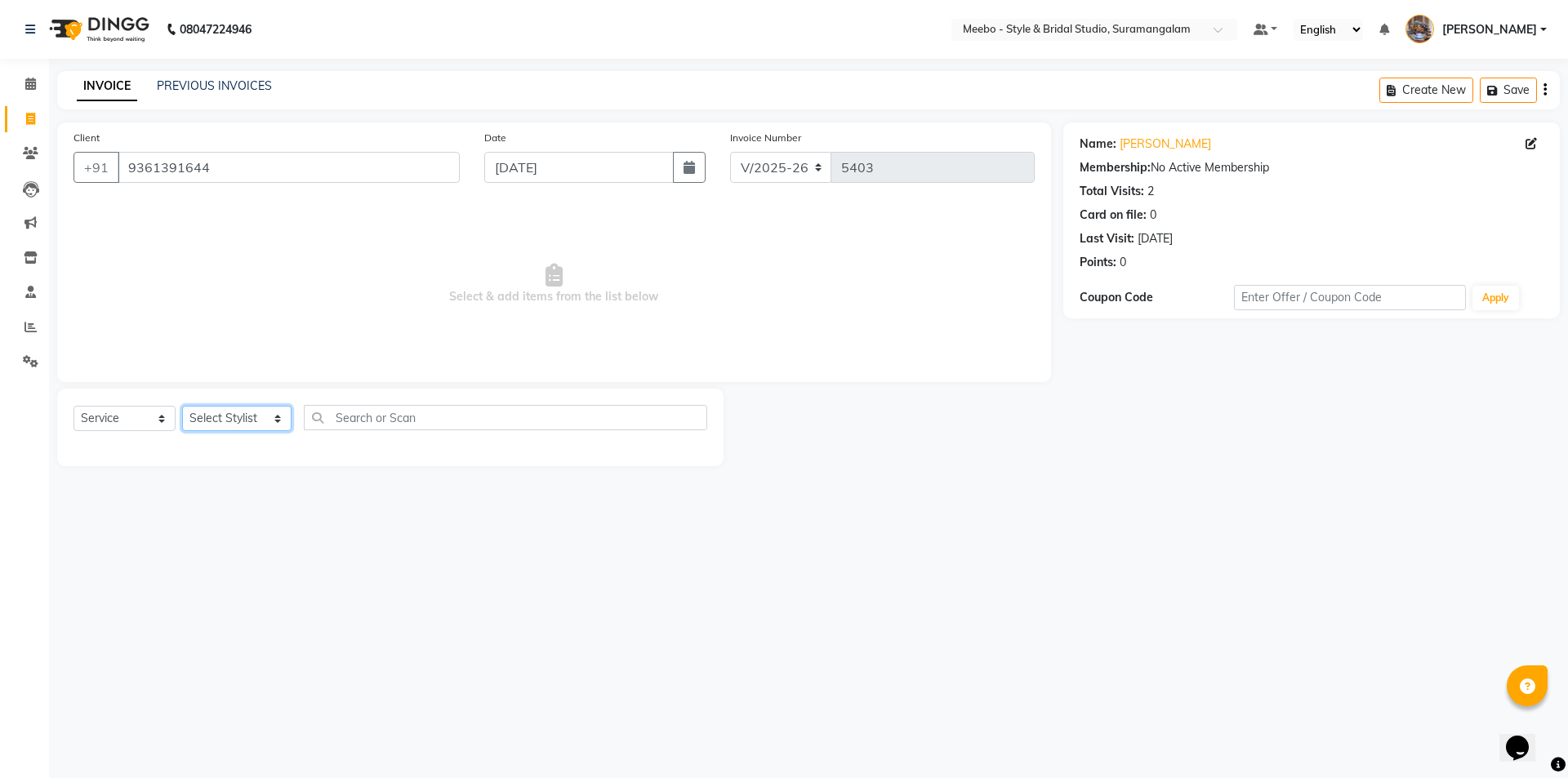
click at [219, 422] on select "Select Stylist Admin [PERSON_NAME] [PERSON_NAME] Manager [PERSON_NAME] [PERSON_…" at bounding box center [237, 418] width 110 height 25
select select "90280"
drag, startPoint x: 219, startPoint y: 422, endPoint x: 242, endPoint y: 422, distance: 23.0
click at [221, 422] on select "Select Stylist Admin [PERSON_NAME] [PERSON_NAME] Manager [PERSON_NAME] [PERSON_…" at bounding box center [237, 418] width 110 height 25
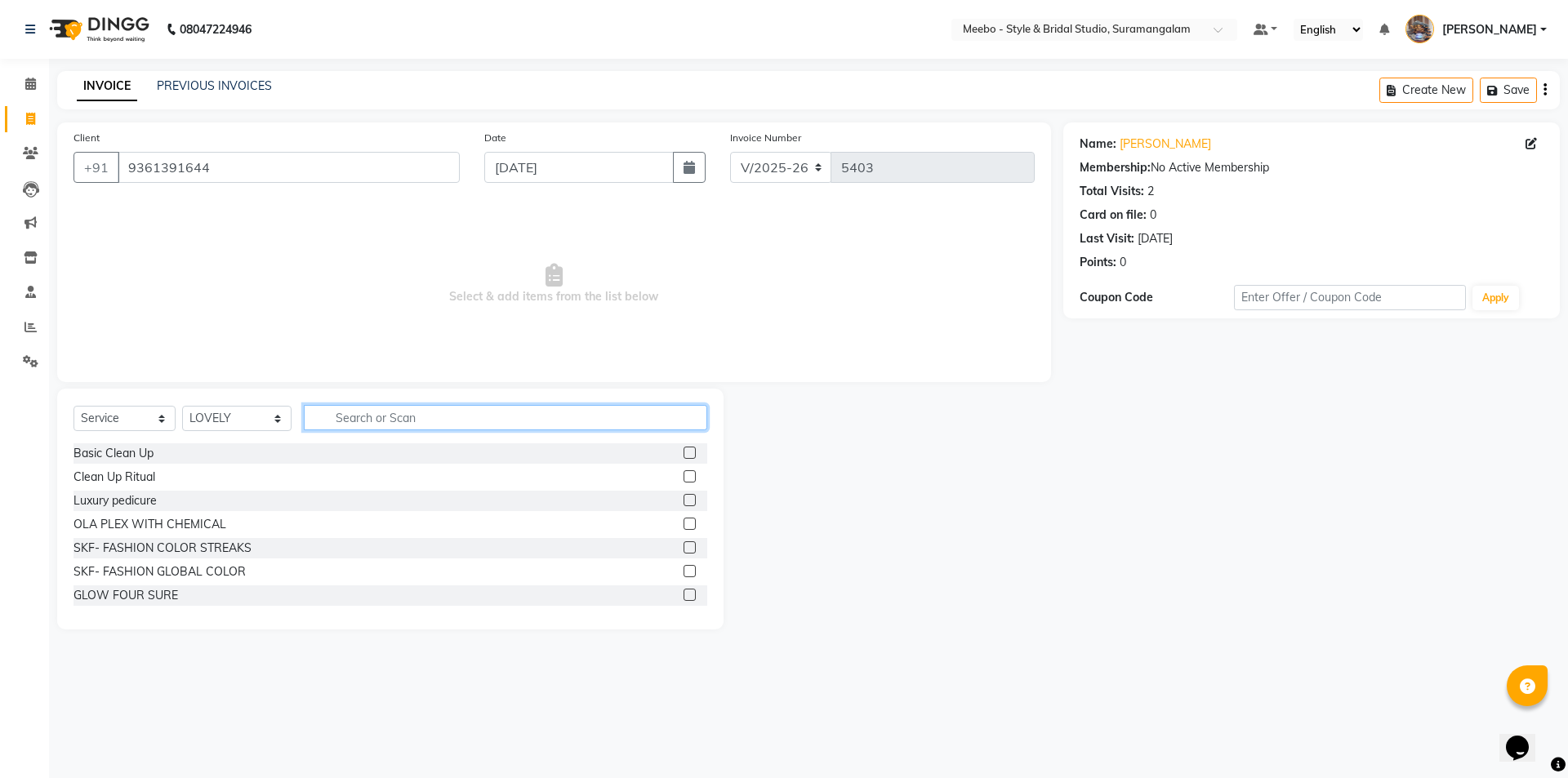
click at [361, 417] on input "text" at bounding box center [505, 417] width 403 height 25
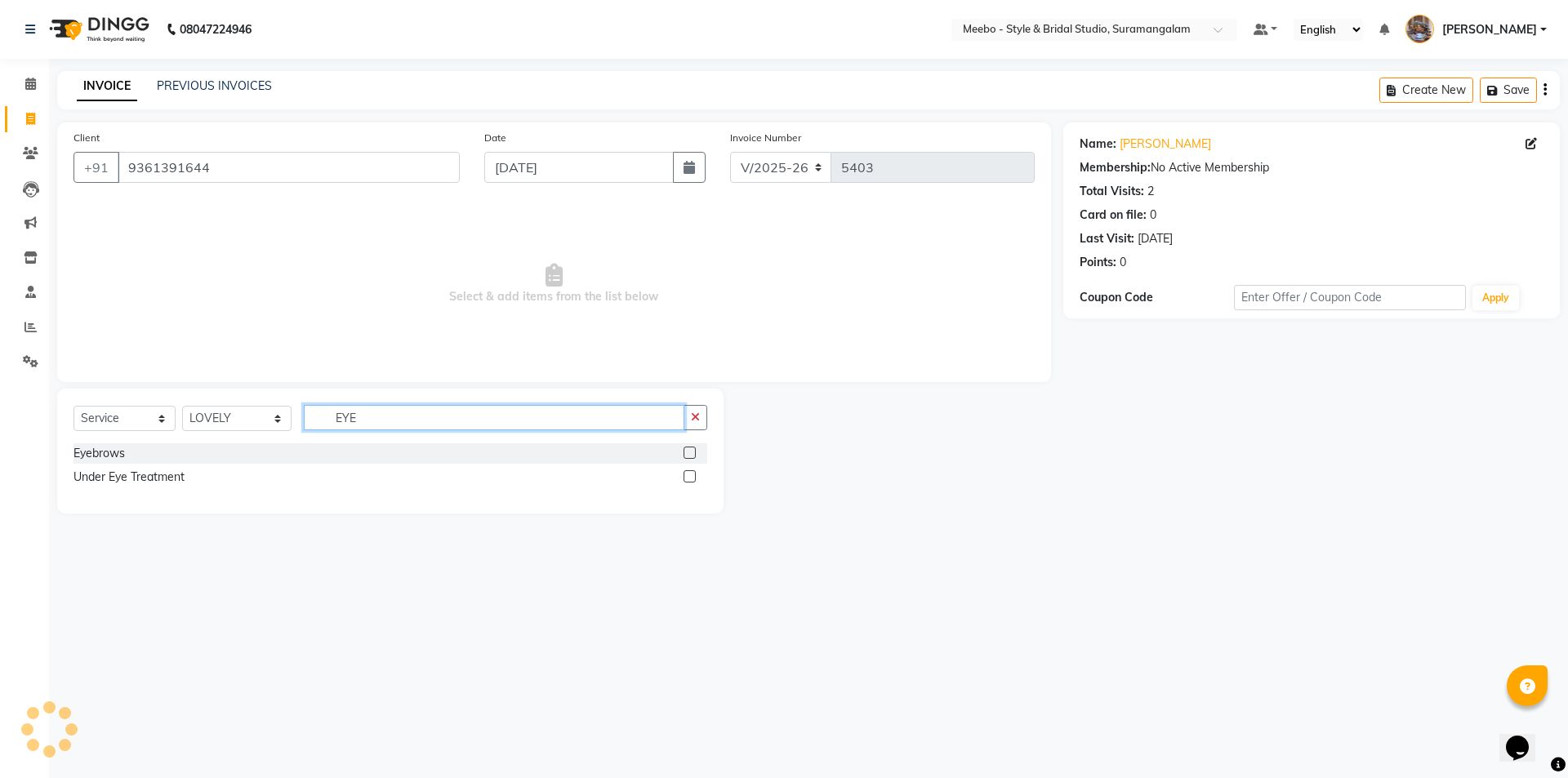
type input "EYE"
click at [693, 447] on label at bounding box center [689, 452] width 12 height 12
click at [693, 448] on input "checkbox" at bounding box center [688, 453] width 11 height 11
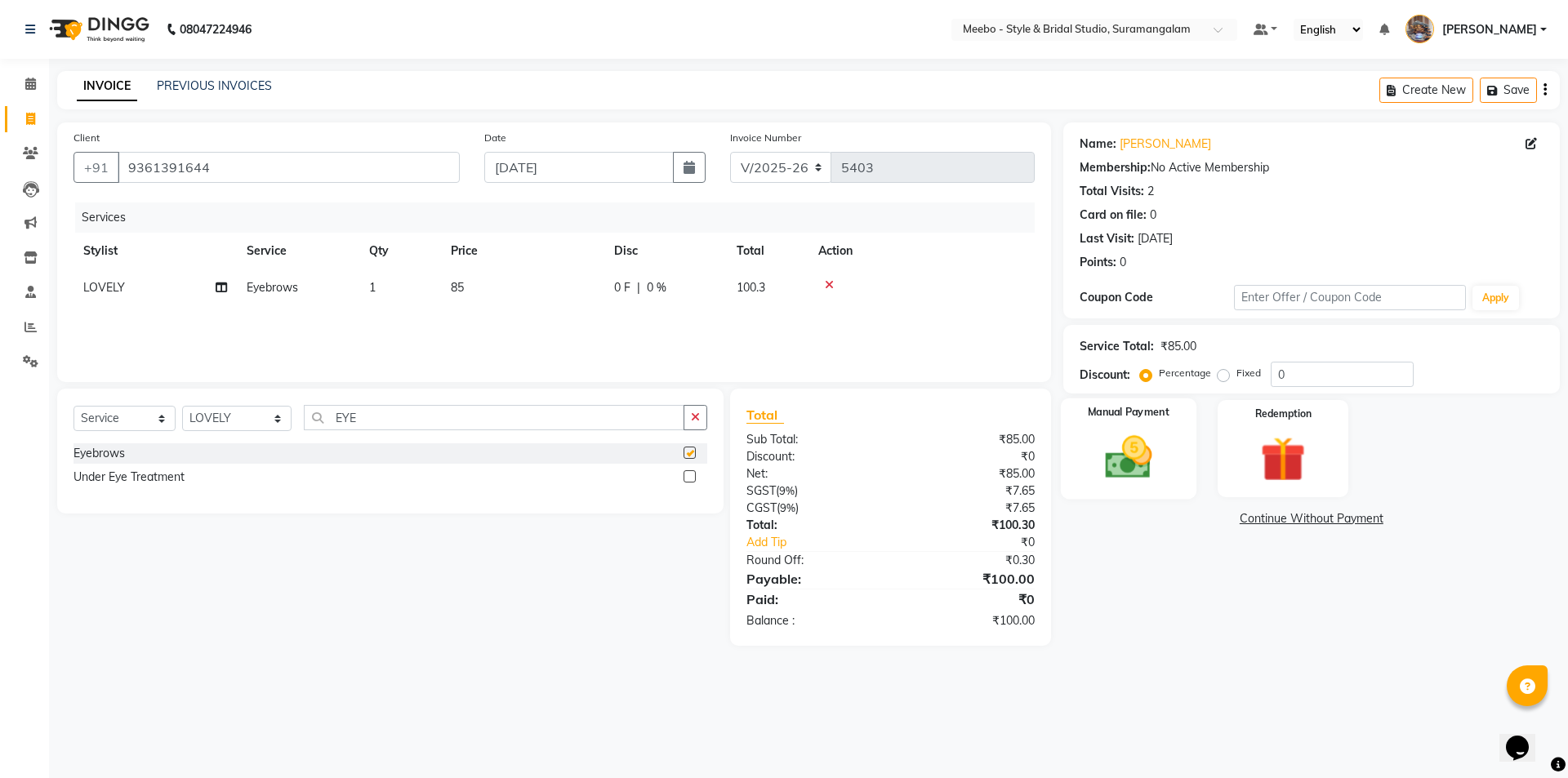
checkbox input "false"
click at [1122, 473] on img at bounding box center [1127, 457] width 76 height 54
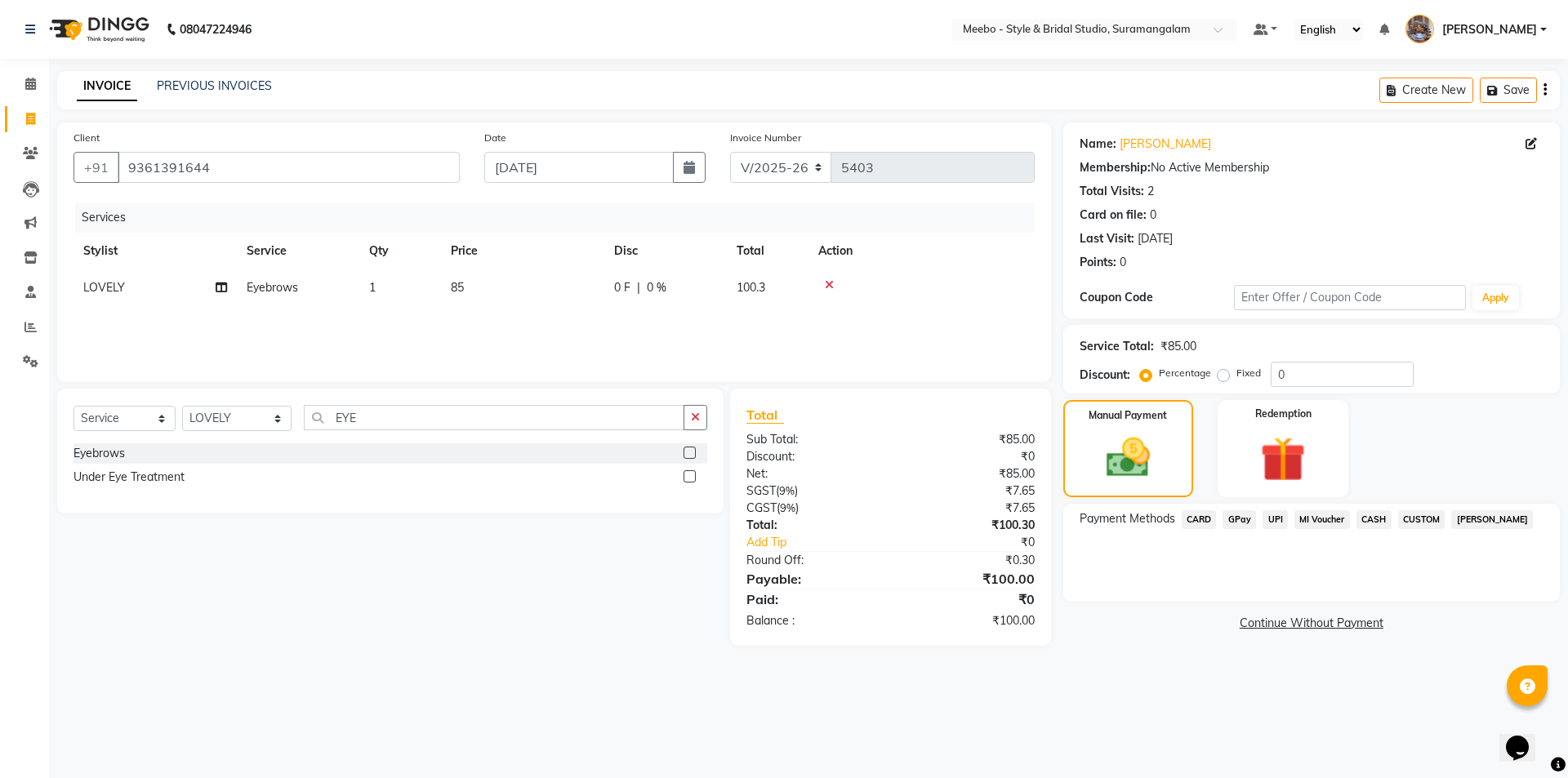
click at [1237, 515] on span "GPay" at bounding box center [1239, 519] width 33 height 19
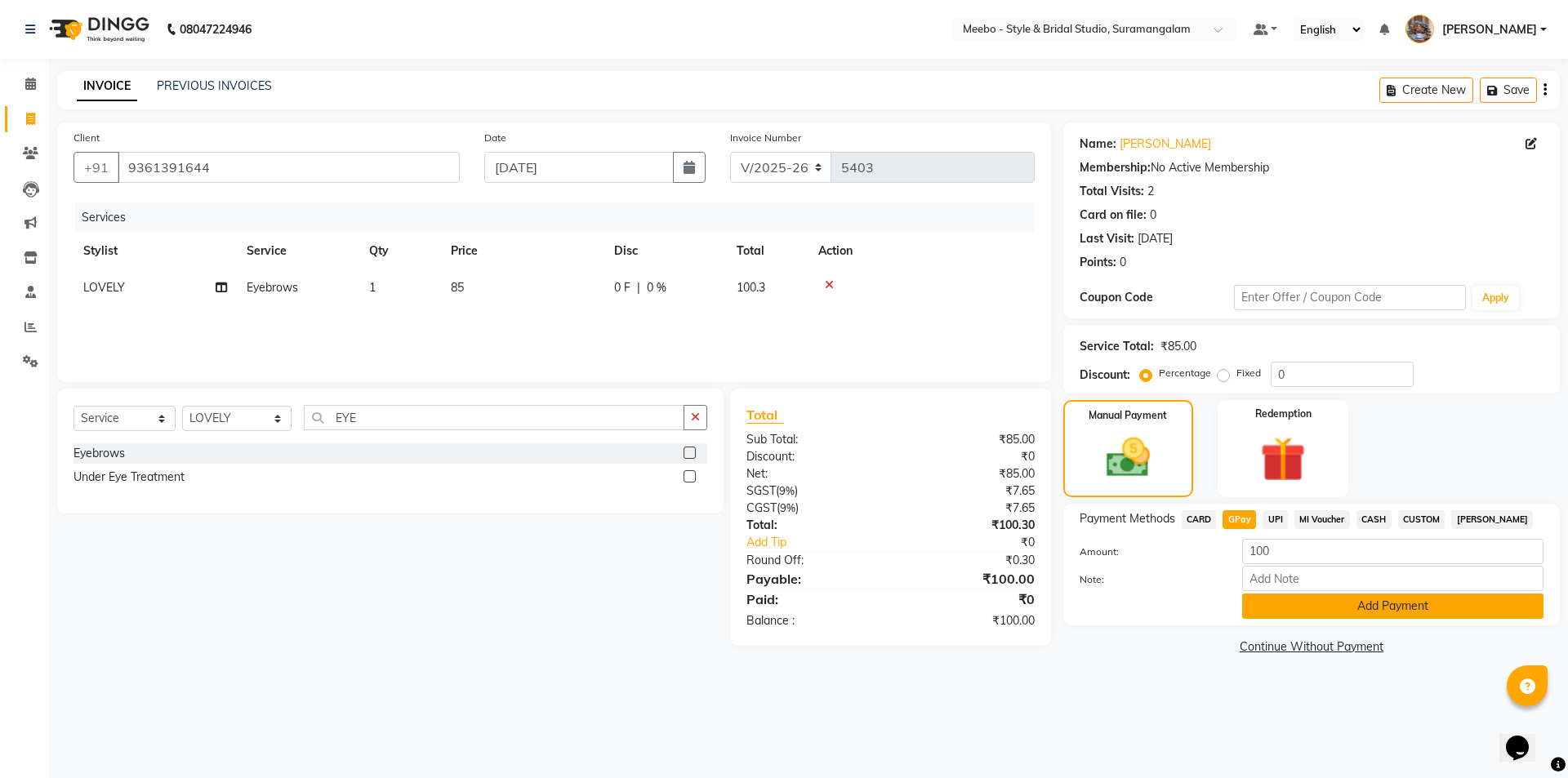
click at [1337, 613] on button "Add Payment" at bounding box center [1393, 606] width 301 height 25
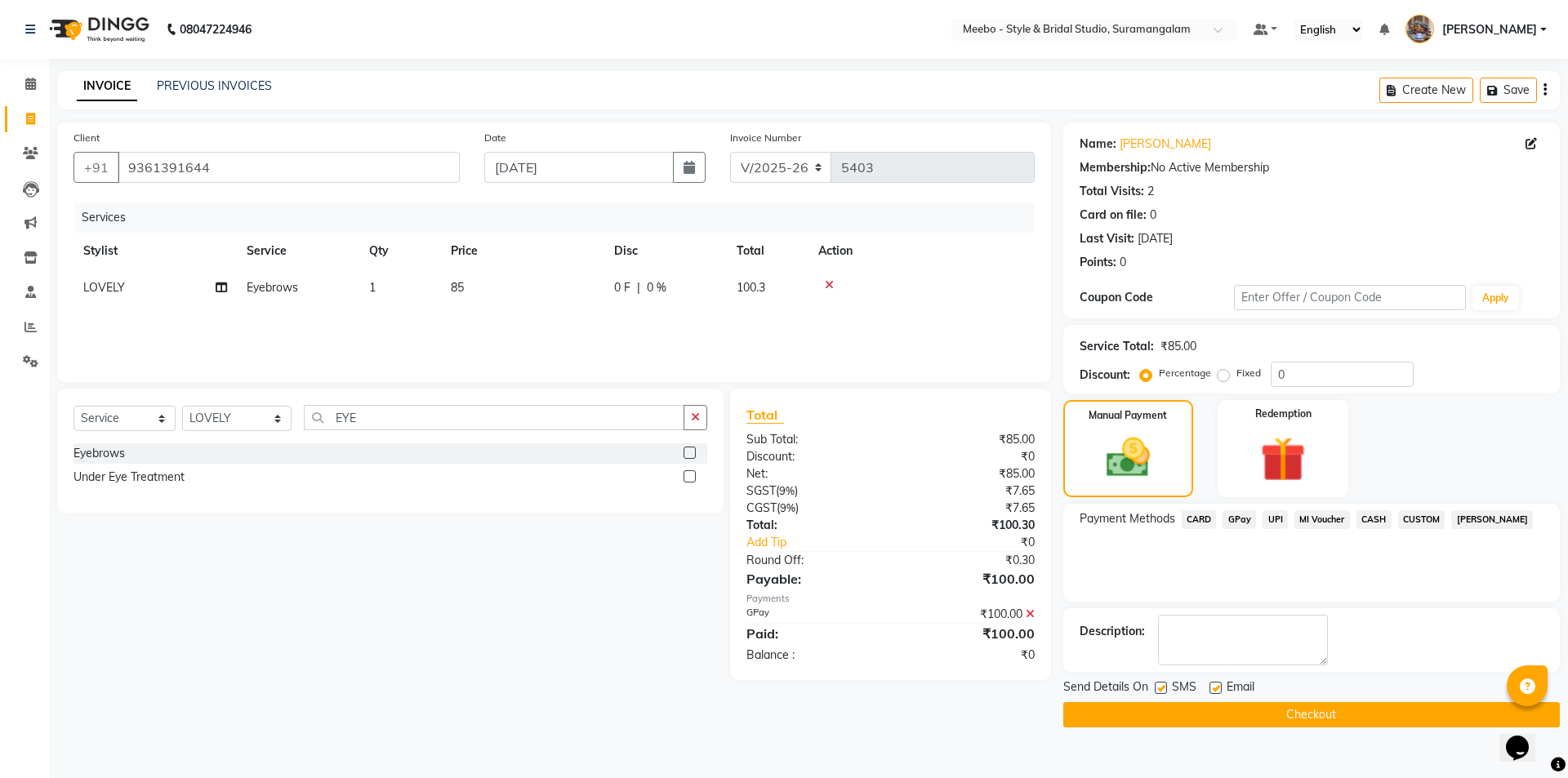
click at [1319, 712] on button "Checkout" at bounding box center [1311, 715] width 496 height 25
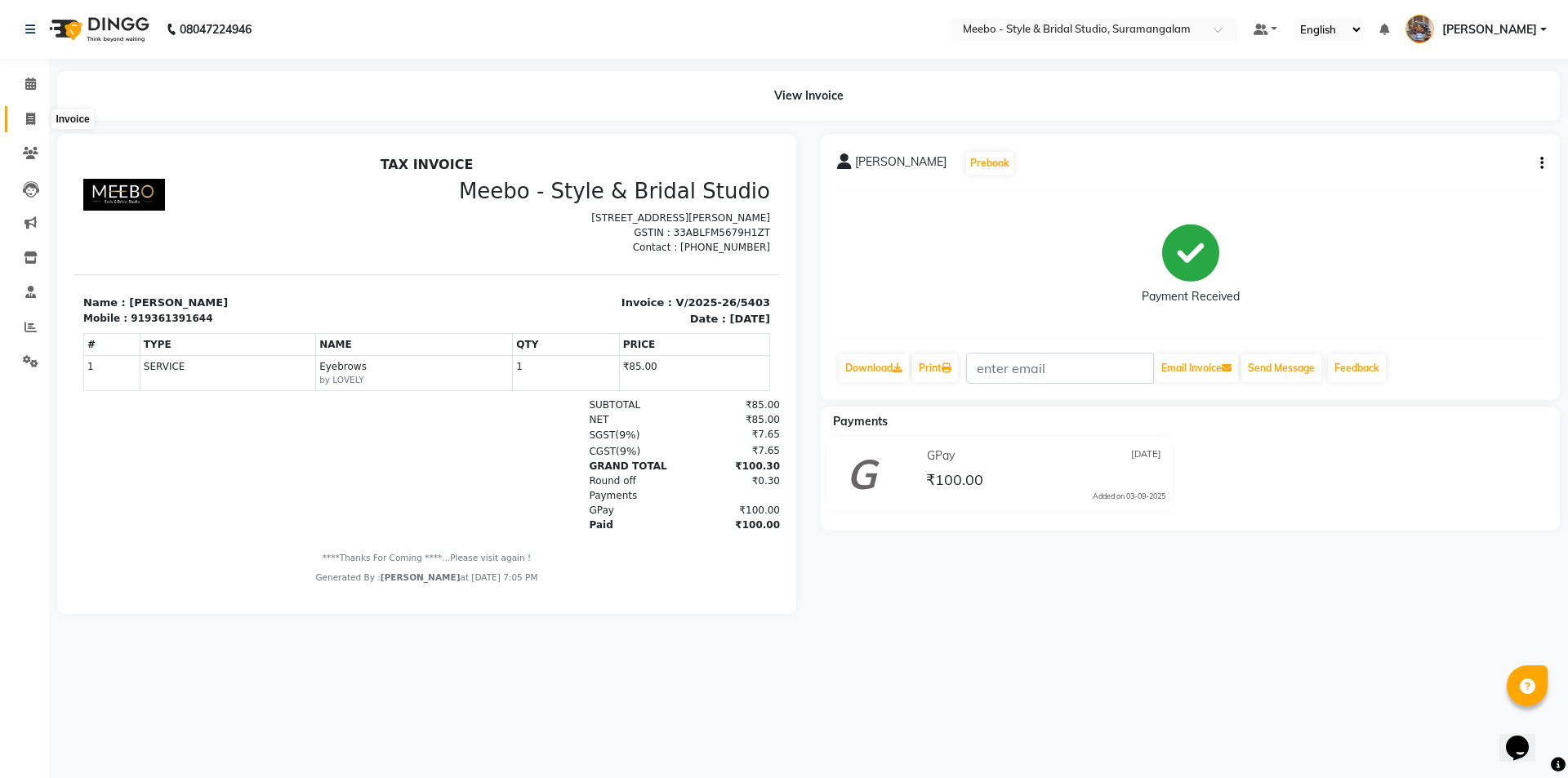
click at [26, 117] on icon at bounding box center [30, 119] width 9 height 12
select select "service"
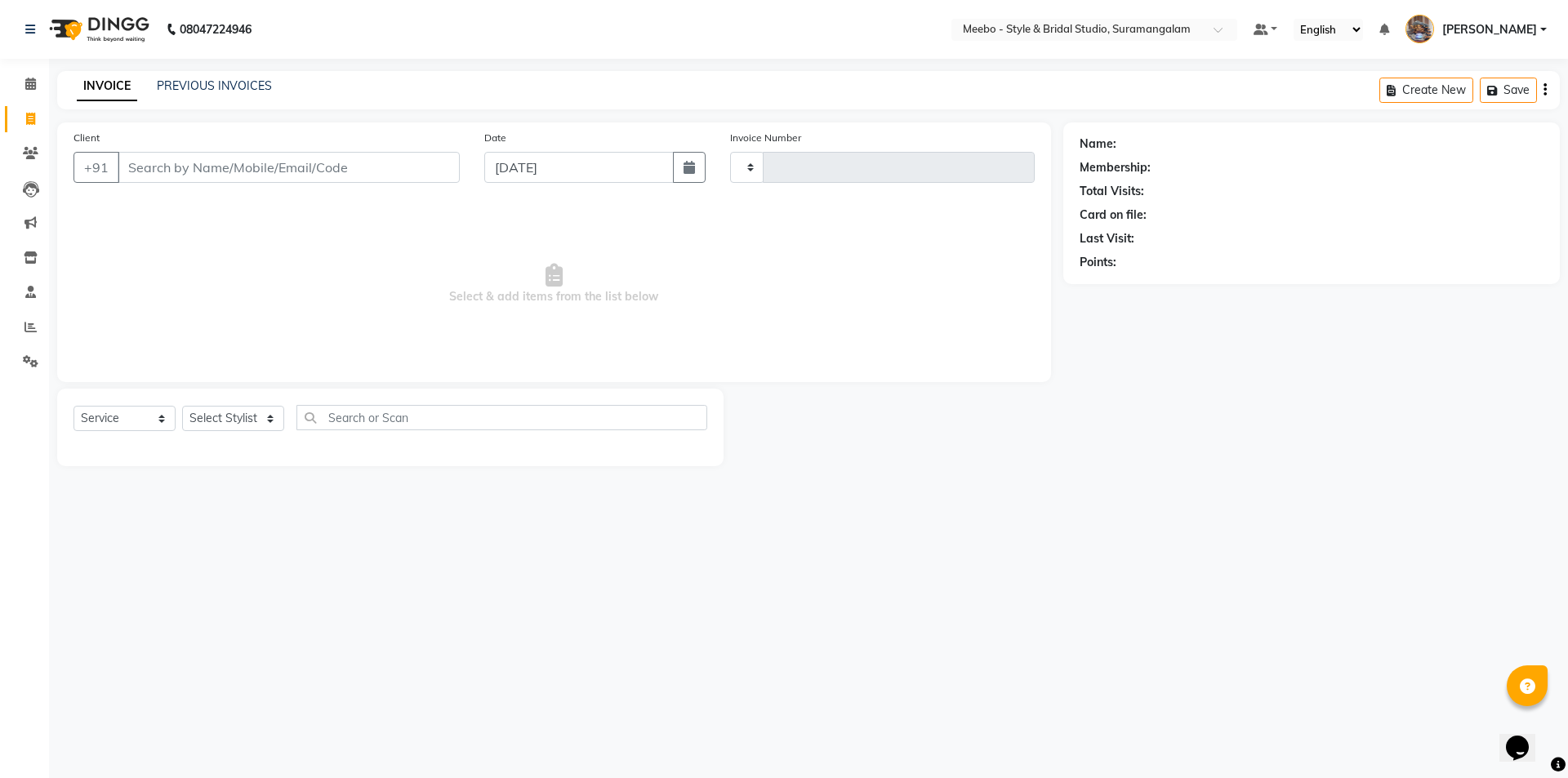
type input "5404"
select select "12"
click at [28, 326] on icon at bounding box center [30, 327] width 12 height 12
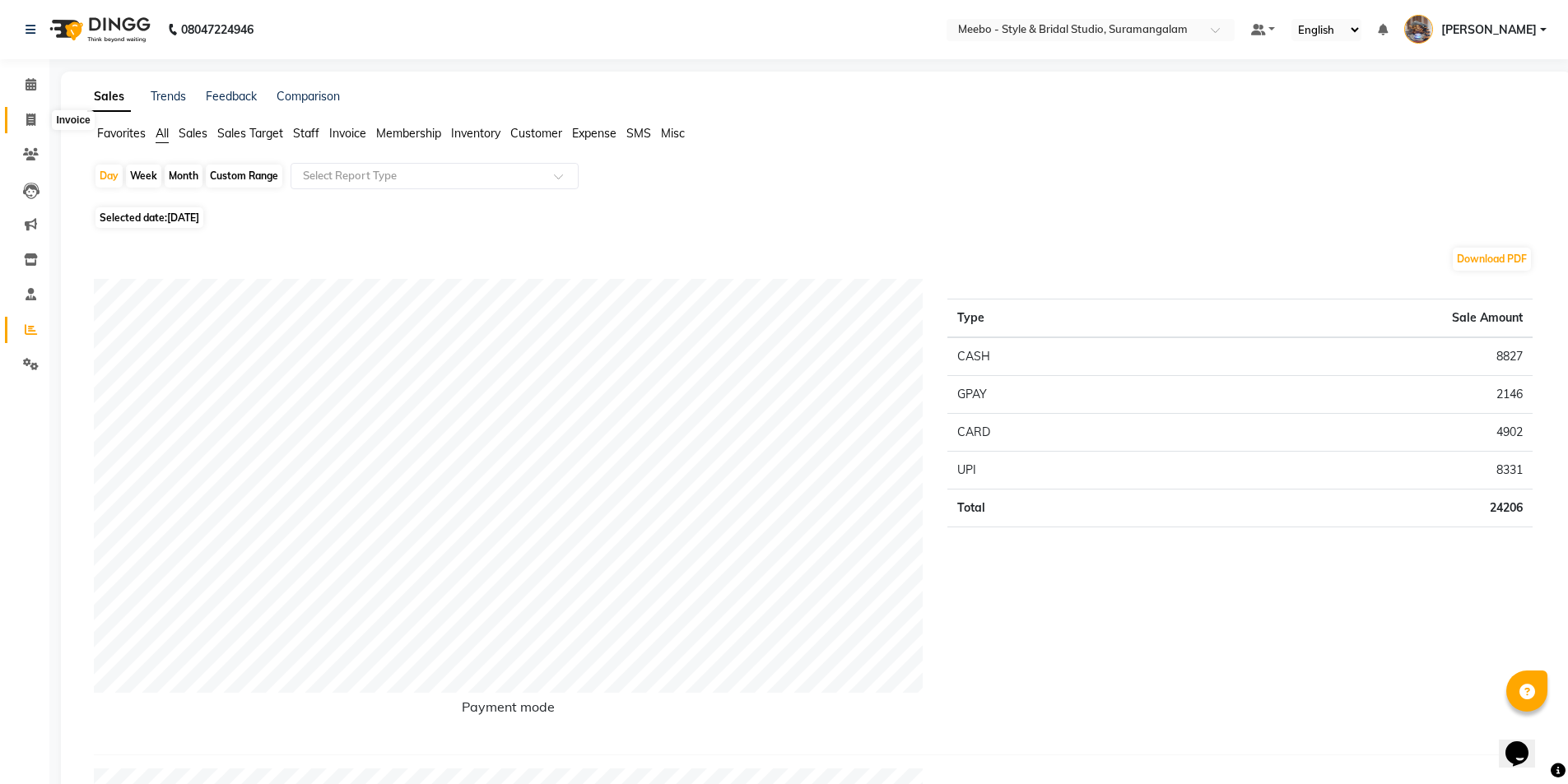
click at [33, 119] on icon at bounding box center [30, 120] width 9 height 13
select select "service"
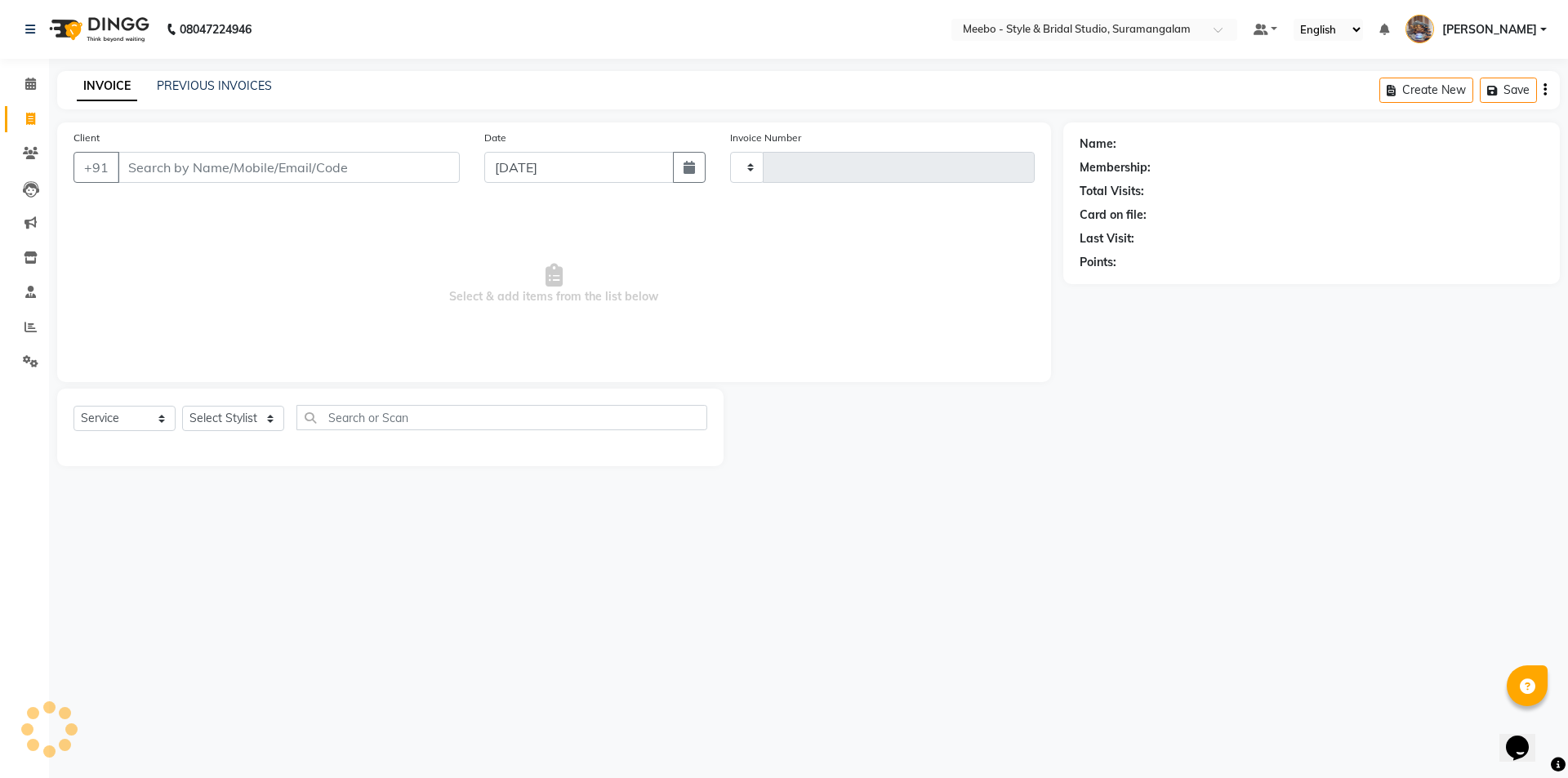
type input "5404"
select select "12"
click at [220, 417] on select "Select Stylist Admin [PERSON_NAME] [PERSON_NAME] Manager [PERSON_NAME] [PERSON_…" at bounding box center [237, 418] width 110 height 25
select select "57684"
click at [220, 417] on select "Select Stylist Admin [PERSON_NAME] [PERSON_NAME] Manager [PERSON_NAME] [PERSON_…" at bounding box center [237, 418] width 110 height 25
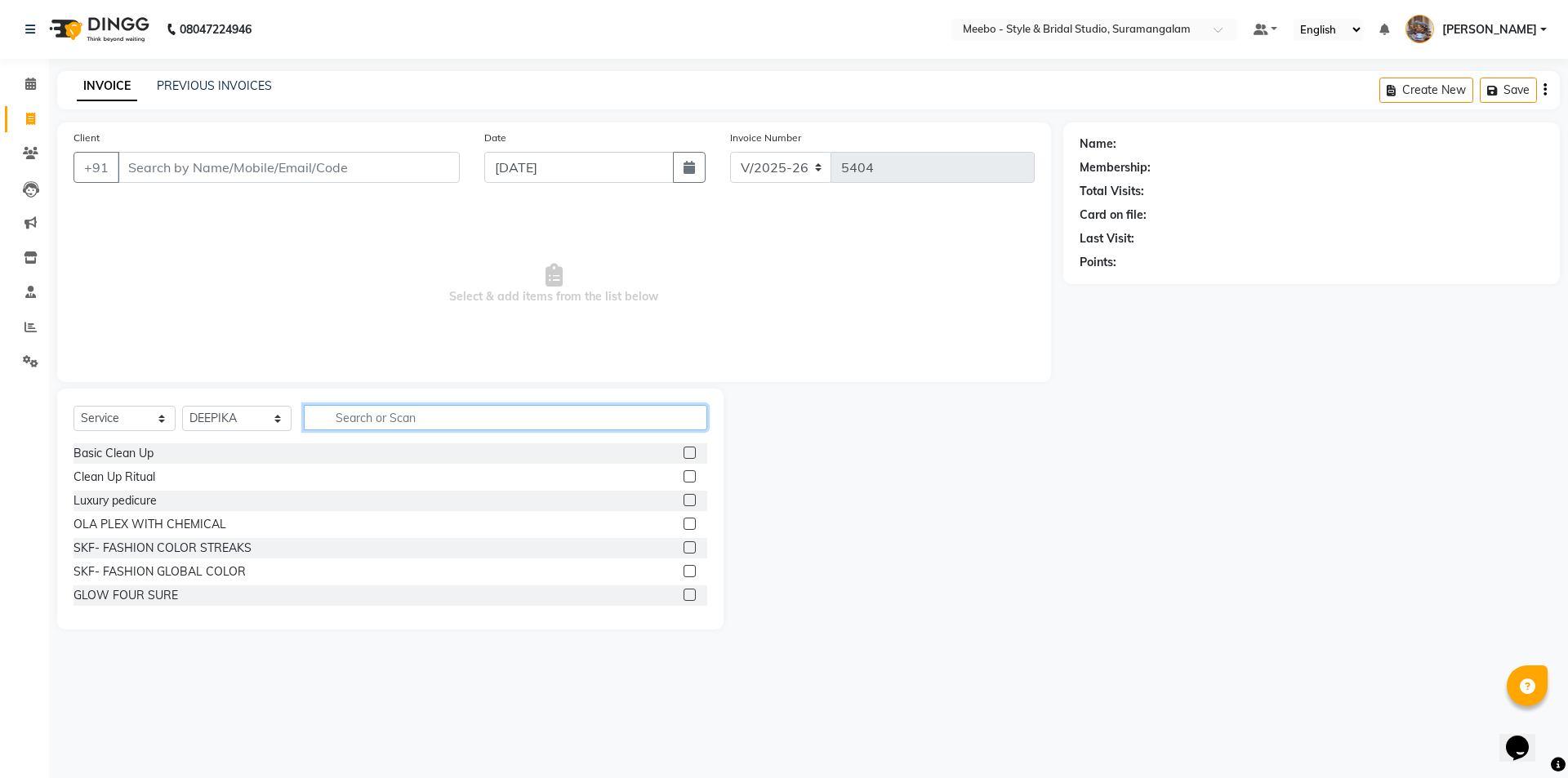
click at [377, 412] on input "text" at bounding box center [505, 417] width 403 height 25
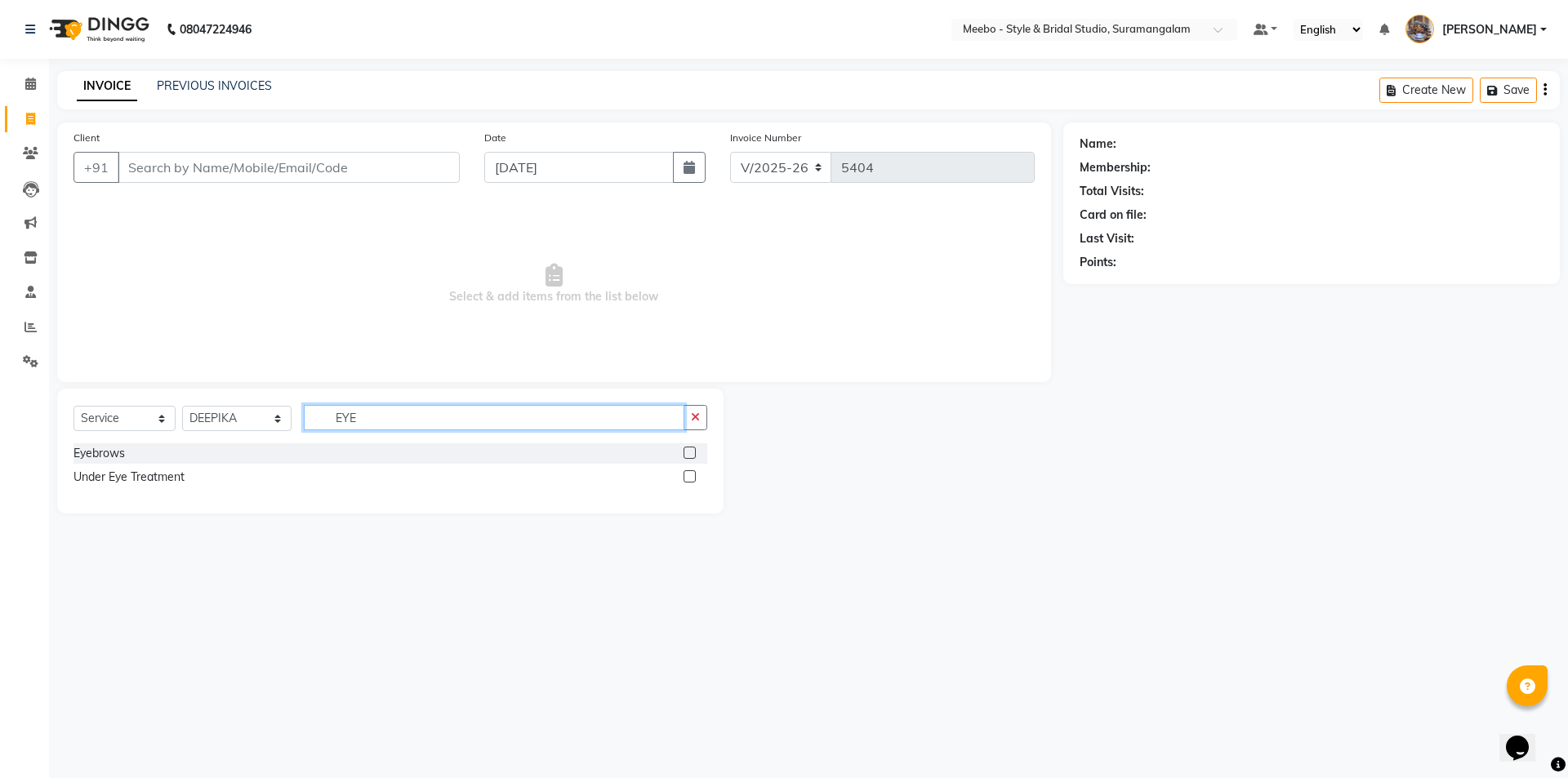
type input "EYE"
click at [693, 450] on label at bounding box center [689, 452] width 12 height 12
click at [693, 450] on input "checkbox" at bounding box center [688, 453] width 11 height 11
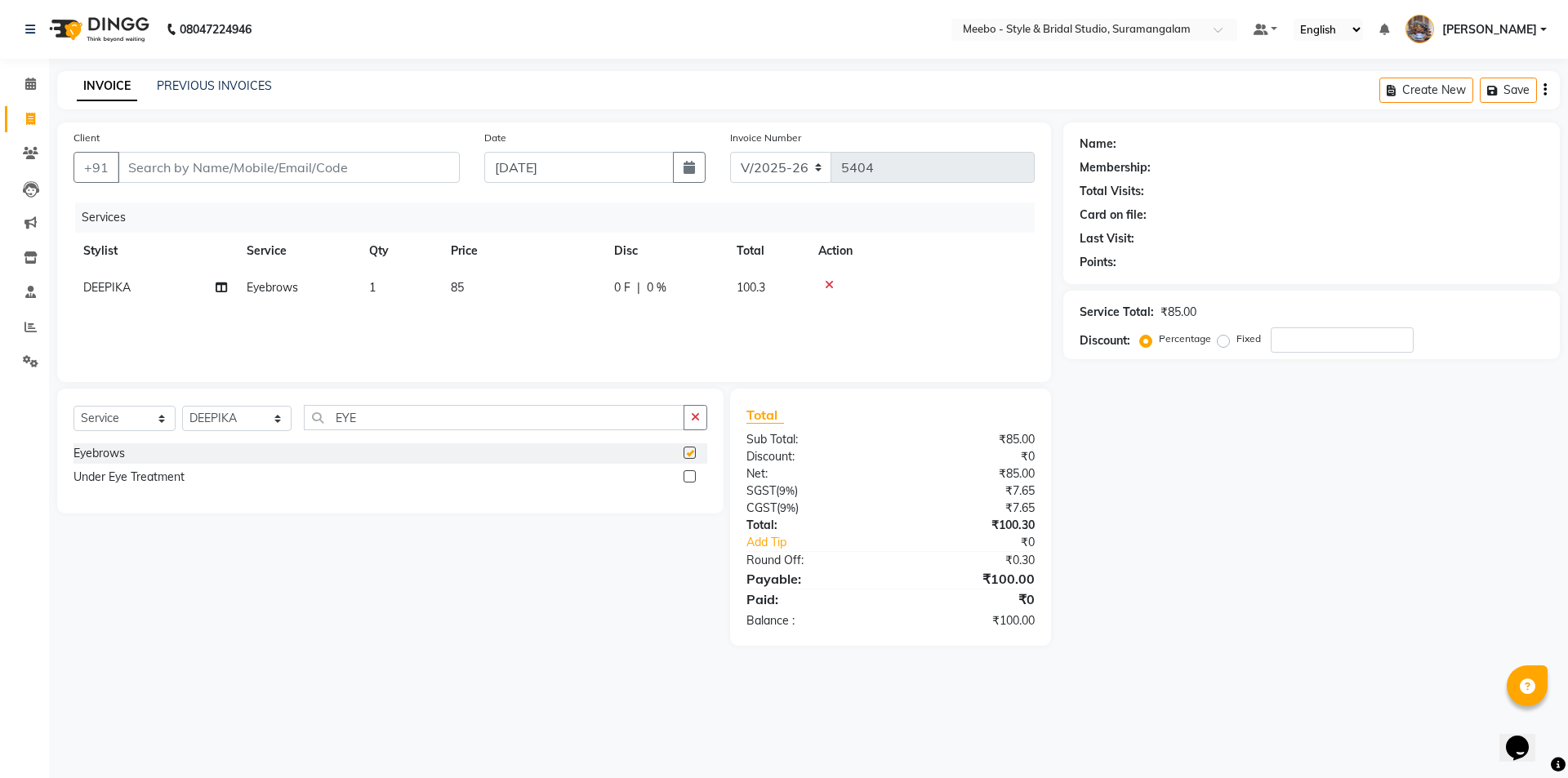
checkbox input "false"
click at [314, 160] on input "Client" at bounding box center [288, 167] width 342 height 31
click at [313, 160] on input "Client" at bounding box center [288, 167] width 342 height 31
type input "7"
type input "0"
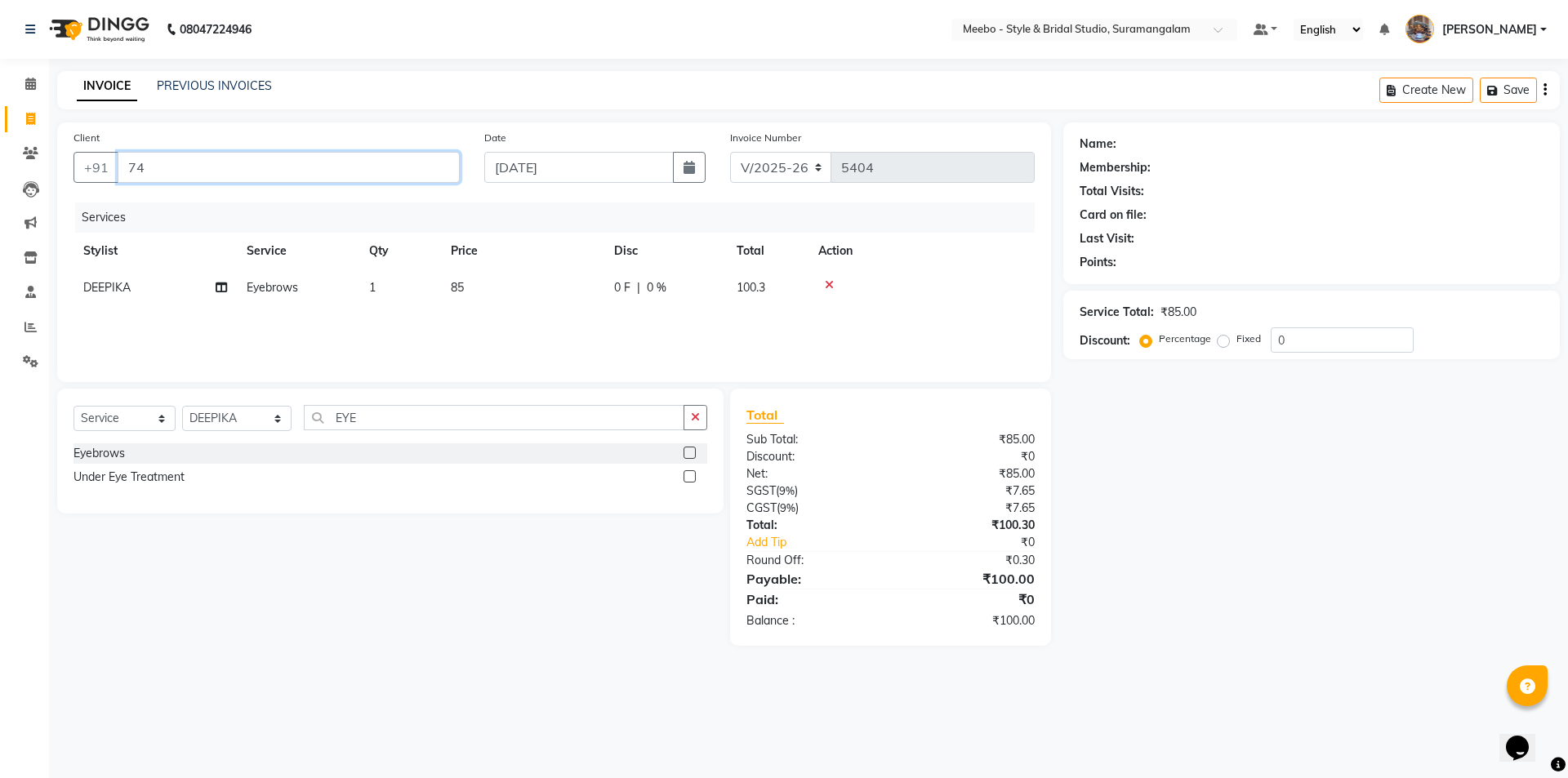
type input "7"
click at [203, 212] on span "97879687" at bounding box center [231, 205] width 66 height 17
type input "9787968716"
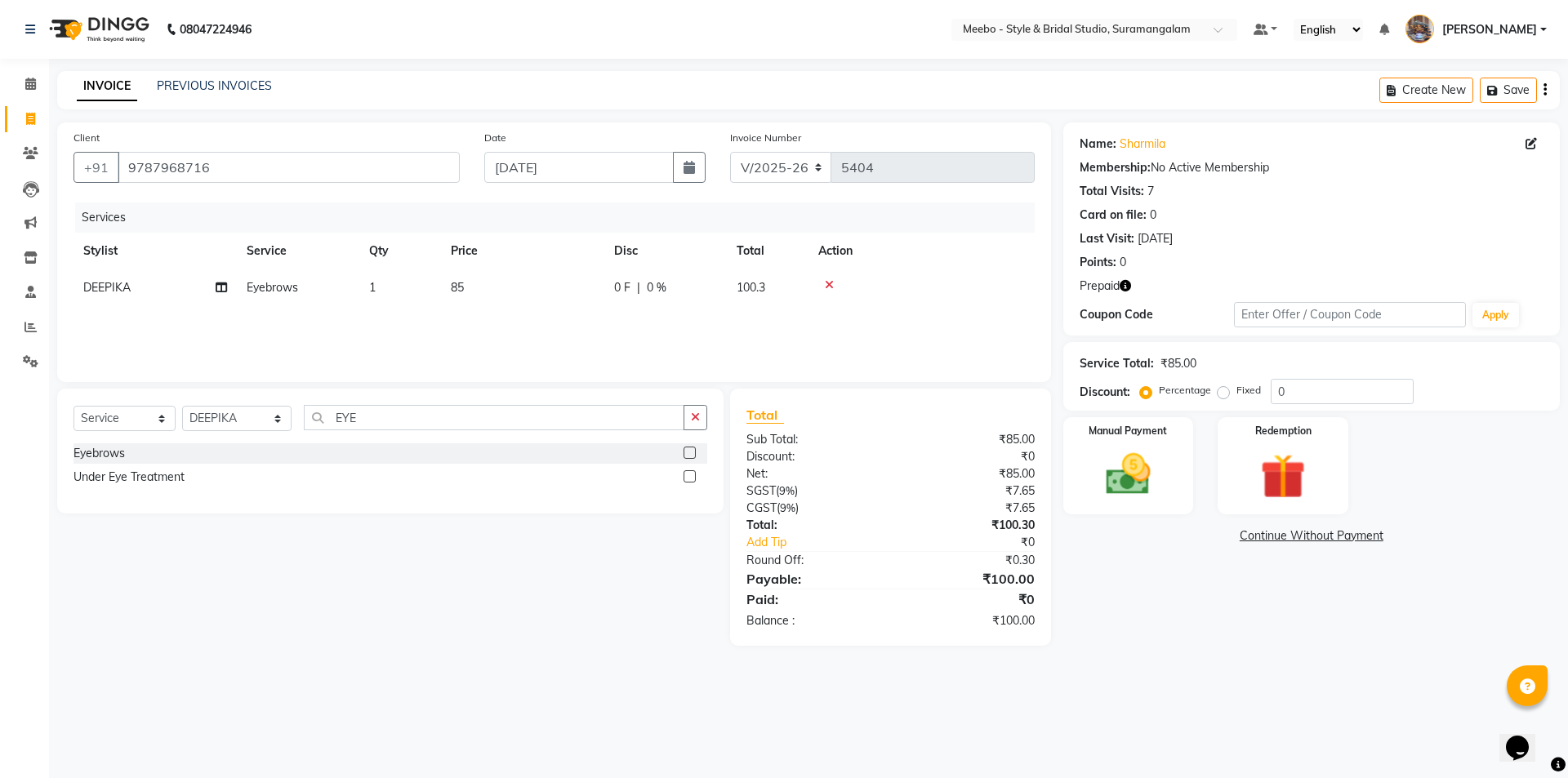
click at [1127, 285] on icon "button" at bounding box center [1125, 286] width 12 height 12
click at [1284, 475] on img at bounding box center [1282, 476] width 76 height 58
click at [1218, 538] on span "Prepaid 1" at bounding box center [1208, 537] width 53 height 19
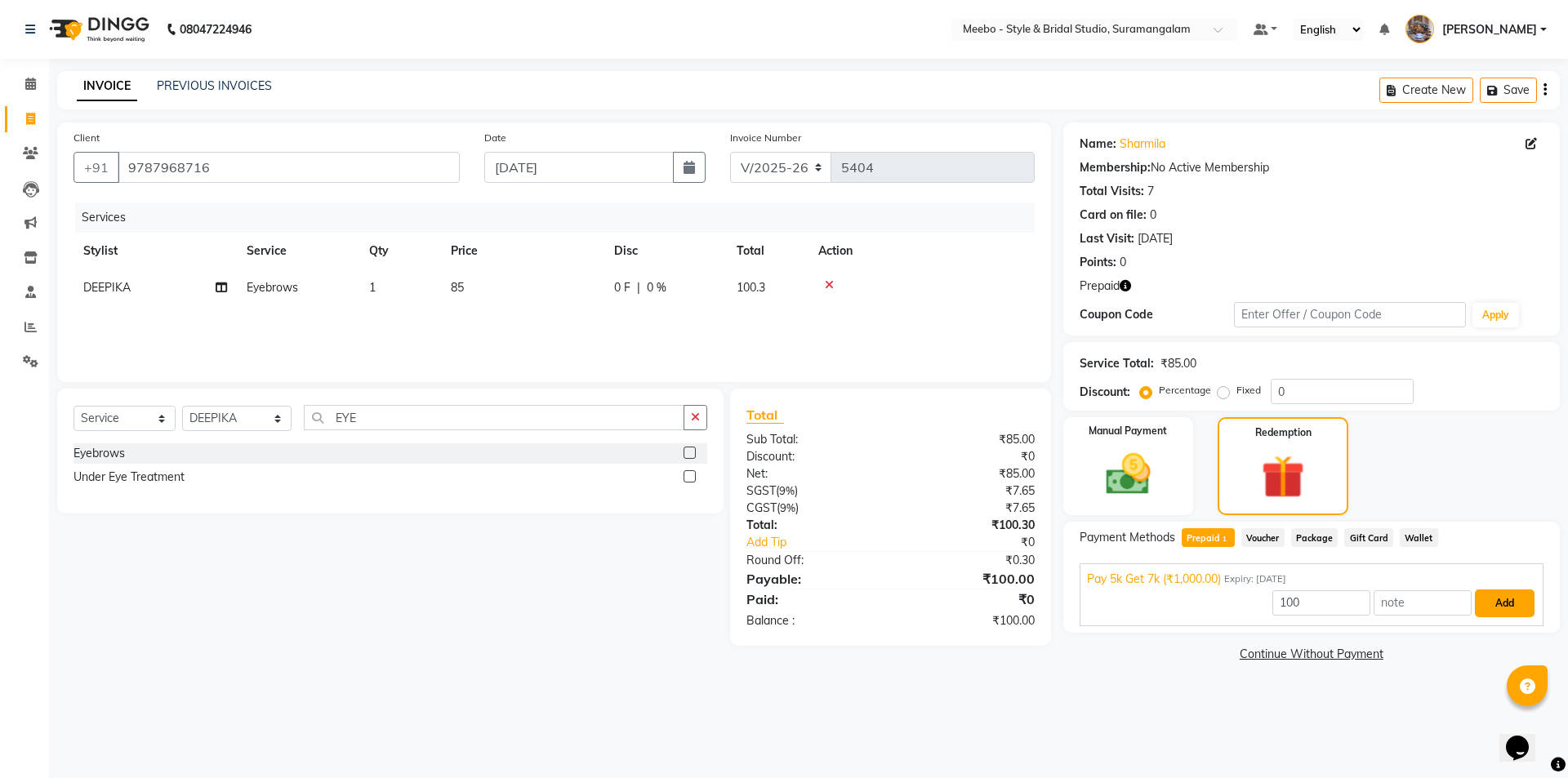
click at [1500, 604] on button "Add" at bounding box center [1505, 603] width 60 height 27
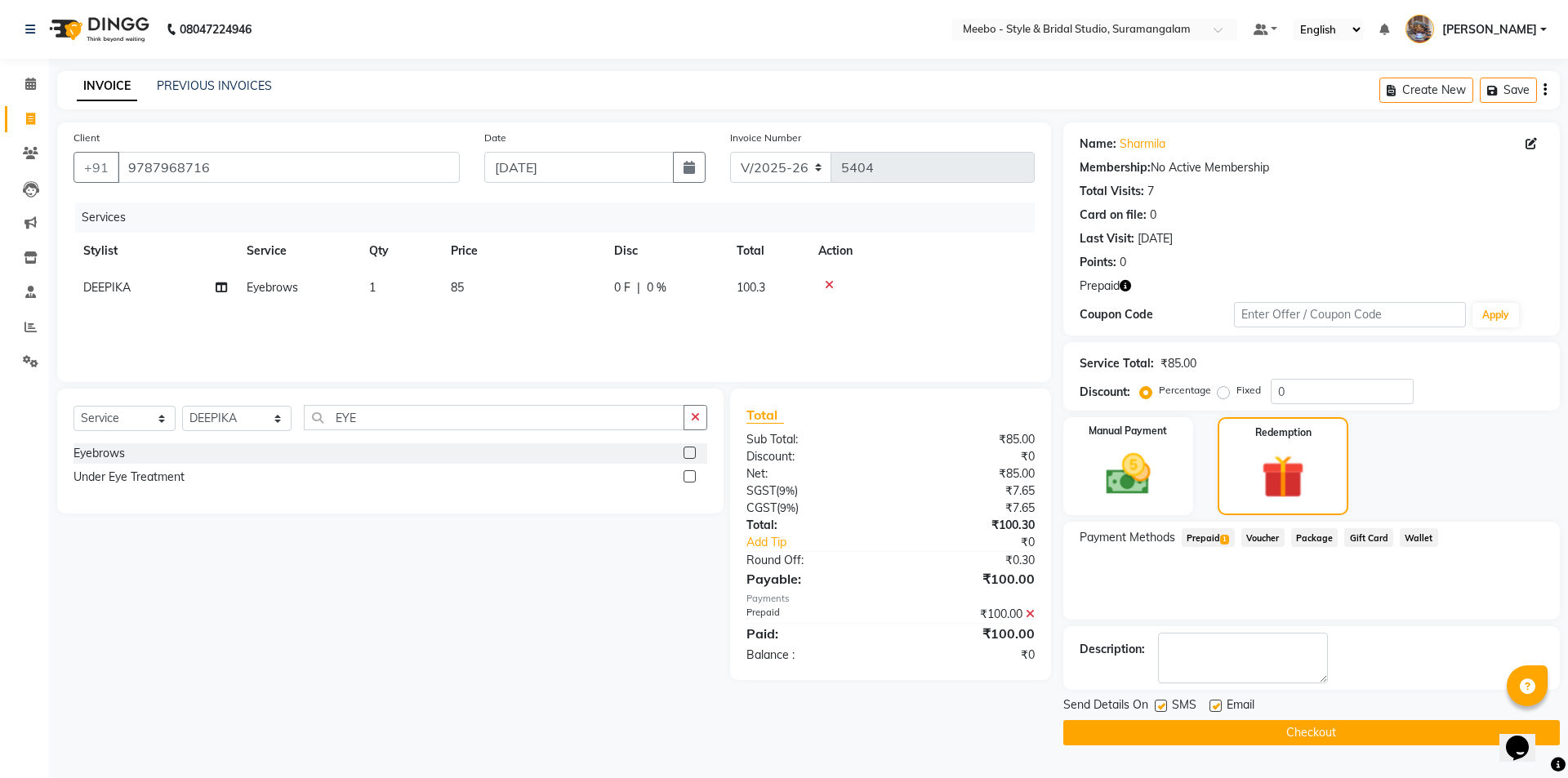
click at [1319, 728] on button "Checkout" at bounding box center [1311, 732] width 496 height 25
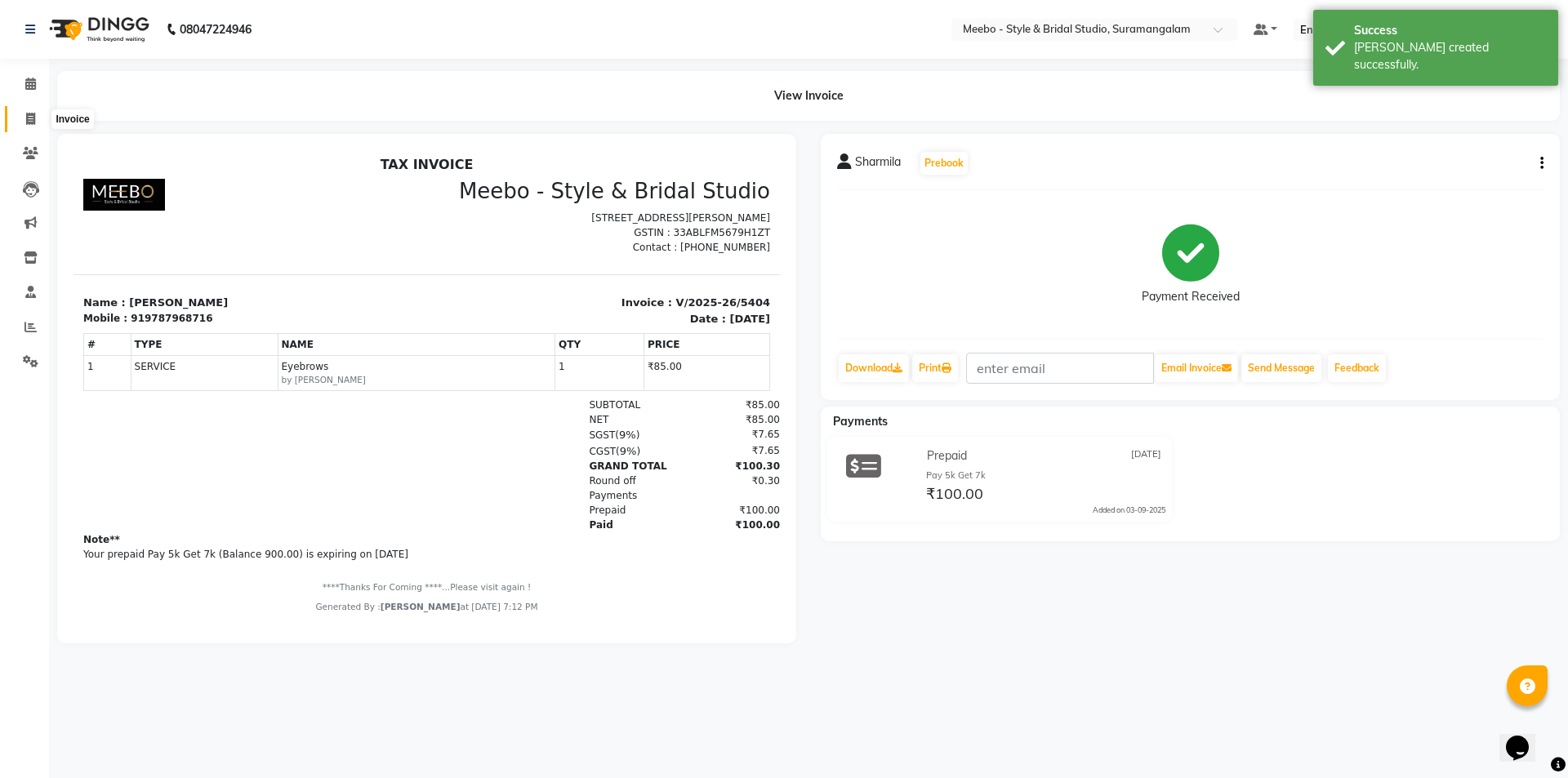
click at [24, 122] on span at bounding box center [31, 120] width 28 height 19
select select "service"
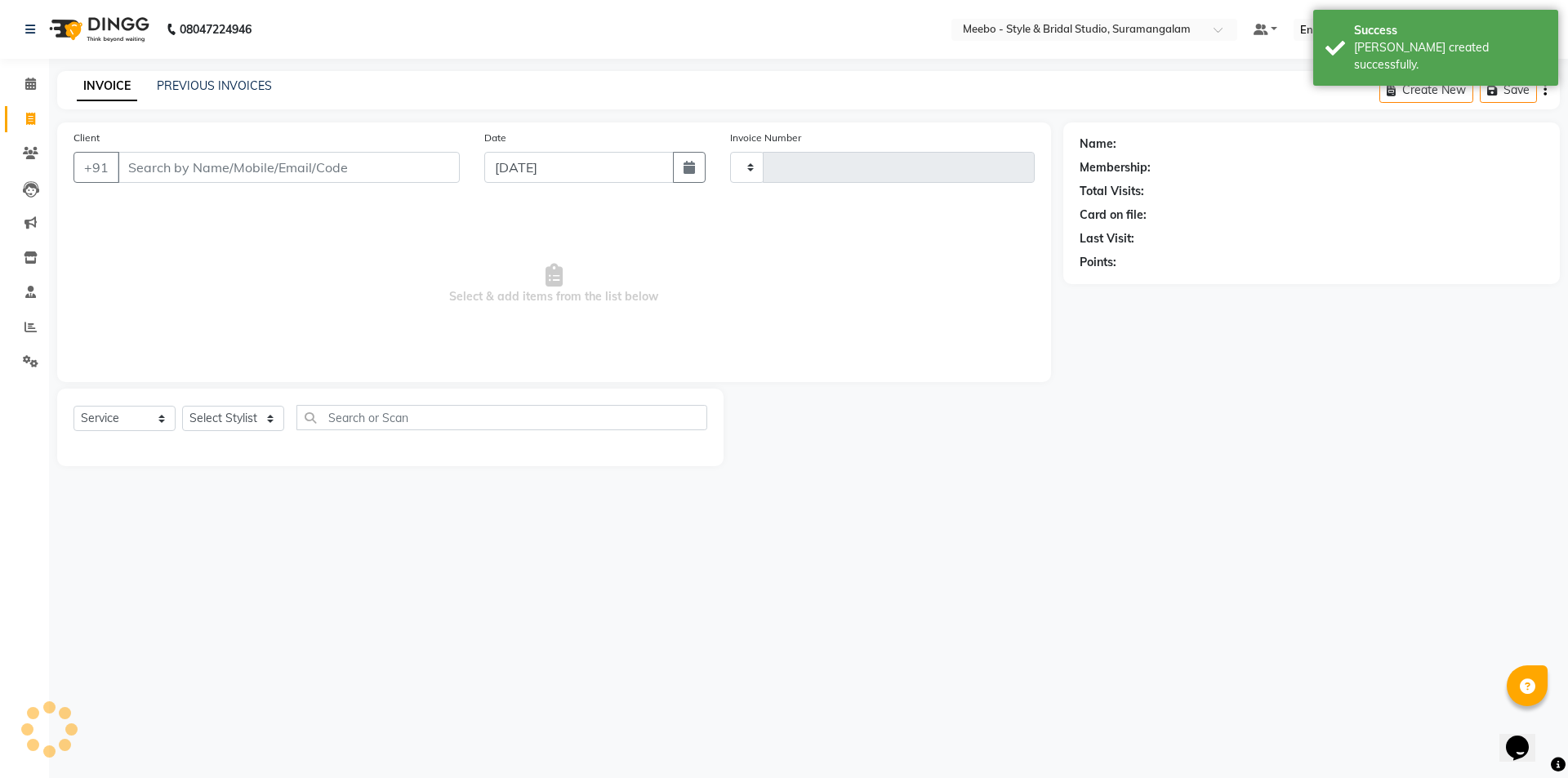
type input "5405"
select select "12"
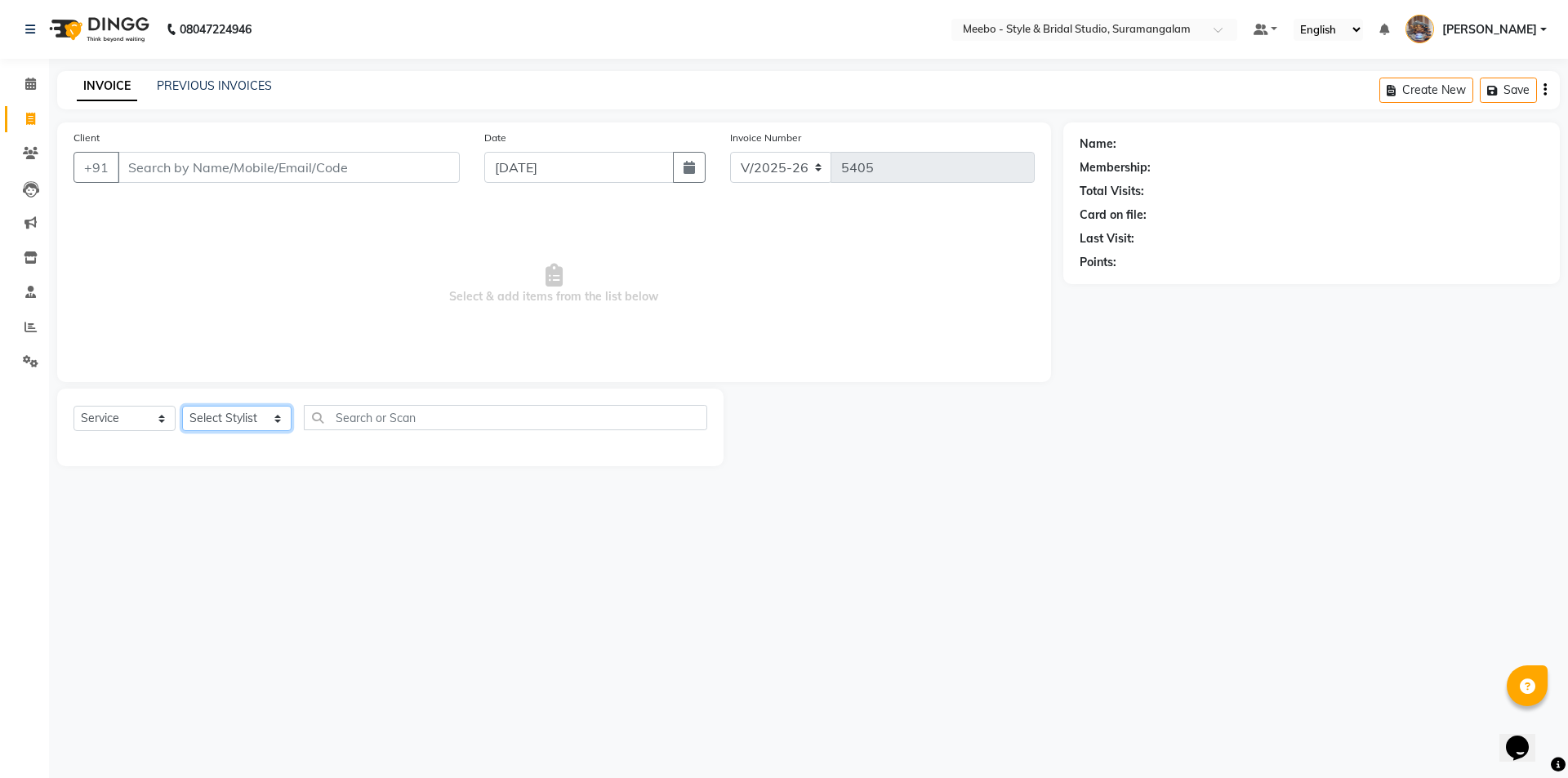
click at [210, 414] on select "Select Stylist Admin [PERSON_NAME] [PERSON_NAME] Manager [PERSON_NAME] [PERSON_…" at bounding box center [237, 418] width 110 height 25
select select "28922"
click at [210, 414] on select "Select Stylist Admin [PERSON_NAME] [PERSON_NAME] Manager [PERSON_NAME] [PERSON_…" at bounding box center [237, 418] width 110 height 25
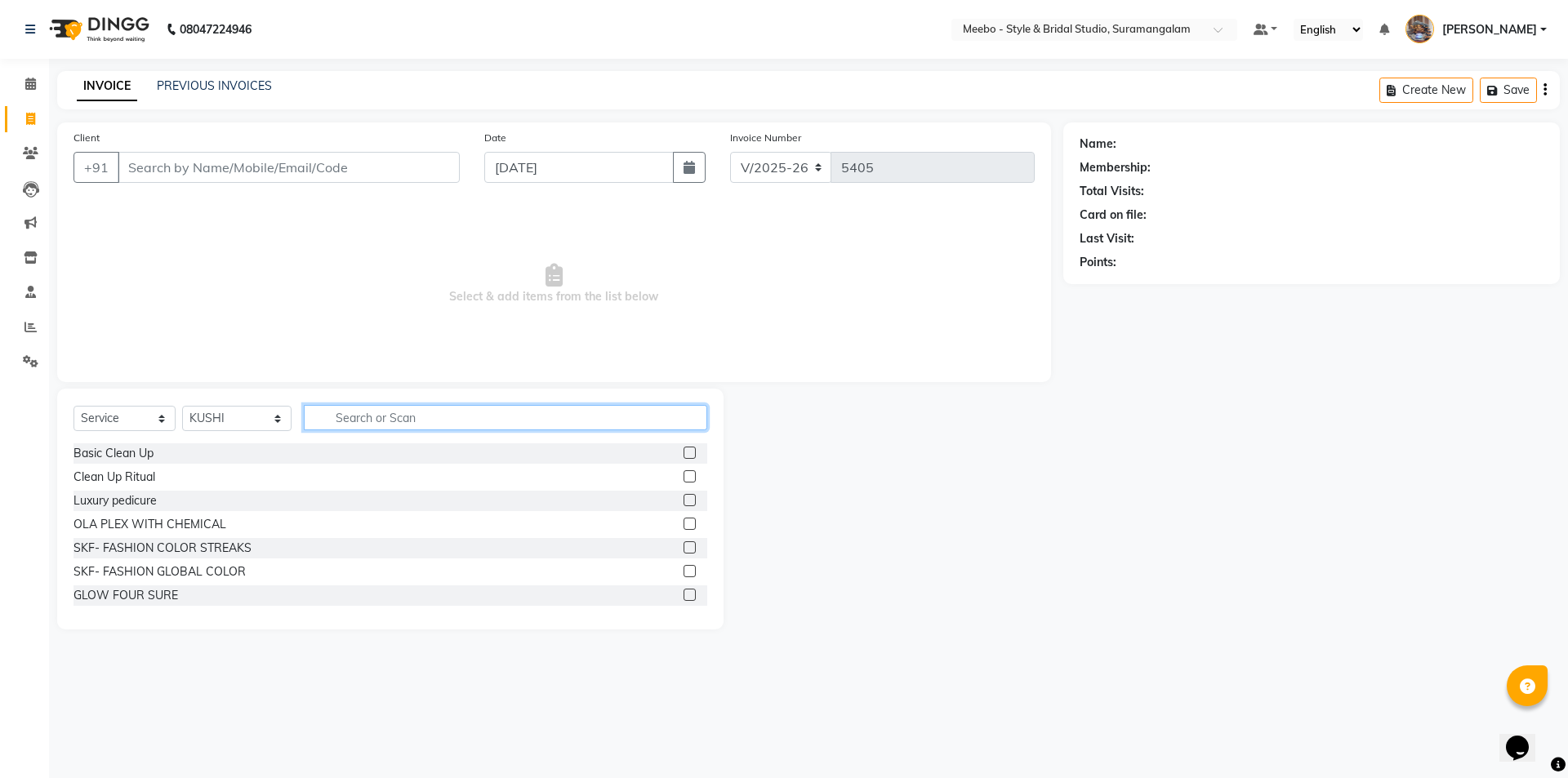
click at [349, 410] on input "text" at bounding box center [505, 417] width 403 height 25
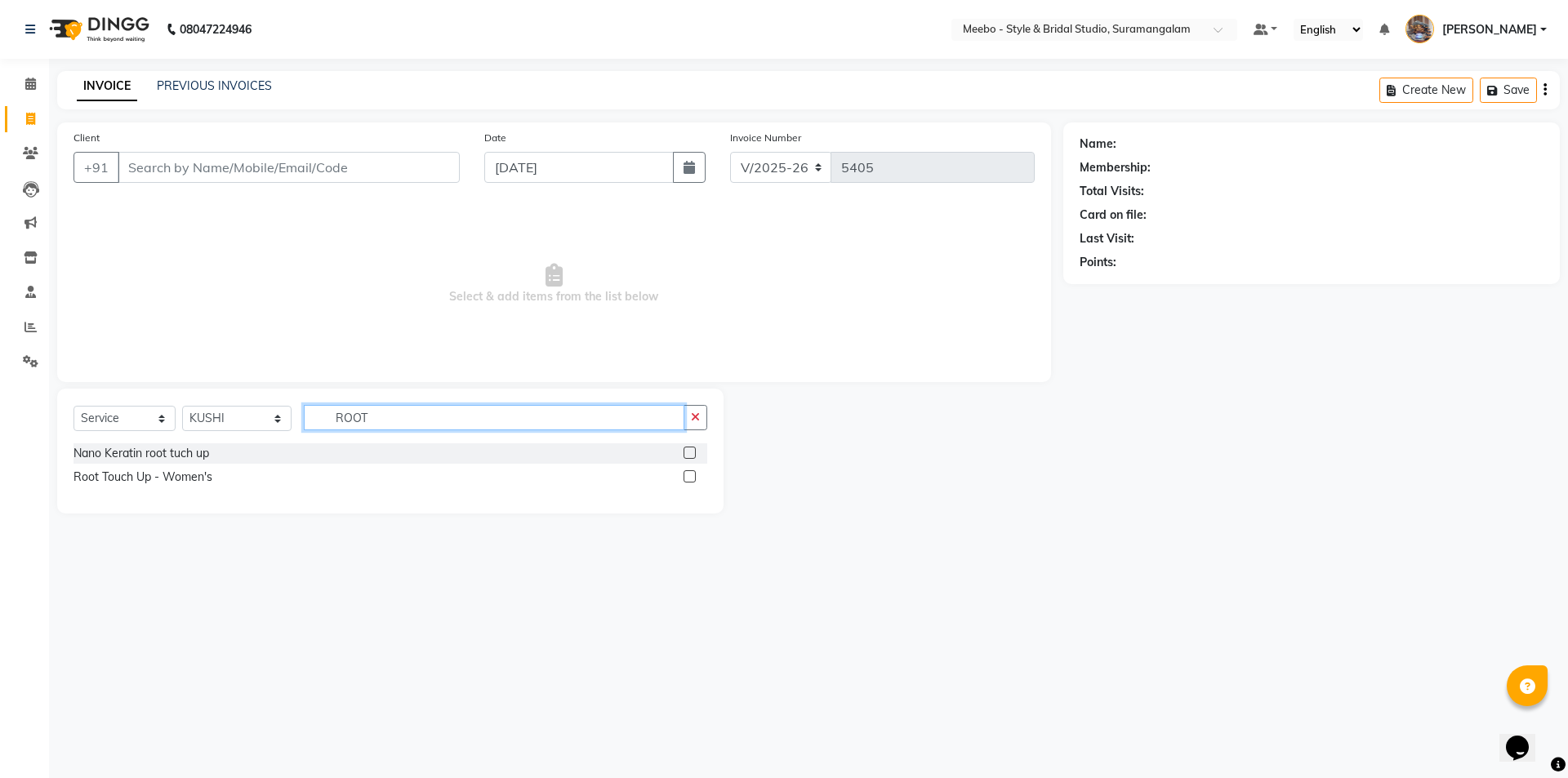
type input "ROOT"
click at [692, 474] on label at bounding box center [689, 476] width 12 height 12
click at [692, 474] on input "checkbox" at bounding box center [688, 477] width 11 height 11
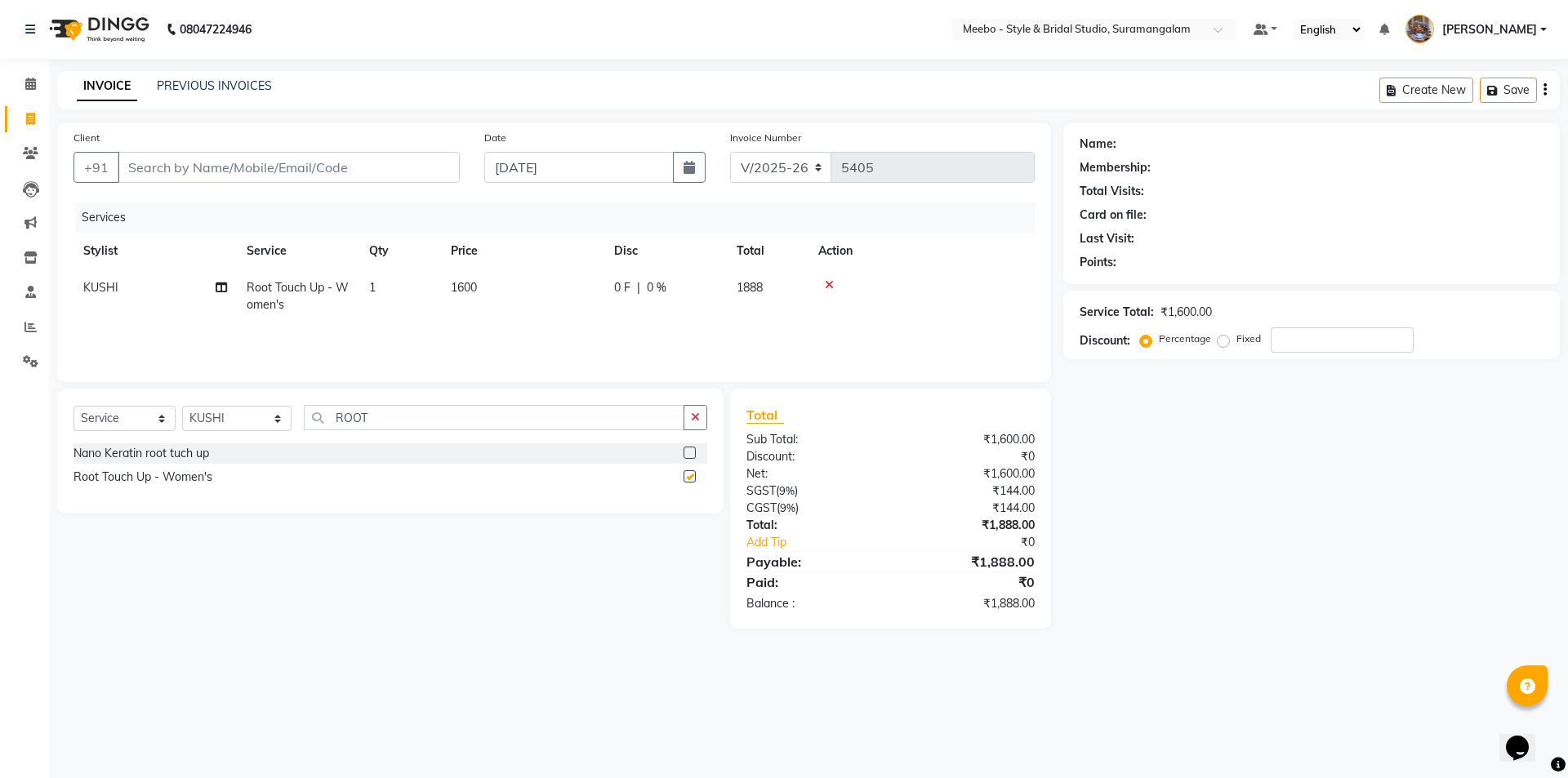
checkbox input "false"
click at [519, 300] on td "1600" at bounding box center [522, 296] width 163 height 54
select select "28922"
click at [593, 295] on input "1600" at bounding box center [599, 292] width 144 height 25
type input "1"
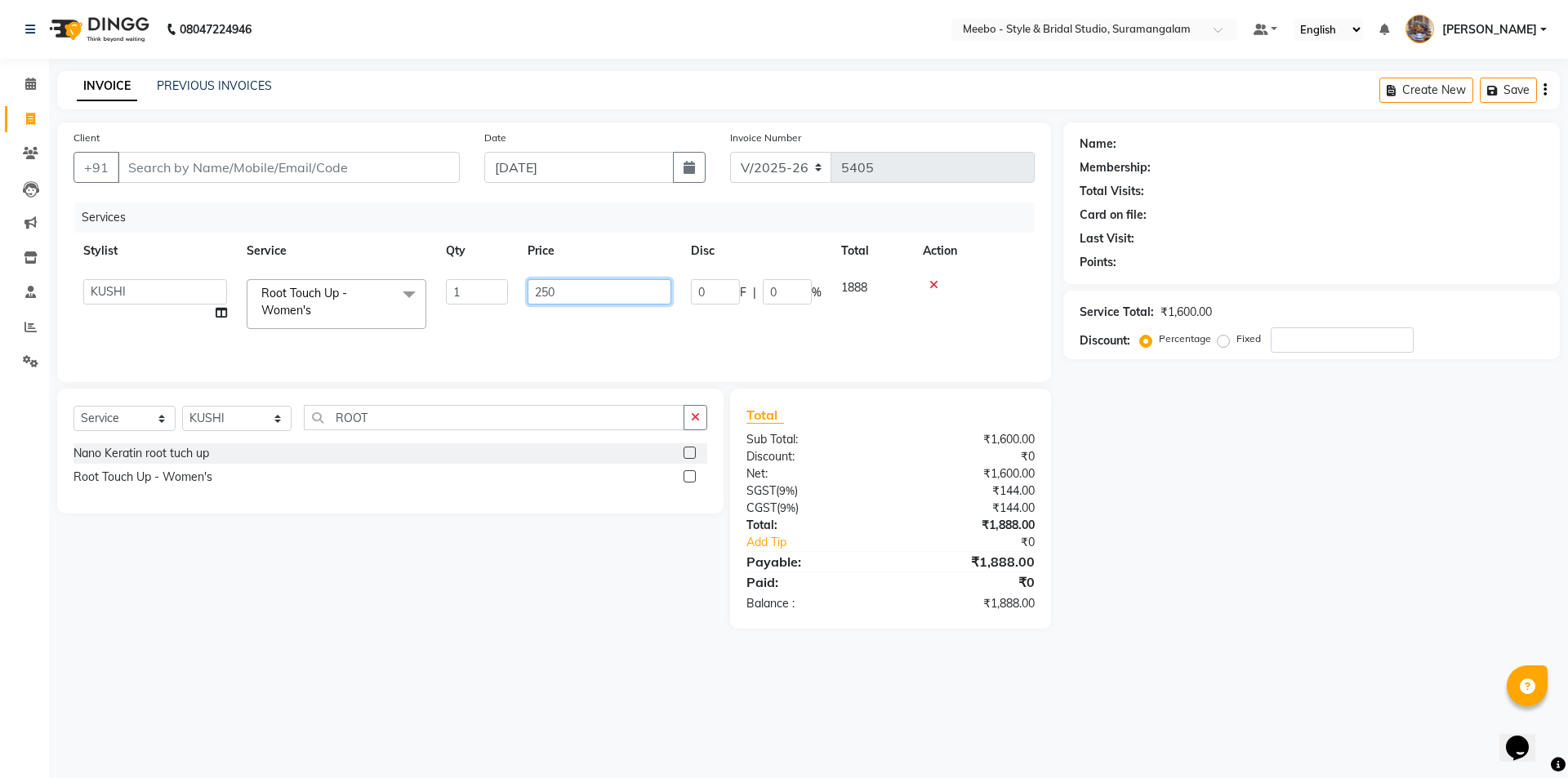
type input "2500"
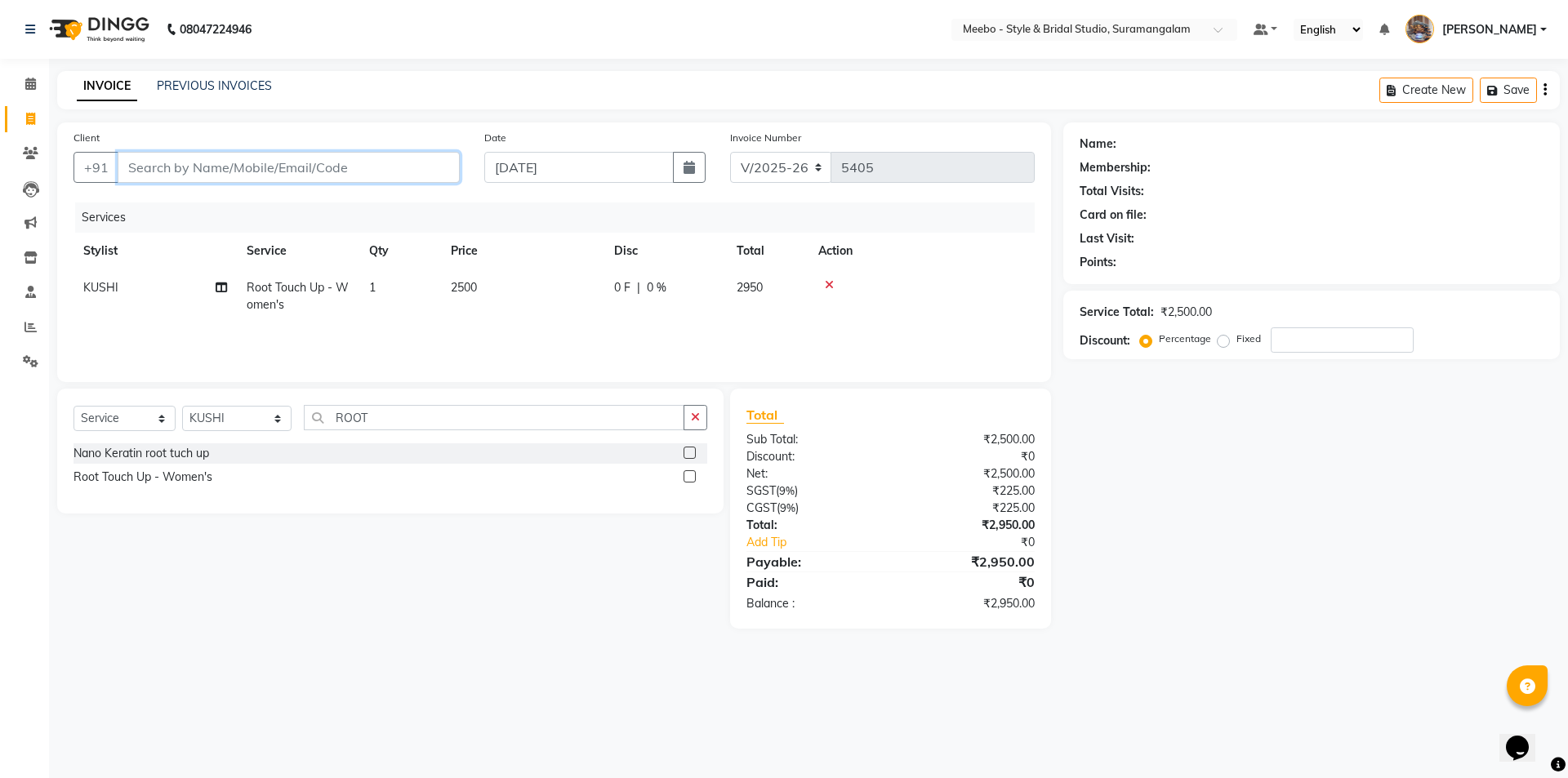
click at [340, 165] on input "Client" at bounding box center [288, 167] width 342 height 31
click at [299, 165] on input "Client" at bounding box center [288, 167] width 342 height 31
type input "9"
type input "0"
click at [202, 202] on span "9597797" at bounding box center [219, 205] width 57 height 17
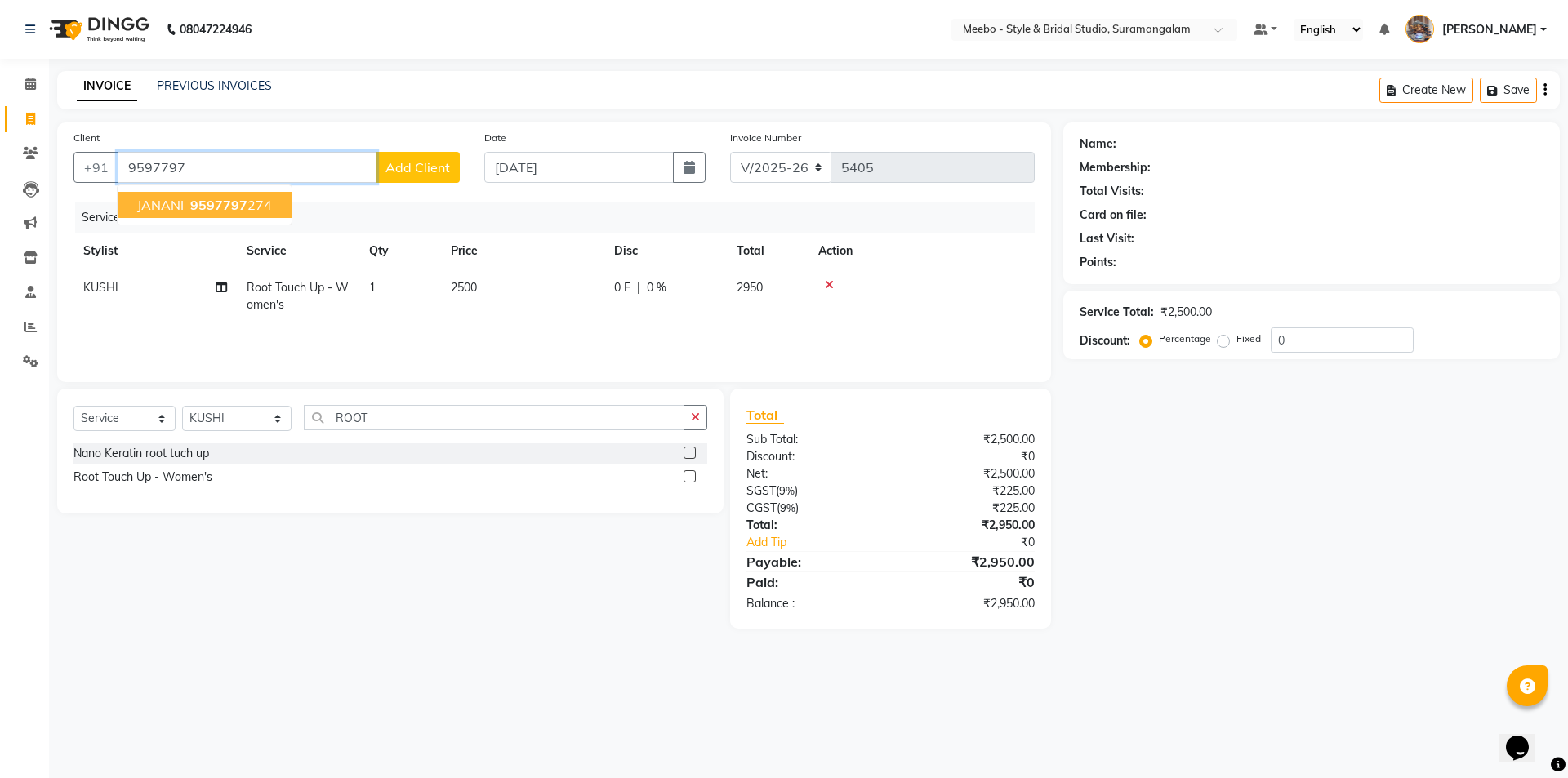
type input "9597797274"
click at [204, 202] on div "Client +91 9597797274 JANANI 9597797 274 Add Client Date 03-09-2025 Invoice Num…" at bounding box center [554, 252] width 994 height 259
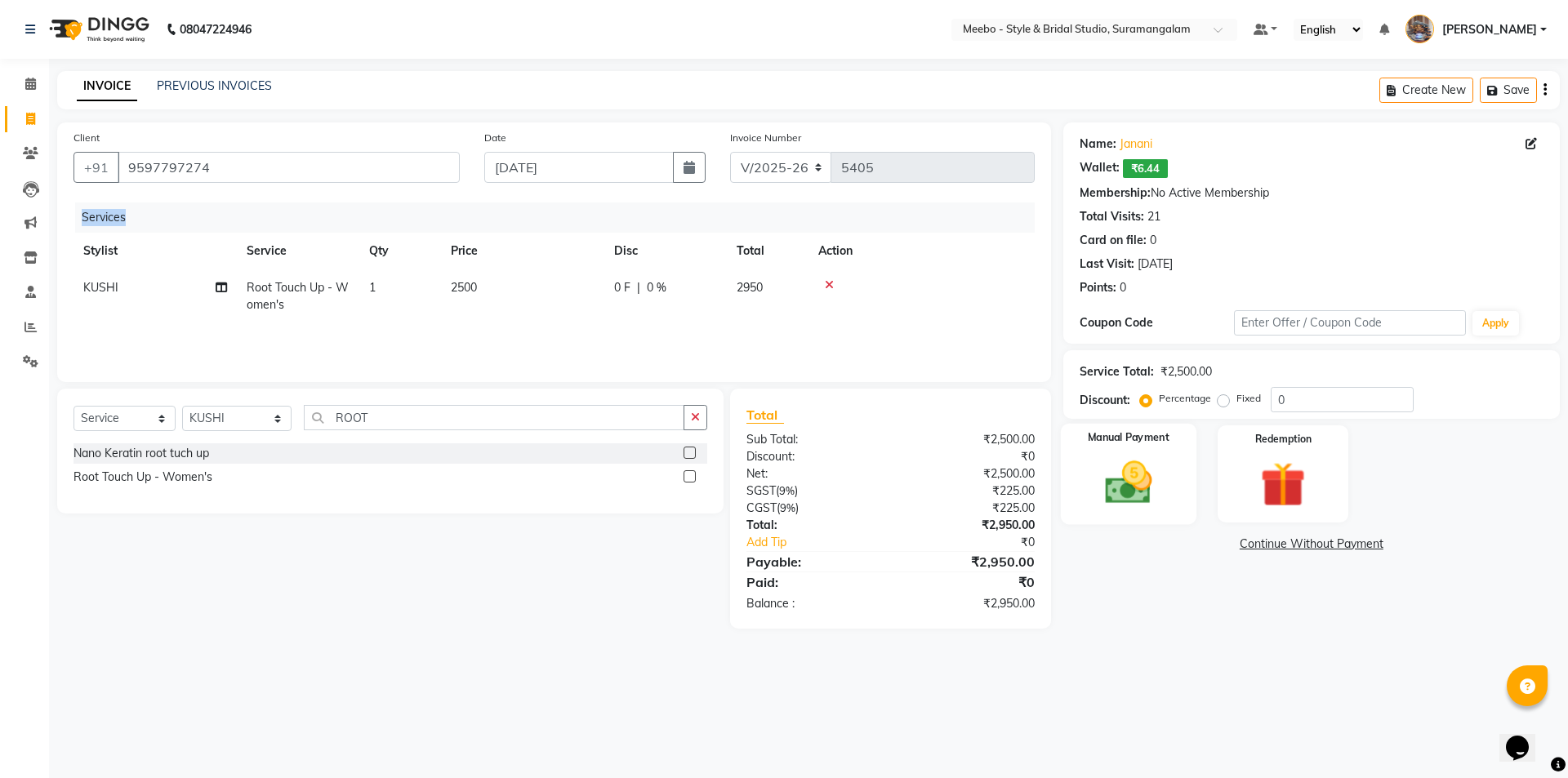
click at [1125, 484] on img at bounding box center [1127, 482] width 76 height 54
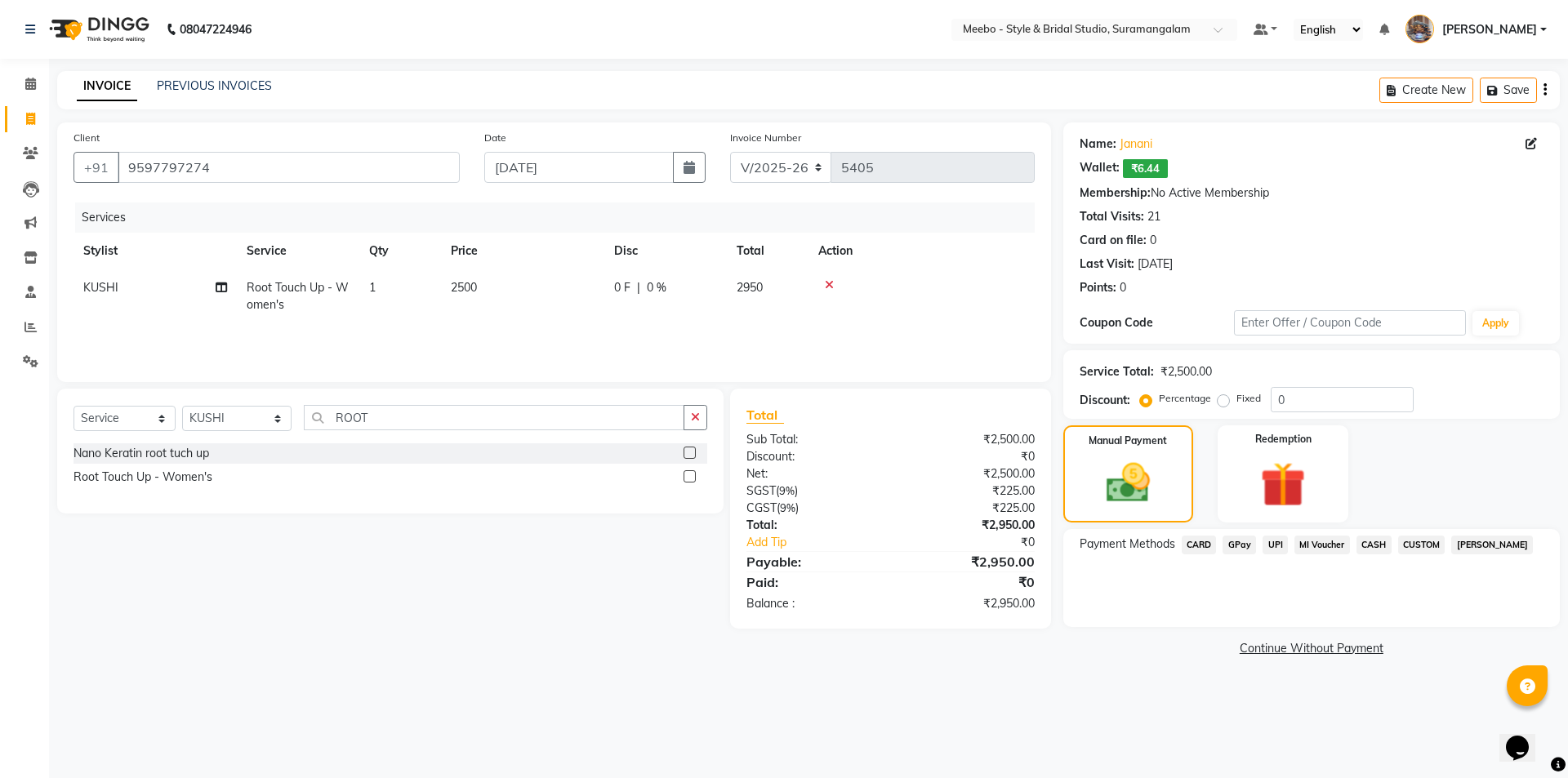
click at [1369, 539] on span "CASH" at bounding box center [1373, 544] width 35 height 19
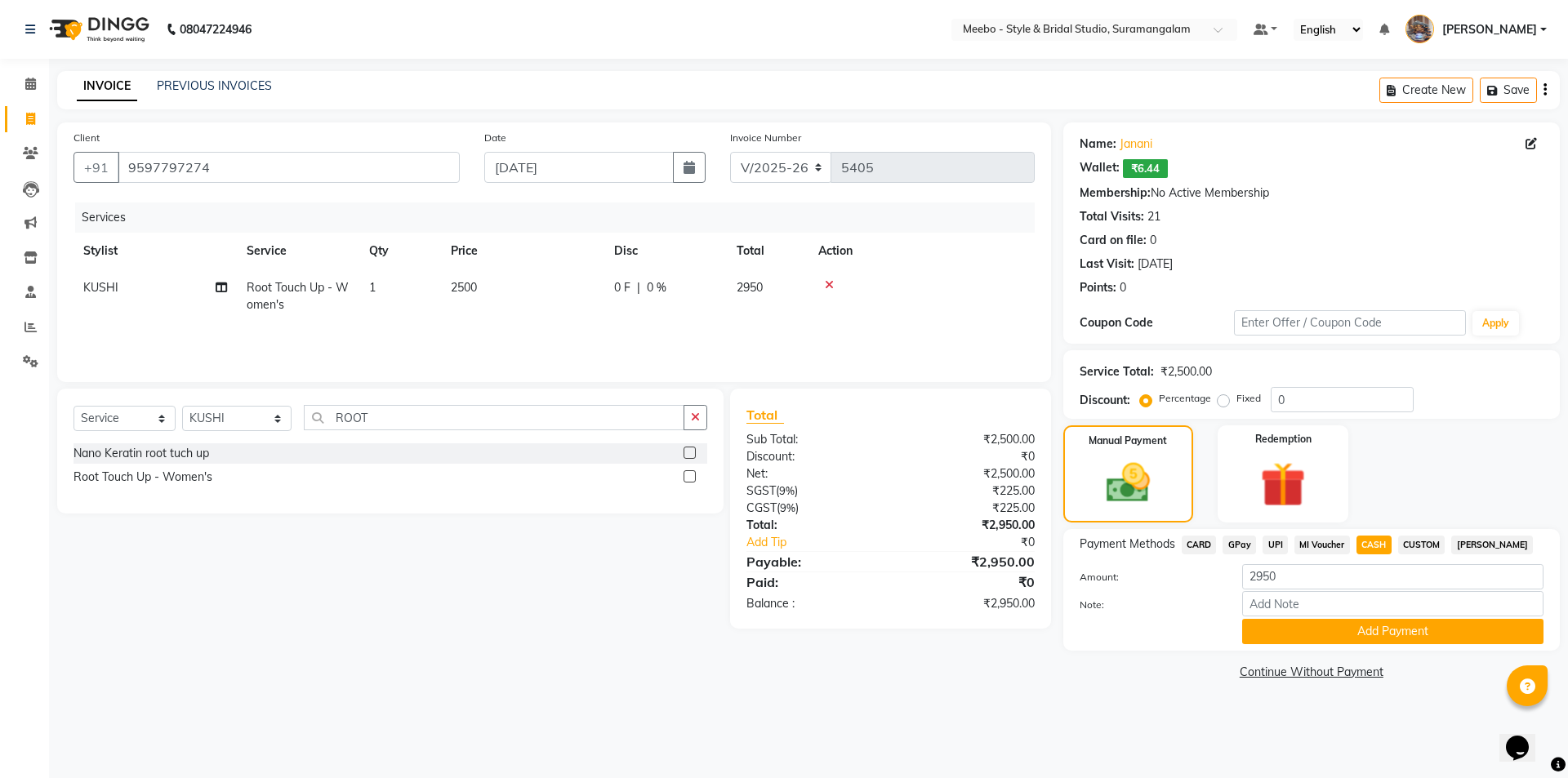
click at [514, 284] on td "2500" at bounding box center [522, 296] width 163 height 54
select select "28922"
click at [582, 290] on input "2500" at bounding box center [599, 292] width 144 height 25
click at [598, 222] on div "Services" at bounding box center [560, 218] width 972 height 30
click at [502, 272] on td "2500" at bounding box center [522, 296] width 163 height 54
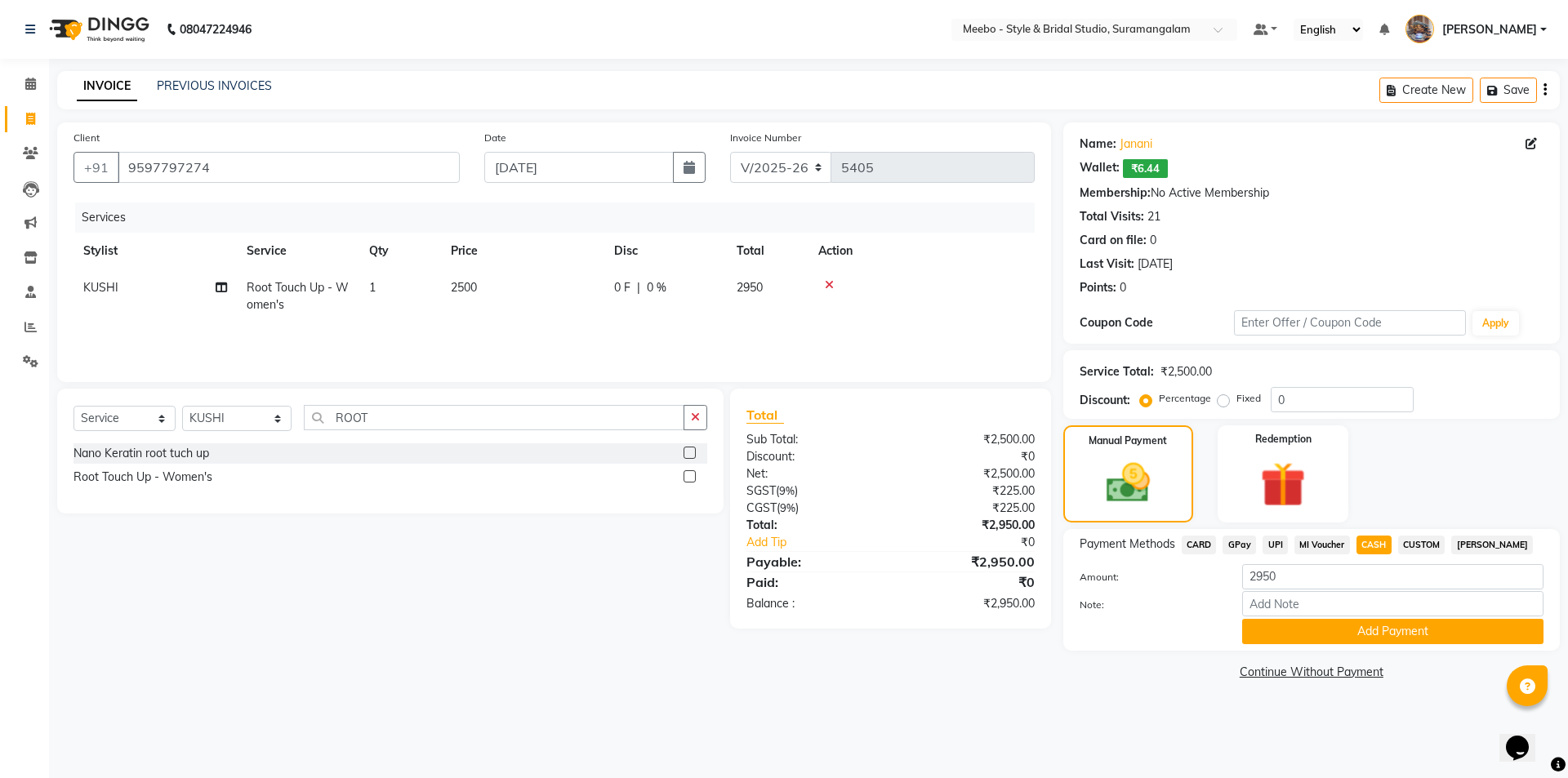
select select "28922"
click at [577, 285] on input "2500" at bounding box center [599, 292] width 144 height 25
type input "2550"
click at [1385, 542] on span "CASH" at bounding box center [1373, 544] width 35 height 19
type input "3009"
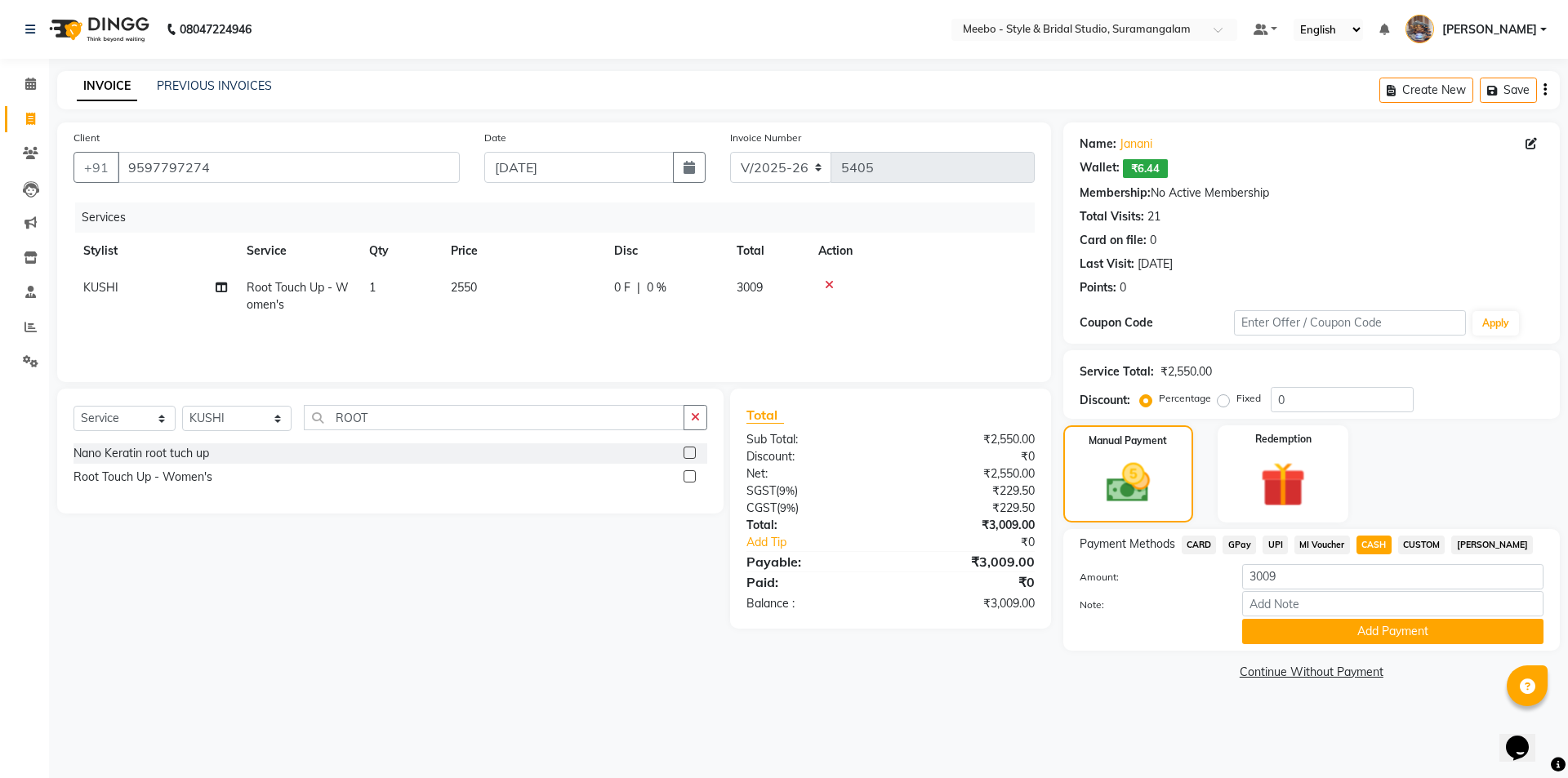
click at [510, 278] on td "2550" at bounding box center [522, 296] width 163 height 54
select select "28922"
click at [591, 288] on input "2550" at bounding box center [599, 292] width 144 height 25
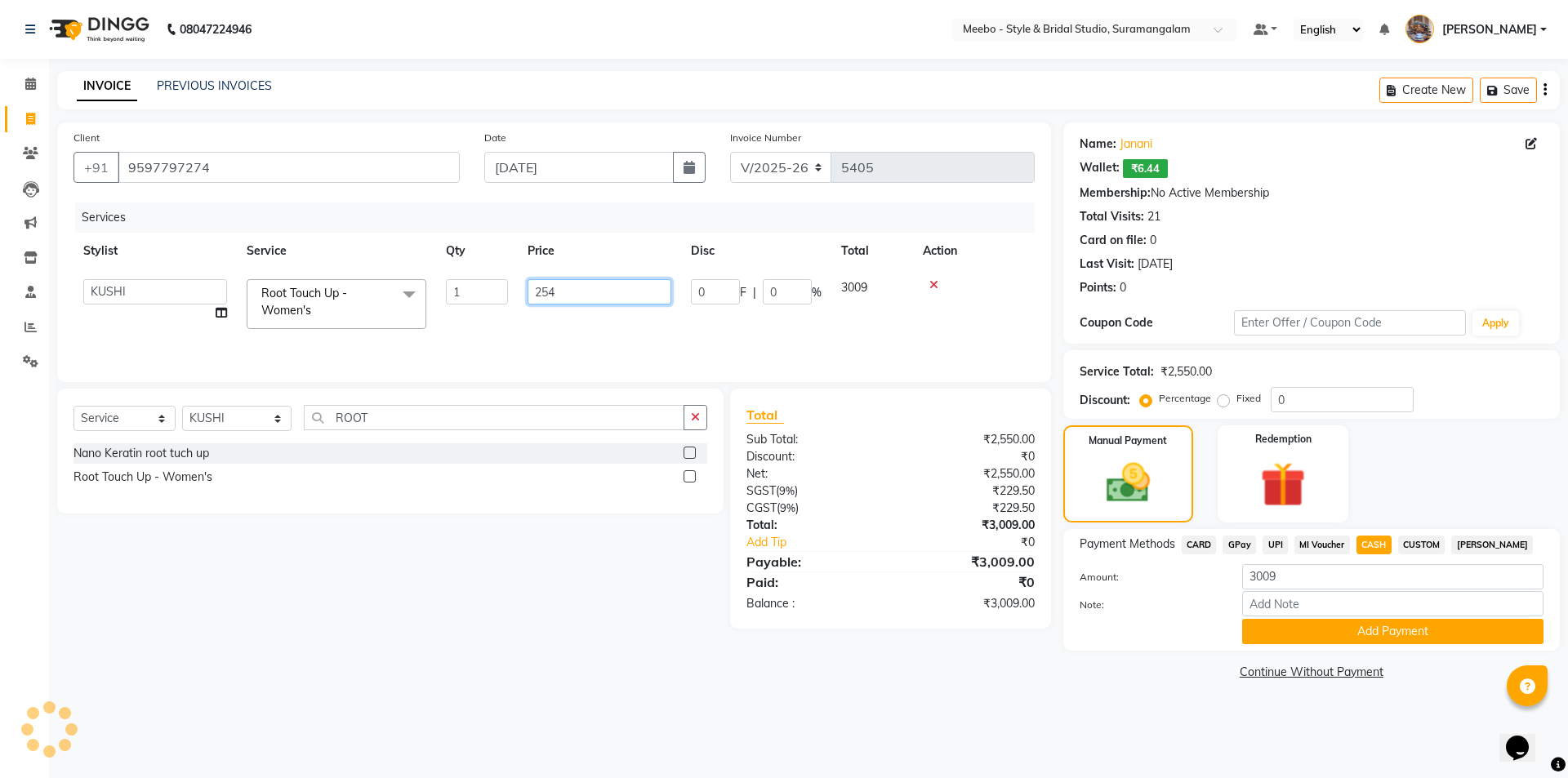
type input "2540"
click at [1369, 544] on span "CASH" at bounding box center [1373, 544] width 35 height 19
type input "2997"
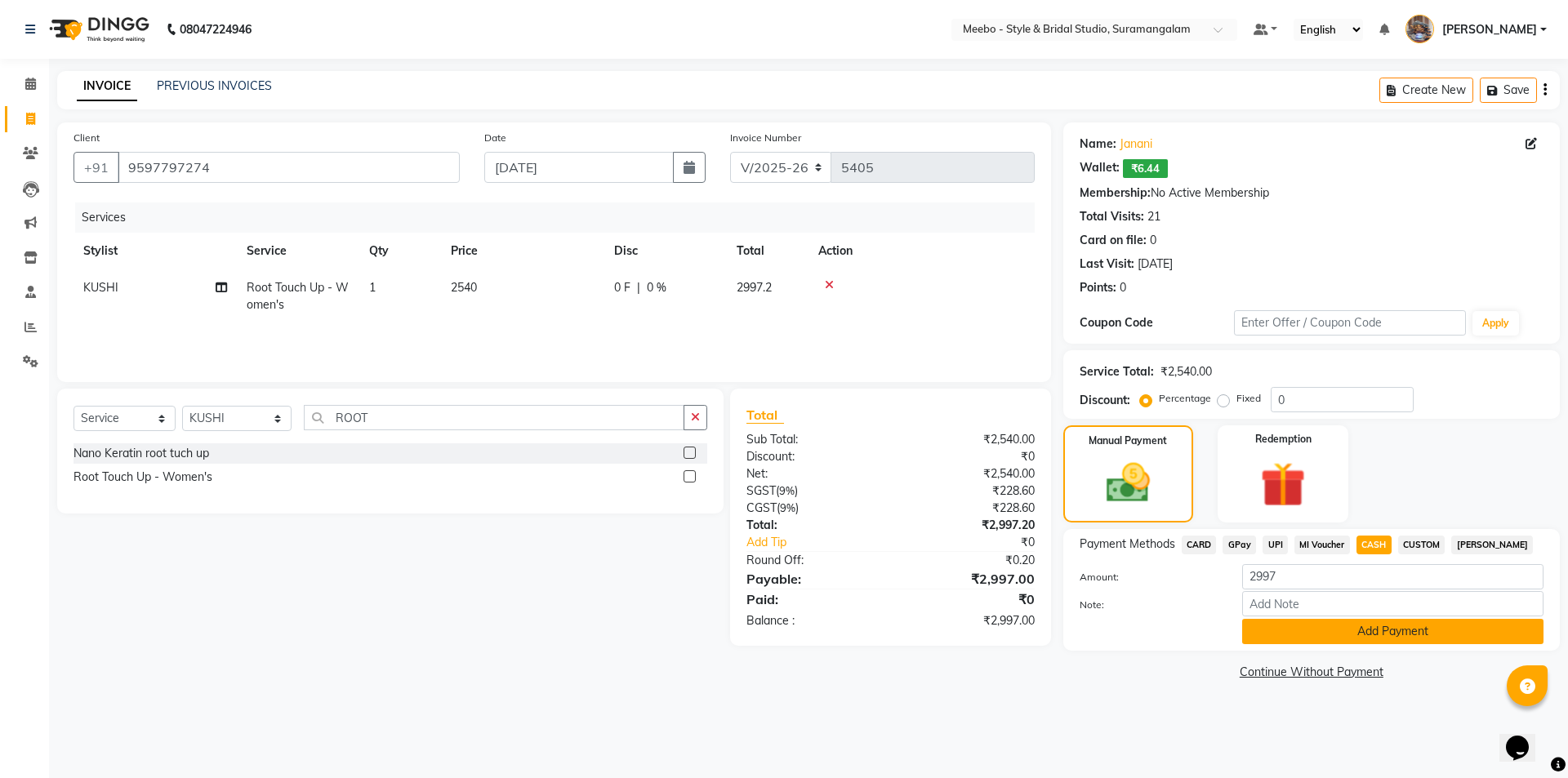
click at [1375, 628] on button "Add Payment" at bounding box center [1393, 631] width 301 height 25
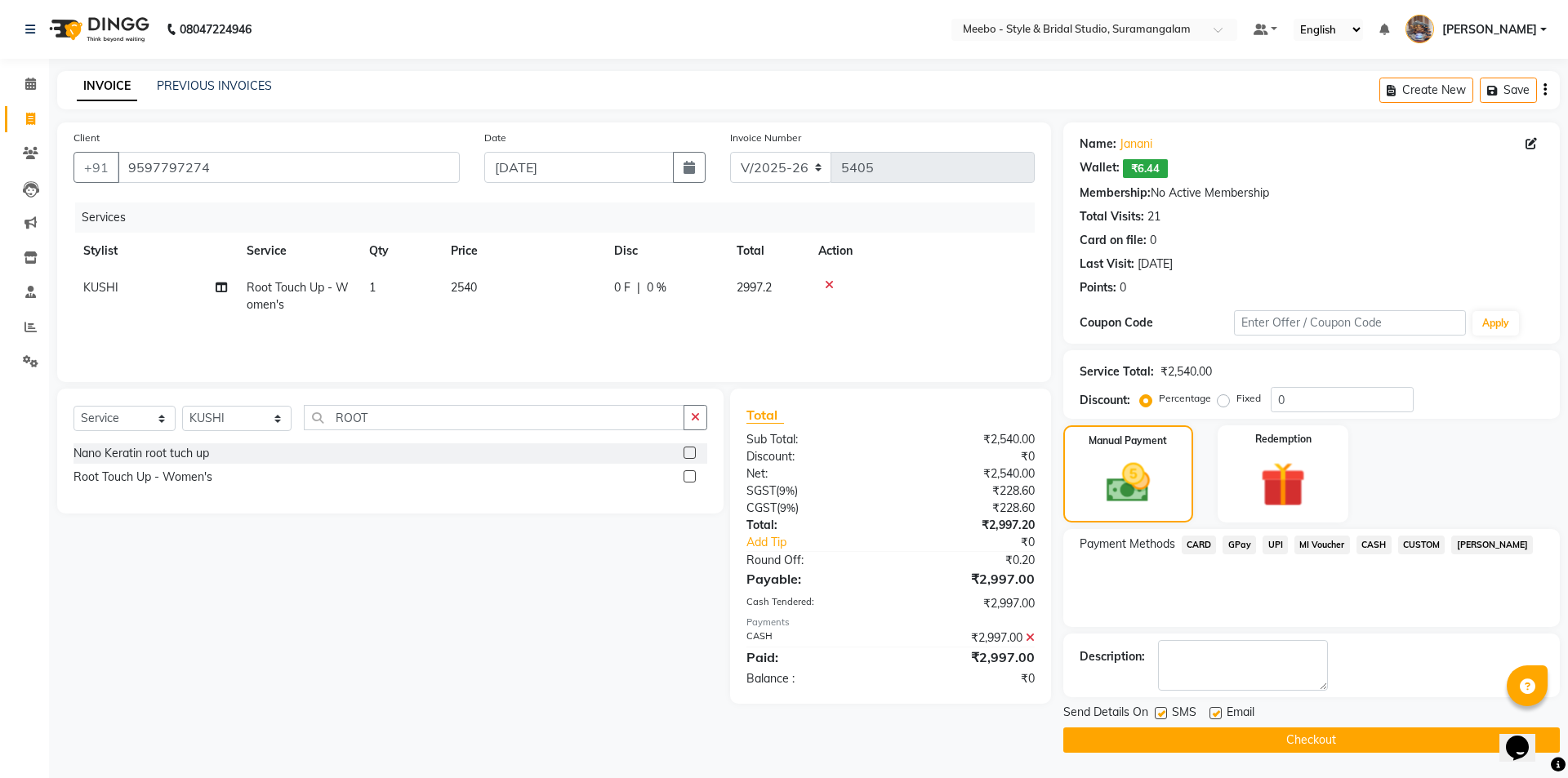
click at [1026, 634] on icon at bounding box center [1029, 638] width 9 height 12
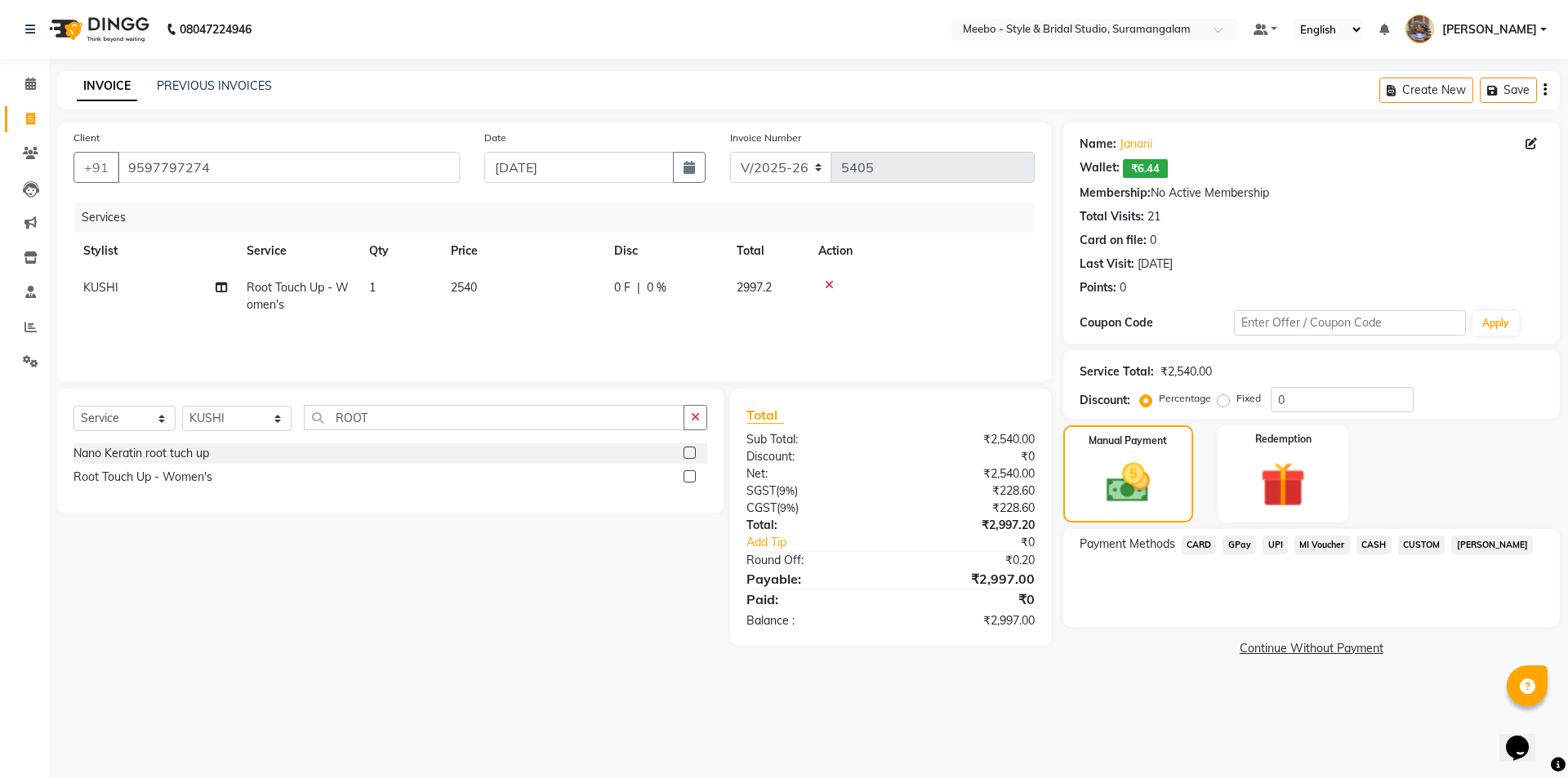
click at [493, 286] on td "2540" at bounding box center [522, 296] width 163 height 54
select select "28922"
click at [576, 288] on input "2540" at bounding box center [599, 292] width 144 height 25
type input "2542"
click at [1369, 540] on span "CASH" at bounding box center [1373, 544] width 35 height 19
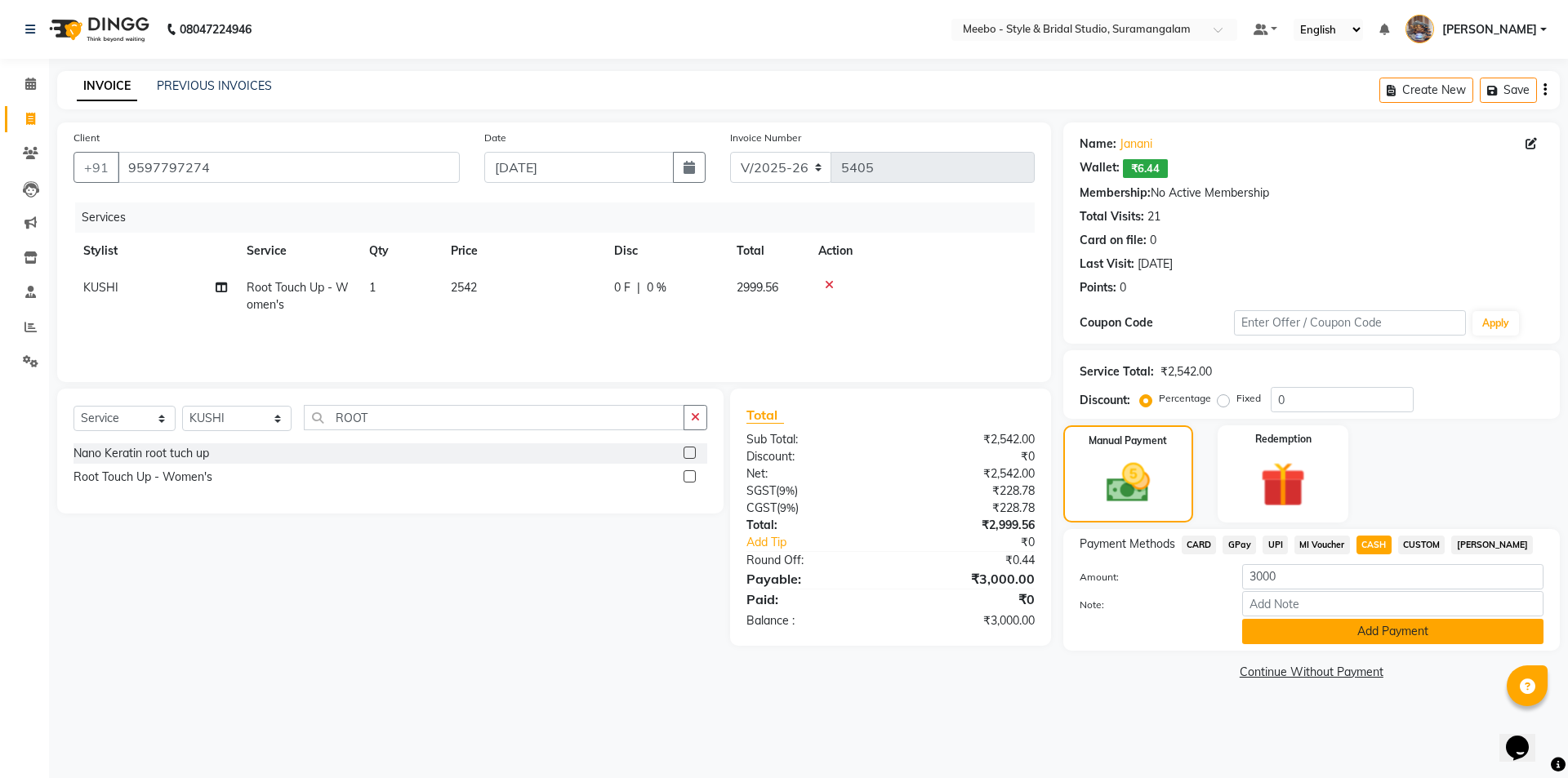
click at [1374, 633] on button "Add Payment" at bounding box center [1393, 631] width 301 height 25
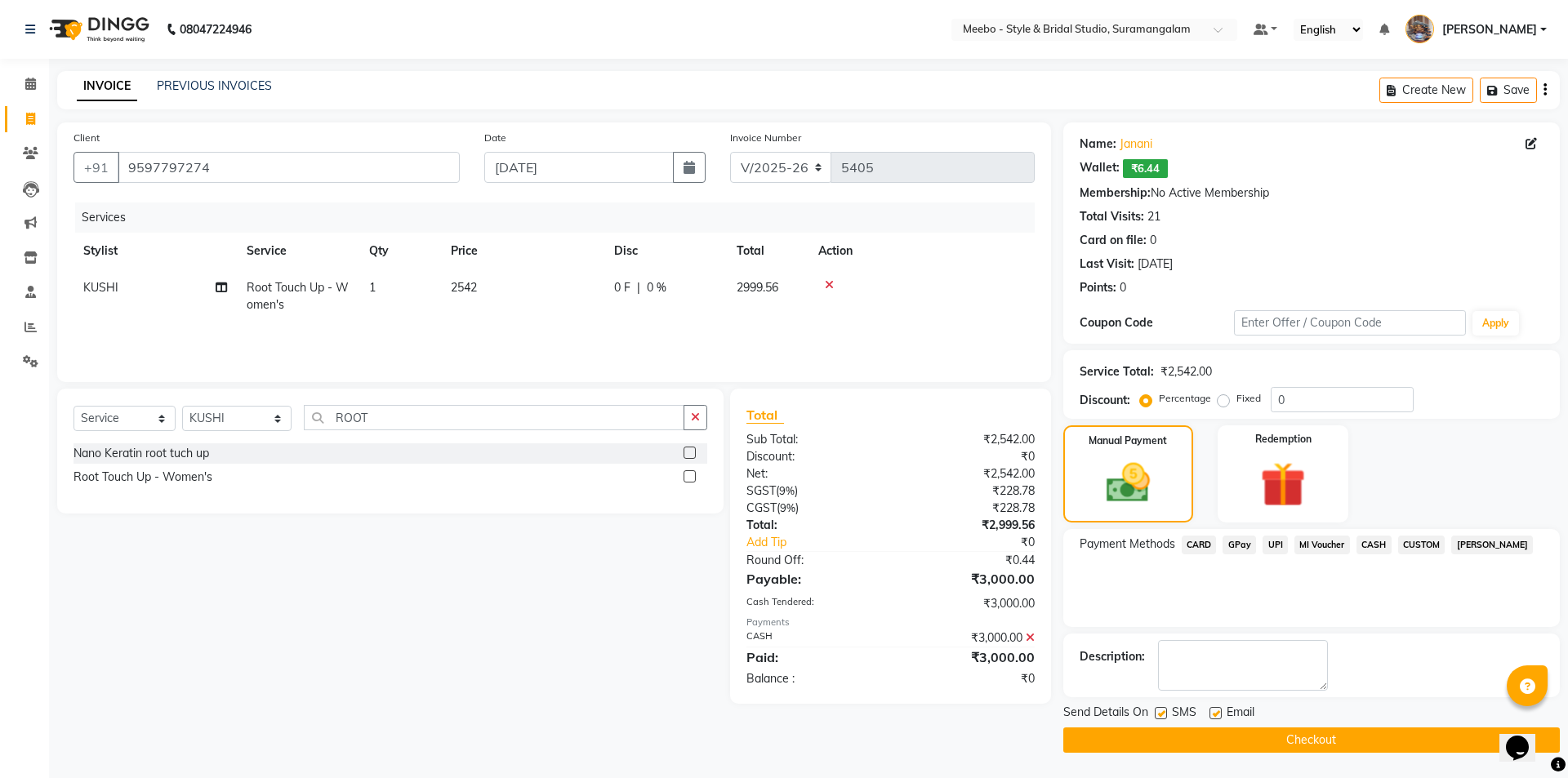
click at [1351, 735] on button "Checkout" at bounding box center [1311, 740] width 496 height 25
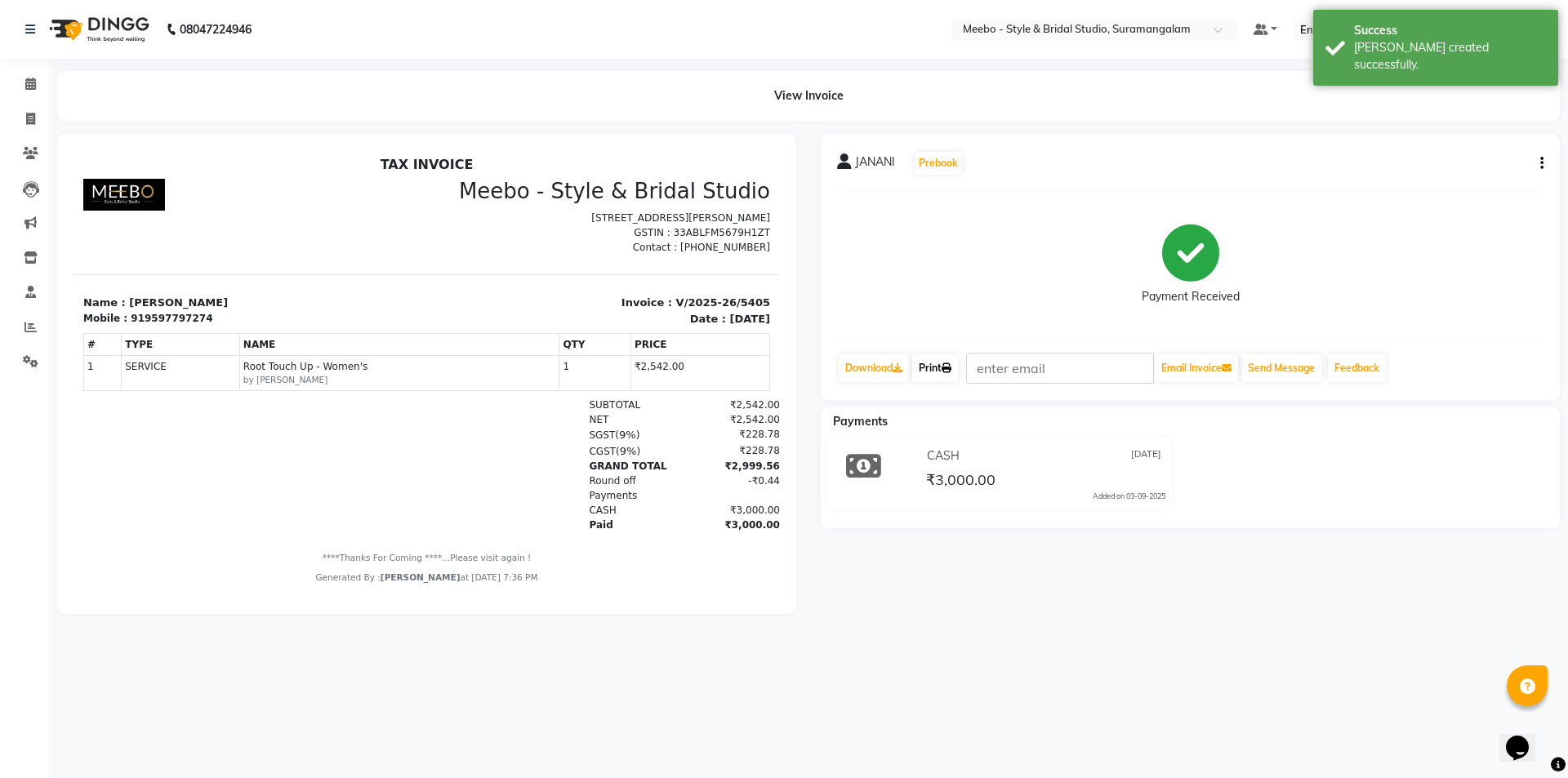
click at [935, 371] on link "Print" at bounding box center [934, 367] width 46 height 27
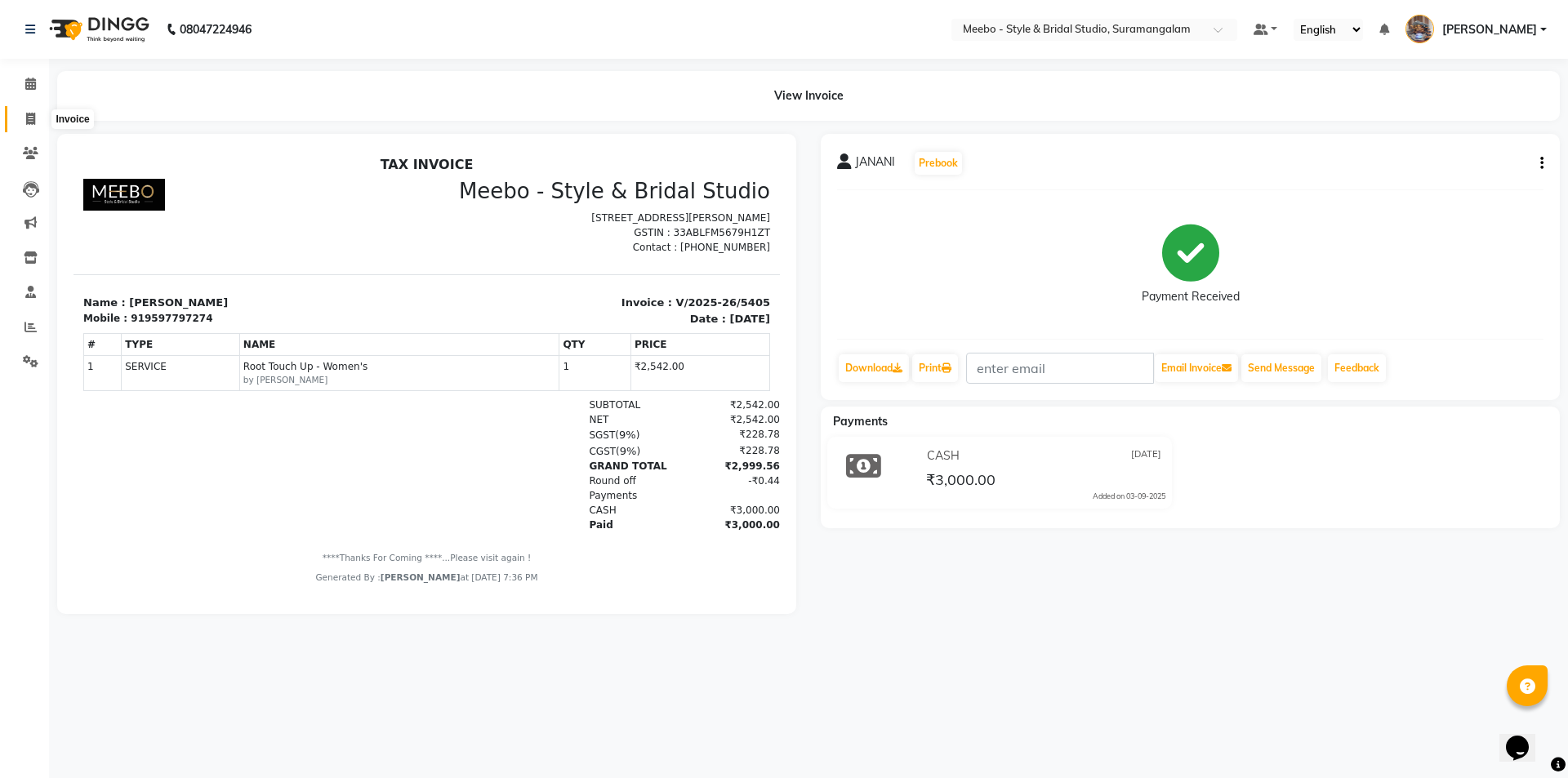
click at [28, 118] on icon at bounding box center [30, 119] width 9 height 12
select select "12"
select select "service"
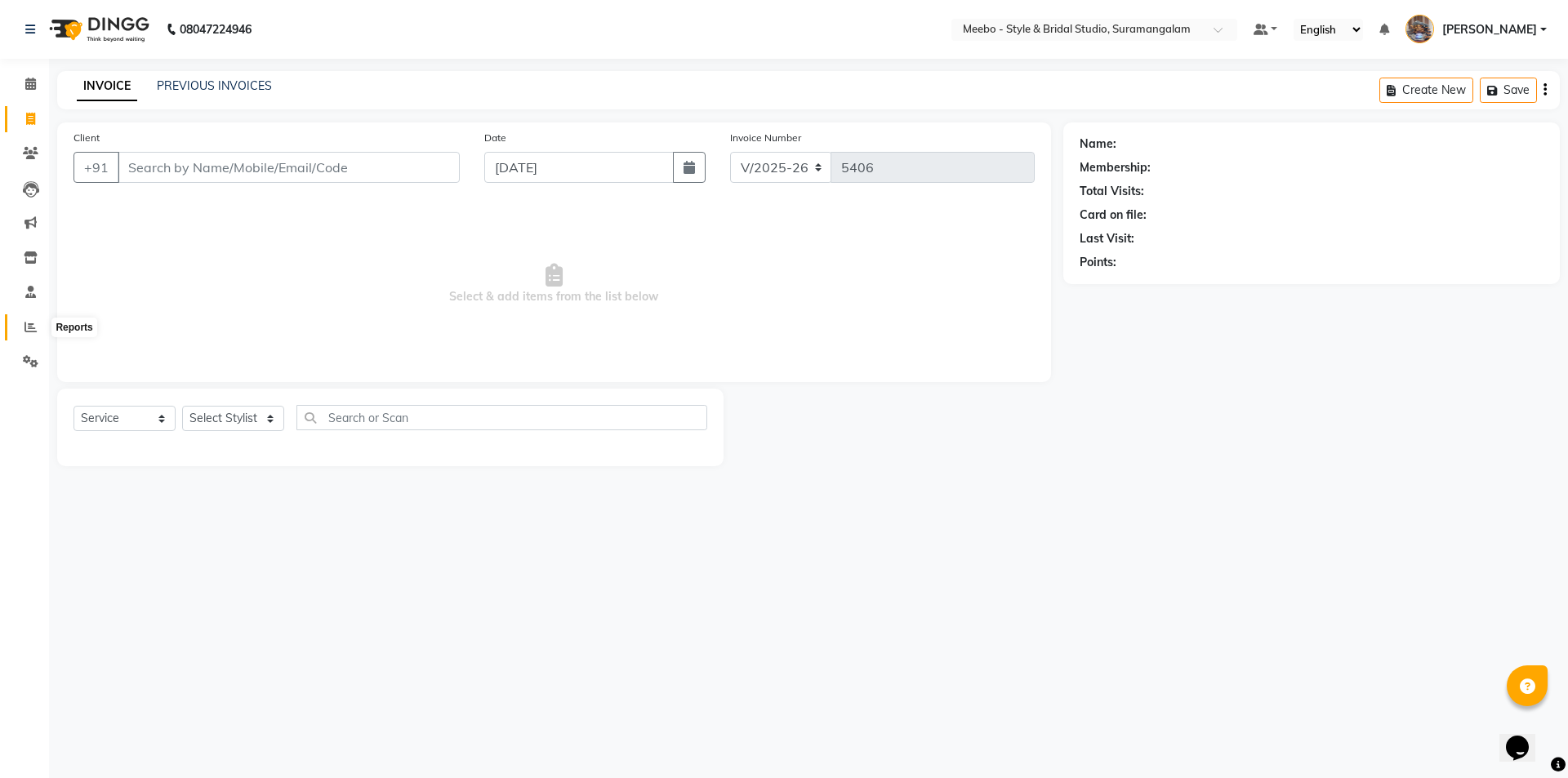
click at [24, 327] on icon at bounding box center [30, 327] width 12 height 12
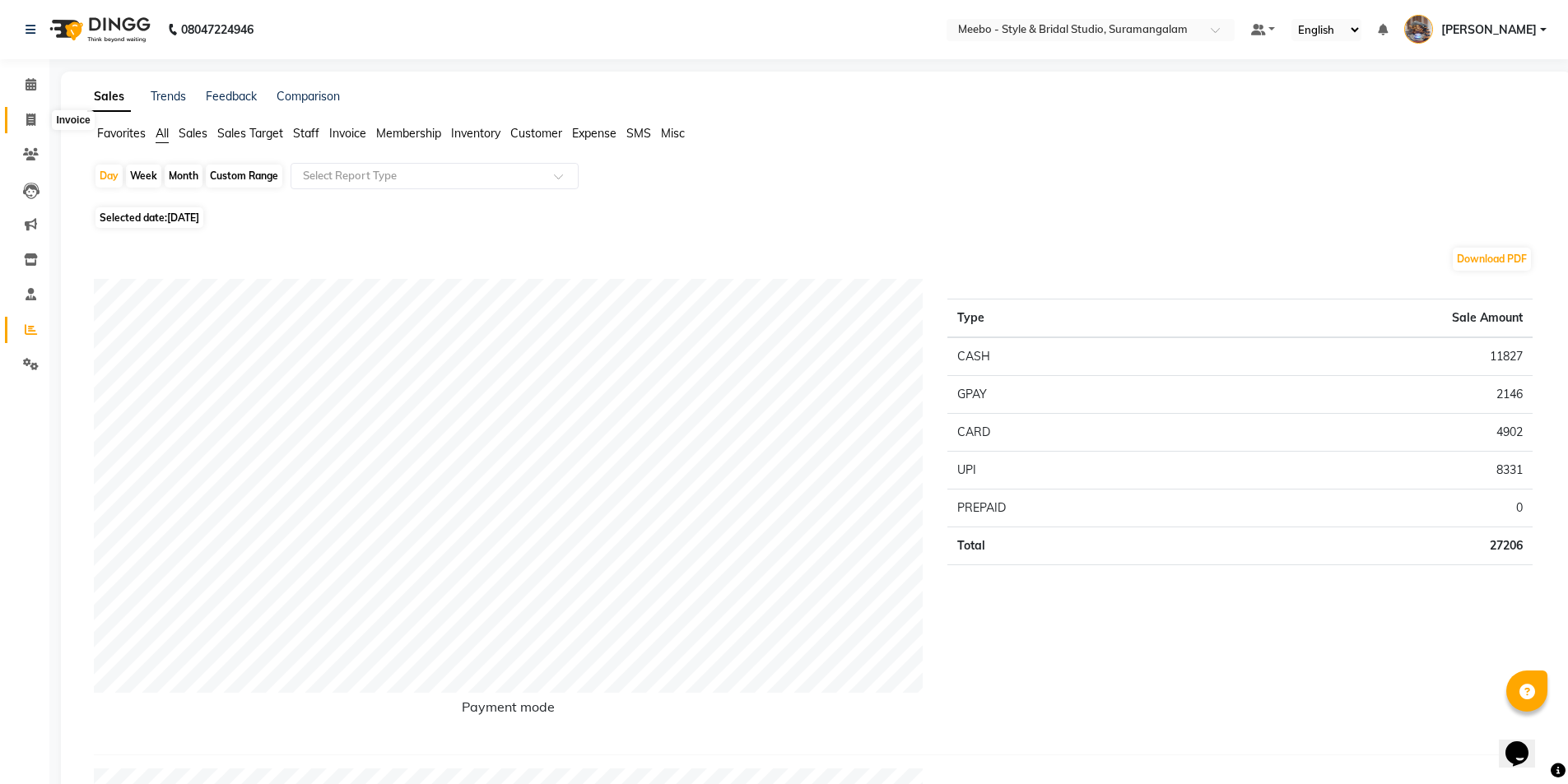
click at [23, 118] on span at bounding box center [31, 121] width 28 height 19
select select "12"
select select "service"
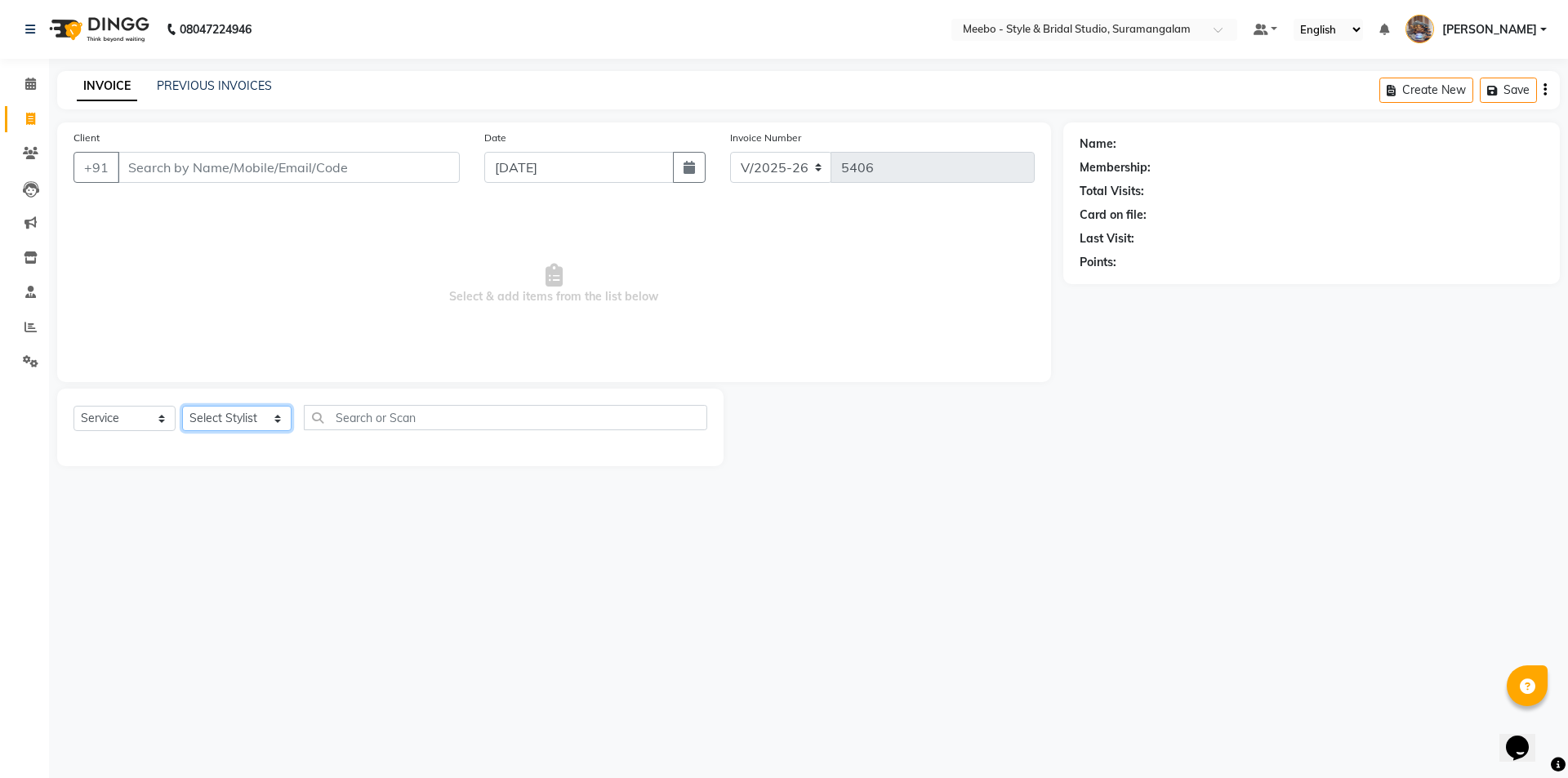
click at [205, 414] on select "Select Stylist Admin [PERSON_NAME] [PERSON_NAME] Manager [PERSON_NAME] [PERSON_…" at bounding box center [237, 418] width 110 height 25
click at [238, 411] on select "Select Stylist Admin [PERSON_NAME] [PERSON_NAME] Manager [PERSON_NAME] [PERSON_…" at bounding box center [237, 418] width 110 height 25
select select "33852"
click at [238, 411] on select "Select Stylist Admin [PERSON_NAME] [PERSON_NAME] Manager [PERSON_NAME] [PERSON_…" at bounding box center [237, 418] width 110 height 25
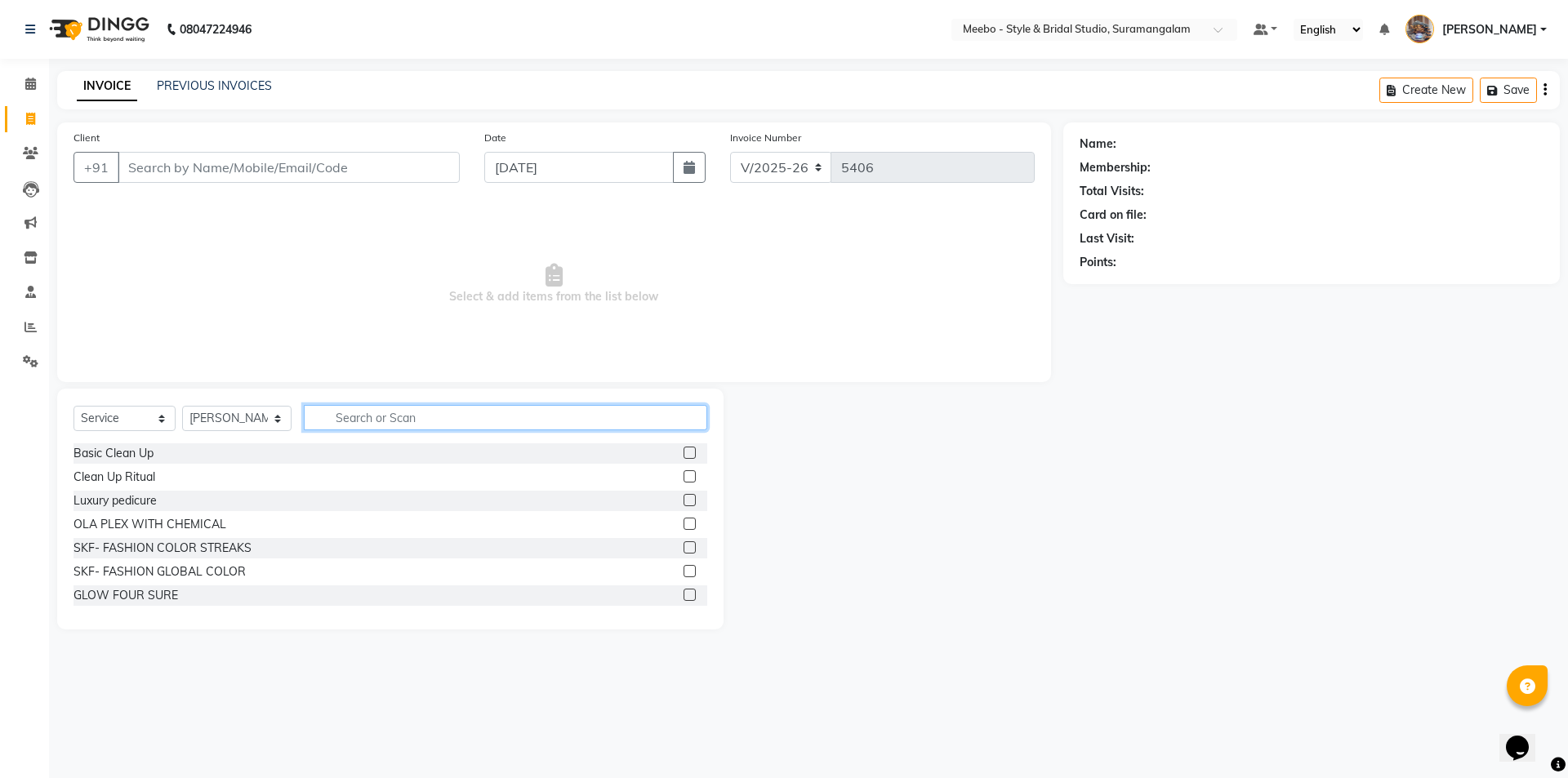
click at [363, 417] on input "text" at bounding box center [505, 417] width 403 height 25
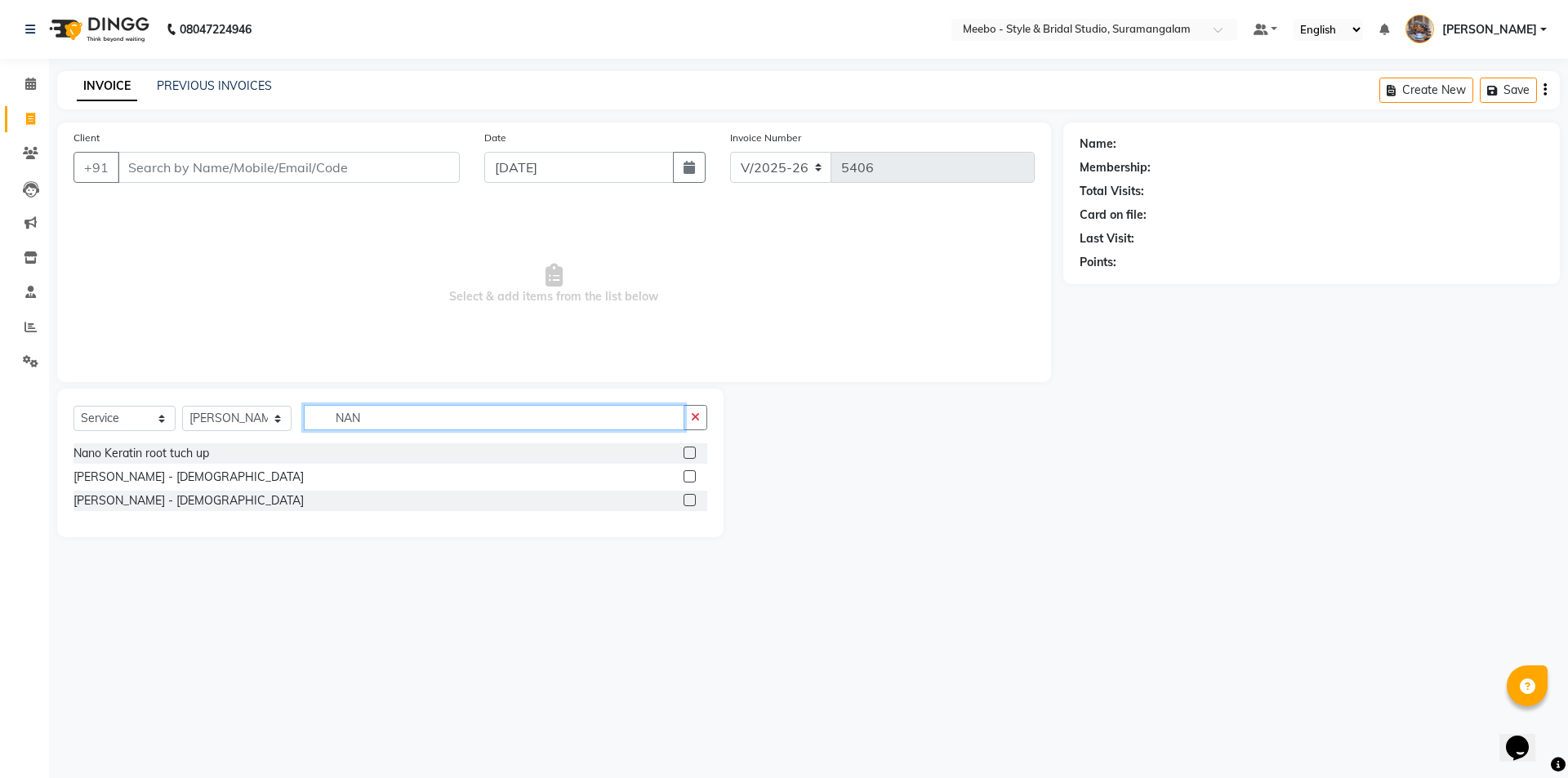
type input "NAN"
click at [693, 474] on label at bounding box center [689, 476] width 12 height 12
click at [693, 474] on input "checkbox" at bounding box center [688, 477] width 11 height 11
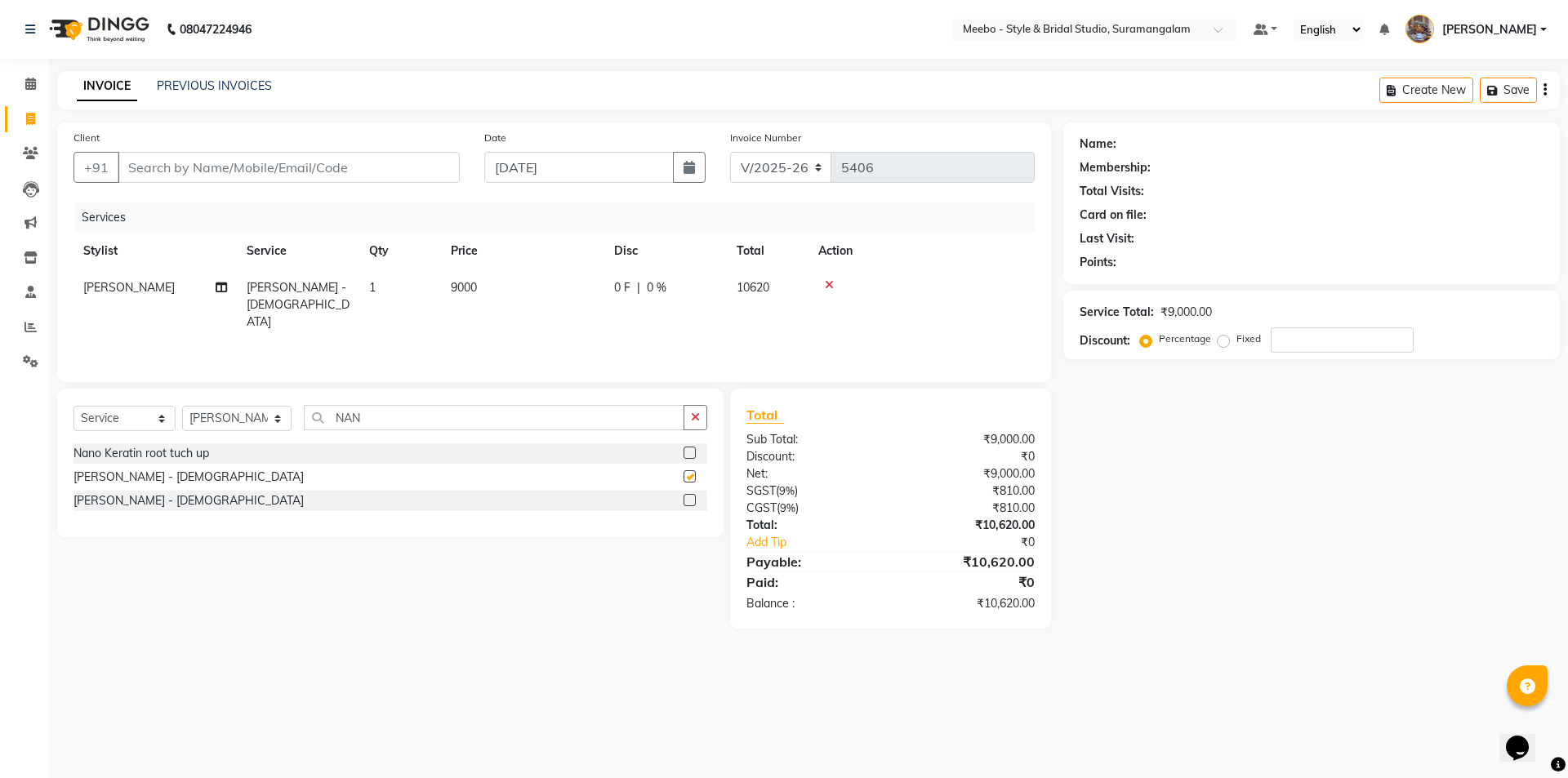
checkbox input "false"
click at [508, 293] on td "9000" at bounding box center [522, 304] width 163 height 71
select select "33852"
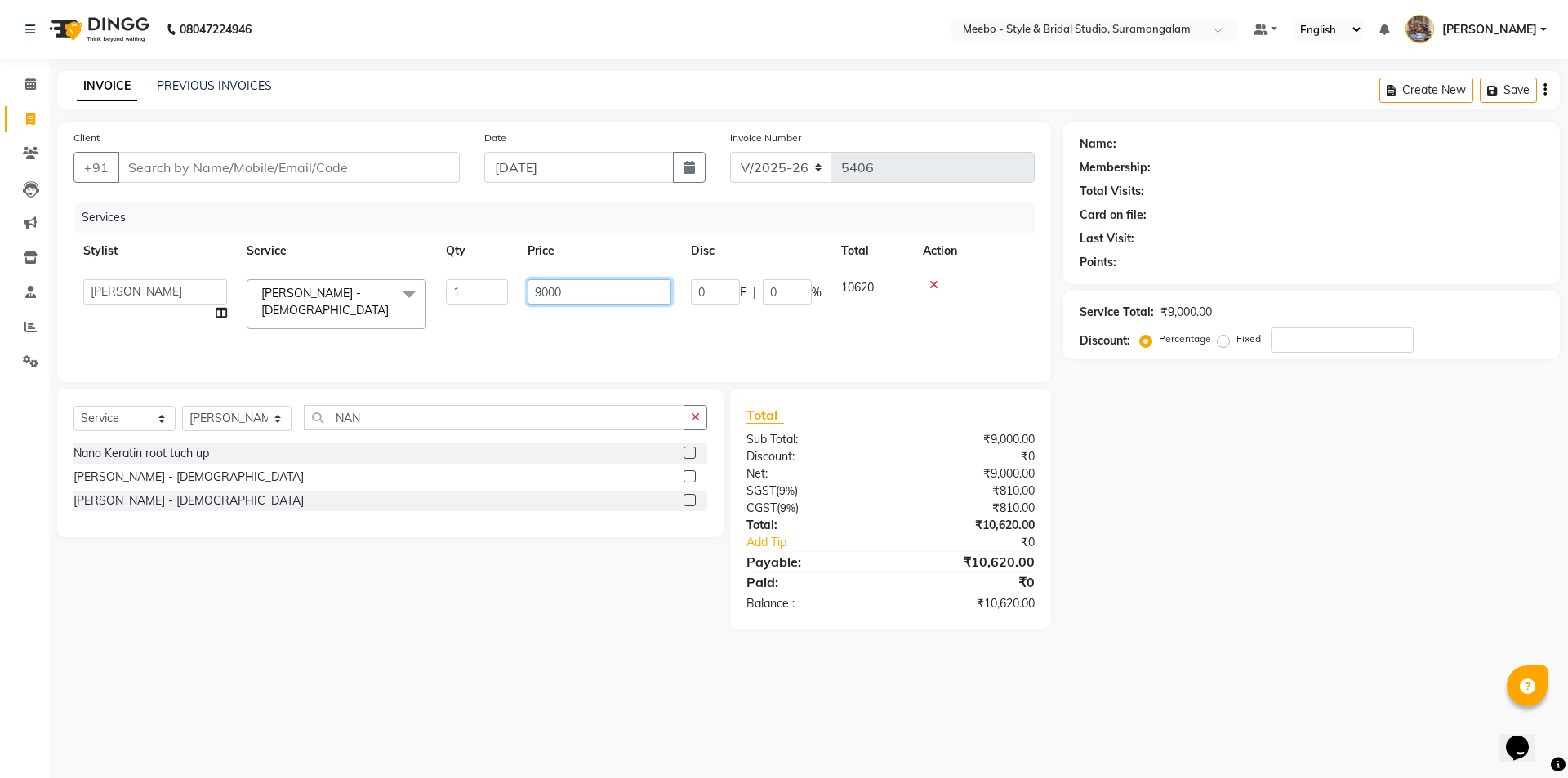
click at [609, 294] on input "9000" at bounding box center [599, 292] width 144 height 25
type input "9"
type input "20000"
click at [378, 419] on input "NAN" at bounding box center [494, 417] width 381 height 25
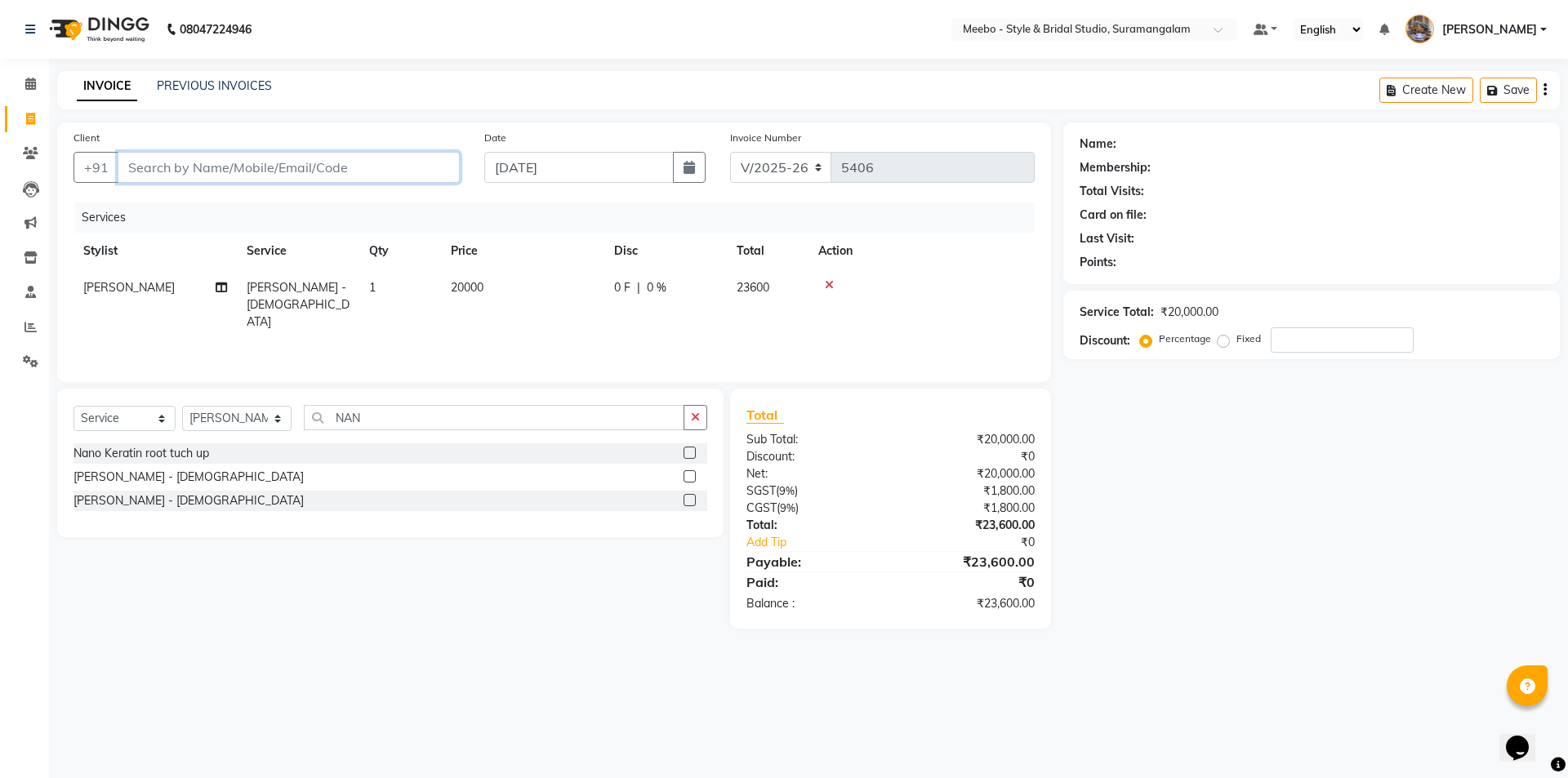
click at [336, 159] on input "Client" at bounding box center [288, 167] width 342 height 31
type input "9"
type input "0"
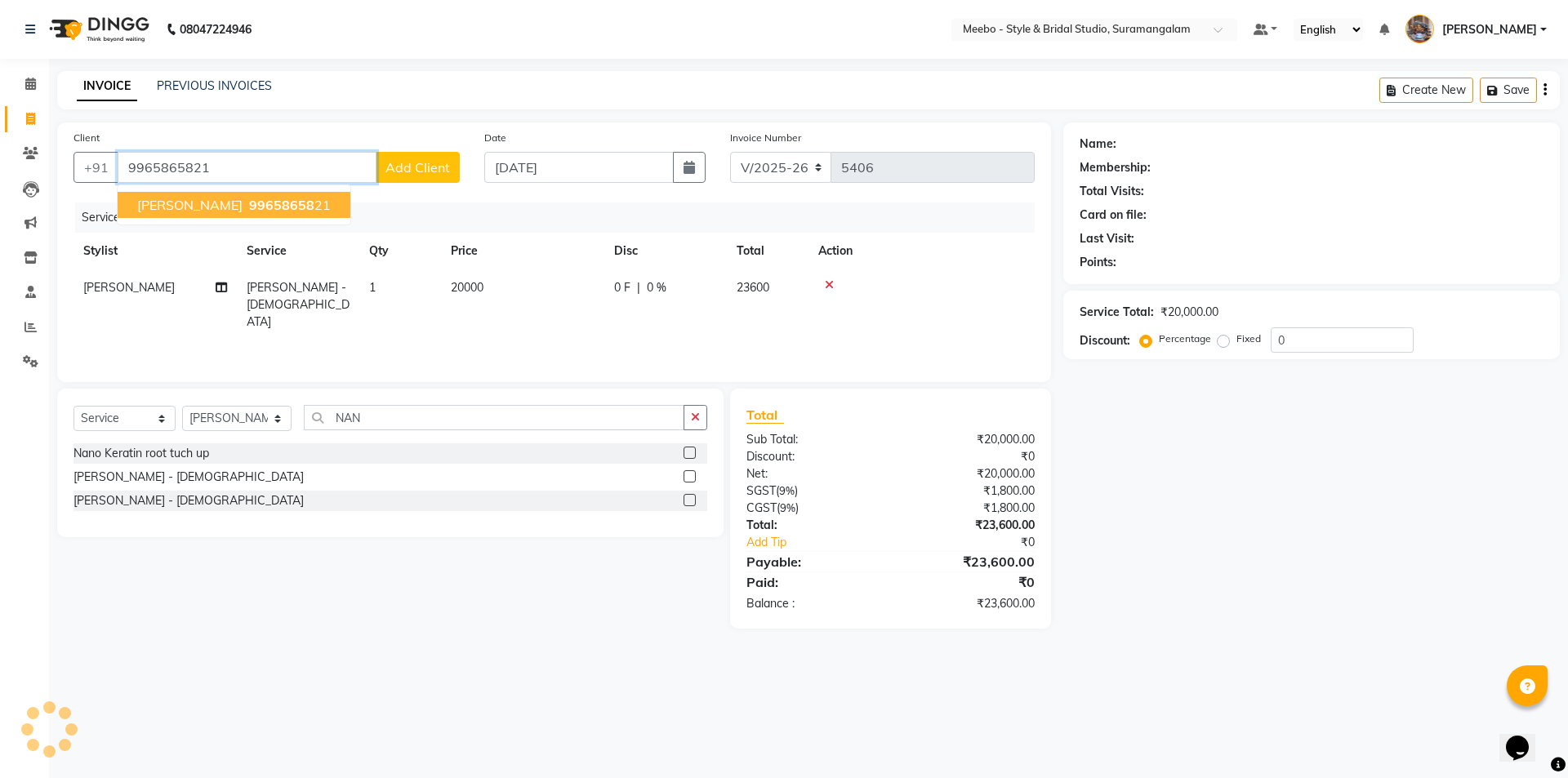
type input "9965865821"
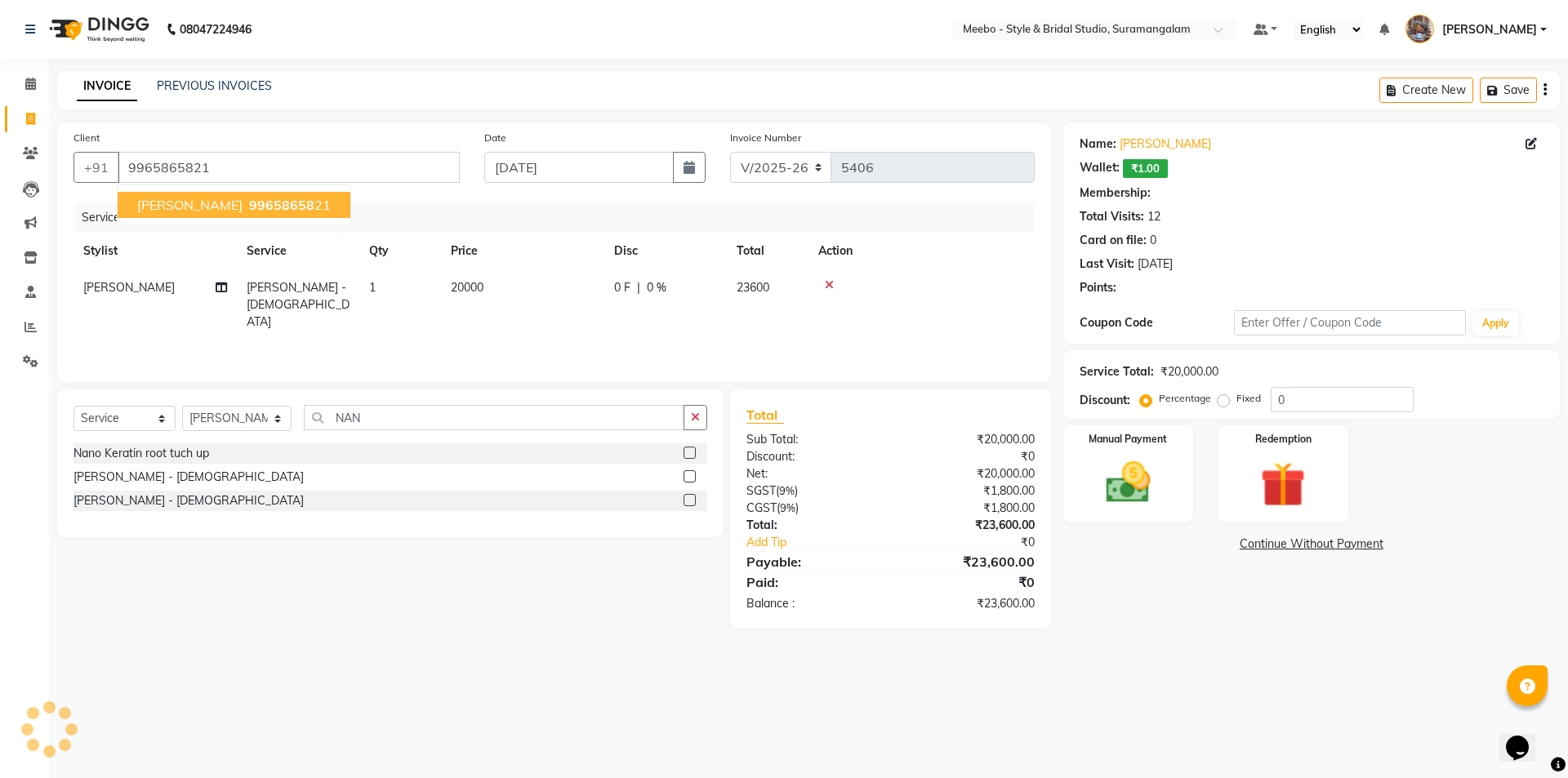
select select "1: Object"
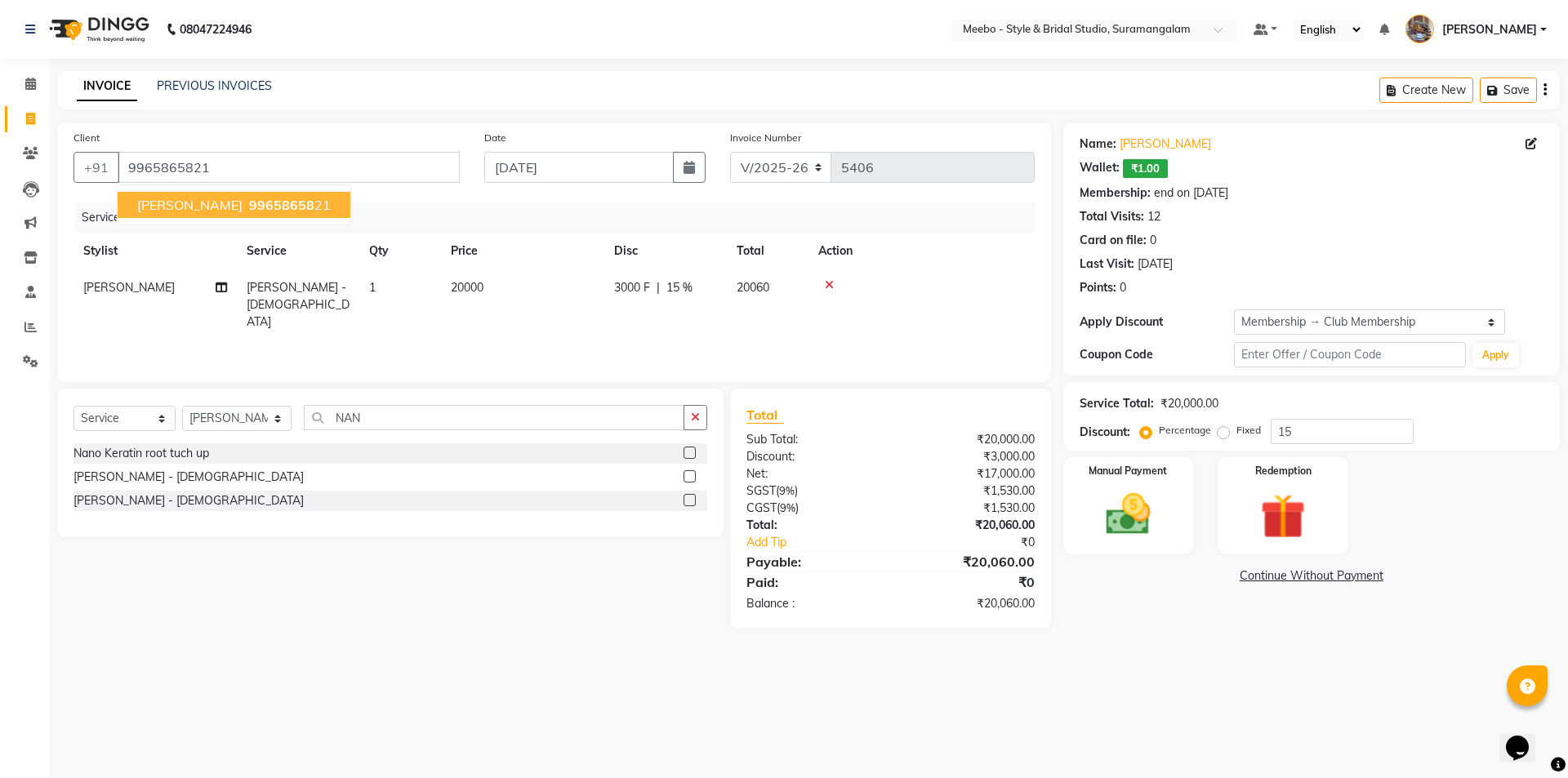
click at [295, 209] on button "Mr Ramesh 99658658 21" at bounding box center [234, 204] width 233 height 26
type input "0"
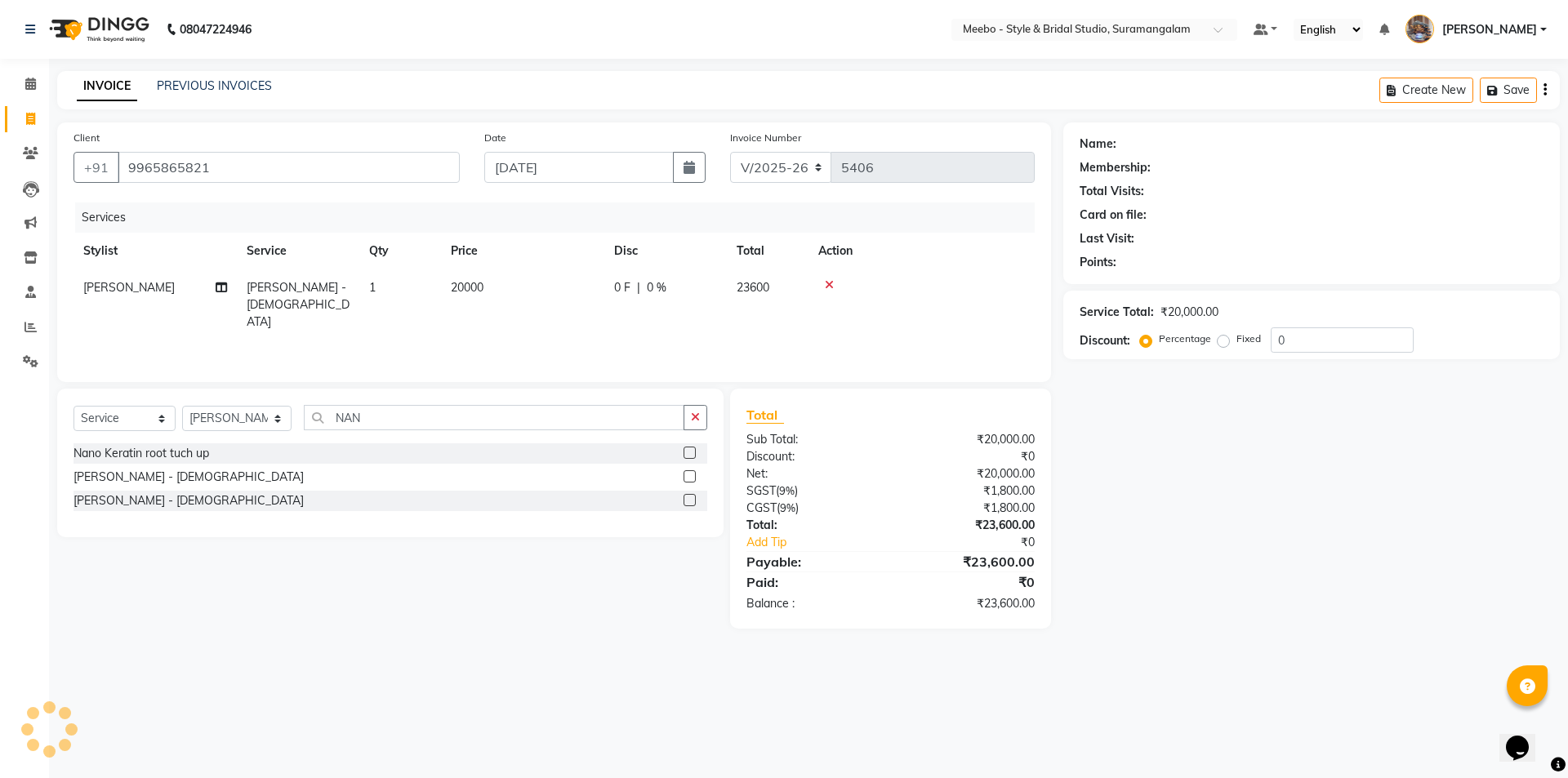
select select "1: Object"
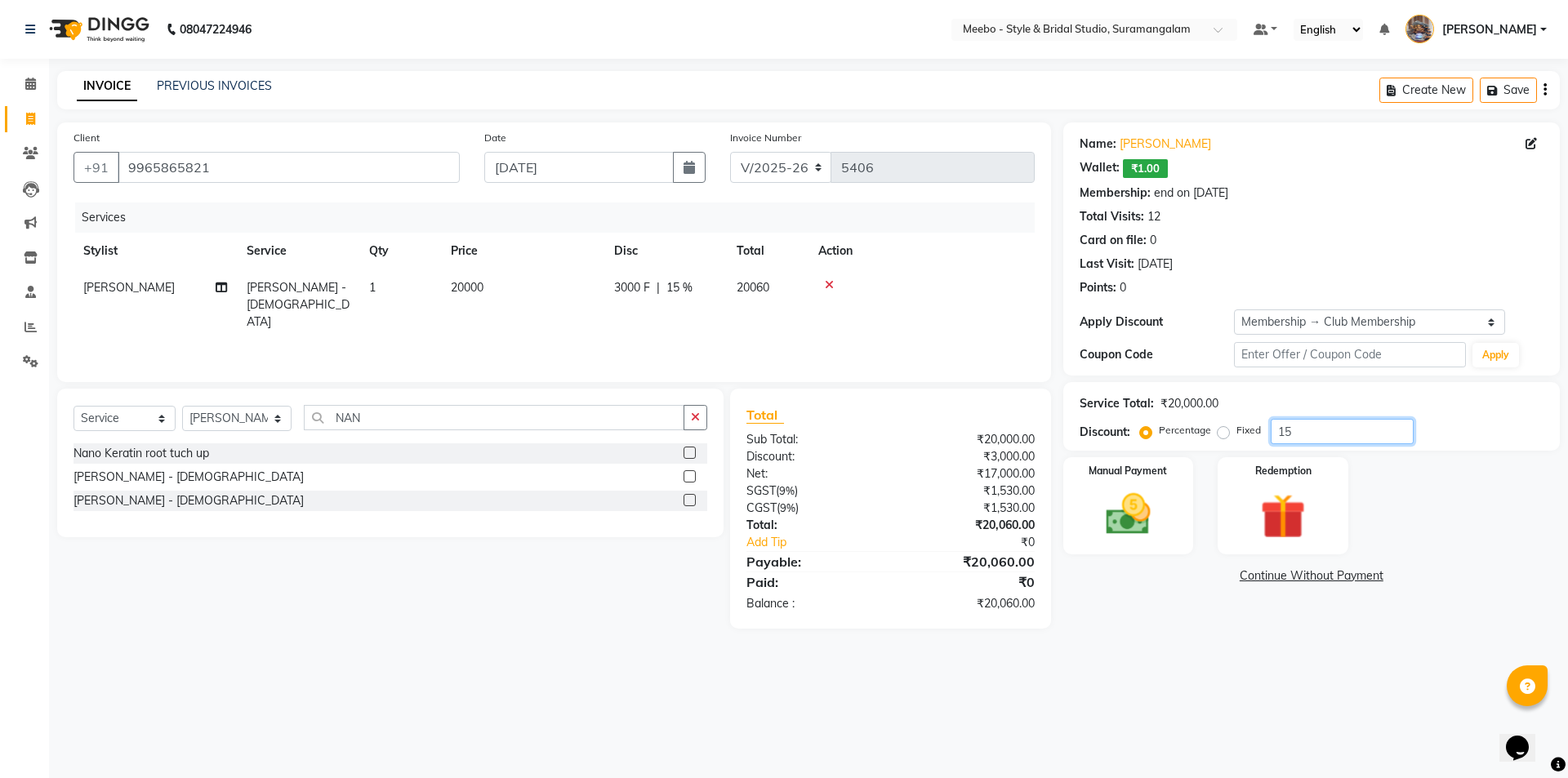
click at [1299, 427] on input "15" at bounding box center [1342, 431] width 143 height 25
type input "1"
click at [207, 414] on select "Select Stylist Admin [PERSON_NAME] [PERSON_NAME] Manager [PERSON_NAME] [PERSON_…" at bounding box center [237, 418] width 110 height 25
select select "21188"
click at [447, 416] on input "NAN" at bounding box center [494, 417] width 381 height 25
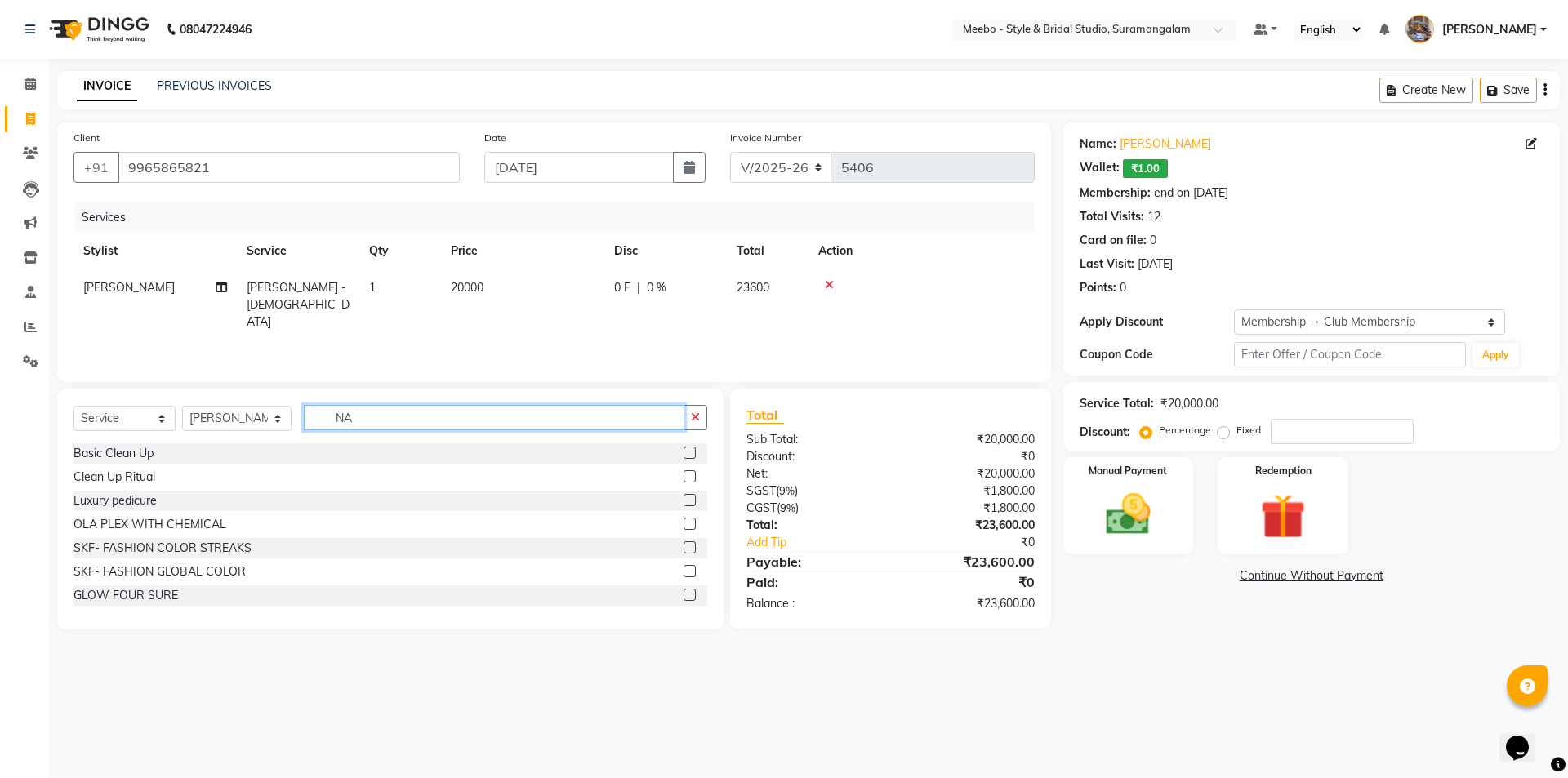
type input "N"
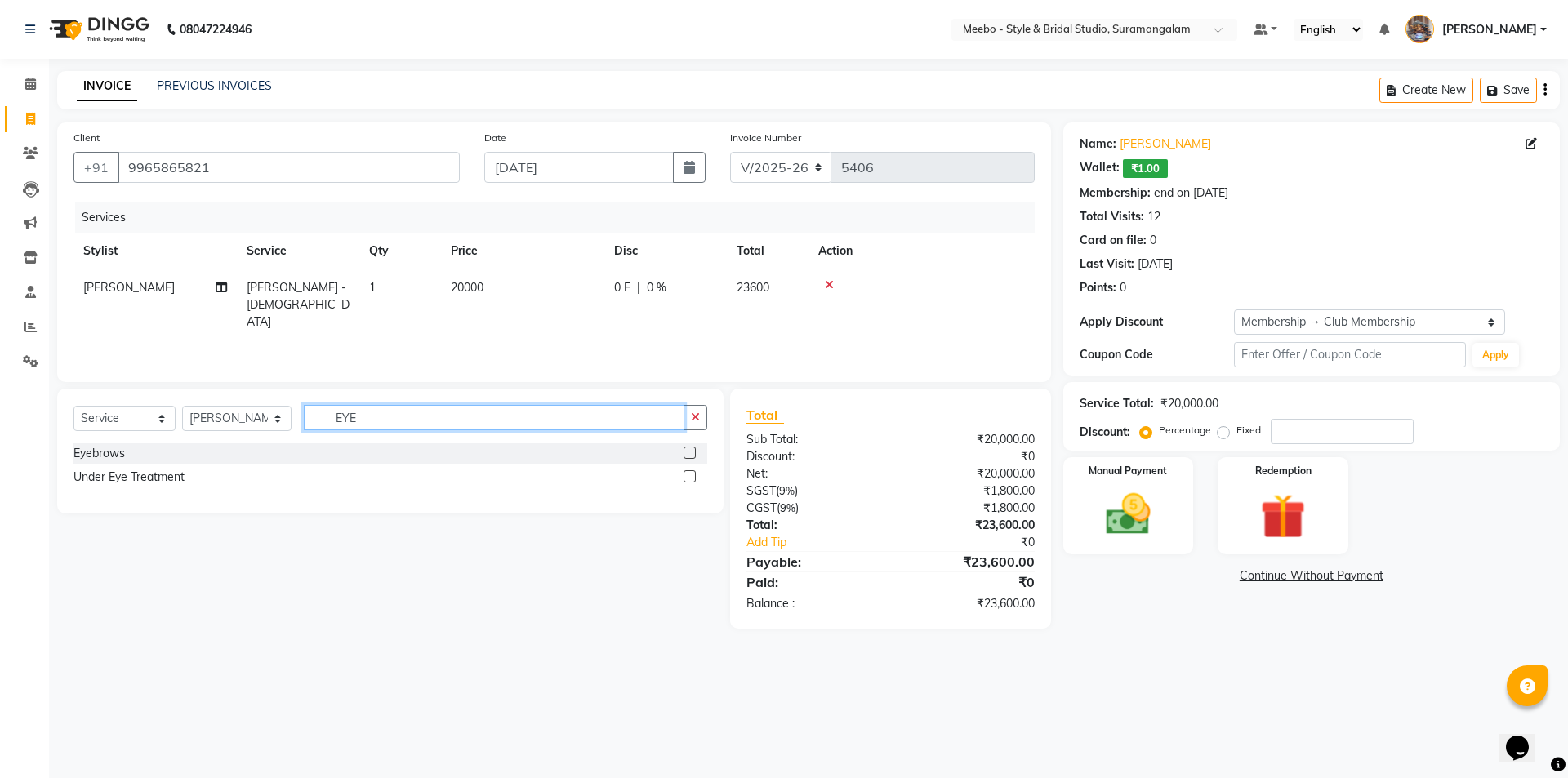
type input "EYE"
click at [692, 452] on label at bounding box center [689, 452] width 12 height 12
click at [692, 452] on input "checkbox" at bounding box center [688, 453] width 11 height 11
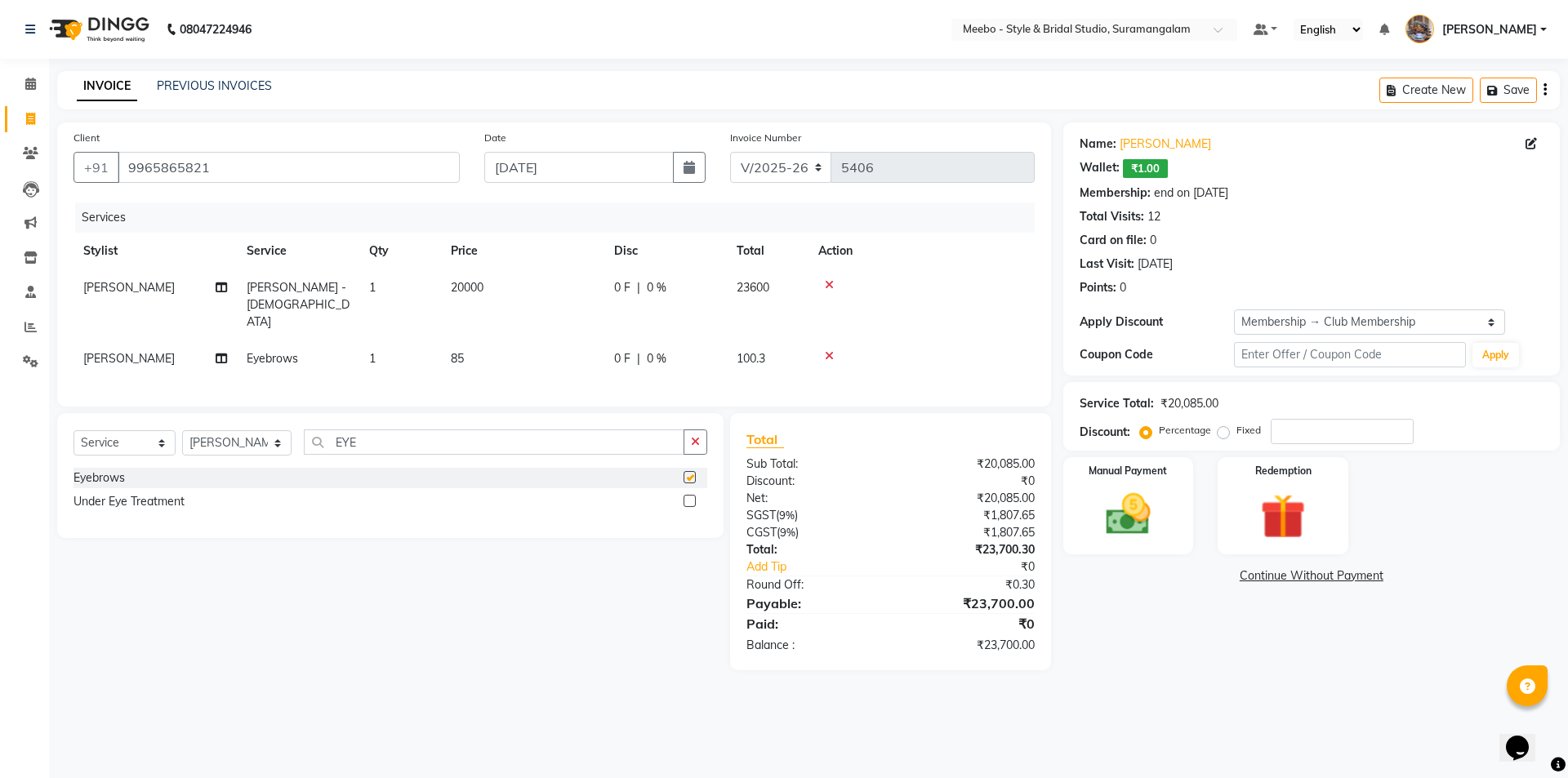
checkbox input "false"
drag, startPoint x: 126, startPoint y: 166, endPoint x: 235, endPoint y: 150, distance: 110.2
click at [235, 164] on input "9965865821" at bounding box center [288, 167] width 342 height 31
drag, startPoint x: 235, startPoint y: 150, endPoint x: 397, endPoint y: 79, distance: 176.9
click at [397, 79] on div "INVOICE PREVIOUS INVOICES Create New Save" at bounding box center [808, 90] width 1502 height 38
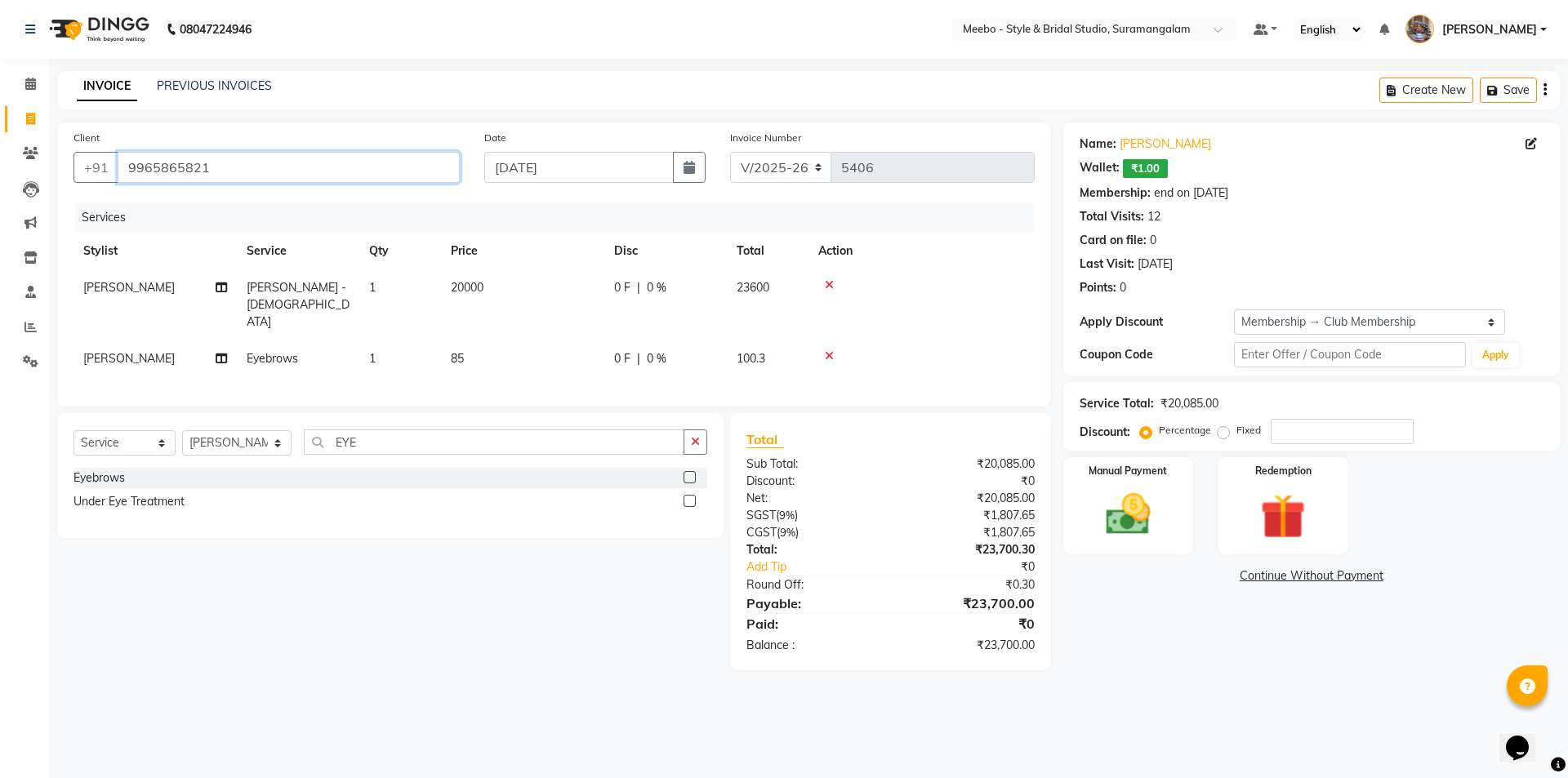
drag, startPoint x: 124, startPoint y: 165, endPoint x: 229, endPoint y: 164, distance: 105.0
click at [229, 165] on input "9965865821" at bounding box center [288, 167] width 342 height 31
click at [1138, 529] on img at bounding box center [1127, 514] width 76 height 54
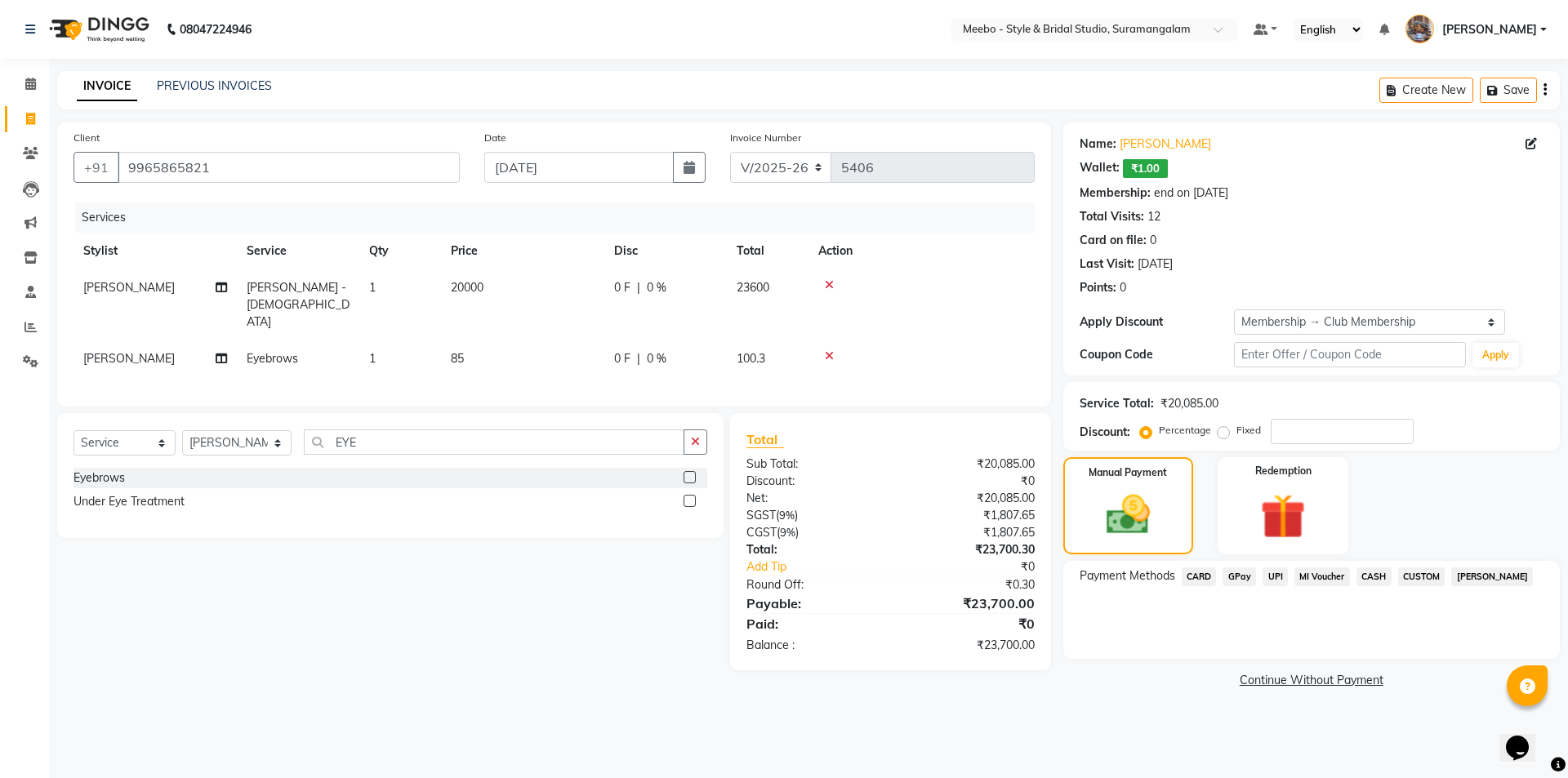
click at [1275, 572] on span "UPI" at bounding box center [1275, 577] width 25 height 19
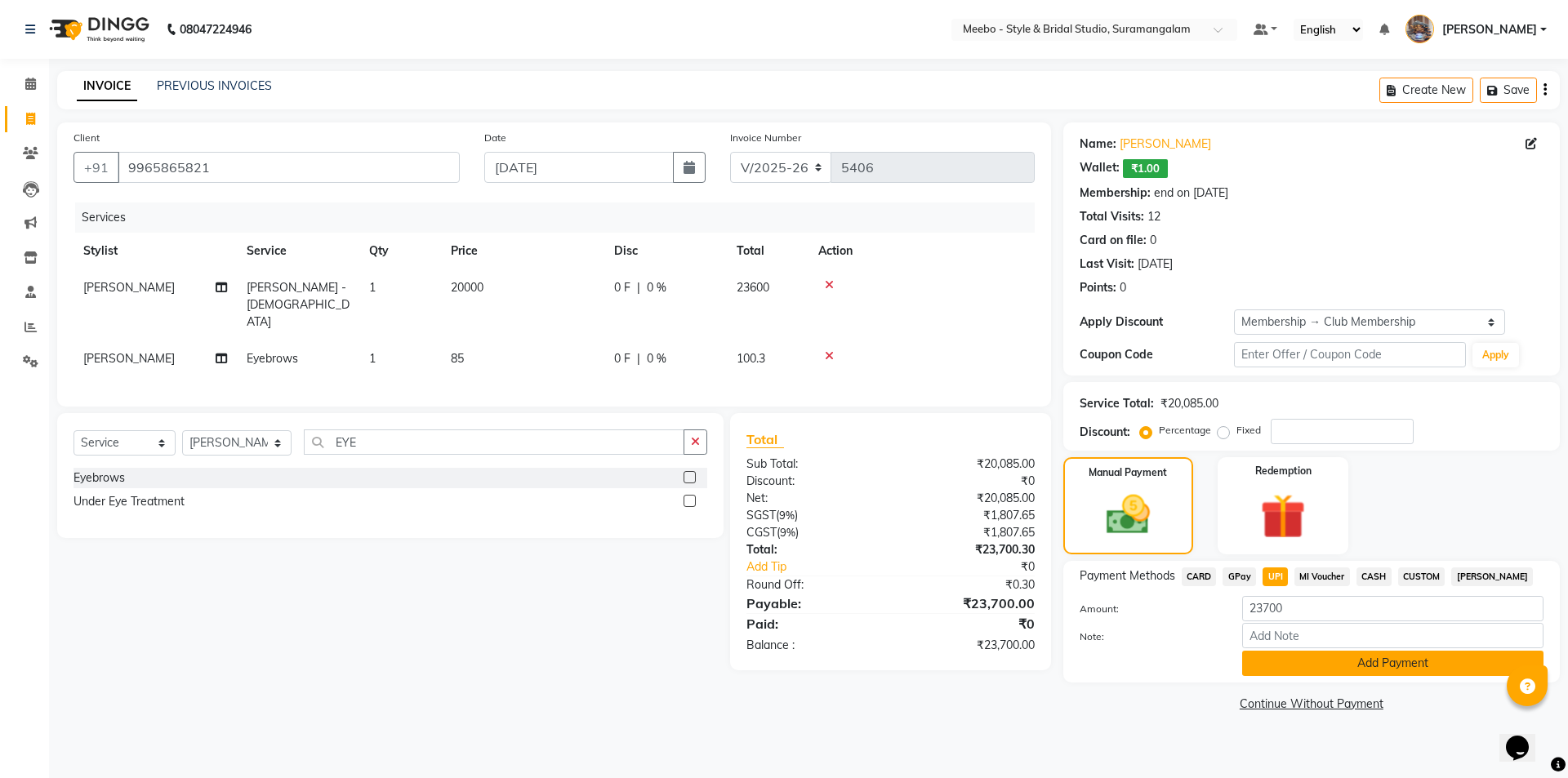
click at [1383, 667] on button "Add Payment" at bounding box center [1393, 663] width 301 height 25
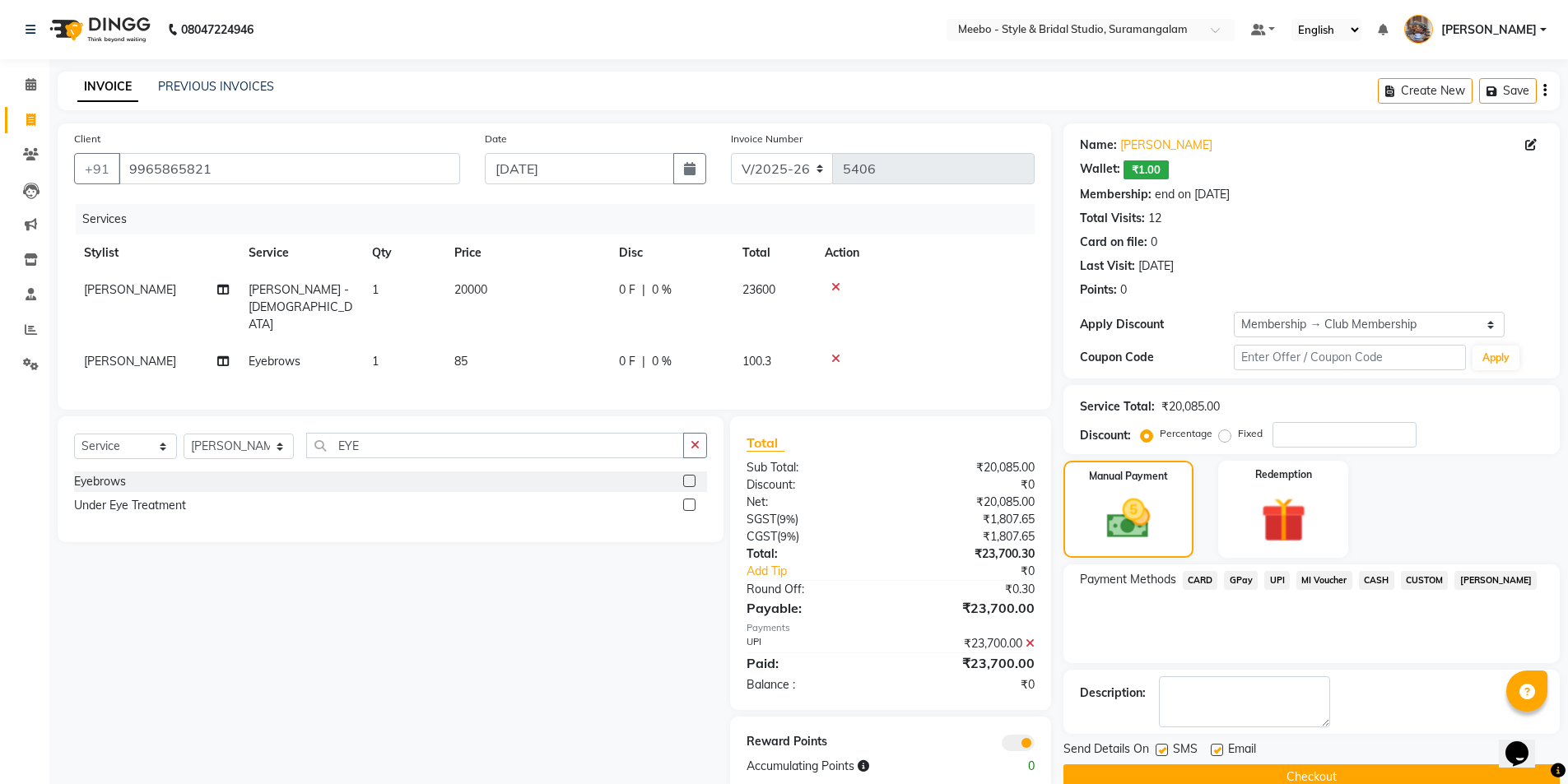
click at [1333, 774] on button "Checkout" at bounding box center [1312, 776] width 496 height 25
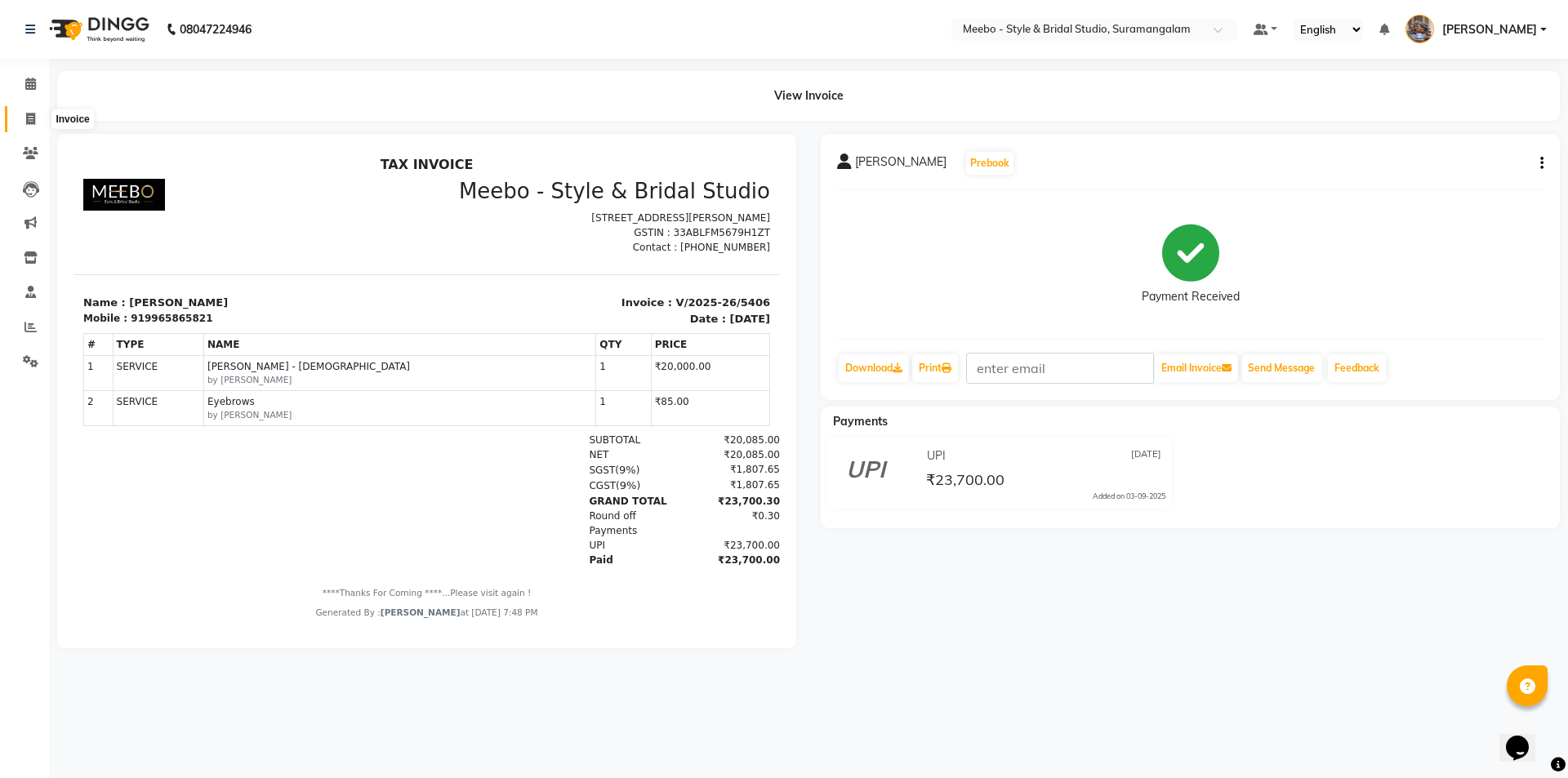
click at [28, 114] on icon at bounding box center [30, 119] width 9 height 12
select select "12"
select select "service"
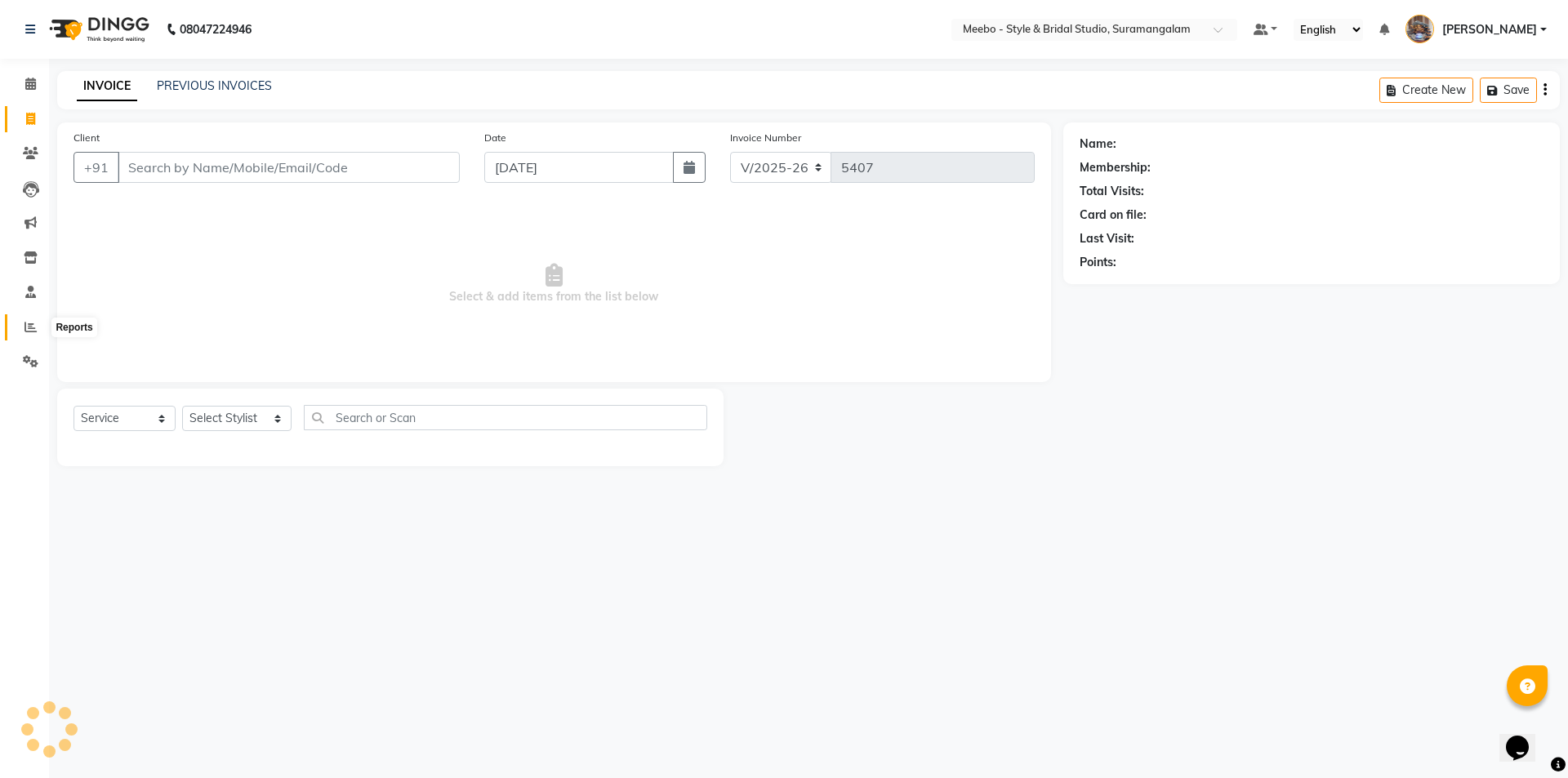
click at [26, 325] on icon at bounding box center [30, 327] width 12 height 12
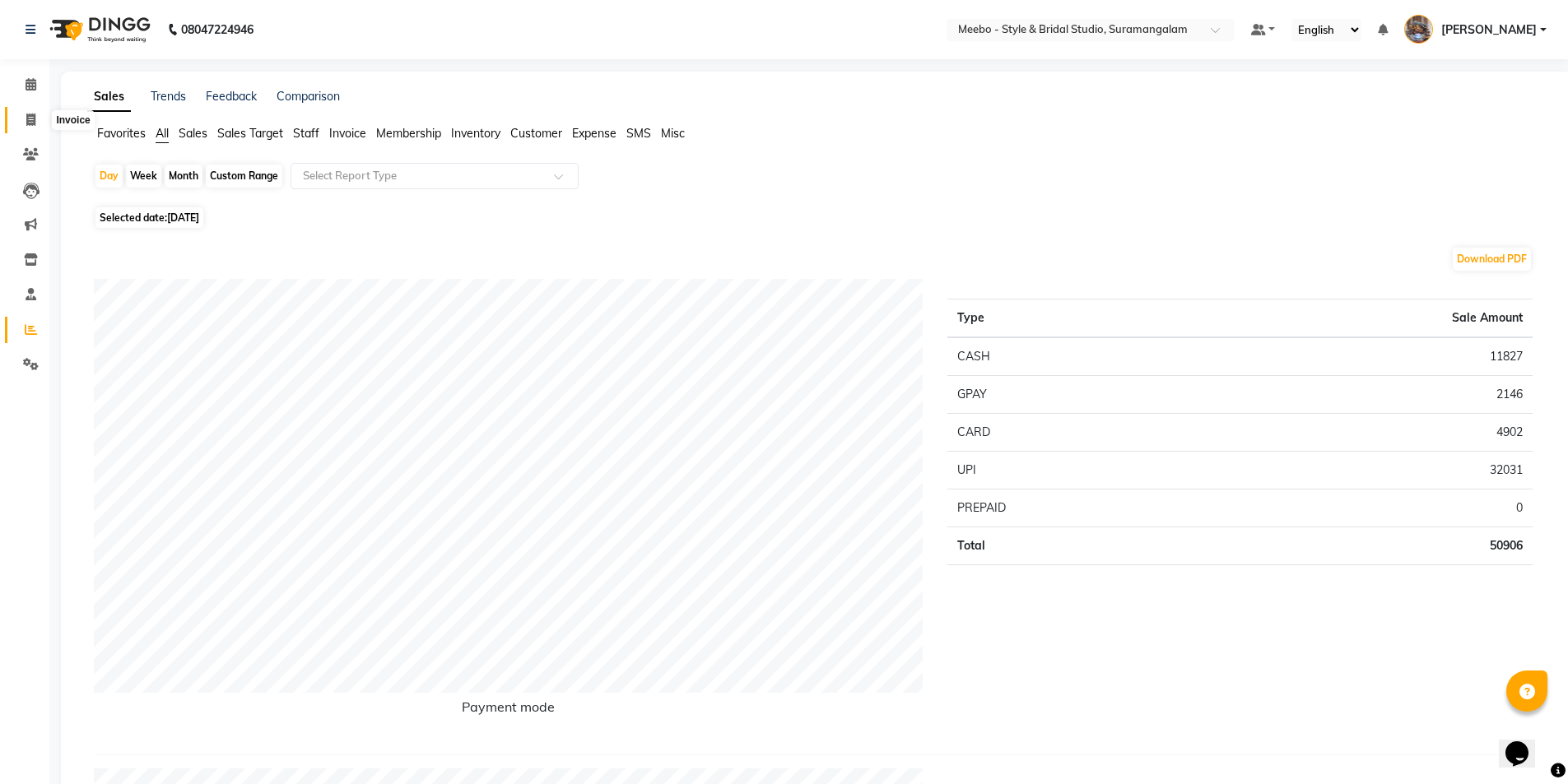
click at [24, 117] on span at bounding box center [31, 121] width 28 height 19
select select "12"
select select "service"
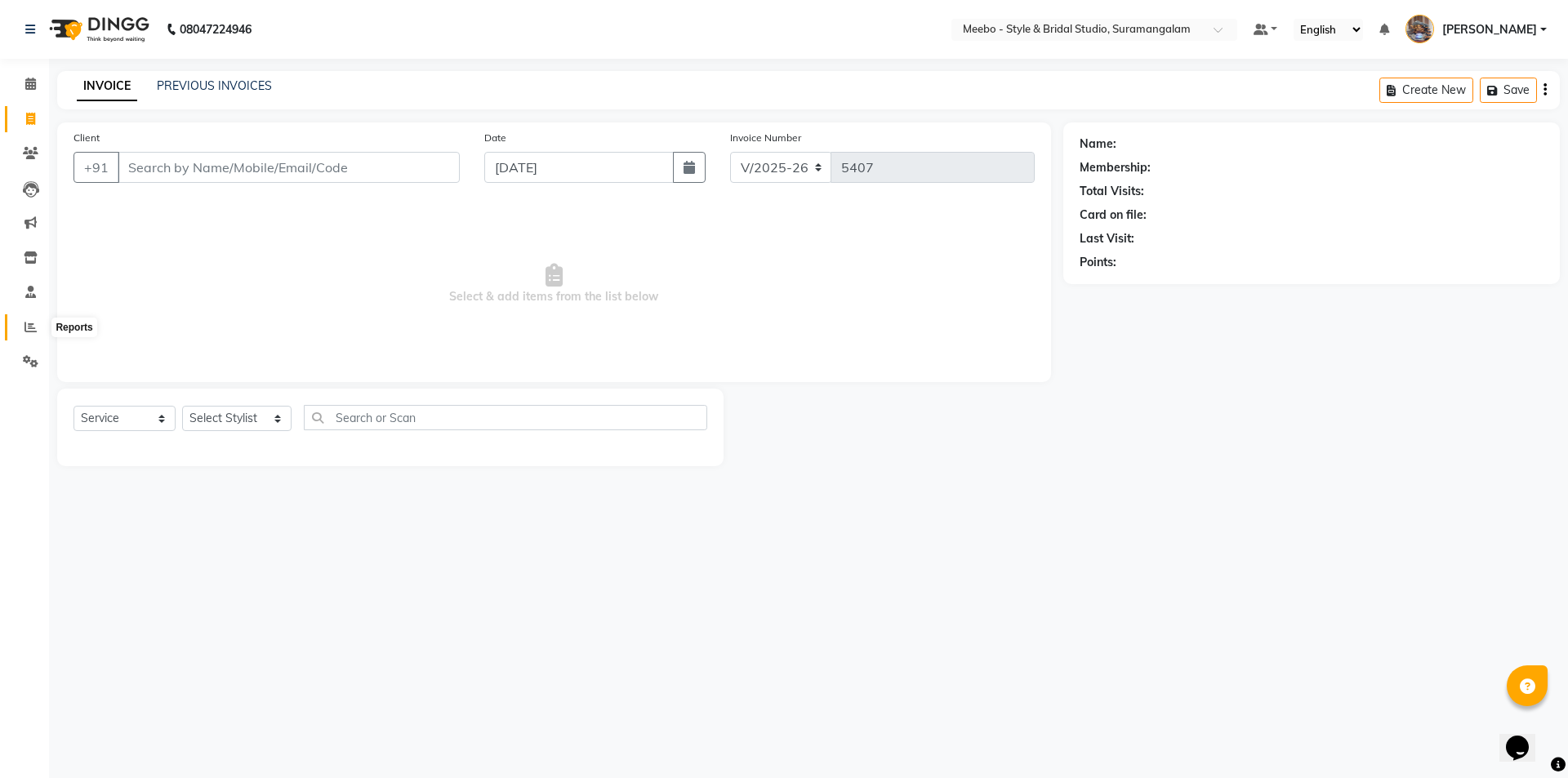
click at [30, 328] on icon at bounding box center [30, 327] width 12 height 12
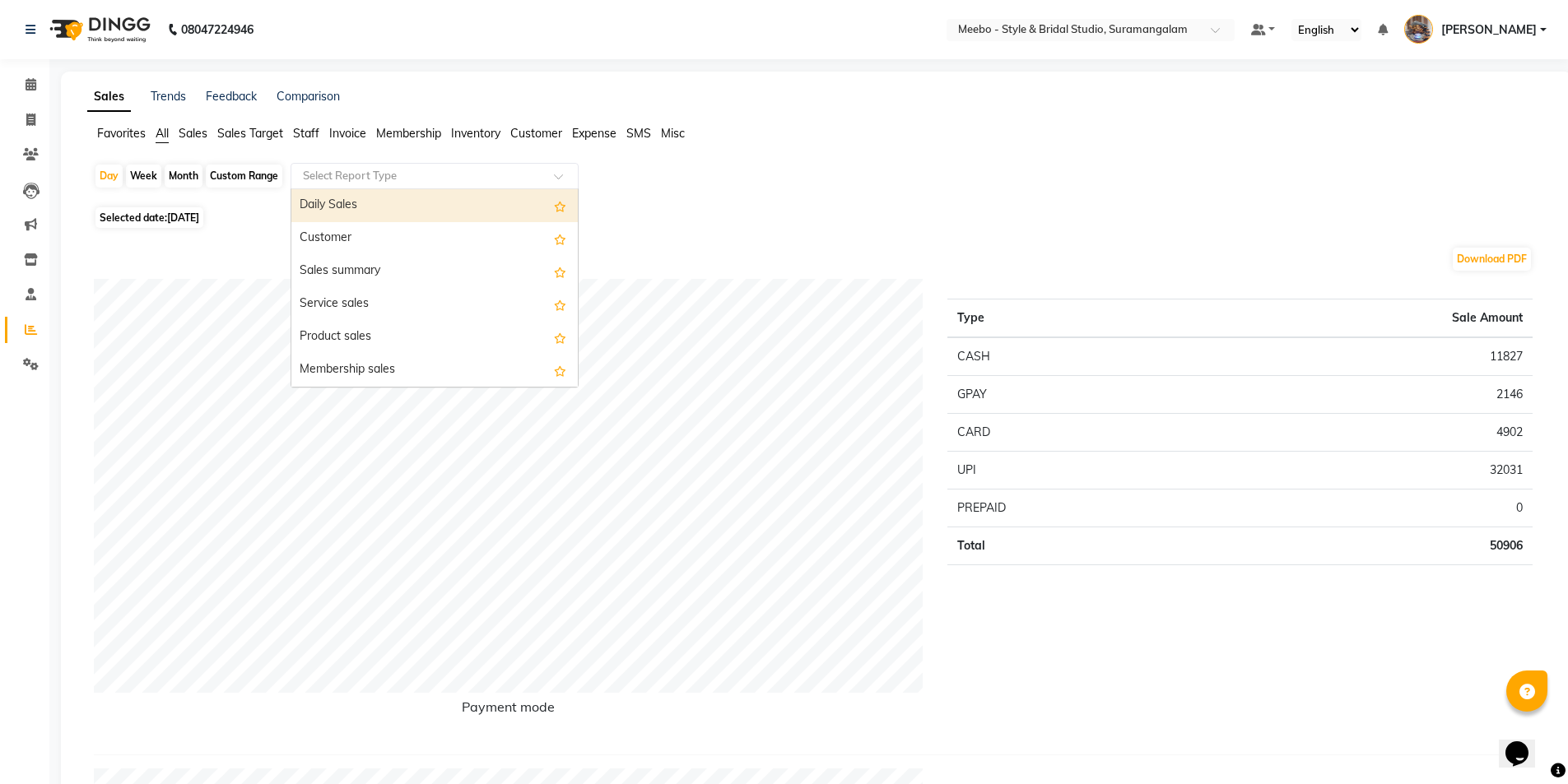
click at [326, 172] on input "text" at bounding box center [417, 176] width 237 height 17
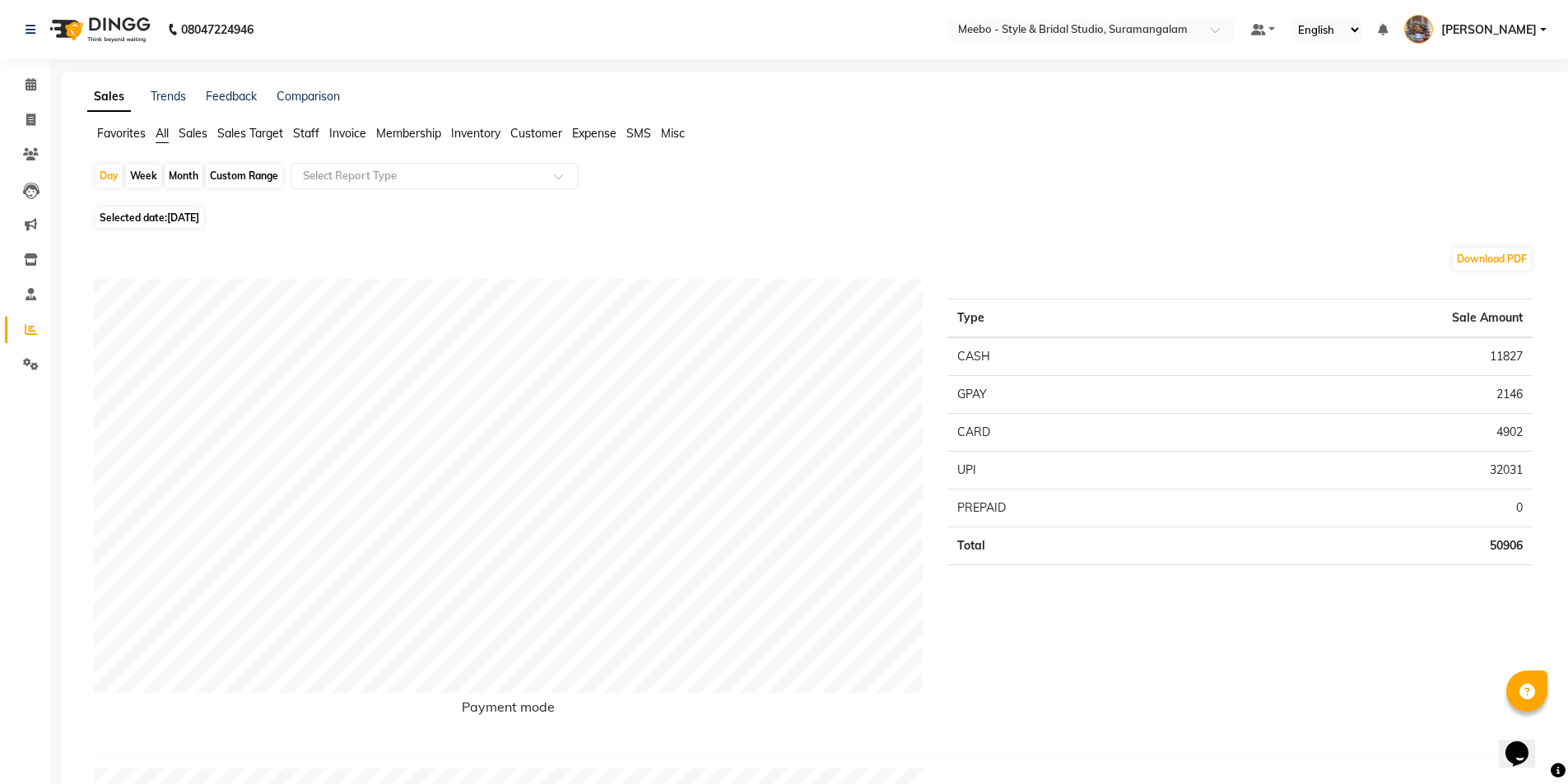
click at [309, 130] on span "Staff" at bounding box center [306, 133] width 26 height 15
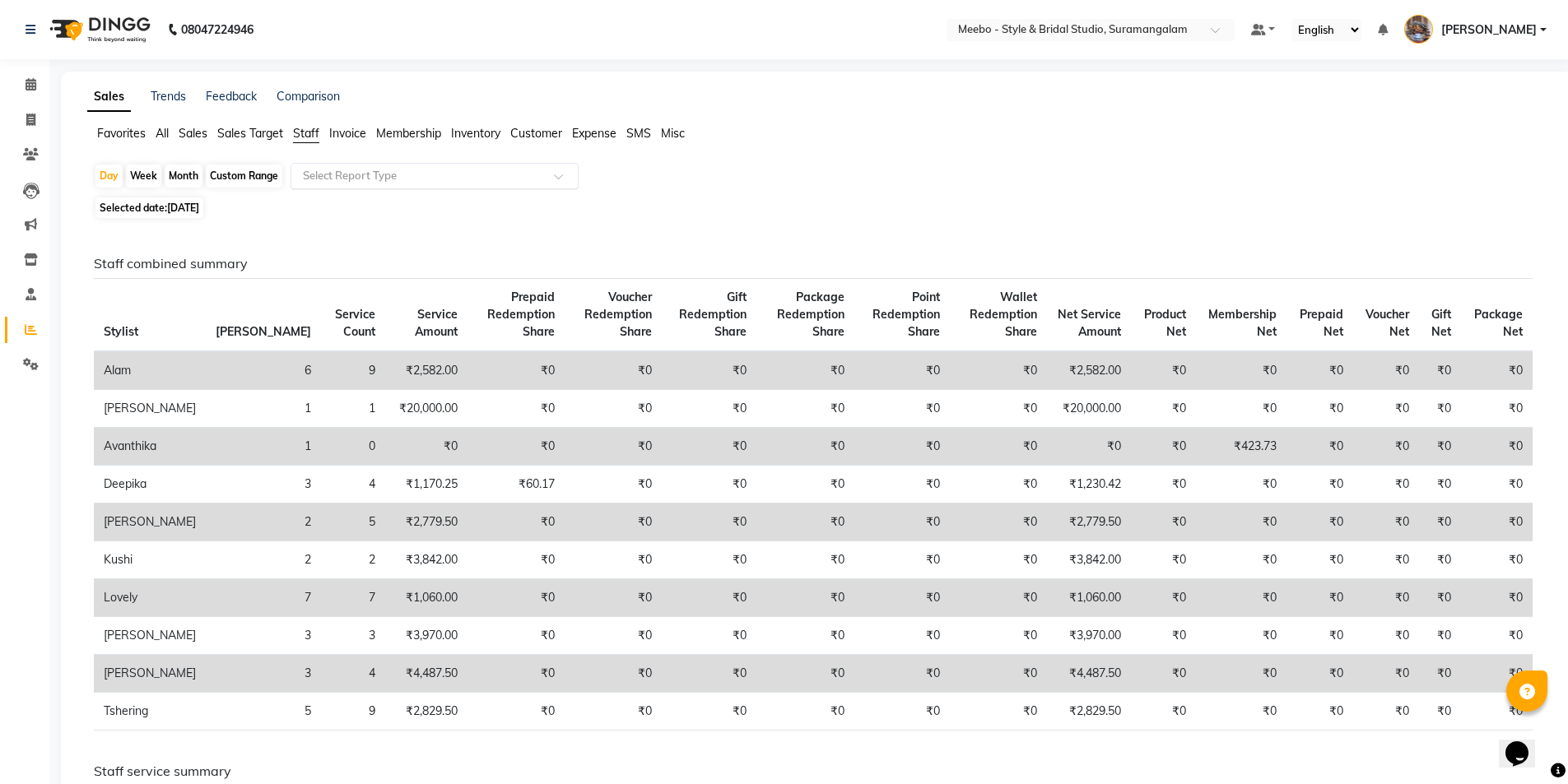
click at [336, 171] on input "text" at bounding box center [417, 176] width 237 height 17
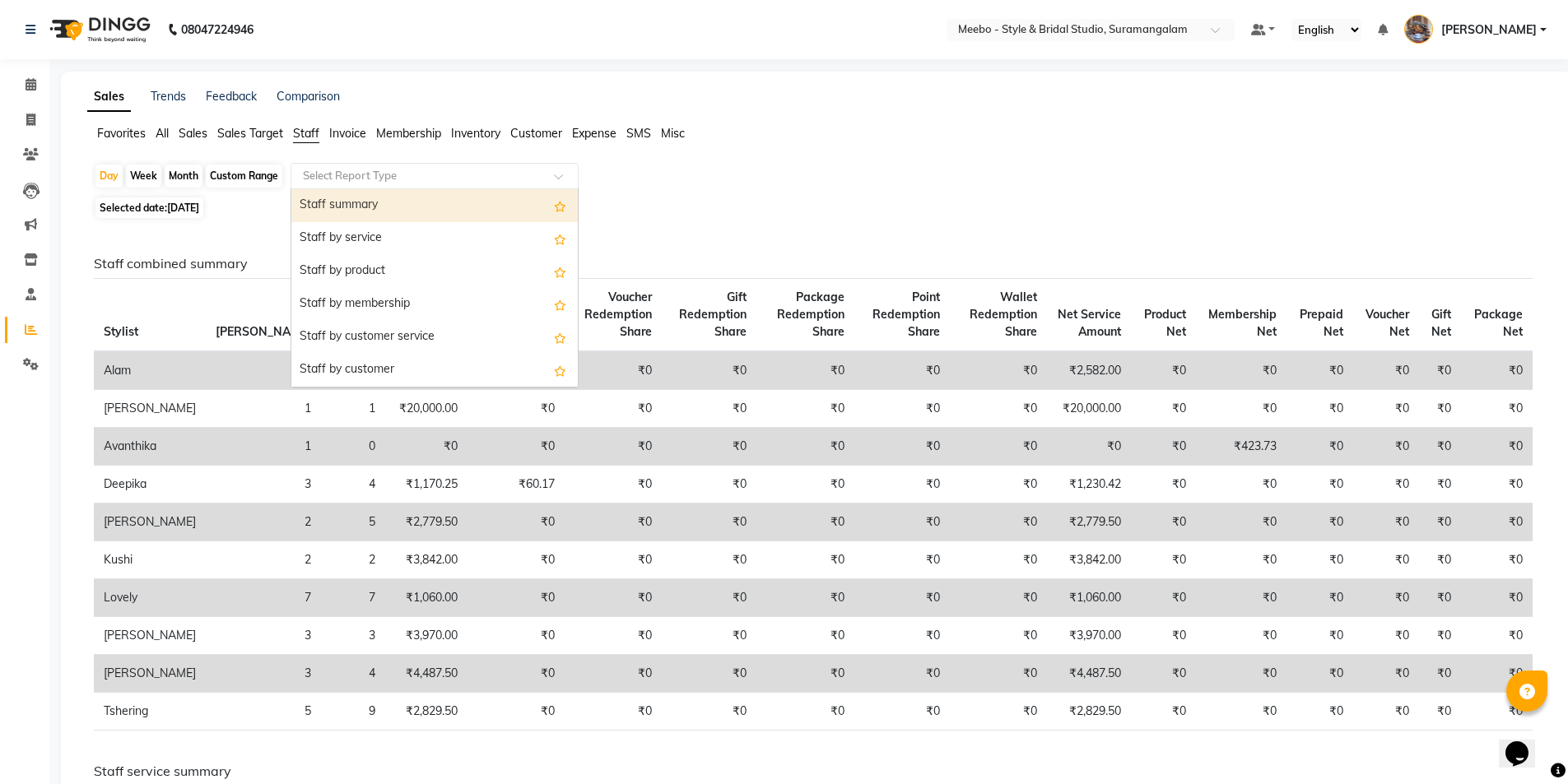
click at [349, 206] on div "Staff summary" at bounding box center [435, 205] width 287 height 33
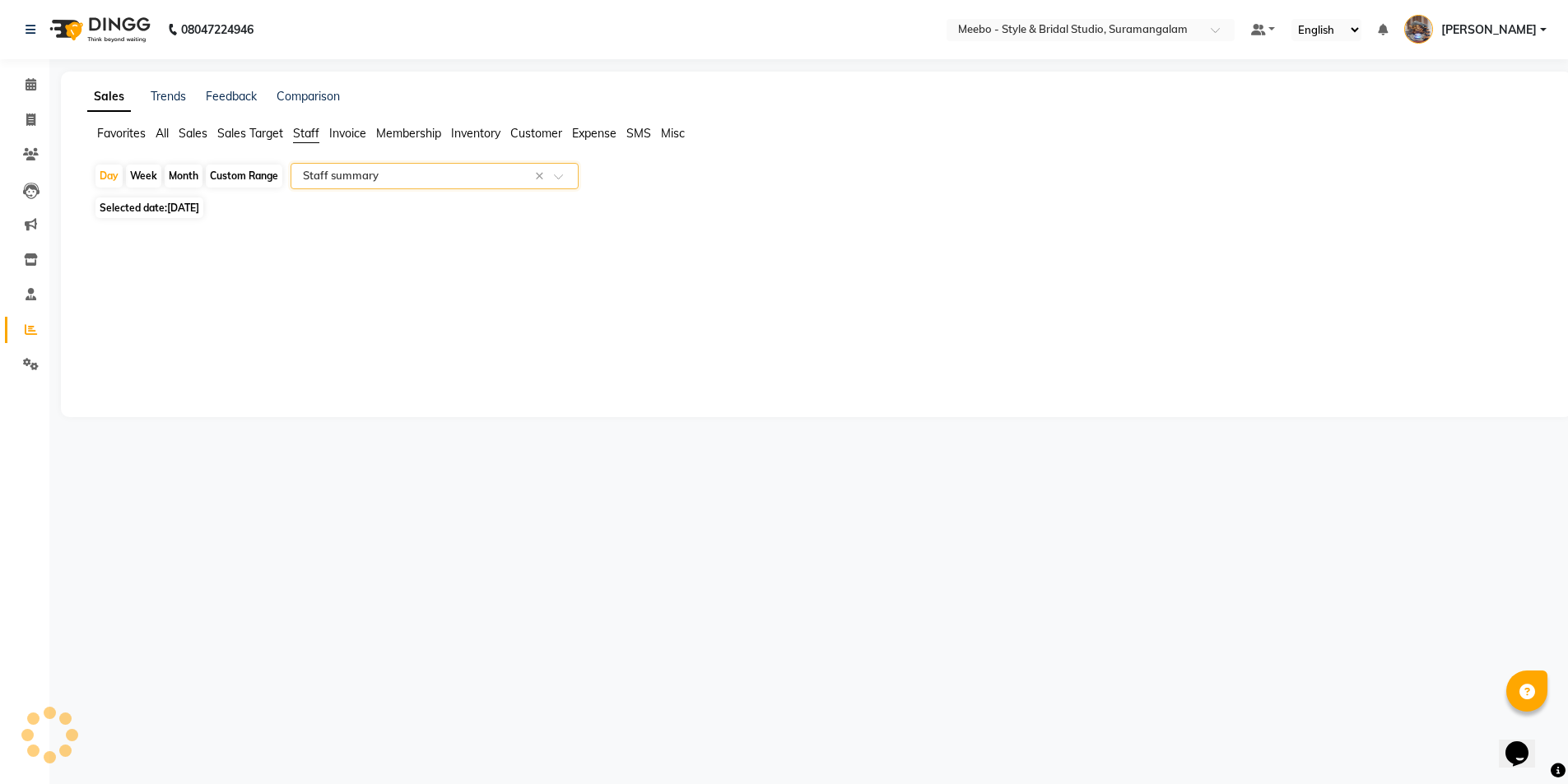
select select "full_report"
select select "csv"
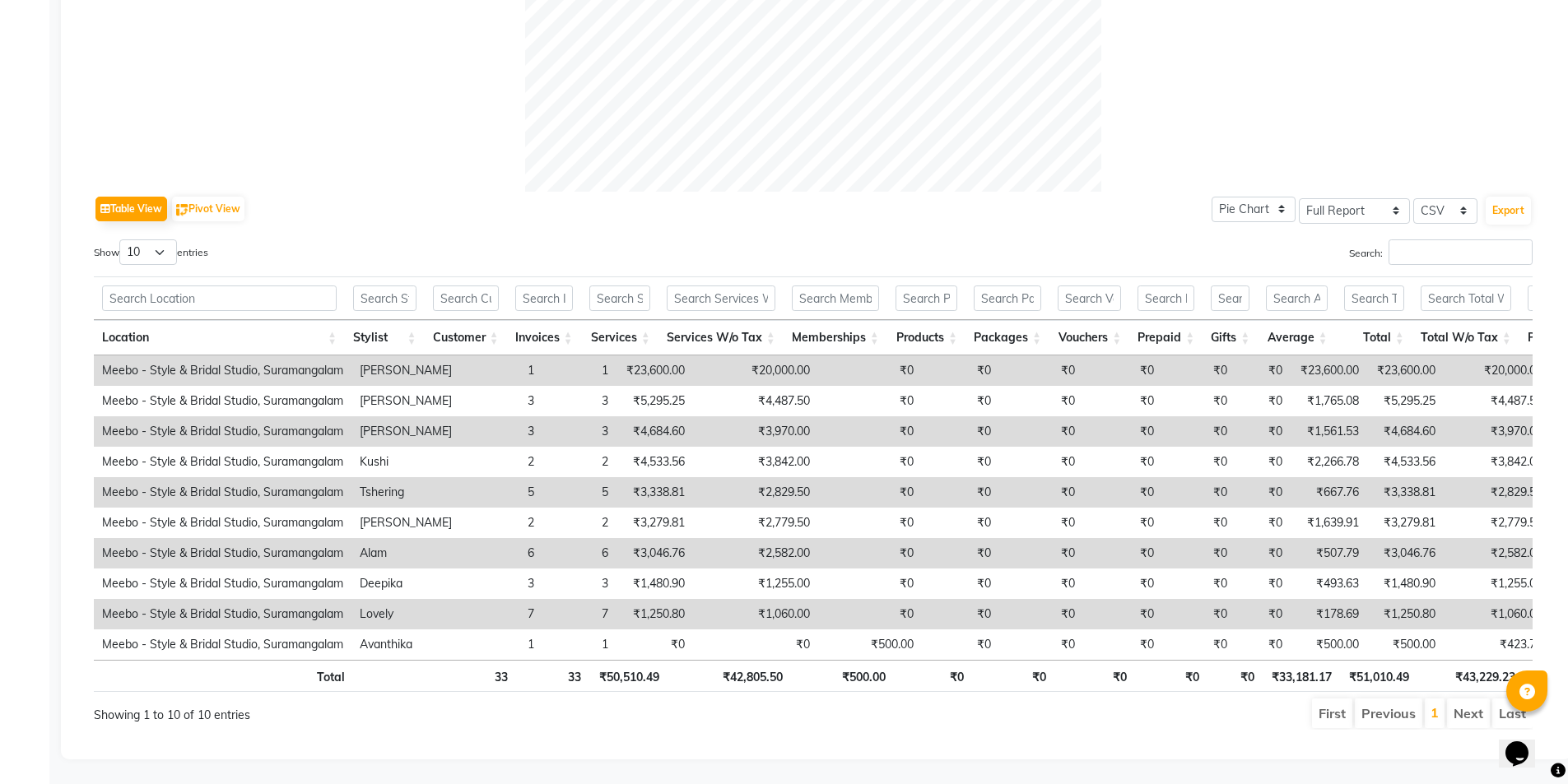
scroll to position [89, 0]
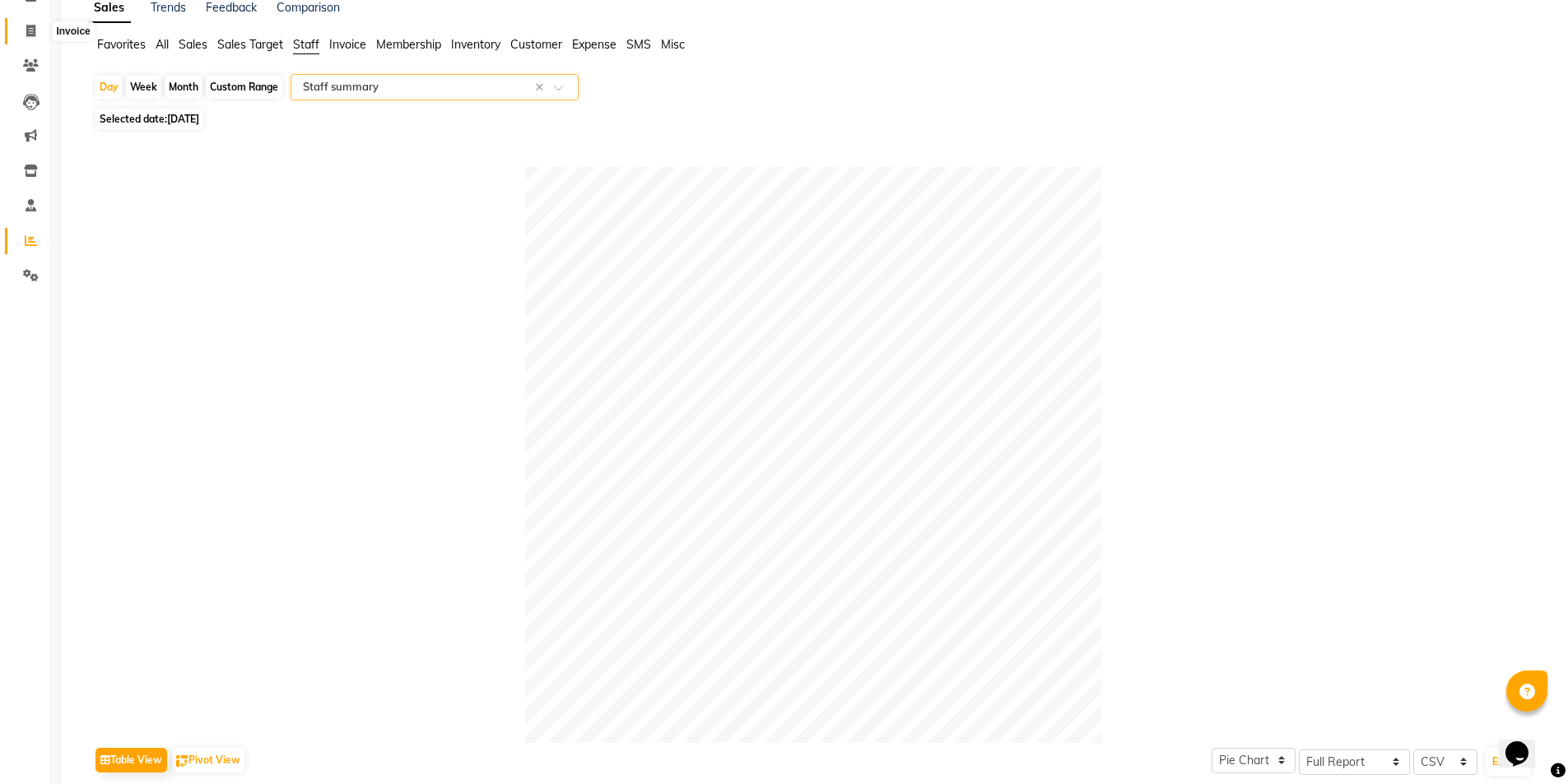
click at [27, 26] on icon at bounding box center [30, 30] width 9 height 13
select select "service"
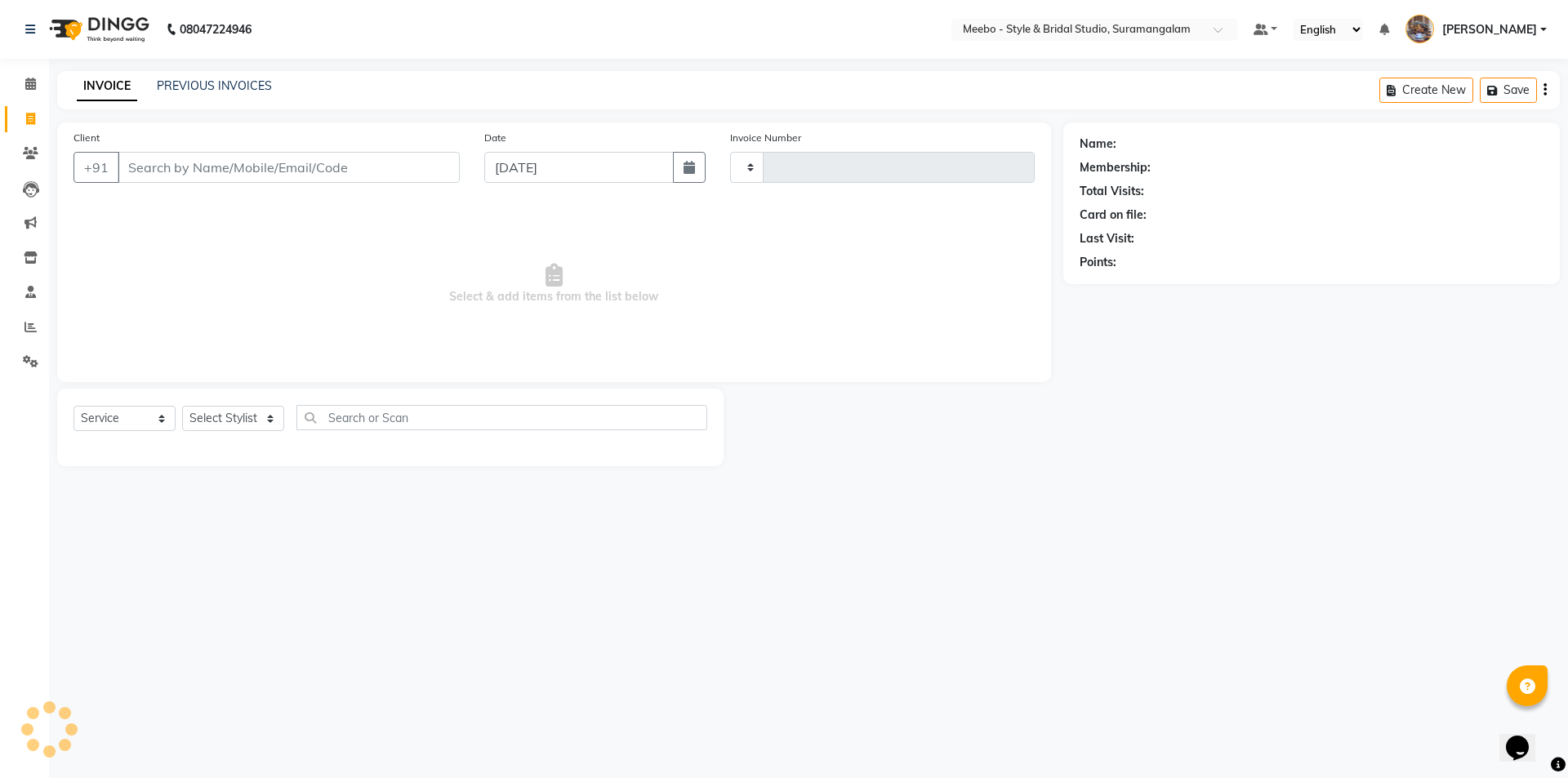
type input "5407"
select select "12"
click at [205, 411] on select "Select Stylist Admin [PERSON_NAME] [PERSON_NAME] Manager [PERSON_NAME] [PERSON_…" at bounding box center [237, 418] width 110 height 25
select select "34149"
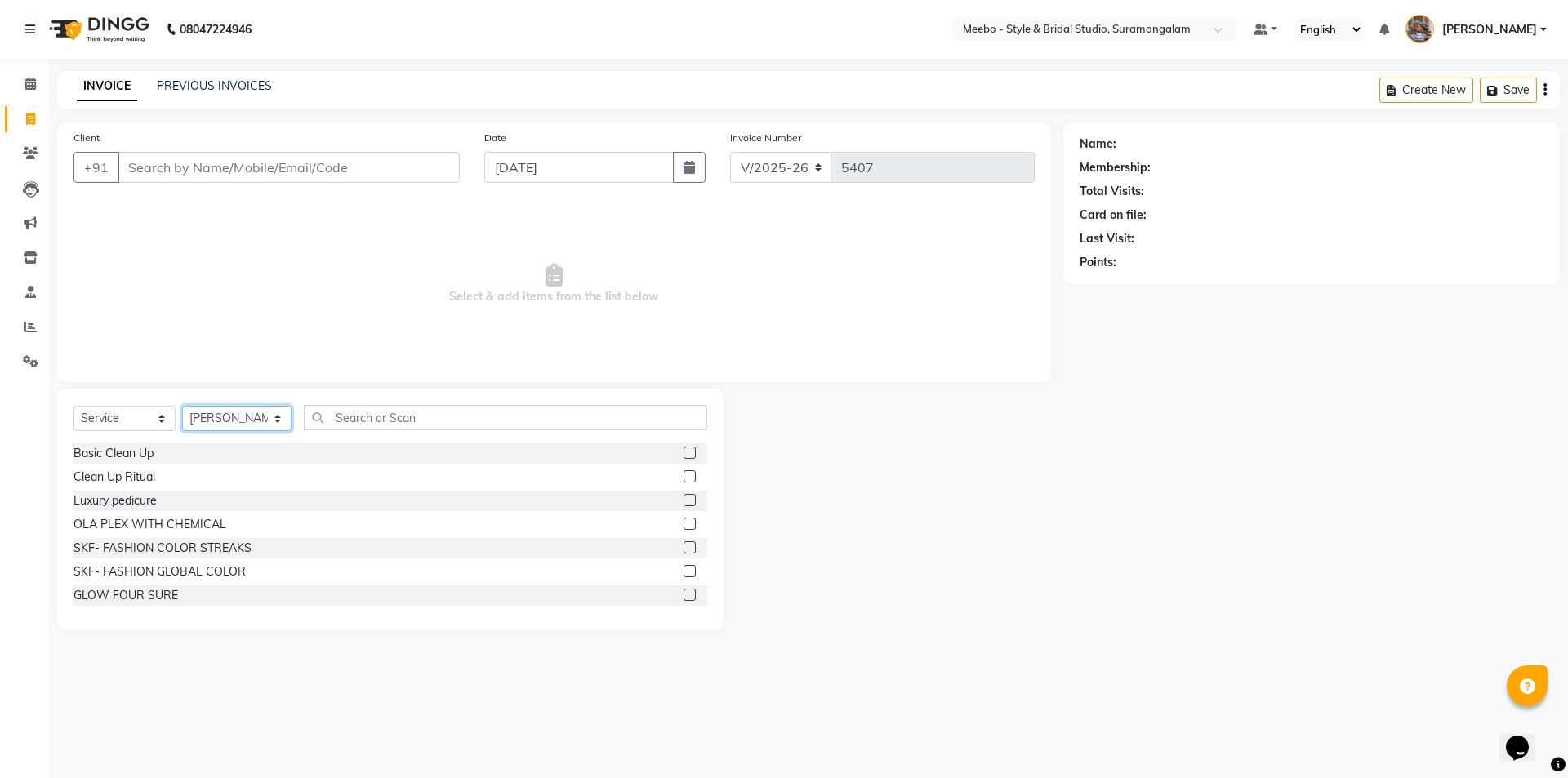
click at [205, 411] on select "Select Stylist Admin [PERSON_NAME] [PERSON_NAME] Manager [PERSON_NAME] [PERSON_…" at bounding box center [237, 418] width 110 height 25
click at [344, 411] on input "text" at bounding box center [505, 417] width 403 height 25
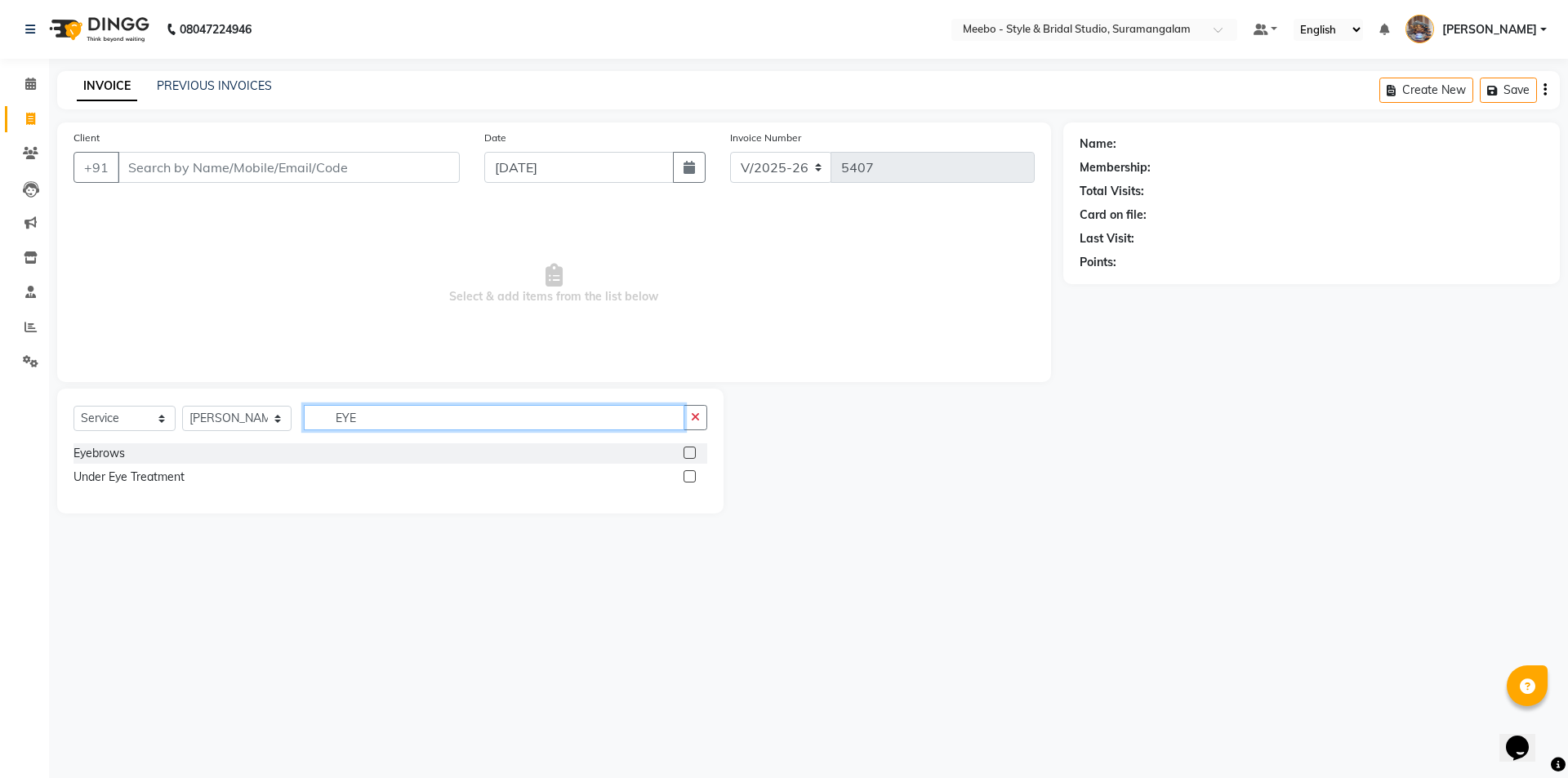
type input "EYE"
click at [688, 451] on label at bounding box center [689, 452] width 12 height 12
click at [688, 451] on input "checkbox" at bounding box center [688, 453] width 11 height 11
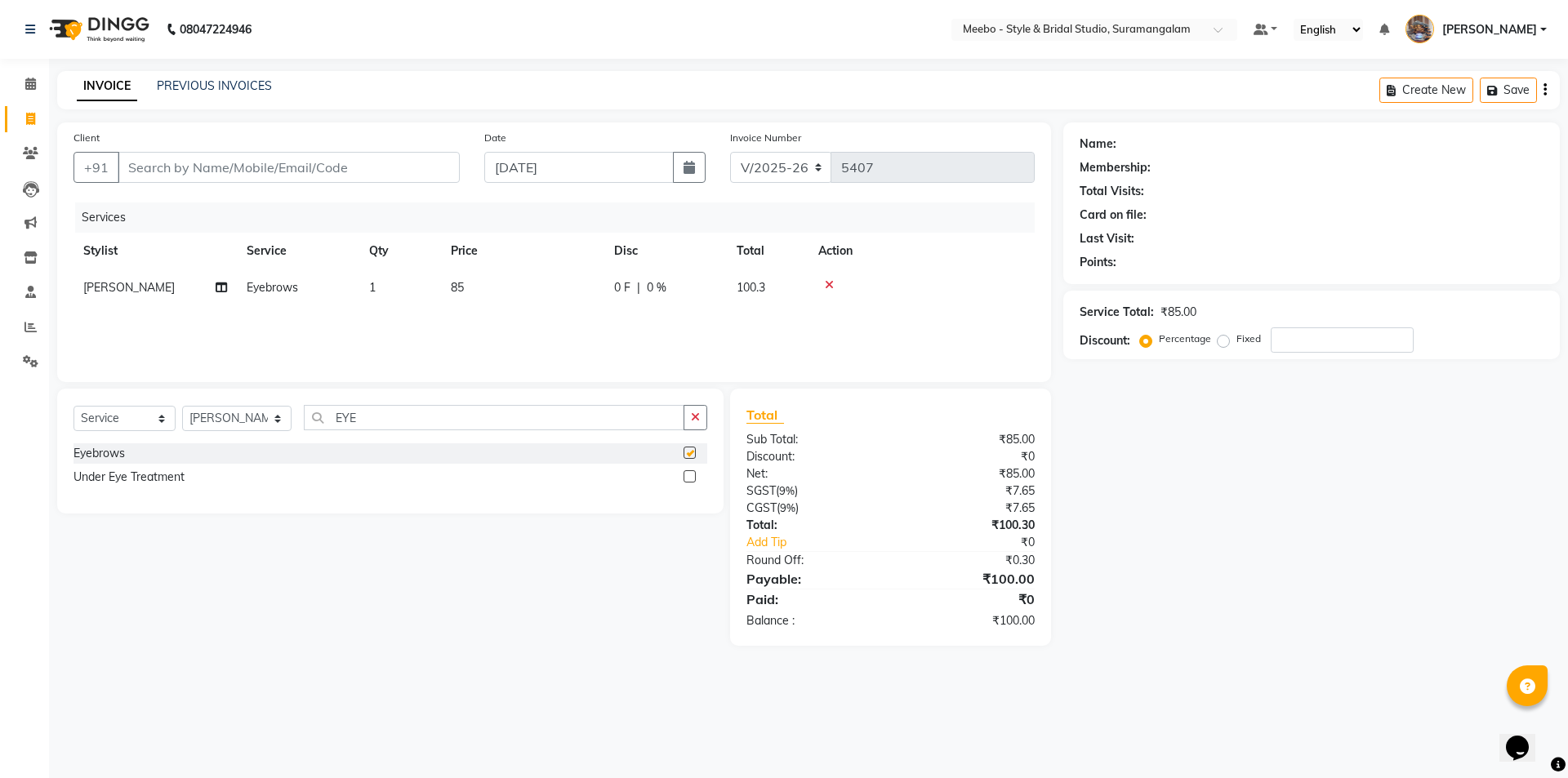
checkbox input "false"
click at [241, 415] on select "Select Stylist Admin [PERSON_NAME] [PERSON_NAME] Manager [PERSON_NAME] [PERSON_…" at bounding box center [237, 418] width 110 height 25
select select "20724"
click at [241, 415] on select "Select Stylist Admin [PERSON_NAME] [PERSON_NAME] Manager [PERSON_NAME] [PERSON_…" at bounding box center [237, 418] width 110 height 25
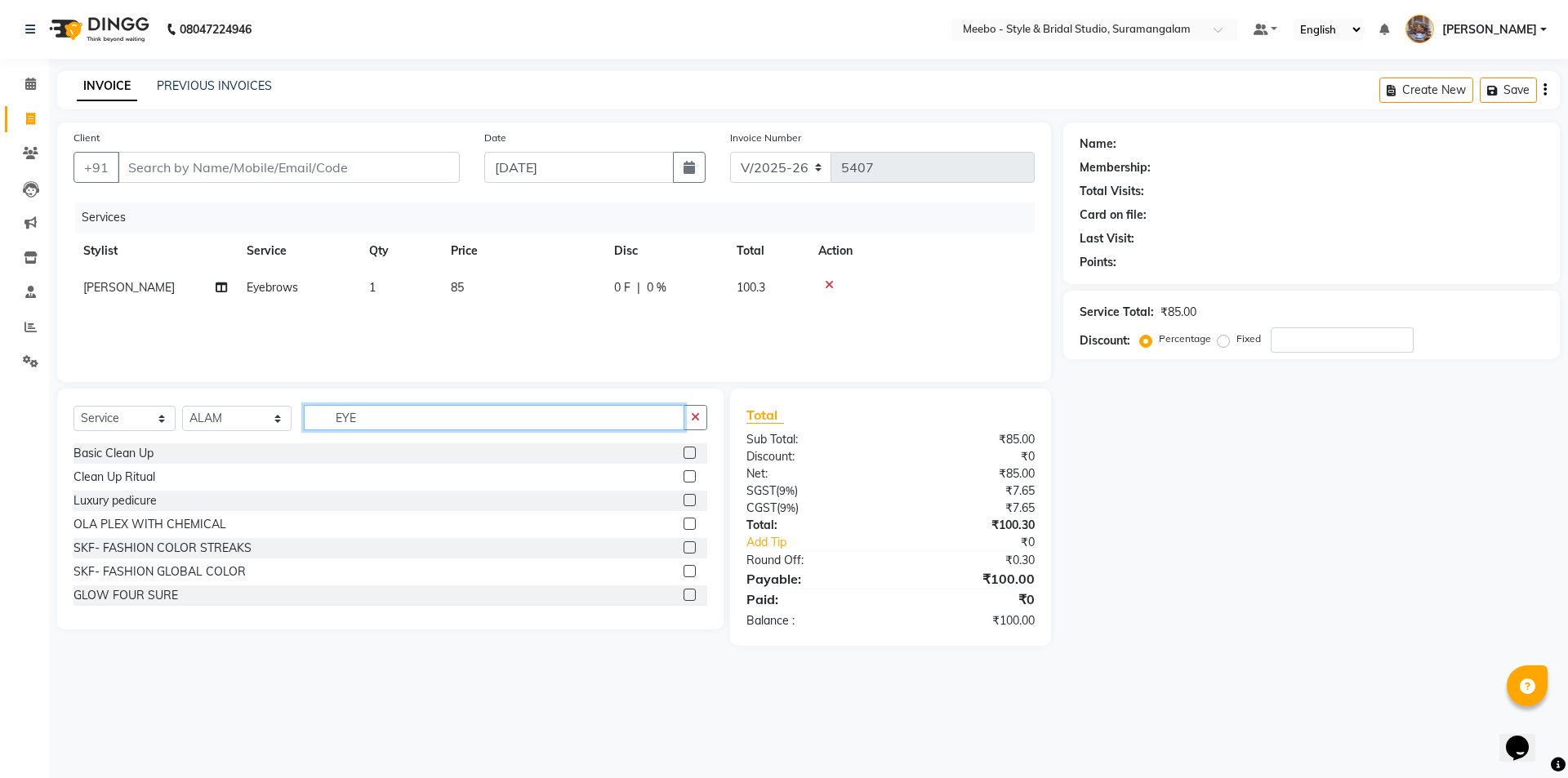
click at [377, 411] on input "EYE" at bounding box center [494, 417] width 381 height 25
type input "E"
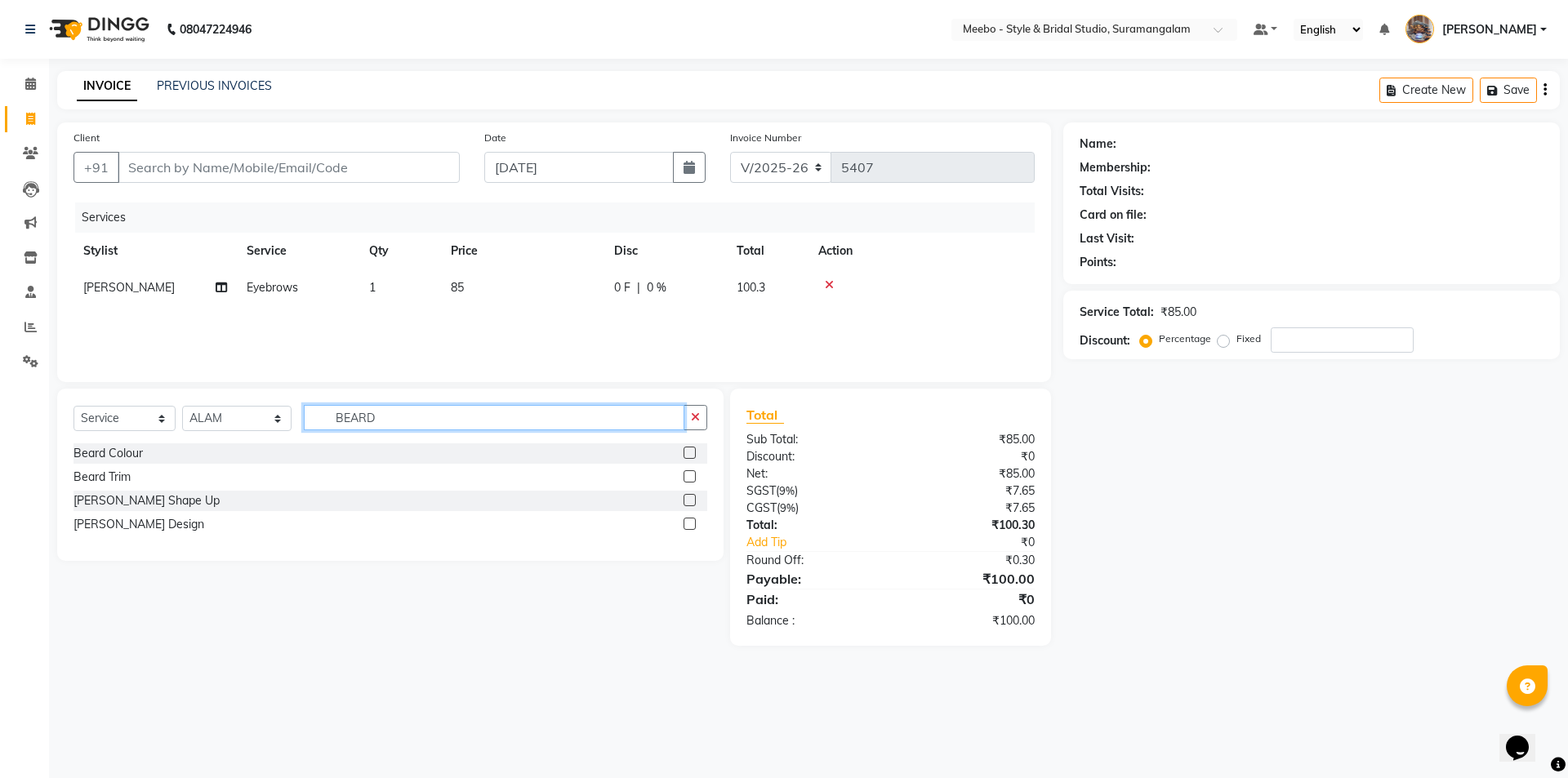
type input "BEARD"
click at [692, 520] on label at bounding box center [689, 524] width 12 height 12
click at [692, 520] on input "checkbox" at bounding box center [688, 524] width 11 height 11
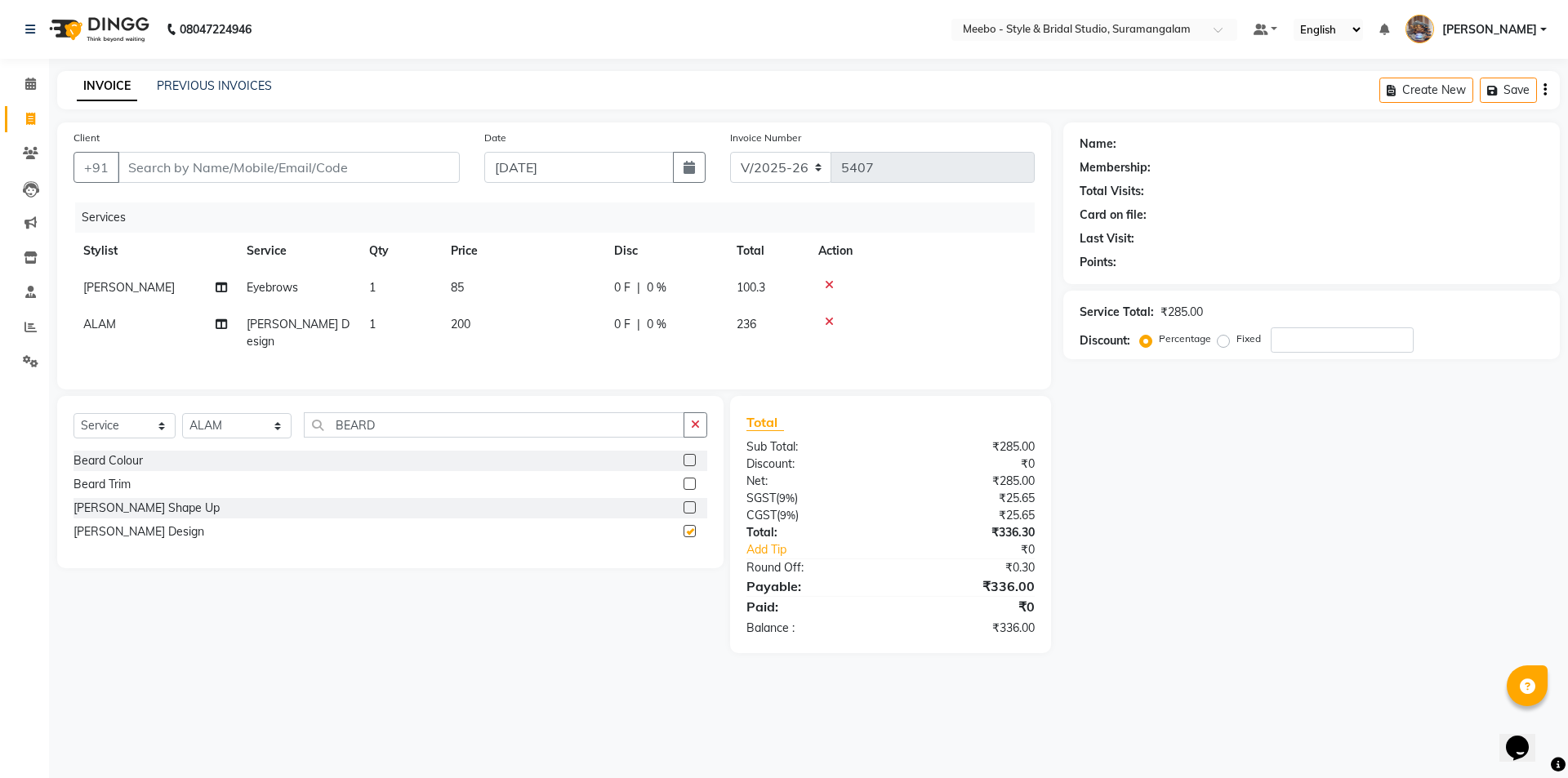
checkbox input "false"
click at [292, 162] on input "Client" at bounding box center [288, 167] width 342 height 31
type input "9"
type input "0"
type input "9677440456"
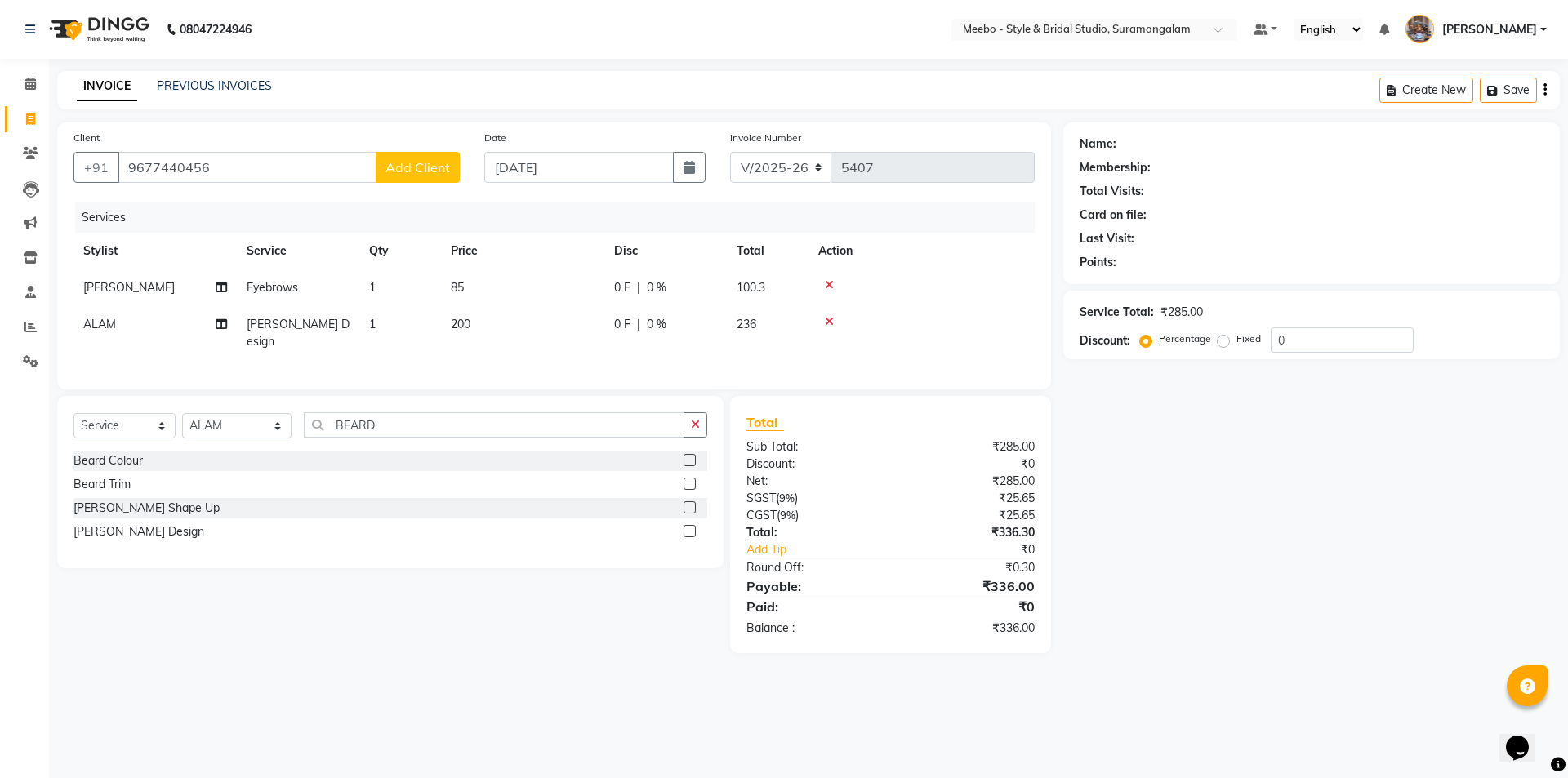
click at [431, 170] on span "Add Client" at bounding box center [418, 167] width 65 height 17
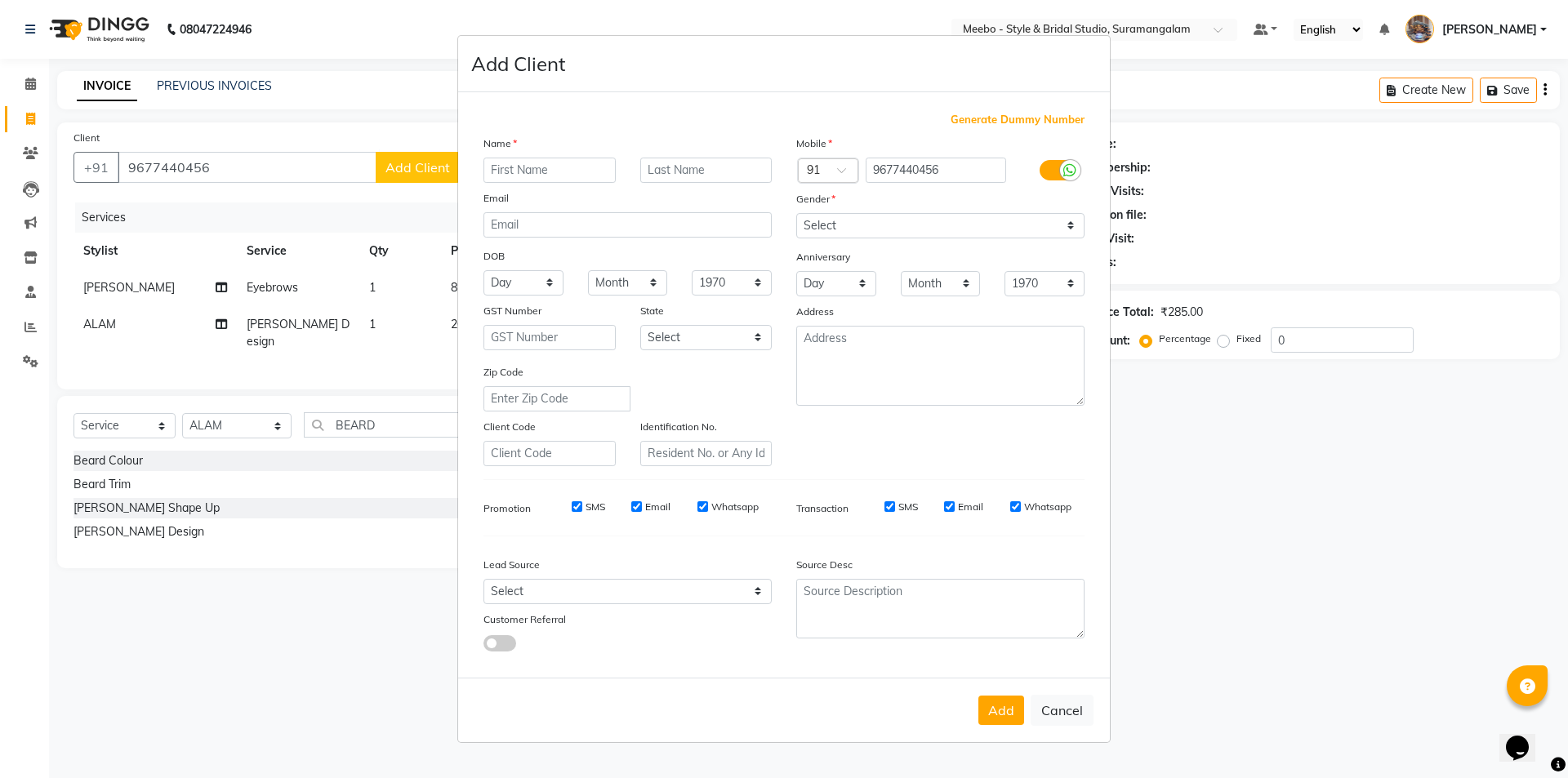
click at [527, 169] on input "text" at bounding box center [549, 170] width 132 height 25
type input "PRITHVIRAJ"
click at [885, 215] on select "Select Male Female Other Prefer Not To Say" at bounding box center [939, 225] width 288 height 25
select select "male"
click at [796, 213] on select "Select Male Female Other Prefer Not To Say" at bounding box center [939, 225] width 288 height 25
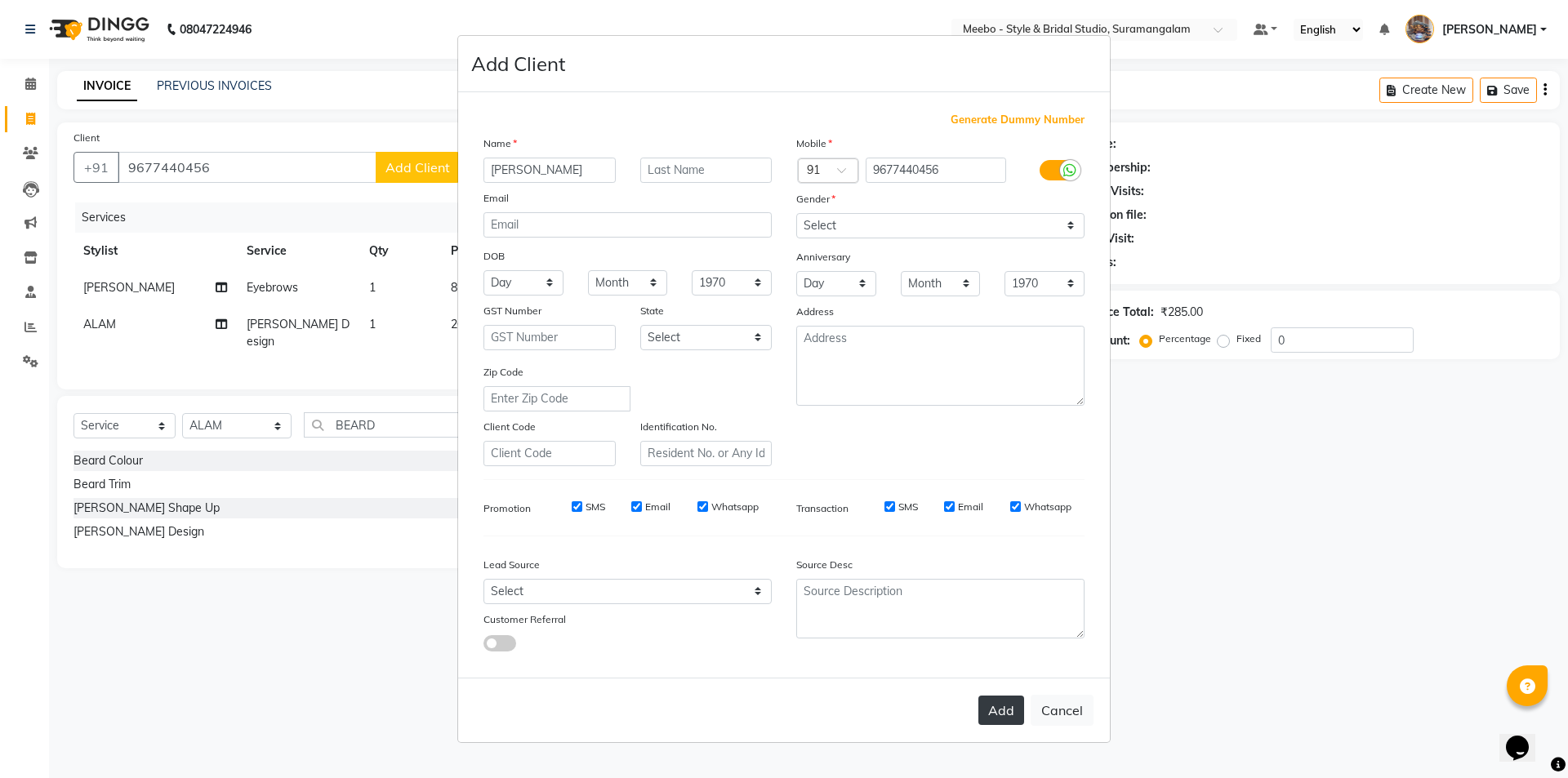
click at [1015, 707] on button "Add" at bounding box center [1000, 710] width 46 height 29
select select
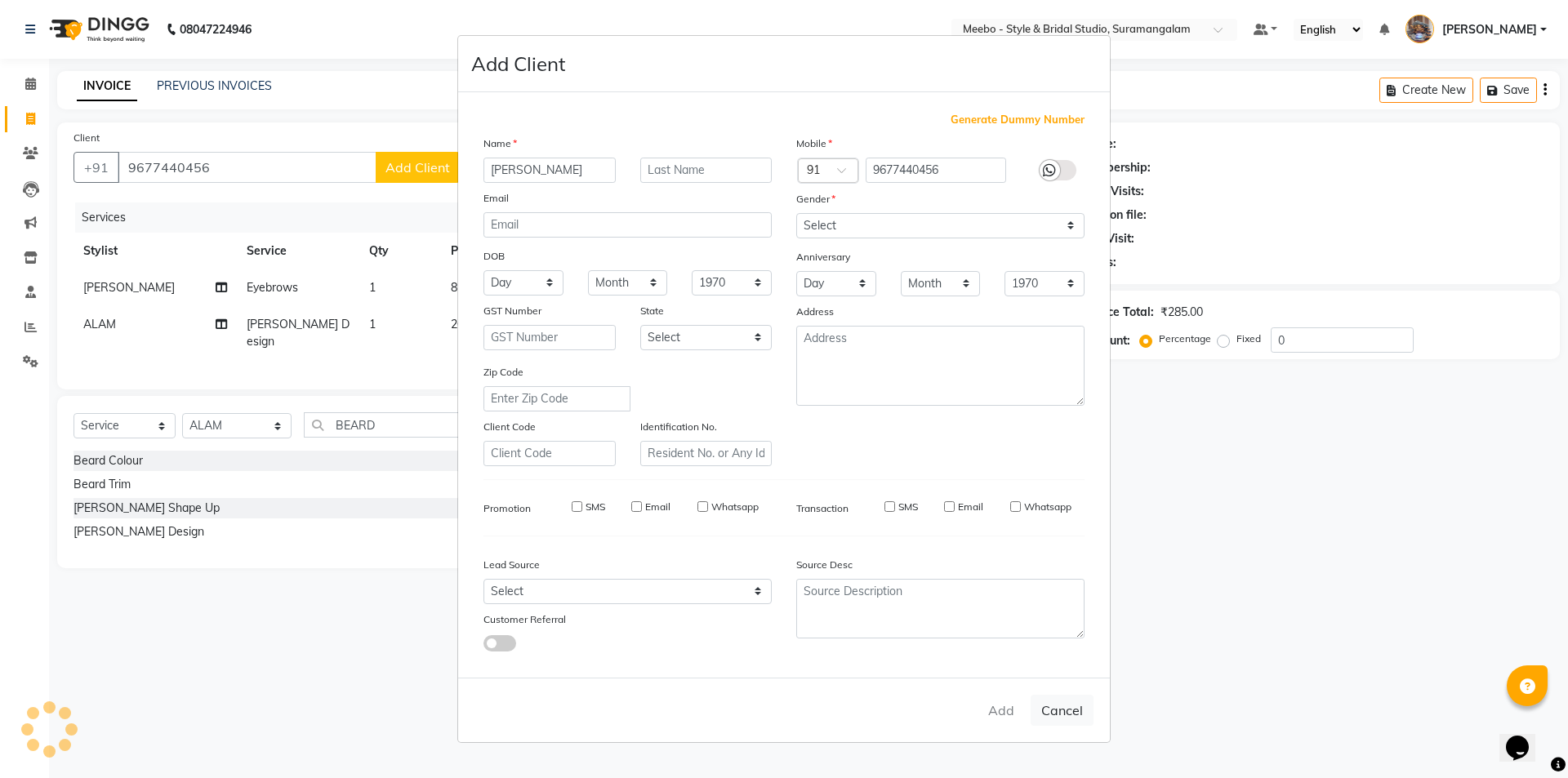
select select
checkbox input "false"
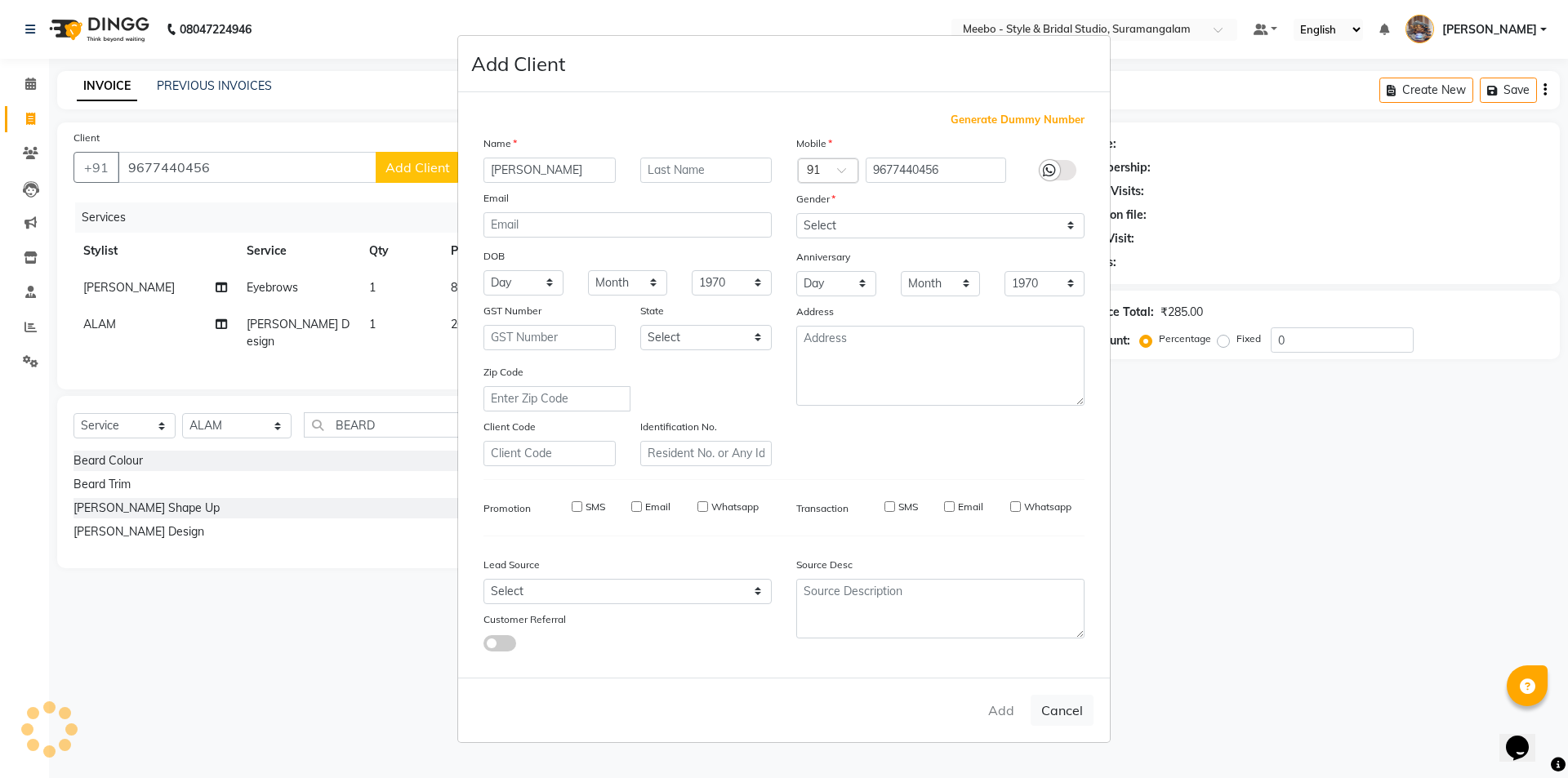
checkbox input "false"
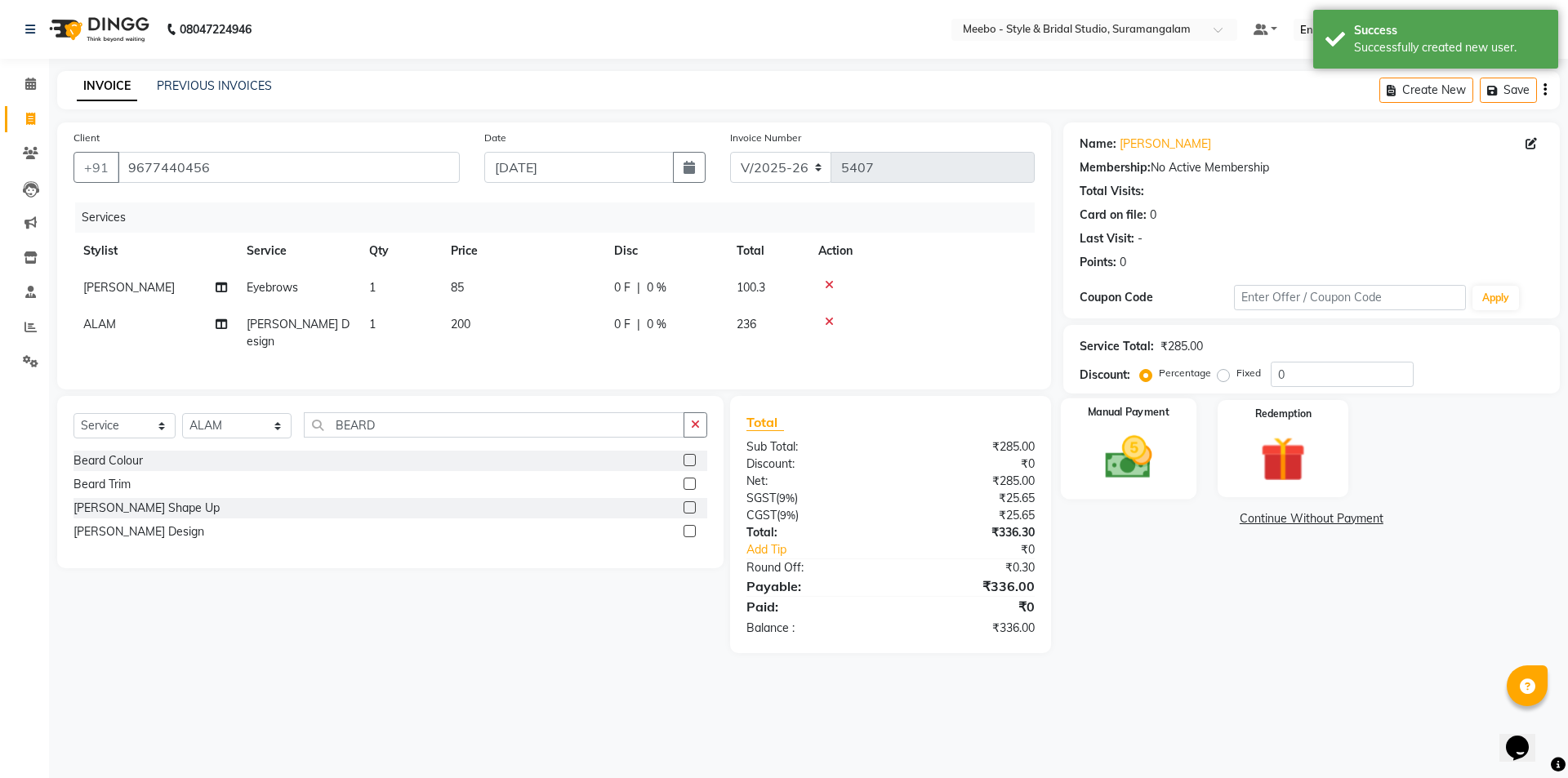
click at [1121, 470] on img at bounding box center [1127, 457] width 76 height 54
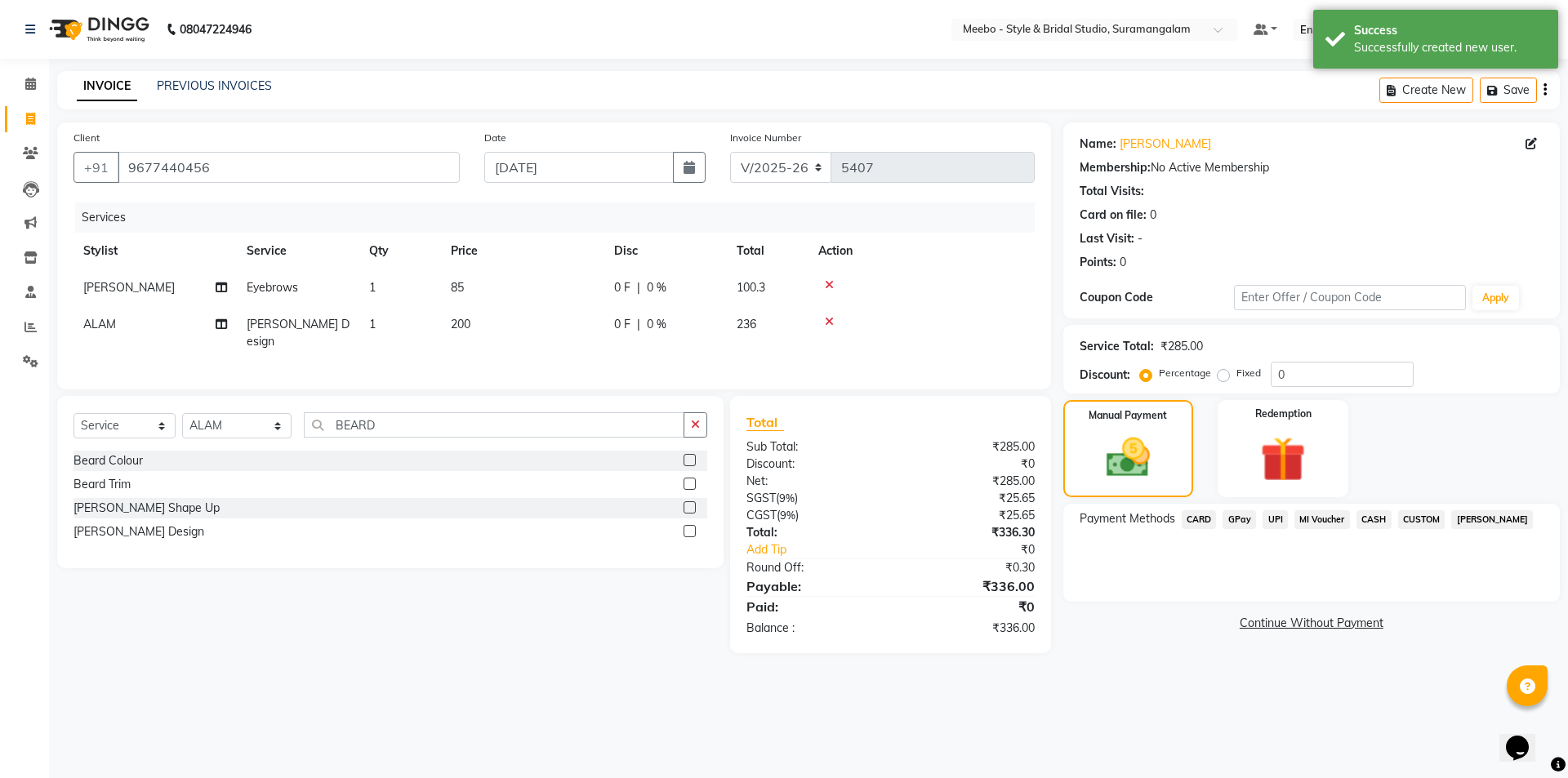
click at [1242, 517] on span "GPay" at bounding box center [1239, 519] width 33 height 19
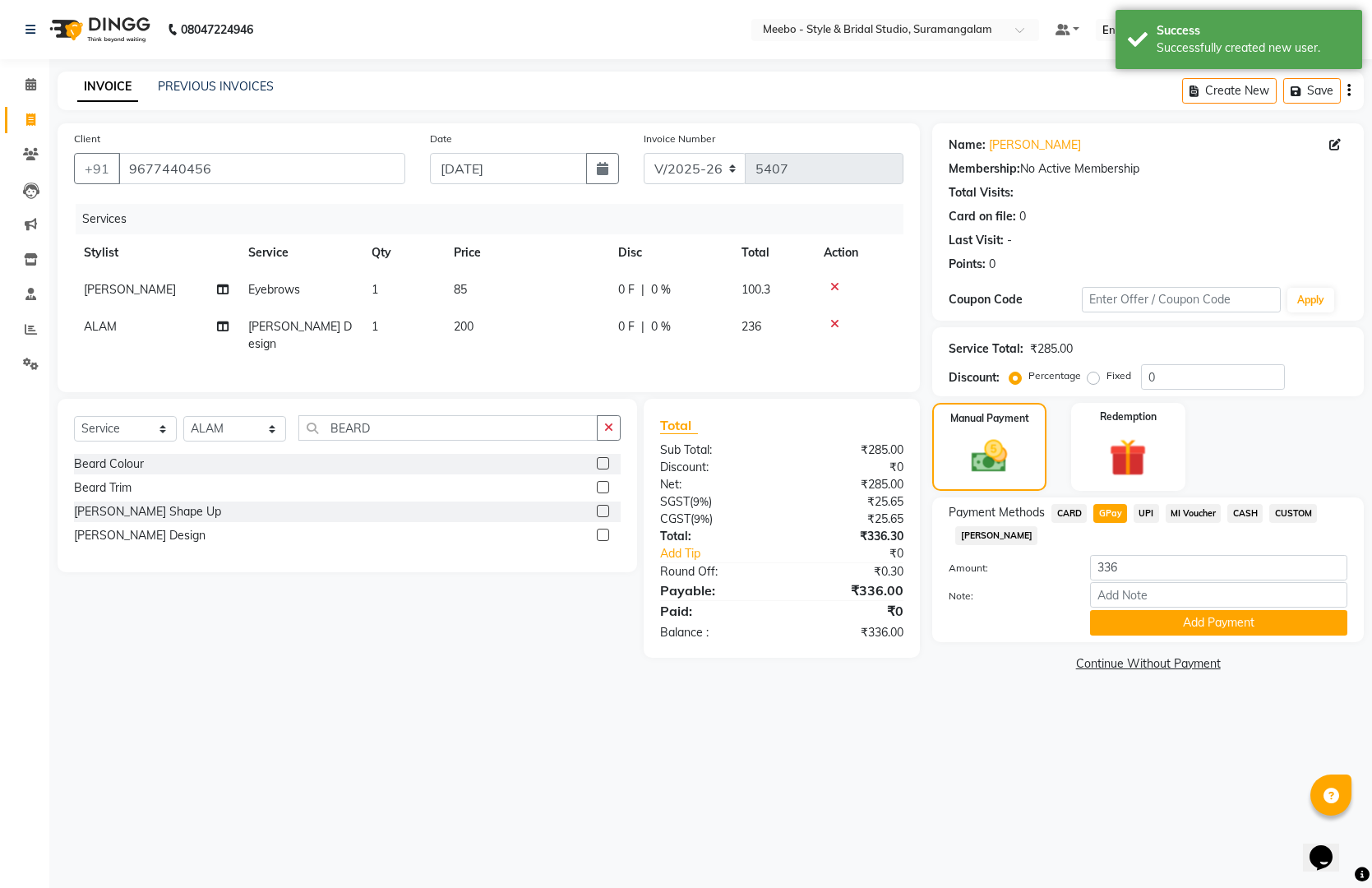
click at [439, 596] on div "Select Service Product Membership Package Voucher Prepaid Gift Card Select Styl…" at bounding box center [341, 527] width 592 height 259
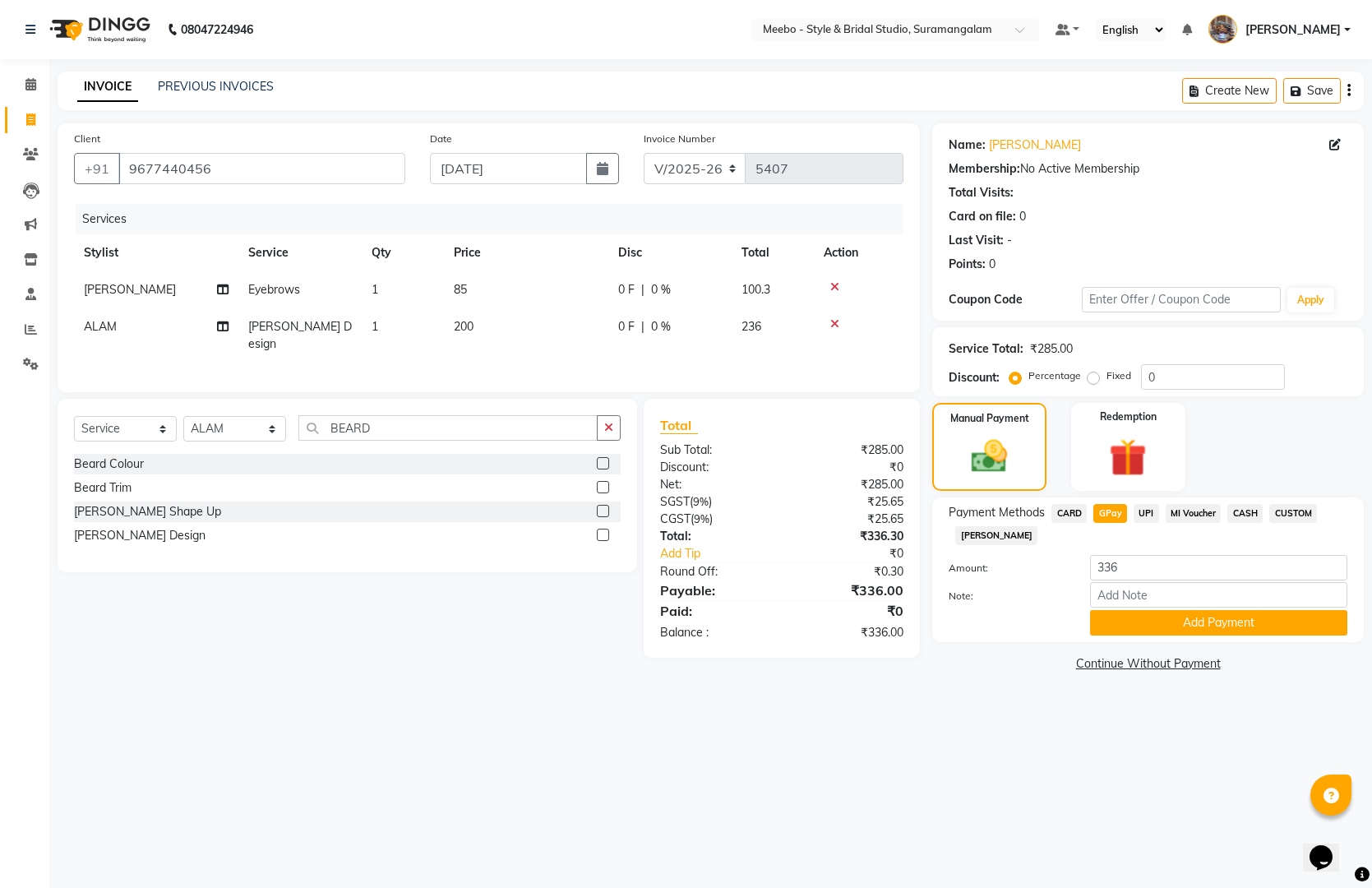
click at [1222, 783] on div "08047224946 Select Location × Meebo - Style & Bridal Studio, Suramangalam Defau…" at bounding box center [686, 444] width 1372 height 888
click at [1223, 624] on button "Add Payment" at bounding box center [1218, 623] width 257 height 25
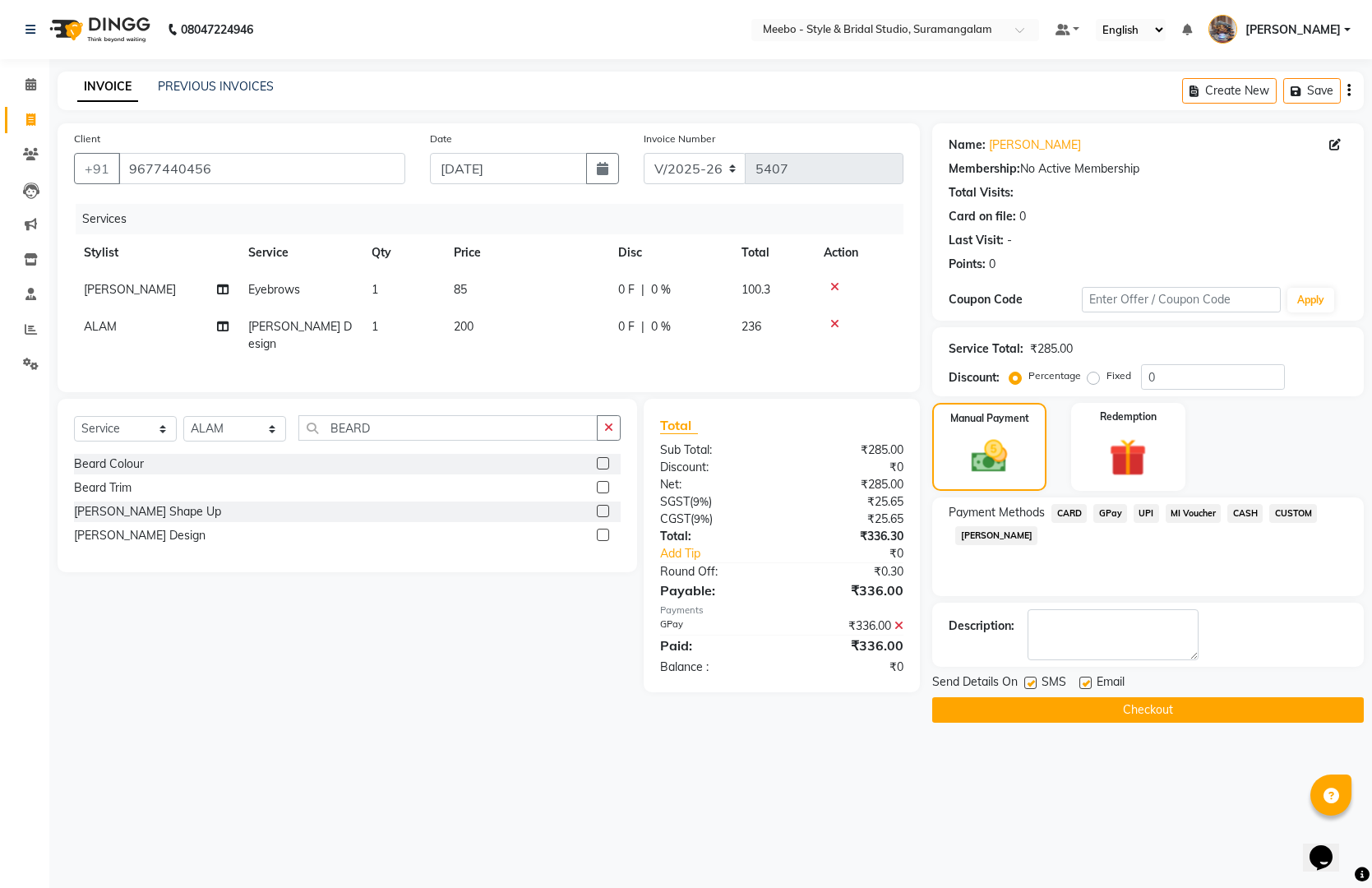
click at [1214, 706] on button "Checkout" at bounding box center [1148, 710] width 432 height 25
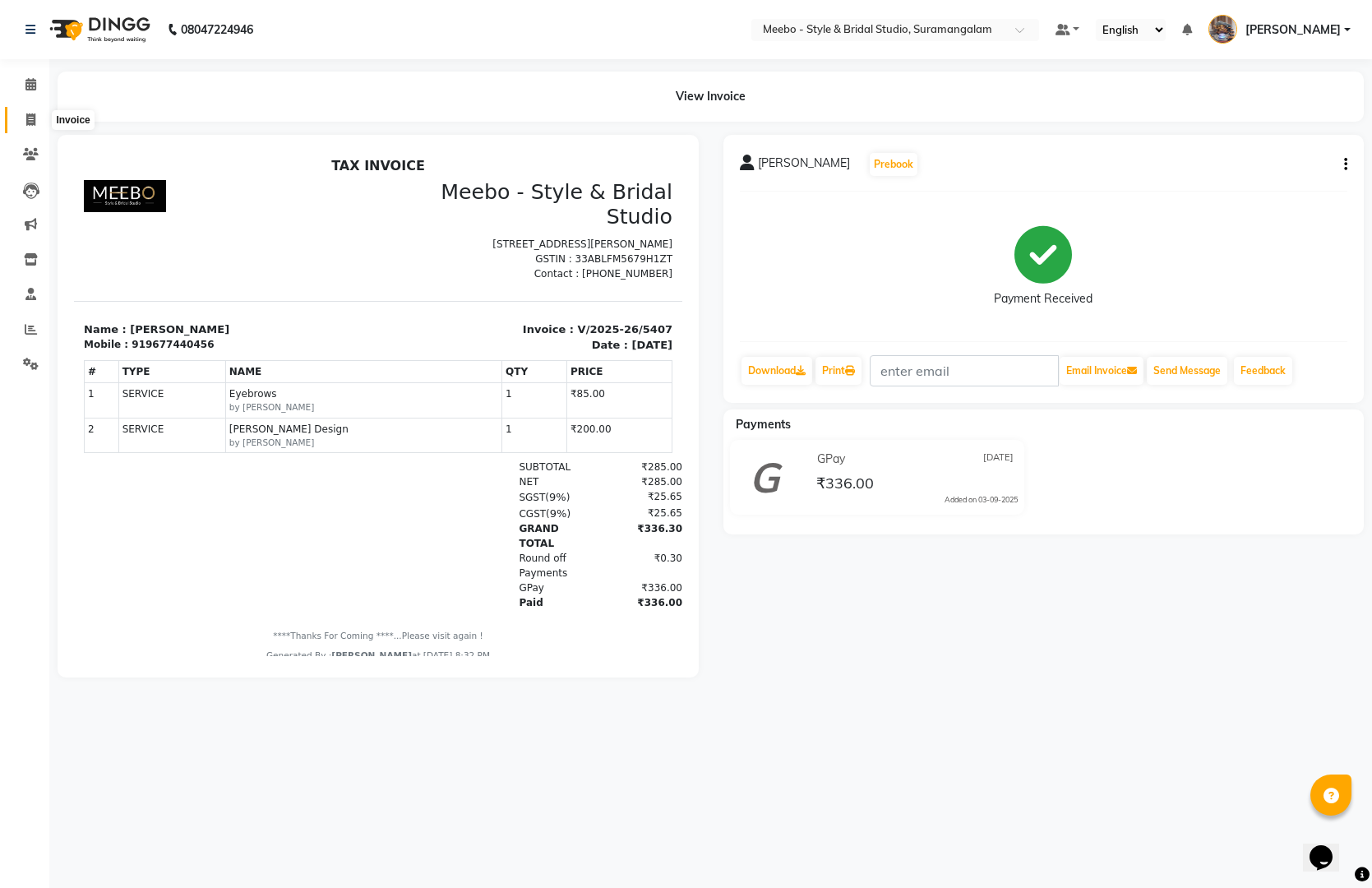
click at [26, 115] on icon at bounding box center [30, 120] width 9 height 13
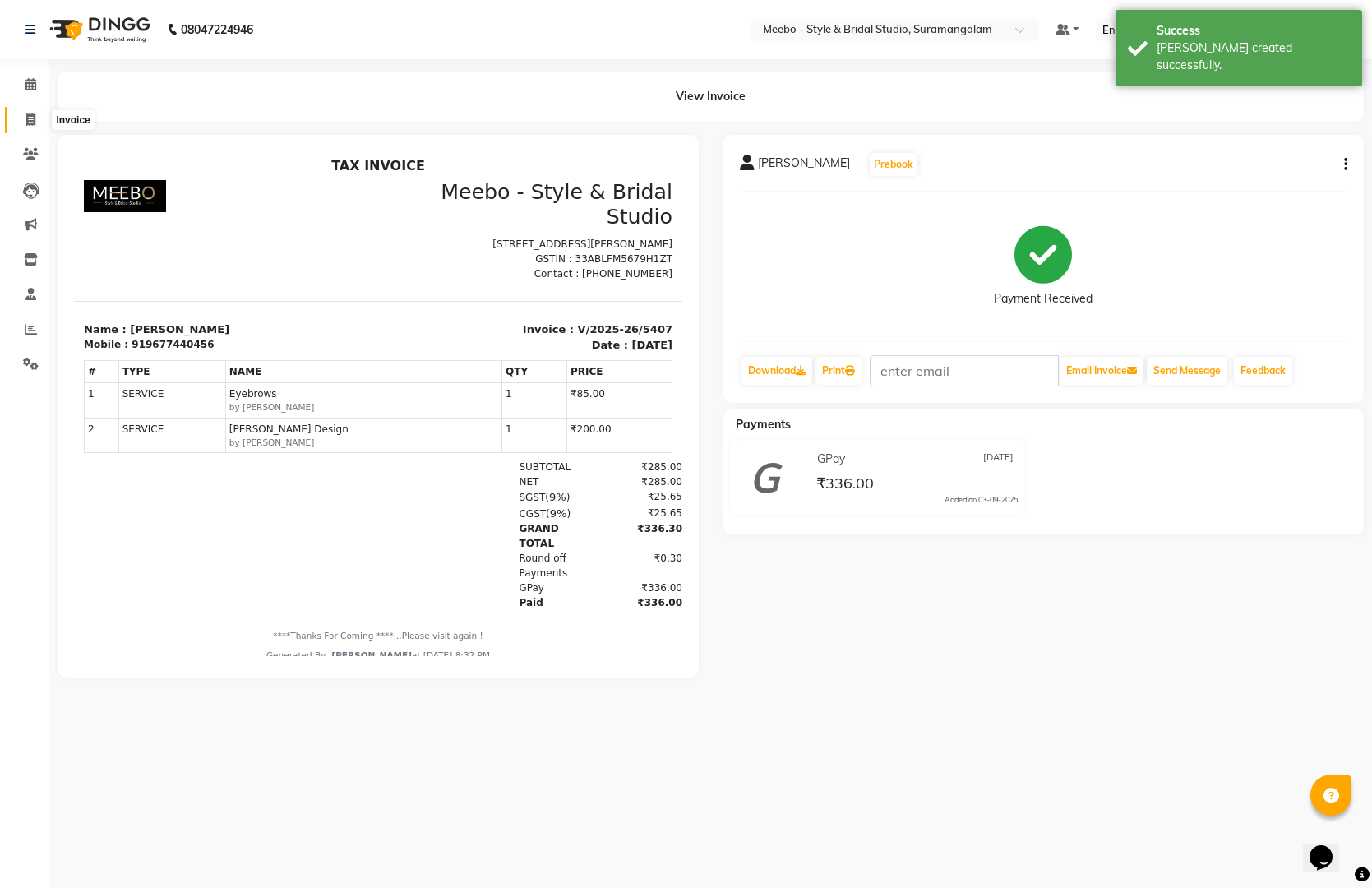
select select "12"
select select "service"
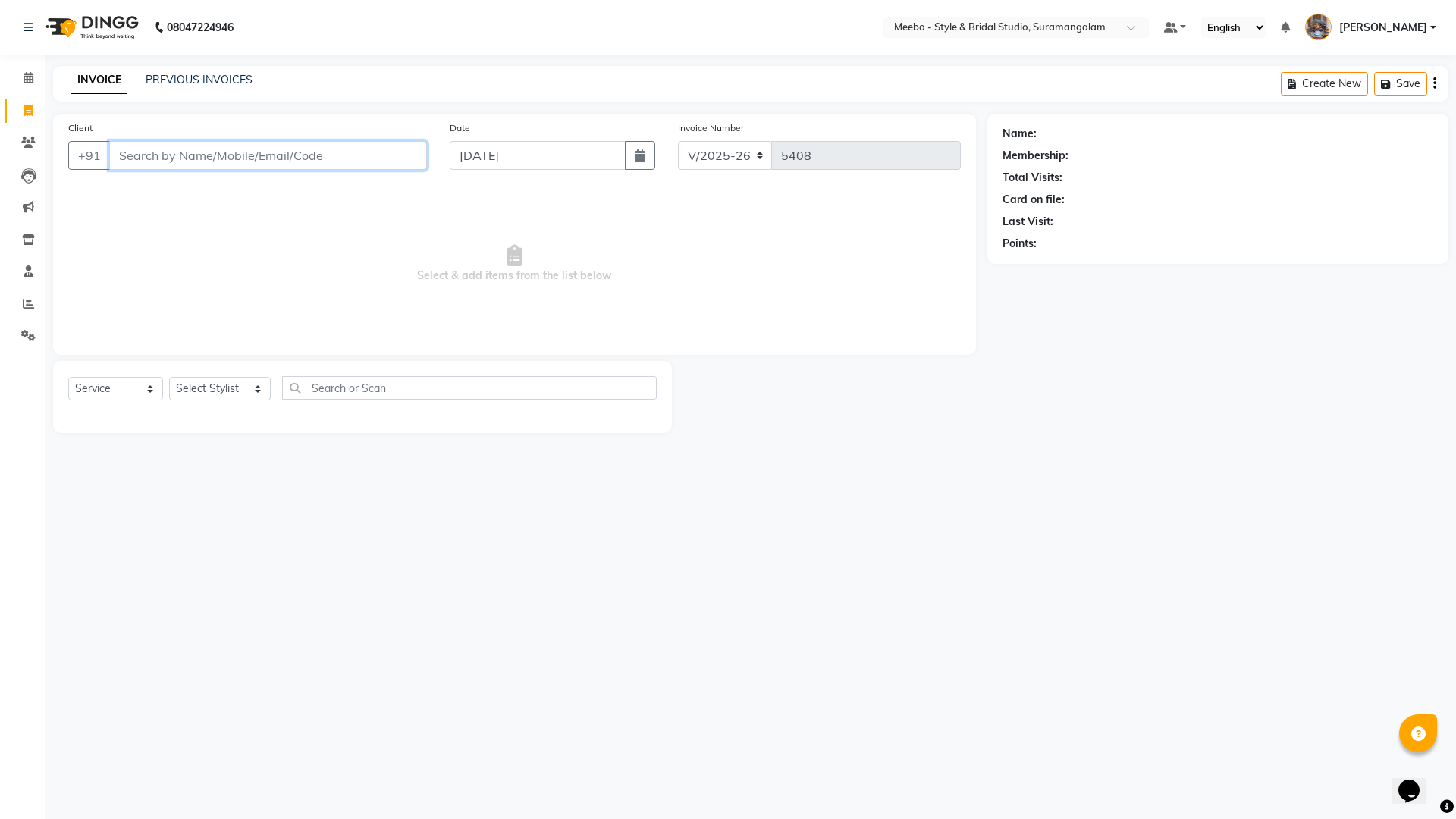
click at [207, 155] on input "Client" at bounding box center [267, 155] width 317 height 29
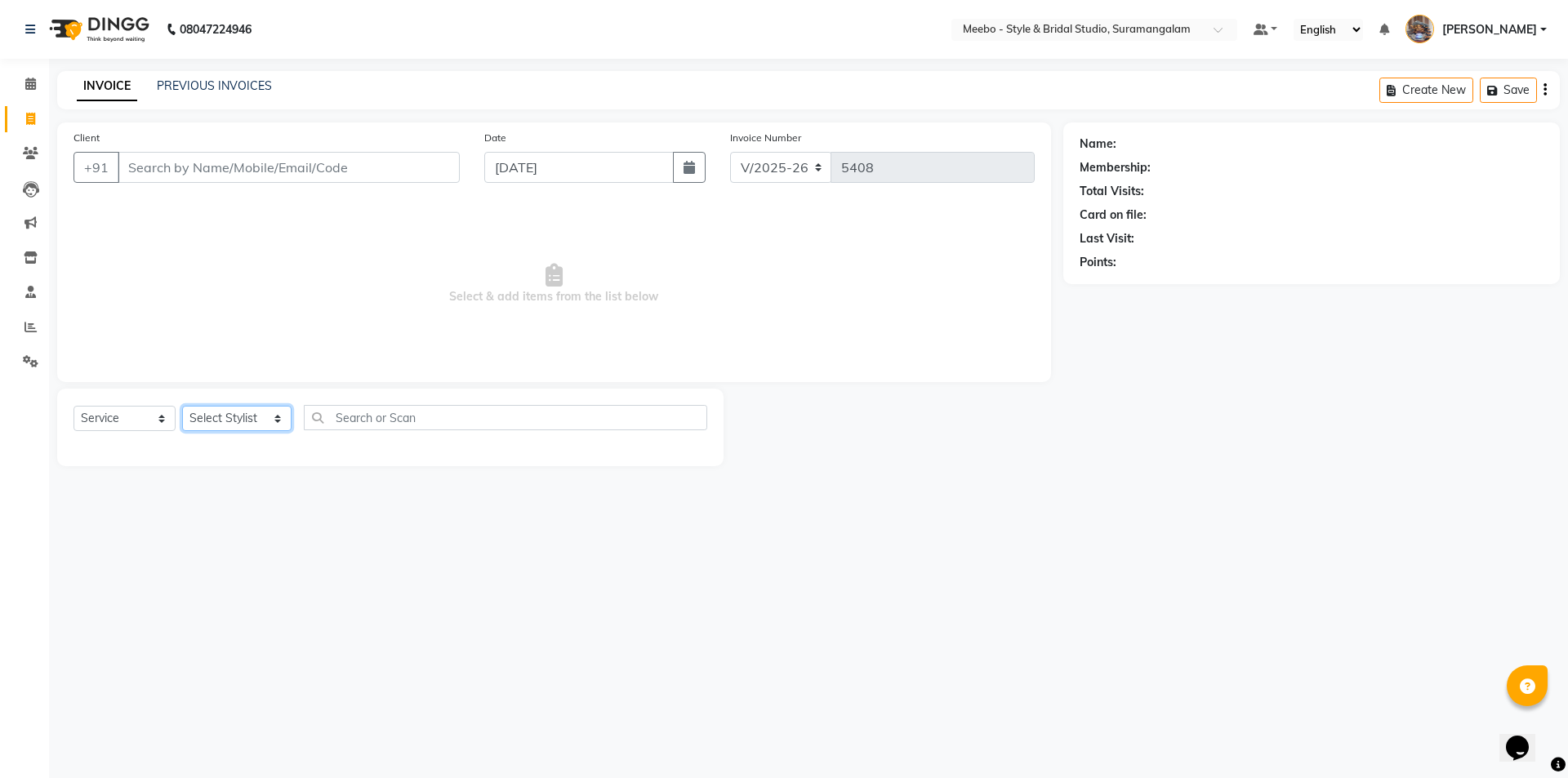
click at [219, 416] on select "Select Stylist Admin [PERSON_NAME] [PERSON_NAME] Manager [PERSON_NAME] [PERSON_…" at bounding box center [237, 418] width 110 height 25
select select "90280"
click at [219, 416] on select "Select Stylist Admin [PERSON_NAME] [PERSON_NAME] Manager [PERSON_NAME] [PERSON_…" at bounding box center [237, 418] width 110 height 25
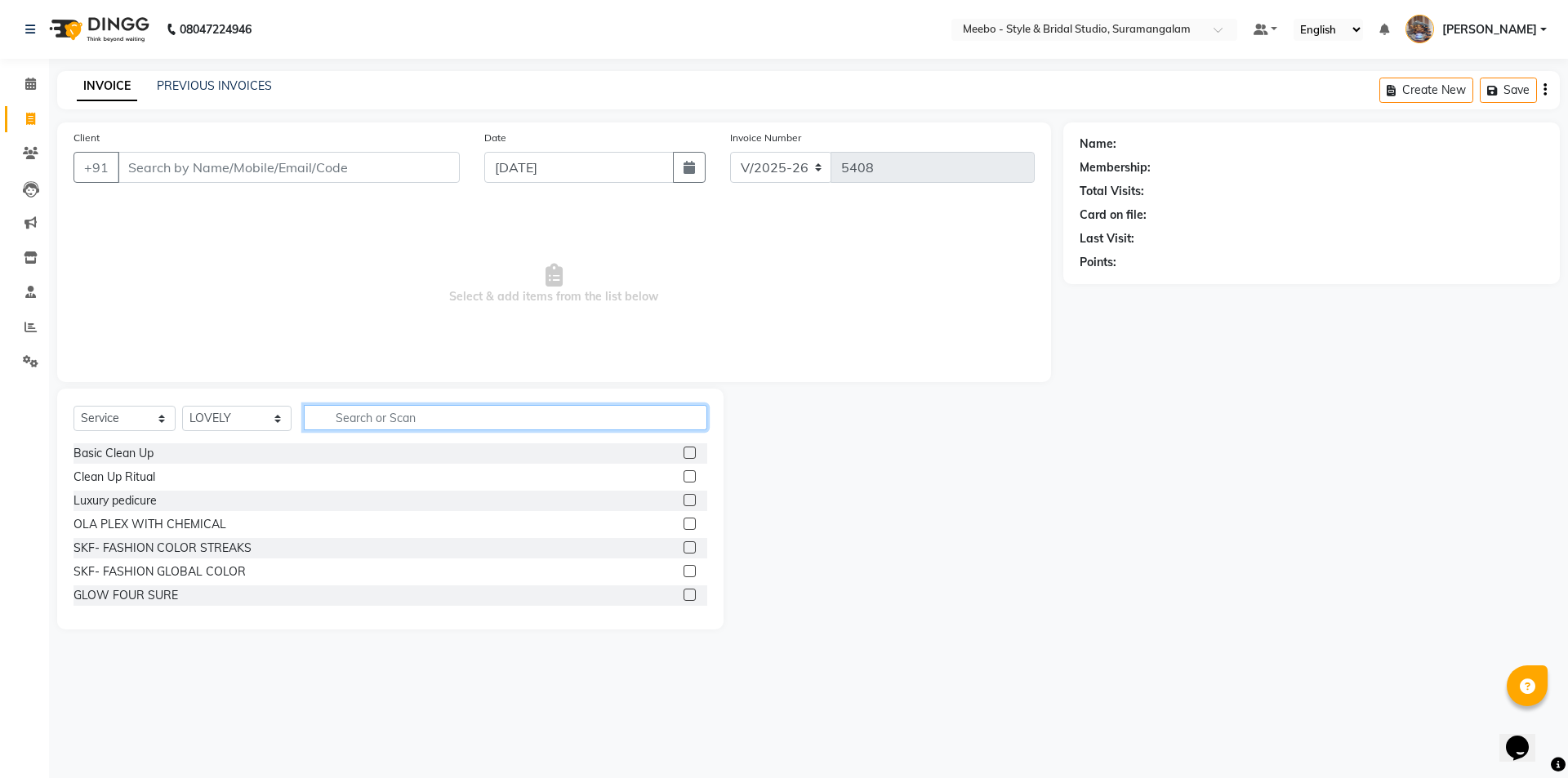
click at [389, 415] on input "text" at bounding box center [505, 417] width 403 height 25
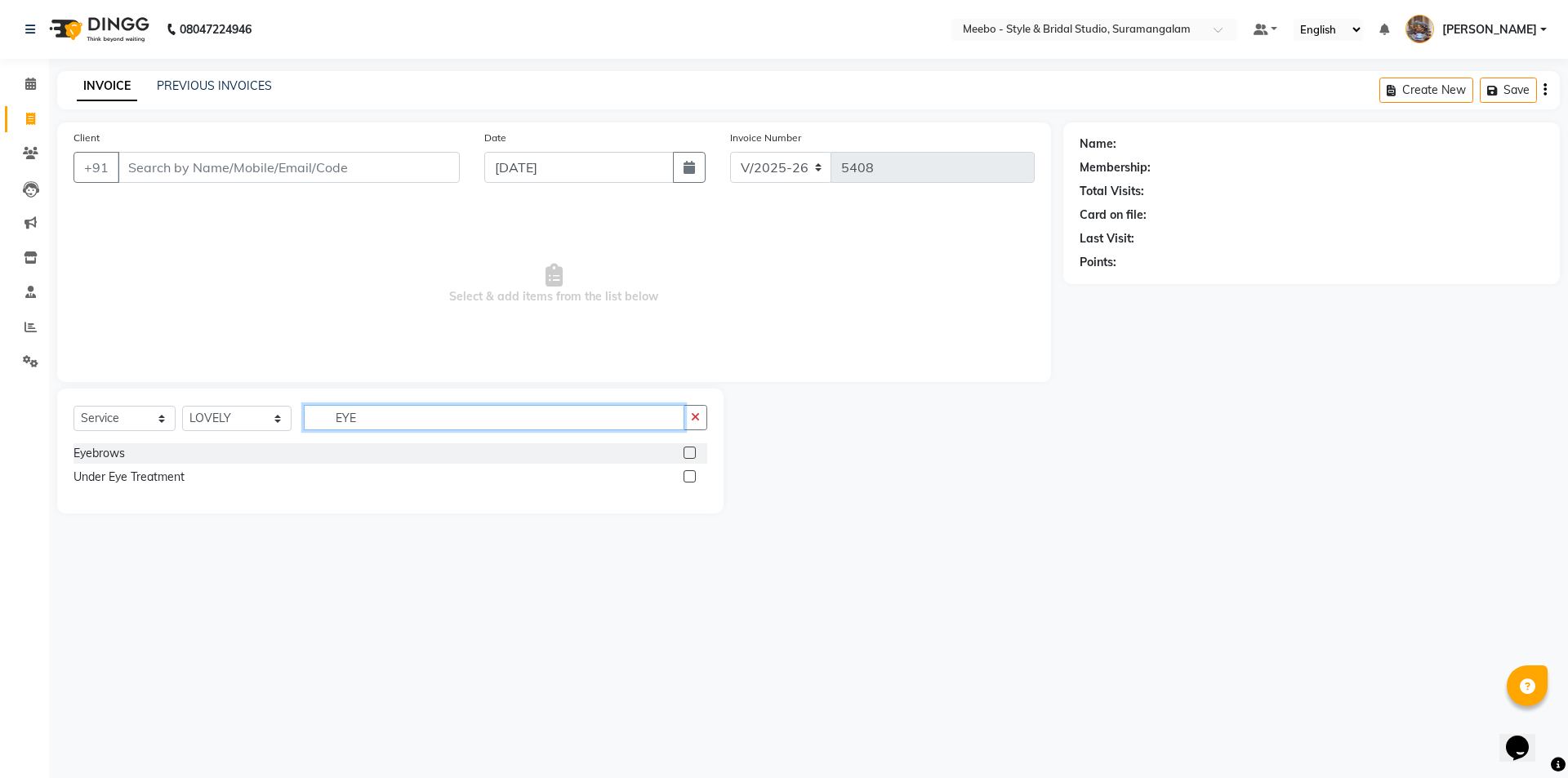
type input "EYE"
click at [689, 446] on label at bounding box center [689, 452] width 12 height 12
click at [689, 448] on input "checkbox" at bounding box center [688, 453] width 11 height 11
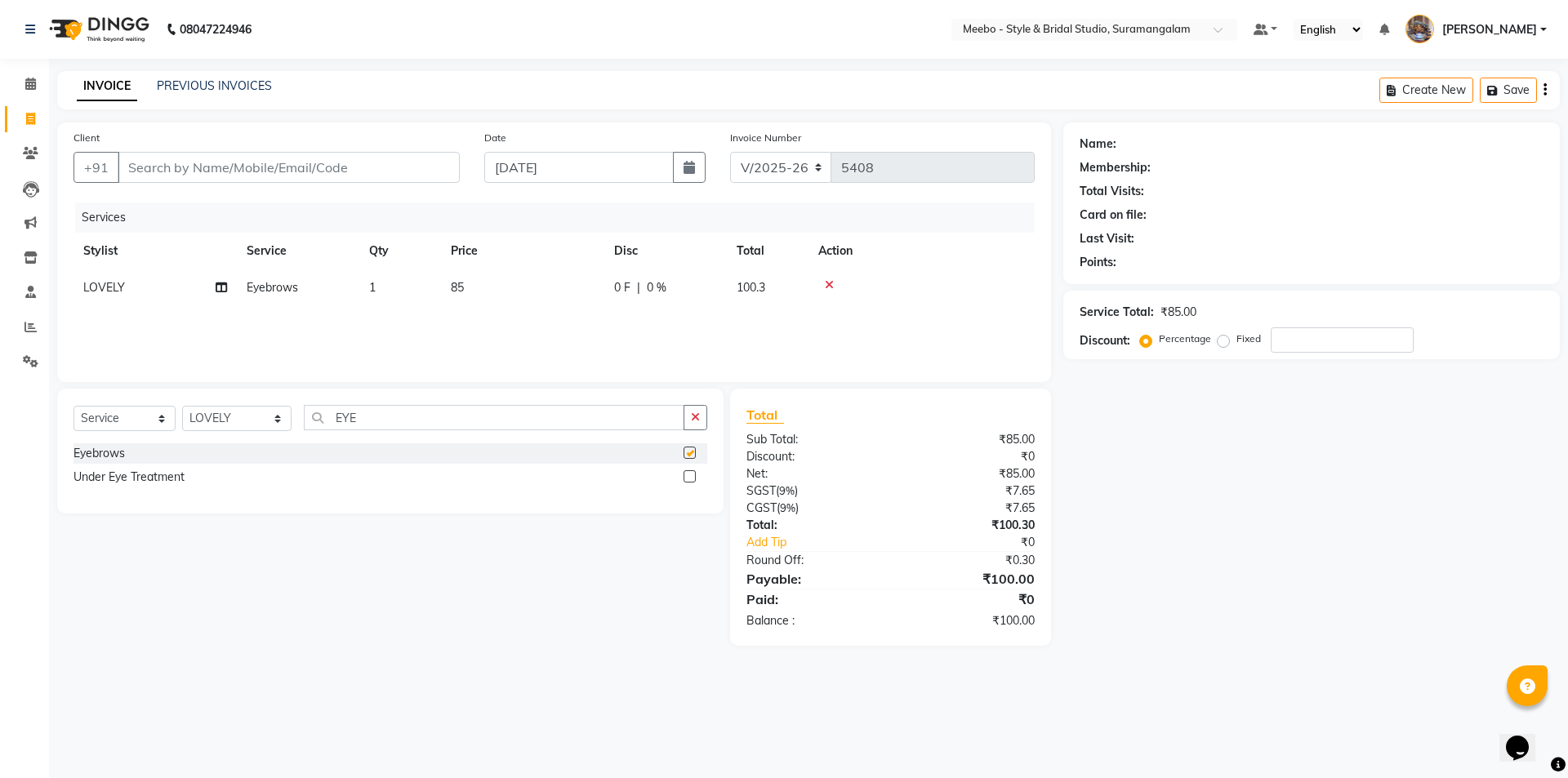
checkbox input "false"
click at [415, 411] on input "EYE" at bounding box center [494, 417] width 381 height 25
type input "E"
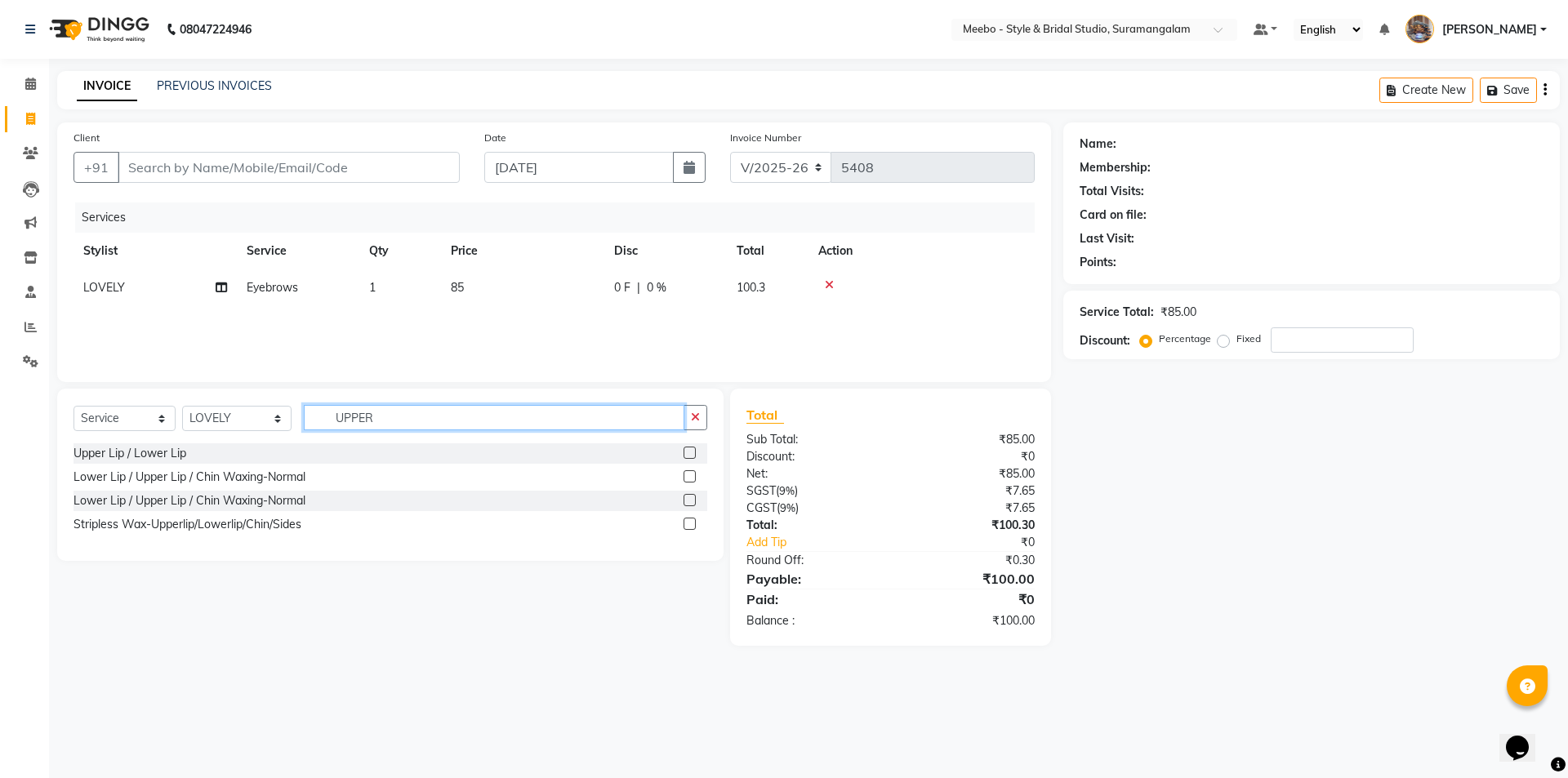
type input "UPPER"
click at [690, 455] on label at bounding box center [689, 452] width 12 height 12
click at [690, 455] on input "checkbox" at bounding box center [688, 453] width 11 height 11
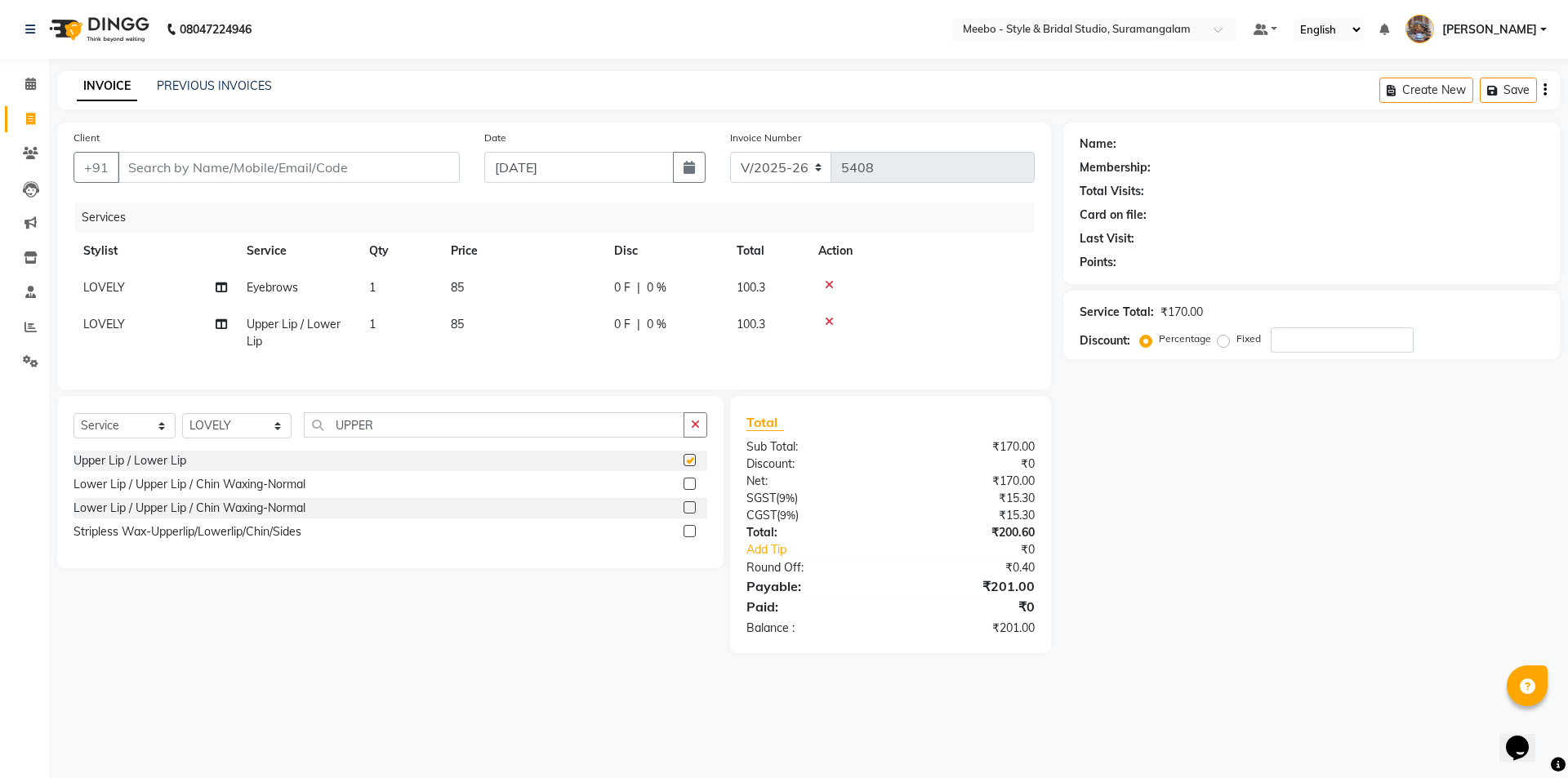
checkbox input "false"
click at [410, 436] on input "UPPER" at bounding box center [494, 425] width 381 height 25
type input "U"
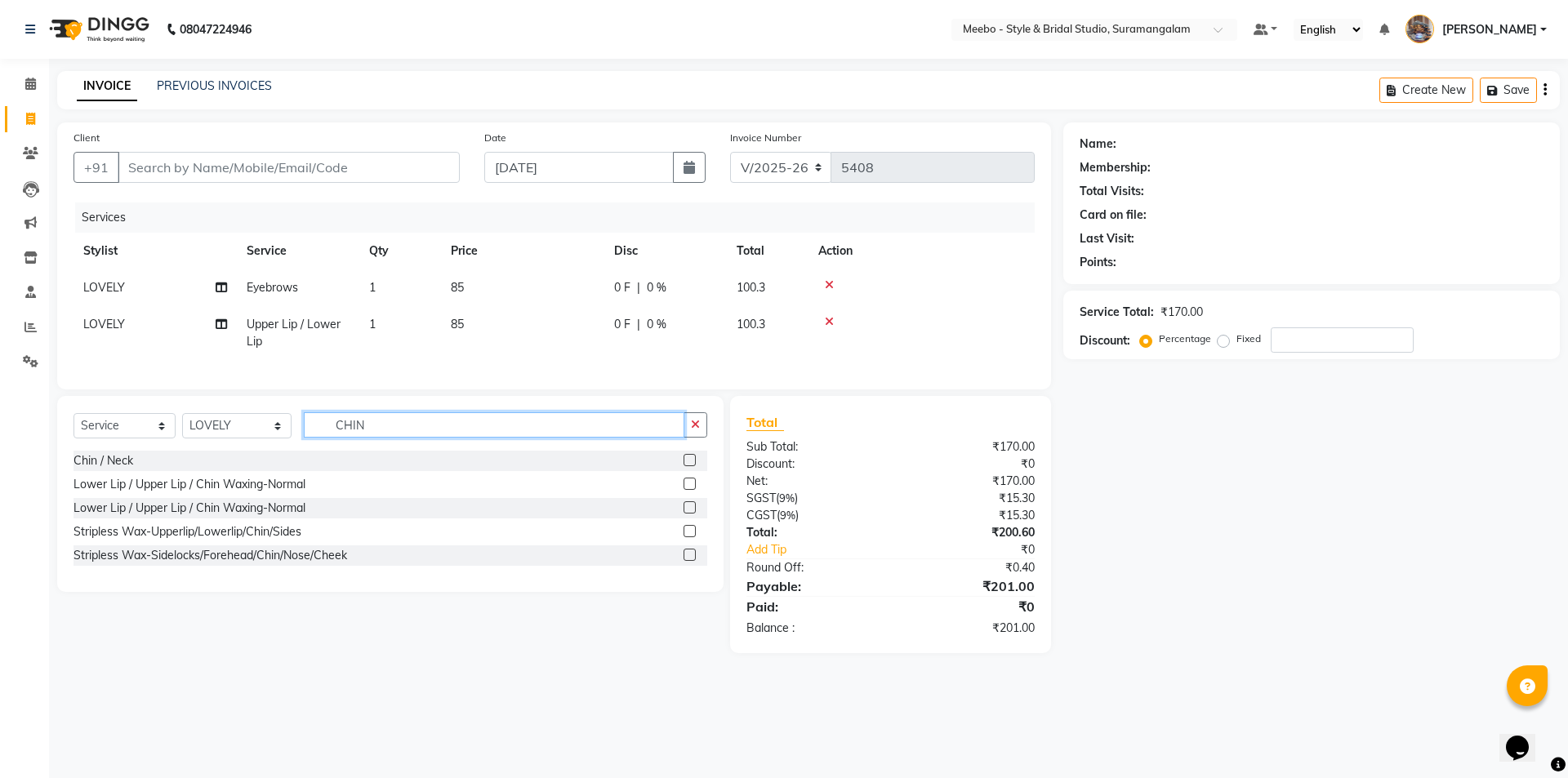
type input "CHIN"
click at [689, 466] on label at bounding box center [689, 460] width 12 height 12
click at [689, 466] on input "checkbox" at bounding box center [688, 460] width 11 height 11
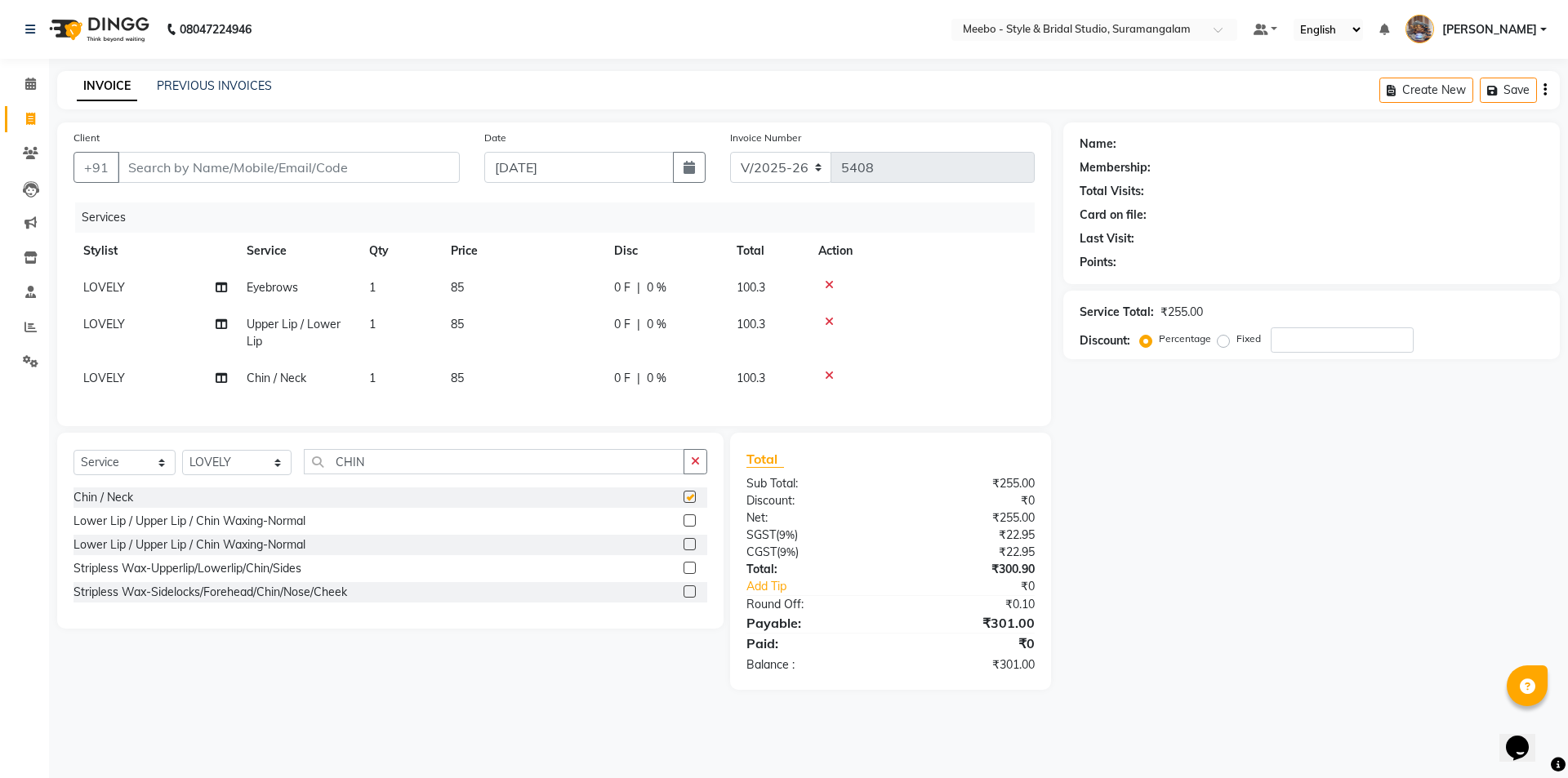
checkbox input "false"
click at [290, 160] on input "Client" at bounding box center [288, 167] width 342 height 31
type input "7"
type input "0"
click at [235, 205] on span "72007166" at bounding box center [213, 205] width 66 height 17
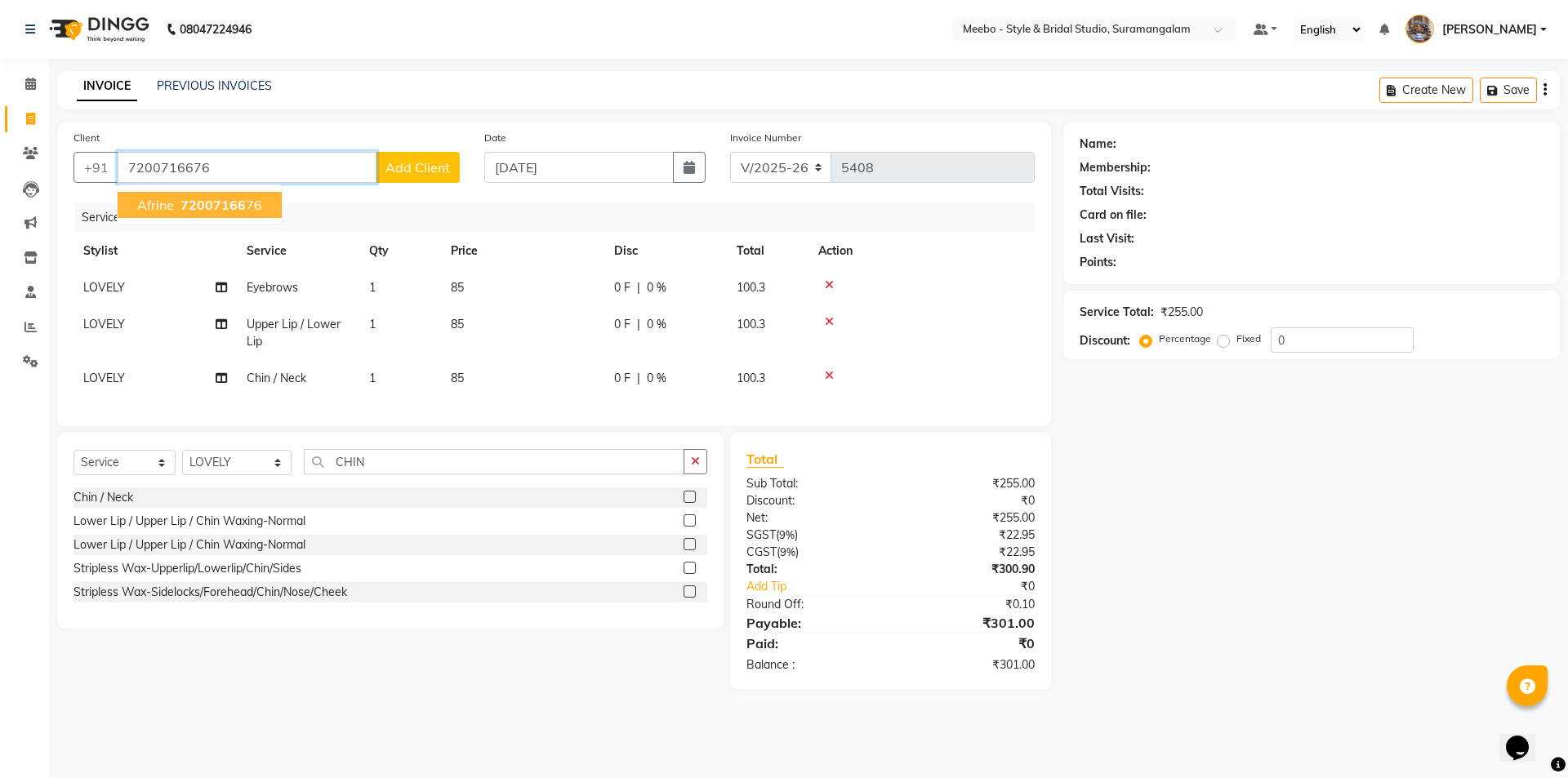
type input "7200716676"
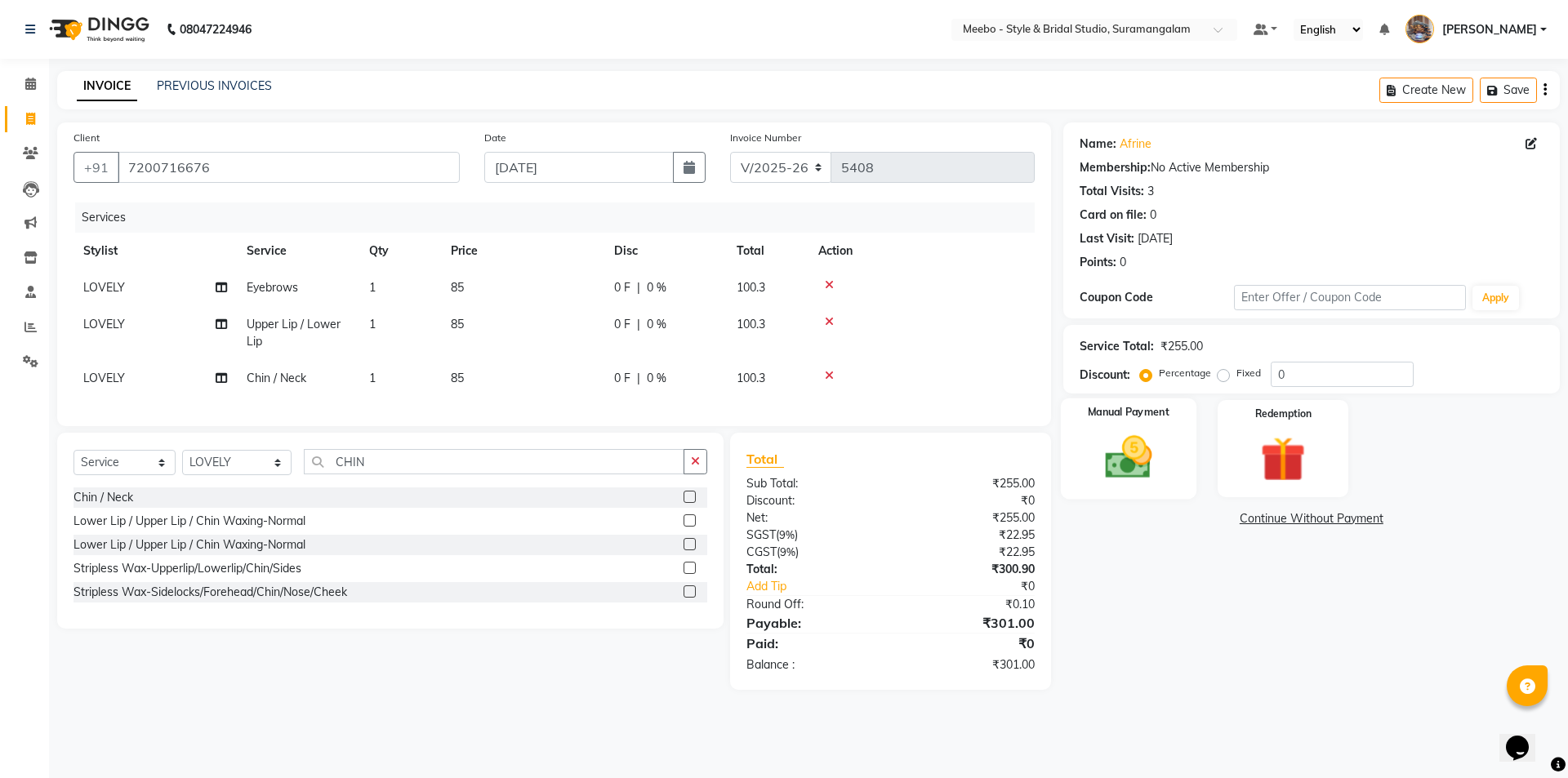
click at [1118, 455] on img at bounding box center [1127, 457] width 76 height 54
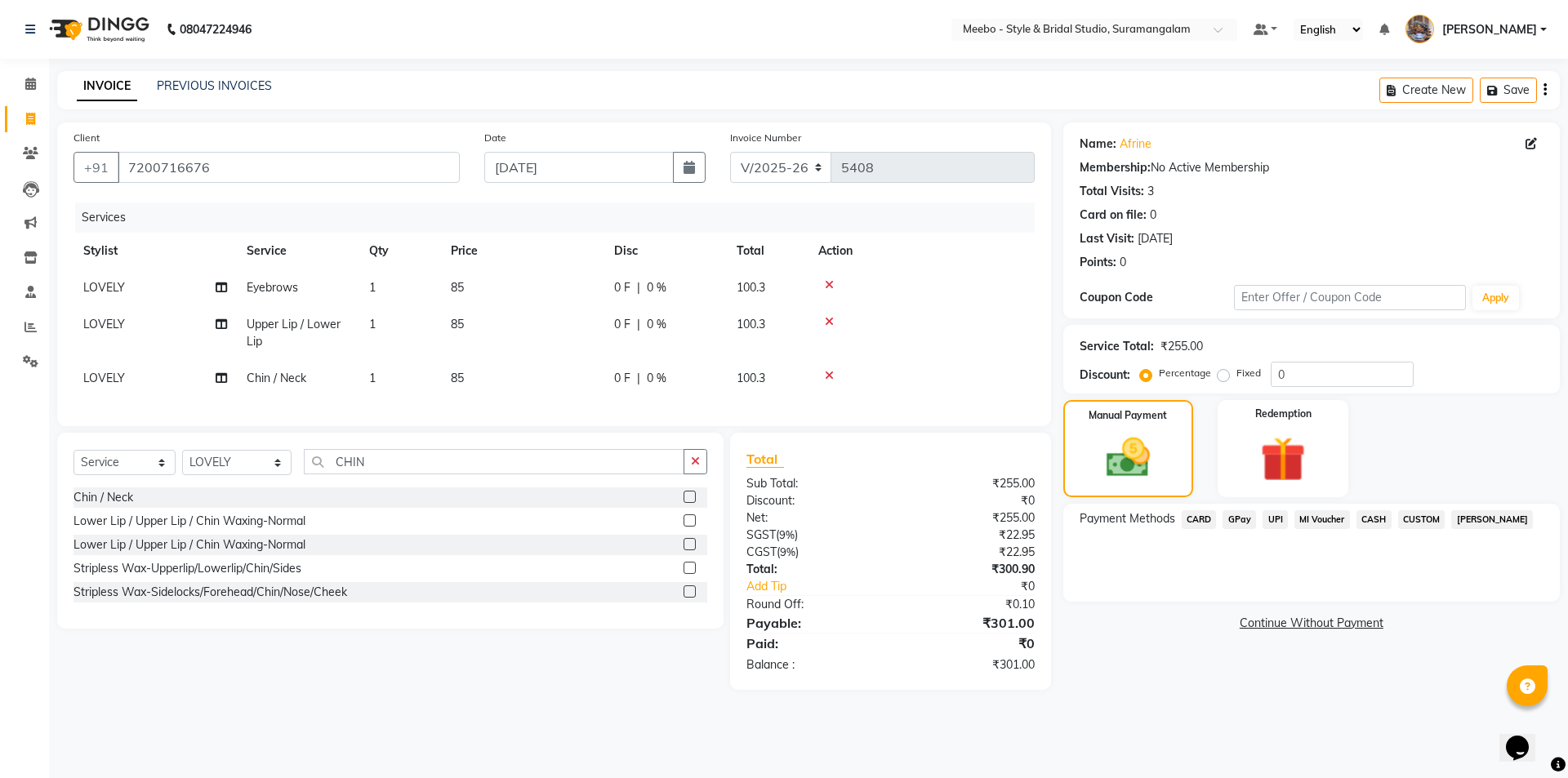
click at [1241, 515] on span "GPay" at bounding box center [1239, 519] width 33 height 19
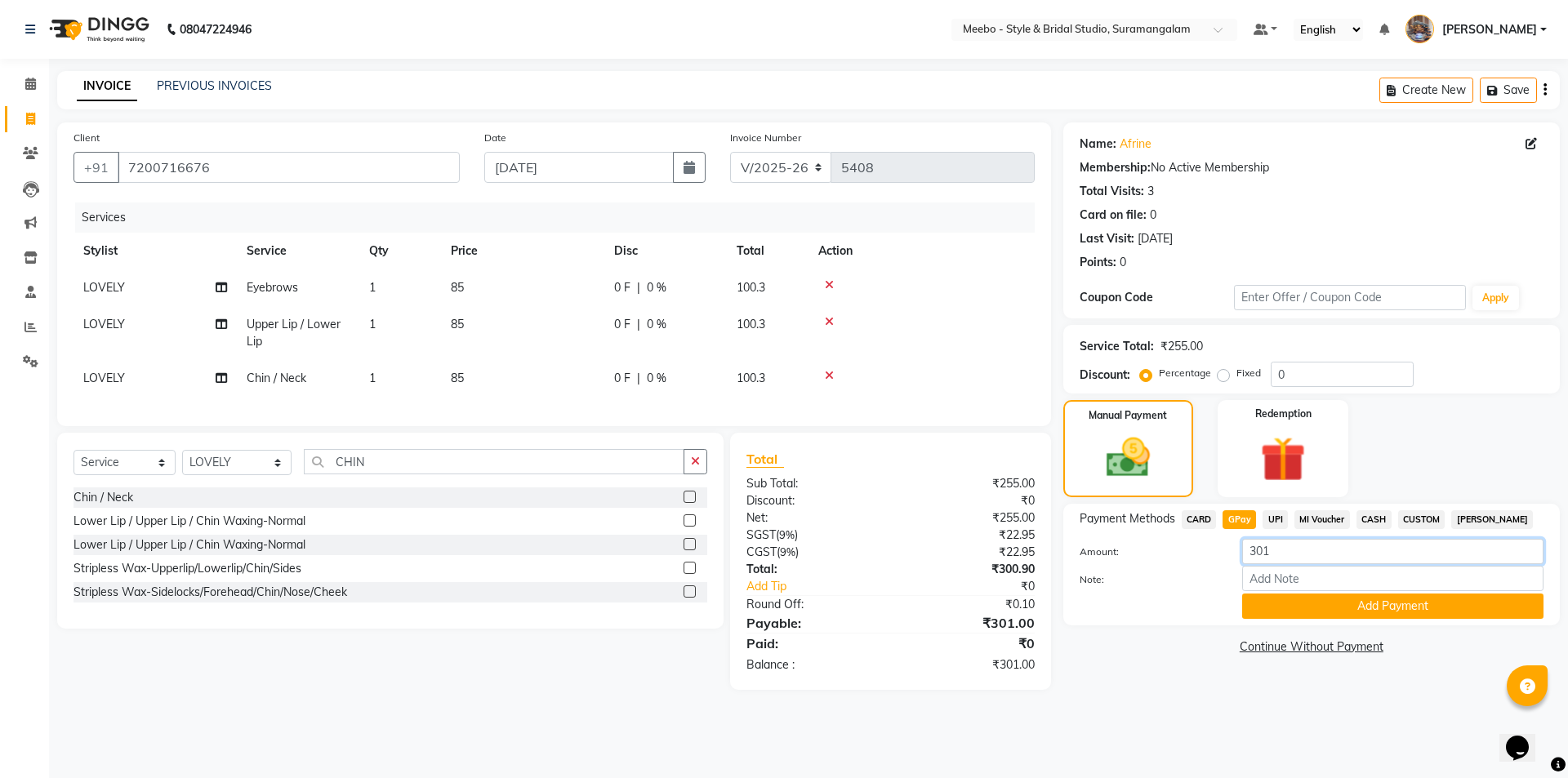
click at [1287, 553] on input "301" at bounding box center [1393, 551] width 301 height 25
type input "300"
click at [1350, 619] on div "Payment Methods CARD GPay UPI MI Voucher CASH CUSTOM Bajaj Finserv Amount: 300 …" at bounding box center [1311, 564] width 496 height 121
click at [1350, 608] on button "Add Payment" at bounding box center [1393, 606] width 301 height 25
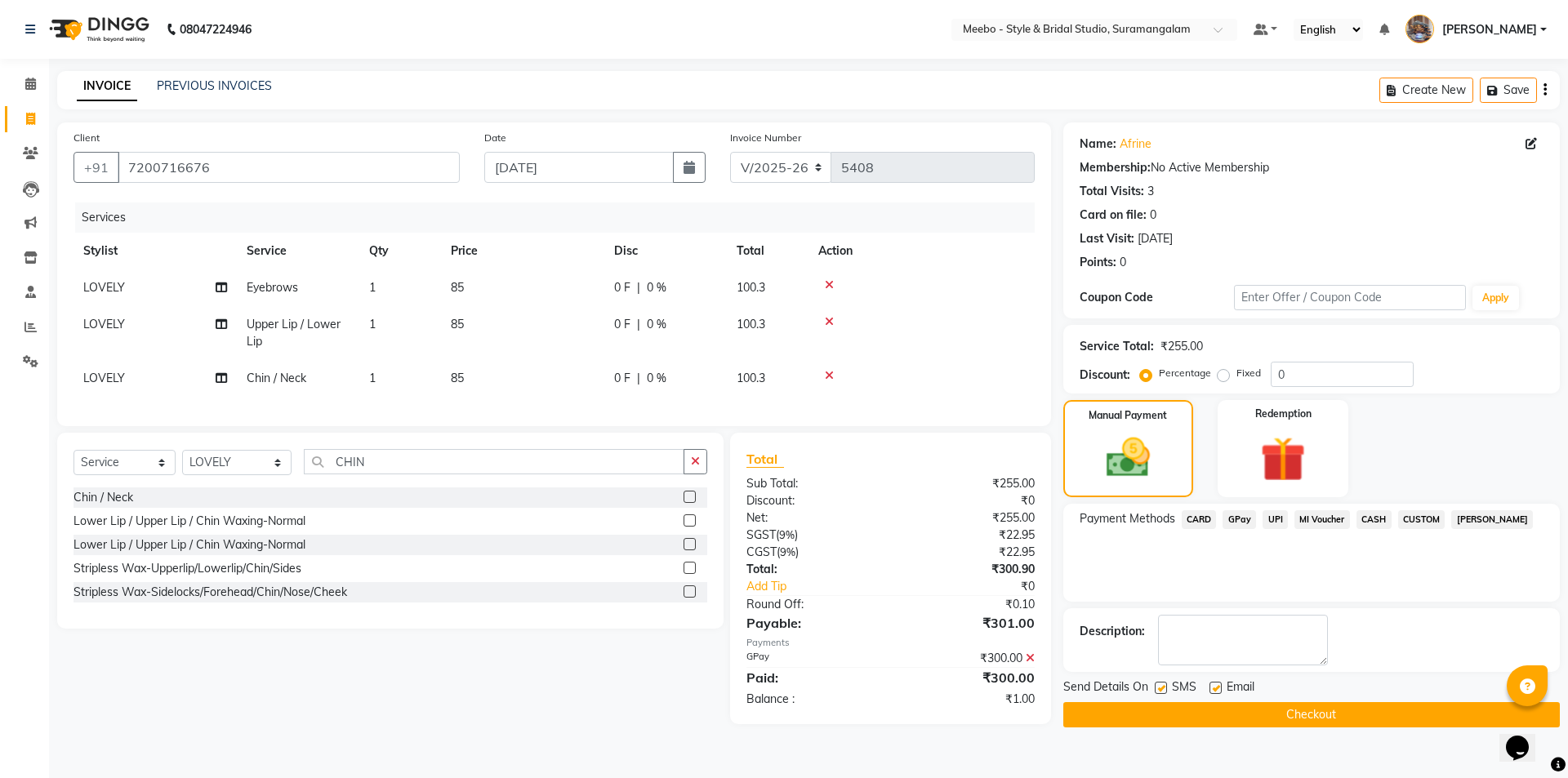
click at [1356, 707] on button "Checkout" at bounding box center [1311, 715] width 496 height 25
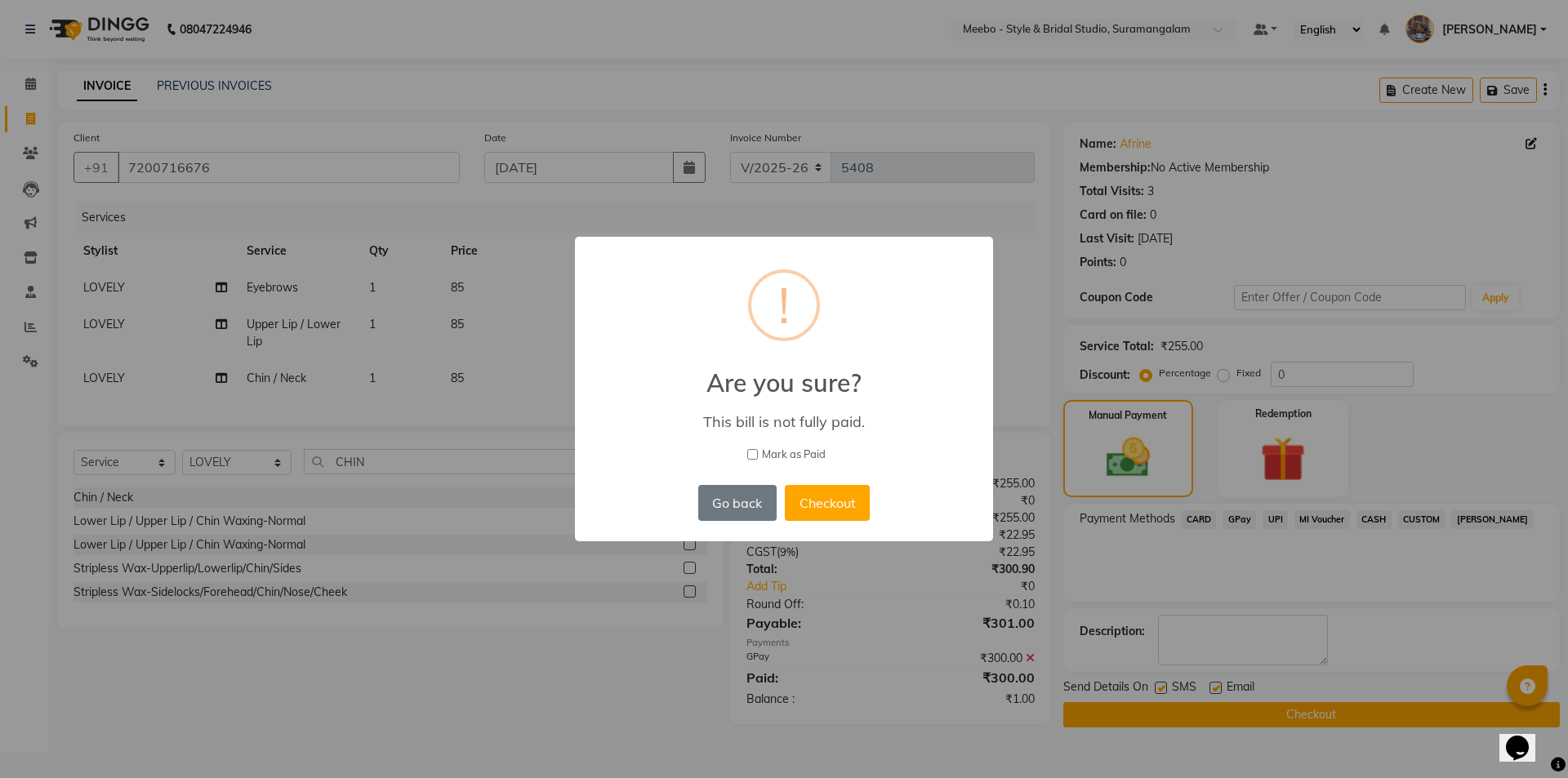
click at [748, 451] on input "Mark as Paid" at bounding box center [752, 454] width 11 height 11
click at [754, 455] on input "Mark as Paid" at bounding box center [752, 454] width 11 height 11
checkbox input "true"
click at [829, 505] on button "Checkout" at bounding box center [827, 502] width 85 height 36
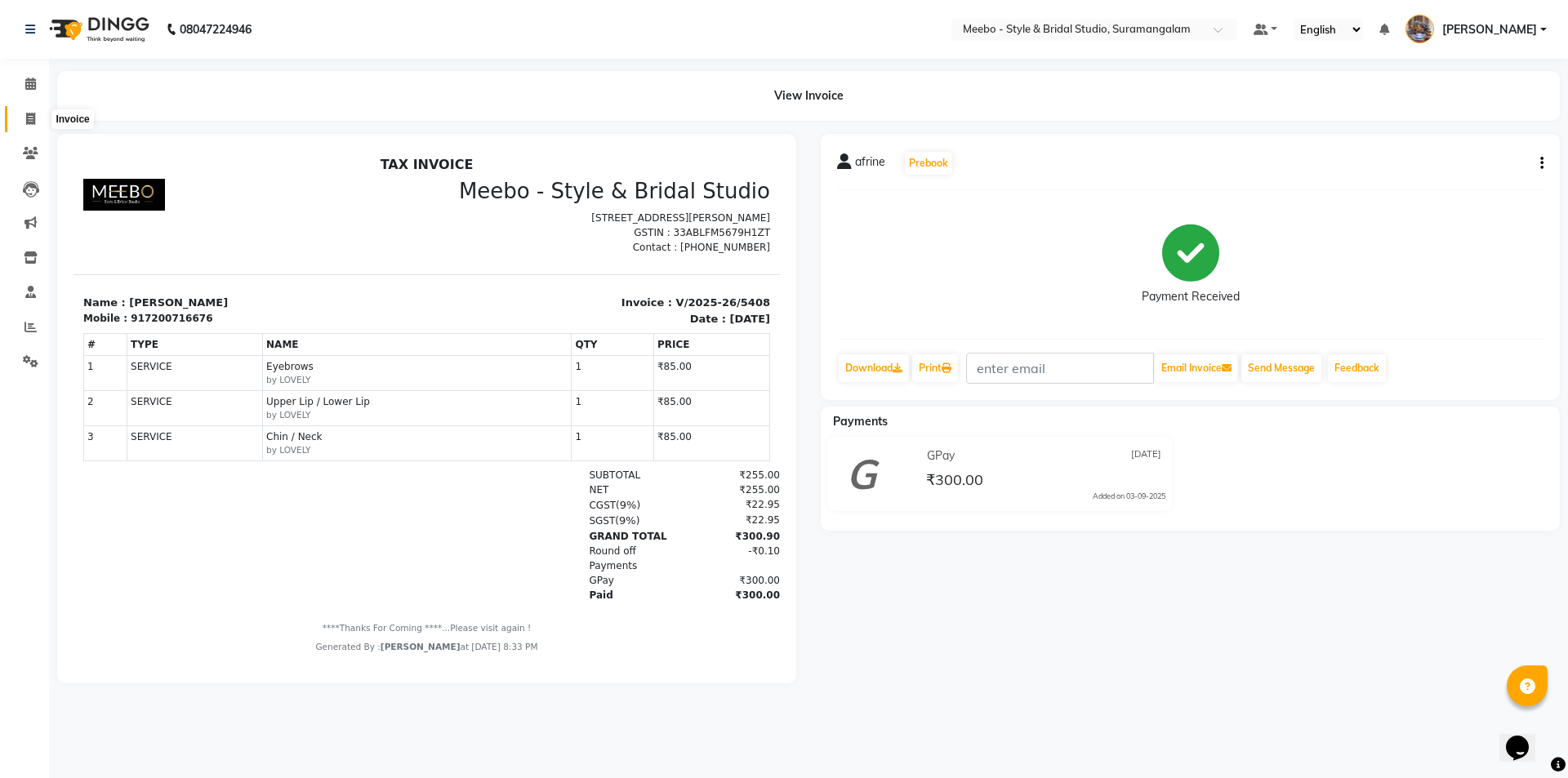
click at [28, 116] on icon at bounding box center [30, 119] width 9 height 12
select select "service"
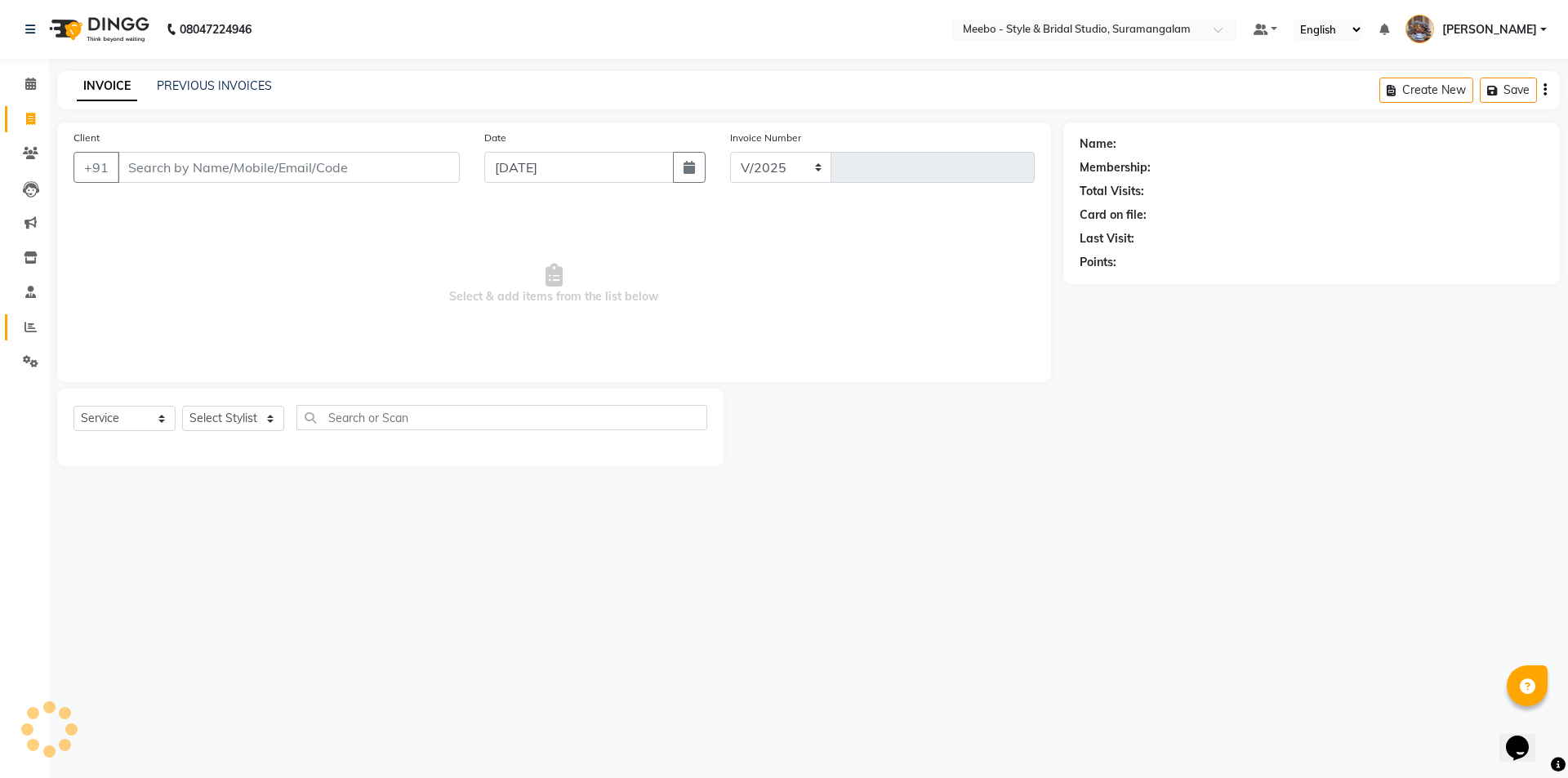
select select "12"
type input "5410"
click at [29, 325] on icon at bounding box center [30, 327] width 12 height 12
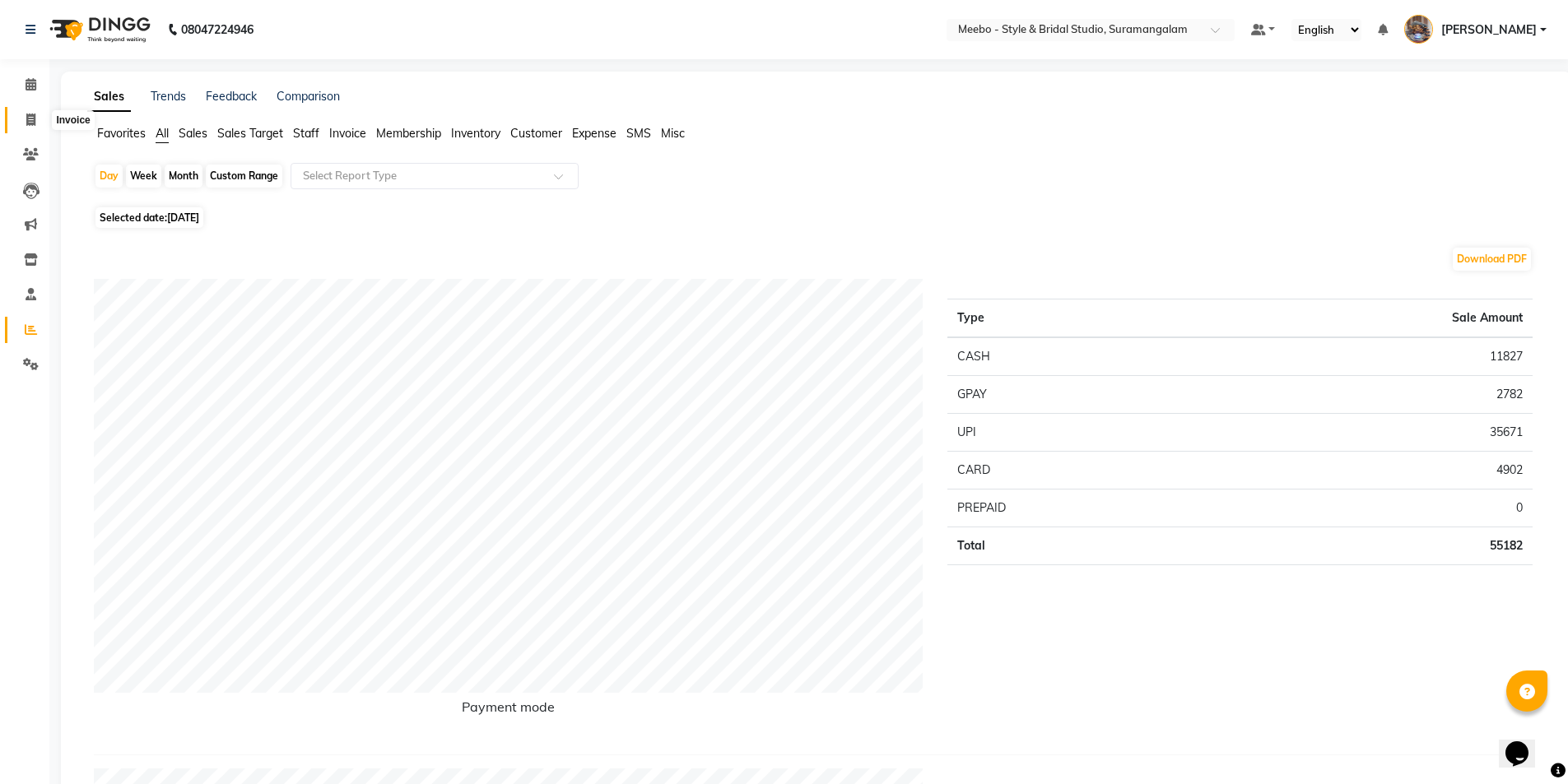
click at [27, 116] on icon at bounding box center [30, 120] width 9 height 13
select select "12"
select select "service"
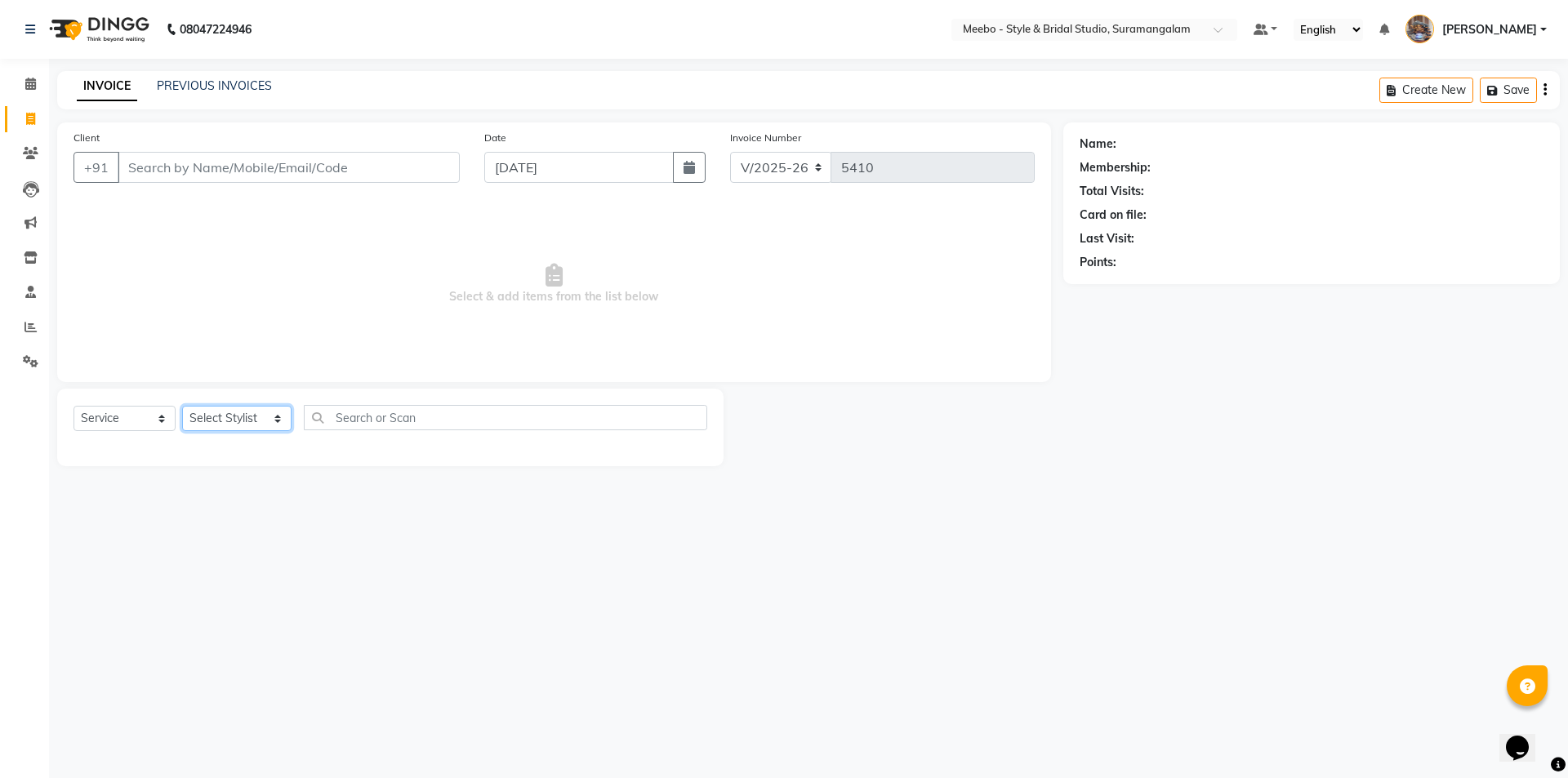
click at [223, 425] on select "Select Stylist Admin [PERSON_NAME] [PERSON_NAME] Manager [PERSON_NAME] [PERSON_…" at bounding box center [237, 418] width 110 height 25
select select "21188"
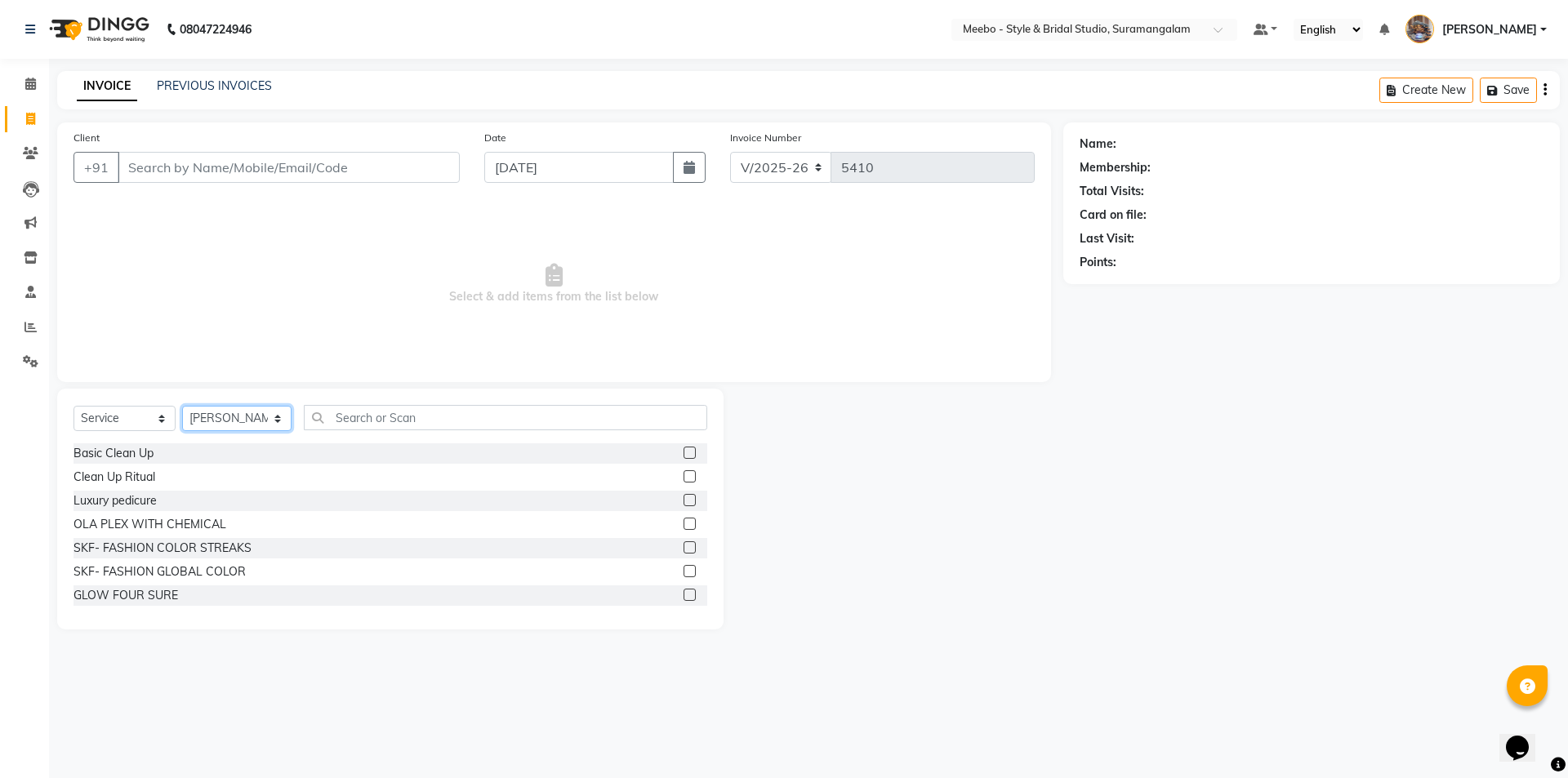
click at [223, 425] on select "Select Stylist Admin [PERSON_NAME] [PERSON_NAME] Manager [PERSON_NAME] [PERSON_…" at bounding box center [237, 418] width 110 height 25
click at [357, 424] on input "text" at bounding box center [505, 417] width 403 height 25
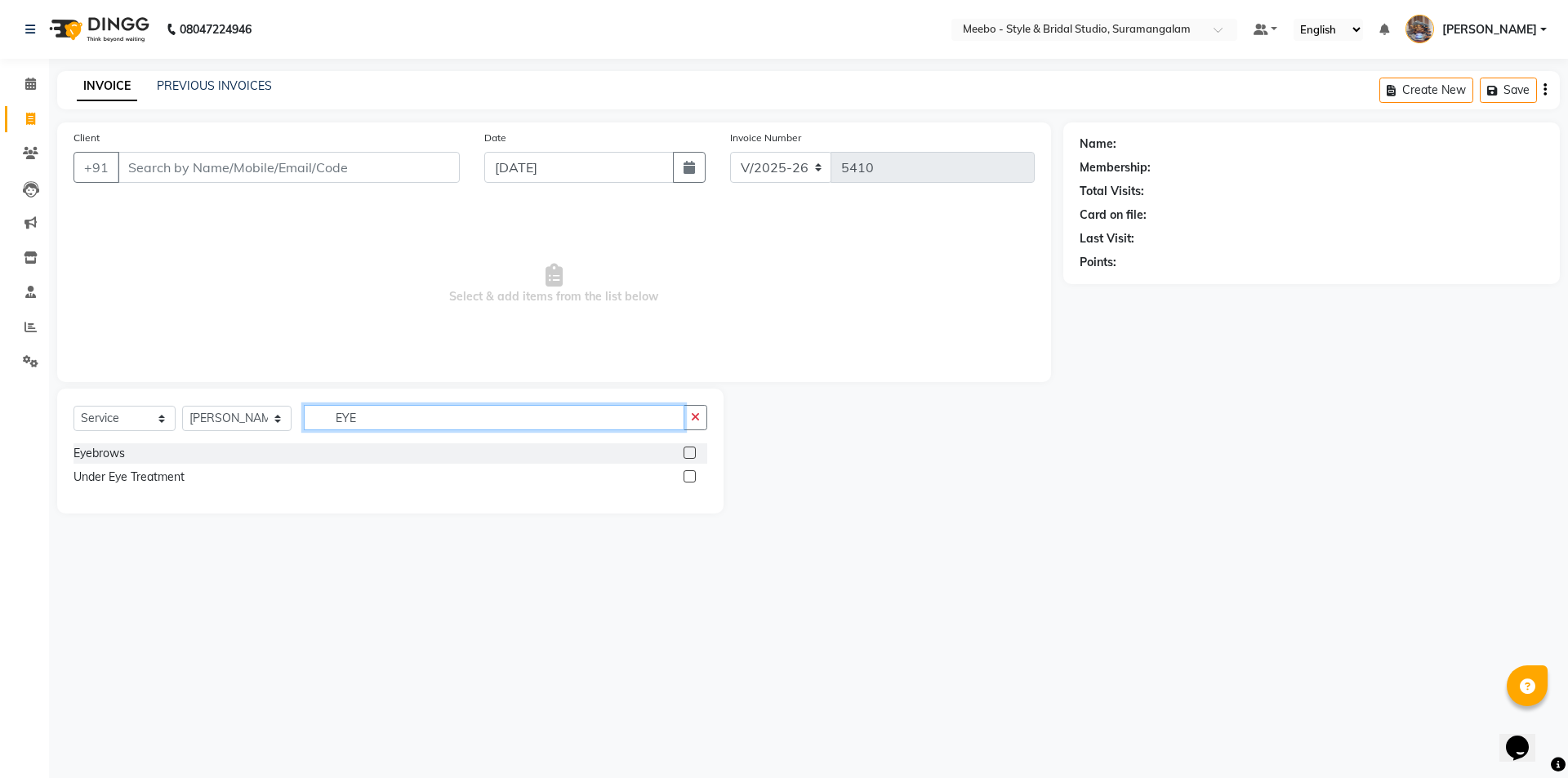
type input "EYE"
click at [689, 455] on label at bounding box center [689, 452] width 12 height 12
click at [689, 455] on input "checkbox" at bounding box center [688, 453] width 11 height 11
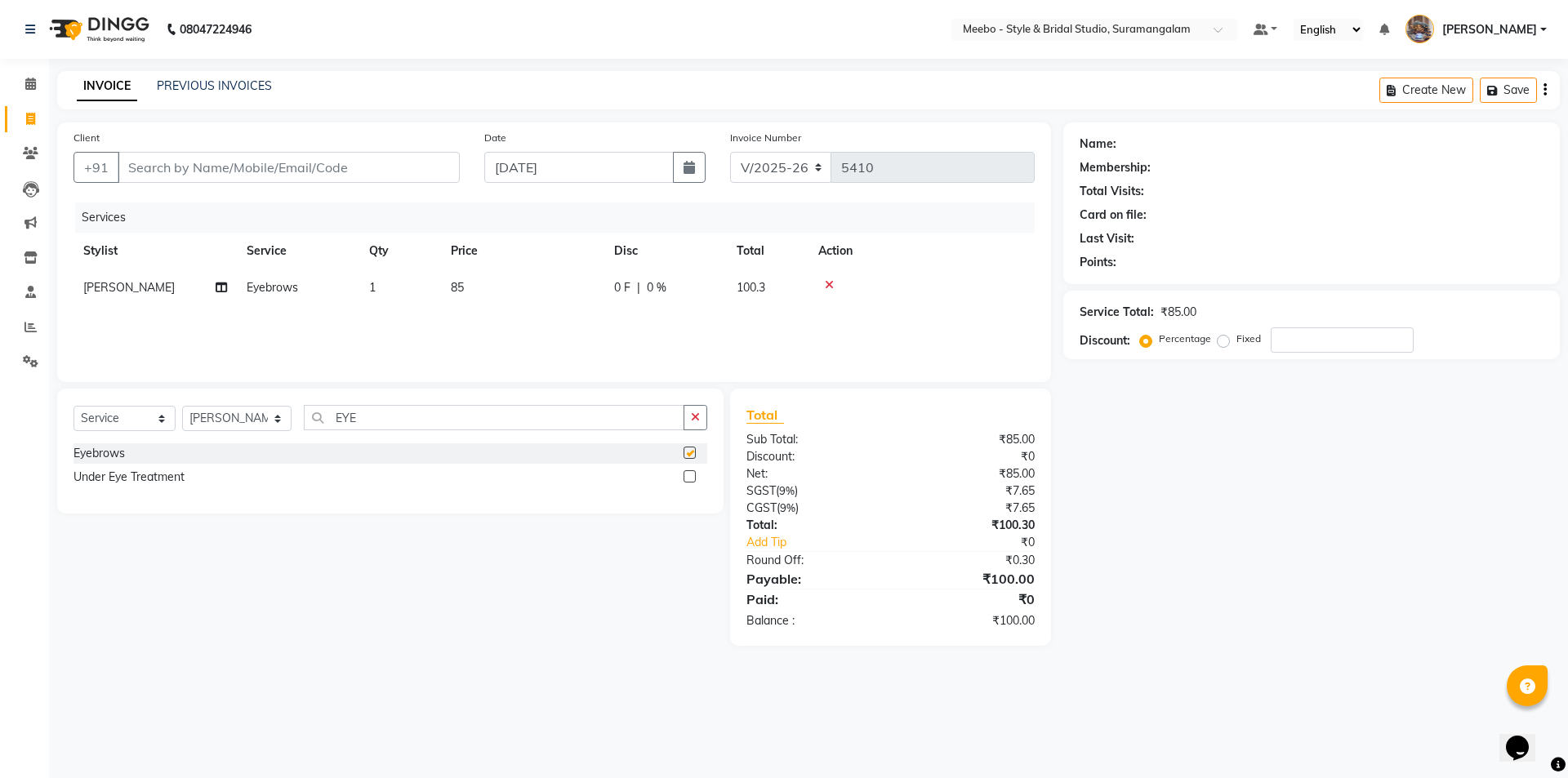
checkbox input "false"
click at [222, 417] on select "Select Stylist Admin [PERSON_NAME] [PERSON_NAME] Manager [PERSON_NAME] [PERSON_…" at bounding box center [237, 418] width 110 height 25
select select "34149"
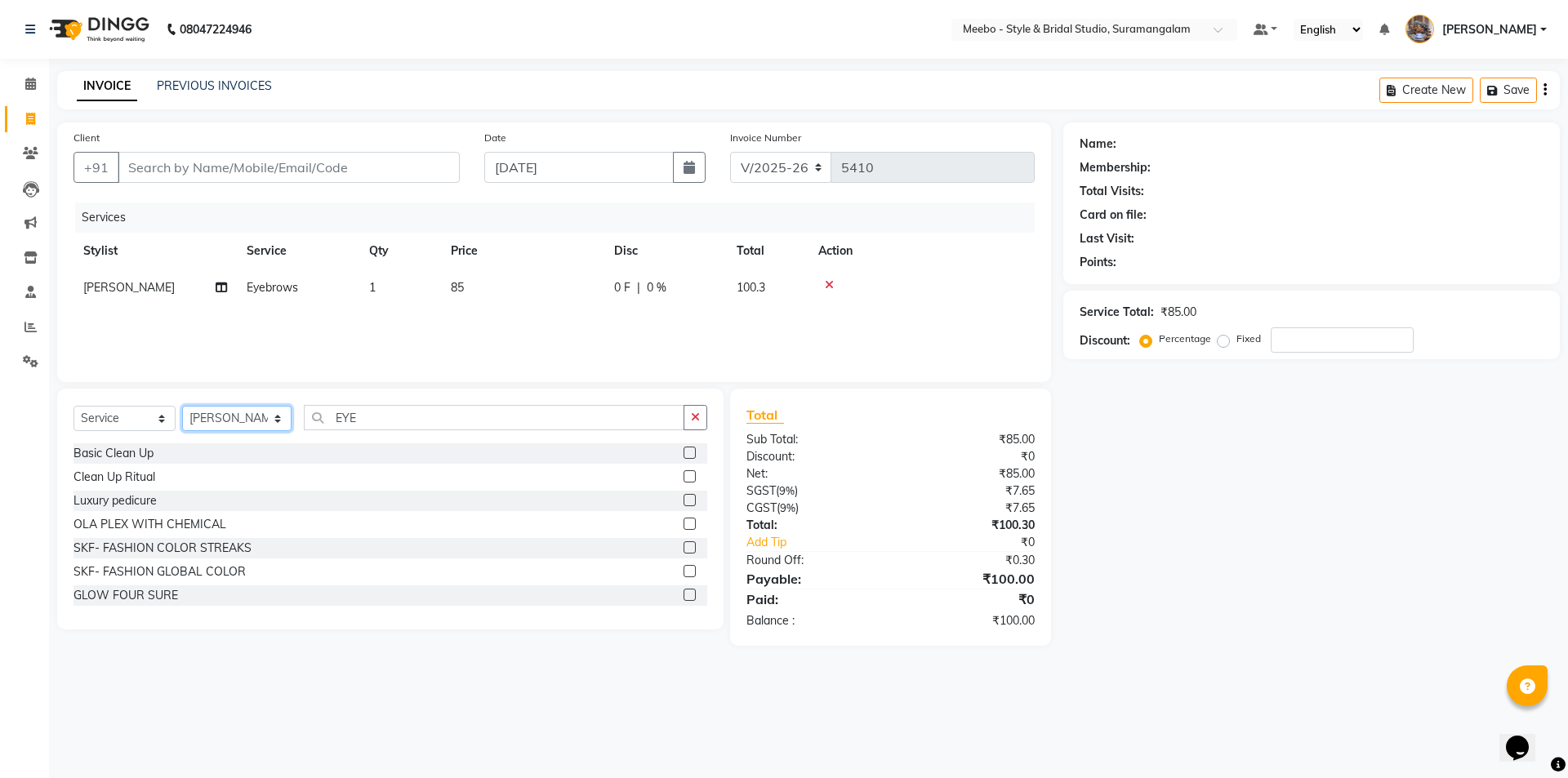
click at [222, 417] on select "Select Stylist Admin [PERSON_NAME] [PERSON_NAME] Manager [PERSON_NAME] [PERSON_…" at bounding box center [237, 418] width 110 height 25
click at [395, 418] on input "EYE" at bounding box center [494, 417] width 381 height 25
type input "E"
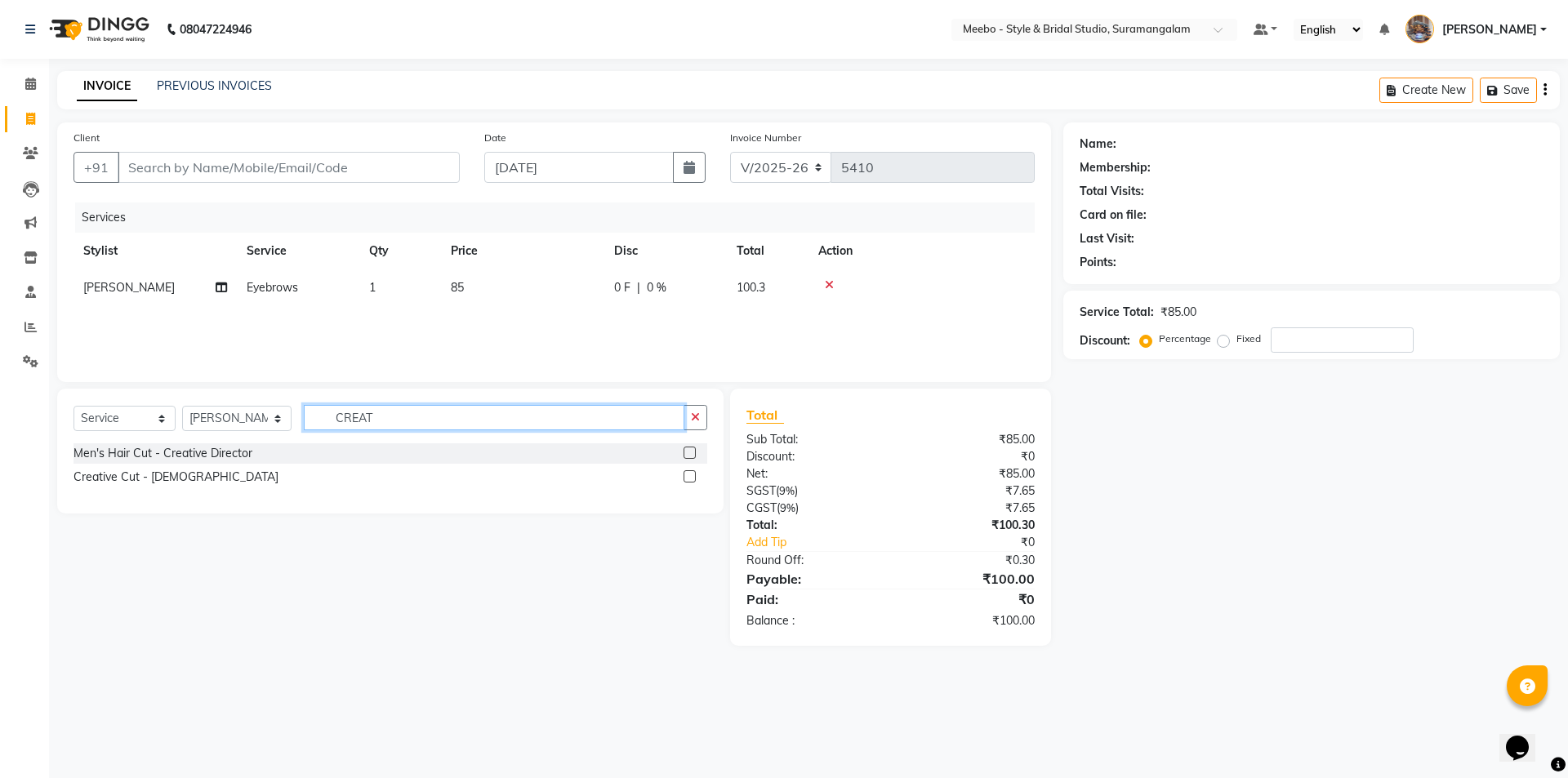
type input "CREAT"
click at [688, 477] on label at bounding box center [689, 476] width 12 height 12
click at [688, 477] on input "checkbox" at bounding box center [688, 477] width 11 height 11
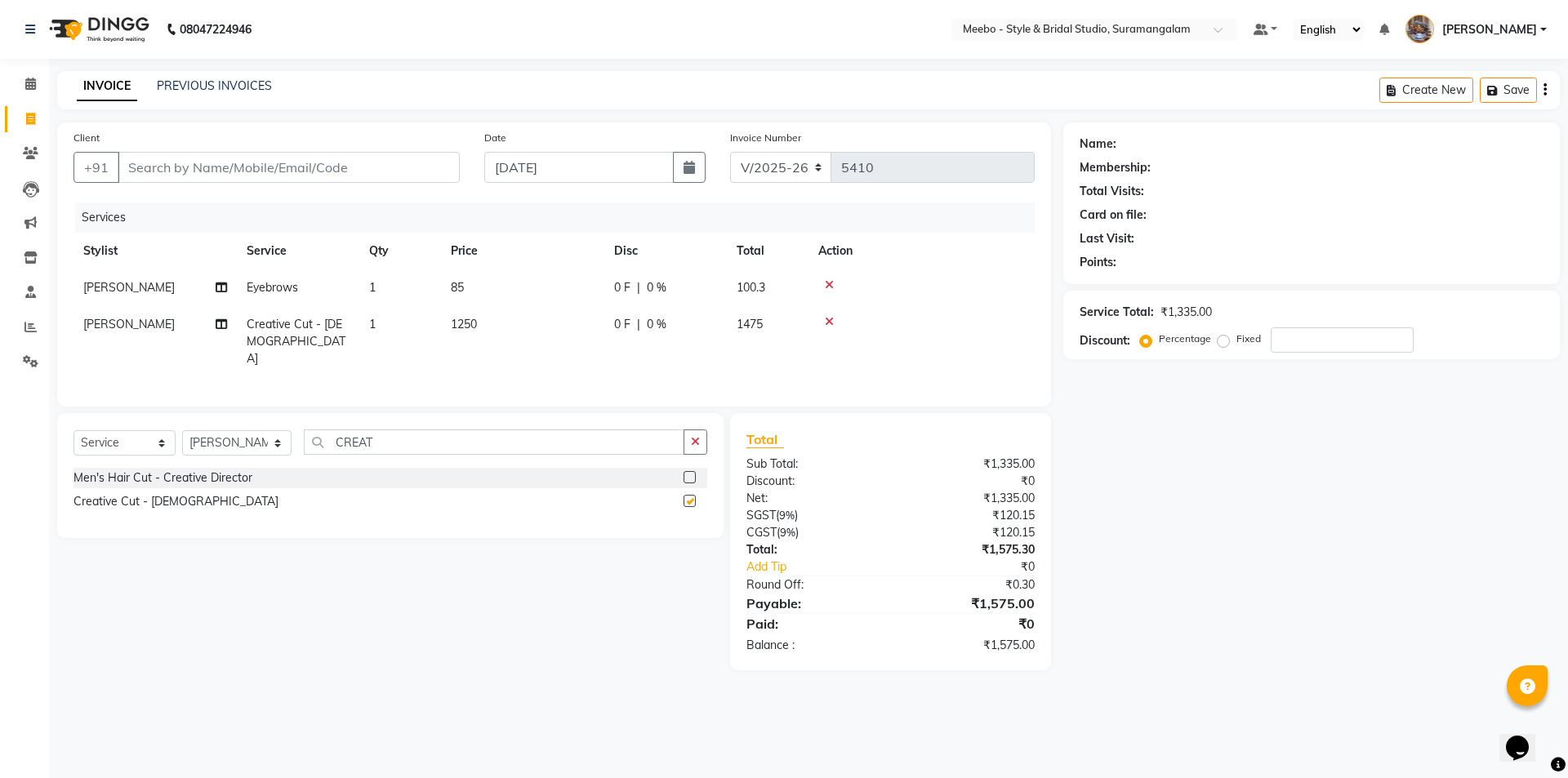
checkbox input "false"
click at [510, 322] on td "1250" at bounding box center [522, 341] width 163 height 71
select select "34149"
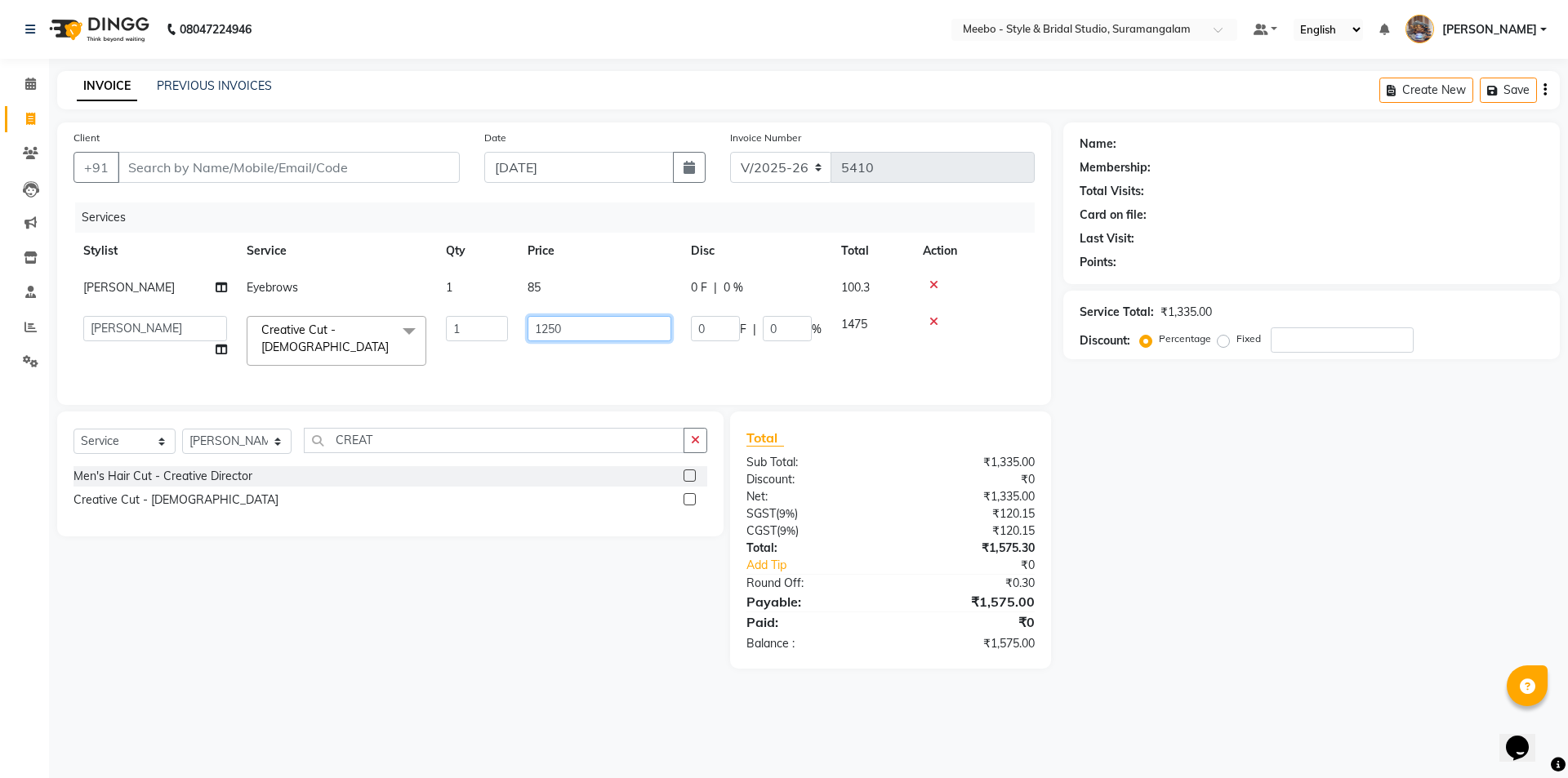
click at [576, 329] on input "1250" at bounding box center [599, 328] width 144 height 25
type input "1500"
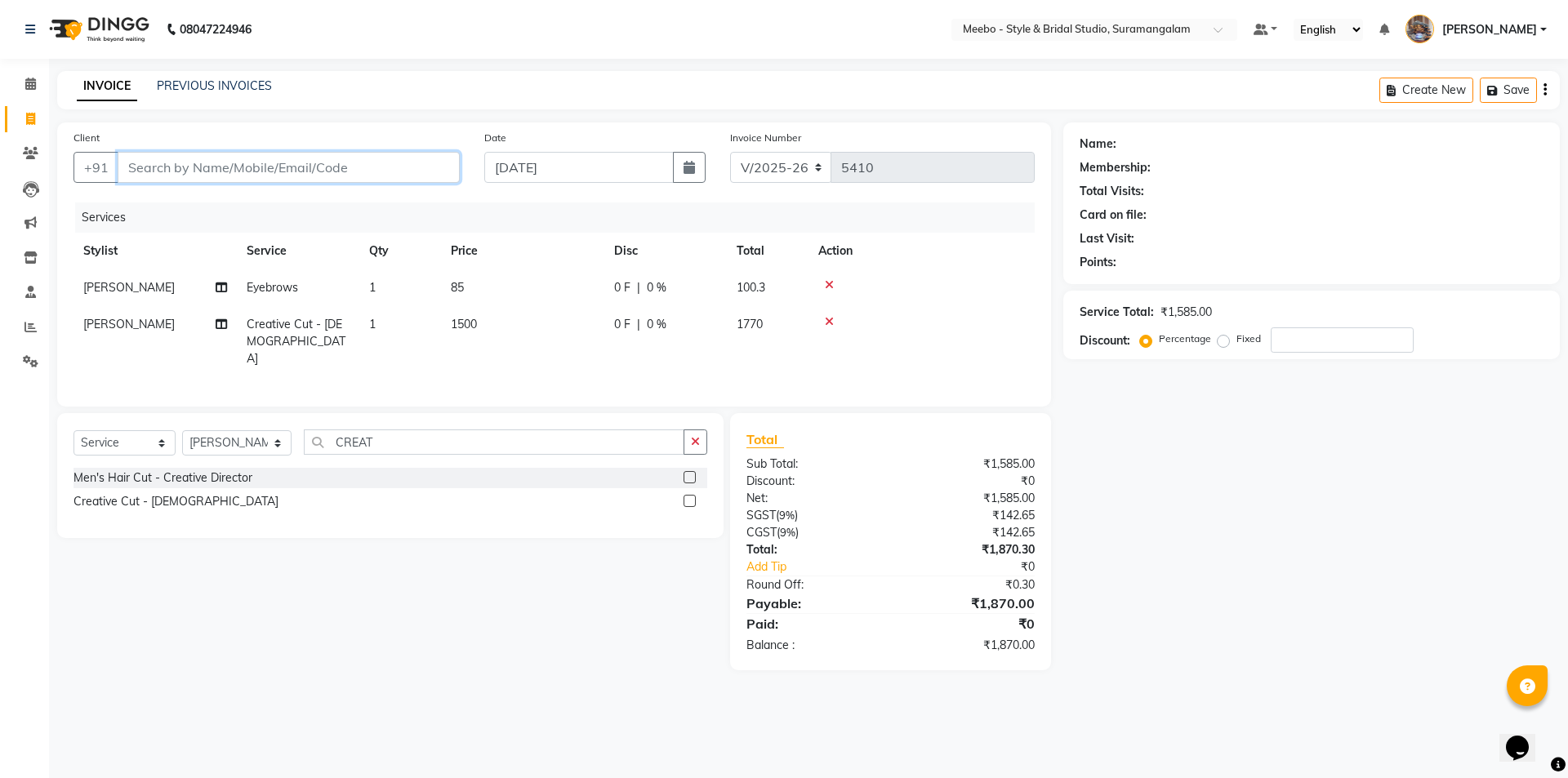
click at [165, 158] on input "Client" at bounding box center [288, 167] width 342 height 31
click at [328, 168] on input "Client" at bounding box center [288, 167] width 342 height 31
type input "9"
type input "0"
type input "9095775518"
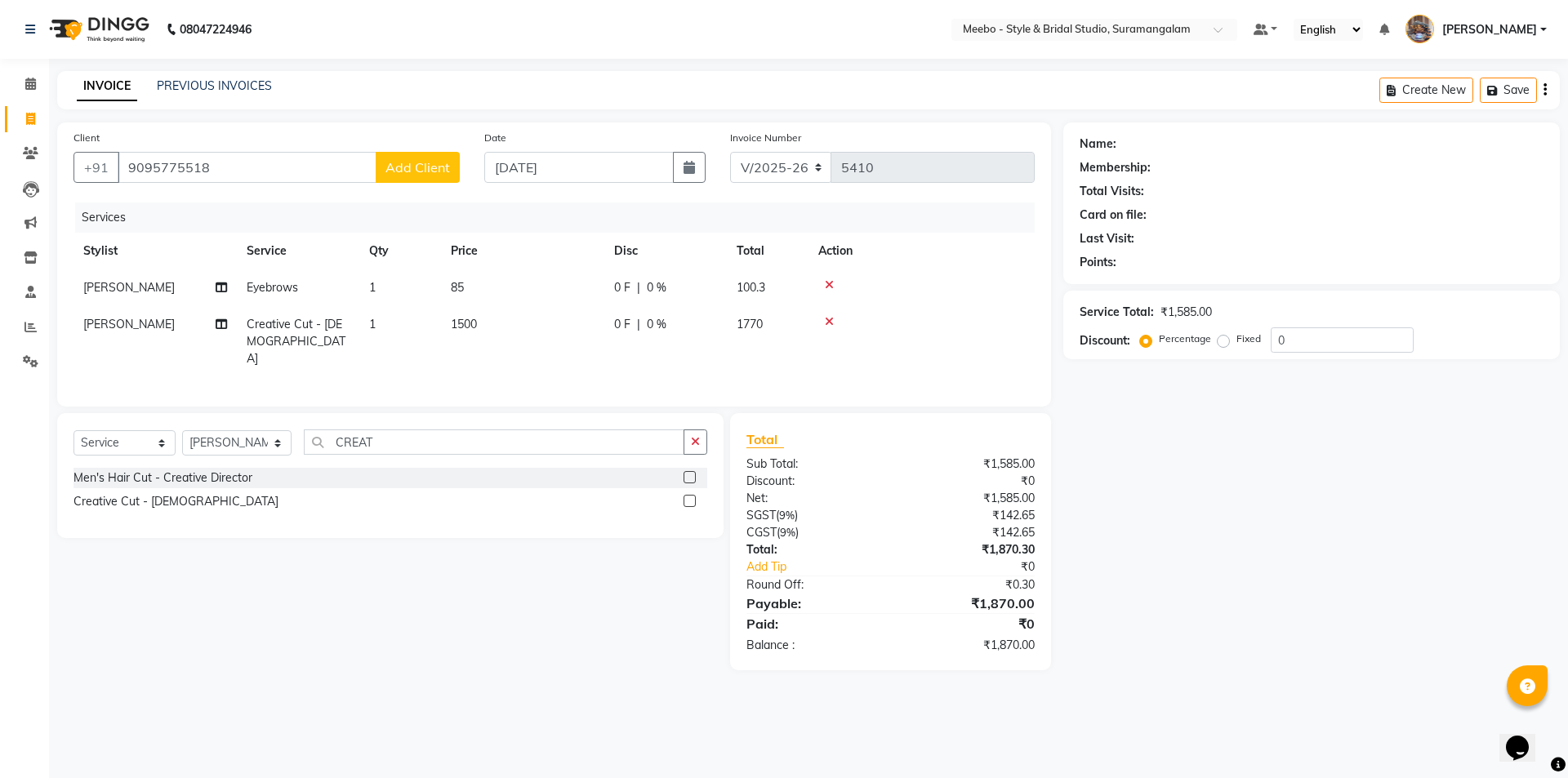
click at [429, 160] on span "Add Client" at bounding box center [418, 167] width 65 height 17
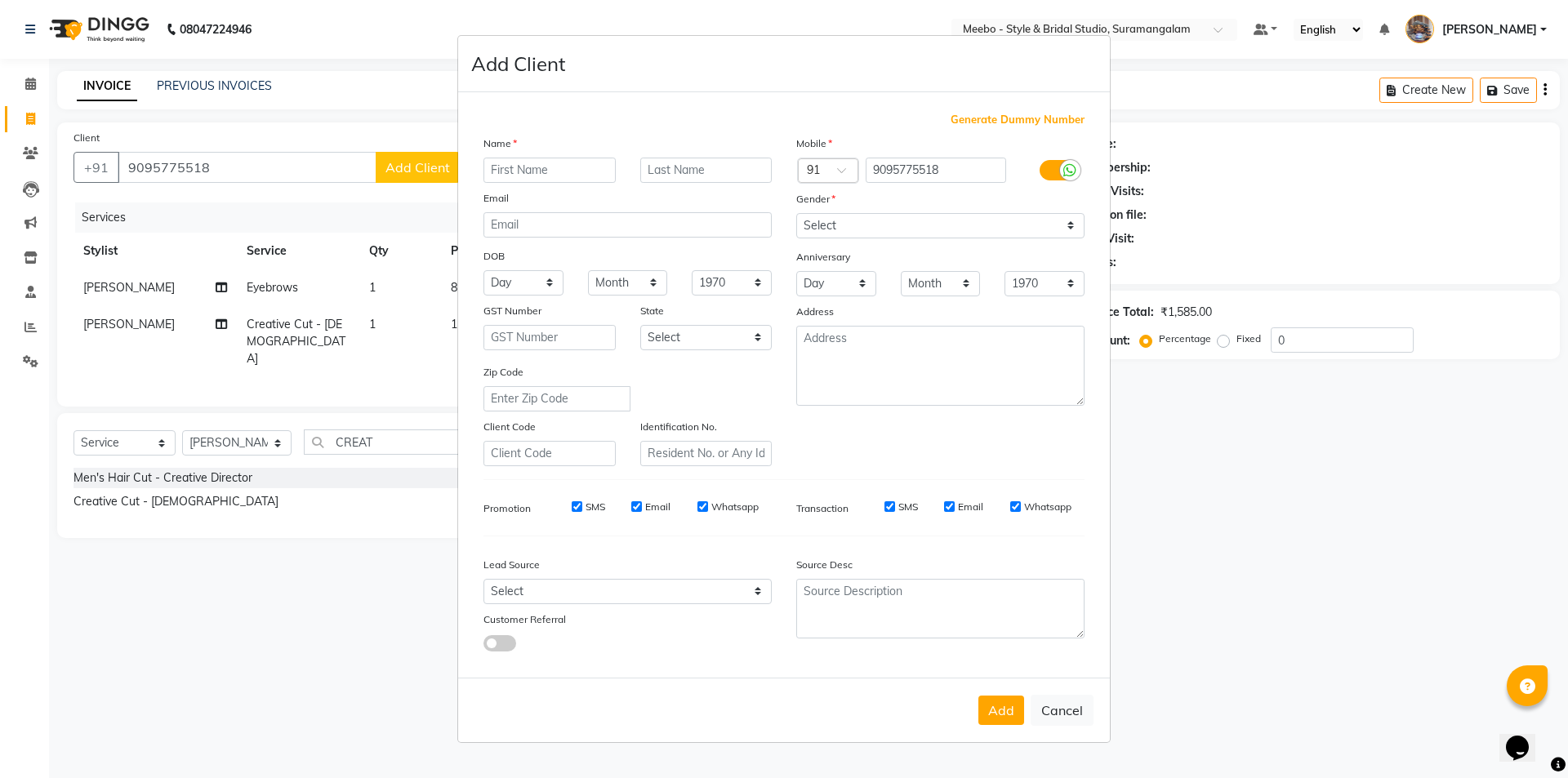
click at [522, 170] on input "text" at bounding box center [549, 170] width 132 height 25
type input "UMA"
click at [860, 229] on select "Select Male Female Other Prefer Not To Say" at bounding box center [939, 225] width 288 height 25
select select "female"
click at [796, 213] on select "Select Male Female Other Prefer Not To Say" at bounding box center [939, 225] width 288 height 25
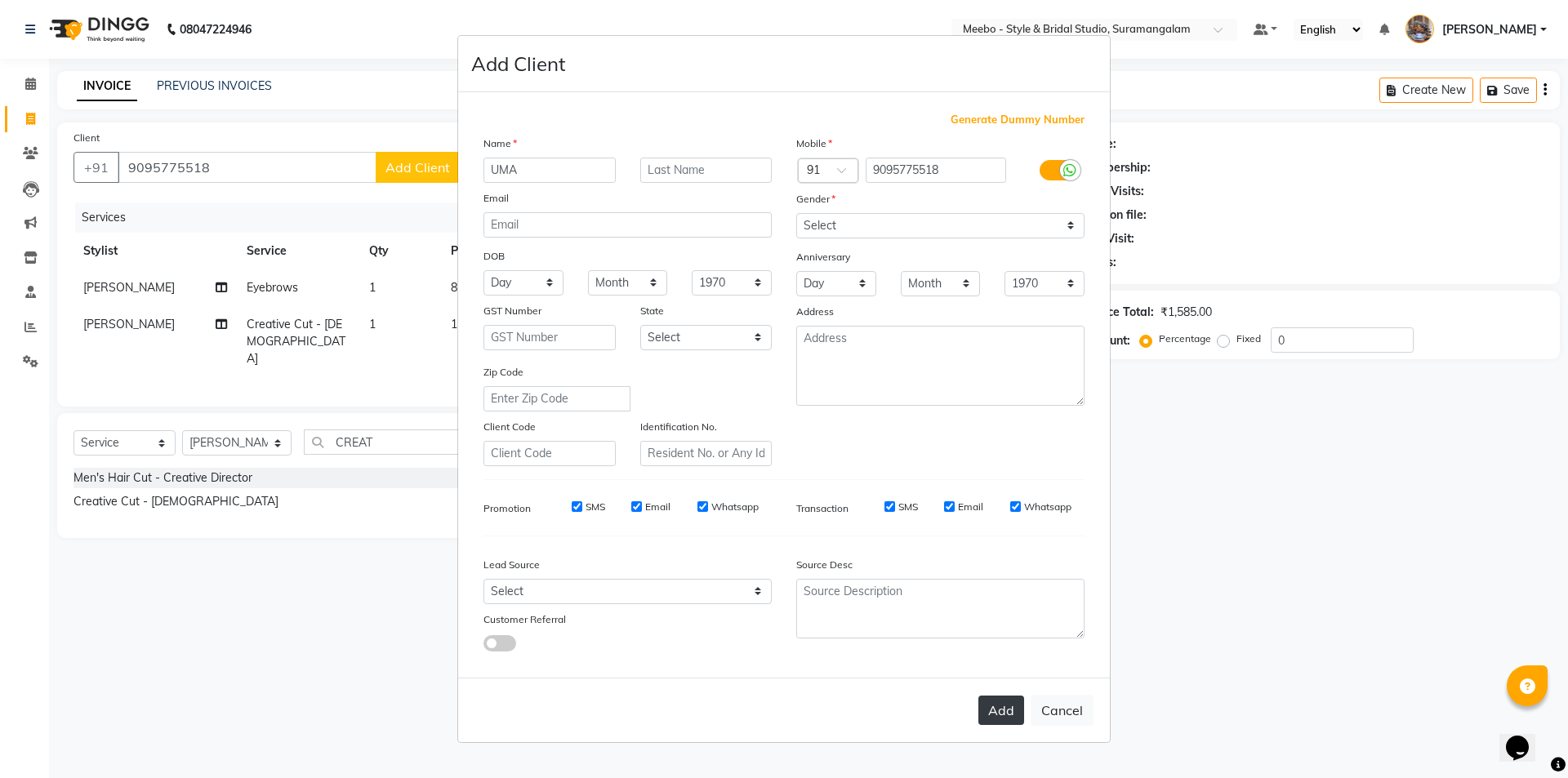
click at [1013, 714] on button "Add" at bounding box center [1000, 710] width 46 height 29
select select
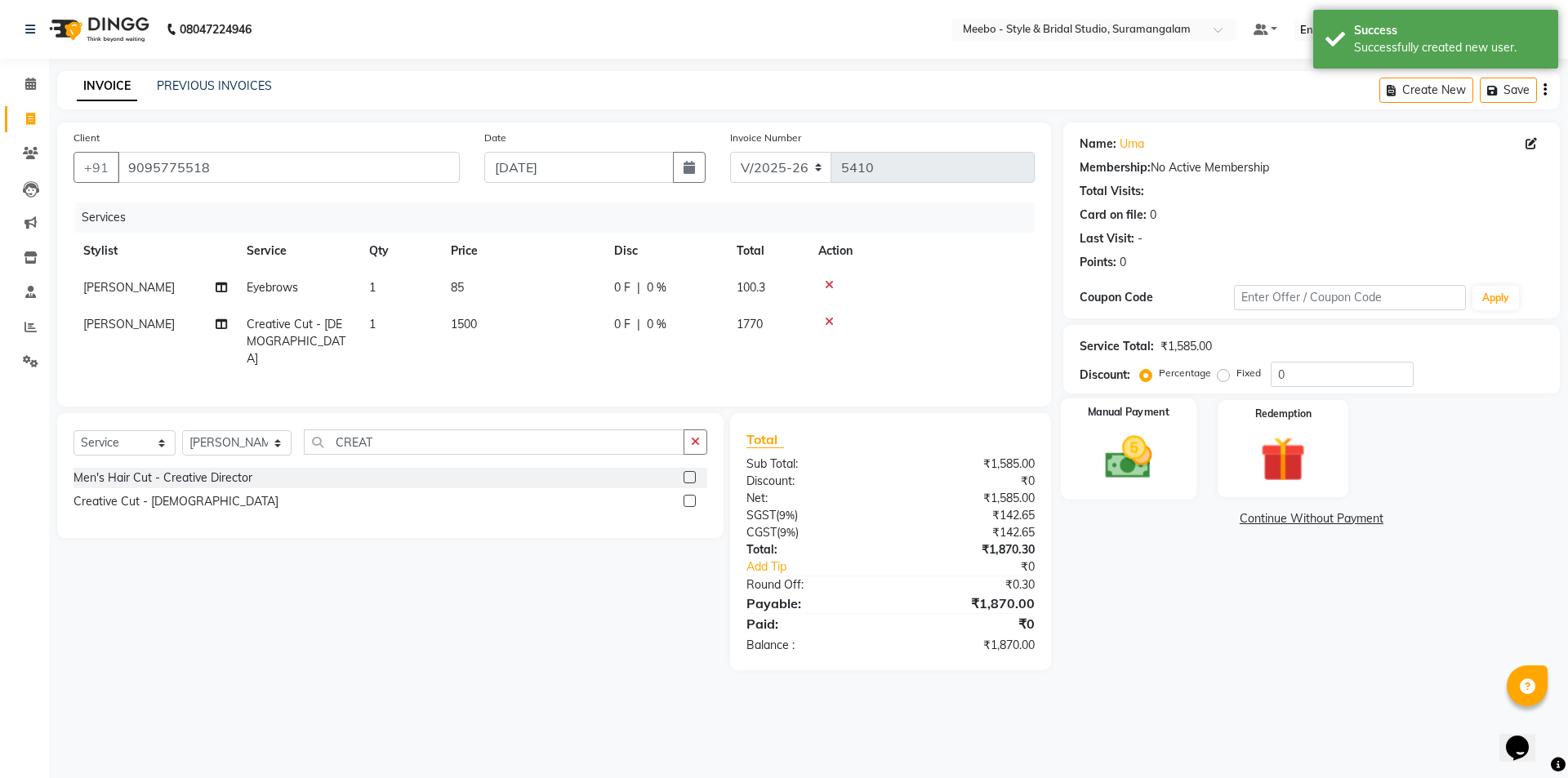
click at [1114, 468] on img at bounding box center [1127, 457] width 76 height 54
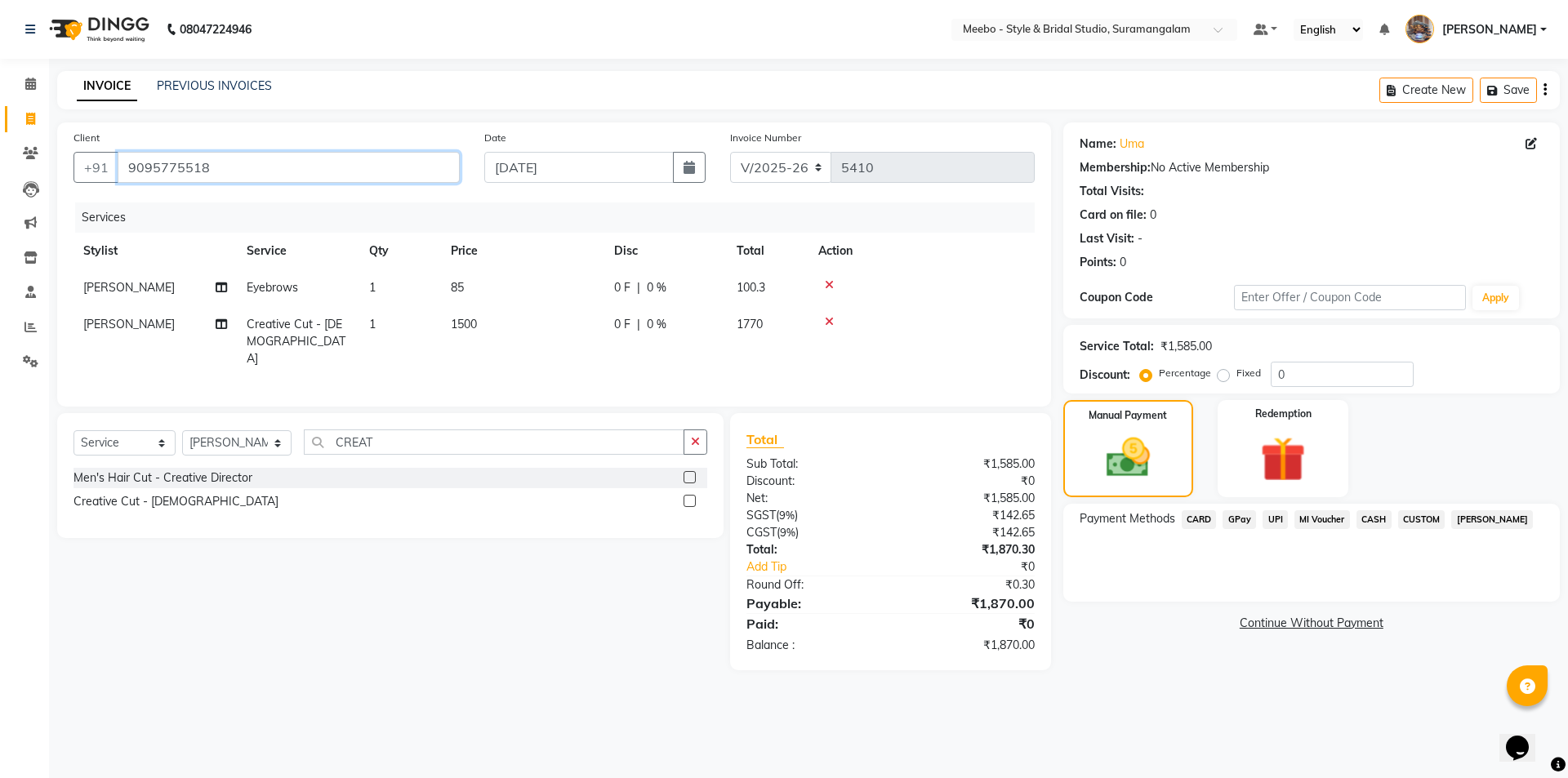
click at [252, 169] on input "9095775518" at bounding box center [288, 167] width 342 height 31
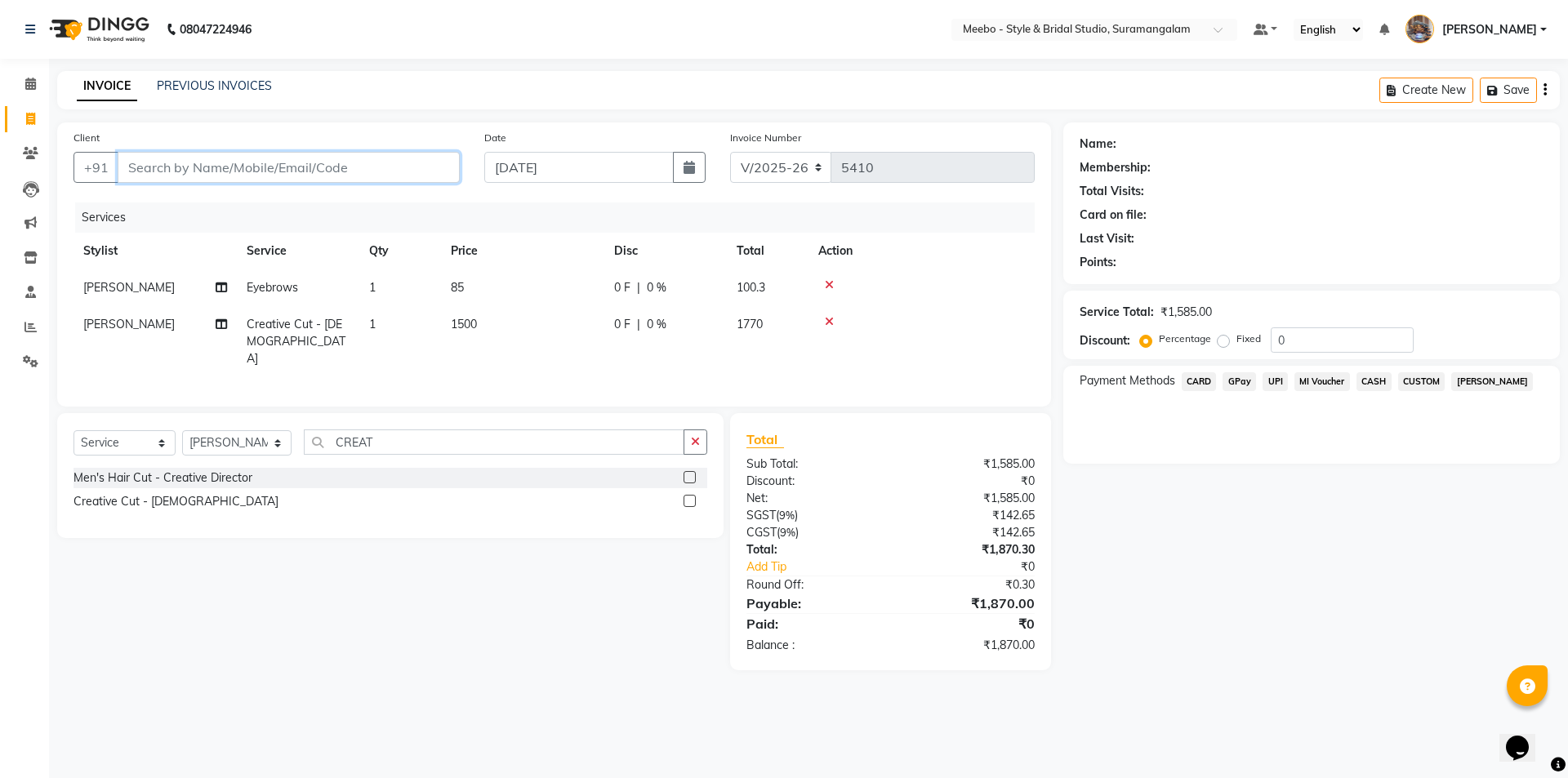
click at [182, 160] on input "Client" at bounding box center [288, 167] width 342 height 31
click at [167, 204] on button "UMA 90957755 18" at bounding box center [196, 204] width 159 height 26
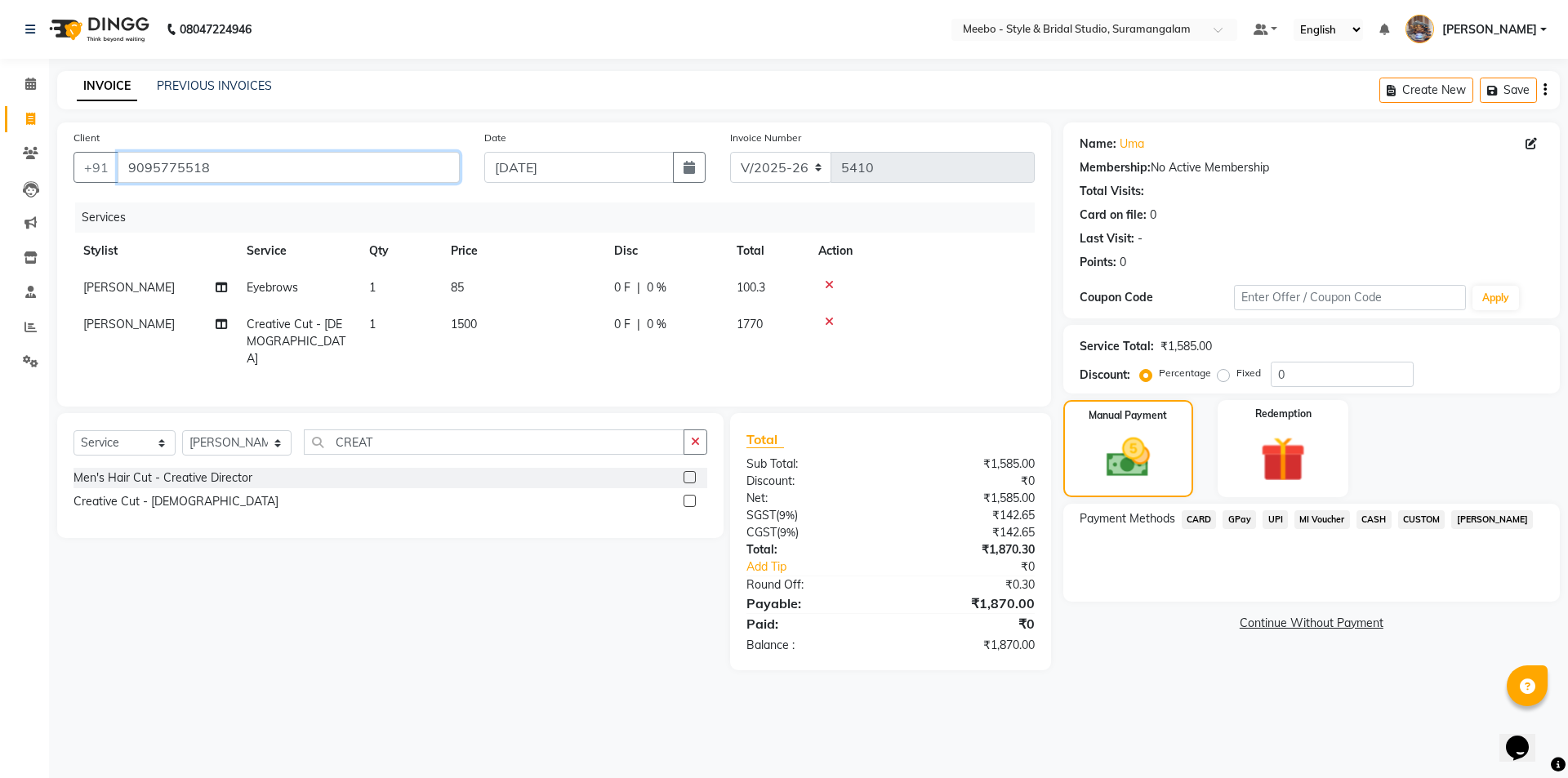
drag, startPoint x: 126, startPoint y: 165, endPoint x: 212, endPoint y: 161, distance: 86.1
click at [212, 161] on input "9095775518" at bounding box center [288, 167] width 342 height 31
click at [1281, 519] on span "UPI" at bounding box center [1275, 519] width 25 height 19
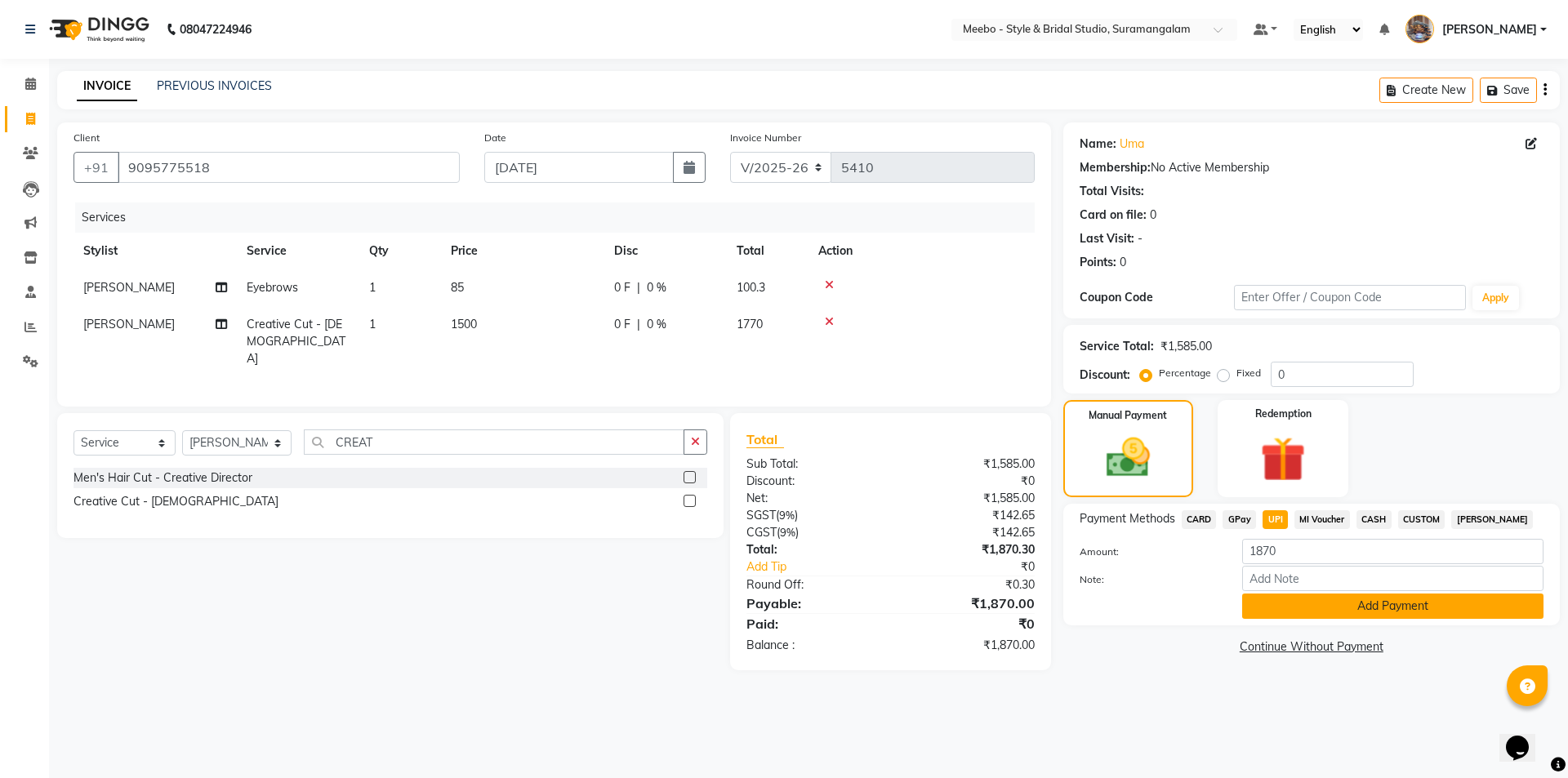
click at [1344, 609] on button "Add Payment" at bounding box center [1393, 606] width 301 height 25
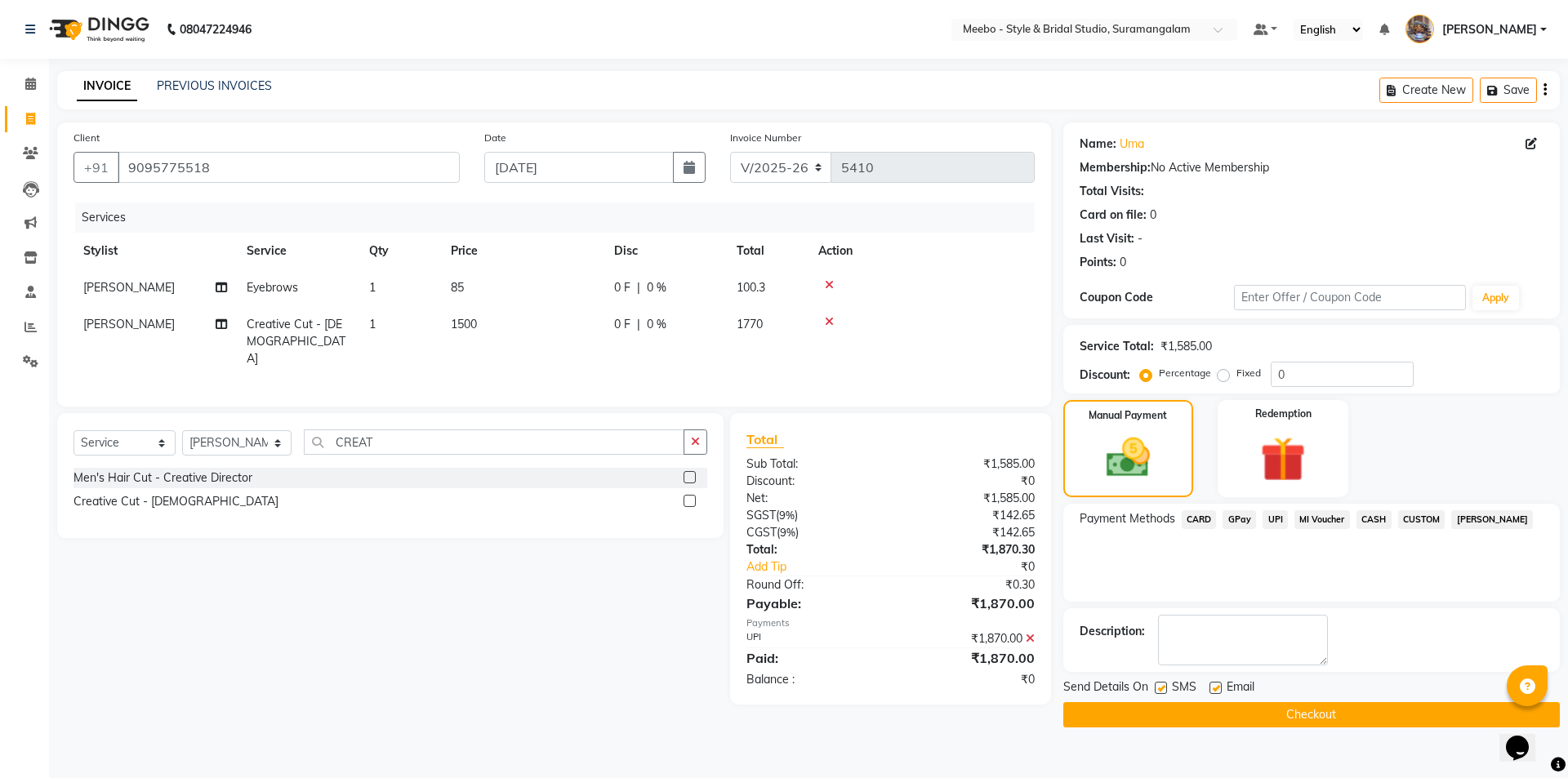
click at [1329, 704] on button "Checkout" at bounding box center [1311, 715] width 496 height 25
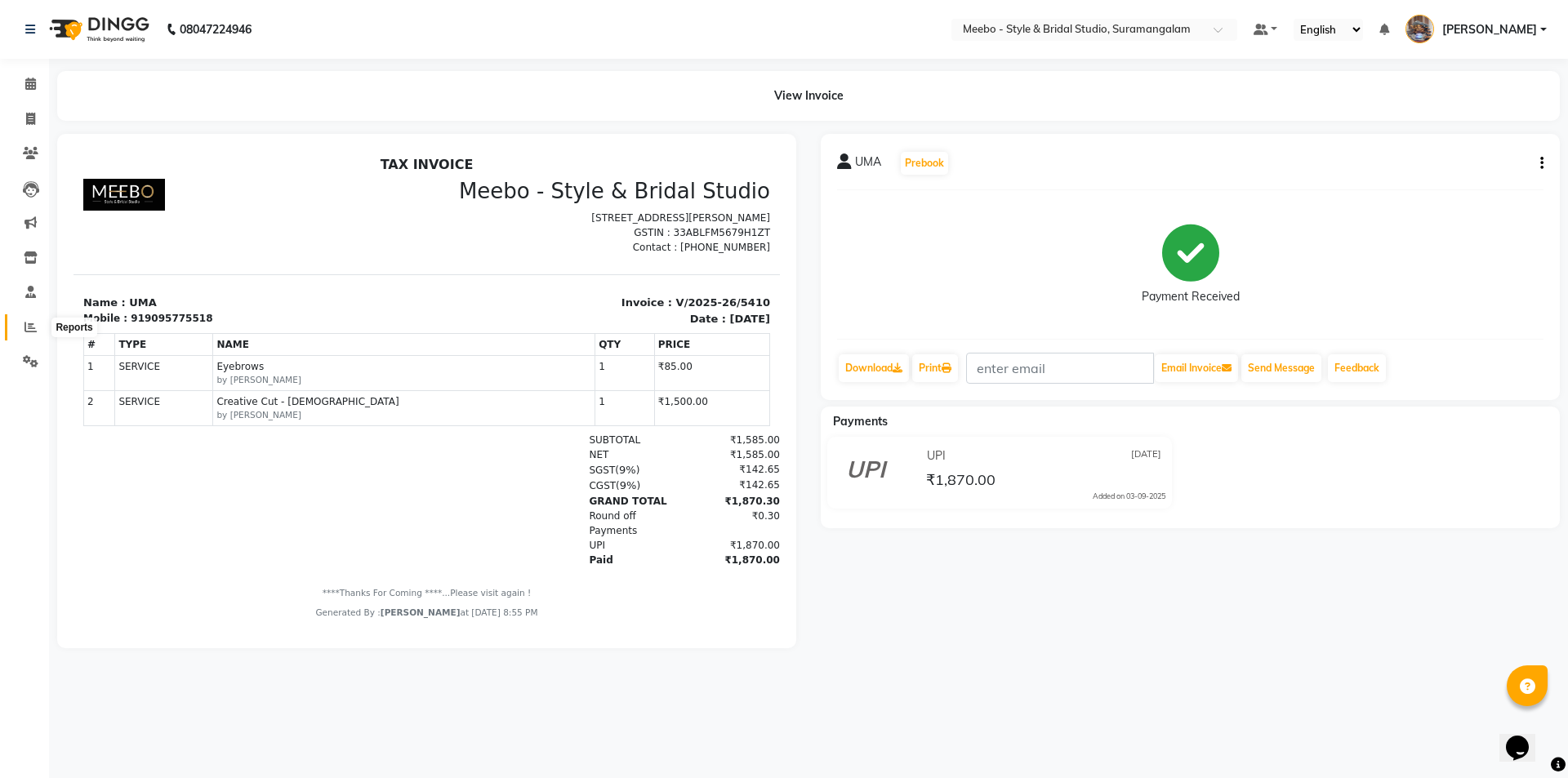
click at [32, 332] on icon at bounding box center [30, 327] width 12 height 12
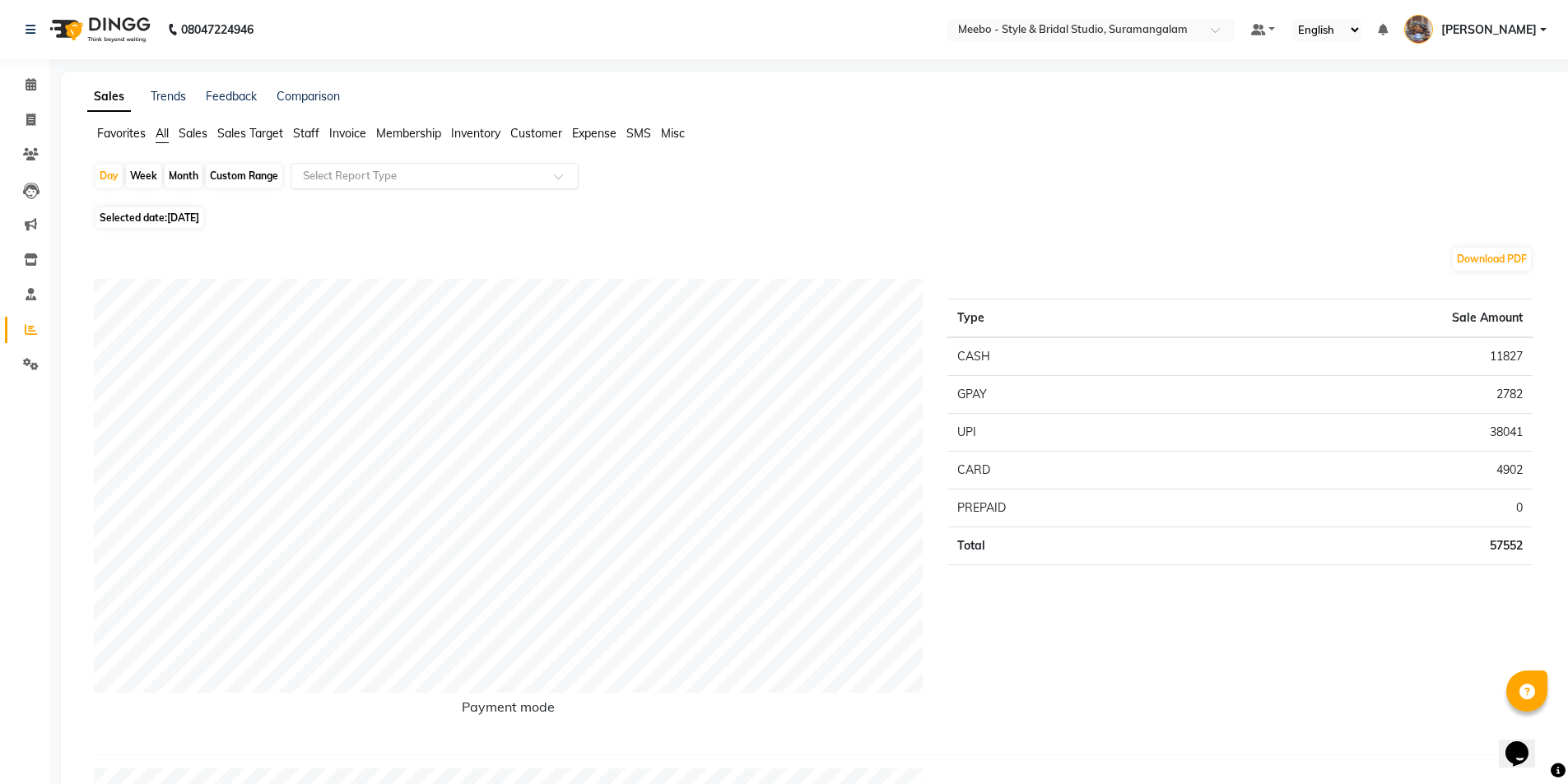
click at [491, 182] on input "text" at bounding box center [417, 176] width 237 height 17
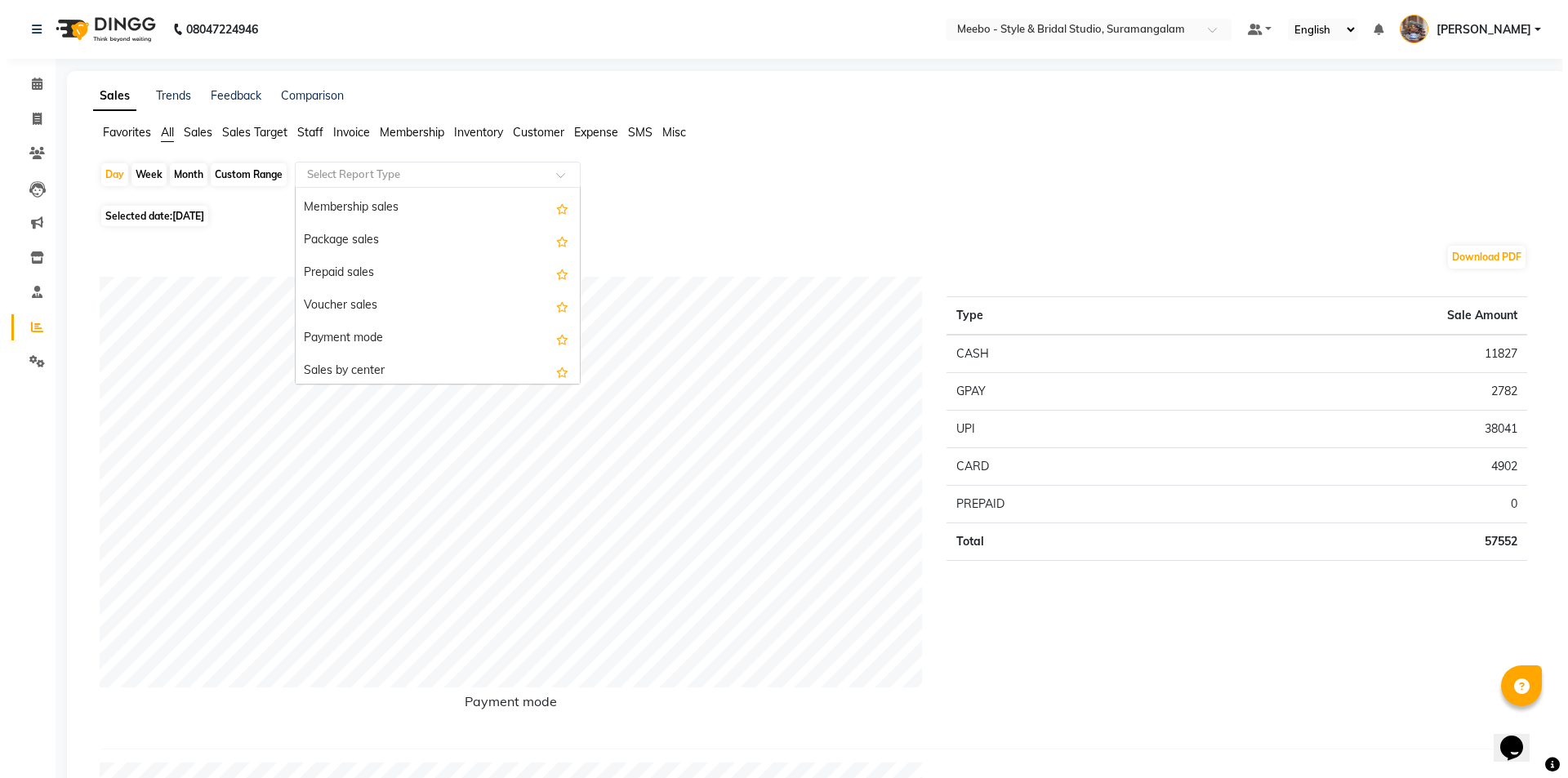
scroll to position [204, 0]
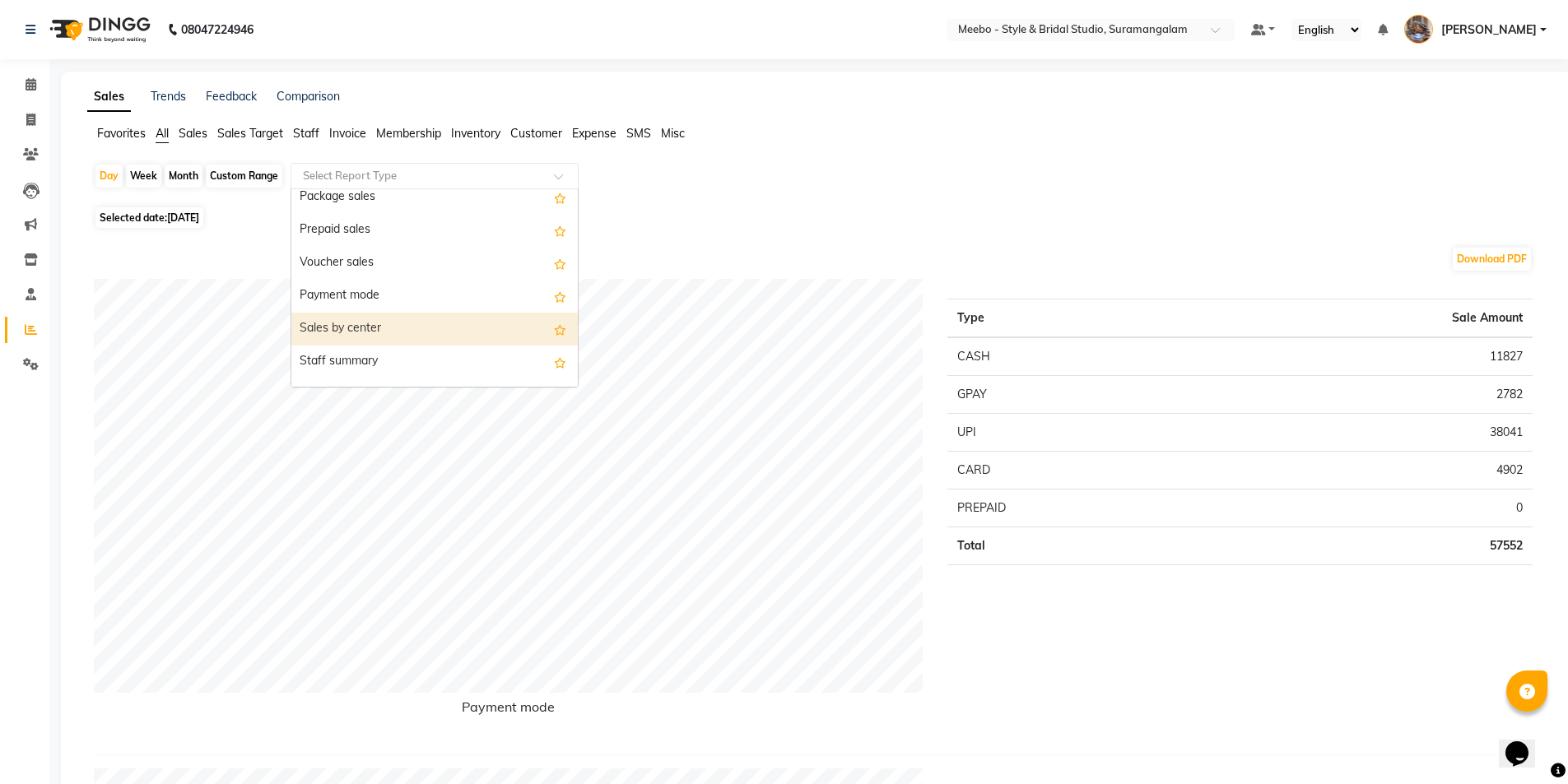
click at [396, 328] on div "Sales by center" at bounding box center [435, 328] width 287 height 33
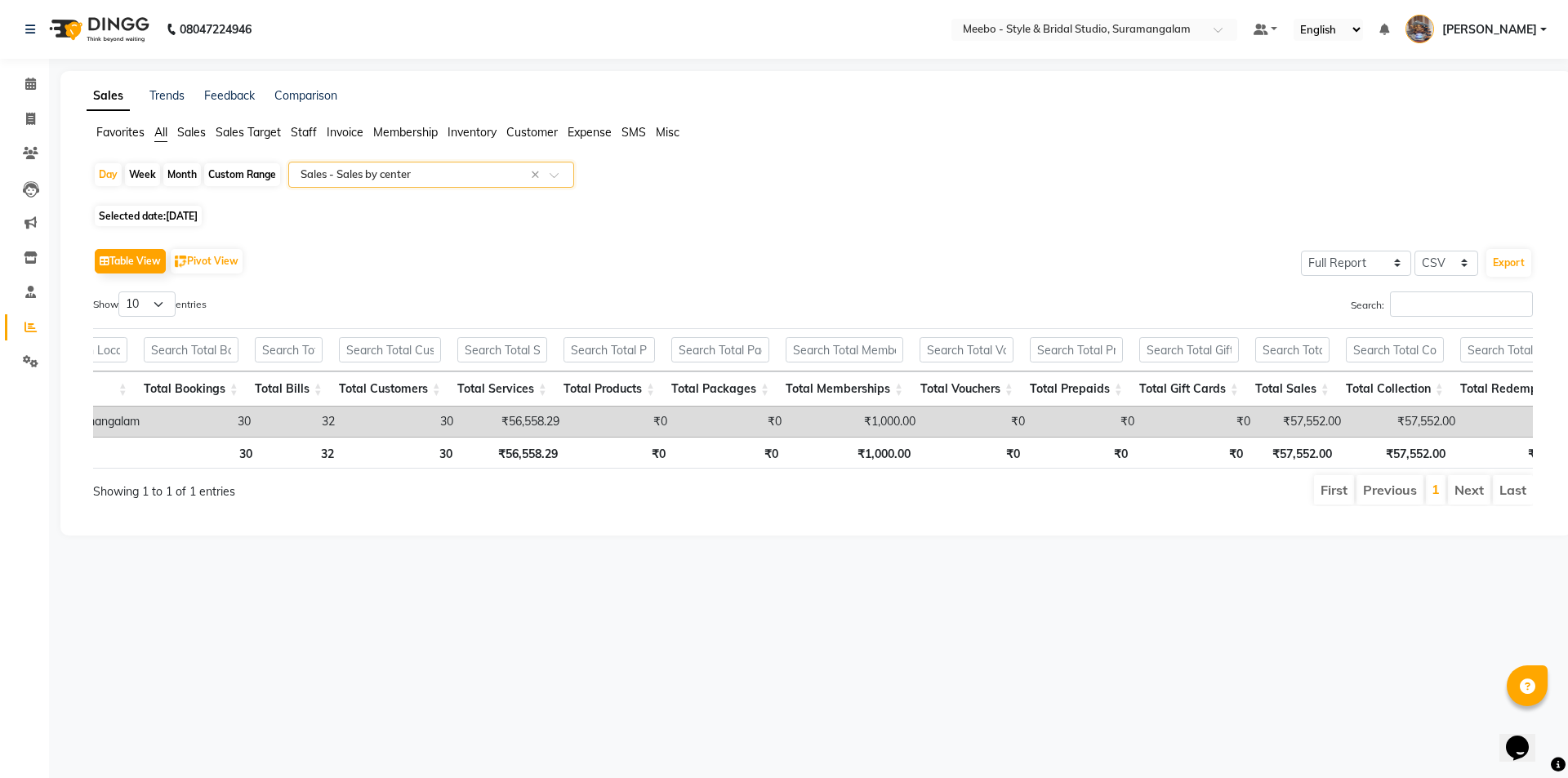
scroll to position [0, 258]
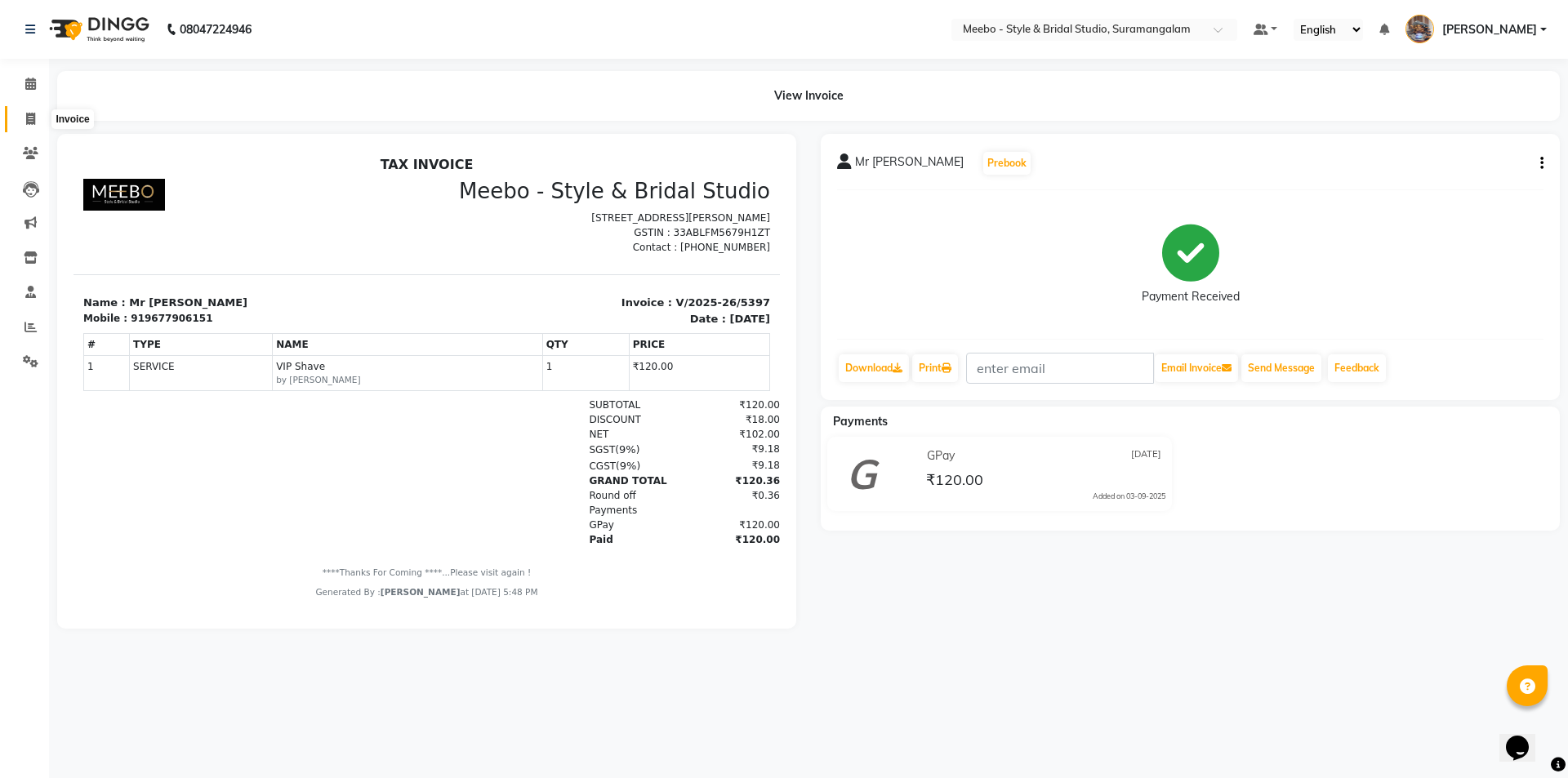
click at [27, 117] on icon at bounding box center [30, 119] width 9 height 12
select select "12"
select select "service"
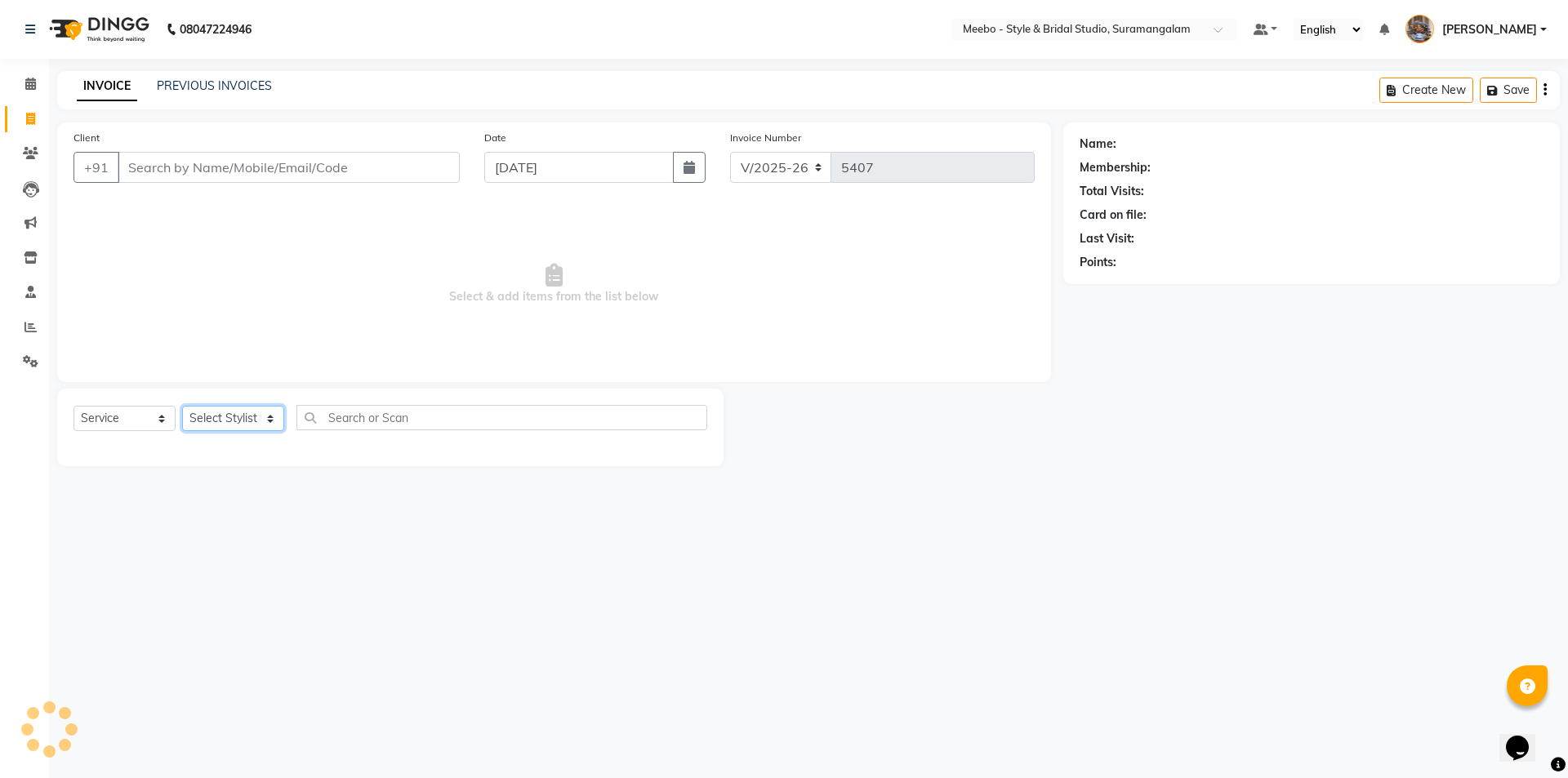
click at [207, 416] on select "Select Stylist" at bounding box center [233, 418] width 102 height 25
select select "20724"
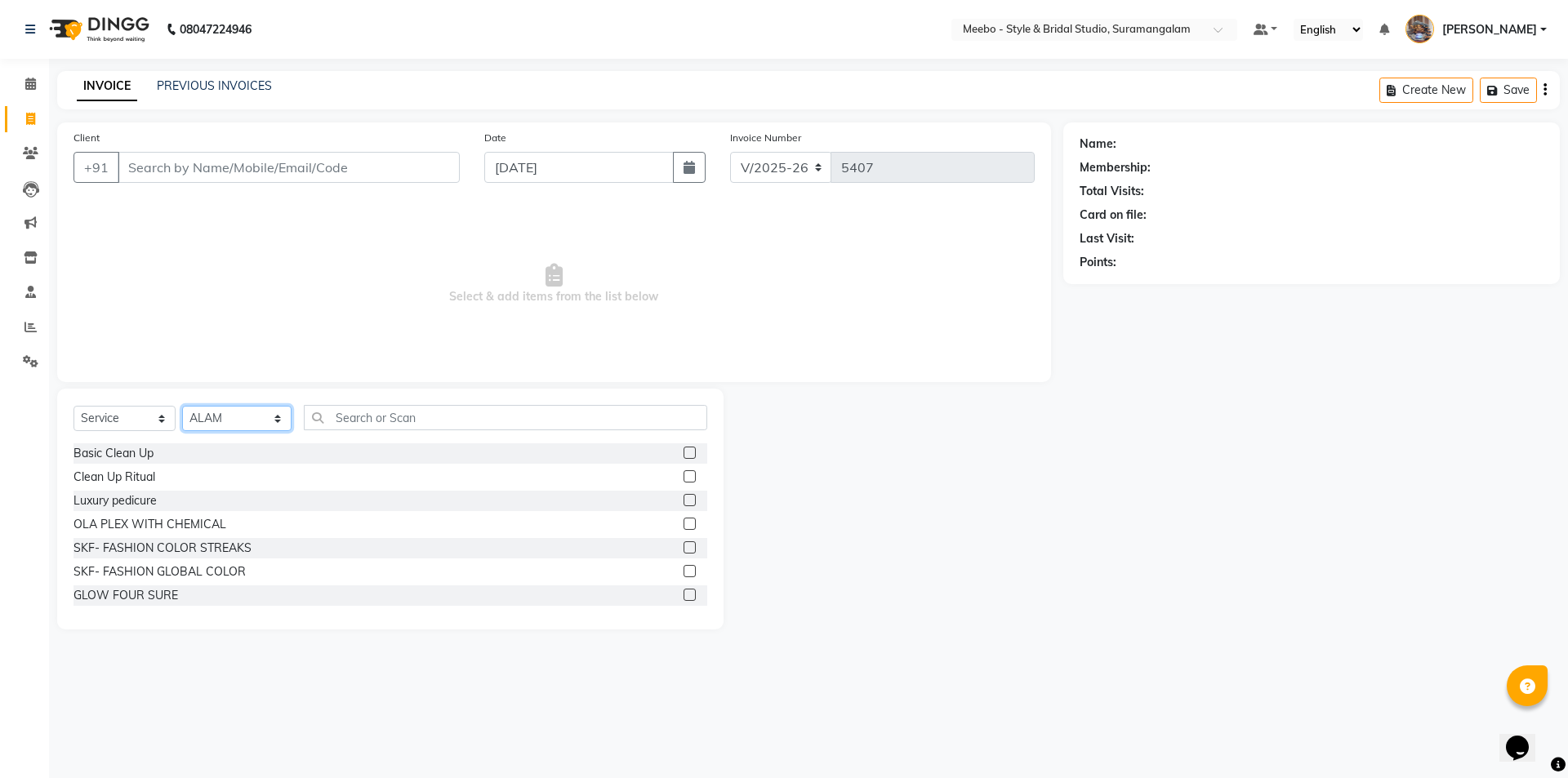
click at [207, 416] on select "Select Stylist Admin [PERSON_NAME] [PERSON_NAME] Manager [PERSON_NAME] [PERSON_…" at bounding box center [237, 418] width 110 height 25
click at [177, 165] on input "Client" at bounding box center [288, 167] width 342 height 31
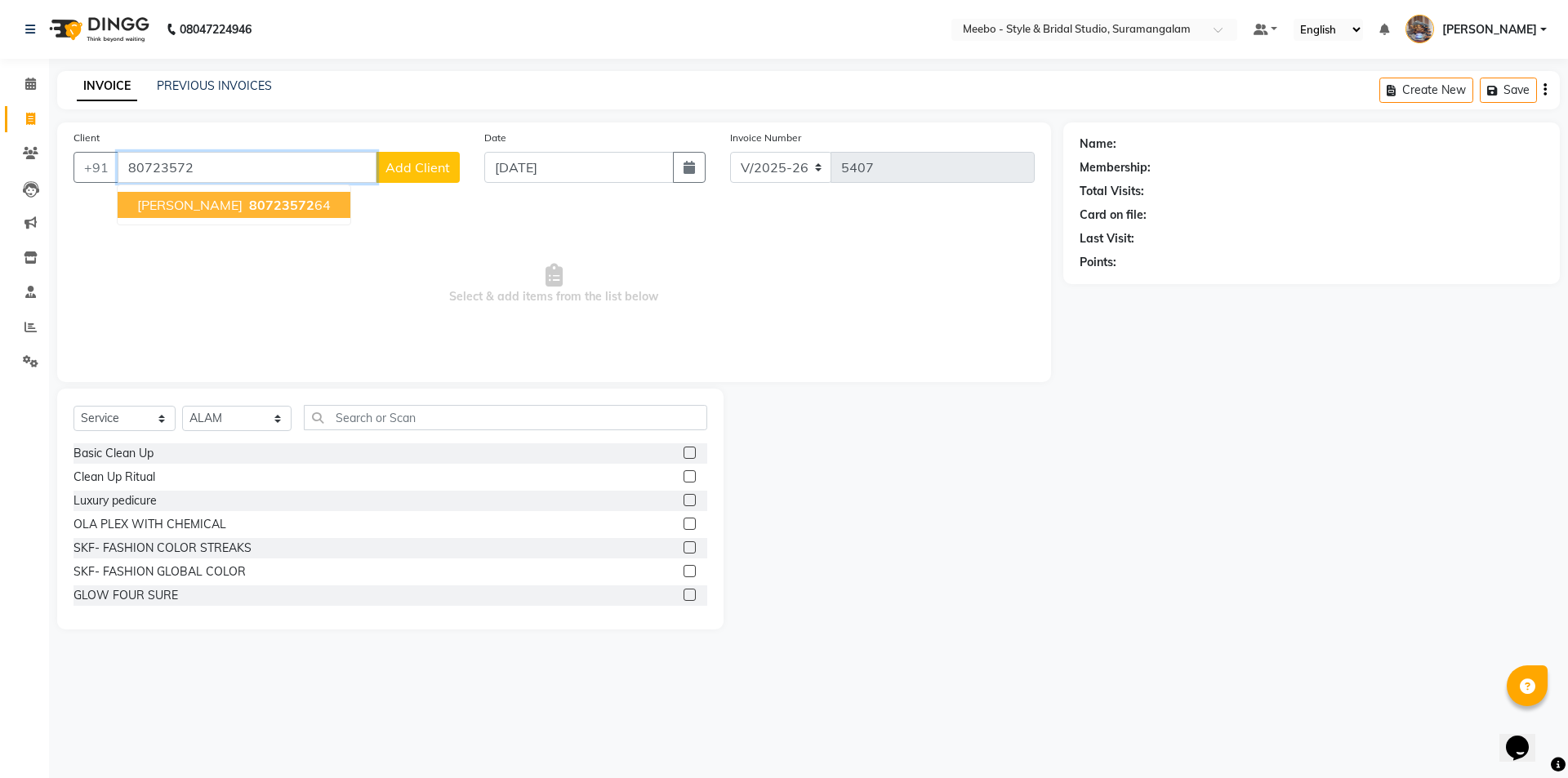
click at [204, 200] on span "[PERSON_NAME]" at bounding box center [190, 205] width 106 height 17
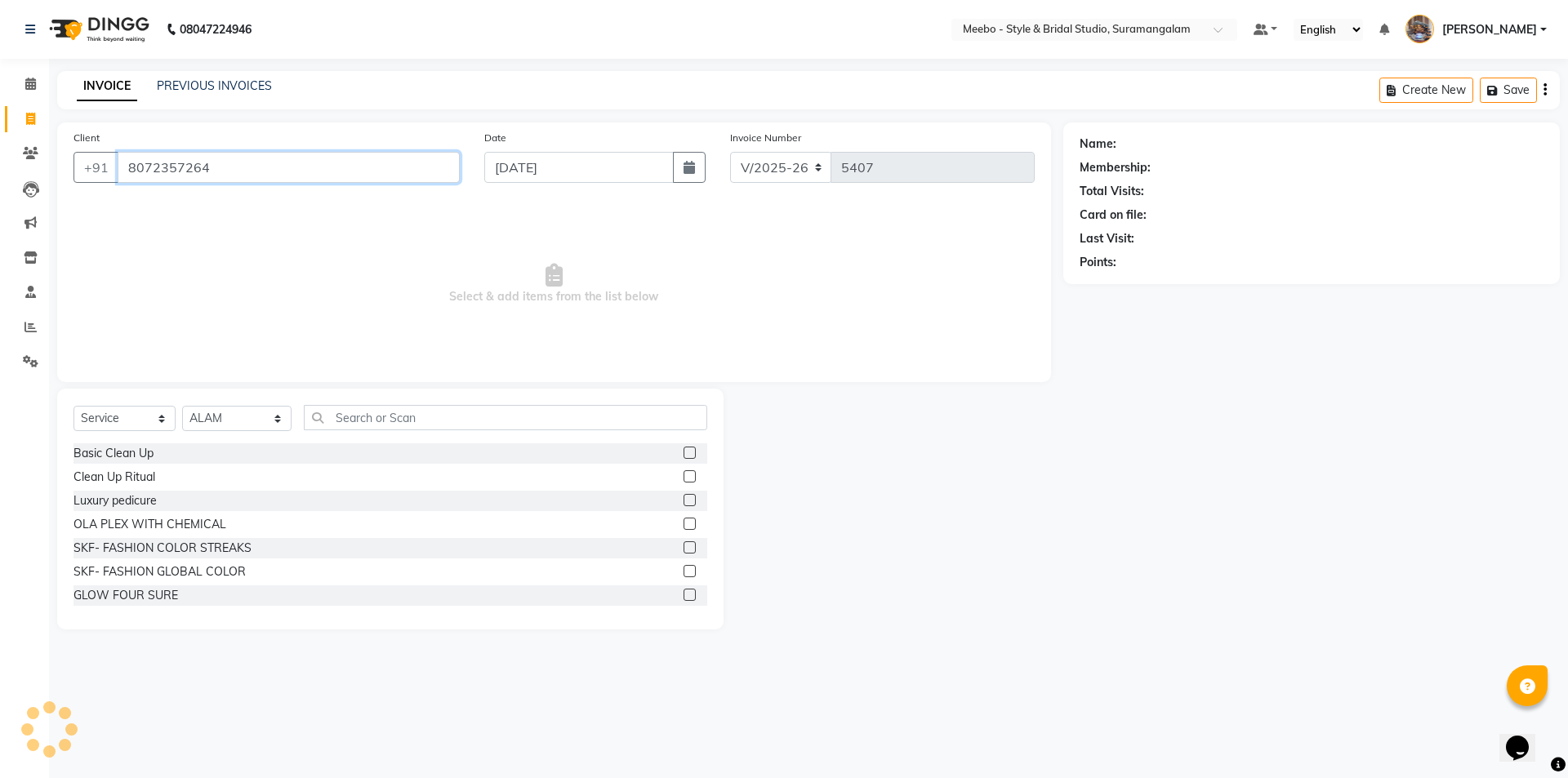
type input "8072357264"
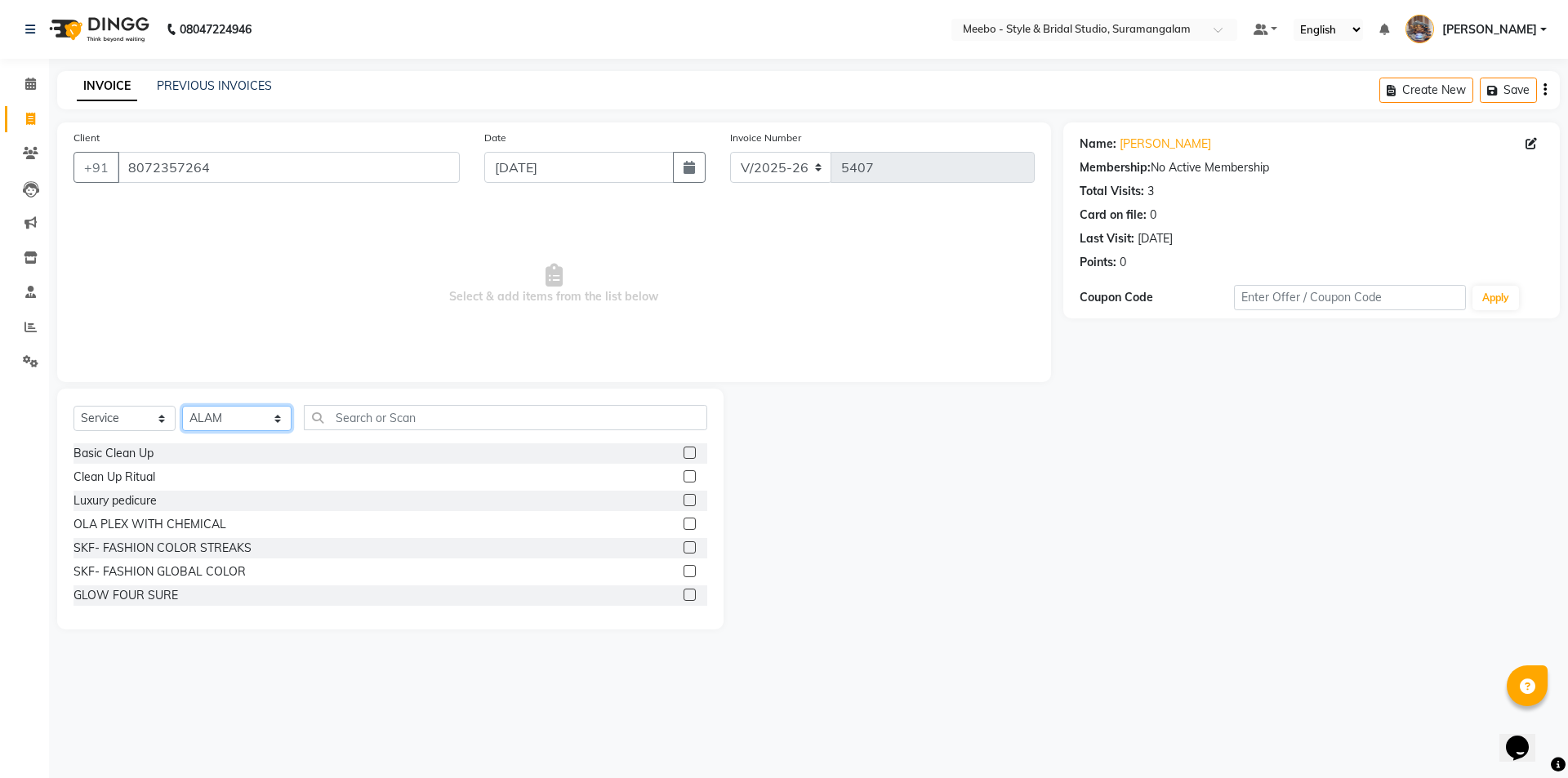
click at [211, 416] on select "Select Stylist Admin [PERSON_NAME] [PERSON_NAME] Manager [PERSON_NAME] [PERSON_…" at bounding box center [237, 418] width 110 height 25
select select "28922"
drag, startPoint x: 211, startPoint y: 416, endPoint x: 249, endPoint y: 418, distance: 38.1
click at [212, 416] on select "Select Stylist Admin [PERSON_NAME] [PERSON_NAME] Manager [PERSON_NAME] [PERSON_…" at bounding box center [237, 418] width 110 height 25
click at [364, 420] on input "text" at bounding box center [505, 417] width 403 height 25
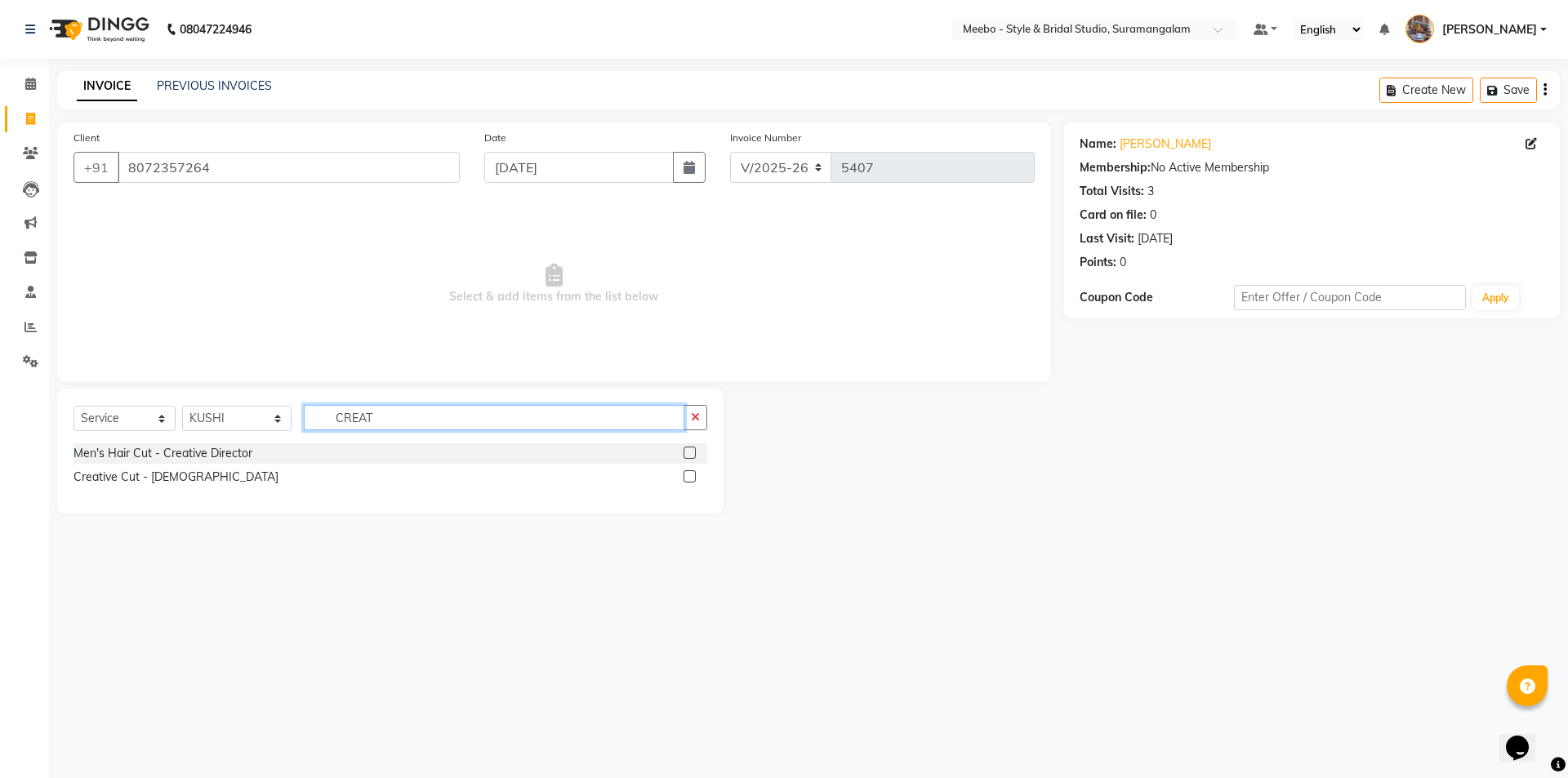
type input "CREAT"
click at [688, 475] on label at bounding box center [689, 476] width 12 height 12
click at [688, 475] on input "checkbox" at bounding box center [688, 477] width 11 height 11
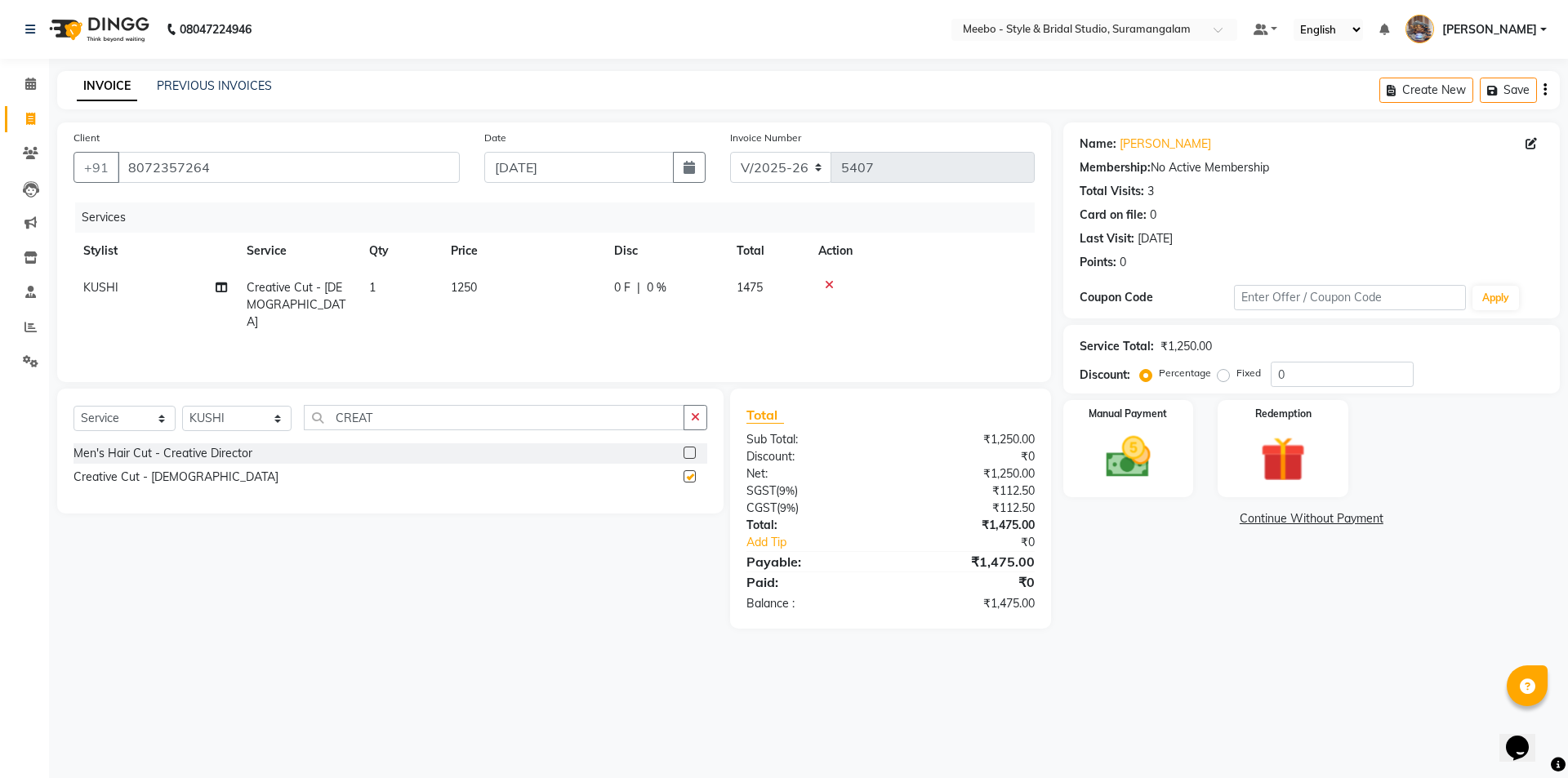
checkbox input "false"
click at [498, 278] on td "1250" at bounding box center [522, 304] width 163 height 71
select select "28922"
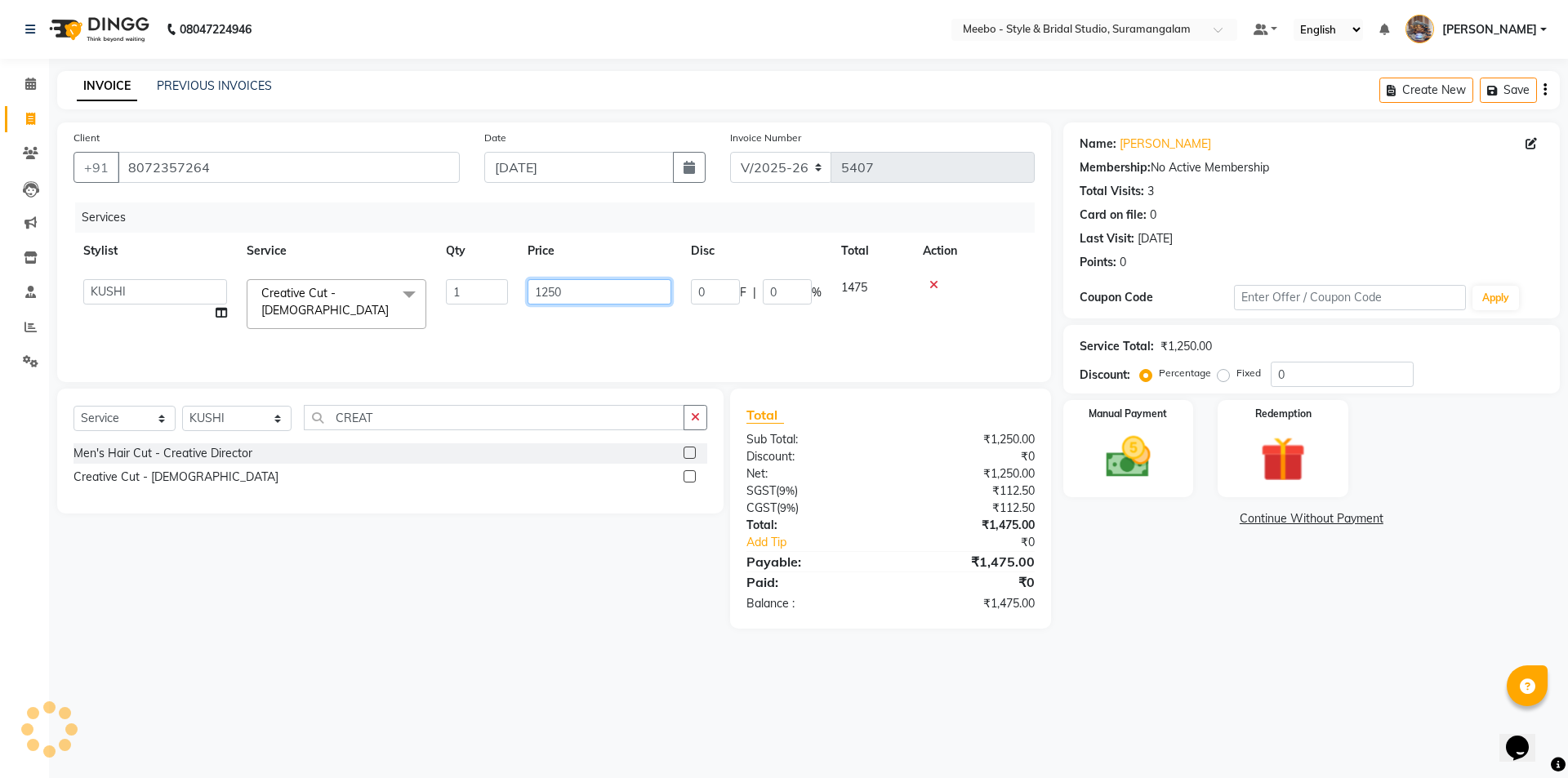
click at [577, 290] on input "1250" at bounding box center [599, 292] width 144 height 25
type input "1"
type input "1500"
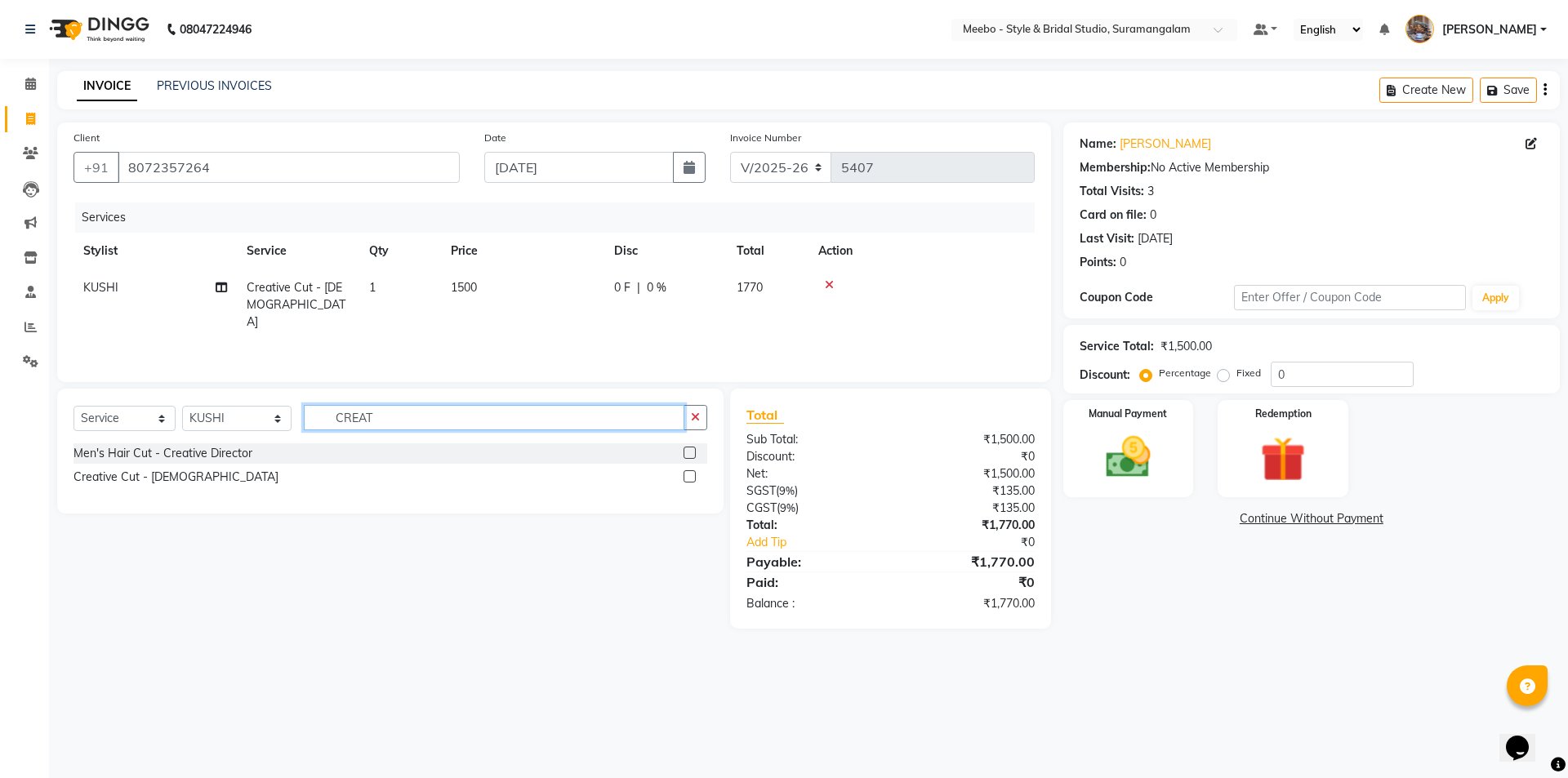
click at [387, 415] on input "CREAT" at bounding box center [494, 417] width 381 height 25
type input "C"
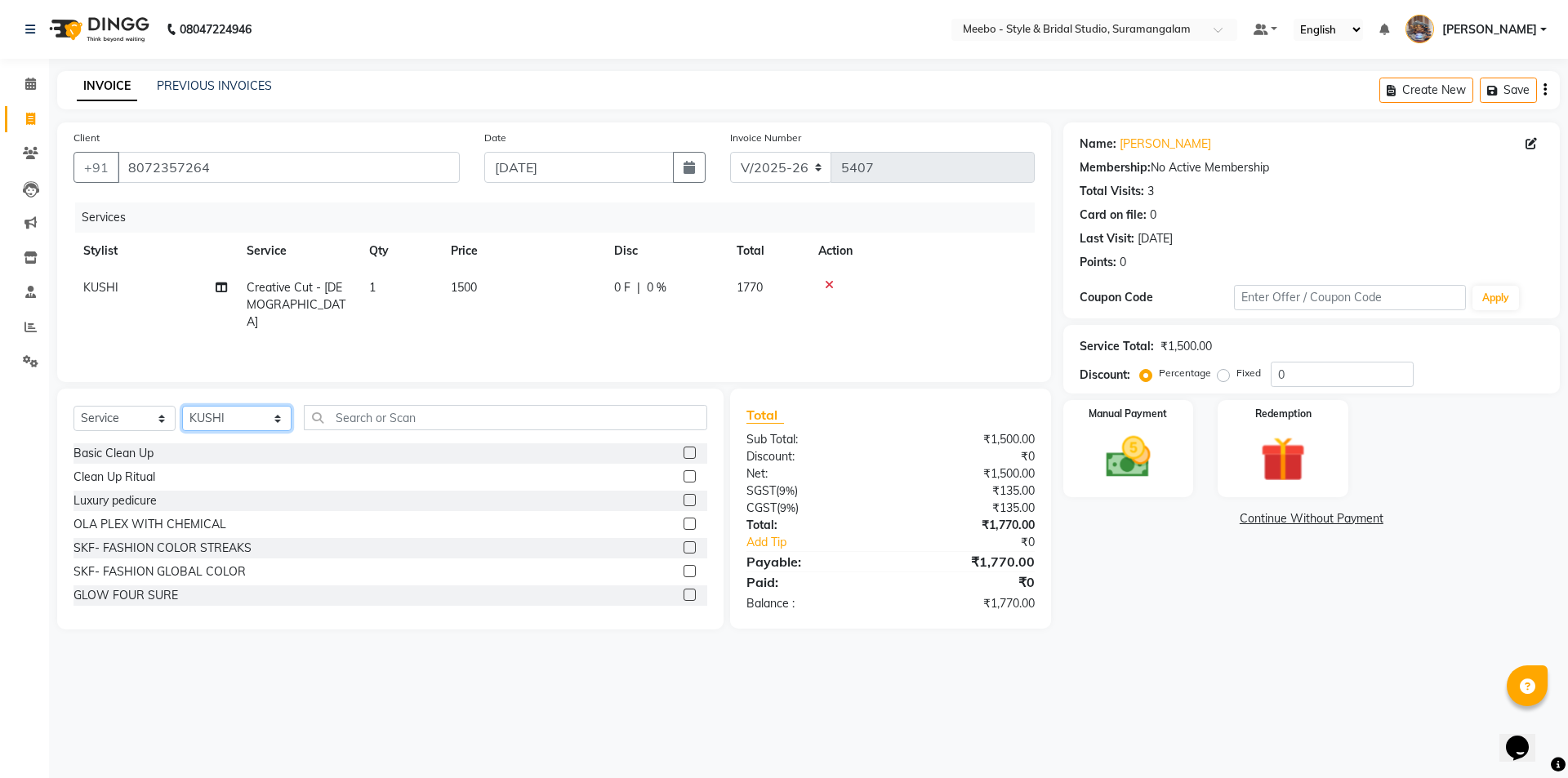
click at [222, 417] on select "Select Stylist Admin [PERSON_NAME] [PERSON_NAME] Manager [PERSON_NAME] [PERSON_…" at bounding box center [237, 418] width 110 height 25
select select "90280"
drag, startPoint x: 222, startPoint y: 417, endPoint x: 283, endPoint y: 416, distance: 61.0
click at [225, 417] on select "Select Stylist Admin [PERSON_NAME] [PERSON_NAME] Manager [PERSON_NAME] [PERSON_…" at bounding box center [237, 418] width 110 height 25
click at [356, 420] on input "text" at bounding box center [505, 417] width 403 height 25
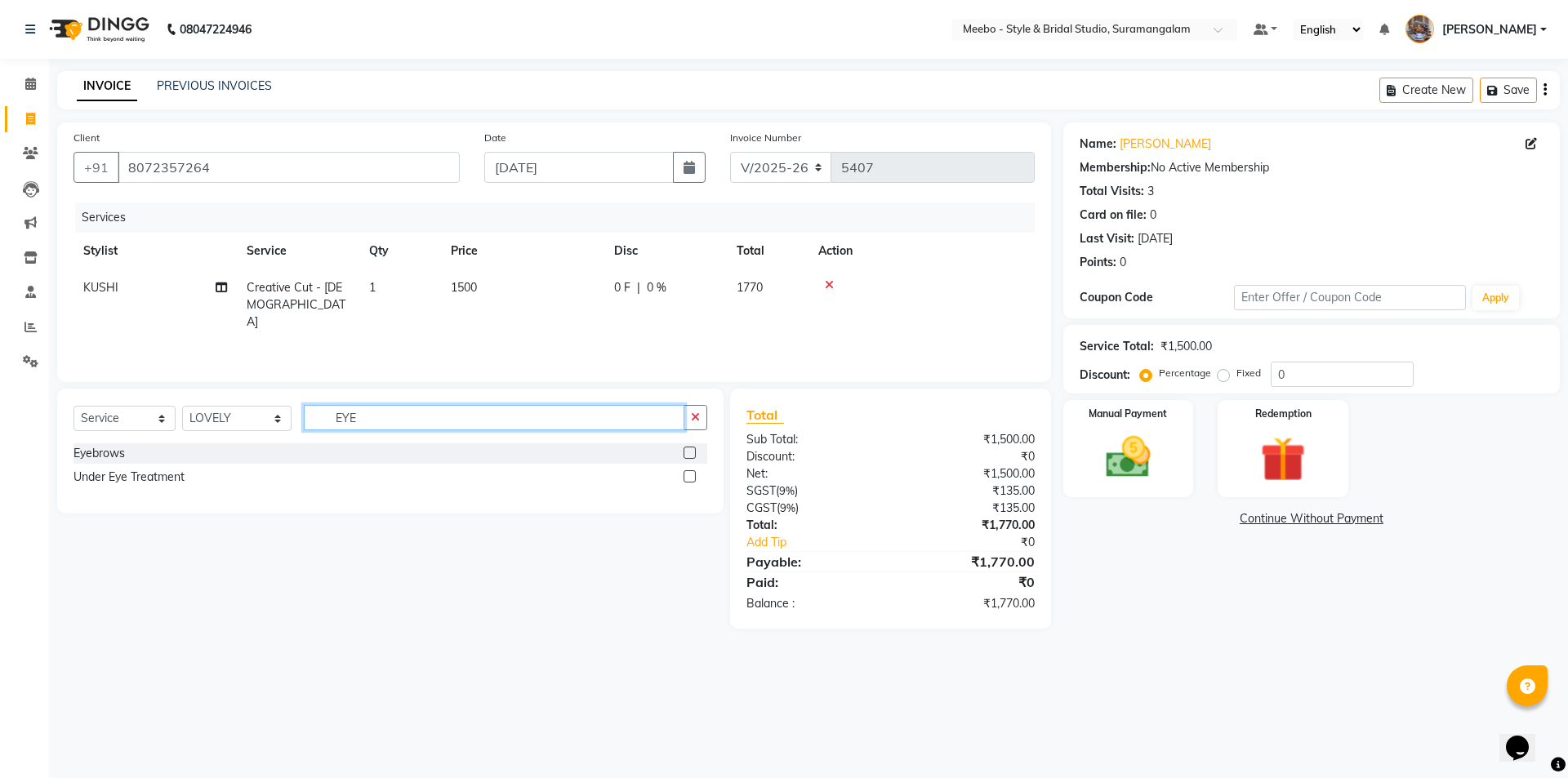
type input "EYE"
click at [686, 448] on label at bounding box center [689, 452] width 12 height 12
click at [686, 448] on input "checkbox" at bounding box center [688, 453] width 11 height 11
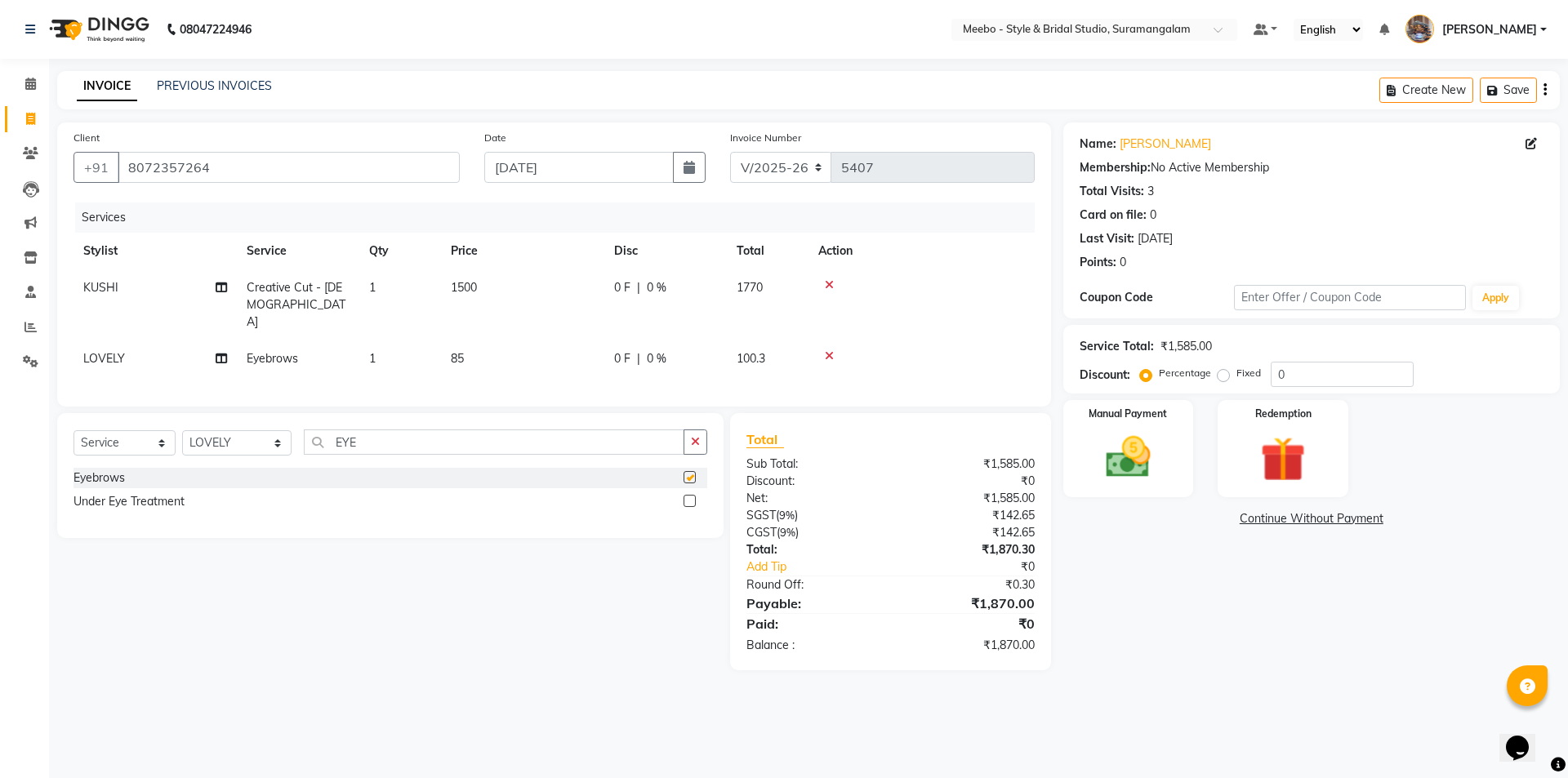
checkbox input "false"
click at [217, 436] on select "Select Stylist Admin [PERSON_NAME] [PERSON_NAME] Manager [PERSON_NAME] [PERSON_…" at bounding box center [237, 443] width 110 height 25
select select "86903"
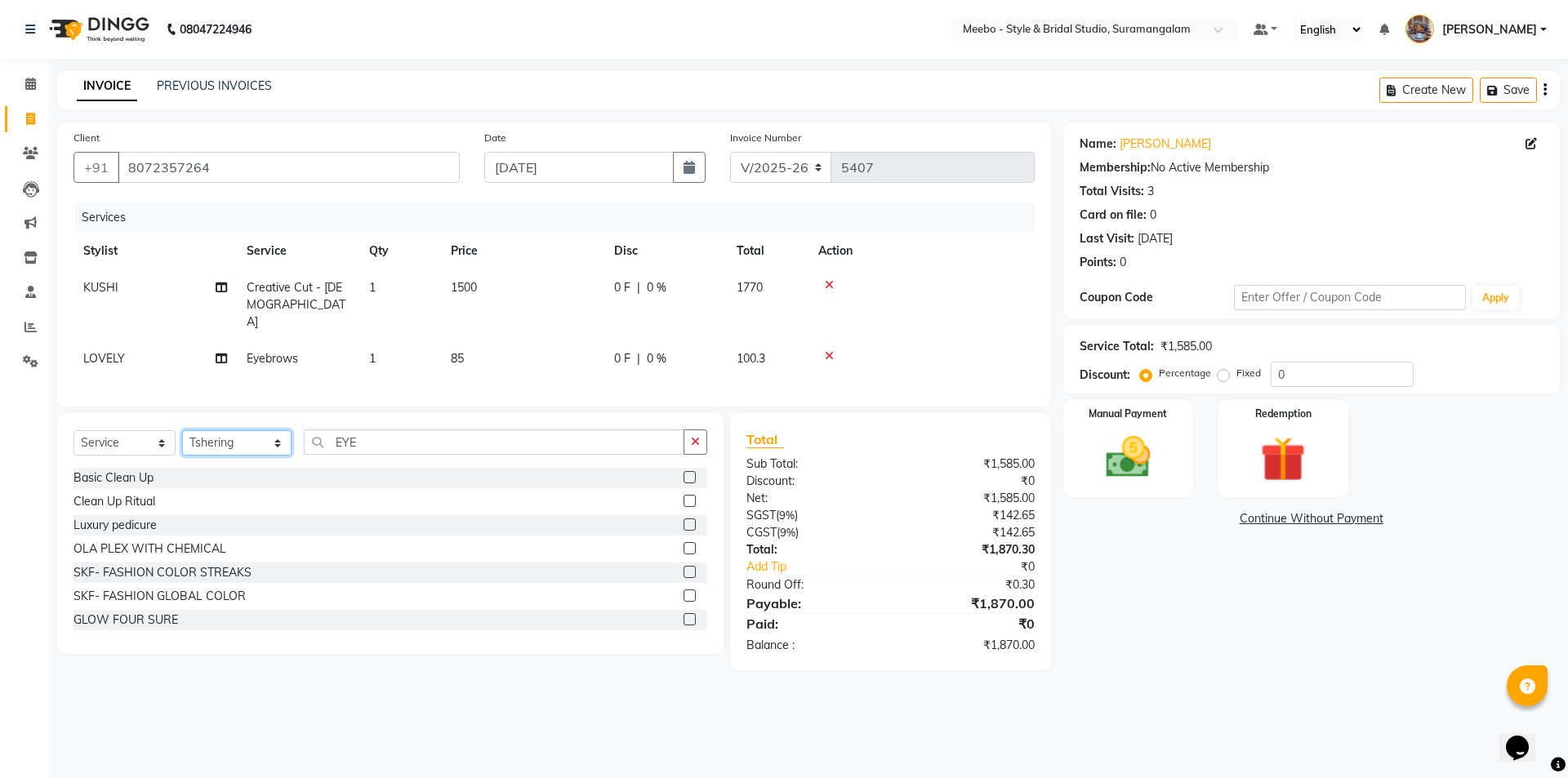
click at [217, 436] on select "Select Stylist Admin [PERSON_NAME] [PERSON_NAME] Manager [PERSON_NAME] [PERSON_…" at bounding box center [237, 443] width 110 height 25
click at [422, 430] on input "EYE" at bounding box center [494, 442] width 381 height 25
type input "E"
type input "V"
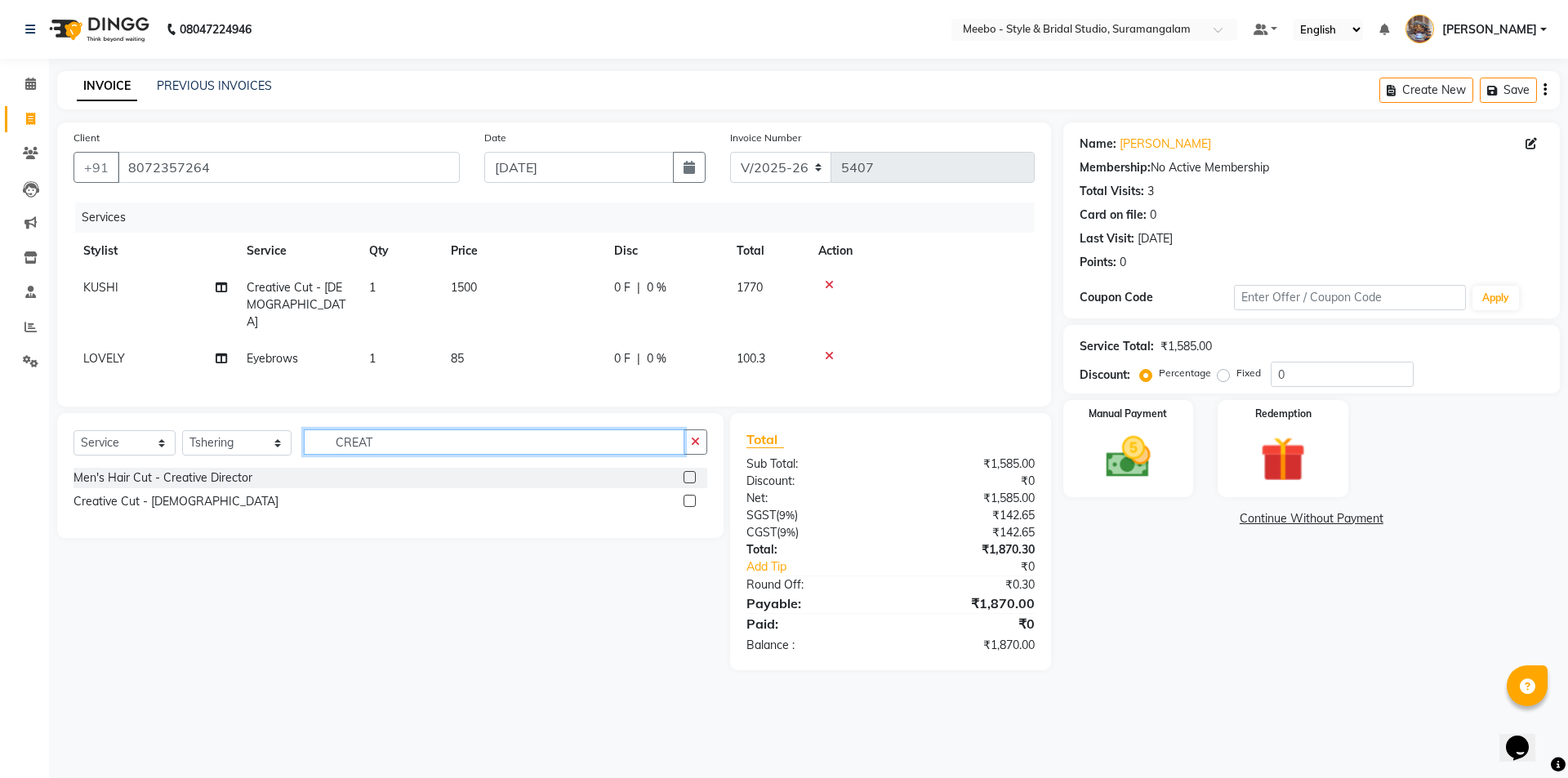
type input "CREAT"
click at [688, 495] on label at bounding box center [689, 500] width 12 height 12
click at [688, 496] on input "checkbox" at bounding box center [688, 501] width 11 height 11
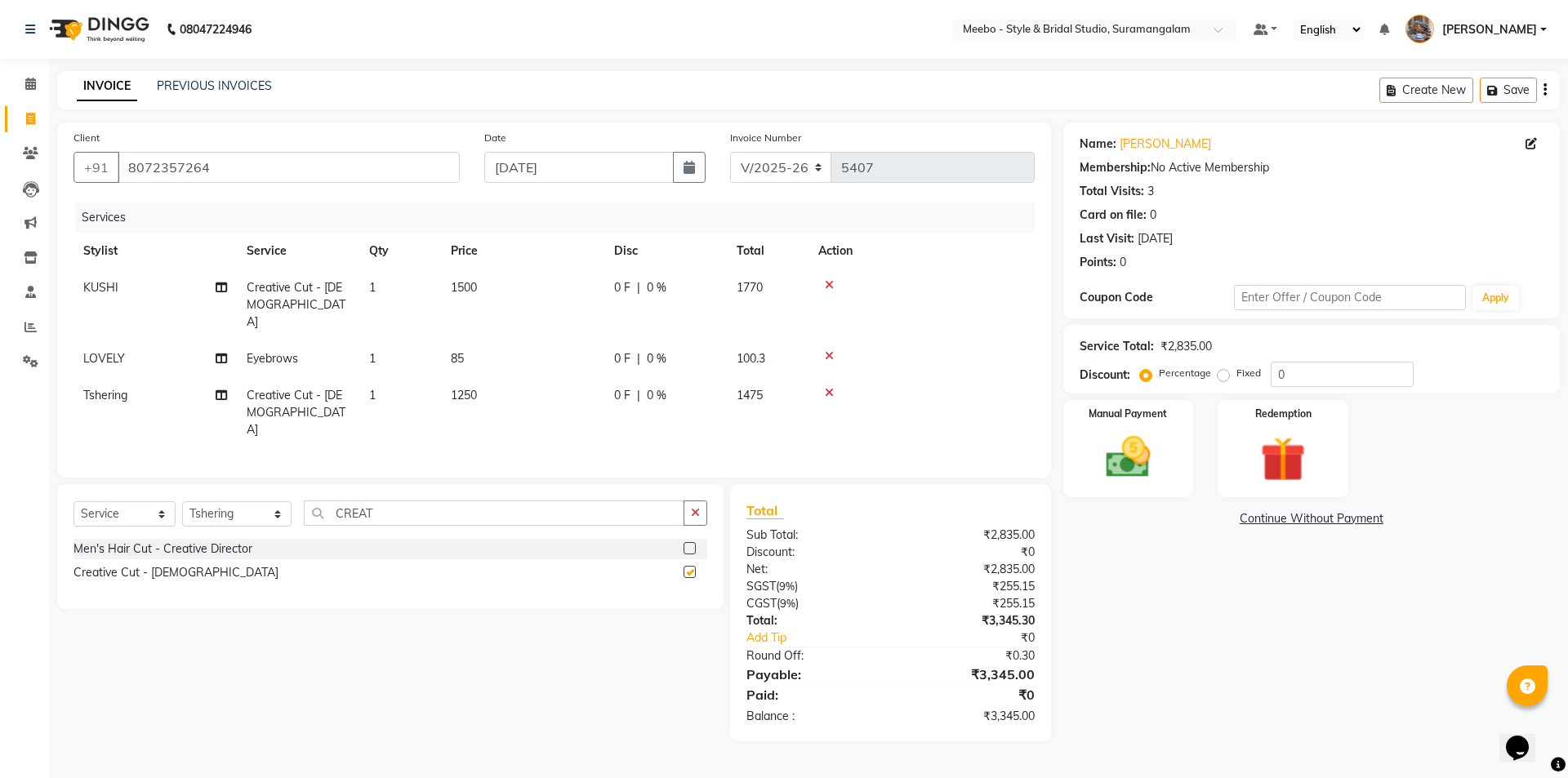
checkbox input "false"
click at [535, 382] on td "1250" at bounding box center [522, 412] width 163 height 71
select select "86903"
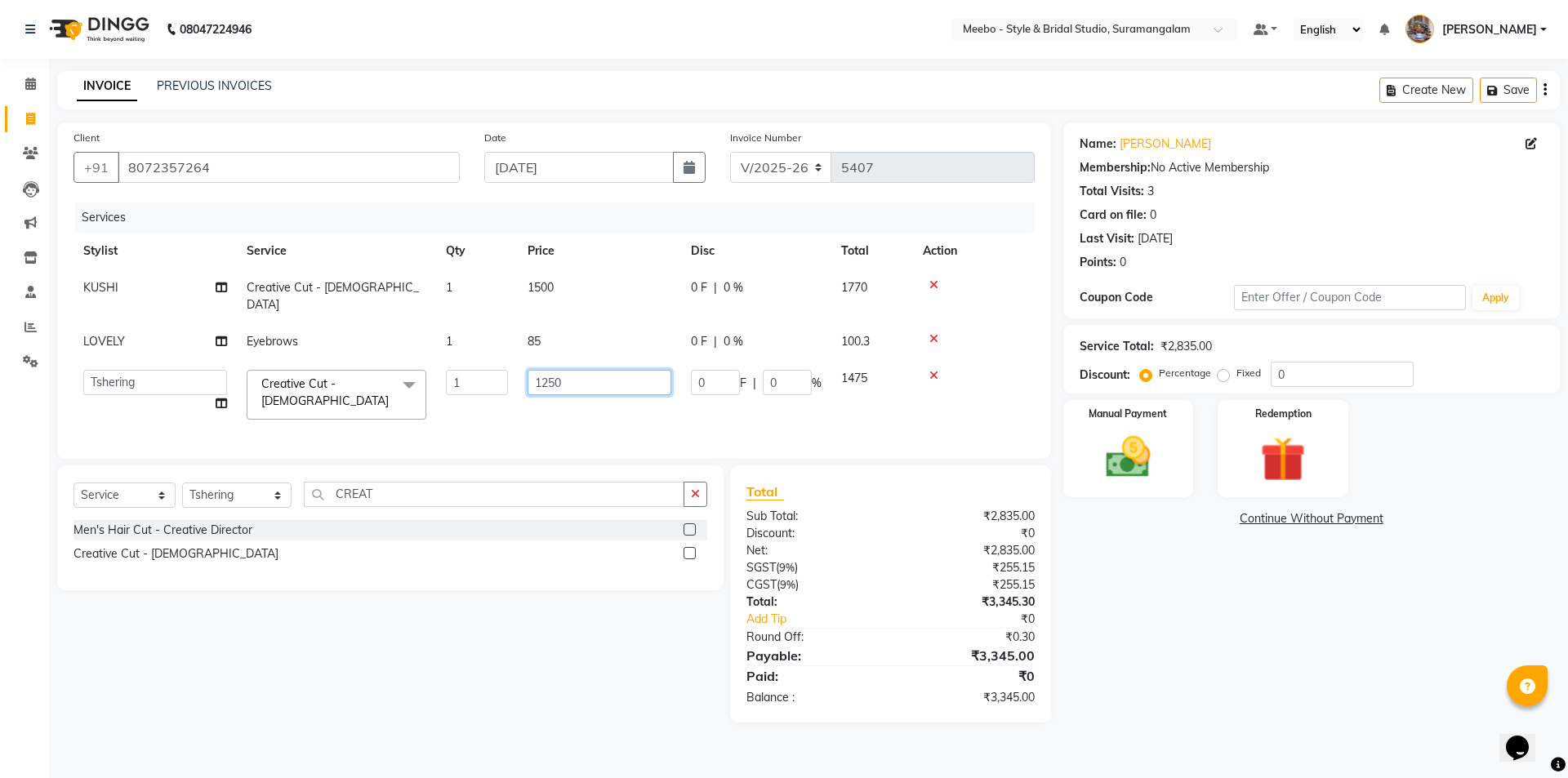
click at [589, 370] on input "1250" at bounding box center [599, 382] width 144 height 25
type input "1500"
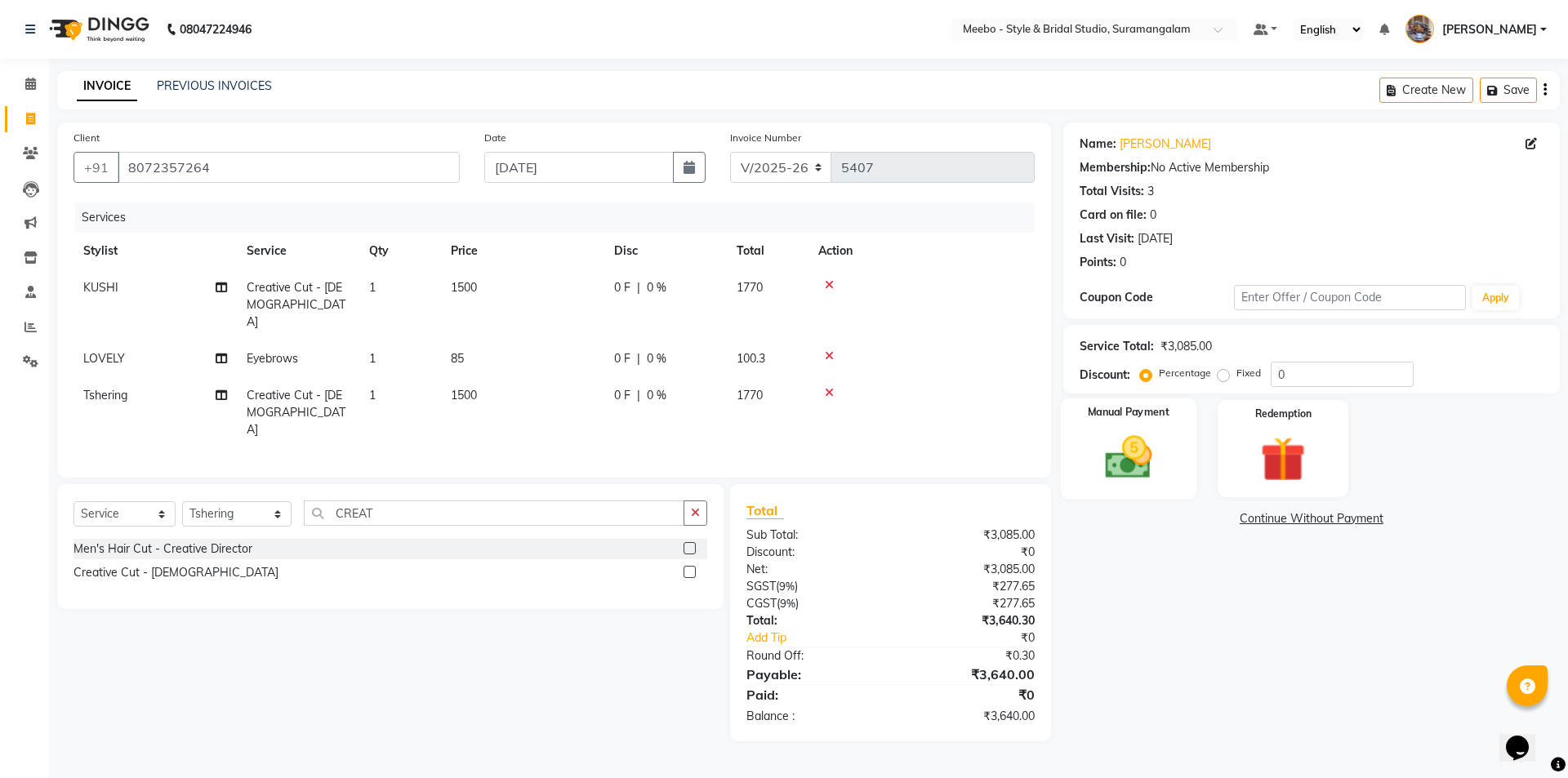
click at [1132, 465] on img at bounding box center [1127, 457] width 76 height 54
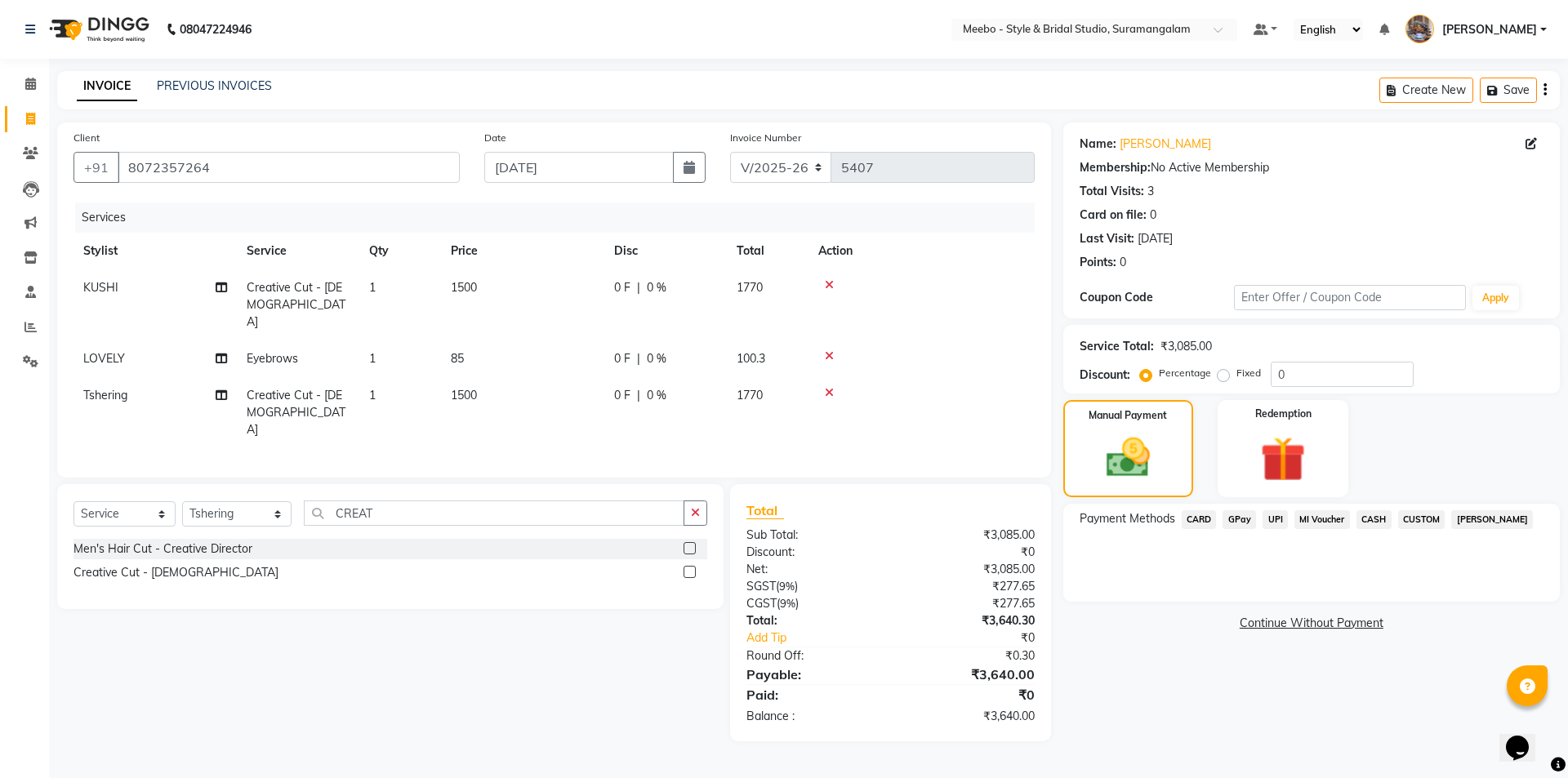
click at [1272, 517] on span "UPI" at bounding box center [1275, 519] width 25 height 19
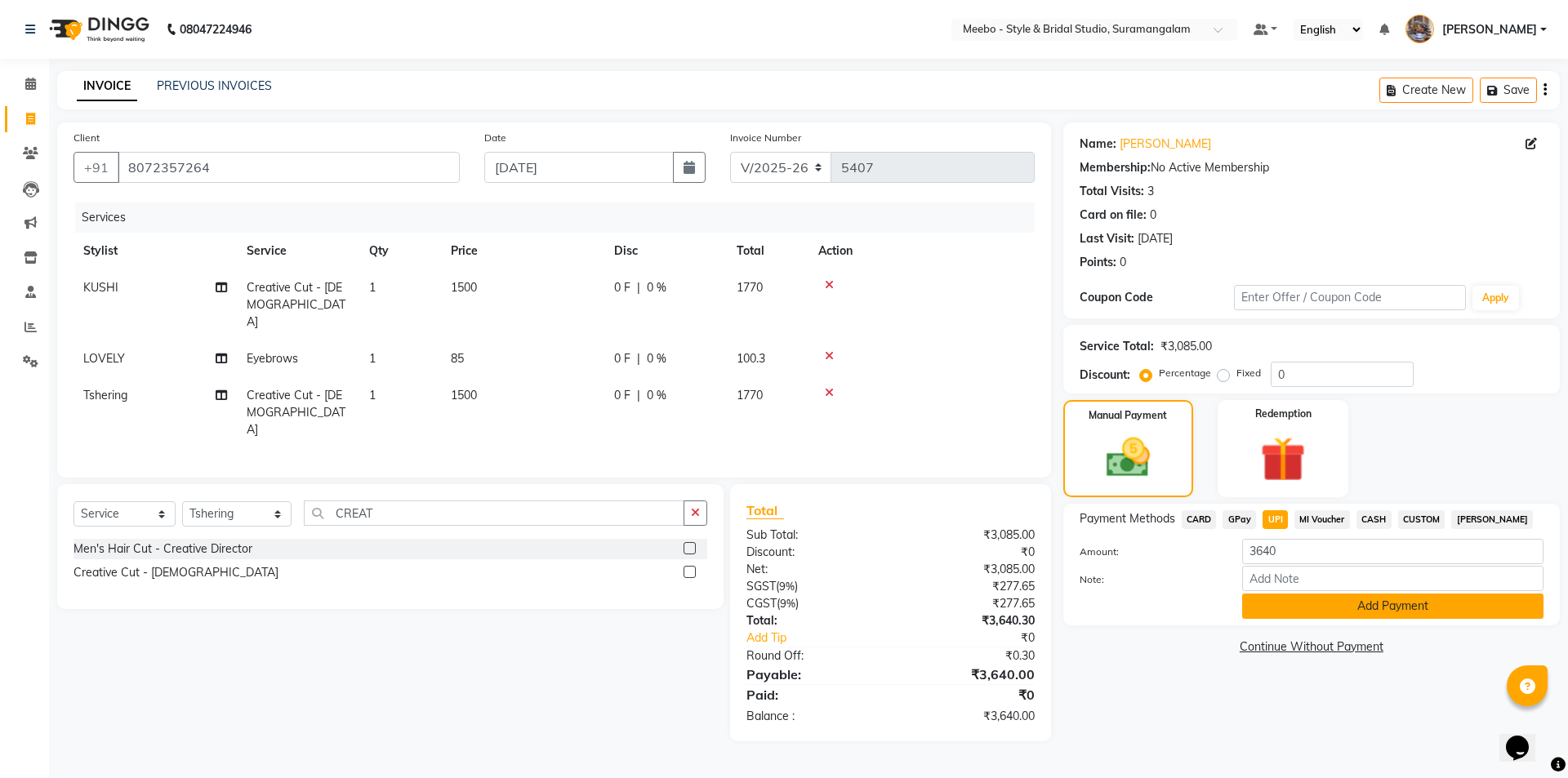
click at [1302, 600] on button "Add Payment" at bounding box center [1393, 606] width 301 height 25
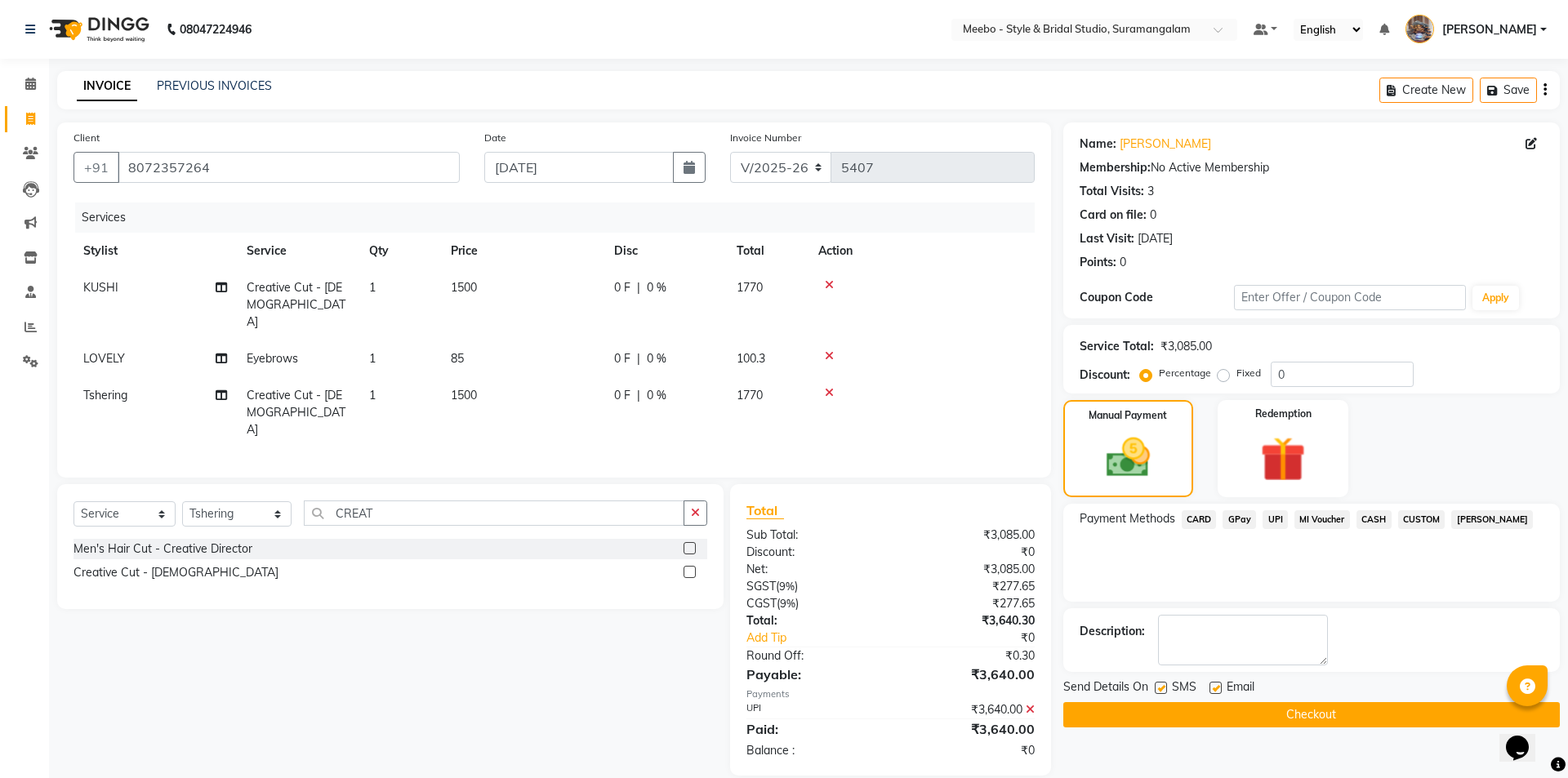
click at [1303, 711] on button "Checkout" at bounding box center [1311, 715] width 496 height 25
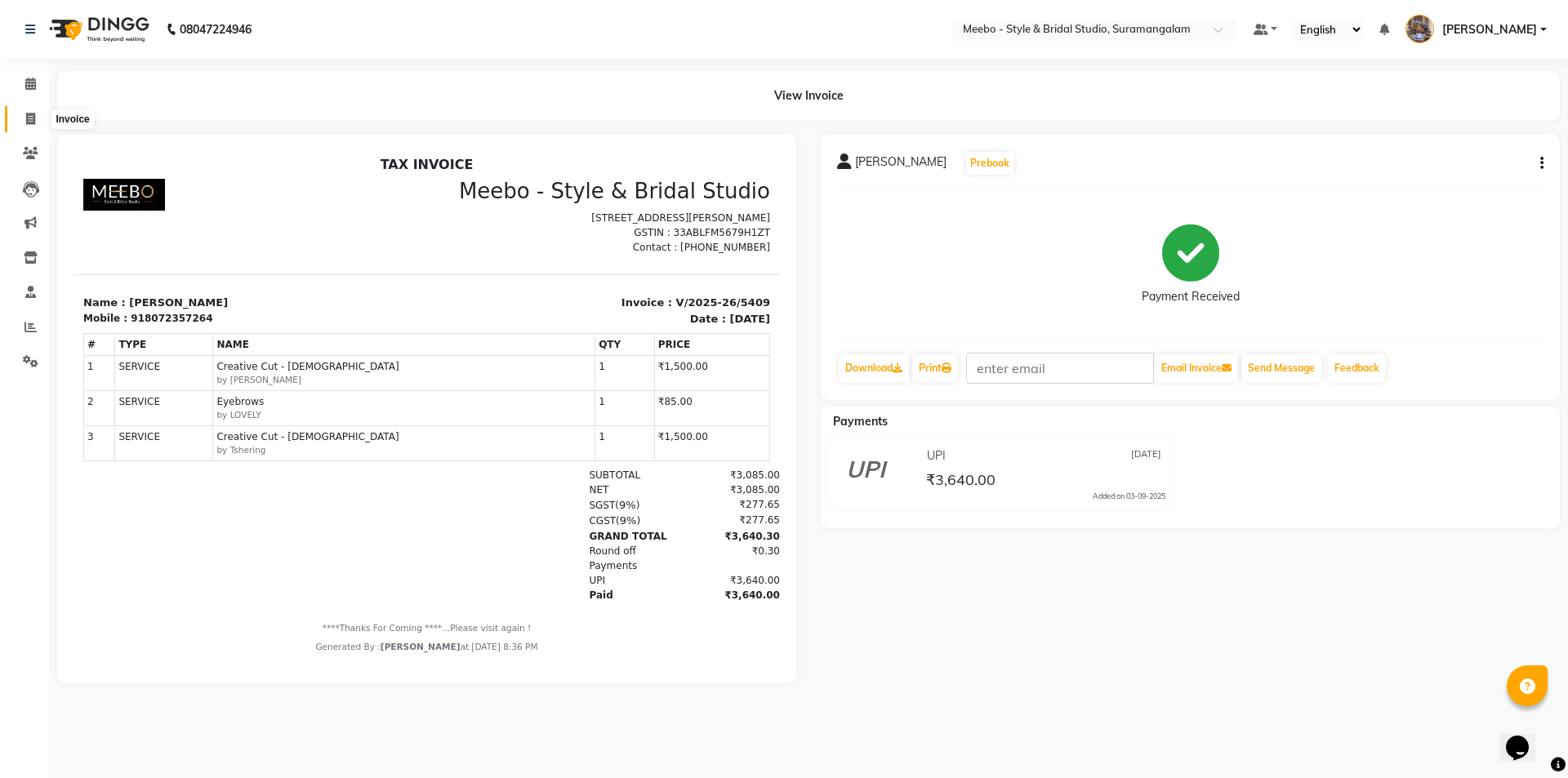
click at [28, 118] on icon at bounding box center [30, 119] width 9 height 12
select select "service"
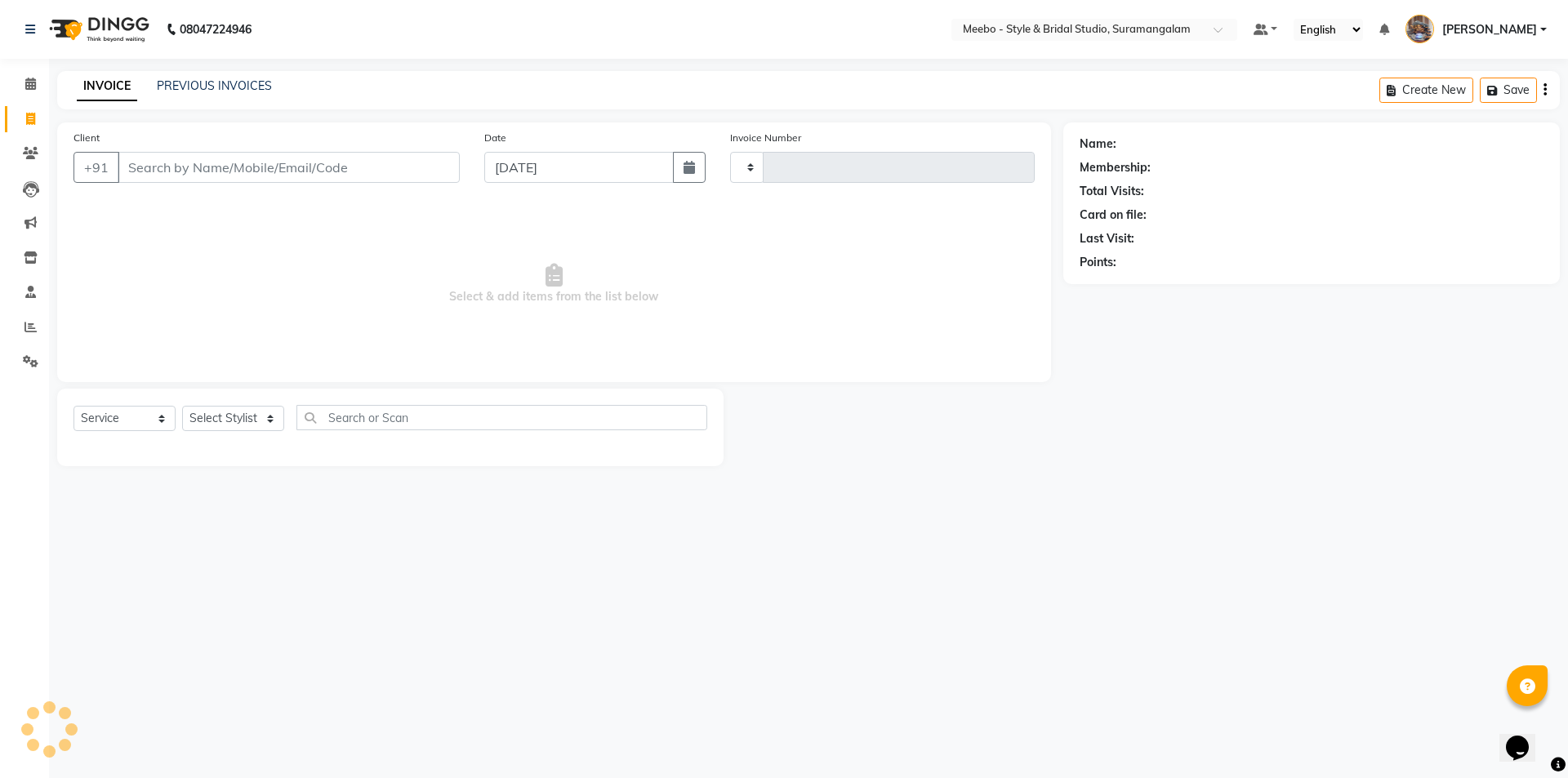
type input "5410"
select select "12"
click at [146, 163] on input "Client" at bounding box center [288, 167] width 342 height 31
type input "9095775518"
click at [100, 427] on select "Select Service Product Membership Package Voucher Prepaid Gift Card" at bounding box center [124, 418] width 102 height 25
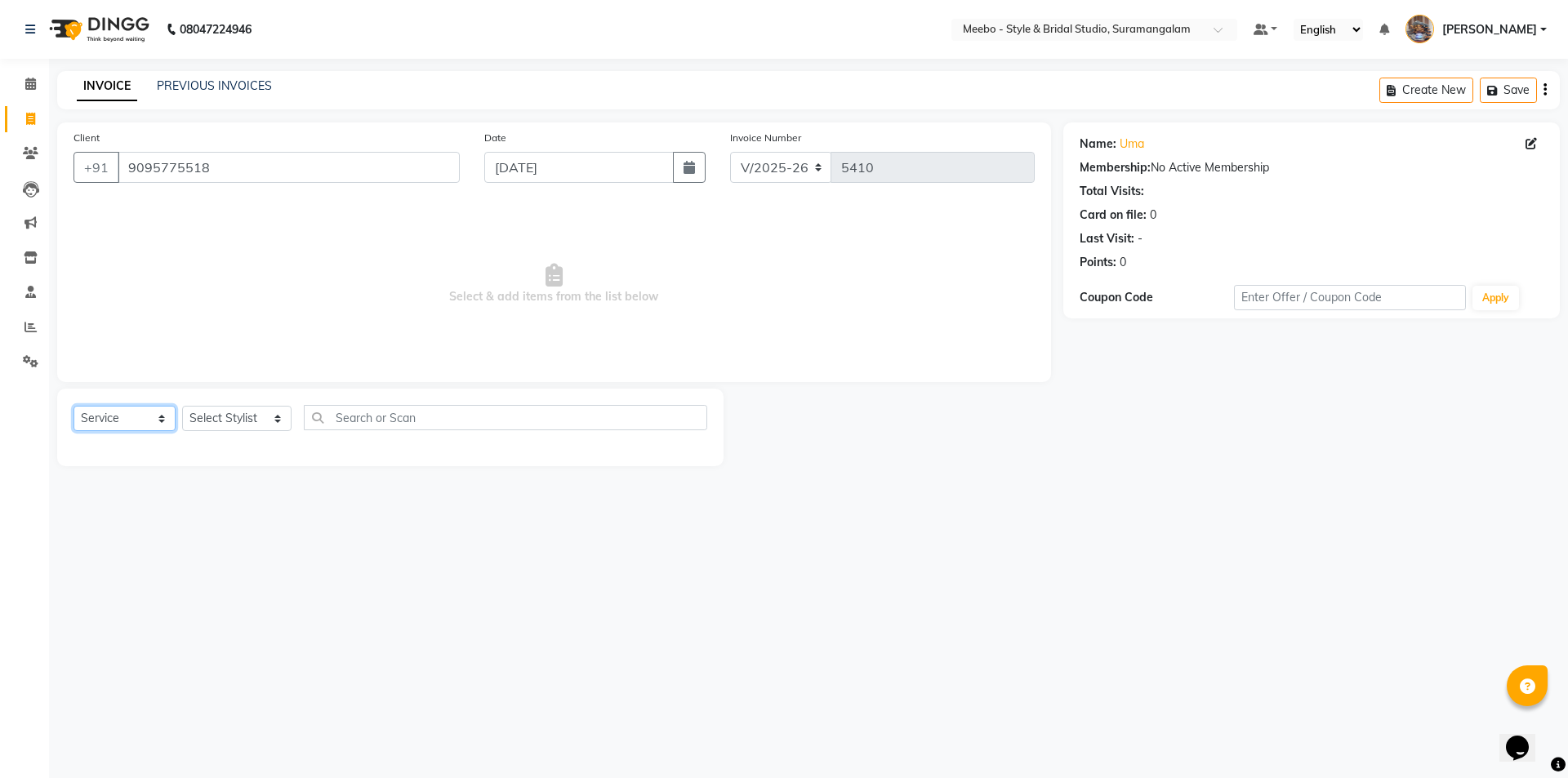
select select "membership"
click at [73, 406] on select "Select Service Product Membership Package Voucher Prepaid Gift Card" at bounding box center [124, 418] width 102 height 25
click at [234, 419] on select "Select Stylist Admin [PERSON_NAME] [PERSON_NAME] Manager [PERSON_NAME] [PERSON_…" at bounding box center [237, 418] width 110 height 25
select select "68982"
click at [688, 452] on label at bounding box center [689, 452] width 12 height 12
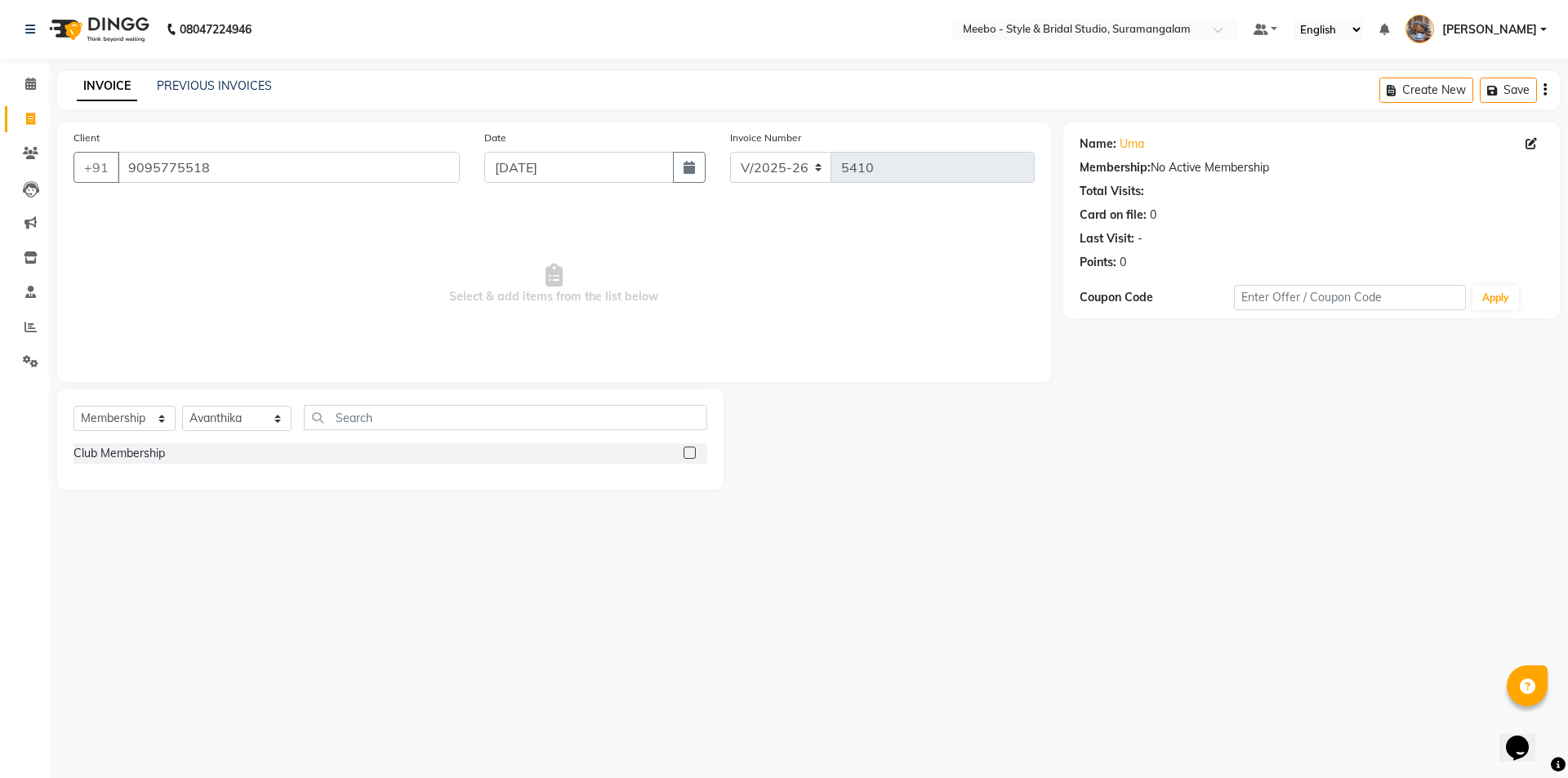
click at [688, 452] on input "checkbox" at bounding box center [688, 453] width 11 height 11
select select "select"
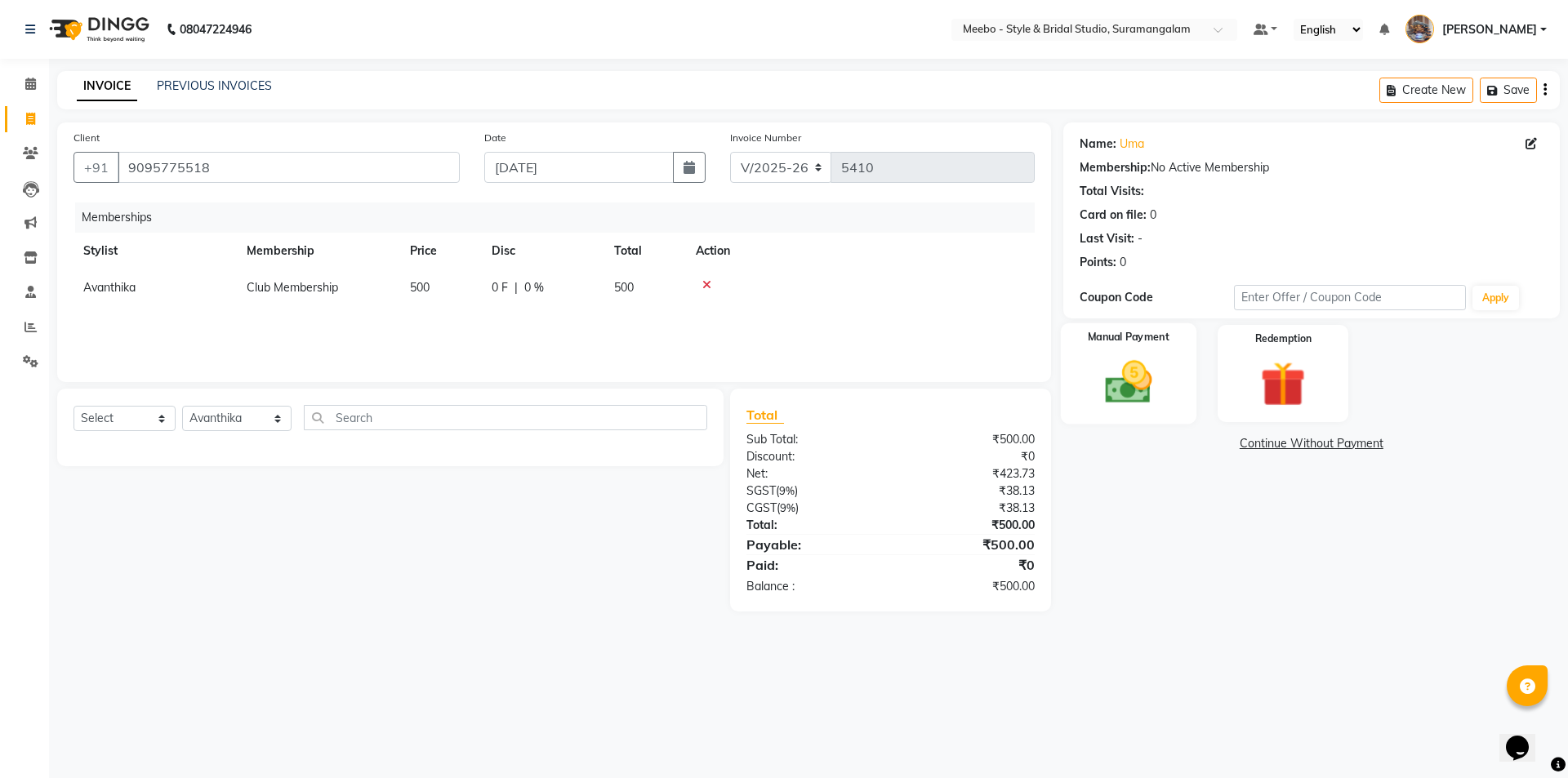
click at [1121, 372] on img at bounding box center [1127, 382] width 76 height 54
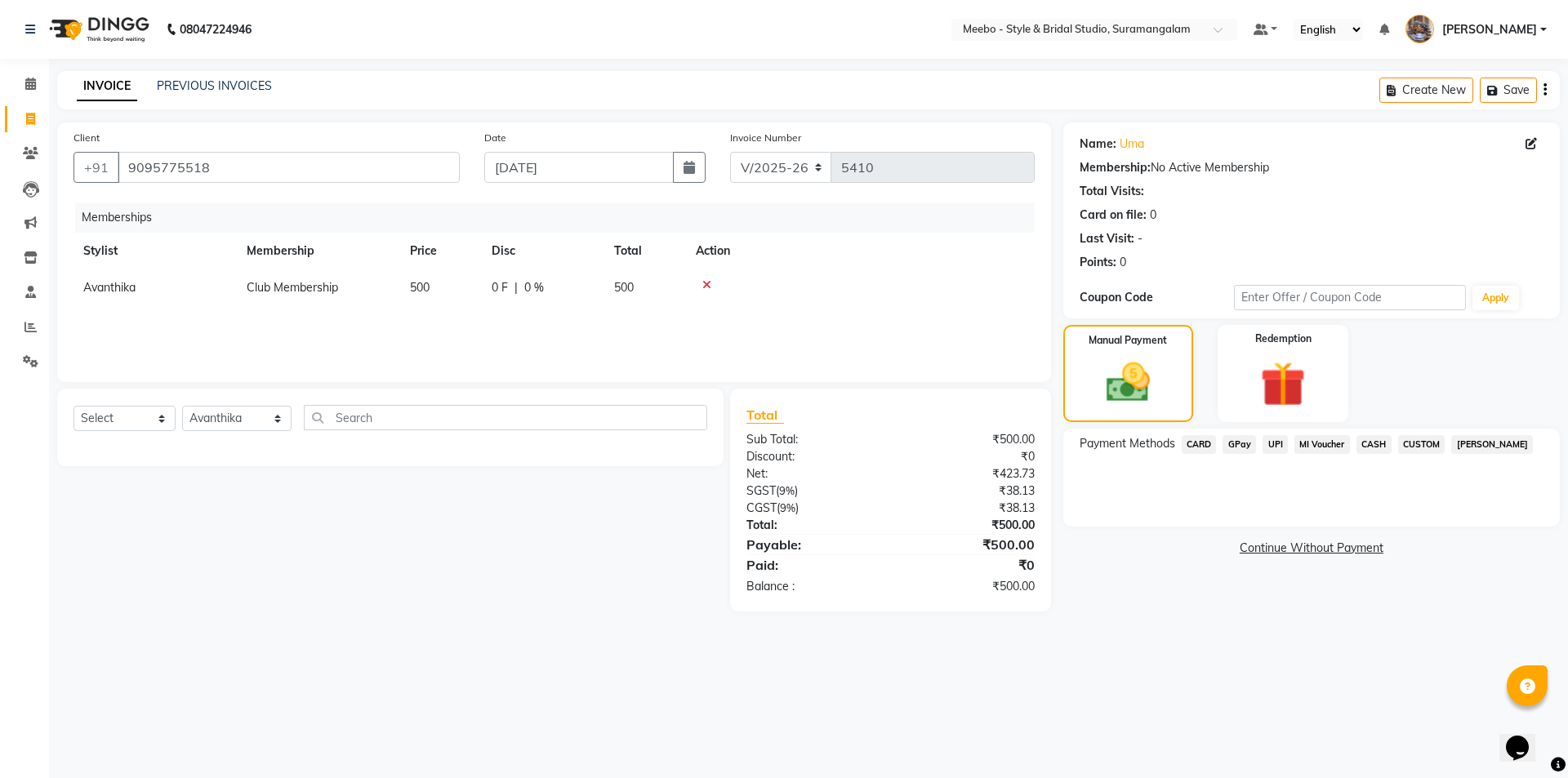
click at [1277, 442] on span "UPI" at bounding box center [1275, 444] width 25 height 19
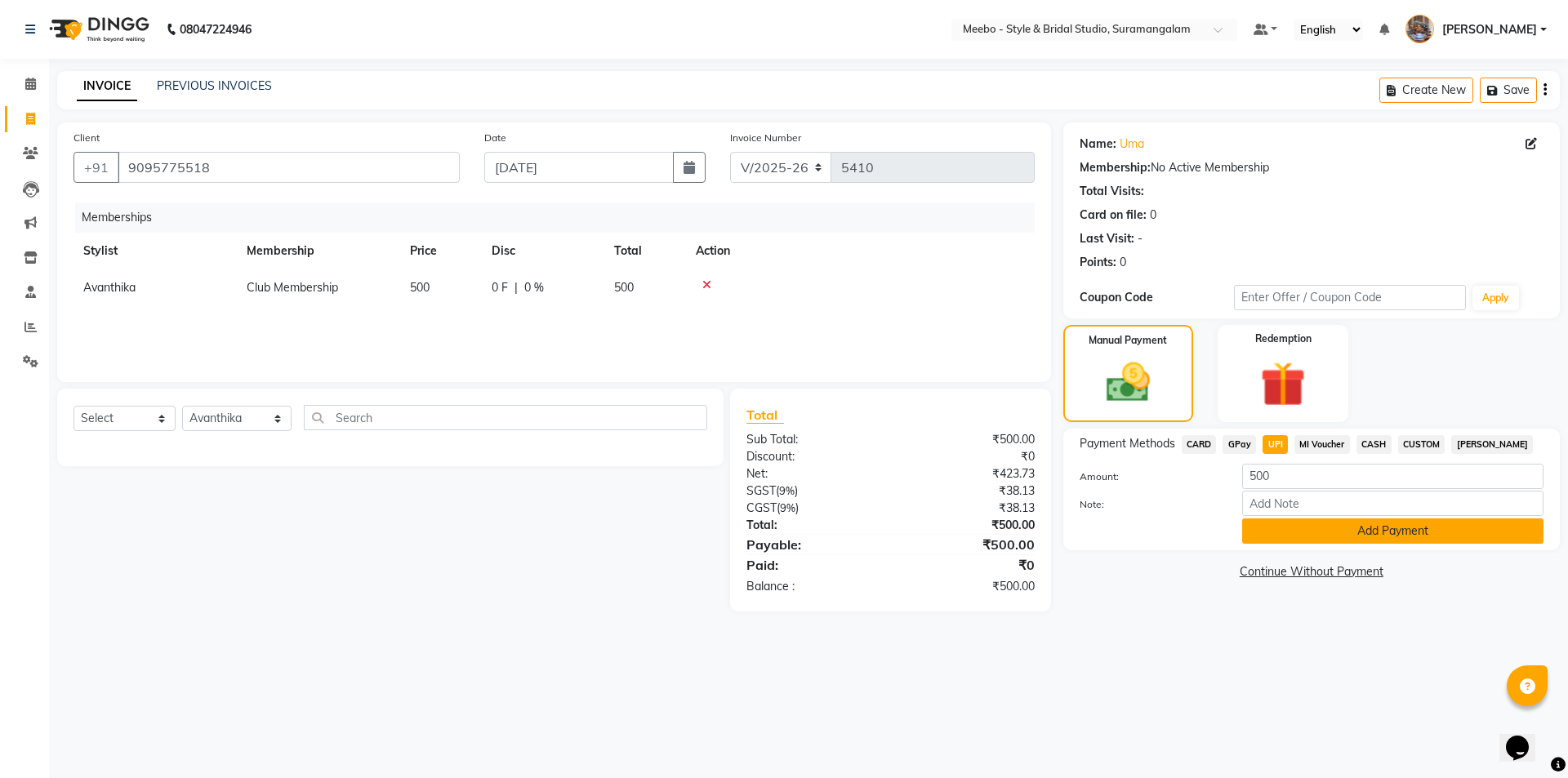
click at [1332, 527] on button "Add Payment" at bounding box center [1393, 531] width 301 height 25
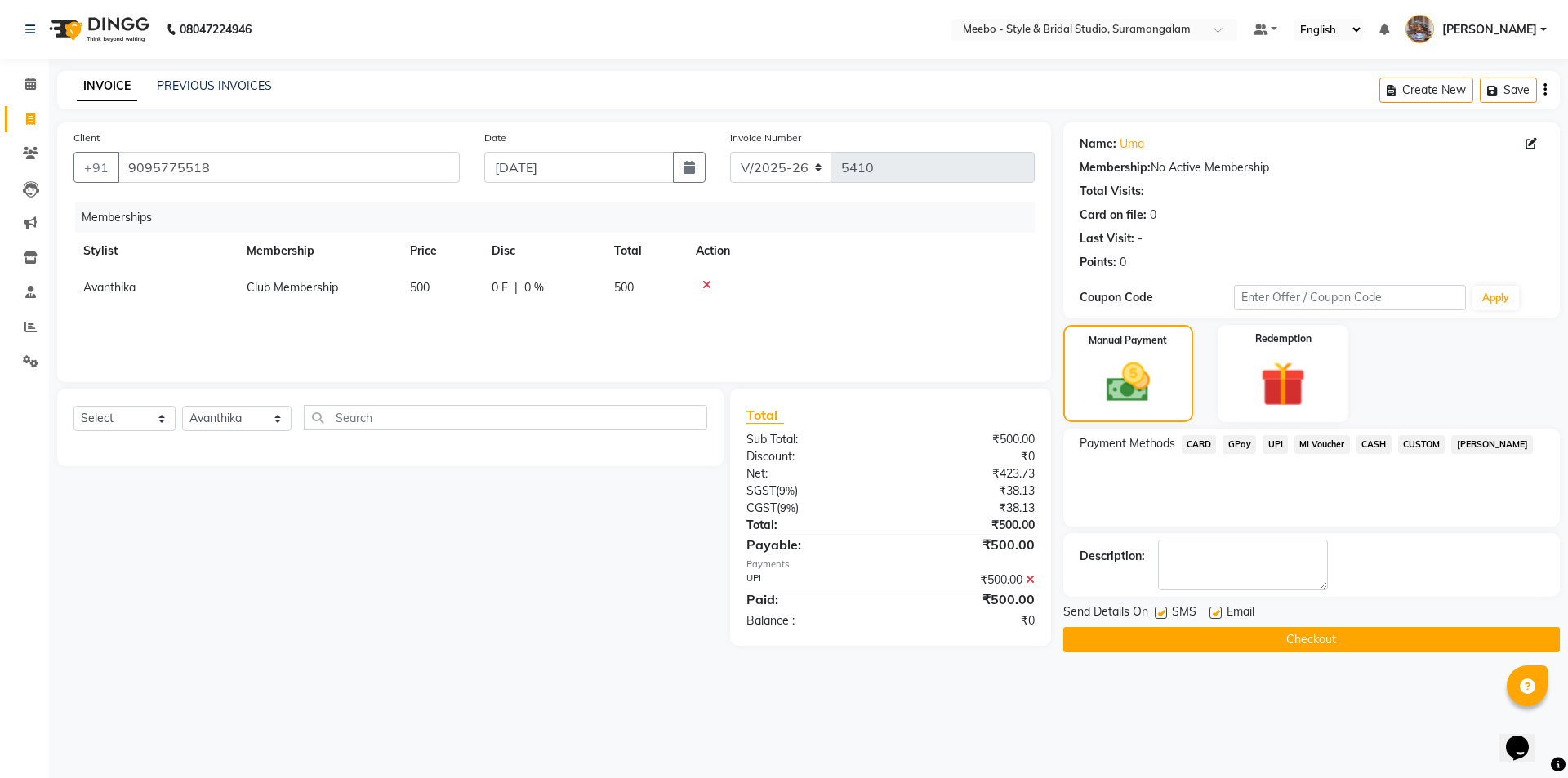
click at [1314, 638] on button "Checkout" at bounding box center [1311, 639] width 496 height 25
